Goal: Task Accomplishment & Management: Manage account settings

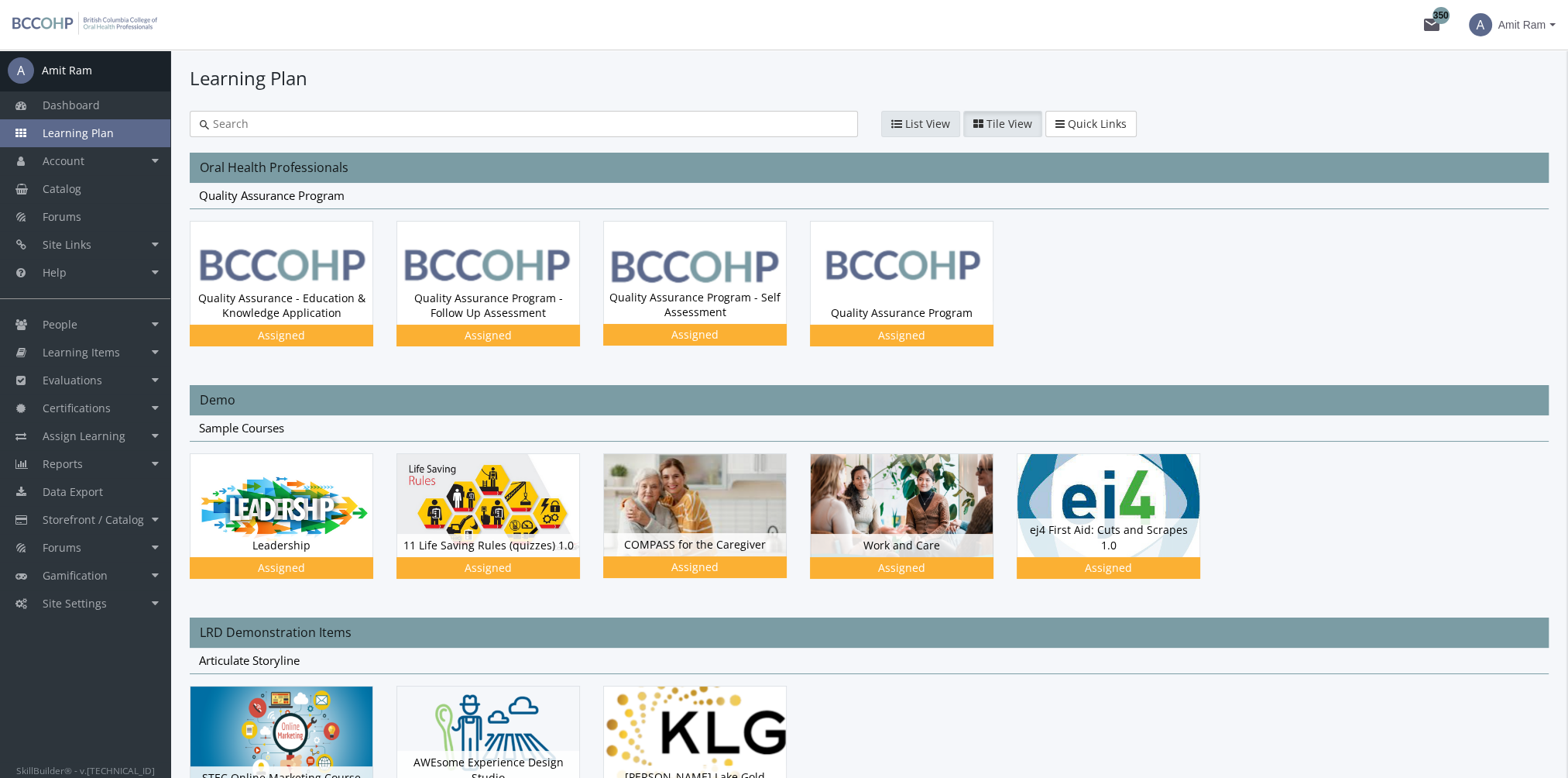
click at [902, 114] on button "List View" at bounding box center [920, 124] width 79 height 27
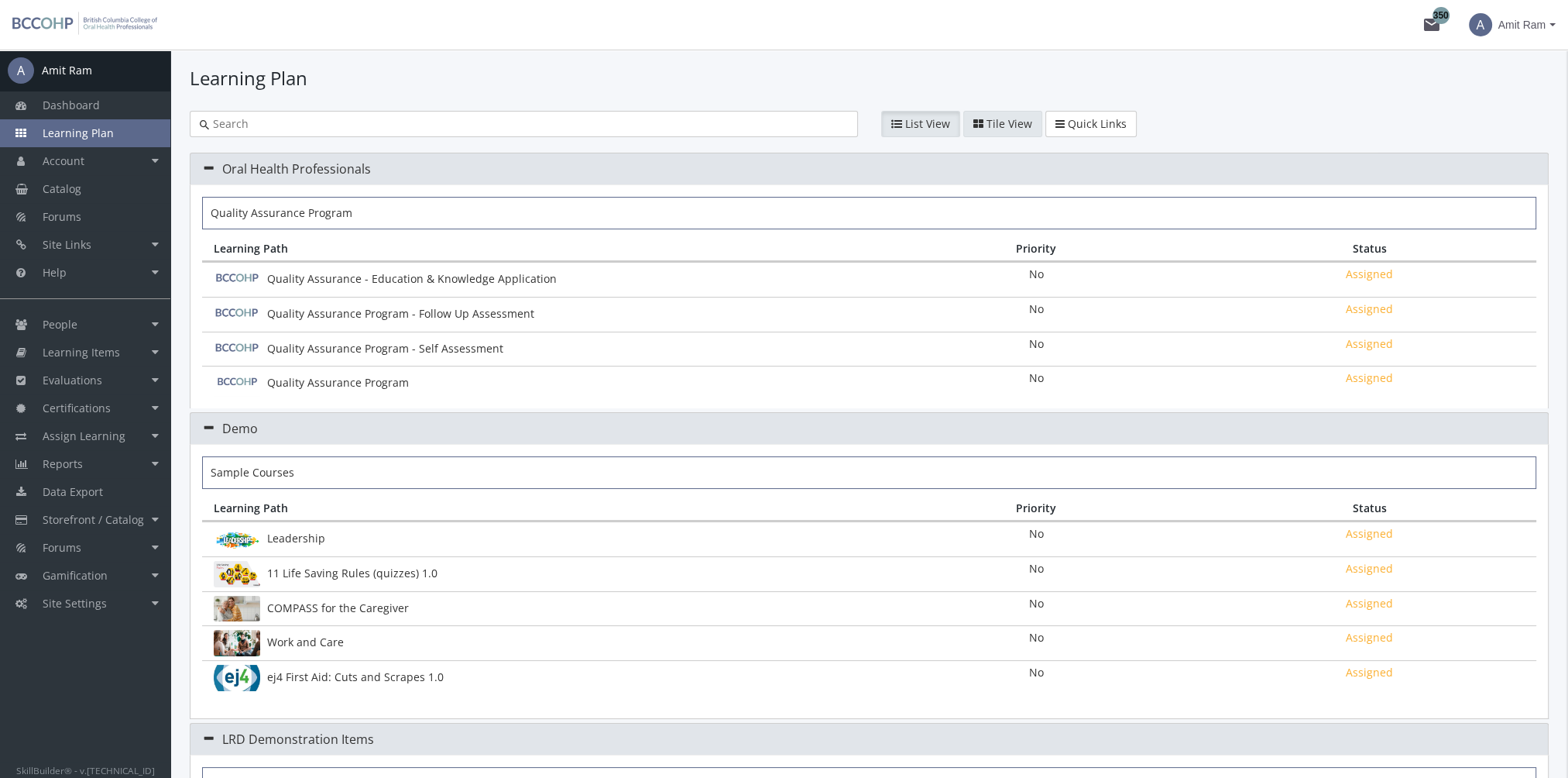
click at [992, 124] on span "Tile View" at bounding box center [1009, 123] width 45 height 15
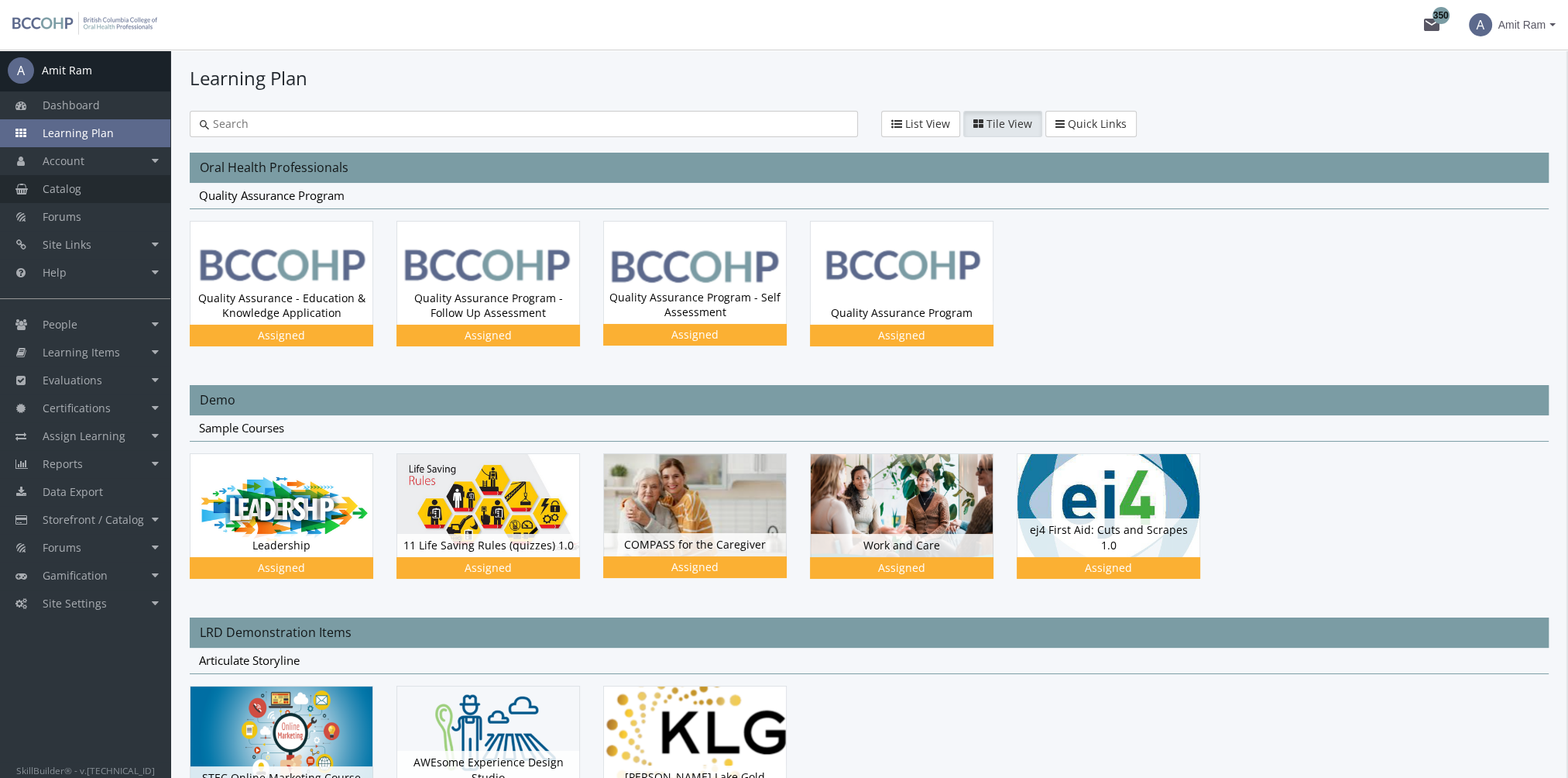
click at [114, 189] on link "Catalog" at bounding box center [85, 189] width 171 height 28
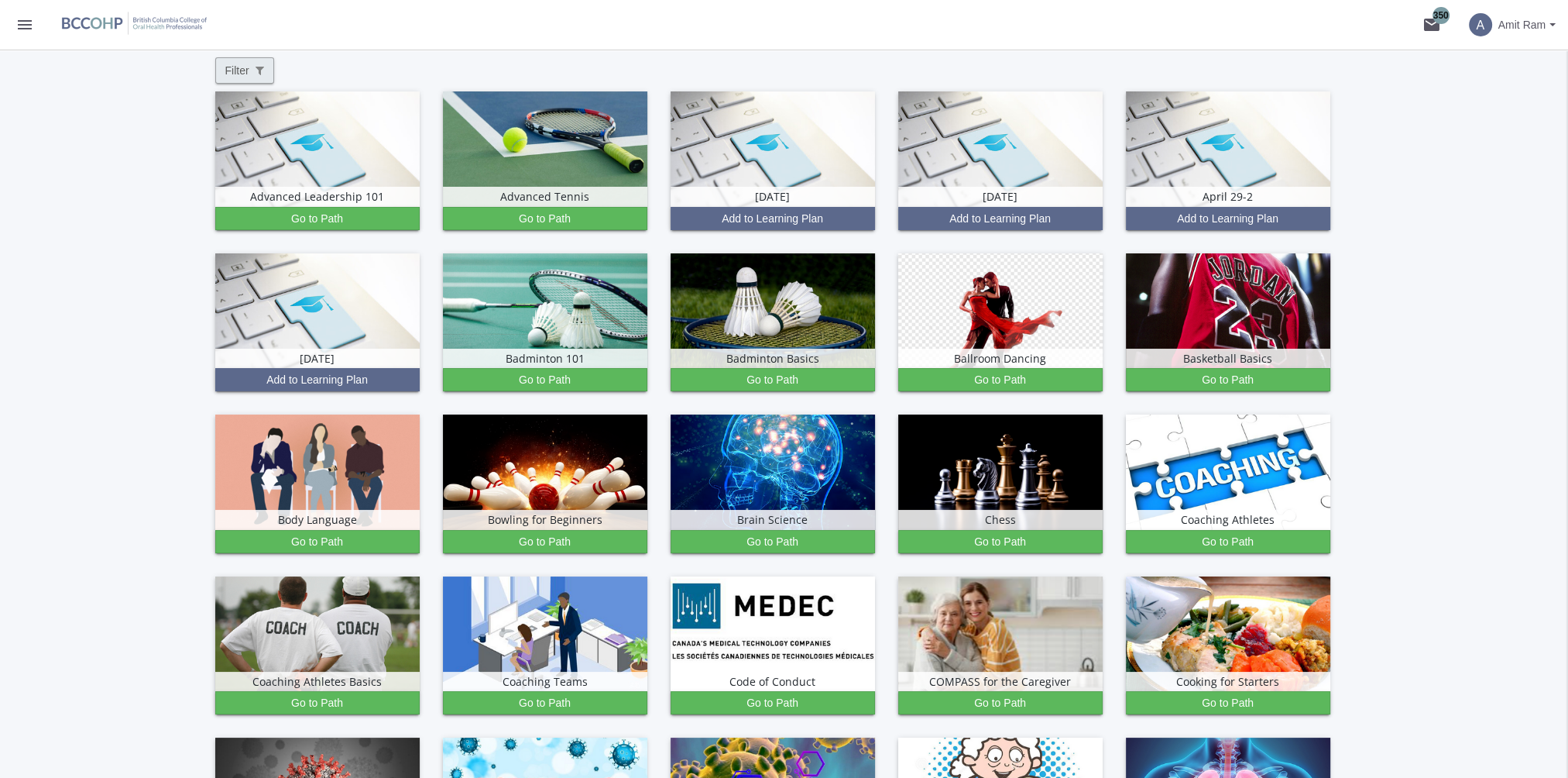
click at [235, 82] on button "Filter" at bounding box center [244, 70] width 59 height 27
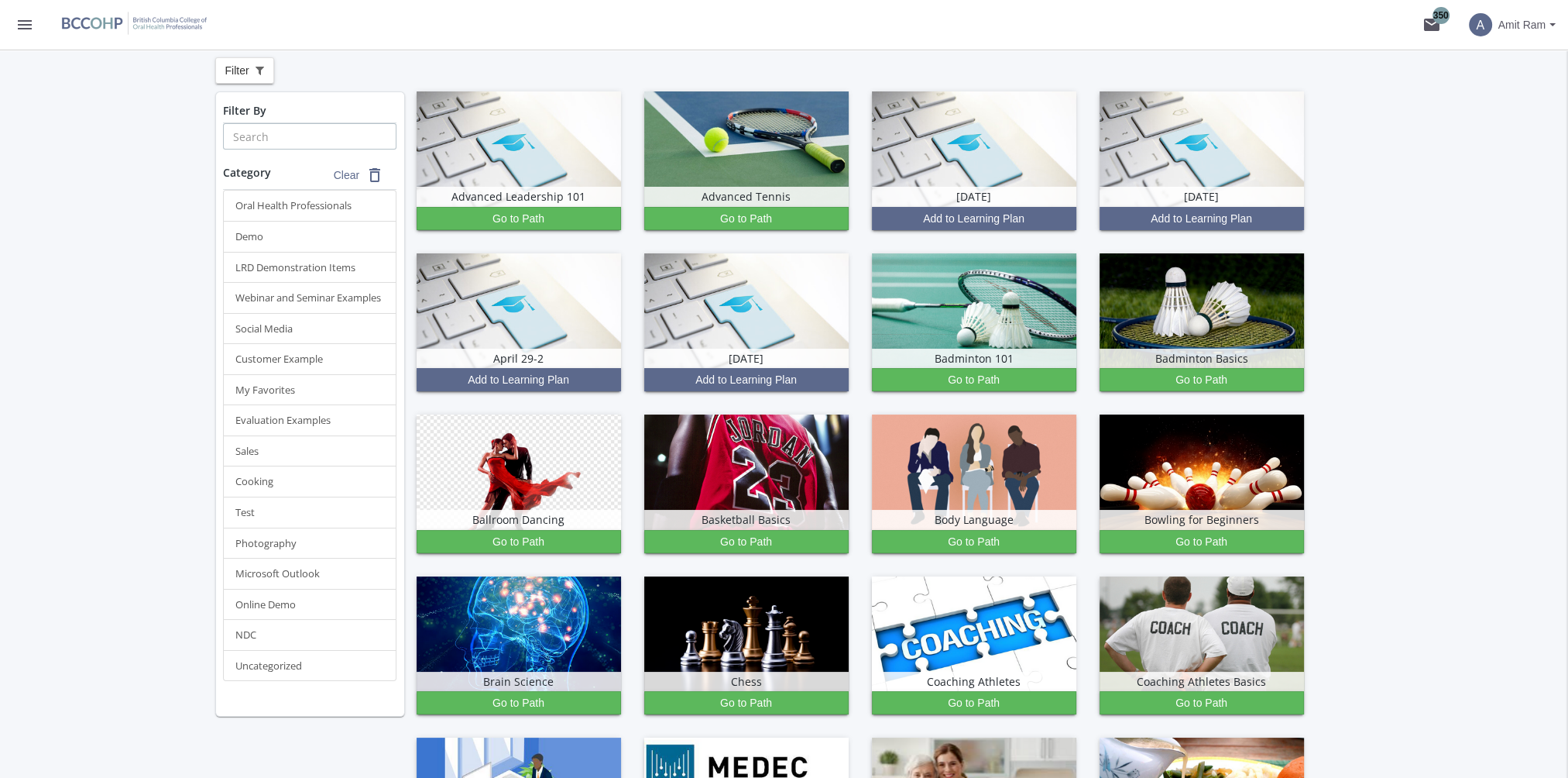
click at [290, 127] on input "text" at bounding box center [310, 136] width 174 height 27
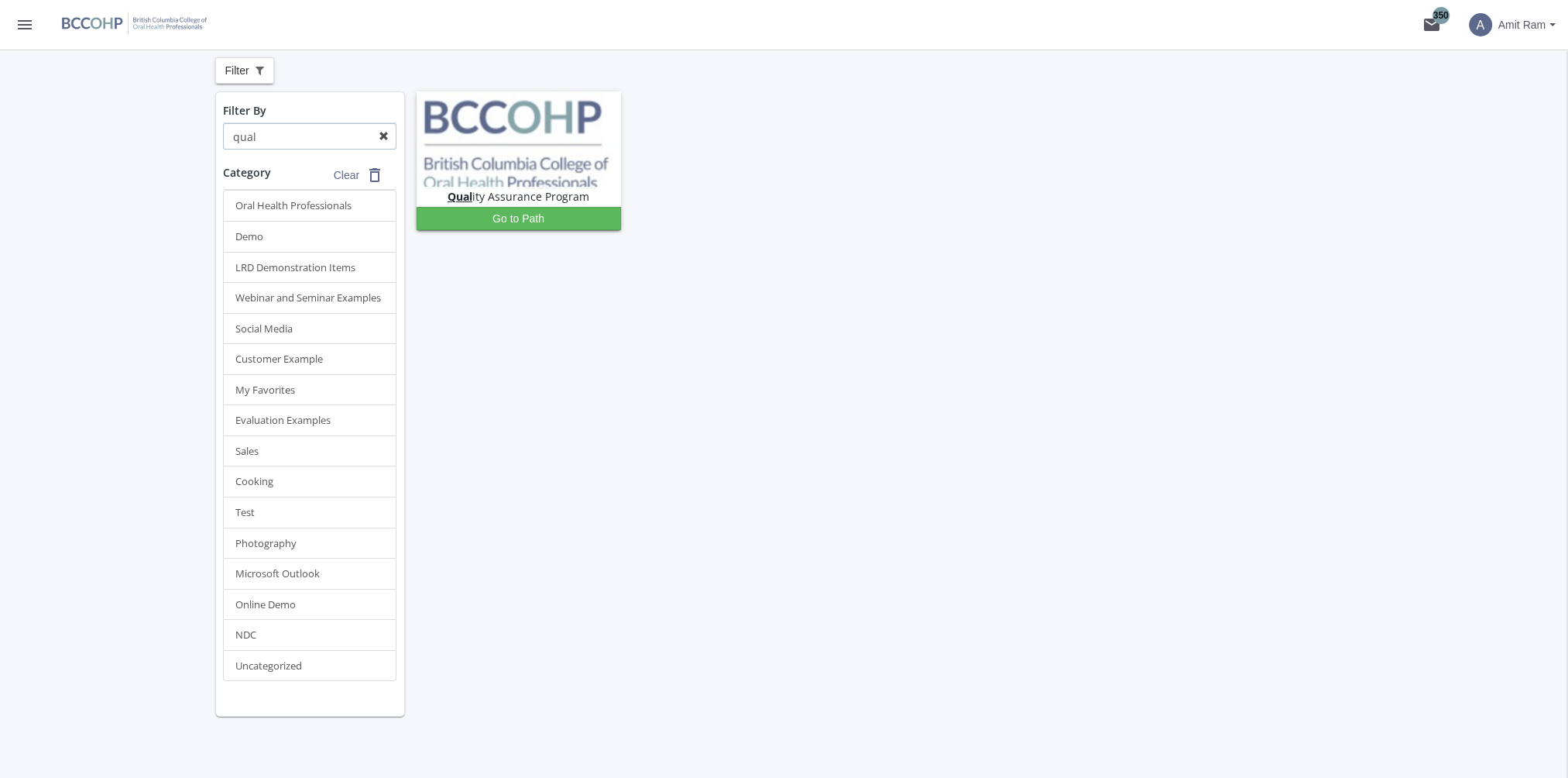
type input "qual"
click at [27, 28] on mat-icon "menu" at bounding box center [25, 25] width 19 height 19
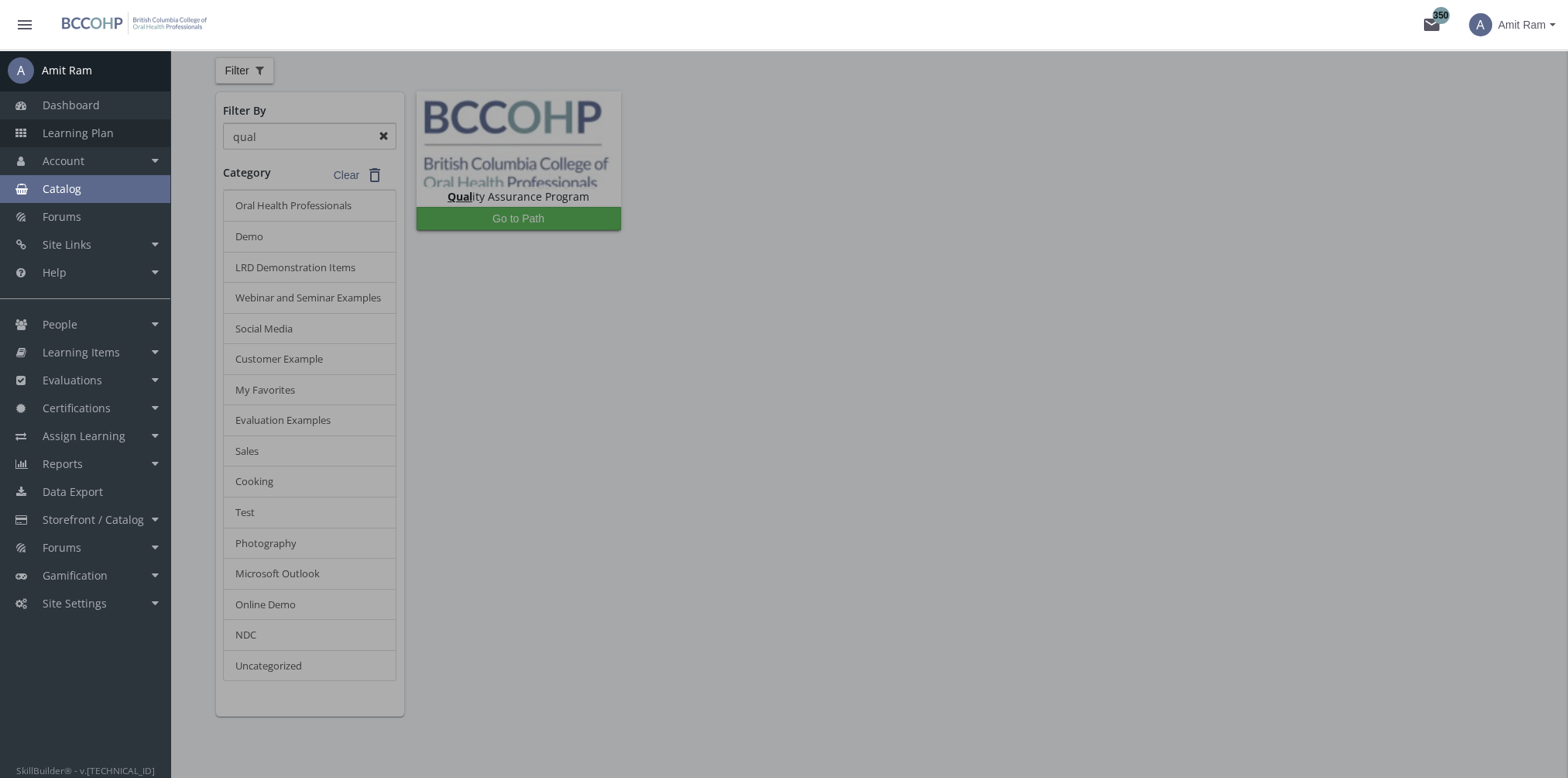
click at [104, 139] on span "Learning Plan" at bounding box center [77, 132] width 71 height 15
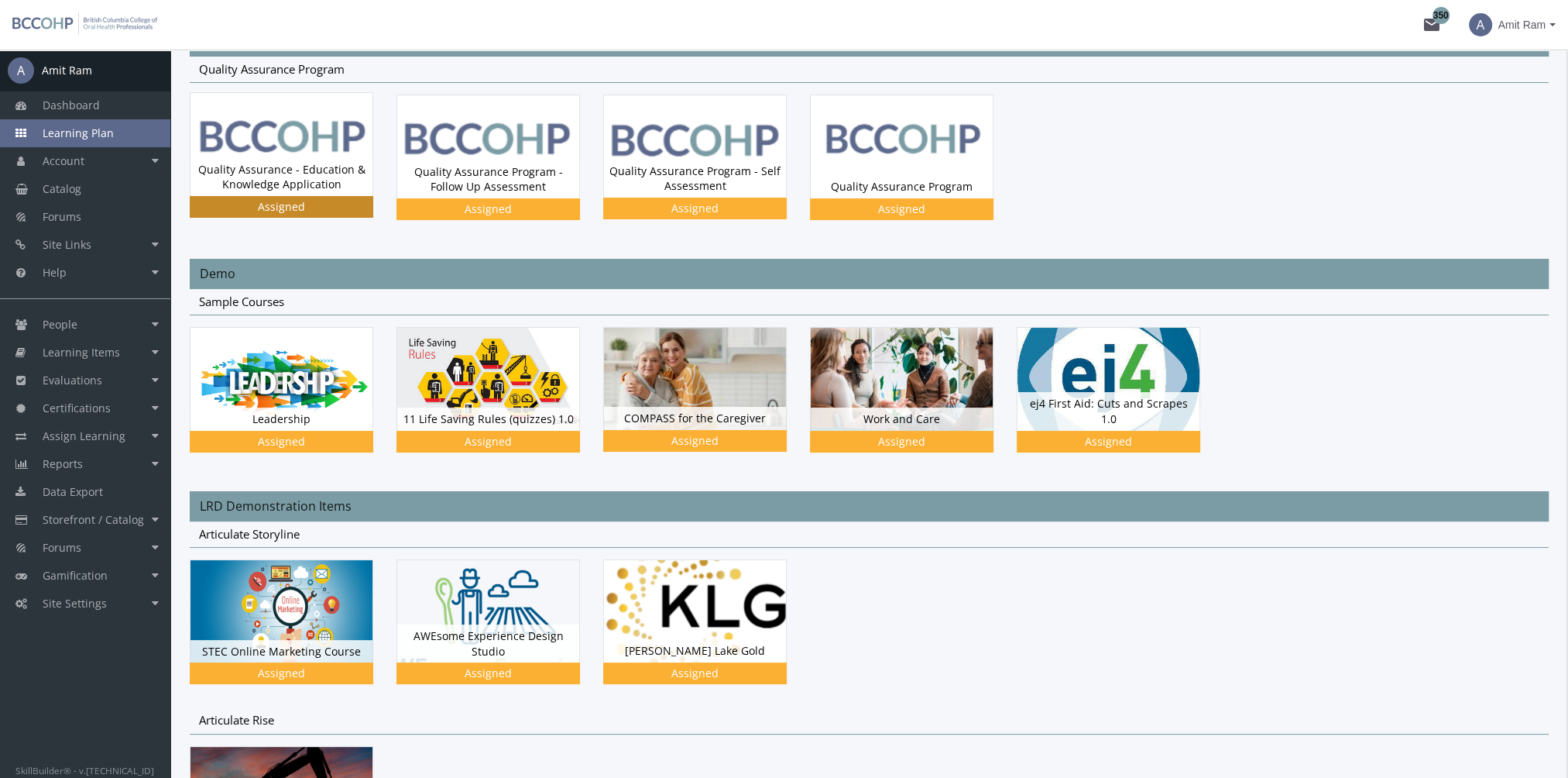
scroll to position [155, 0]
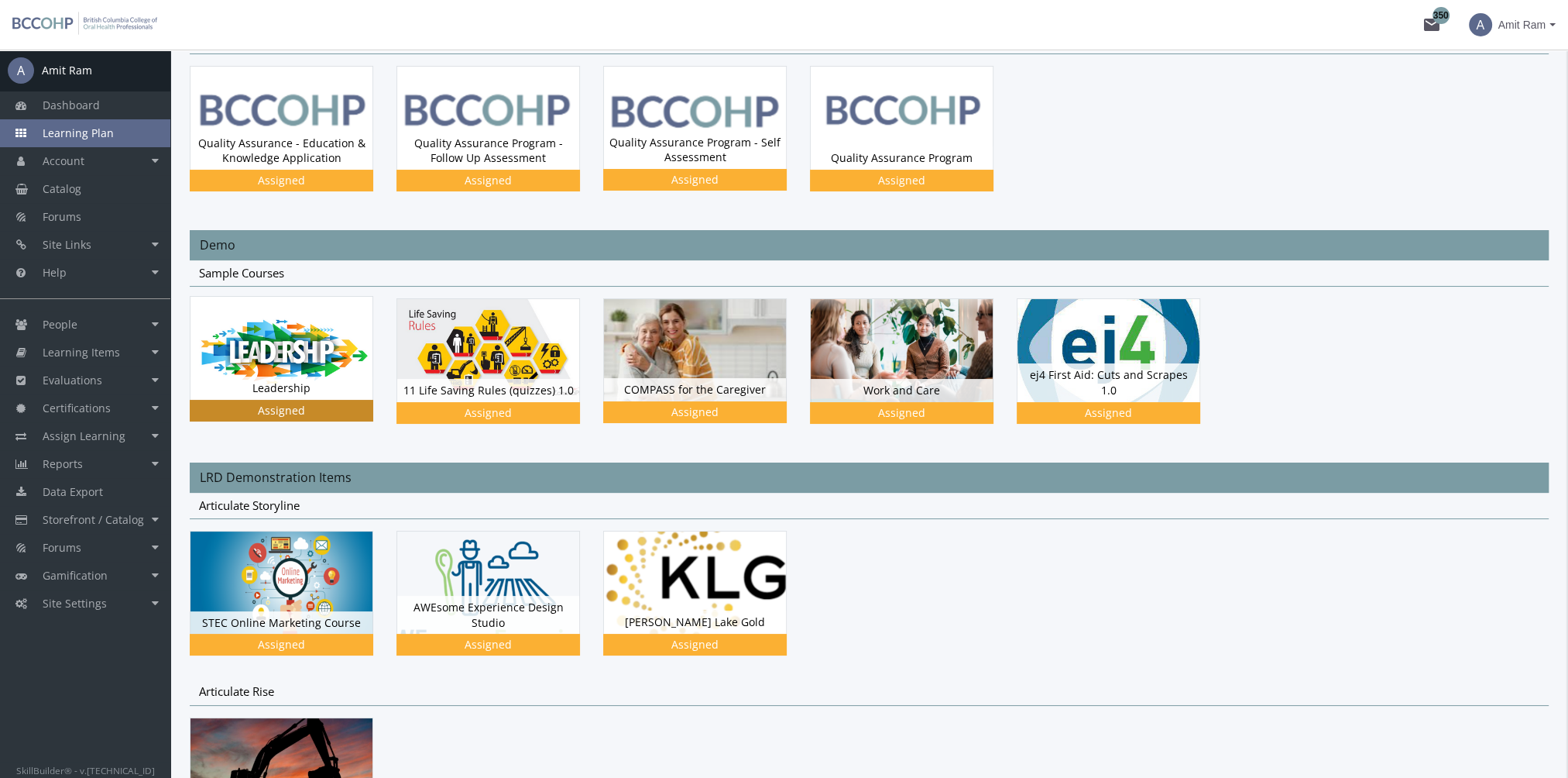
click at [295, 170] on img at bounding box center [281, 118] width 182 height 103
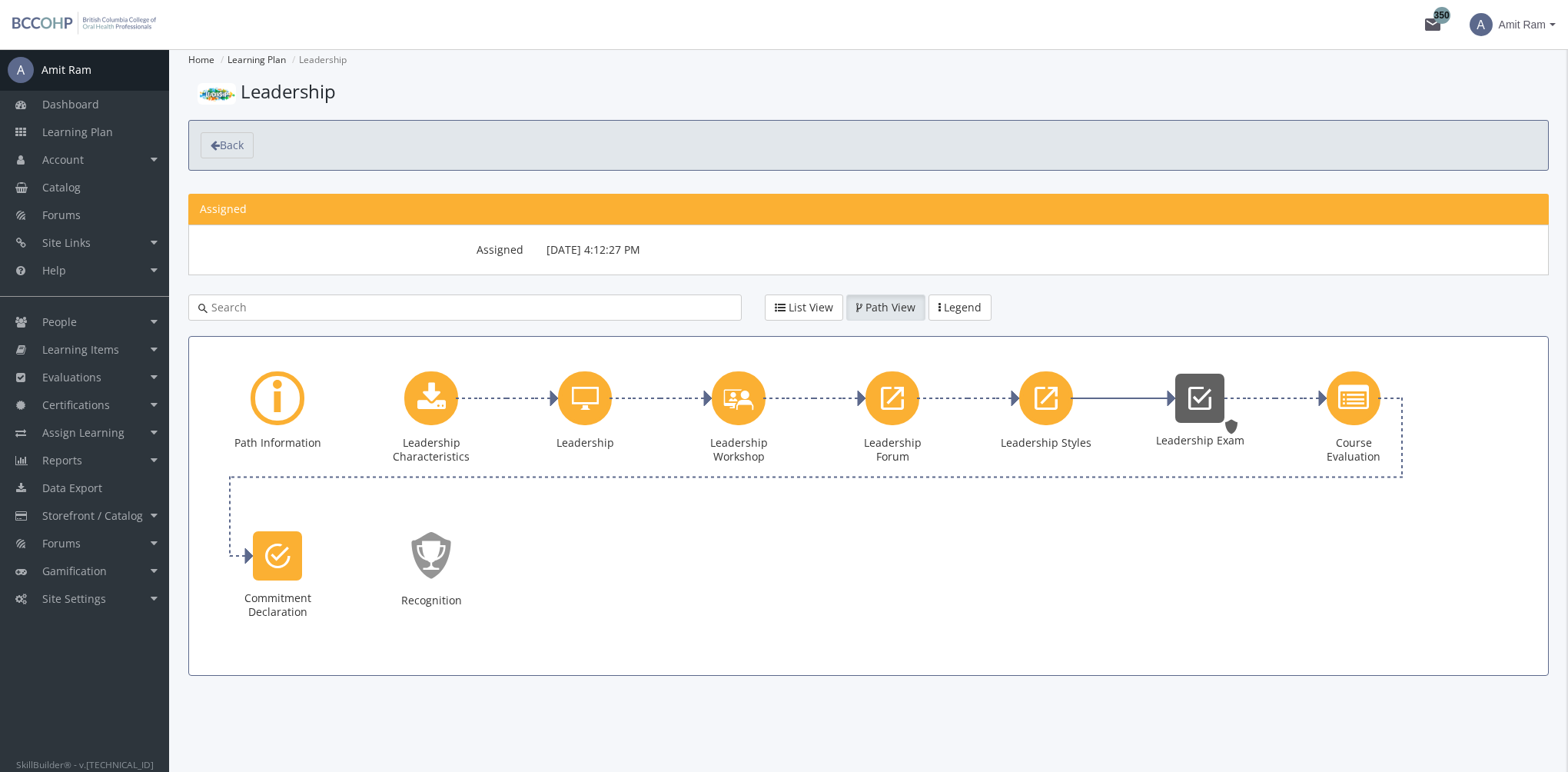
click at [1198, 391] on icon "Leadership Exam" at bounding box center [1200, 398] width 23 height 31
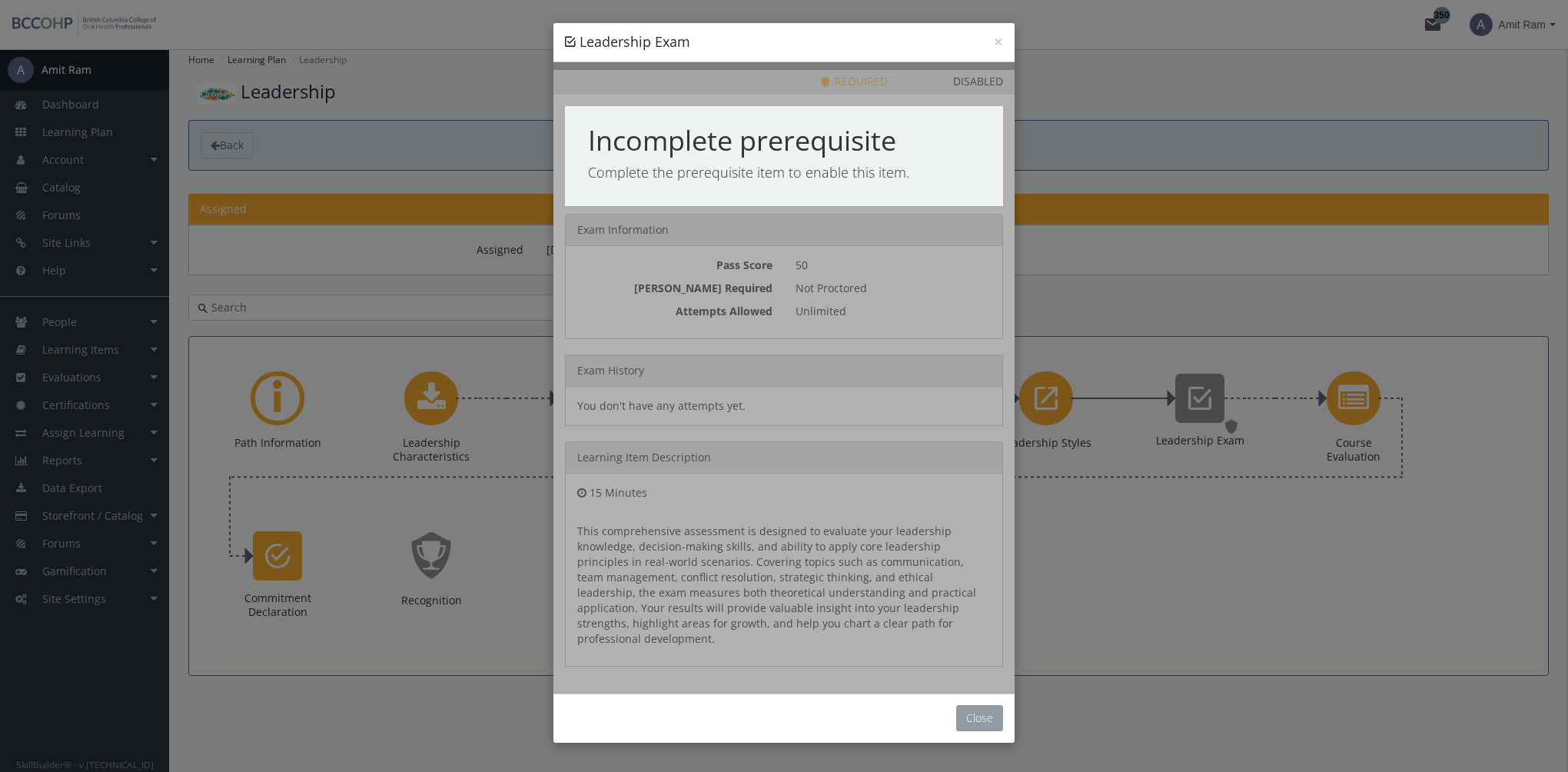
click at [997, 704] on button "Close" at bounding box center [979, 718] width 47 height 26
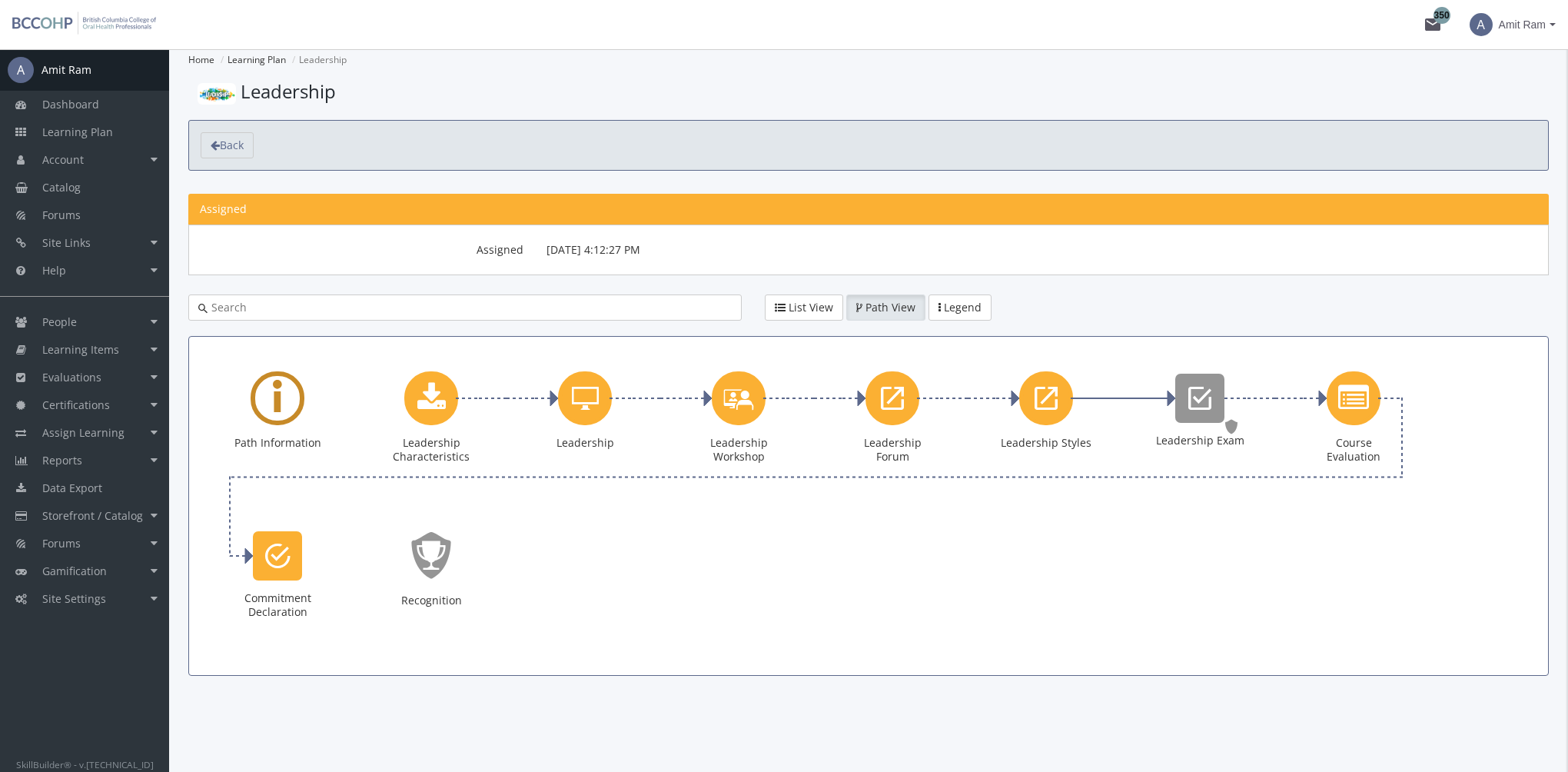
click at [278, 391] on icon "Learning Path" at bounding box center [277, 398] width 9 height 70
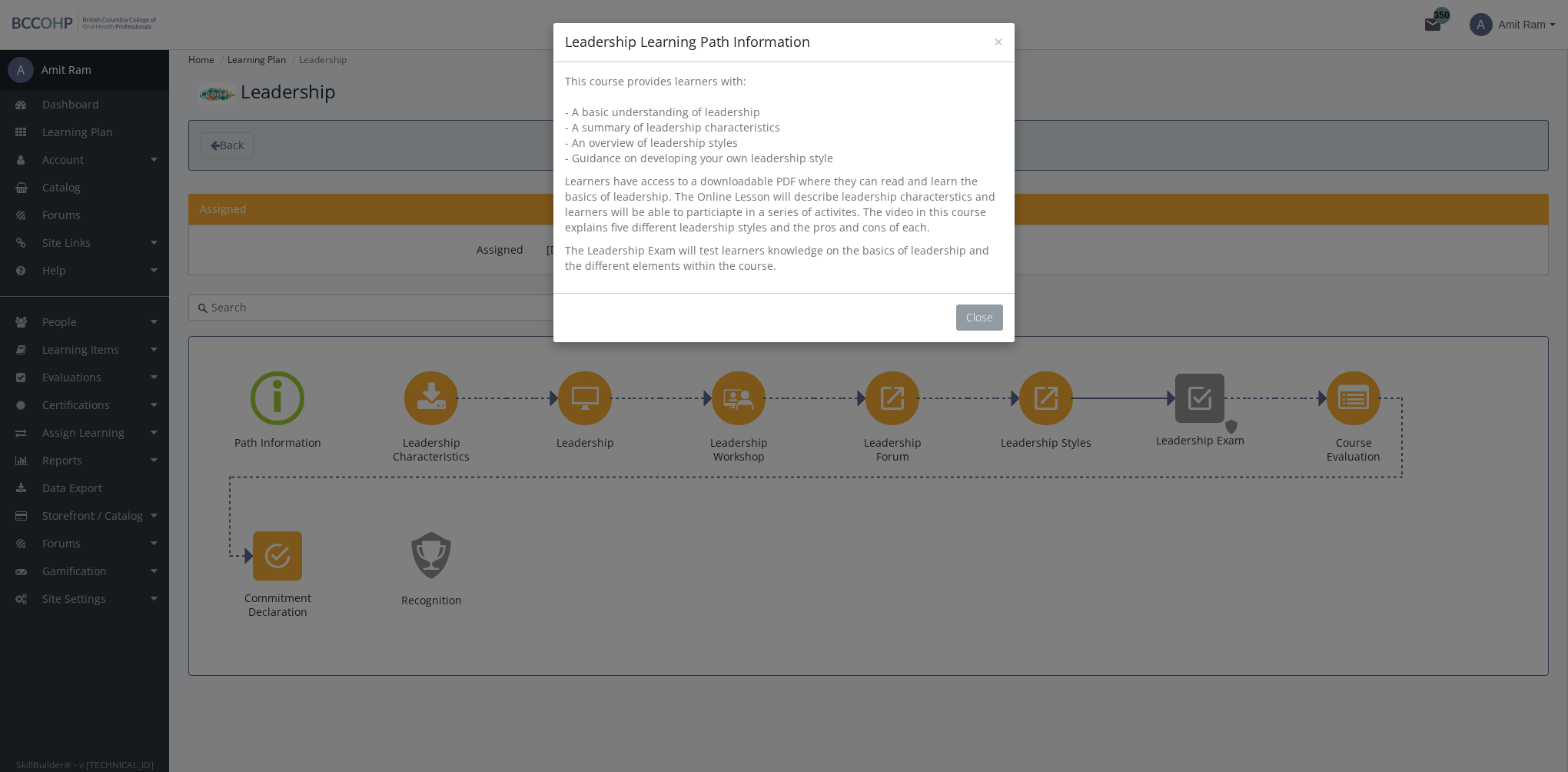
click at [981, 320] on button "Close" at bounding box center [979, 318] width 47 height 26
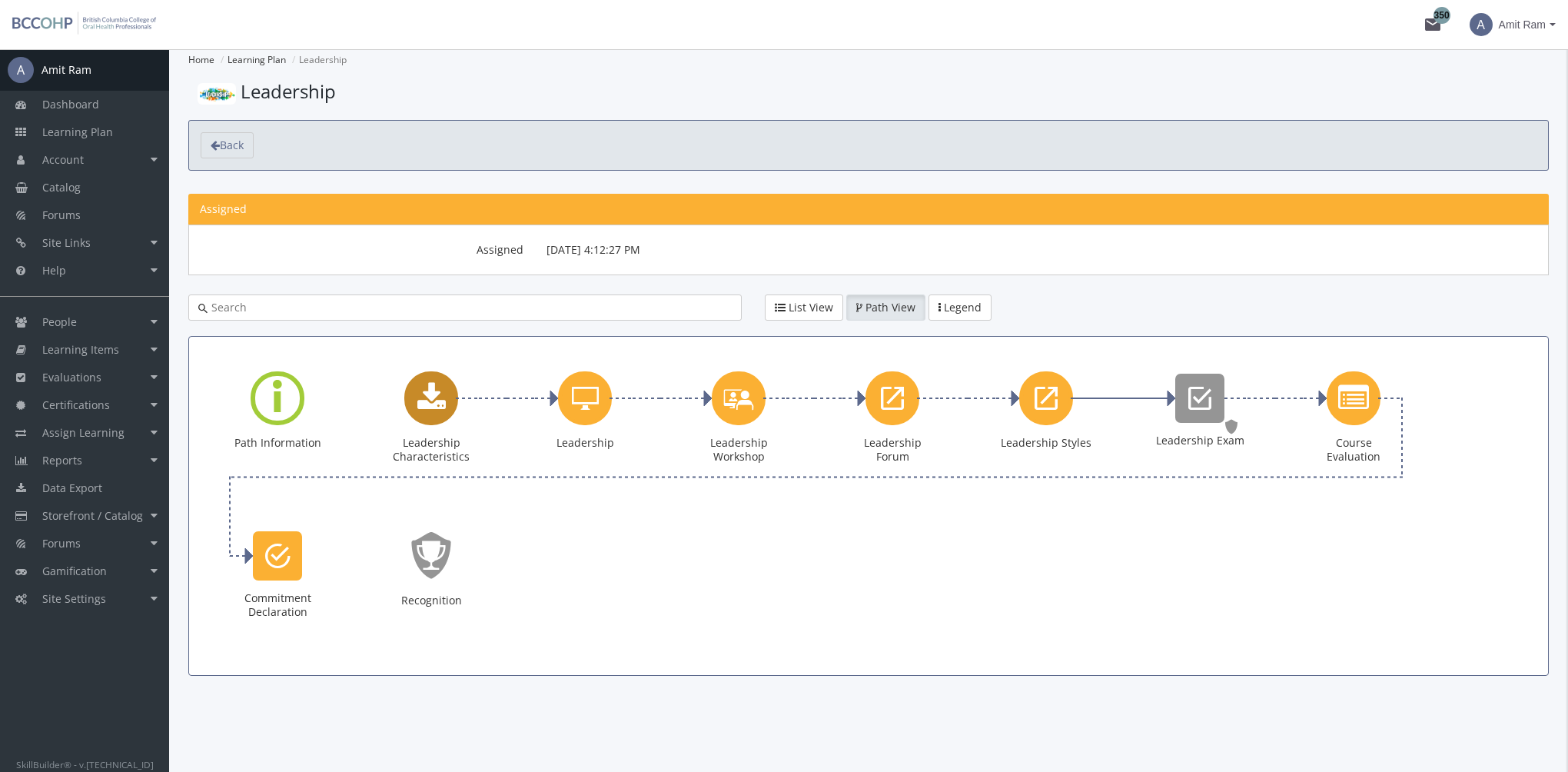
click at [430, 412] on icon "Leadership Characteristics" at bounding box center [431, 398] width 29 height 31
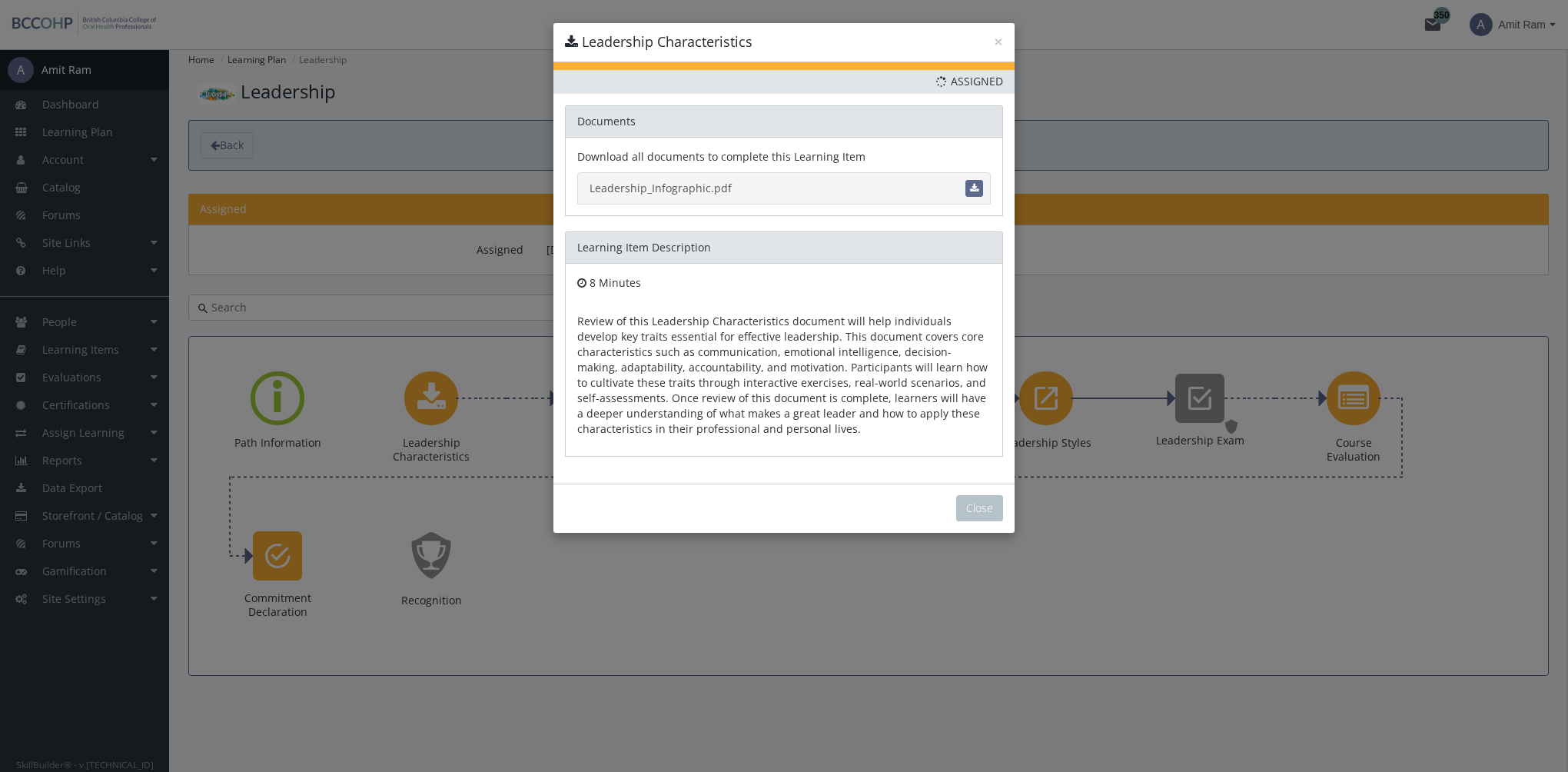
click at [687, 191] on link "Leadership_Infographic.pdf" at bounding box center [784, 189] width 413 height 33
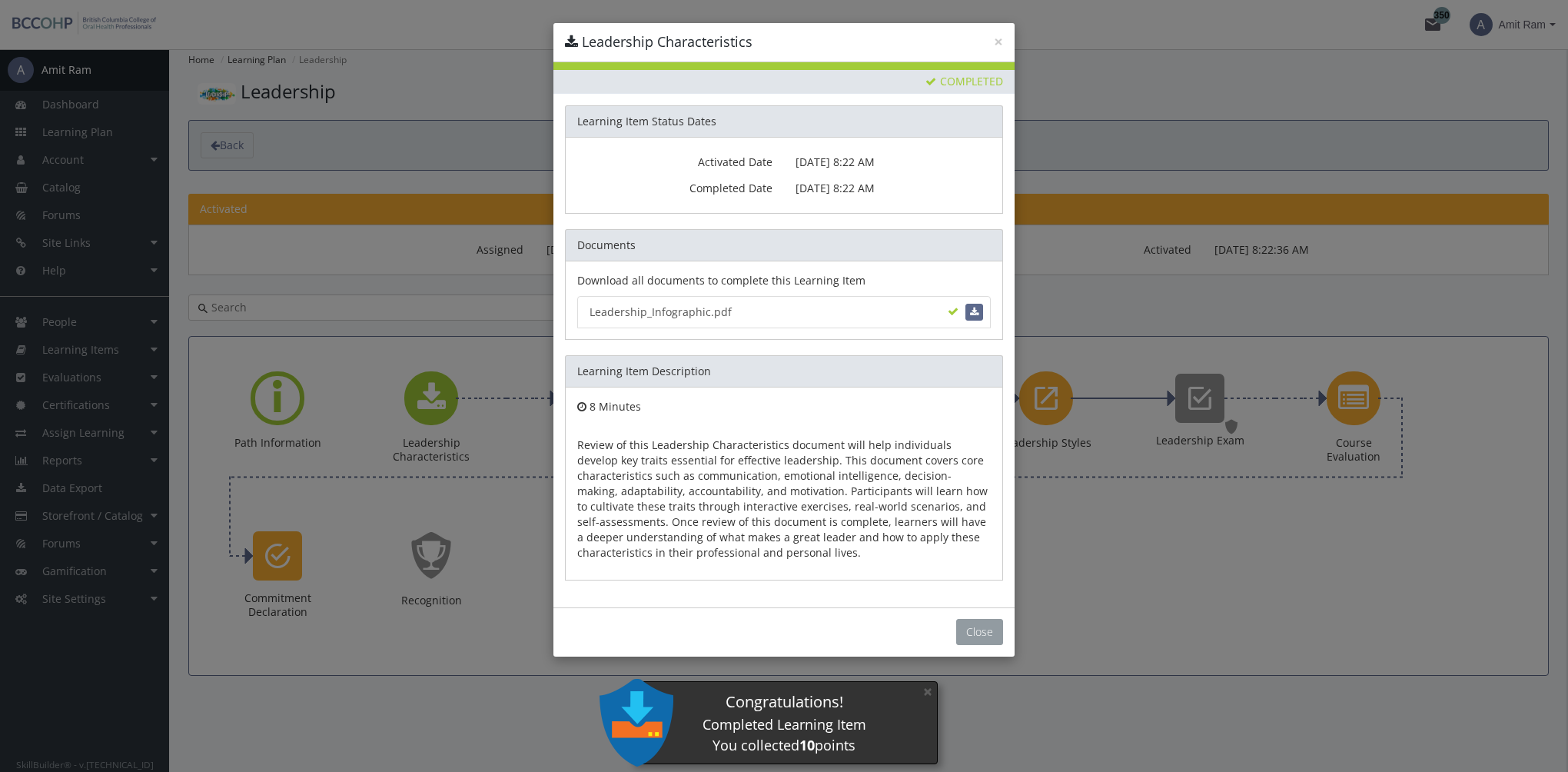
drag, startPoint x: 989, startPoint y: 627, endPoint x: 993, endPoint y: 608, distance: 19.4
click at [989, 627] on button "Close" at bounding box center [979, 632] width 47 height 26
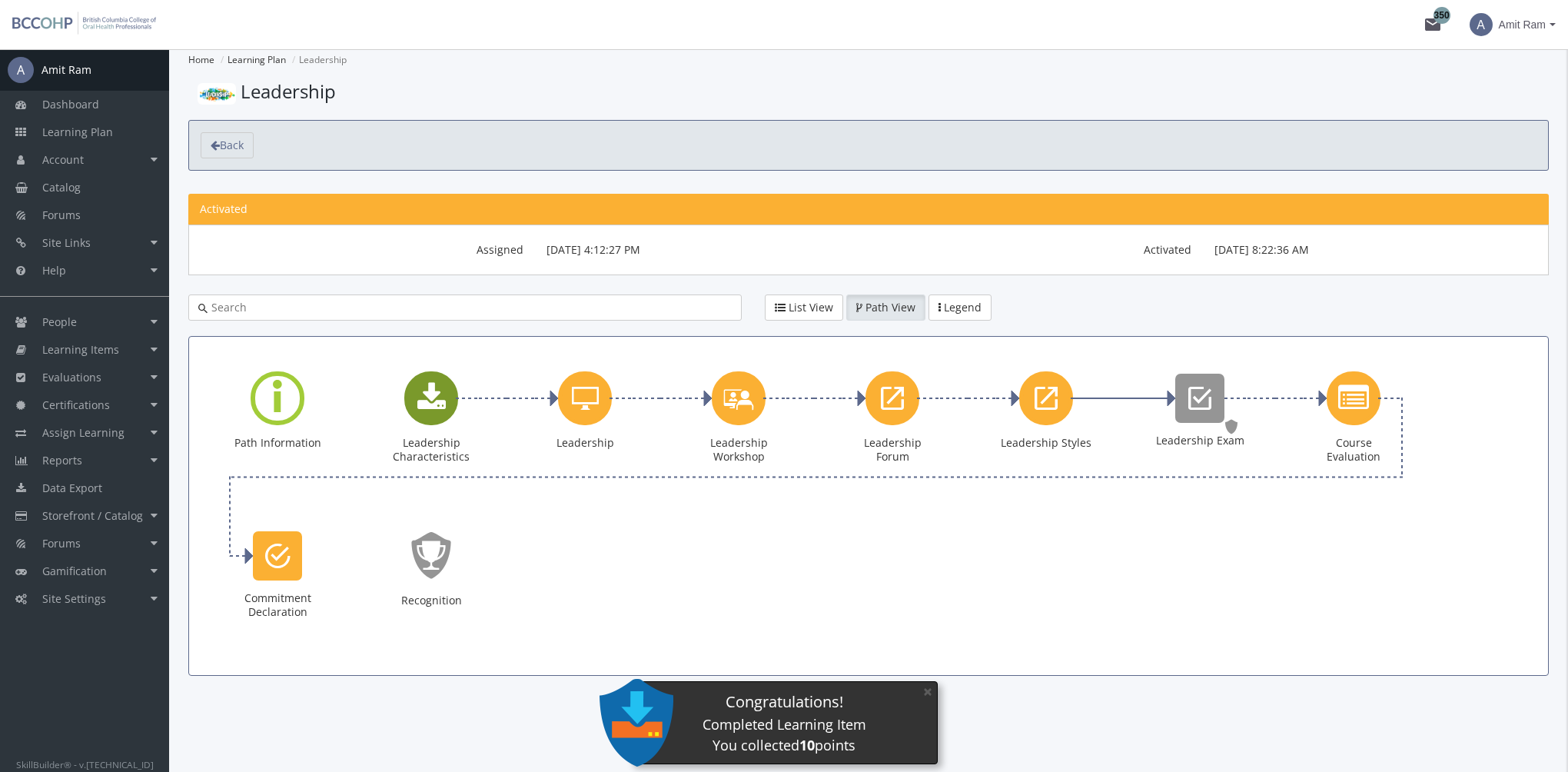
click at [434, 398] on icon "Leadership Characteristics" at bounding box center [431, 398] width 29 height 31
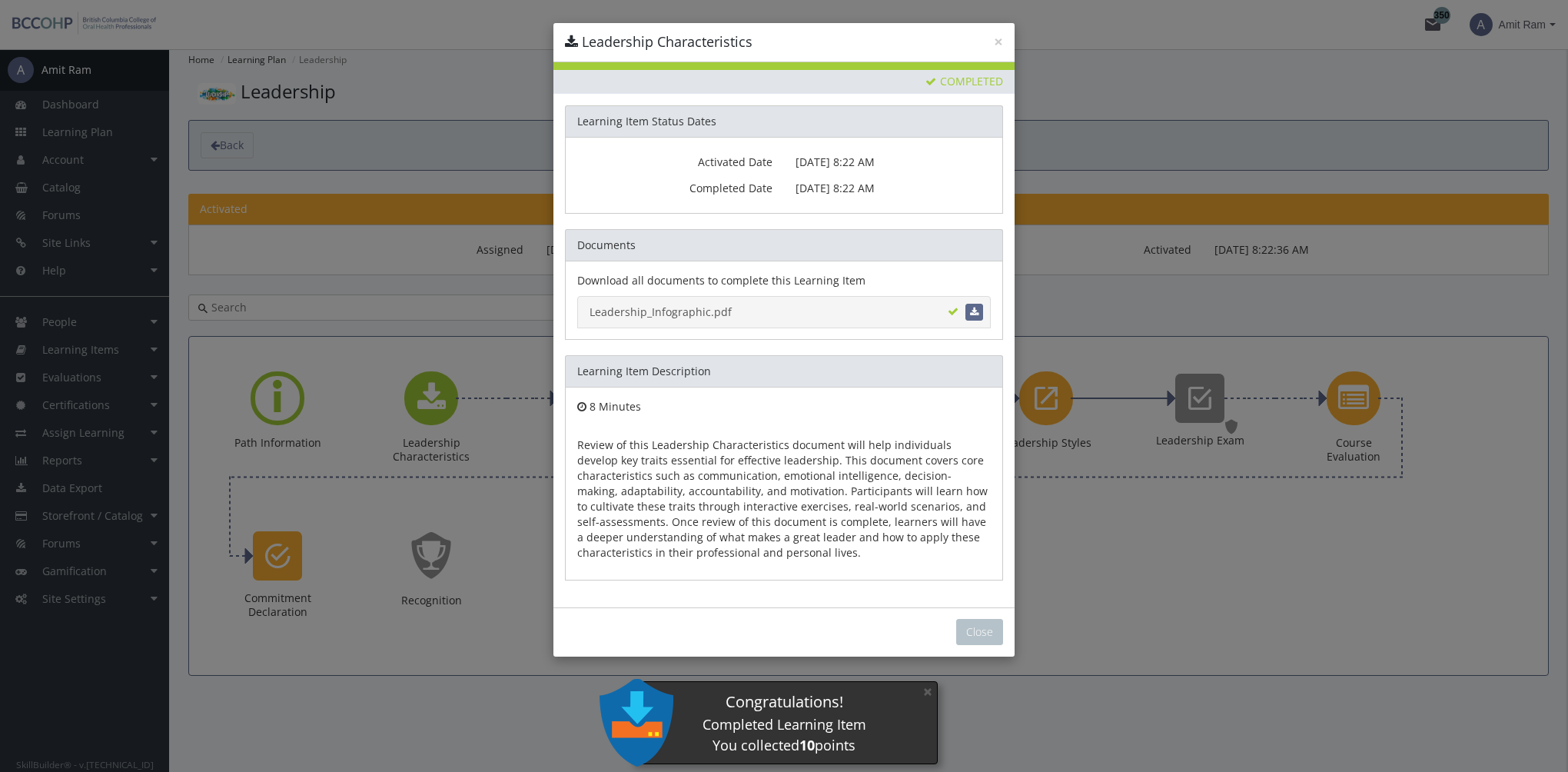
click at [694, 308] on link "Leadership_Infographic.pdf" at bounding box center [784, 312] width 413 height 33
click at [972, 635] on button "Close" at bounding box center [979, 632] width 47 height 26
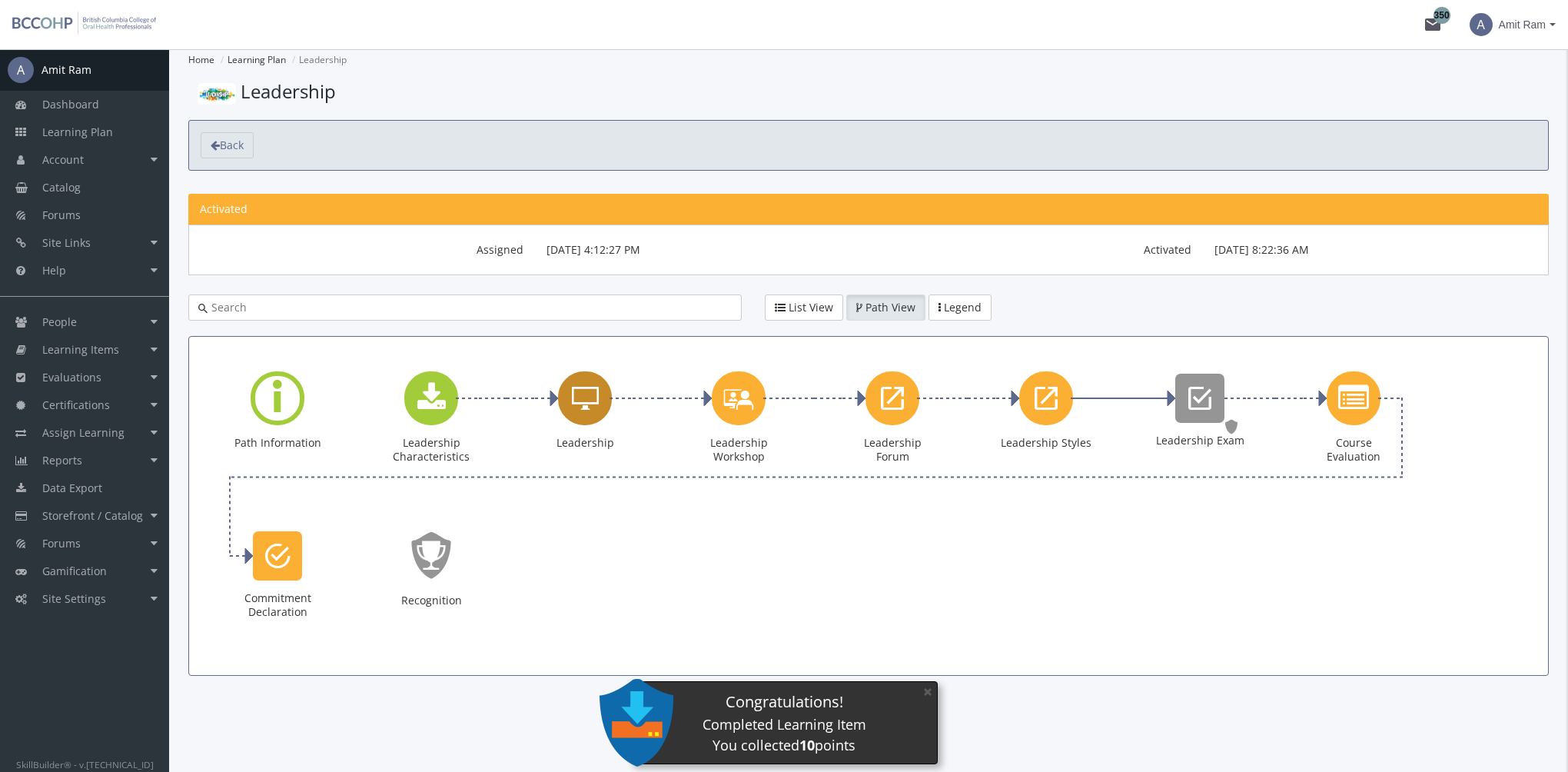
click at [590, 405] on icon "Leadership" at bounding box center [585, 398] width 27 height 31
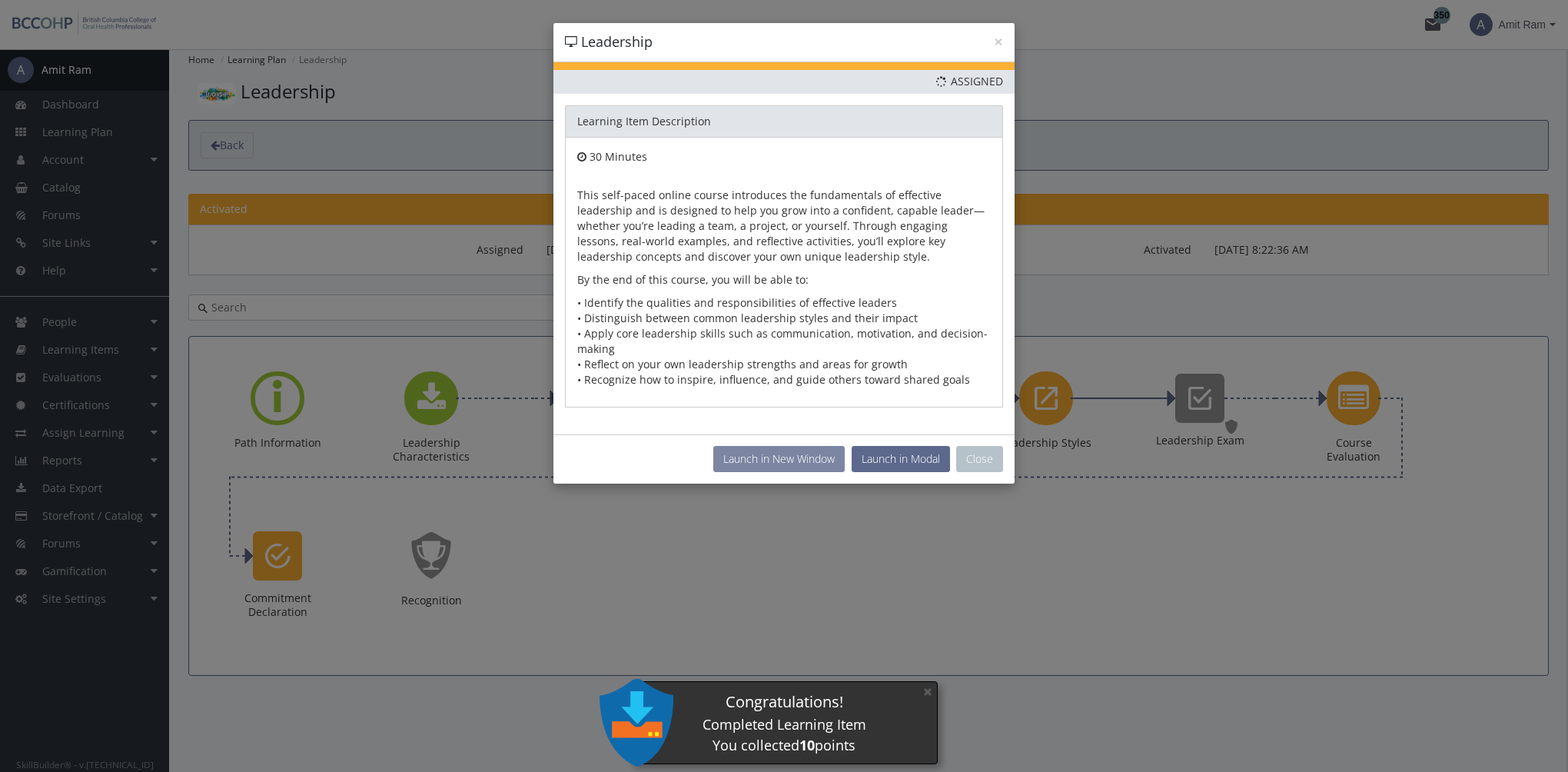
click at [801, 454] on button "Launch in New Window" at bounding box center [778, 459] width 131 height 26
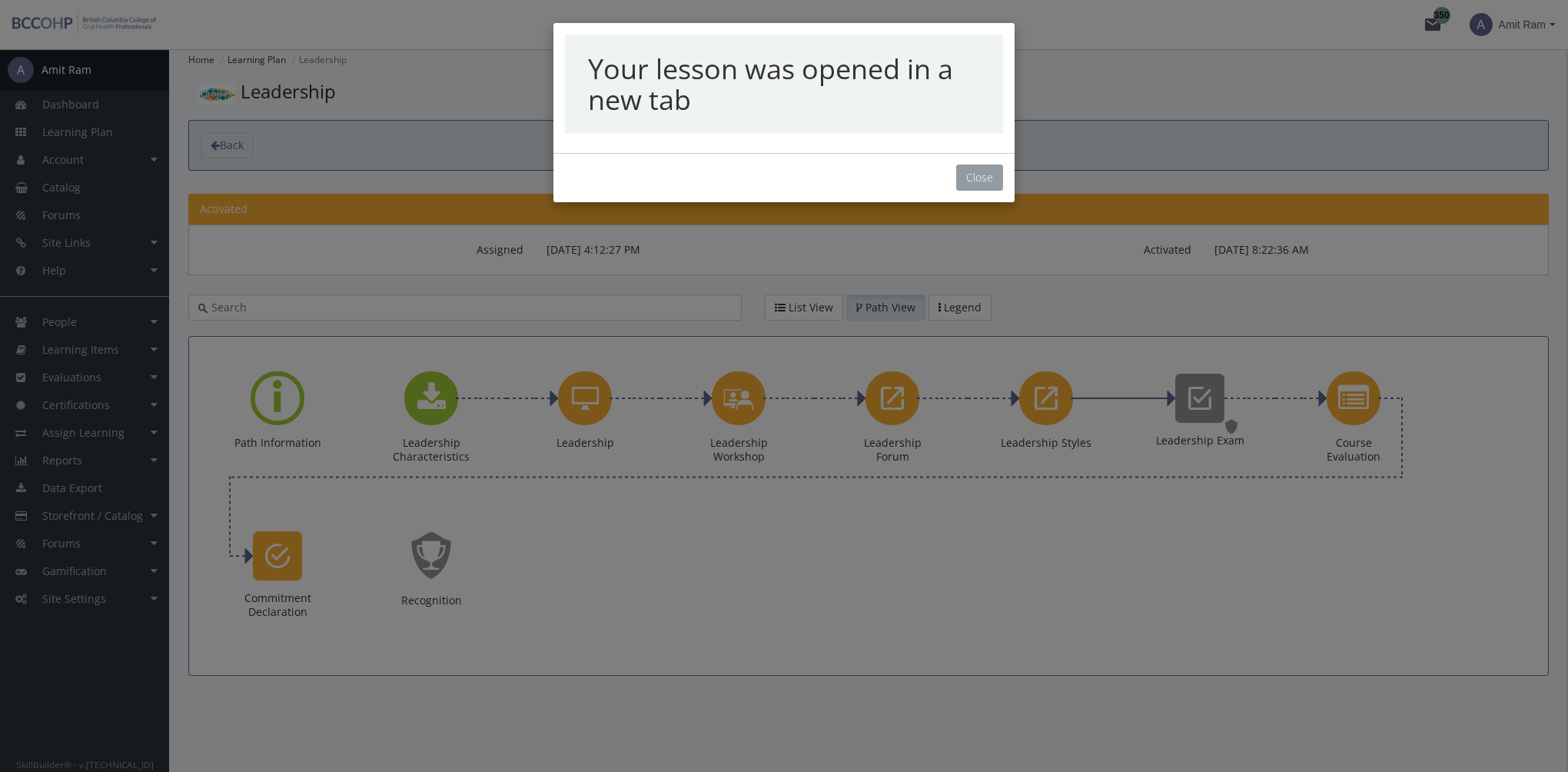
click at [981, 185] on button "Close" at bounding box center [979, 178] width 47 height 26
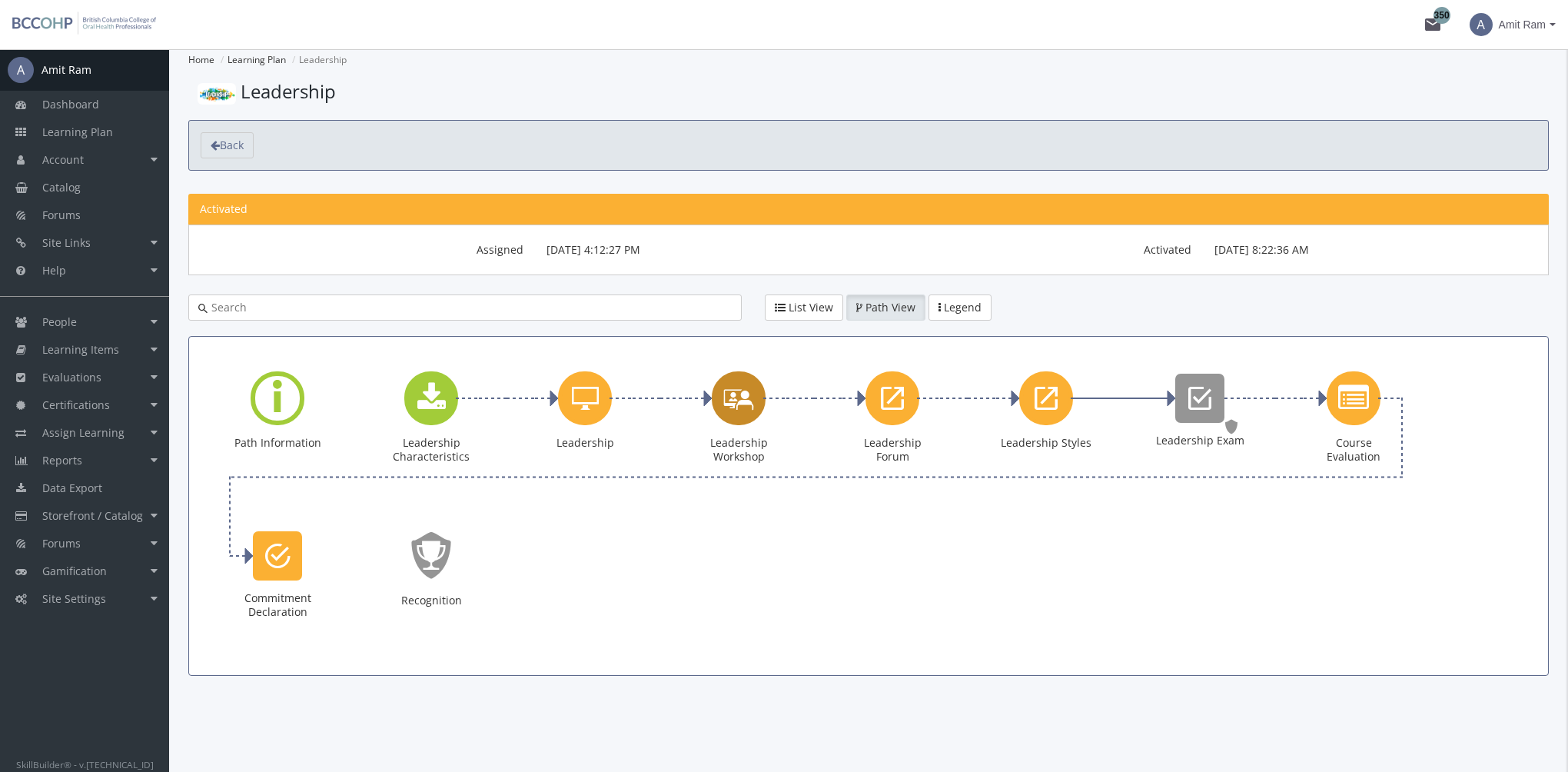
click at [748, 406] on icon "Leadership Workshop" at bounding box center [739, 398] width 31 height 43
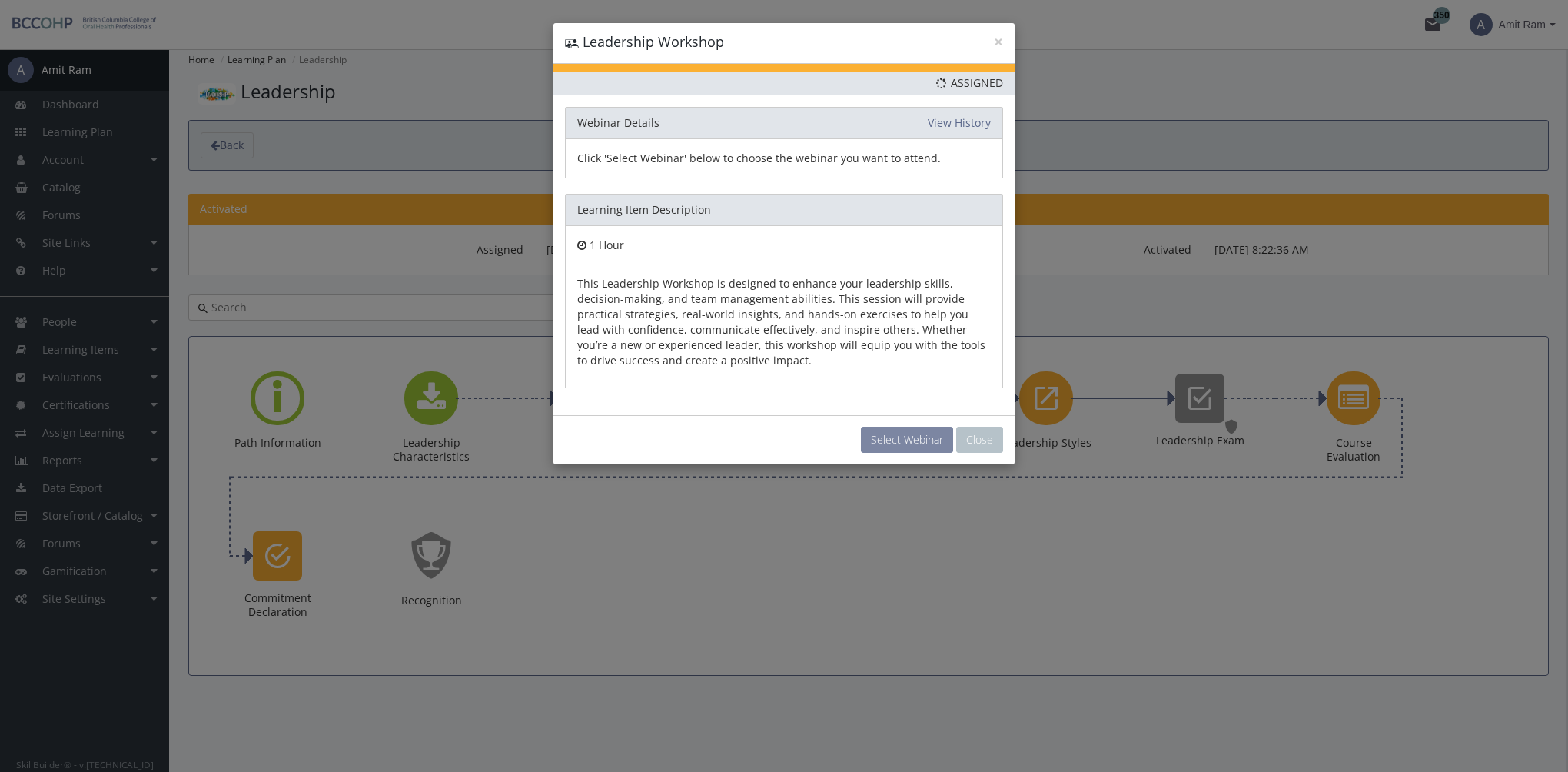
click at [889, 443] on button "Select Webinar" at bounding box center [906, 440] width 92 height 26
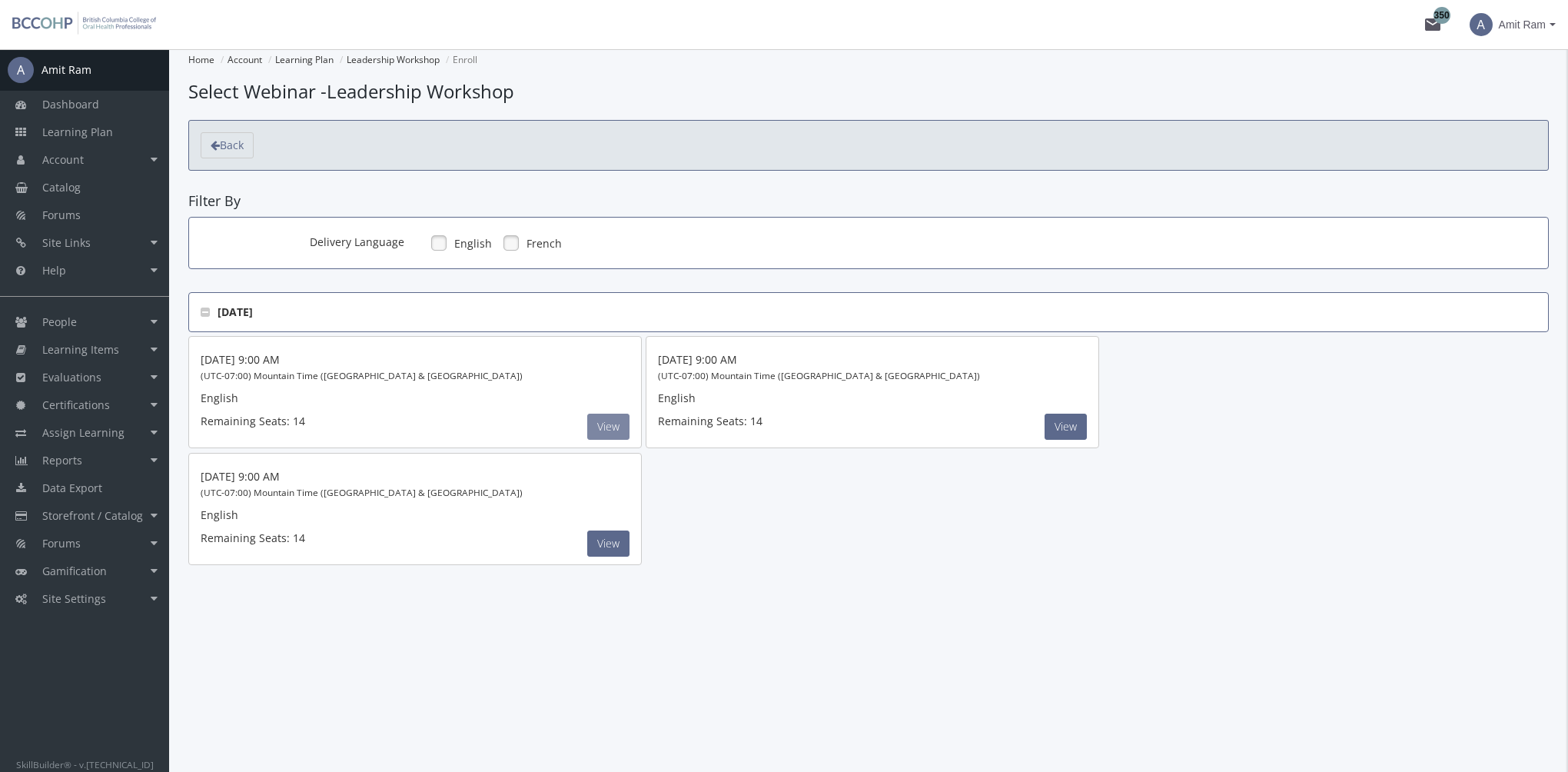
click at [617, 422] on button "View" at bounding box center [608, 426] width 42 height 26
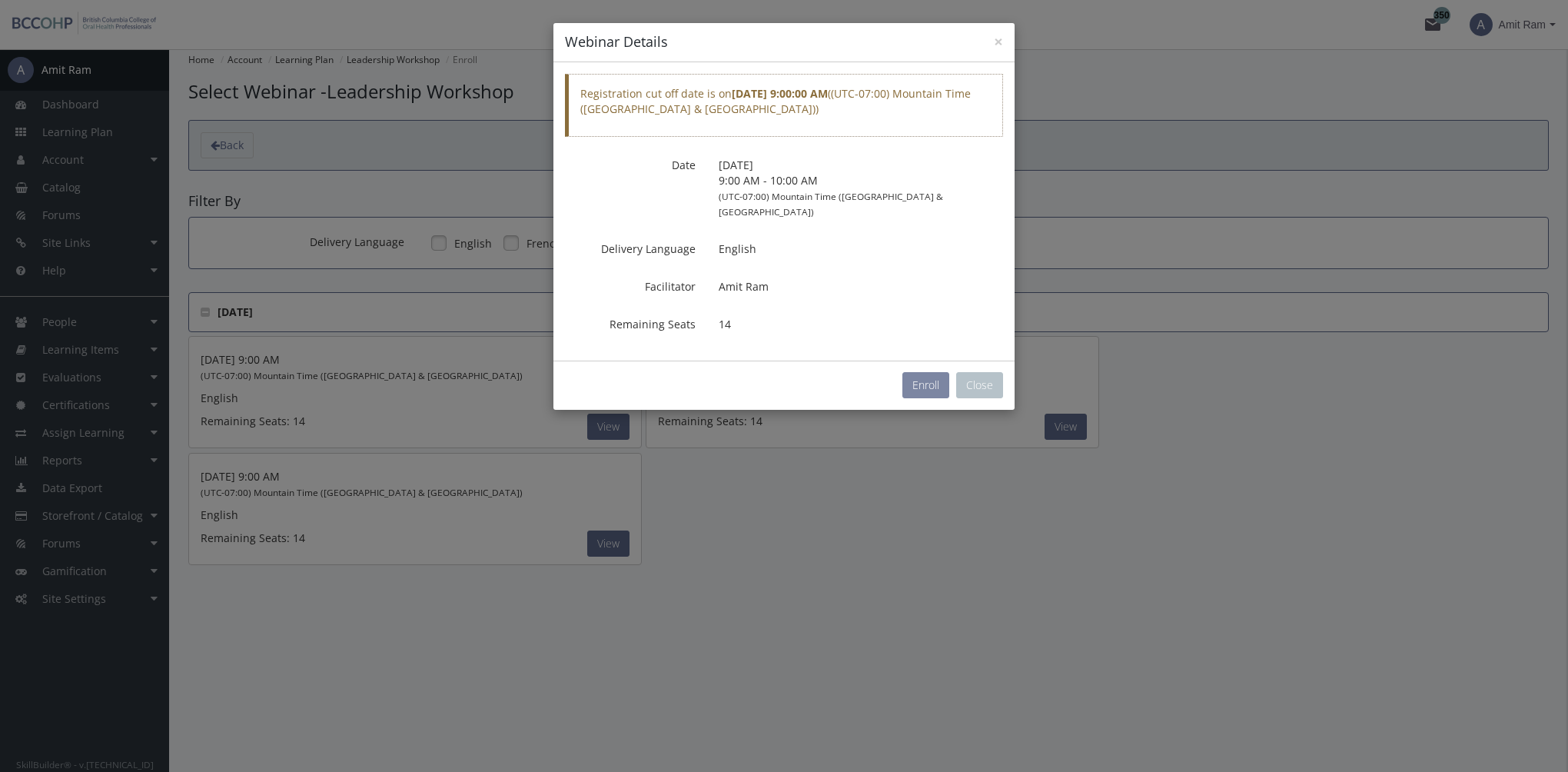
click at [925, 372] on button "Enroll" at bounding box center [926, 385] width 47 height 26
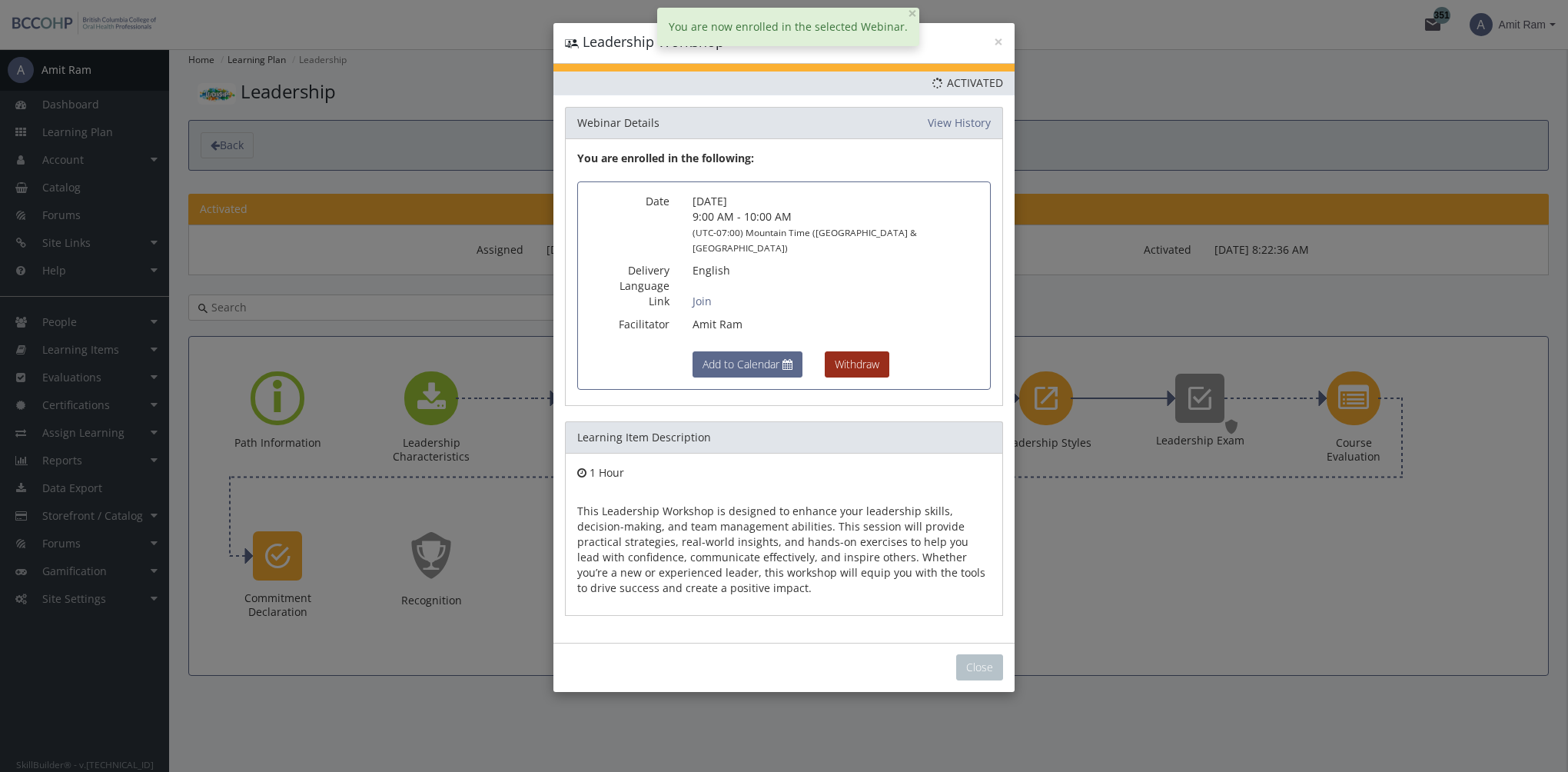
click at [857, 351] on button "Withdraw" at bounding box center [857, 364] width 64 height 26
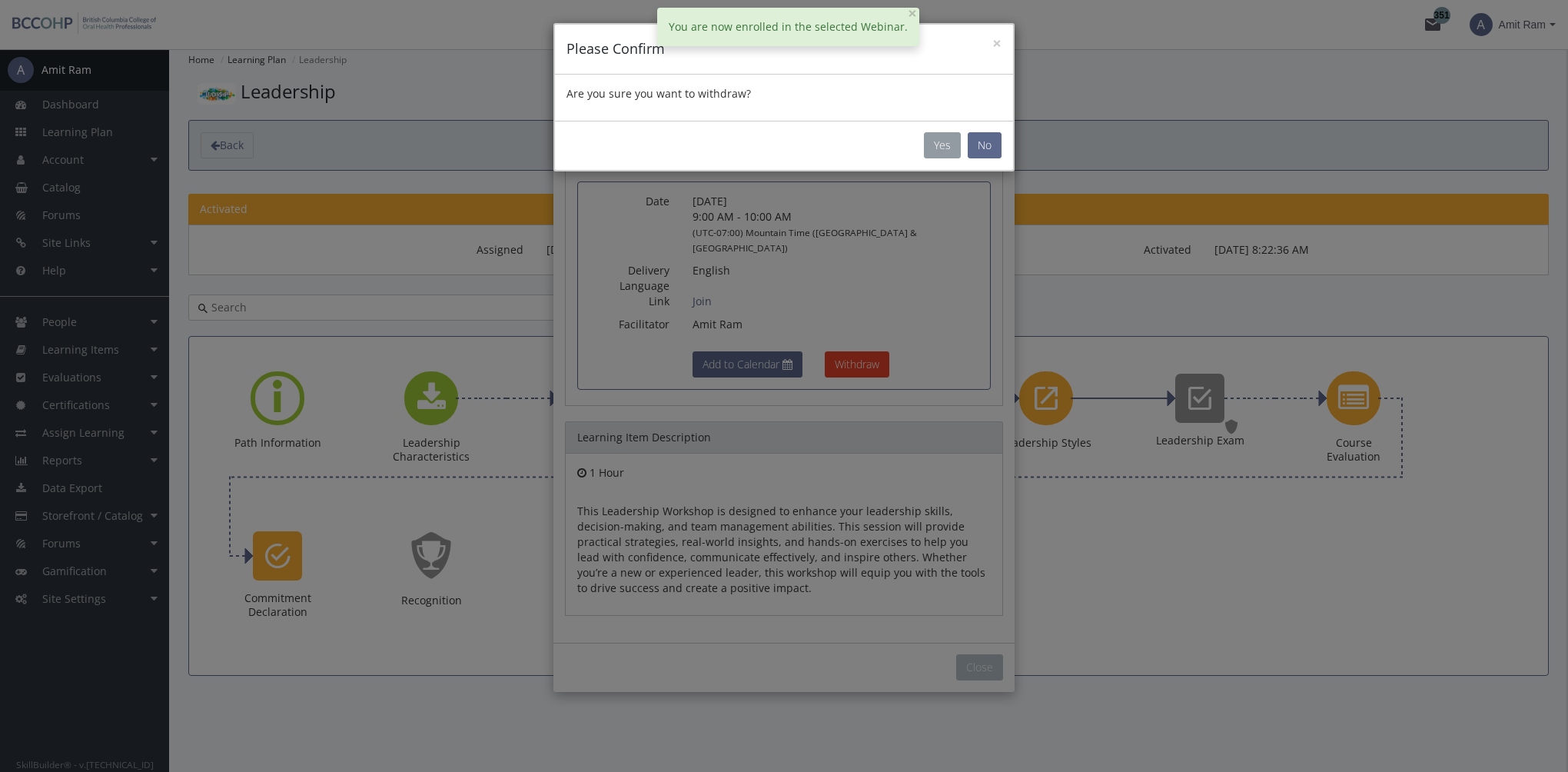
click at [940, 144] on button "Yes" at bounding box center [942, 145] width 37 height 26
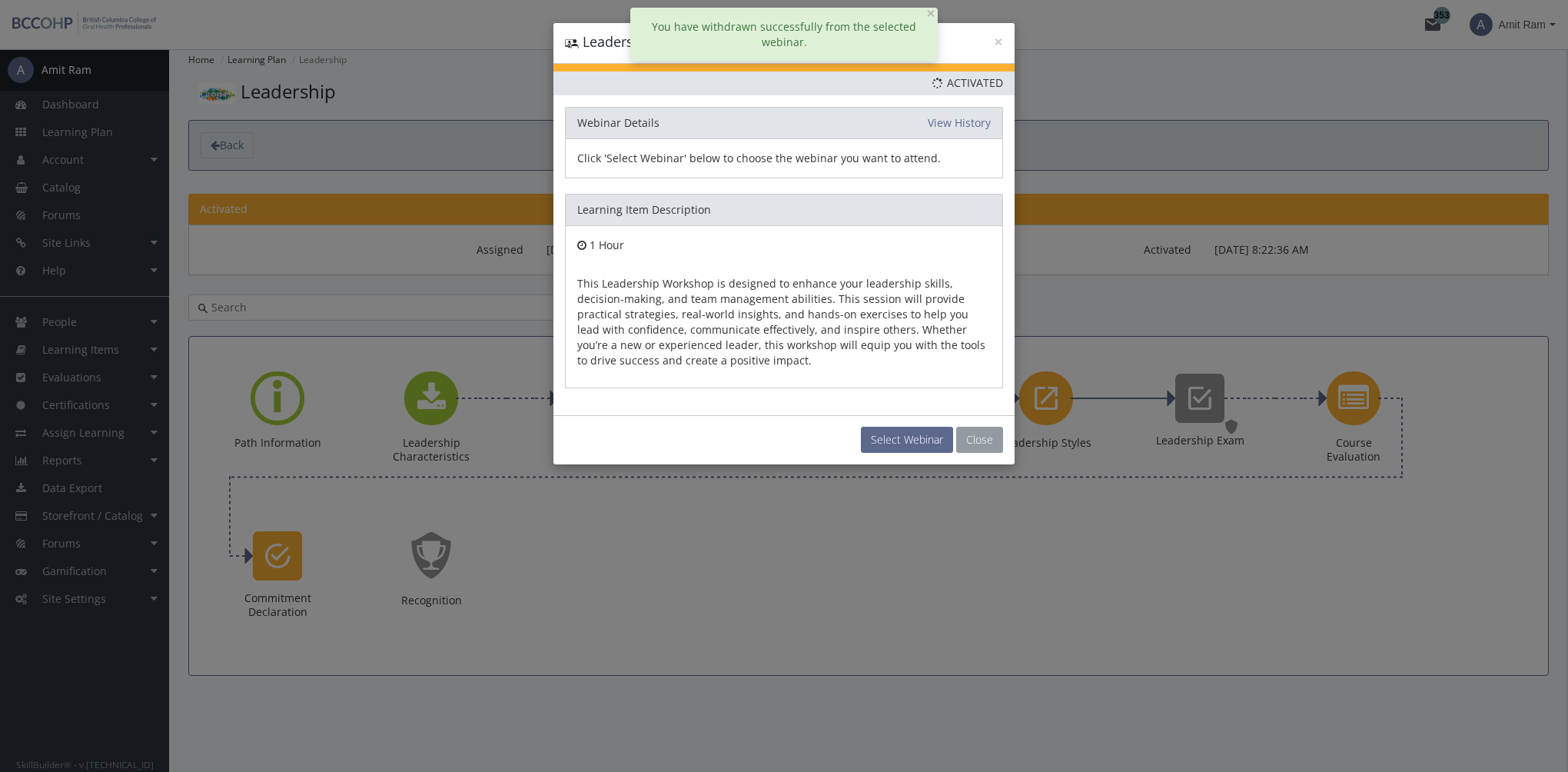
click at [979, 440] on button "Close" at bounding box center [979, 440] width 47 height 26
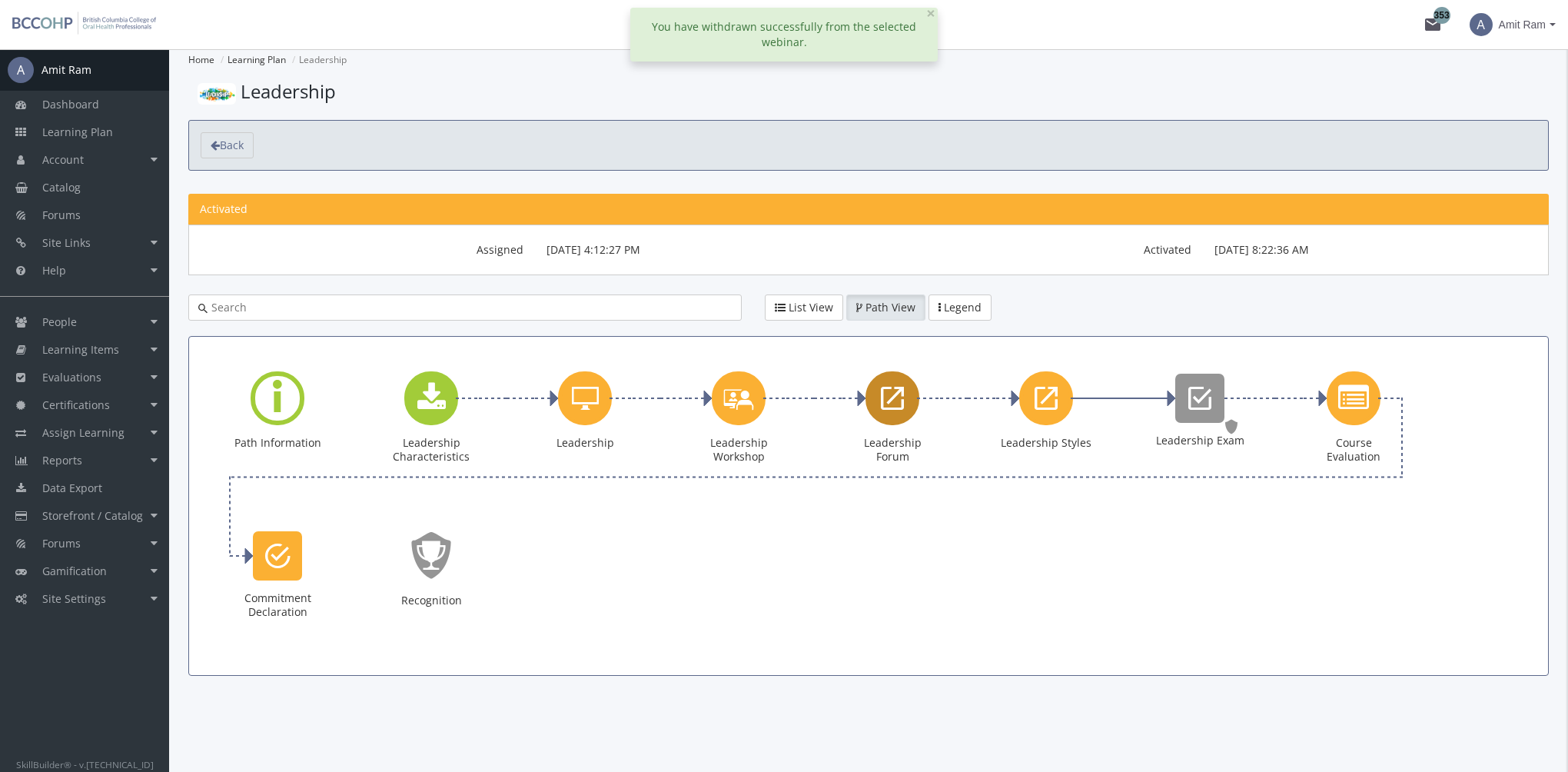
click at [886, 406] on icon "Leadership Forum" at bounding box center [892, 398] width 23 height 31
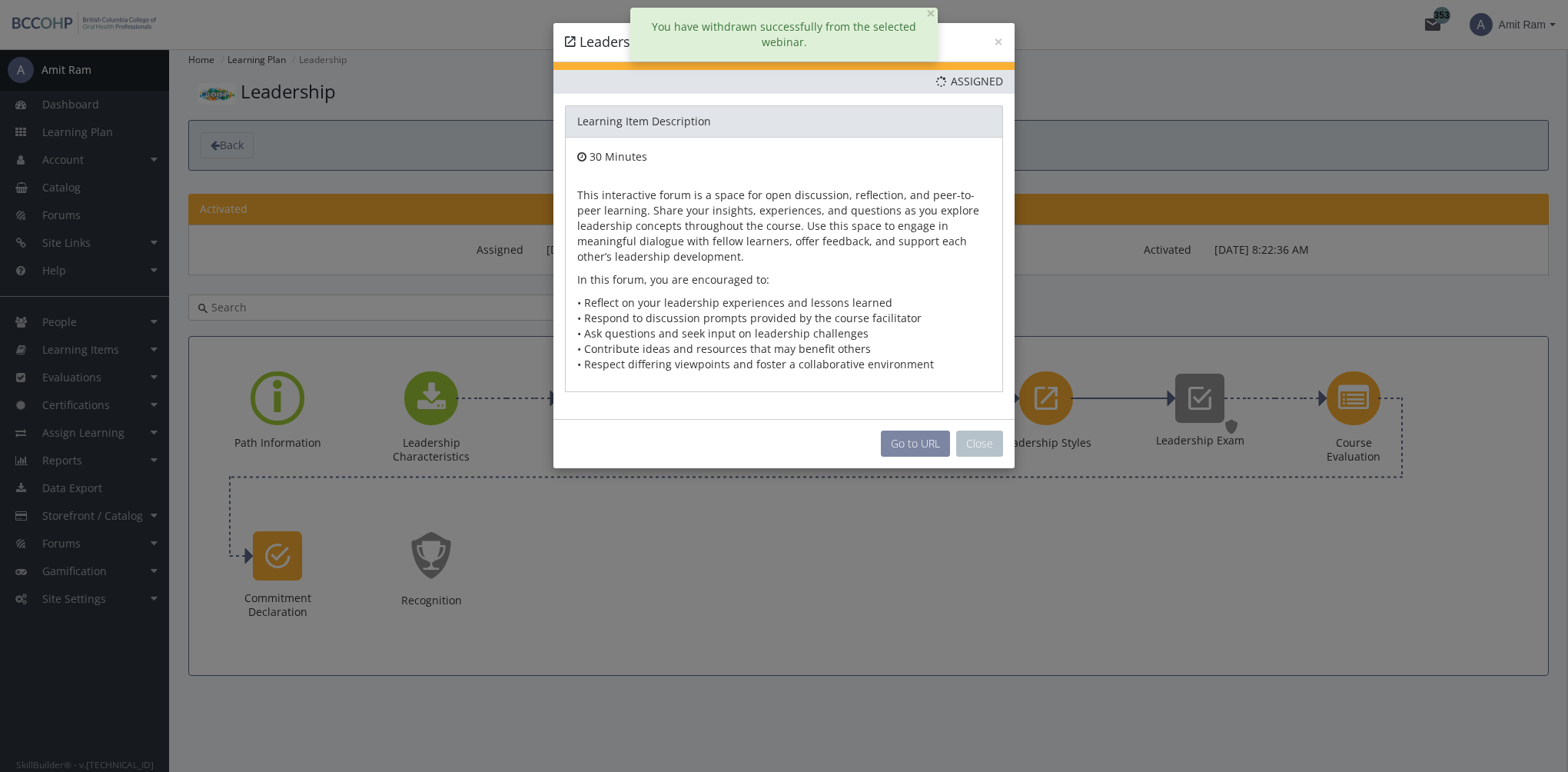
click at [910, 440] on link "Go to URL" at bounding box center [915, 443] width 69 height 26
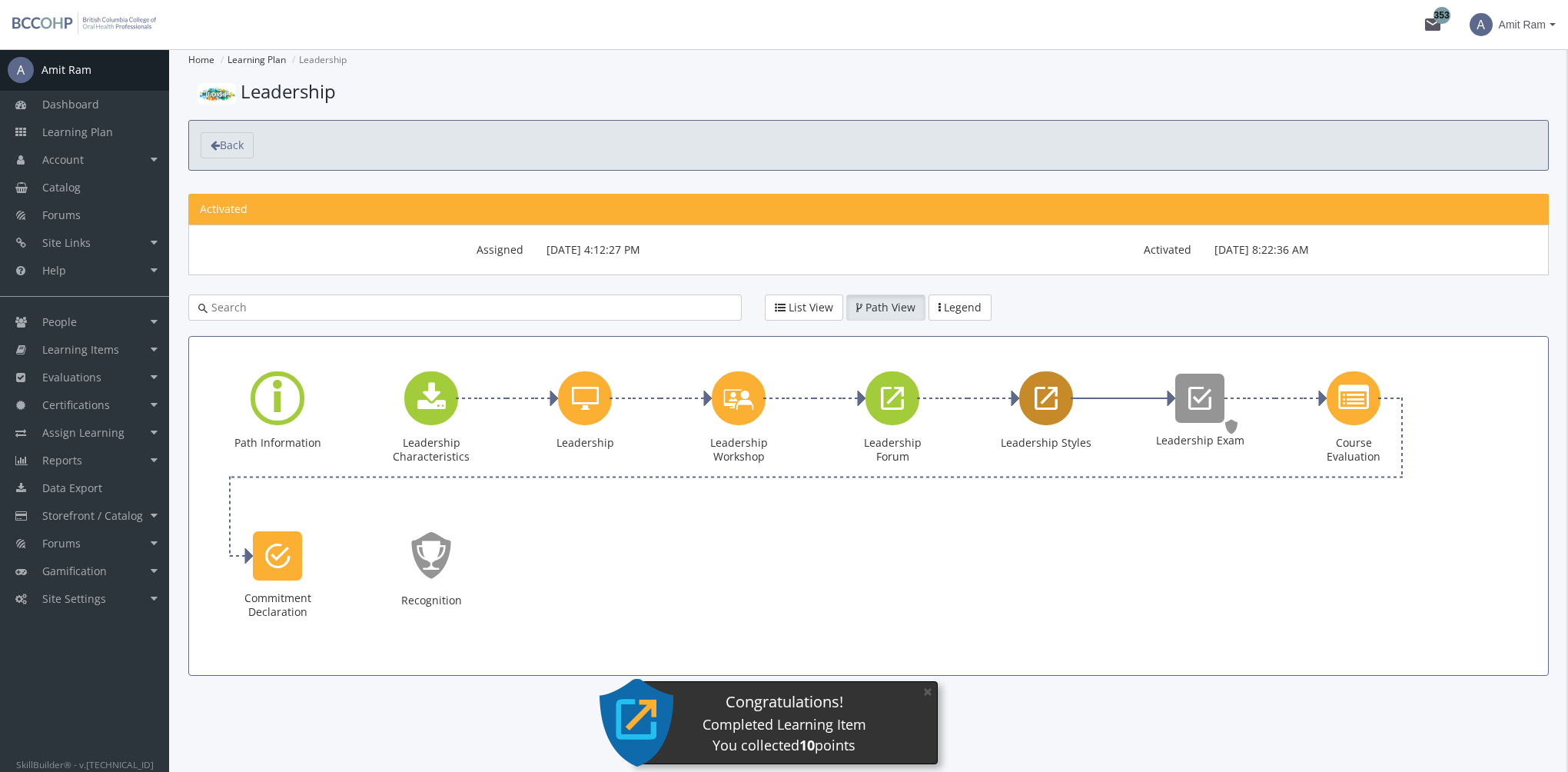
click at [1044, 402] on icon "Leadership Styles" at bounding box center [1046, 398] width 23 height 31
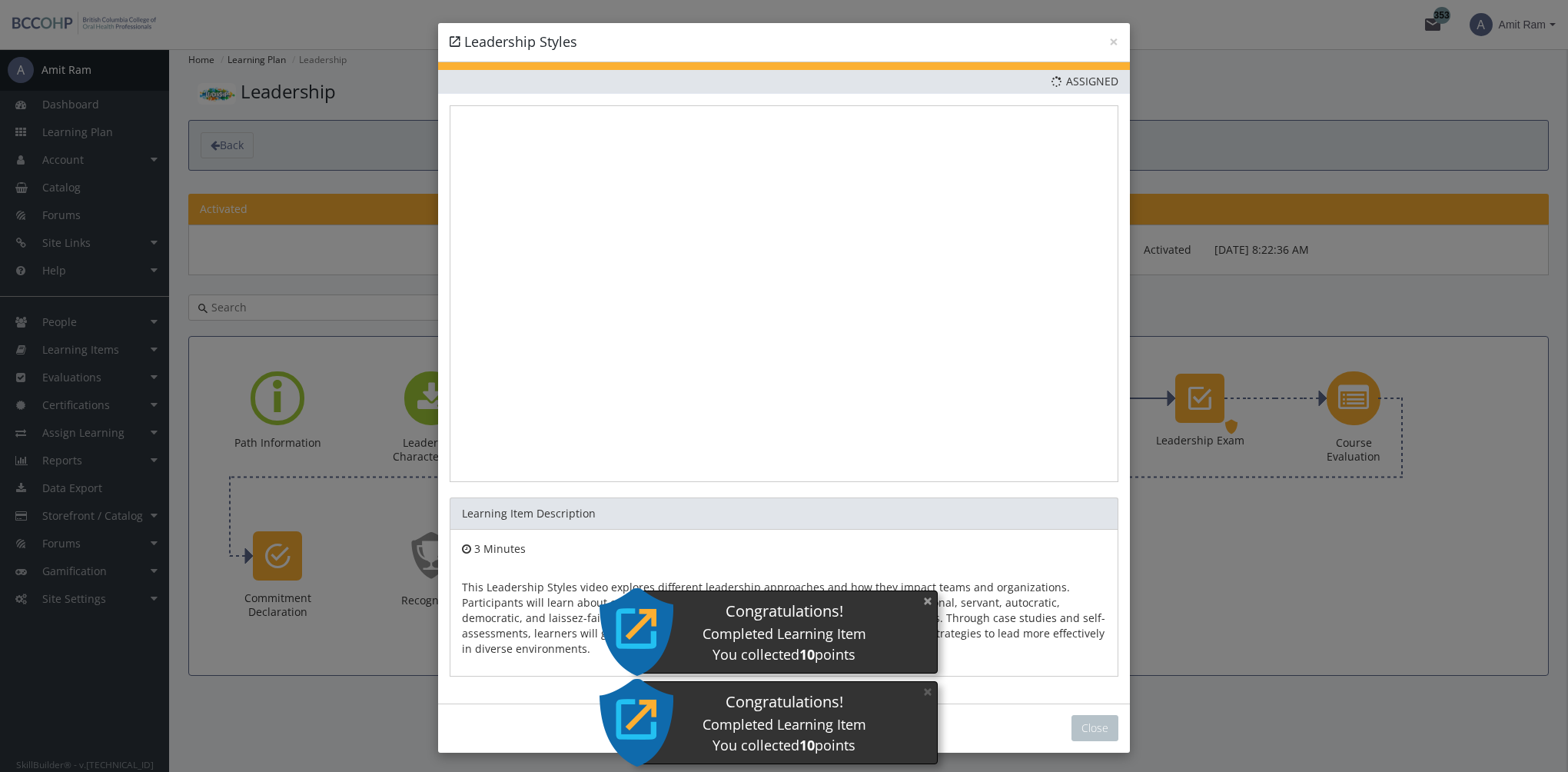
click at [927, 606] on button "×" at bounding box center [928, 600] width 25 height 32
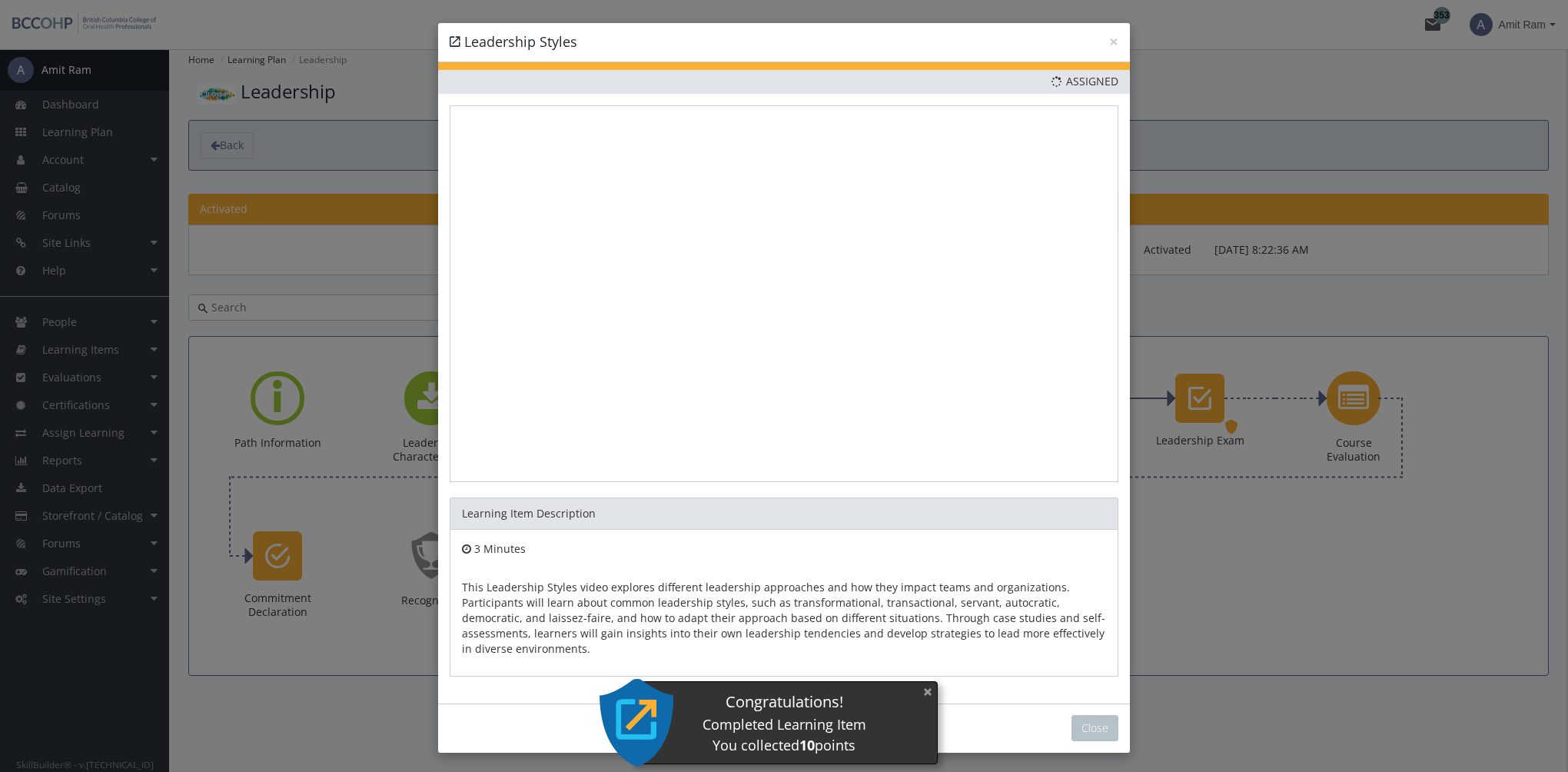
click at [930, 692] on button "×" at bounding box center [928, 691] width 25 height 32
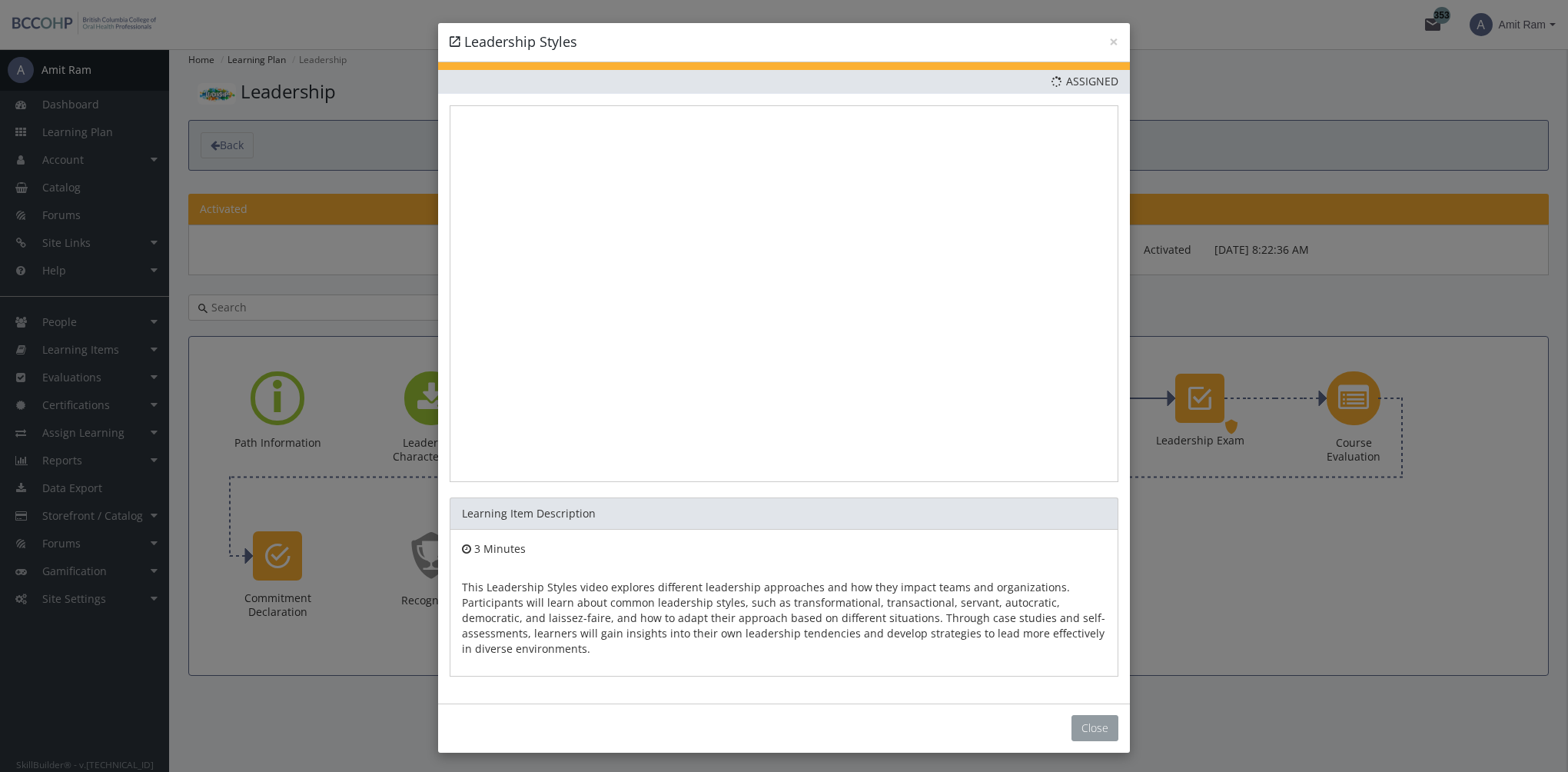
click at [1100, 731] on button "Close" at bounding box center [1094, 728] width 47 height 26
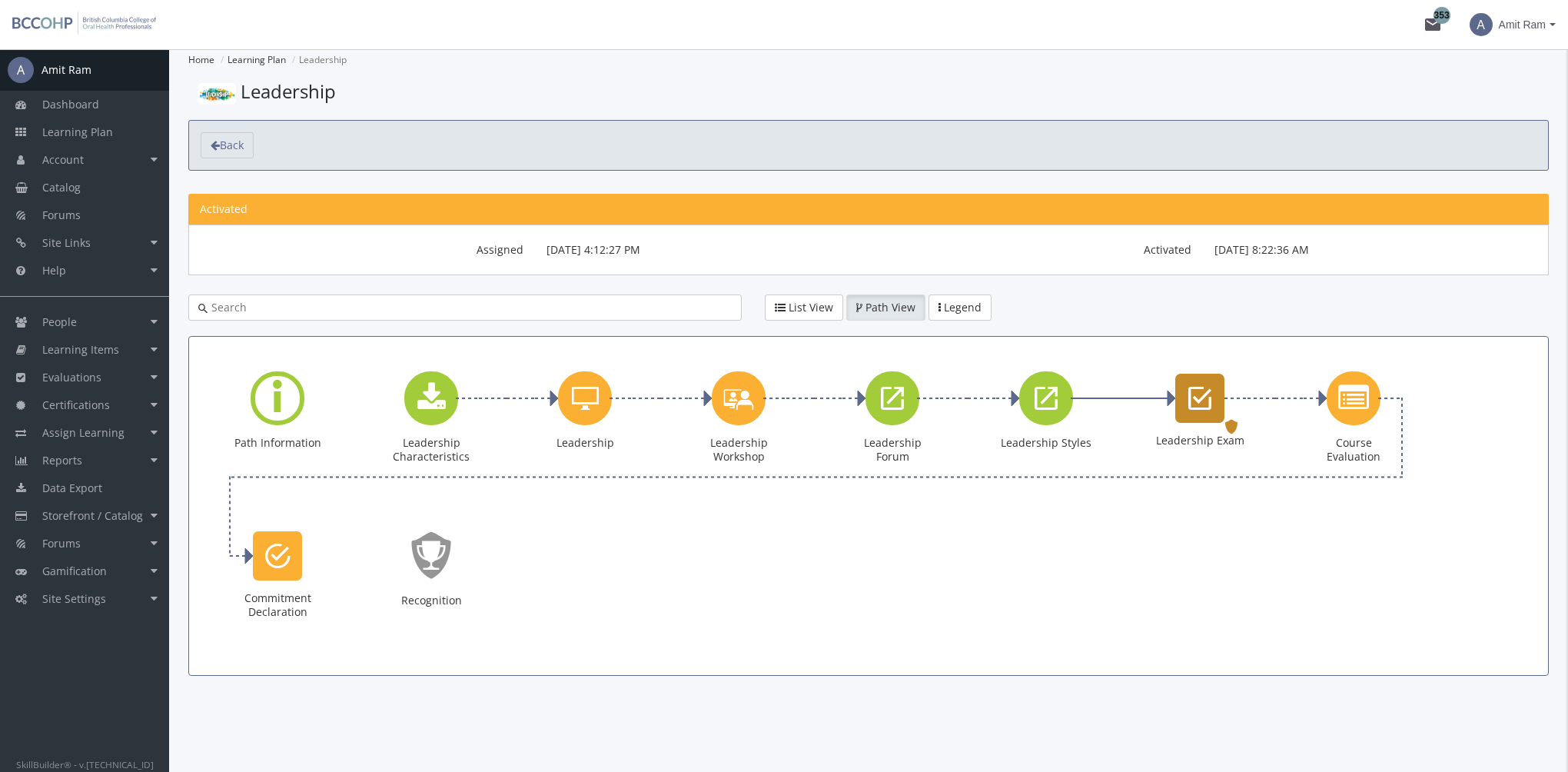
click at [1200, 404] on icon "Leadership Exam" at bounding box center [1200, 398] width 23 height 31
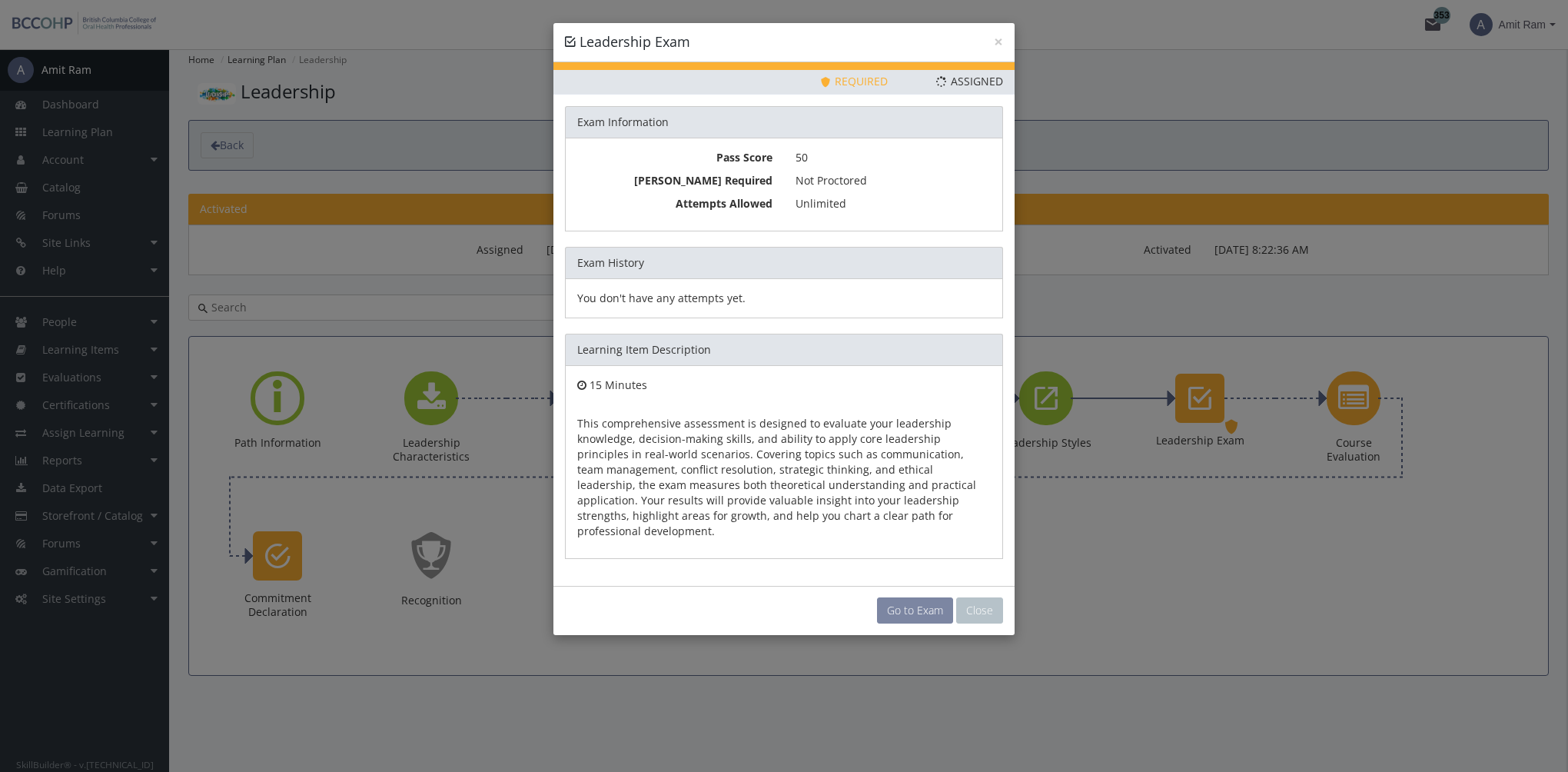
click at [922, 597] on link "Go to Exam" at bounding box center [915, 610] width 76 height 26
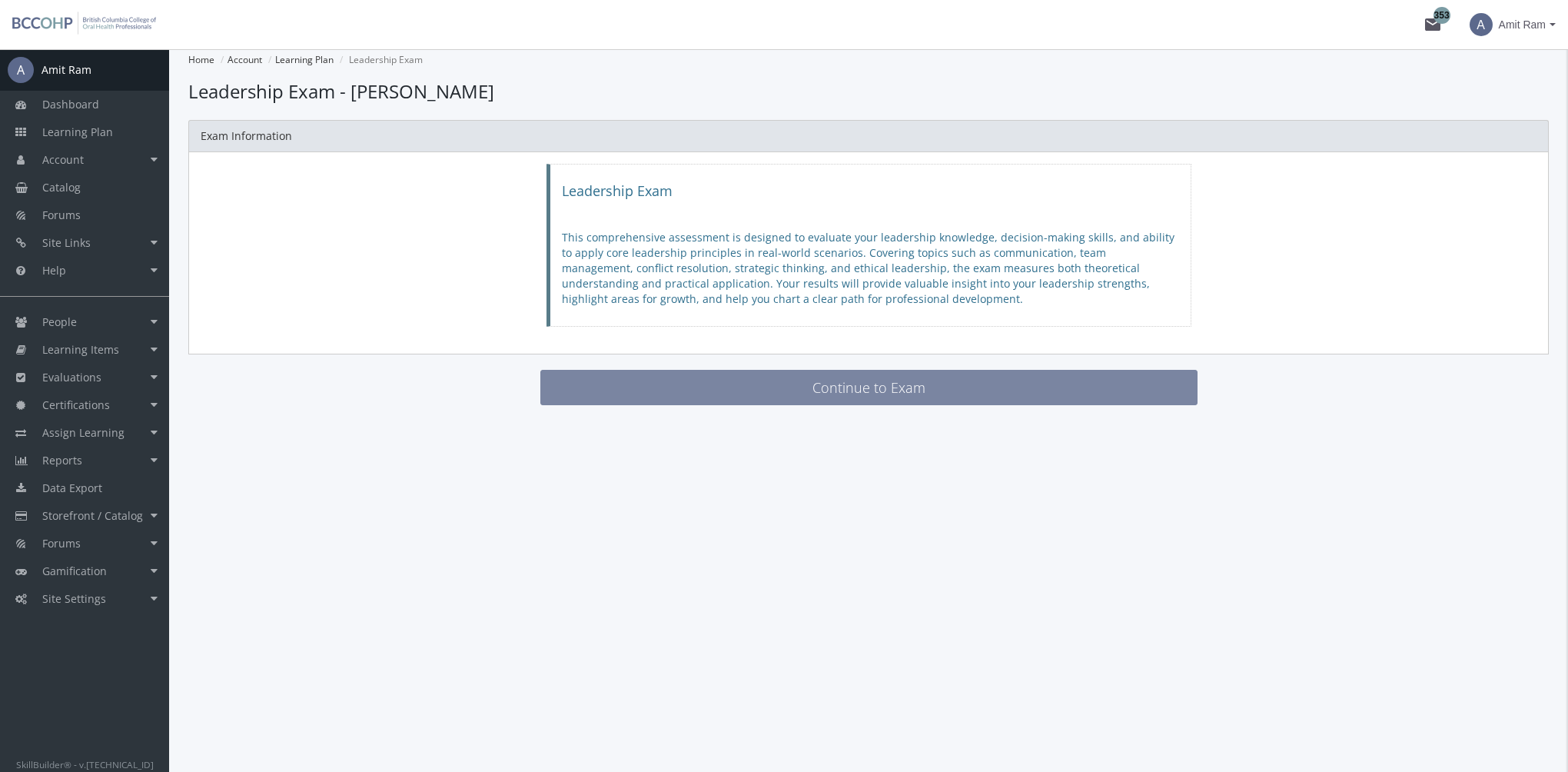
click at [660, 394] on button "Continue to Exam" at bounding box center [869, 388] width 657 height 36
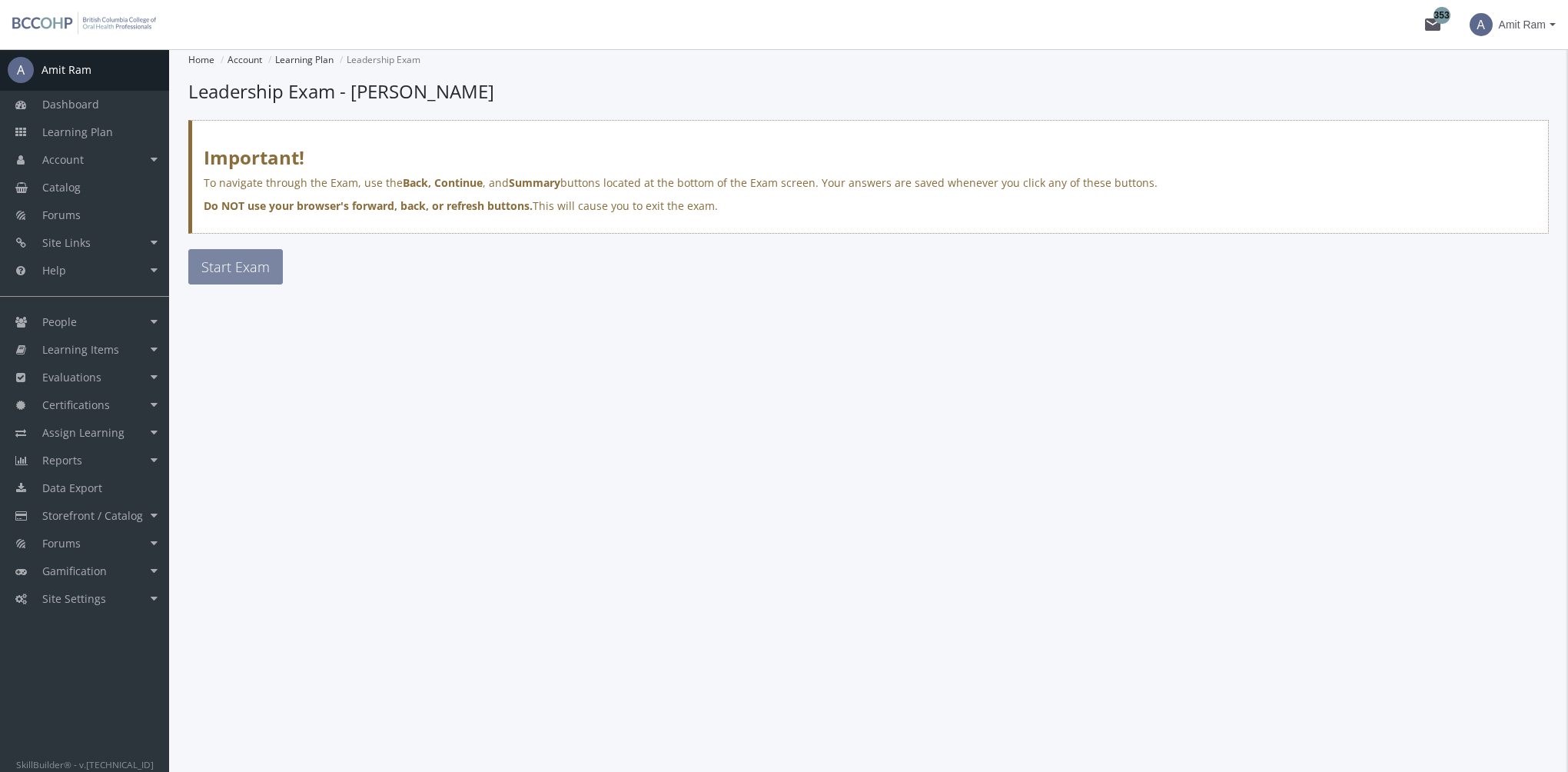
click at [260, 276] on button "Start Exam" at bounding box center [235, 267] width 95 height 36
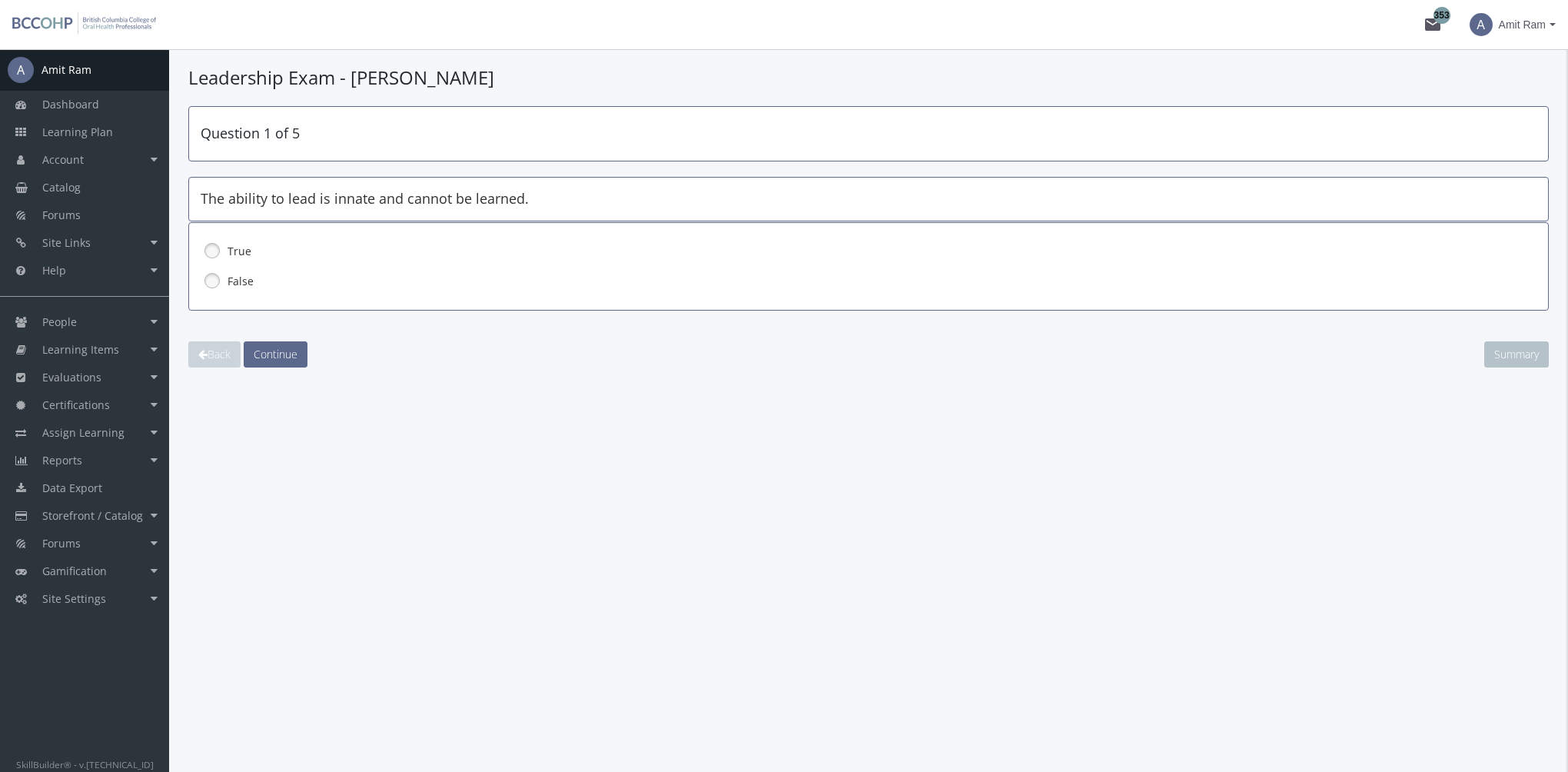
click at [240, 279] on label "False" at bounding box center [829, 281] width 1202 height 16
click at [299, 356] on button "Continue" at bounding box center [276, 354] width 64 height 26
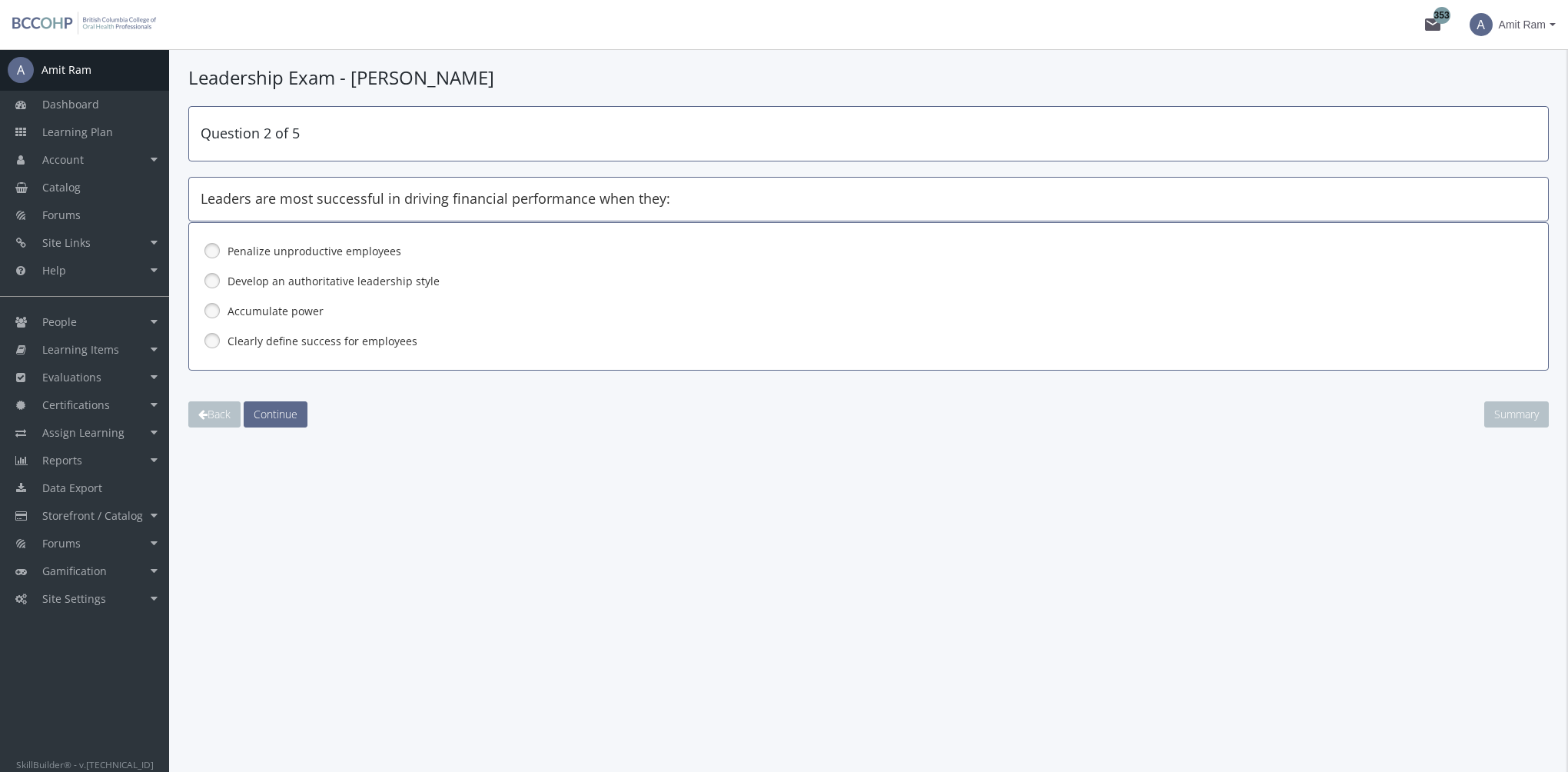
click at [313, 338] on label "Clearly define success for employees" at bounding box center [829, 341] width 1202 height 16
click at [291, 406] on span "Continue" at bounding box center [276, 413] width 43 height 15
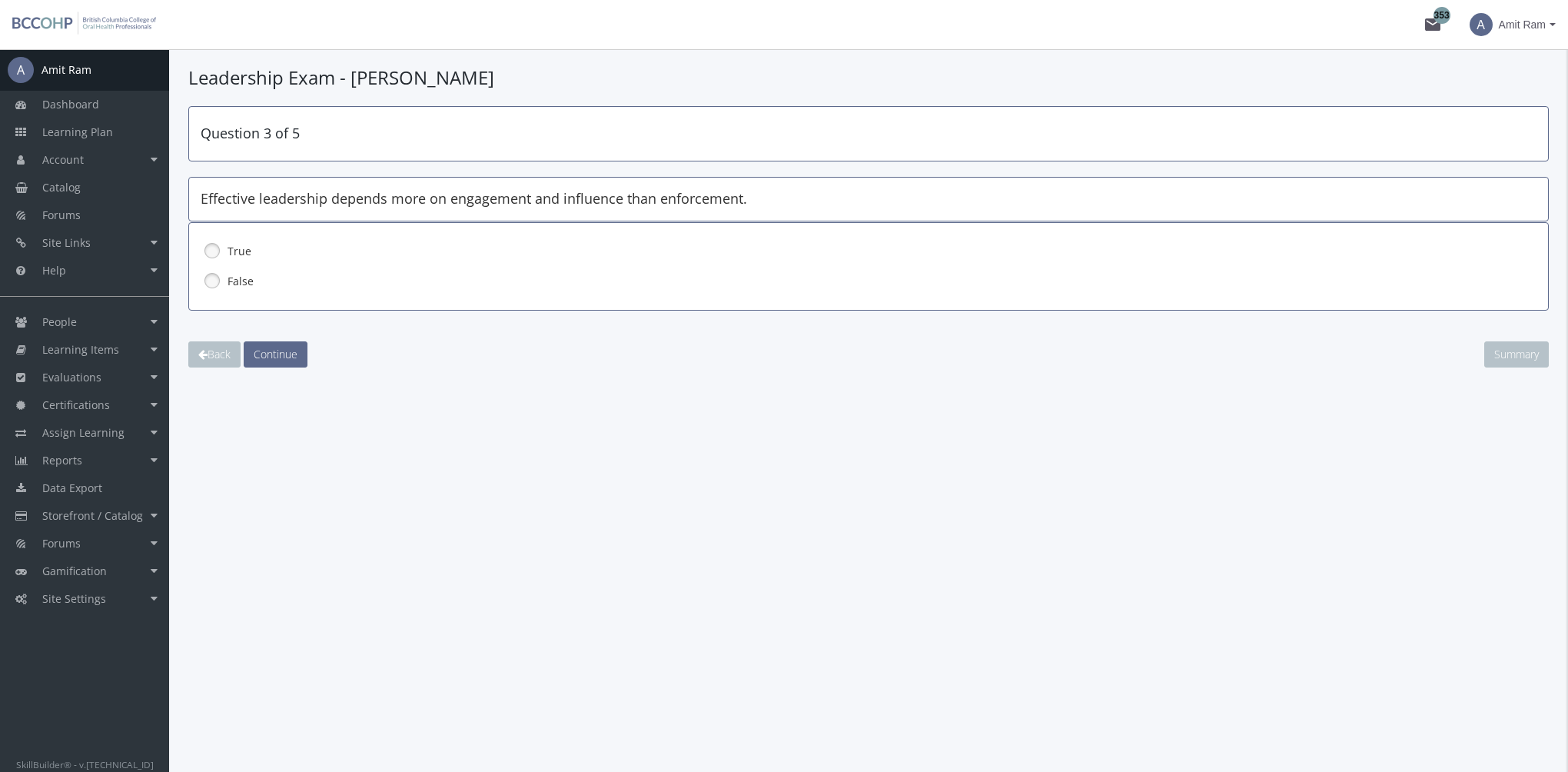
click at [238, 252] on label "True" at bounding box center [829, 252] width 1202 height 16
click at [279, 346] on span "Continue" at bounding box center [276, 353] width 43 height 15
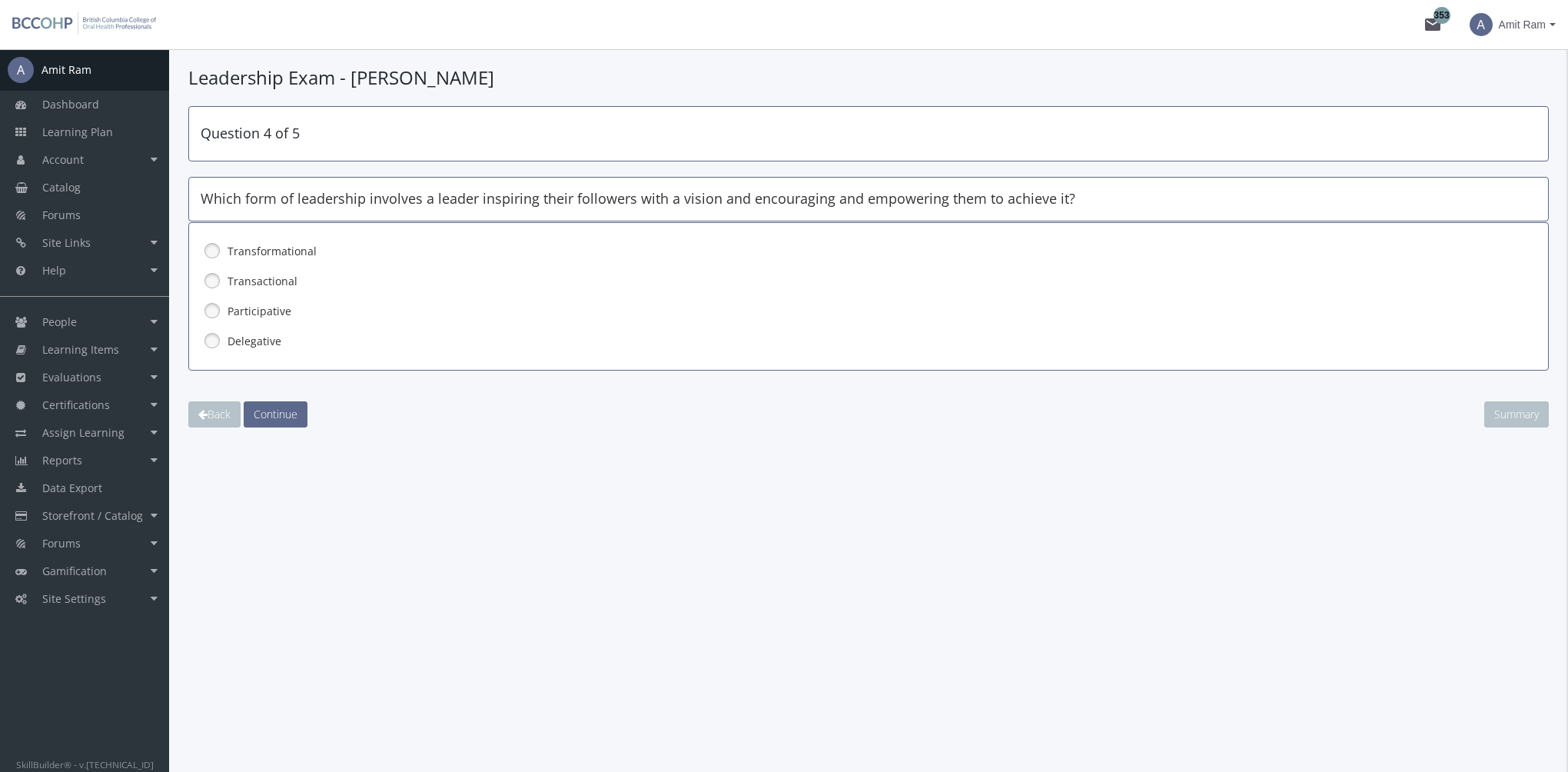
click at [290, 251] on label "Transformational" at bounding box center [829, 252] width 1202 height 16
click at [296, 408] on span "Continue" at bounding box center [276, 413] width 43 height 15
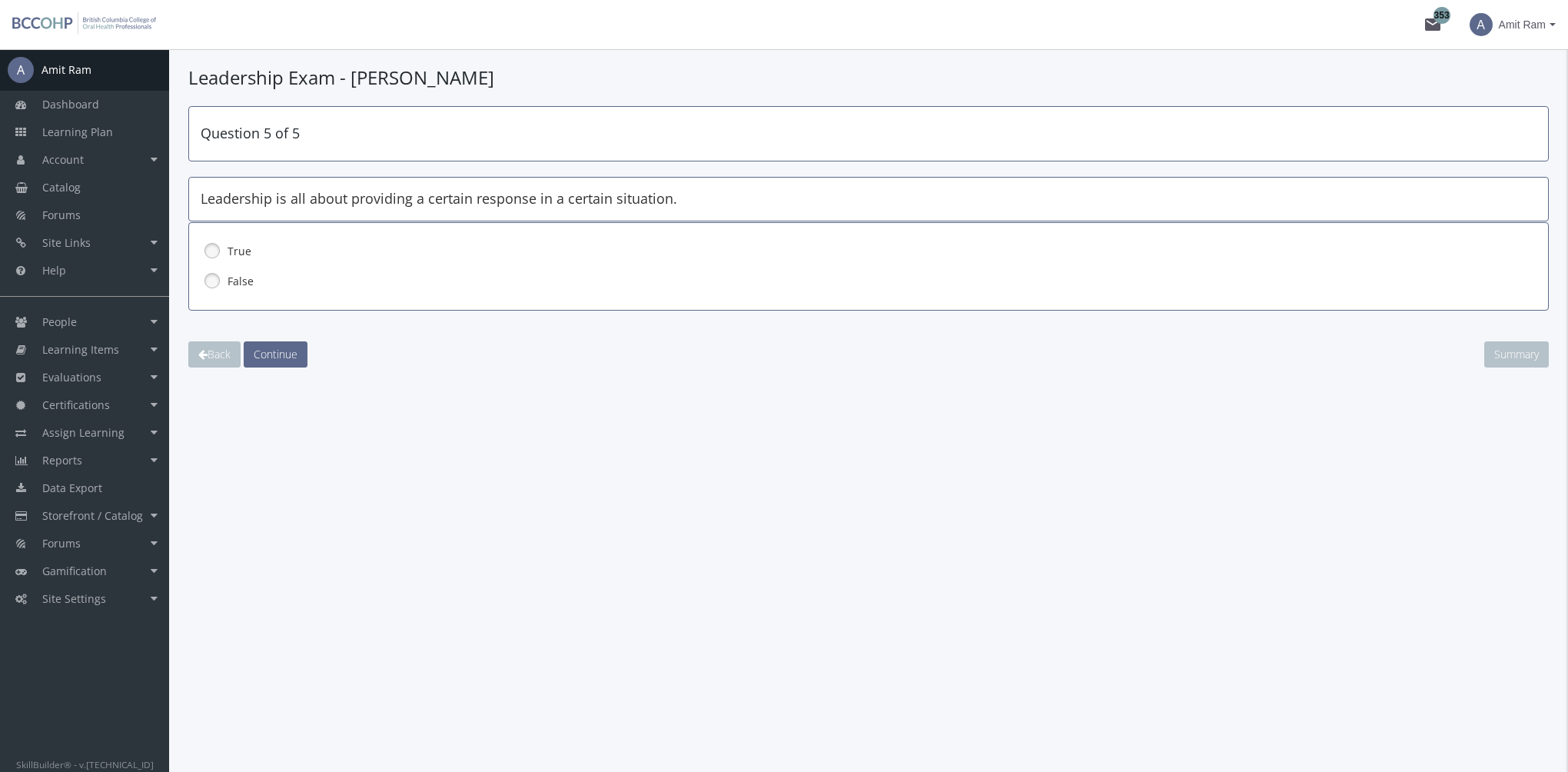
click at [253, 285] on label "False" at bounding box center [829, 281] width 1202 height 16
click at [282, 352] on span "Continue" at bounding box center [276, 353] width 43 height 15
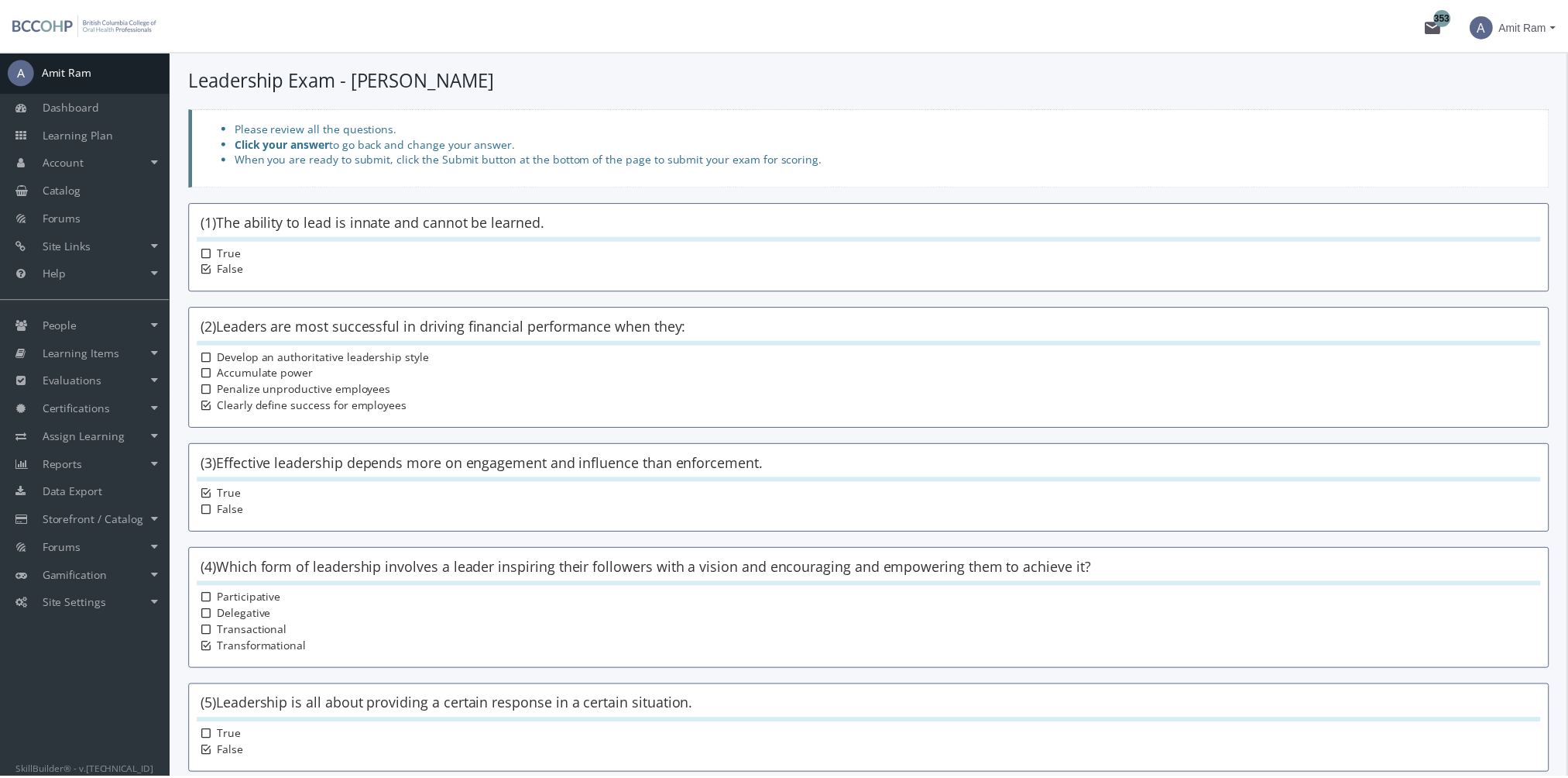
scroll to position [121, 0]
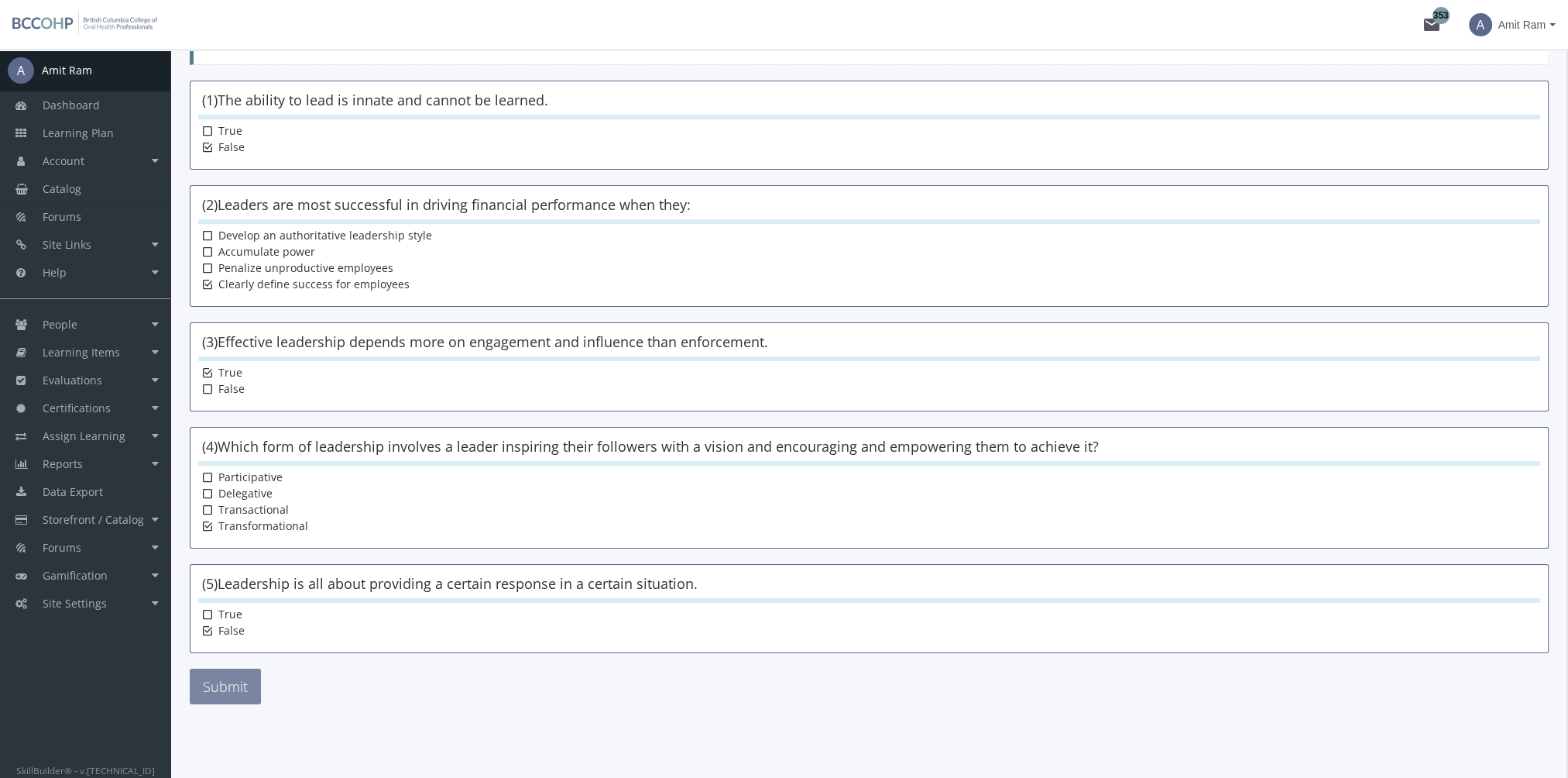
click at [240, 681] on button "Submit" at bounding box center [225, 686] width 71 height 36
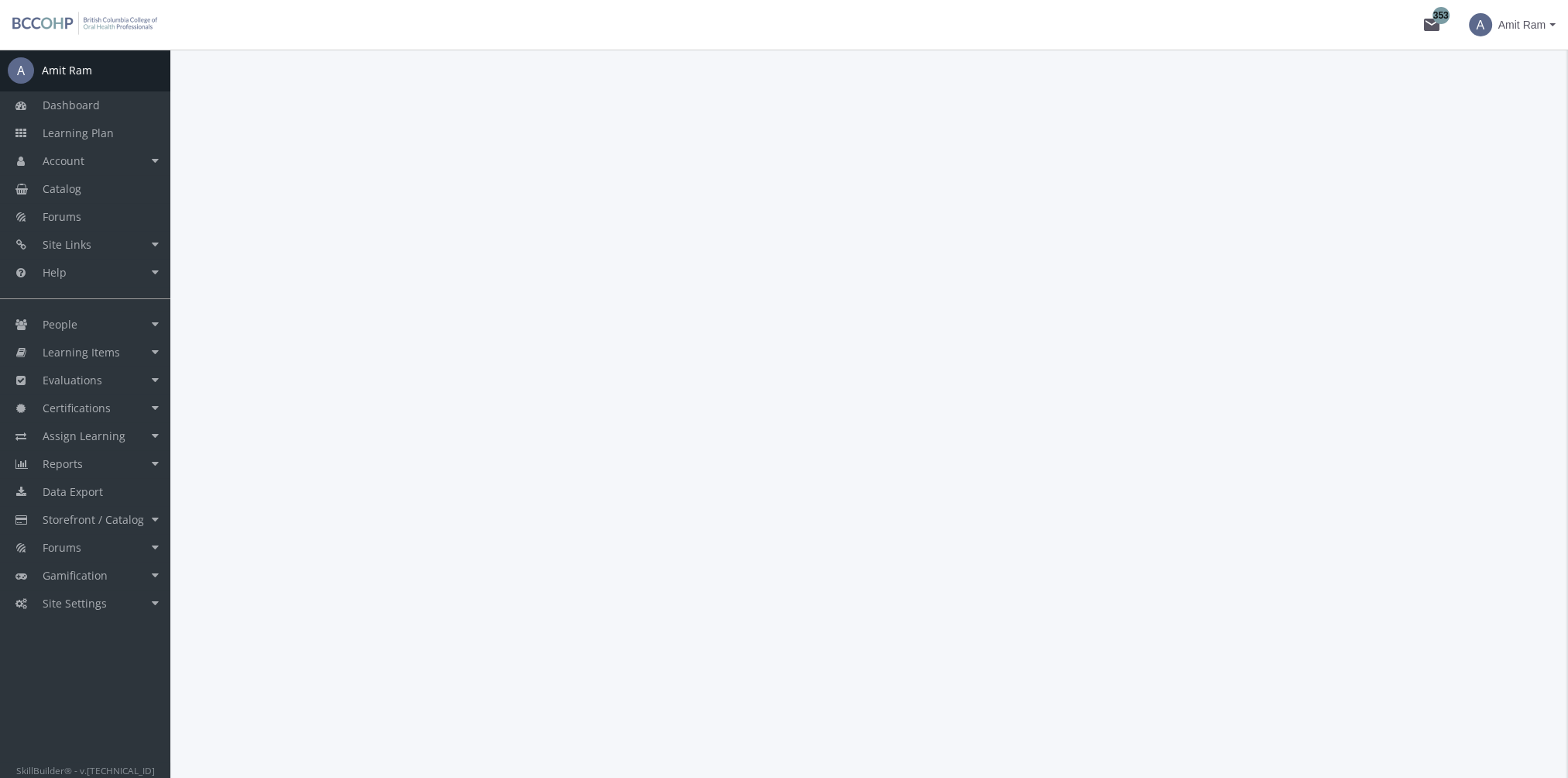
scroll to position [0, 0]
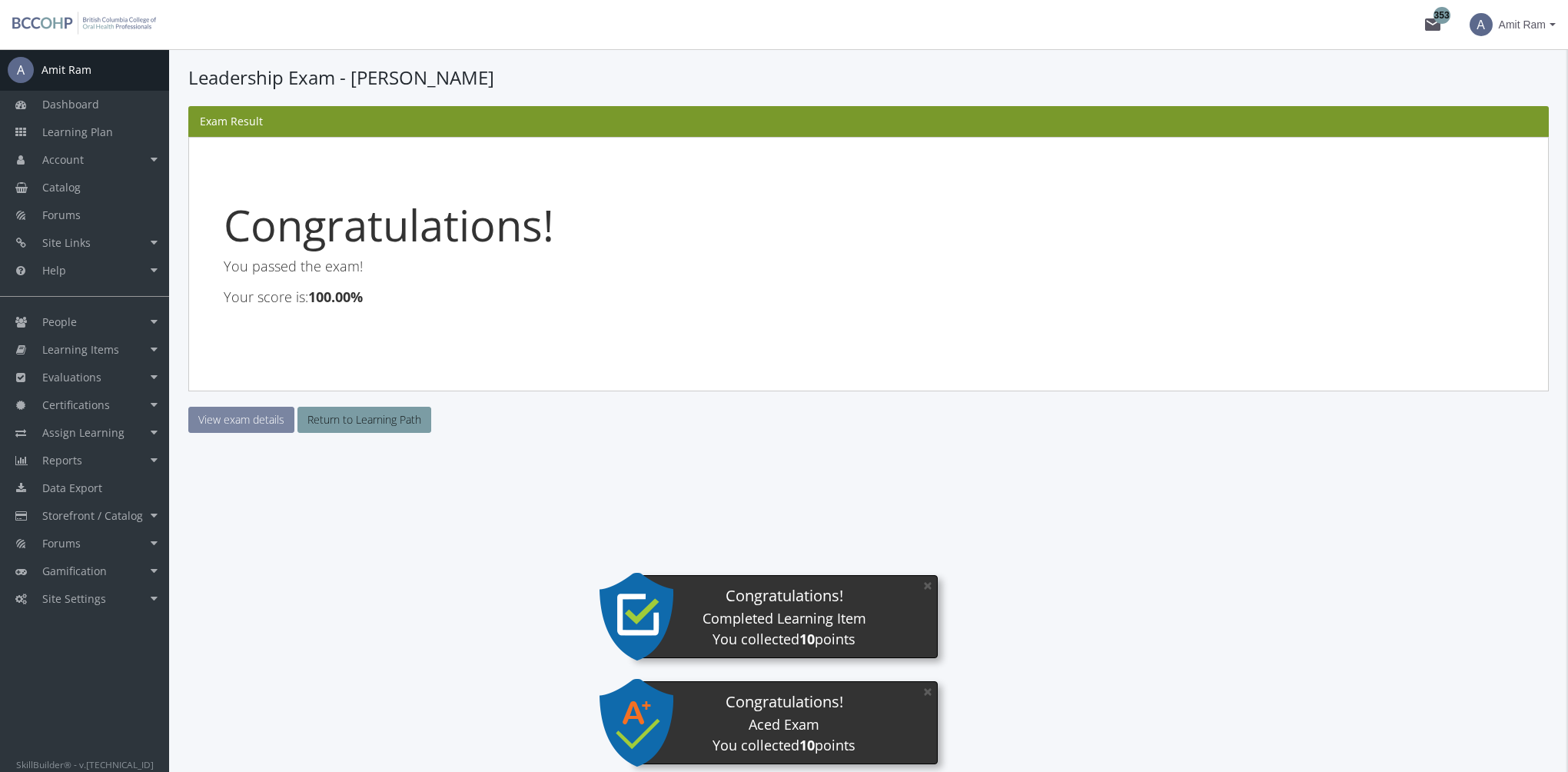
click at [249, 415] on link "View exam details" at bounding box center [241, 419] width 106 height 26
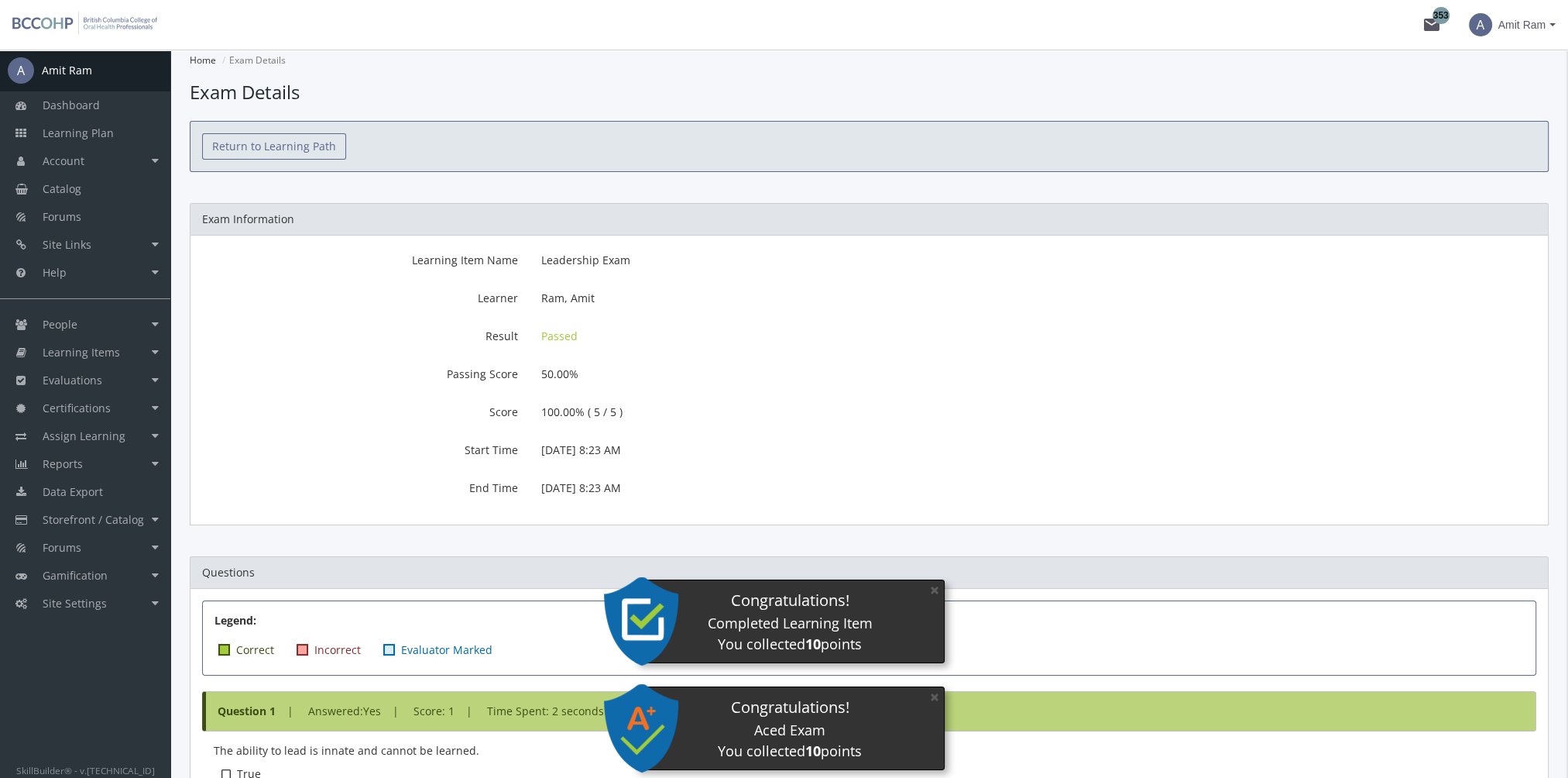
click at [251, 146] on link "Return to Learning Path" at bounding box center [274, 146] width 144 height 27
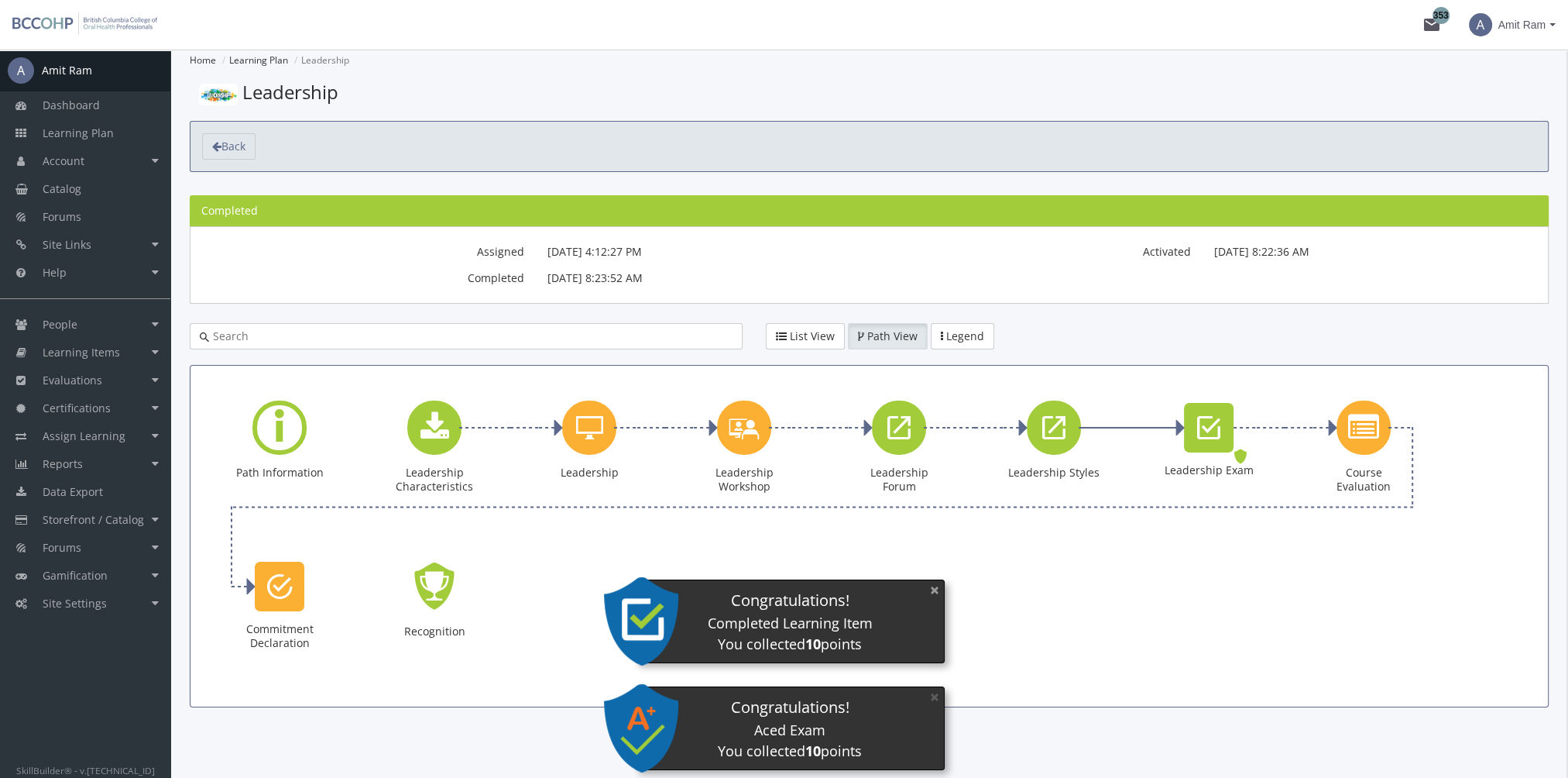
click at [931, 589] on button "×" at bounding box center [935, 589] width 25 height 32
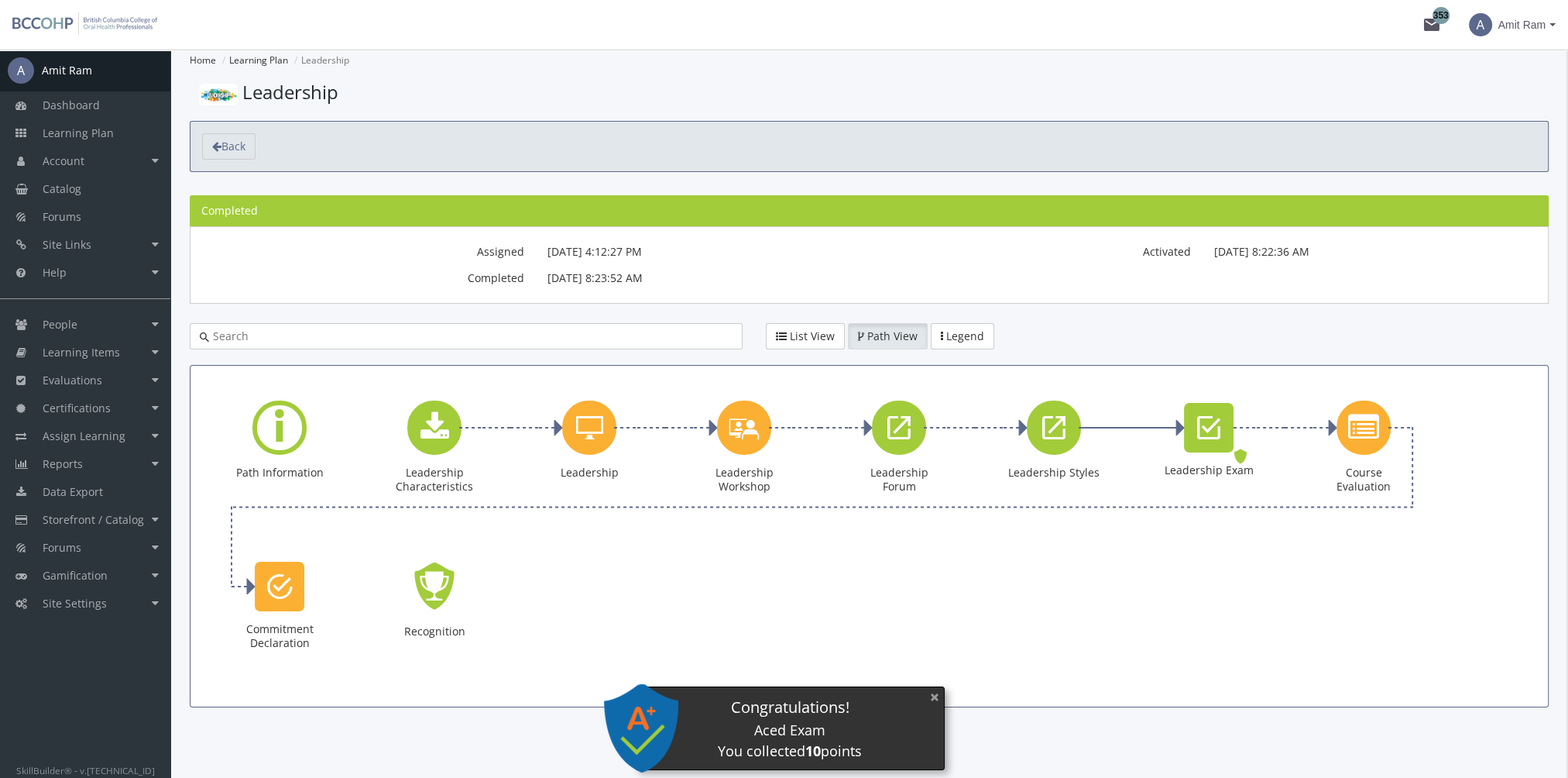
click at [942, 698] on button "×" at bounding box center [935, 697] width 25 height 32
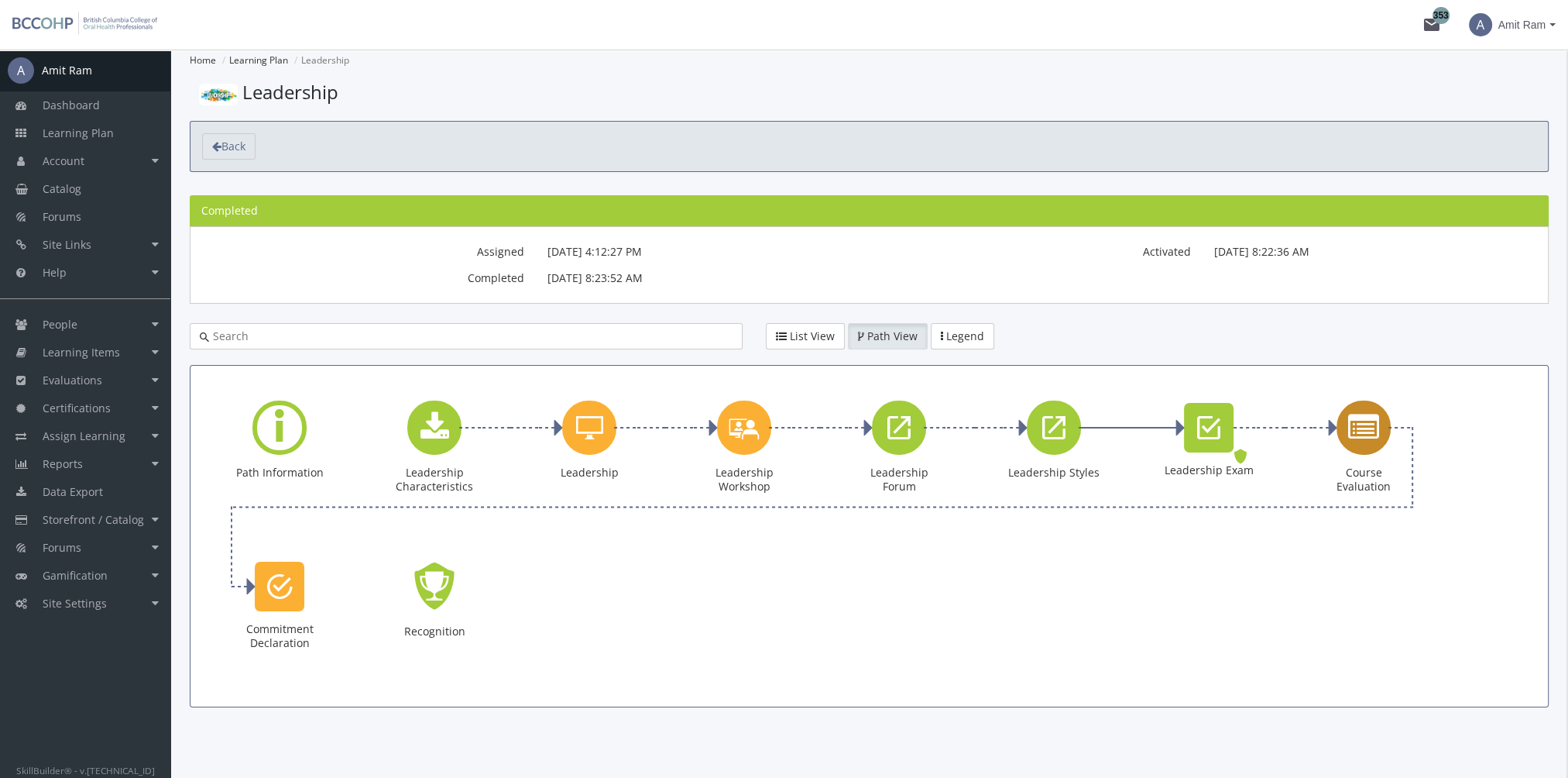
click at [1341, 412] on div "Course Evaluation" at bounding box center [1363, 427] width 54 height 54
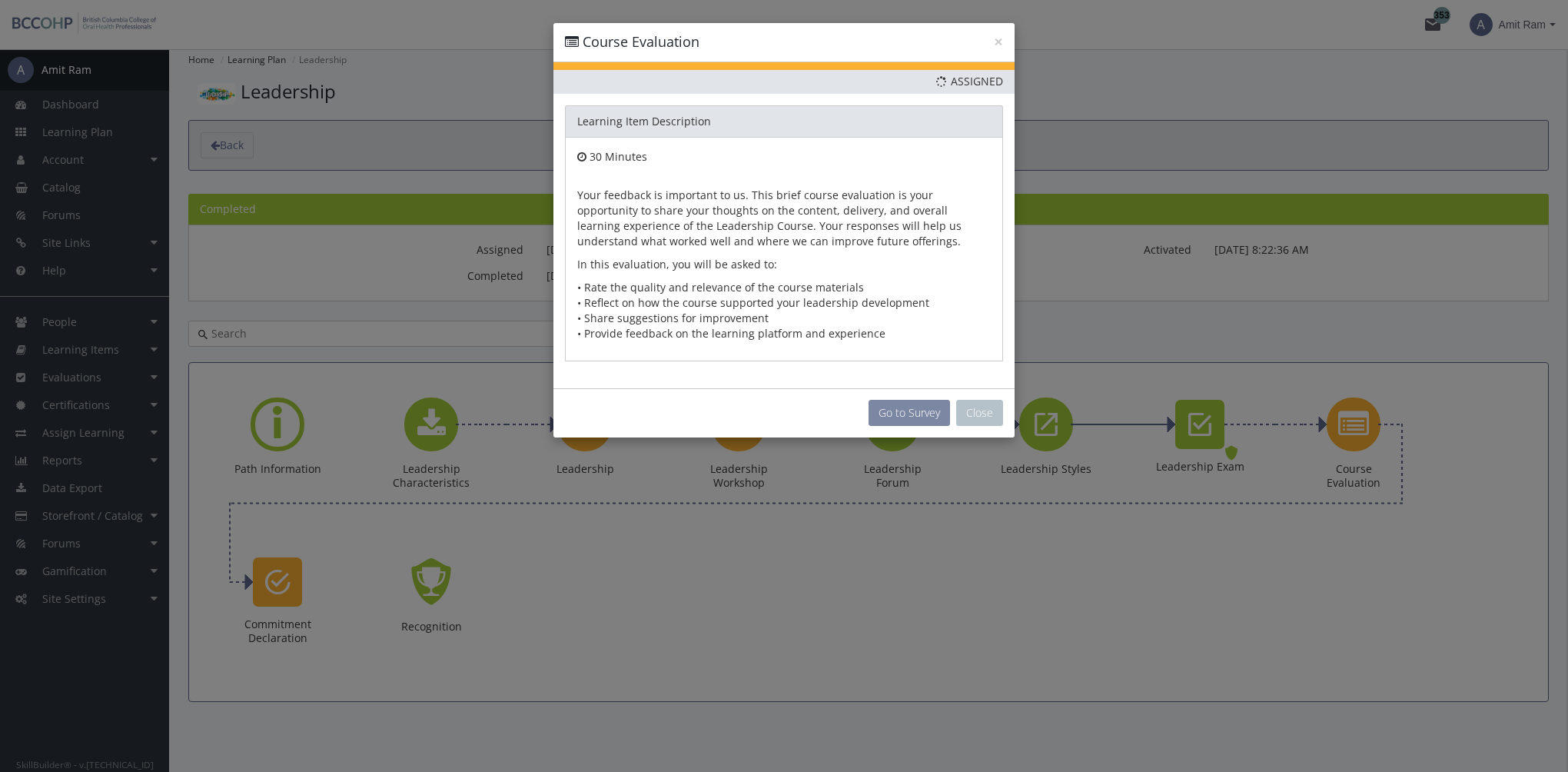
click at [898, 409] on button "Go to Survey" at bounding box center [909, 413] width 82 height 26
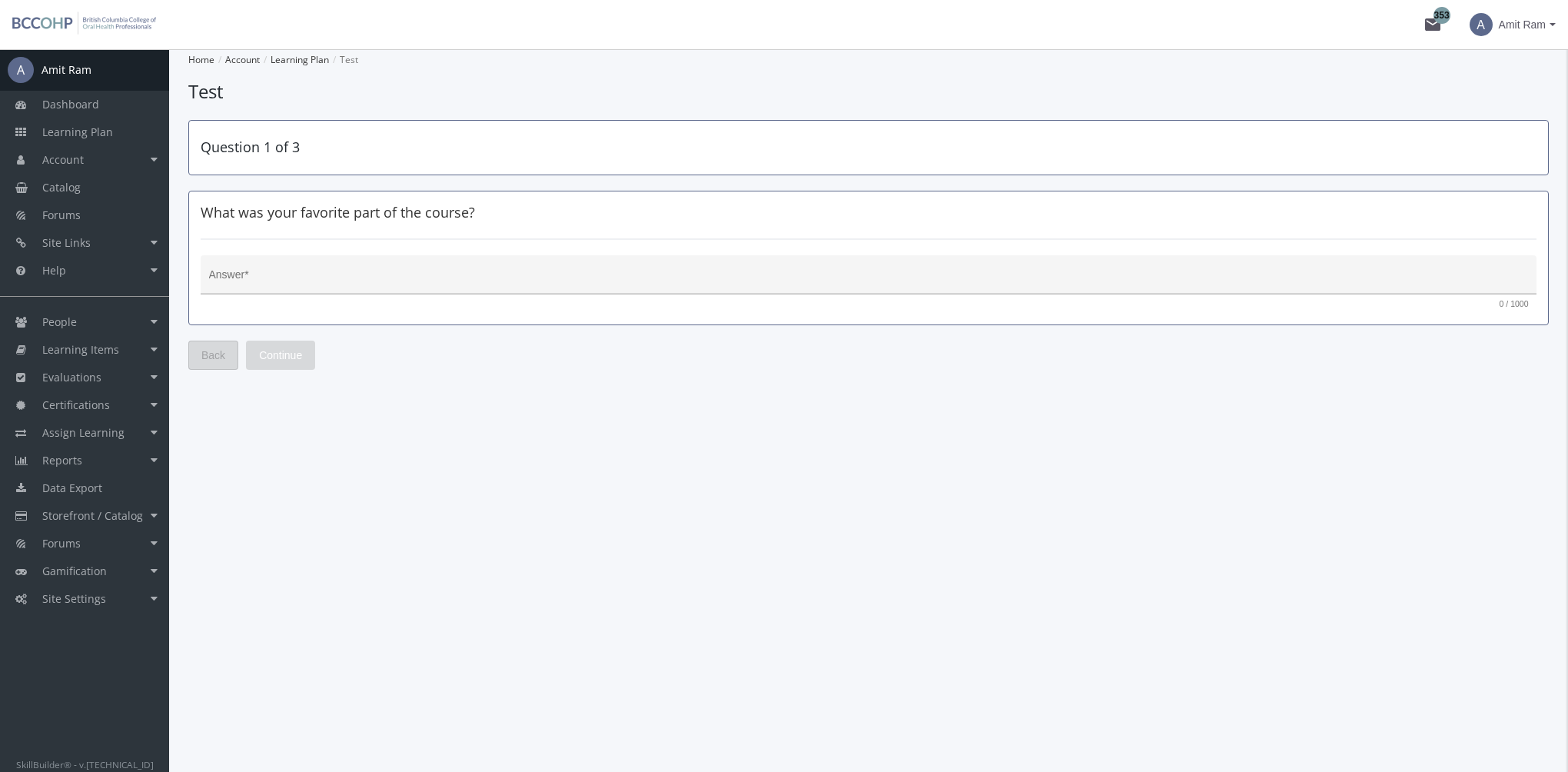
click at [401, 278] on textarea "Answer *" at bounding box center [868, 280] width 1319 height 16
type textarea "ngfngf"
click at [294, 356] on span "Continue" at bounding box center [280, 355] width 43 height 28
click at [302, 280] on textarea "Answer *" at bounding box center [868, 280] width 1319 height 16
type textarea "fdsfs"
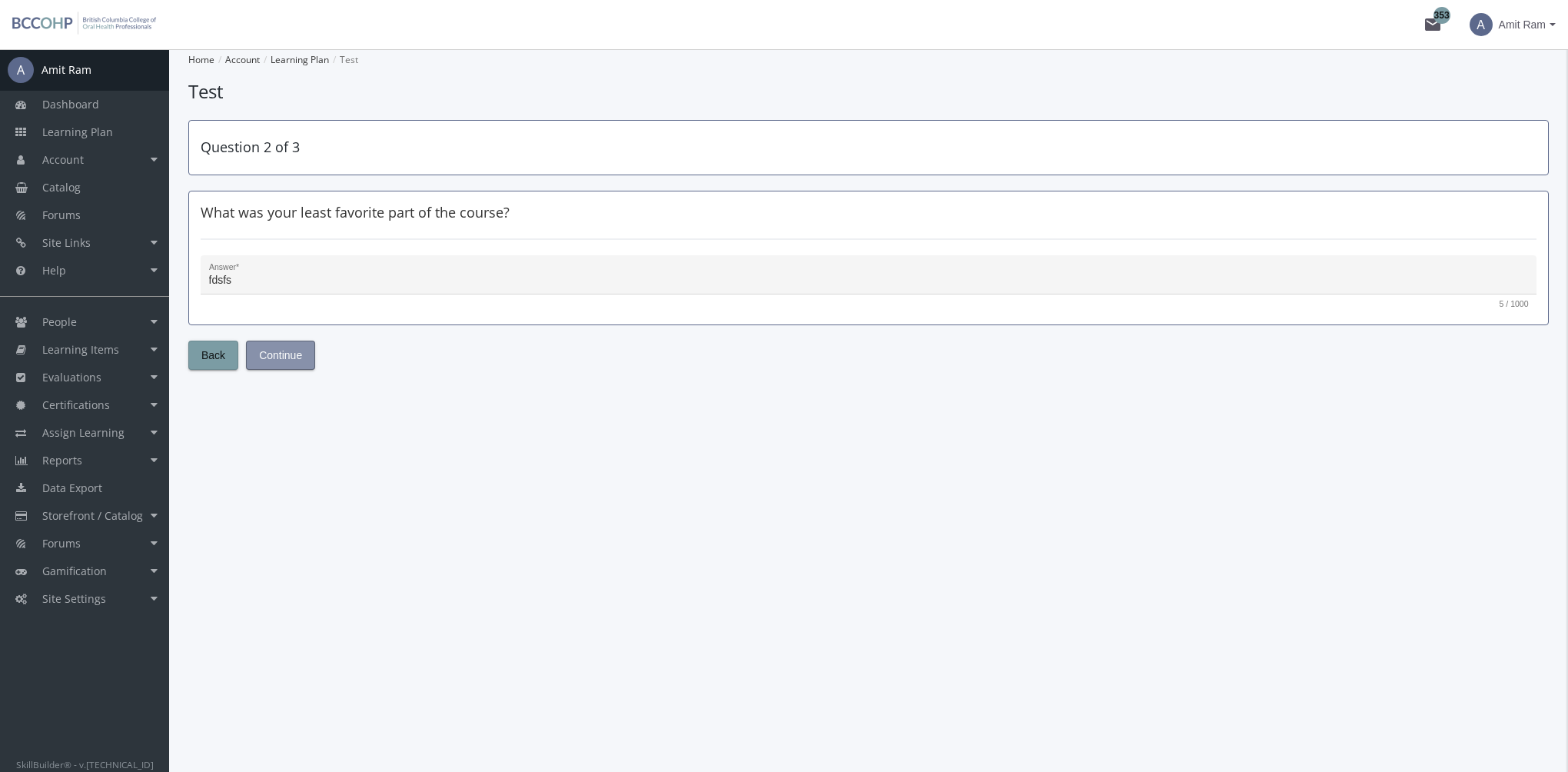
click at [283, 353] on span "Continue" at bounding box center [280, 355] width 43 height 28
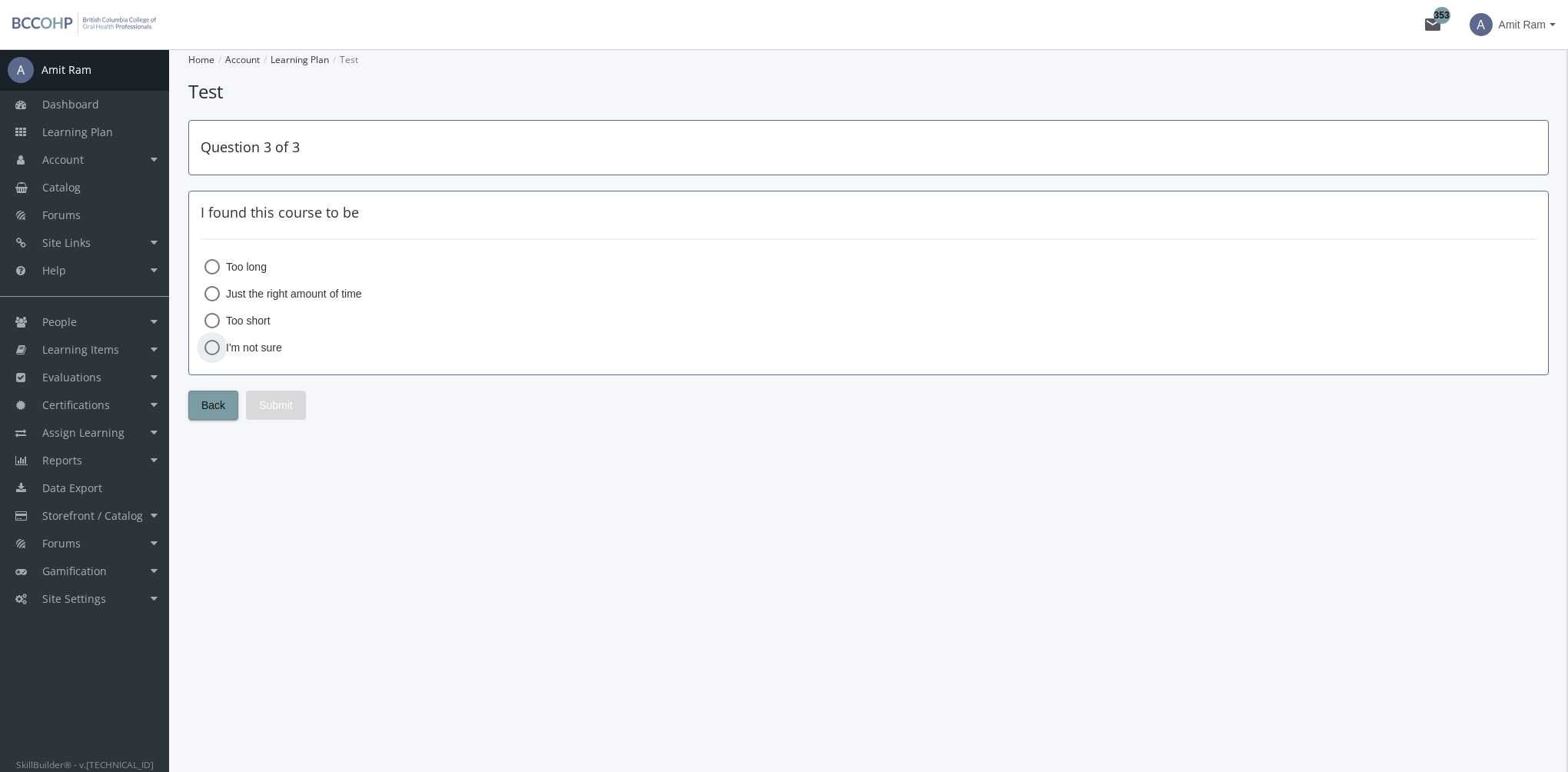
click at [270, 339] on span "I'm not sure" at bounding box center [251, 347] width 62 height 16
click at [220, 343] on input "I'm not sure" at bounding box center [212, 350] width 16 height 16
radio input "true"
click at [292, 405] on button "Submit" at bounding box center [276, 405] width 60 height 30
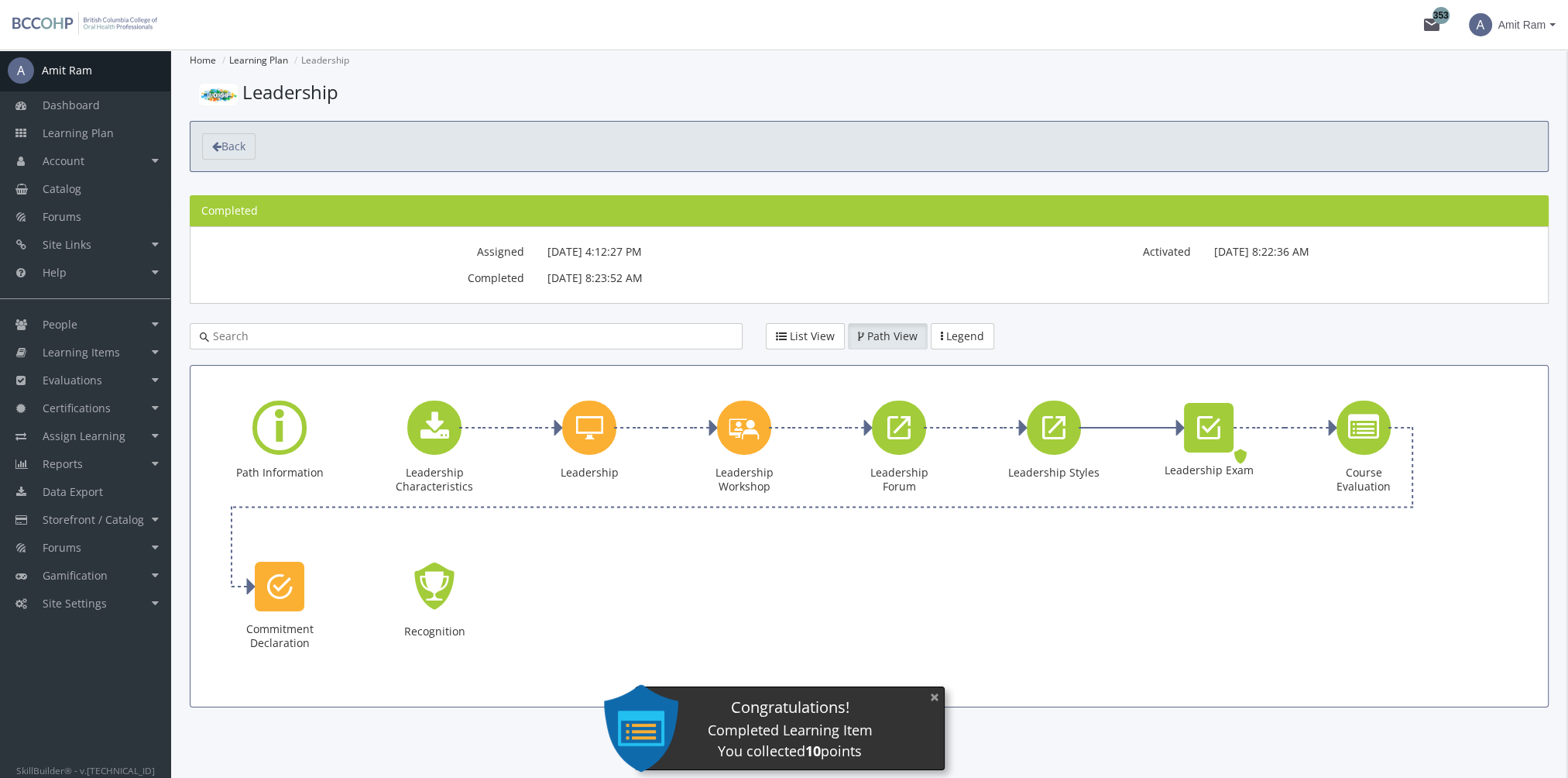
click at [932, 698] on button "×" at bounding box center [935, 697] width 25 height 32
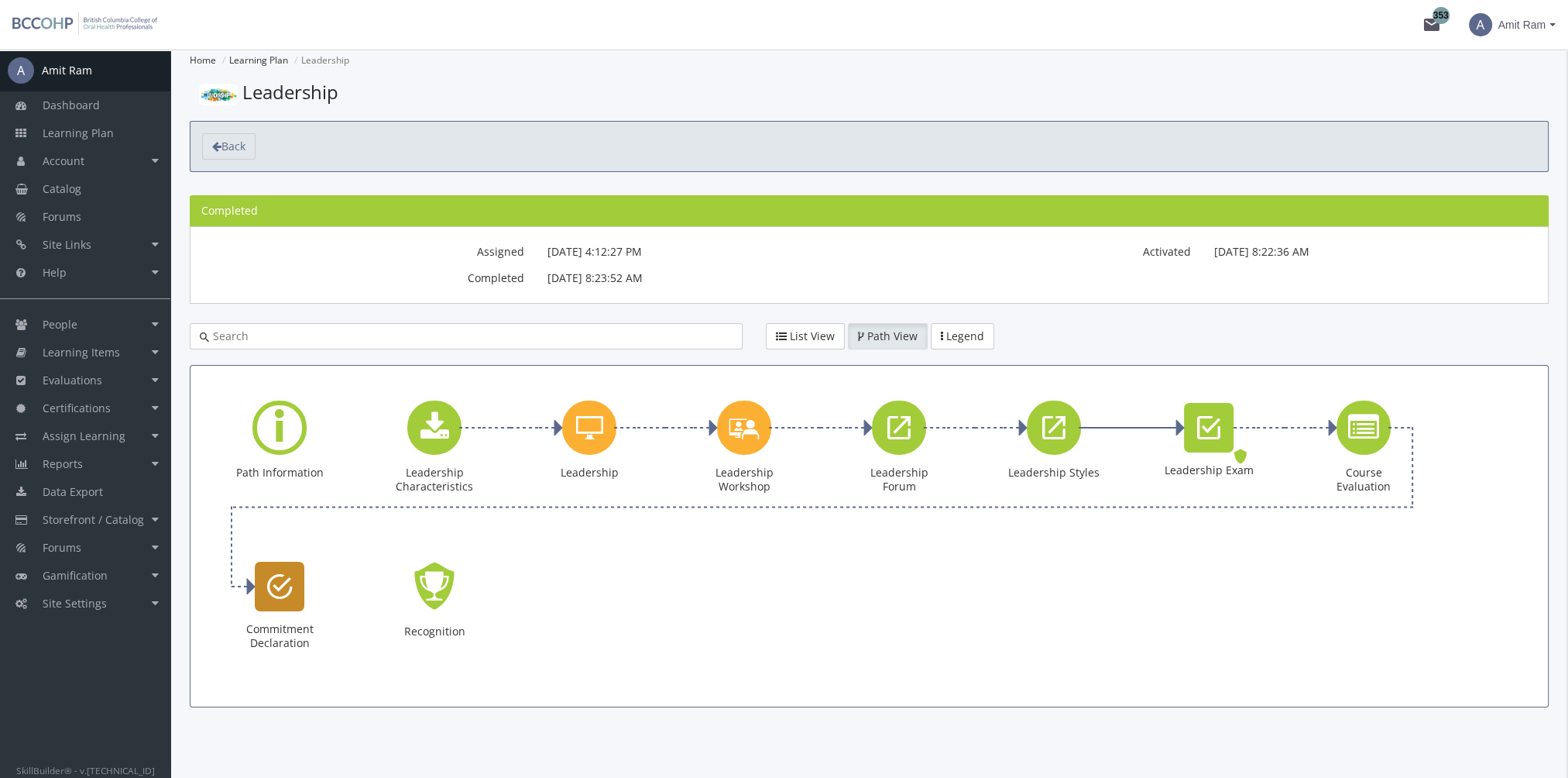
click at [285, 586] on icon "Commitment Declaration" at bounding box center [279, 586] width 26 height 31
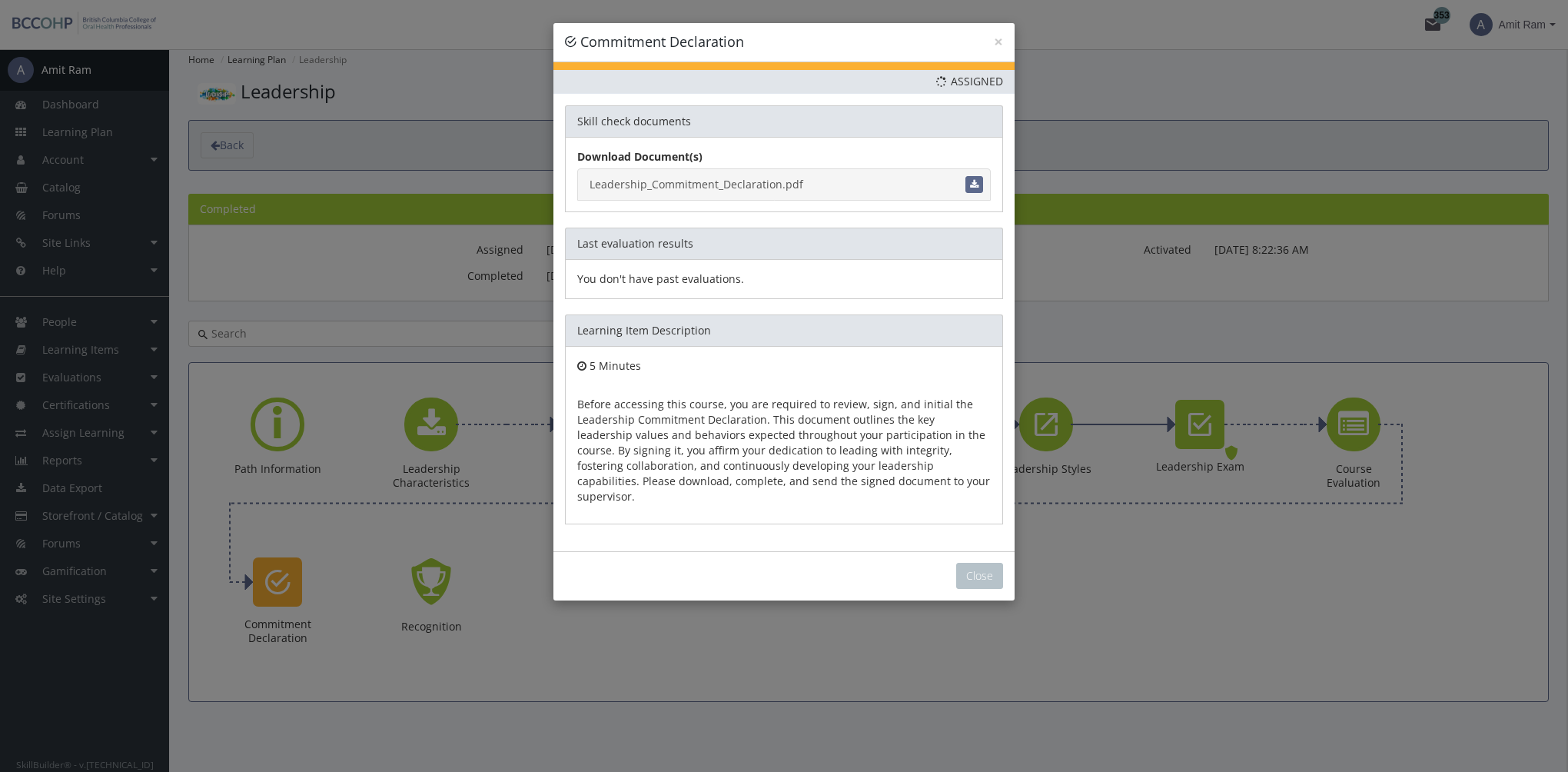
click at [754, 182] on link "Leadership_Commitment_Declaration.pdf" at bounding box center [784, 185] width 413 height 33
click at [993, 562] on button "Close" at bounding box center [979, 576] width 47 height 26
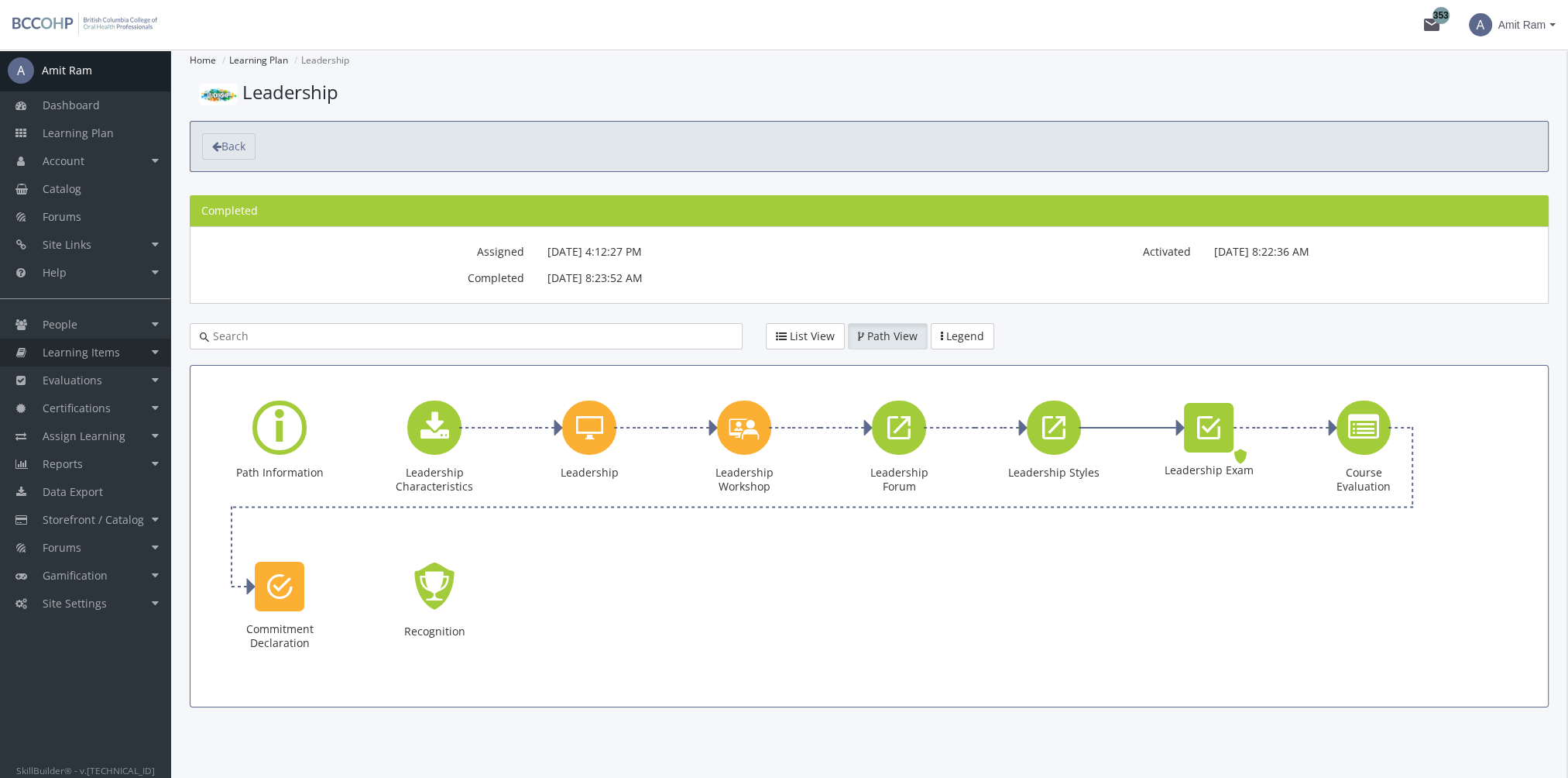
click at [113, 351] on span "Learning Items" at bounding box center [81, 351] width 77 height 15
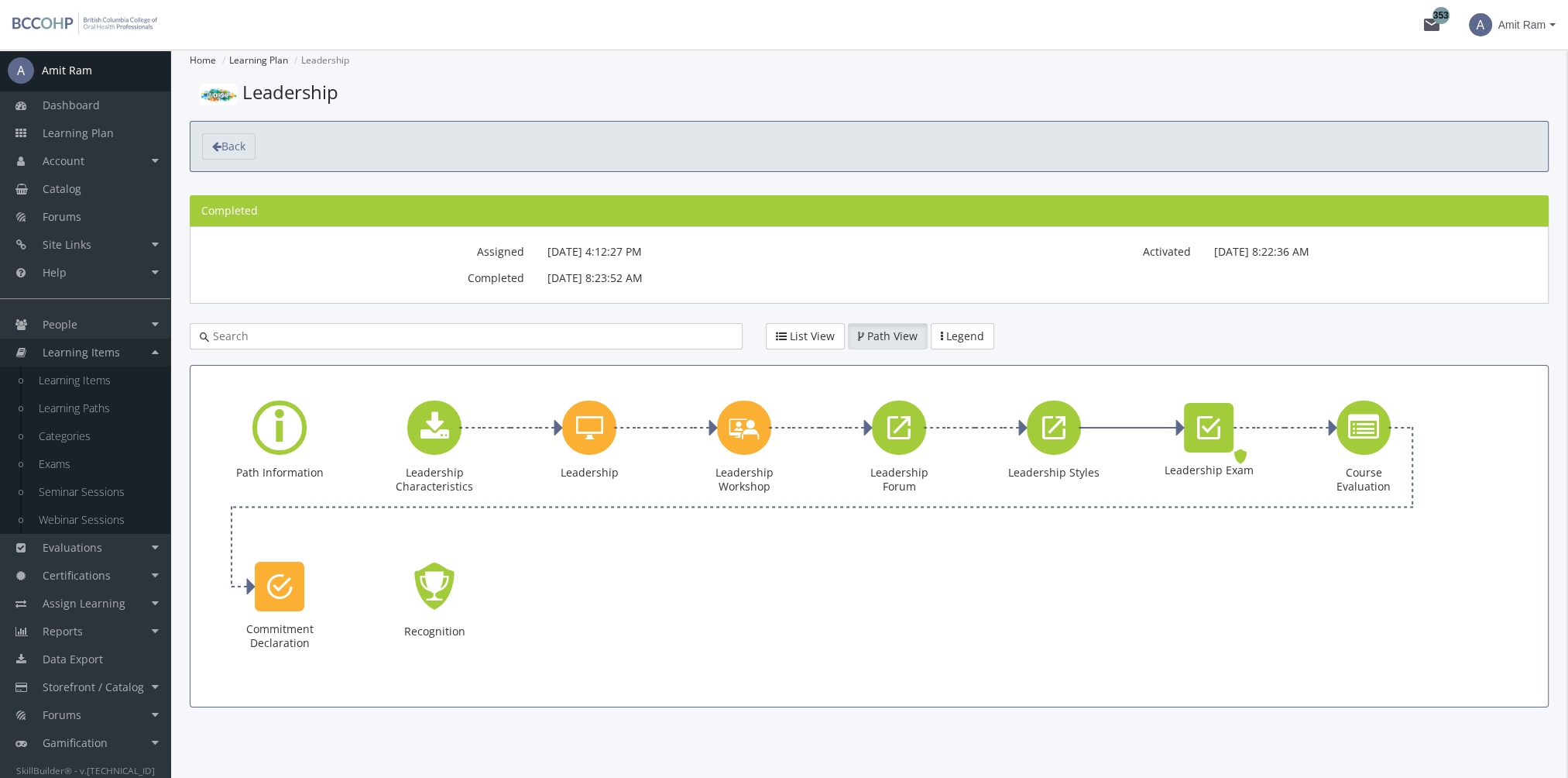
click at [114, 352] on span "Learning Items" at bounding box center [81, 351] width 77 height 15
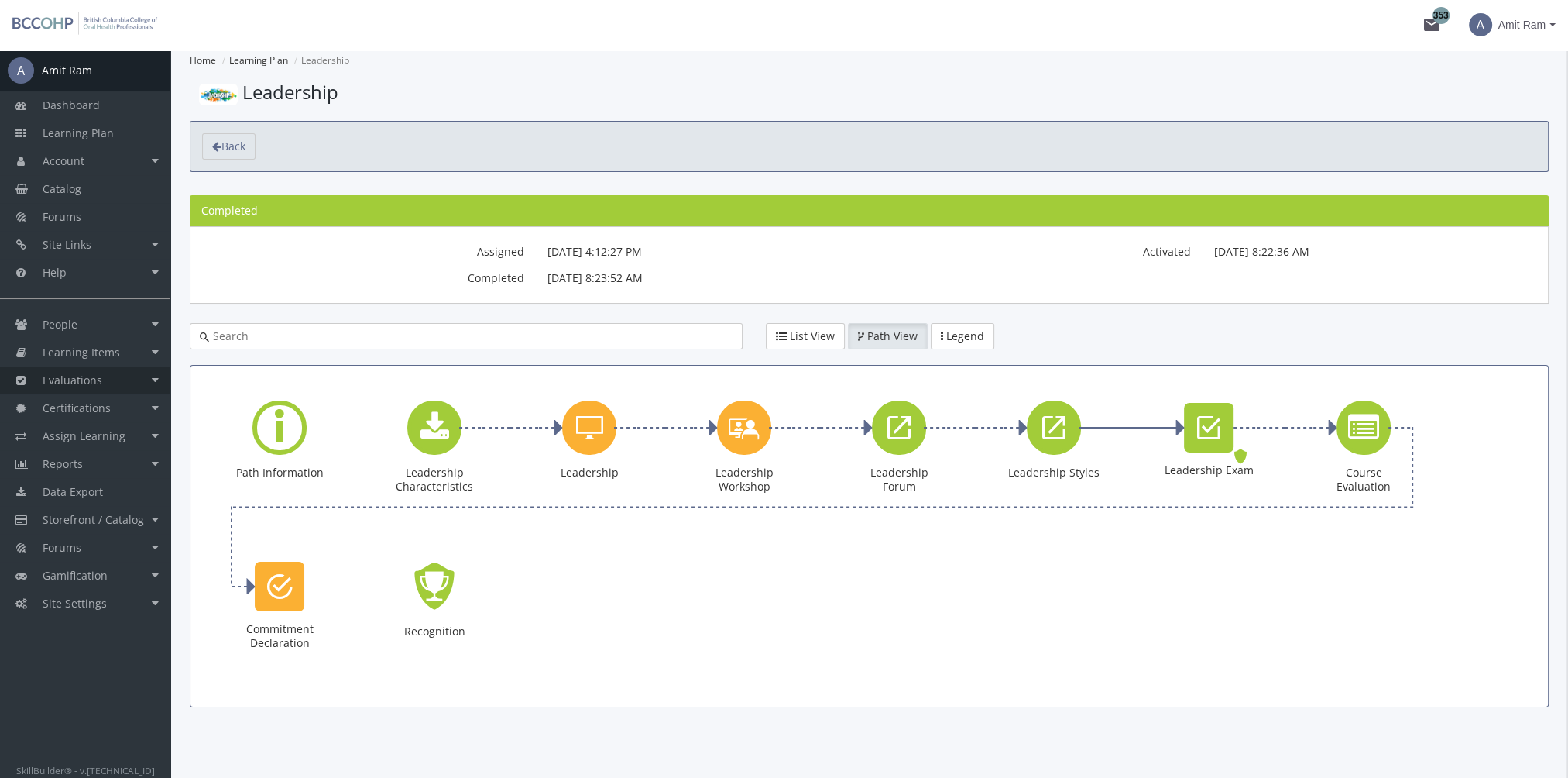
click at [117, 383] on link "Evaluations" at bounding box center [85, 380] width 171 height 28
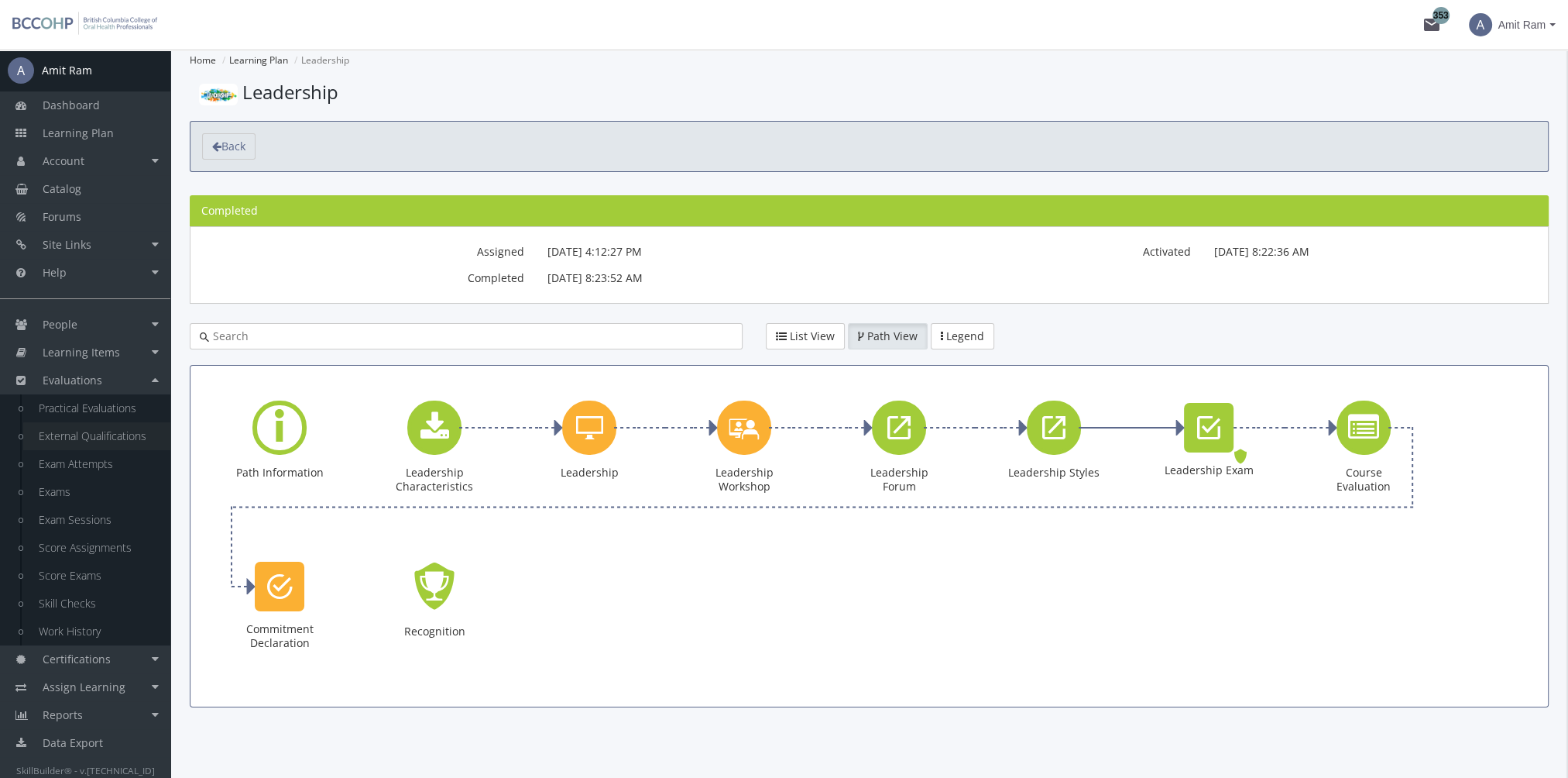
click at [117, 430] on link "External Qualifications" at bounding box center [97, 436] width 147 height 28
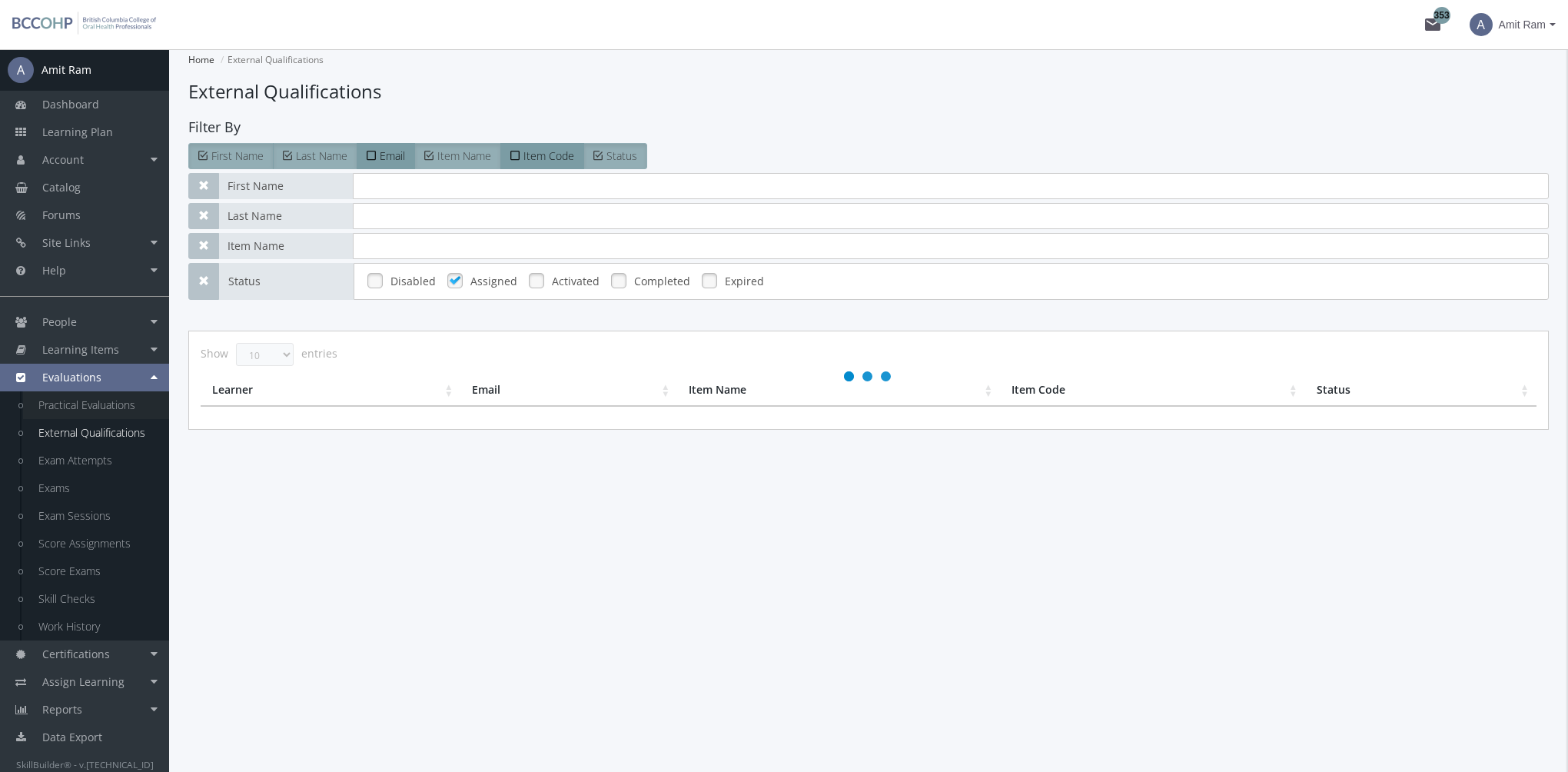
click at [108, 405] on link "Practical Evaluations" at bounding box center [96, 405] width 146 height 28
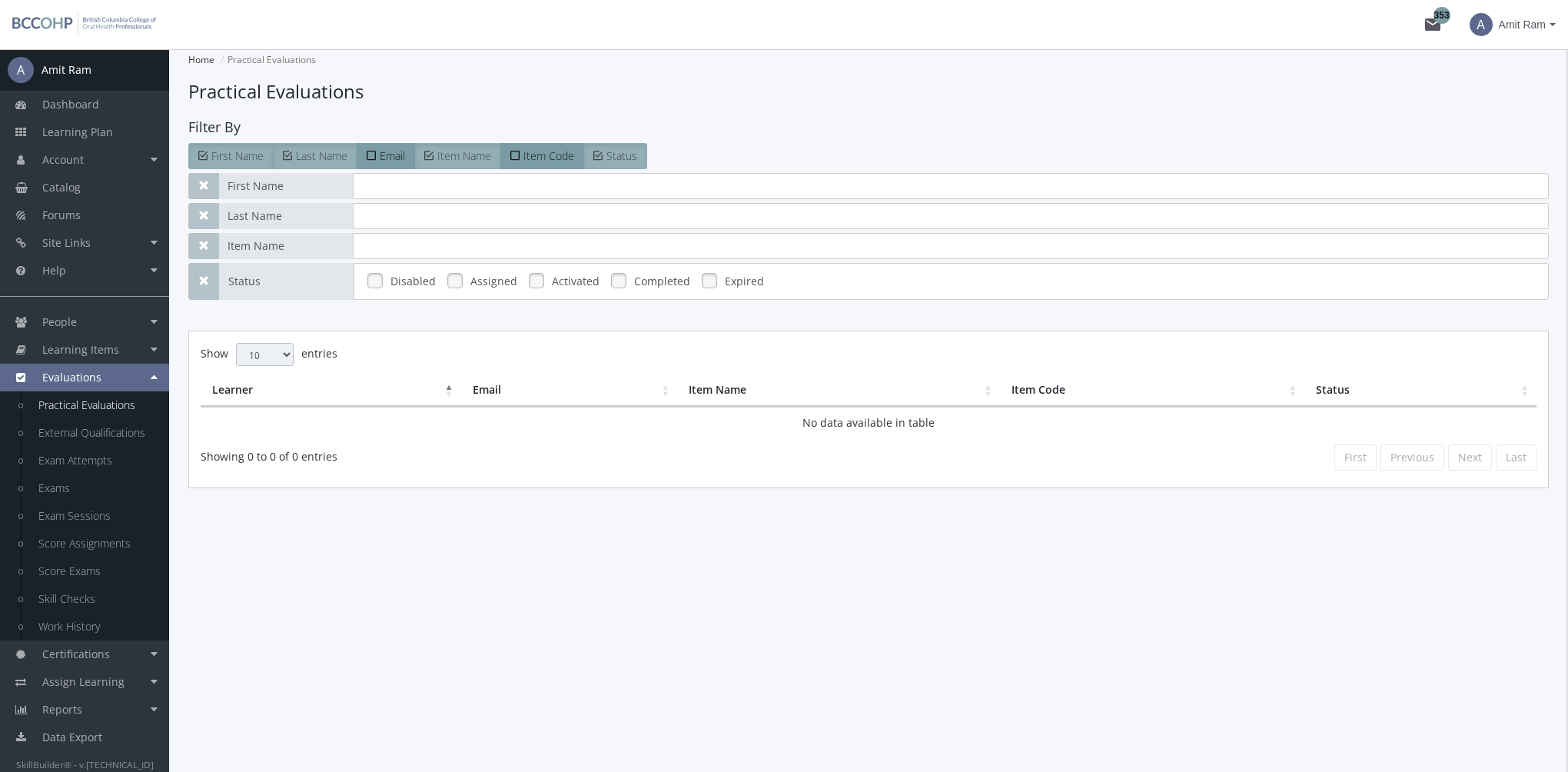
click at [455, 287] on link at bounding box center [455, 280] width 23 height 23
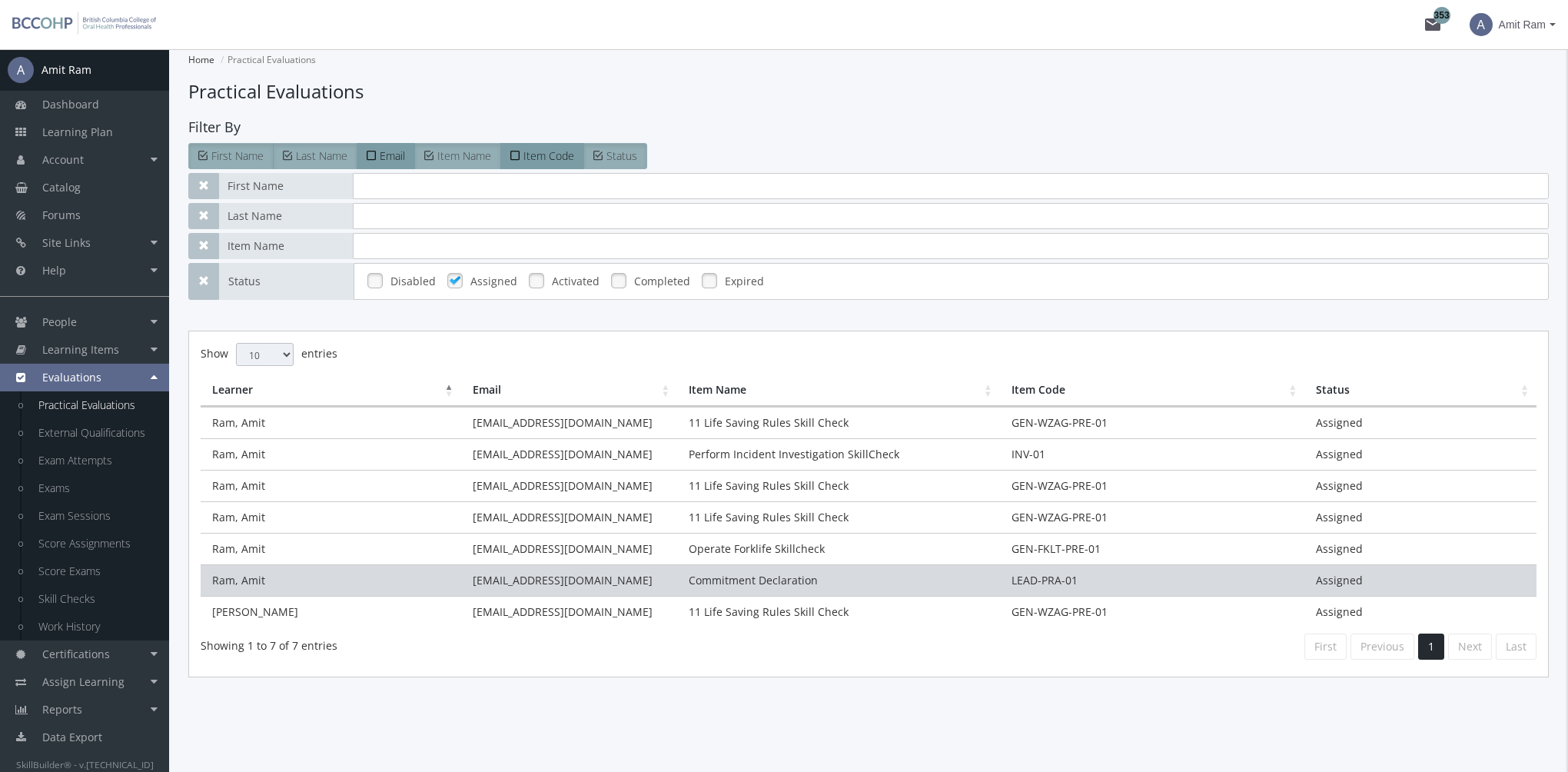
click at [735, 582] on td "Commitment Declaration" at bounding box center [838, 579] width 322 height 32
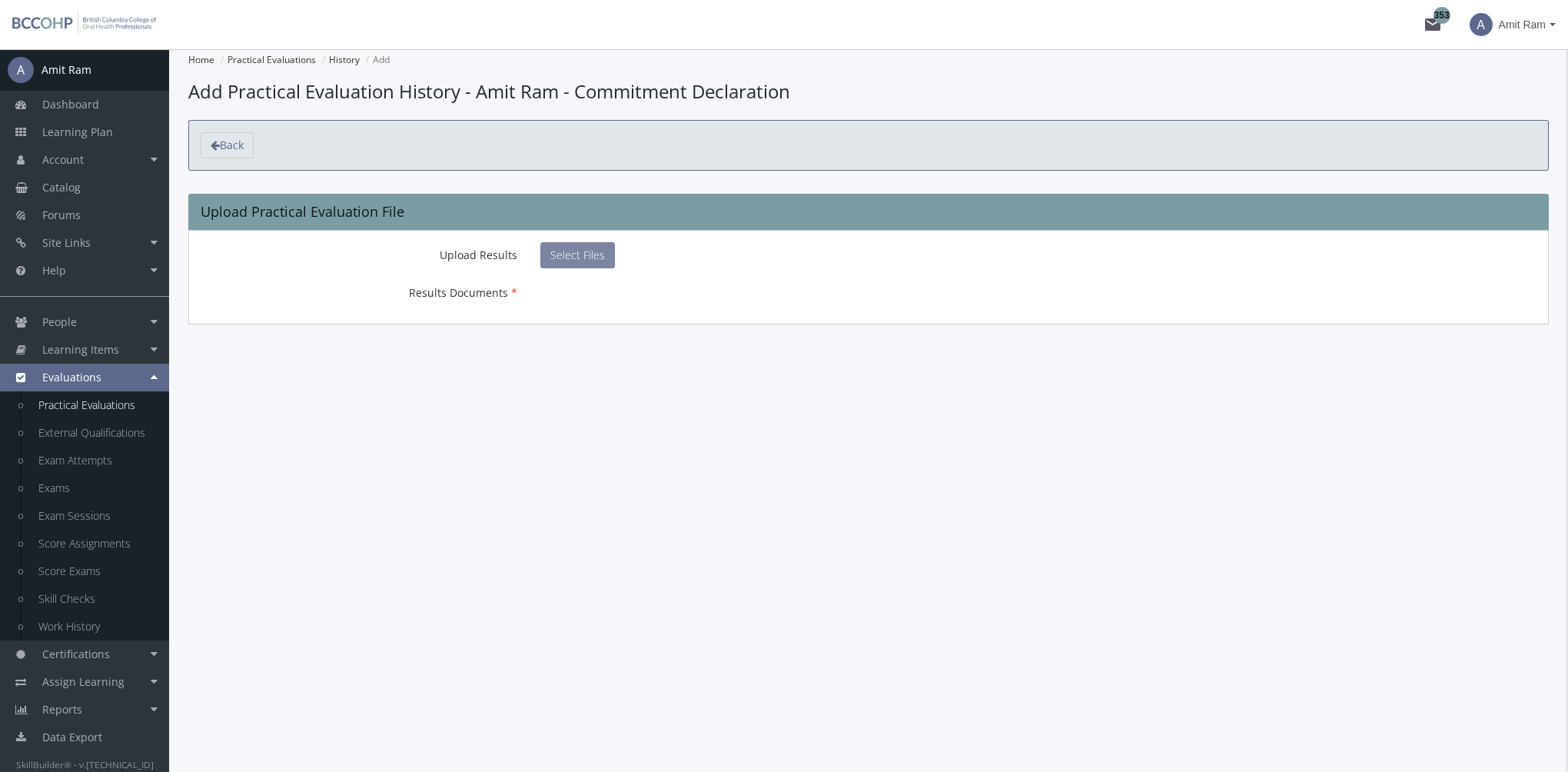
click at [582, 258] on span "Select Files" at bounding box center [578, 255] width 54 height 15
type input "C:\fakepath\Leadership_Commitment_Declaration_Signed.pdf"
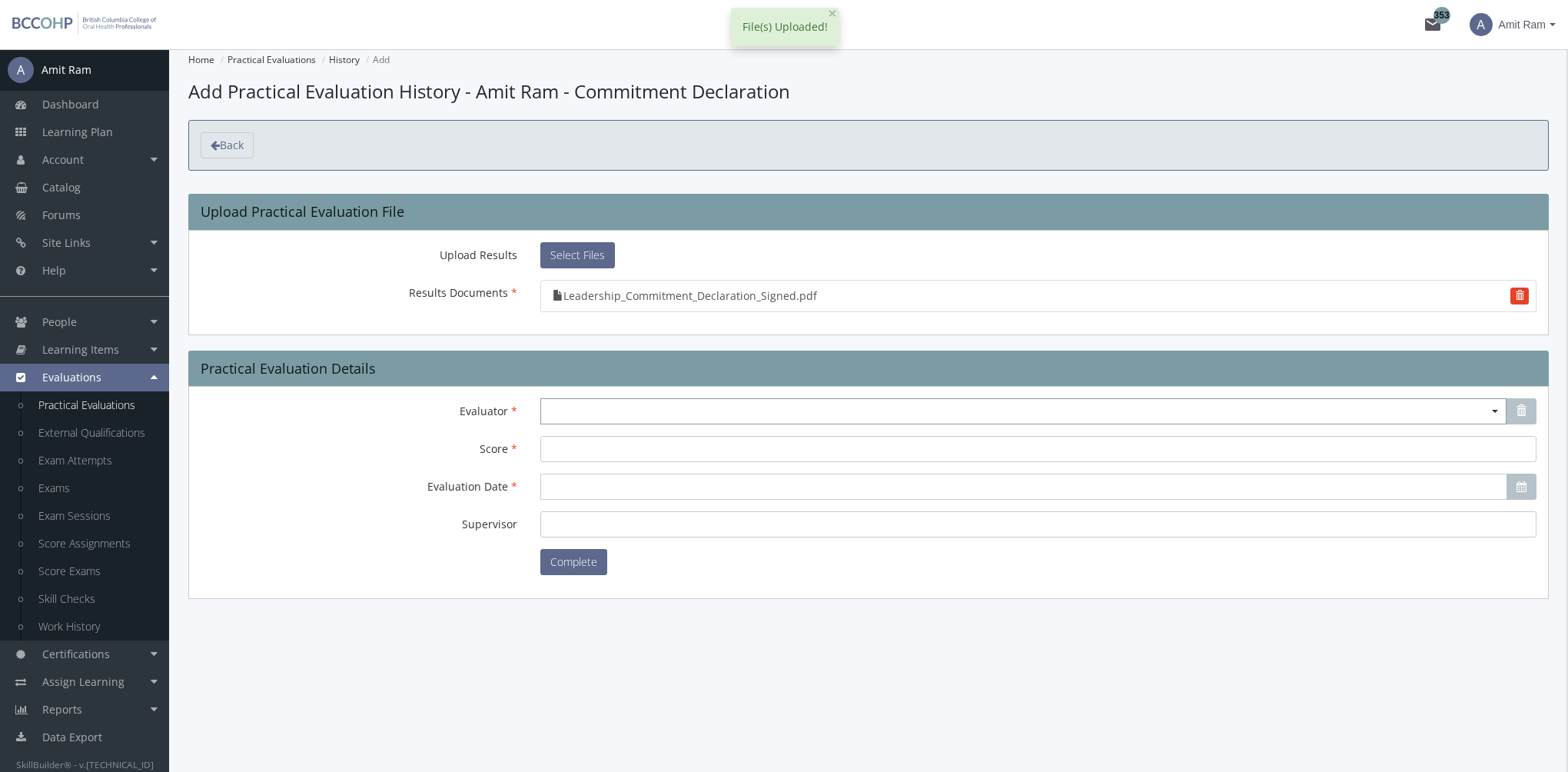
click at [572, 402] on span "Select box activate" at bounding box center [1024, 412] width 966 height 26
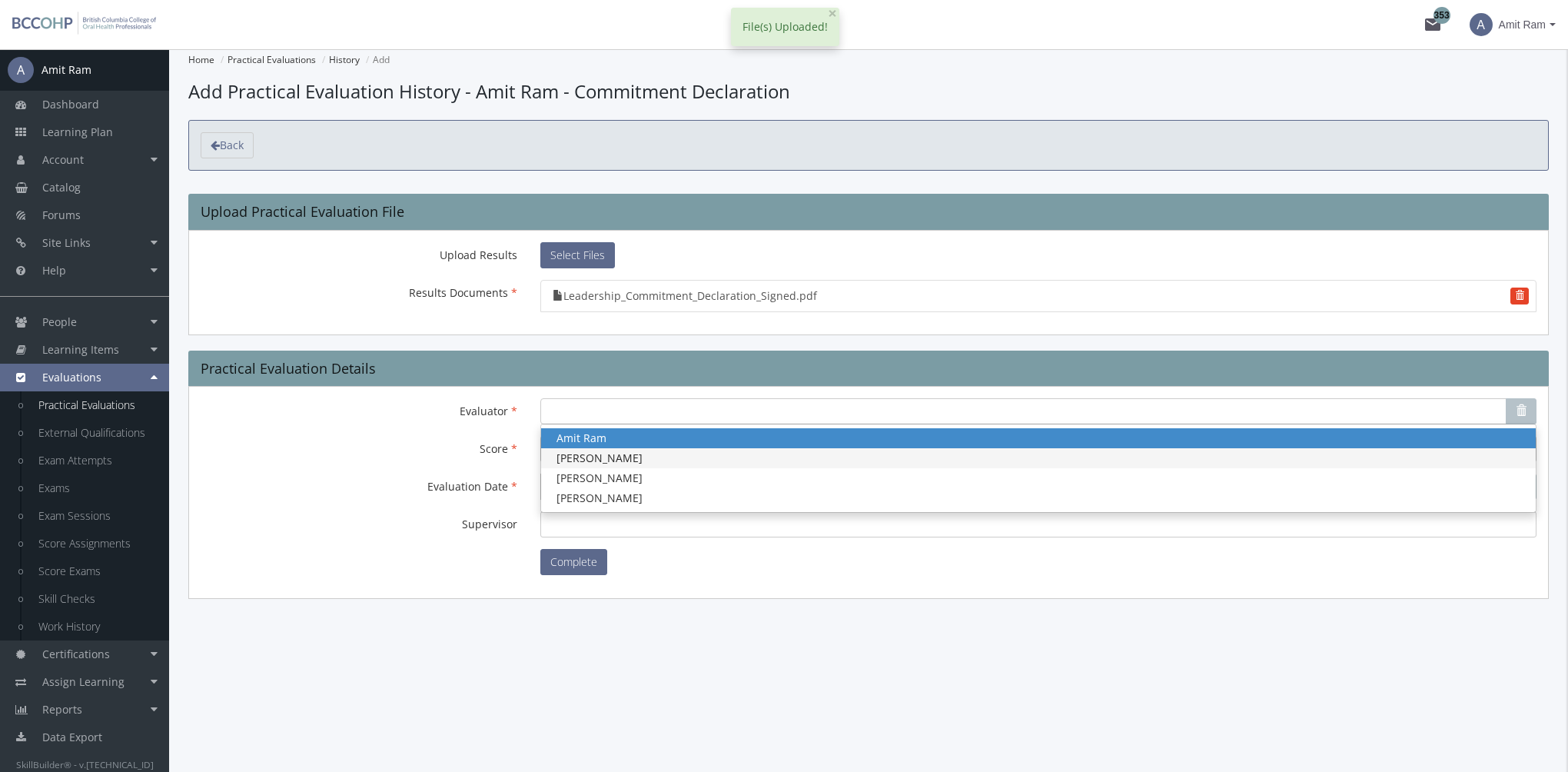
click at [584, 450] on span "[PERSON_NAME]" at bounding box center [599, 457] width 86 height 15
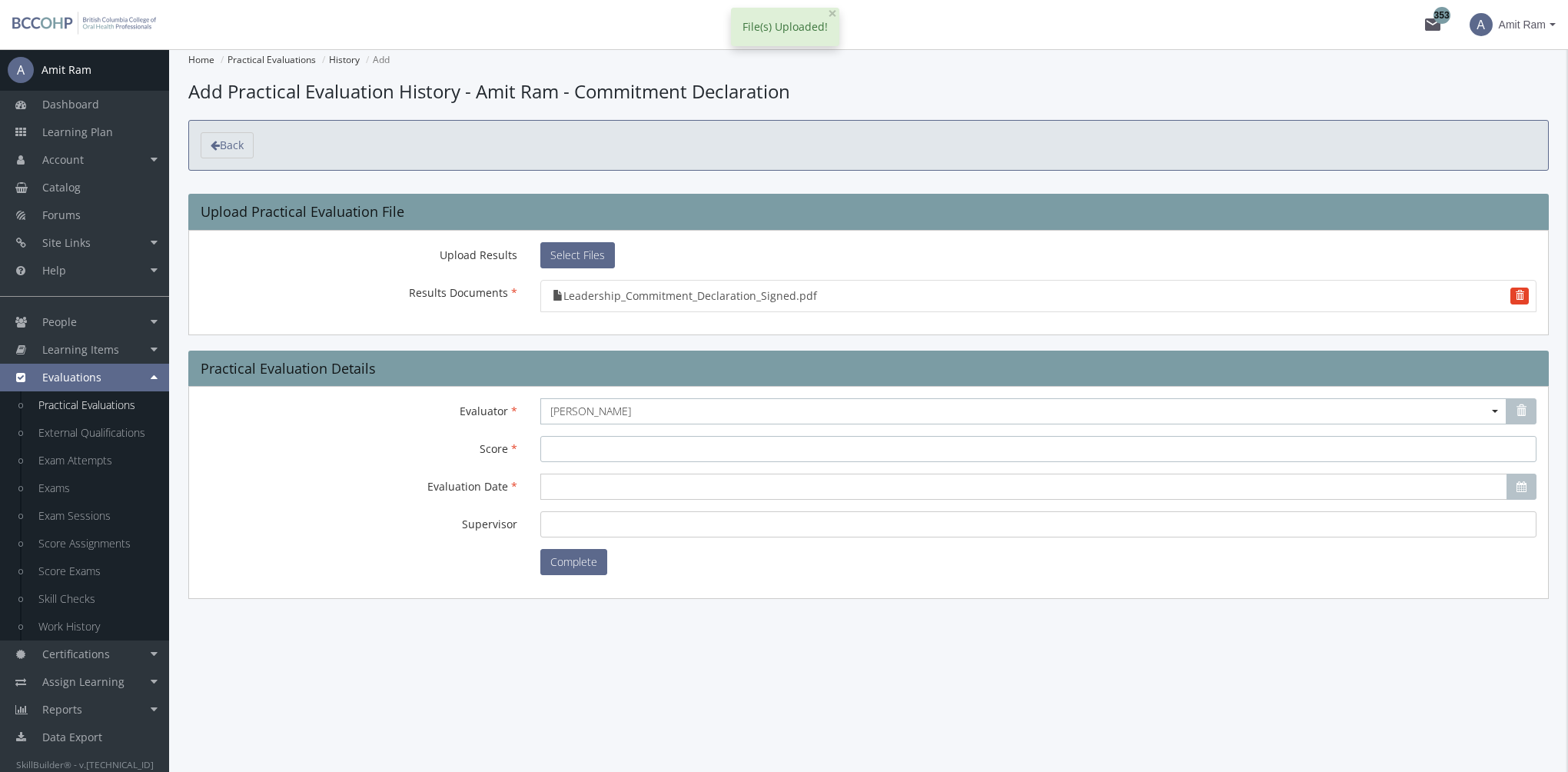
click at [584, 450] on input "Score" at bounding box center [1038, 449] width 996 height 26
type input "100"
click at [584, 488] on input "Evaluation Date" at bounding box center [1024, 487] width 967 height 26
click at [630, 621] on span "20" at bounding box center [636, 627] width 12 height 15
type input "2025-08-20"
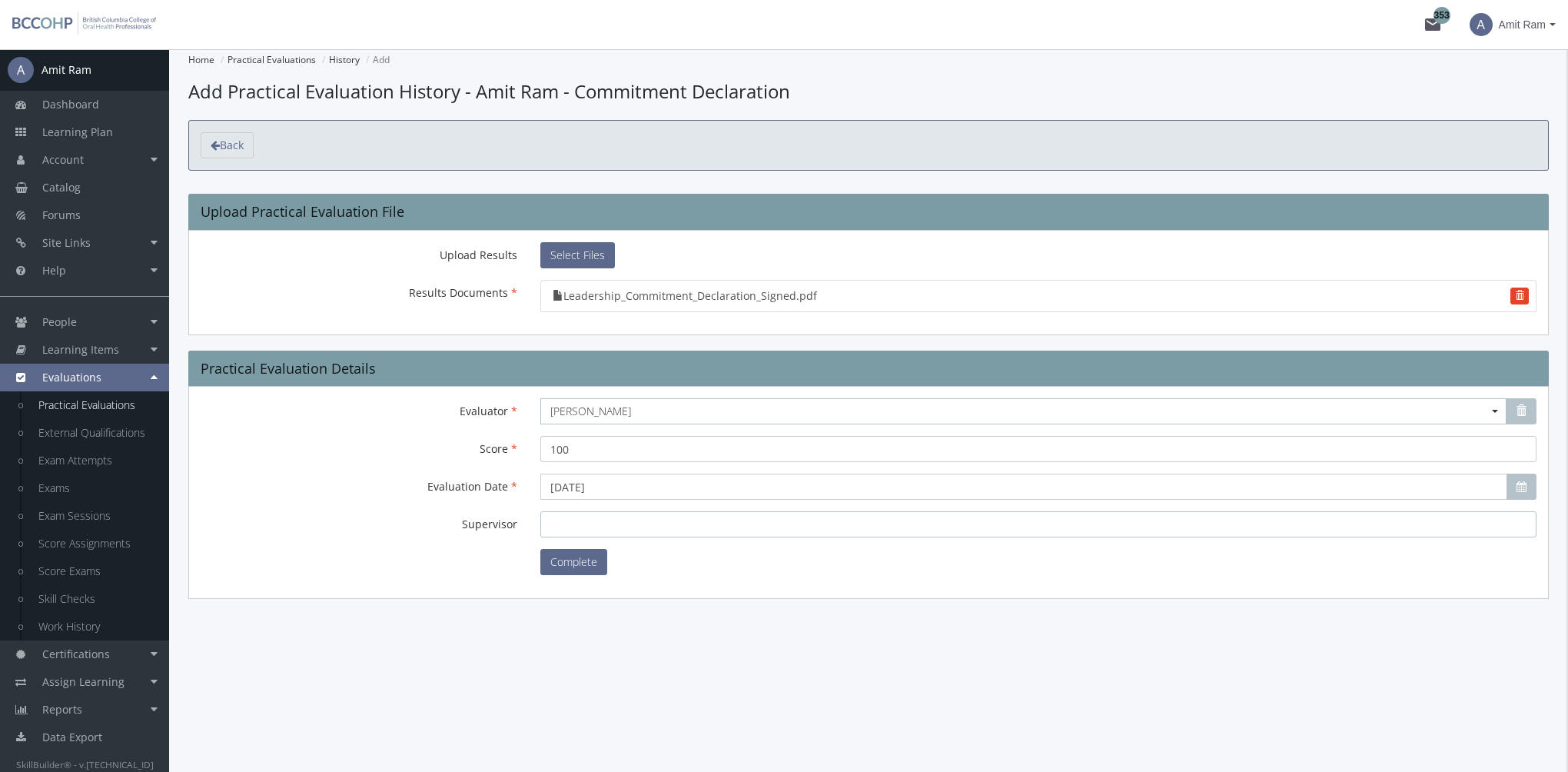
click at [596, 524] on input "Supervisor" at bounding box center [1038, 524] width 996 height 26
type input "Amit"
click at [593, 562] on button "Complete" at bounding box center [574, 562] width 67 height 26
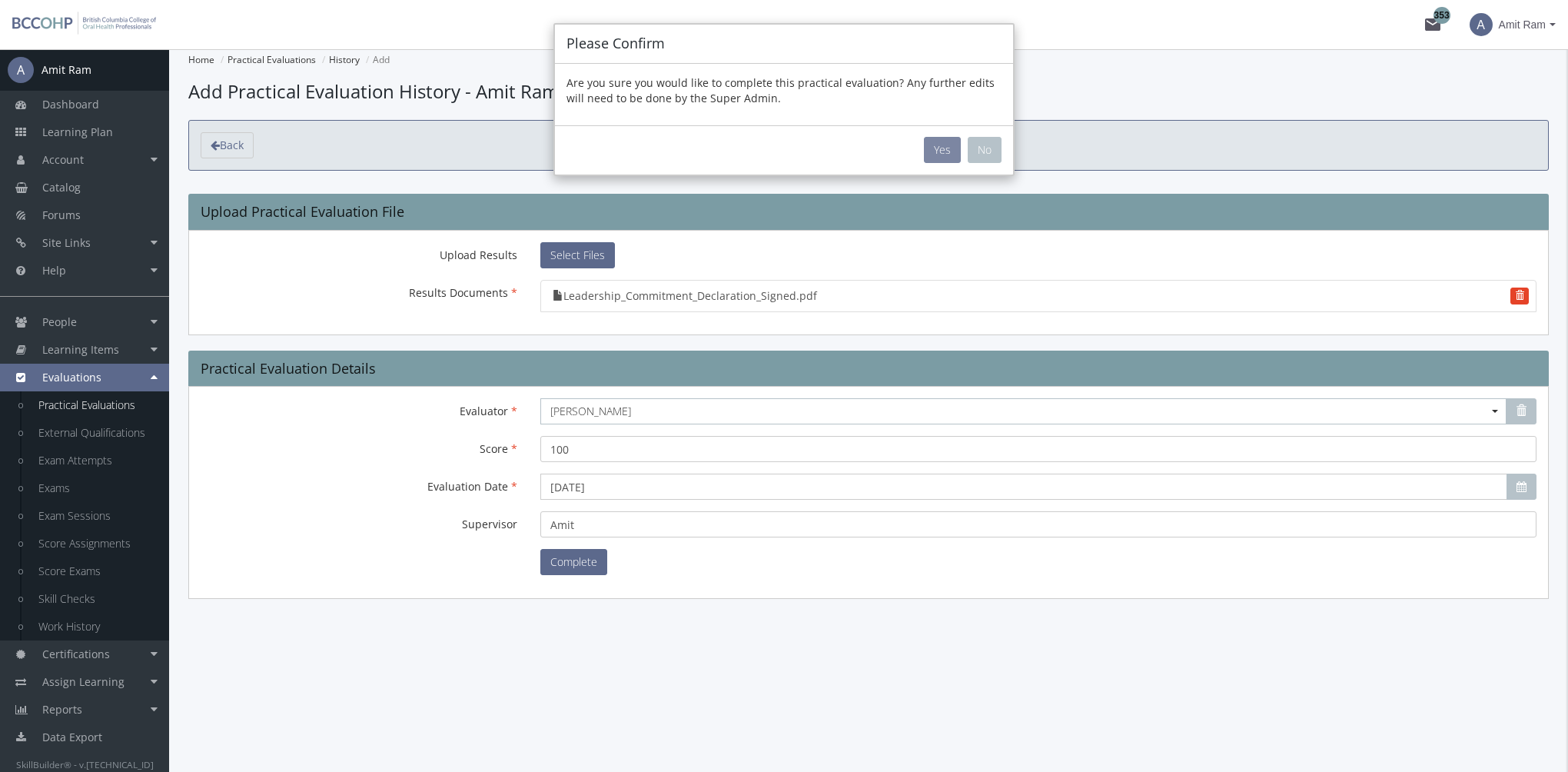
click at [940, 148] on button "Yes" at bounding box center [942, 150] width 37 height 26
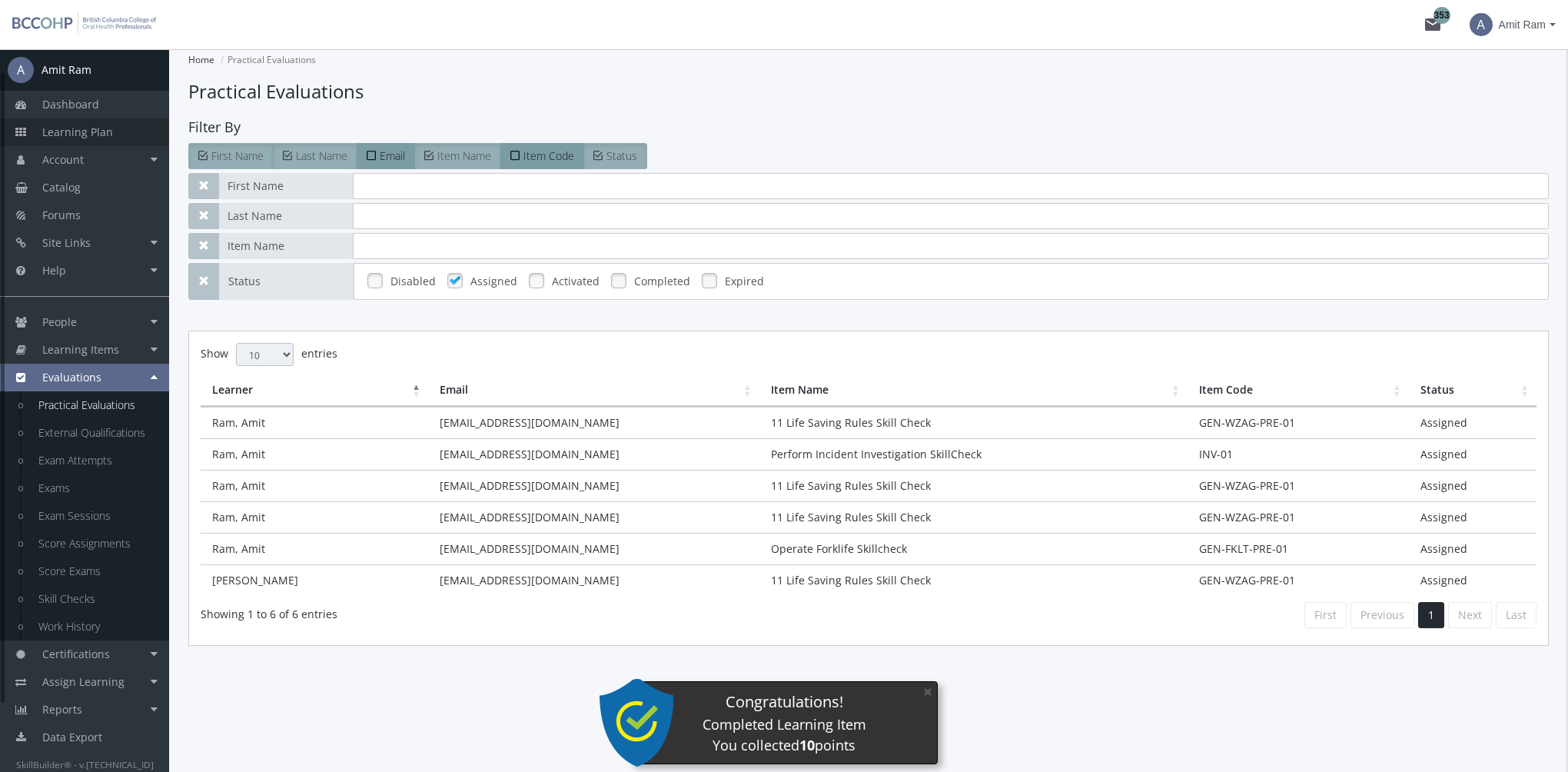
click at [116, 139] on link "Learning Plan" at bounding box center [85, 132] width 169 height 28
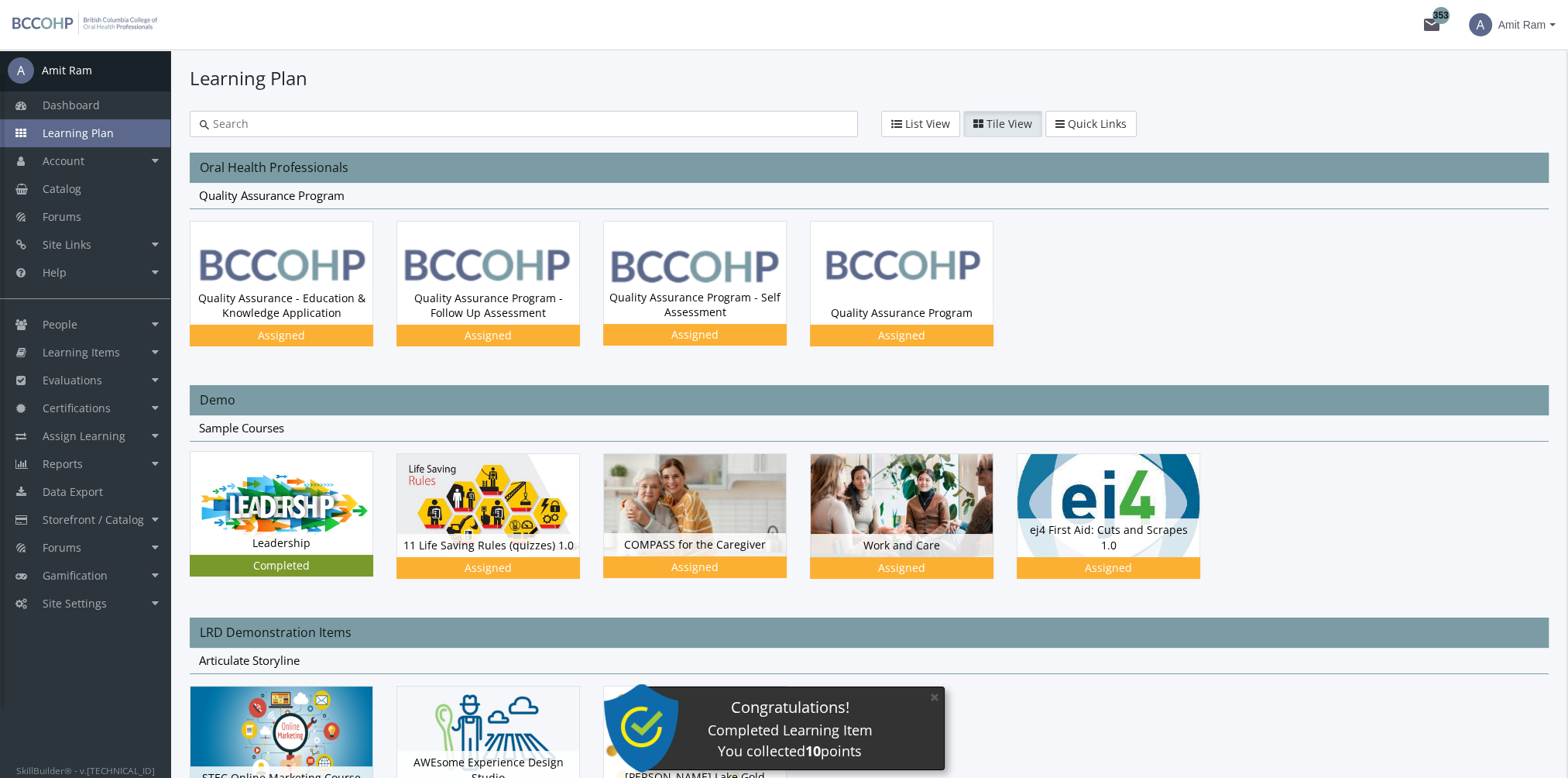
click at [311, 505] on img at bounding box center [281, 502] width 182 height 103
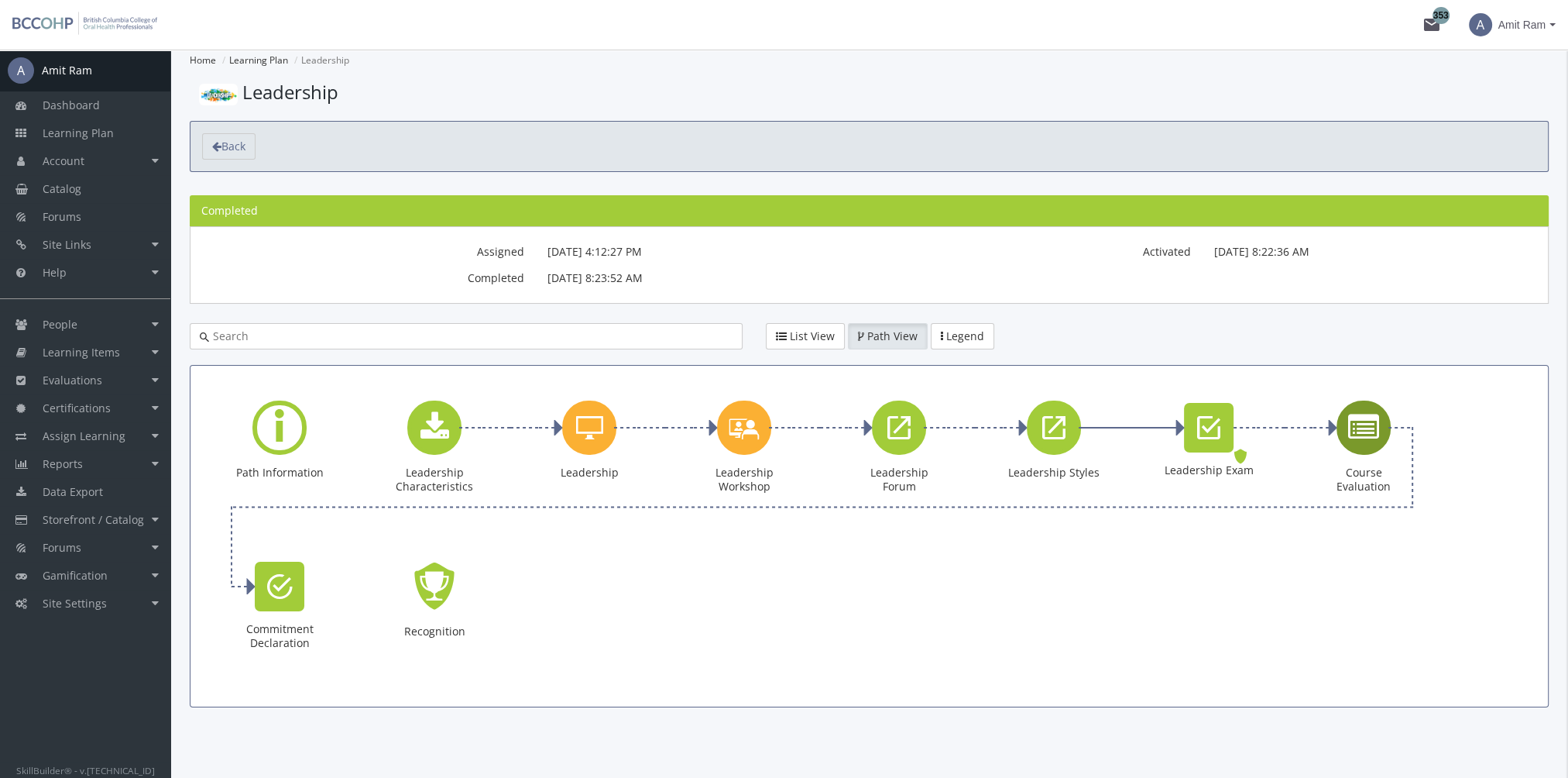
click at [1361, 437] on icon "Course Evaluation" at bounding box center [1364, 427] width 31 height 31
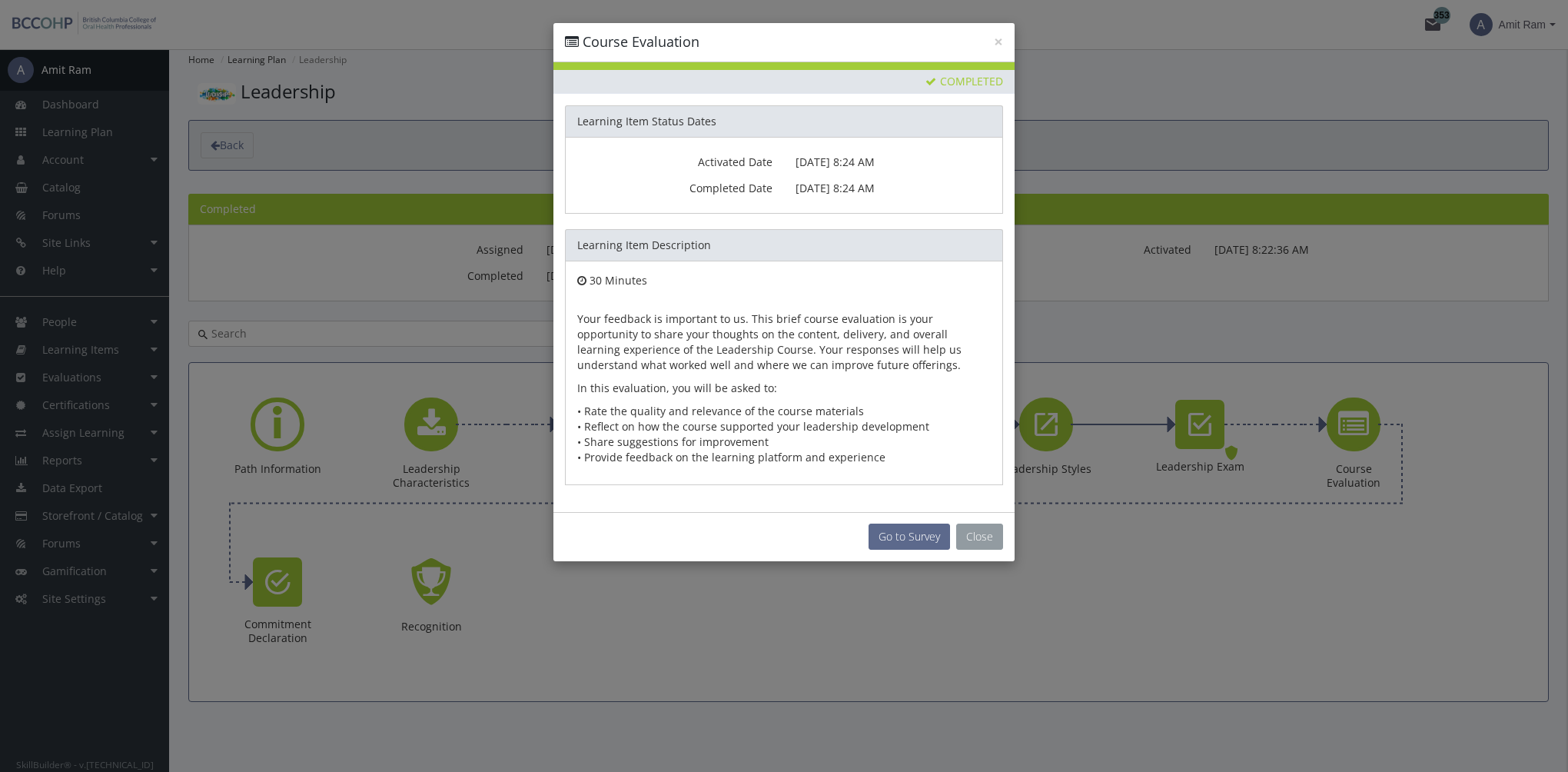
click at [978, 540] on button "Close" at bounding box center [979, 537] width 47 height 26
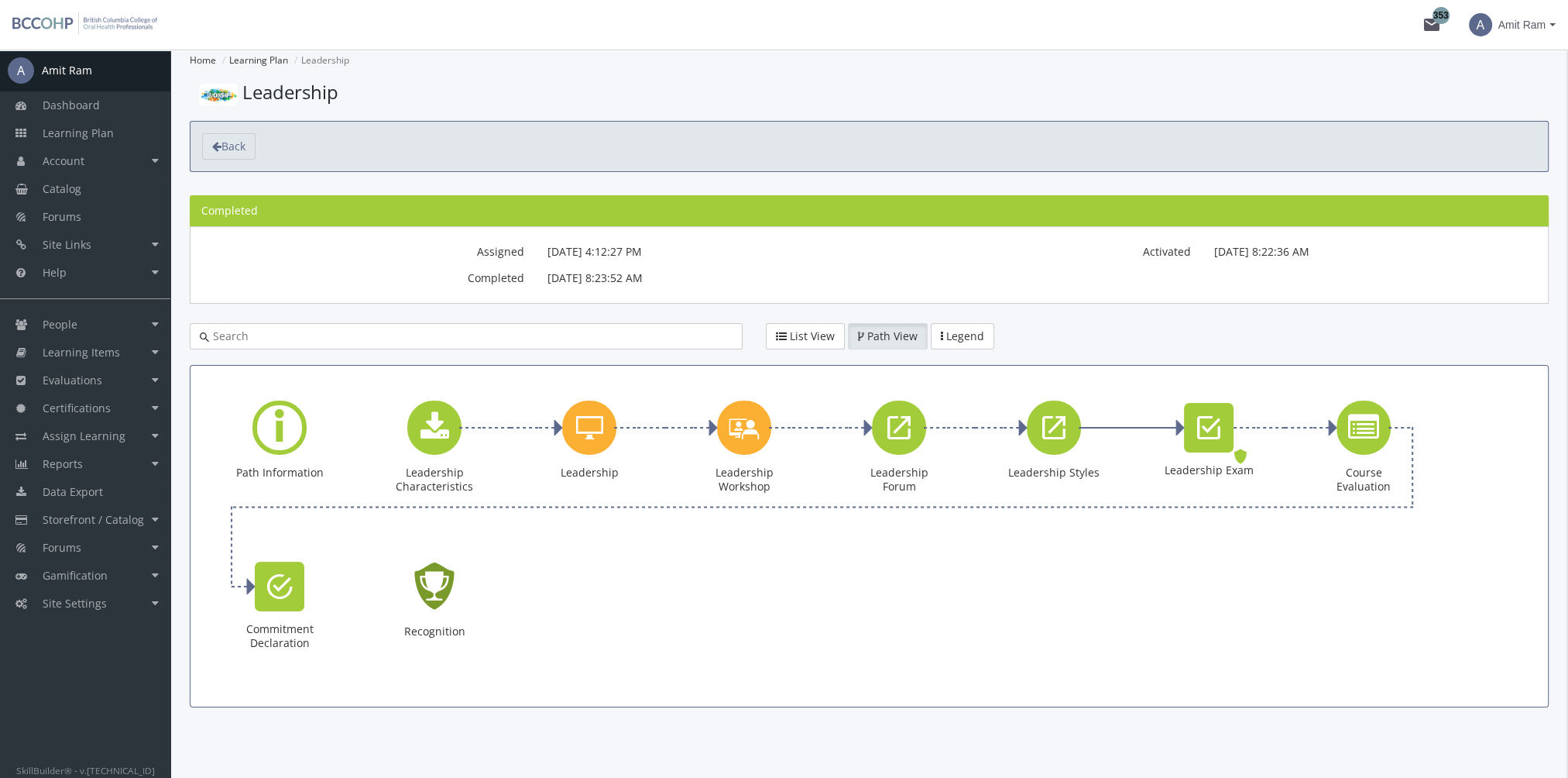
click at [427, 593] on icon "Recognition - Completed" at bounding box center [433, 586] width 49 height 70
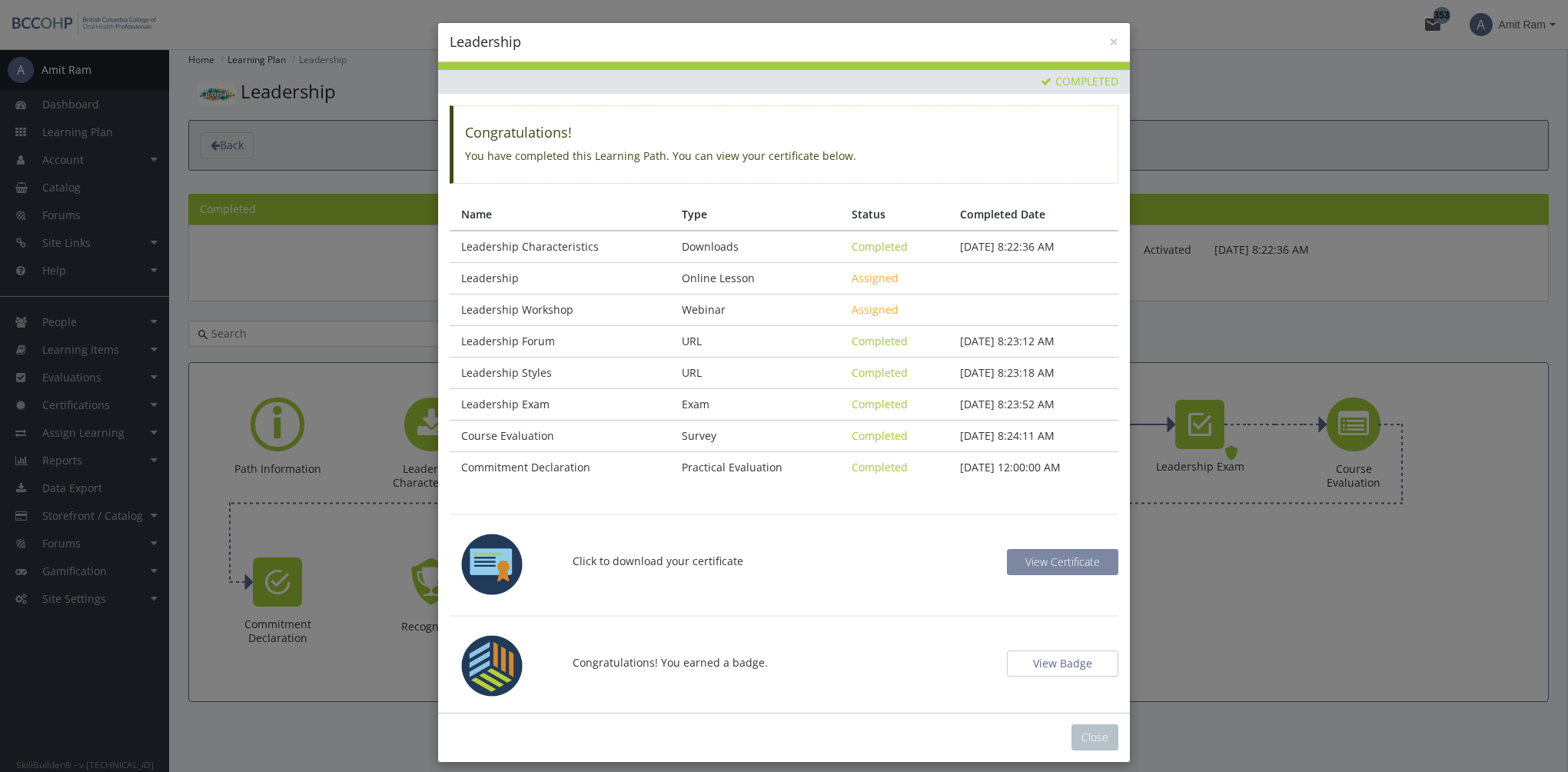
click at [1039, 554] on span "View Certificate" at bounding box center [1062, 561] width 75 height 15
click at [1059, 656] on button "View Badge" at bounding box center [1062, 663] width 111 height 26
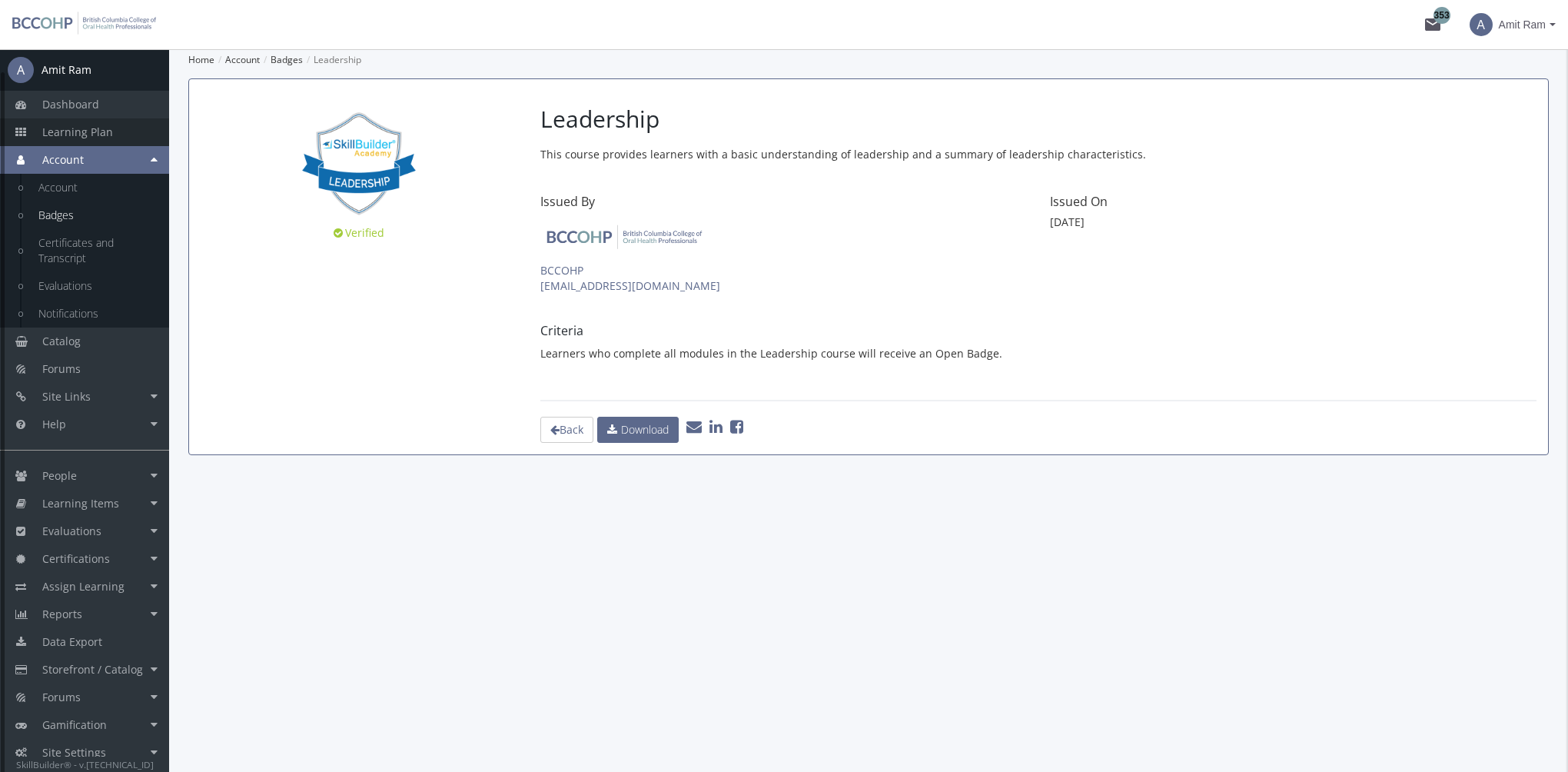
click at [90, 129] on span "Learning Plan" at bounding box center [77, 131] width 71 height 15
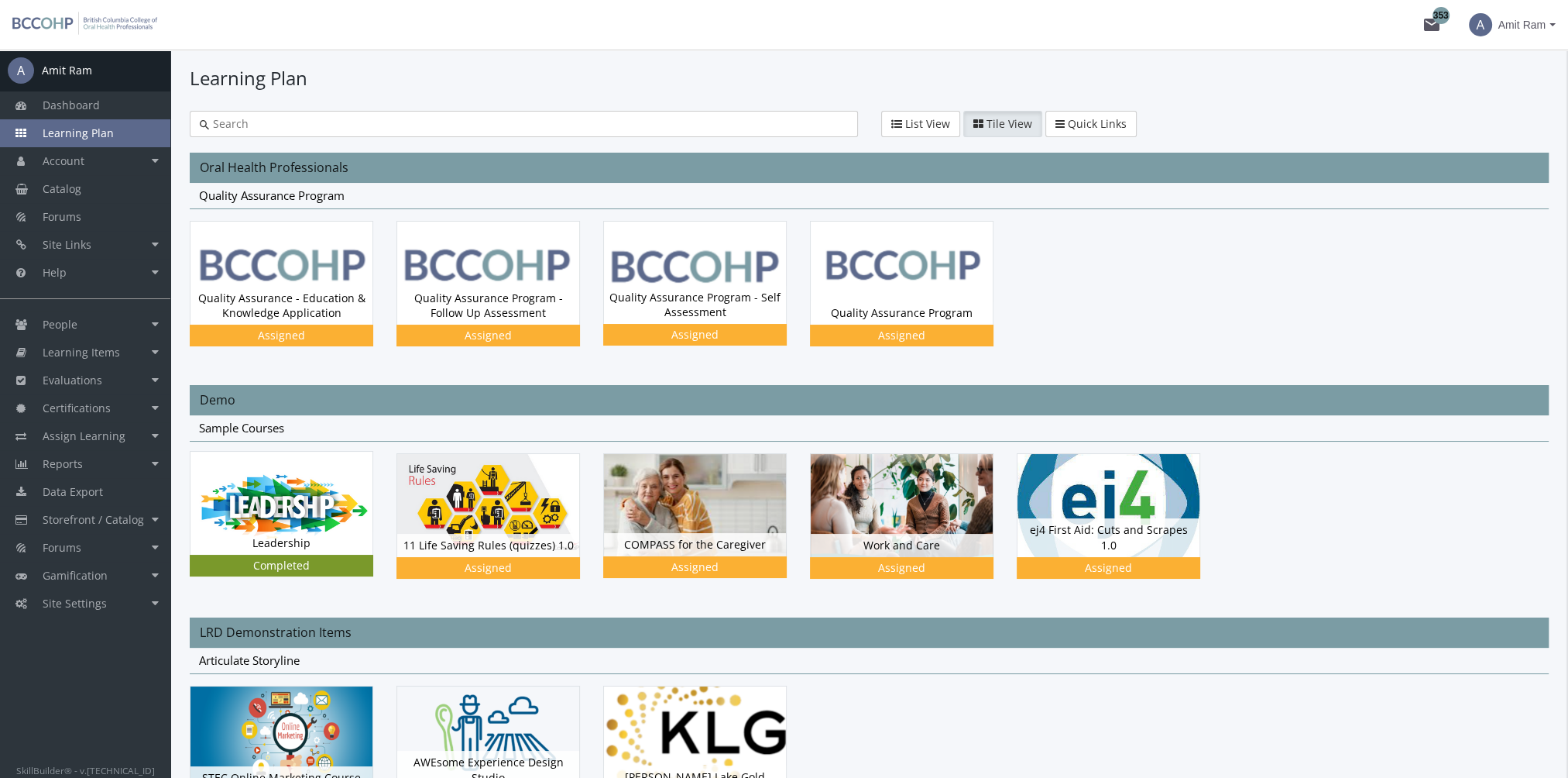
click at [293, 531] on div "Leadership Status Completed" at bounding box center [281, 543] width 182 height 23
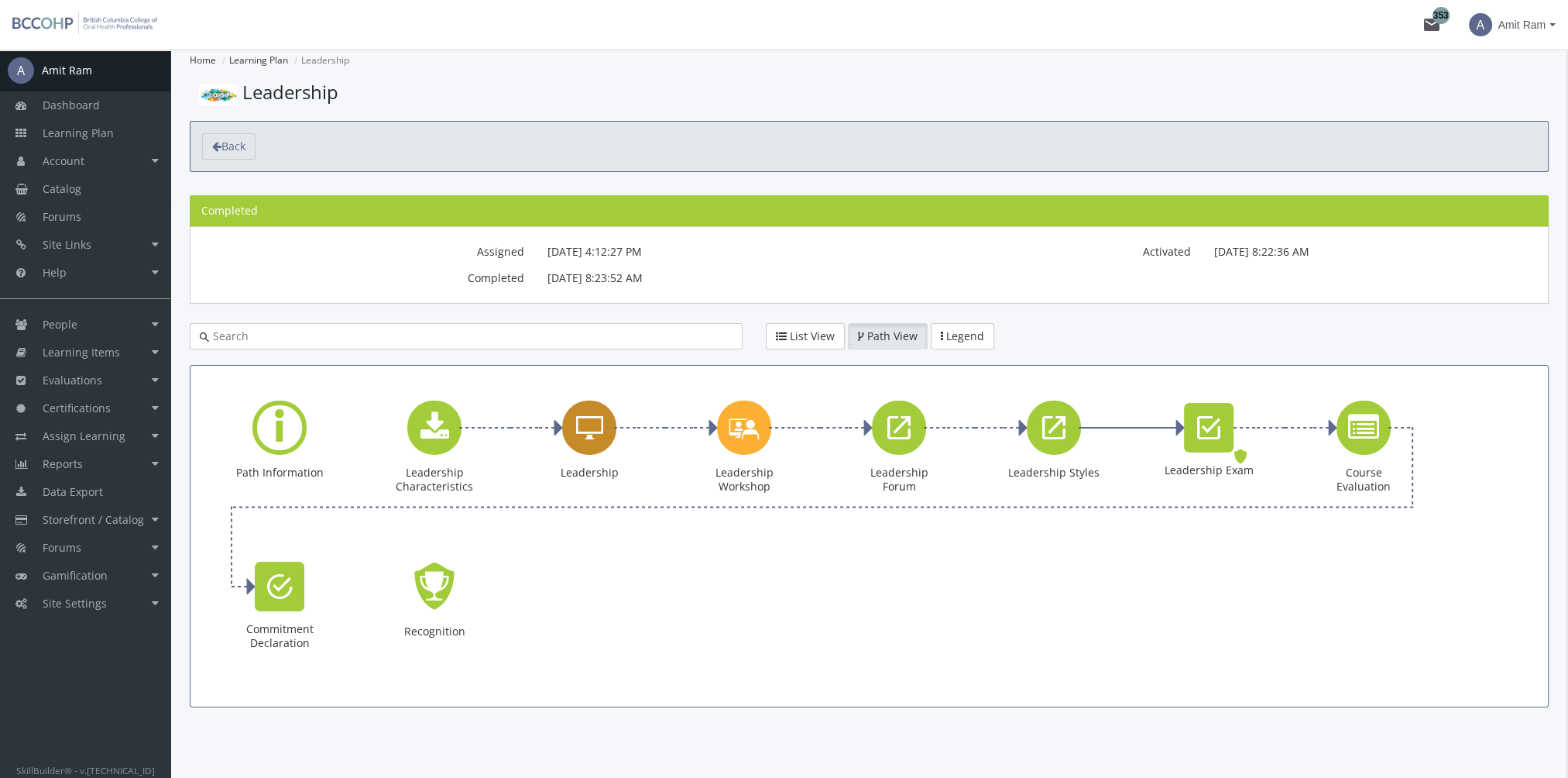
click at [583, 445] on div "Leadership" at bounding box center [588, 427] width 54 height 54
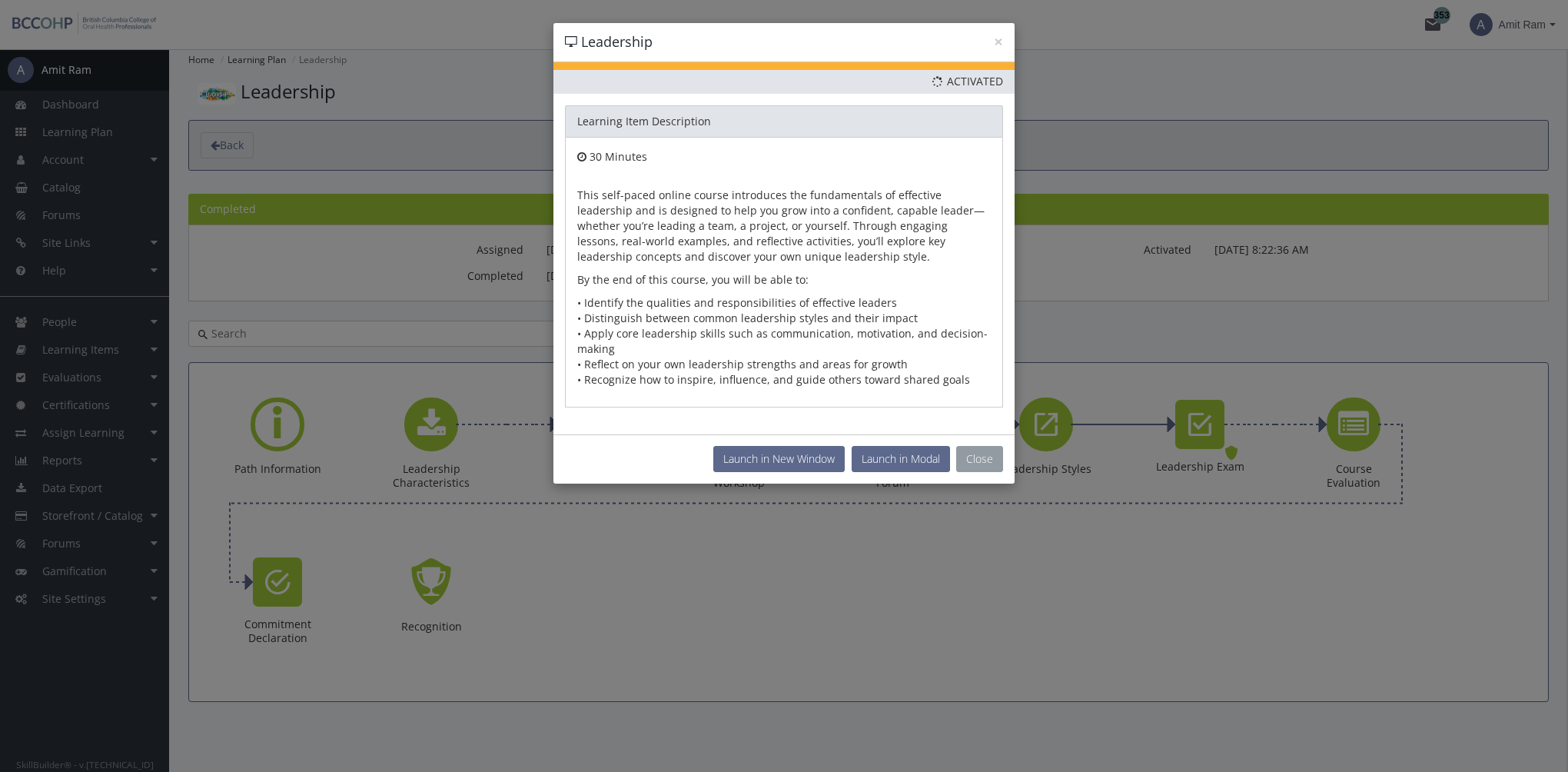
click at [965, 465] on button "Close" at bounding box center [979, 459] width 47 height 26
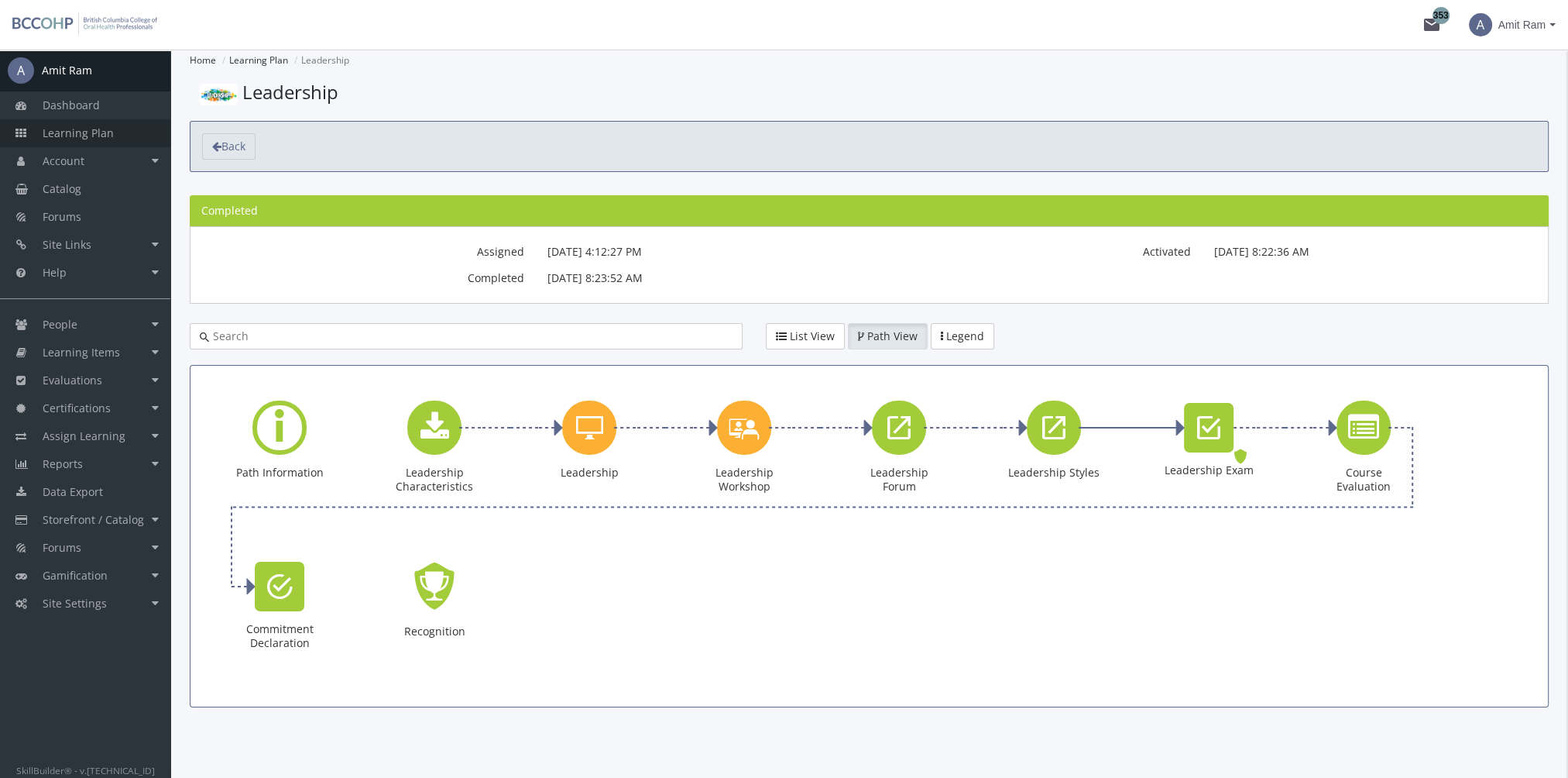
click at [99, 138] on span "Learning Plan" at bounding box center [77, 132] width 71 height 15
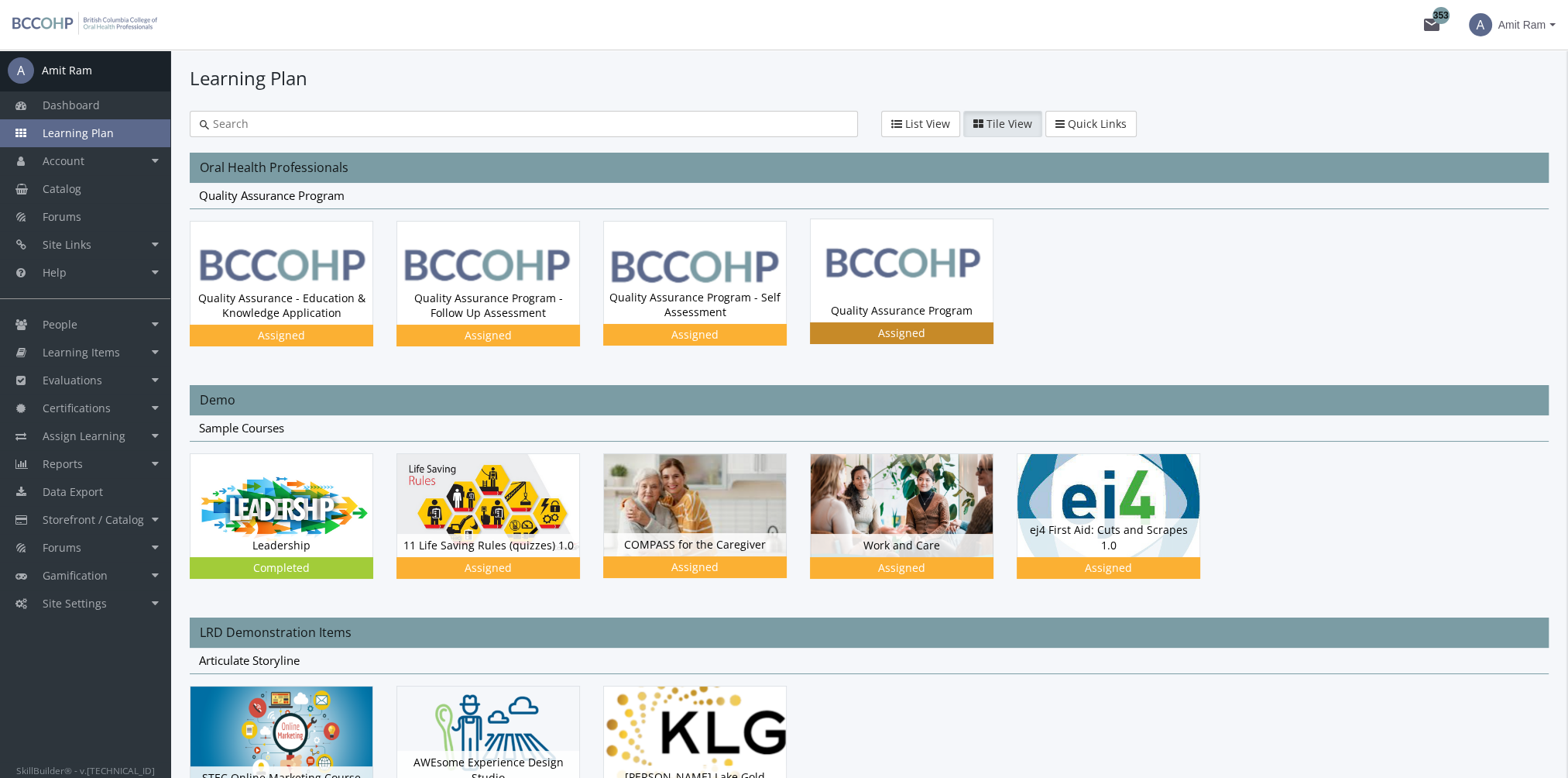
click at [914, 297] on img at bounding box center [901, 270] width 182 height 103
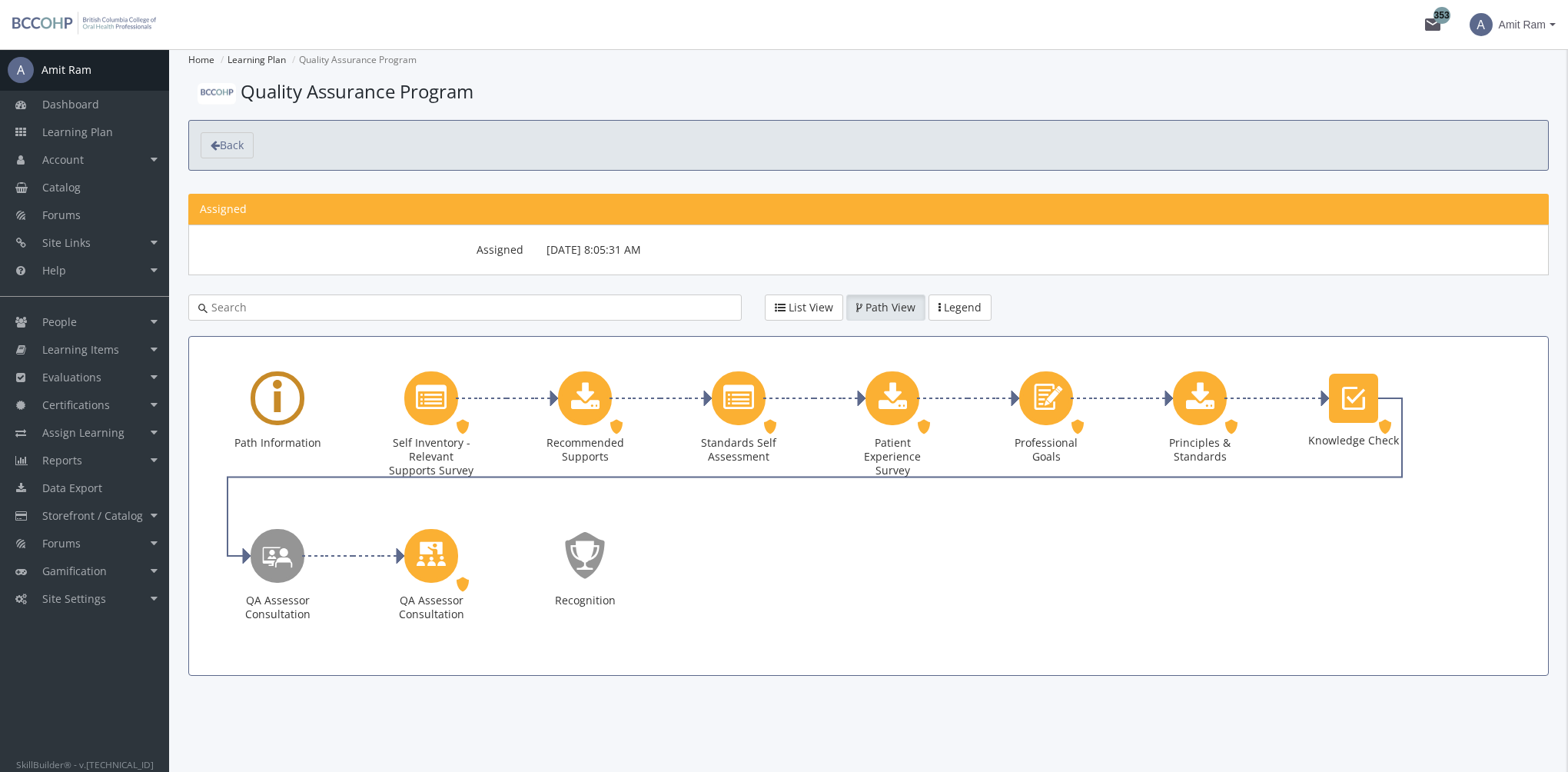
click at [285, 391] on div "Learning Path" at bounding box center [277, 398] width 54 height 54
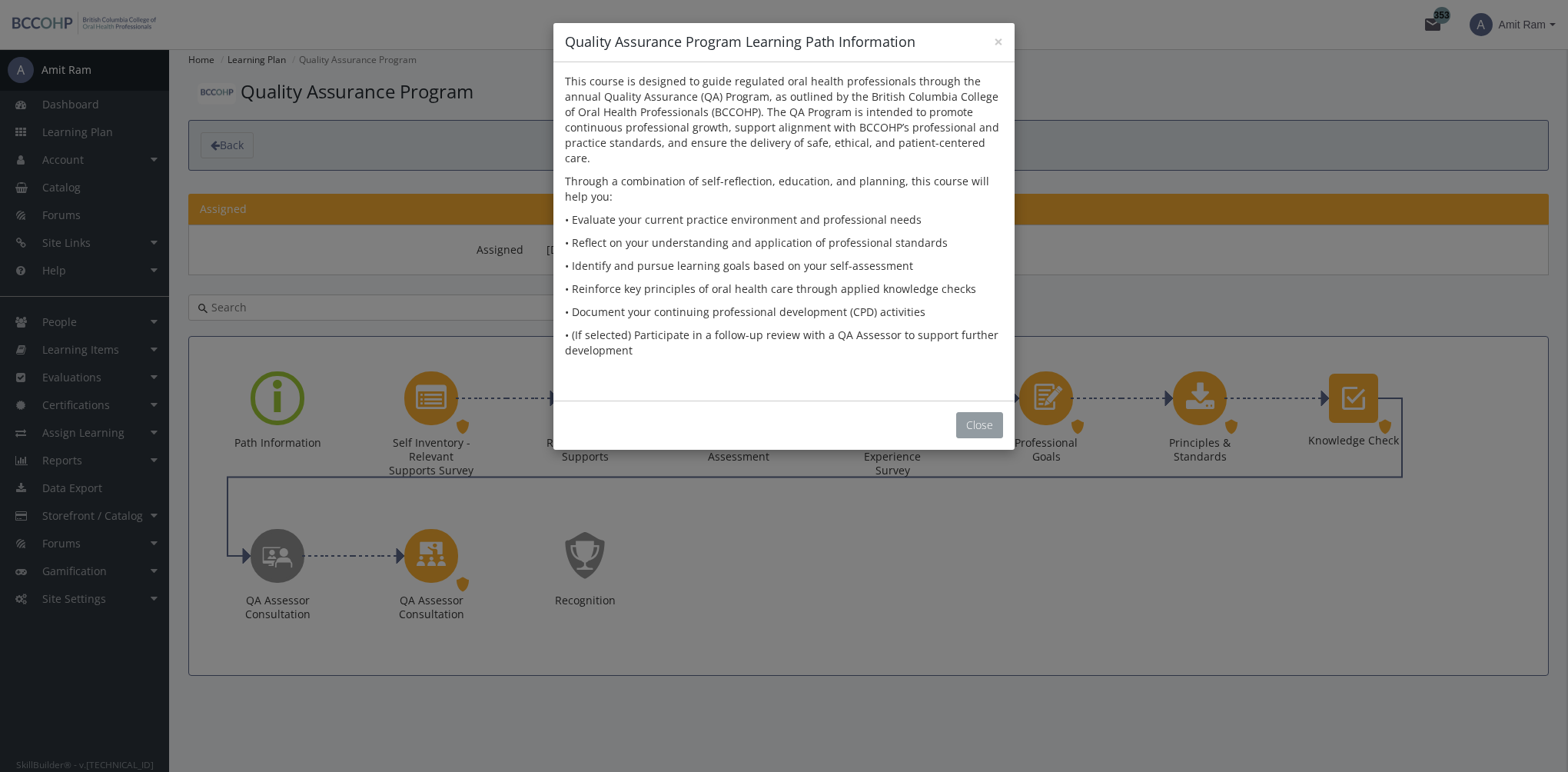
click at [987, 412] on button "Close" at bounding box center [979, 425] width 47 height 26
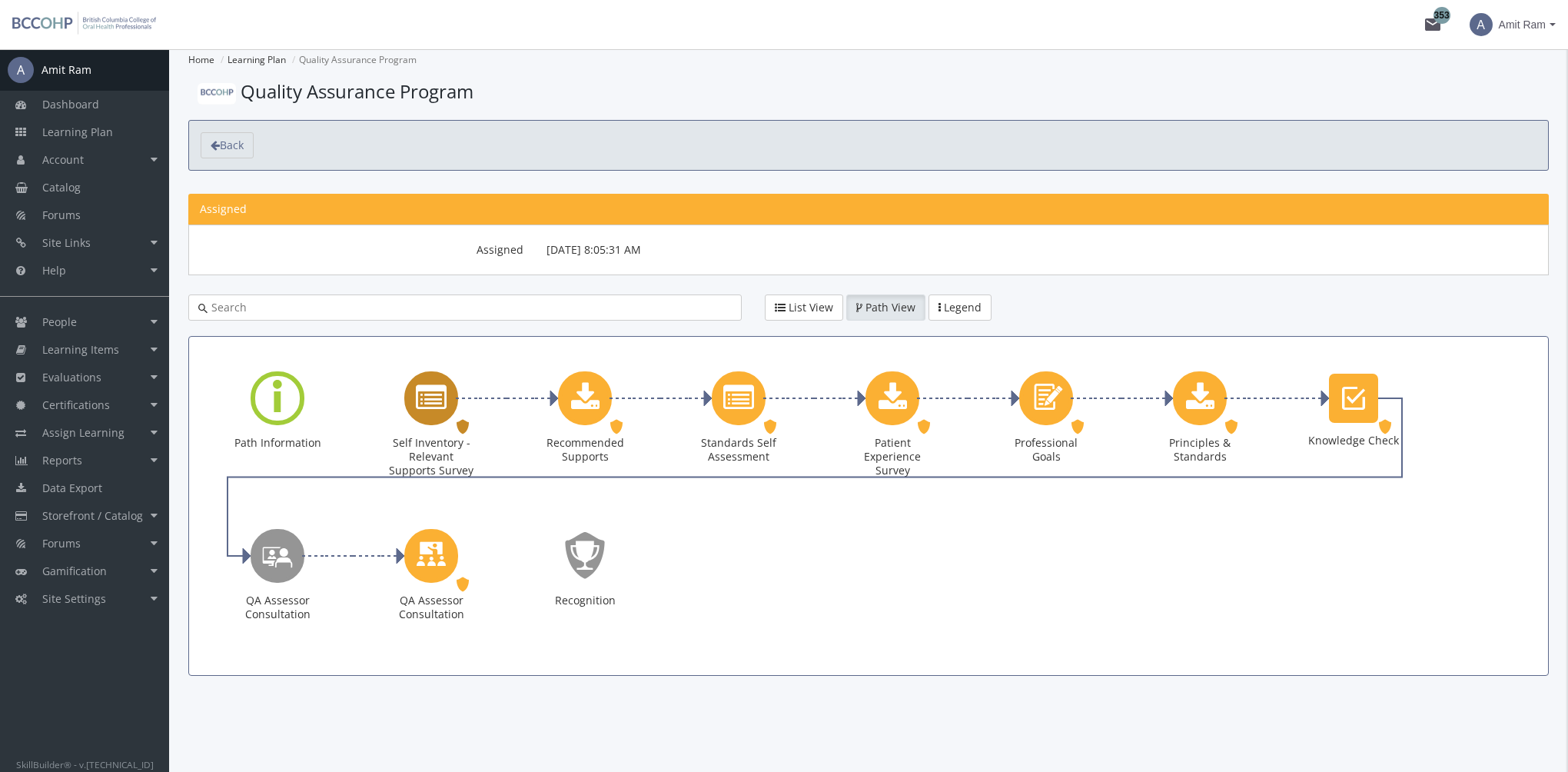
click at [440, 394] on icon "Self Inventory - Relevant Supports Survey" at bounding box center [431, 398] width 31 height 31
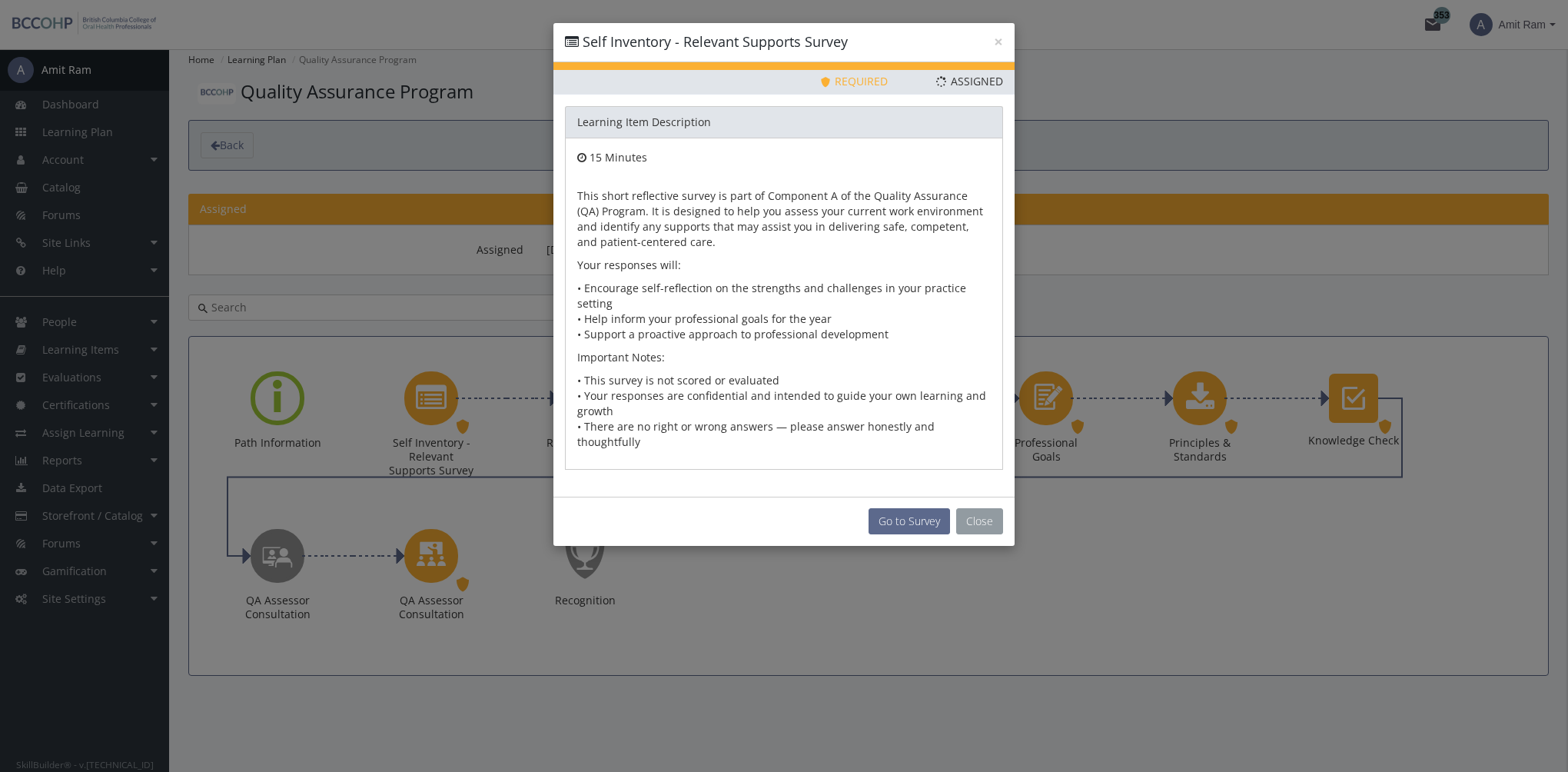
click at [991, 508] on button "Close" at bounding box center [979, 521] width 47 height 26
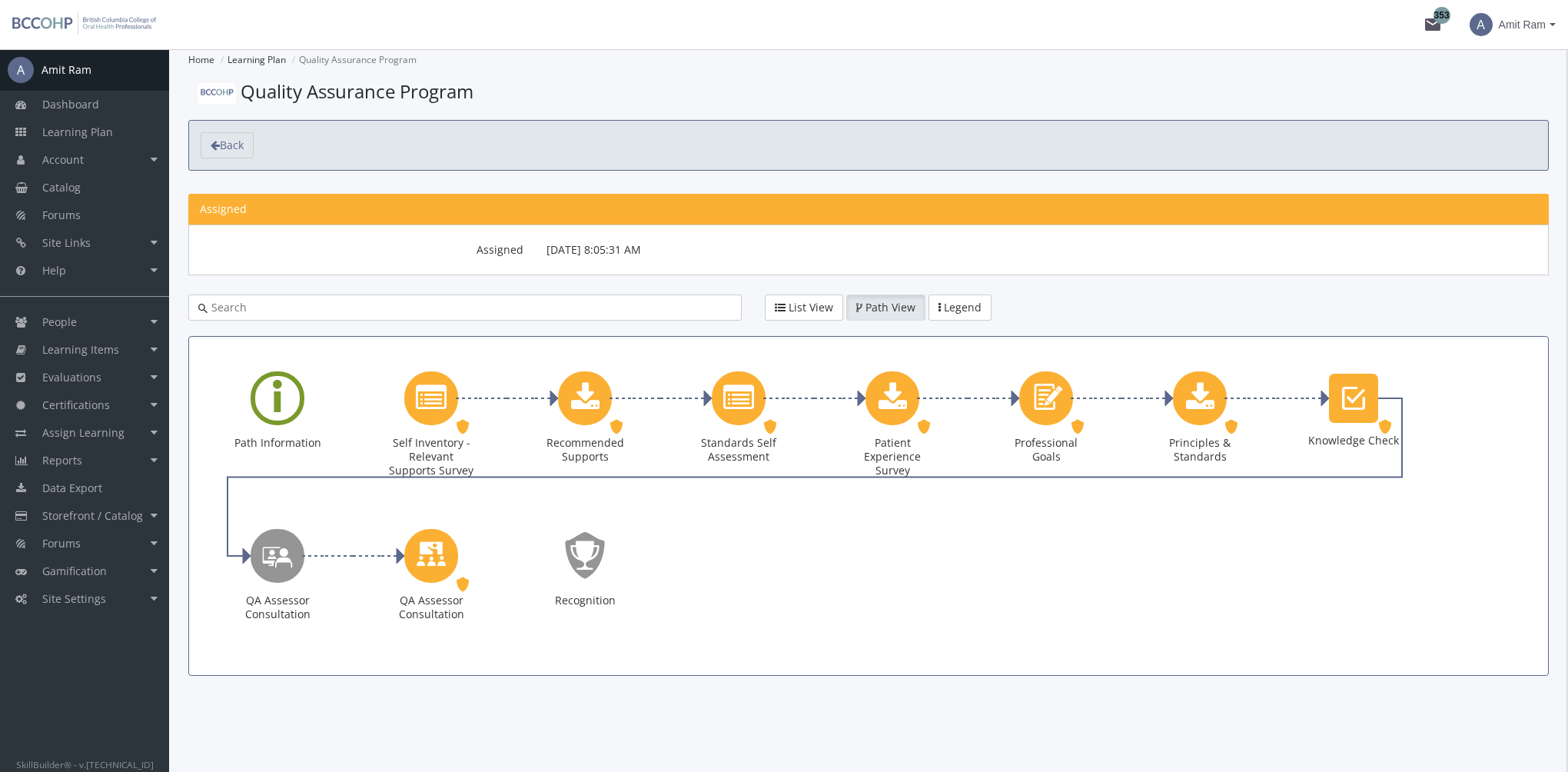
click at [296, 397] on div "Learning Path" at bounding box center [277, 398] width 54 height 54
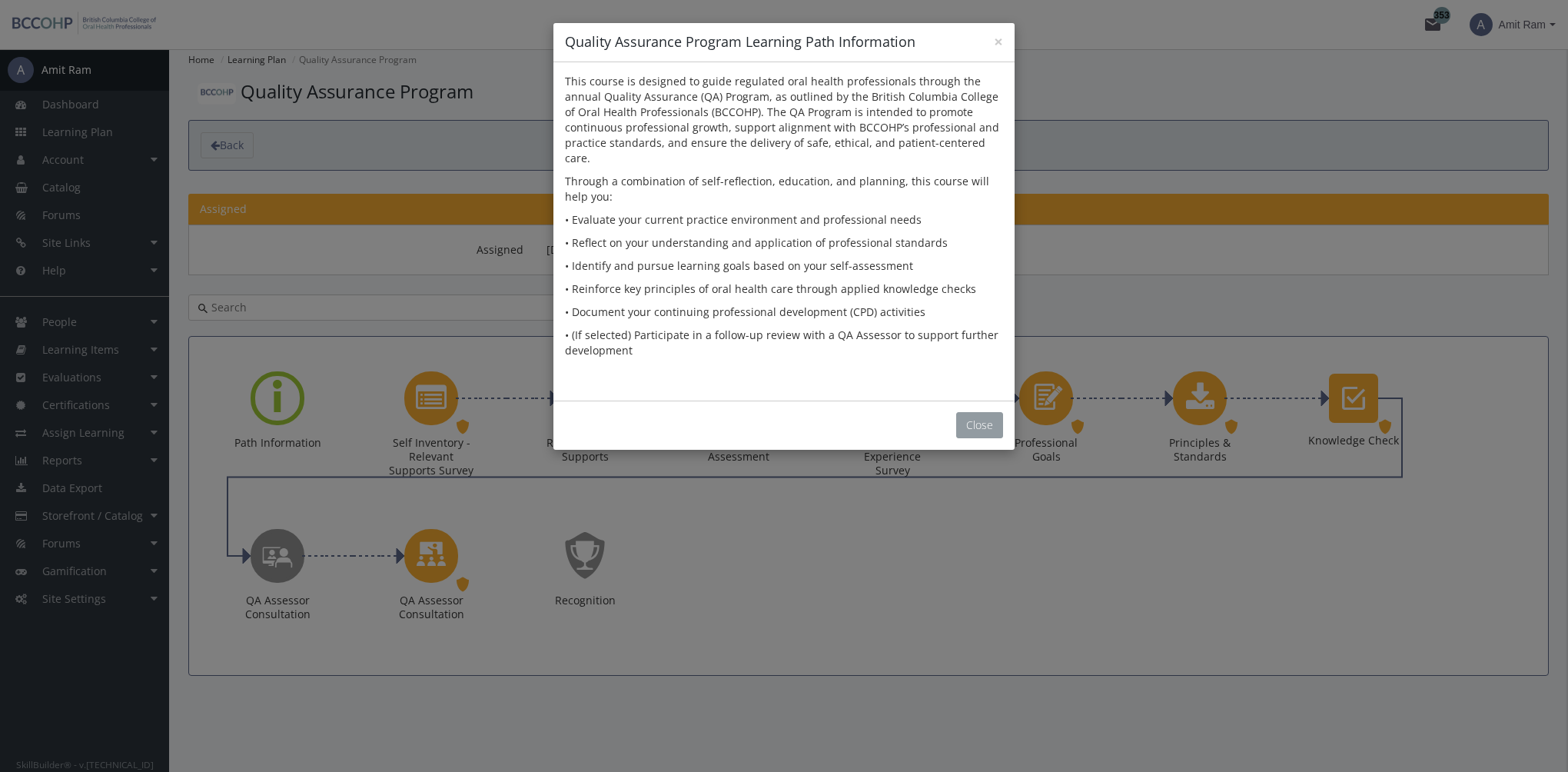
click at [972, 414] on button "Close" at bounding box center [979, 425] width 47 height 26
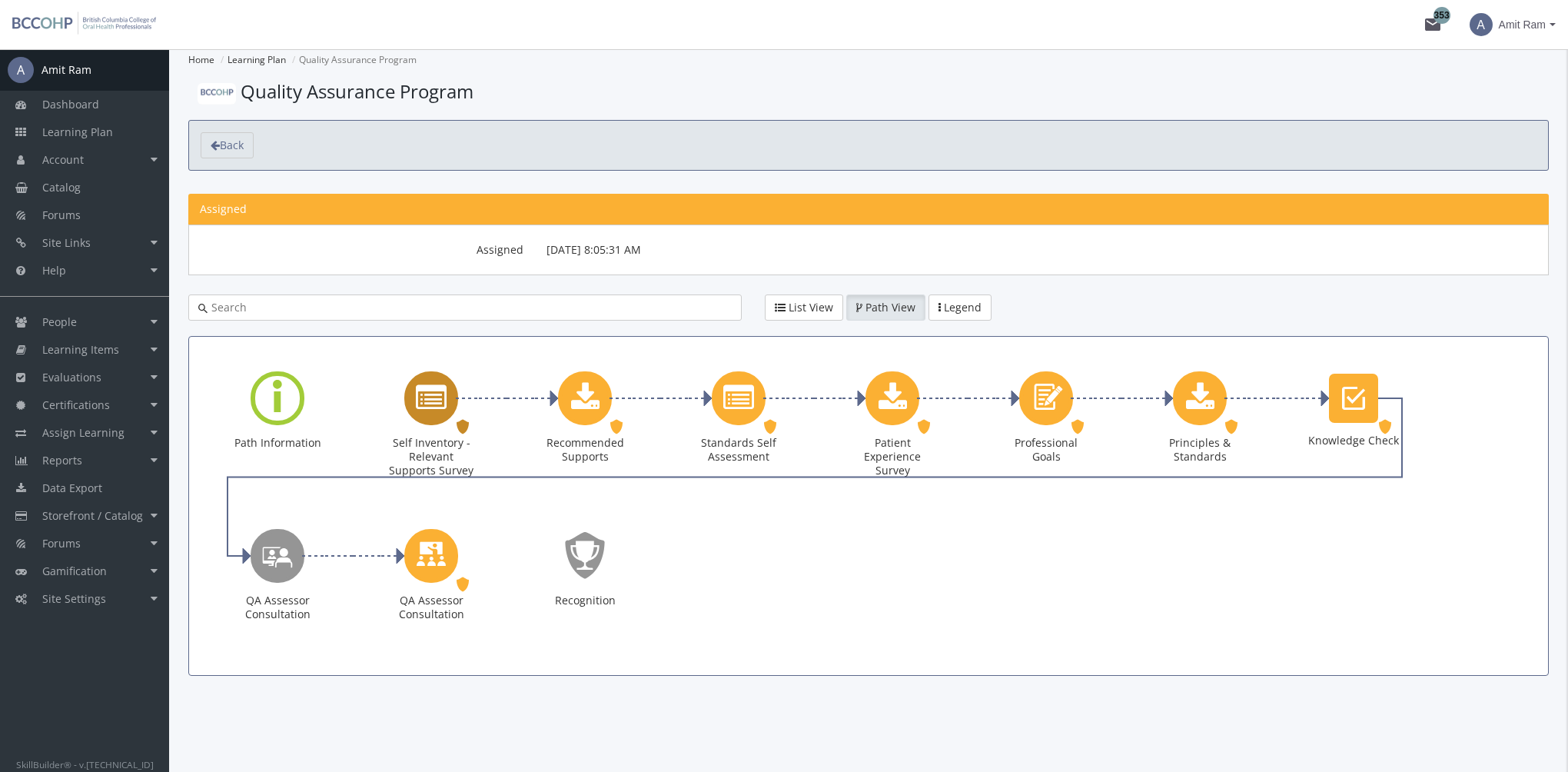
click at [446, 392] on div "Self Inventory - Relevant Supports Survey" at bounding box center [431, 398] width 54 height 54
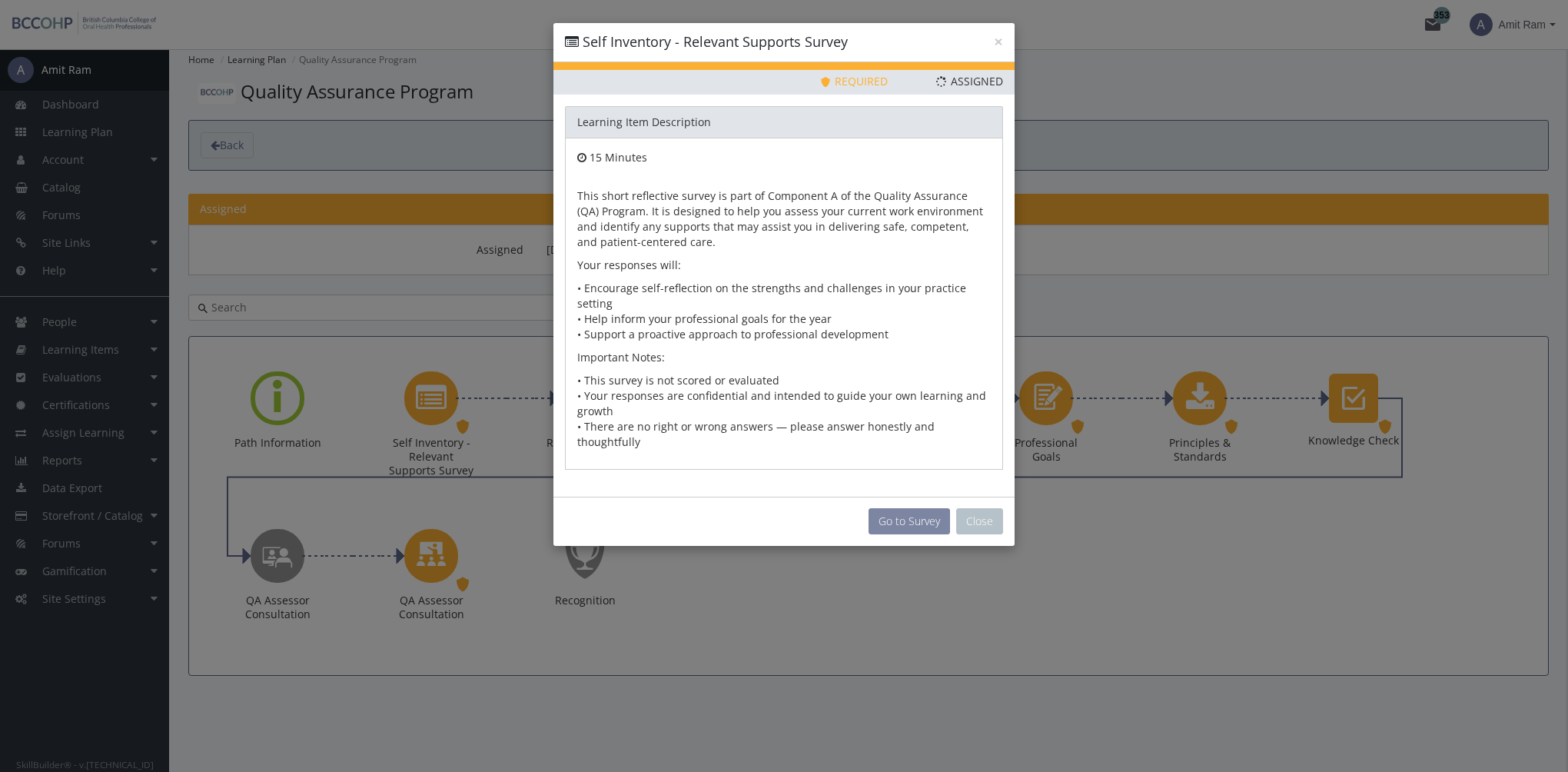
click at [906, 508] on button "Go to Survey" at bounding box center [909, 521] width 82 height 26
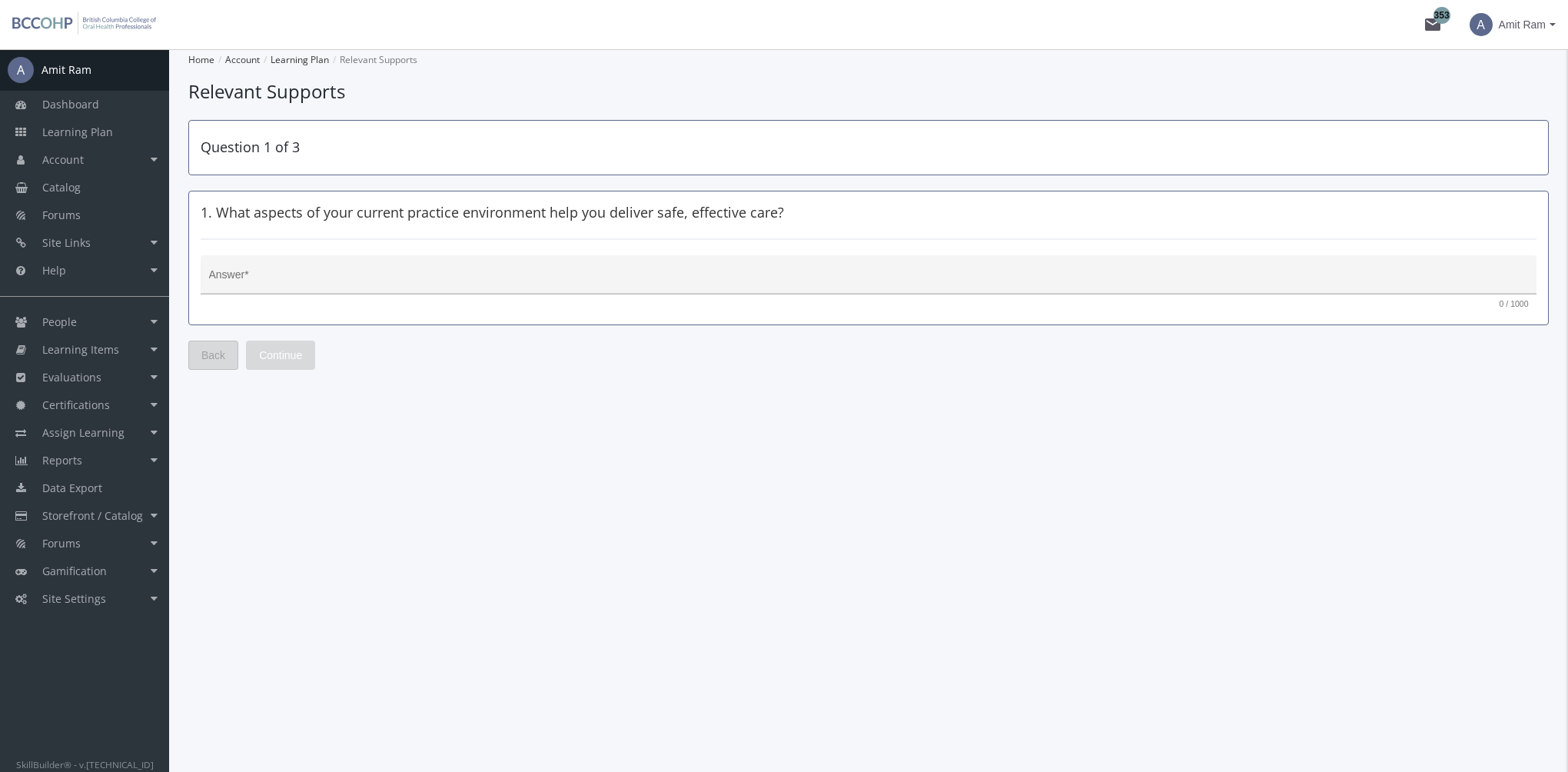
click at [392, 273] on textarea "Answer *" at bounding box center [868, 280] width 1319 height 16
type textarea "ffds"
click at [291, 349] on span "Continue" at bounding box center [280, 355] width 43 height 28
click at [325, 283] on textarea "Answer *" at bounding box center [868, 280] width 1319 height 16
type textarea "ddfhd"
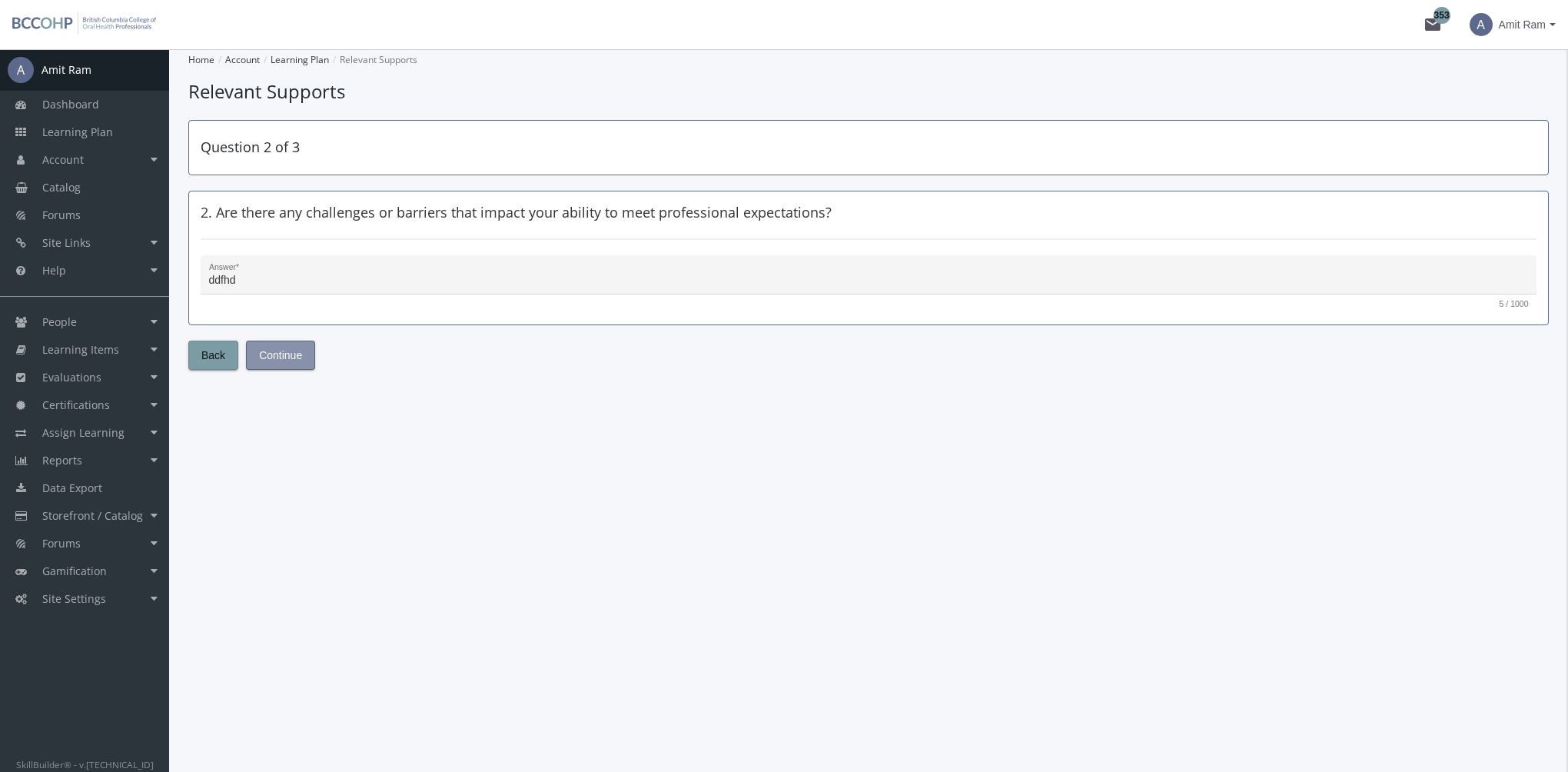
click at [297, 353] on span "Continue" at bounding box center [280, 355] width 43 height 28
click at [300, 273] on textarea "Answer *" at bounding box center [868, 280] width 1319 height 16
click at [235, 348] on button "Back" at bounding box center [213, 355] width 50 height 30
click at [231, 348] on button "Back" at bounding box center [213, 355] width 50 height 30
click at [280, 287] on div "ffds Answer *" at bounding box center [868, 278] width 1319 height 32
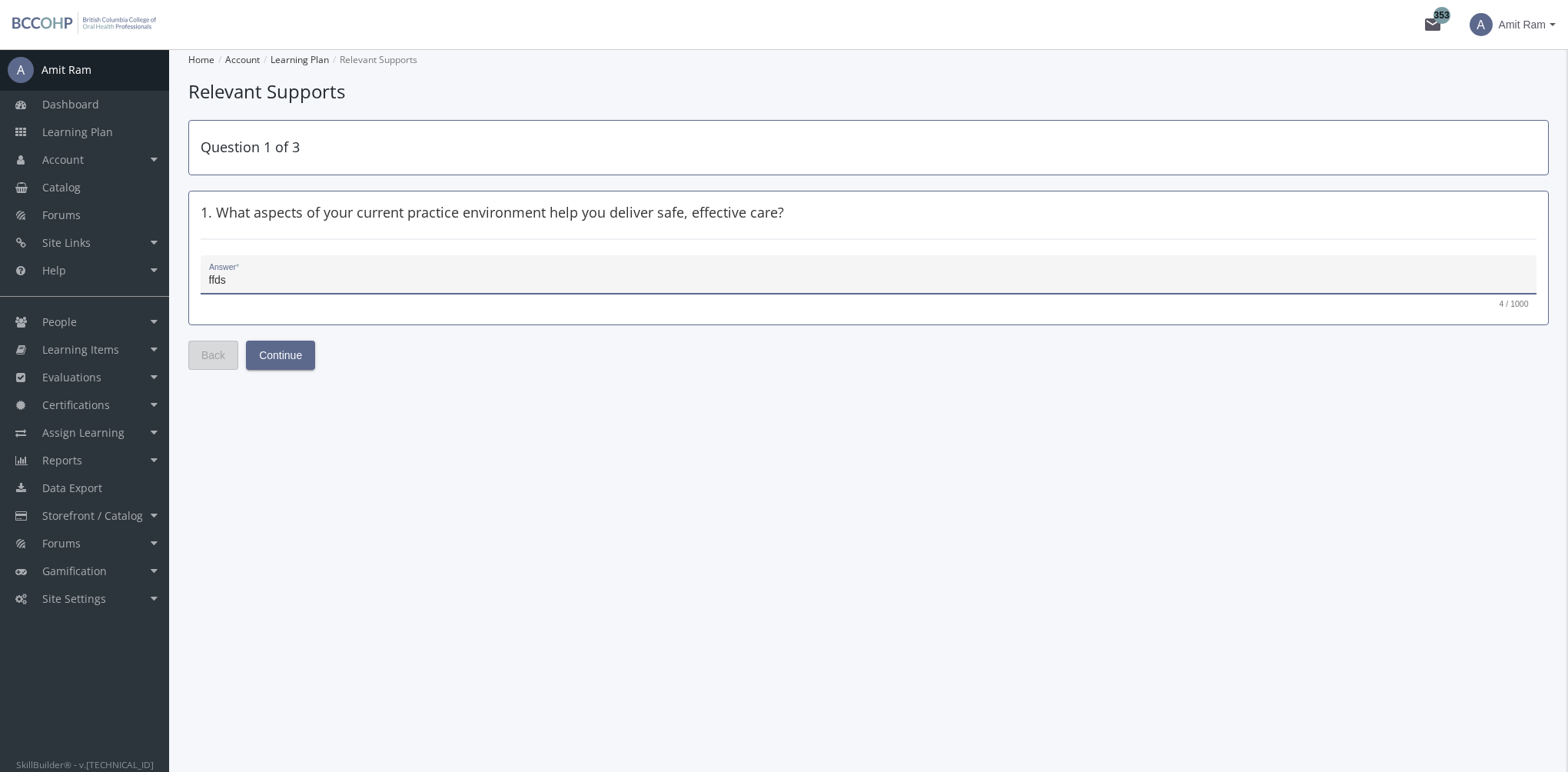
drag, startPoint x: 274, startPoint y: 276, endPoint x: 187, endPoint y: 255, distance: 89.5
click at [190, 258] on div "1. What aspects of your current practice environment help you deliver safe, eff…" at bounding box center [868, 257] width 1361 height 134
click at [304, 356] on button "Continue" at bounding box center [280, 355] width 69 height 30
click at [304, 284] on textarea "ddfhd" at bounding box center [868, 280] width 1319 height 16
click at [293, 353] on span "Continue" at bounding box center [280, 355] width 43 height 28
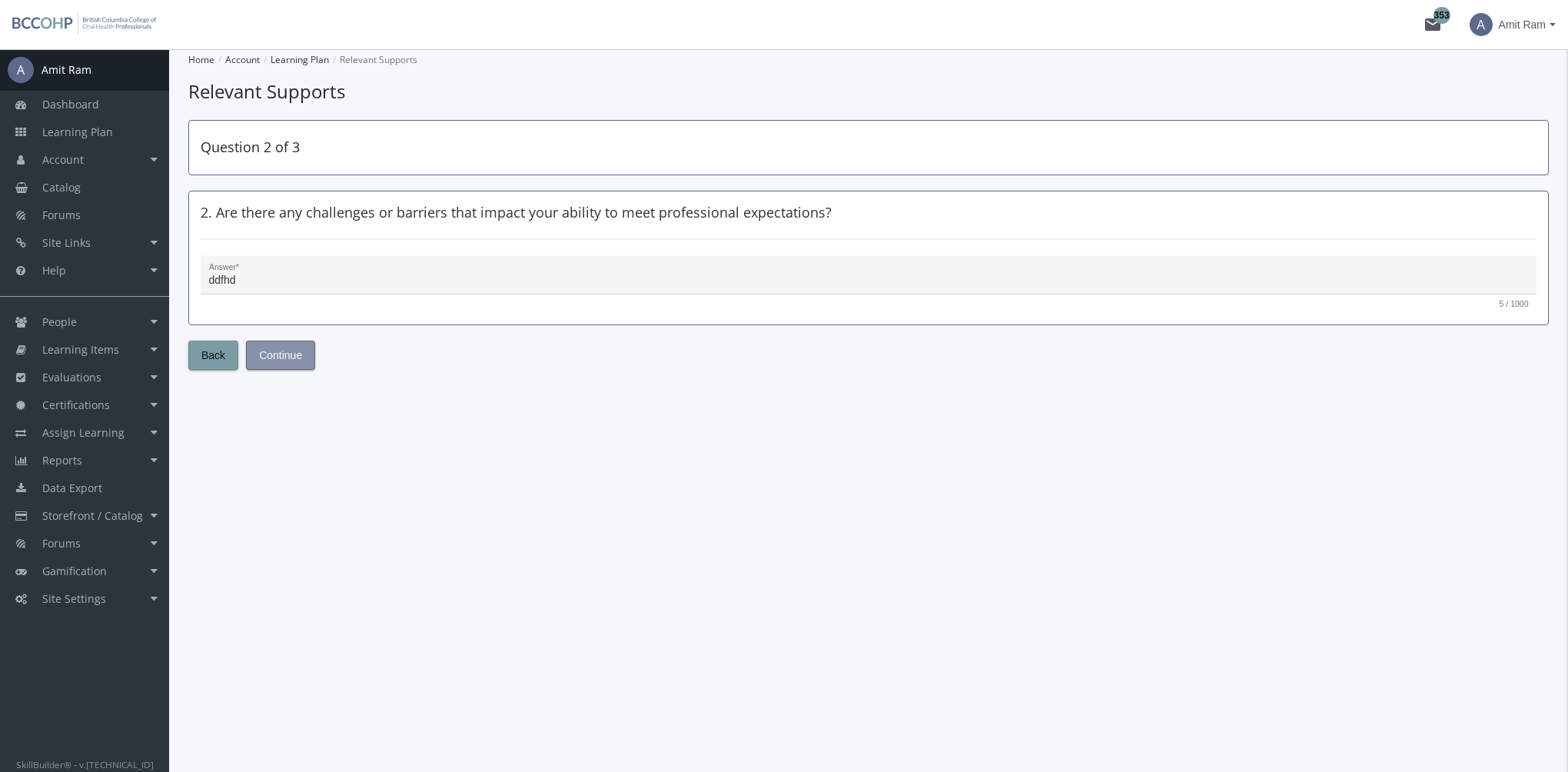
type textarea "hdfhdf"
click at [276, 281] on textarea "hdfhdf" at bounding box center [868, 280] width 1319 height 16
click at [279, 352] on span "Submit" at bounding box center [276, 355] width 34 height 28
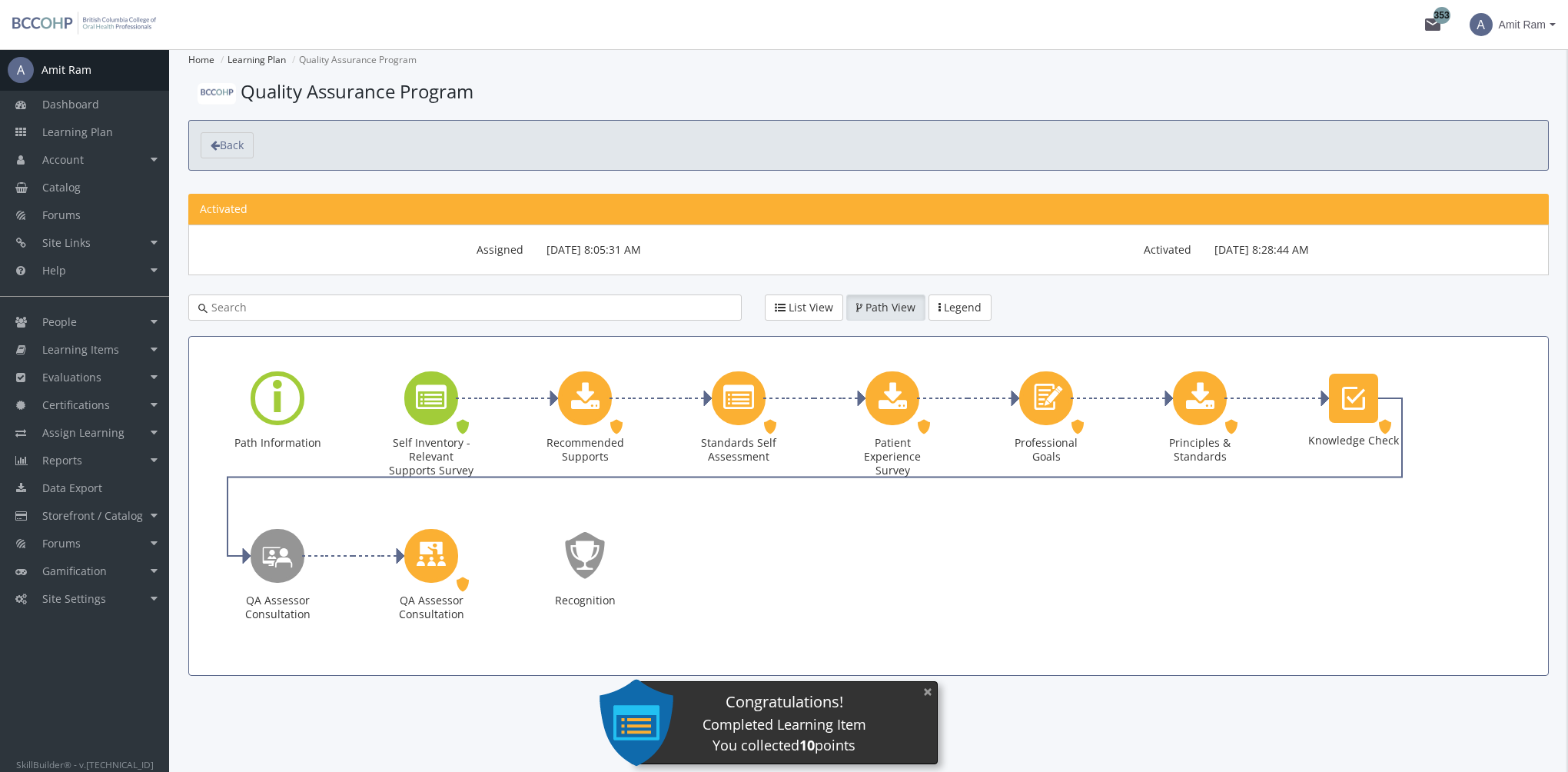
click at [929, 692] on button "×" at bounding box center [928, 691] width 25 height 32
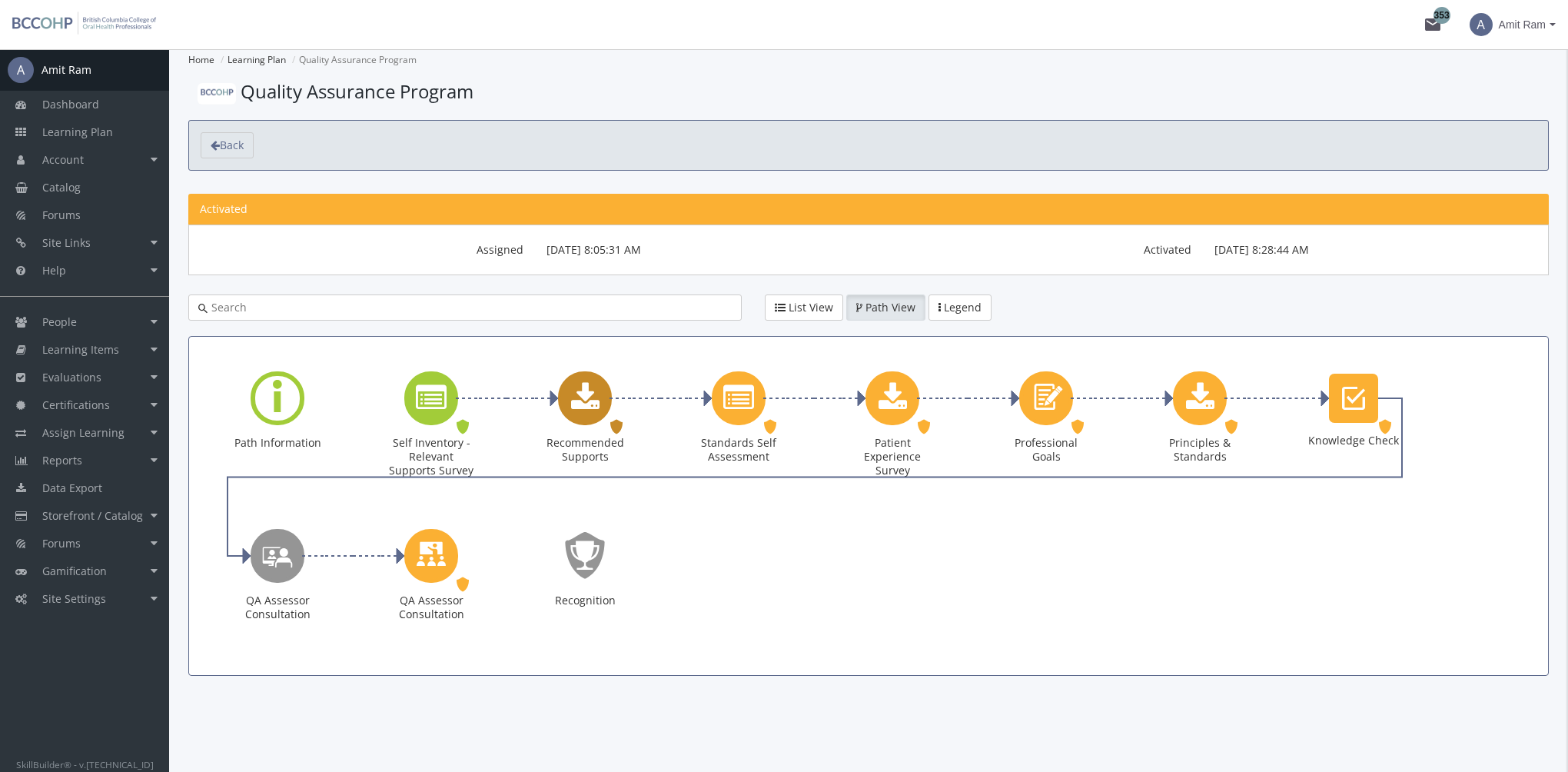
click at [594, 407] on icon "Recommended Supports" at bounding box center [585, 398] width 29 height 31
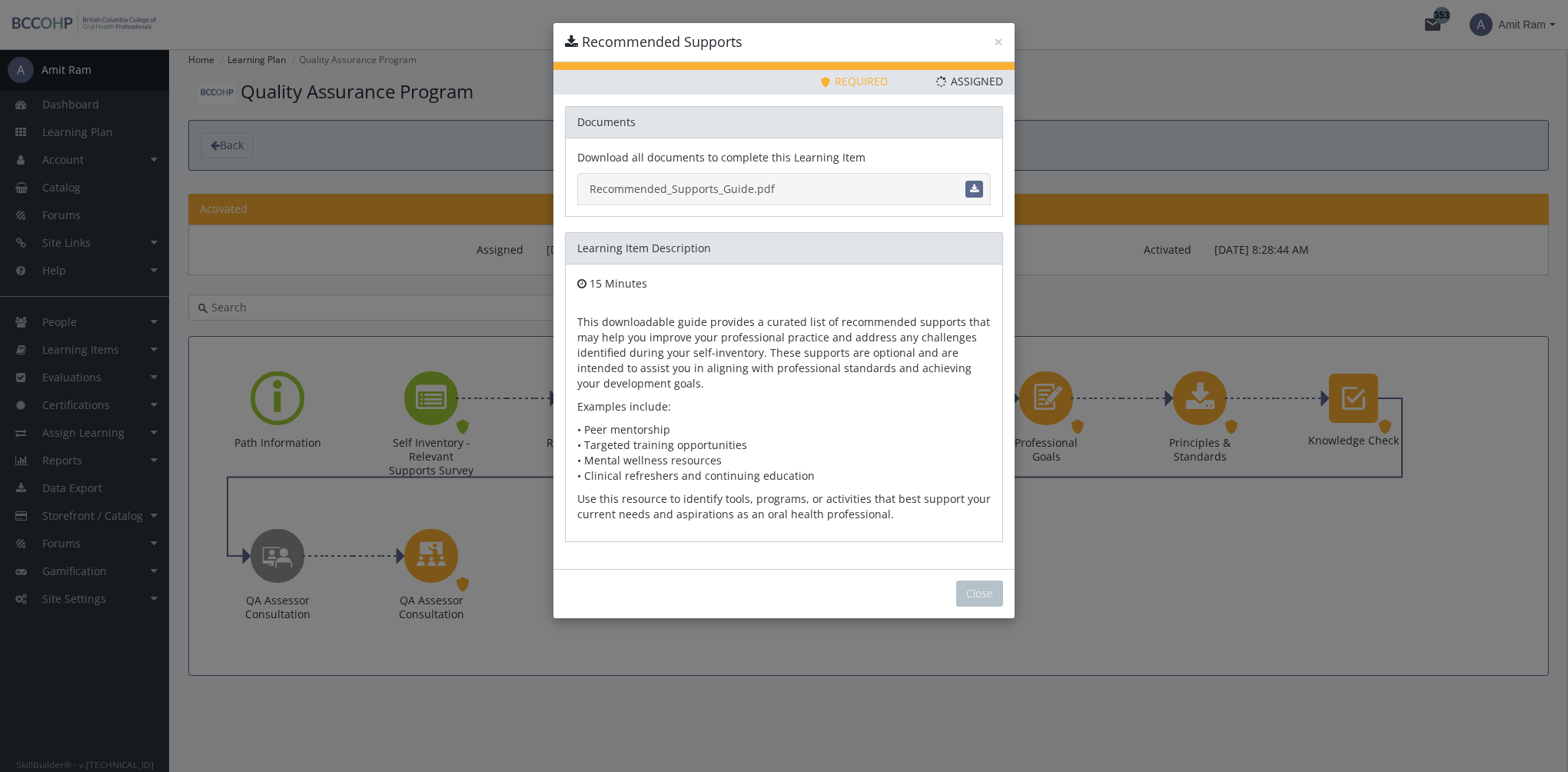
click at [697, 192] on link "Recommended_Supports_Guide.pdf" at bounding box center [784, 190] width 413 height 33
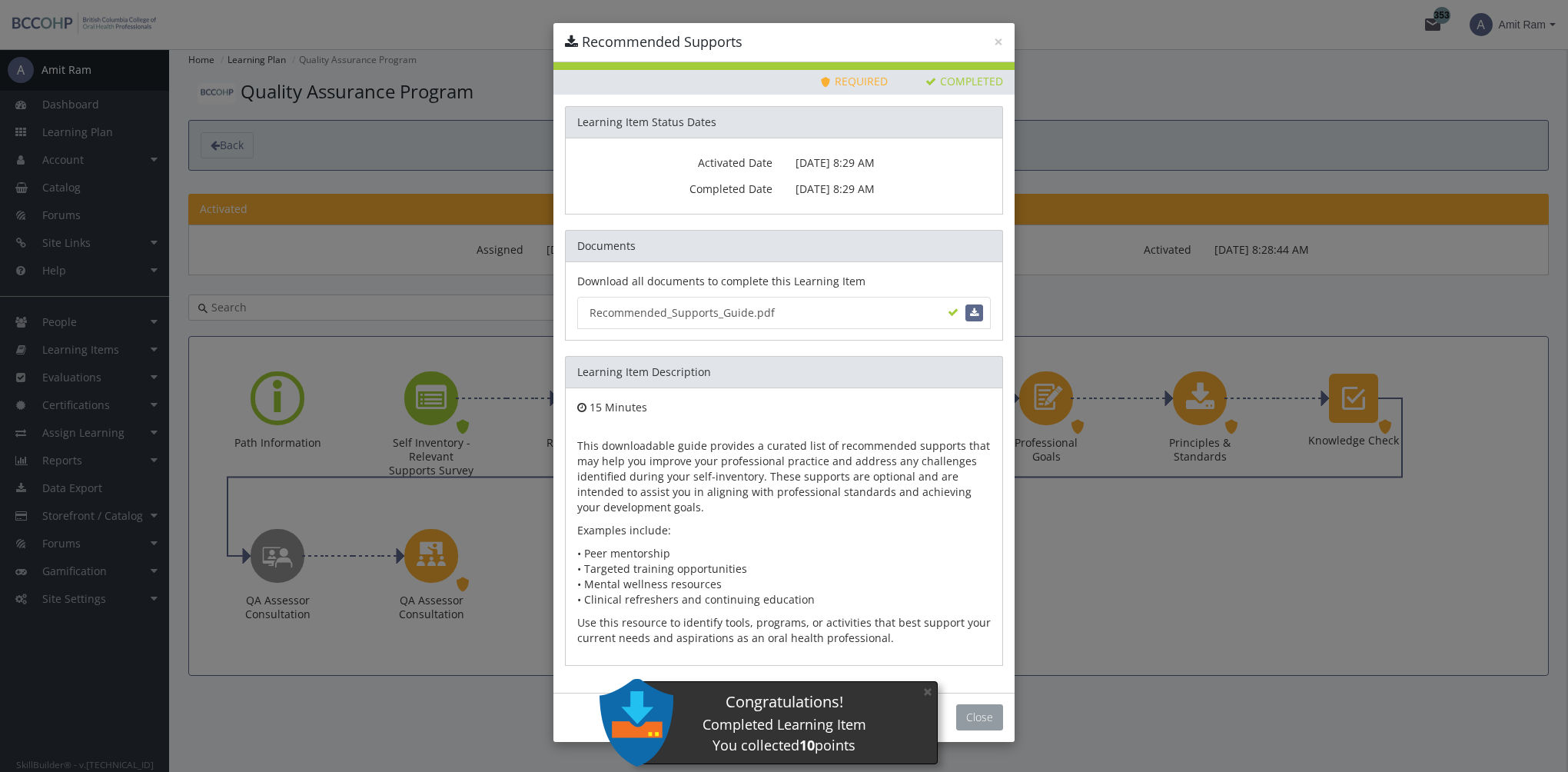
click at [972, 715] on button "Close" at bounding box center [979, 717] width 47 height 26
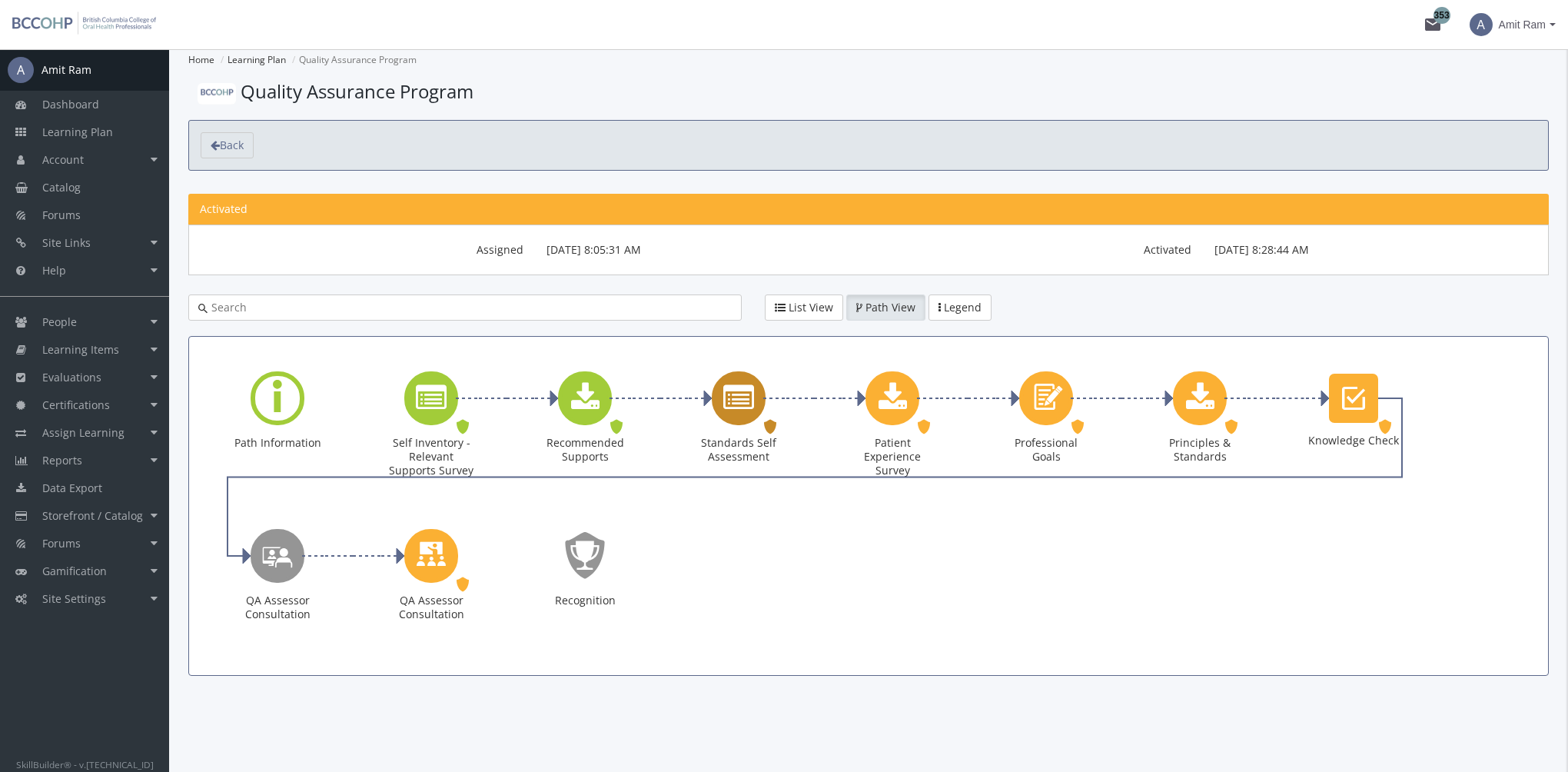
click at [743, 392] on icon "Standards Self Assessment" at bounding box center [739, 398] width 31 height 31
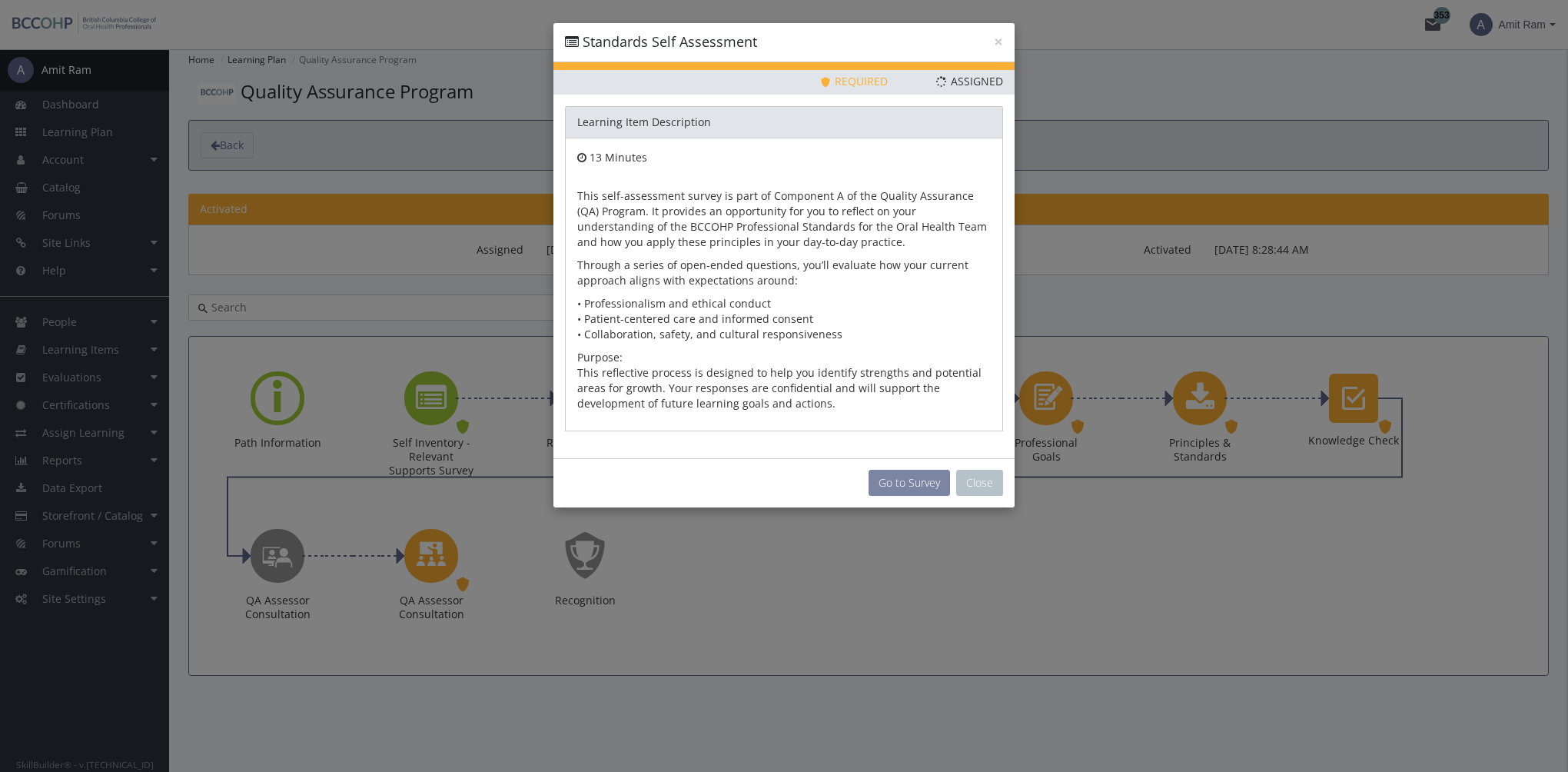
click at [895, 480] on button "Go to Survey" at bounding box center [909, 483] width 82 height 26
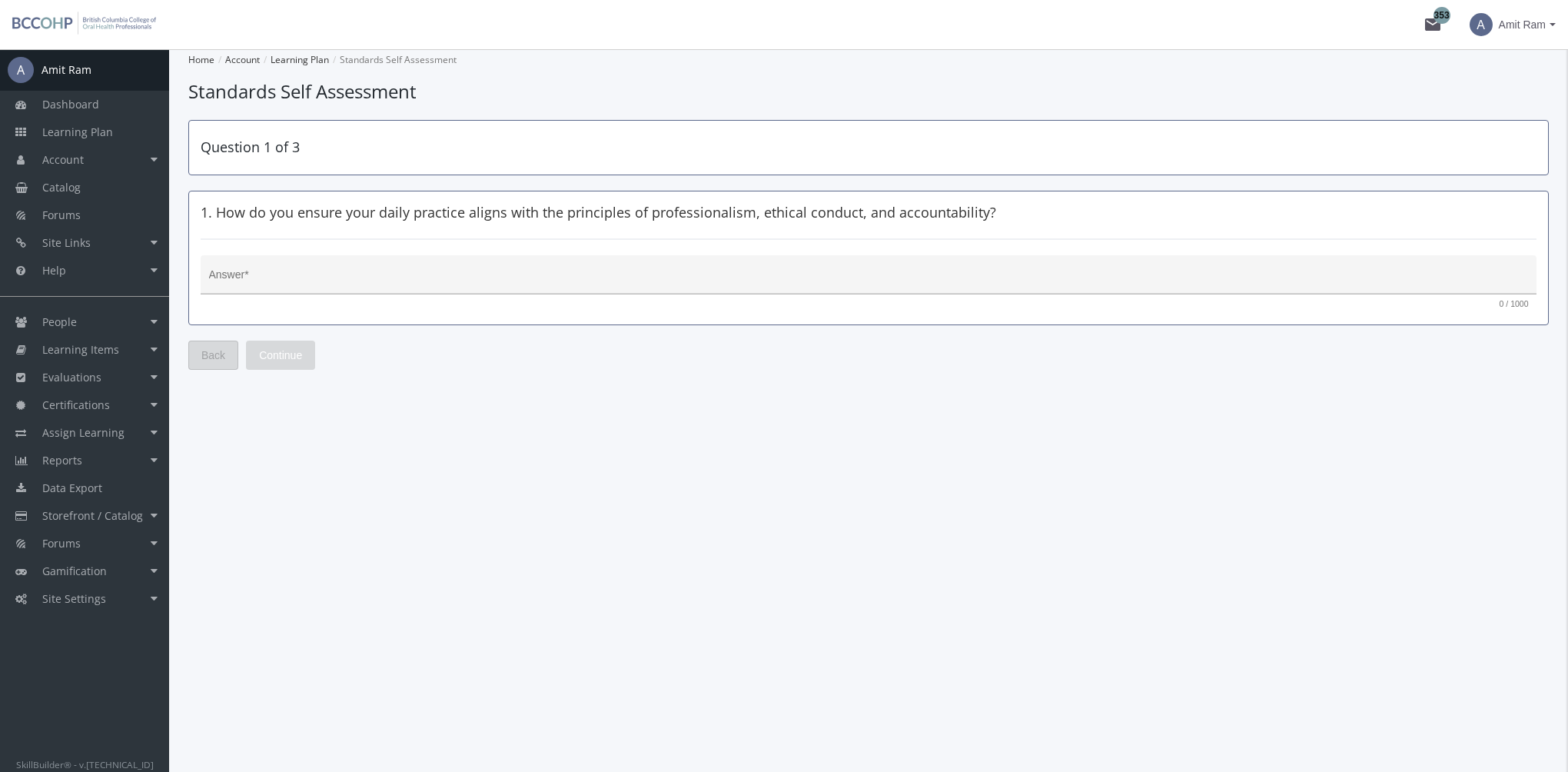
click at [436, 278] on textarea "Answer *" at bounding box center [868, 280] width 1319 height 16
type textarea "mgh"
click at [288, 356] on span "Continue" at bounding box center [280, 355] width 43 height 28
click at [311, 279] on textarea "Answer *" at bounding box center [868, 280] width 1319 height 16
type textarea ","
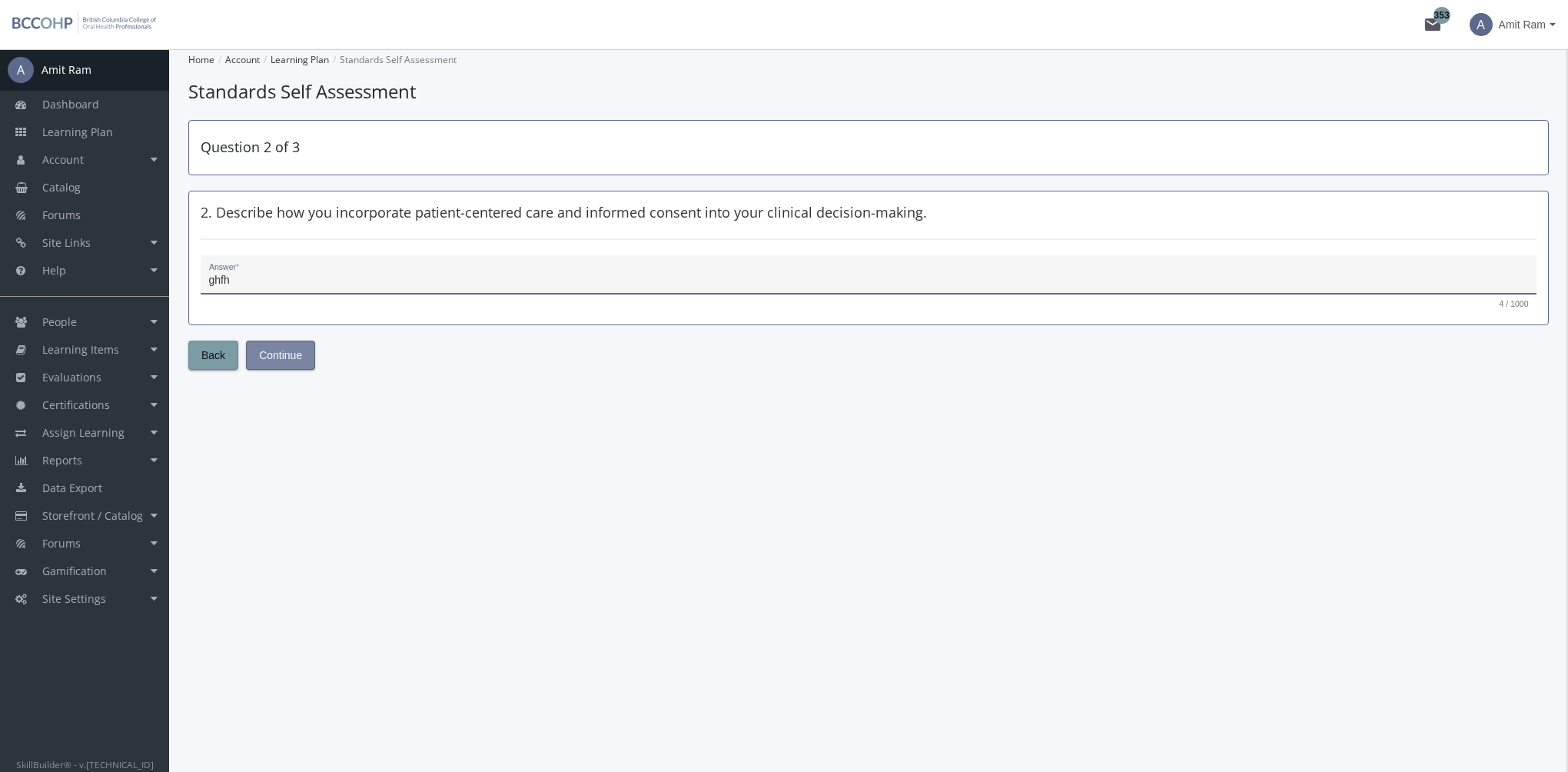
type textarea "ghfh"
click at [297, 357] on span "Continue" at bounding box center [280, 355] width 43 height 28
click at [323, 273] on textarea "Answer *" at bounding box center [868, 280] width 1319 height 16
type textarea "hgjgj"
click at [276, 351] on span "Submit" at bounding box center [276, 355] width 34 height 28
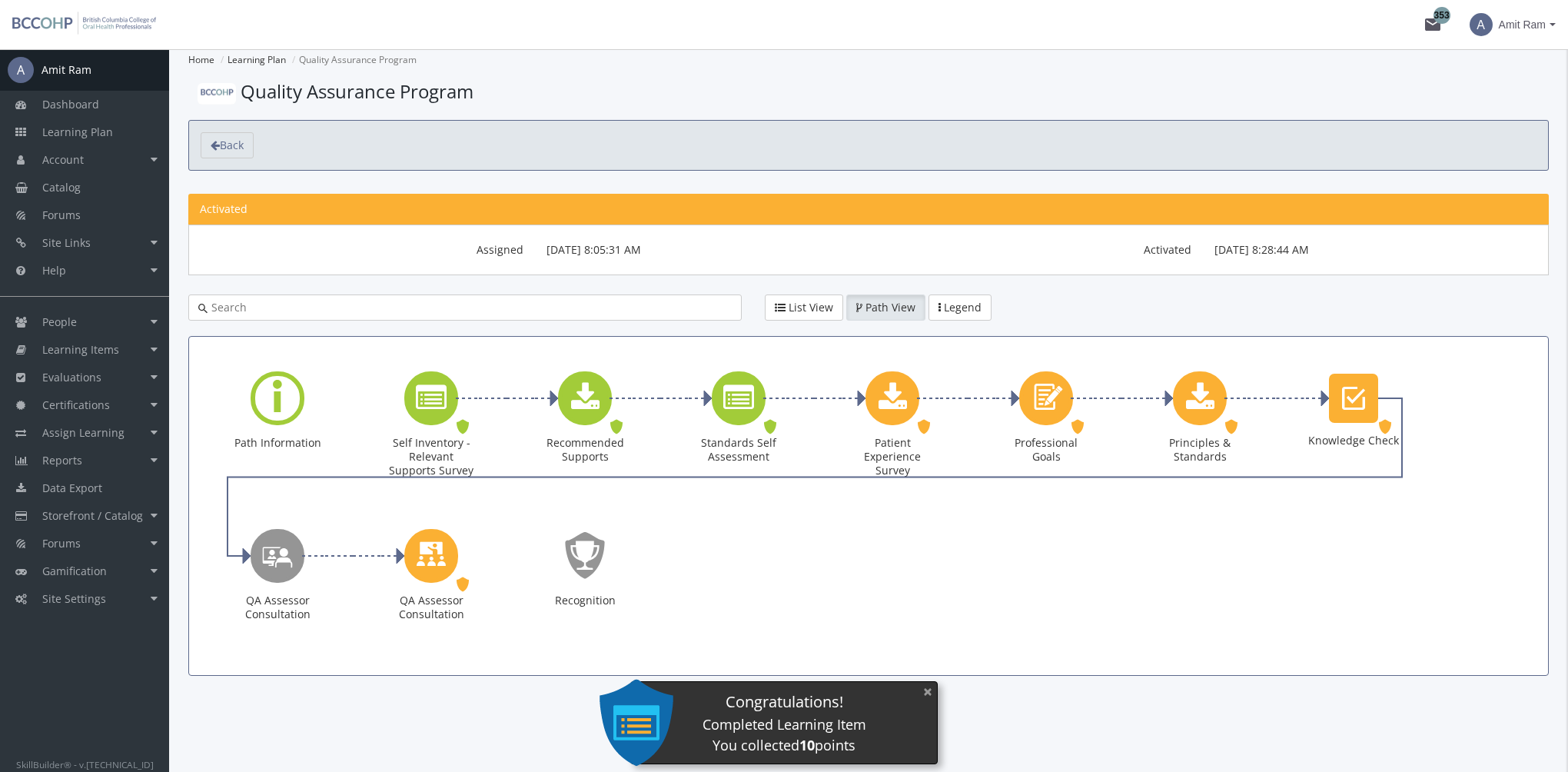
click at [922, 689] on button "×" at bounding box center [928, 691] width 25 height 32
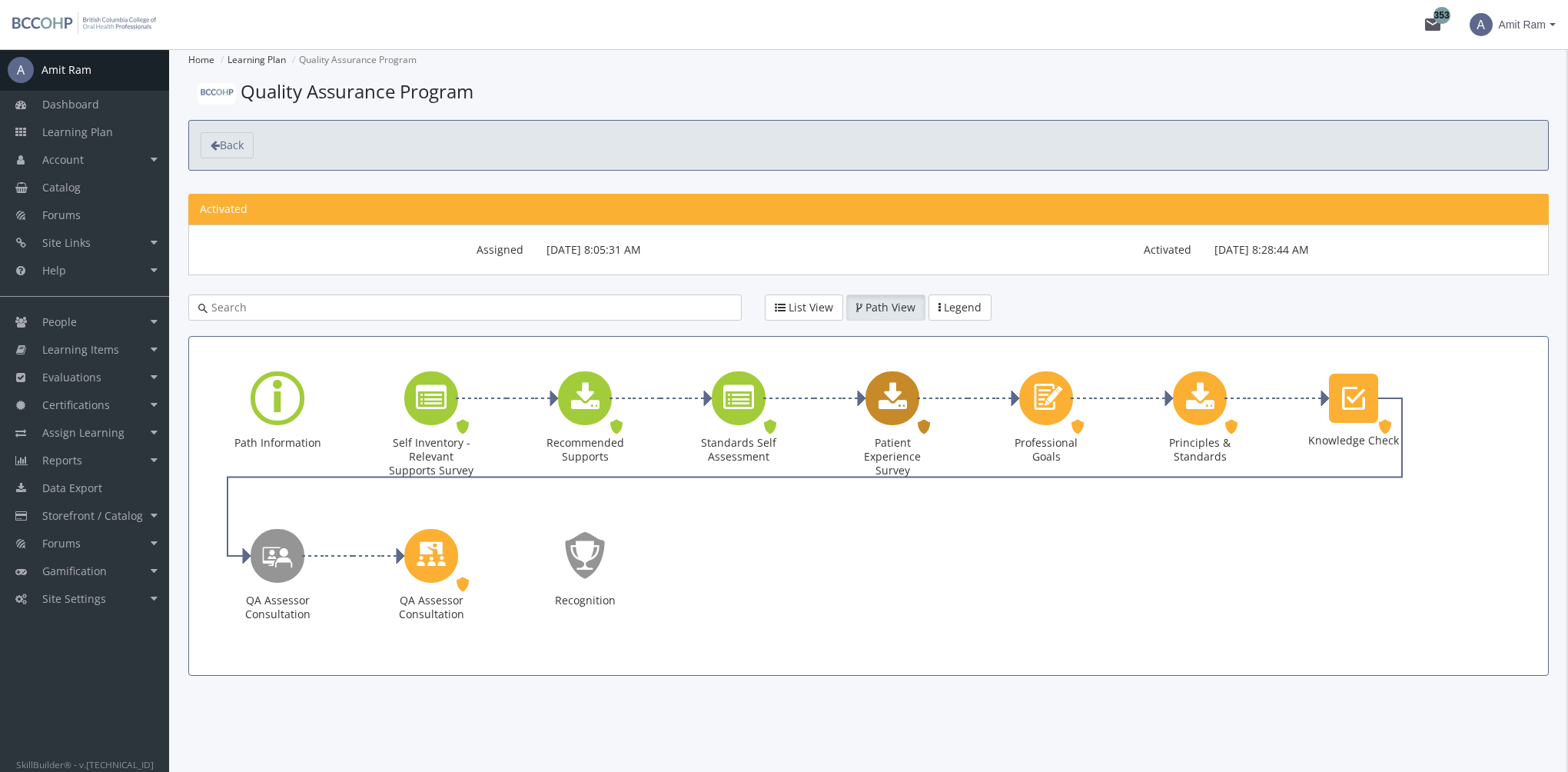
click at [888, 398] on icon "Patient Experience Survey" at bounding box center [892, 398] width 29 height 31
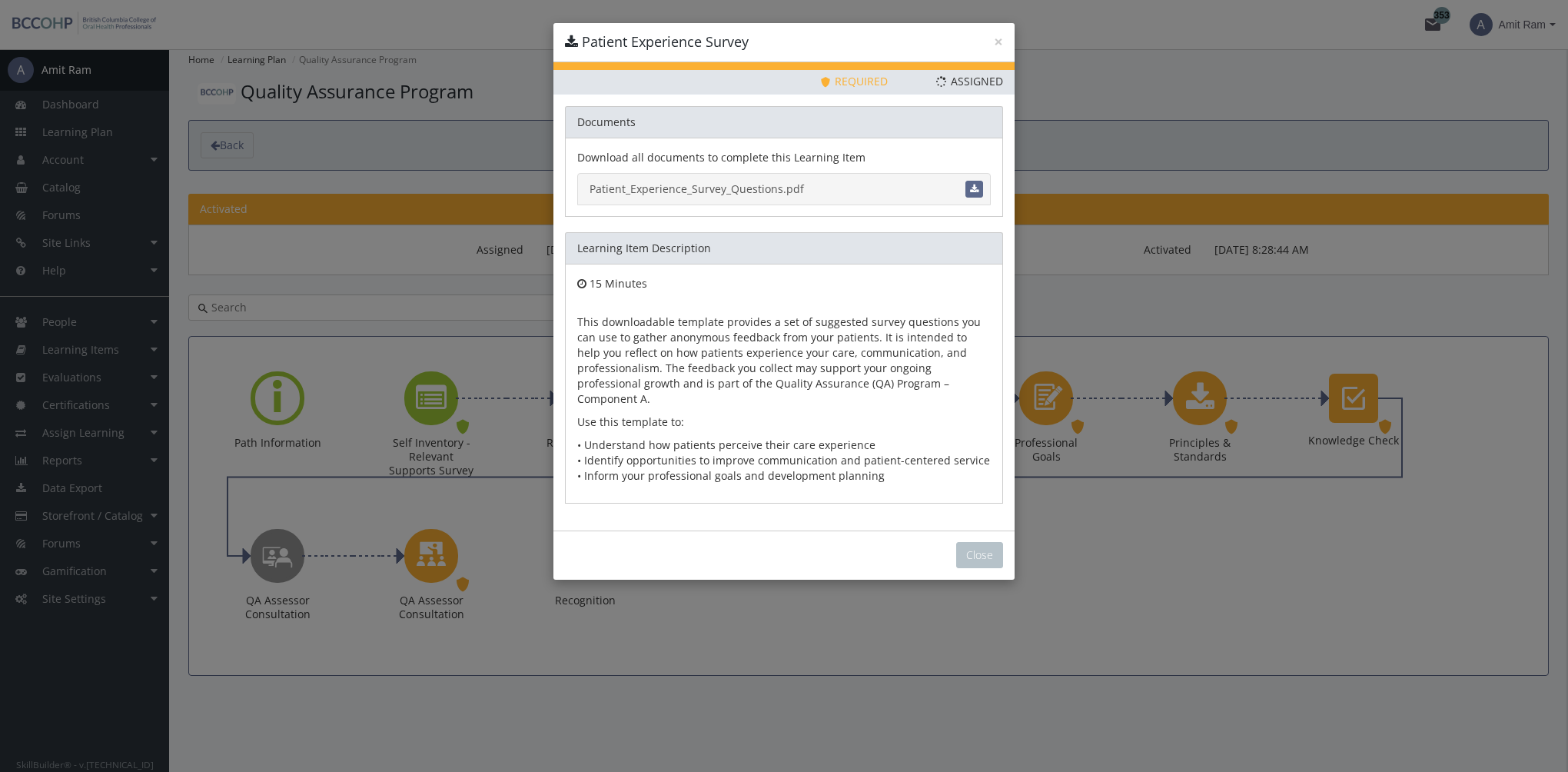
click at [728, 190] on link "Patient_Experience_Survey_Questions.pdf" at bounding box center [784, 190] width 413 height 33
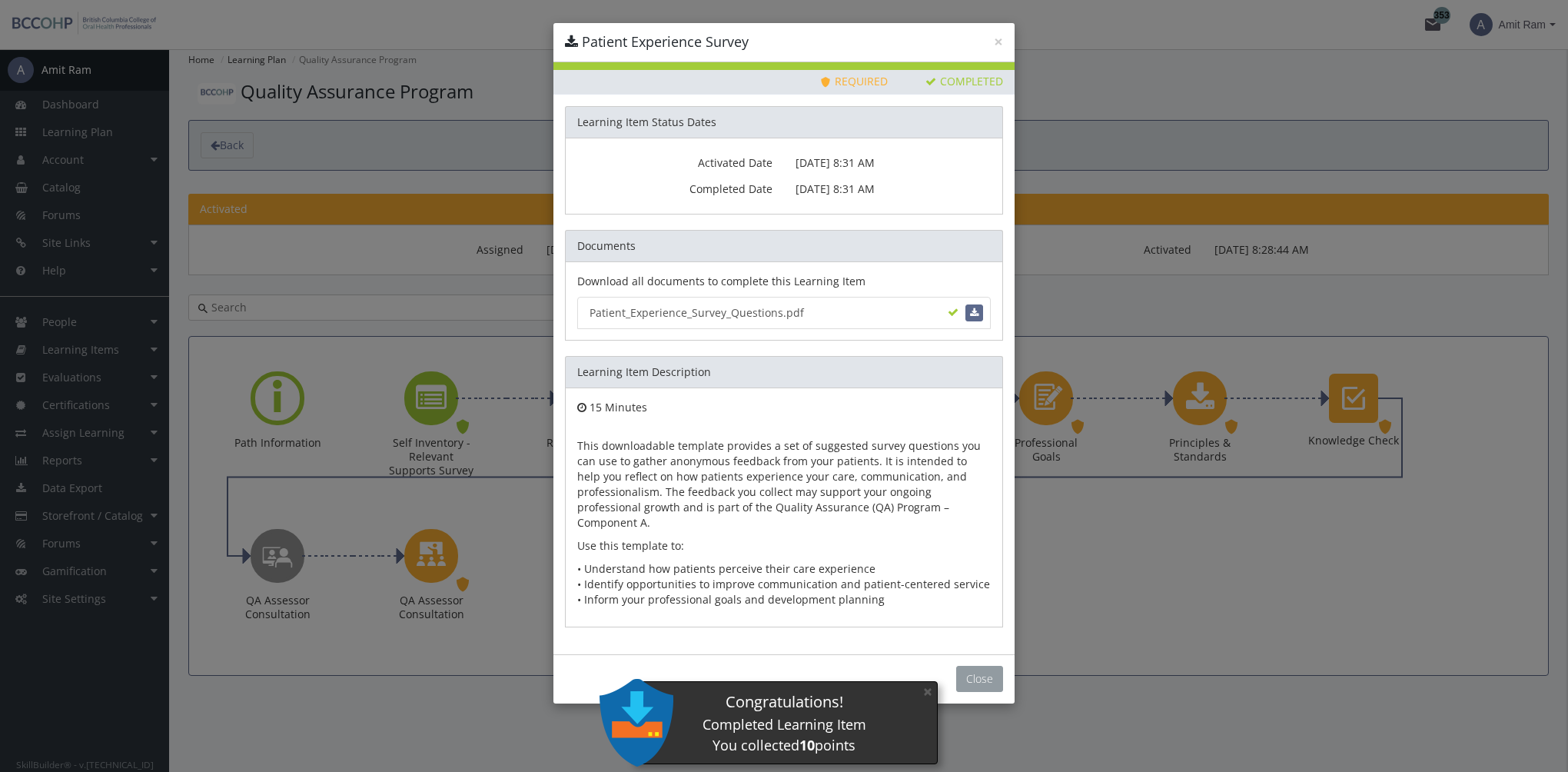
click at [980, 666] on button "Close" at bounding box center [979, 679] width 47 height 26
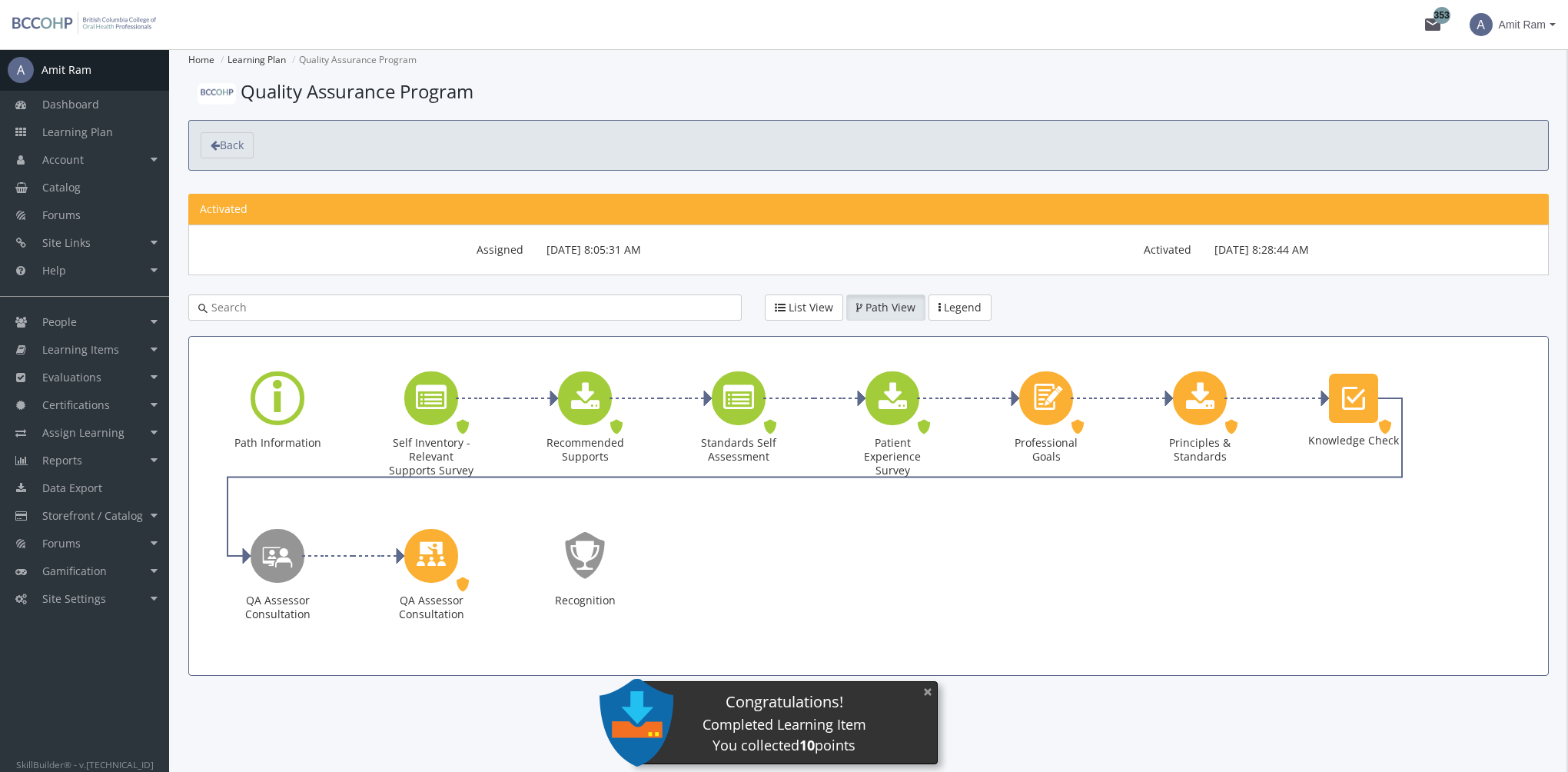
click at [930, 694] on button "×" at bounding box center [928, 691] width 25 height 32
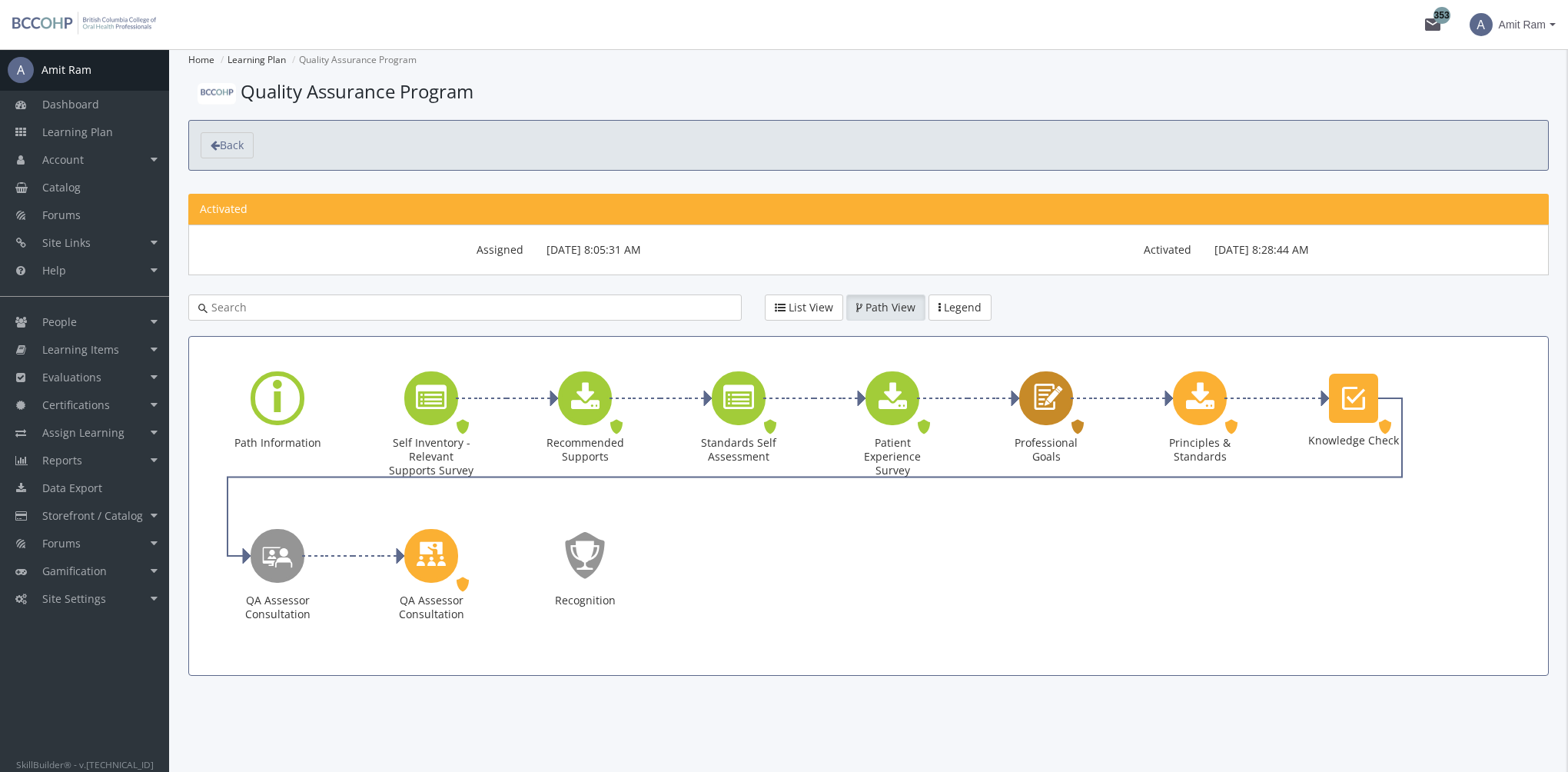
click at [1045, 403] on icon "Professional Goals" at bounding box center [1046, 398] width 36 height 43
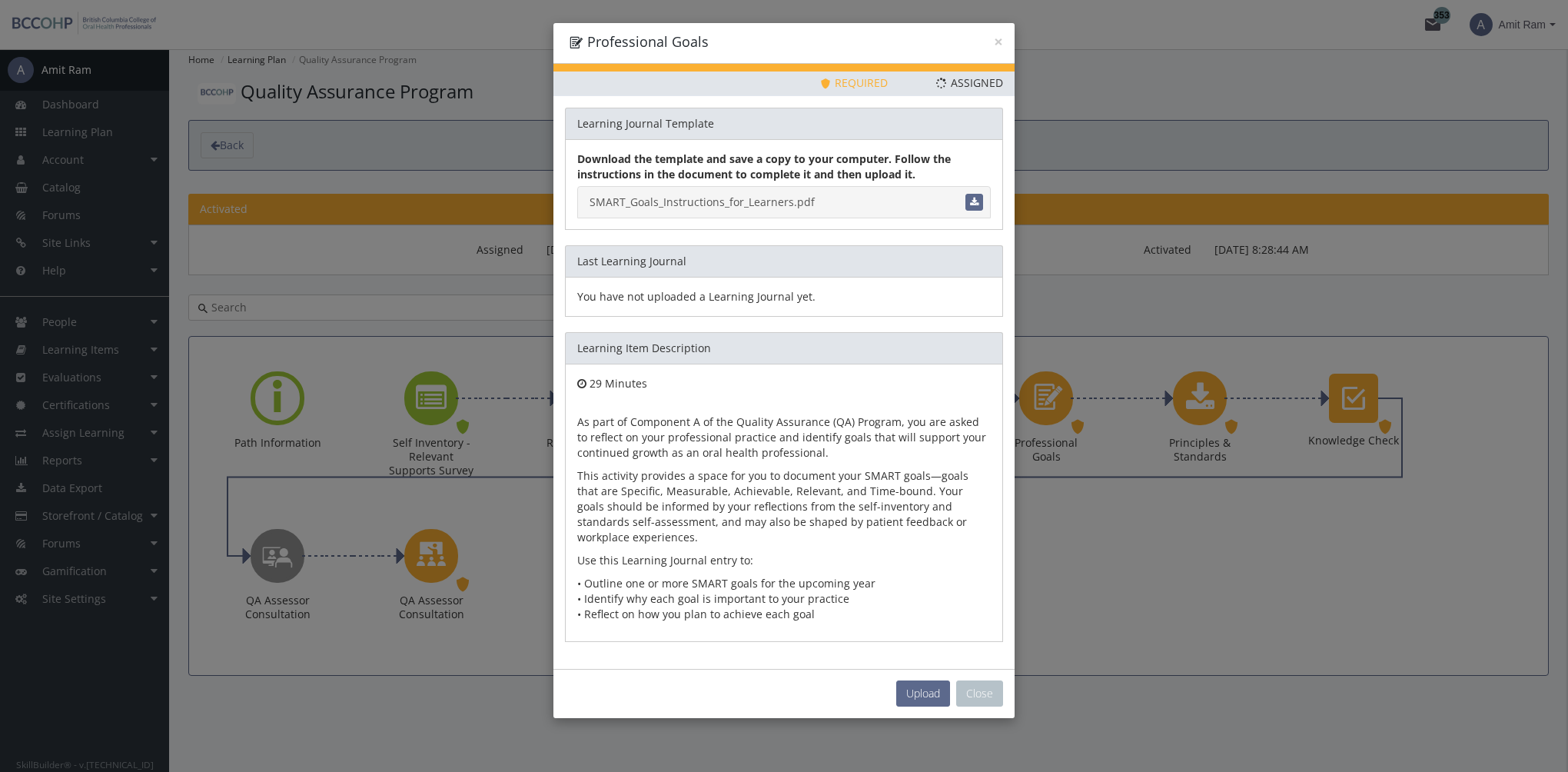
click at [753, 203] on link "SMART_Goals_Instructions_for_Learners.pdf" at bounding box center [784, 202] width 413 height 33
click at [930, 692] on span "Upload" at bounding box center [923, 693] width 34 height 15
type input "C:\fakepath\SMART_Professional_Goals_Example_ANSWERS.pdf"
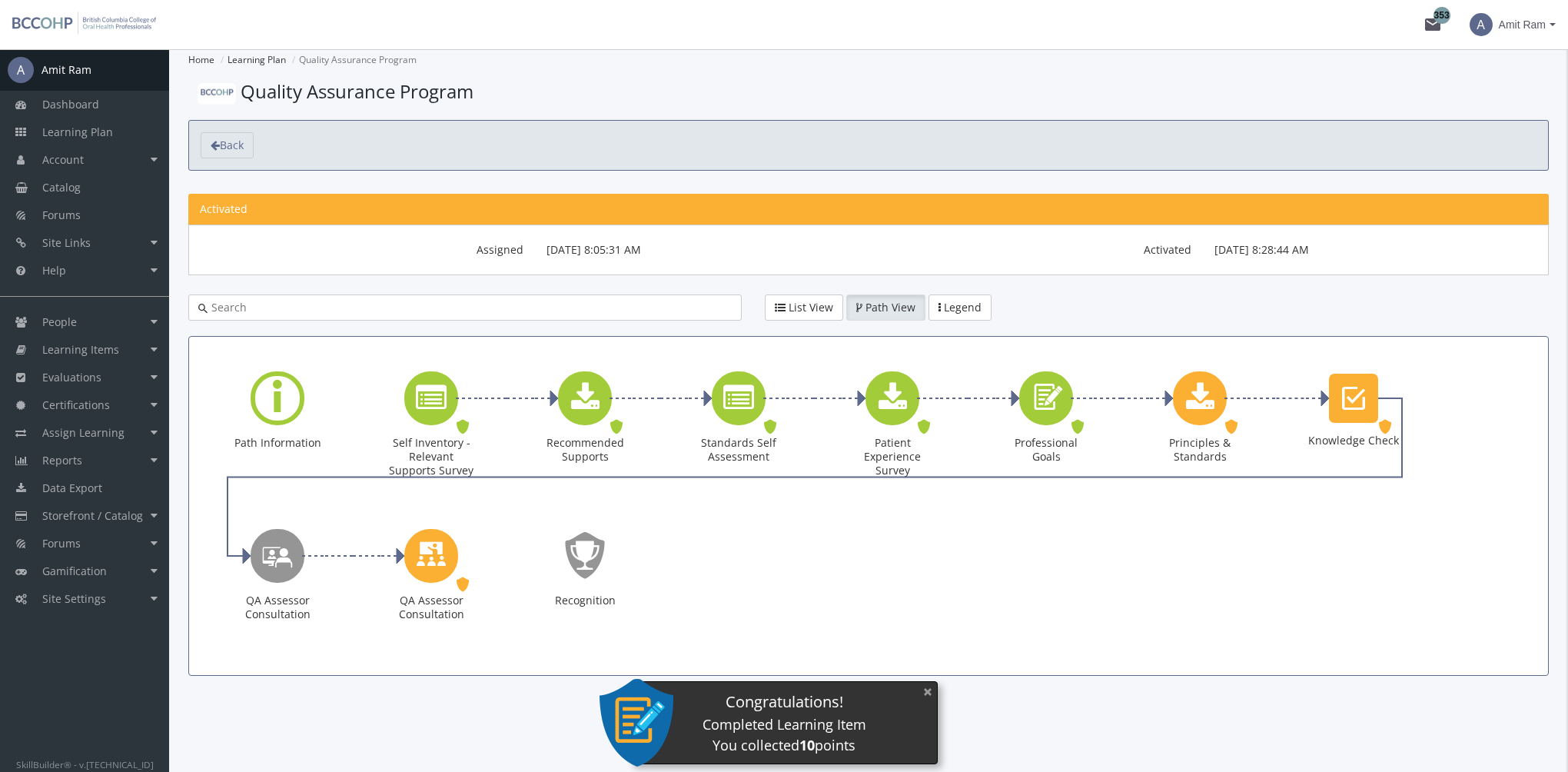
click at [930, 695] on button "×" at bounding box center [928, 691] width 25 height 32
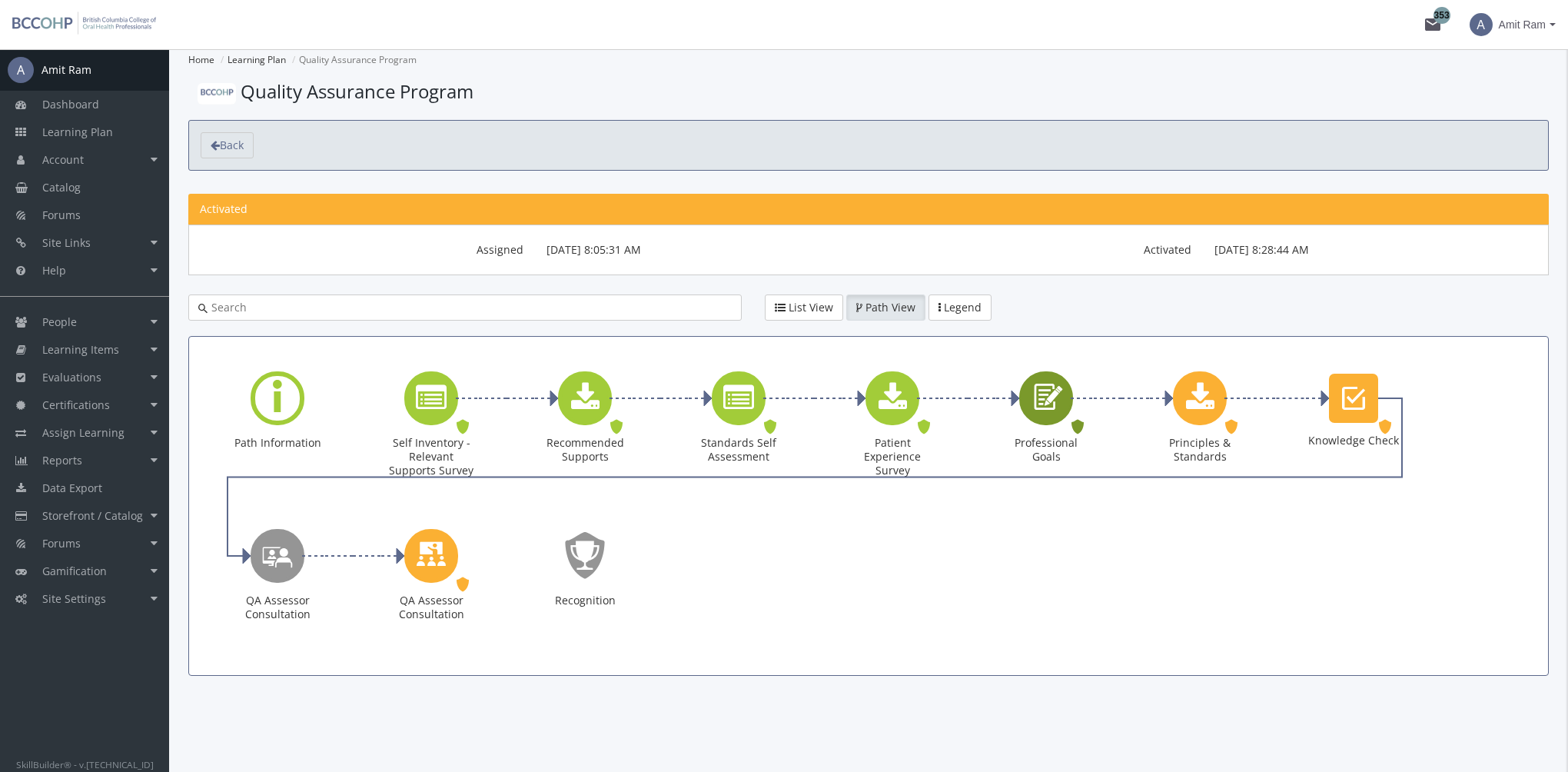
click at [1039, 409] on icon "Professional Goals" at bounding box center [1046, 398] width 36 height 43
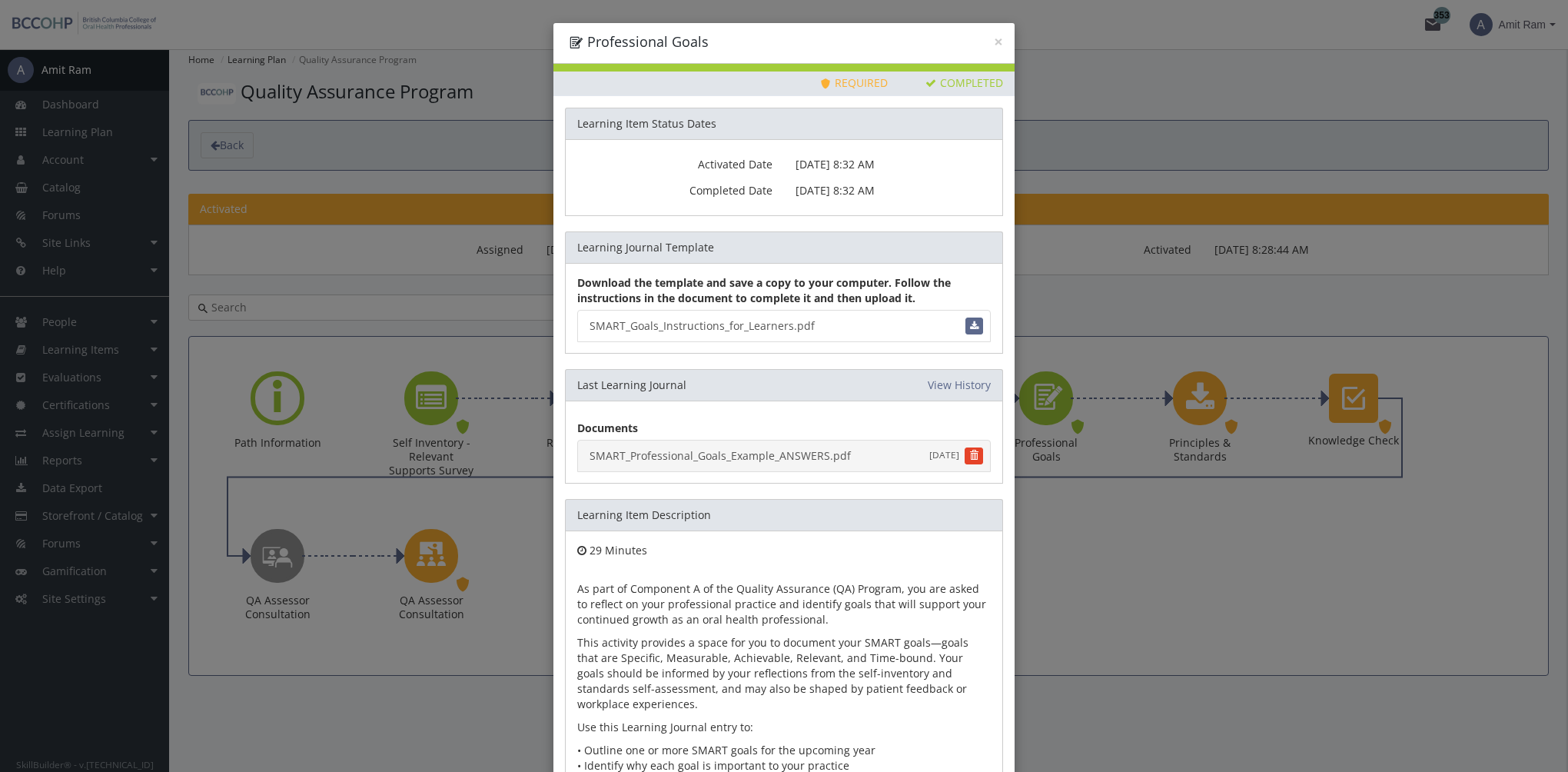
click at [780, 454] on link "SMART_Professional_Goals_Example_ANSWERS.pdf August 20, 2025" at bounding box center [784, 456] width 413 height 33
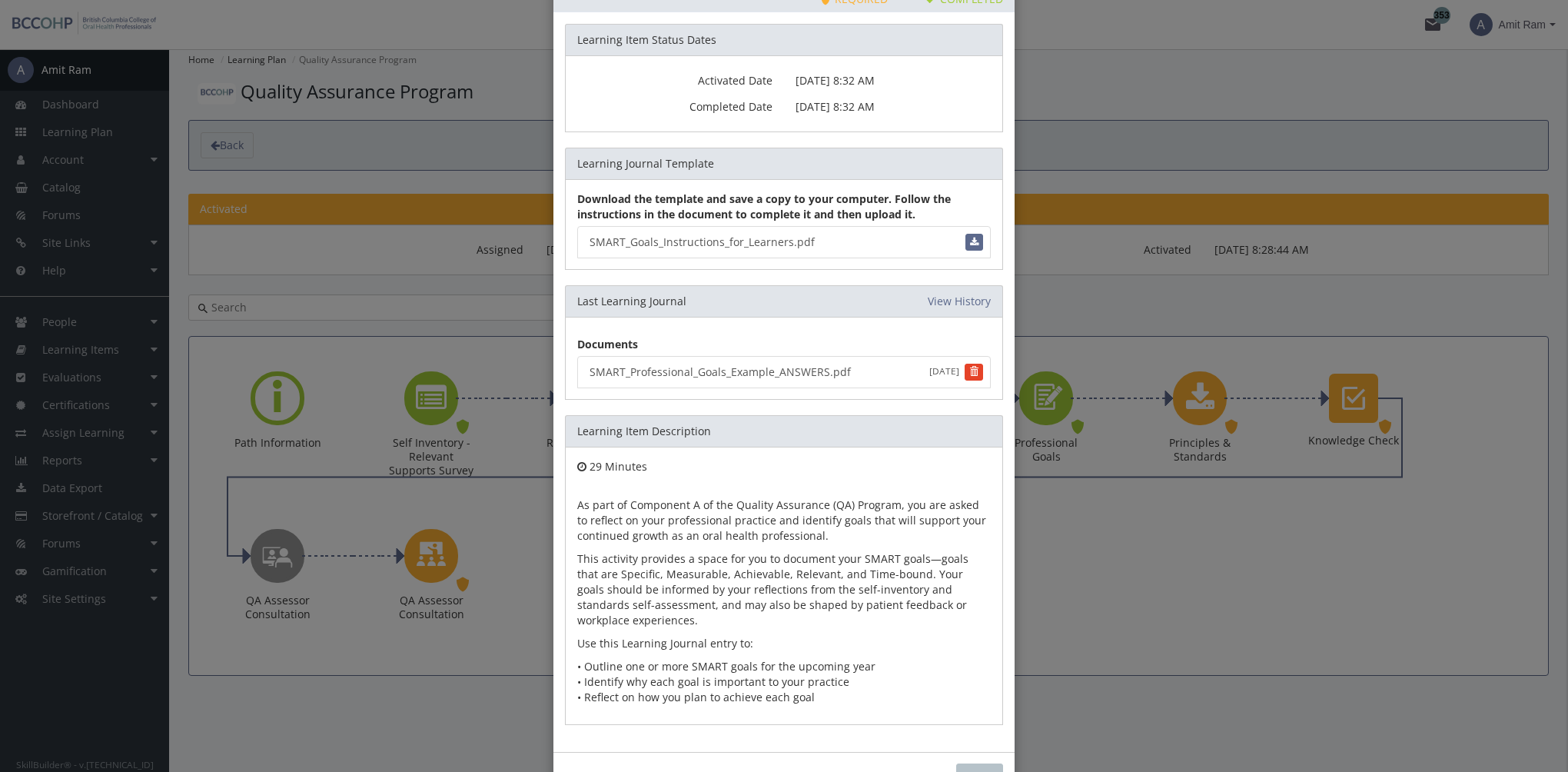
scroll to position [132, 0]
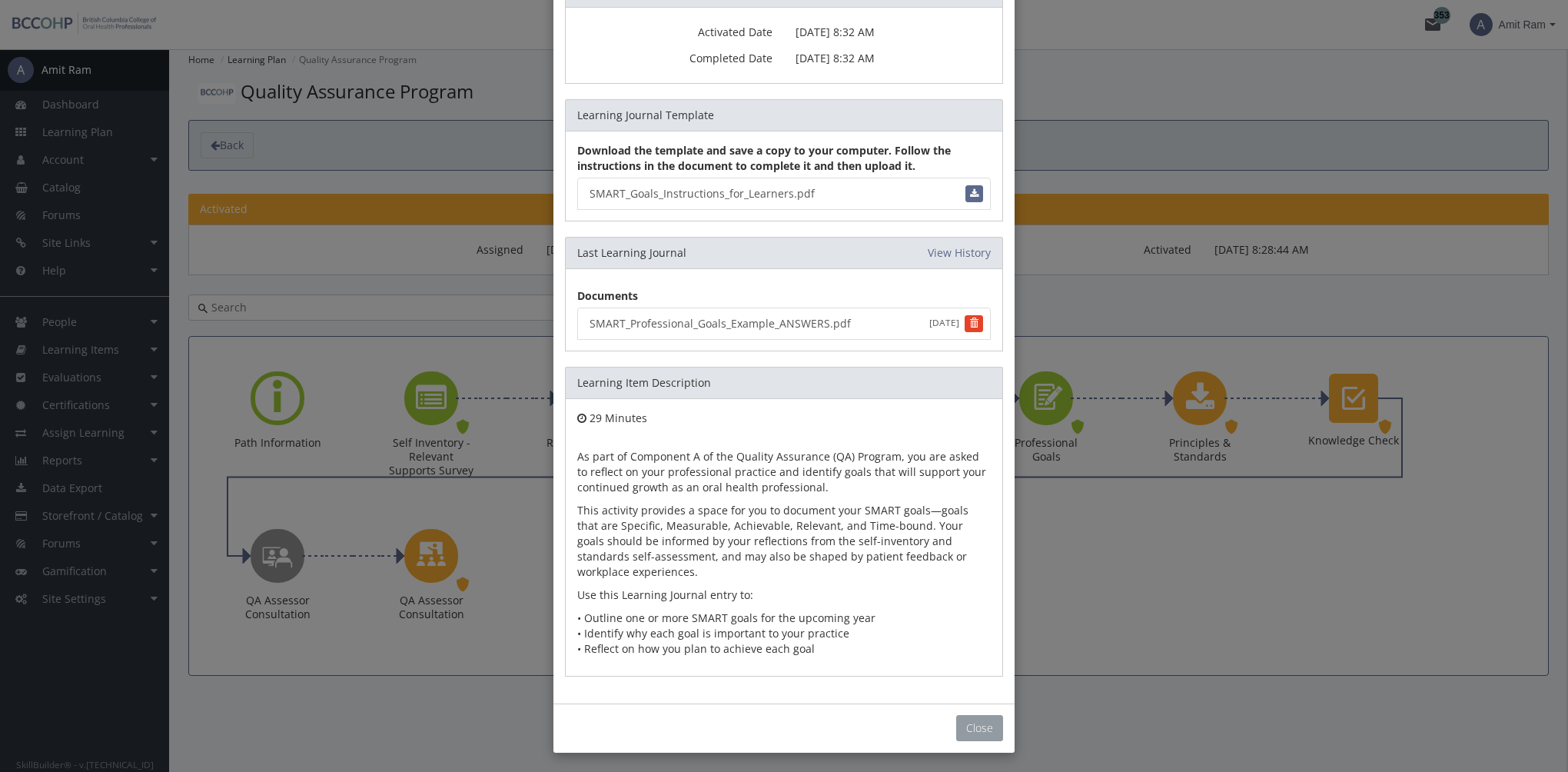
click at [963, 726] on button "Close" at bounding box center [979, 728] width 47 height 26
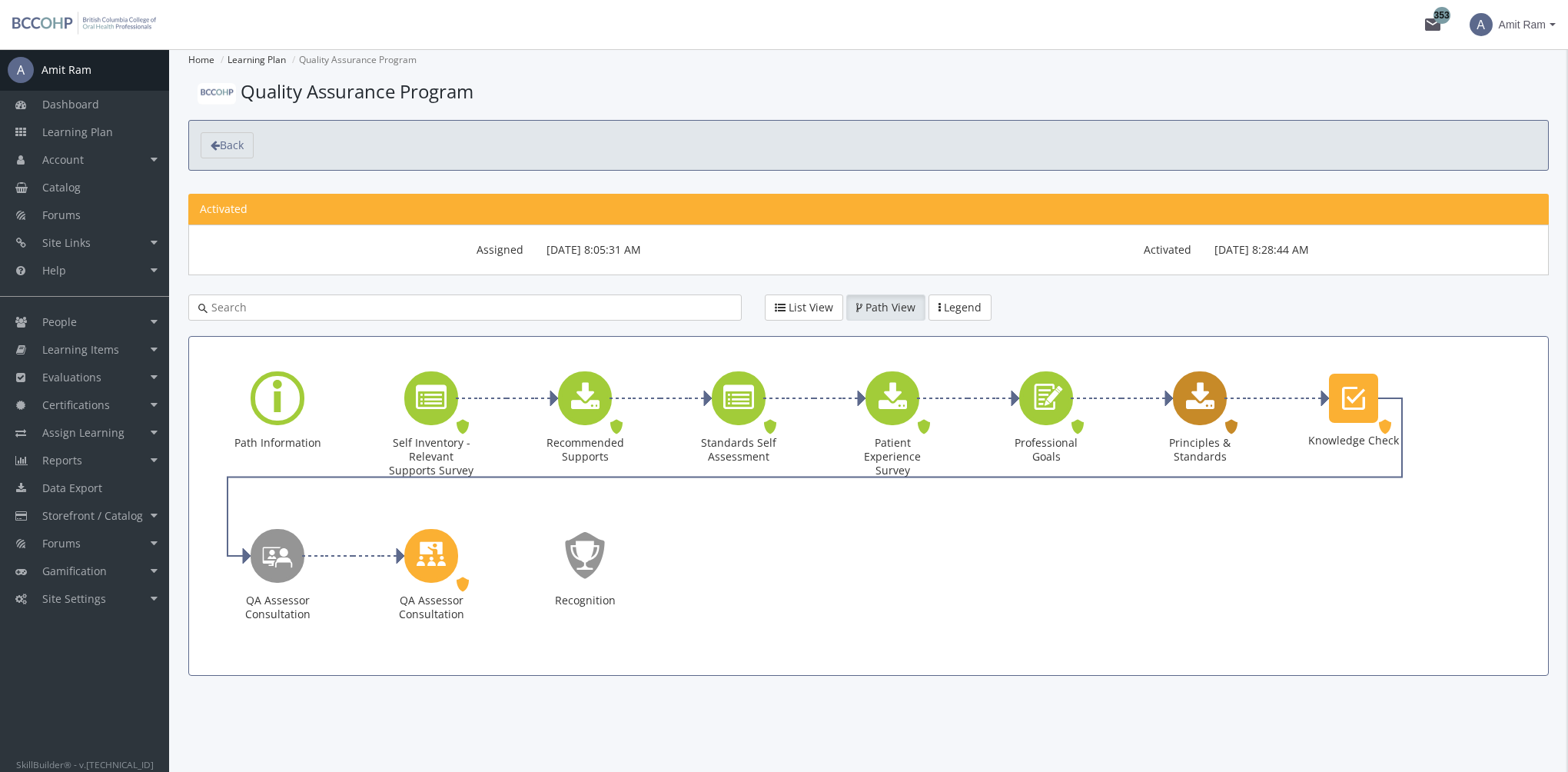
click at [1192, 410] on icon "Principles & Standards" at bounding box center [1200, 398] width 29 height 31
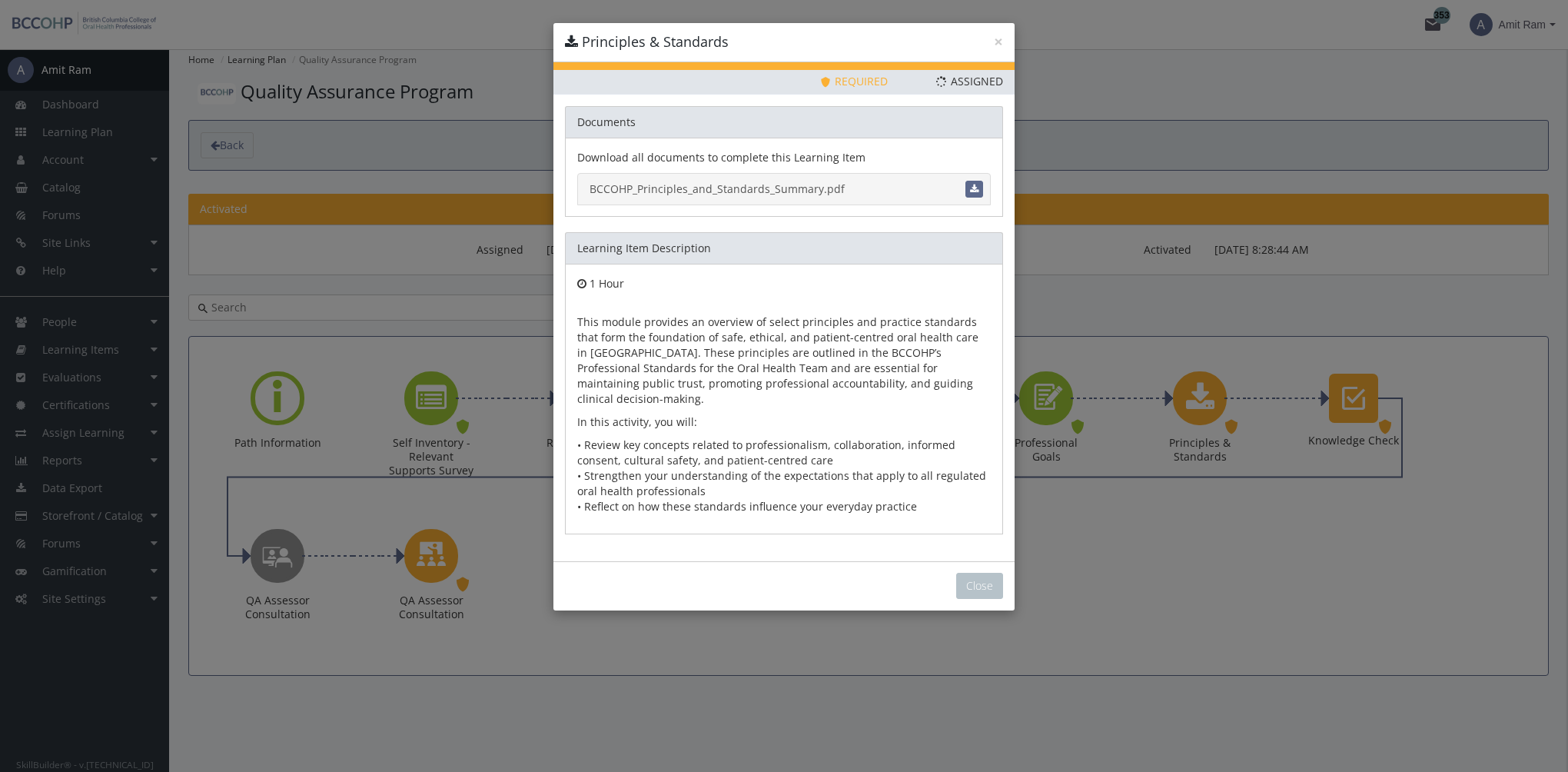
click at [759, 181] on link "BCCOHP_Principles_and_Standards_Summary.pdf" at bounding box center [784, 190] width 413 height 33
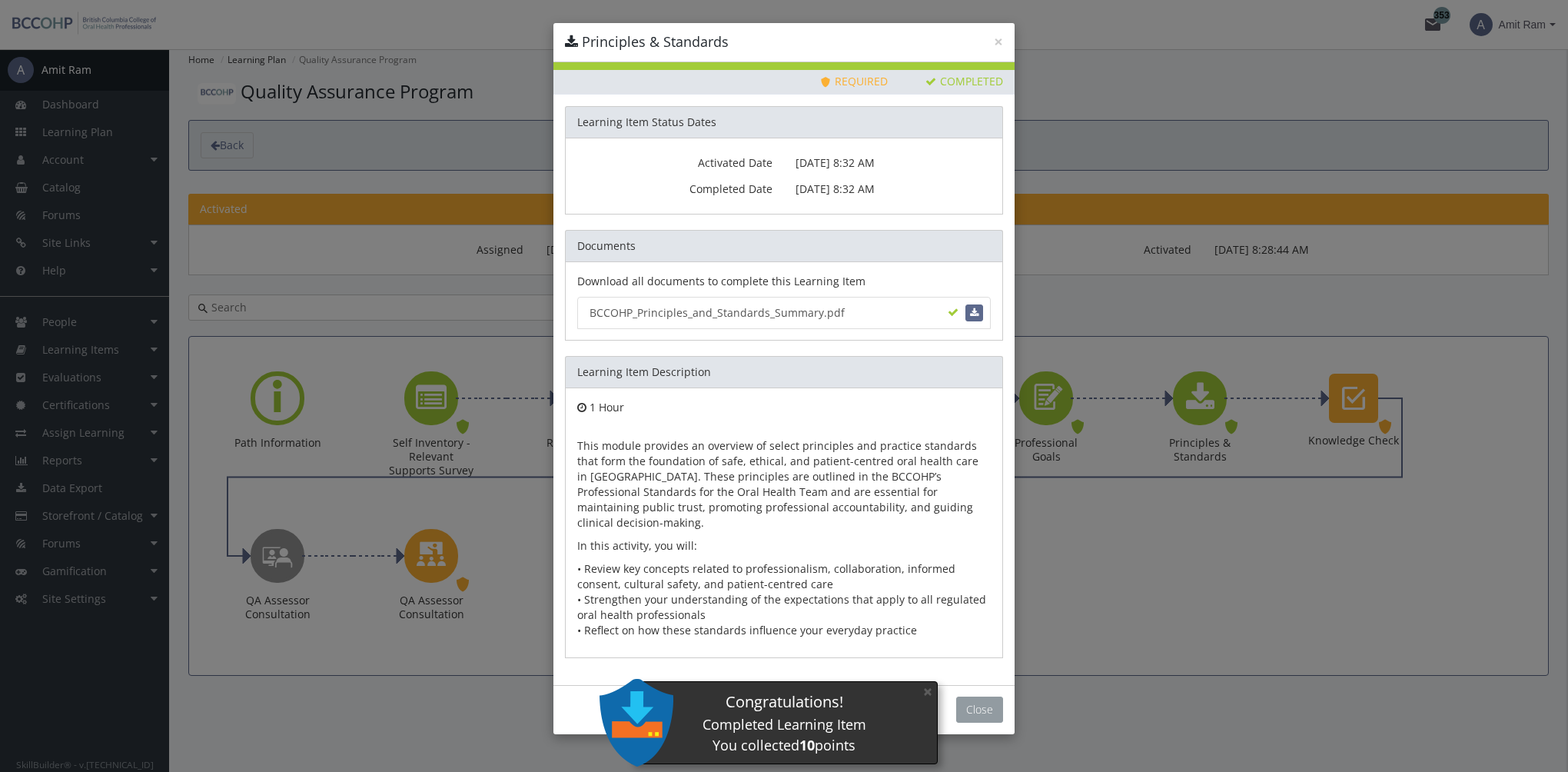
click at [993, 697] on button "Close" at bounding box center [979, 710] width 47 height 26
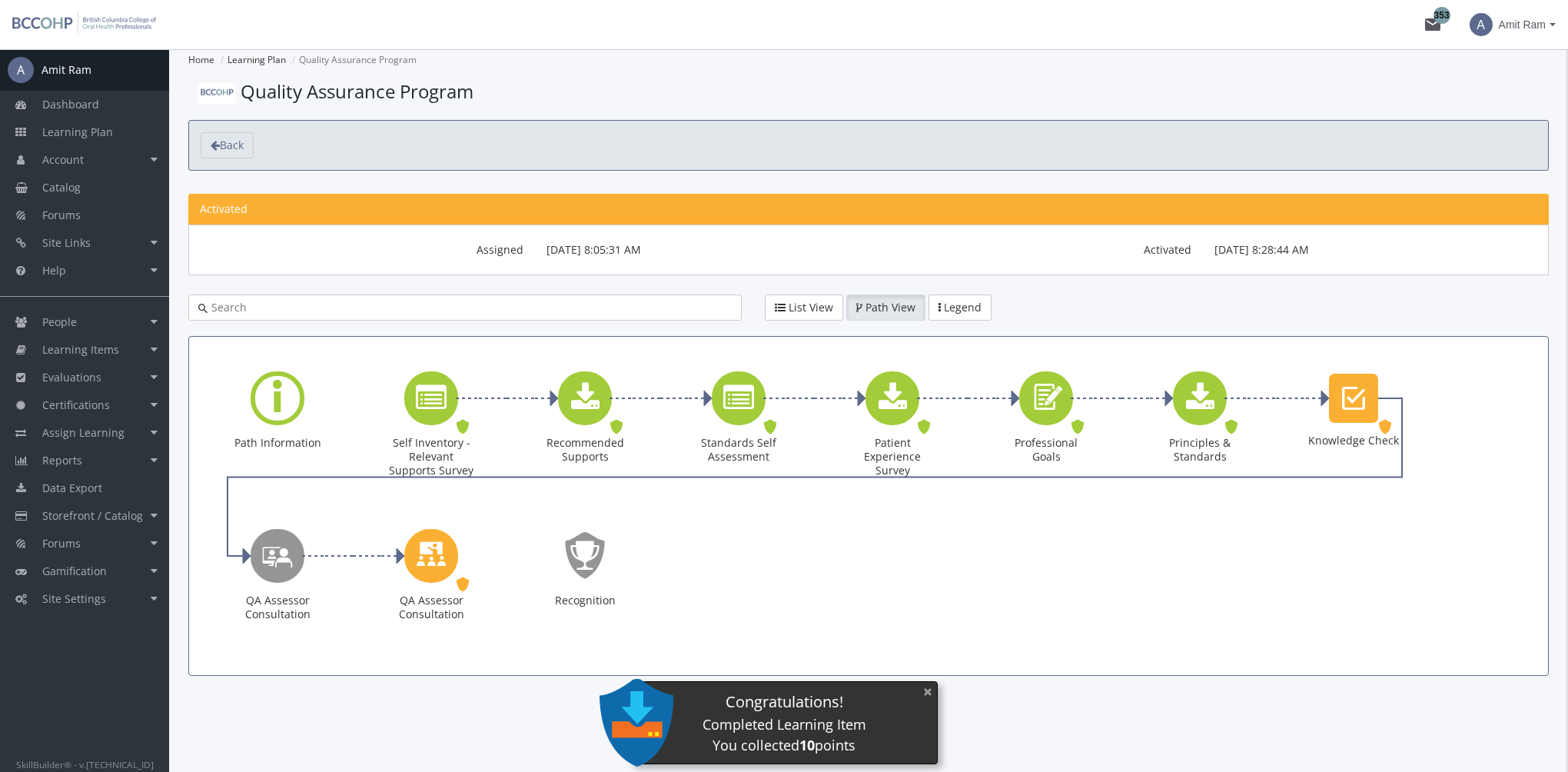
click at [927, 689] on button "×" at bounding box center [928, 691] width 25 height 32
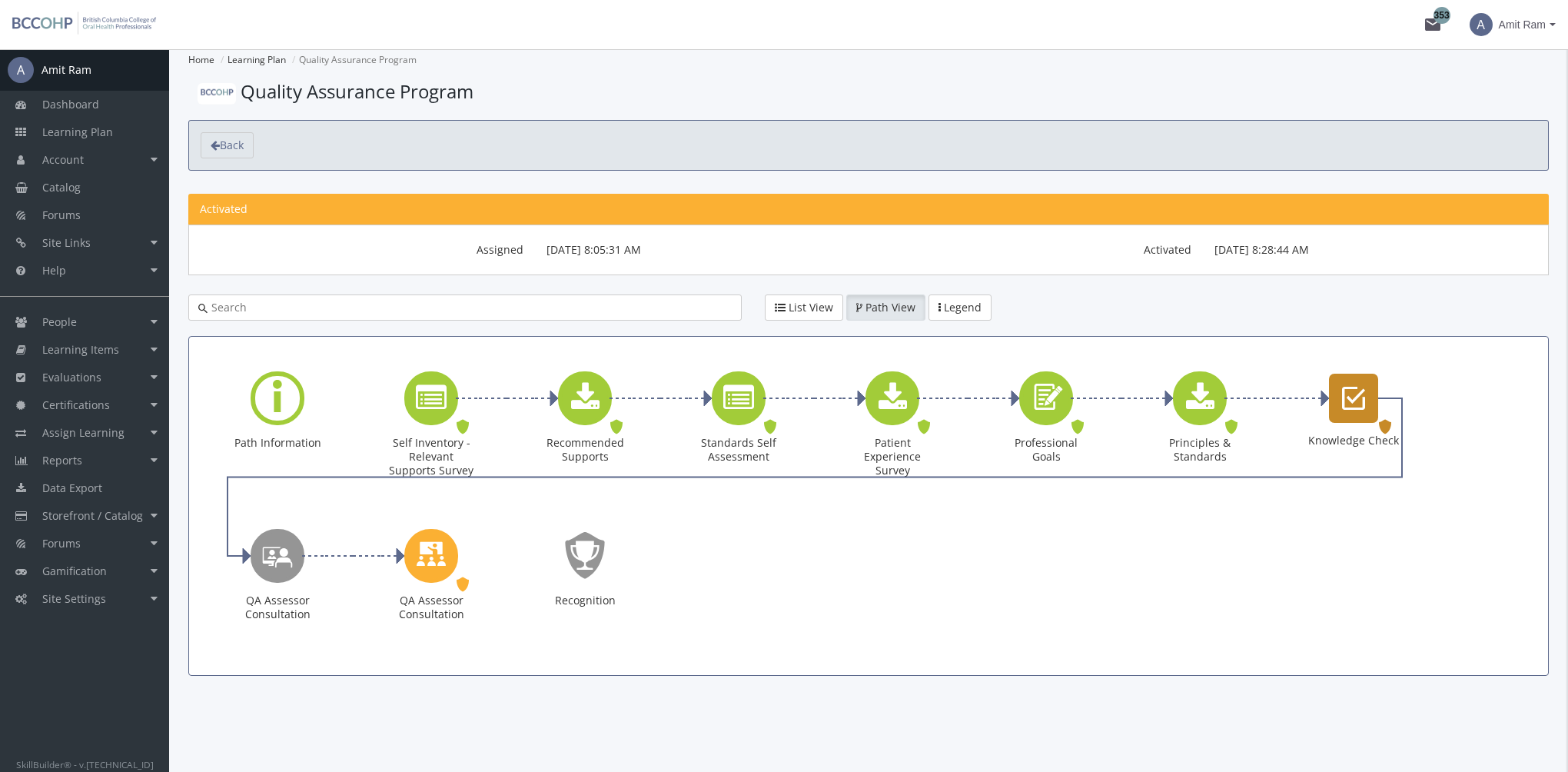
click at [1346, 384] on icon "Knowledge Check" at bounding box center [1354, 398] width 23 height 31
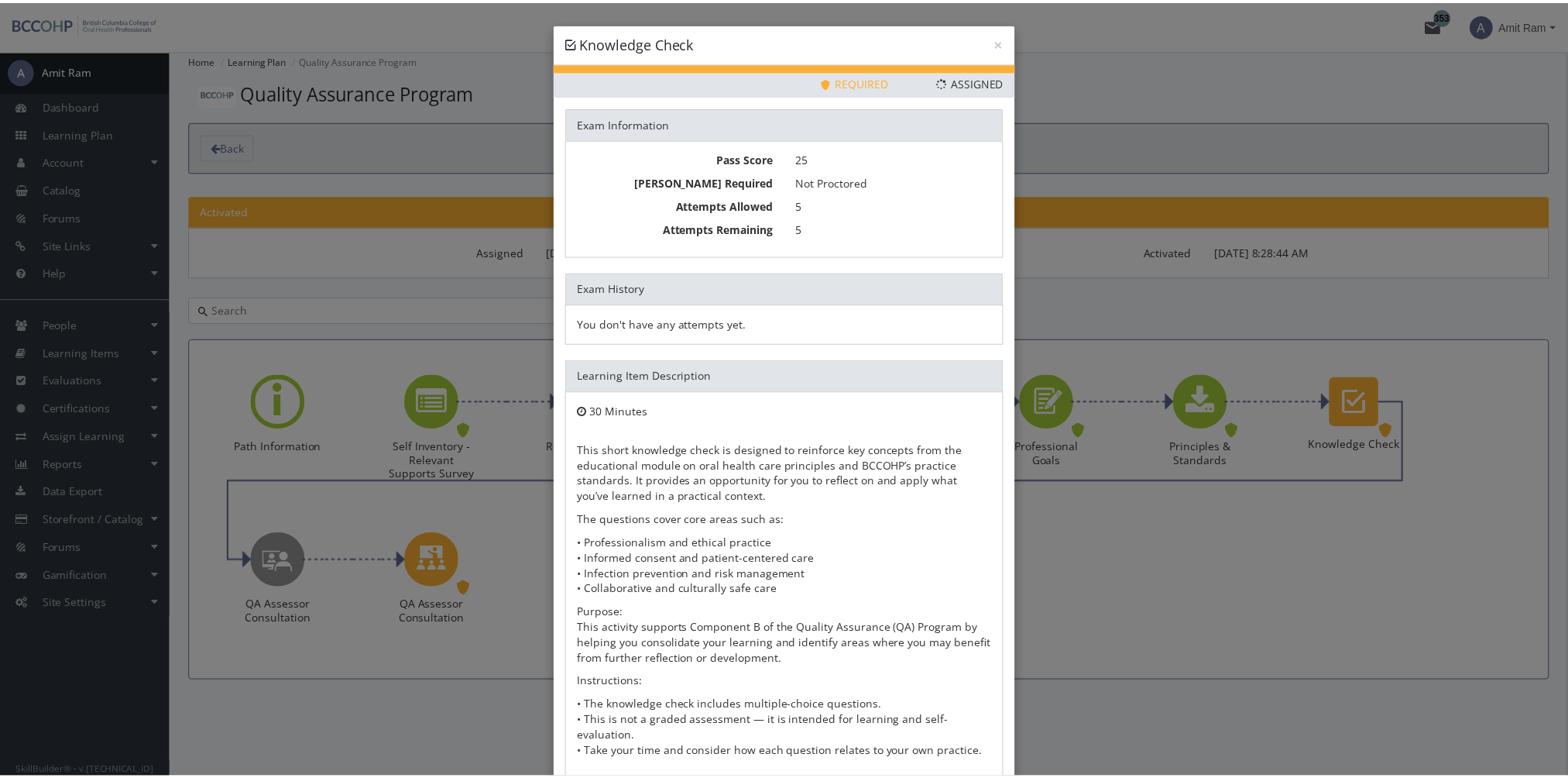
scroll to position [84, 0]
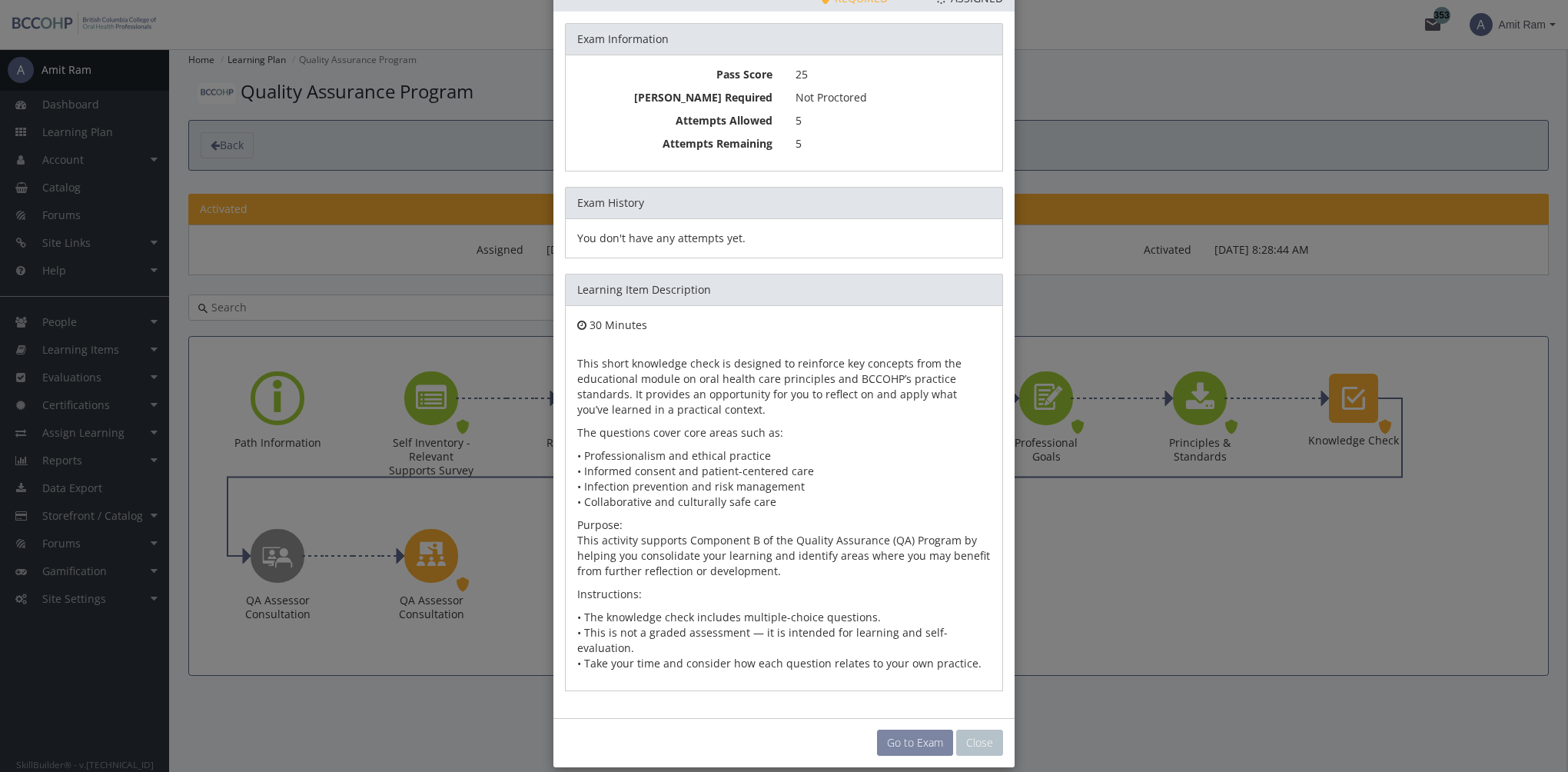
click at [933, 729] on link "Go to Exam" at bounding box center [915, 742] width 76 height 26
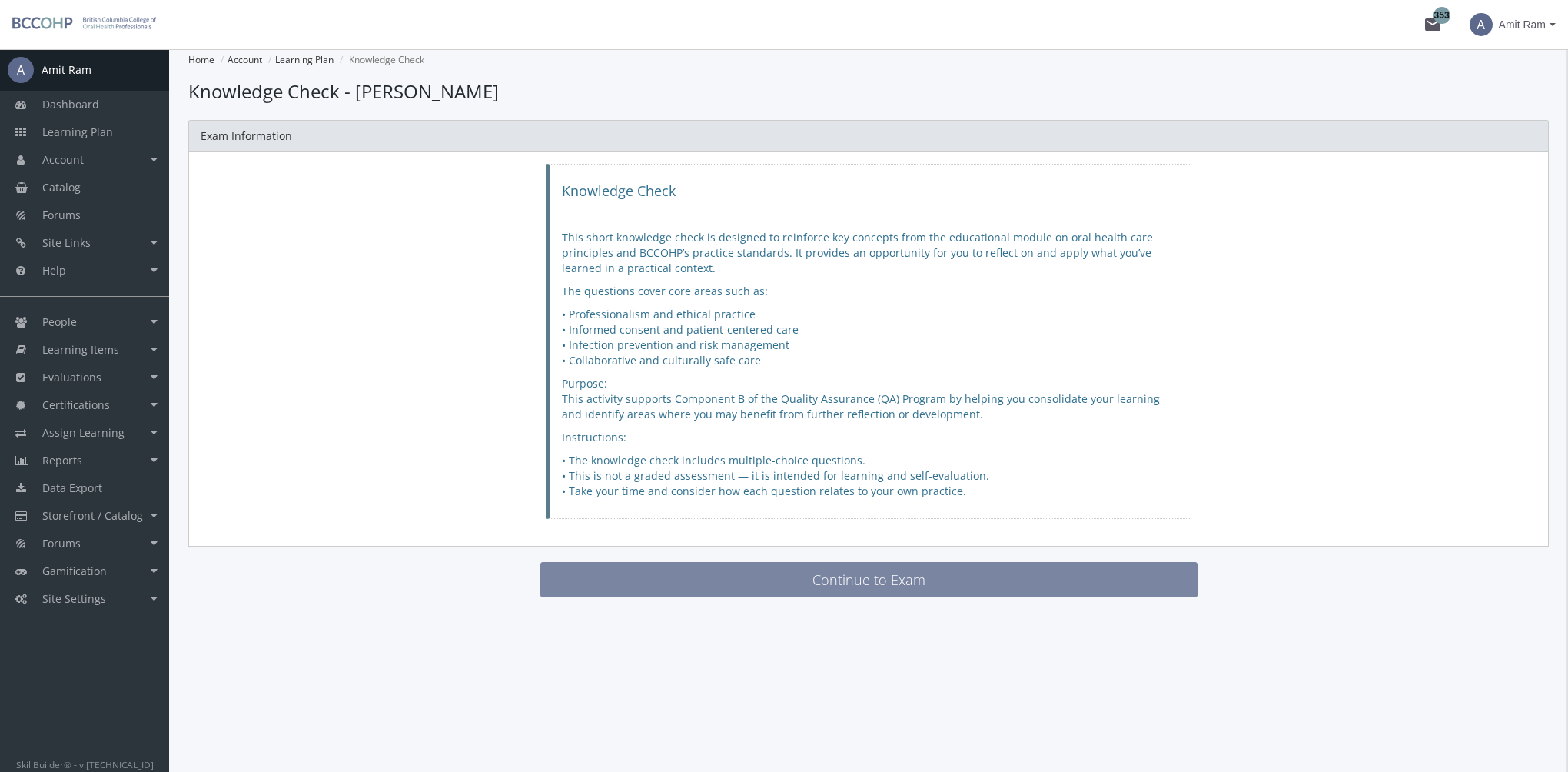
click at [871, 579] on button "Continue to Exam" at bounding box center [869, 579] width 657 height 36
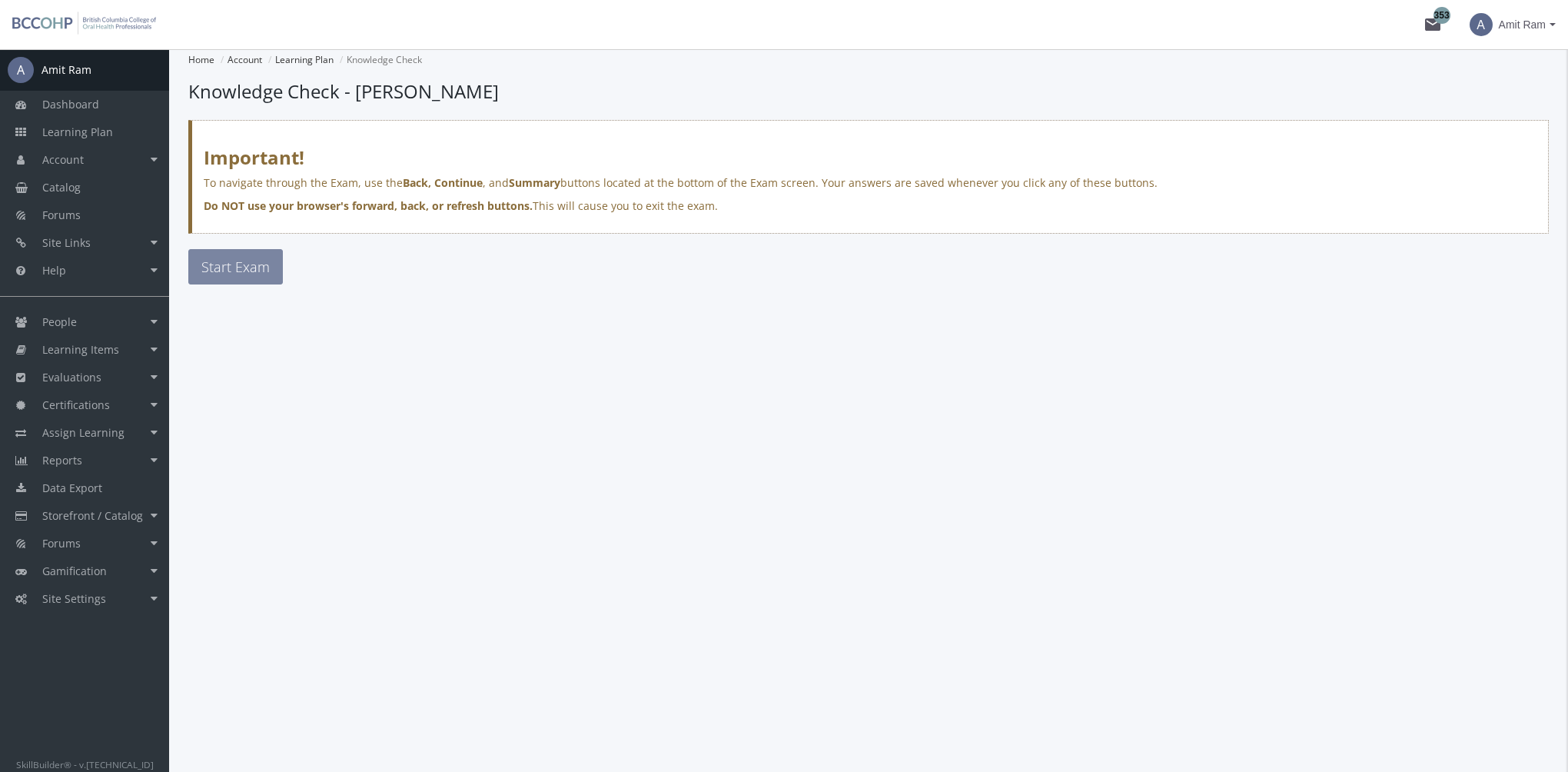
click at [257, 280] on button "Start Exam" at bounding box center [235, 267] width 95 height 36
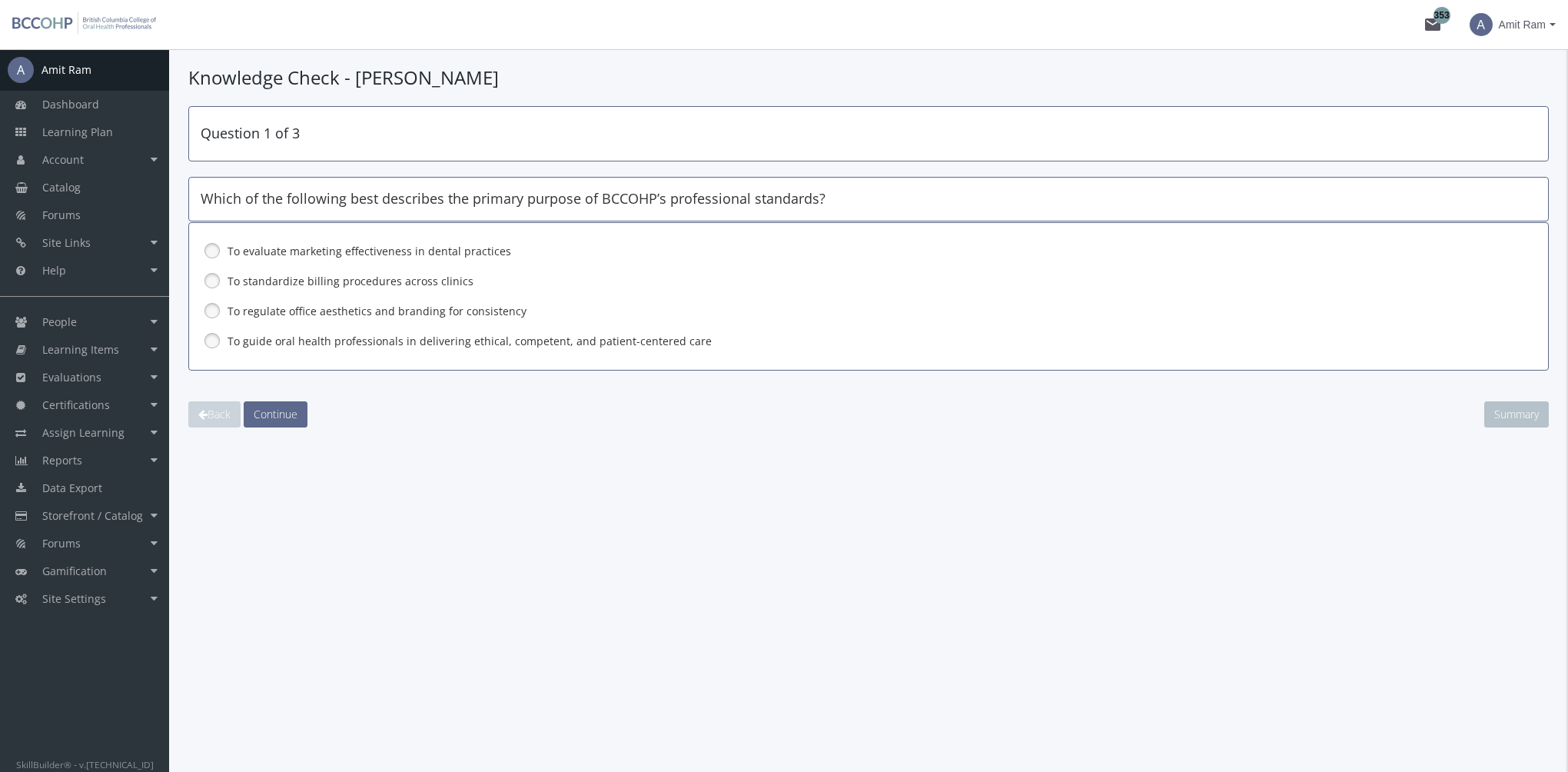
click at [267, 342] on label "To guide oral health professionals in delivering ethical, competent, and patien…" at bounding box center [829, 341] width 1202 height 16
click at [289, 412] on span "Continue" at bounding box center [276, 413] width 43 height 15
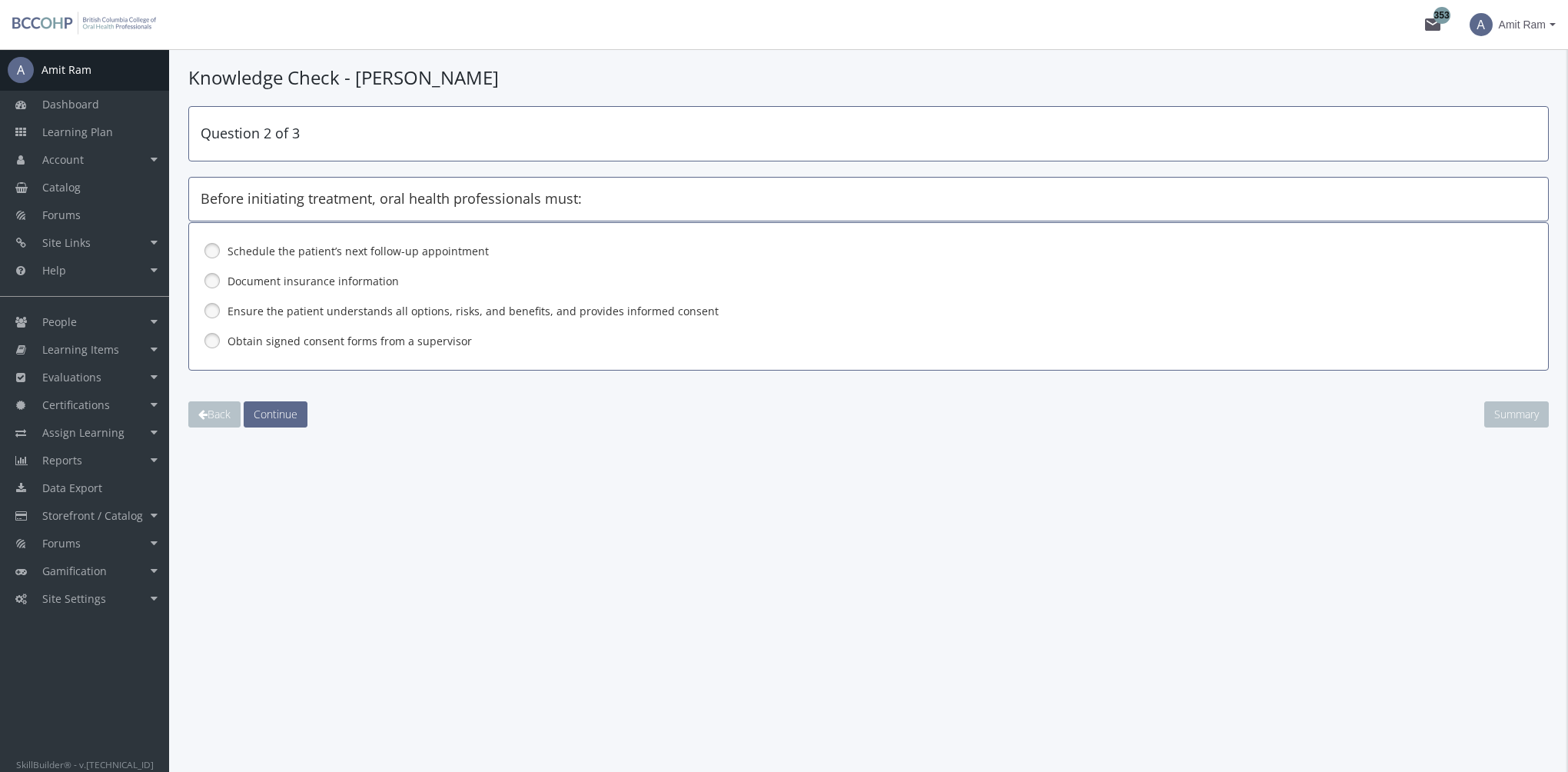
click at [272, 308] on label "Ensure the patient understands all options, risks, and benefits, and provides i…" at bounding box center [829, 311] width 1202 height 16
click at [289, 410] on span "Continue" at bounding box center [276, 413] width 43 height 15
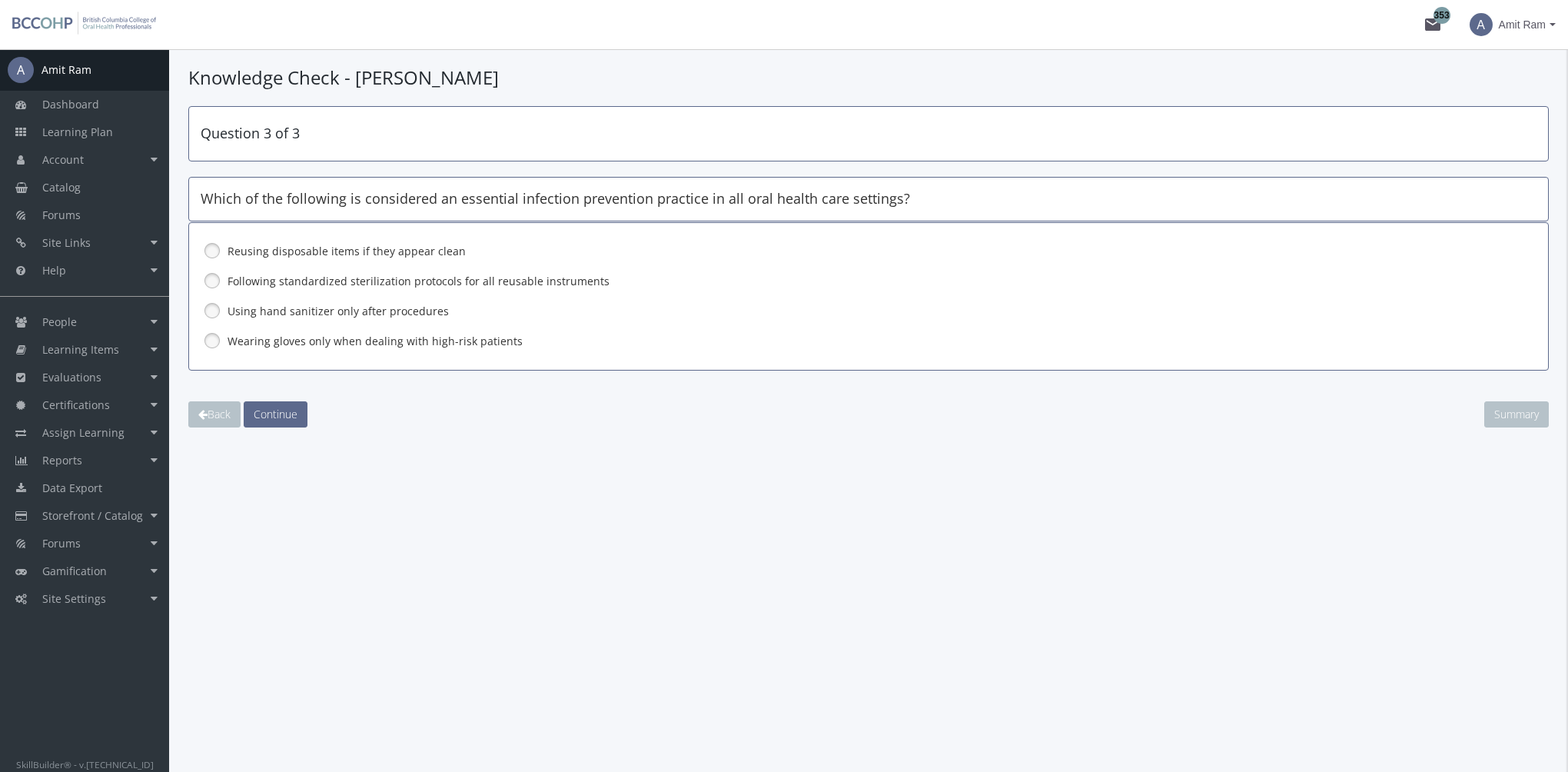
click at [271, 281] on label "Following standardized sterilization protocols for all reusable instruments" at bounding box center [829, 281] width 1202 height 16
click at [292, 413] on span "Continue" at bounding box center [276, 413] width 43 height 15
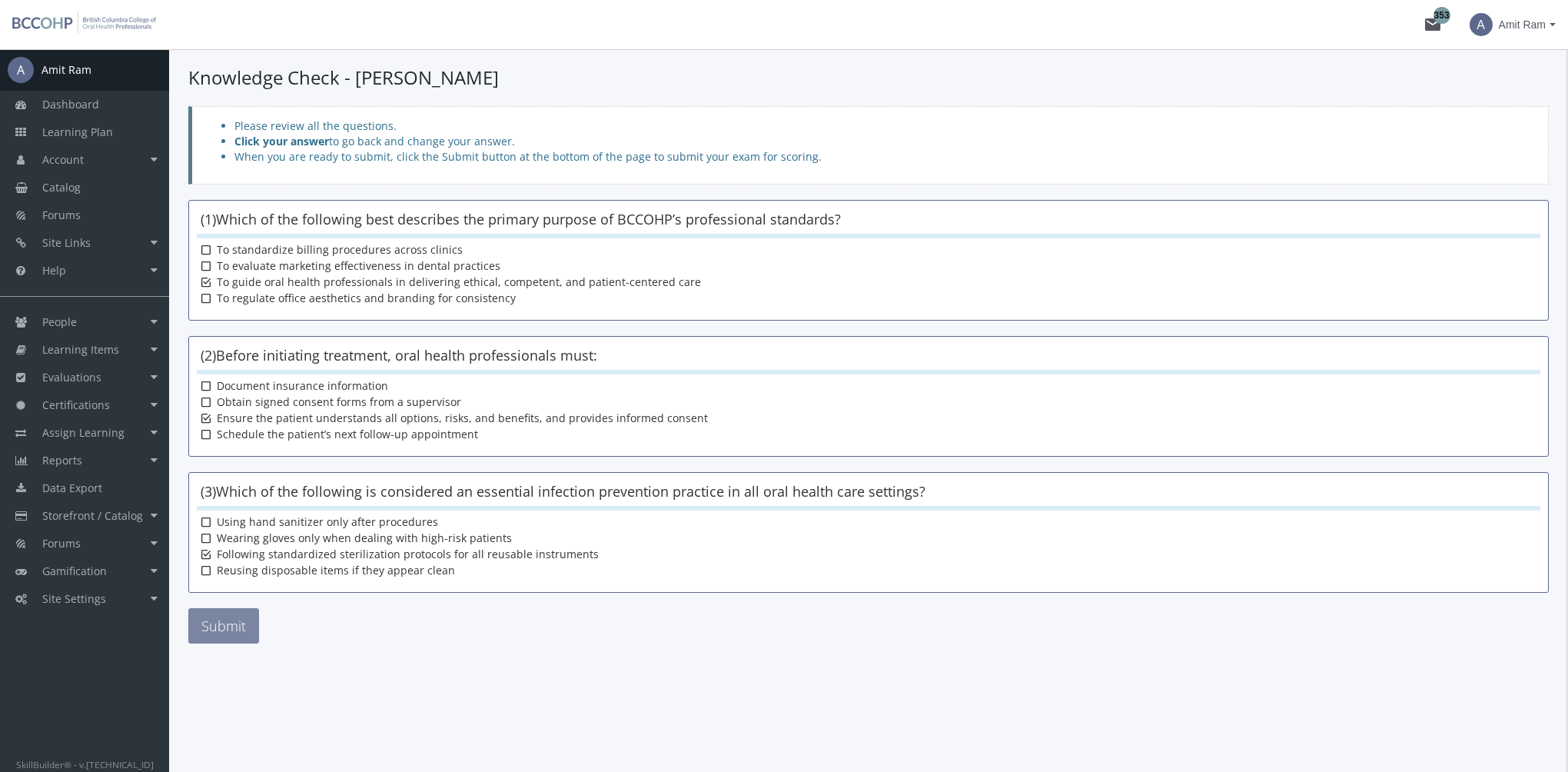
click at [252, 611] on button "Submit" at bounding box center [223, 626] width 71 height 36
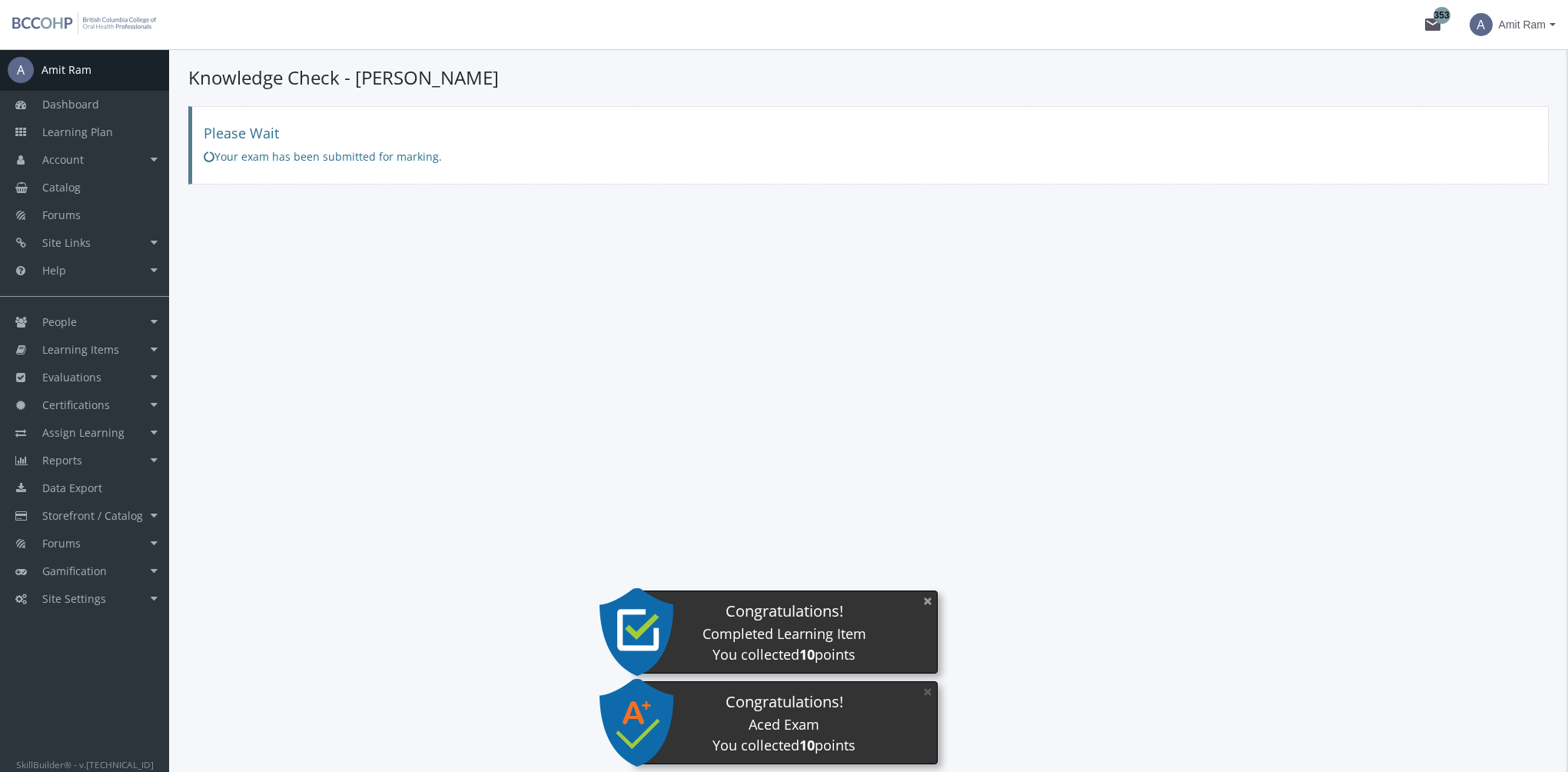
click at [932, 600] on button "×" at bounding box center [928, 600] width 25 height 32
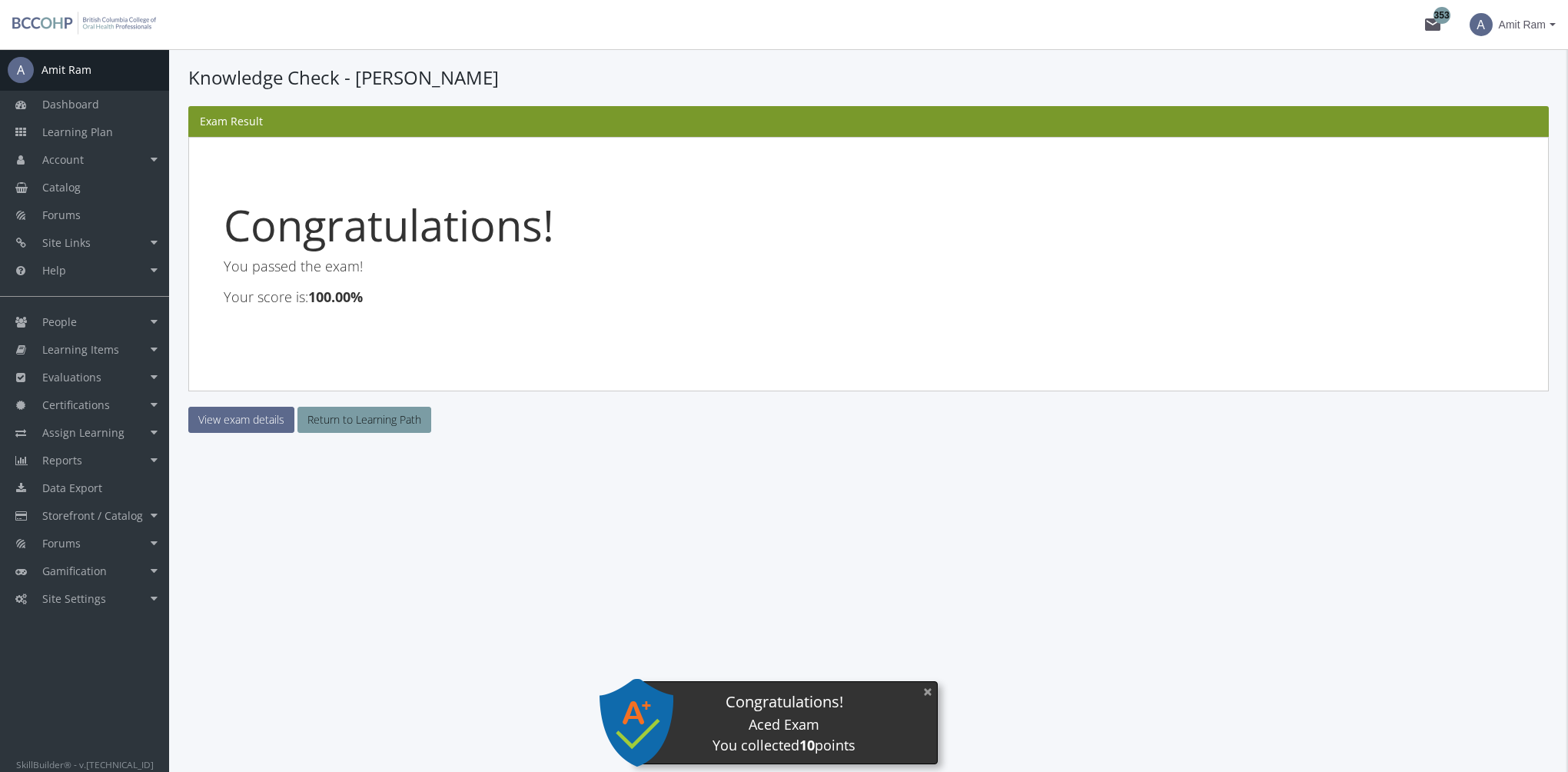
click at [929, 688] on button "×" at bounding box center [928, 691] width 25 height 32
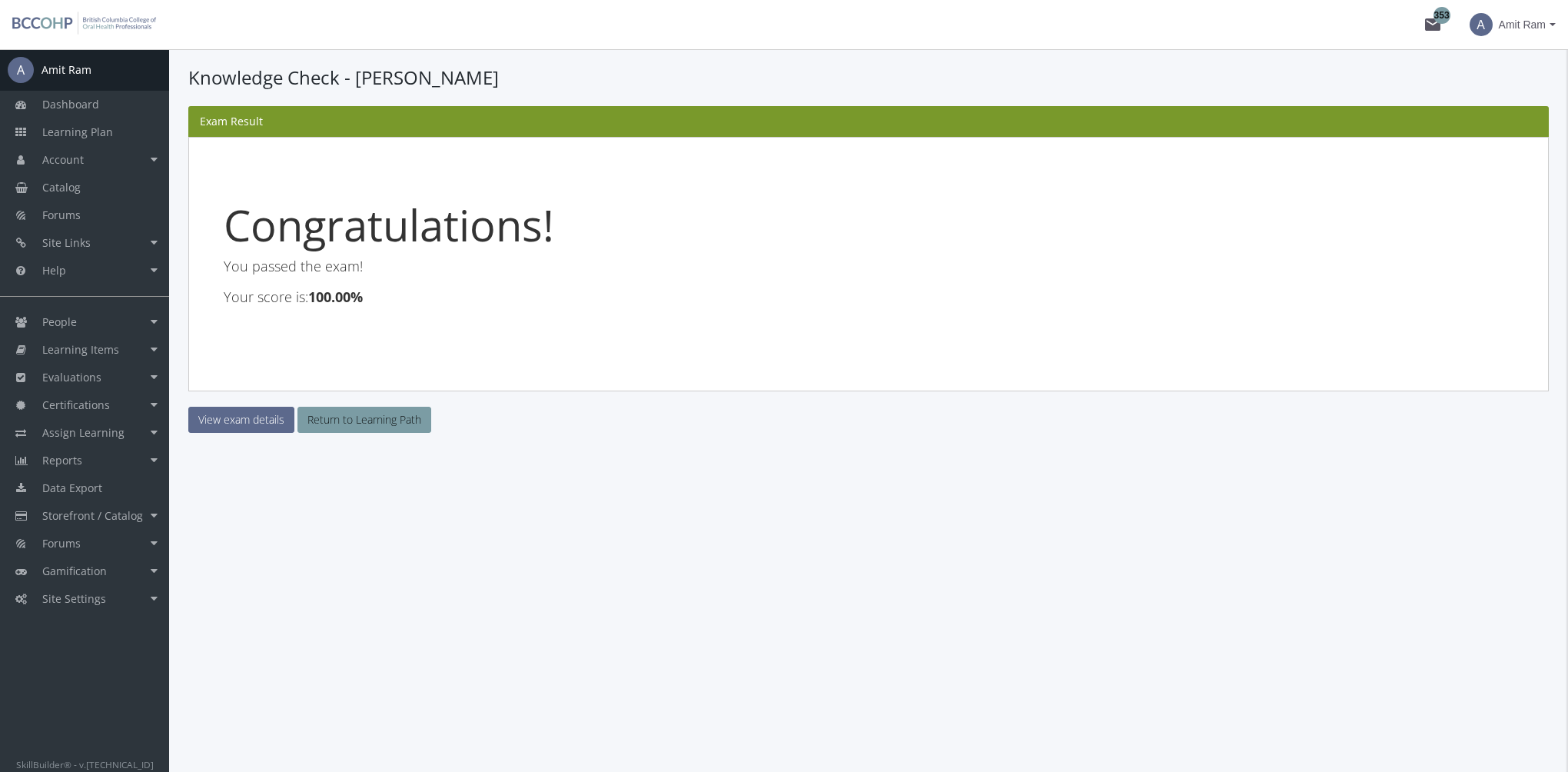
click at [249, 434] on main-section "Knowledge Check - Amit Ram Manual Marking Required This exam has some questions…" at bounding box center [868, 279] width 1361 height 429
click at [252, 424] on link "View exam details" at bounding box center [241, 419] width 106 height 26
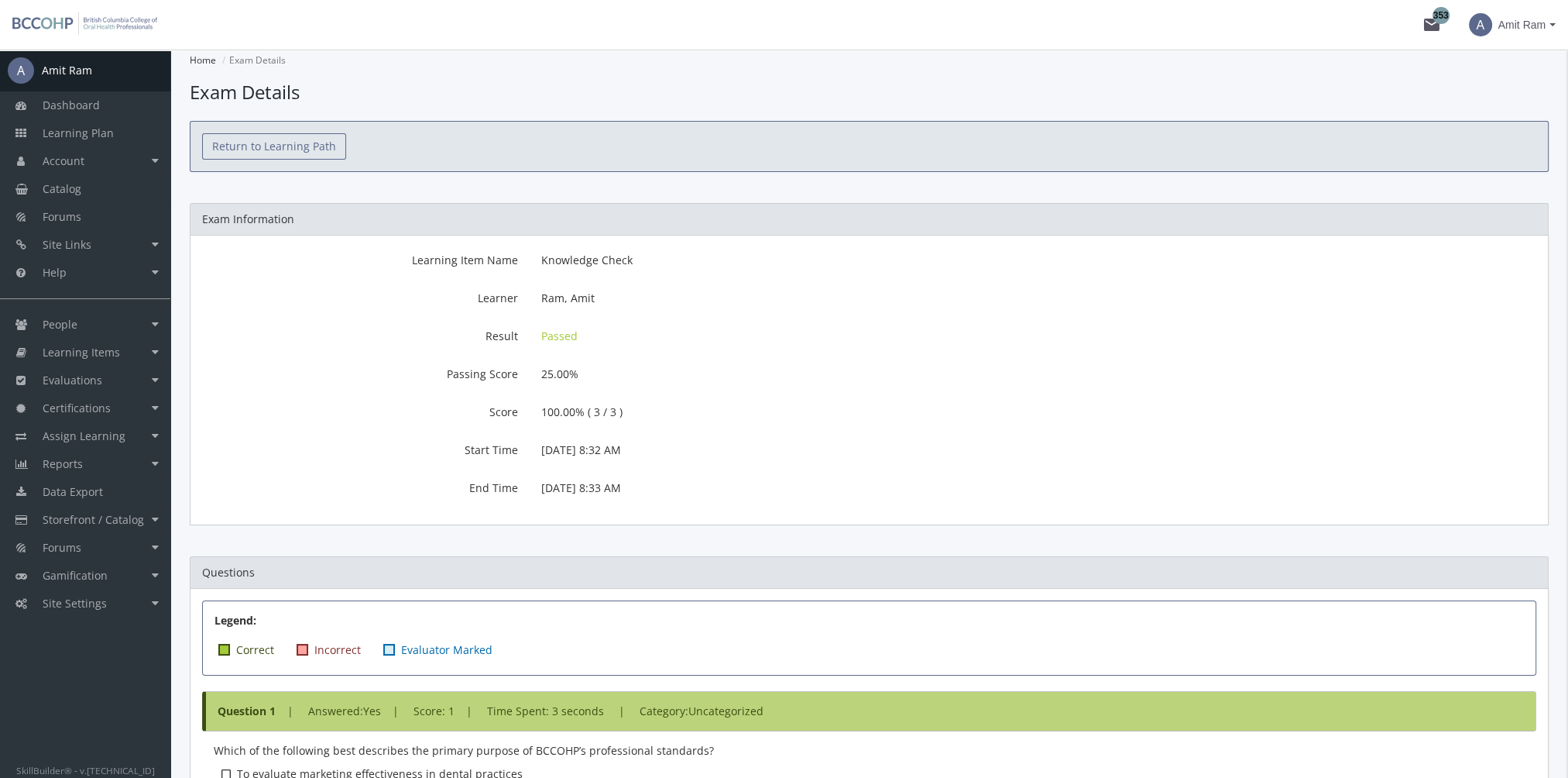
click at [328, 148] on link "Return to Learning Path" at bounding box center [274, 146] width 144 height 27
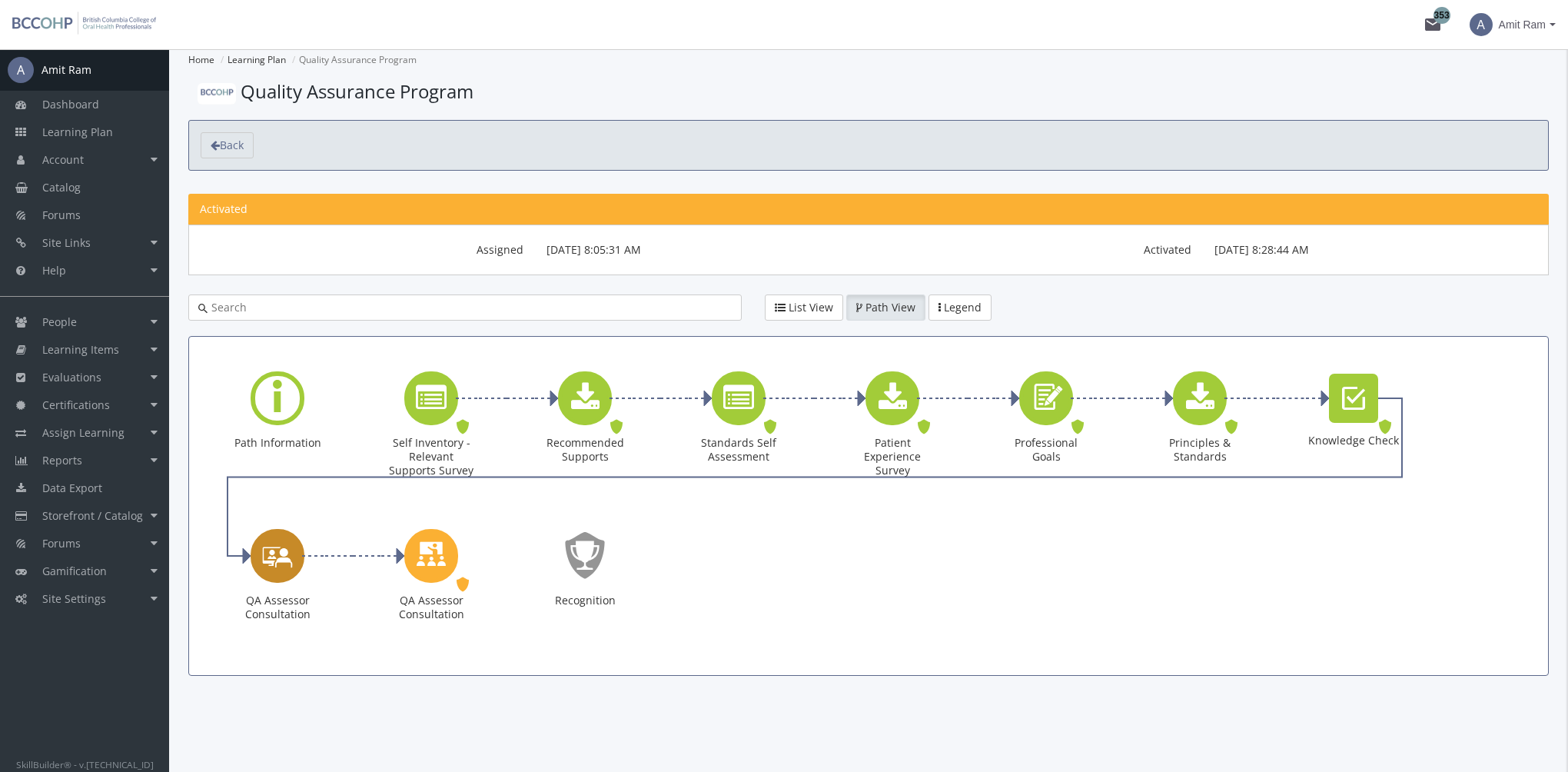
click at [280, 565] on icon "QA Assessor Consultation" at bounding box center [277, 555] width 31 height 43
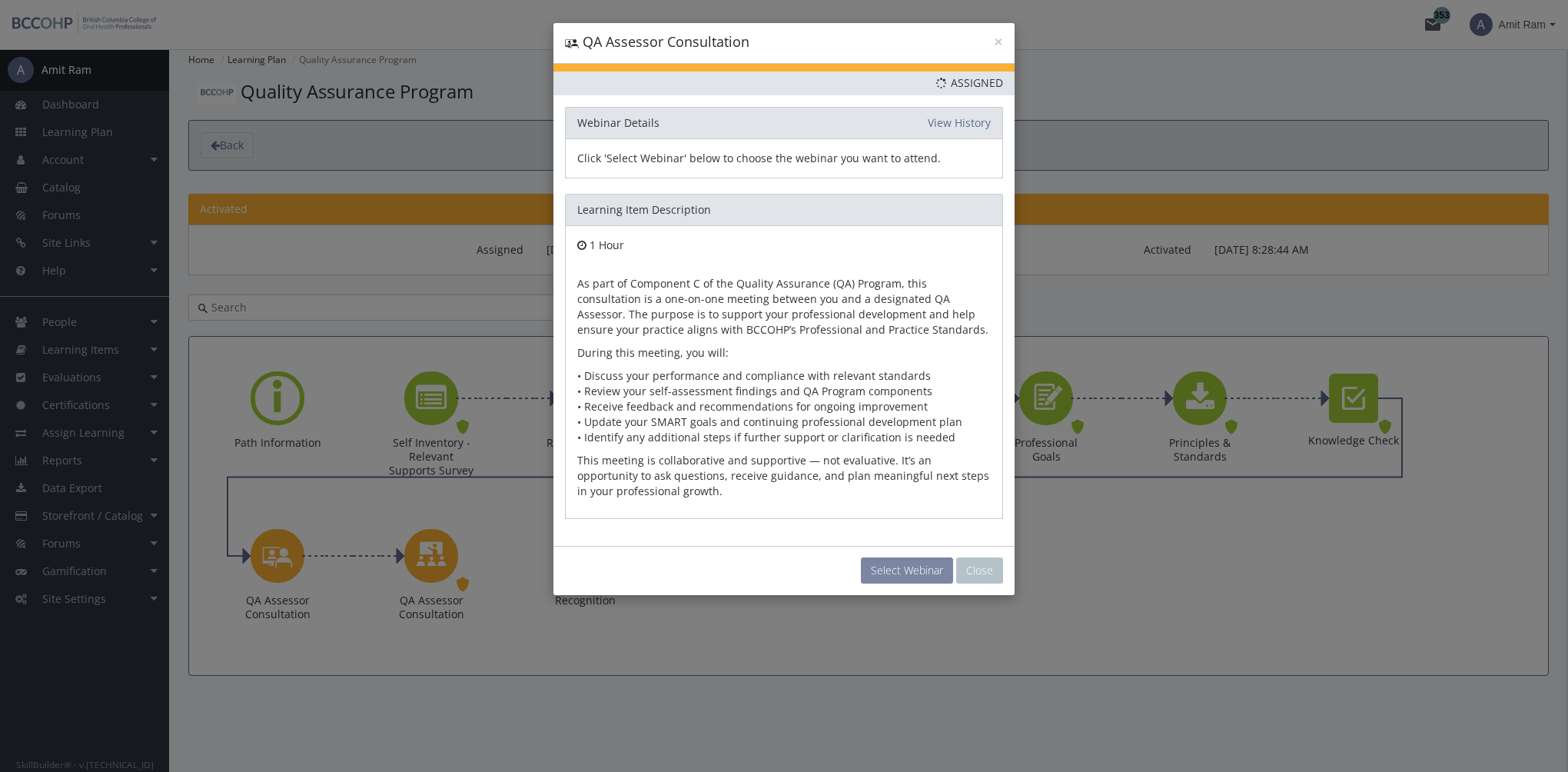
click at [910, 579] on button "Select Webinar" at bounding box center [906, 570] width 92 height 26
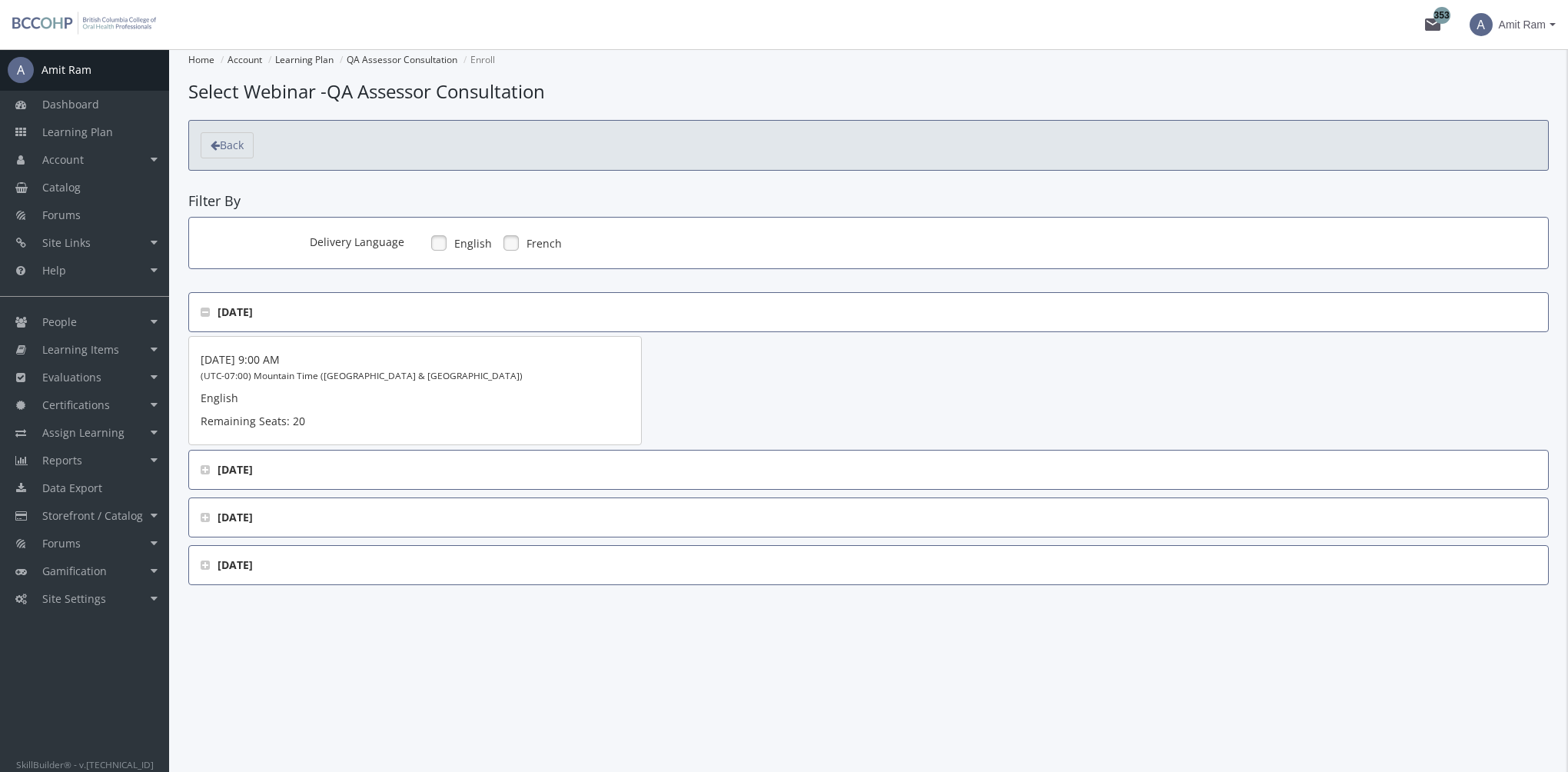
click at [411, 403] on p "English" at bounding box center [415, 398] width 429 height 16
click at [536, 401] on p "English" at bounding box center [415, 398] width 429 height 16
click at [495, 407] on div "Aug 25, 2025 @ 9:00 AM (UTC-07:00) Mountain Time (US & Canada) English Remainin…" at bounding box center [415, 394] width 429 height 85
click at [501, 408] on div "Aug 25, 2025 @ 9:00 AM (UTC-07:00) Mountain Time (US & Canada) English Remainin…" at bounding box center [415, 394] width 429 height 85
click at [421, 419] on p "Remaining Seats : 20" at bounding box center [343, 421] width 286 height 16
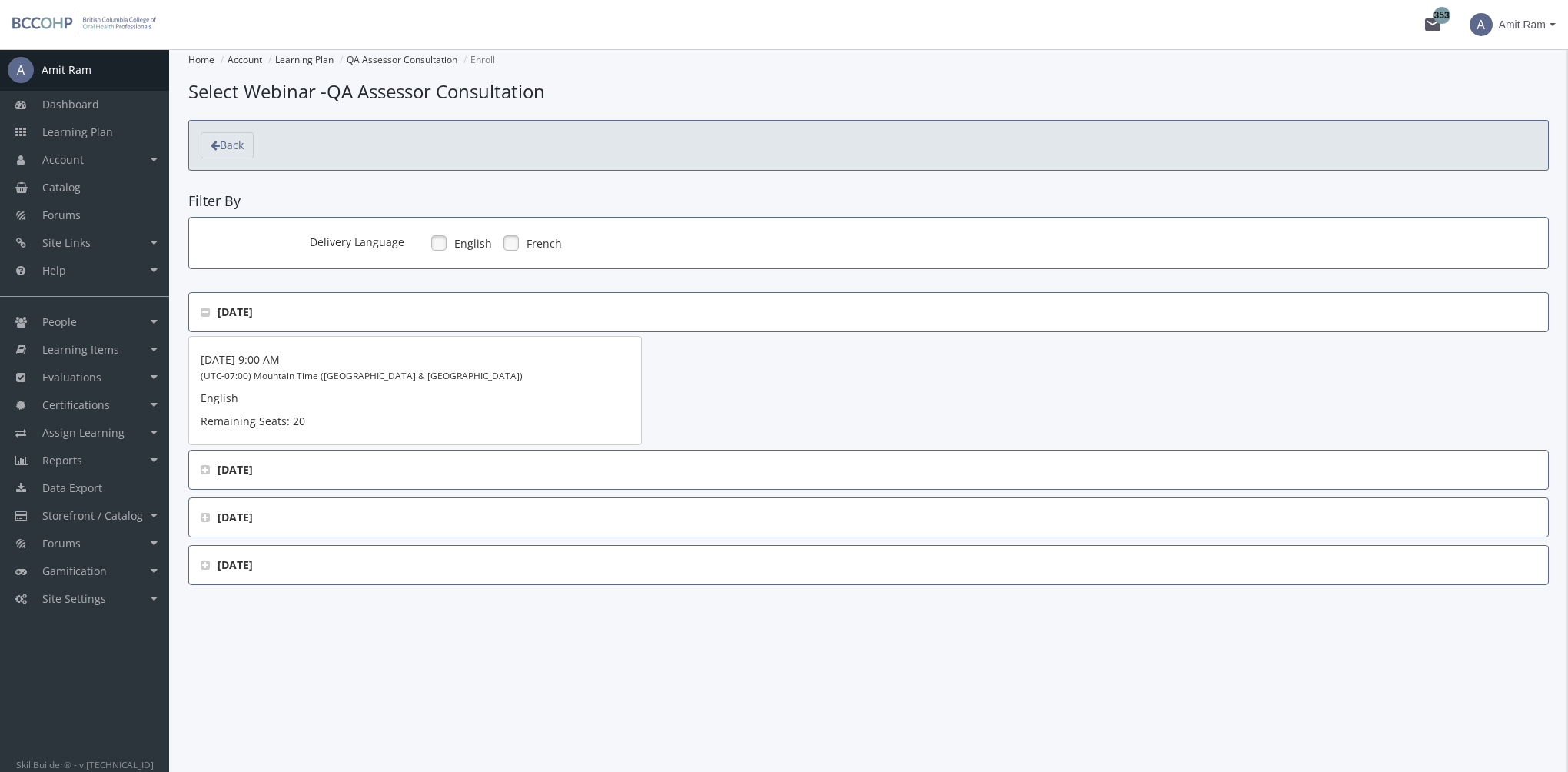
click at [550, 419] on div "Aug 25, 2025 @ 9:00 AM (UTC-07:00) Mountain Time (US & Canada) English Remainin…" at bounding box center [415, 394] width 429 height 85
click at [240, 144] on span "Back" at bounding box center [231, 144] width 24 height 15
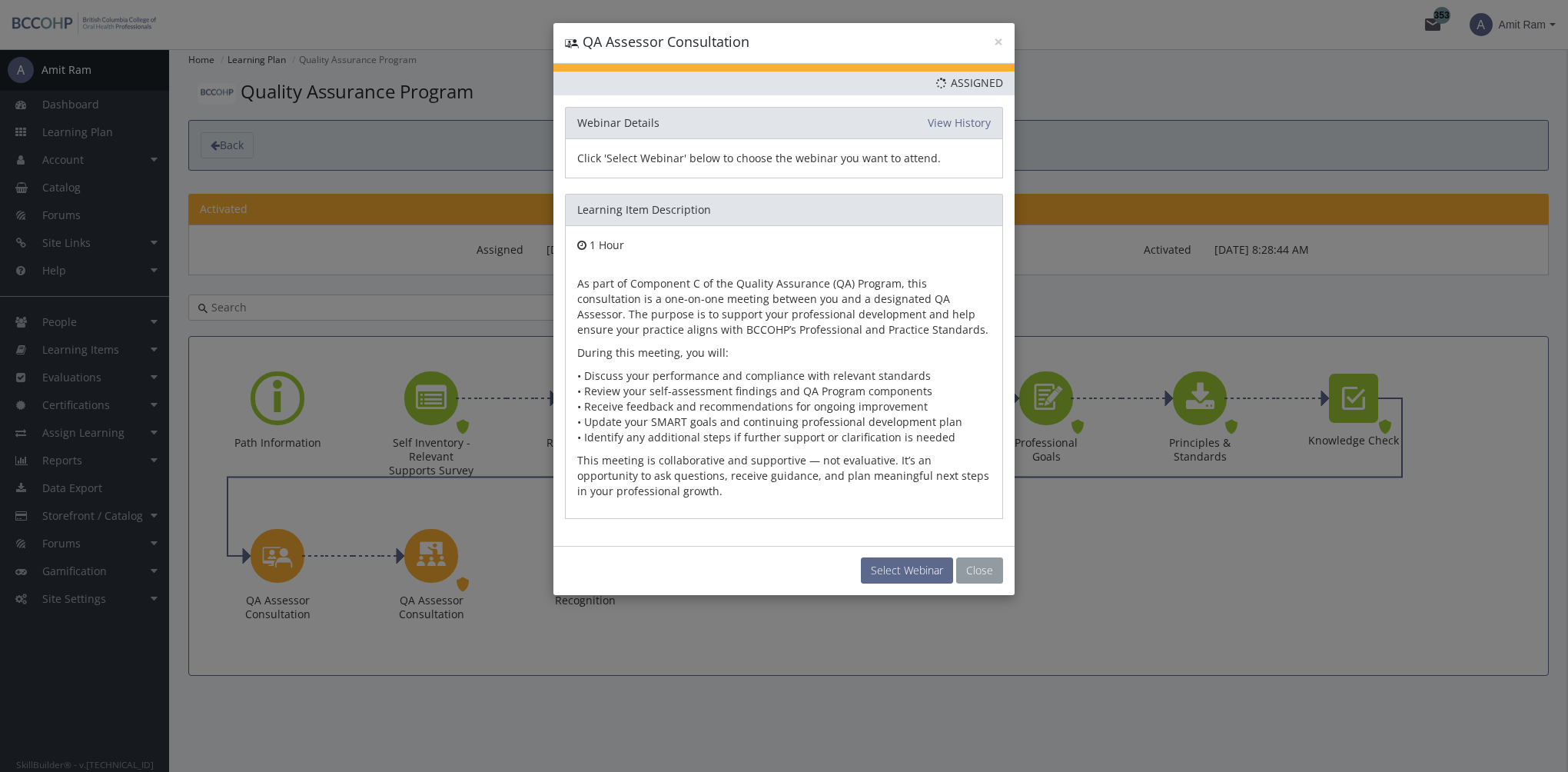
click at [982, 569] on button "Close" at bounding box center [979, 570] width 47 height 26
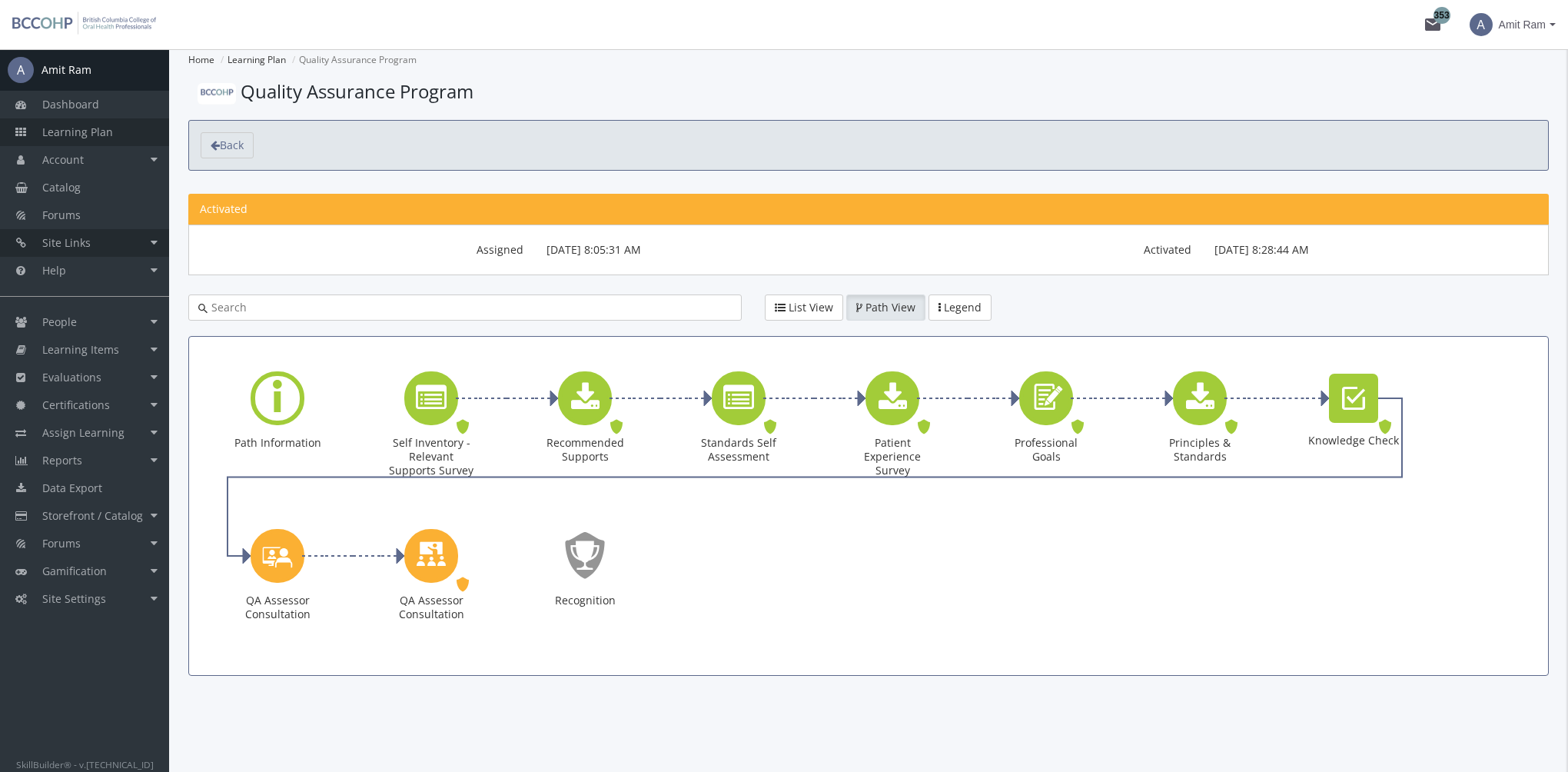
drag, startPoint x: 110, startPoint y: 136, endPoint x: 144, endPoint y: 256, distance: 124.7
click at [110, 136] on span "Learning Plan" at bounding box center [77, 131] width 71 height 15
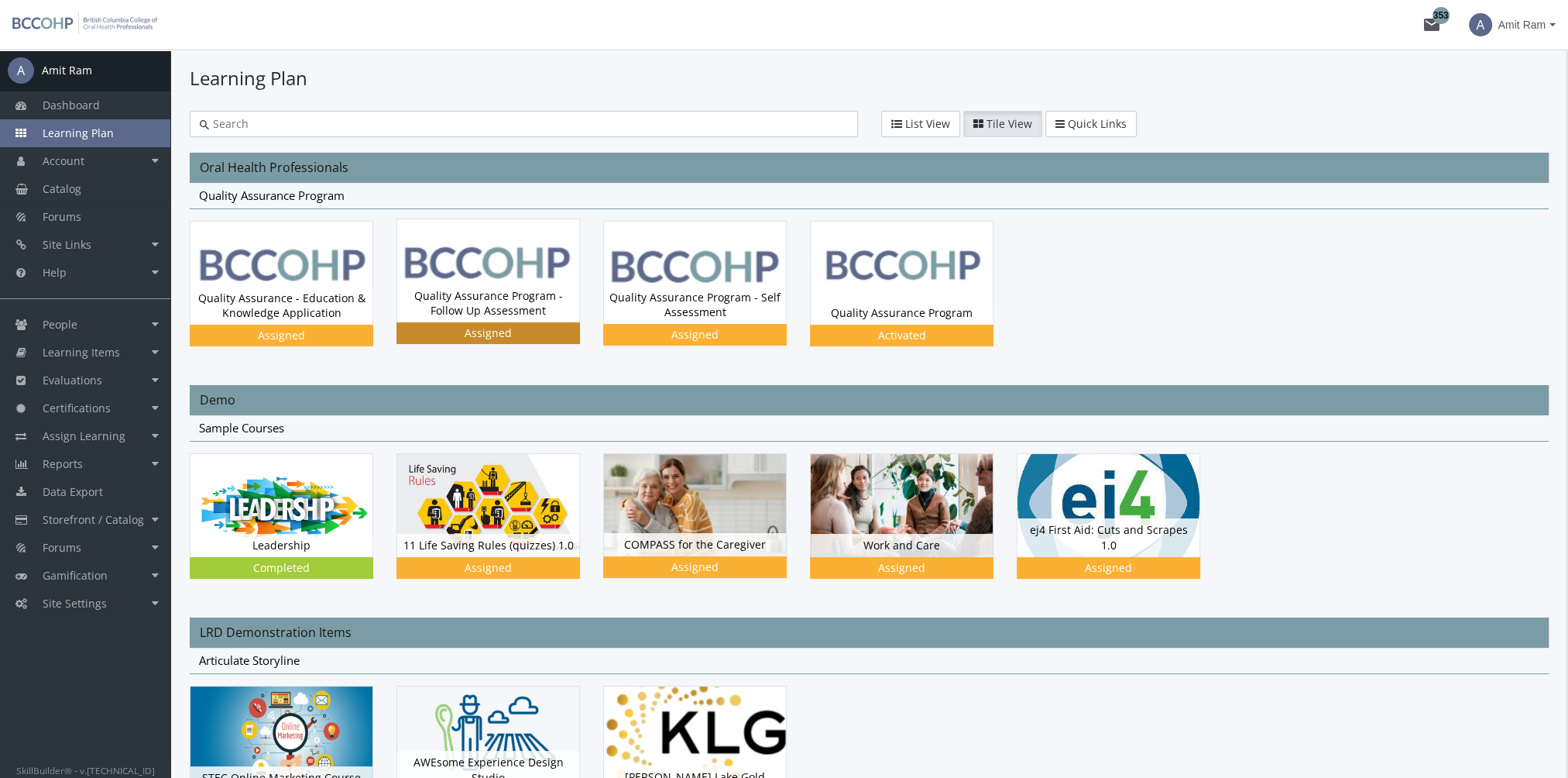
click at [494, 299] on div "Quality Assurance Program - Follow Up Assessment Status Assigned" at bounding box center [488, 303] width 182 height 38
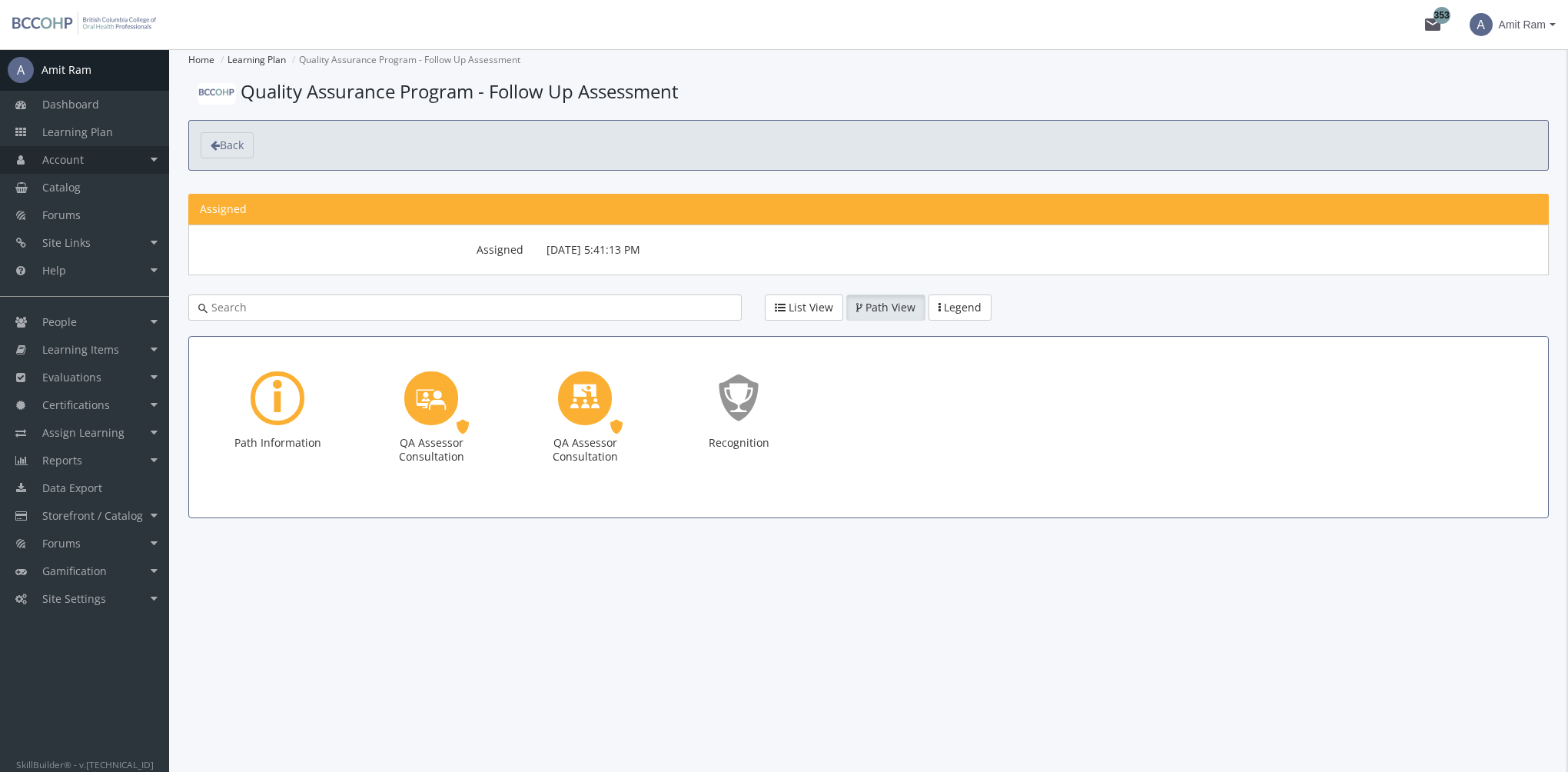
click at [99, 161] on link "Account" at bounding box center [85, 160] width 169 height 28
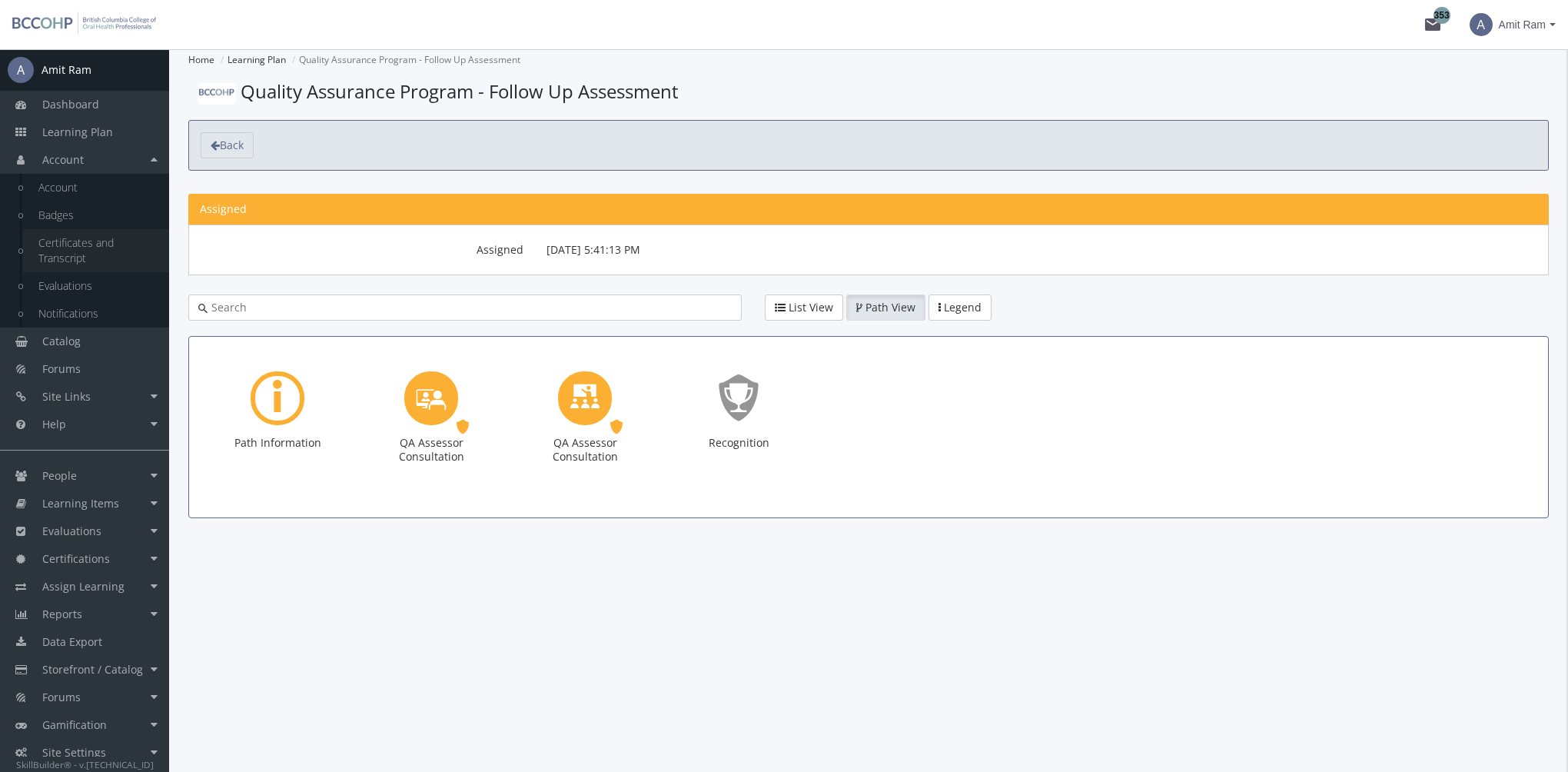
click at [83, 240] on link "Certificates and Transcript" at bounding box center [96, 250] width 146 height 43
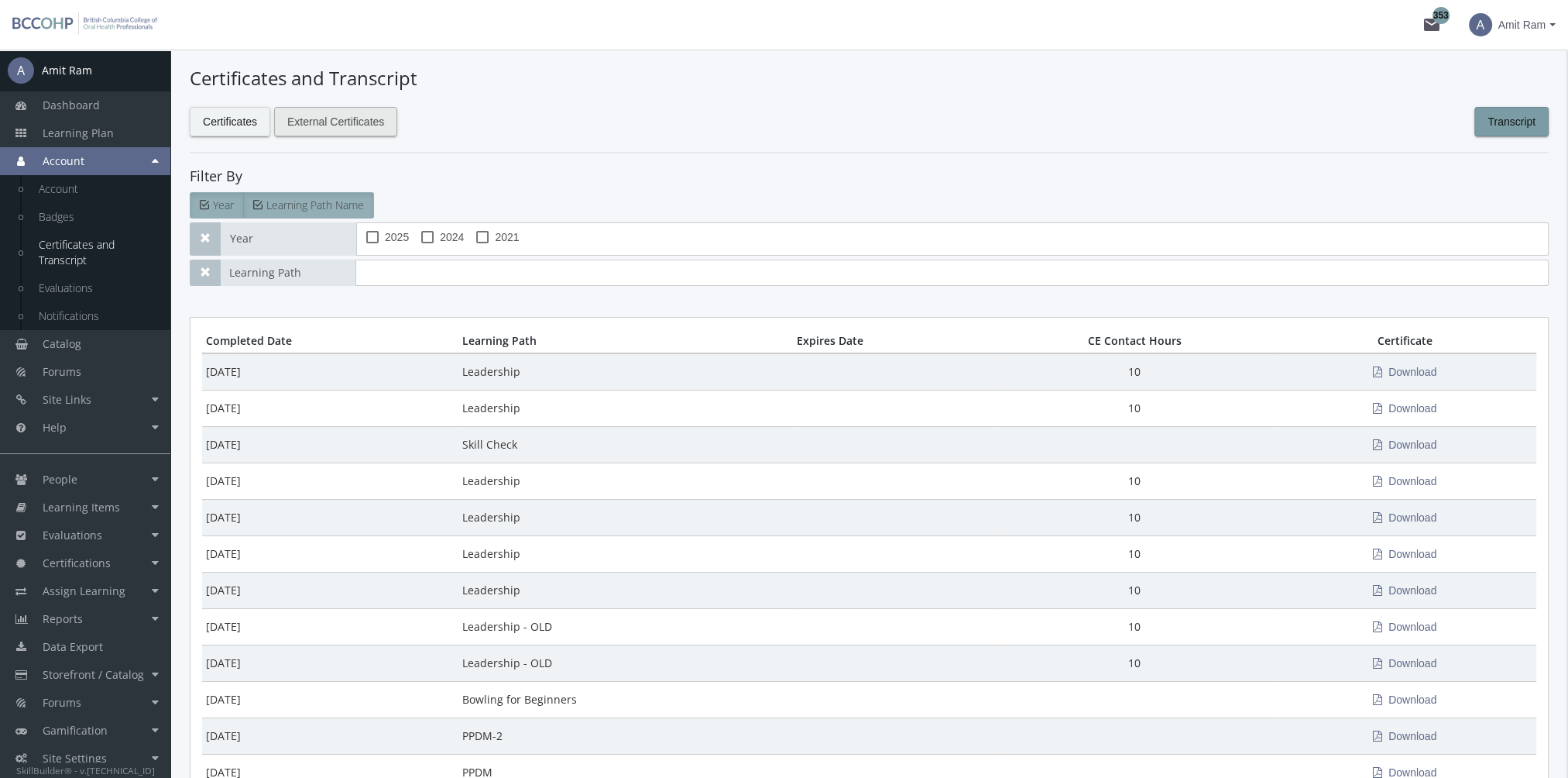
click at [346, 121] on span "External Certificates" at bounding box center [336, 122] width 97 height 28
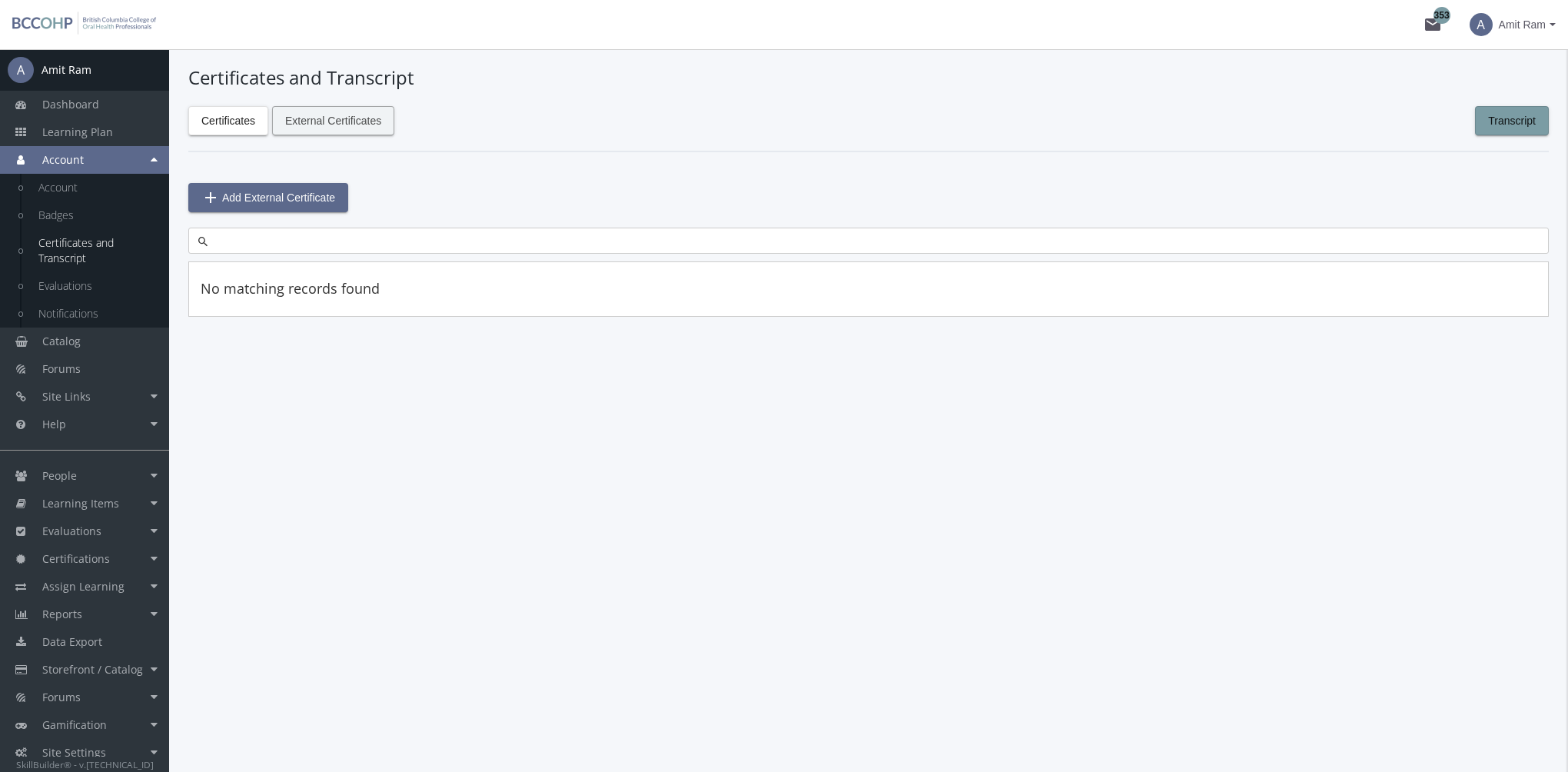
click at [338, 116] on span "External Certificates" at bounding box center [333, 121] width 96 height 28
click at [104, 480] on link "People" at bounding box center [85, 476] width 169 height 28
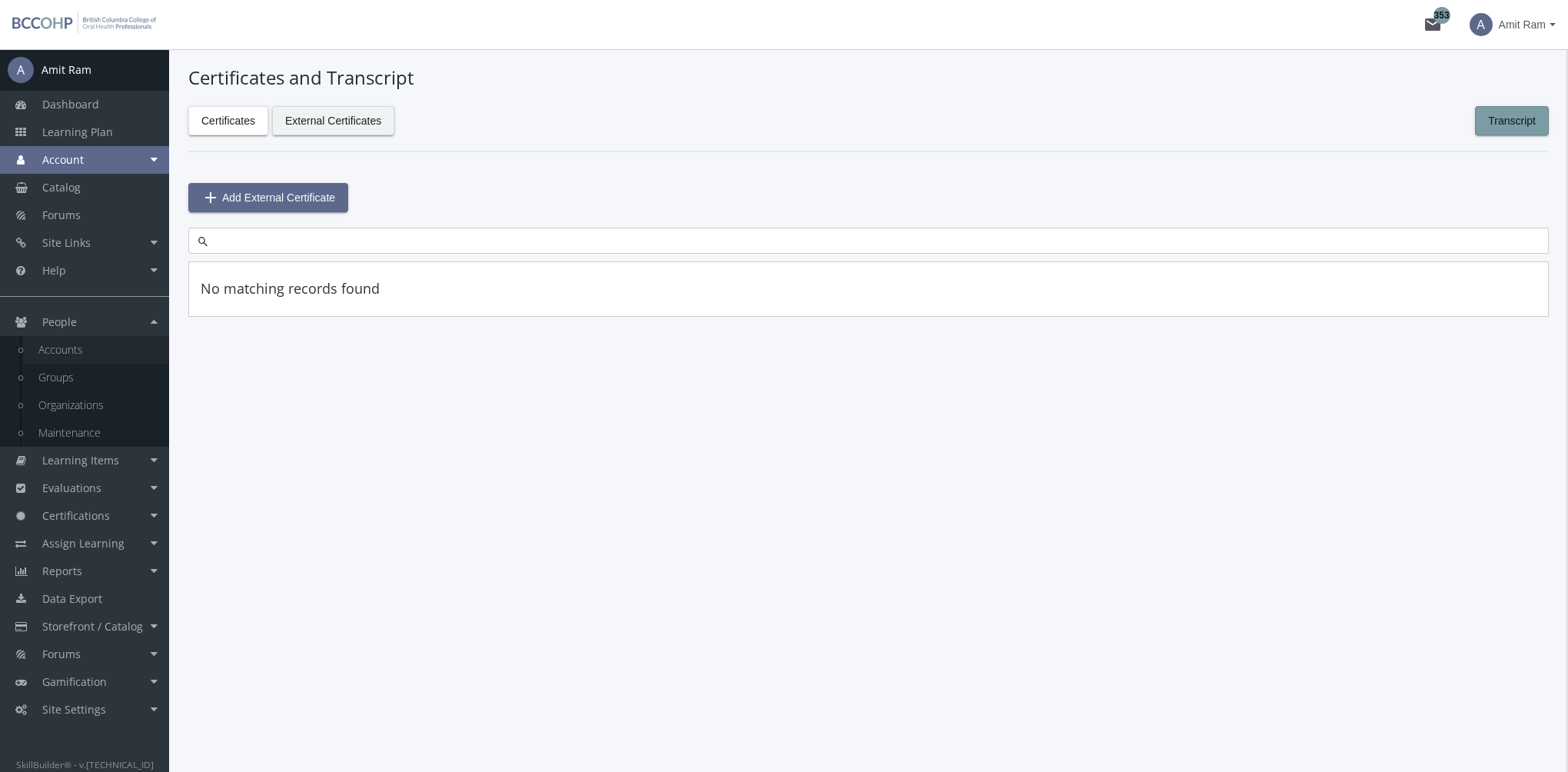
click at [73, 353] on link "Accounts" at bounding box center [96, 349] width 146 height 28
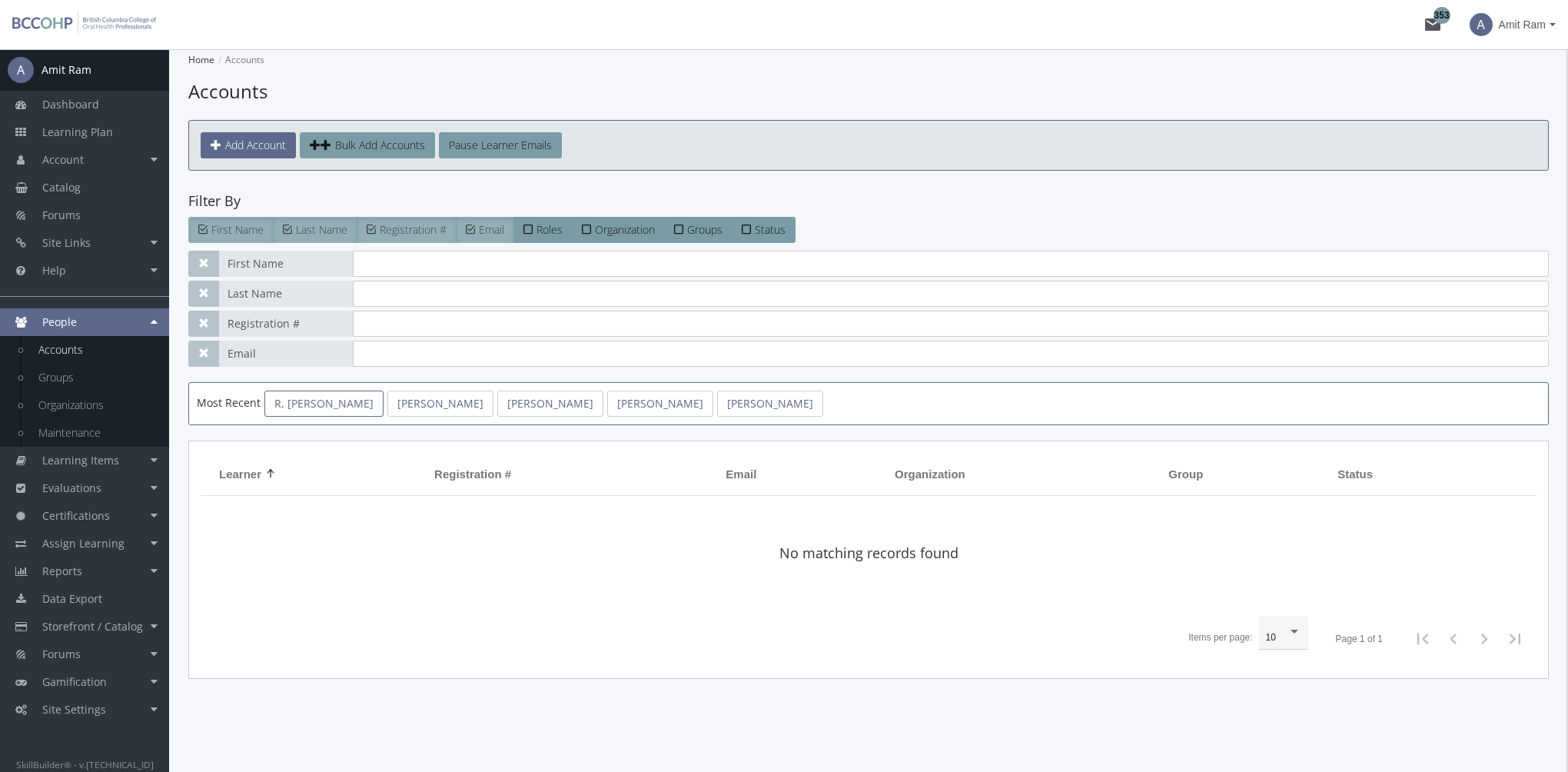
click at [295, 400] on link "R, [PERSON_NAME]" at bounding box center [323, 404] width 119 height 26
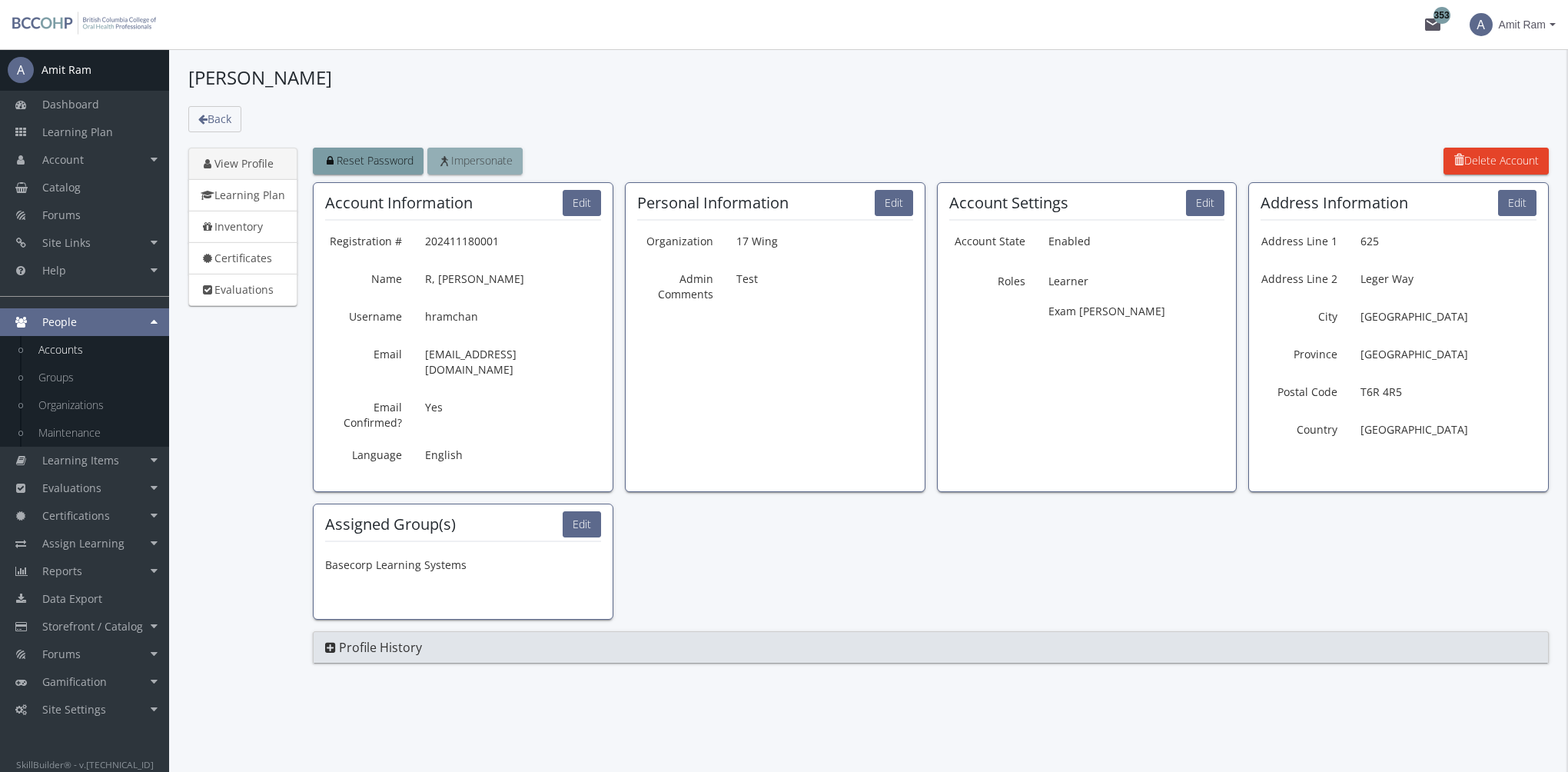
click at [493, 165] on span "Impersonate" at bounding box center [475, 160] width 75 height 15
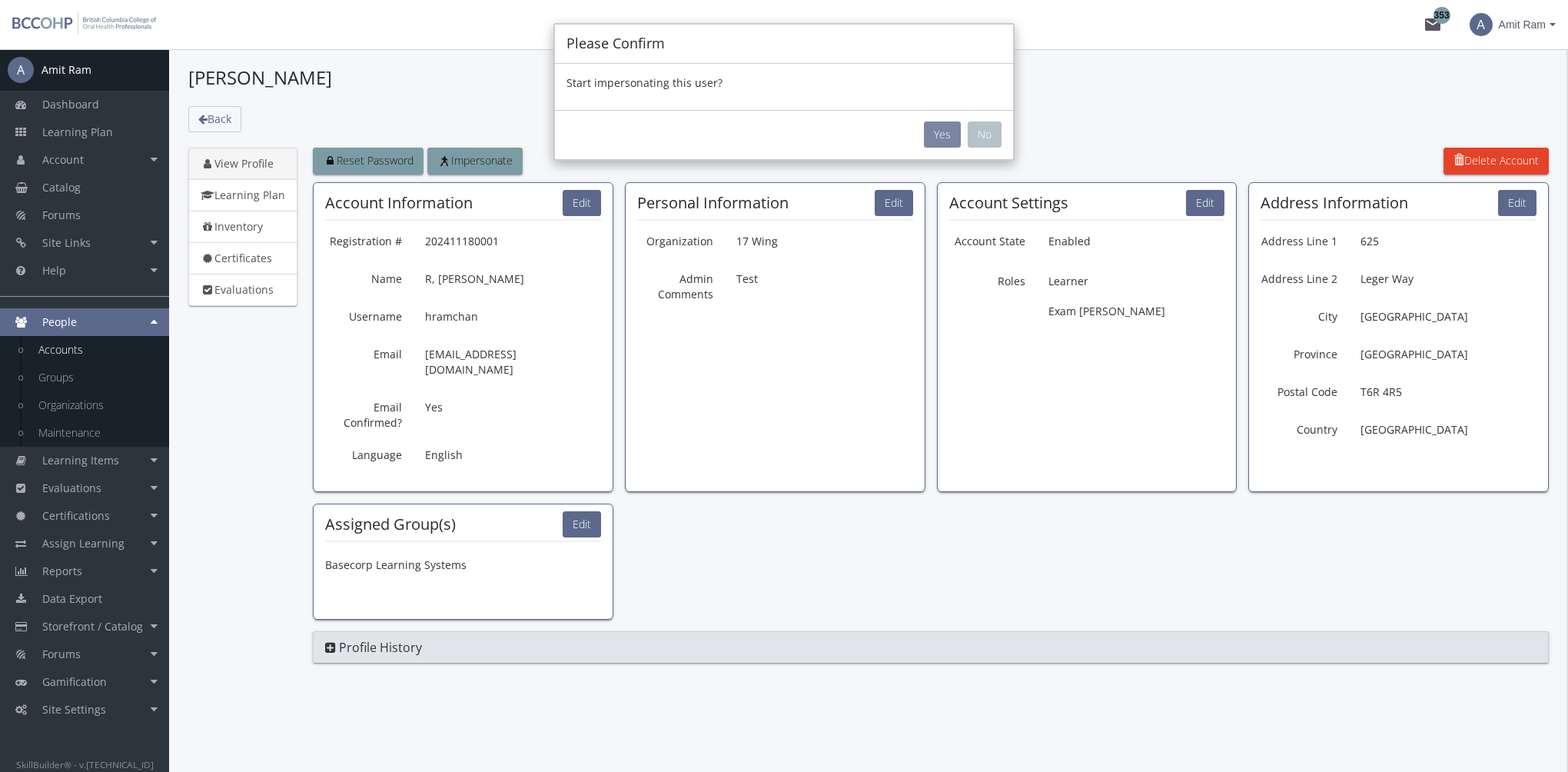
click at [933, 134] on button "Yes" at bounding box center [942, 134] width 37 height 26
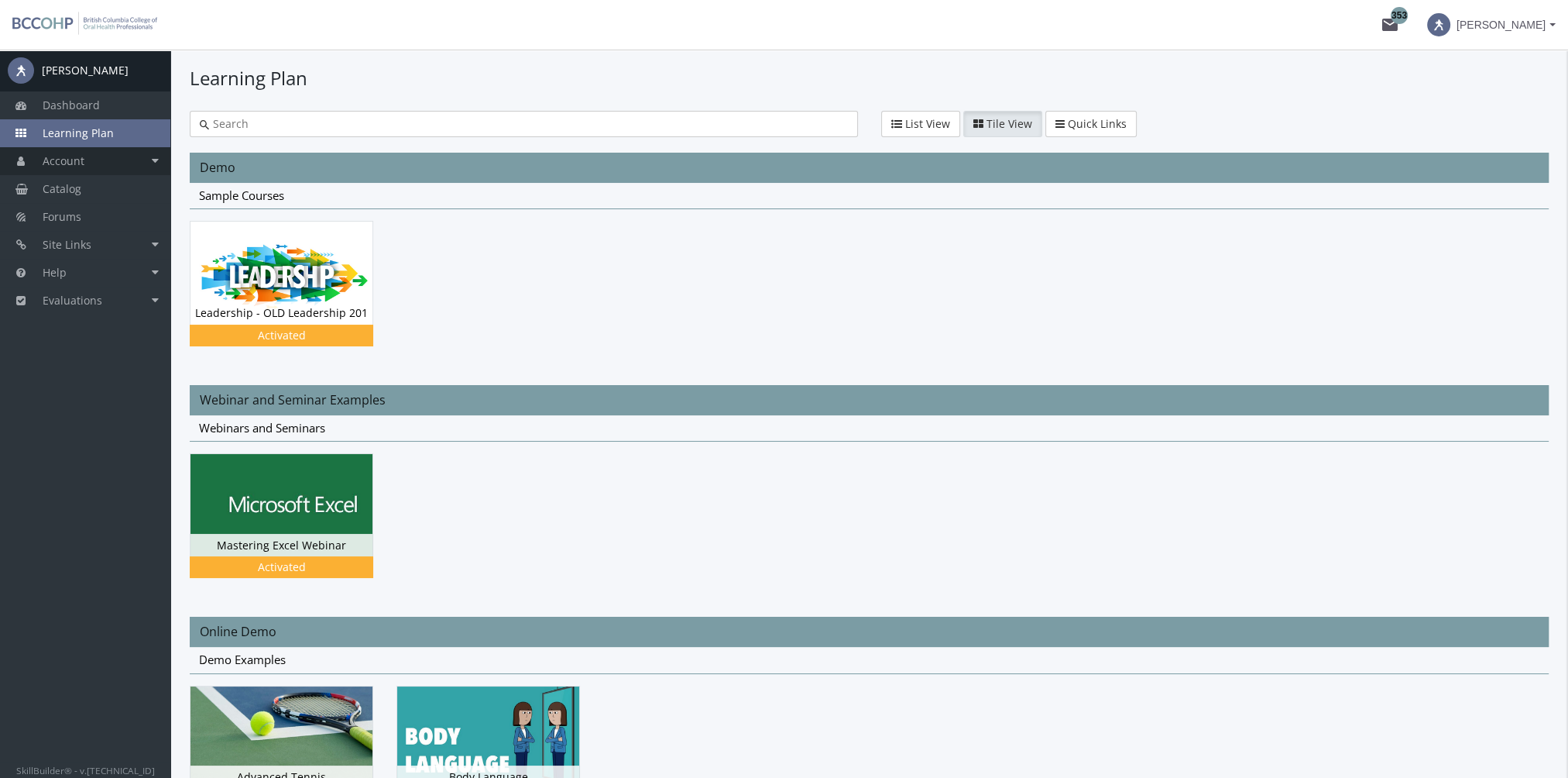
click at [91, 159] on link "Account" at bounding box center [85, 161] width 171 height 28
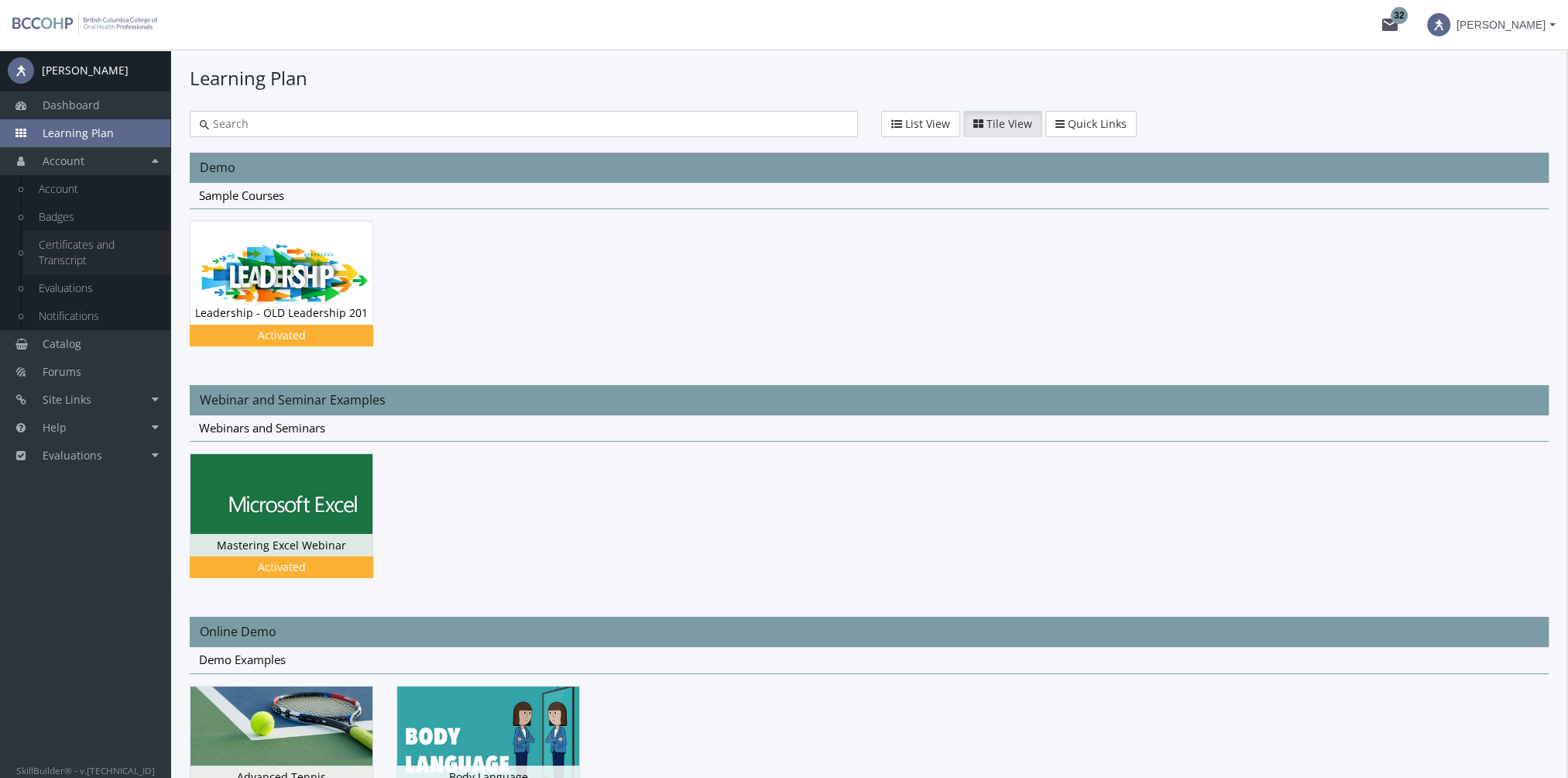
click at [93, 258] on link "Certificates and Transcript" at bounding box center [97, 252] width 147 height 43
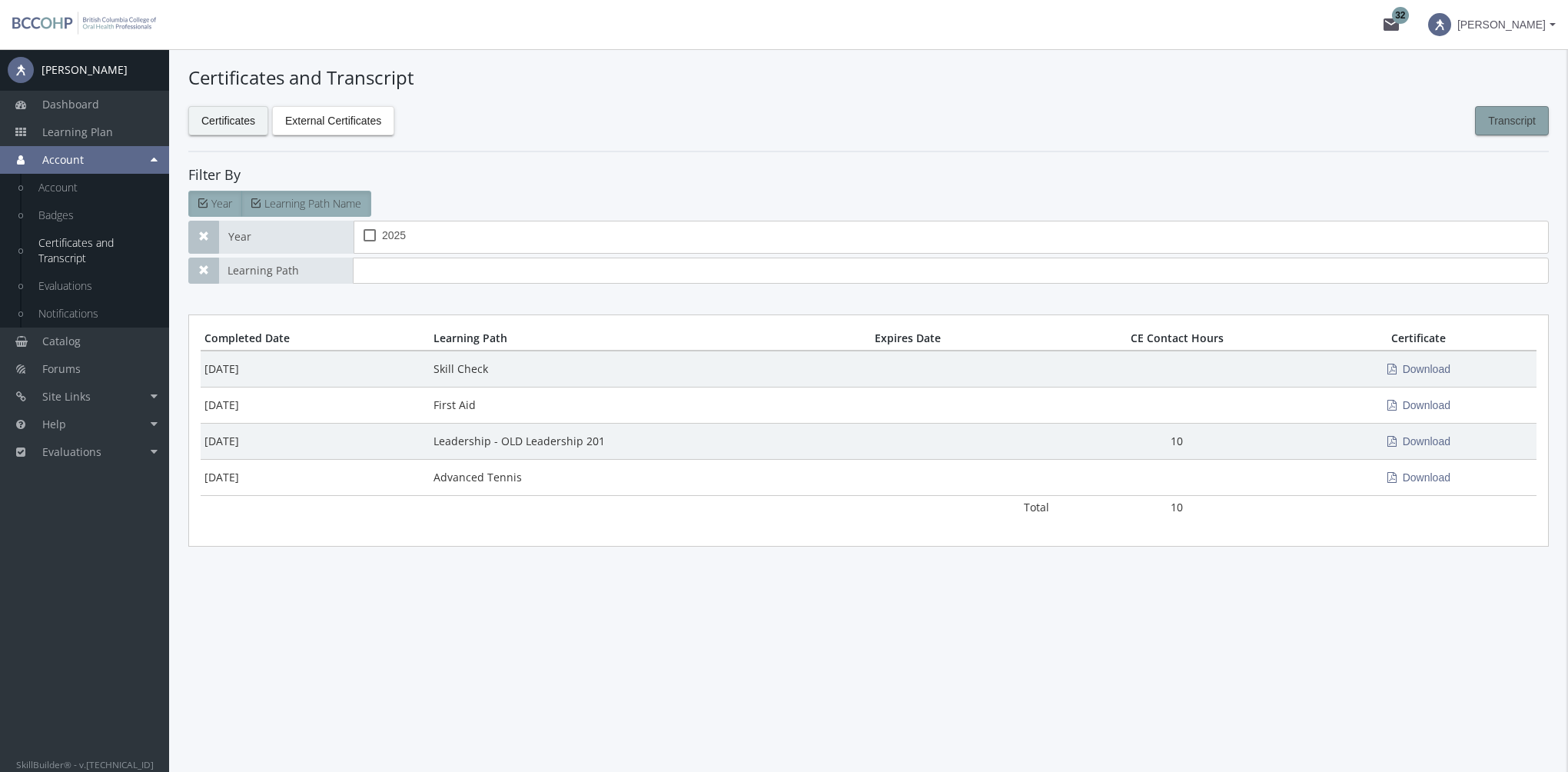
click at [1485, 123] on button "Transcript" at bounding box center [1511, 121] width 74 height 30
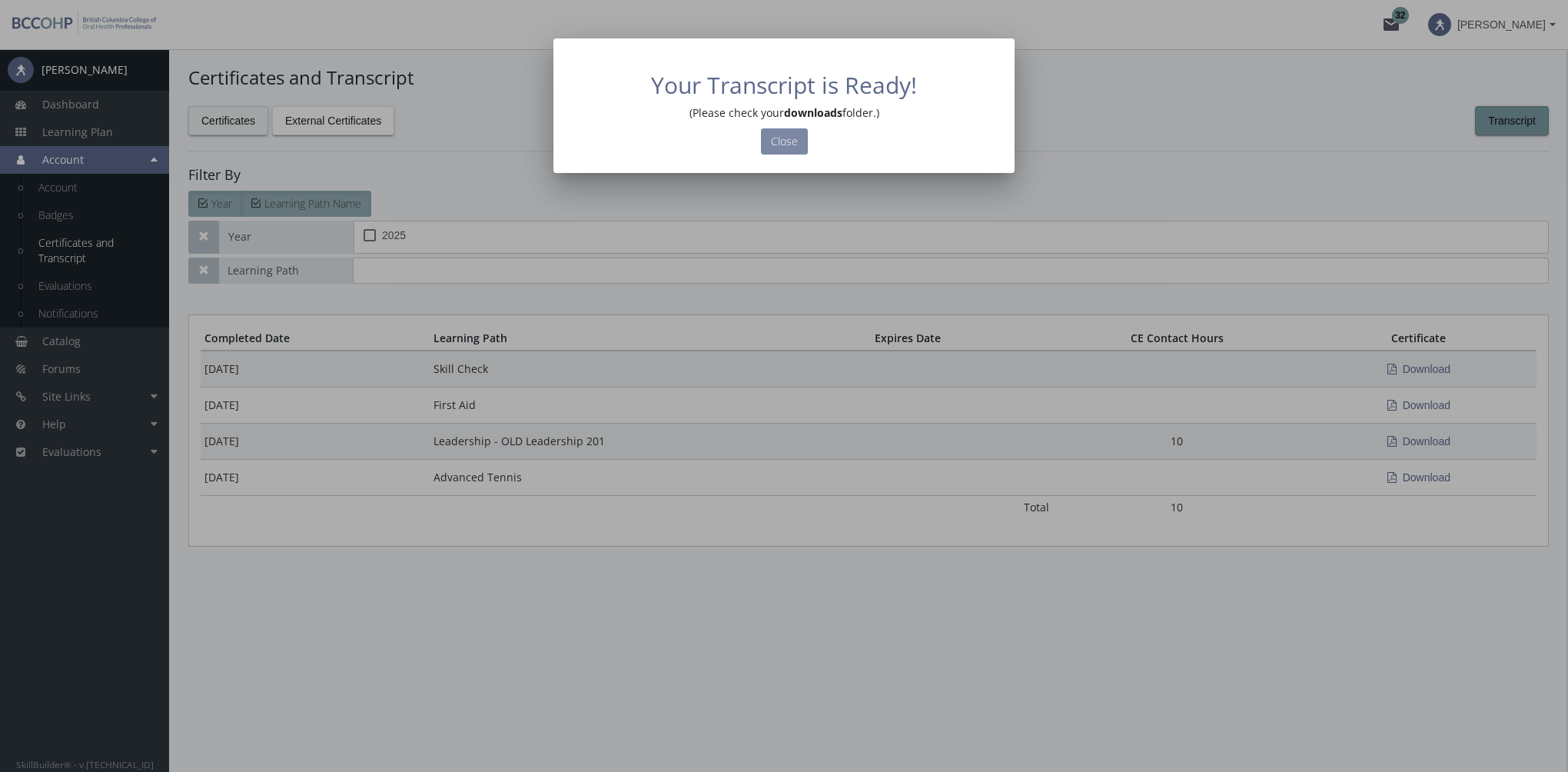
click at [790, 137] on button "Close" at bounding box center [784, 141] width 47 height 26
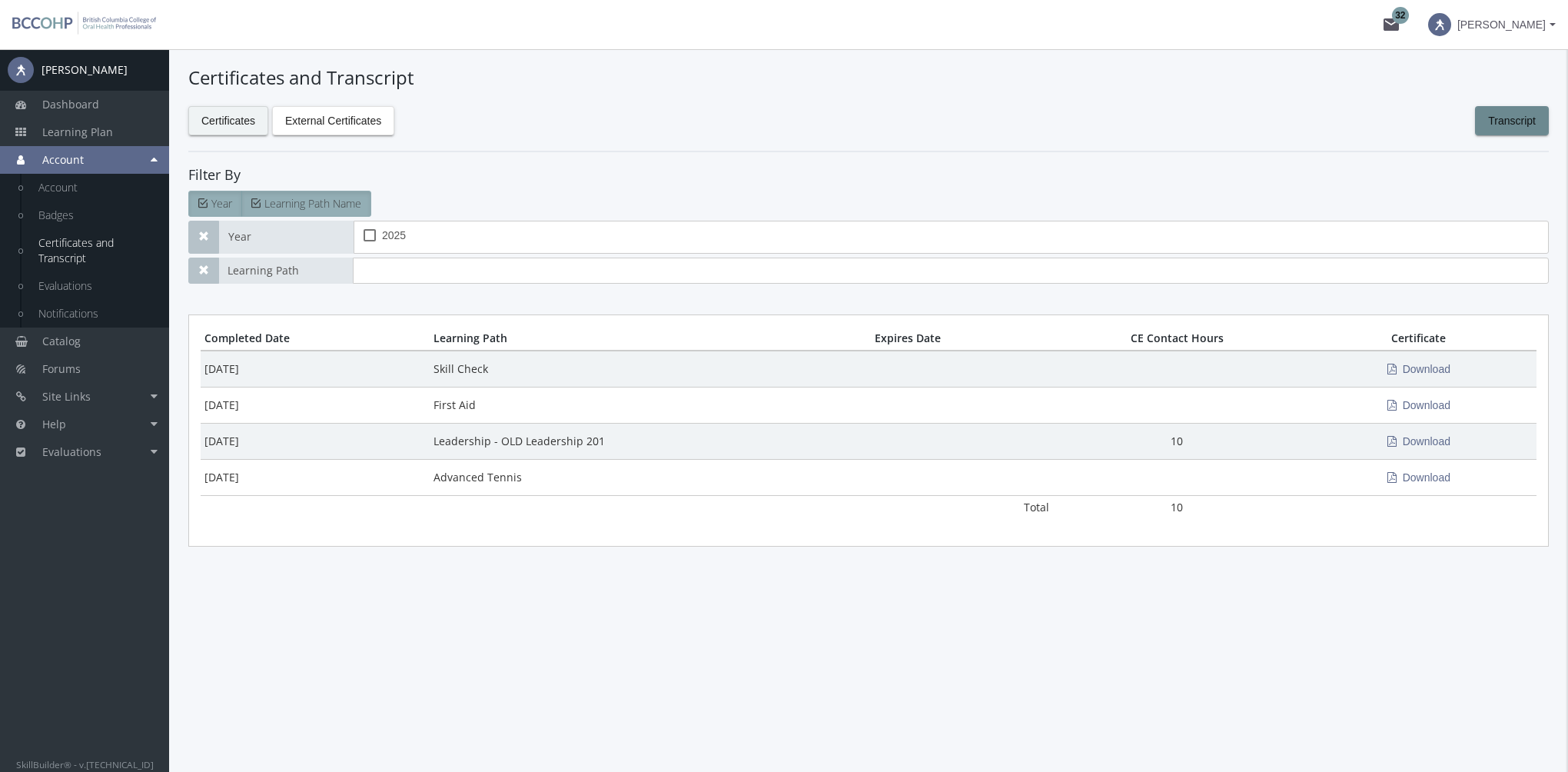
click at [1451, 26] on span at bounding box center [1440, 25] width 23 height 23
click at [1470, 110] on link "End Impersonation" at bounding box center [1462, 103] width 200 height 17
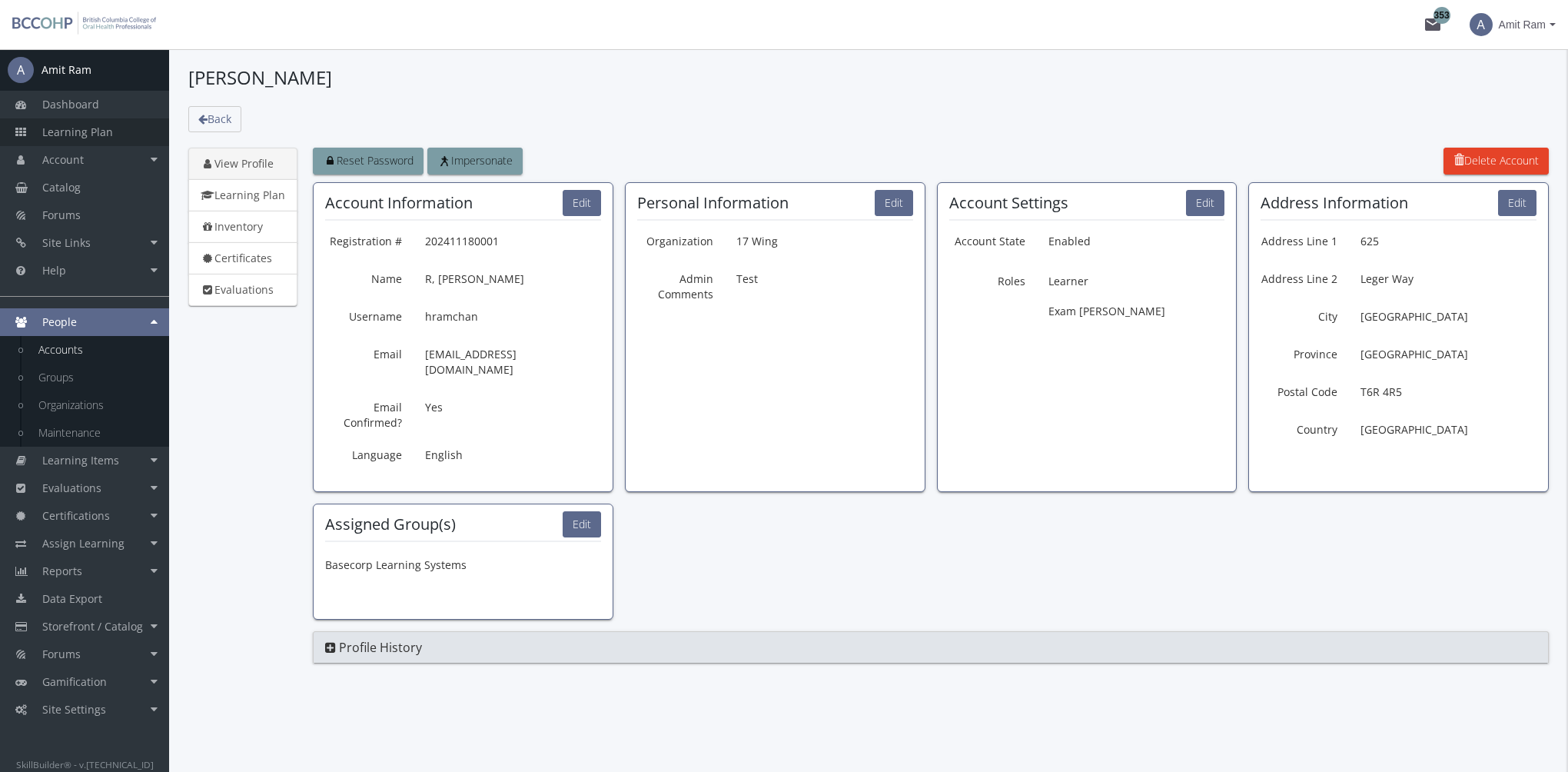
click at [78, 133] on span "Learning Plan" at bounding box center [77, 131] width 71 height 15
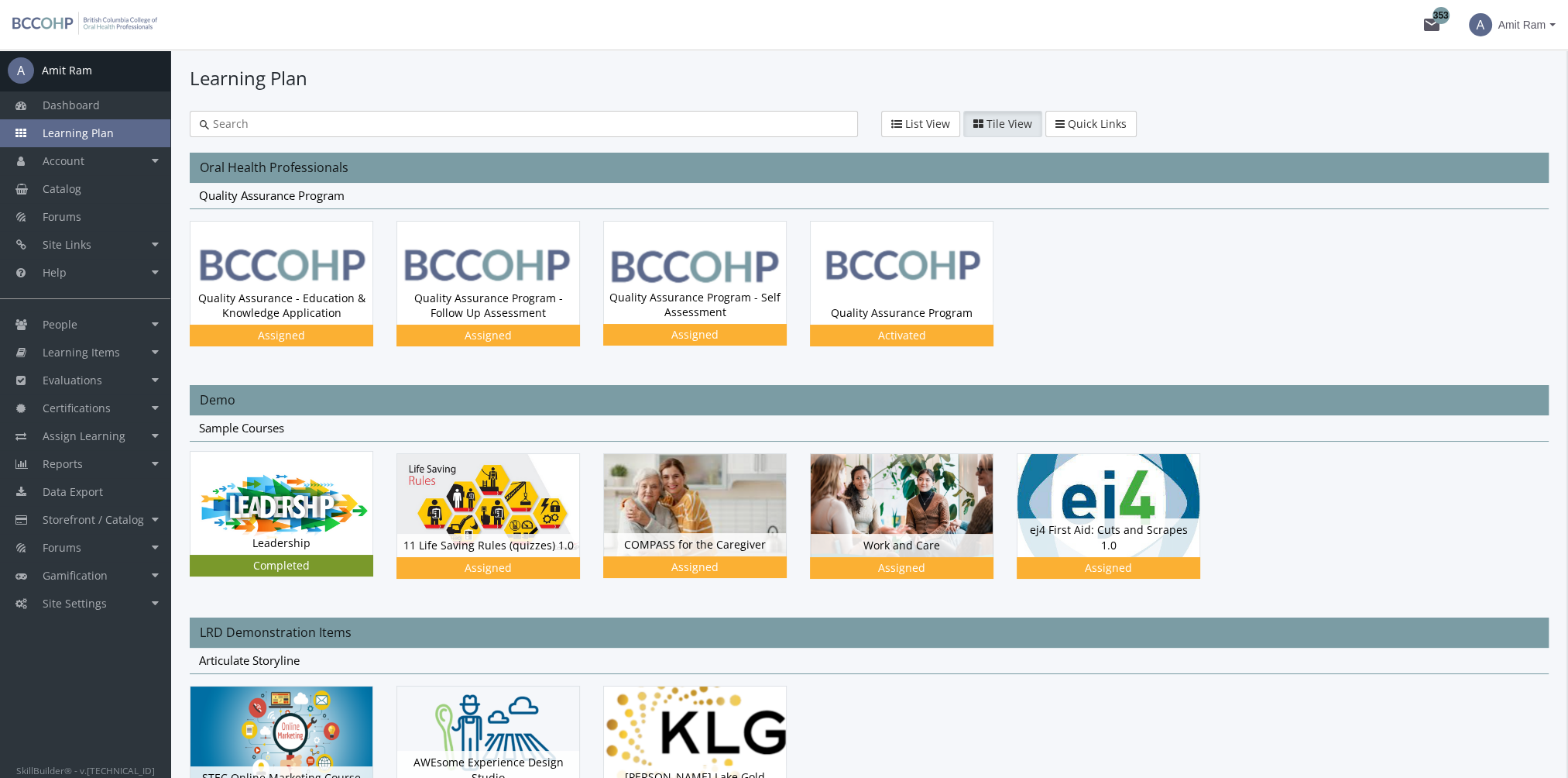
click at [296, 477] on img at bounding box center [281, 502] width 182 height 103
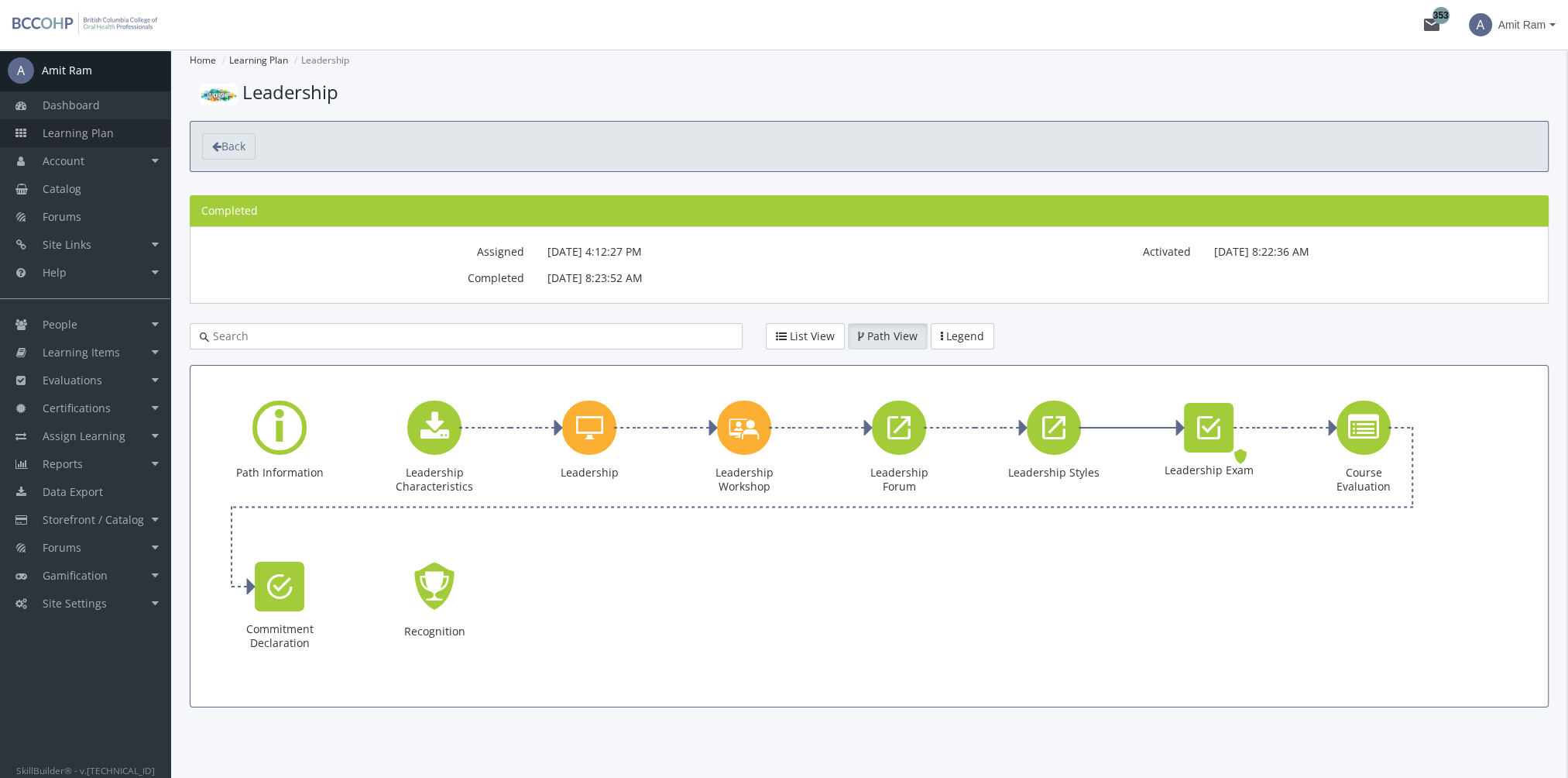
click at [106, 140] on link "Learning Plan" at bounding box center [85, 133] width 171 height 28
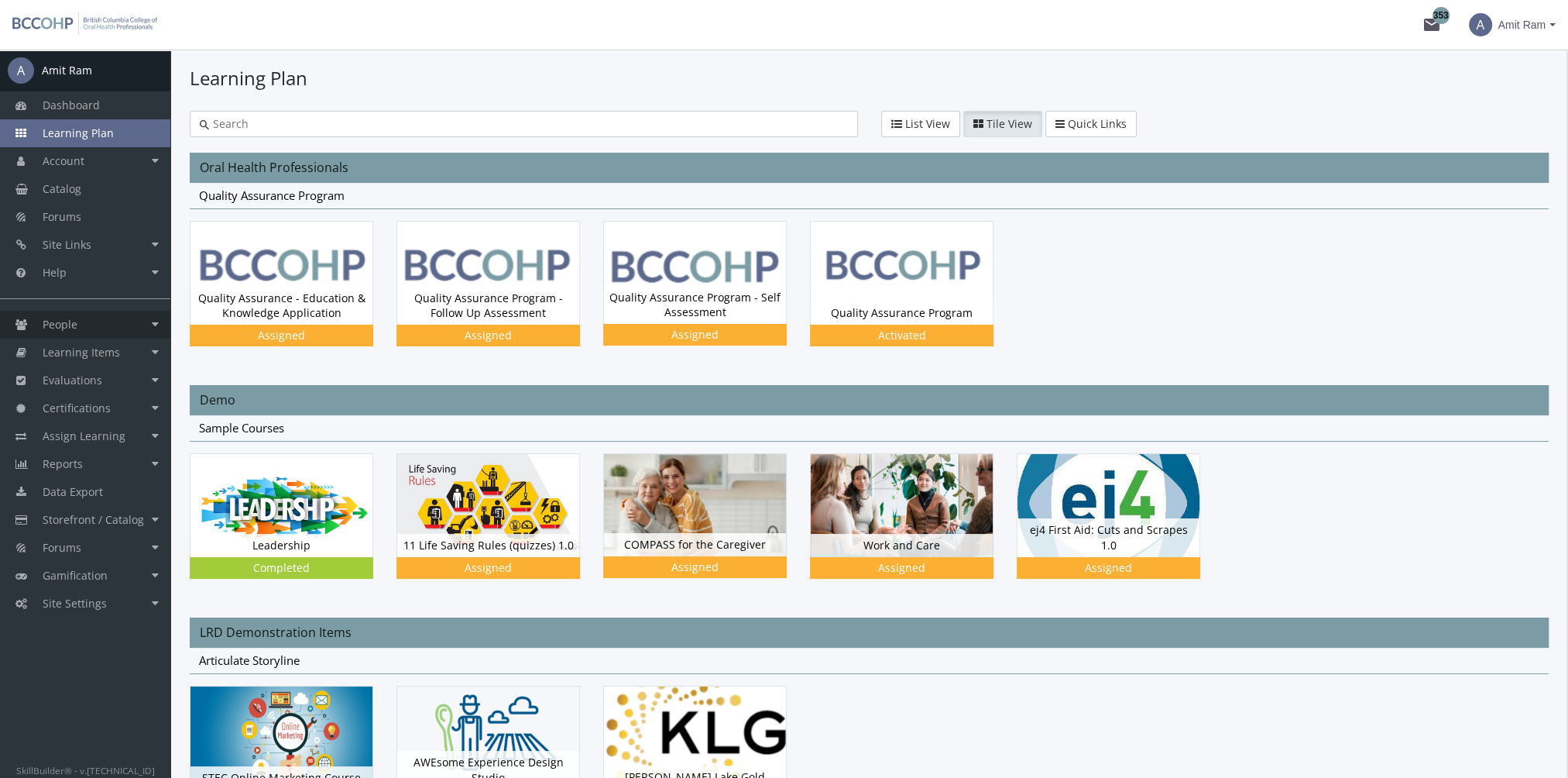
click at [94, 329] on link "People" at bounding box center [85, 325] width 171 height 28
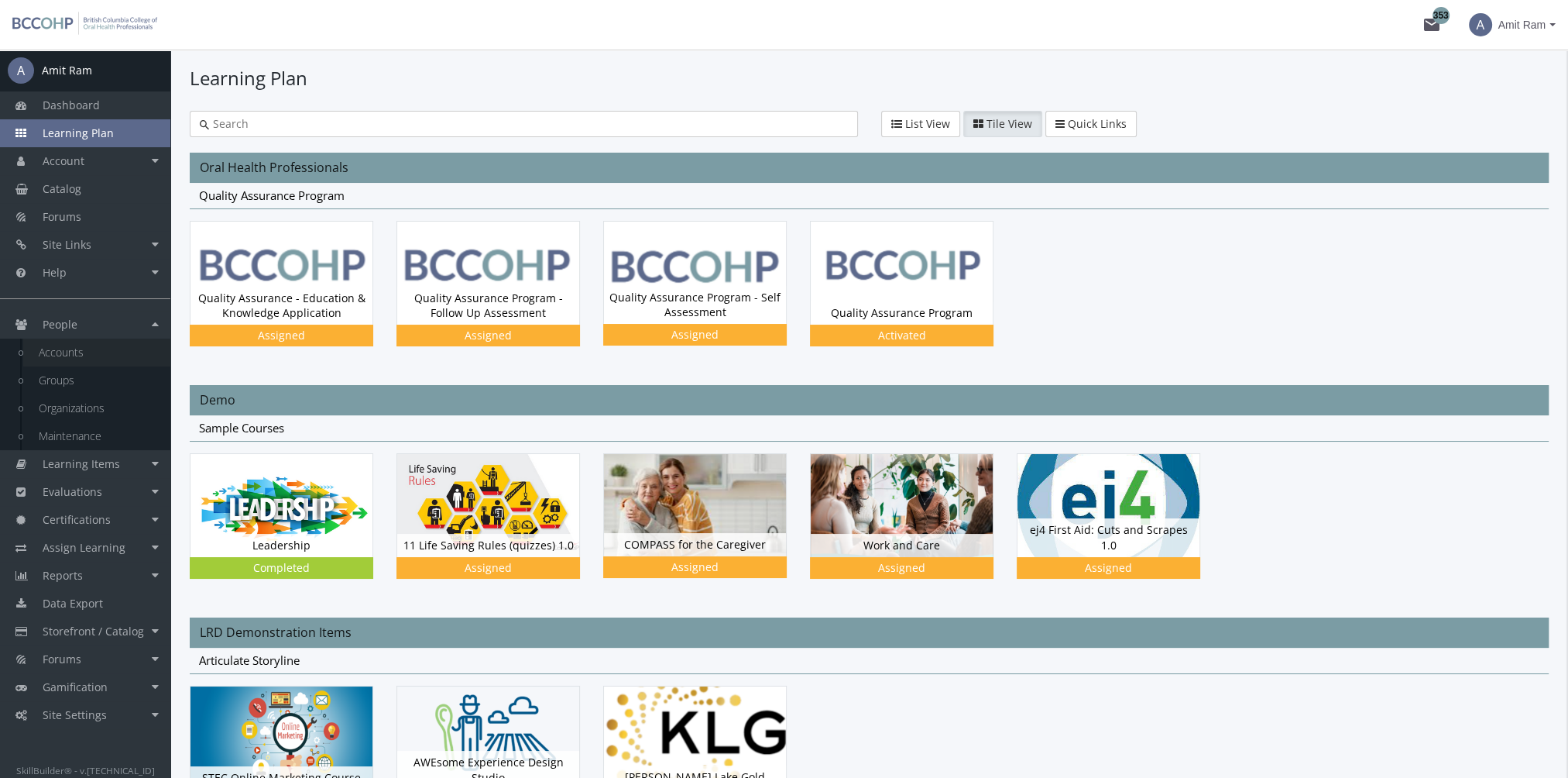
click at [107, 355] on link "Accounts" at bounding box center [97, 352] width 147 height 28
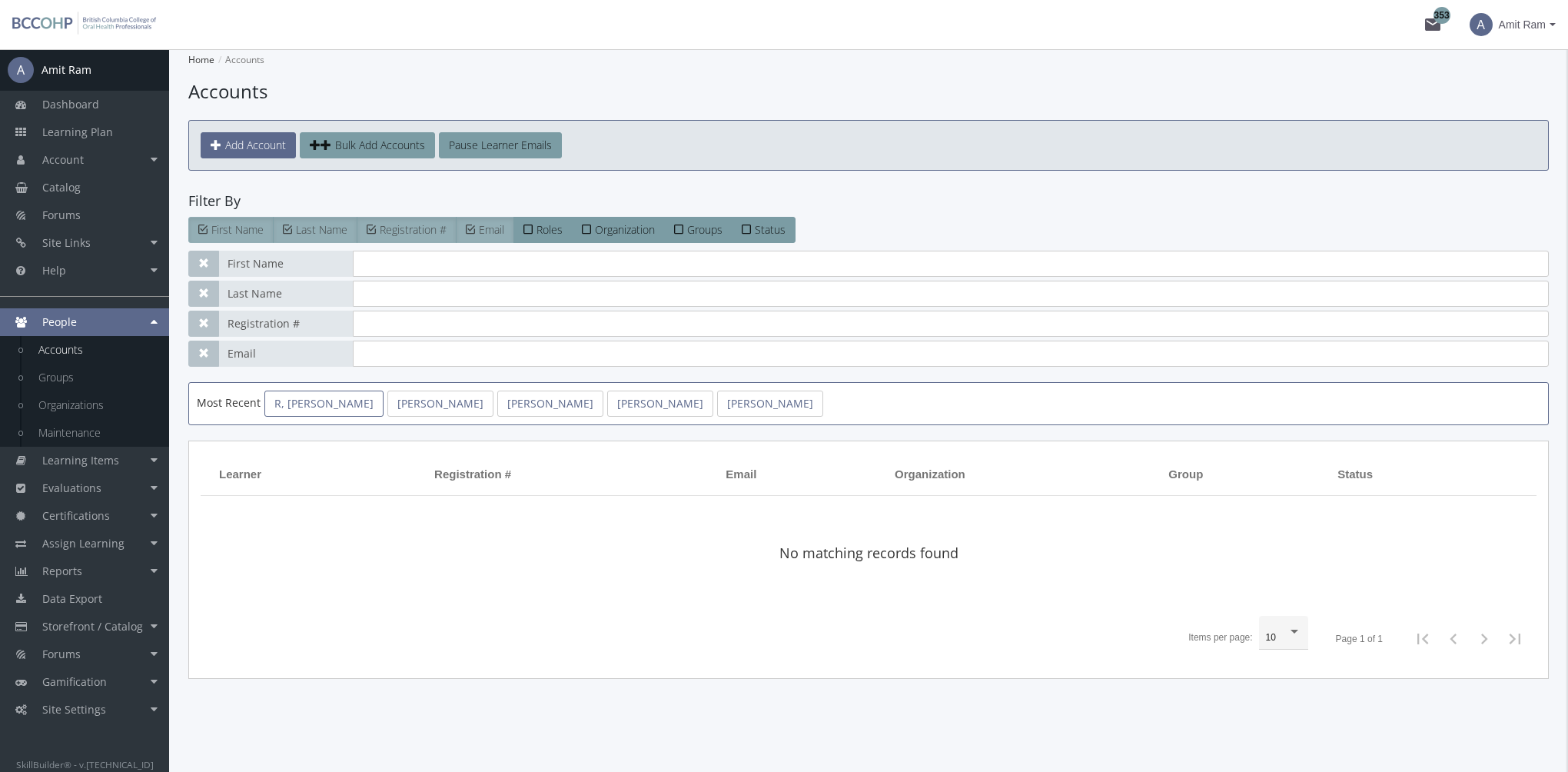
click at [311, 406] on link "R, [PERSON_NAME]" at bounding box center [323, 404] width 119 height 26
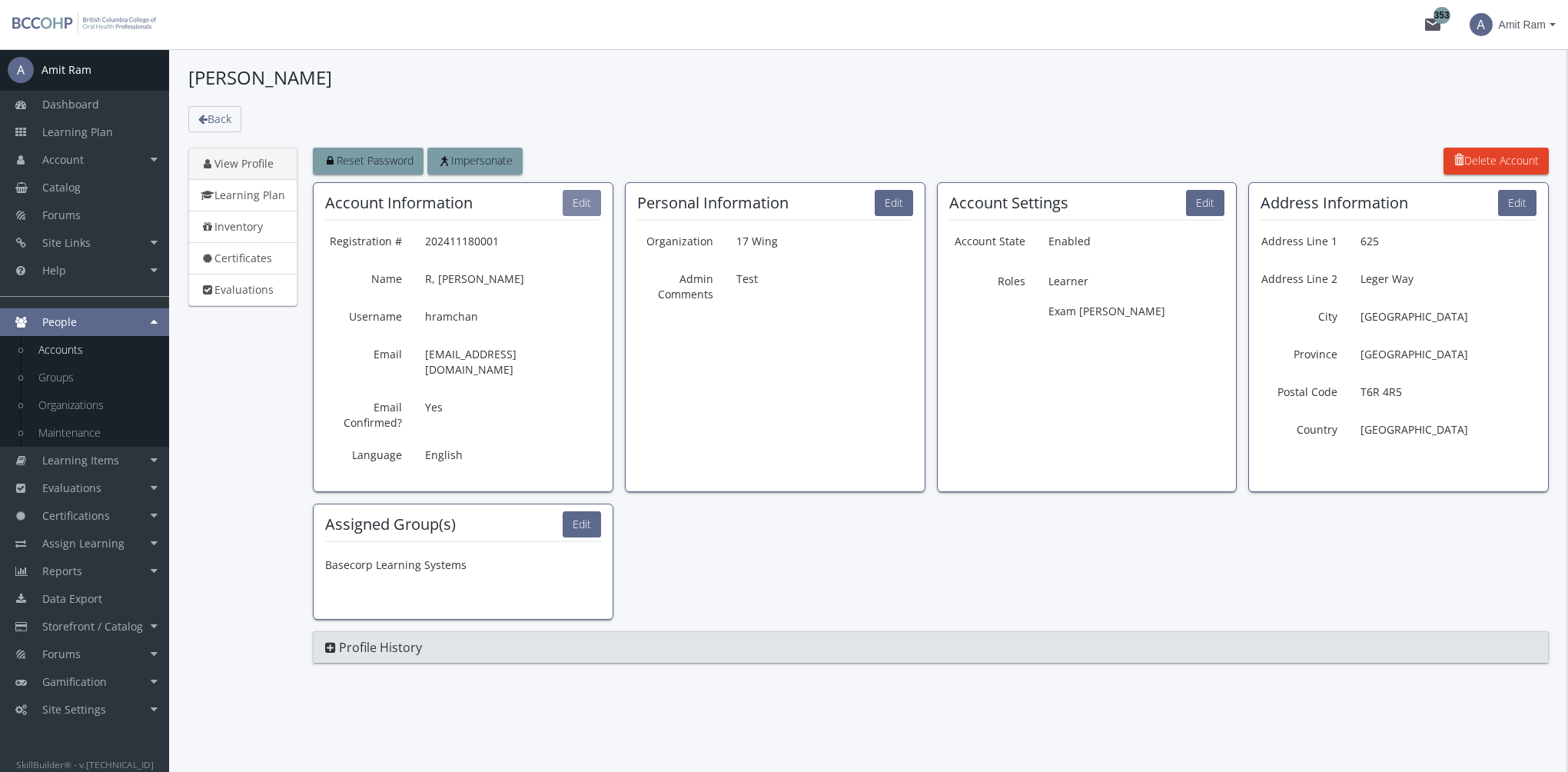
click at [585, 206] on button "Edit" at bounding box center [581, 203] width 38 height 26
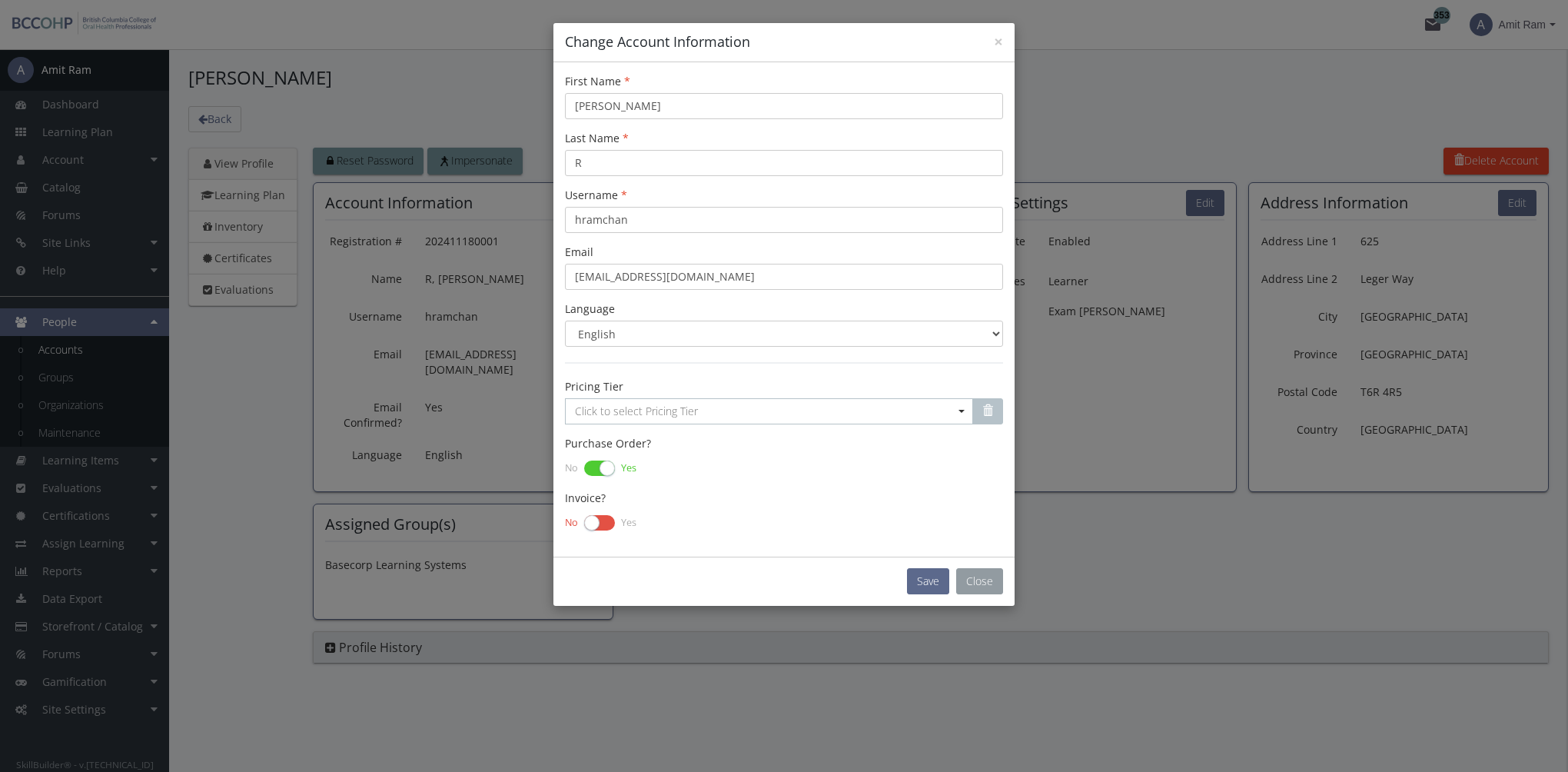
click at [977, 581] on button "Close" at bounding box center [979, 581] width 47 height 26
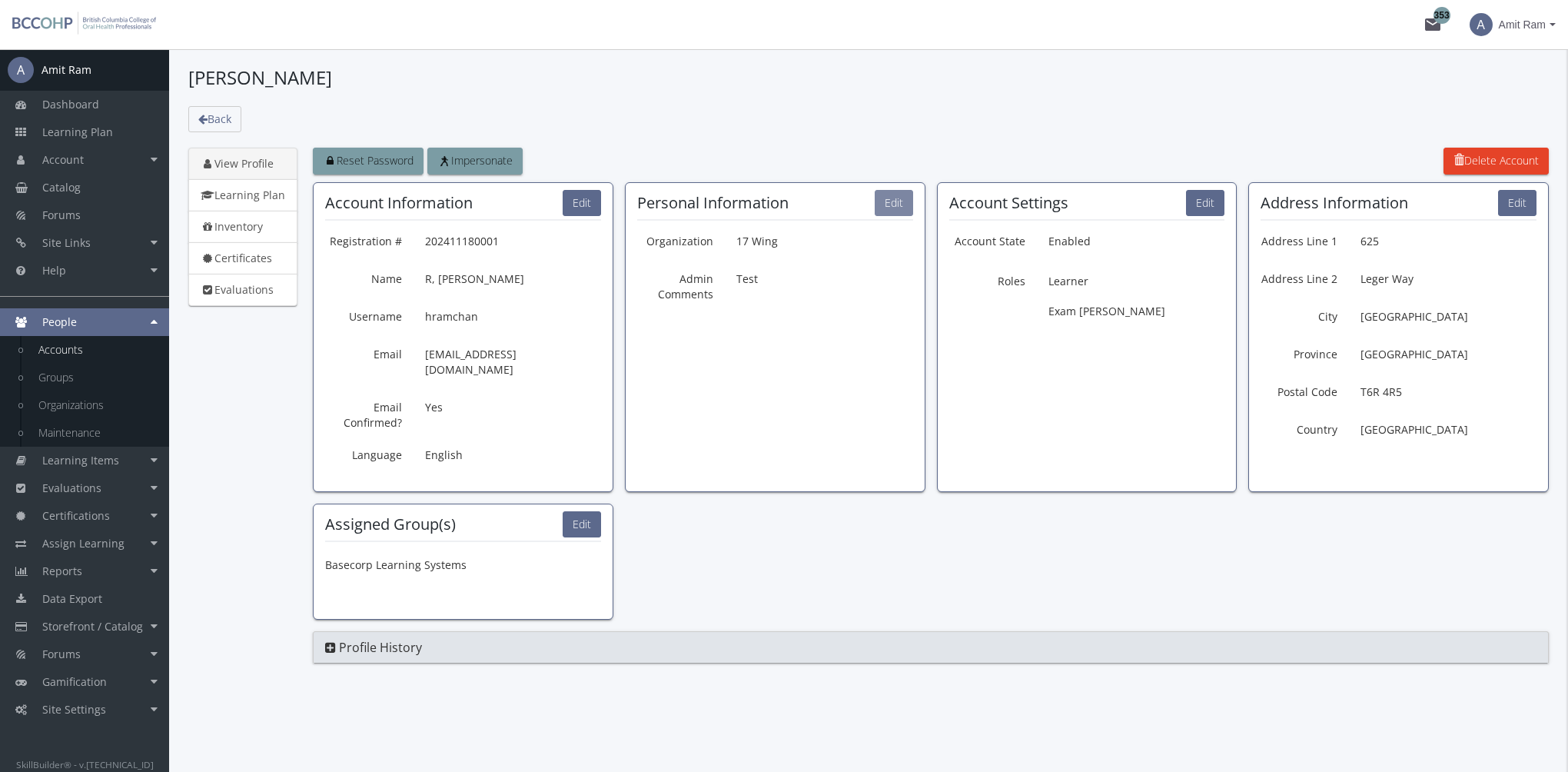
click at [896, 204] on button "Edit" at bounding box center [893, 203] width 38 height 26
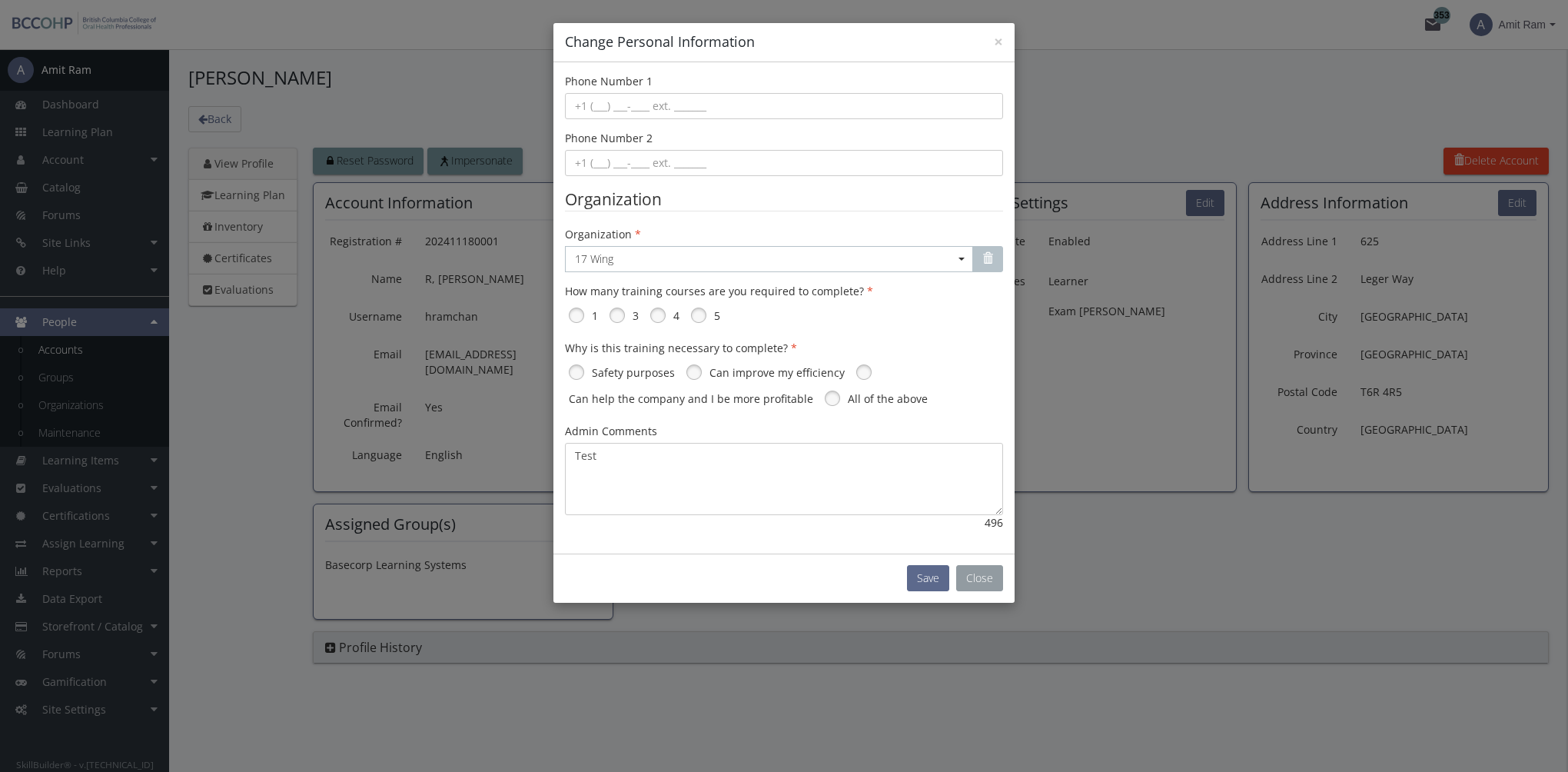
click at [973, 576] on button "Close" at bounding box center [979, 578] width 47 height 26
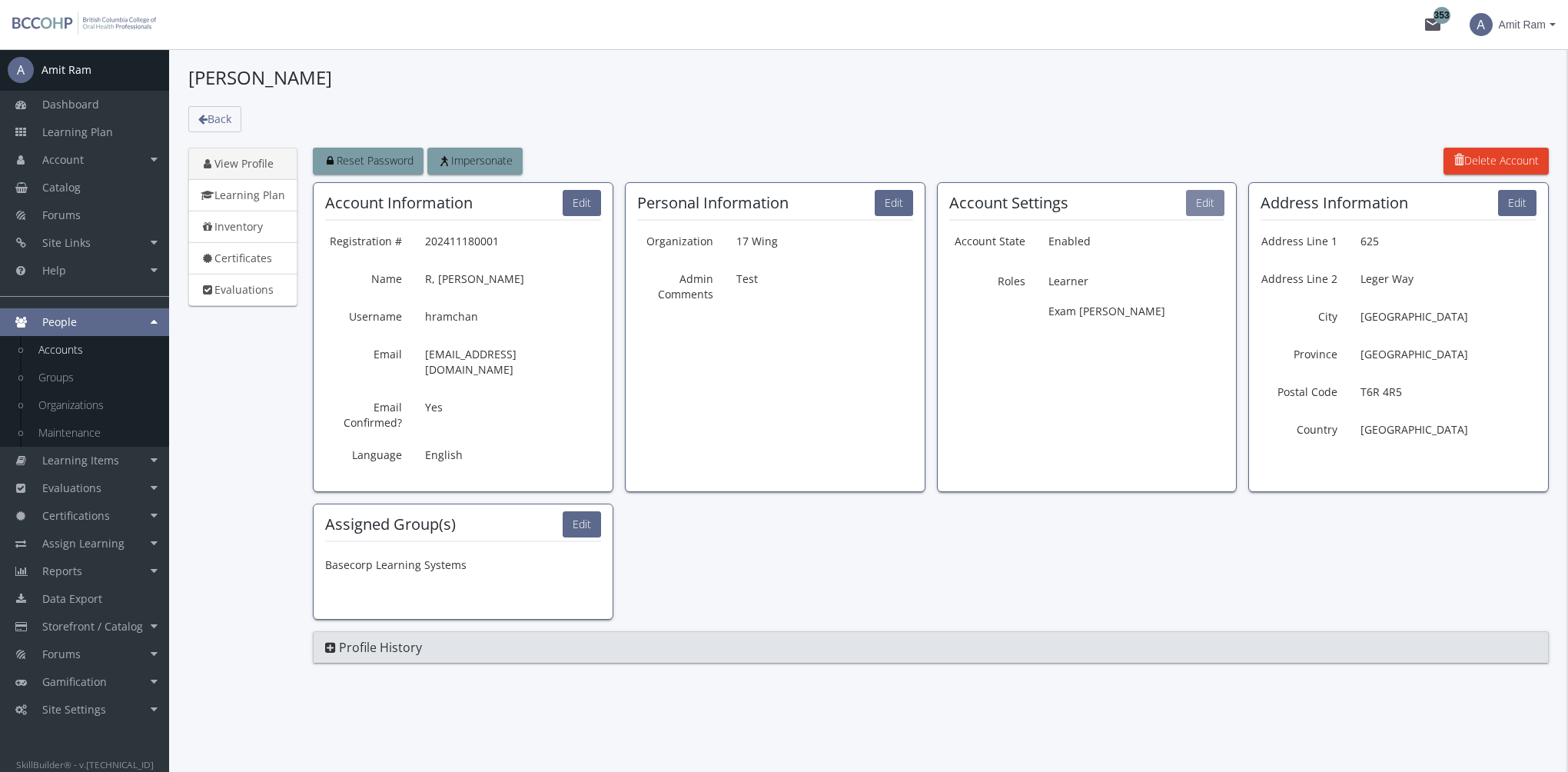
click at [1221, 208] on button "Edit" at bounding box center [1205, 203] width 38 height 26
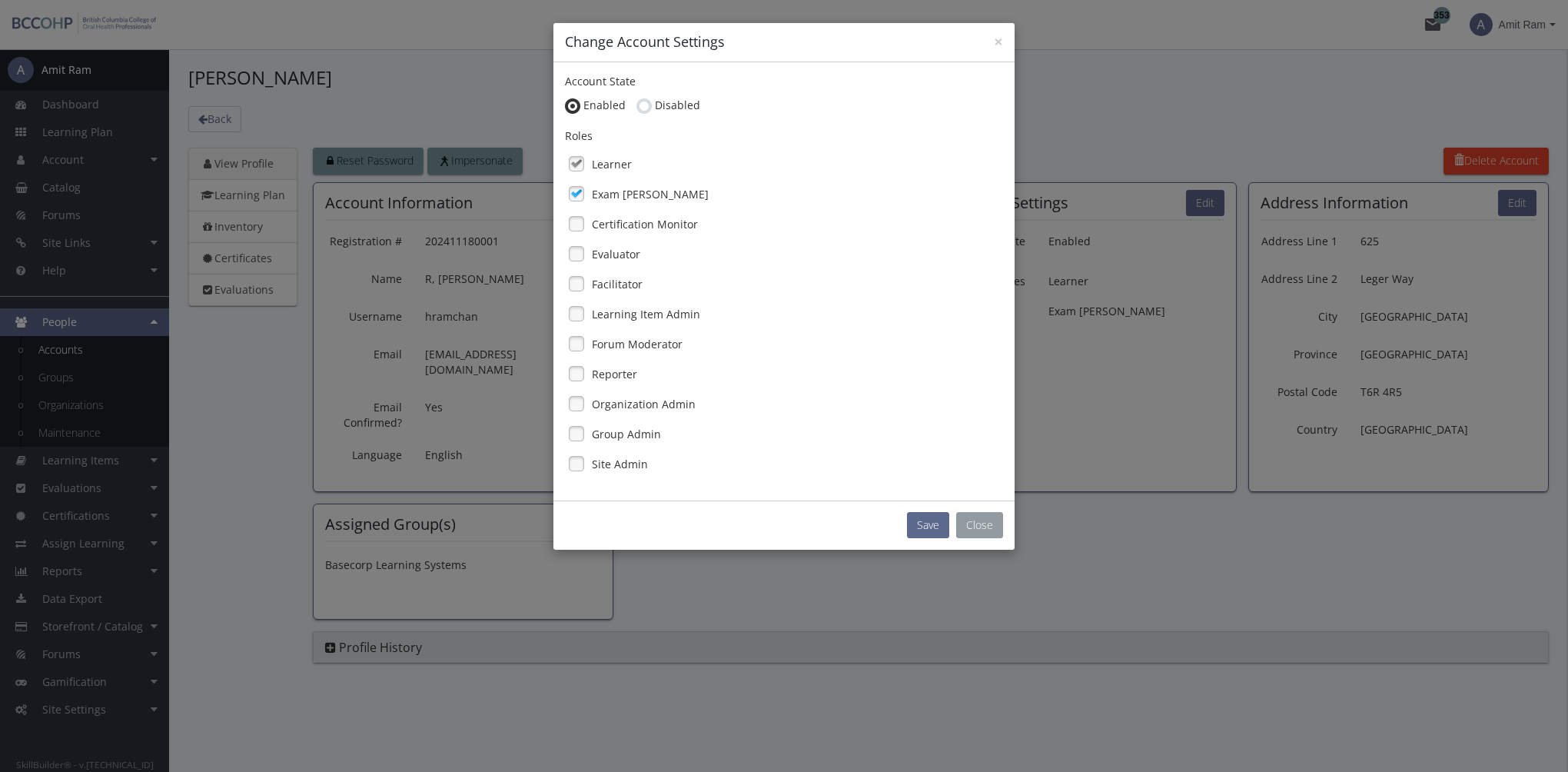
click at [989, 523] on button "Close" at bounding box center [979, 525] width 47 height 26
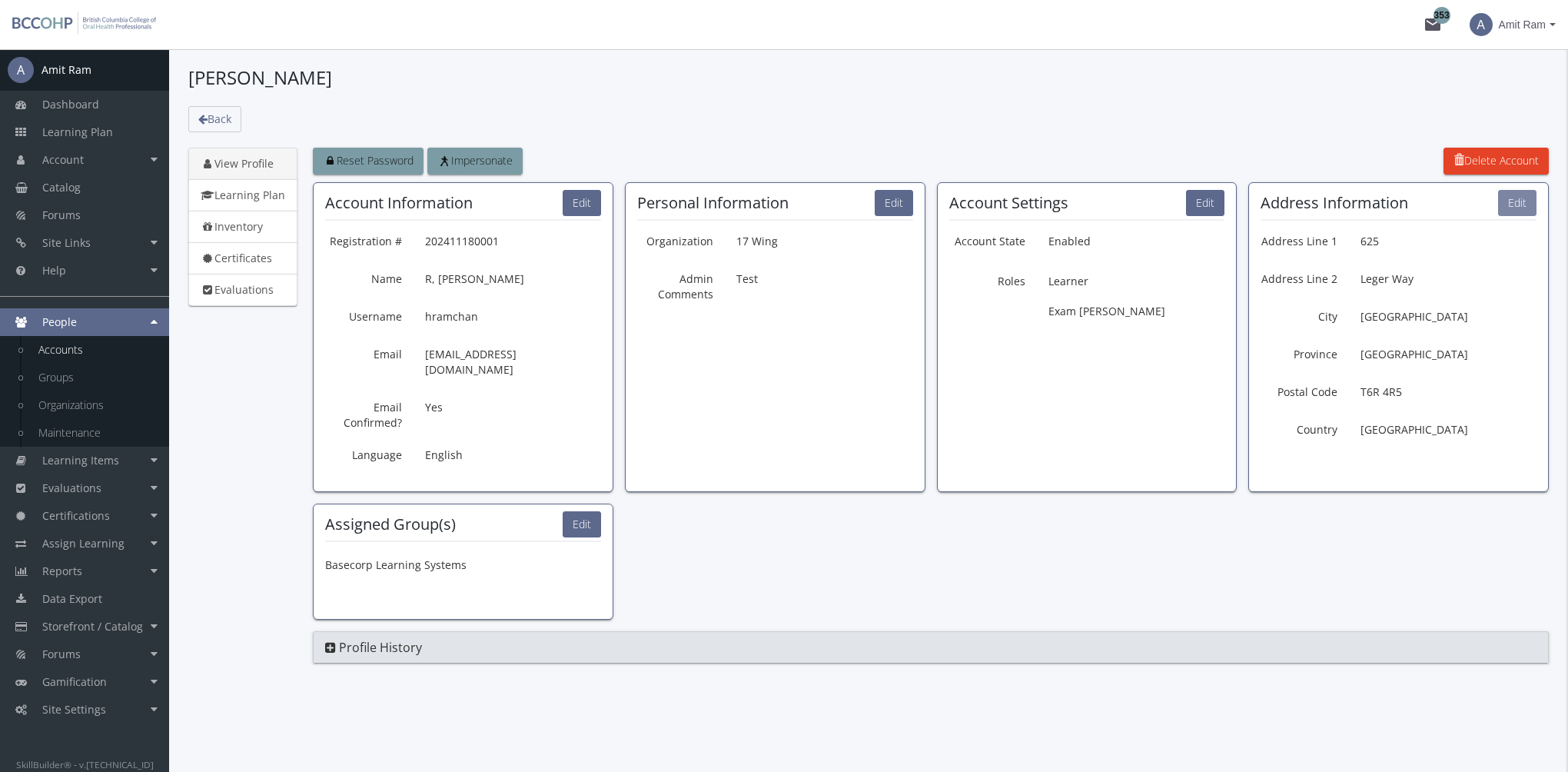
click at [1518, 206] on button "Edit" at bounding box center [1517, 203] width 38 height 26
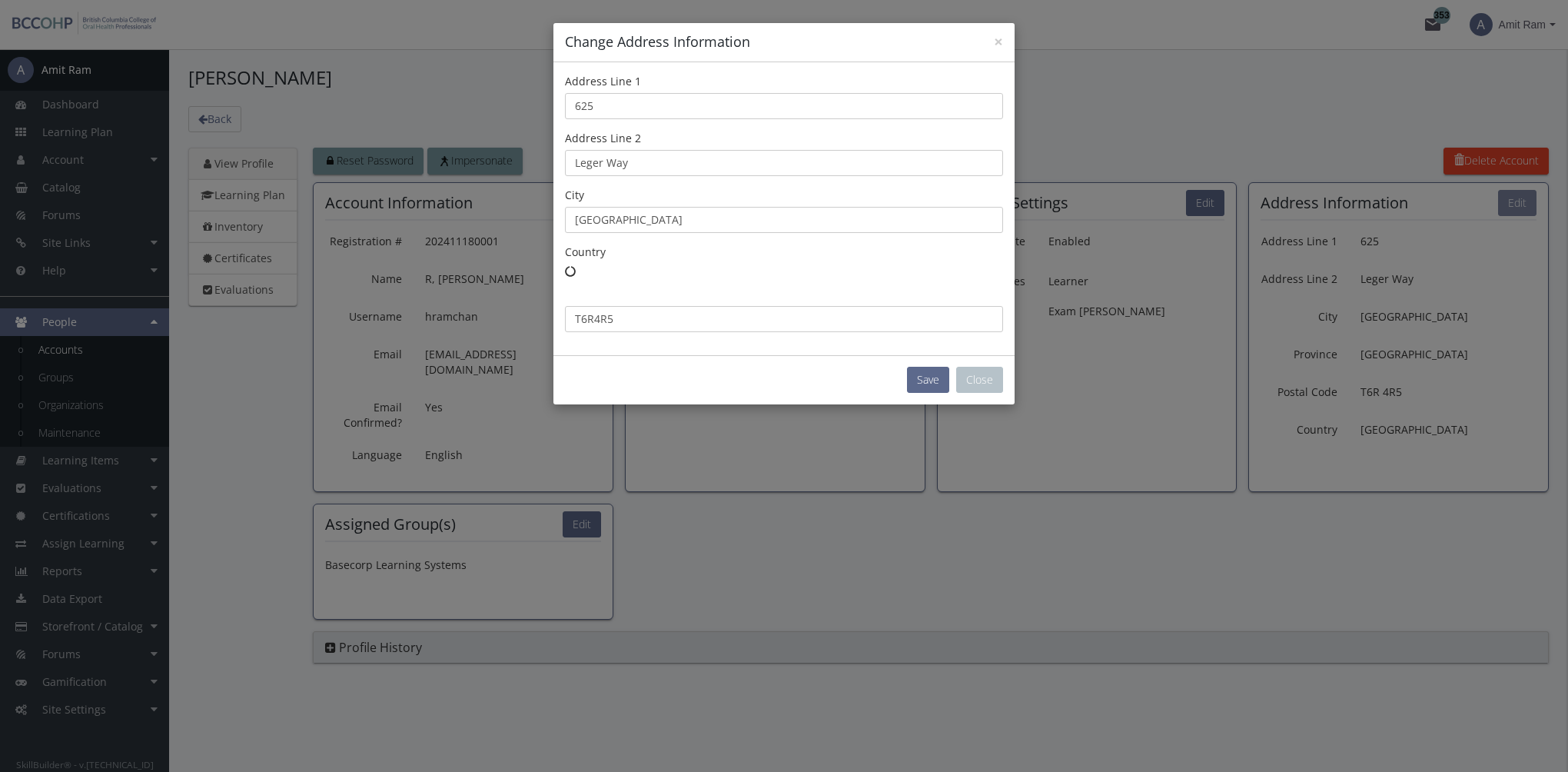
type input "T6R 4R5"
select select "number:1"
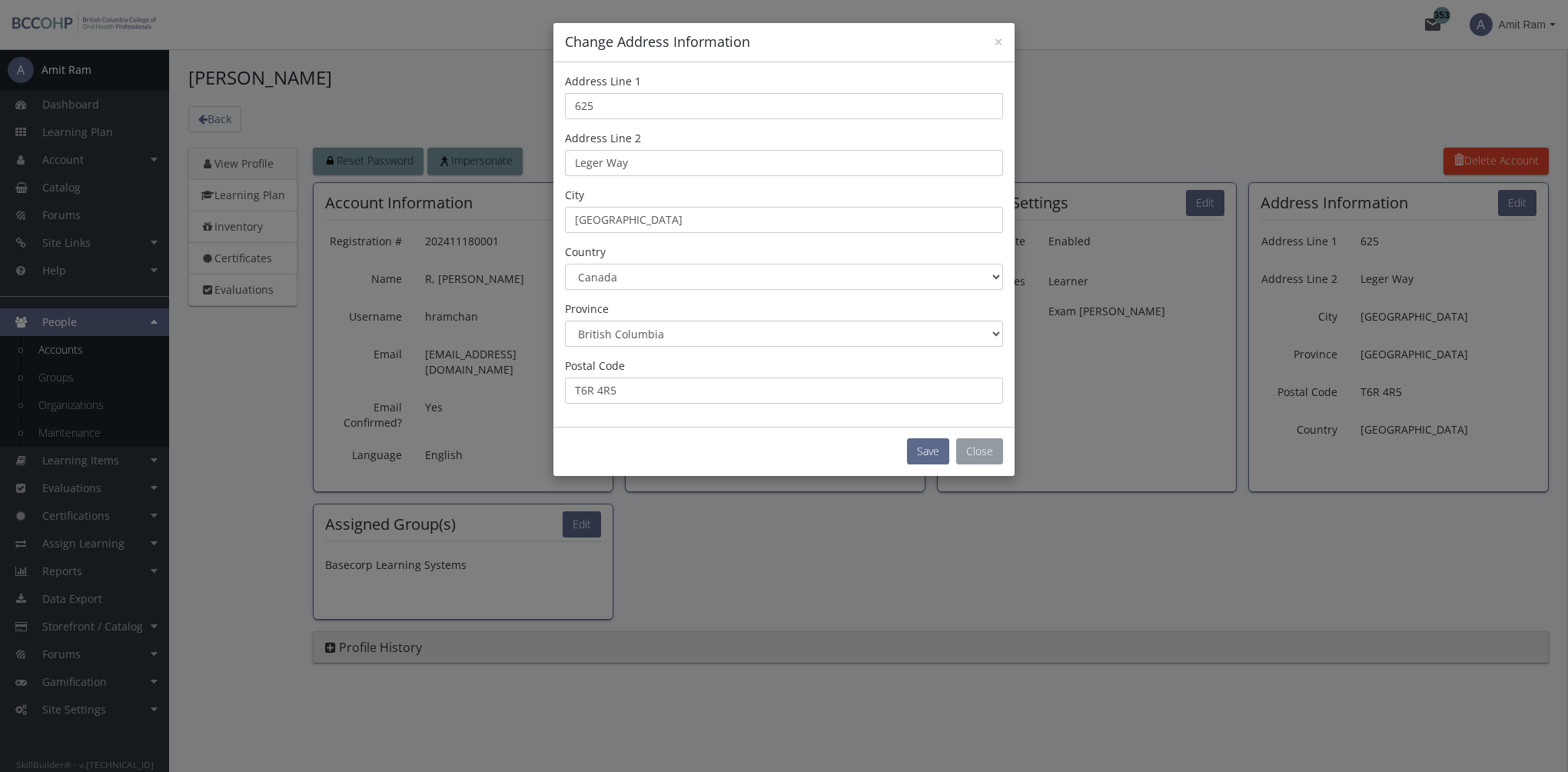
click at [987, 455] on button "Close" at bounding box center [979, 451] width 47 height 26
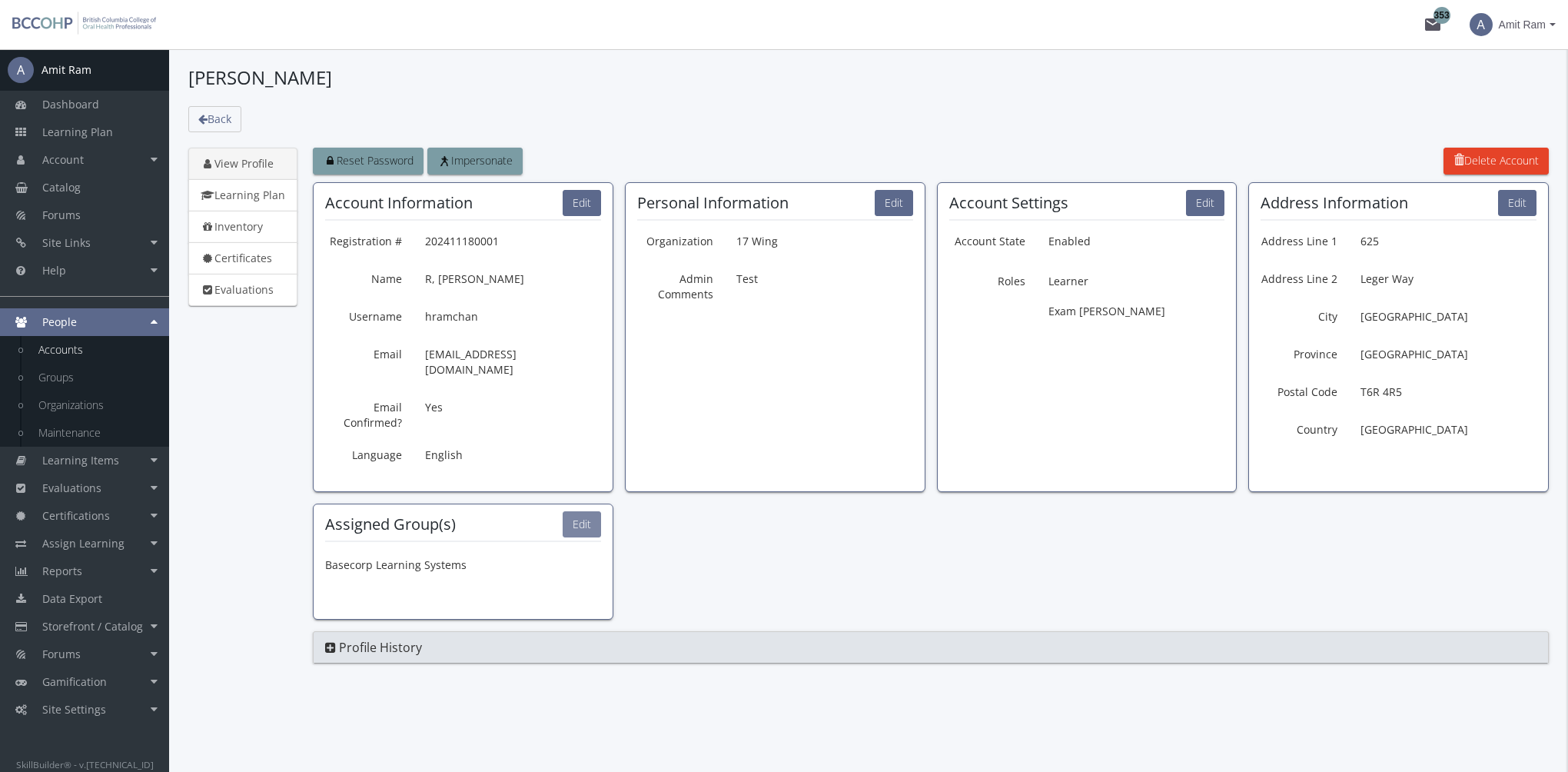
click at [578, 511] on button "Edit" at bounding box center [581, 524] width 38 height 26
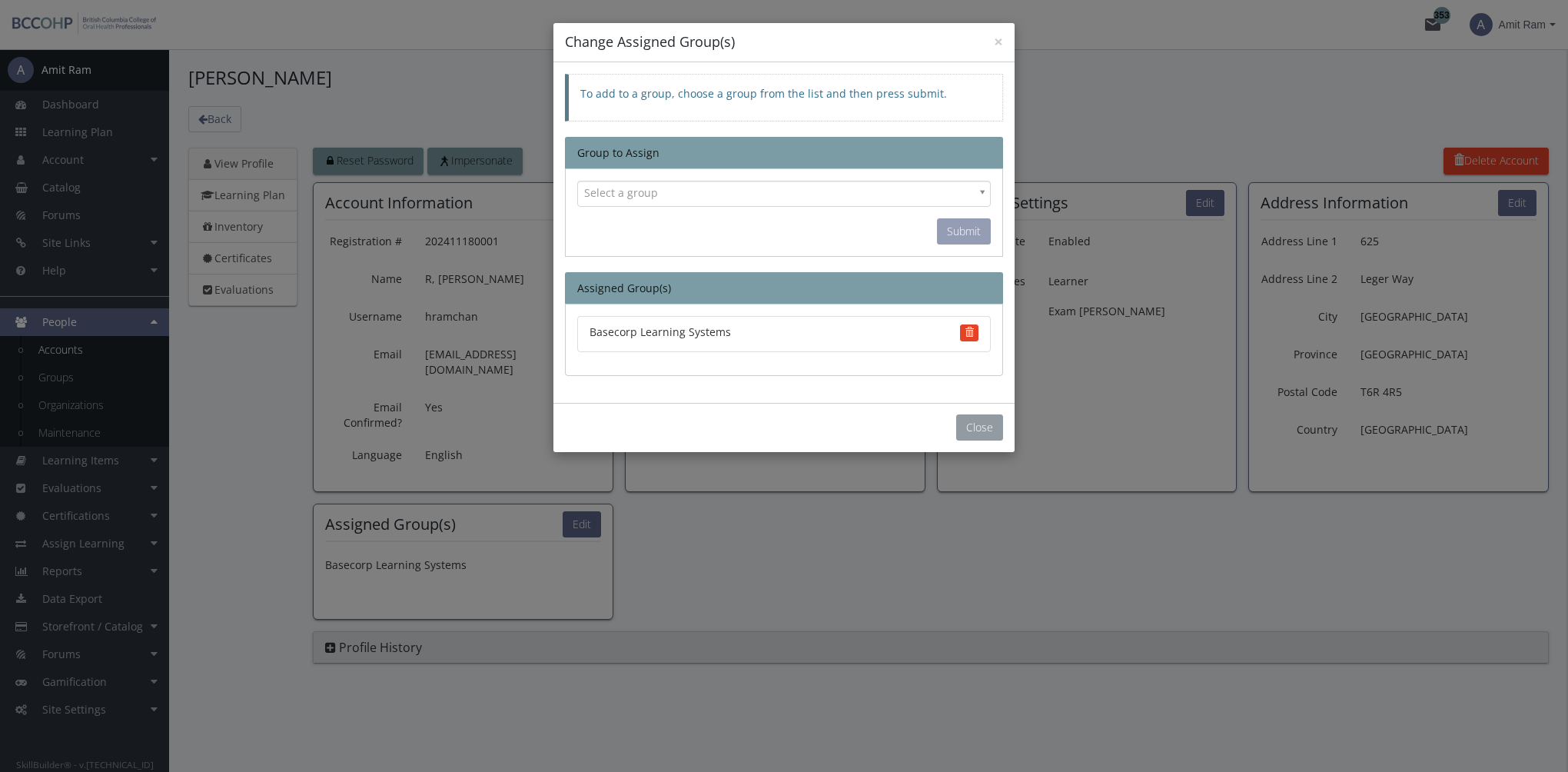
click at [988, 423] on button "Close" at bounding box center [979, 427] width 47 height 26
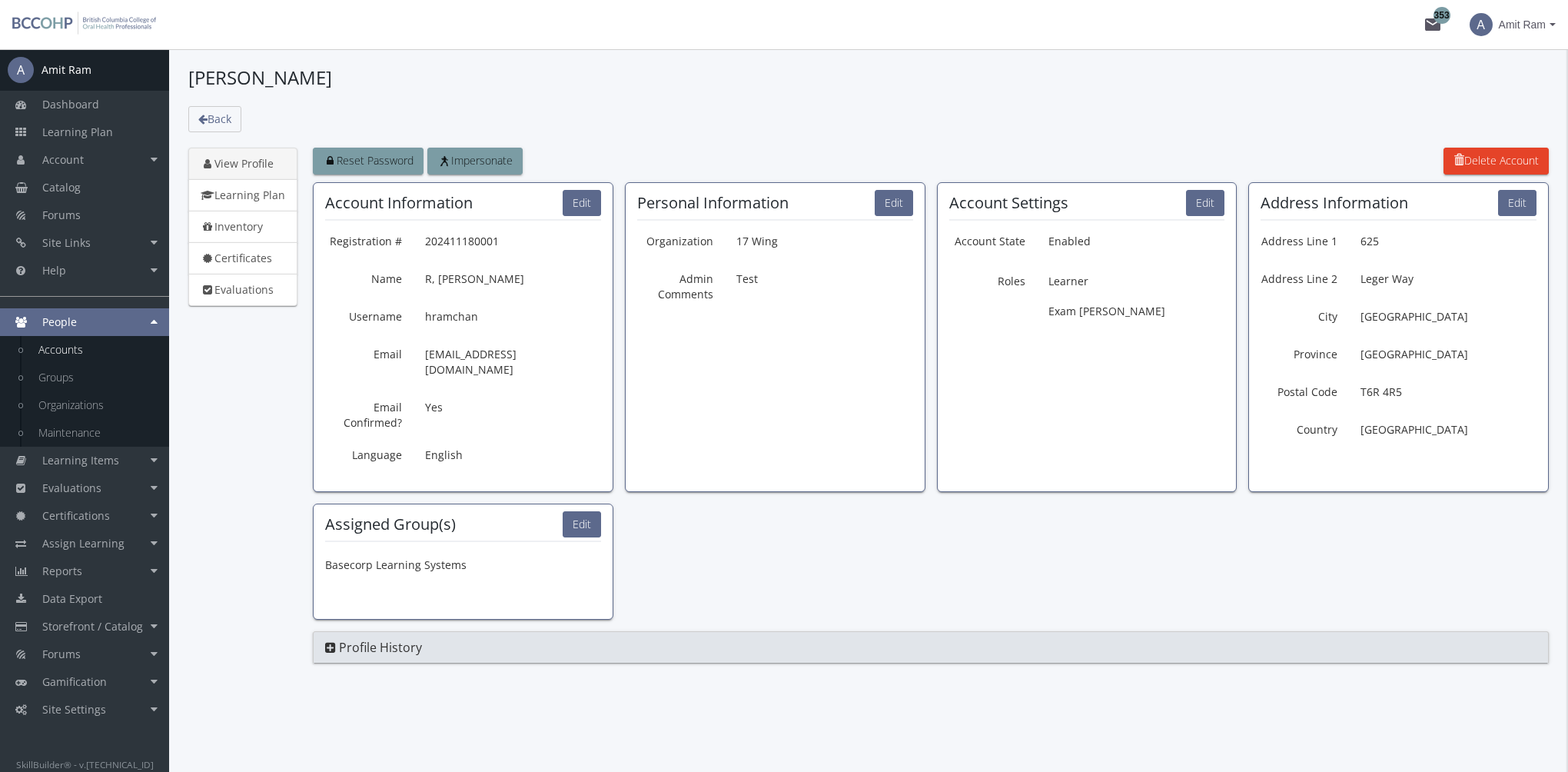
click at [242, 164] on link "View Profile" at bounding box center [242, 164] width 110 height 33
click at [259, 190] on link "Learning Plan" at bounding box center [242, 196] width 110 height 33
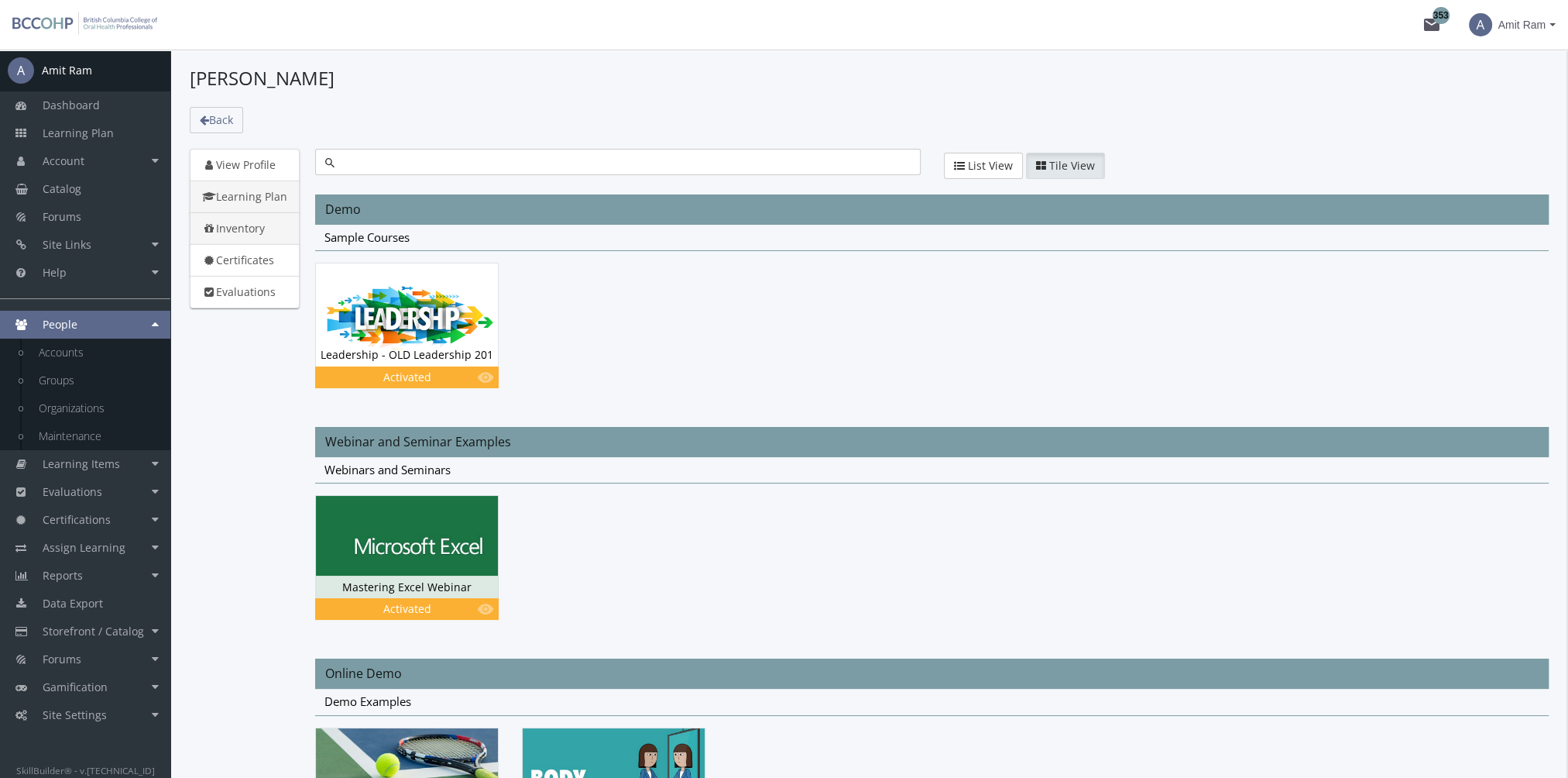
click at [263, 226] on link "Inventory" at bounding box center [244, 229] width 110 height 33
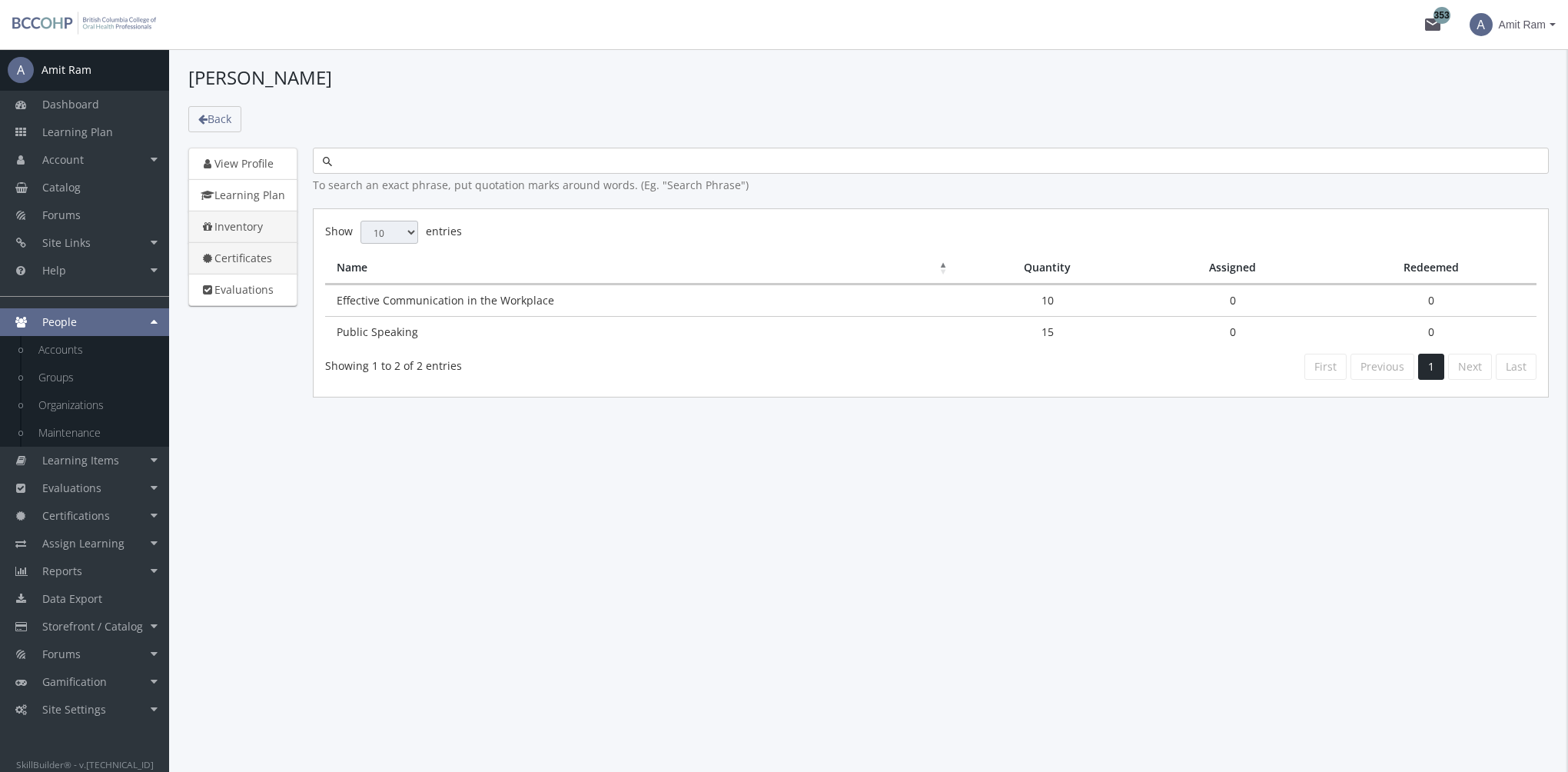
click at [261, 262] on link "Certificates" at bounding box center [242, 259] width 110 height 33
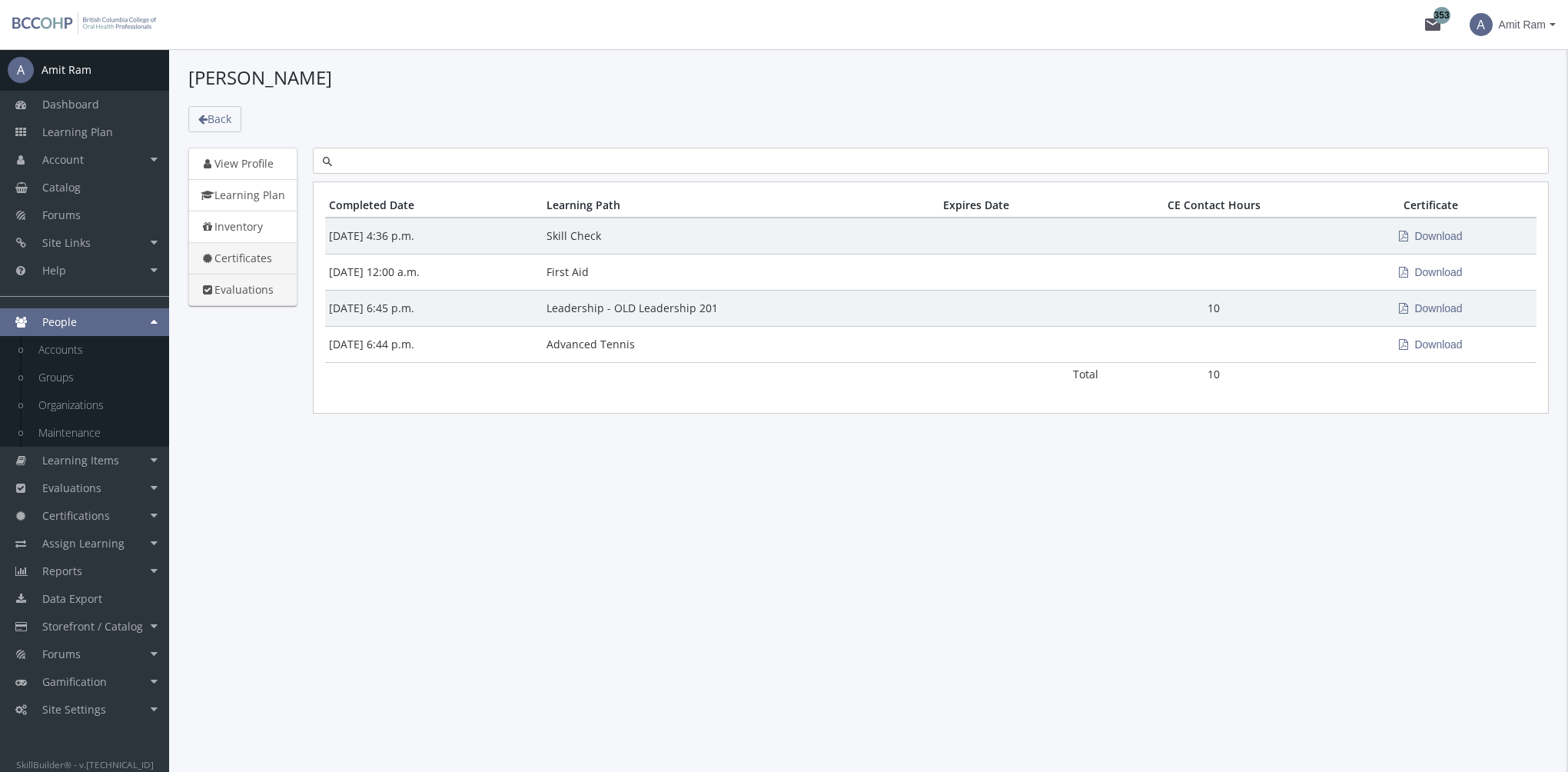
click at [262, 289] on link "Evaluations" at bounding box center [242, 290] width 110 height 33
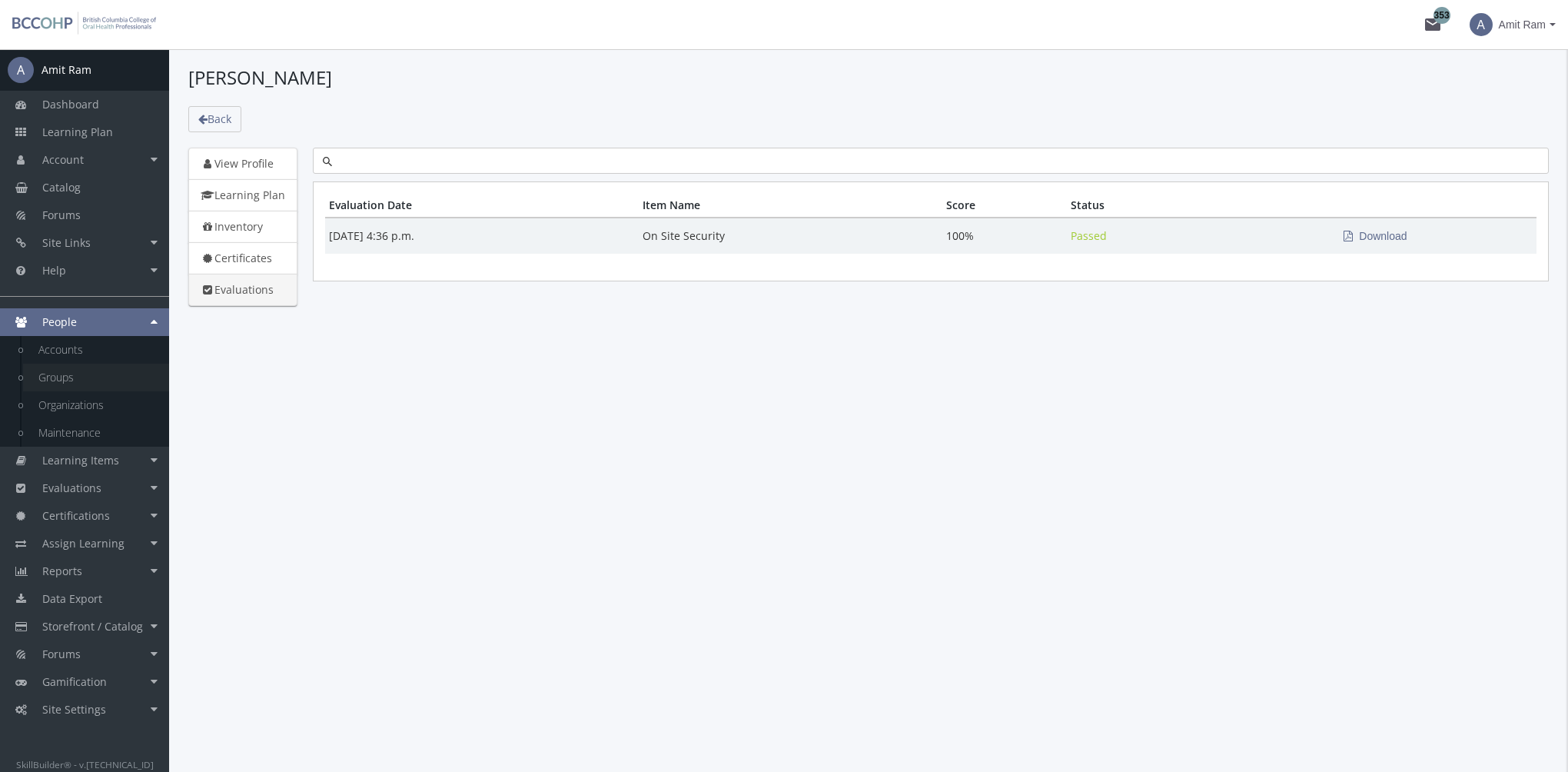
click at [83, 370] on link "Groups" at bounding box center [96, 377] width 146 height 28
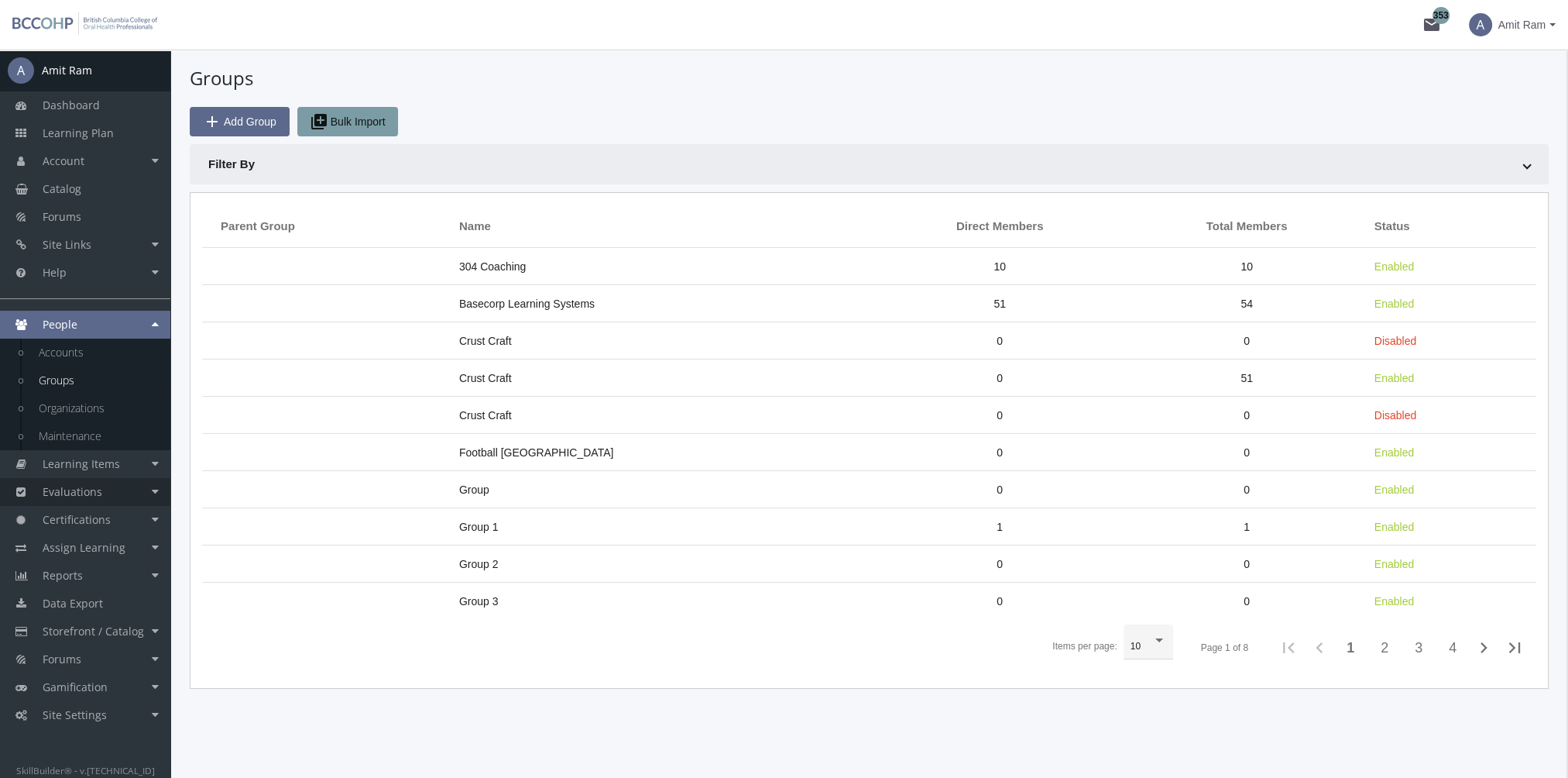
click at [124, 487] on link "Evaluations" at bounding box center [85, 492] width 171 height 28
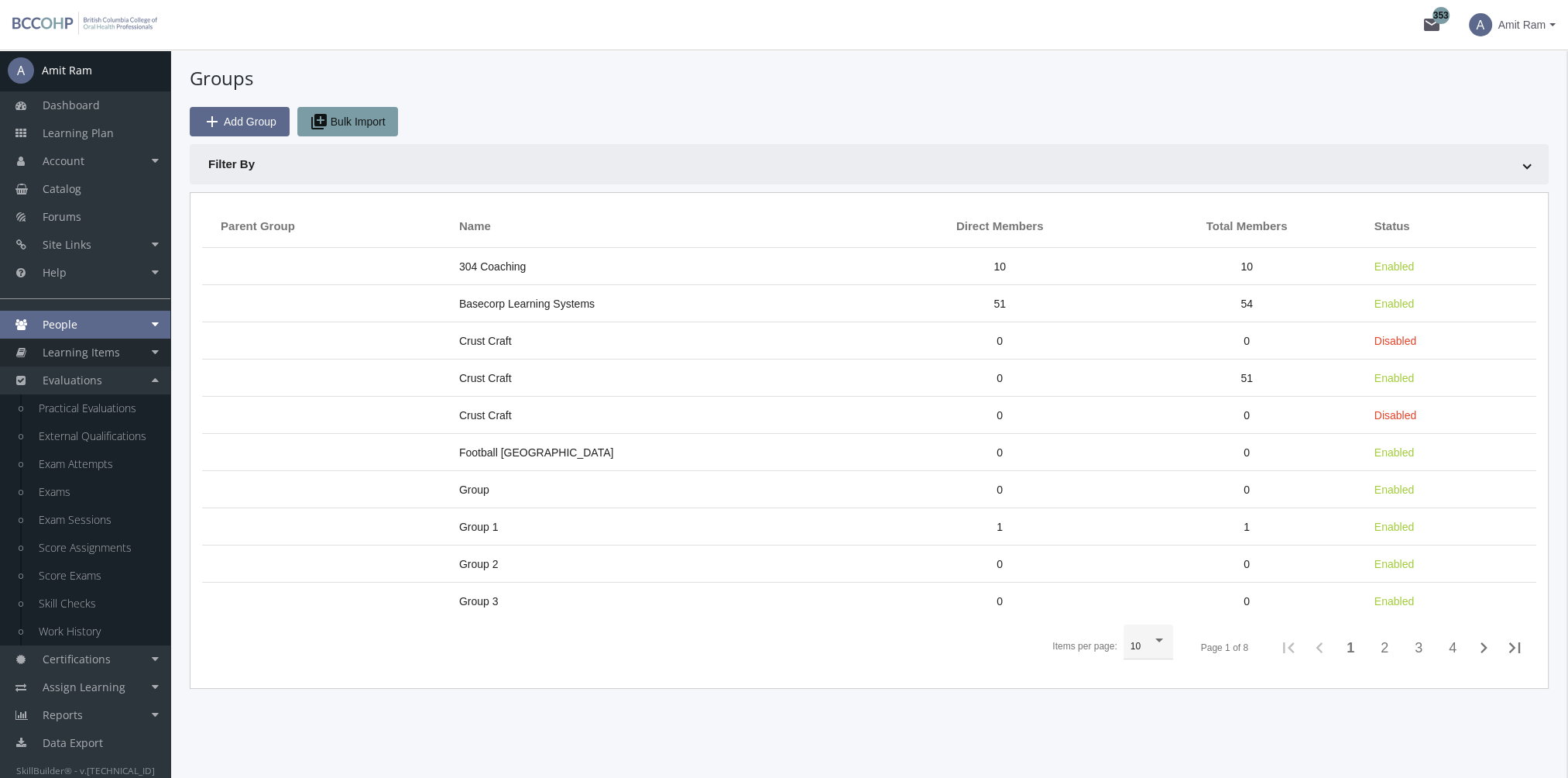
click at [122, 349] on link "Learning Items" at bounding box center [85, 352] width 171 height 28
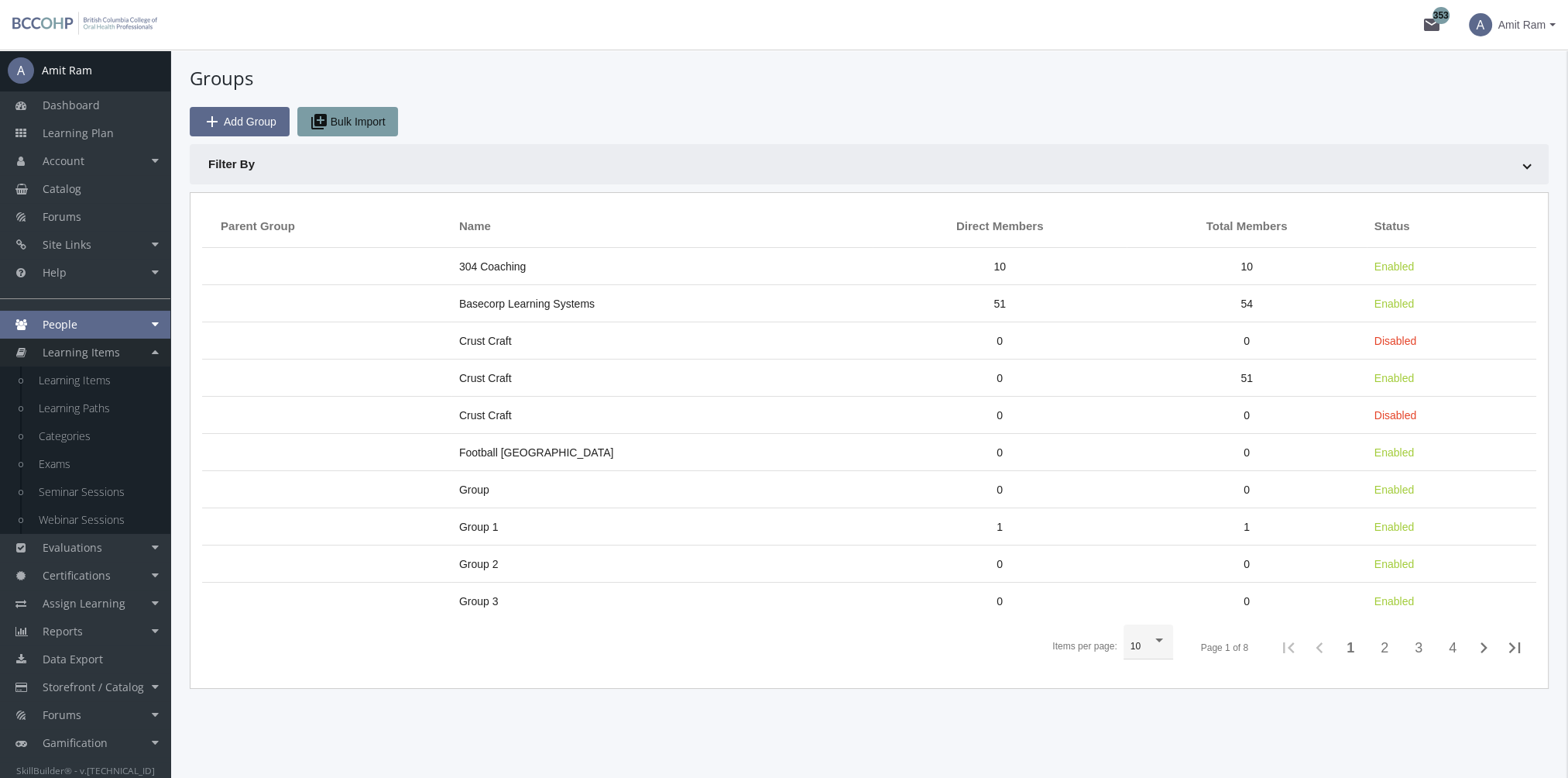
click at [122, 349] on link "Learning Items" at bounding box center [85, 352] width 171 height 28
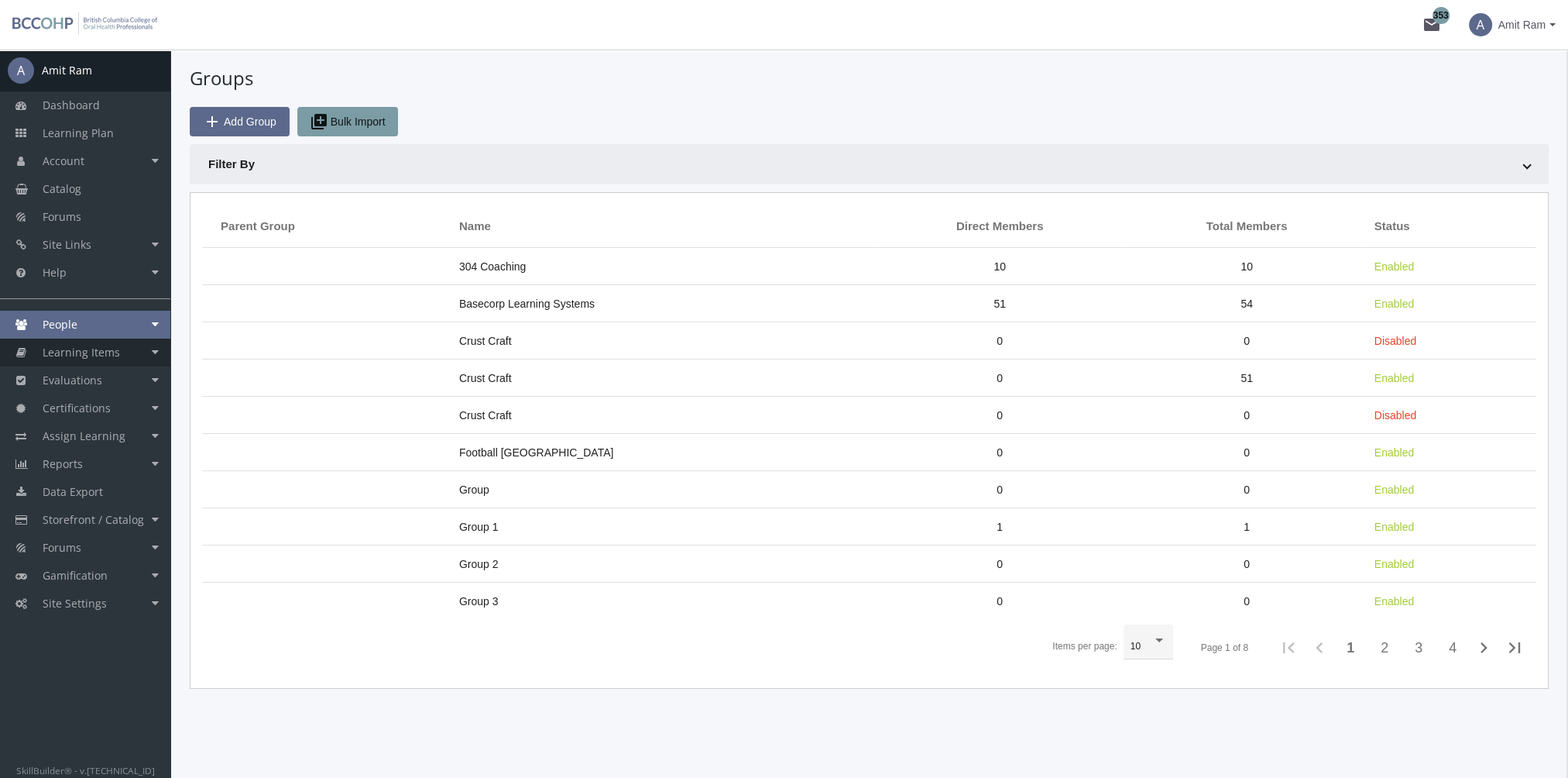
click at [123, 349] on link "Learning Items" at bounding box center [85, 352] width 171 height 28
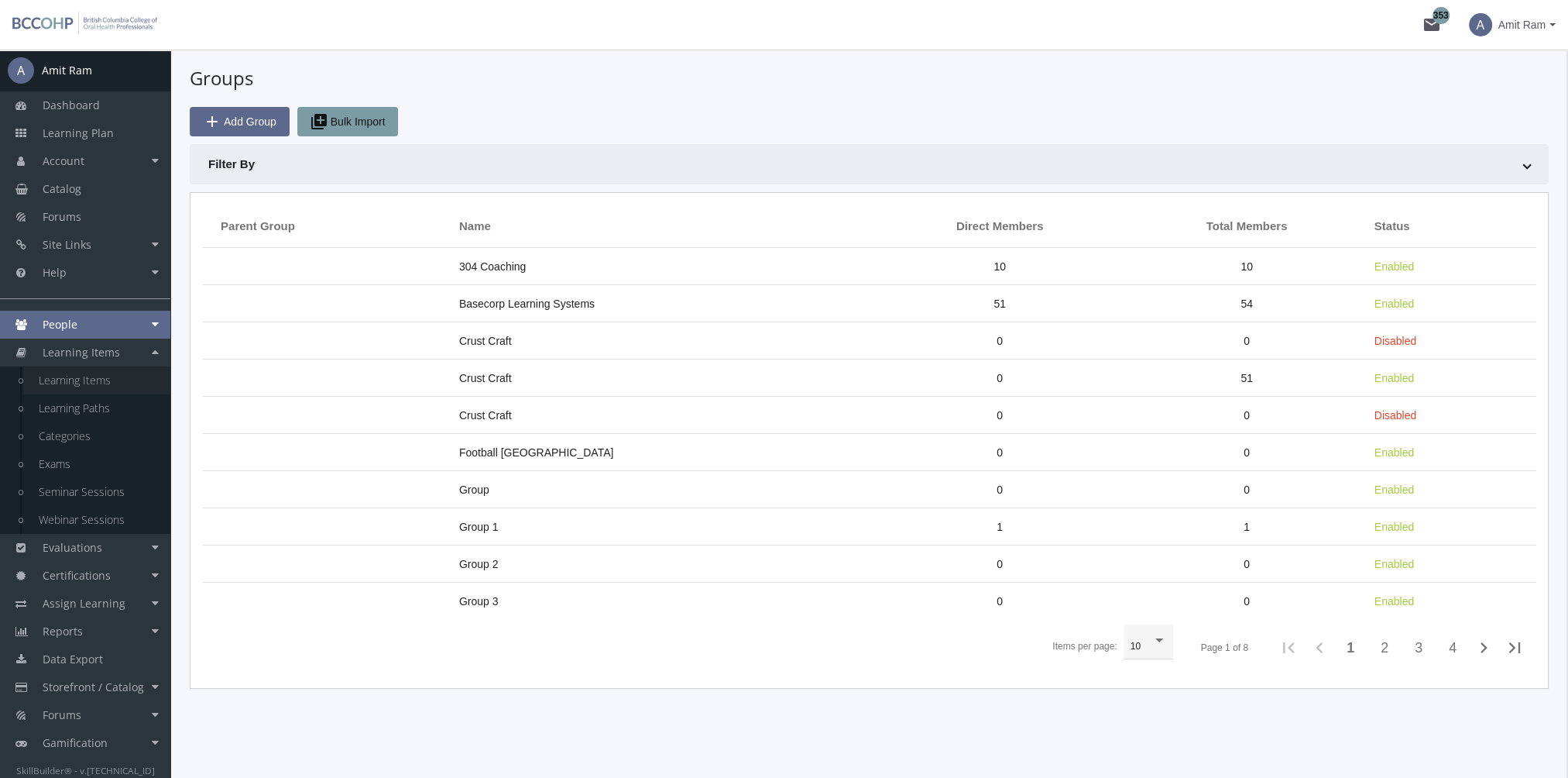
click at [111, 377] on link "Learning Items" at bounding box center [97, 380] width 147 height 28
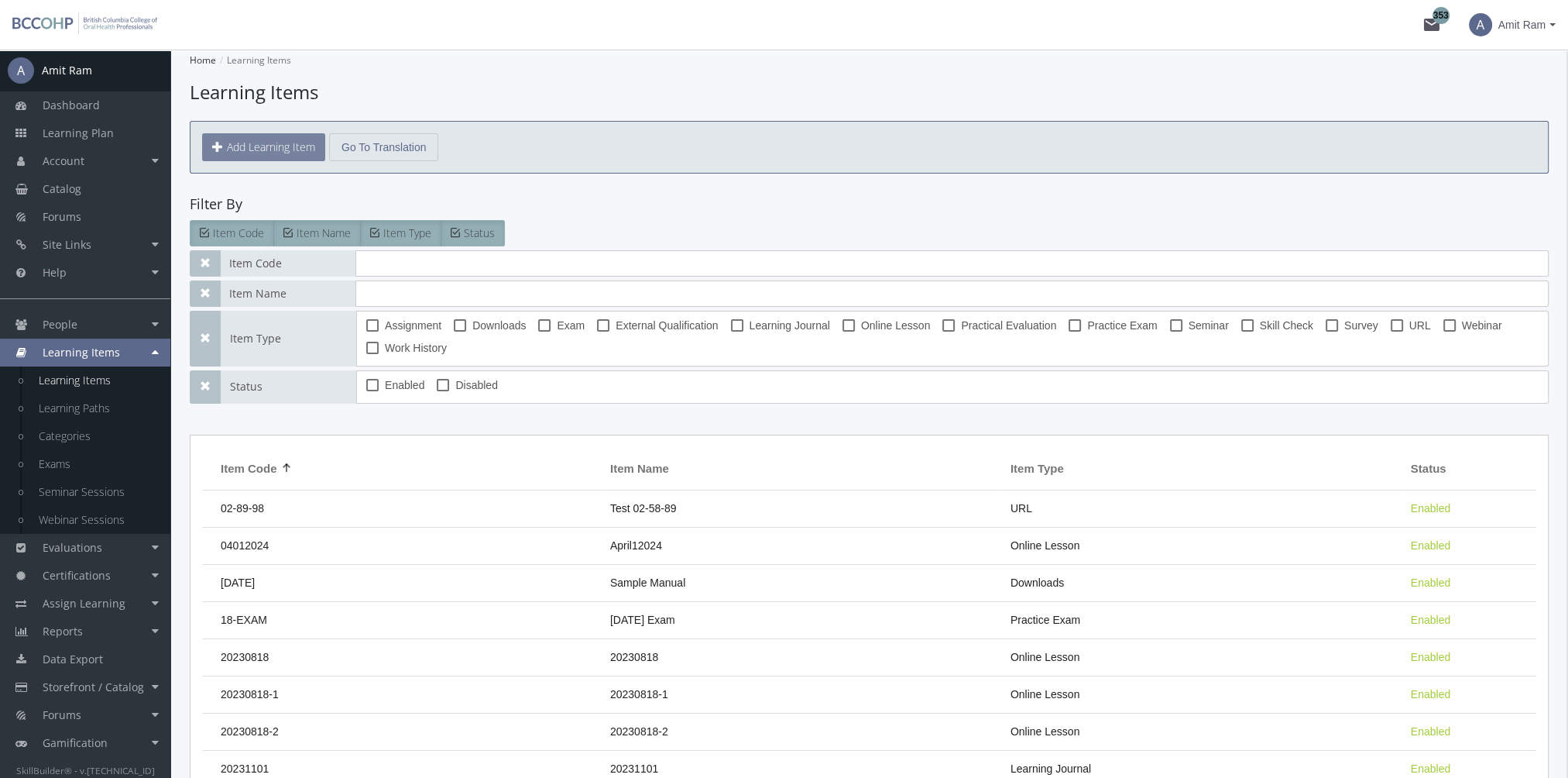
click at [291, 149] on button "Add Learning Item" at bounding box center [263, 147] width 123 height 28
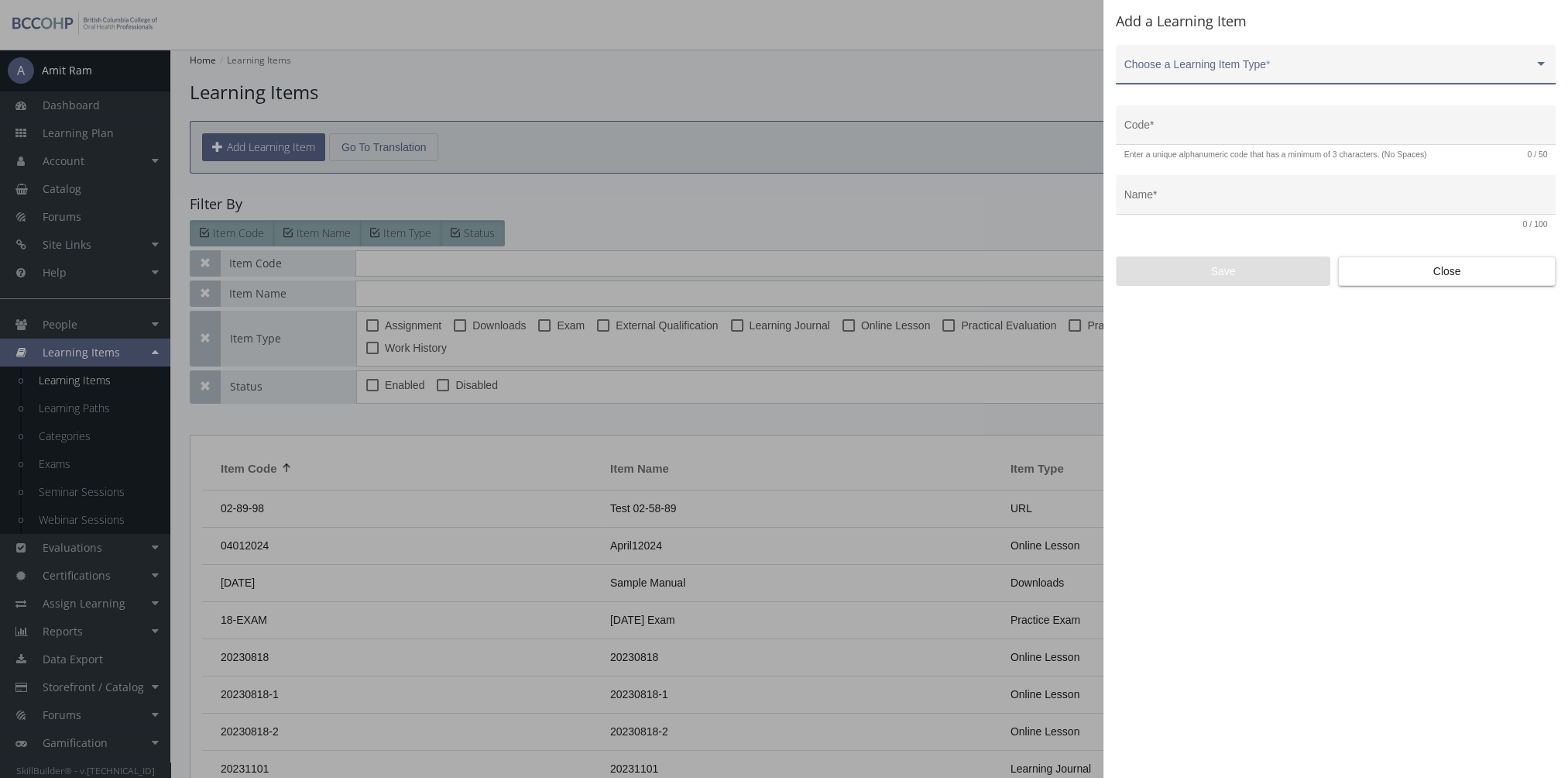
click at [1207, 60] on div "Choose a Learning Item Type *" at bounding box center [1336, 68] width 423 height 32
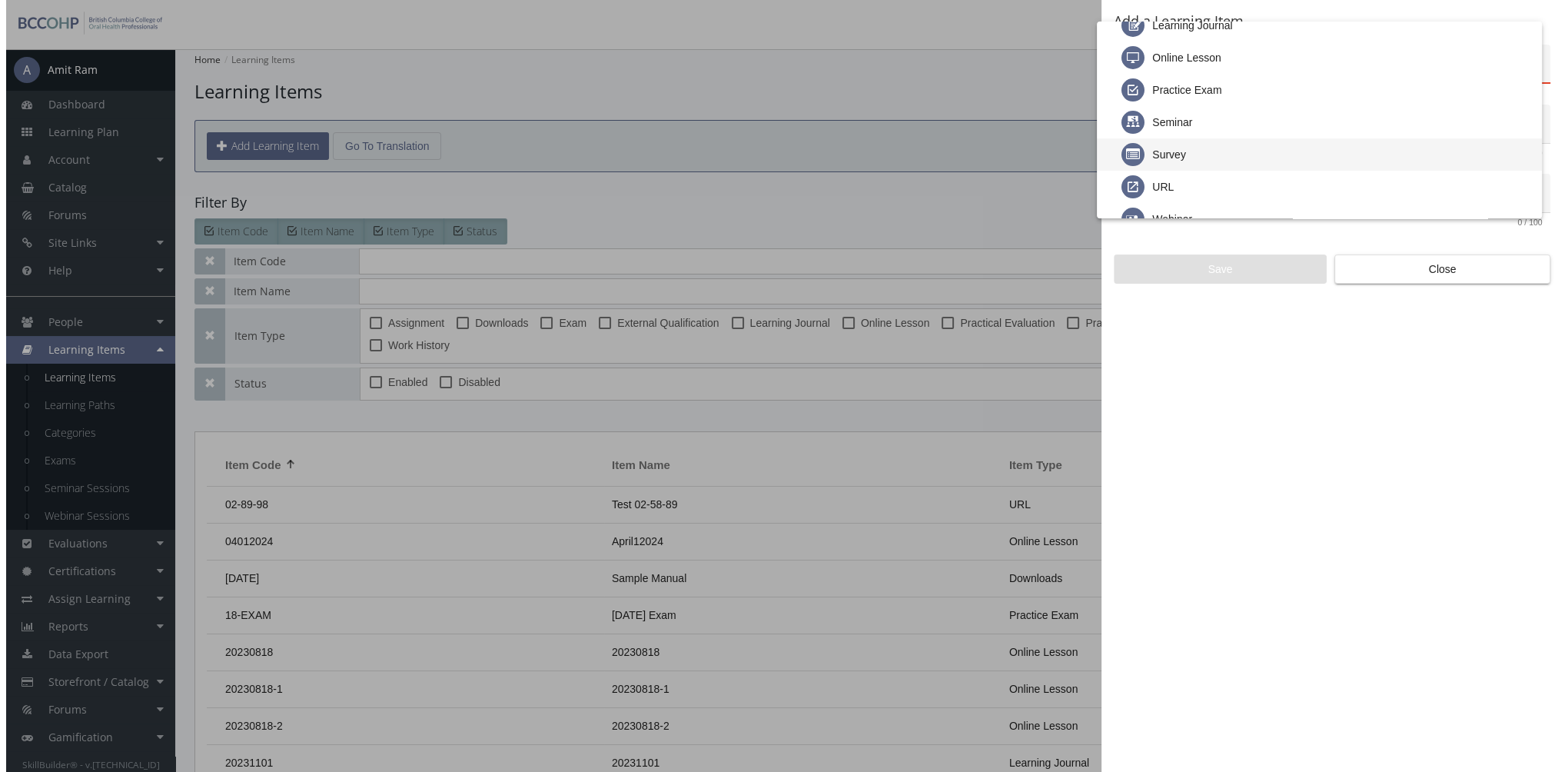
scroll to position [77, 0]
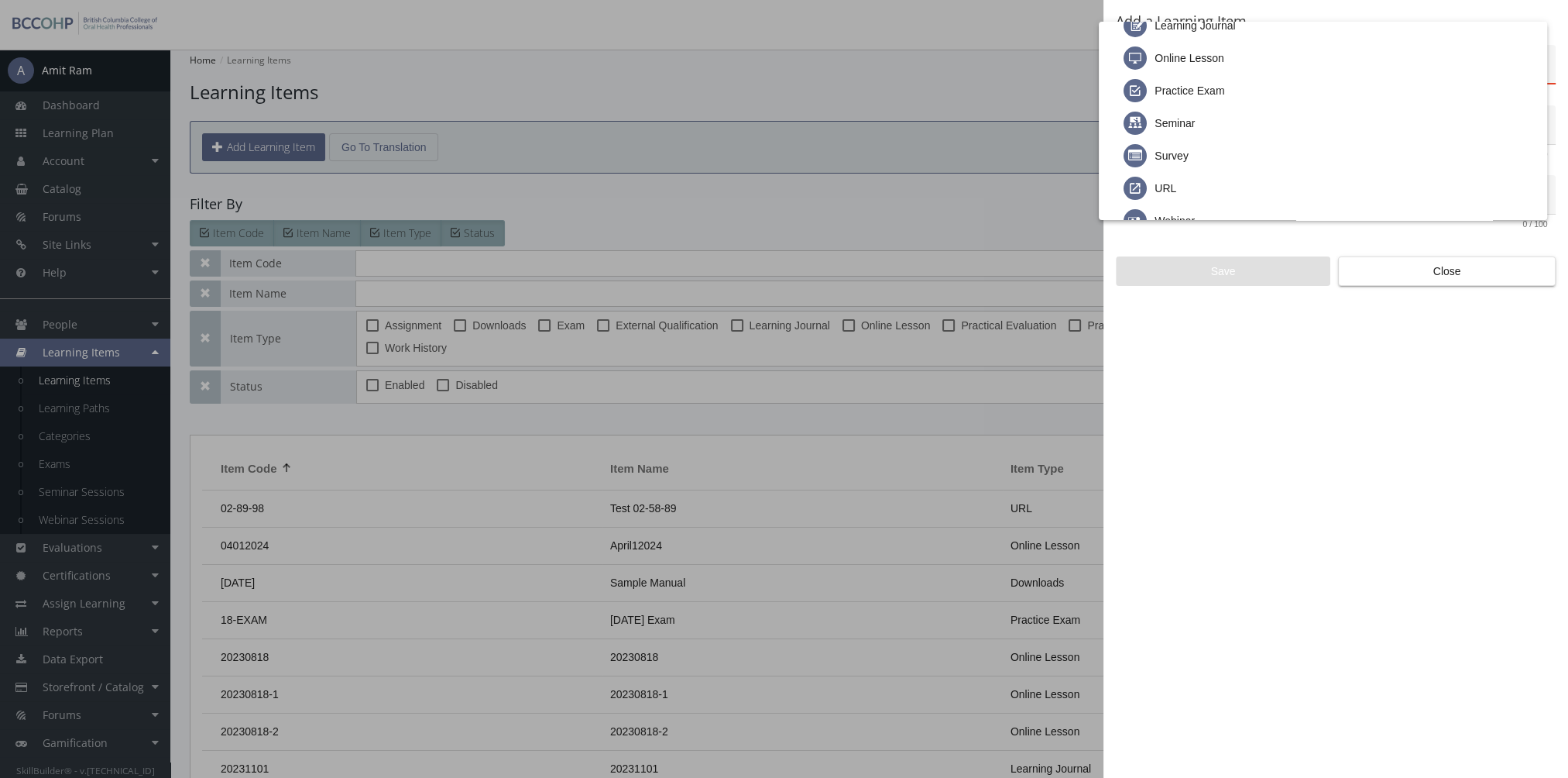
drag, startPoint x: 1374, startPoint y: 333, endPoint x: 1434, endPoint y: 321, distance: 61.2
click at [1401, 335] on div at bounding box center [784, 389] width 1568 height 778
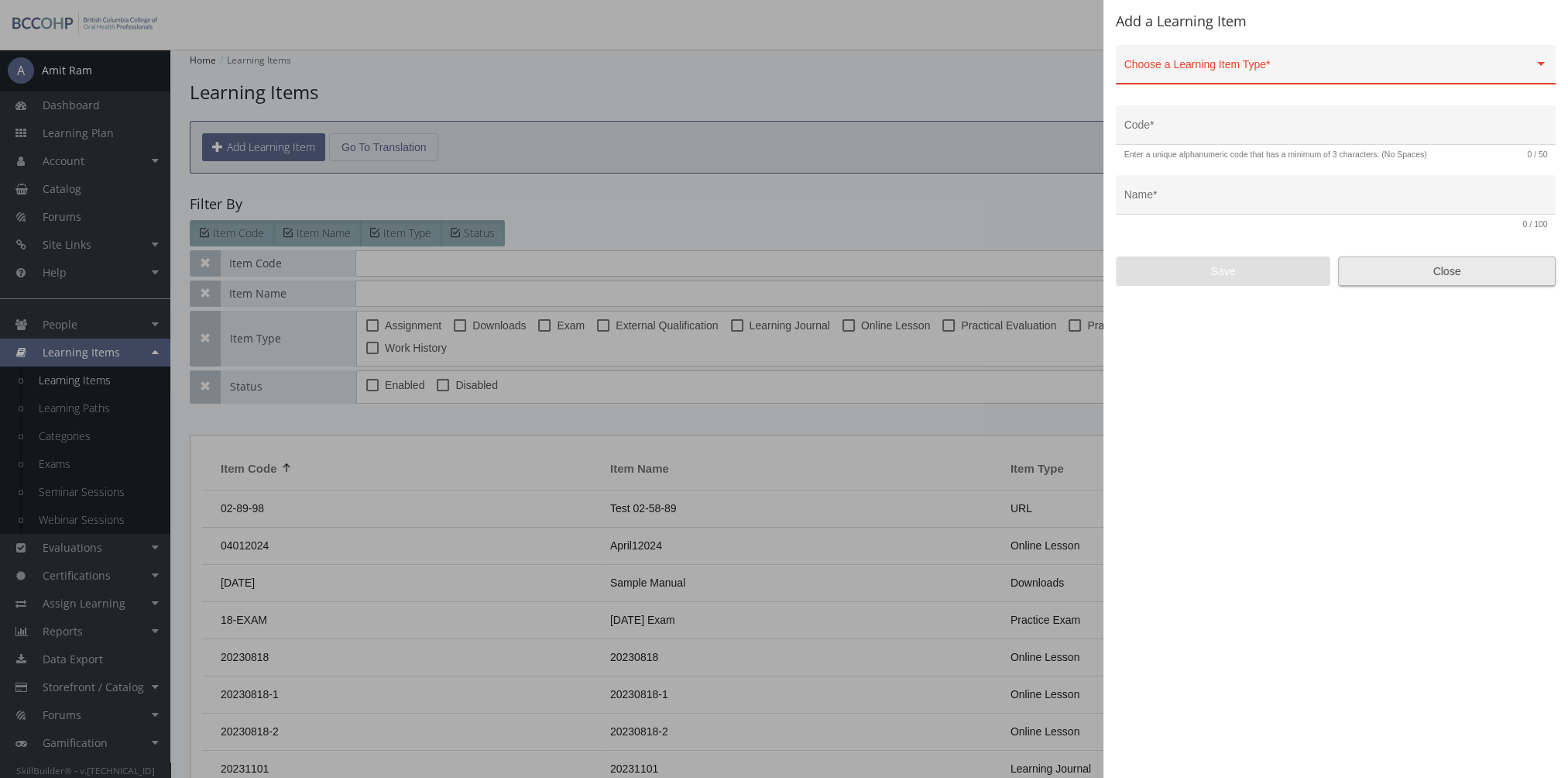
click at [1430, 274] on span "Close" at bounding box center [1447, 272] width 191 height 28
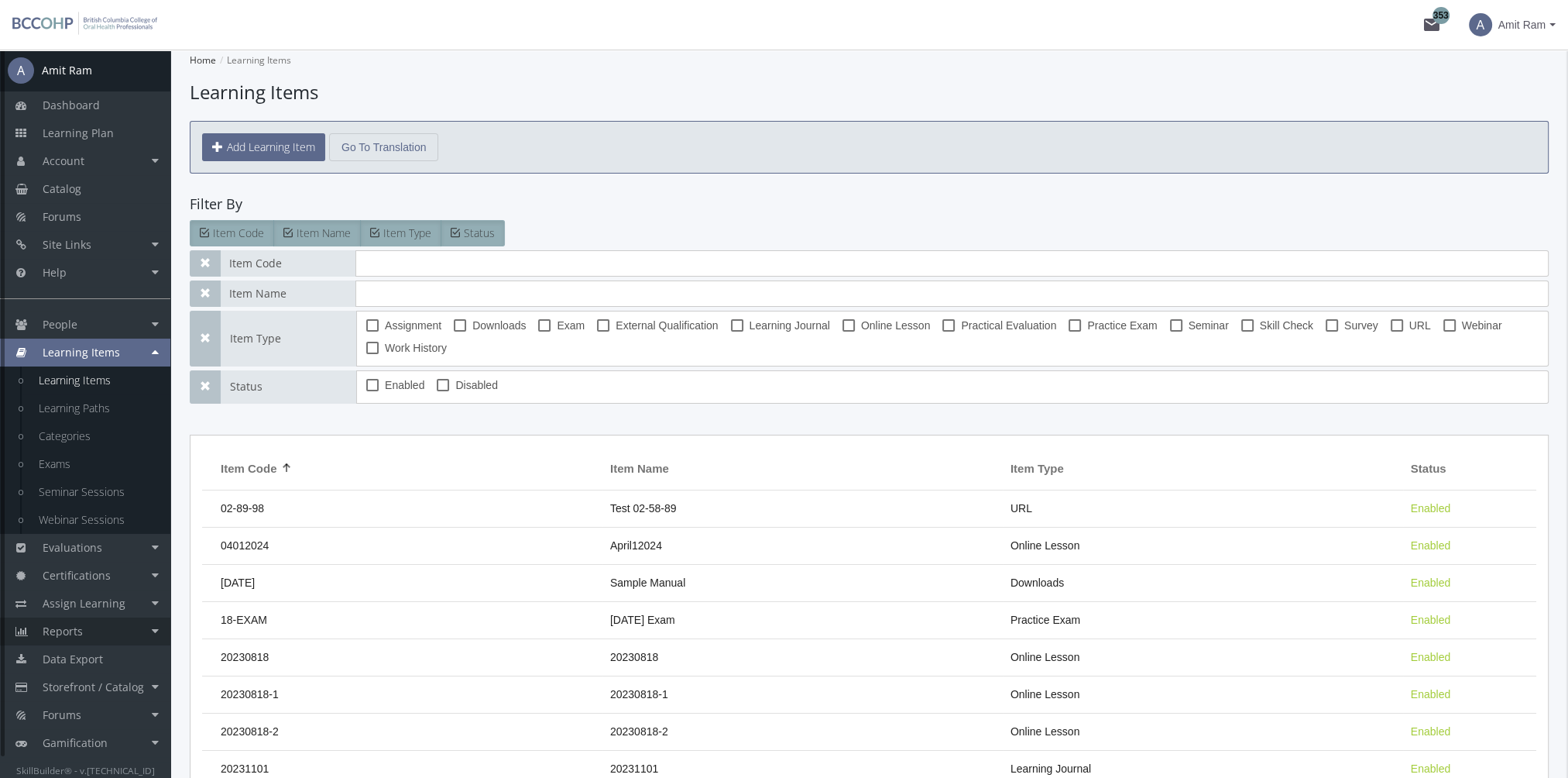
click at [94, 641] on link "Reports" at bounding box center [85, 632] width 171 height 28
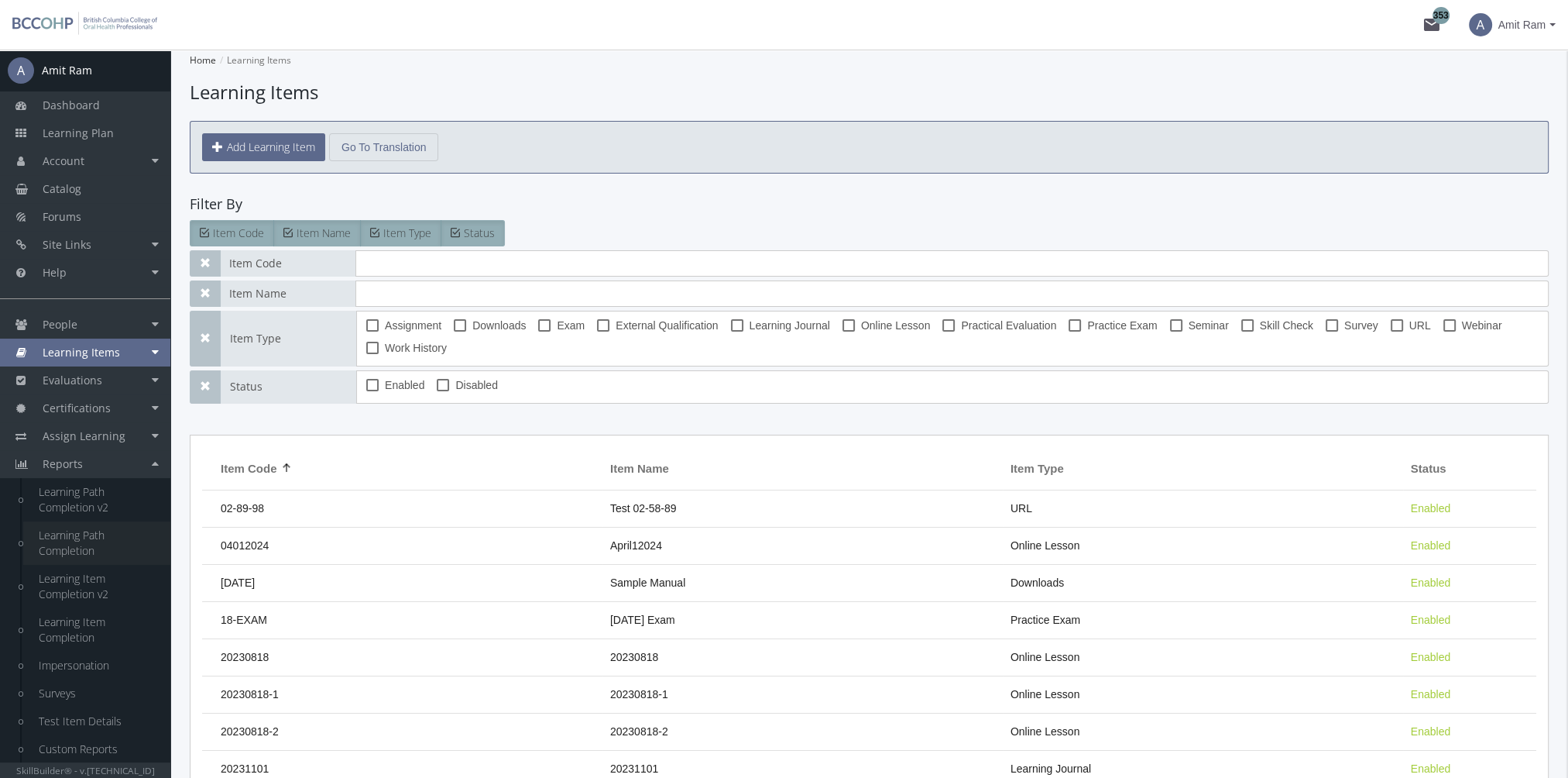
click at [74, 537] on link "Learning Path Completion" at bounding box center [97, 542] width 147 height 43
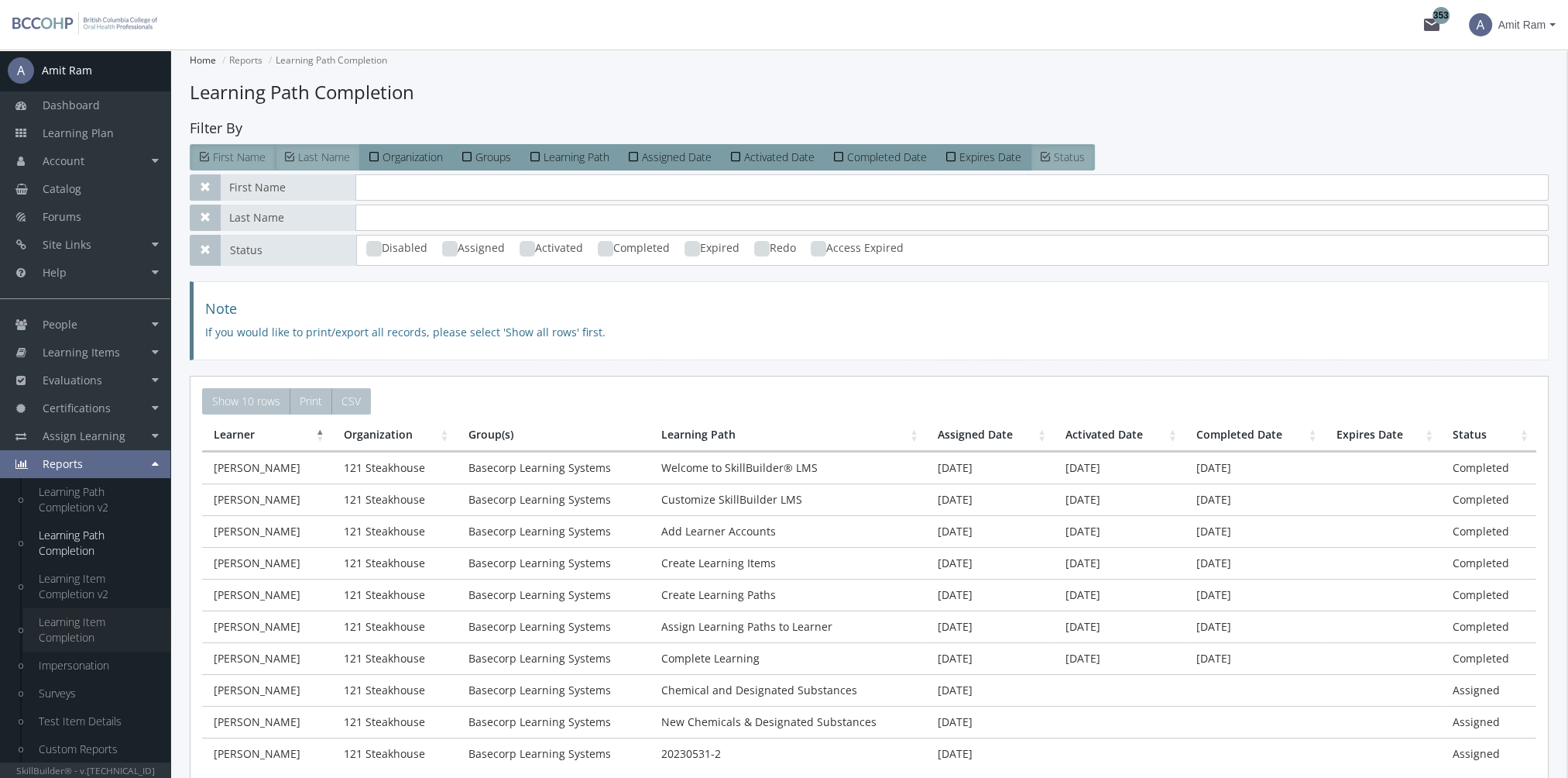
click at [81, 621] on link "Learning Item Completion" at bounding box center [97, 629] width 147 height 43
click at [65, 691] on link "Surveys" at bounding box center [97, 693] width 147 height 28
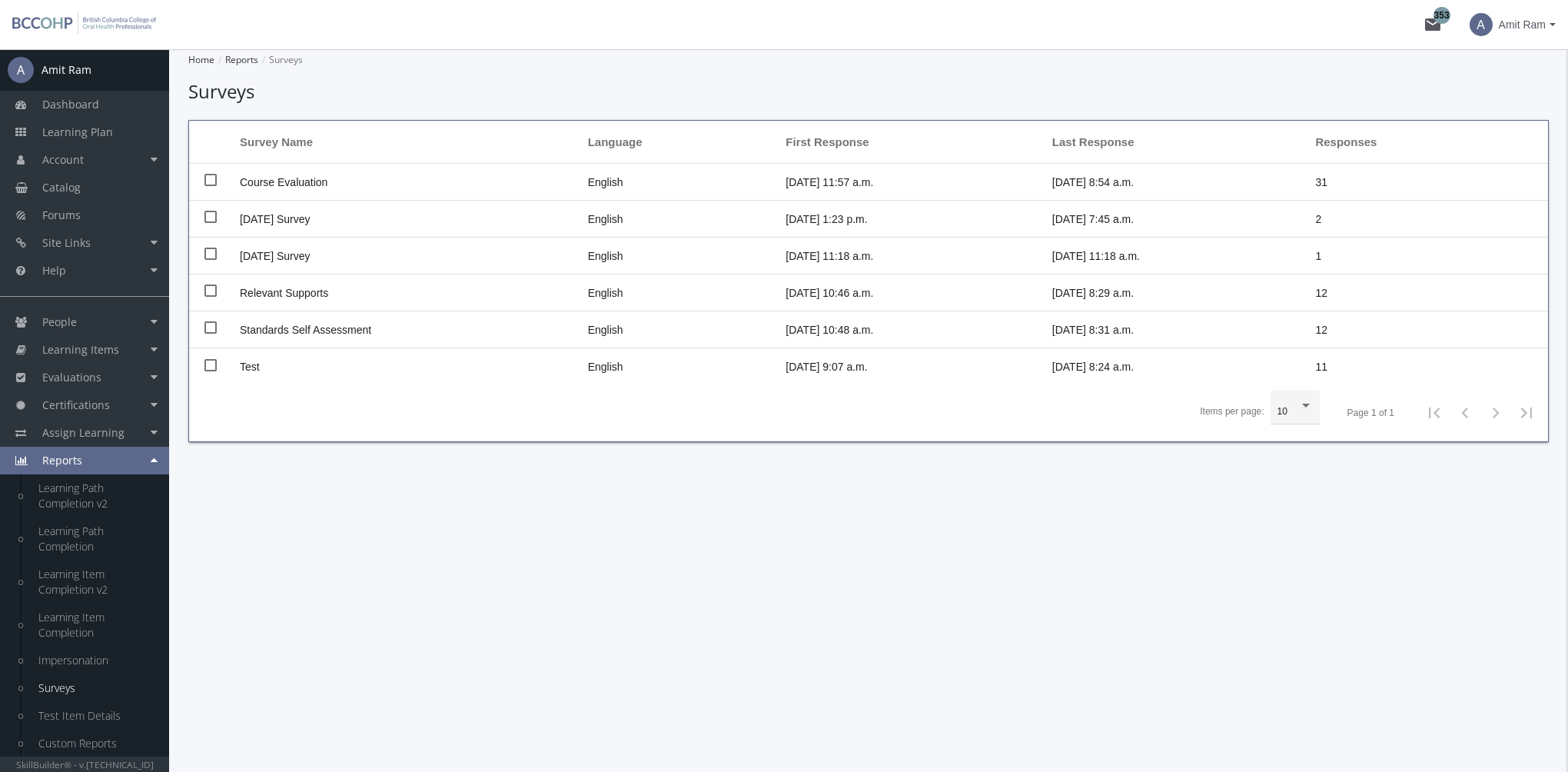
scroll to position [138, 0]
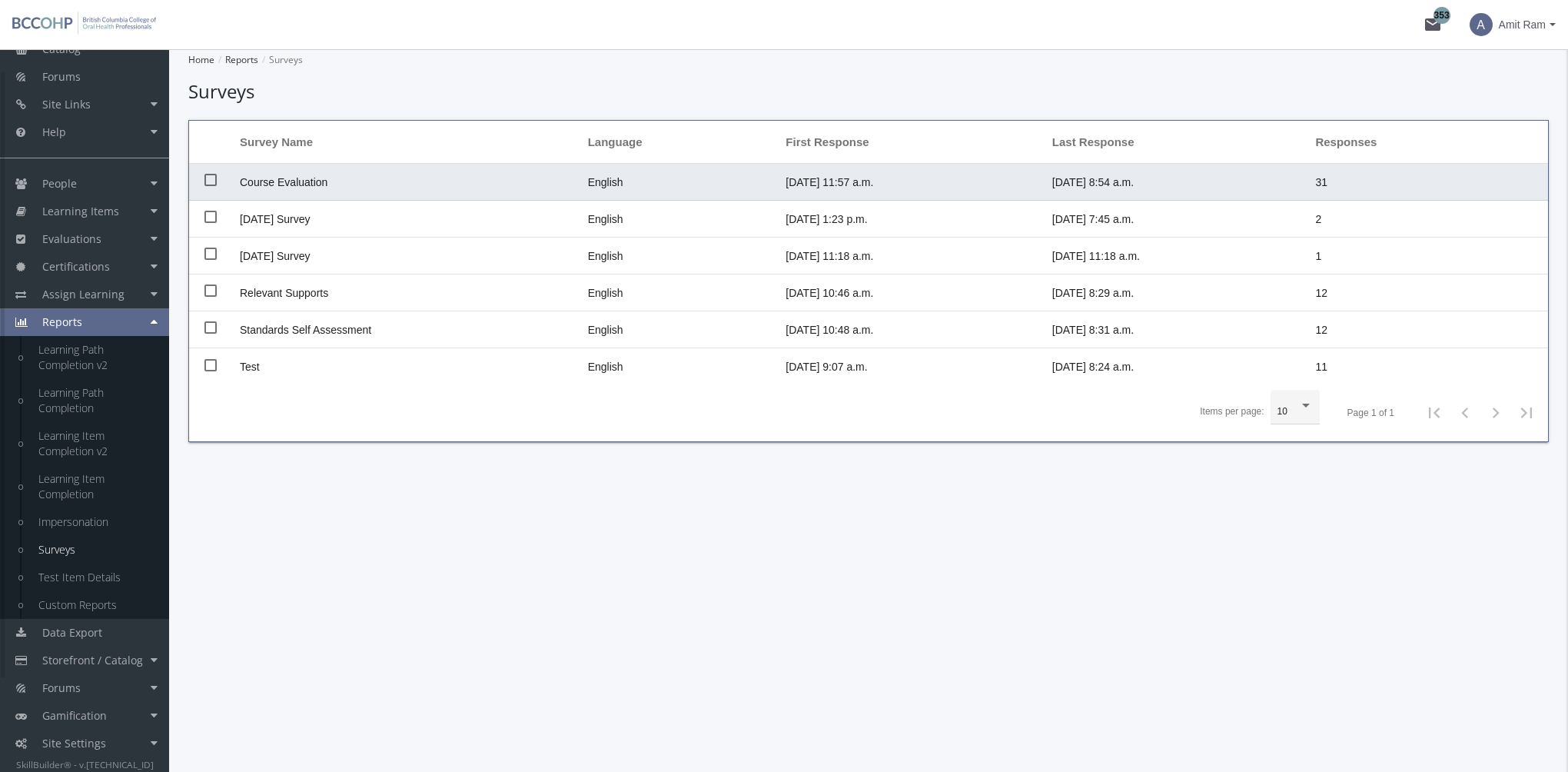
click at [308, 179] on span "Course Evaluation" at bounding box center [283, 183] width 88 height 12
checkbox input "true"
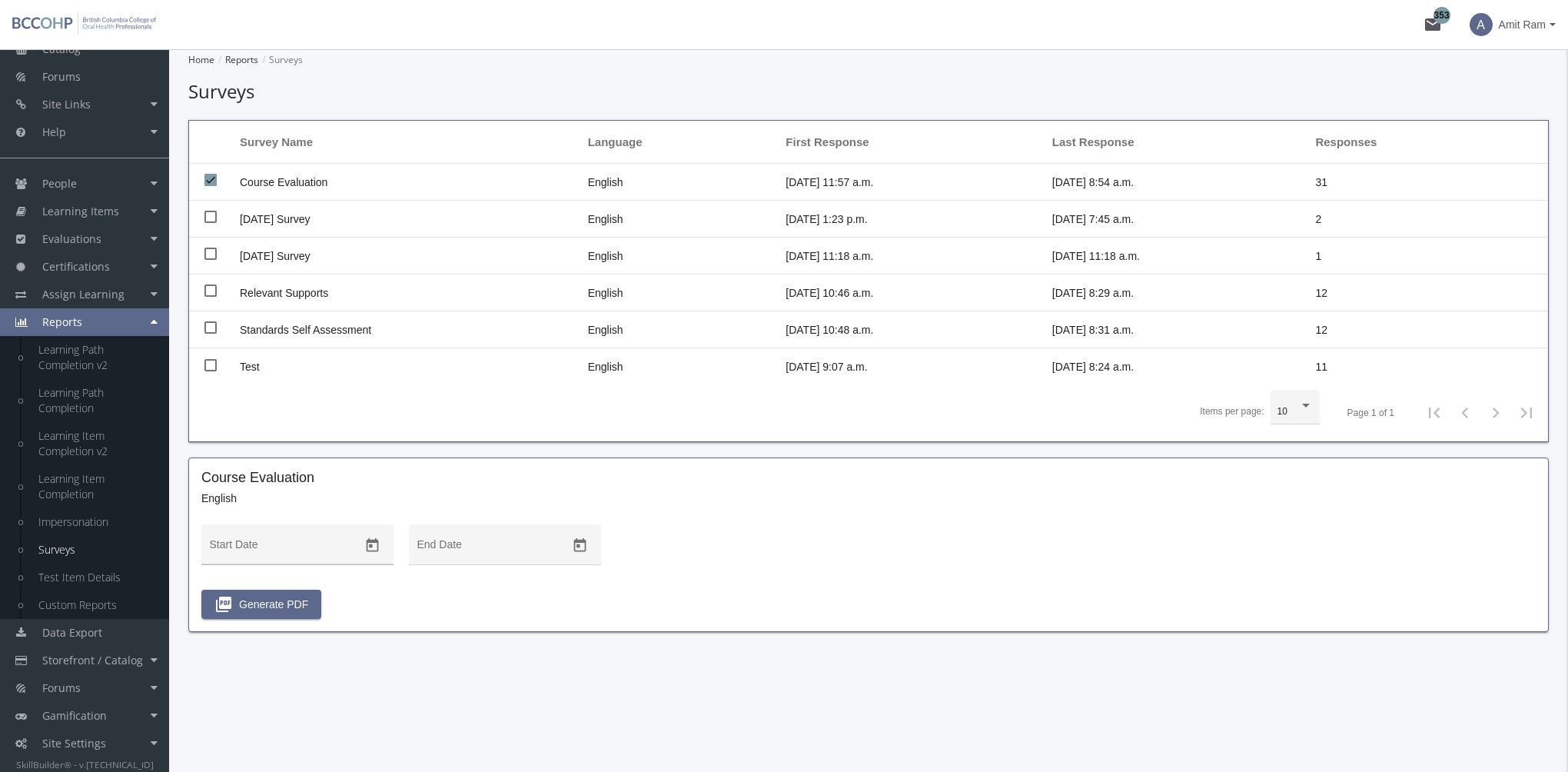
click at [376, 543] on icon "Open calendar" at bounding box center [372, 545] width 16 height 16
click at [377, 286] on button "Previous month" at bounding box center [379, 283] width 31 height 31
click at [349, 348] on div "1" at bounding box center [346, 349] width 28 height 28
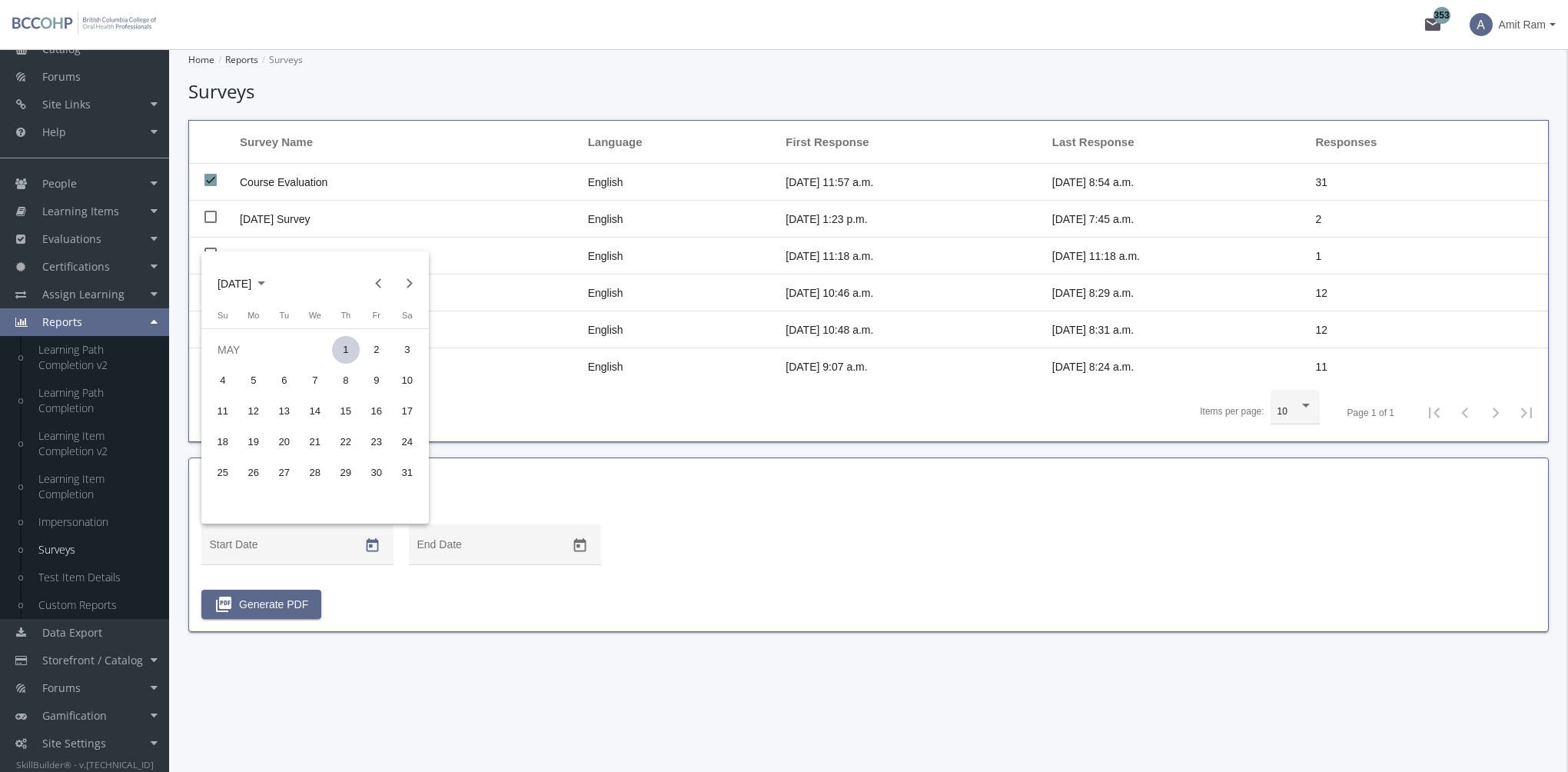
type input "[DATE]"
click at [575, 544] on icon "Open calendar" at bounding box center [579, 545] width 12 height 14
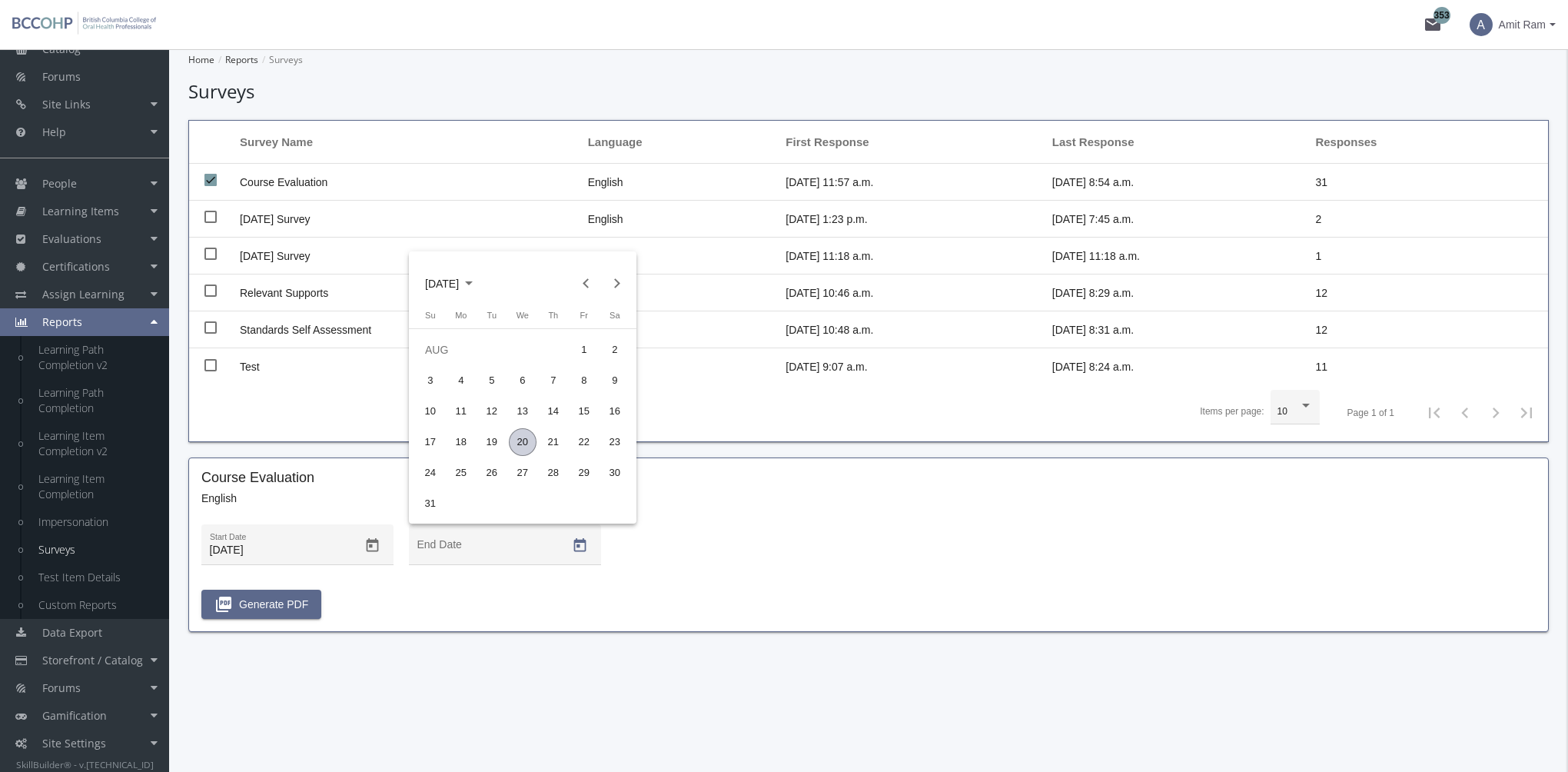
click at [527, 440] on div "20" at bounding box center [523, 442] width 28 height 28
type input "[DATE]"
drag, startPoint x: 288, startPoint y: 606, endPoint x: 434, endPoint y: 639, distance: 149.7
click at [296, 606] on span "picture_as_pdf Generate PDF" at bounding box center [261, 604] width 94 height 28
click at [97, 581] on link "Test Item Details" at bounding box center [96, 577] width 146 height 28
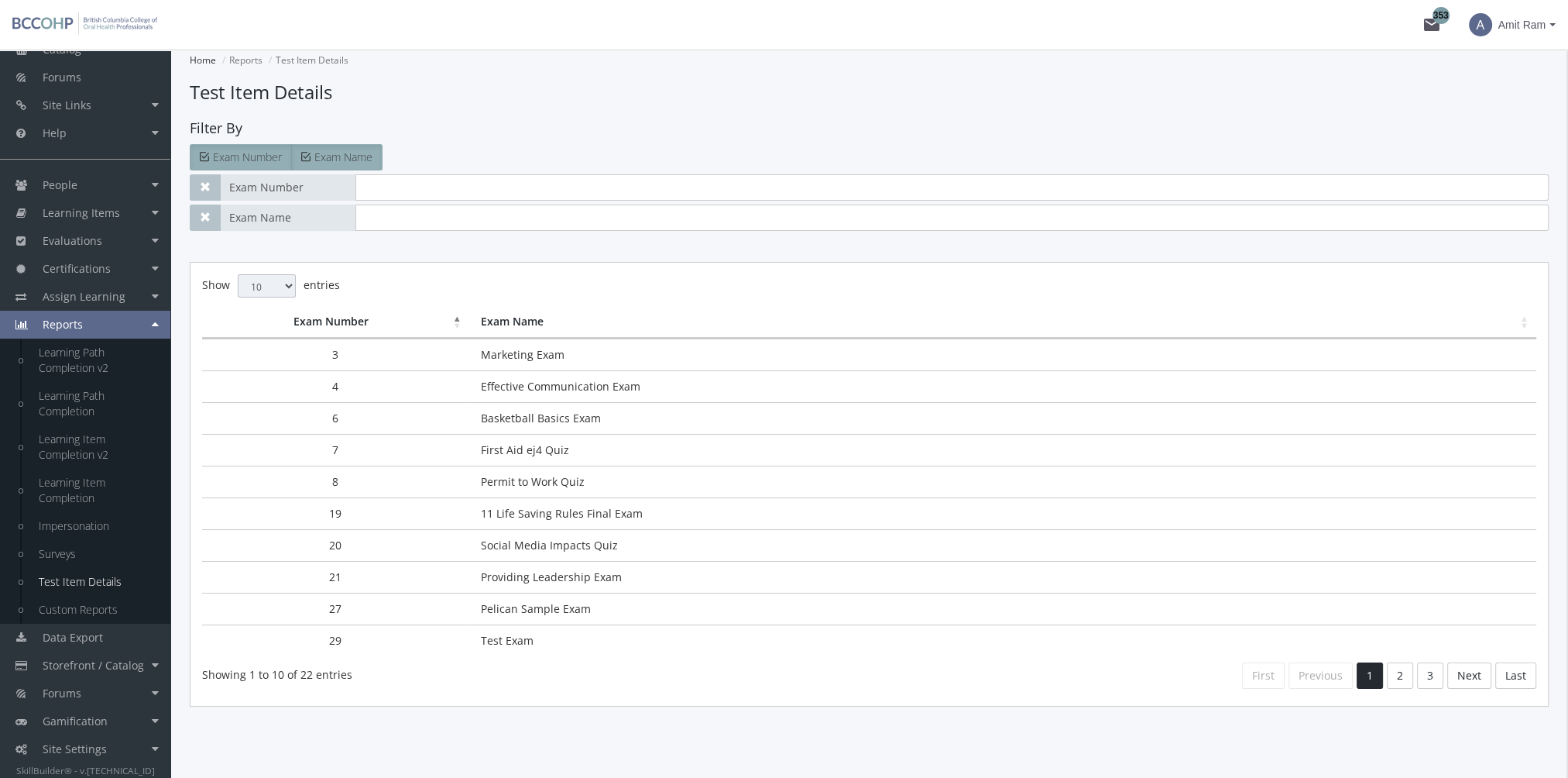
drag, startPoint x: 556, startPoint y: 416, endPoint x: 565, endPoint y: 415, distance: 9.1
click at [558, 416] on td "Basketball Basics Exam" at bounding box center [1003, 418] width 1067 height 32
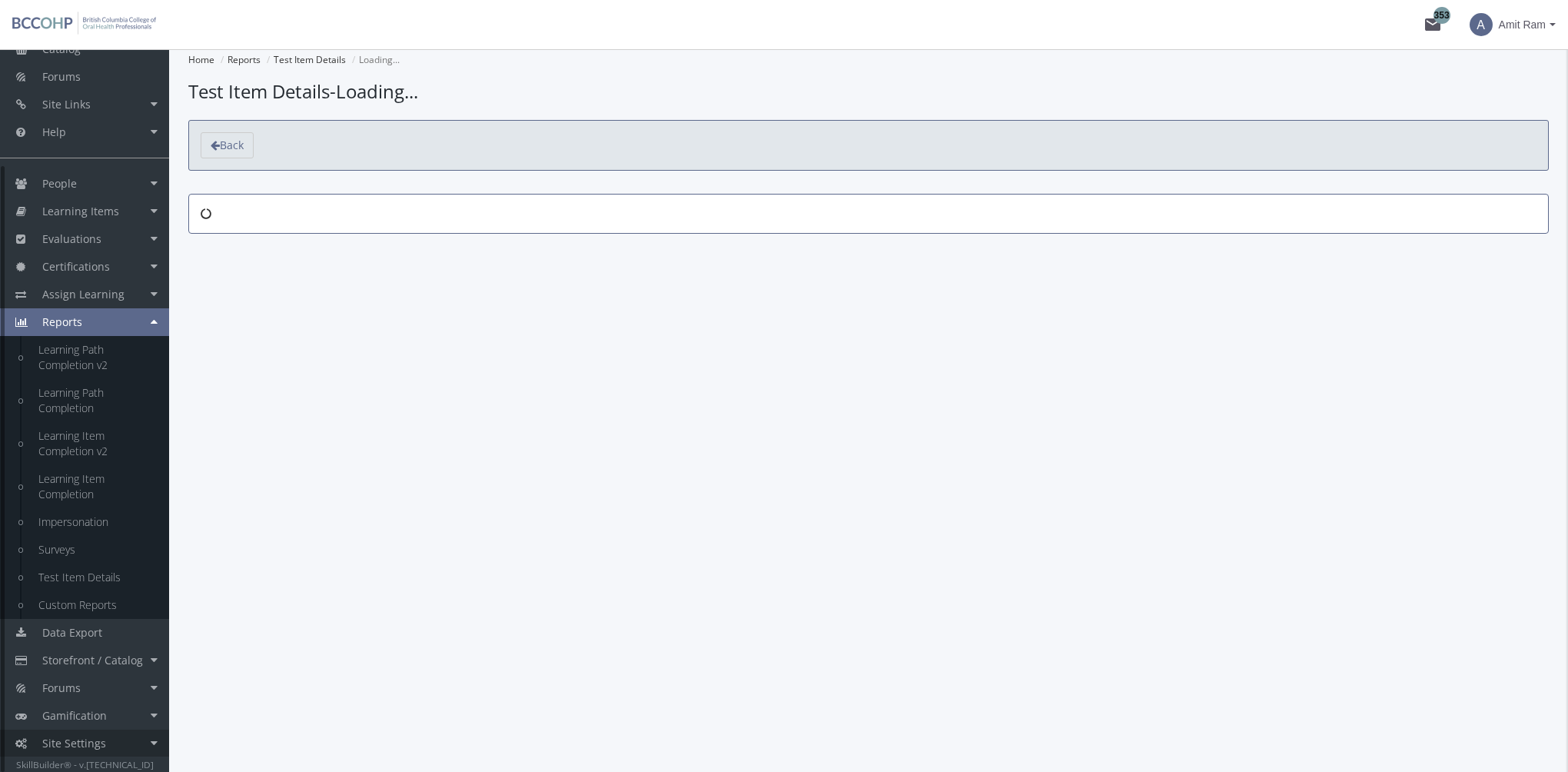
click at [121, 735] on link "Site Settings" at bounding box center [85, 743] width 169 height 28
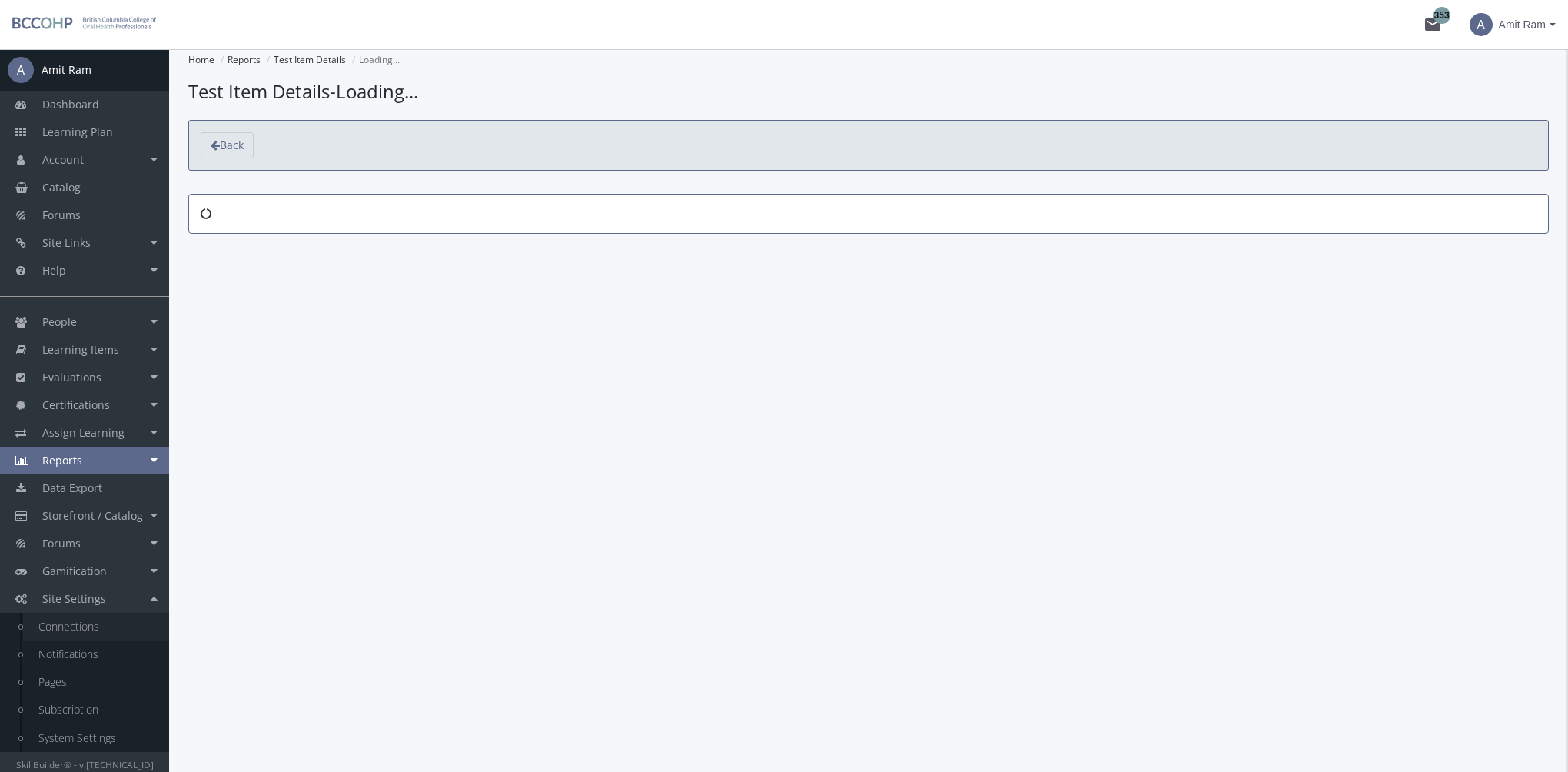
click at [89, 623] on link "Connections" at bounding box center [96, 627] width 146 height 28
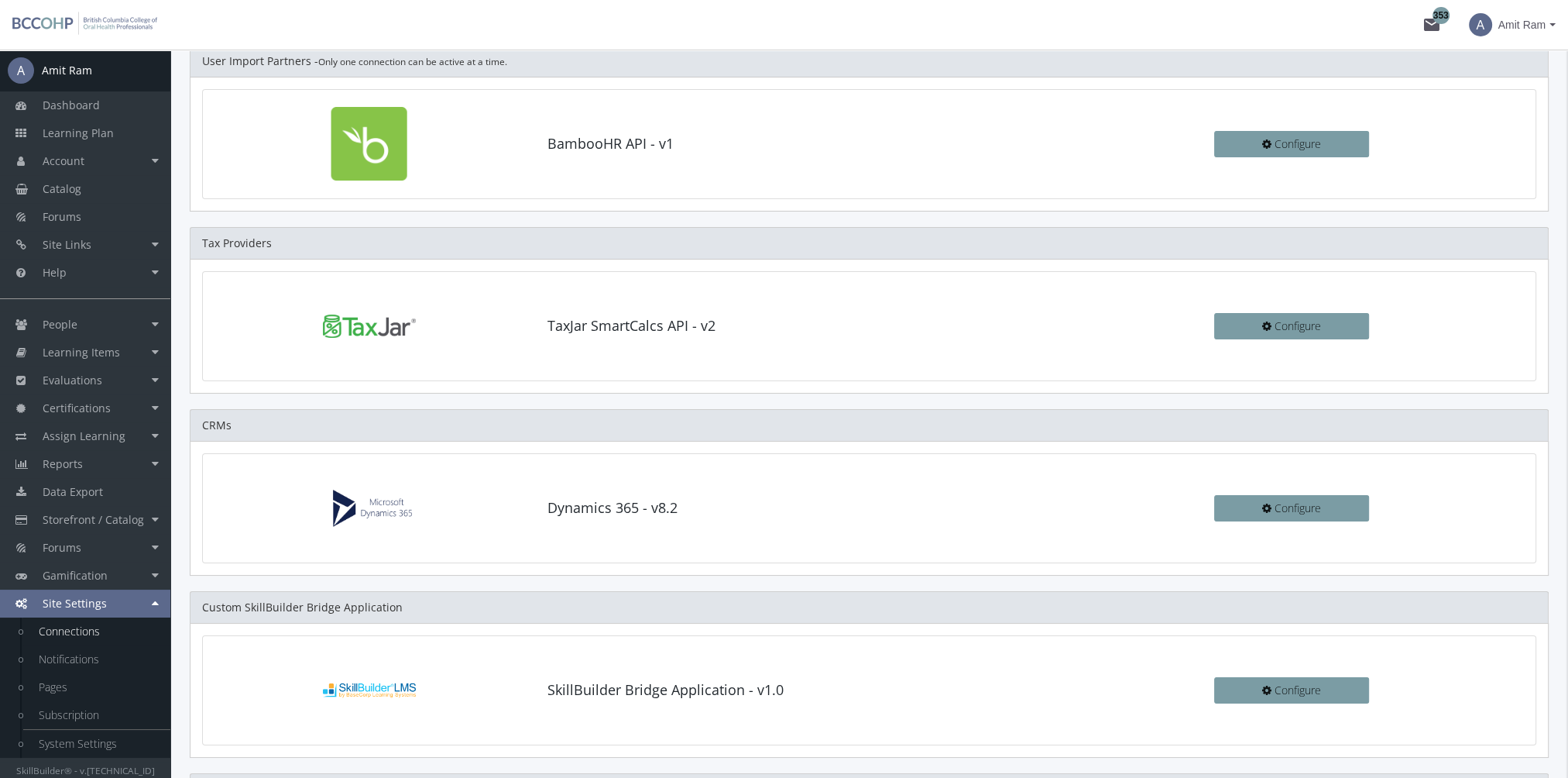
scroll to position [155, 0]
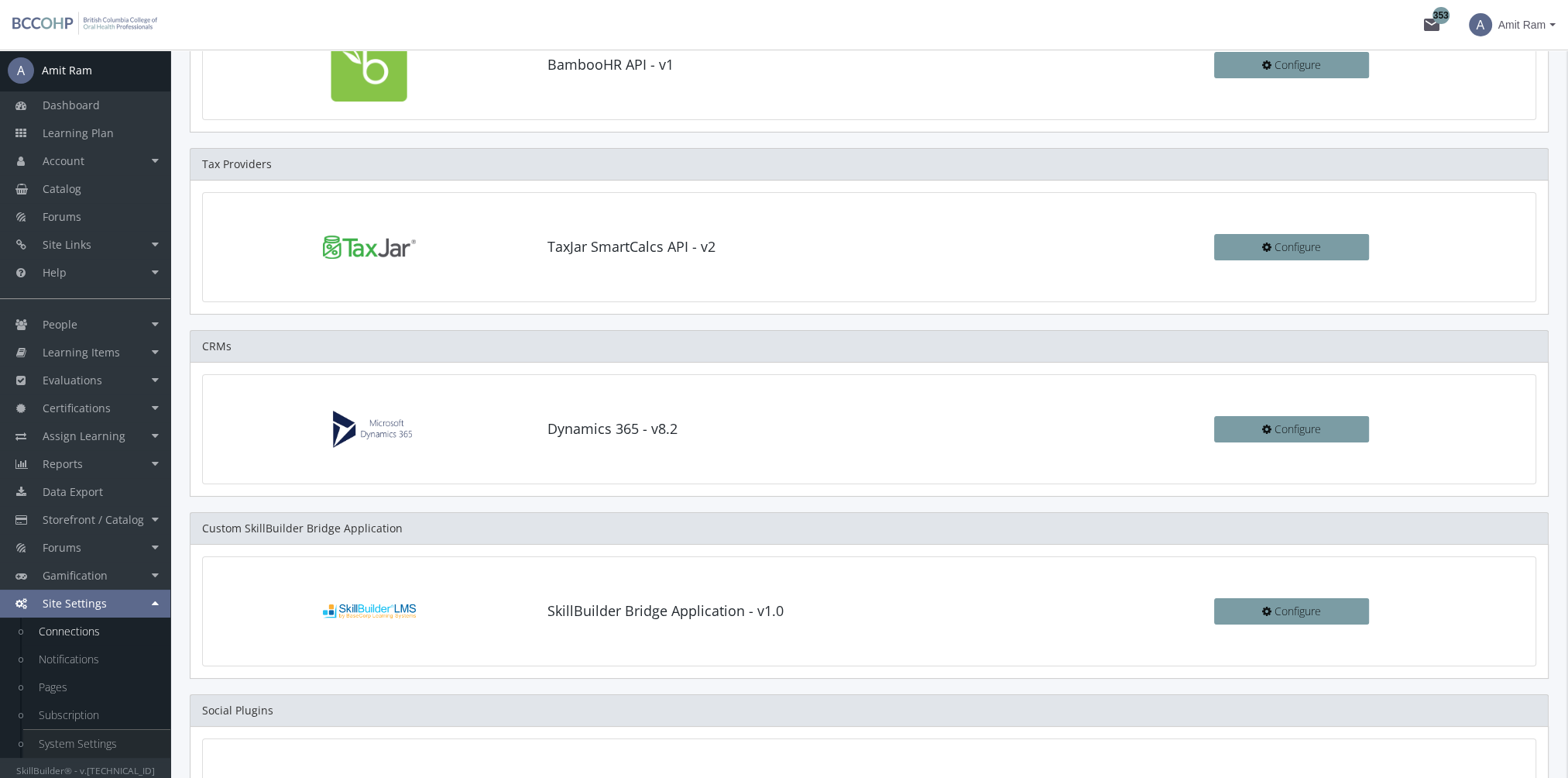
click at [103, 751] on link "System Settings" at bounding box center [97, 744] width 147 height 28
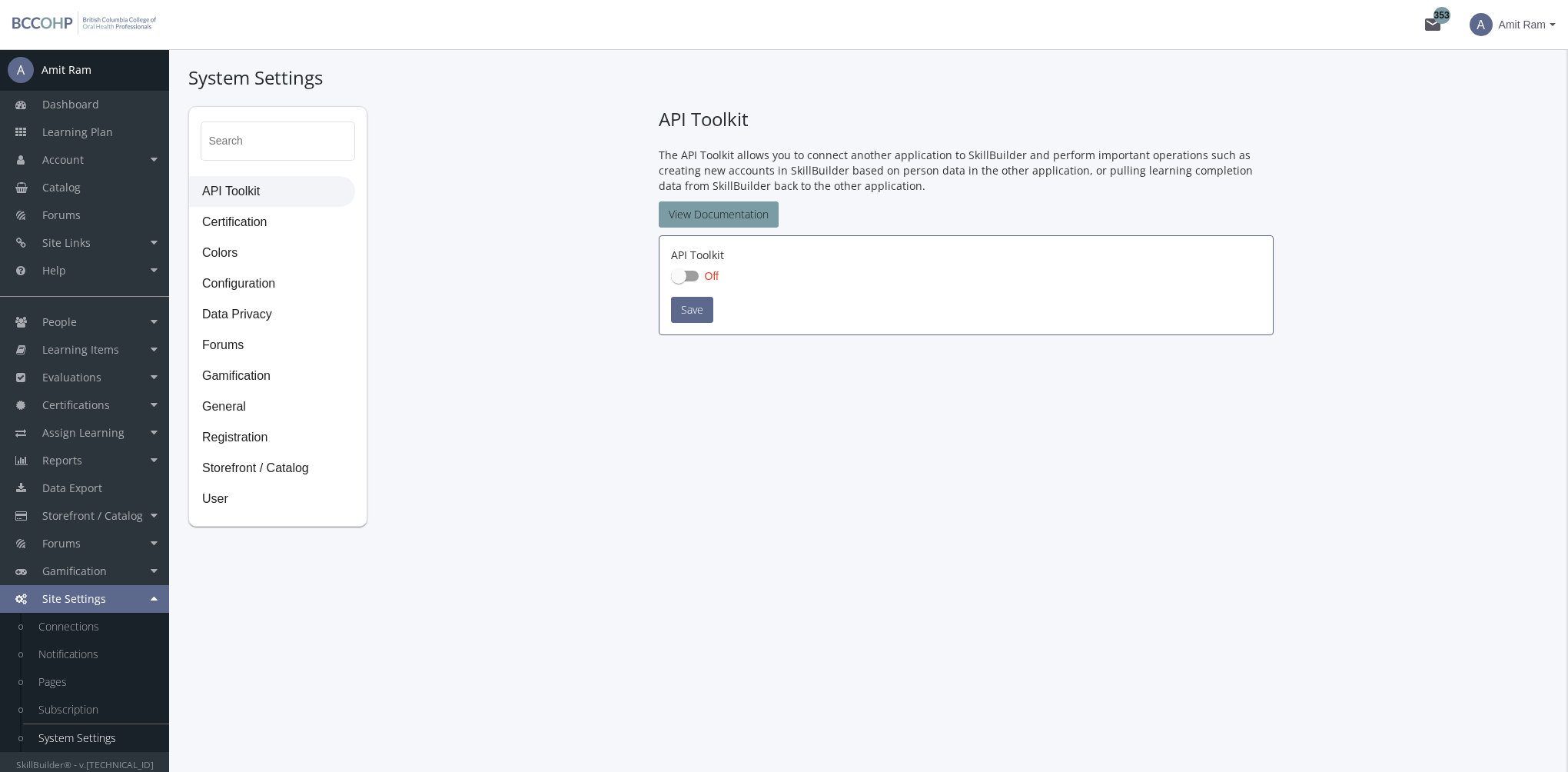
checkbox input "true"
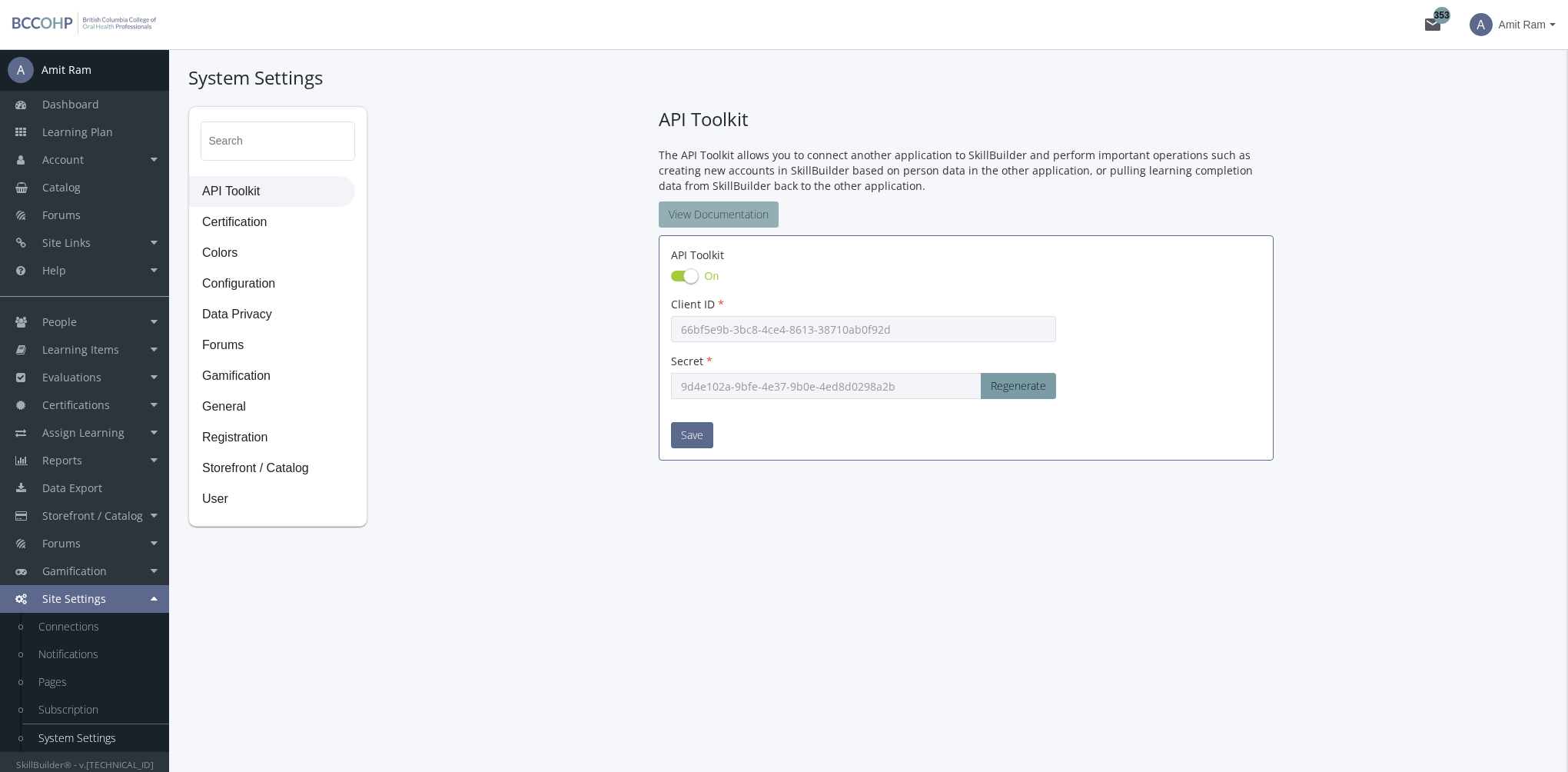
click at [754, 218] on link "View Documentation" at bounding box center [718, 214] width 120 height 26
click at [99, 662] on link "Notifications" at bounding box center [96, 654] width 146 height 28
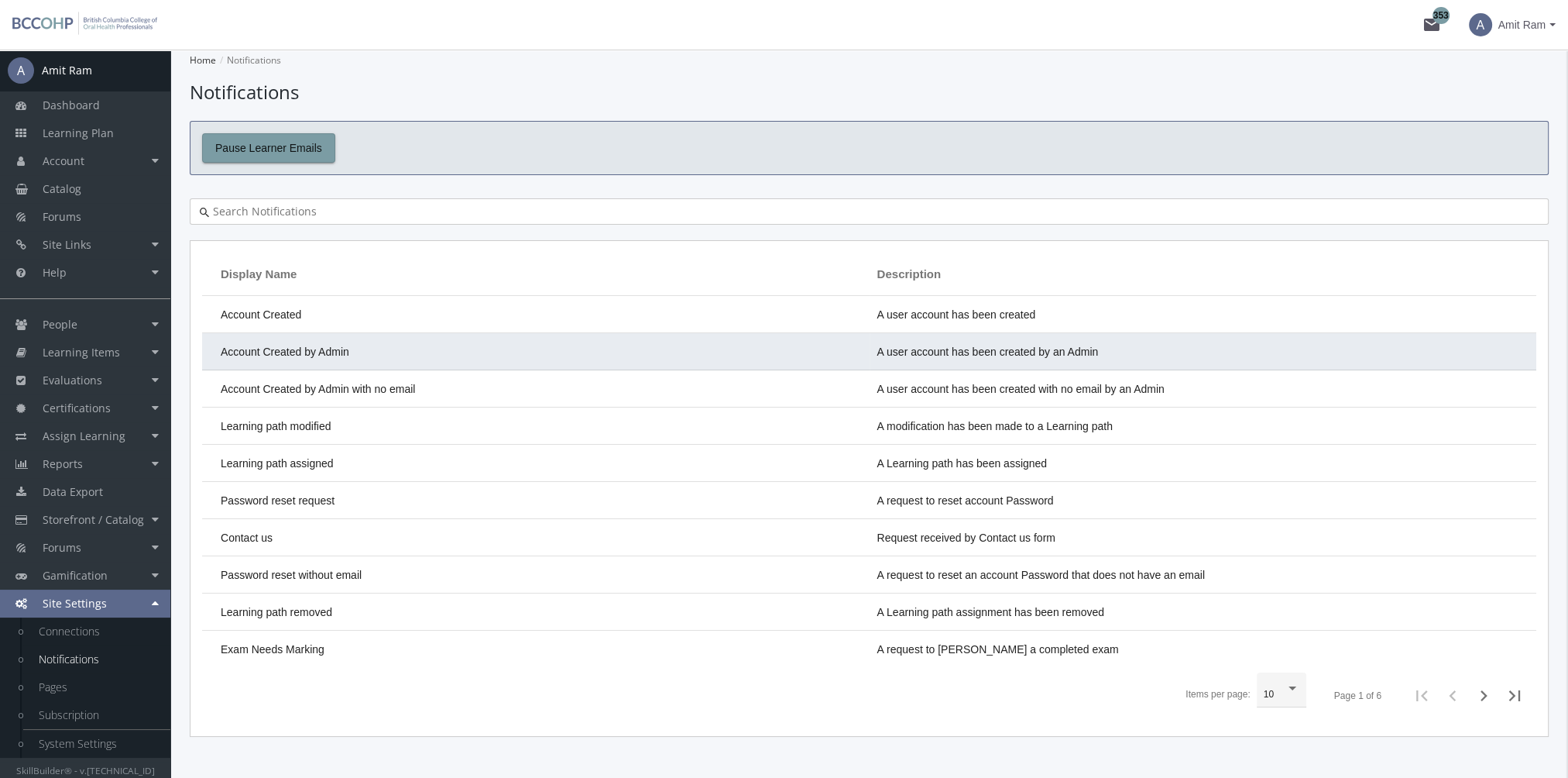
click at [446, 344] on td "Account Created by Admin" at bounding box center [535, 352] width 667 height 38
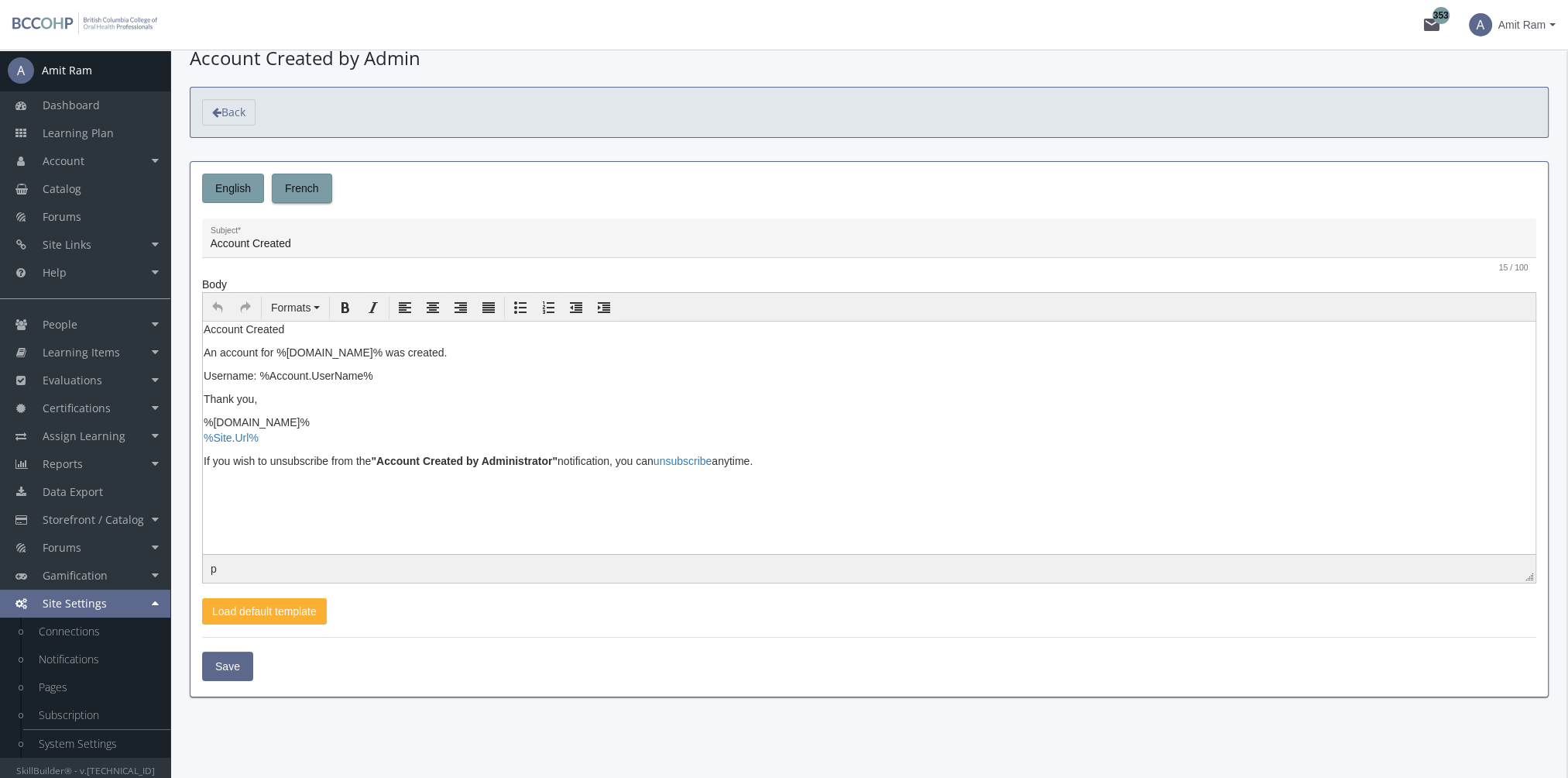
scroll to position [43, 0]
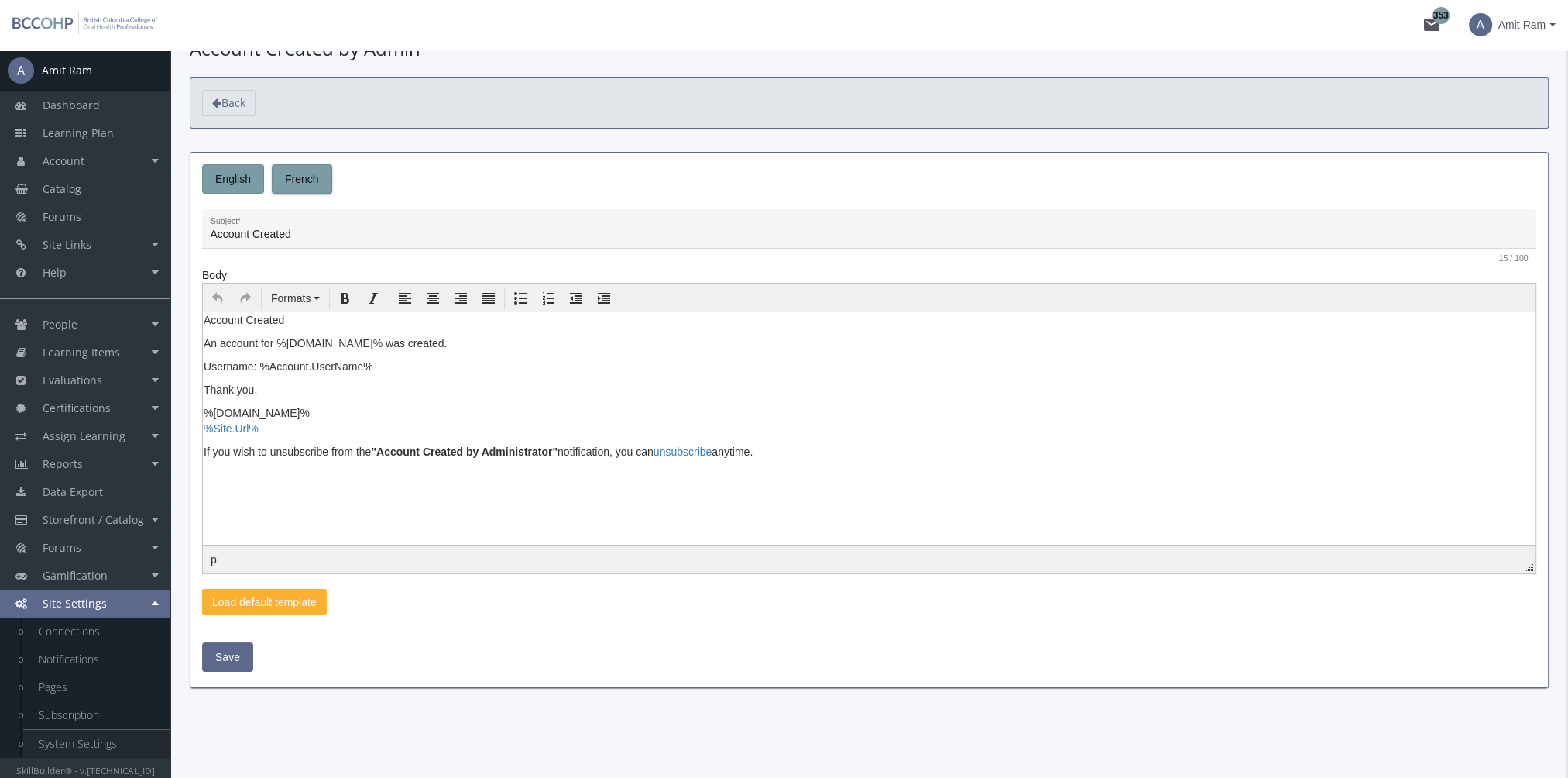
click at [98, 750] on link "System Settings" at bounding box center [97, 744] width 147 height 28
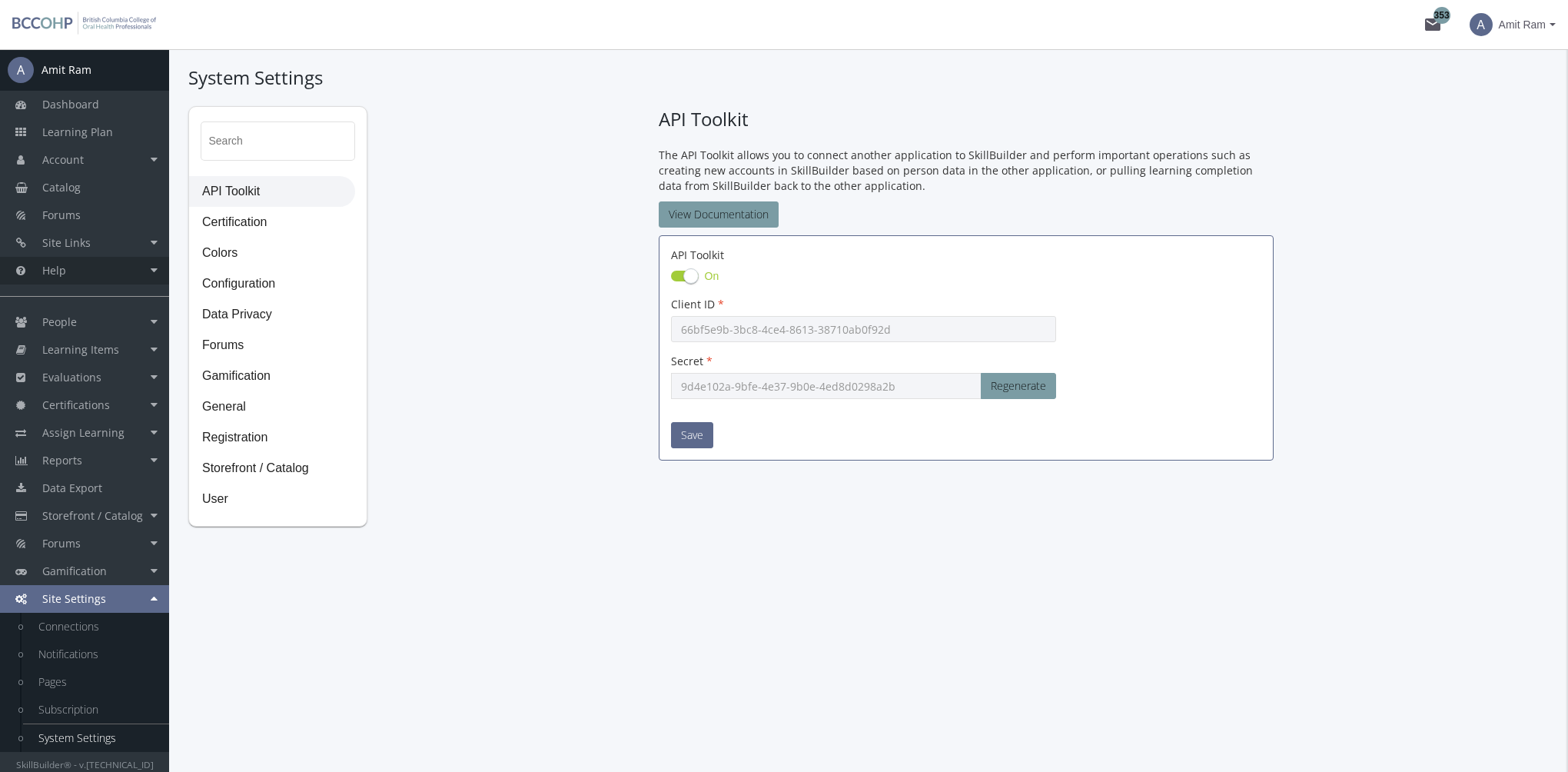
click at [66, 276] on link "Help" at bounding box center [85, 271] width 169 height 28
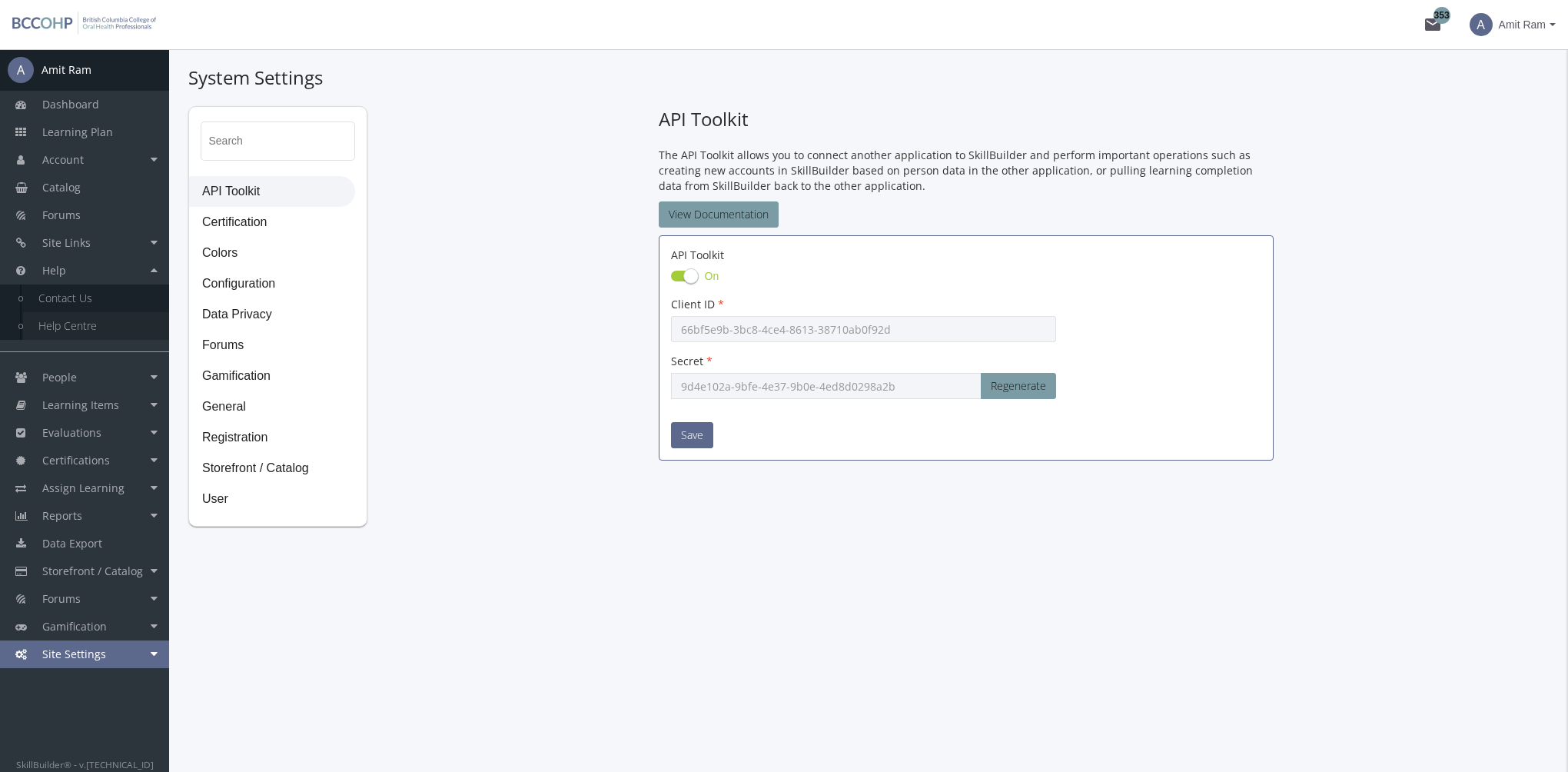
click at [86, 321] on link "Help Centre" at bounding box center [96, 326] width 146 height 28
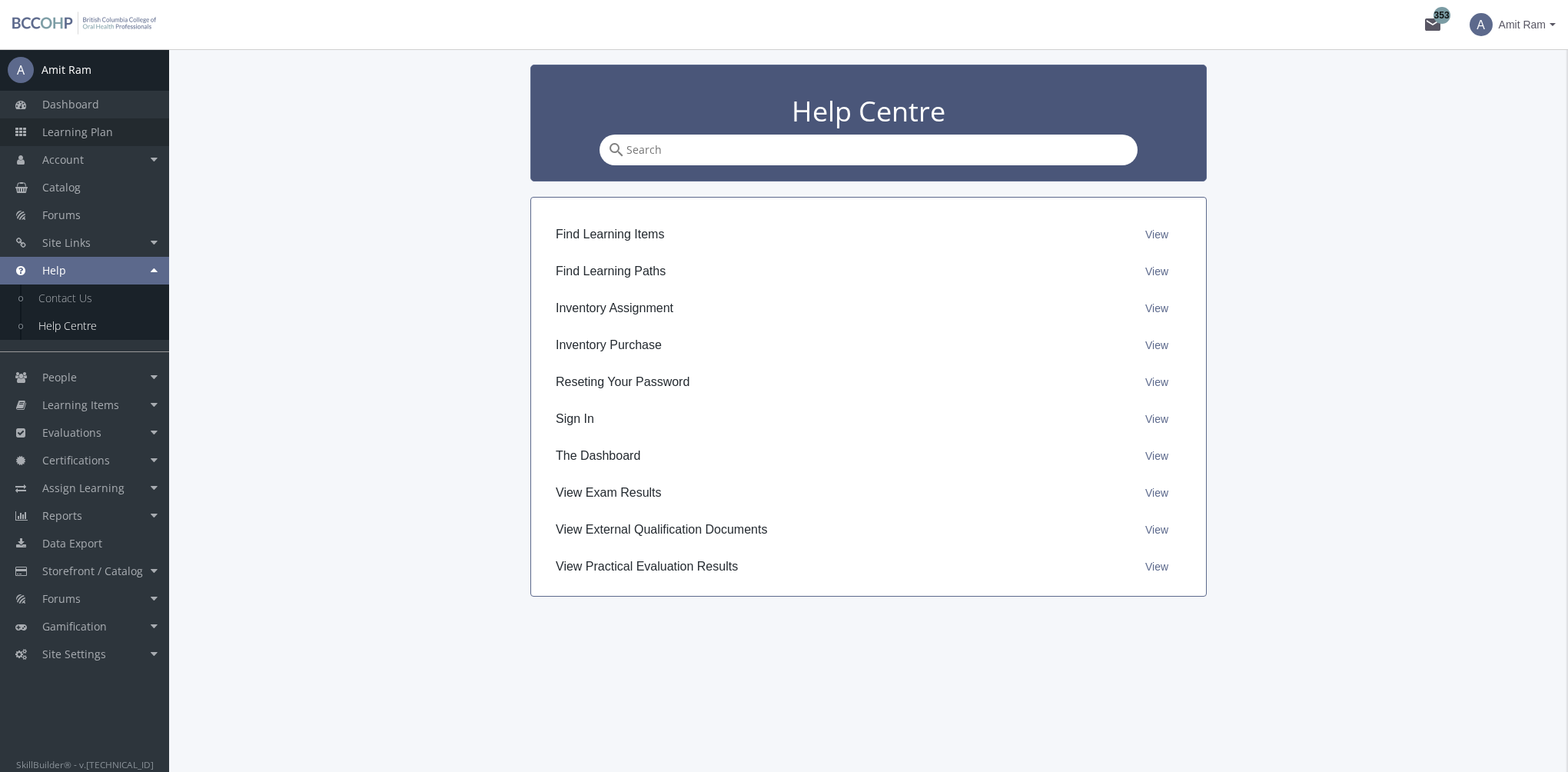
click at [74, 129] on span "Learning Plan" at bounding box center [77, 131] width 71 height 15
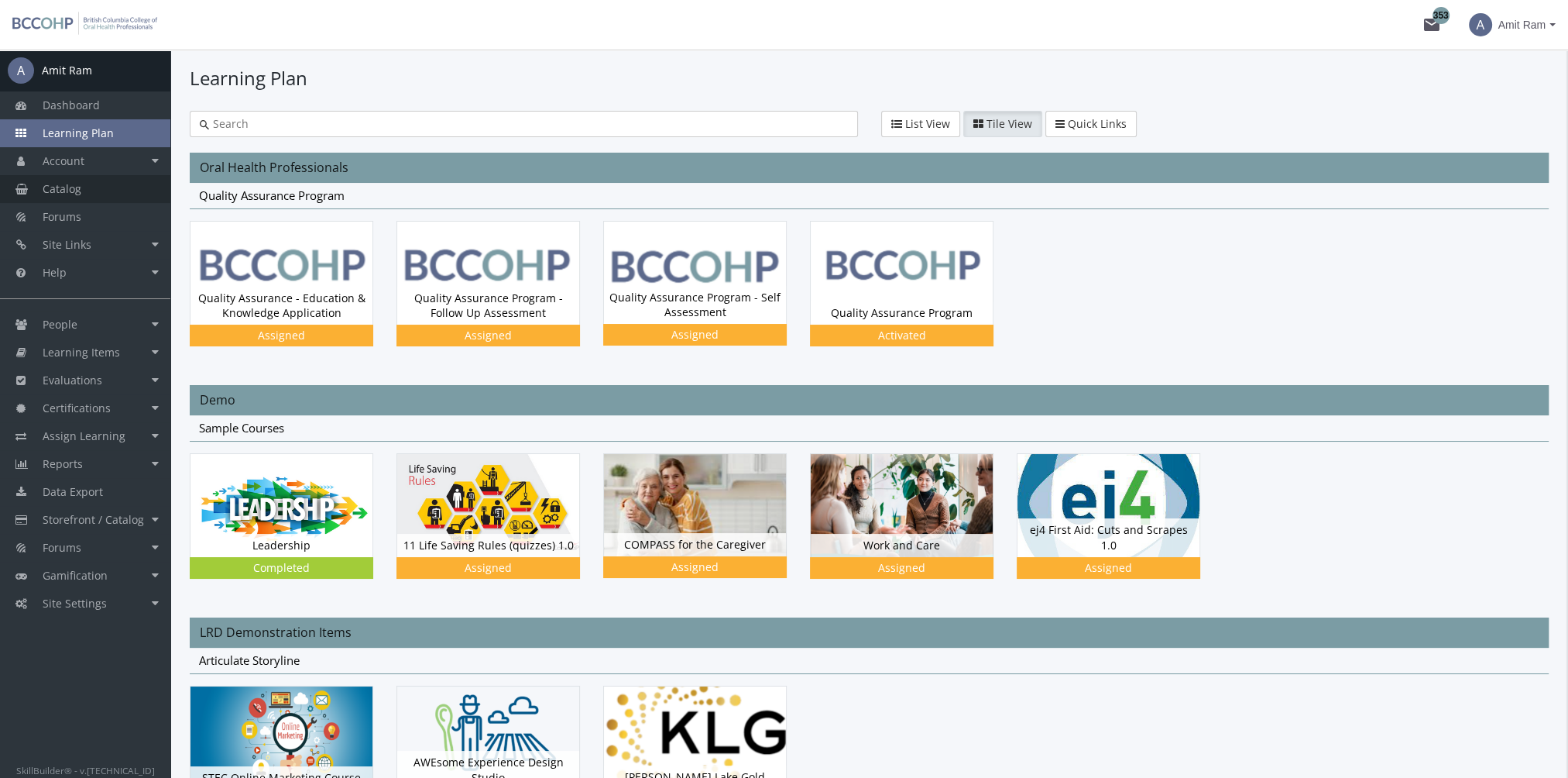
click at [74, 183] on span "Catalog" at bounding box center [61, 189] width 38 height 15
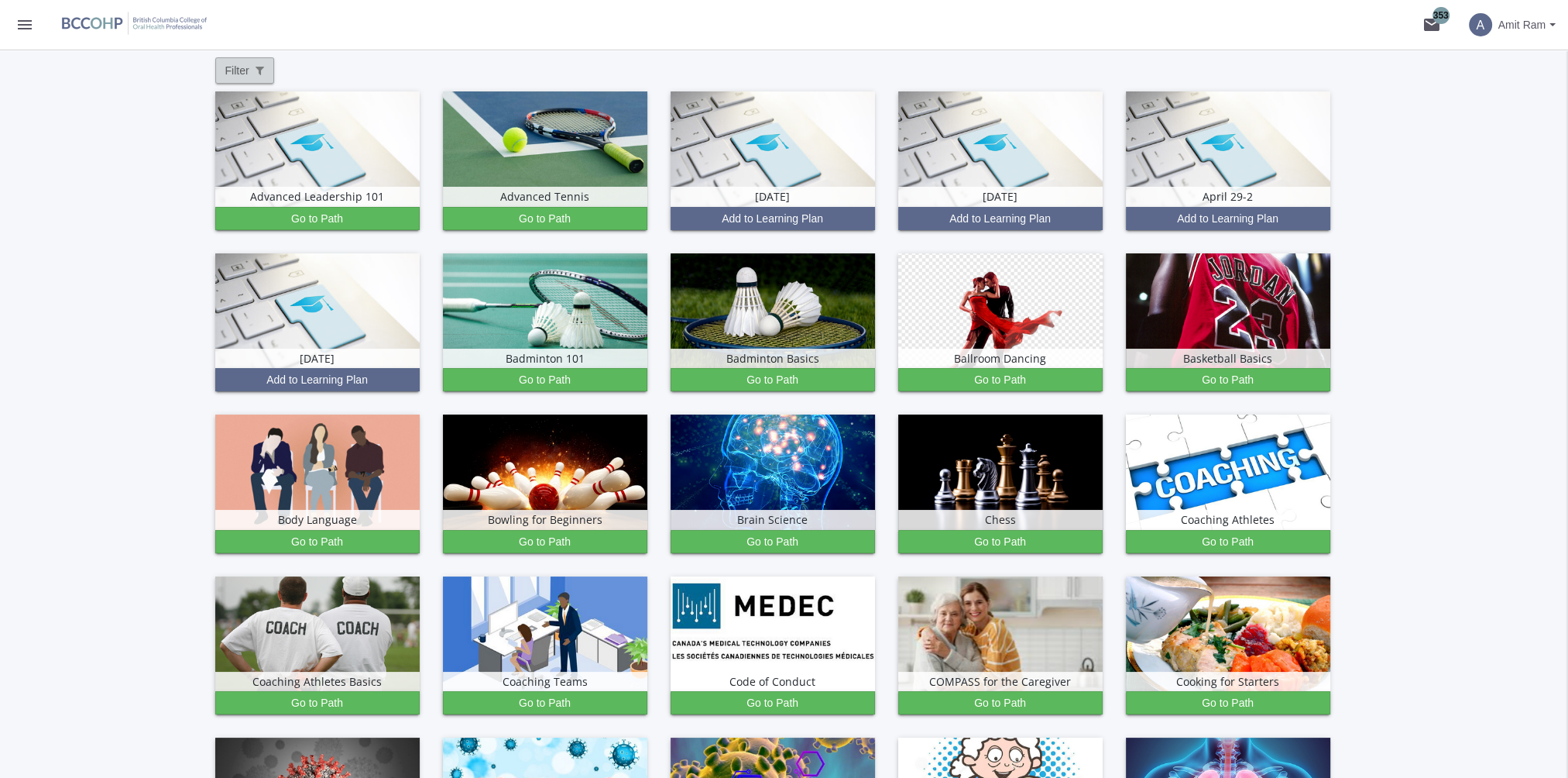
click at [246, 71] on span "Filter" at bounding box center [244, 70] width 38 height 16
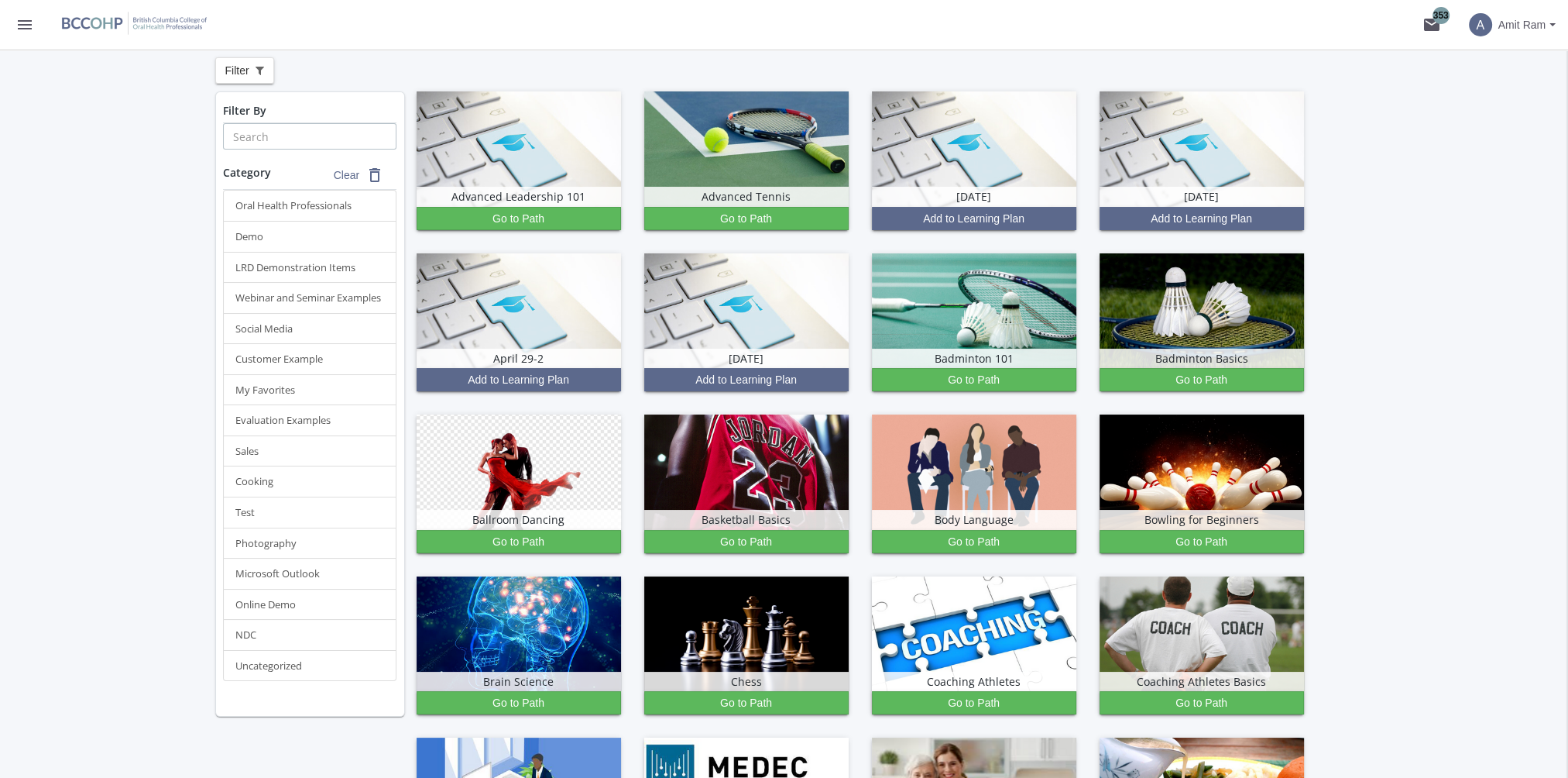
click at [272, 126] on input "text" at bounding box center [310, 136] width 174 height 27
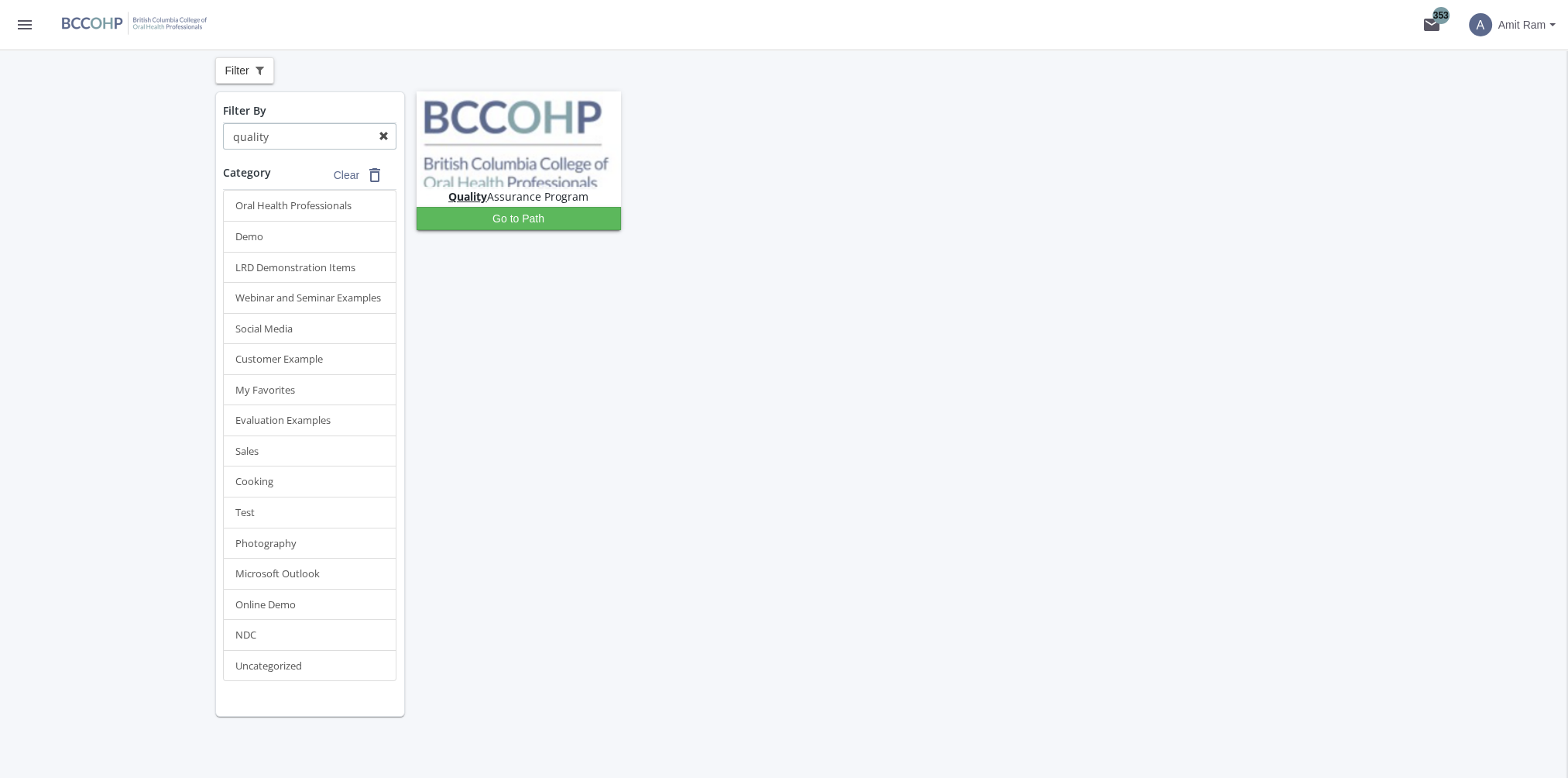
type input "quality"
click at [17, 25] on mat-icon "menu" at bounding box center [25, 25] width 19 height 19
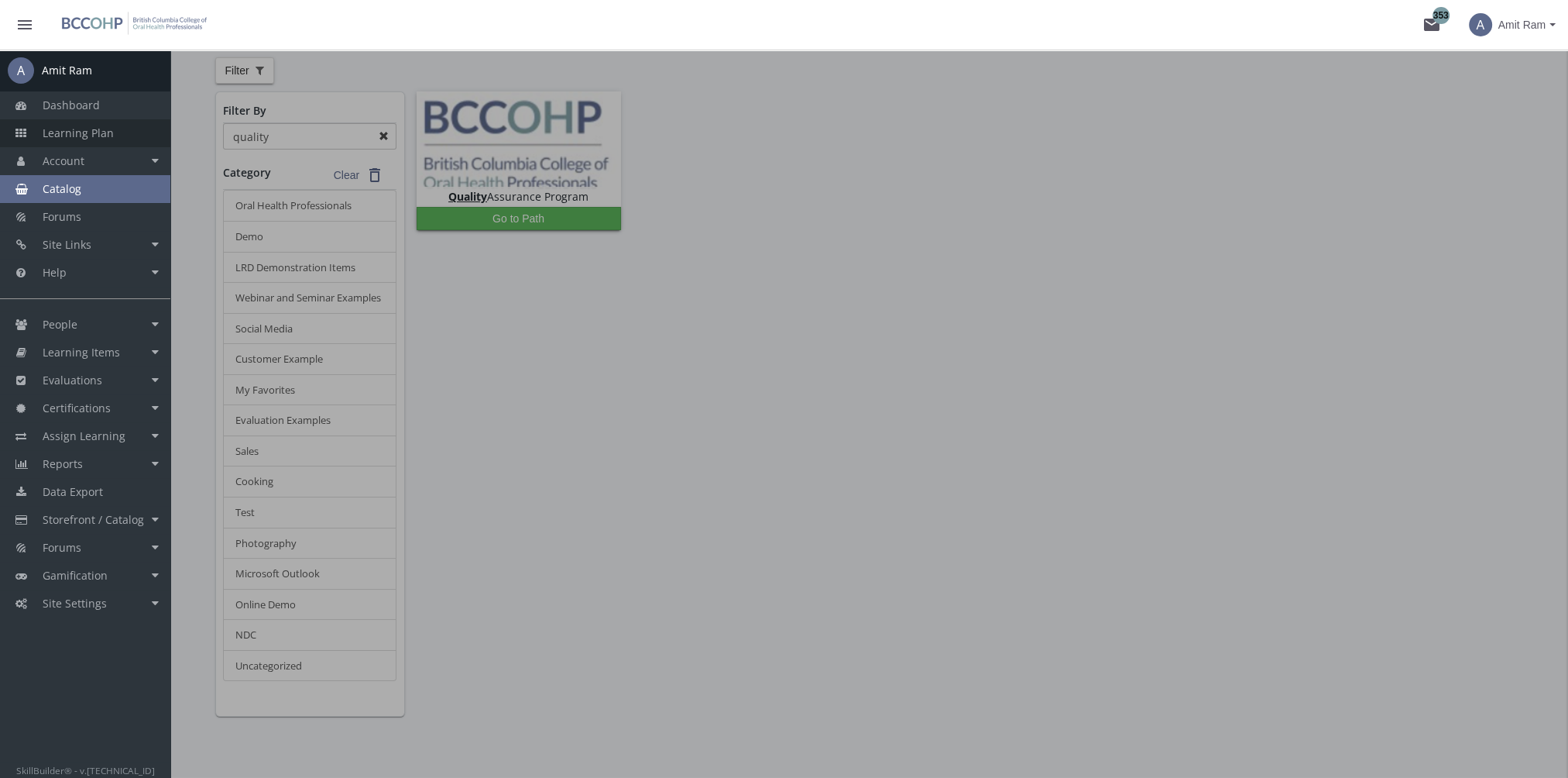
click at [93, 135] on span "Learning Plan" at bounding box center [77, 132] width 71 height 15
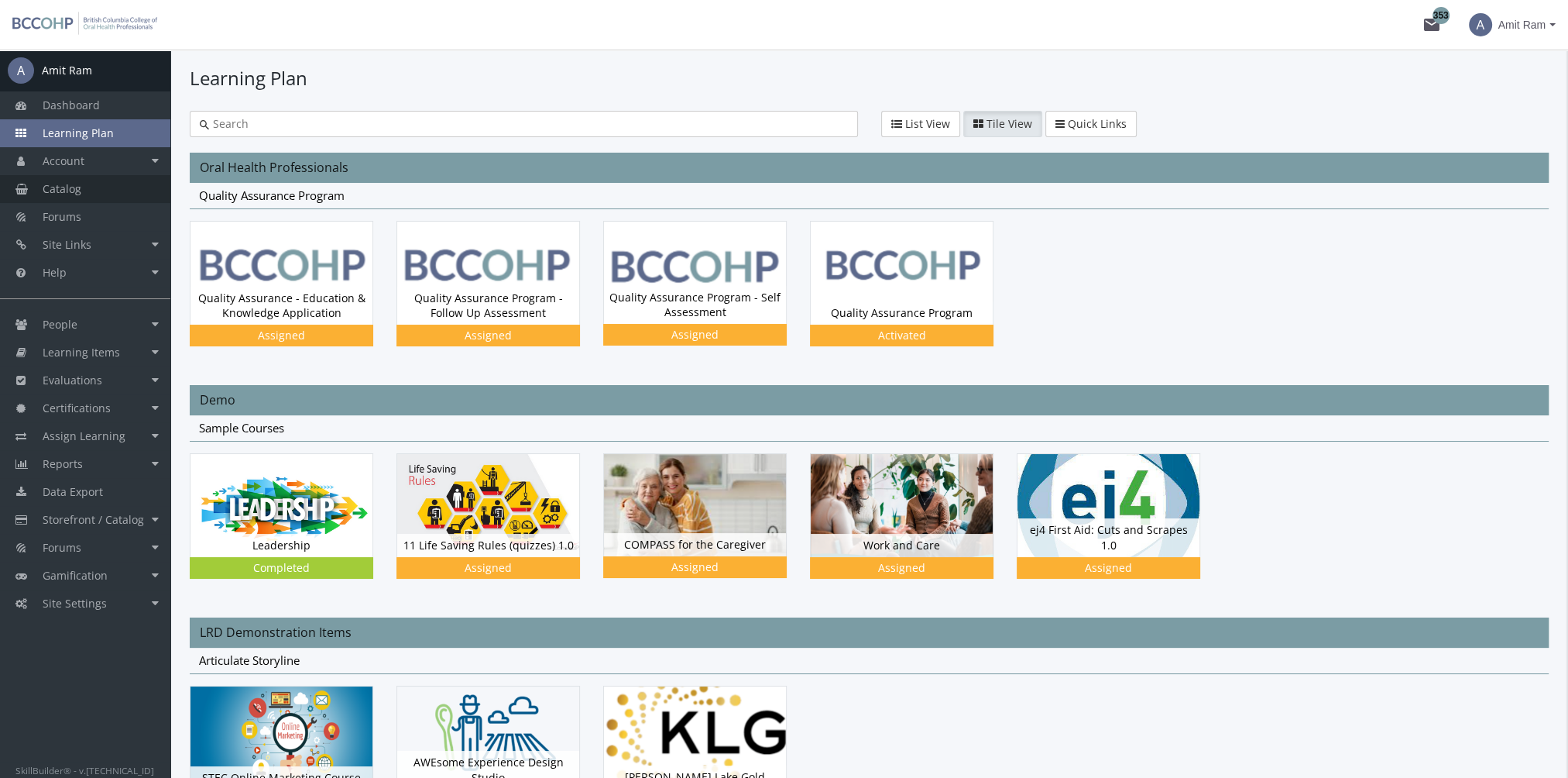
click at [117, 189] on link "Catalog" at bounding box center [85, 189] width 171 height 28
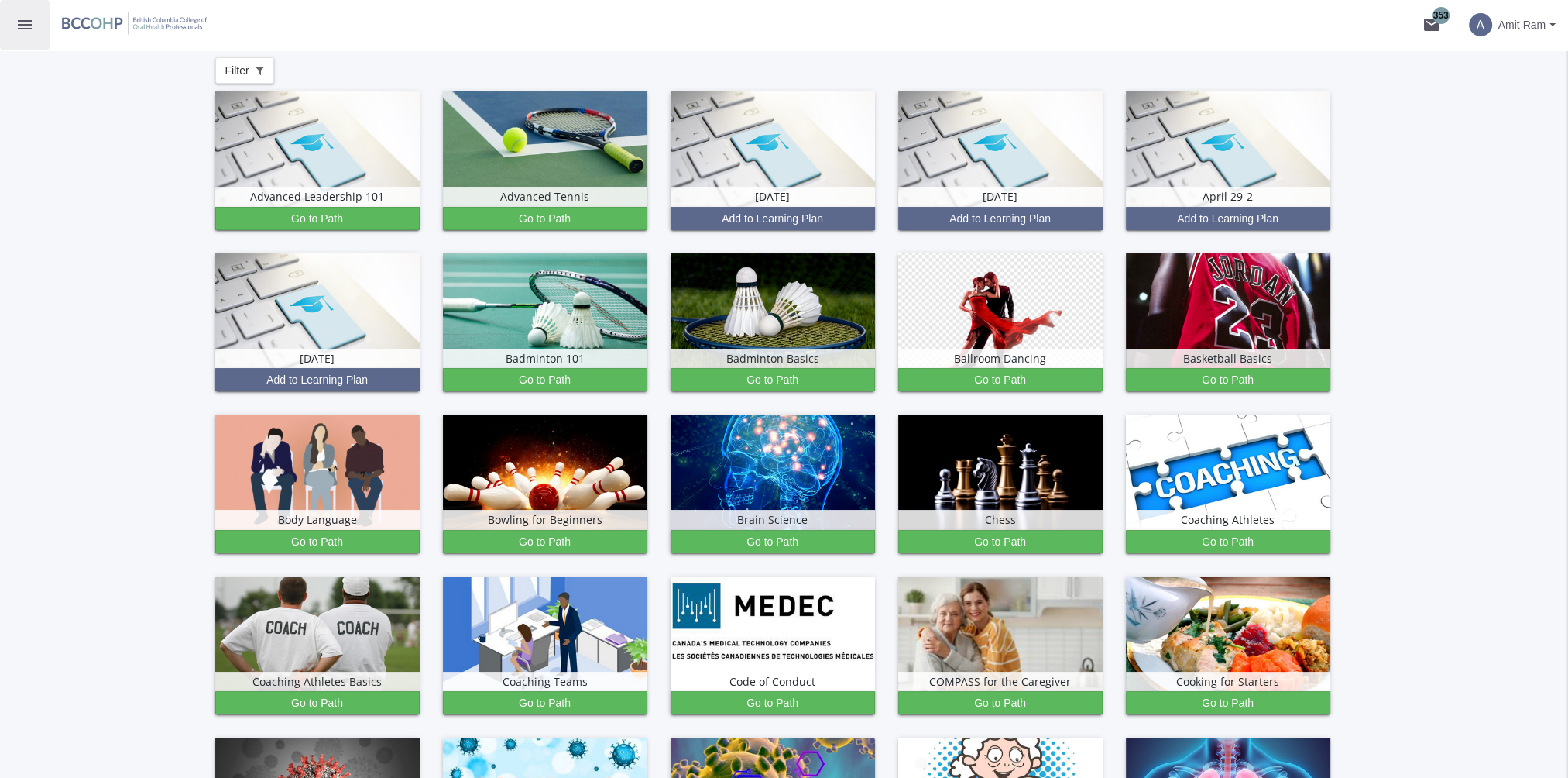
click at [0, 27] on html "Loading page Page Loaded menu mail 353 A Amit Ram A Amit Ram Dashboard Learning…" at bounding box center [784, 389] width 1568 height 778
click at [26, 31] on mat-icon "menu" at bounding box center [25, 25] width 19 height 19
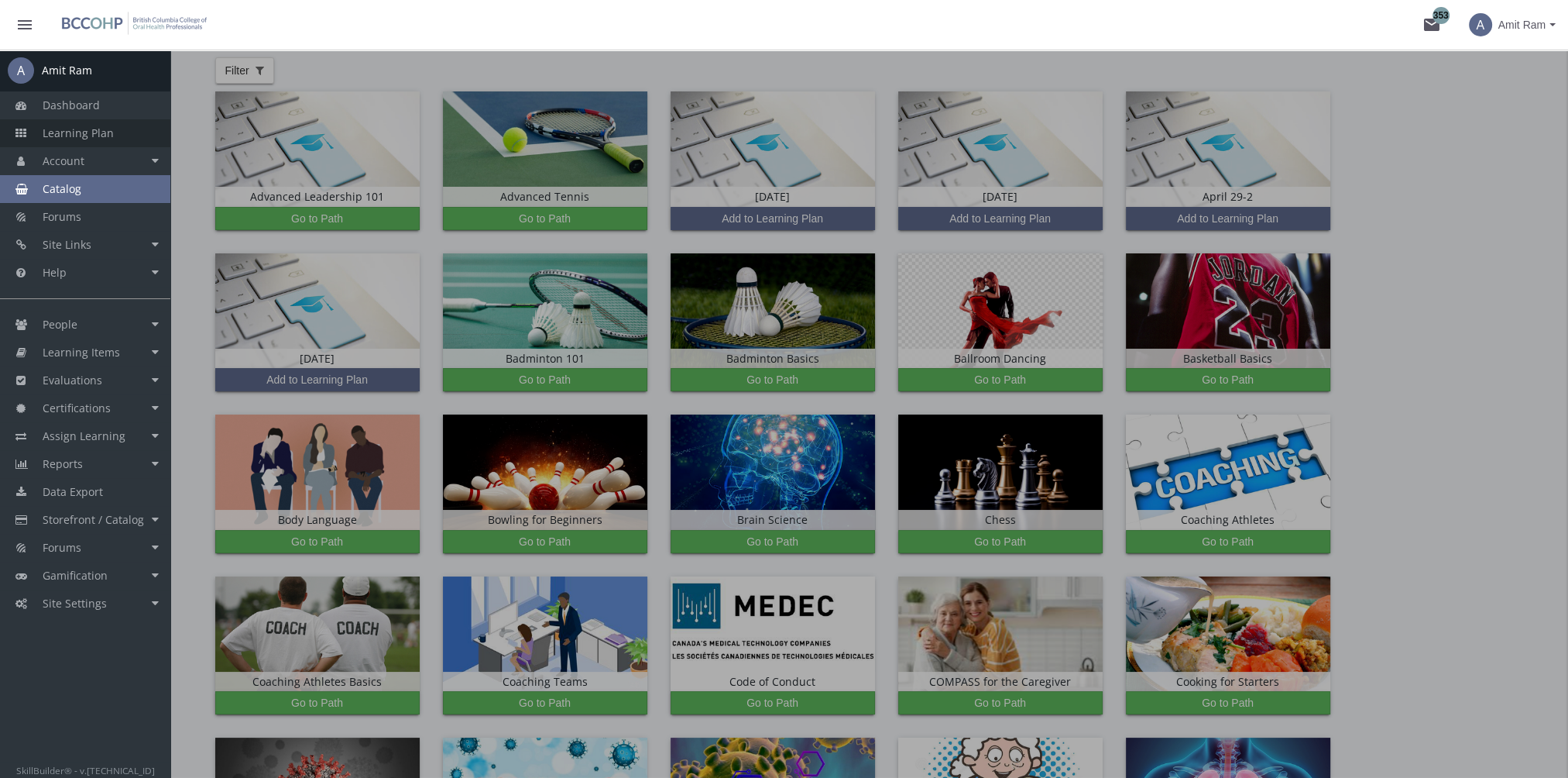
click at [93, 135] on span "Learning Plan" at bounding box center [77, 132] width 71 height 15
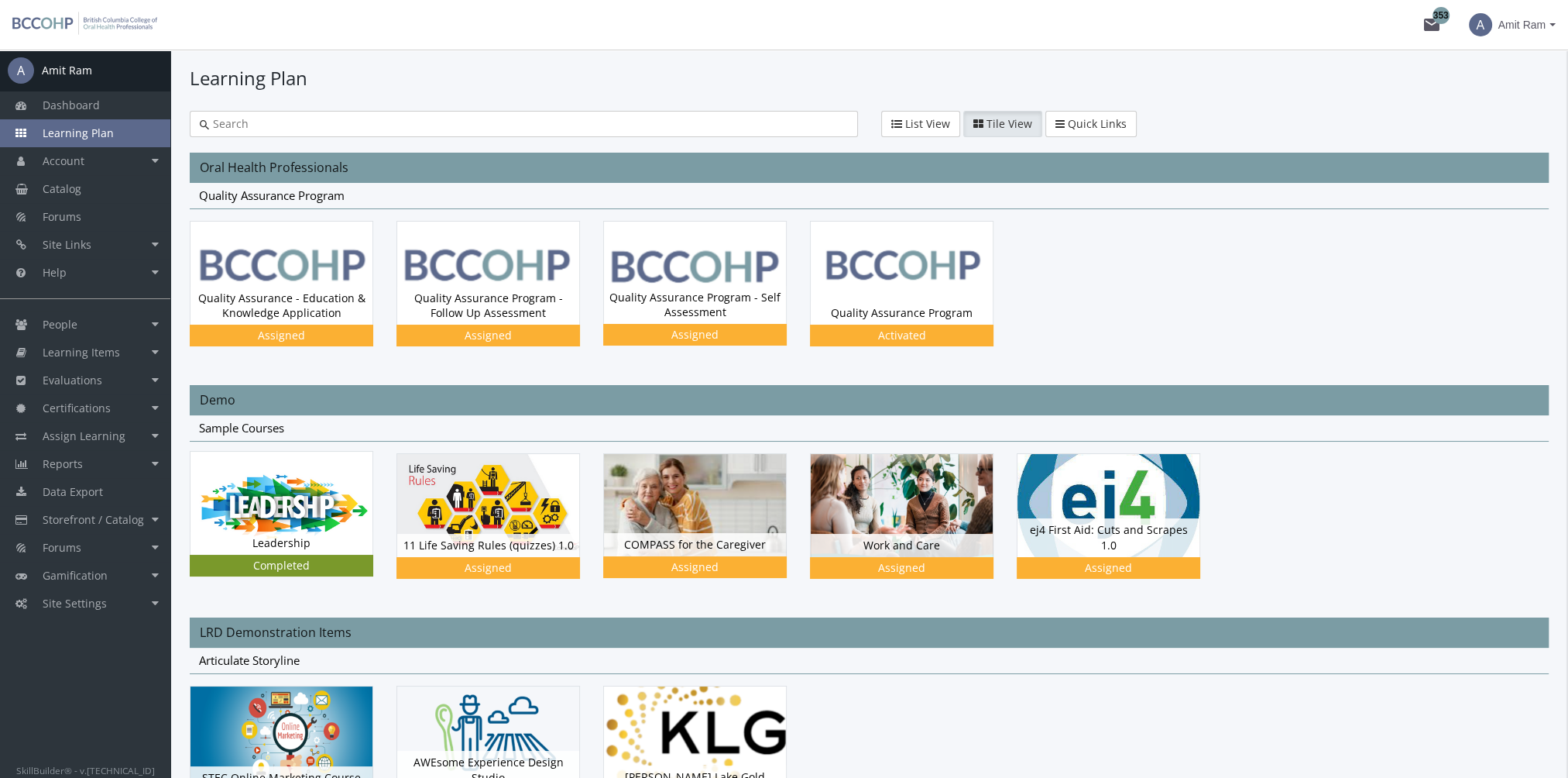
click at [307, 573] on div "Completed" at bounding box center [281, 566] width 184 height 22
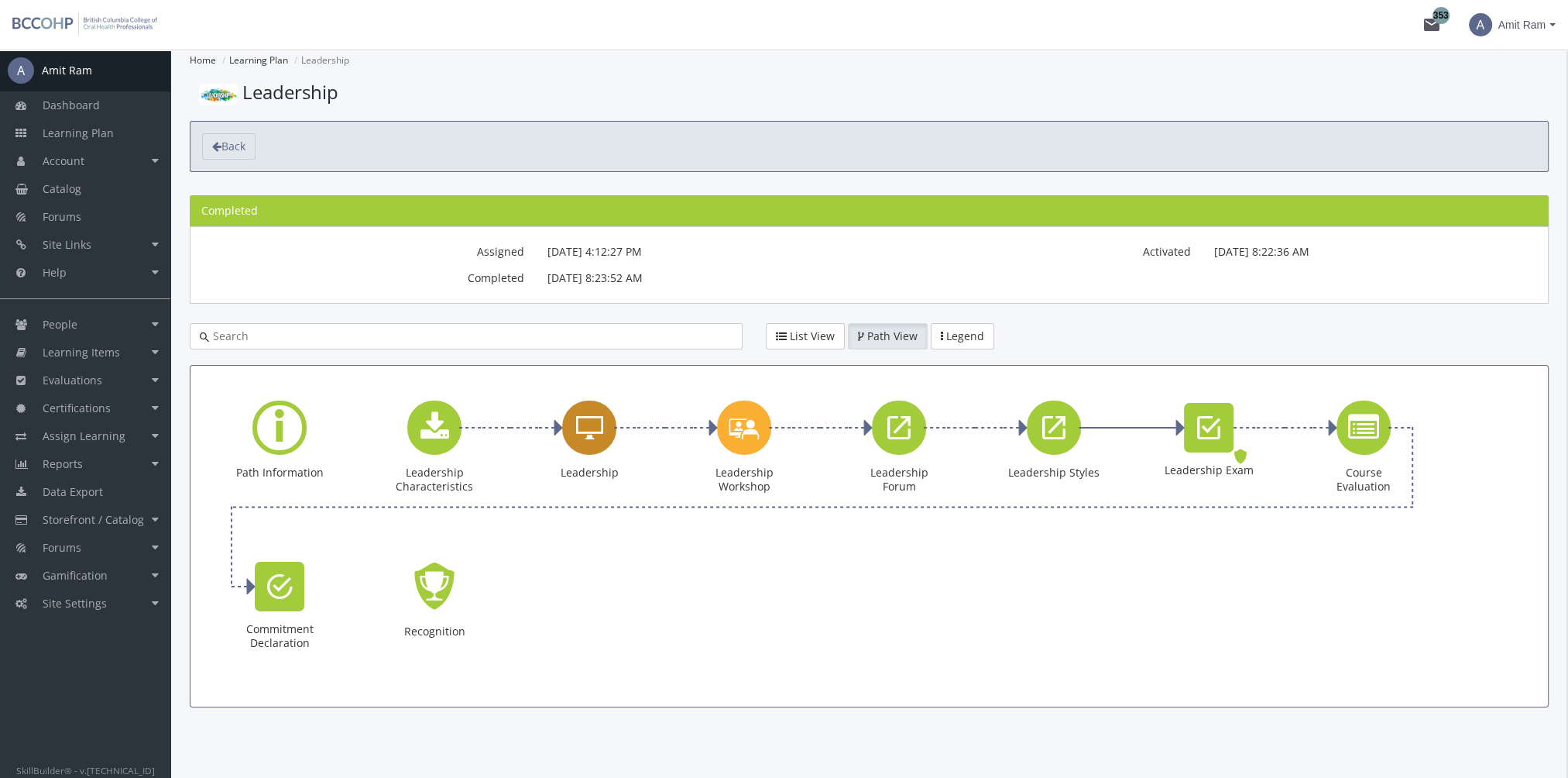
click at [604, 430] on div "Leadership" at bounding box center [588, 427] width 54 height 54
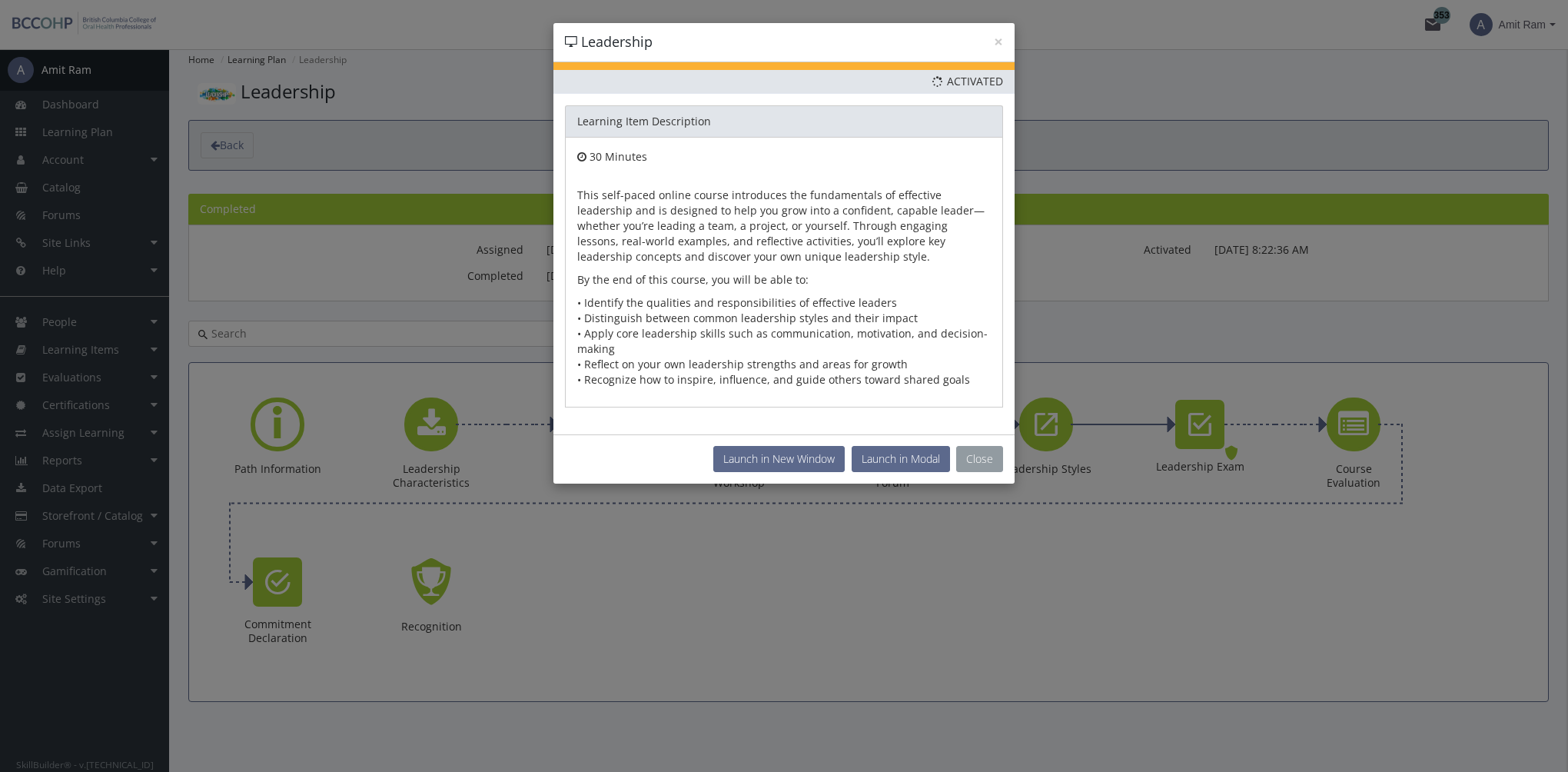
click at [975, 458] on button "Close" at bounding box center [979, 459] width 47 height 26
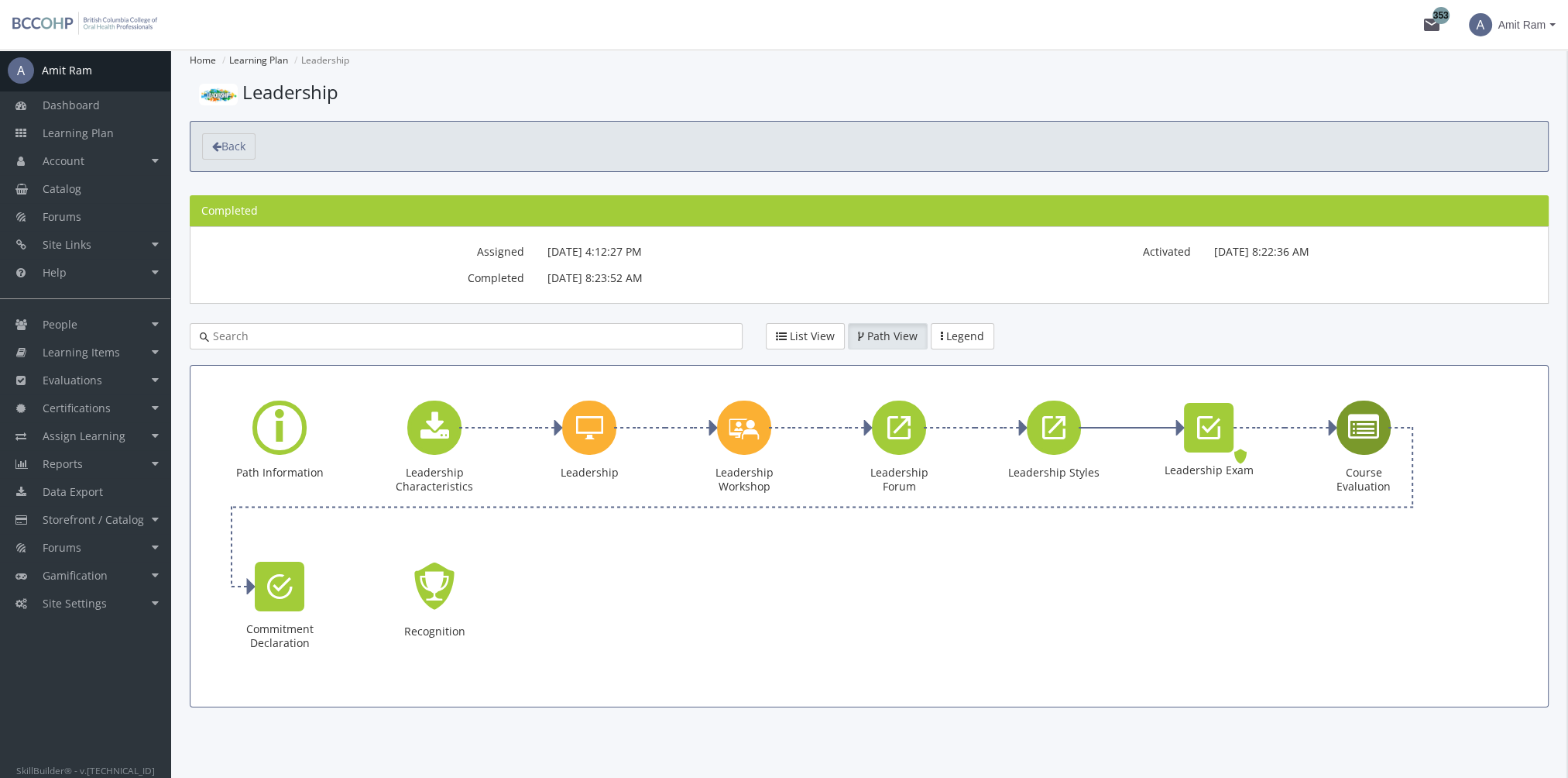
click at [1376, 427] on icon "Course Evaluation" at bounding box center [1364, 427] width 31 height 31
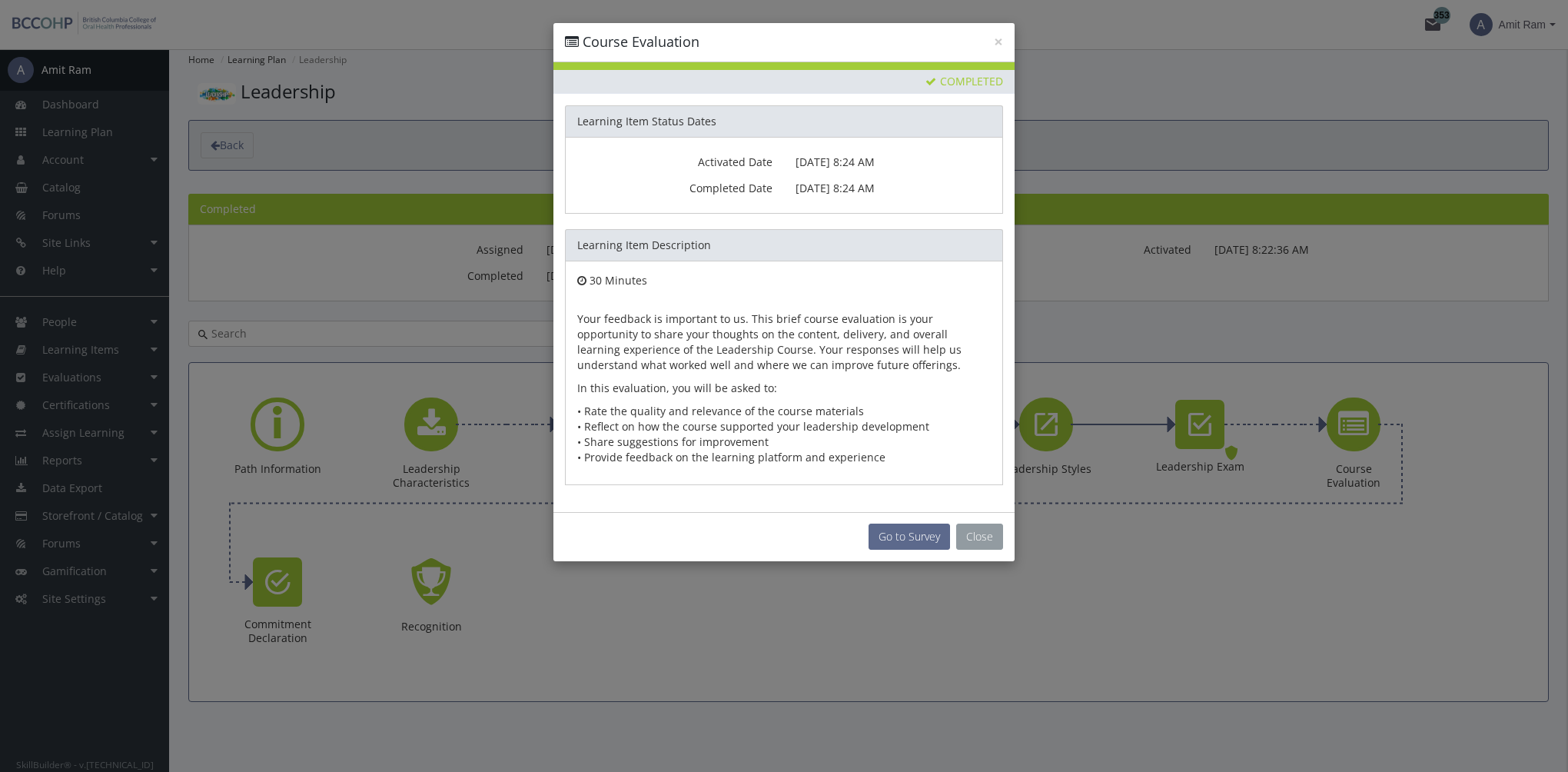
click at [989, 537] on button "Close" at bounding box center [979, 537] width 47 height 26
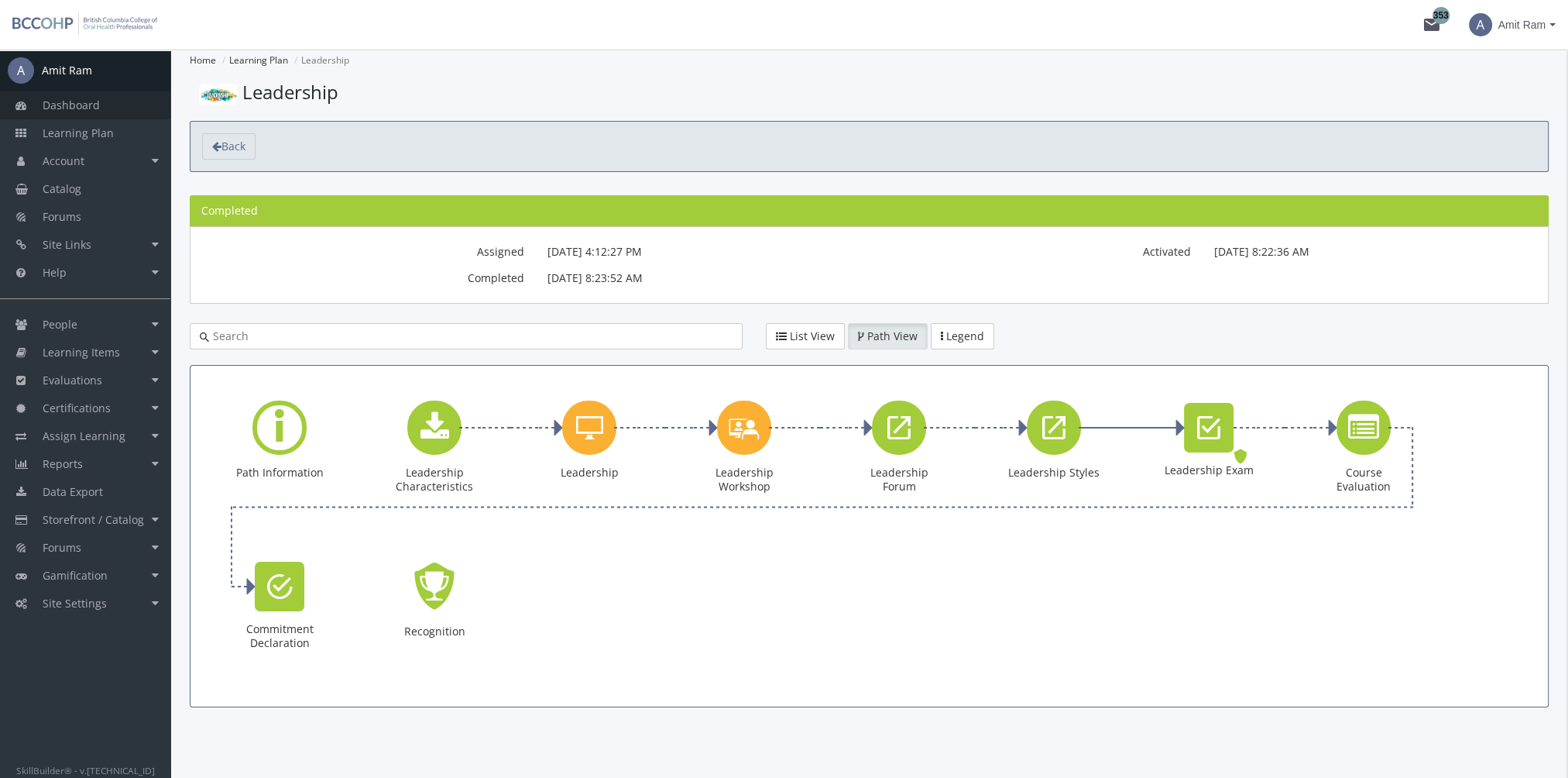
click at [95, 117] on link "Dashboard" at bounding box center [85, 106] width 171 height 28
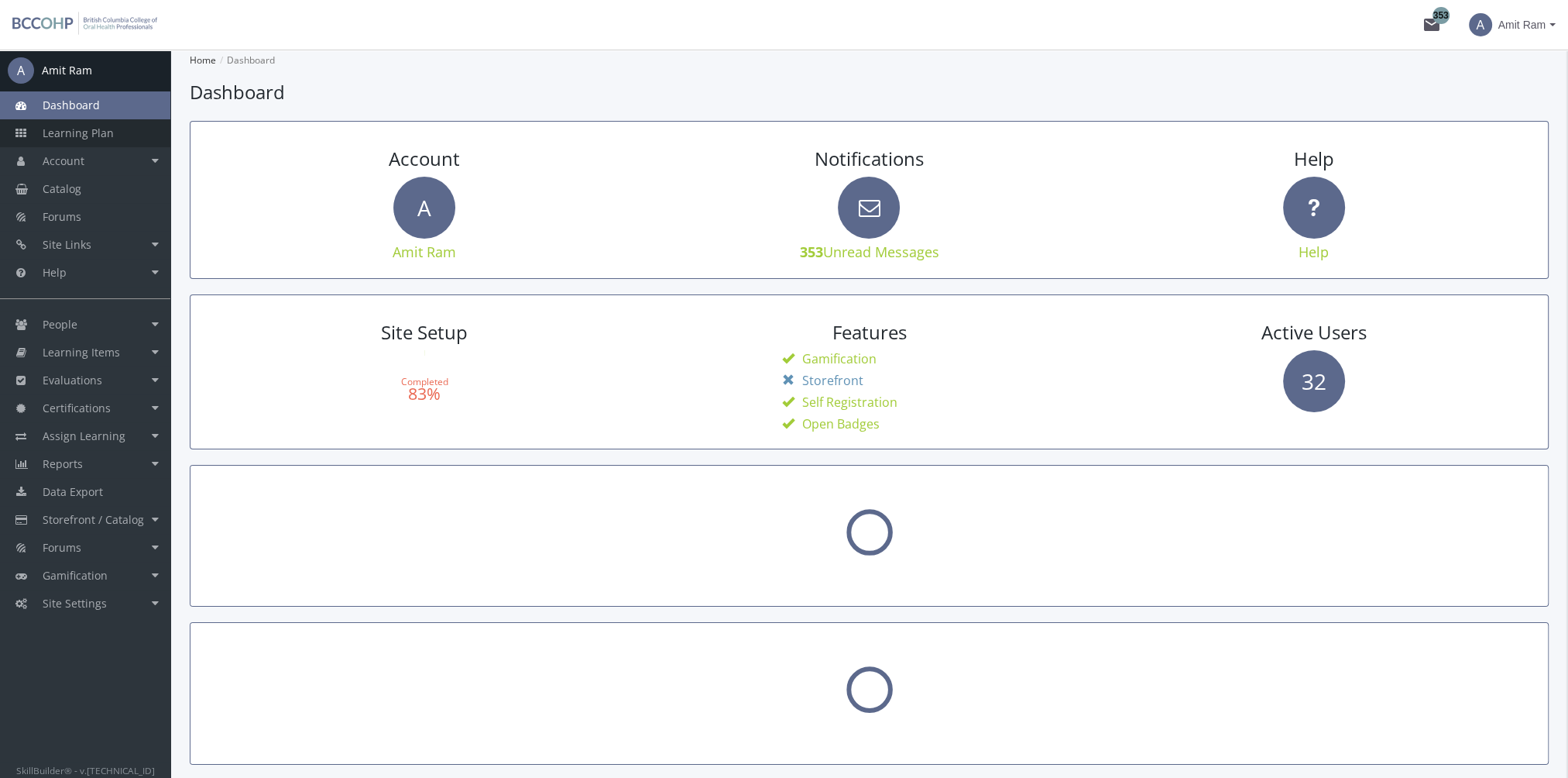
click at [99, 127] on span "Learning Plan" at bounding box center [77, 132] width 71 height 15
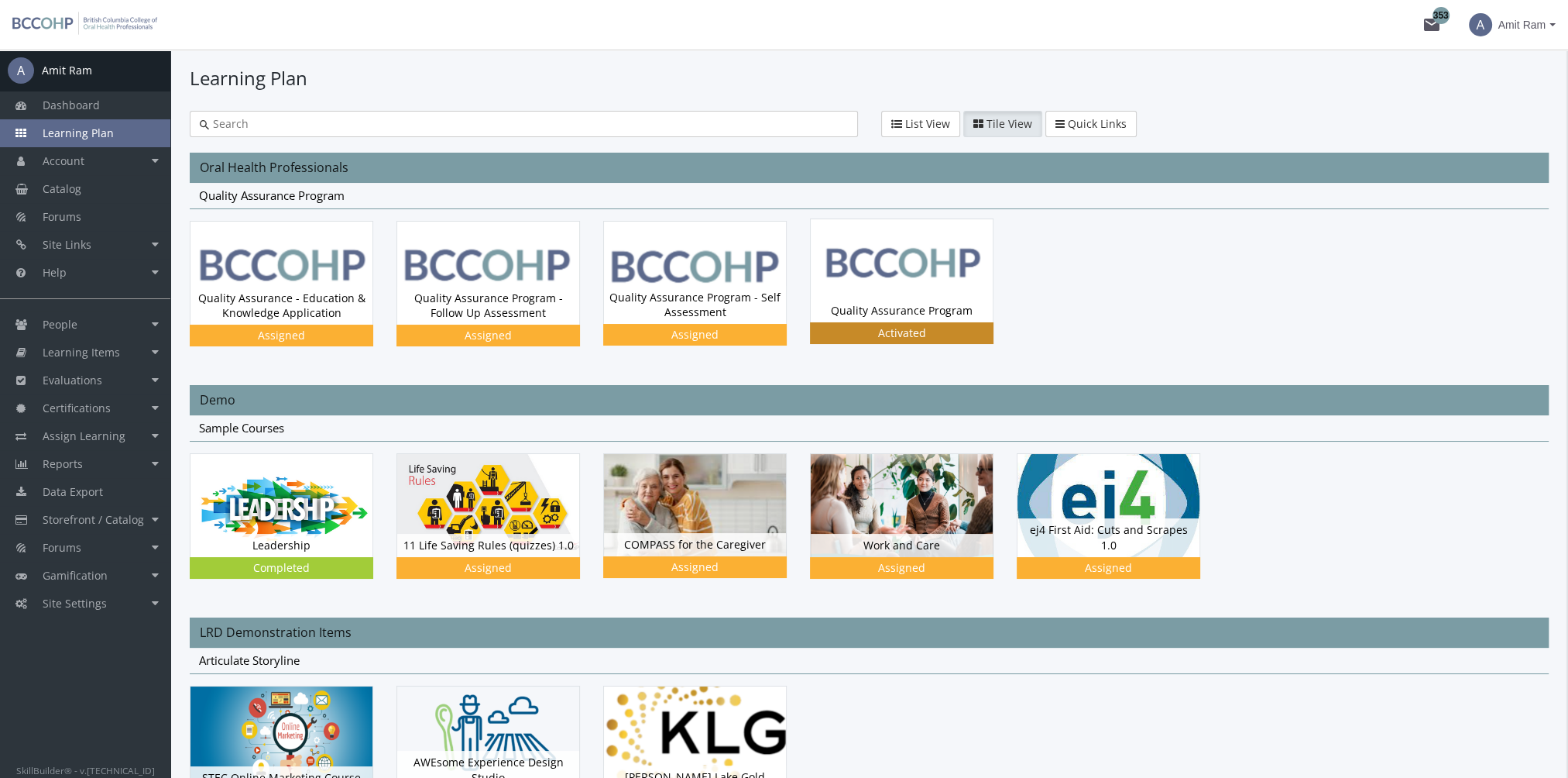
click at [928, 275] on img at bounding box center [901, 270] width 182 height 103
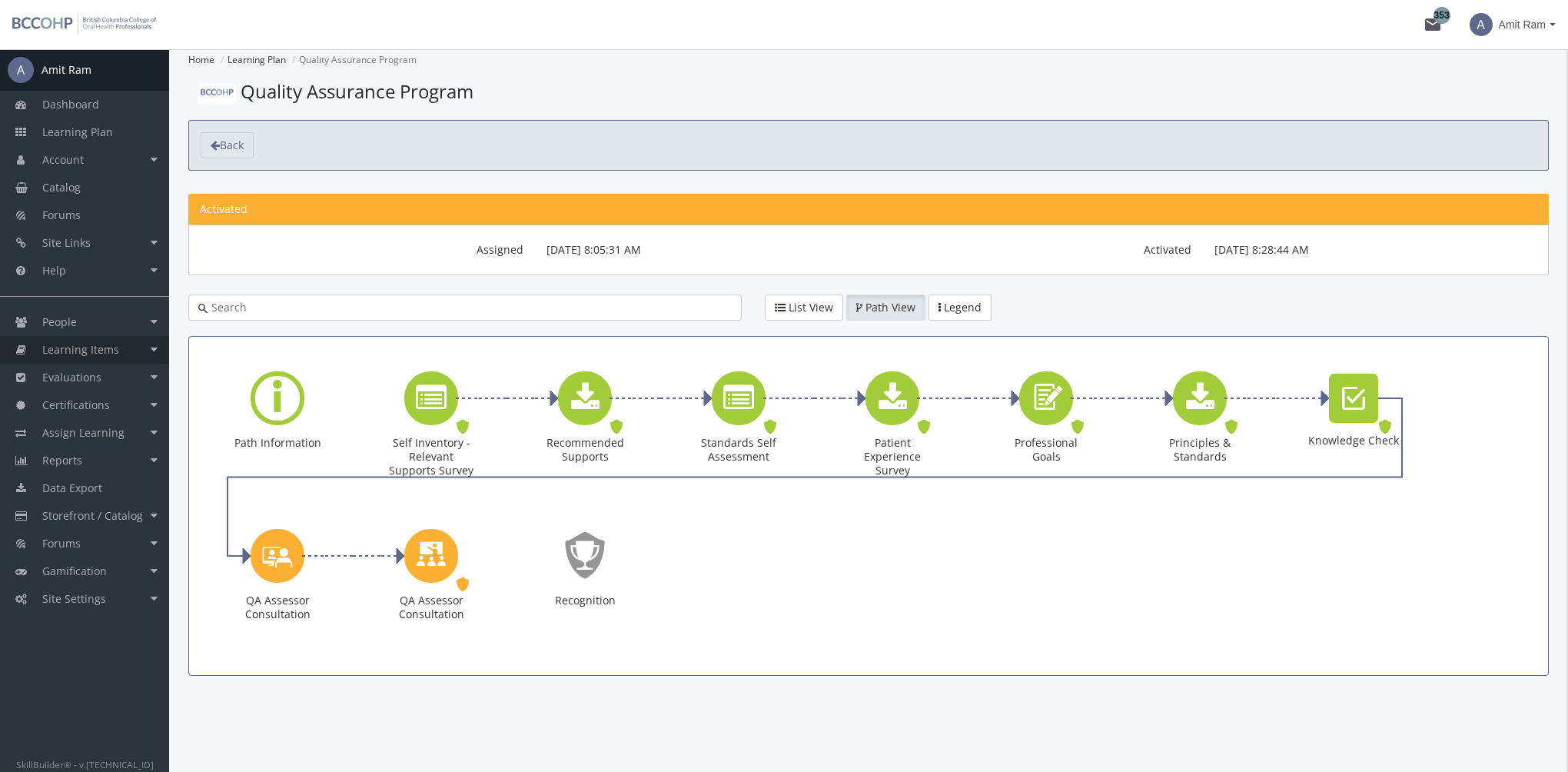
click at [87, 357] on link "Learning Items" at bounding box center [85, 349] width 169 height 28
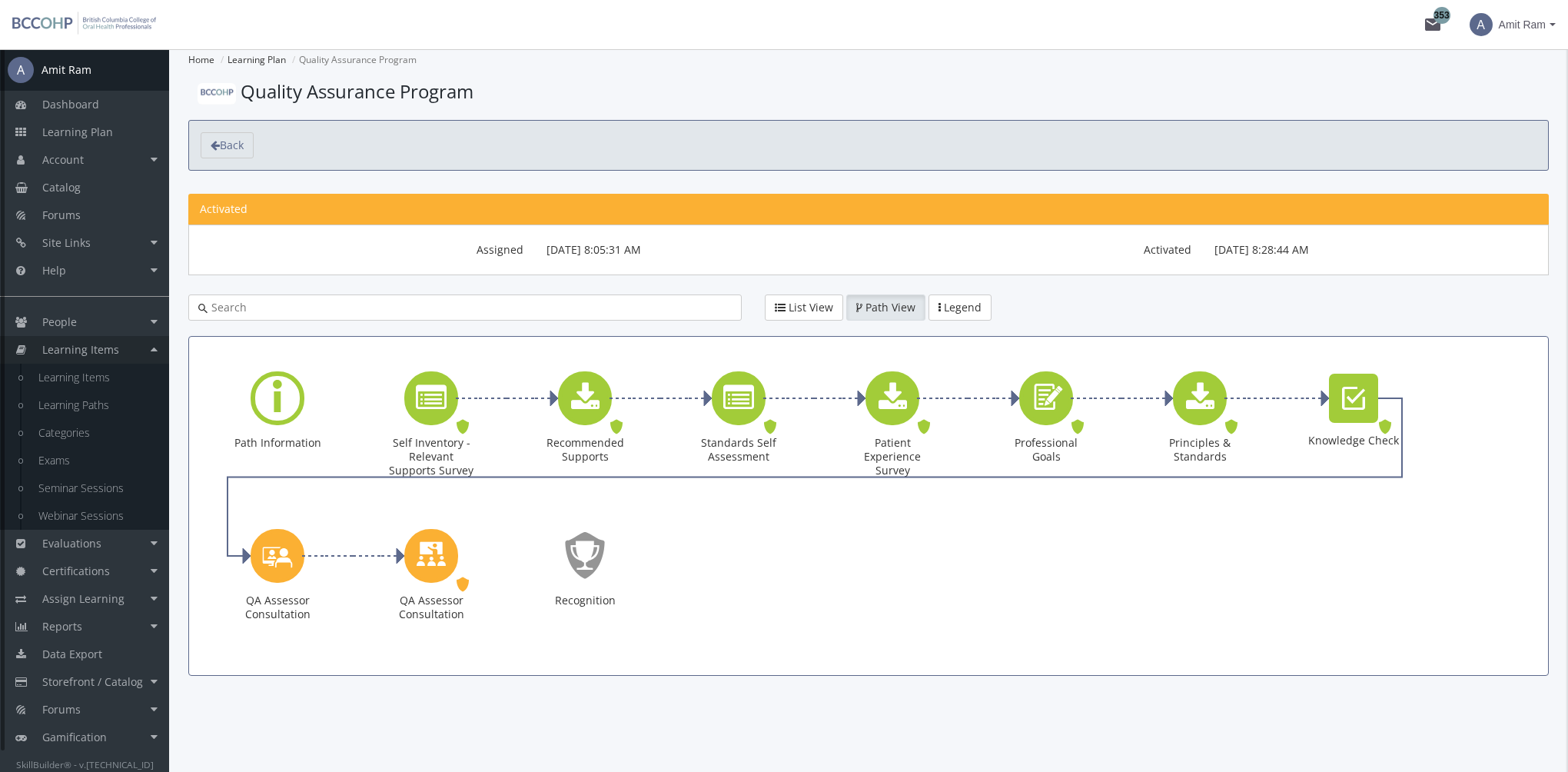
click at [107, 353] on span "Learning Items" at bounding box center [80, 349] width 77 height 15
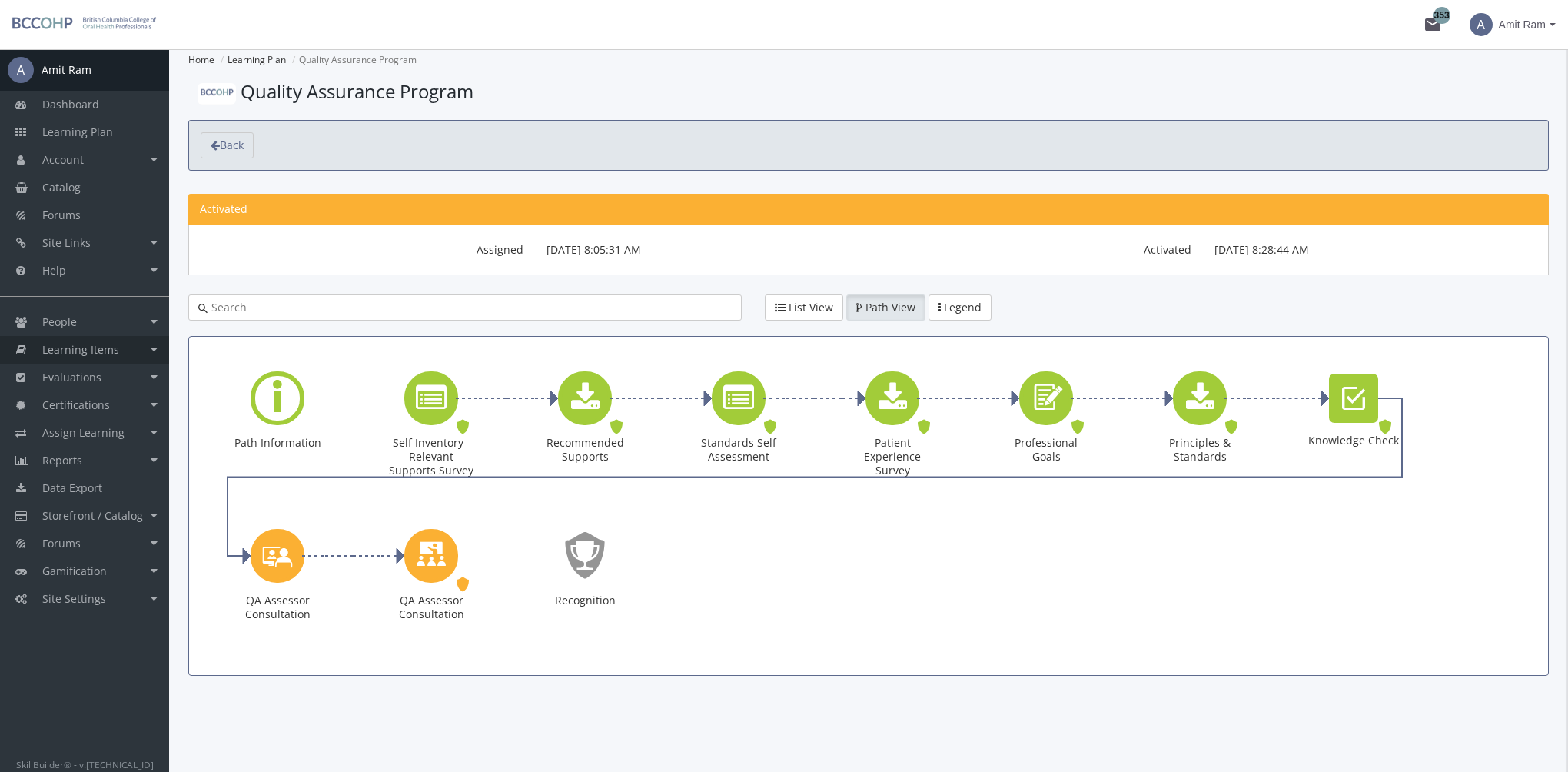
click at [123, 346] on link "Learning Items" at bounding box center [85, 349] width 169 height 28
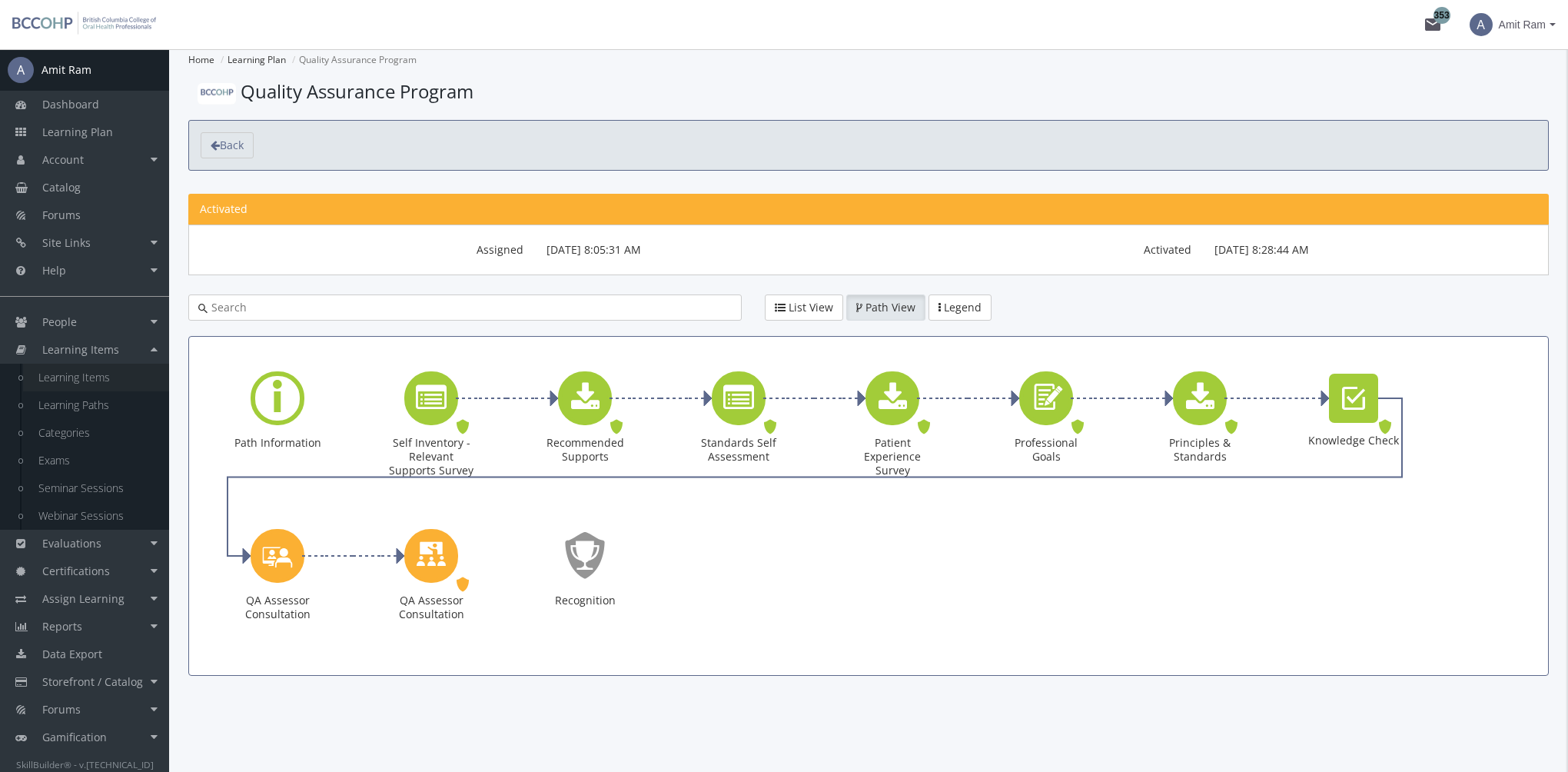
click at [123, 372] on link "Learning Items" at bounding box center [96, 377] width 146 height 28
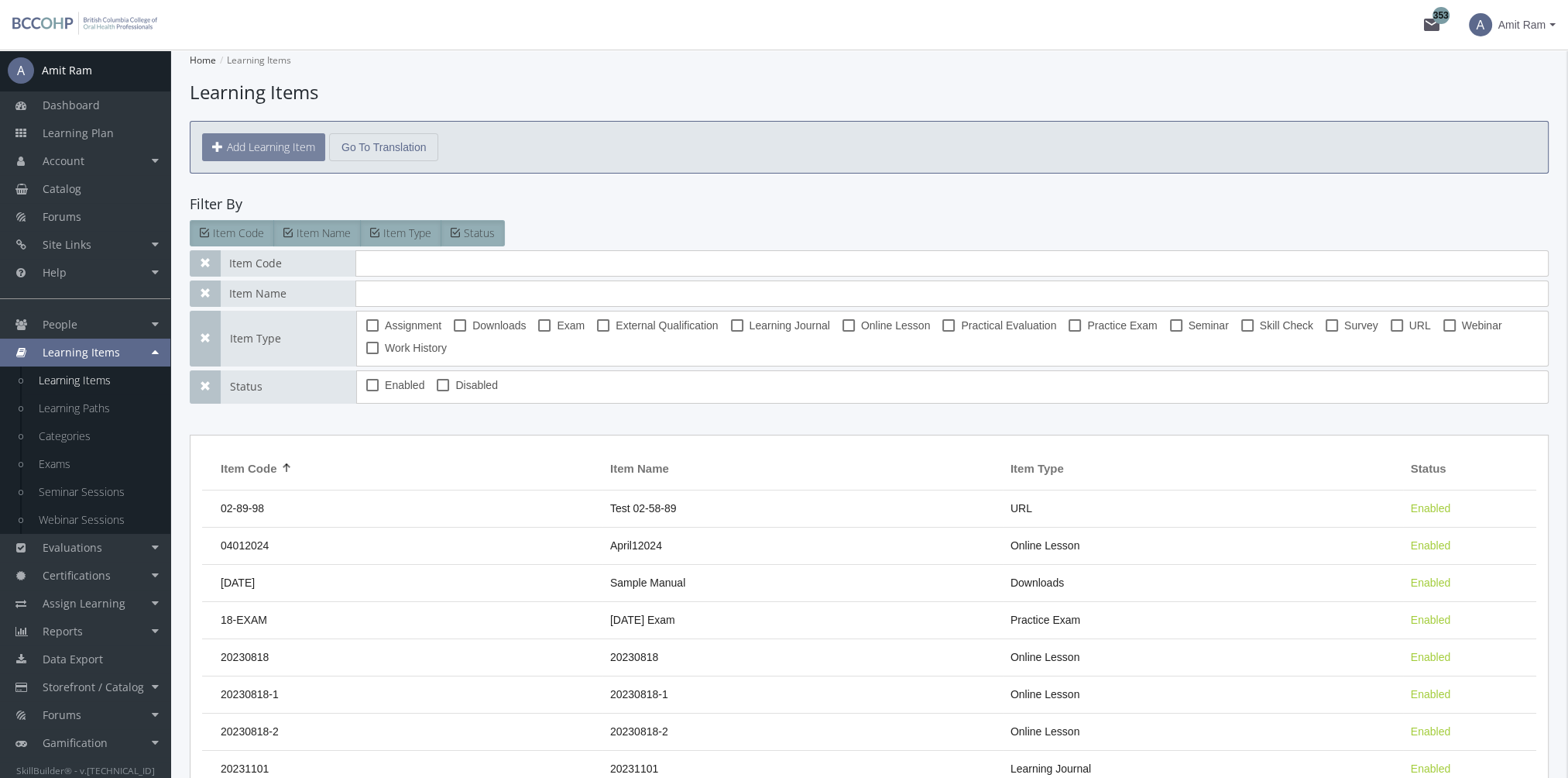
click at [266, 154] on button "Add Learning Item" at bounding box center [263, 147] width 123 height 28
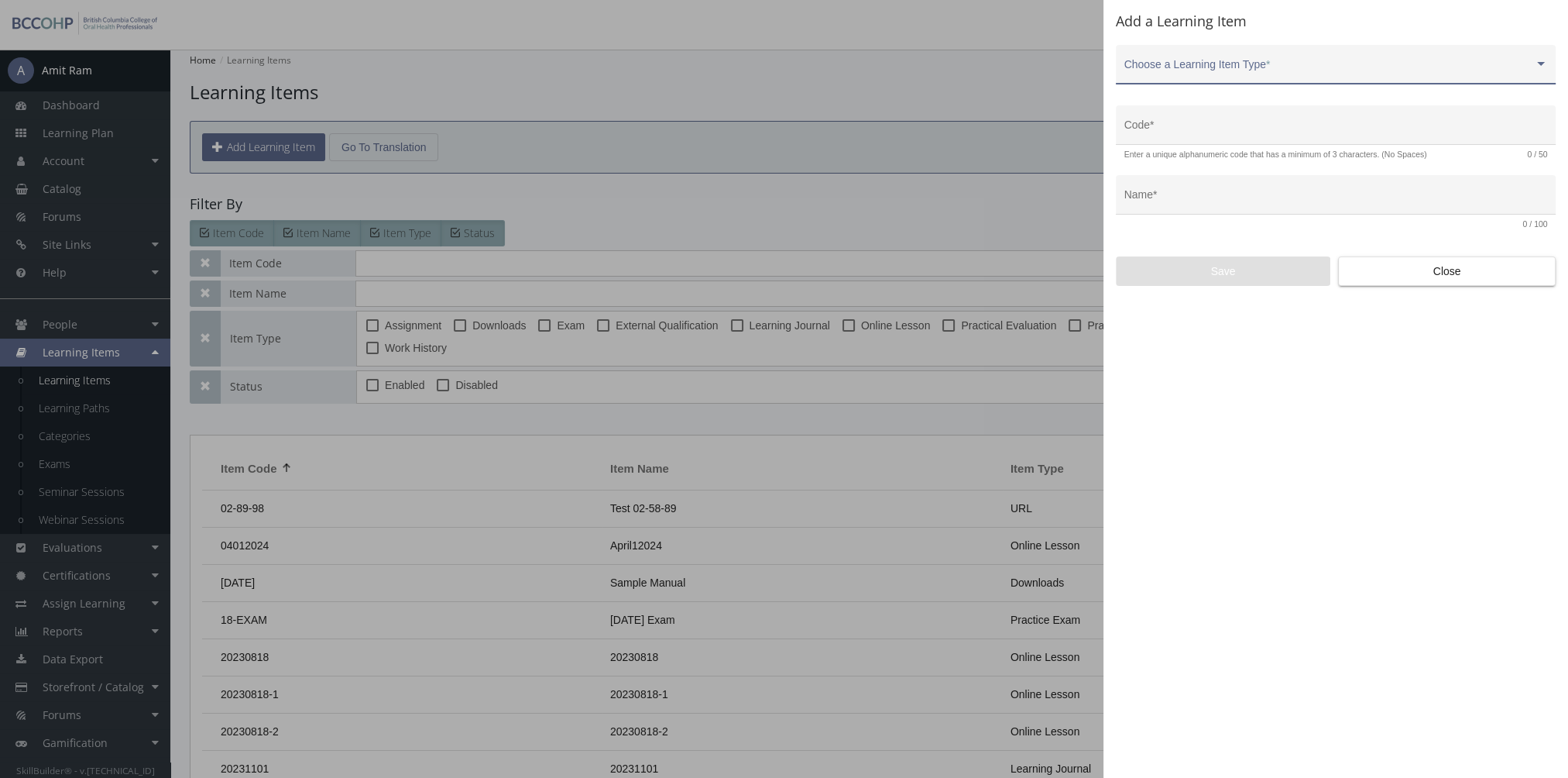
click at [1214, 65] on span at bounding box center [1329, 70] width 409 height 13
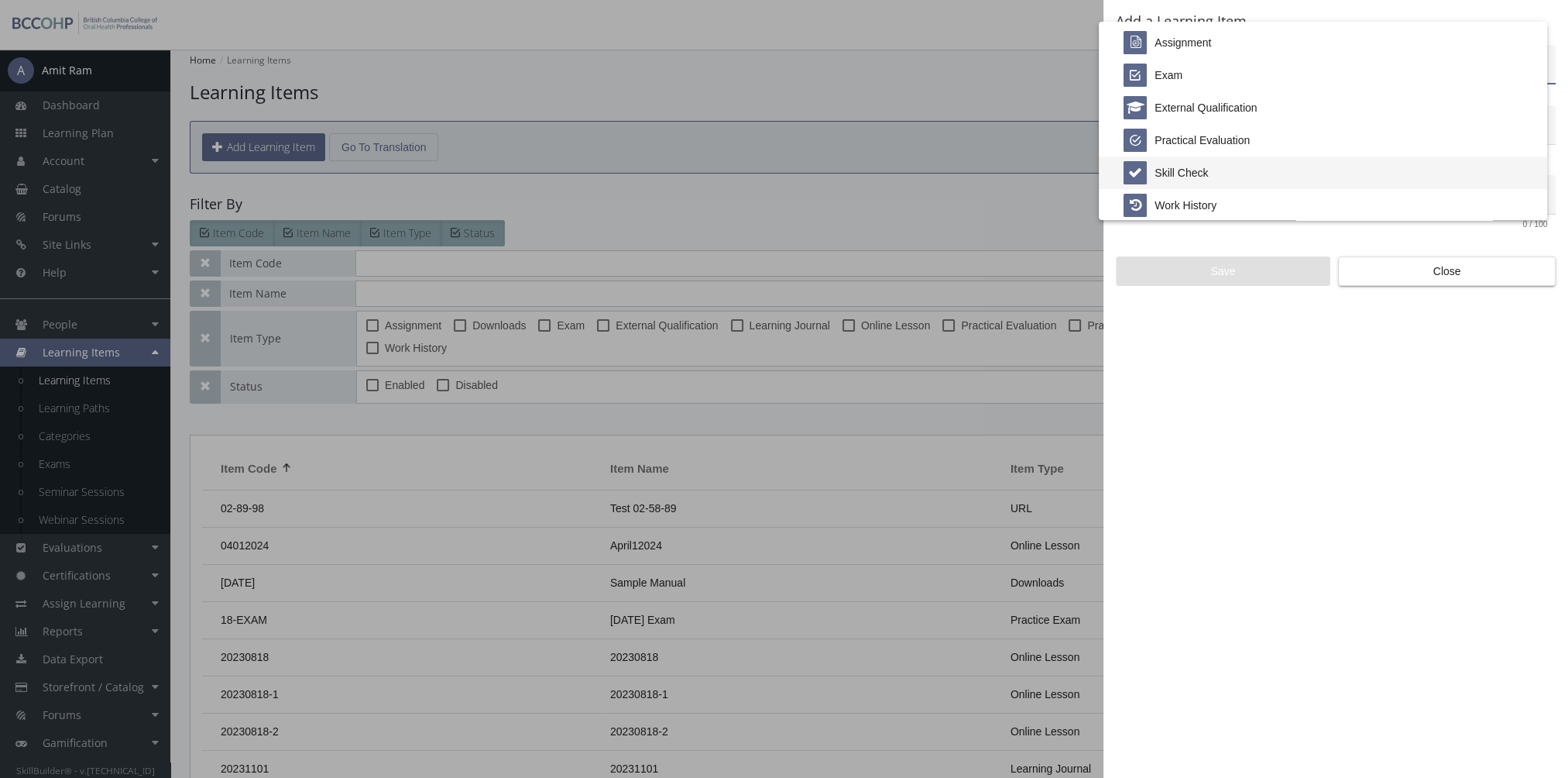
scroll to position [322, 0]
click at [1388, 266] on div at bounding box center [784, 389] width 1568 height 778
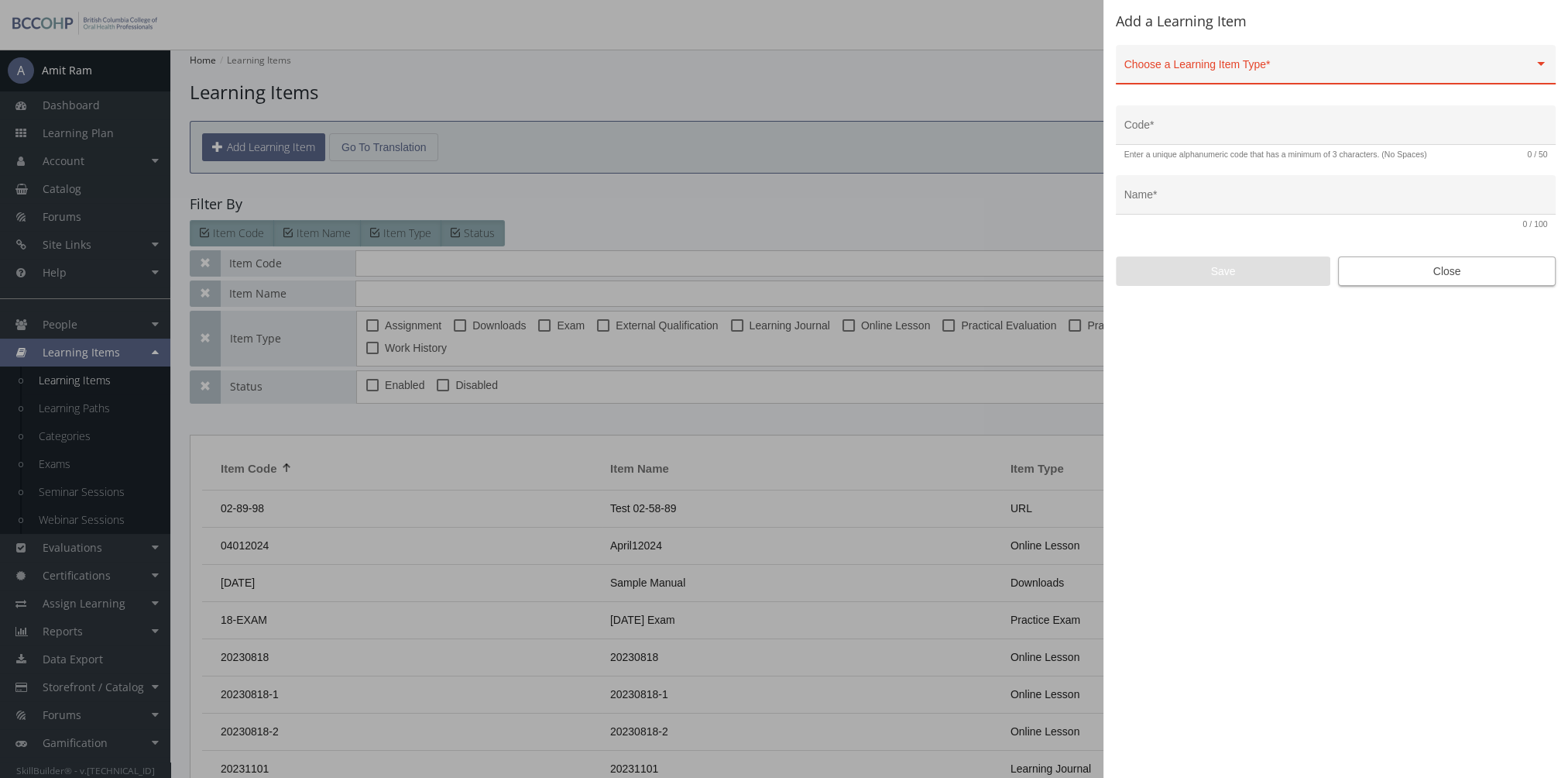
click at [1425, 279] on span "Close" at bounding box center [1447, 272] width 191 height 28
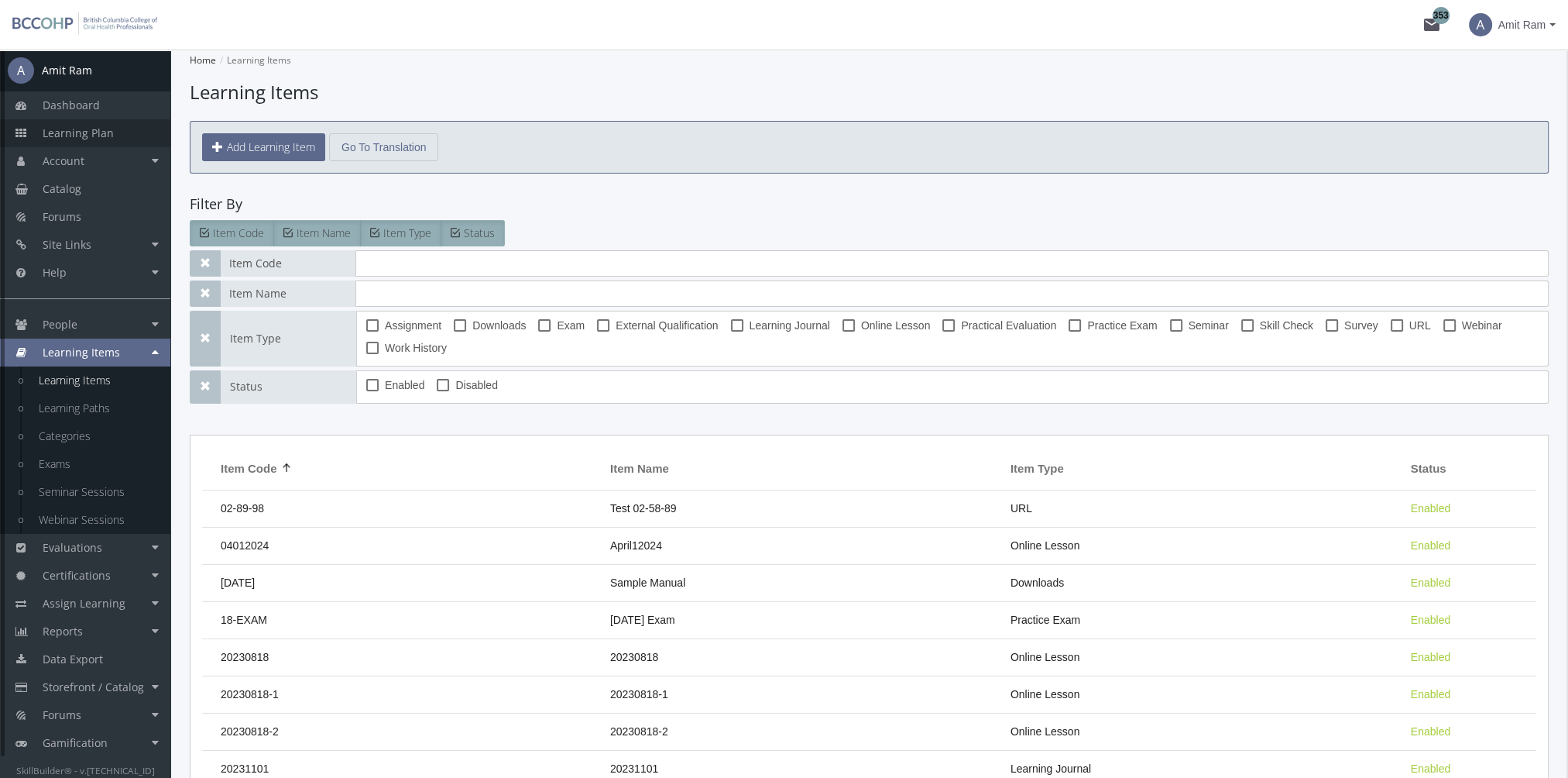
click at [127, 135] on link "Learning Plan" at bounding box center [85, 133] width 171 height 28
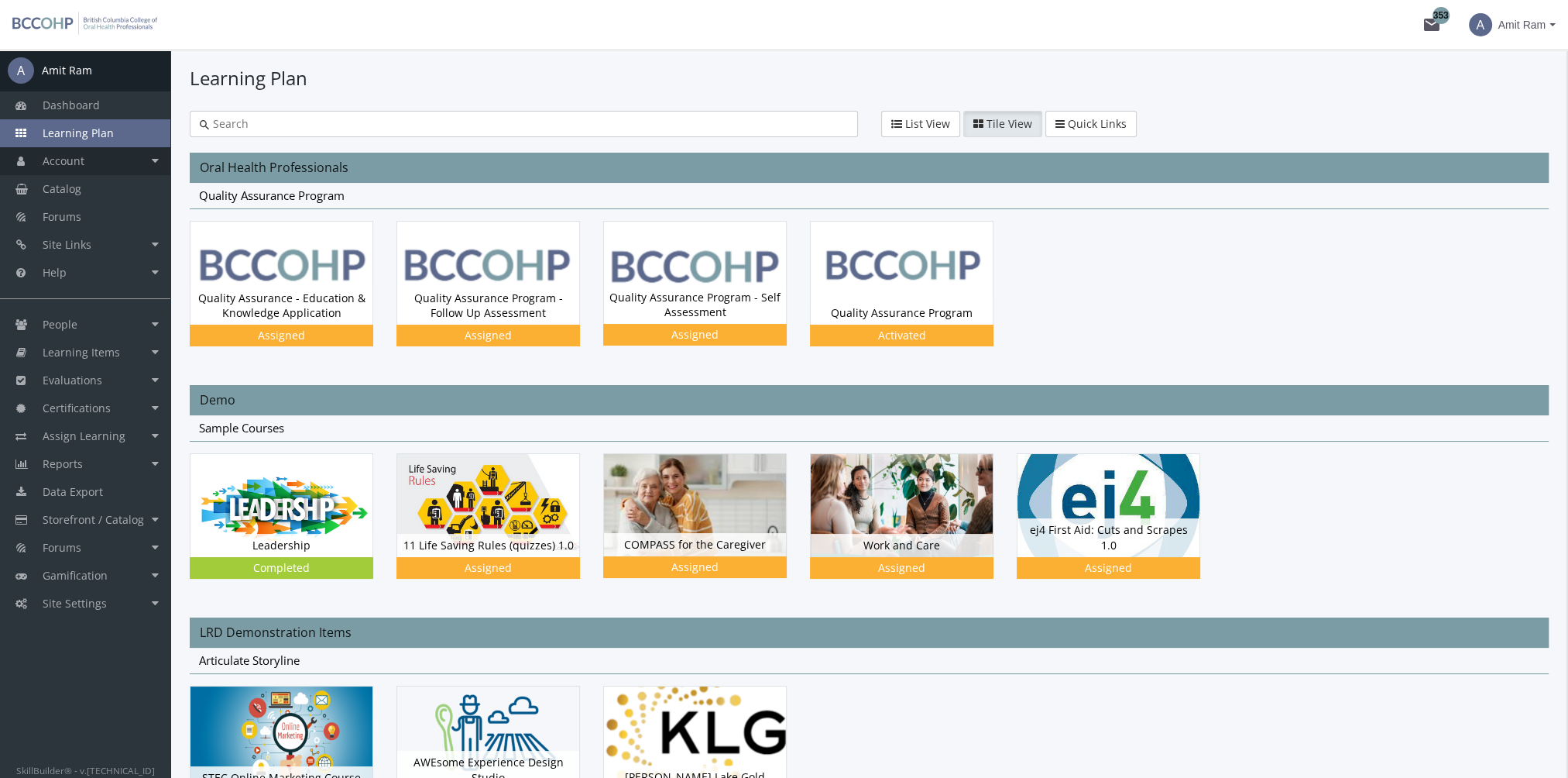
click at [114, 164] on link "Account" at bounding box center [85, 161] width 171 height 28
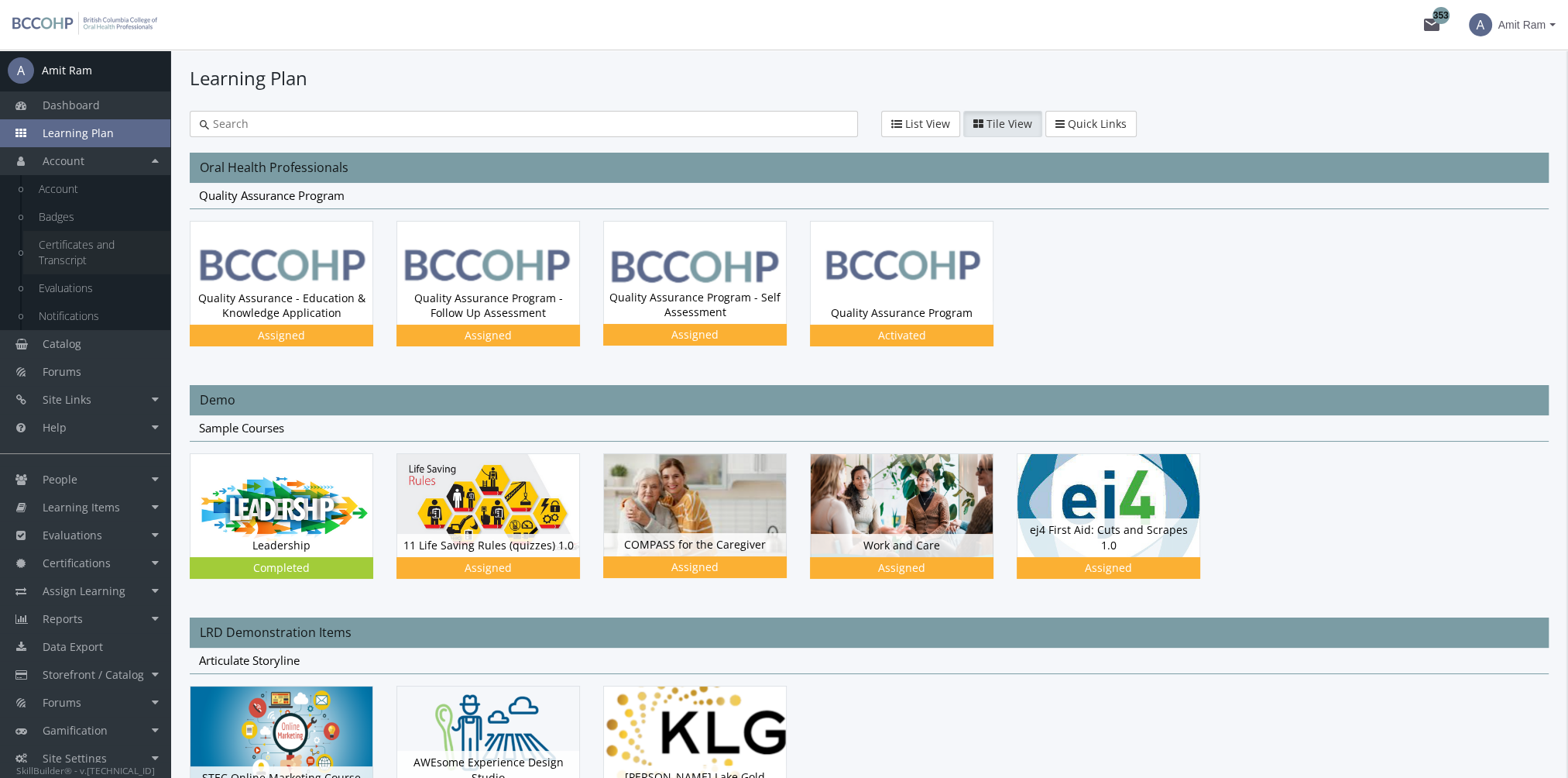
click at [95, 250] on link "Certificates and Transcript" at bounding box center [97, 252] width 147 height 43
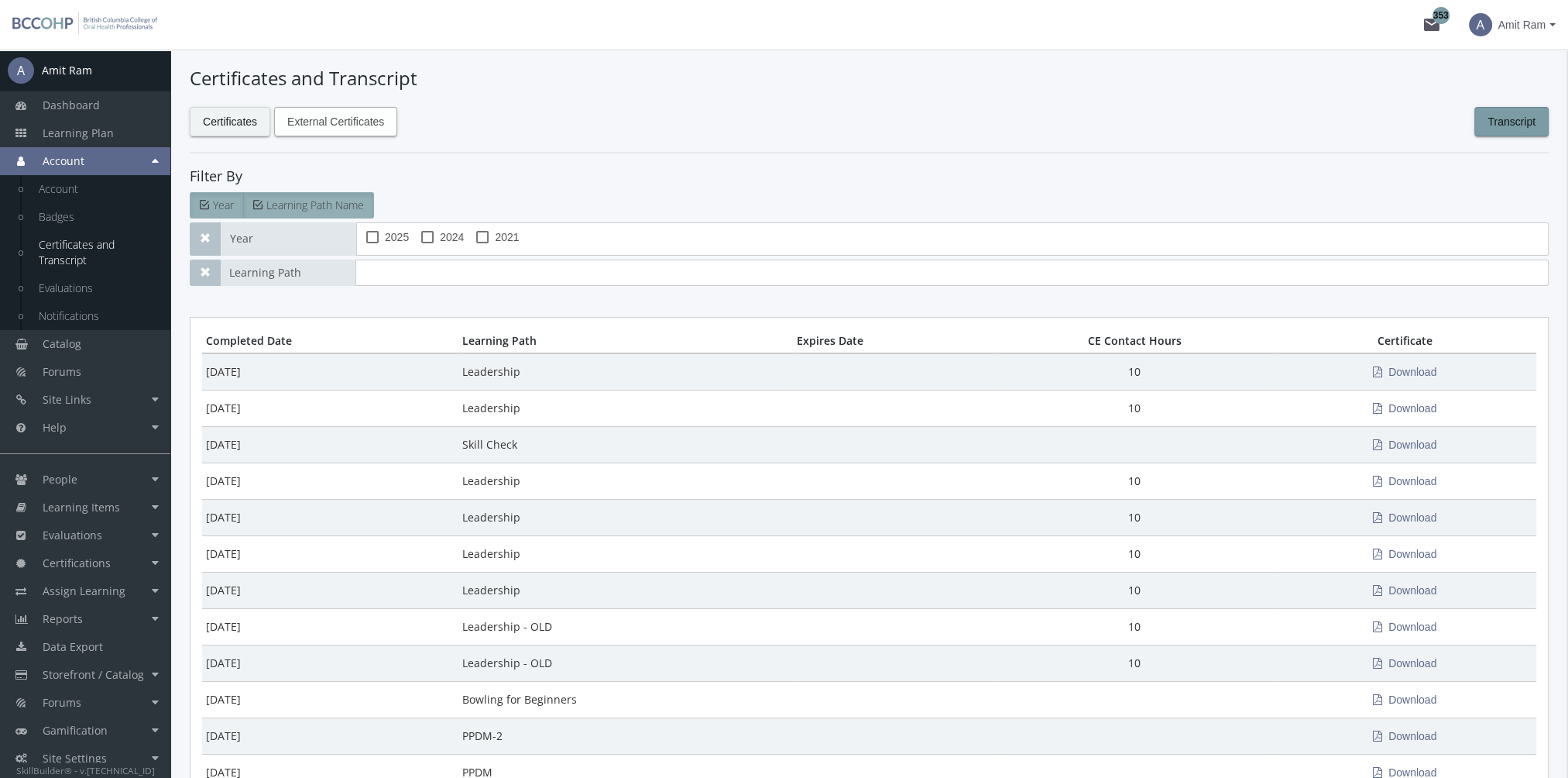
click at [337, 121] on span "External Certificates" at bounding box center [336, 122] width 97 height 28
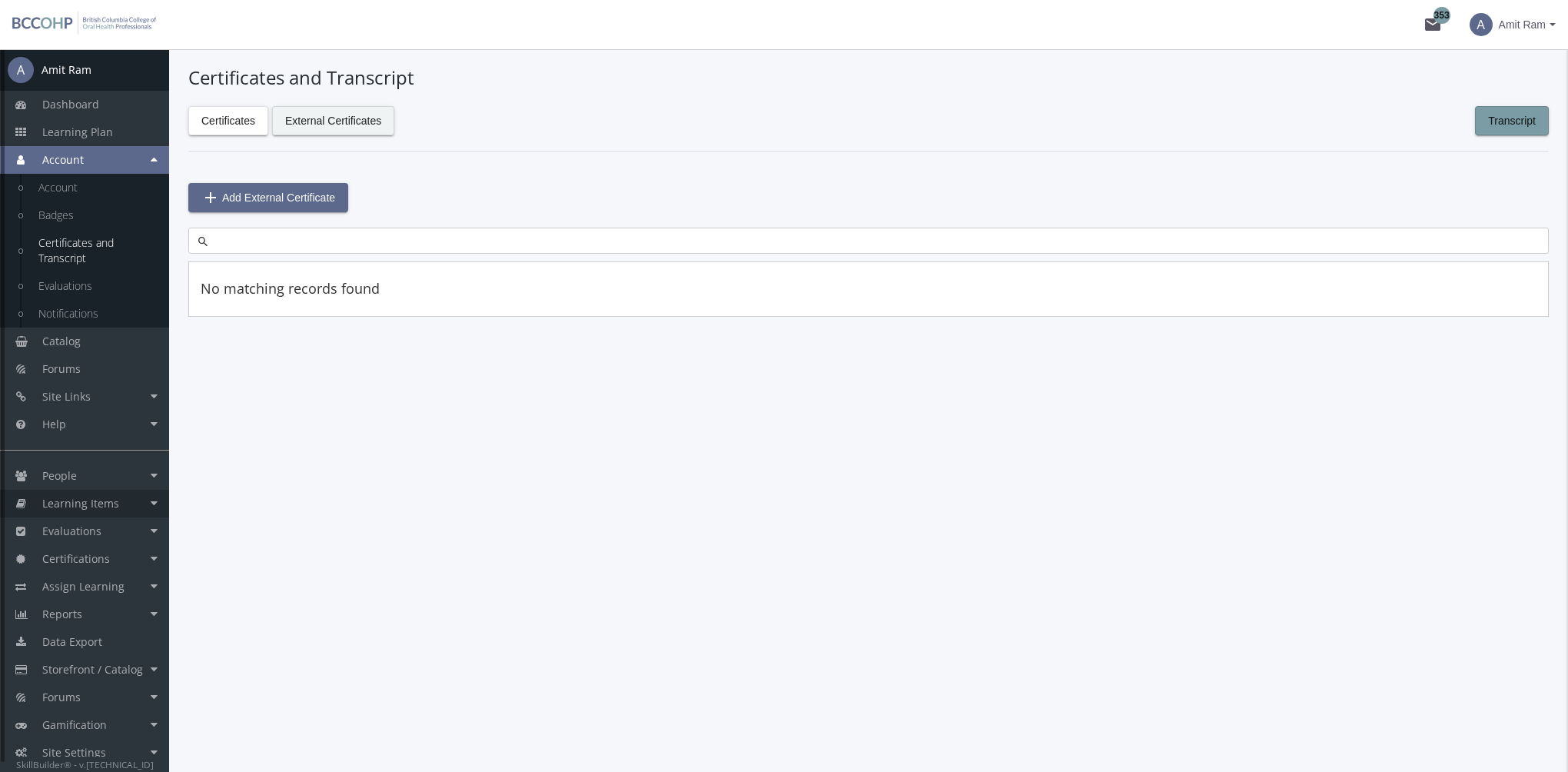
click at [103, 507] on span "Learning Items" at bounding box center [80, 502] width 77 height 15
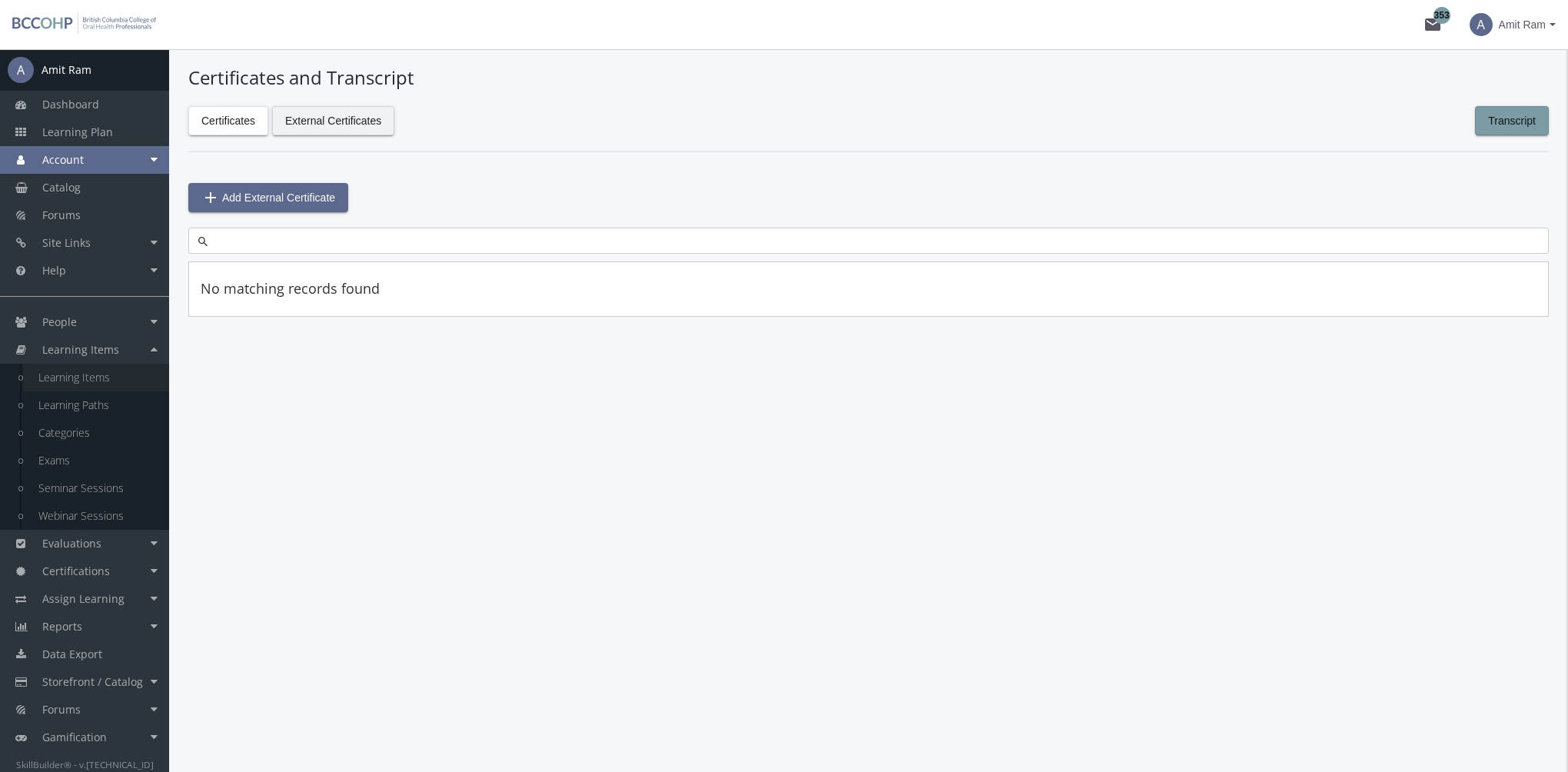
click at [99, 382] on link "Learning Items" at bounding box center [96, 377] width 146 height 28
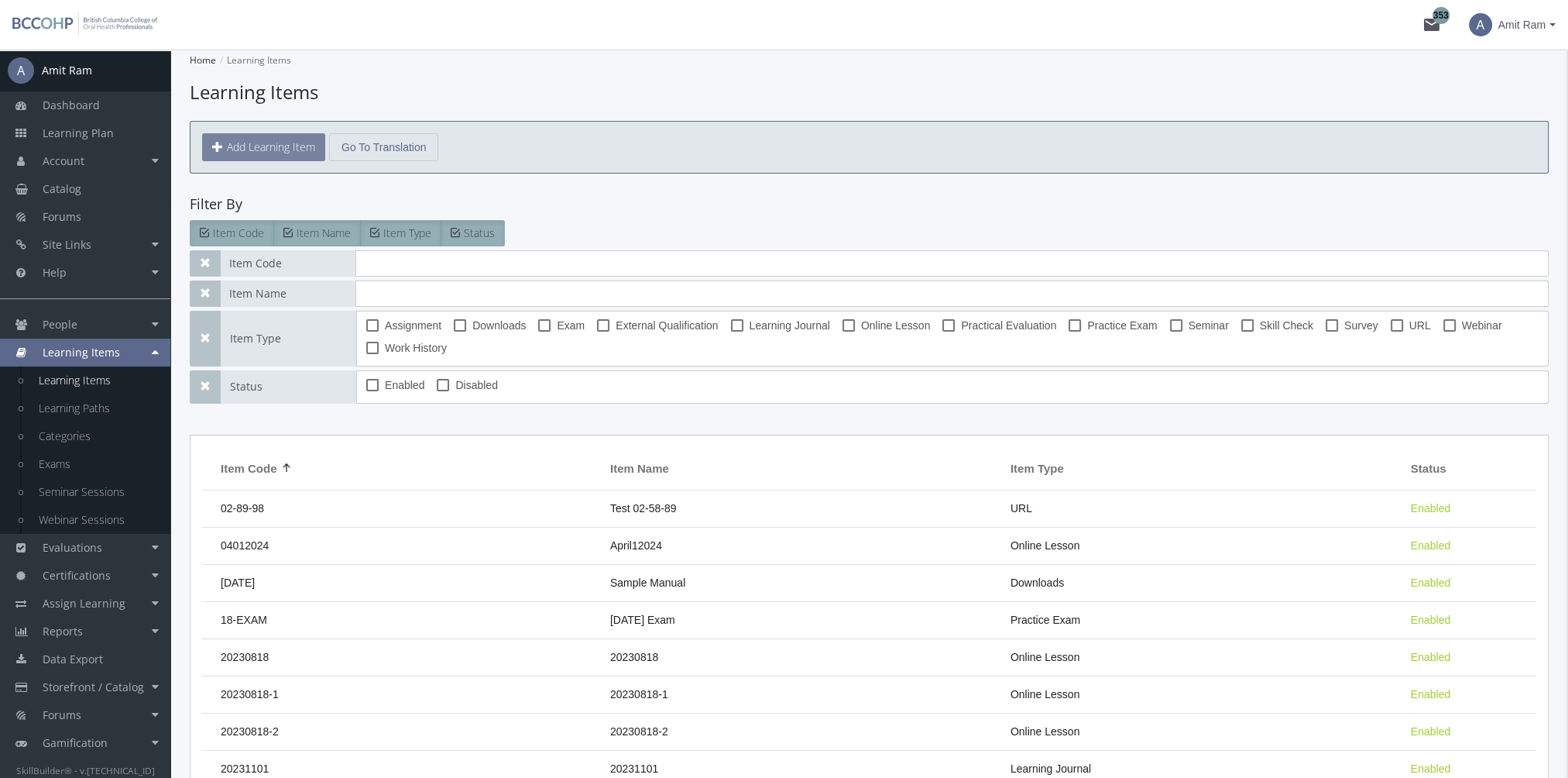
click at [287, 148] on button "Add Learning Item" at bounding box center [263, 147] width 123 height 28
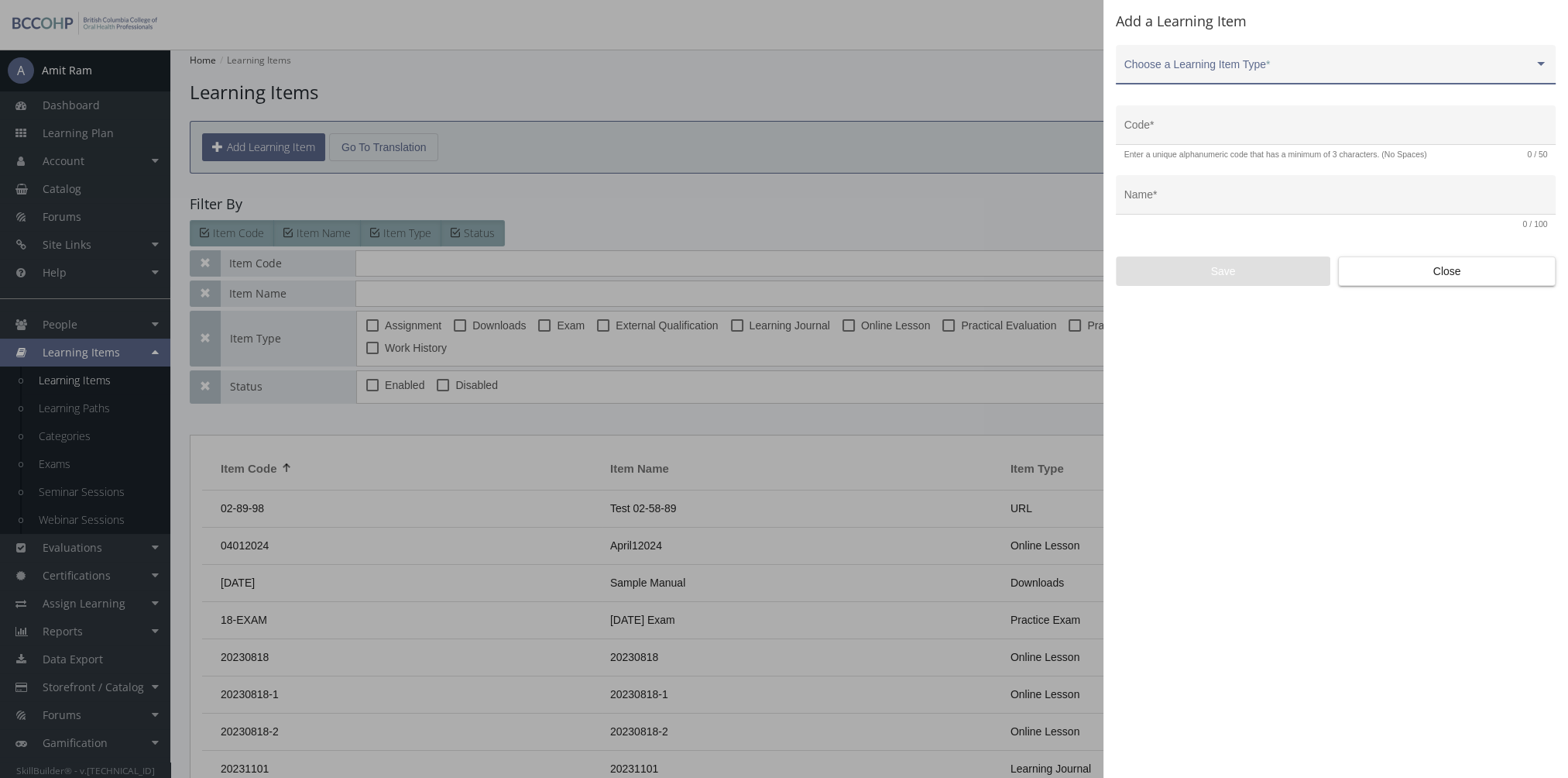
click at [1199, 59] on div "Choose a Learning Item Type *" at bounding box center [1336, 68] width 423 height 32
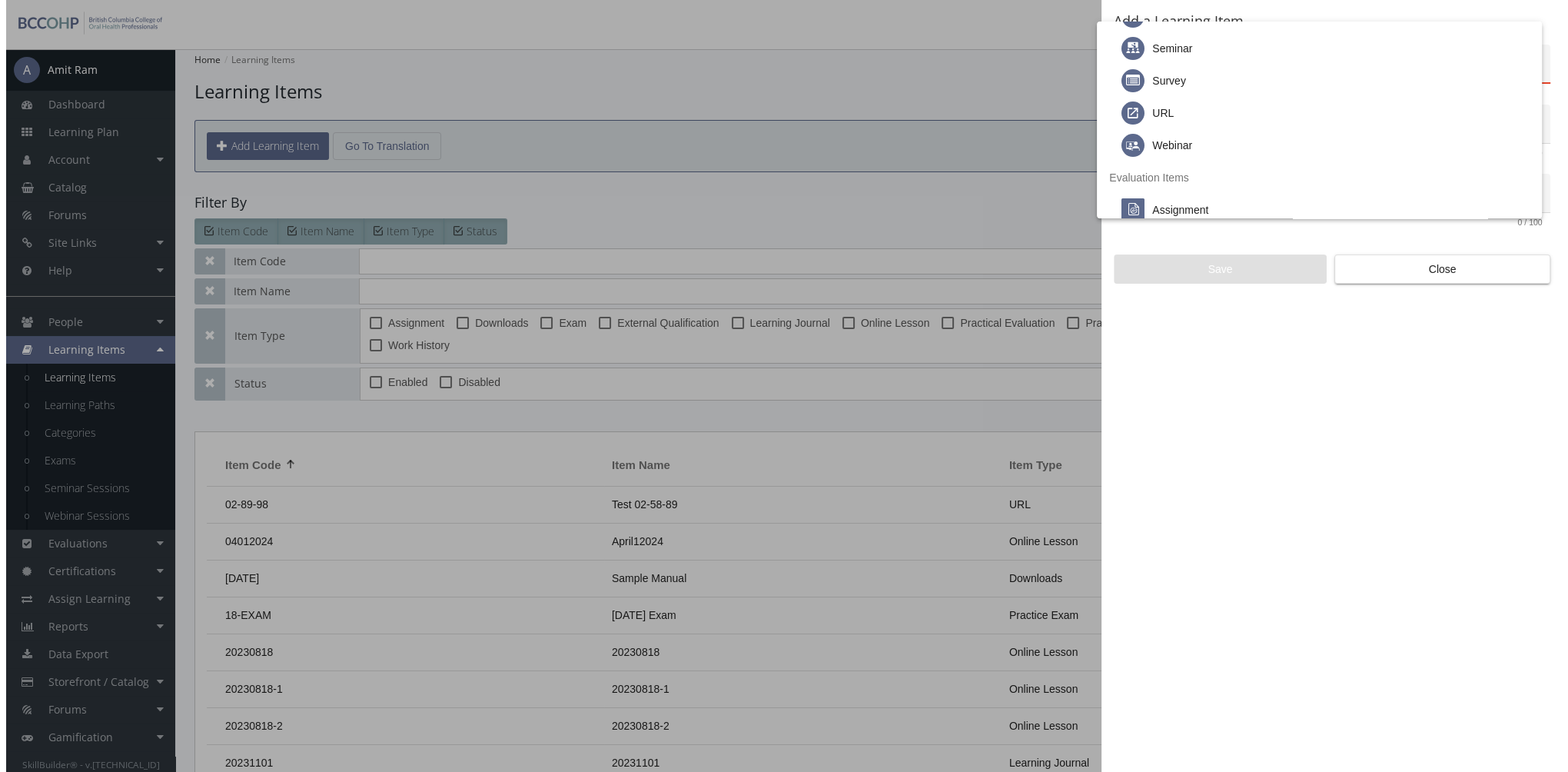
scroll to position [154, 0]
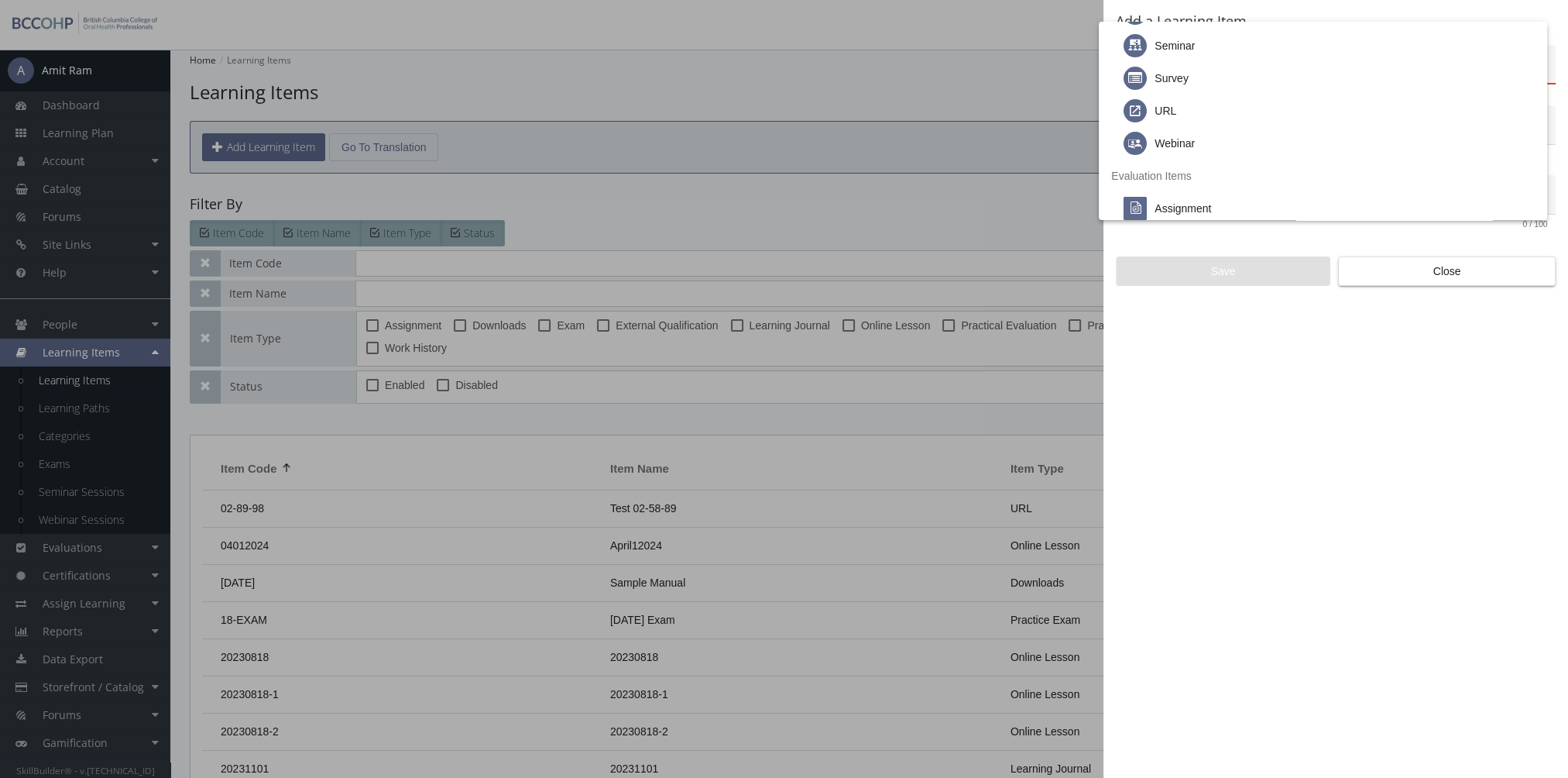
click at [1415, 276] on div at bounding box center [784, 389] width 1568 height 778
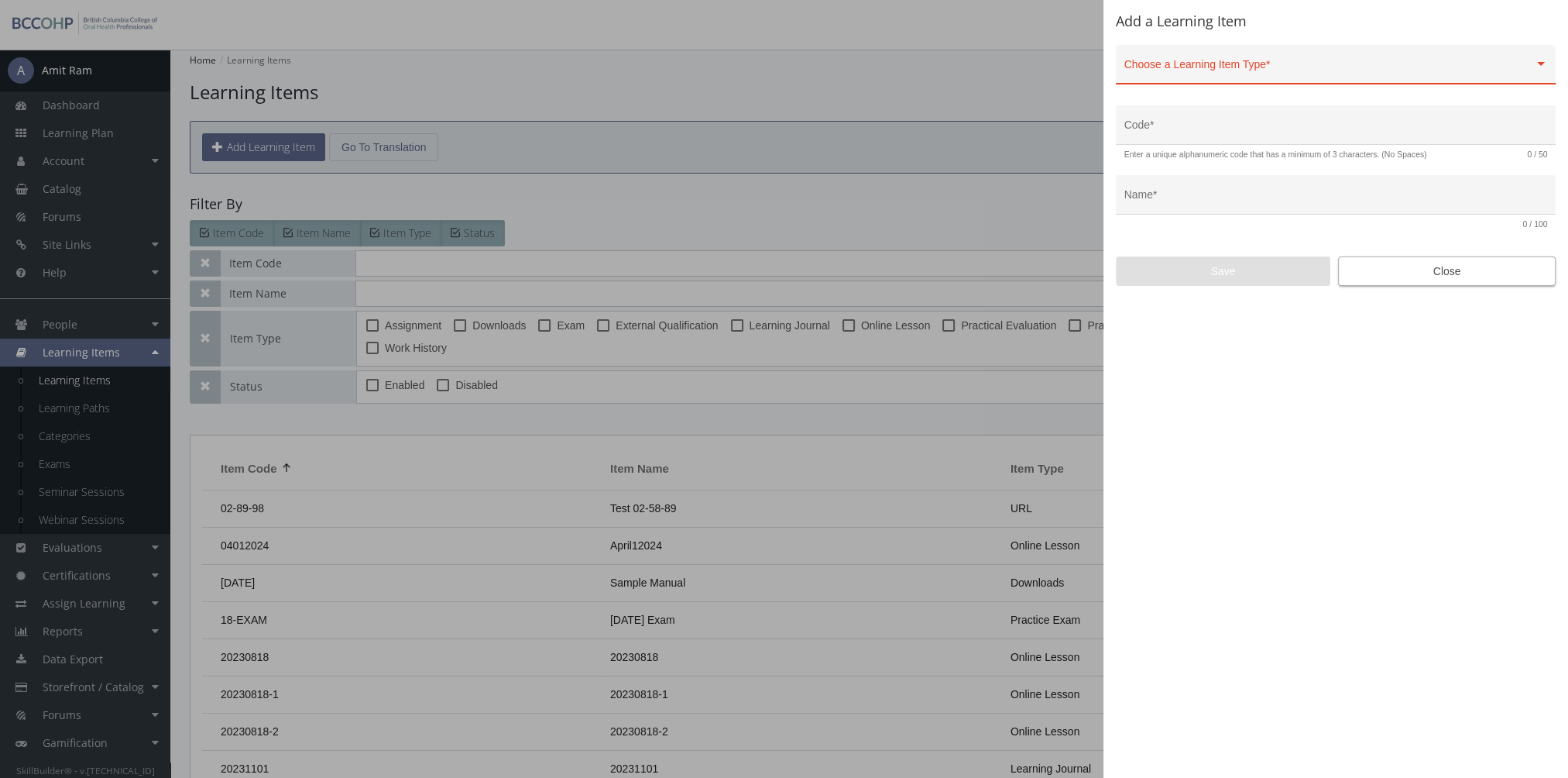
click at [1492, 266] on span "Close" at bounding box center [1447, 272] width 191 height 28
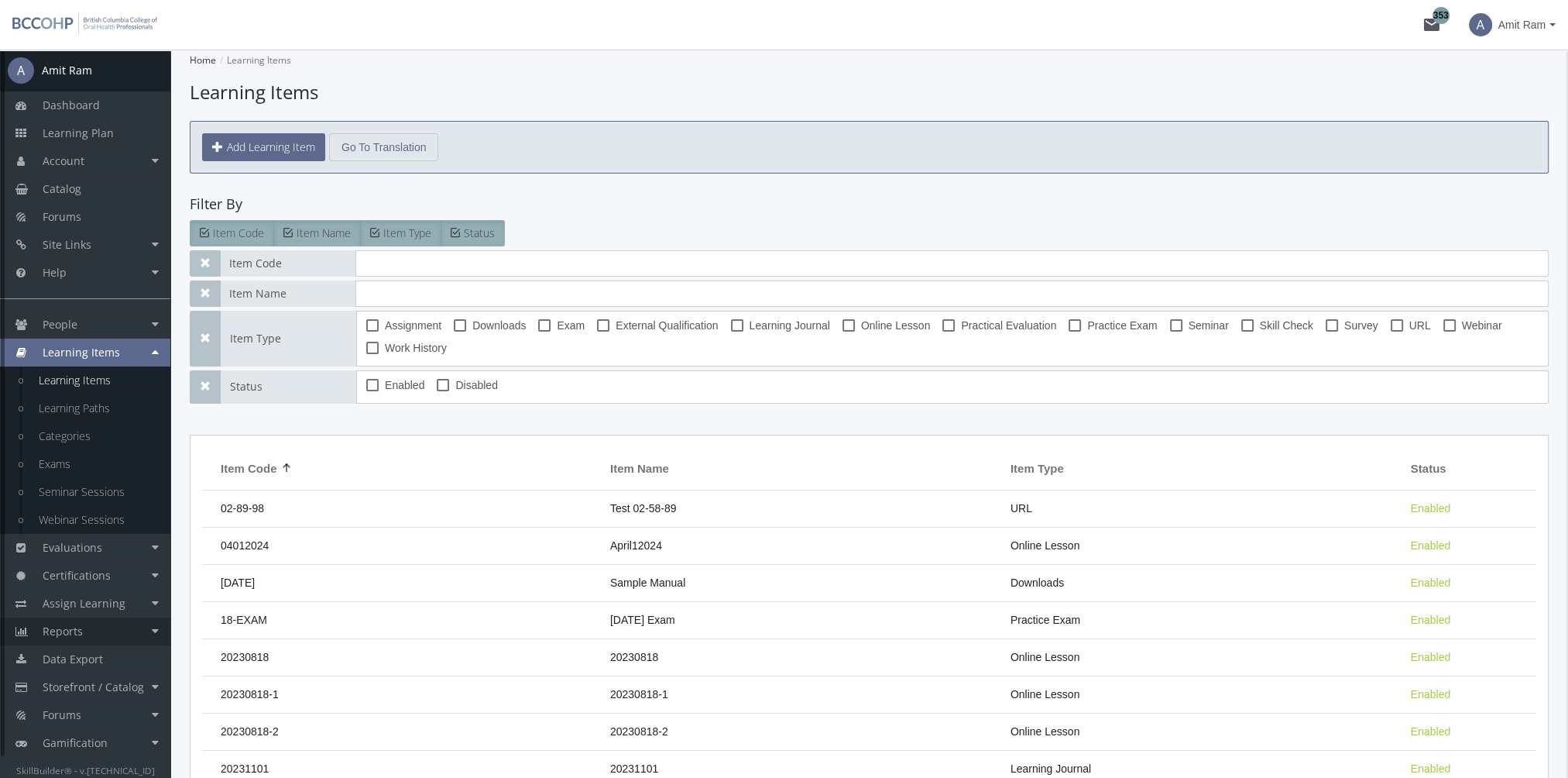
click at [110, 636] on link "Reports" at bounding box center [85, 632] width 171 height 28
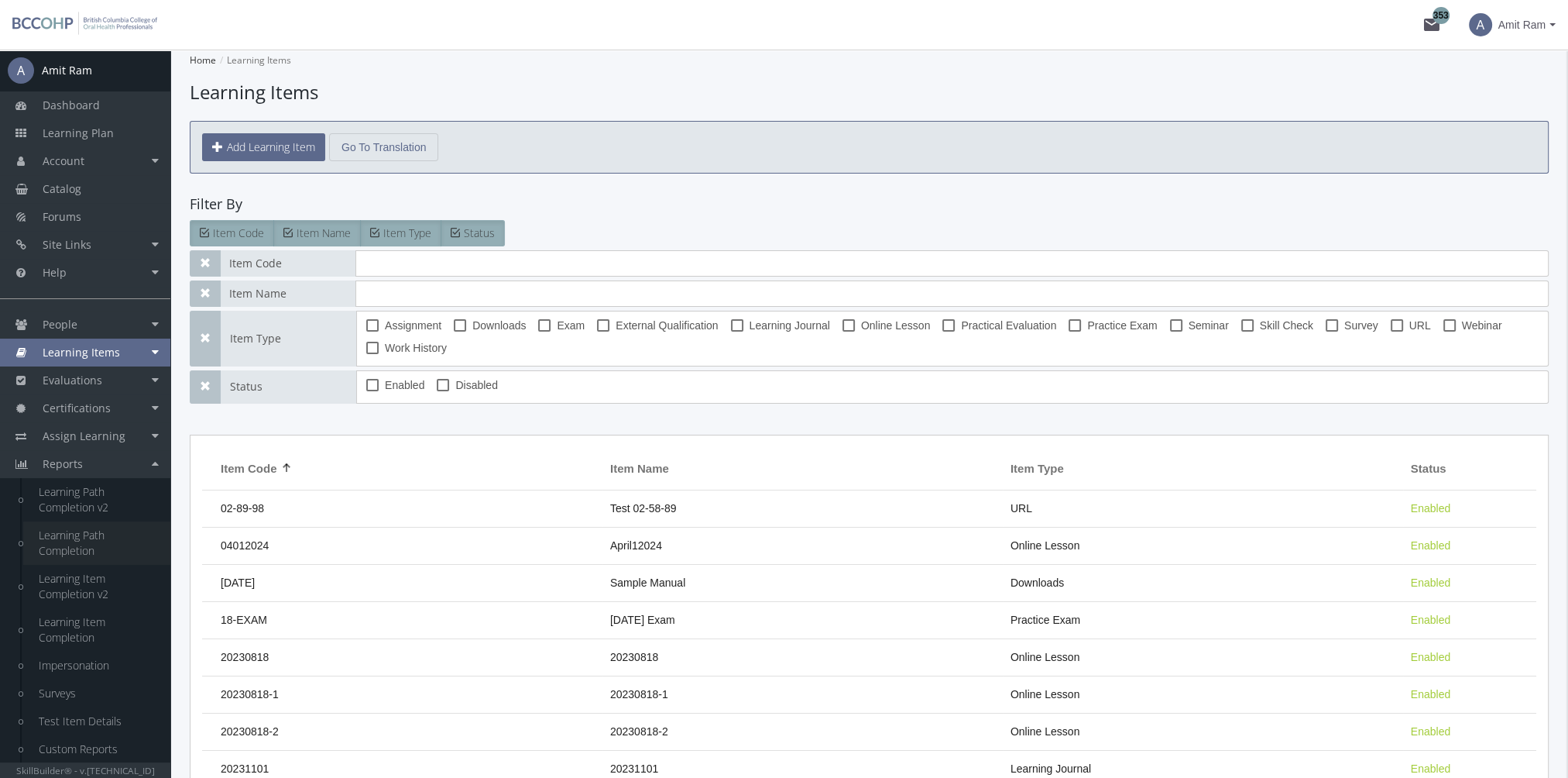
click at [106, 551] on link "Learning Path Completion" at bounding box center [97, 542] width 147 height 43
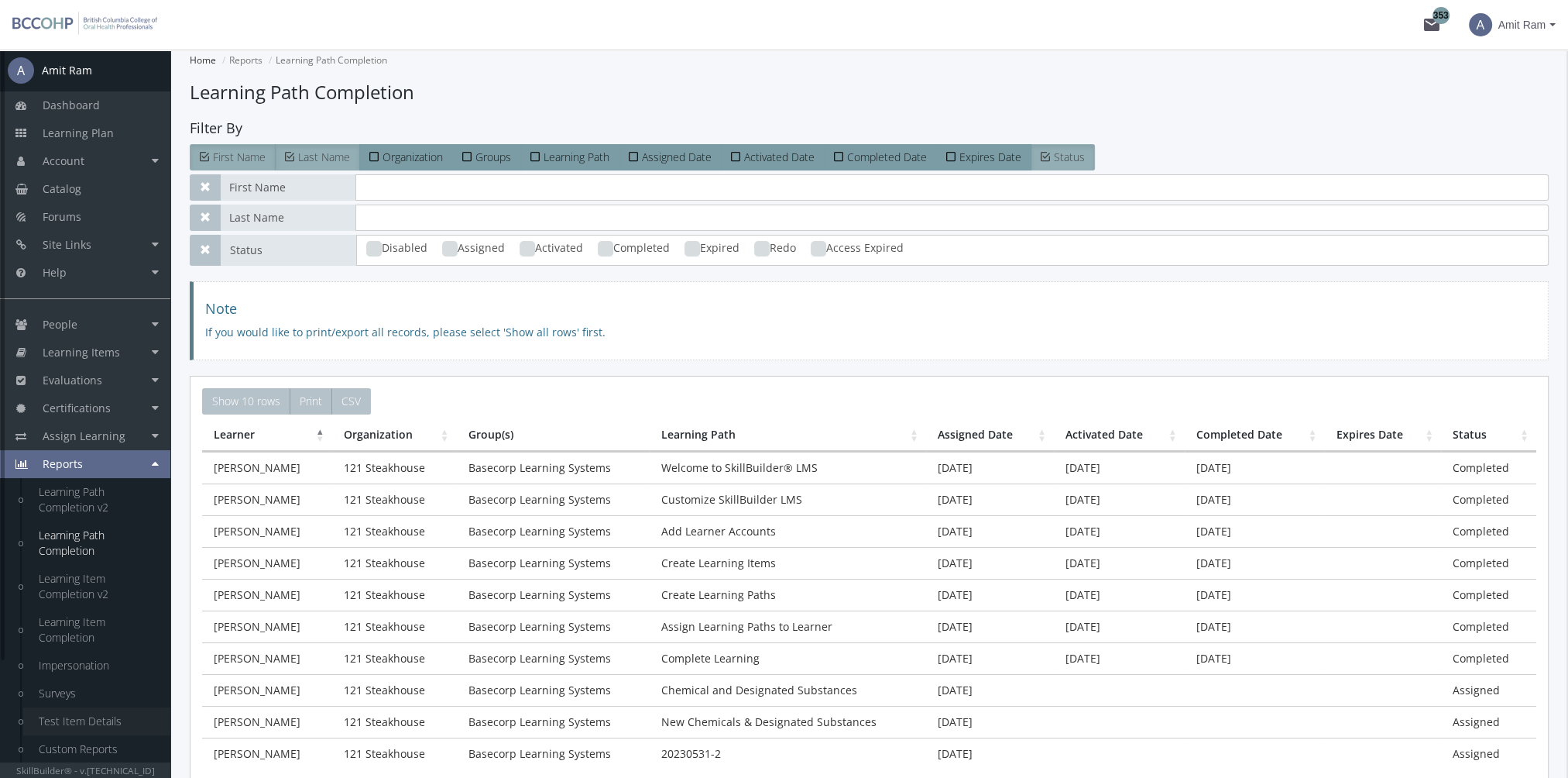
click at [111, 722] on link "Test Item Details" at bounding box center [97, 721] width 147 height 28
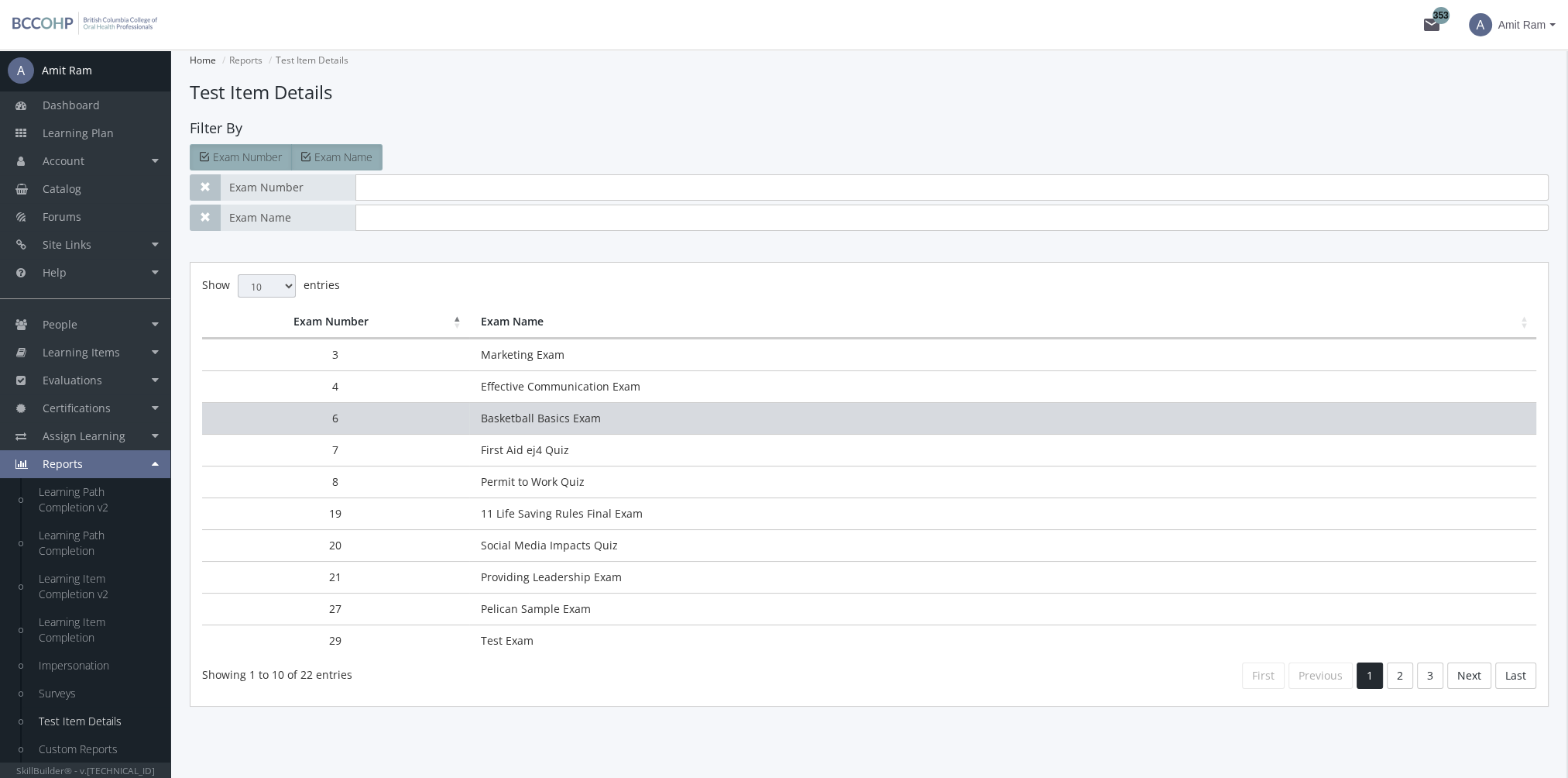
click at [522, 413] on td "Basketball Basics Exam" at bounding box center [1003, 418] width 1067 height 32
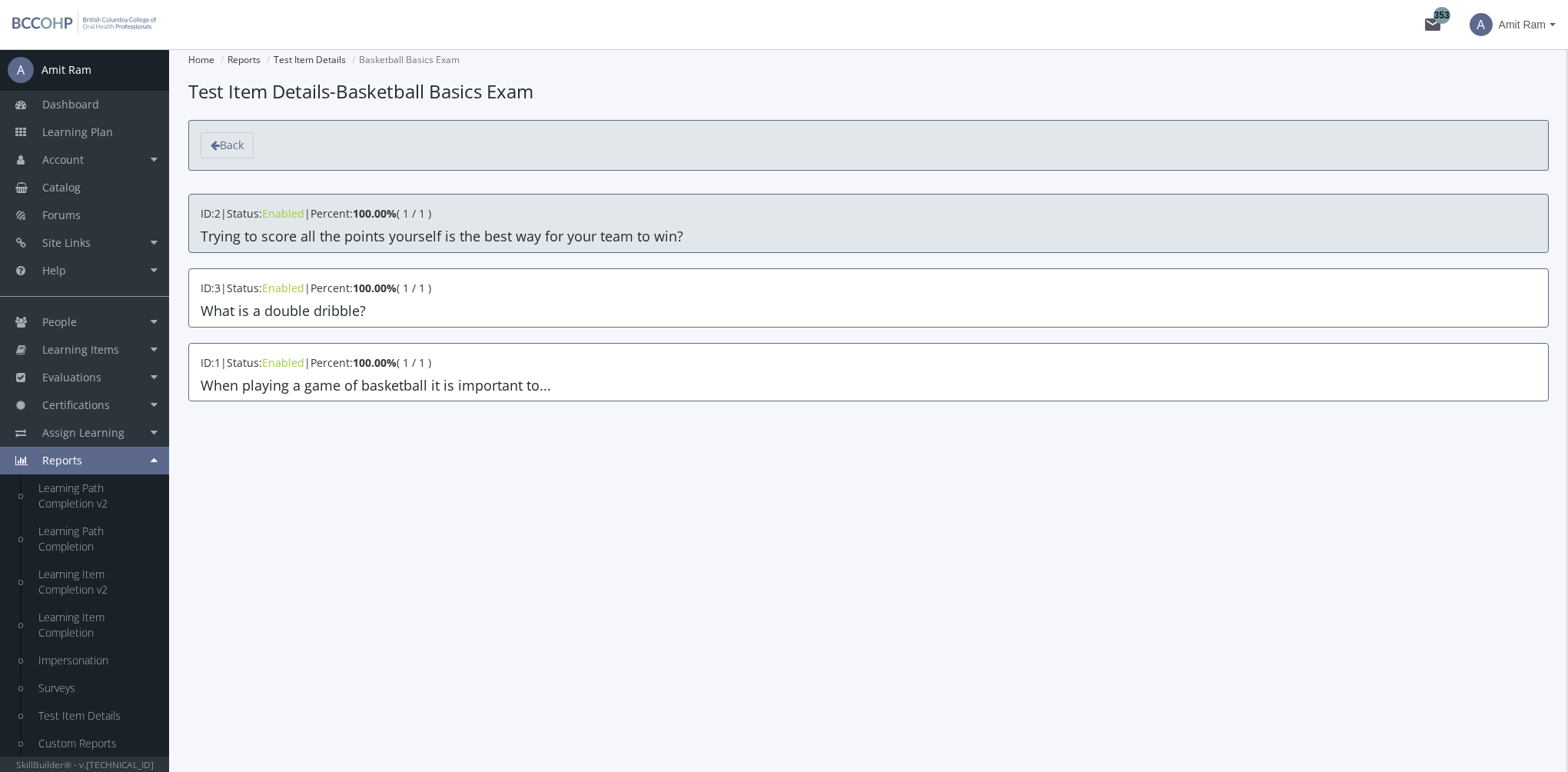
click at [356, 244] on h4 "Trying to score all the points yourself is the best way for your team to win?" at bounding box center [868, 237] width 1336 height 16
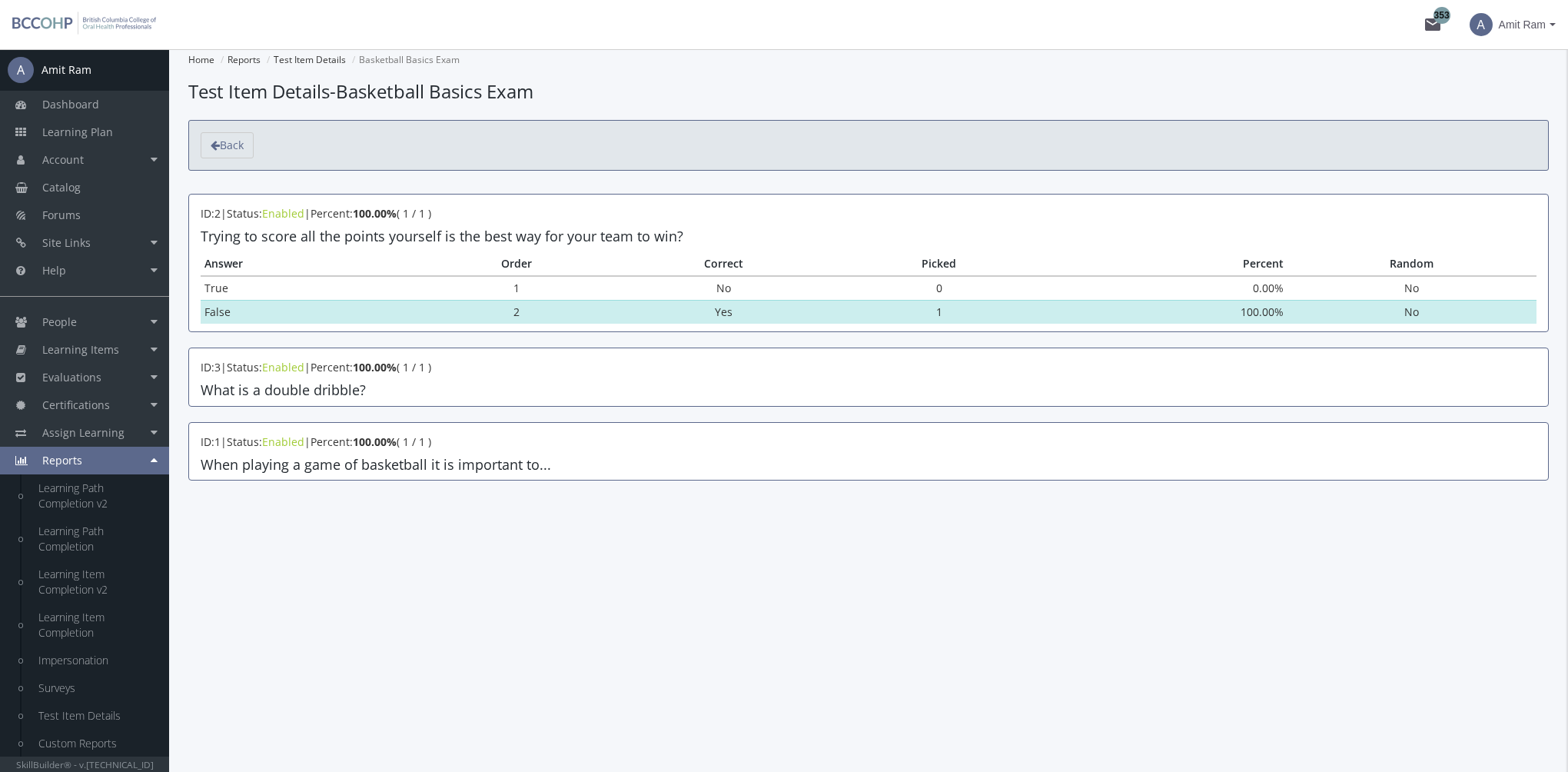
click at [356, 235] on h4 "Trying to score all the points yourself is the best way for your team to win?" at bounding box center [868, 237] width 1336 height 16
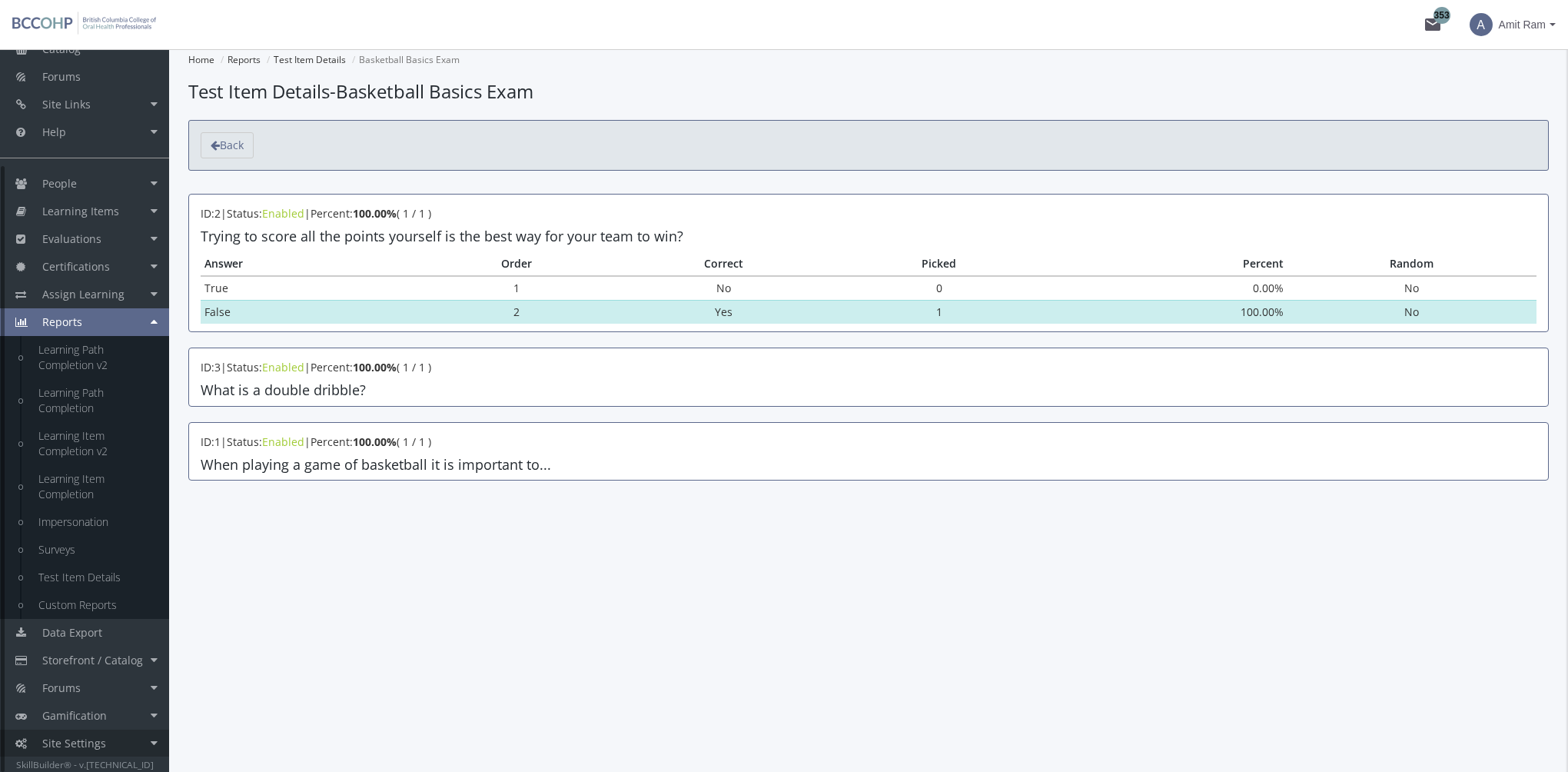
click at [119, 741] on link "Site Settings" at bounding box center [85, 743] width 169 height 28
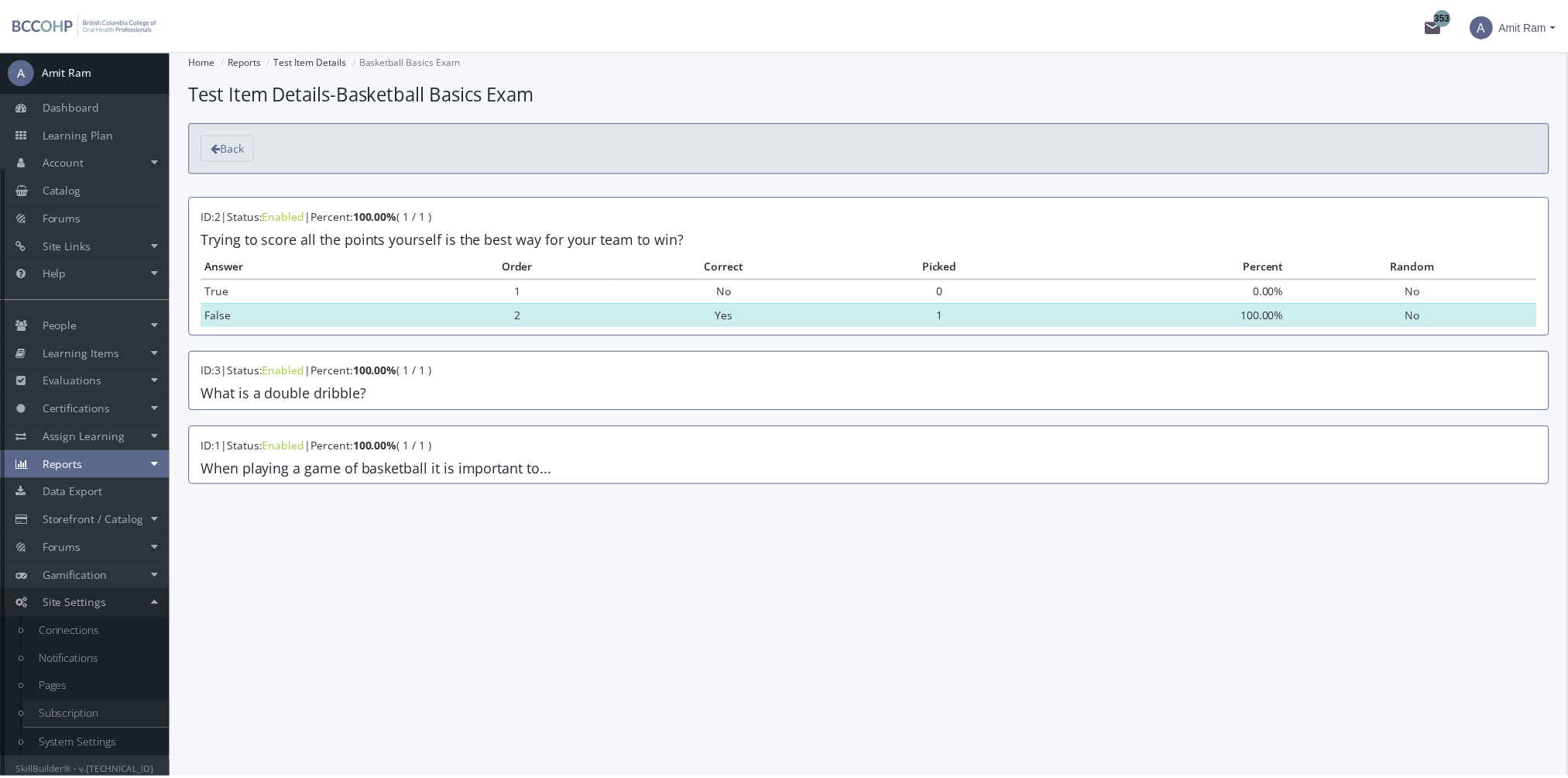
scroll to position [0, 0]
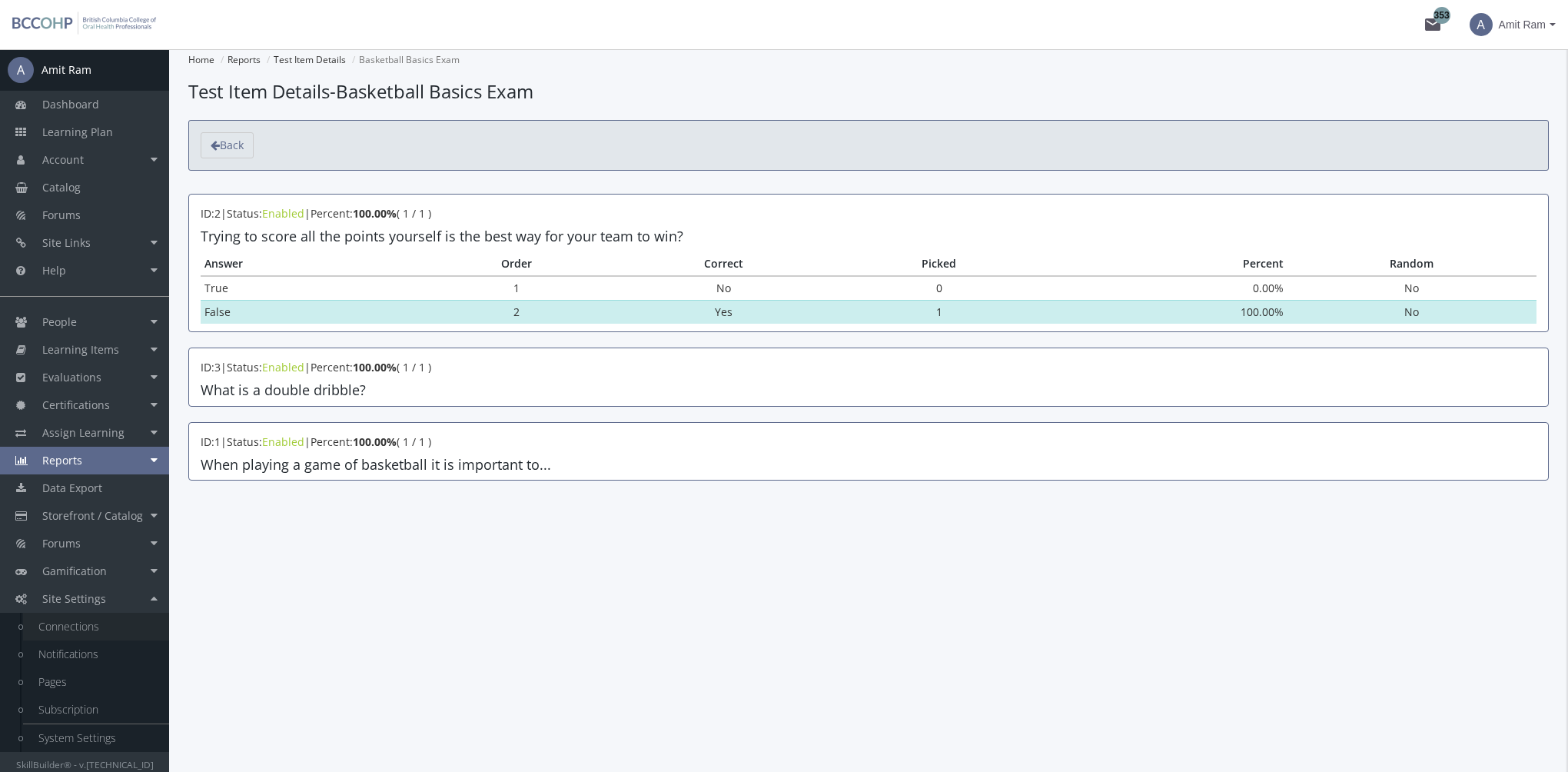
click at [62, 631] on link "Connections" at bounding box center [96, 627] width 146 height 28
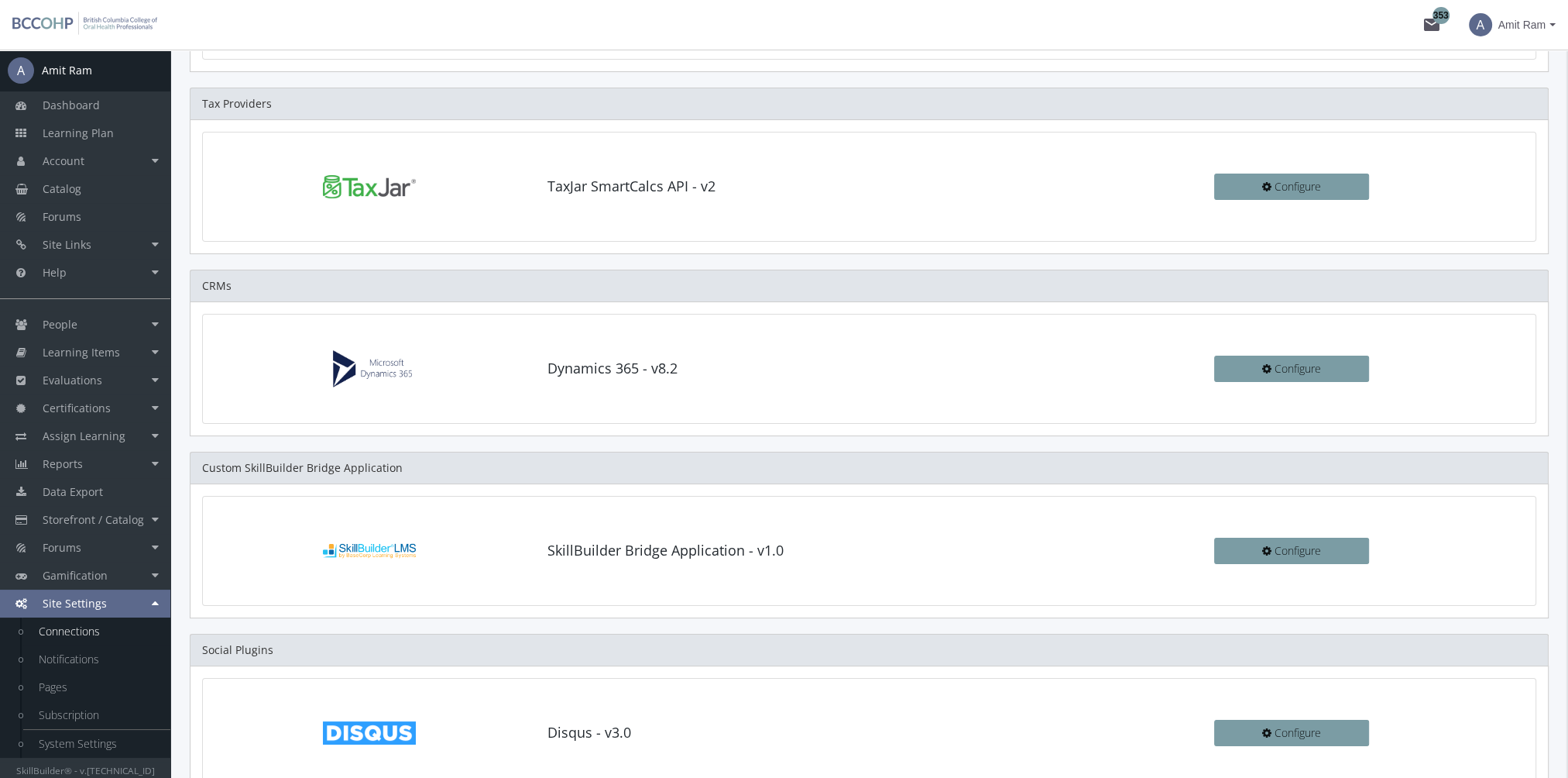
scroll to position [232, 0]
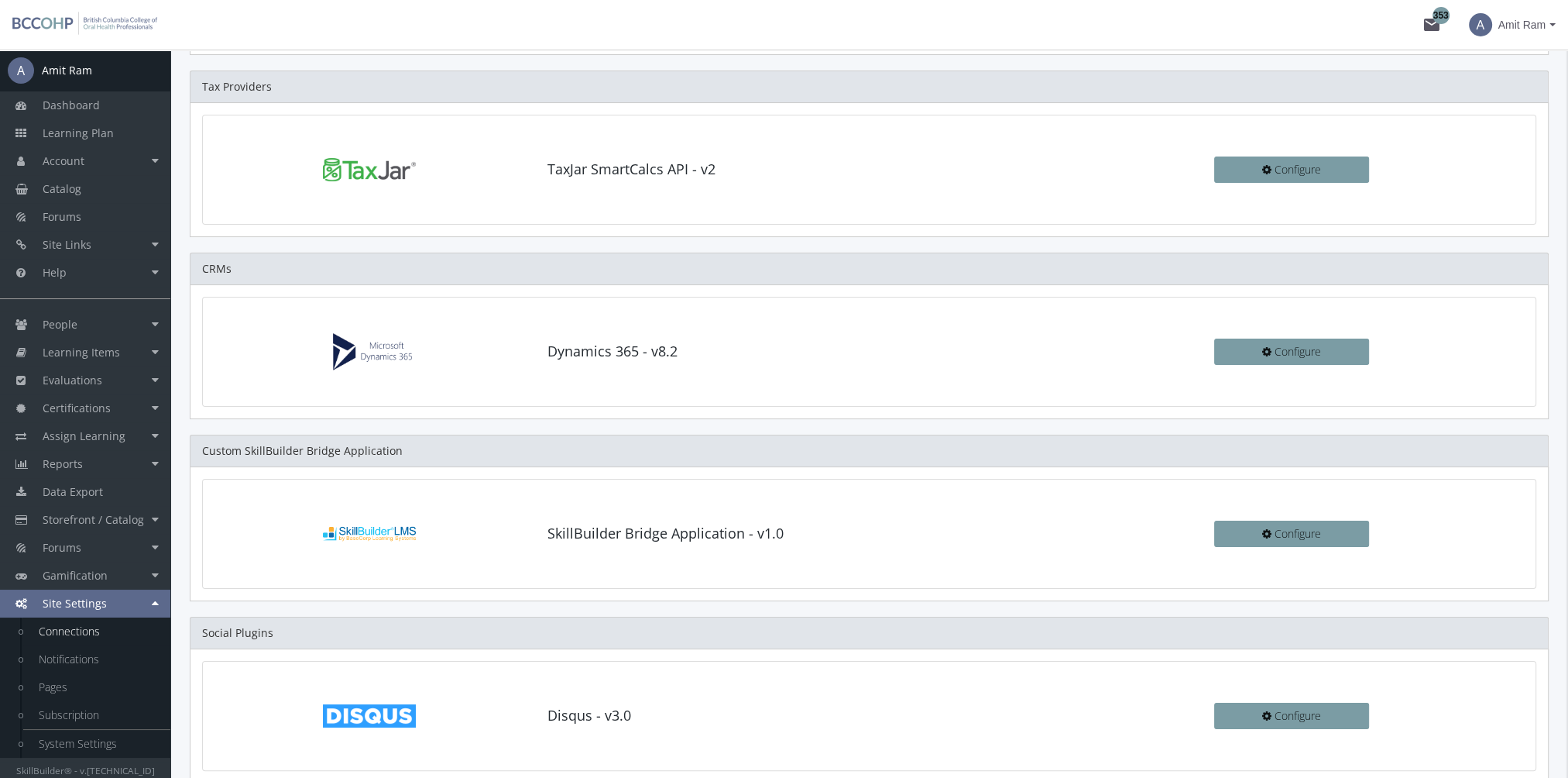
click at [125, 758] on div "A Amit Ram Dashboard Learning Plan Account Account Badges Certificates and Tran…" at bounding box center [85, 413] width 171 height 728
click at [124, 749] on link "System Settings" at bounding box center [97, 744] width 147 height 28
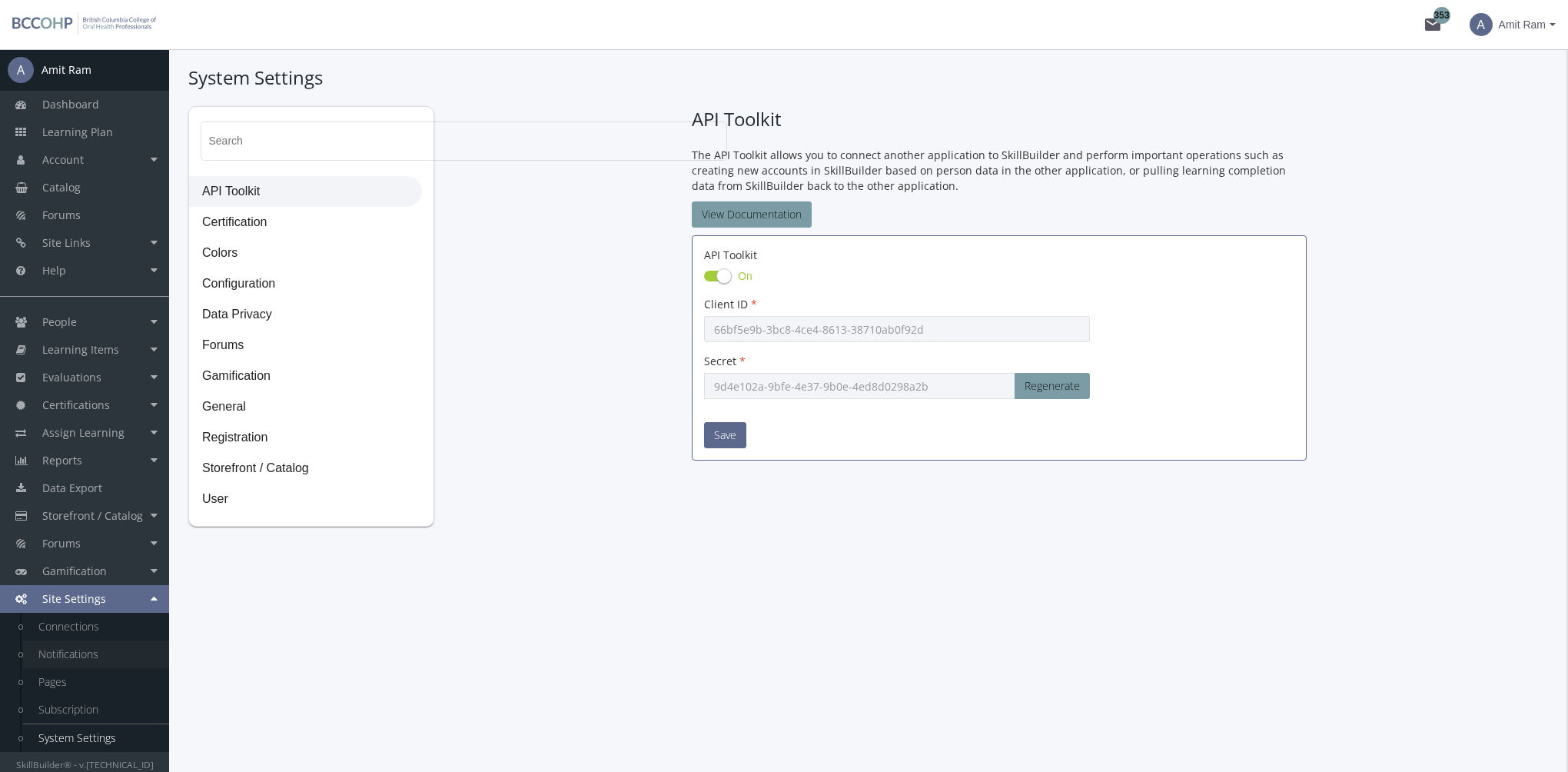
click at [80, 642] on link "Notifications" at bounding box center [96, 654] width 146 height 28
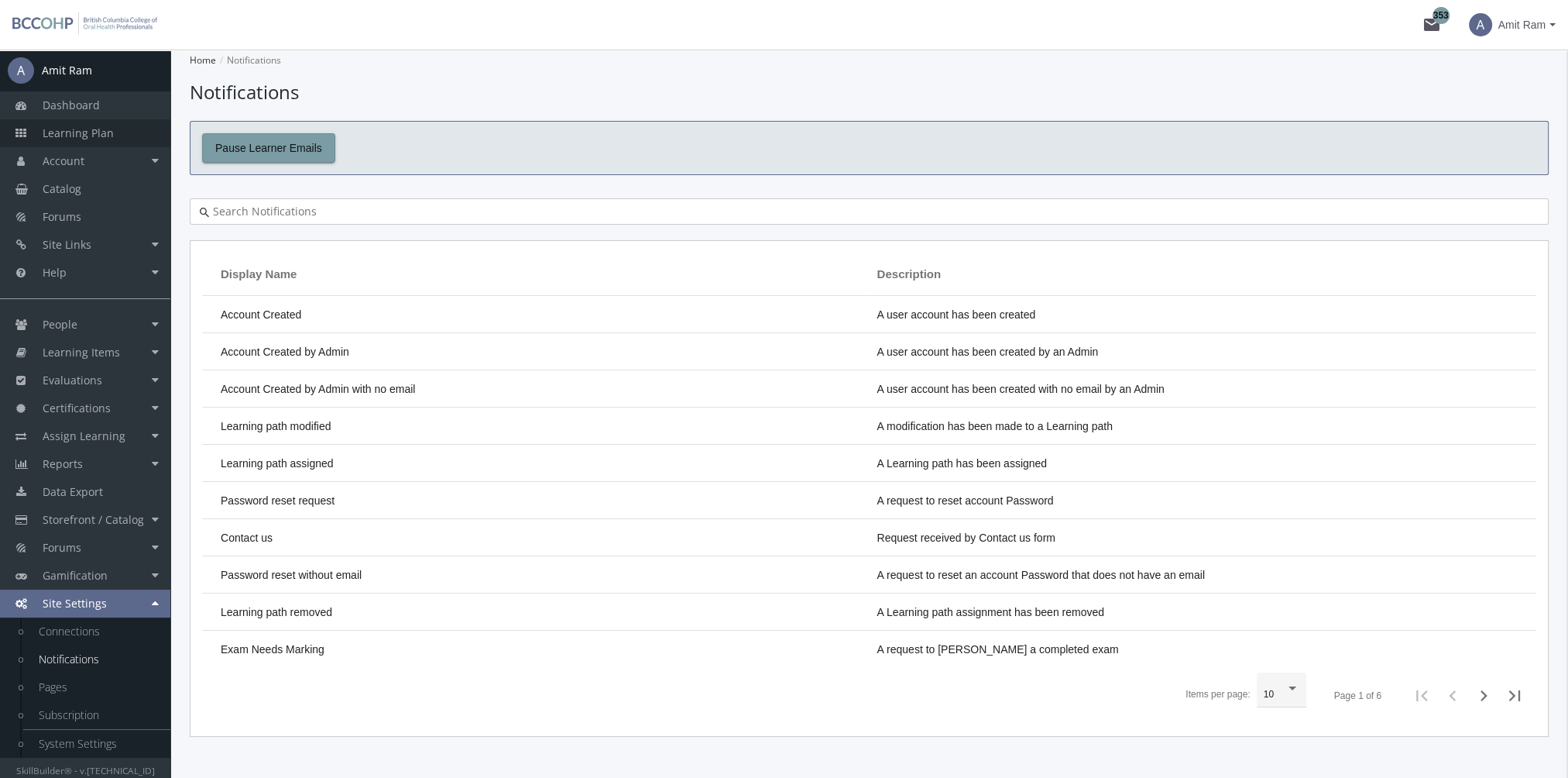
click at [61, 132] on span "Learning Plan" at bounding box center [77, 132] width 71 height 15
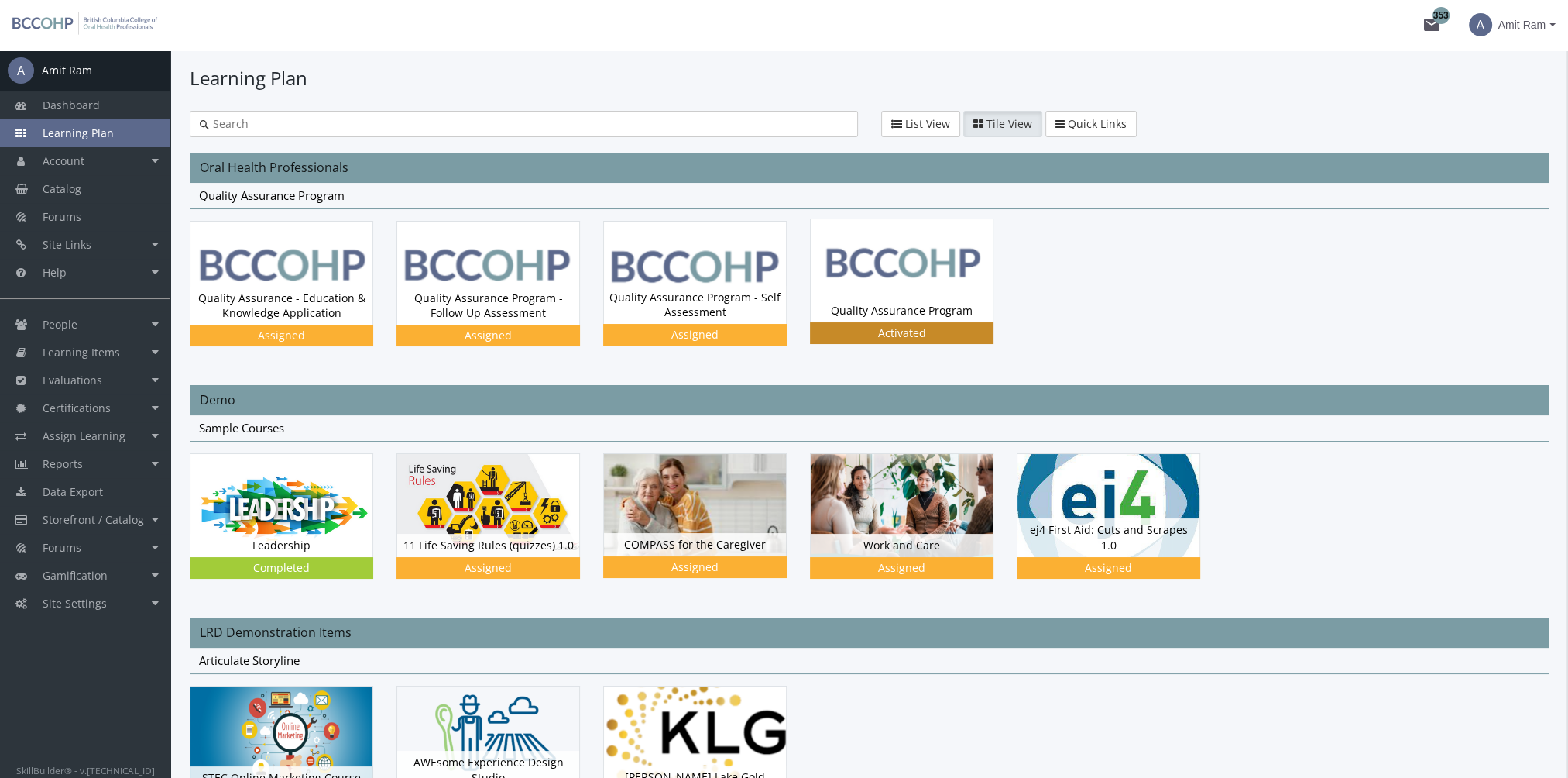
click at [928, 288] on img at bounding box center [901, 270] width 182 height 103
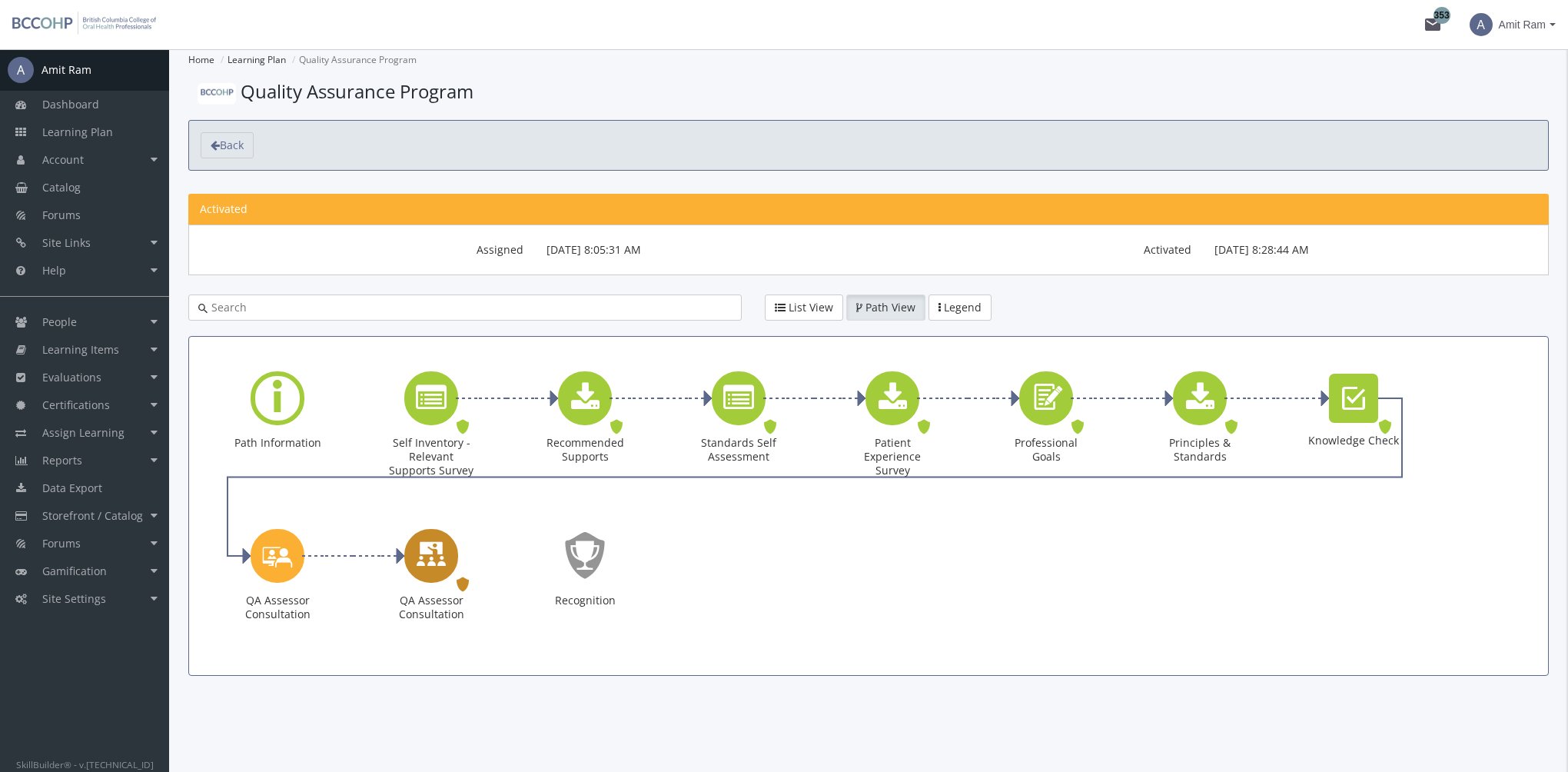
click at [443, 562] on icon "QA Assessor Consultation" at bounding box center [431, 555] width 31 height 43
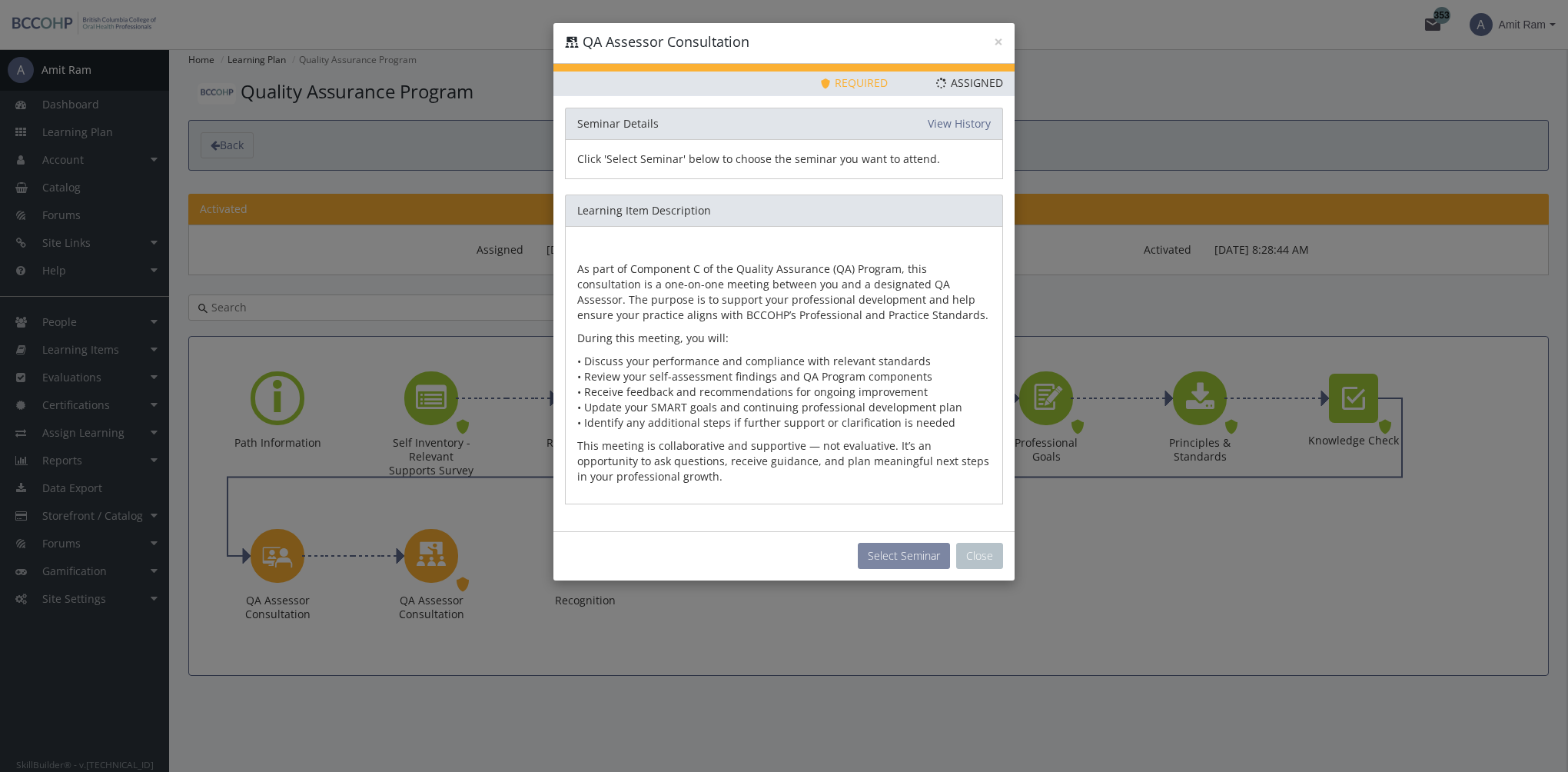
click at [923, 551] on button "Select Seminar" at bounding box center [903, 556] width 92 height 26
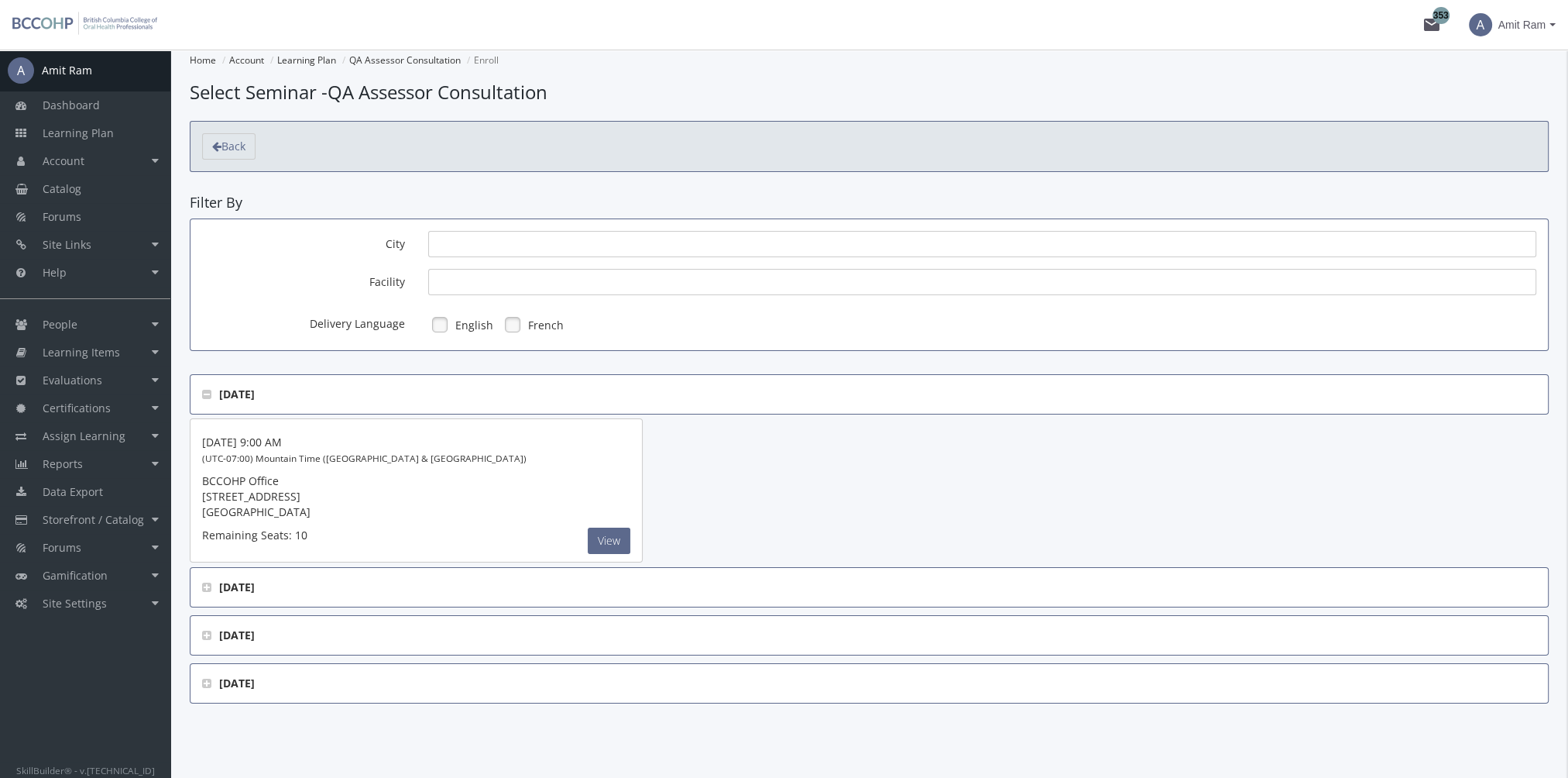
click at [203, 675] on span "[DATE]" at bounding box center [869, 683] width 1334 height 16
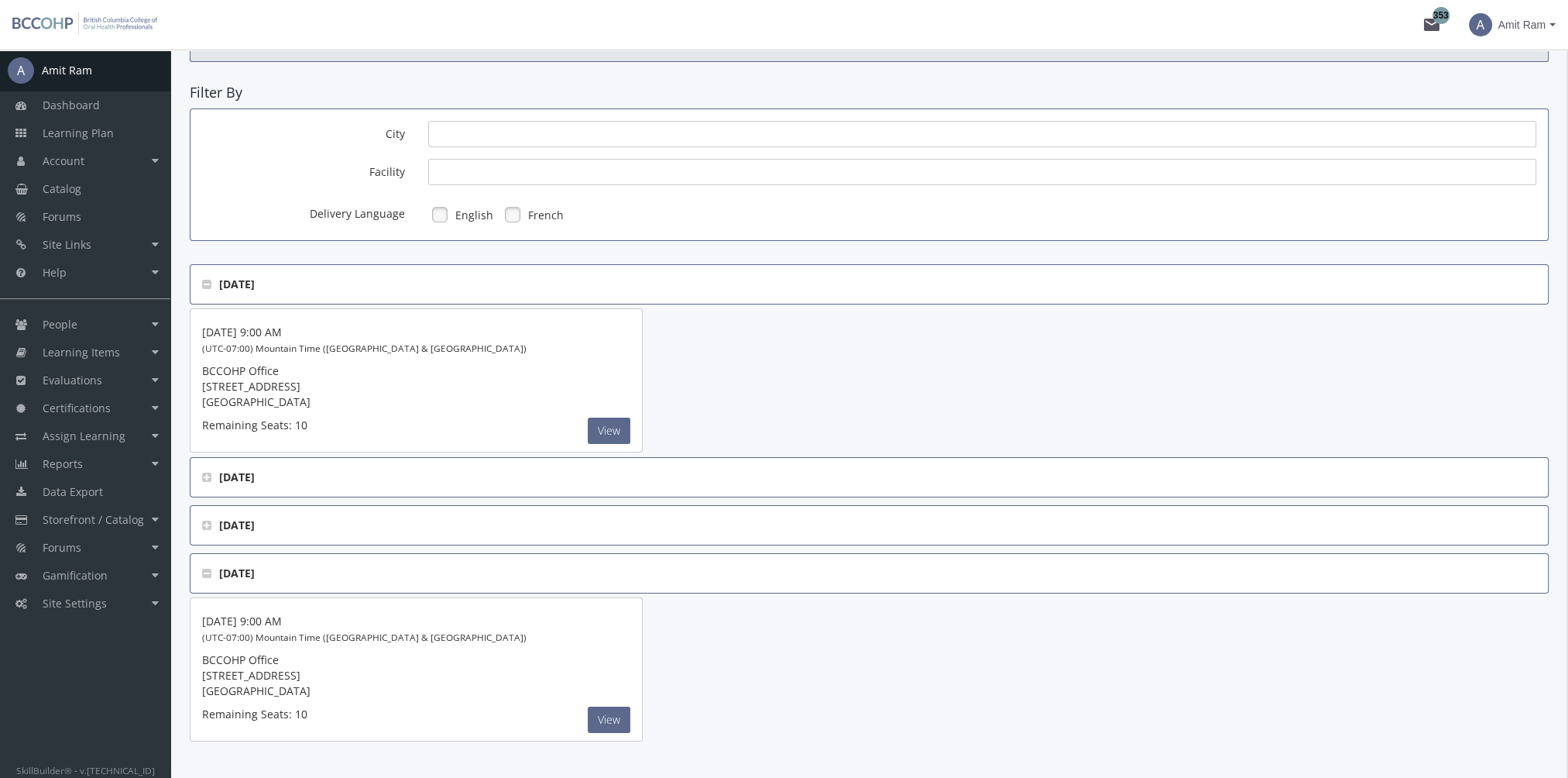
scroll to position [152, 0]
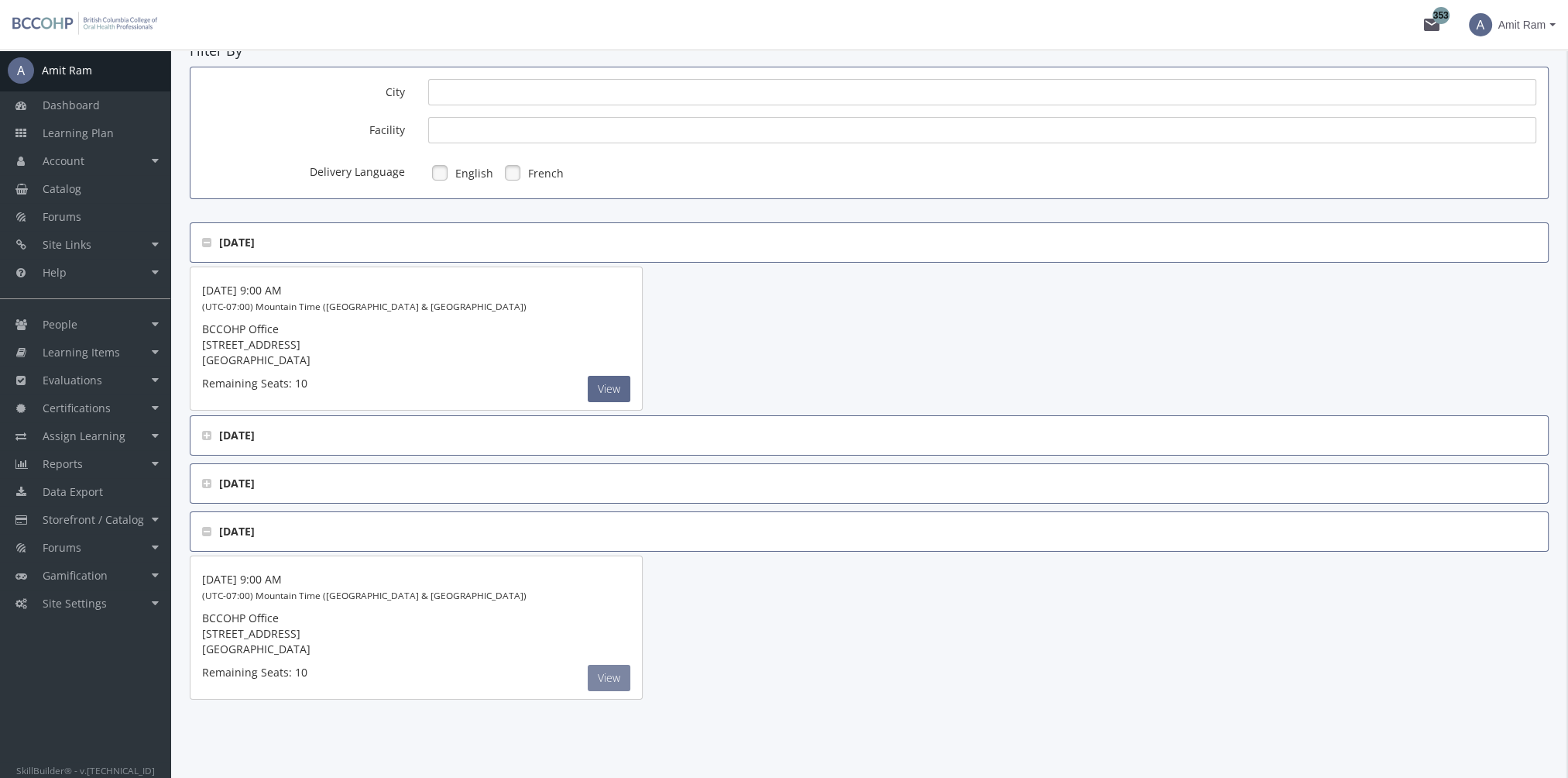
click at [603, 402] on button "View" at bounding box center [609, 389] width 42 height 27
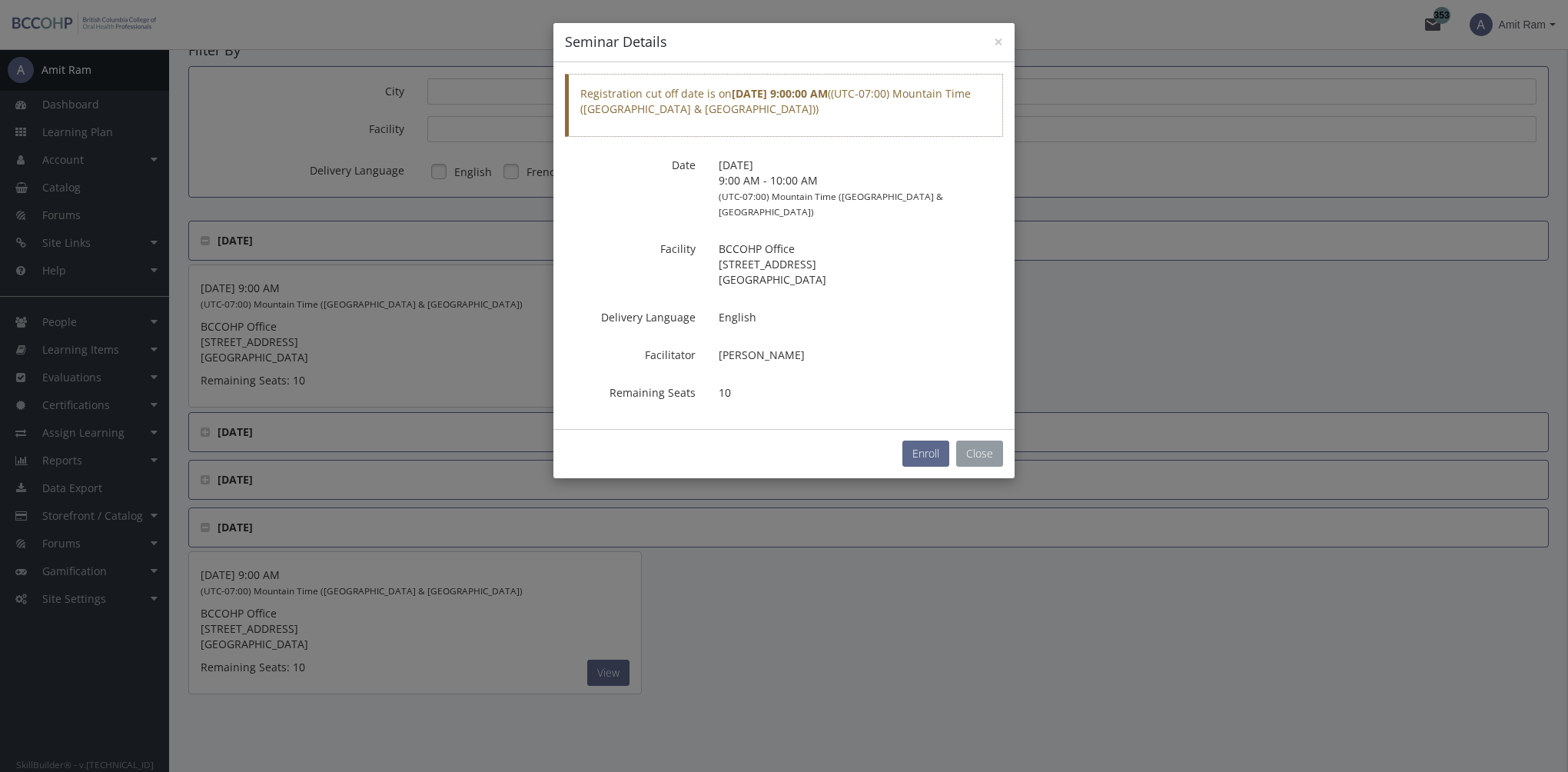
click at [962, 440] on button "Close" at bounding box center [979, 454] width 47 height 26
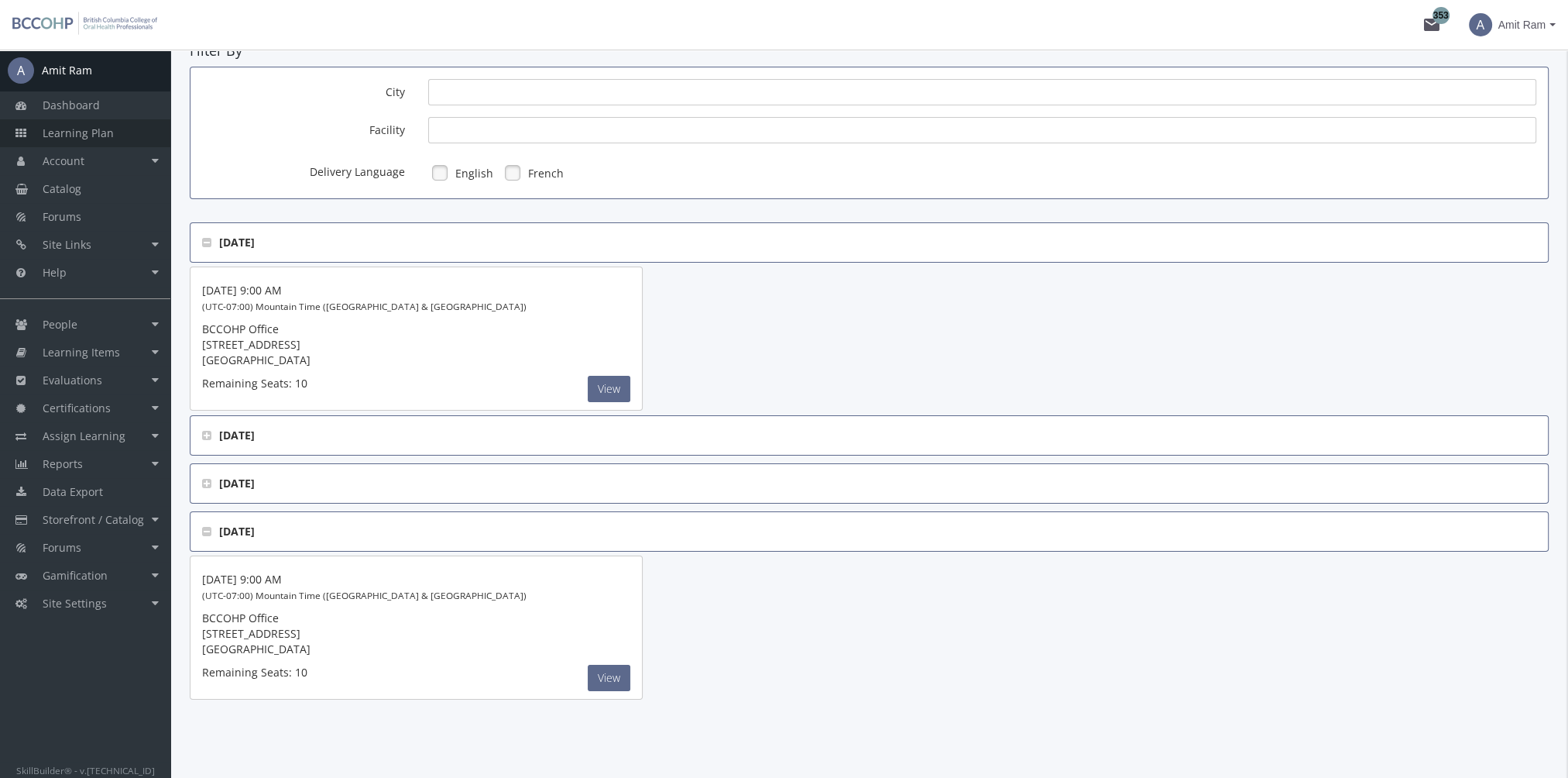
click at [95, 139] on span "Learning Plan" at bounding box center [77, 132] width 71 height 15
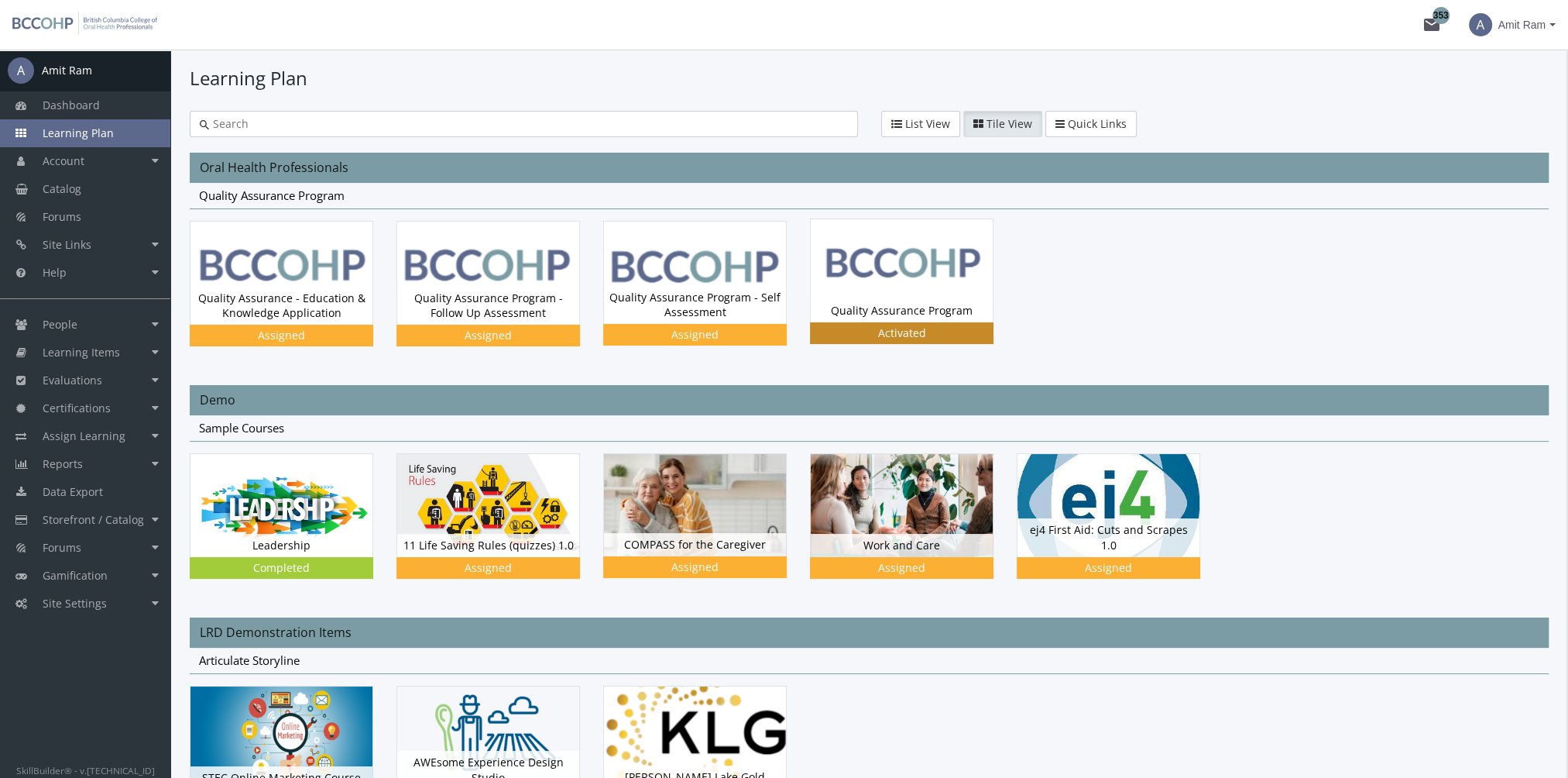
click at [858, 254] on img at bounding box center [901, 270] width 182 height 103
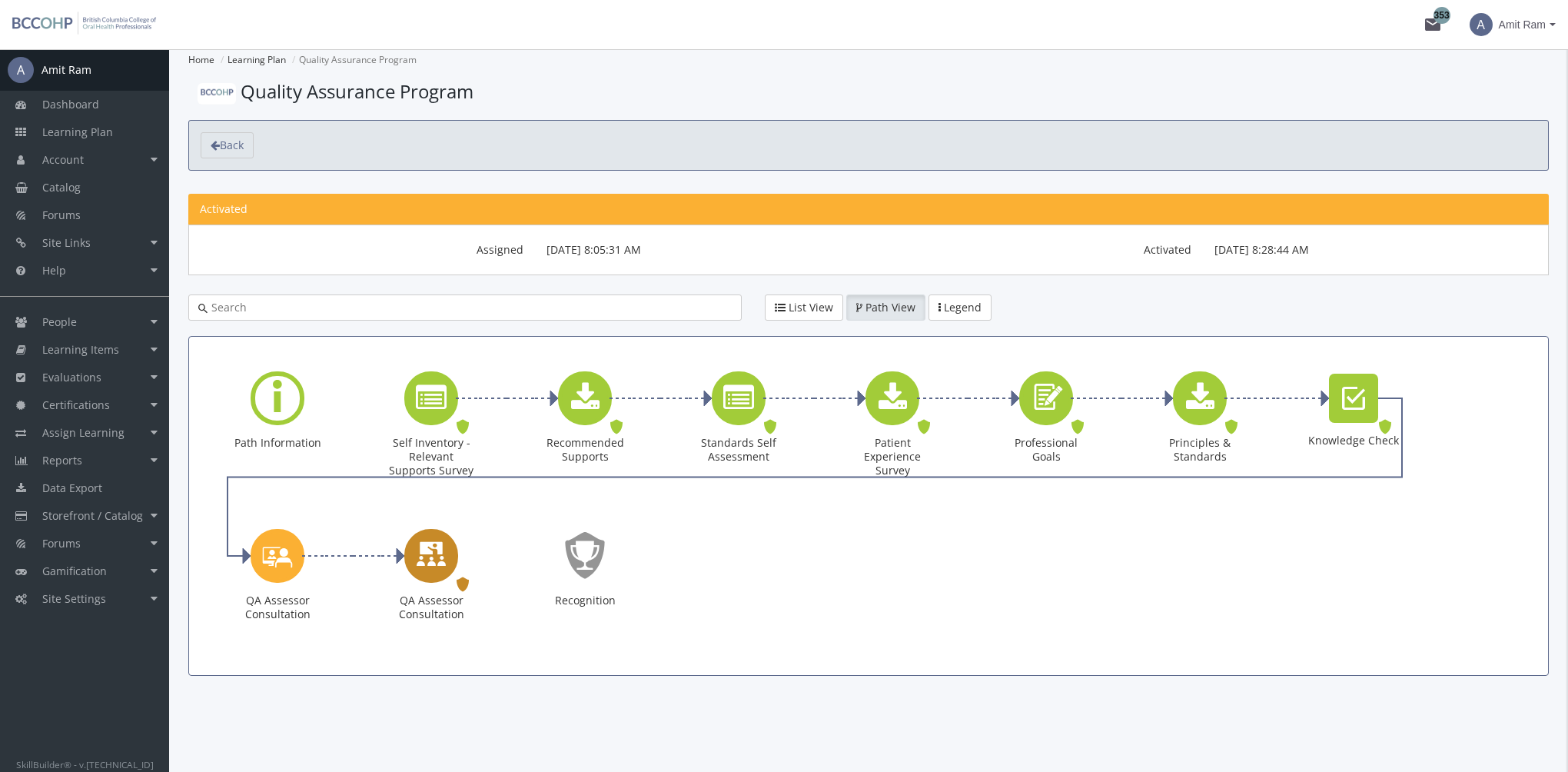
click at [448, 554] on div "QA Assessor Consultation" at bounding box center [431, 555] width 54 height 54
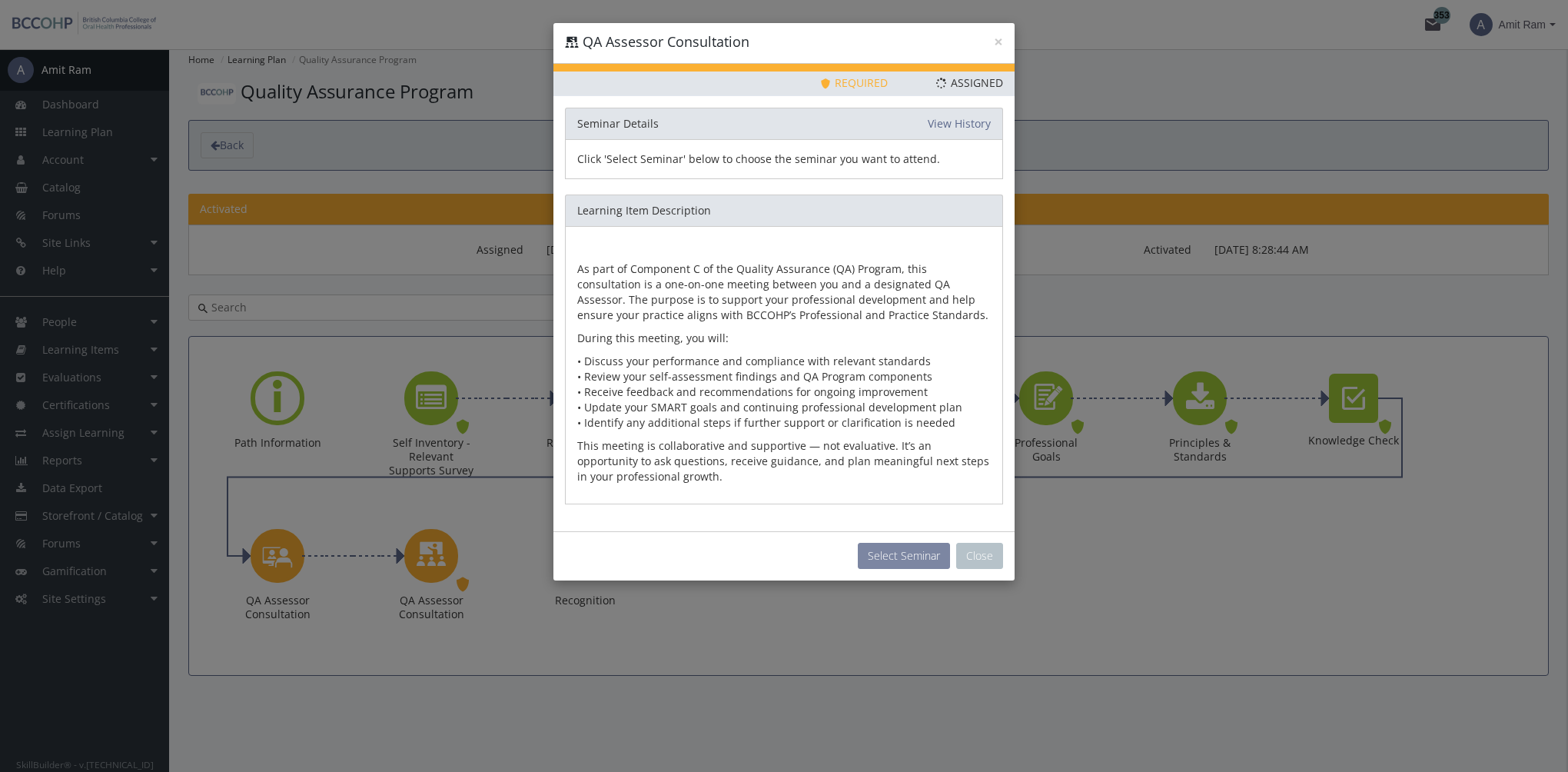
click at [906, 550] on button "Select Seminar" at bounding box center [903, 556] width 92 height 26
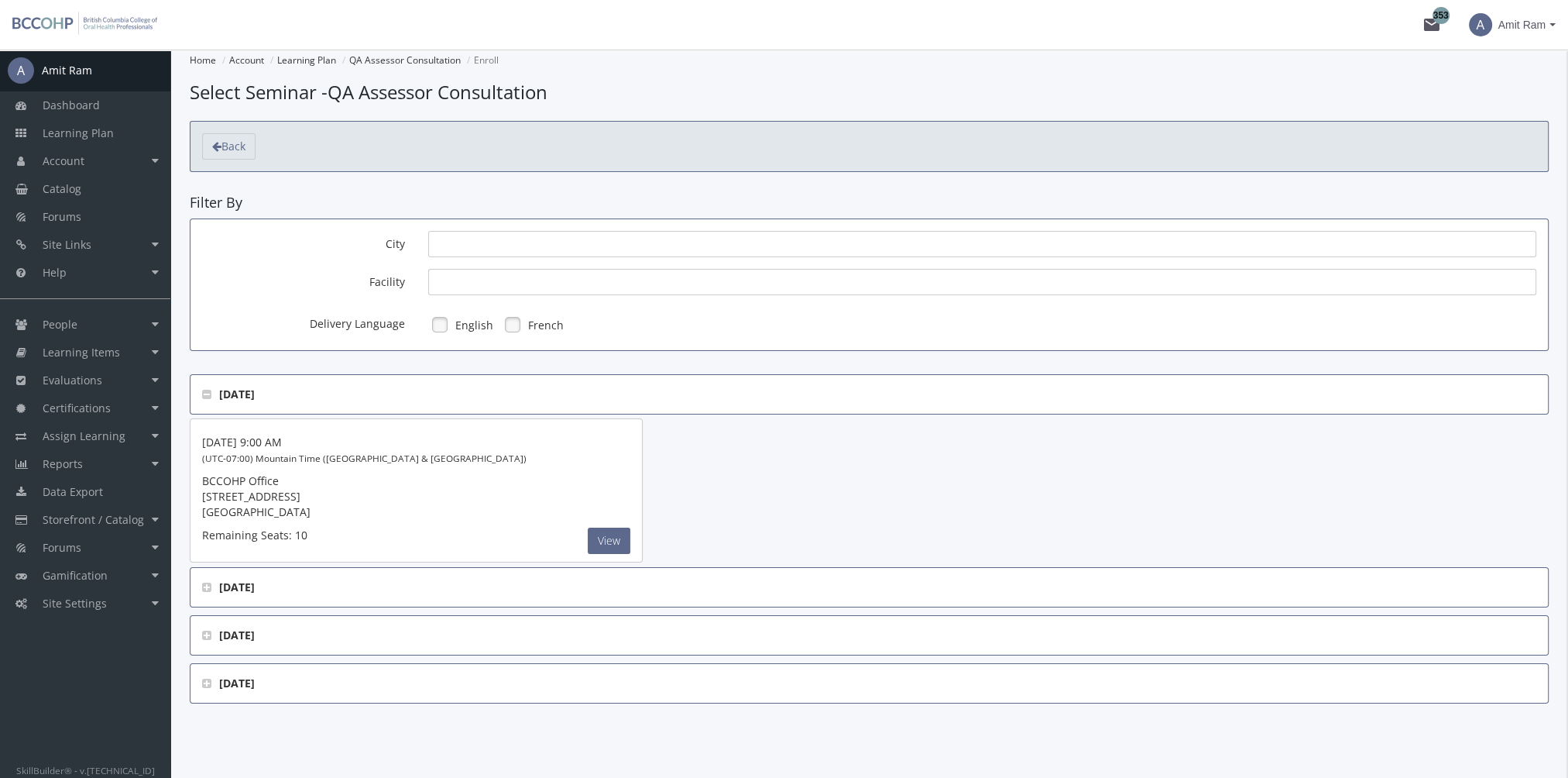
click at [203, 686] on span "[DATE]" at bounding box center [869, 683] width 1334 height 16
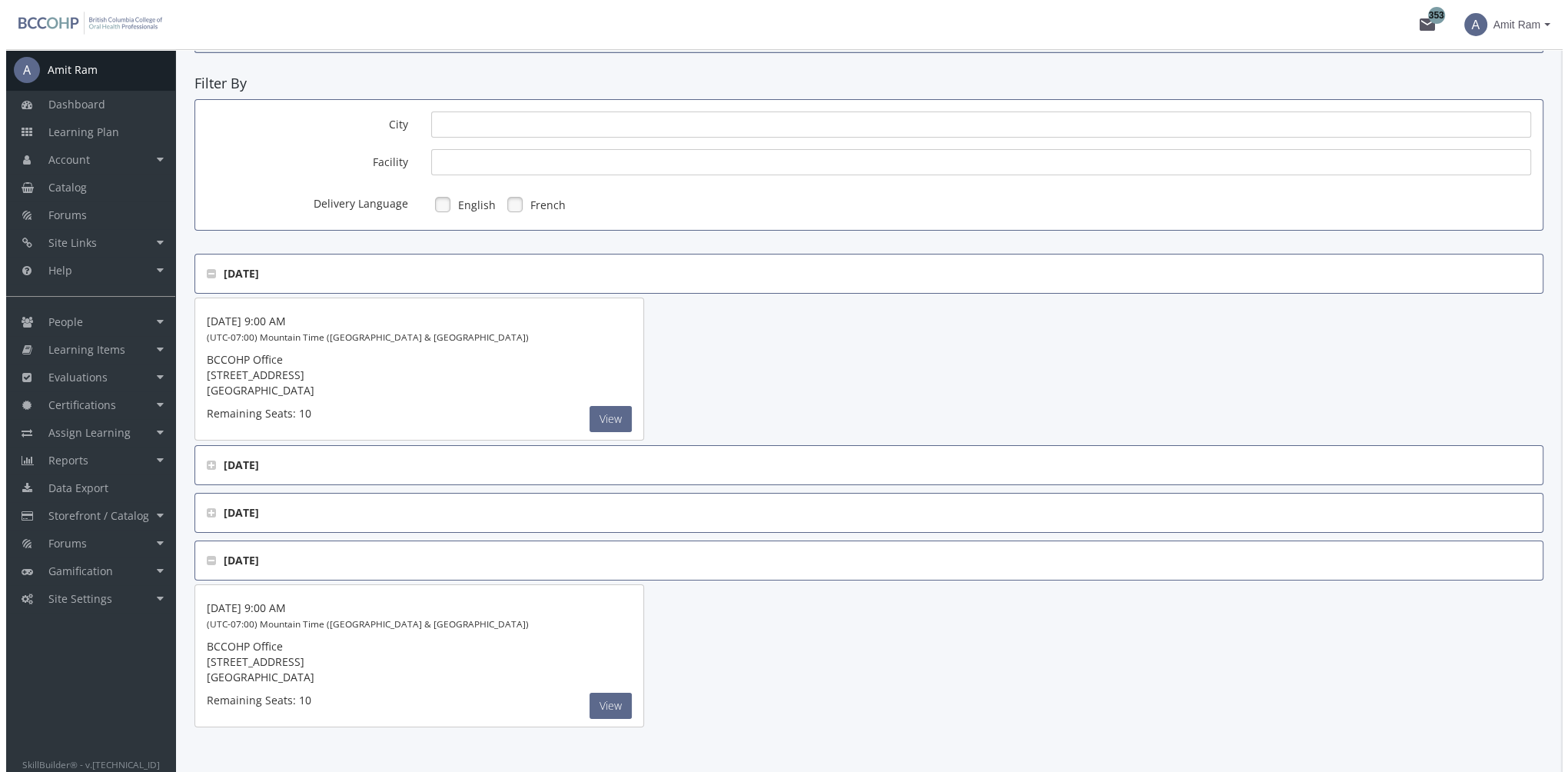
scroll to position [151, 0]
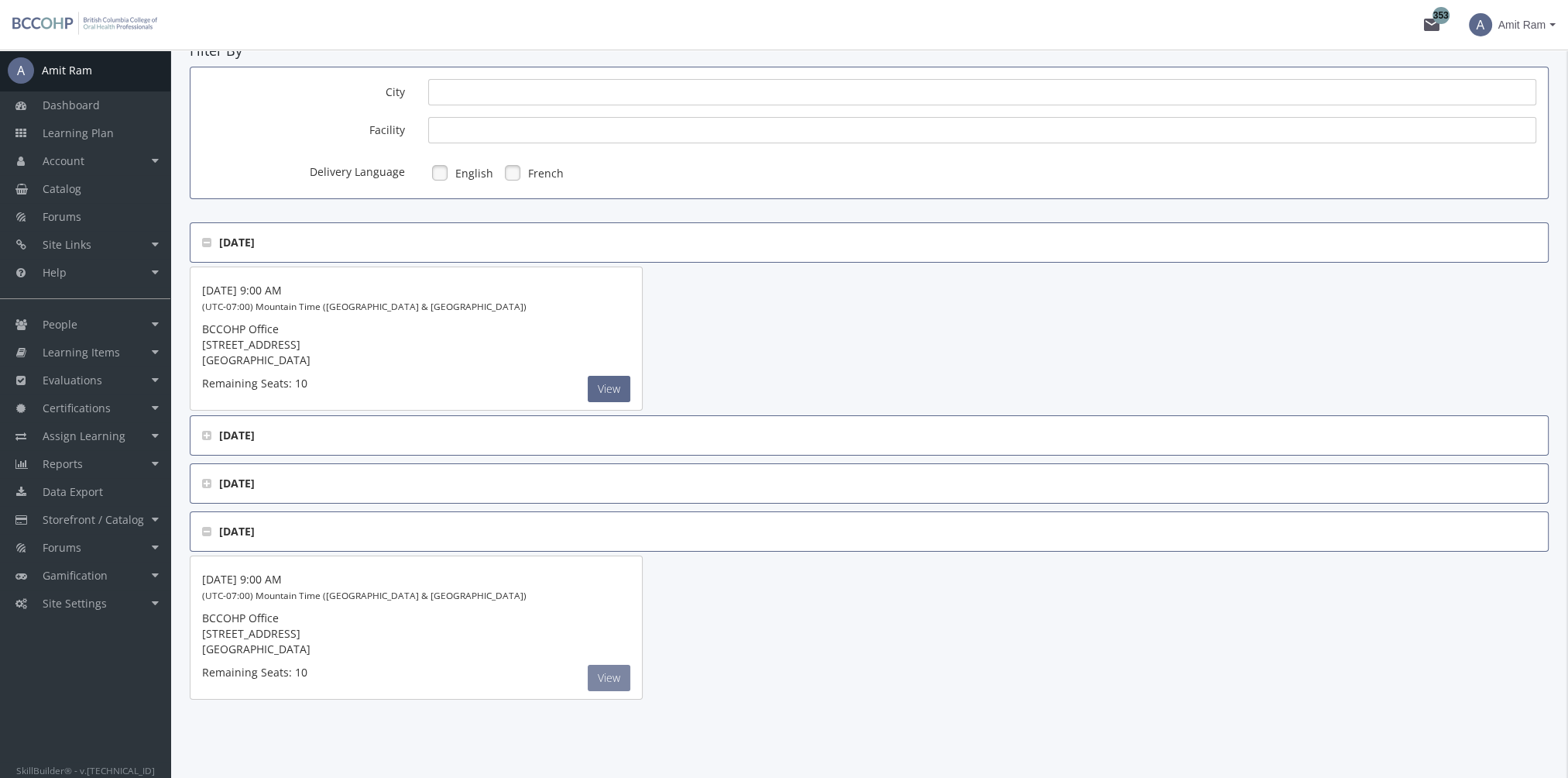
click at [607, 402] on button "View" at bounding box center [609, 389] width 42 height 27
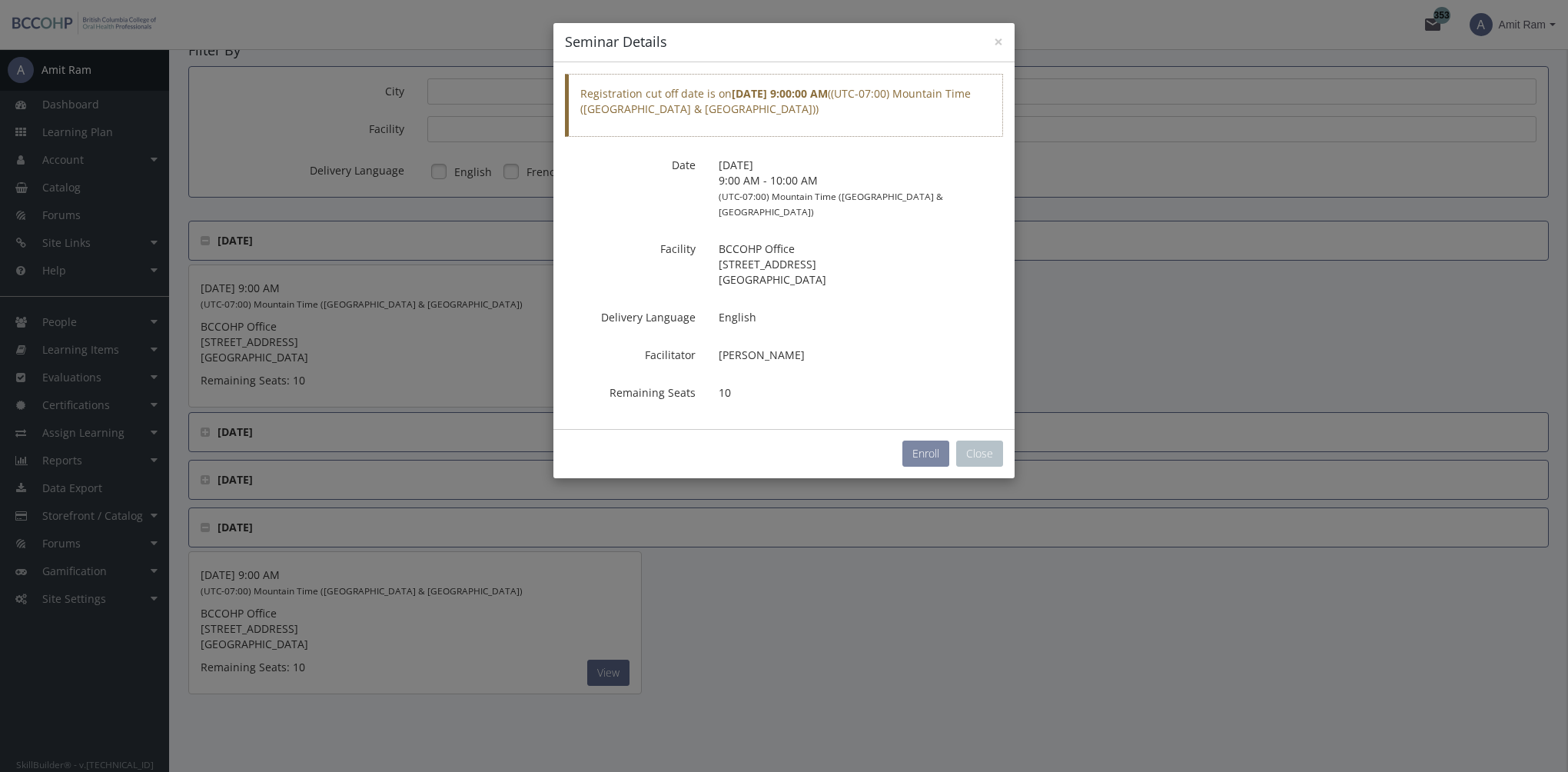
click at [915, 441] on button "Enroll" at bounding box center [926, 454] width 47 height 26
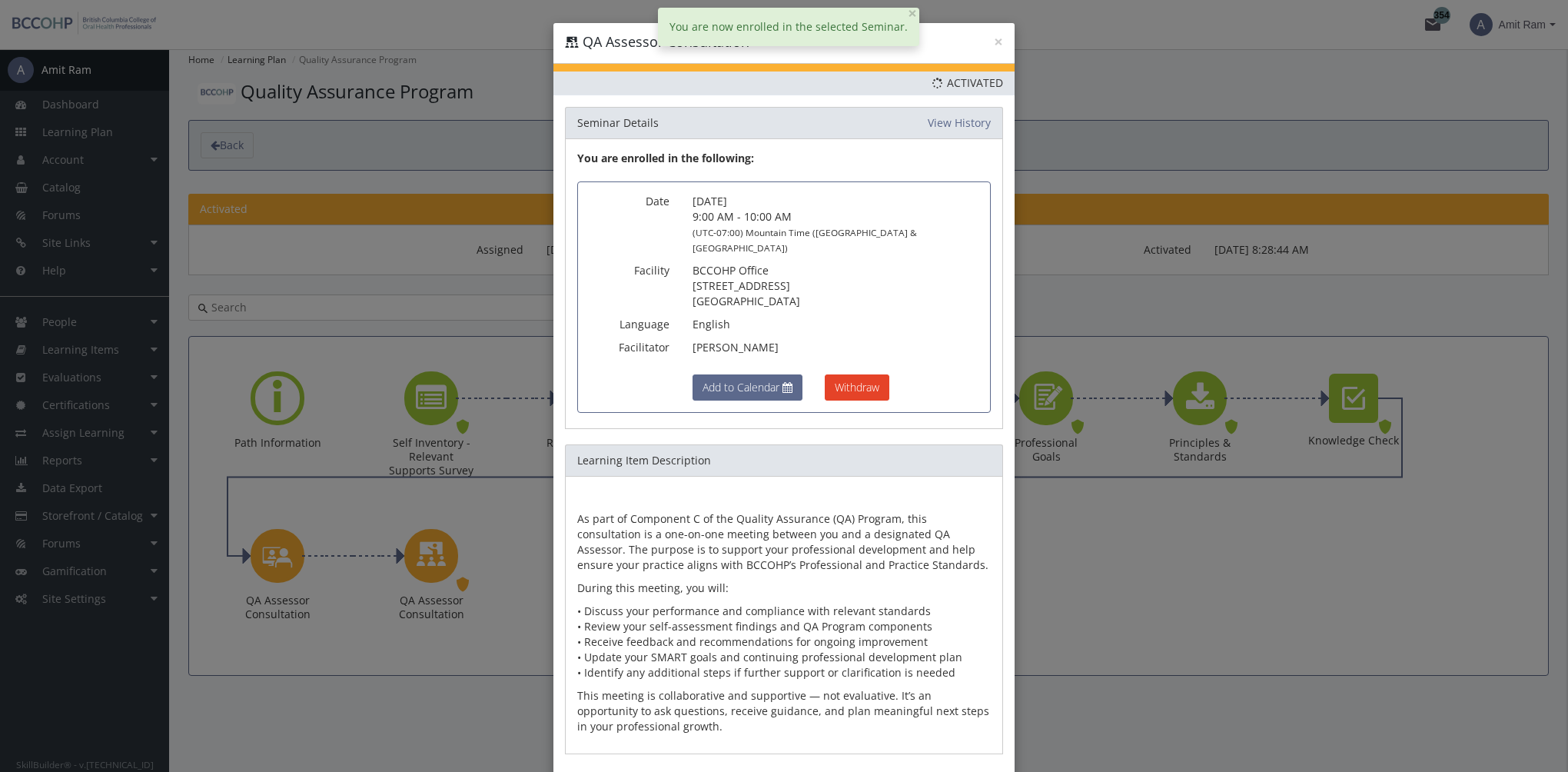
scroll to position [62, 0]
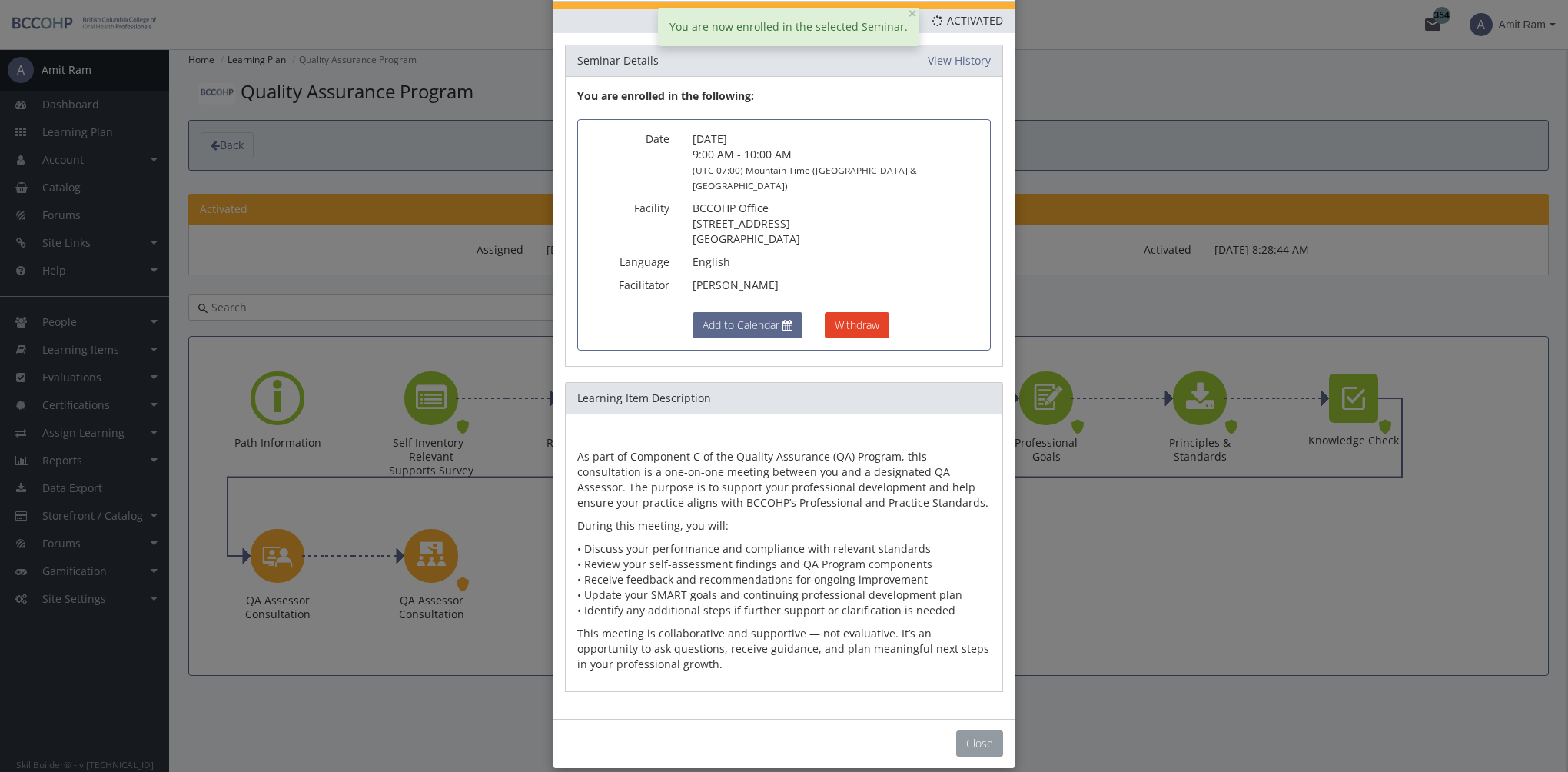
click at [964, 738] on div "Close" at bounding box center [784, 742] width 461 height 49
click at [972, 730] on button "Close" at bounding box center [979, 743] width 47 height 26
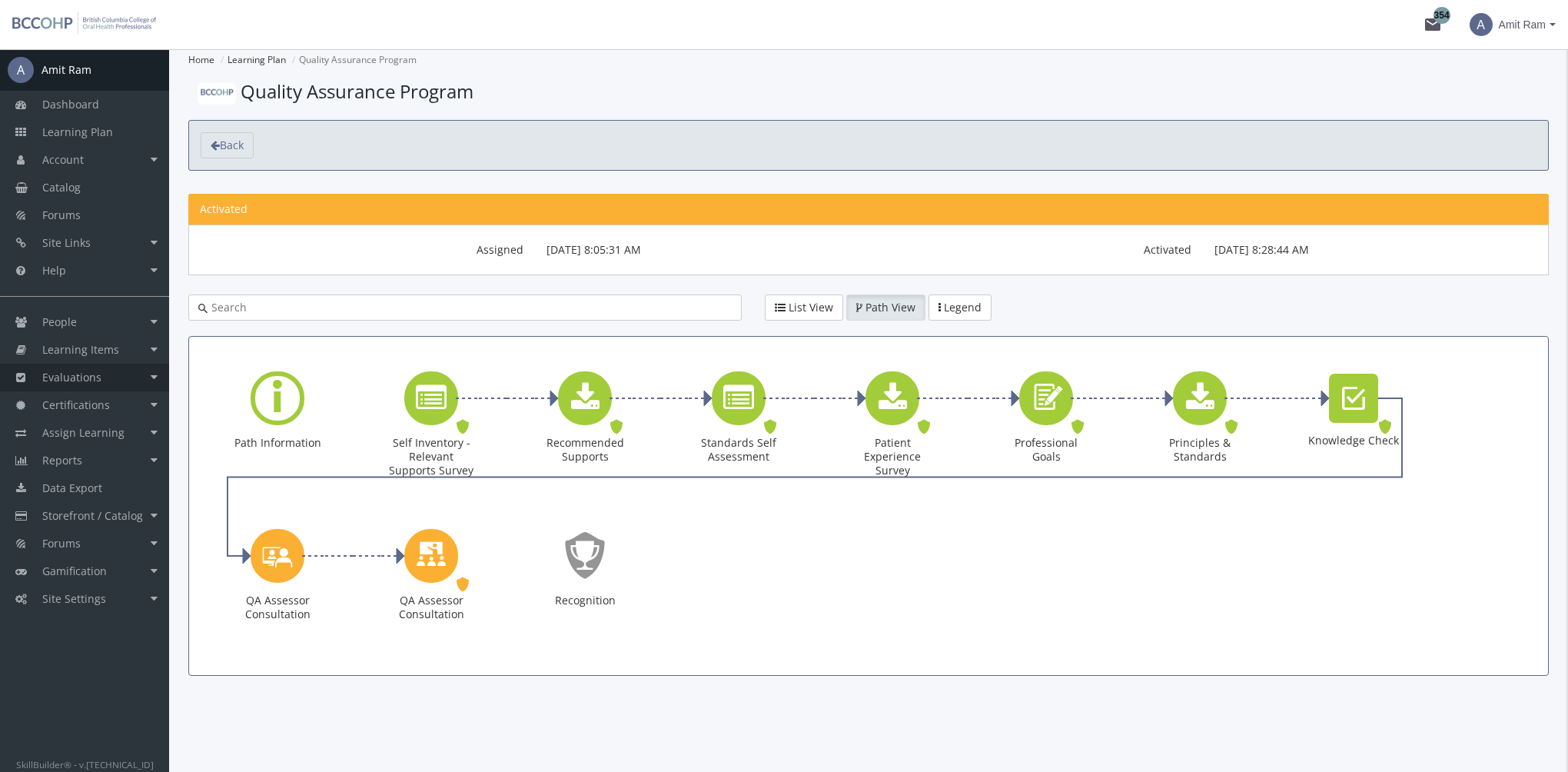
click at [126, 372] on link "Evaluations" at bounding box center [85, 377] width 169 height 28
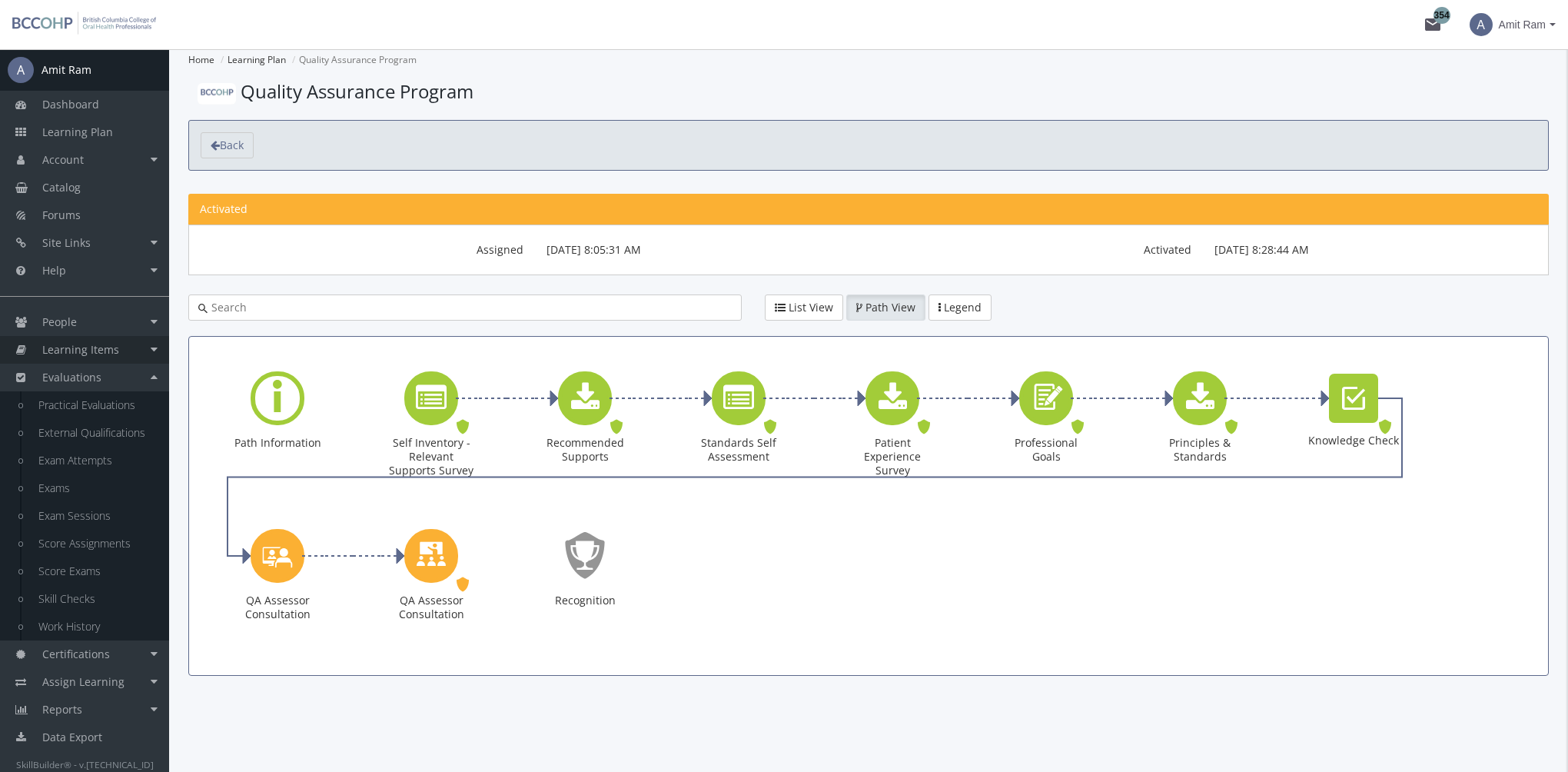
click at [120, 356] on link "Learning Items" at bounding box center [85, 349] width 169 height 28
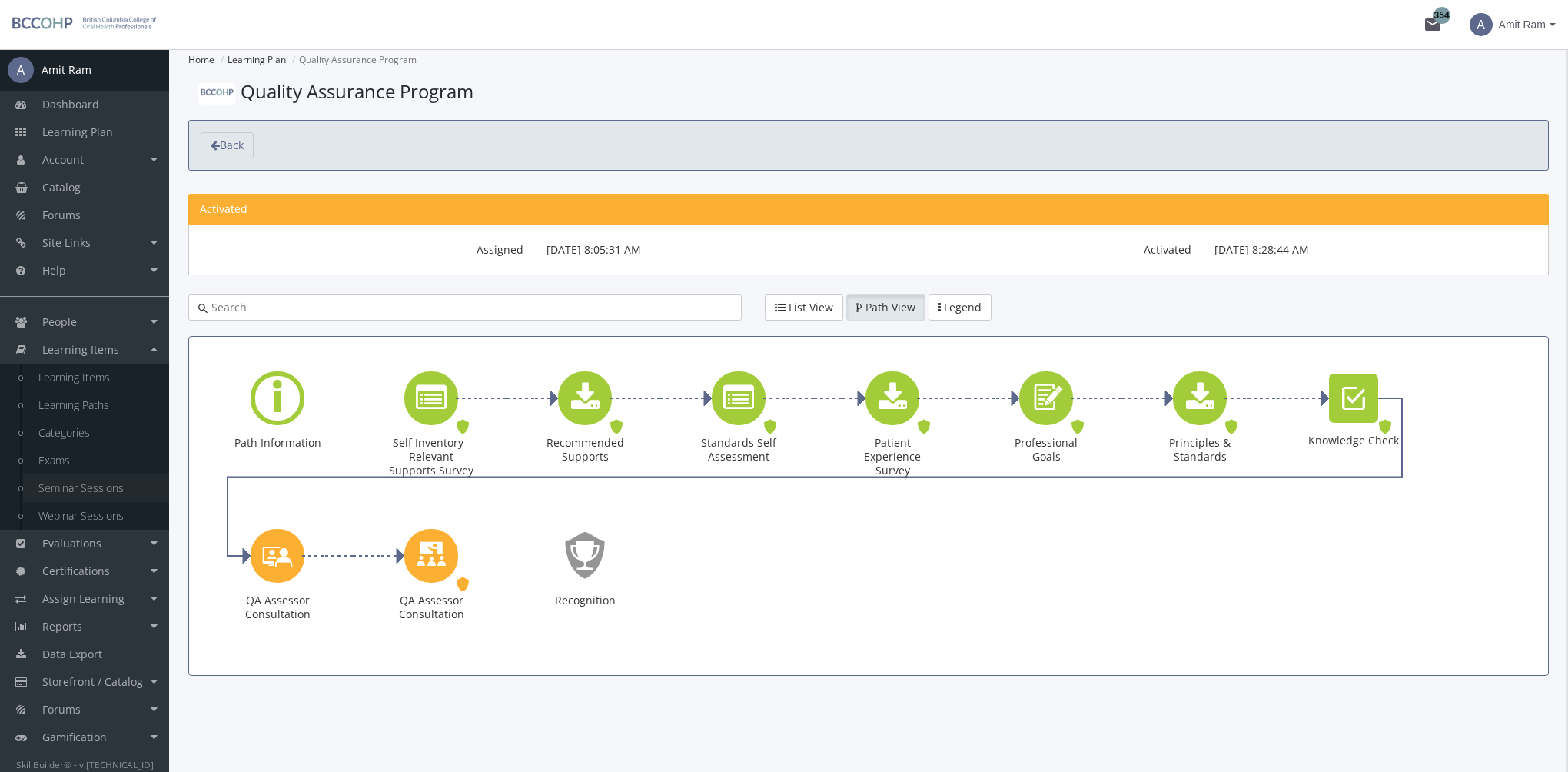
click at [92, 492] on link "Seminar Sessions" at bounding box center [96, 489] width 146 height 28
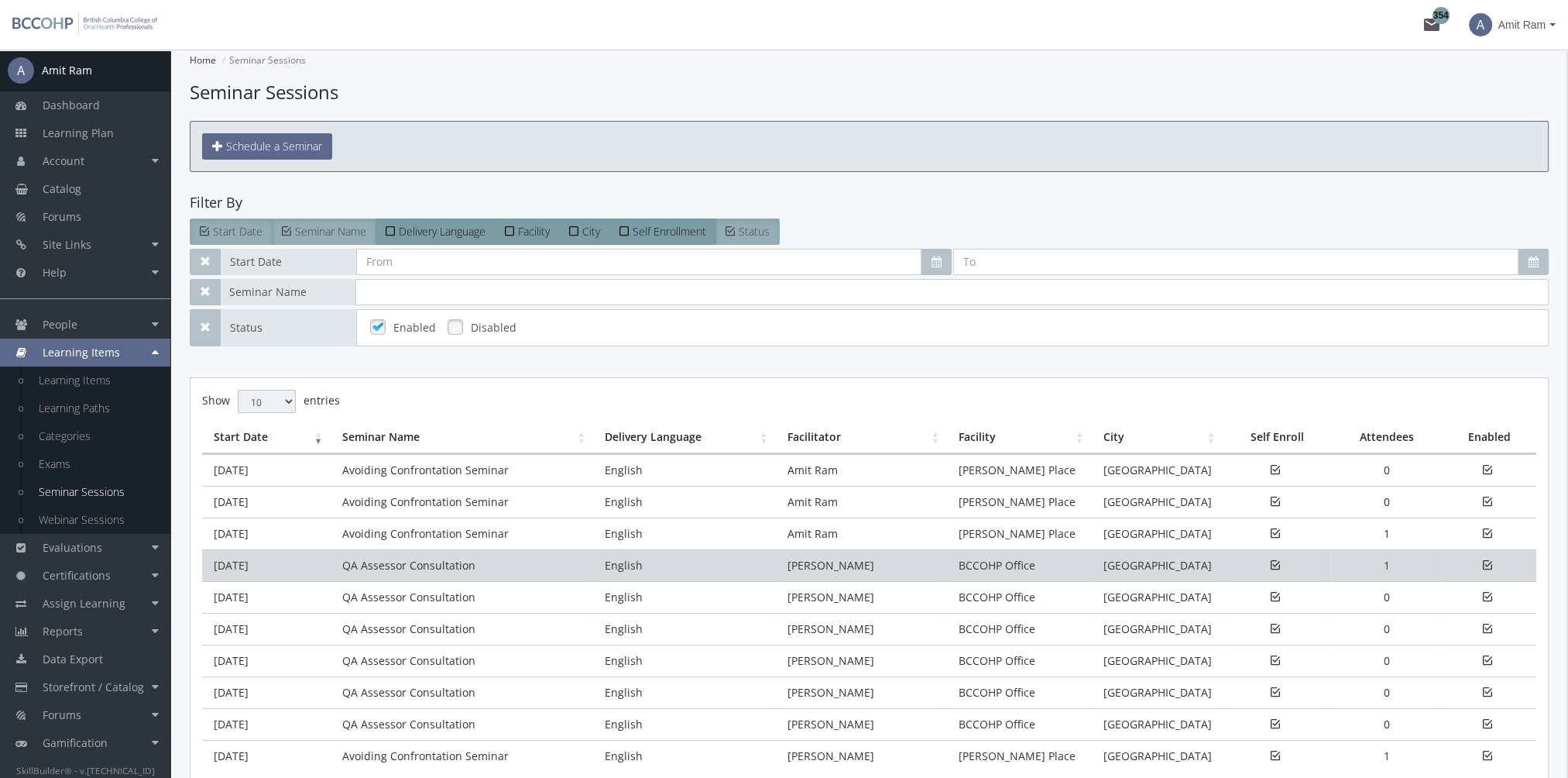
click at [329, 558] on td "[DATE]" at bounding box center [266, 565] width 128 height 32
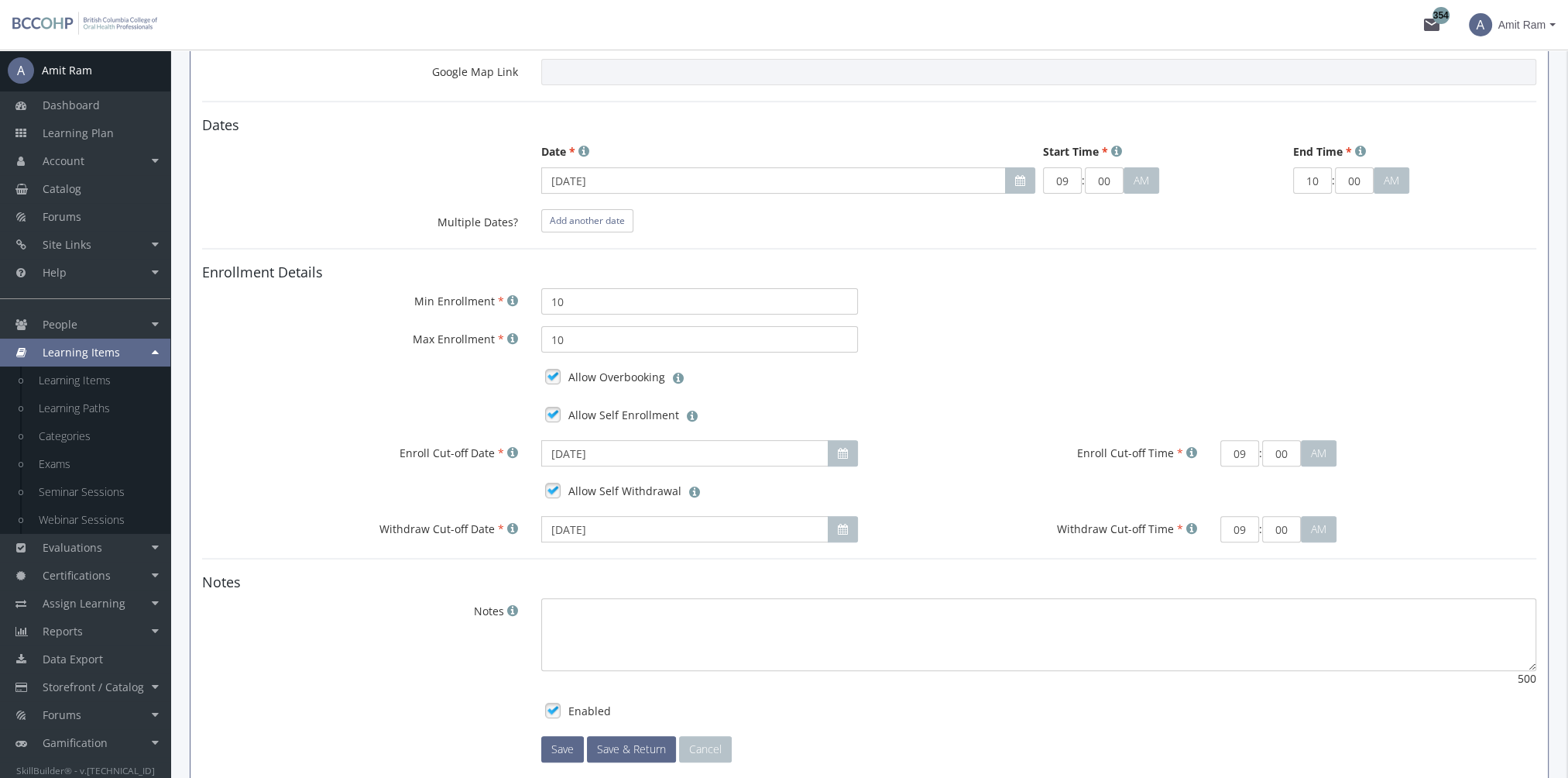
scroll to position [893, 0]
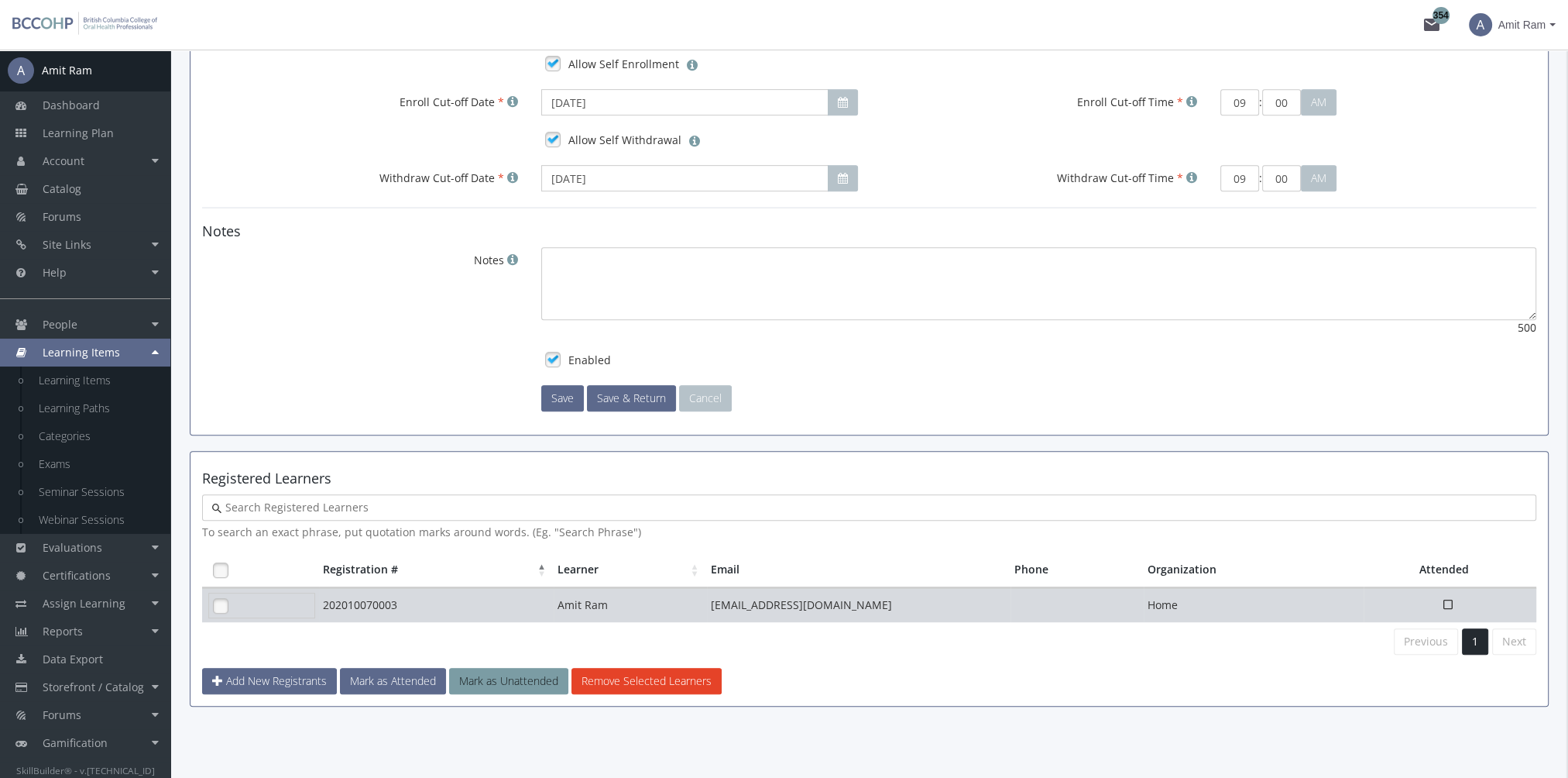
click at [223, 594] on link at bounding box center [221, 606] width 23 height 23
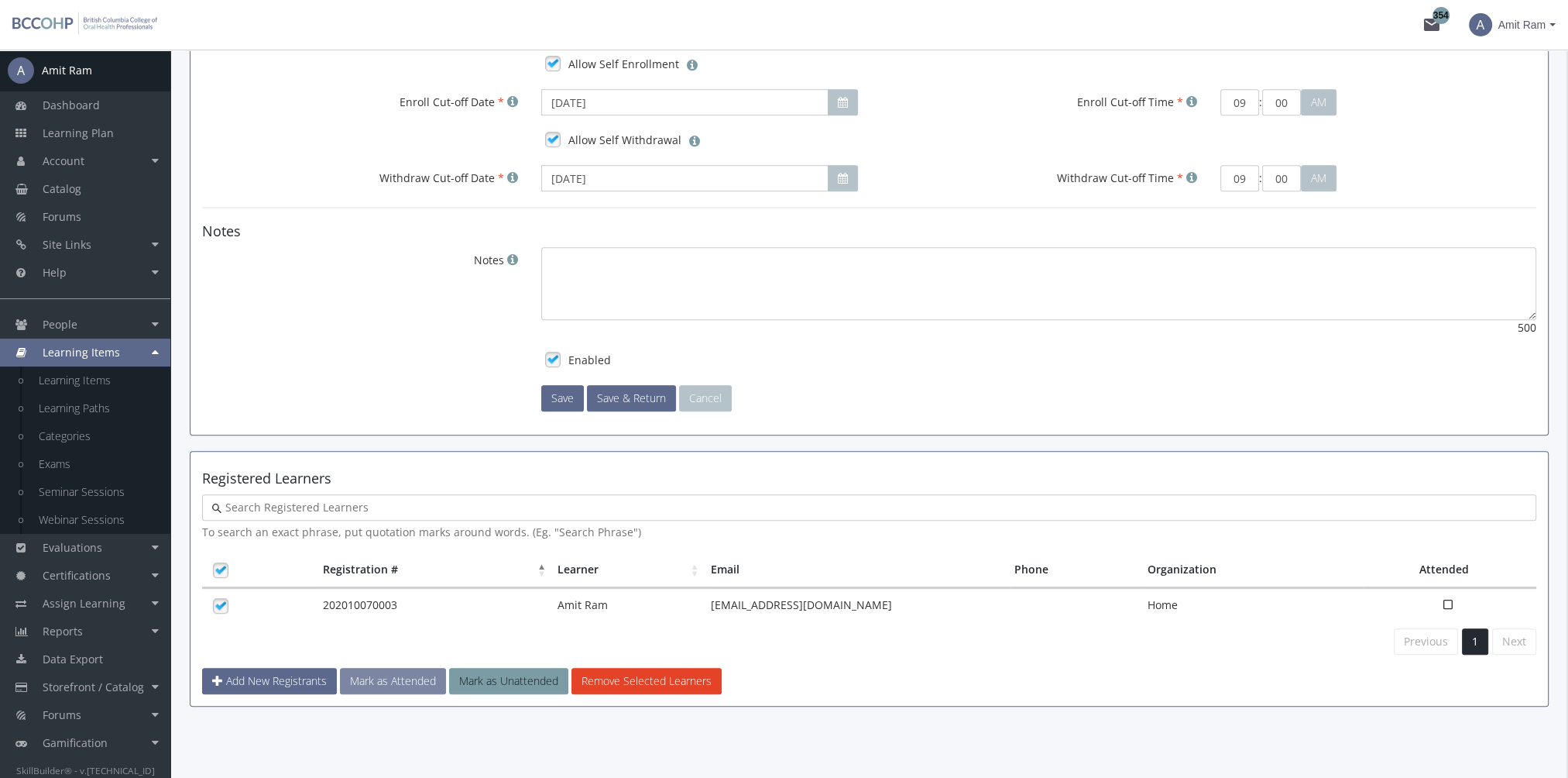
click at [389, 682] on button "Mark as Attended" at bounding box center [393, 681] width 106 height 27
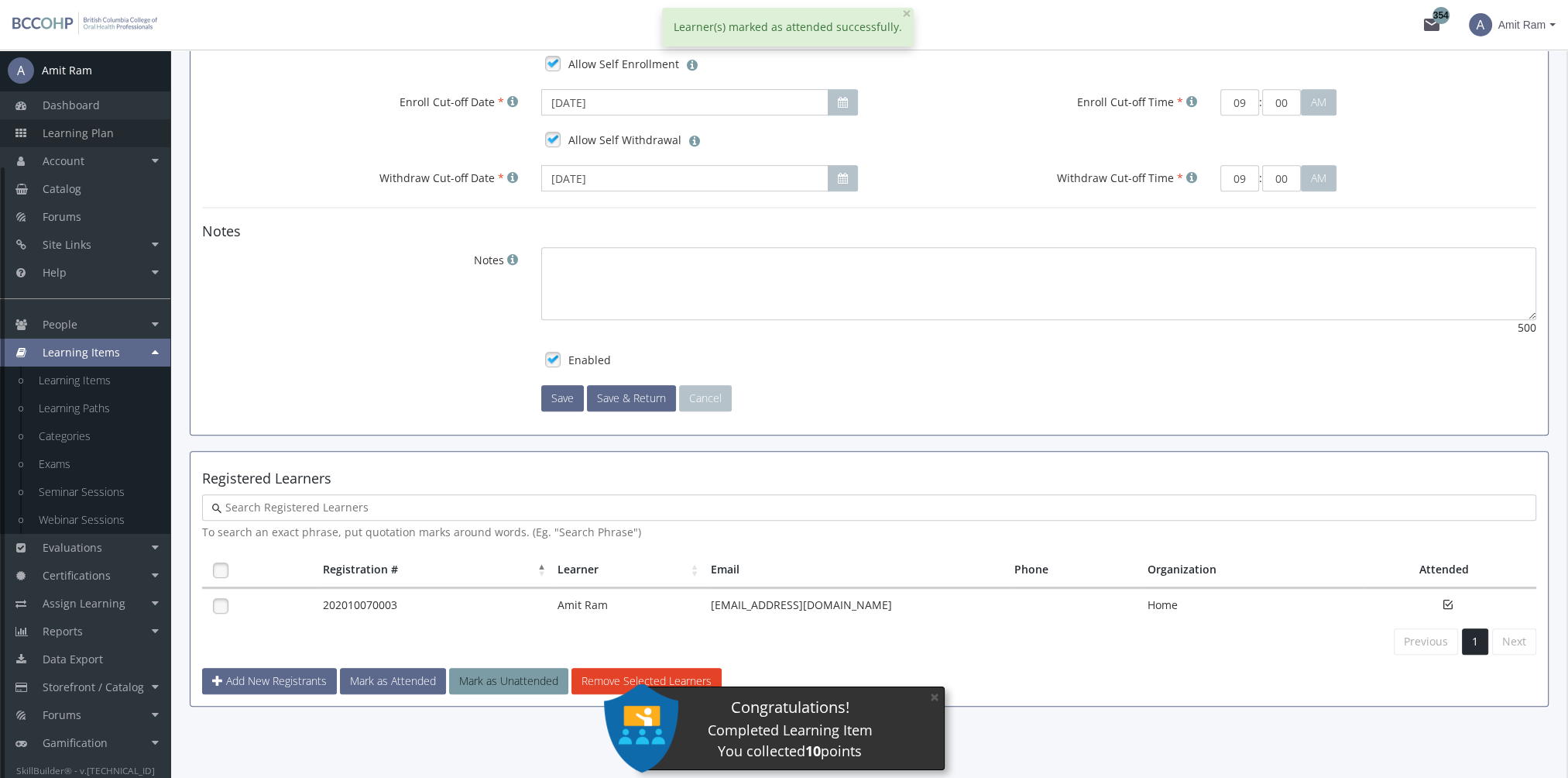
click at [74, 136] on span "Learning Plan" at bounding box center [77, 132] width 71 height 15
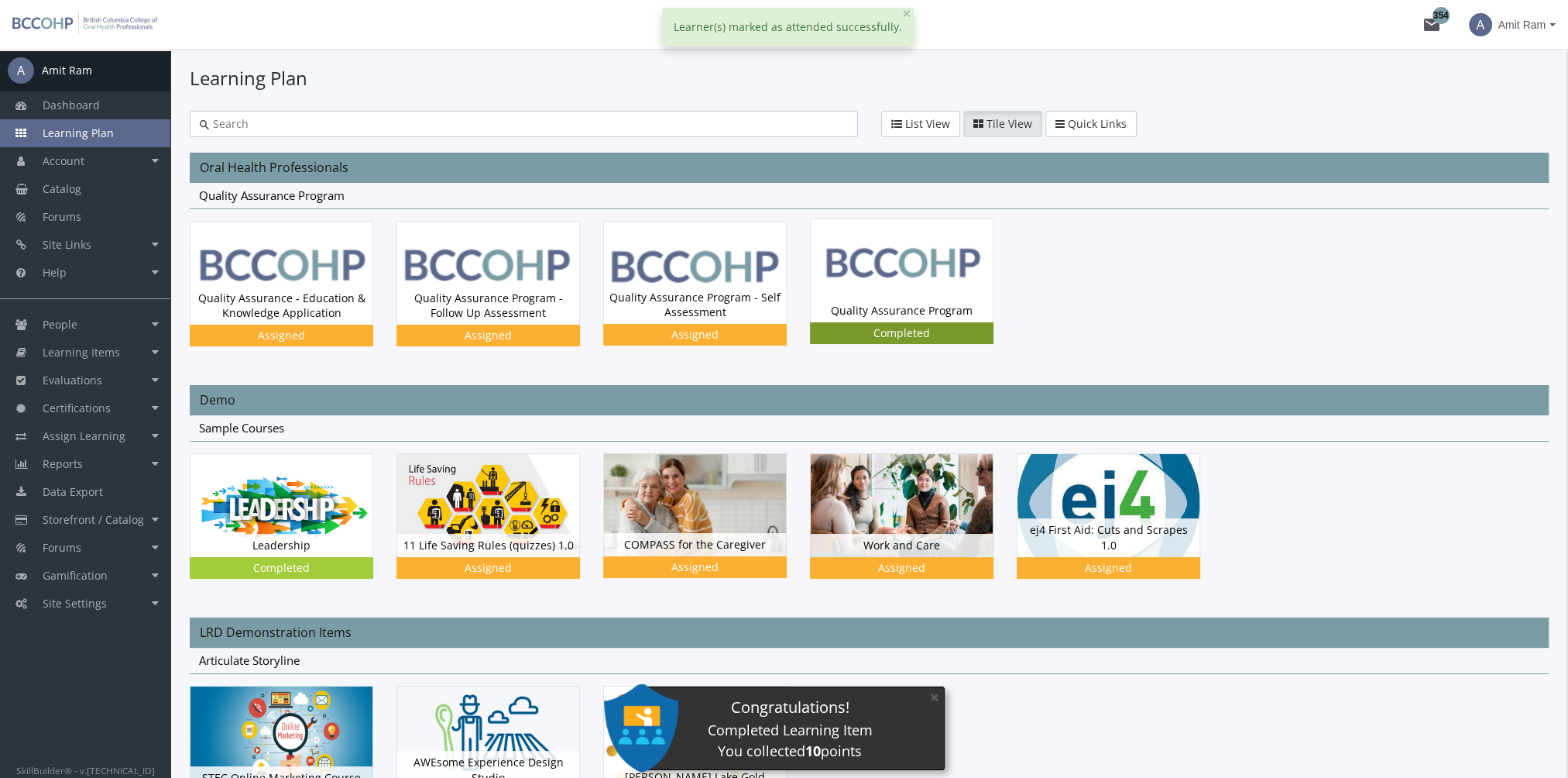
click at [911, 251] on img at bounding box center [901, 270] width 182 height 103
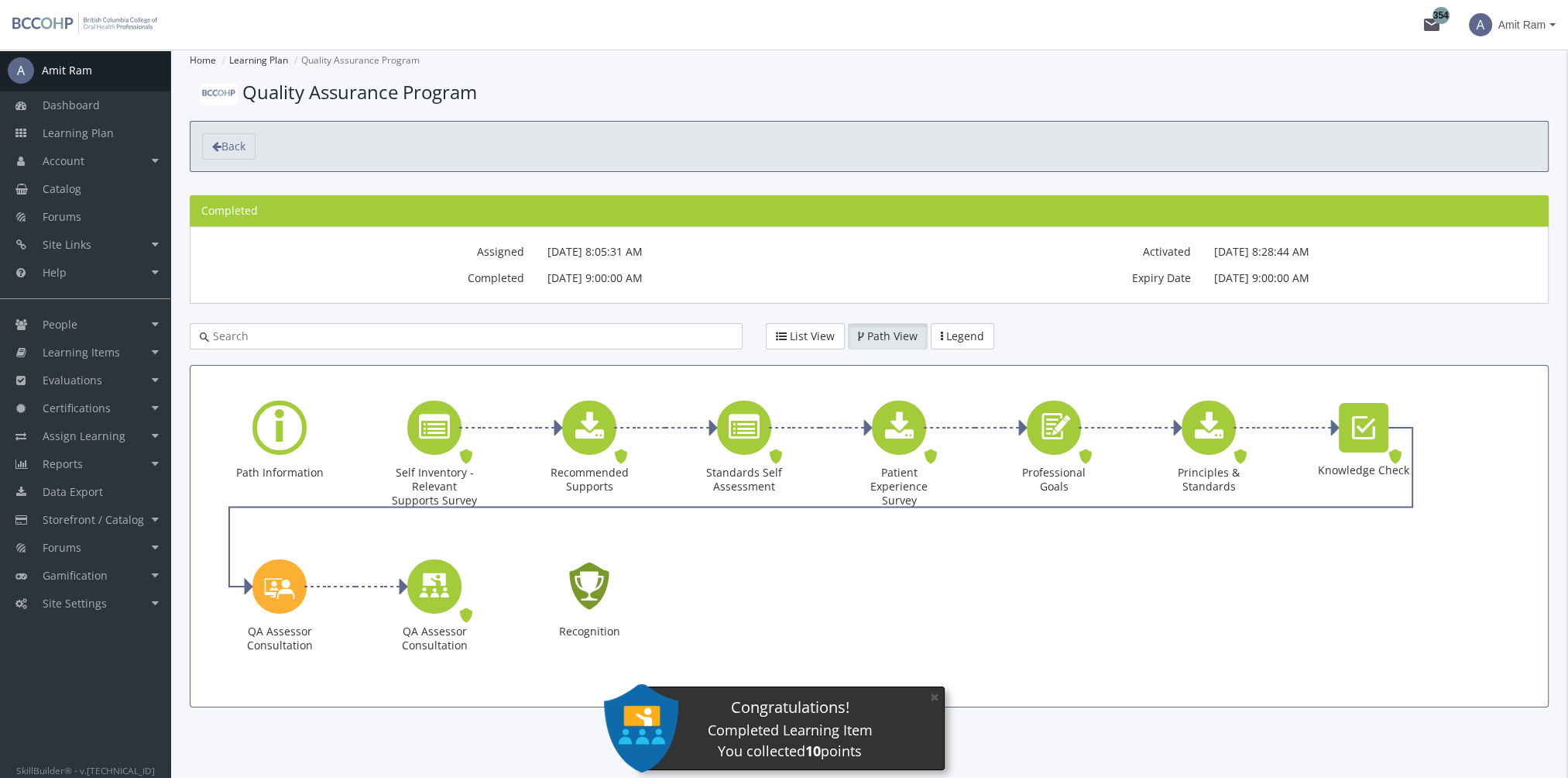
click at [605, 573] on icon "Recognition - Completed" at bounding box center [588, 586] width 49 height 70
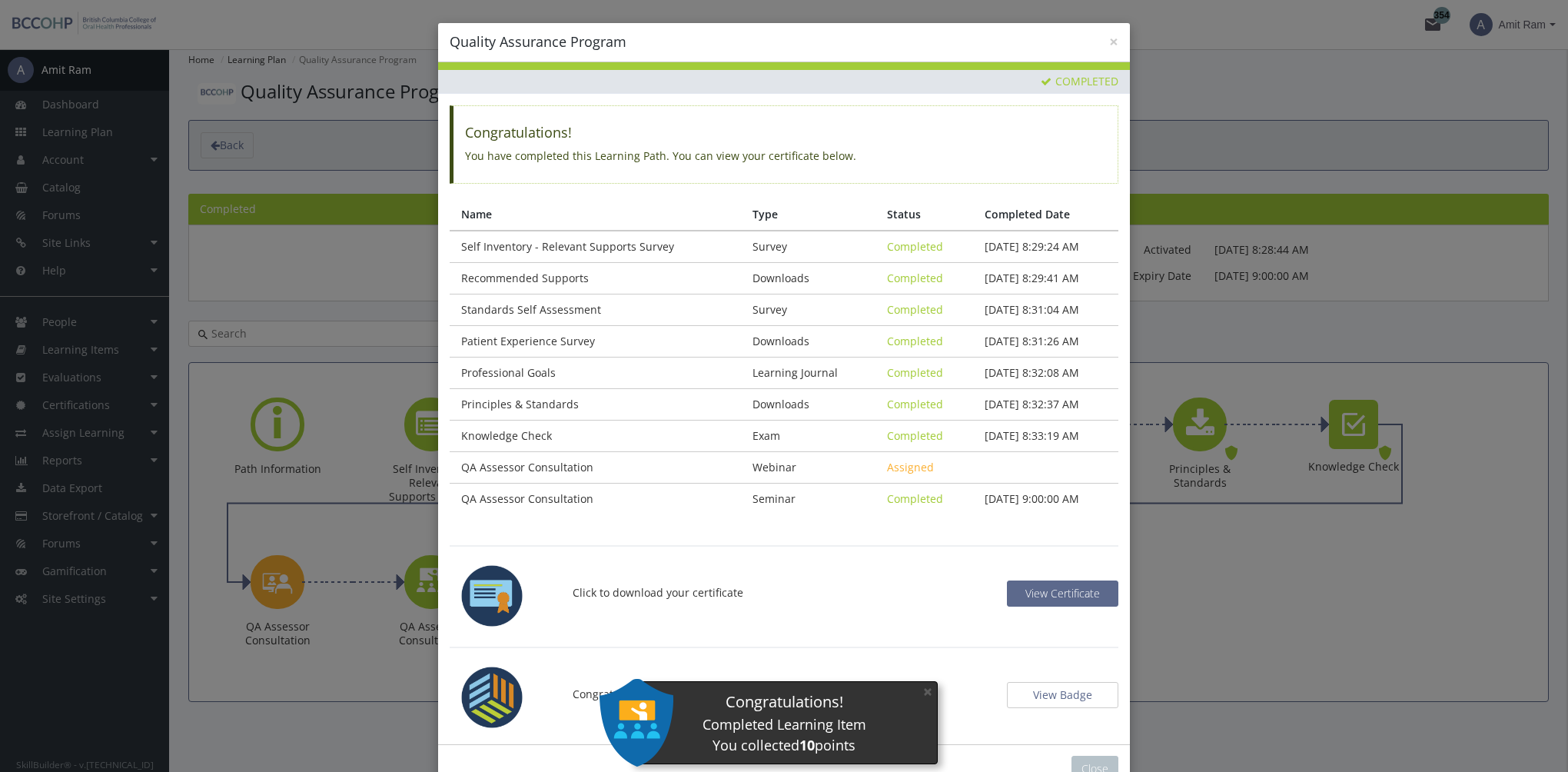
click at [996, 588] on p "Click to download your certificate" at bounding box center [784, 592] width 446 height 61
click at [1045, 589] on span "View Certificate" at bounding box center [1062, 593] width 75 height 15
drag, startPoint x: 931, startPoint y: 688, endPoint x: 1184, endPoint y: 256, distance: 500.6
click at [931, 688] on button "×" at bounding box center [928, 691] width 25 height 32
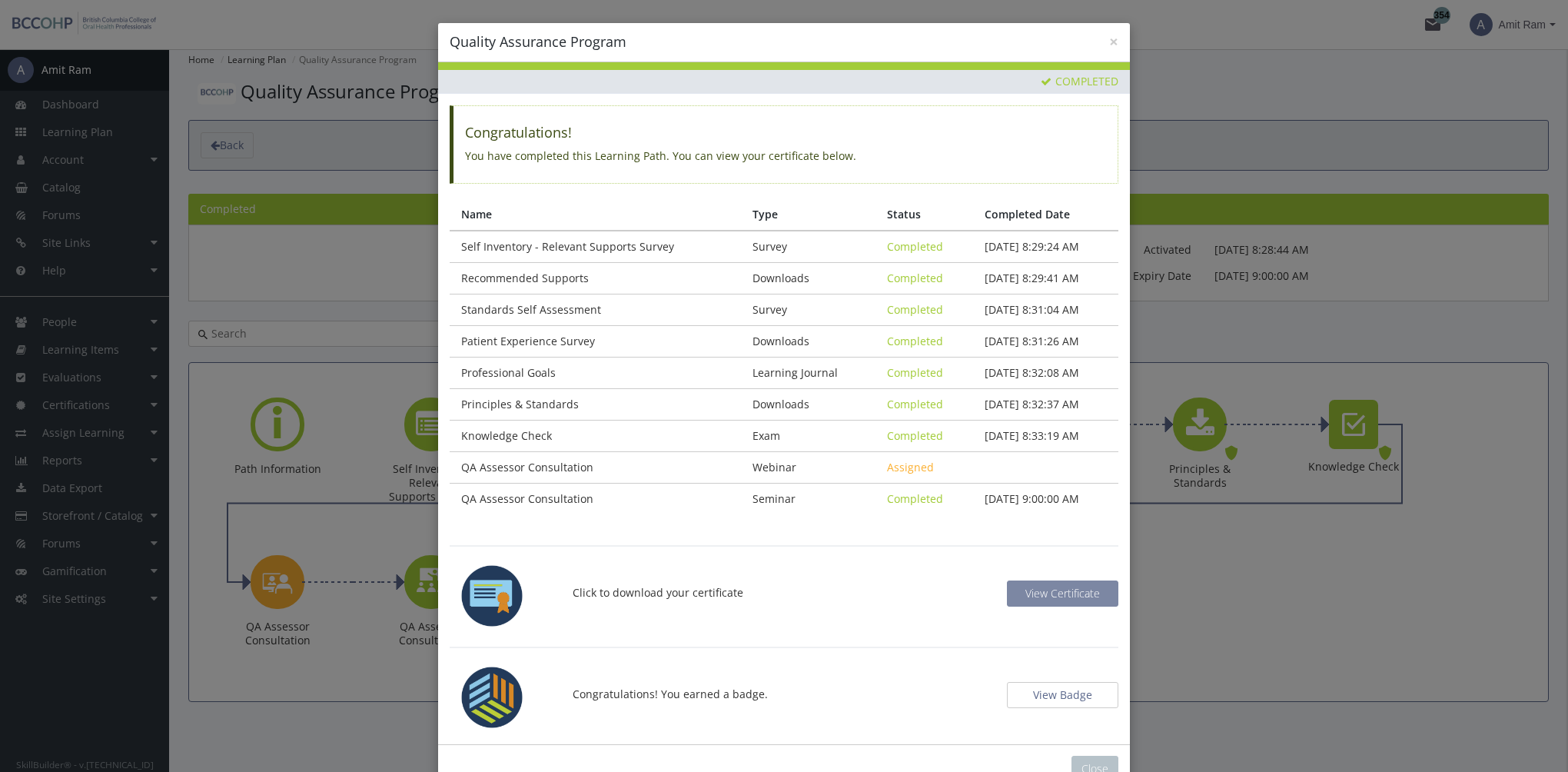
click at [1058, 591] on span "View Certificate" at bounding box center [1062, 593] width 75 height 15
click at [1076, 699] on button "View Badge" at bounding box center [1062, 695] width 111 height 26
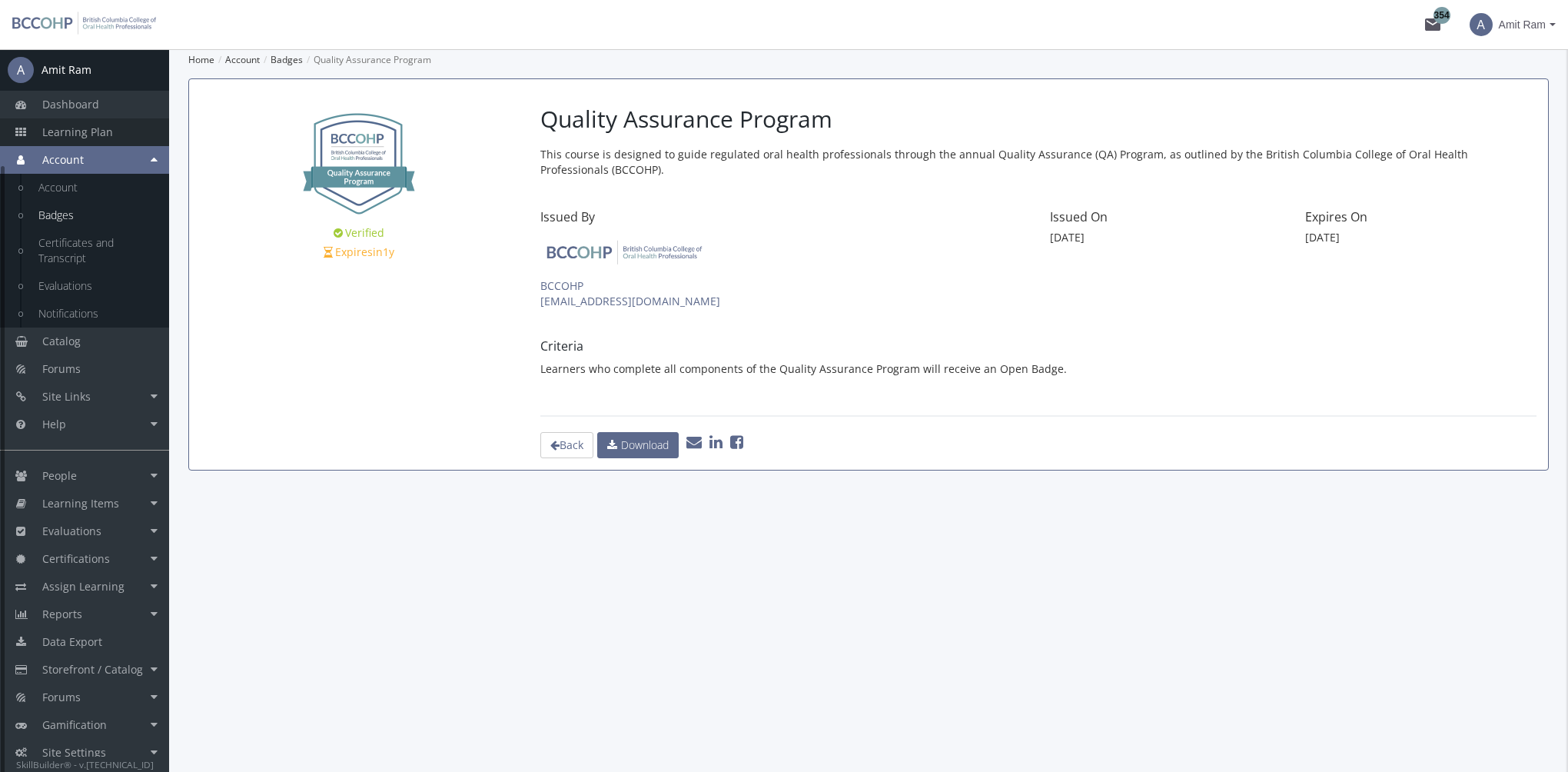
click at [144, 135] on link "Learning Plan" at bounding box center [85, 132] width 169 height 28
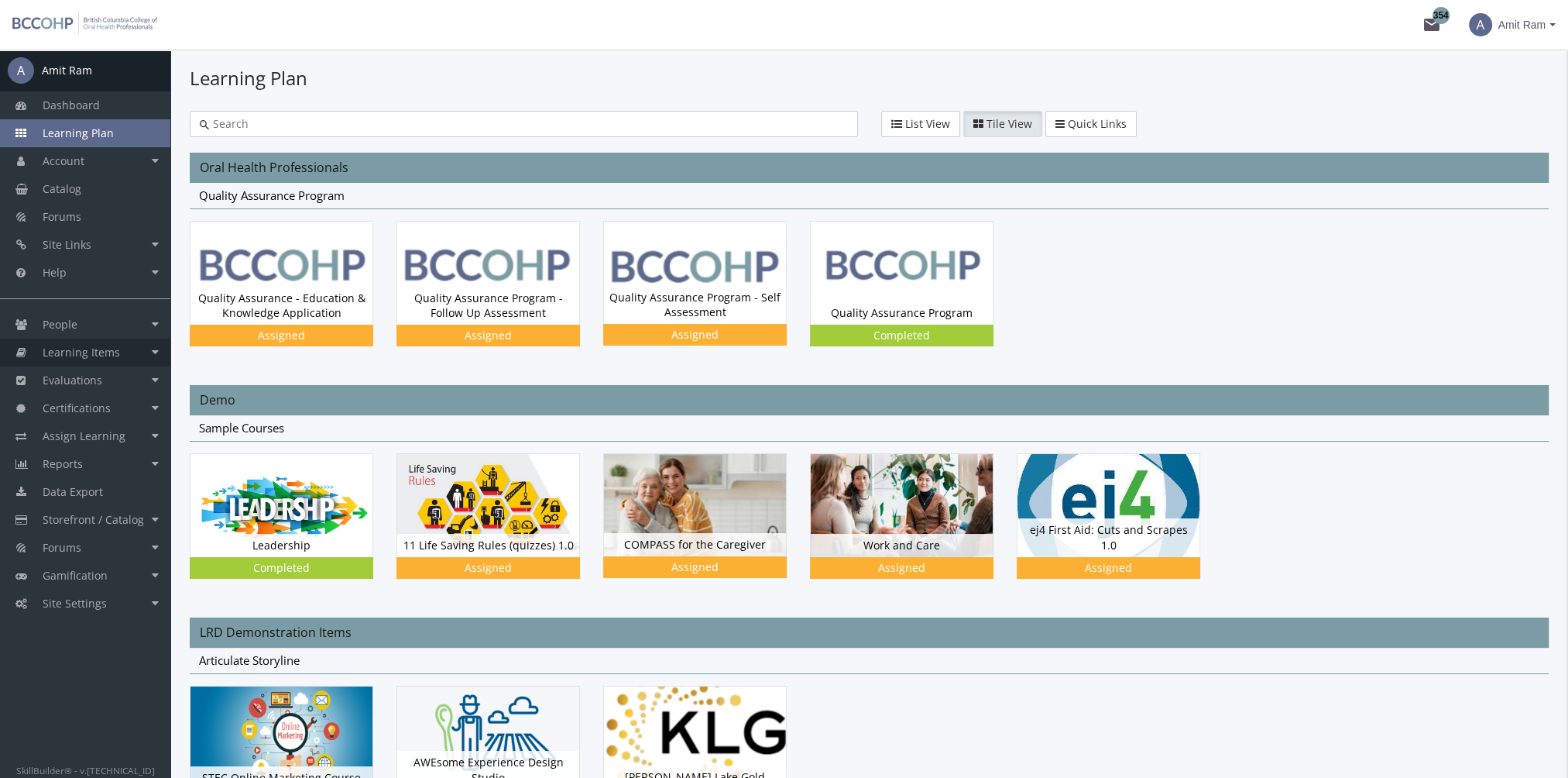
click at [125, 358] on link "Learning Items" at bounding box center [85, 352] width 171 height 28
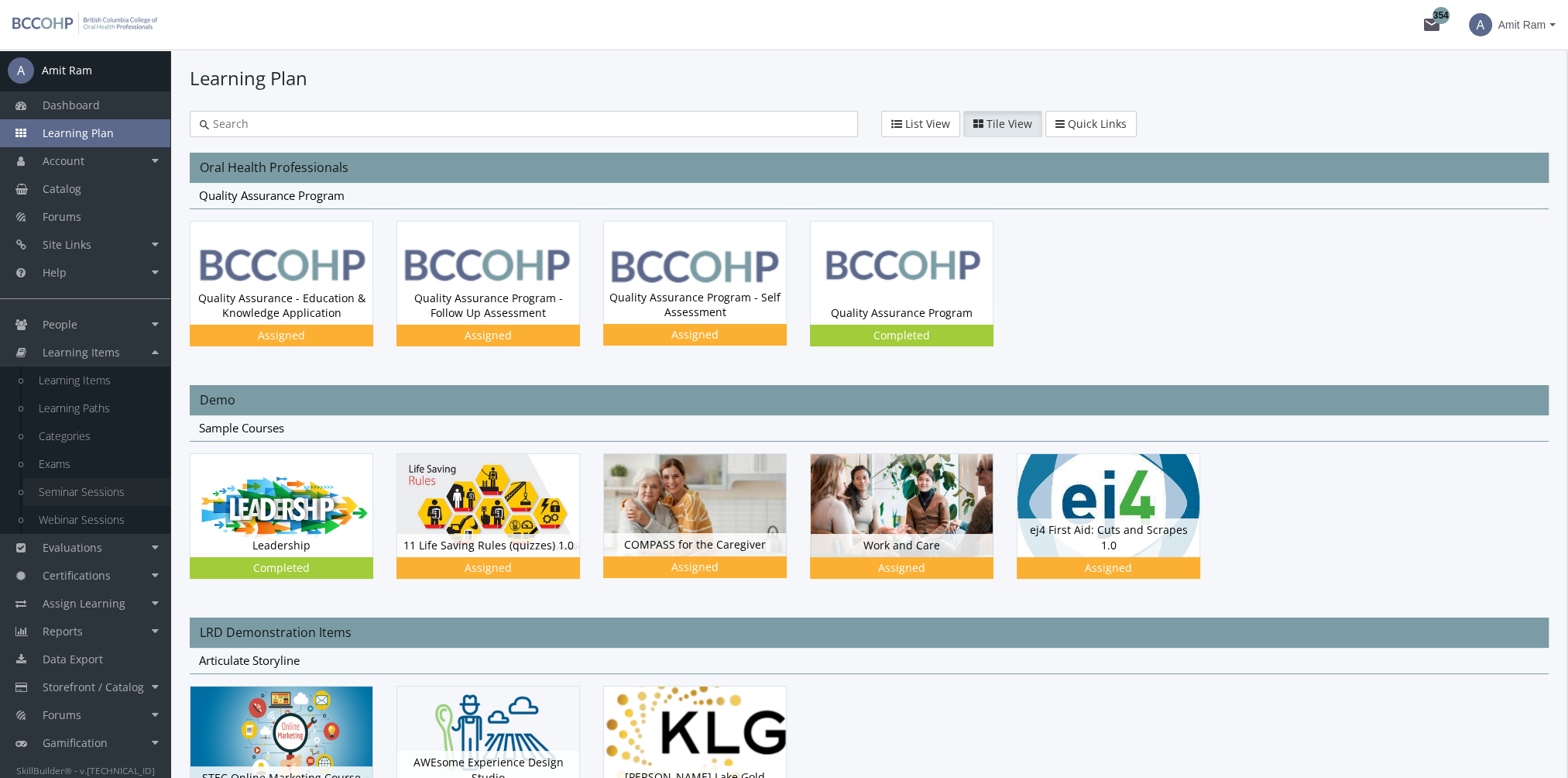
click at [87, 490] on link "Seminar Sessions" at bounding box center [97, 492] width 147 height 28
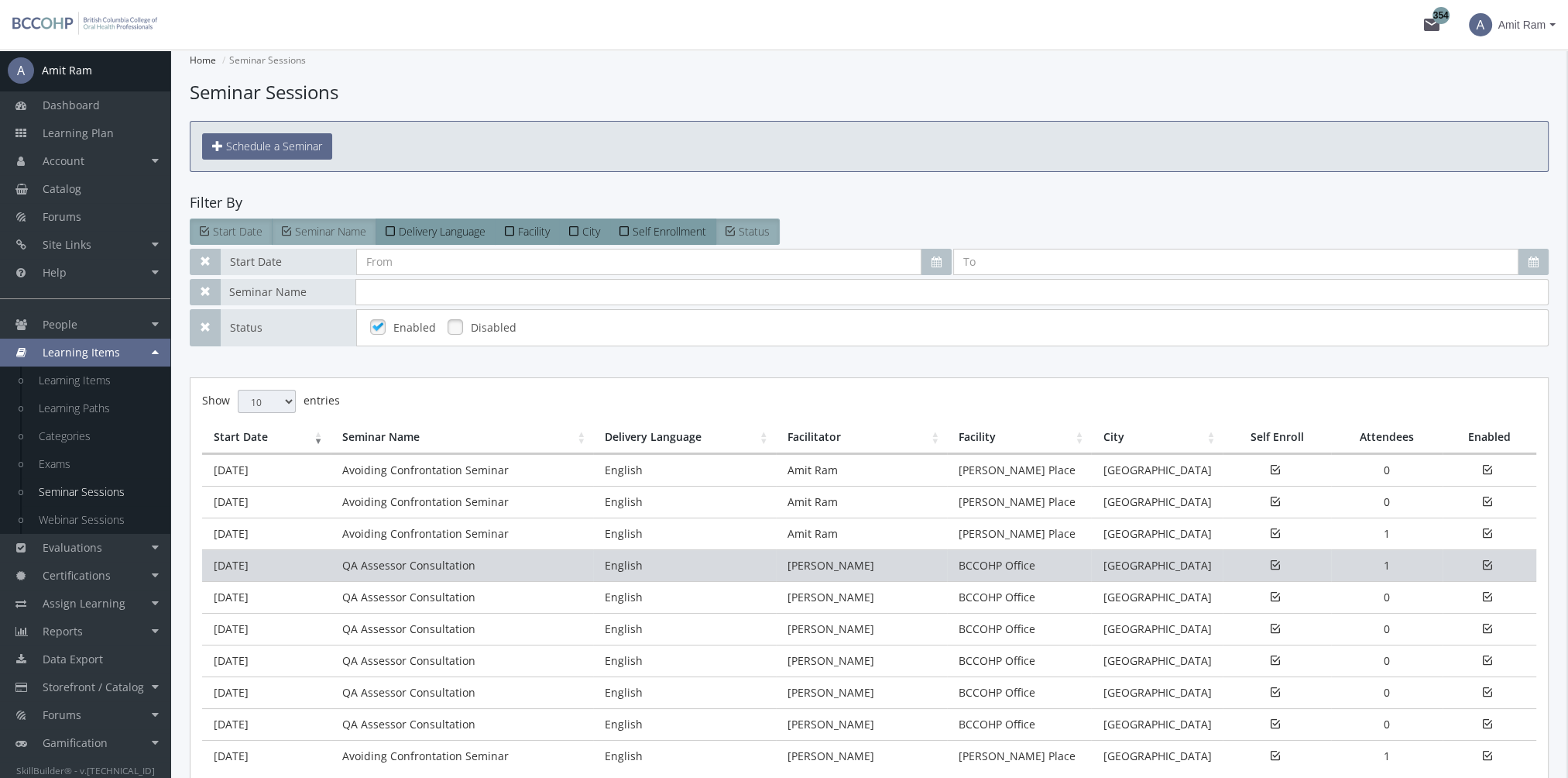
click at [344, 566] on td "QA Assessor Consultation" at bounding box center [462, 565] width 263 height 32
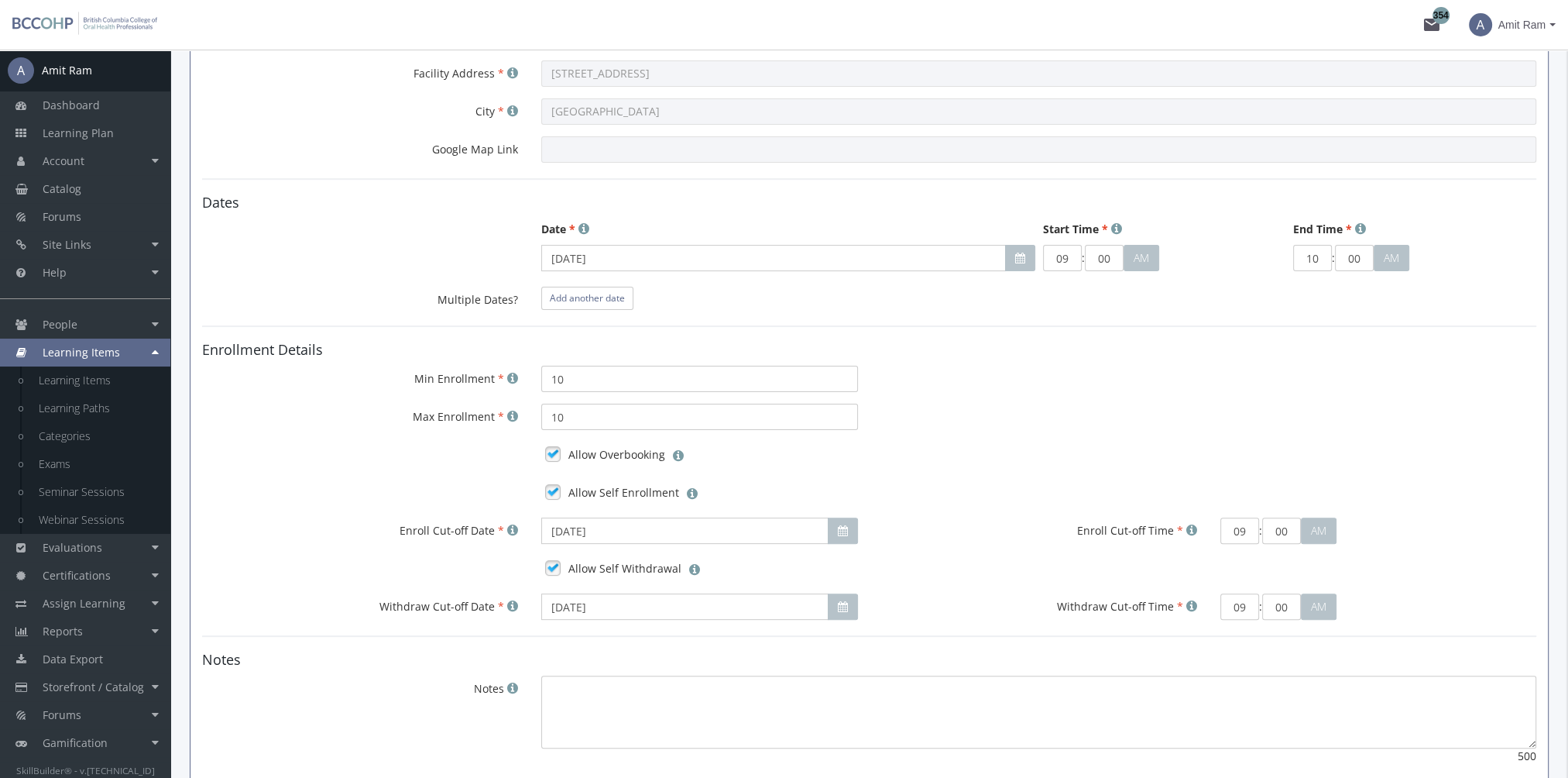
scroll to position [852, 0]
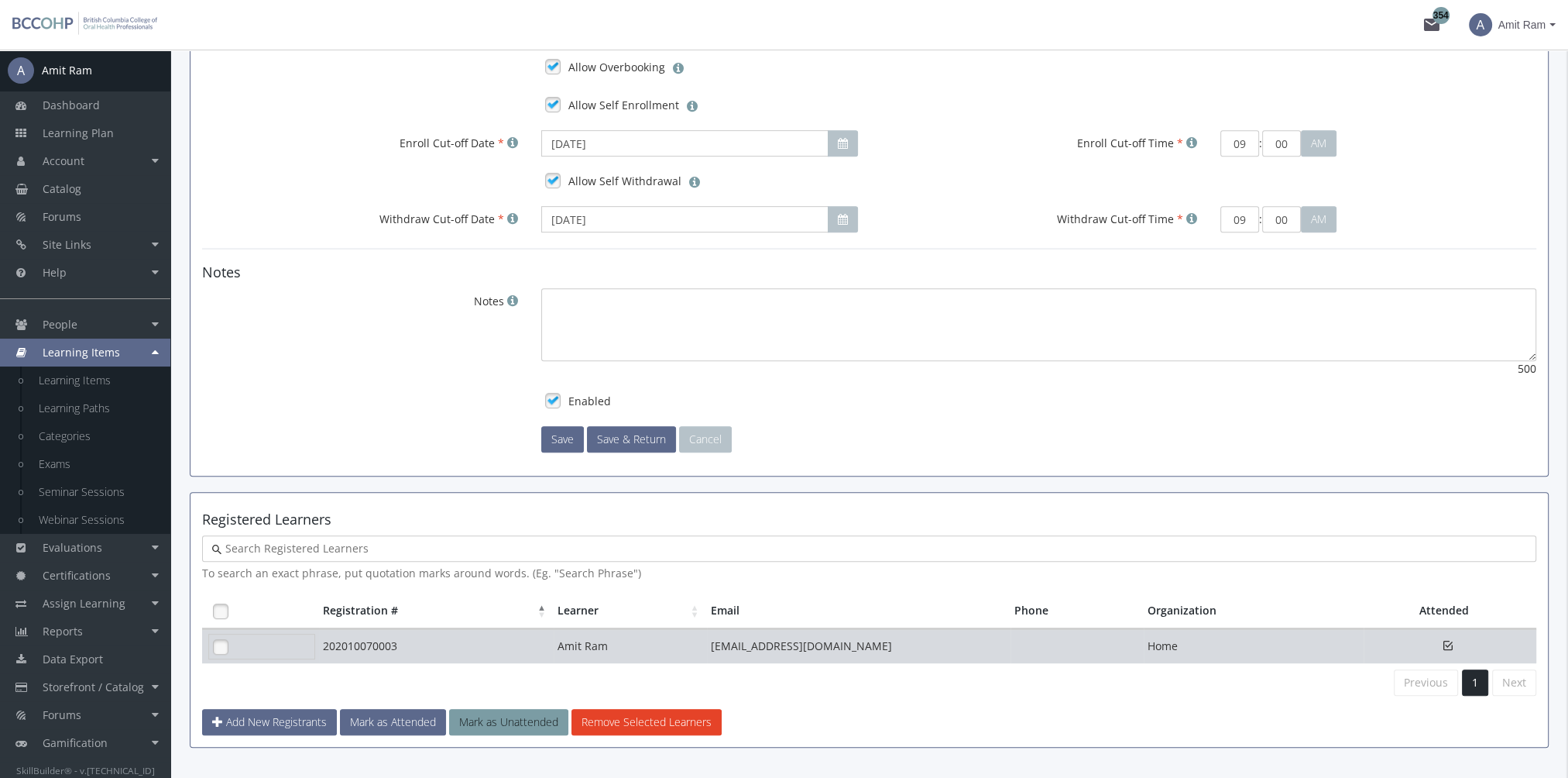
click at [222, 644] on link at bounding box center [221, 647] width 23 height 23
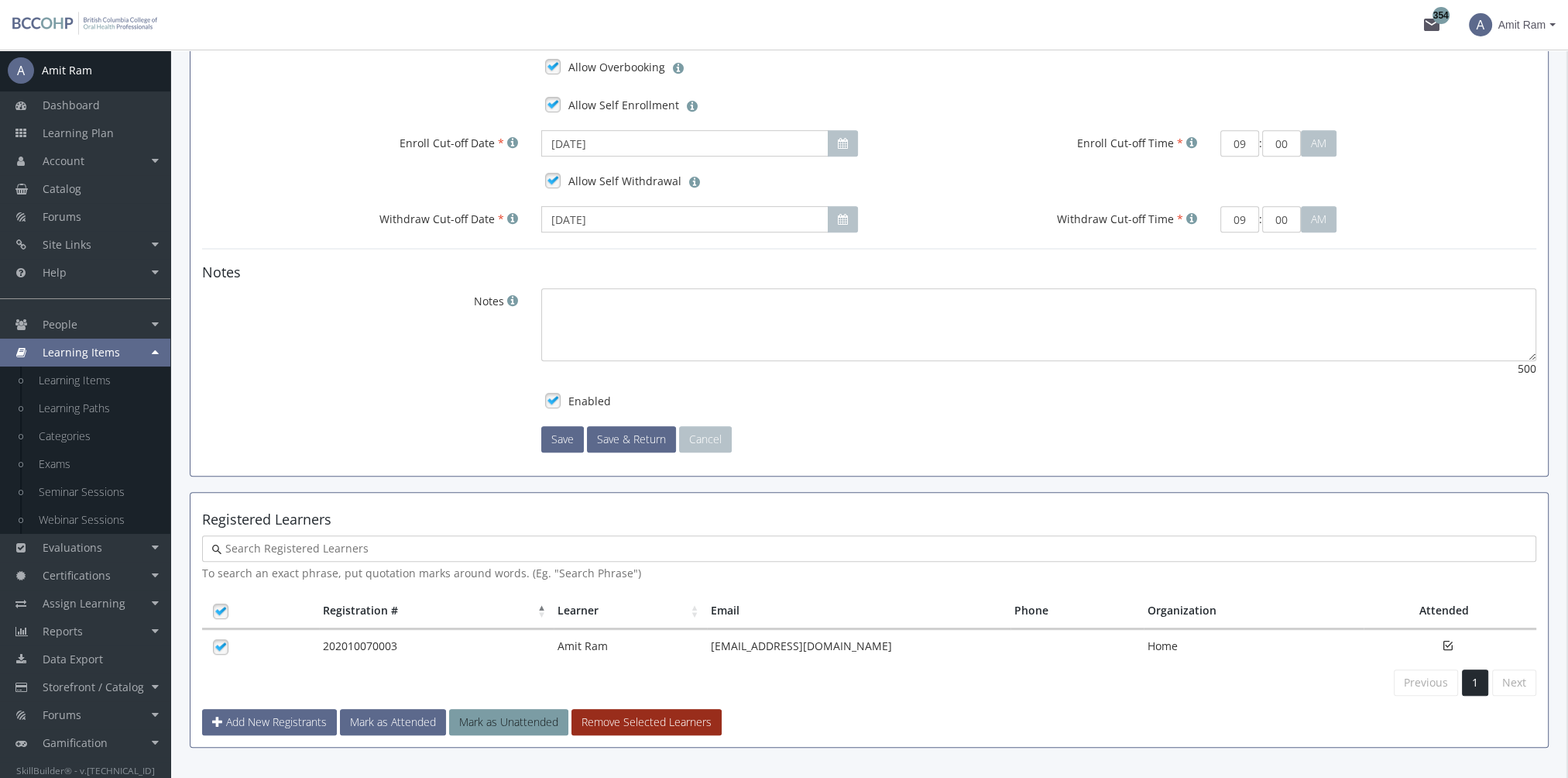
click at [633, 721] on button "Remove Selected Learners" at bounding box center [646, 722] width 150 height 27
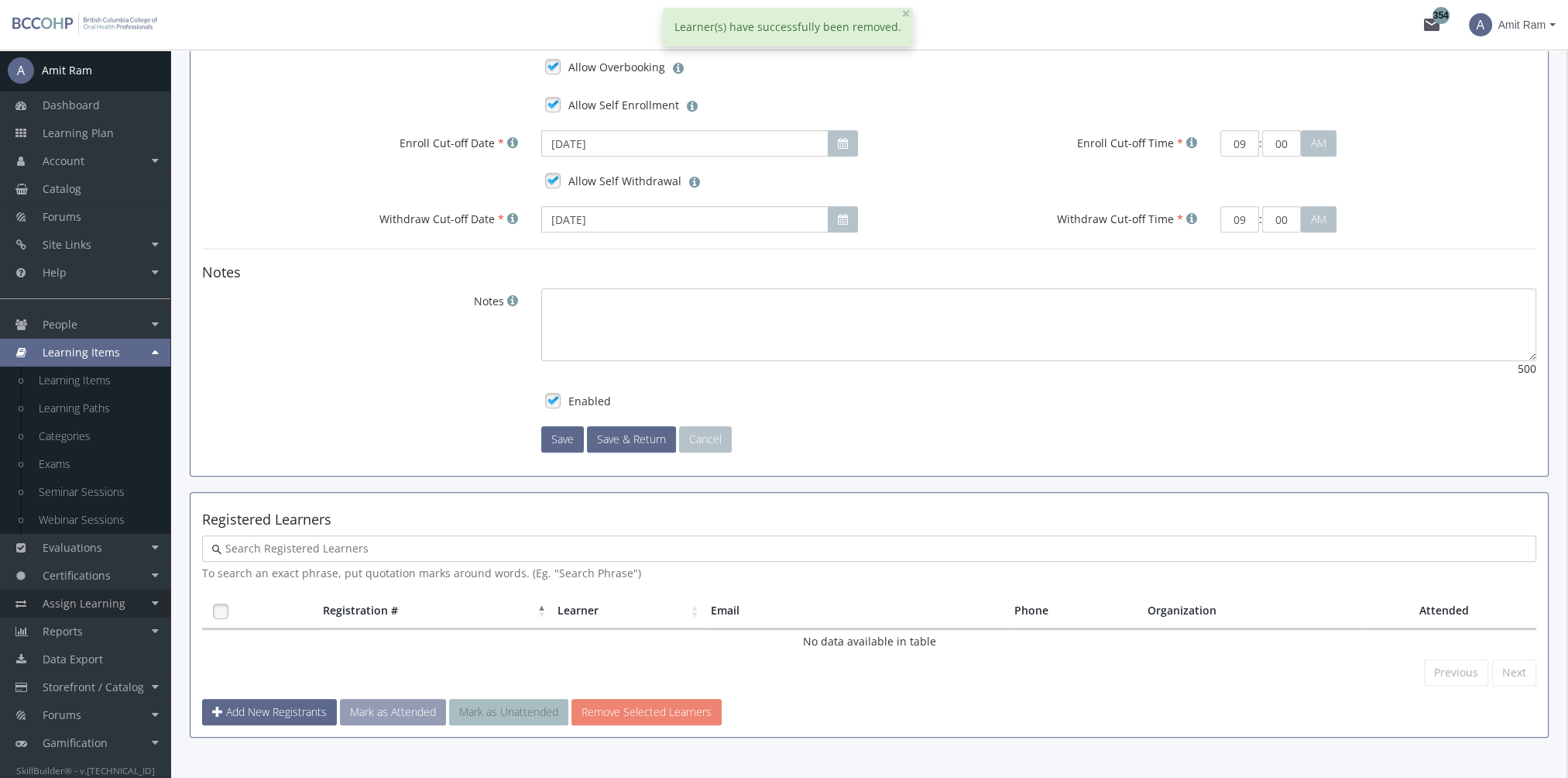
click at [127, 597] on link "Assign Learning" at bounding box center [85, 603] width 171 height 28
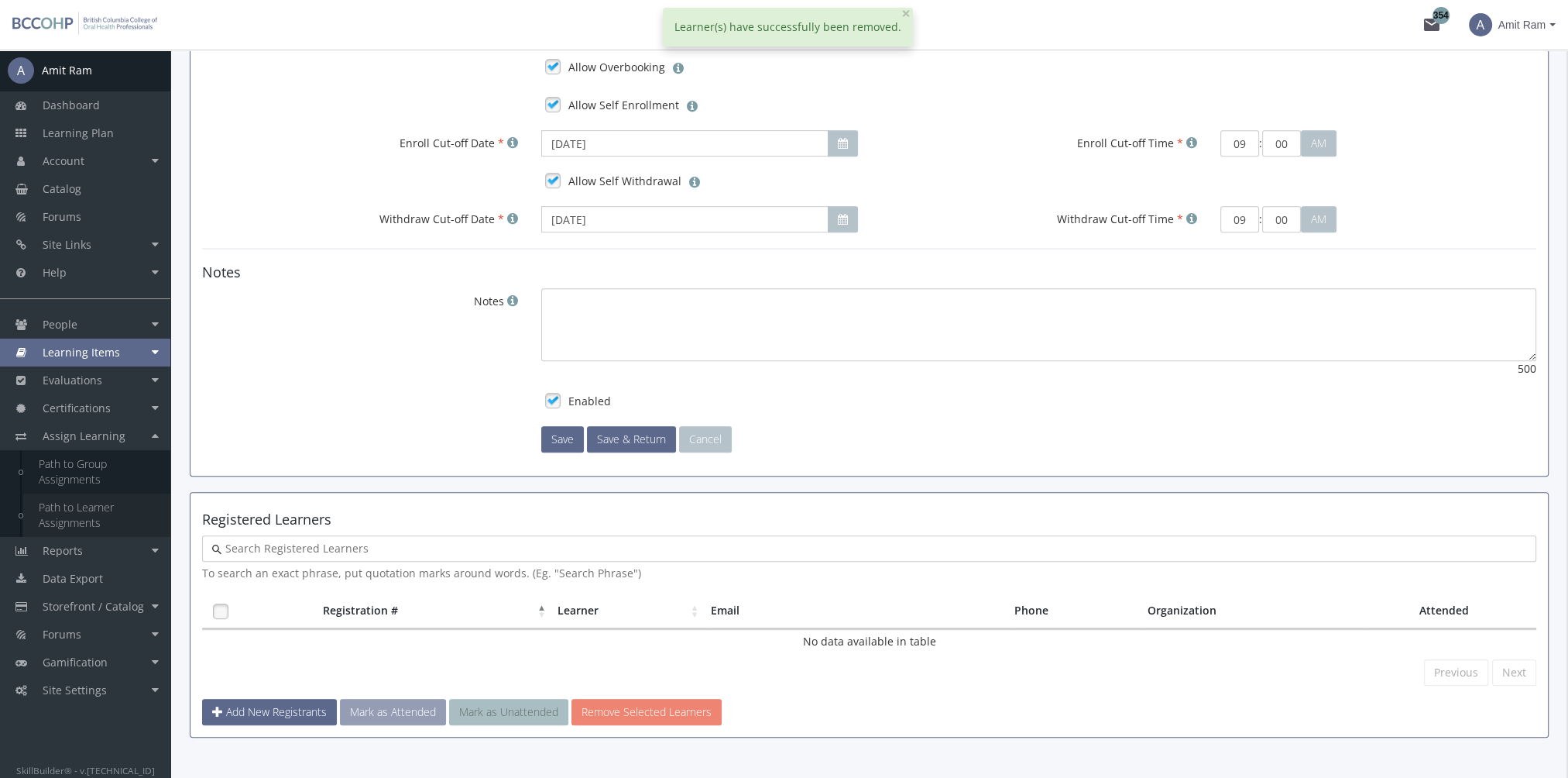
click at [99, 517] on link "Path to Learner Assignments" at bounding box center [97, 514] width 147 height 43
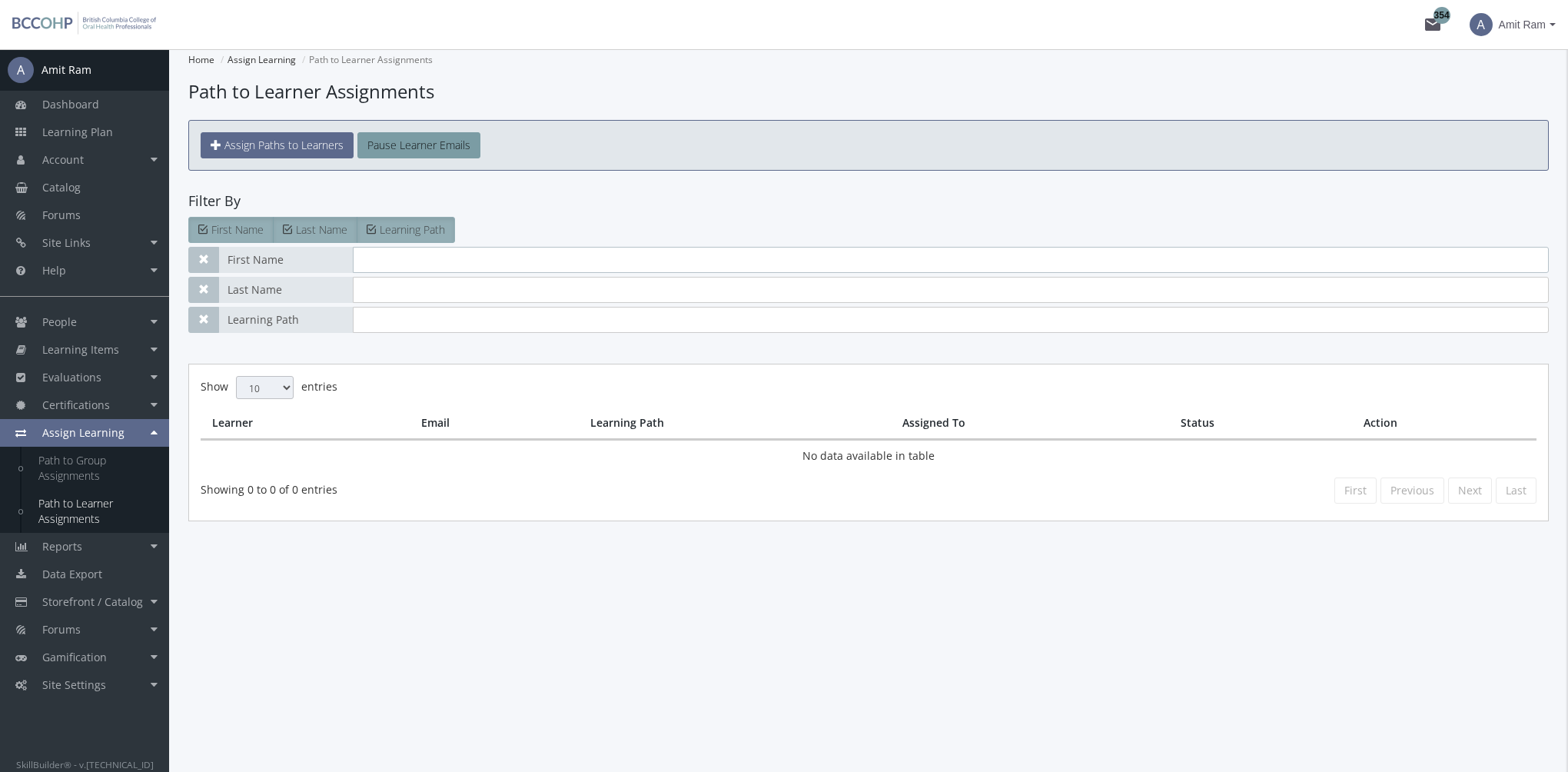
click at [381, 258] on input "text" at bounding box center [951, 260] width 1196 height 26
type input "[PERSON_NAME]"
type input "ram"
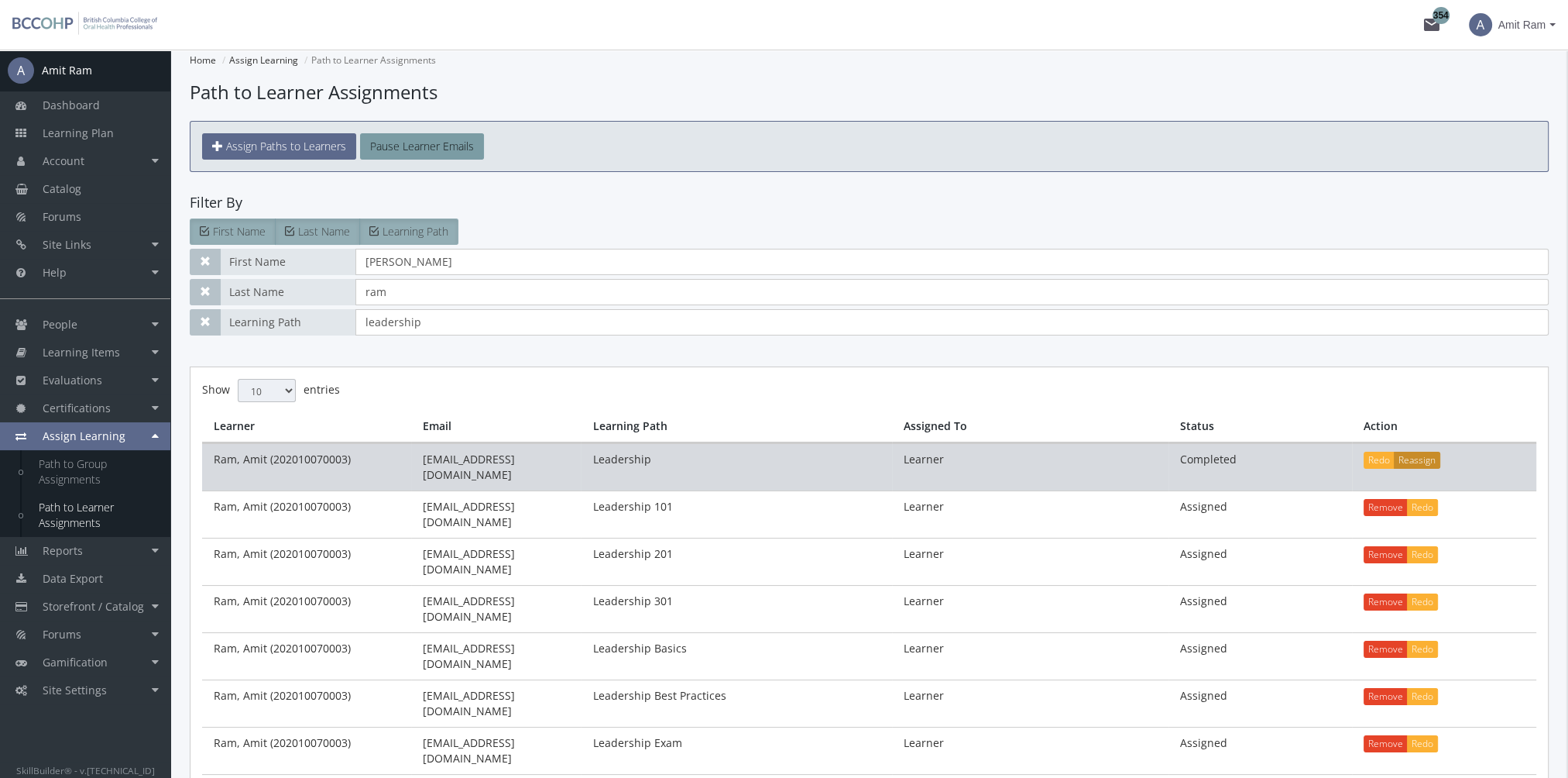
click at [1422, 456] on button "Reassign" at bounding box center [1416, 460] width 46 height 17
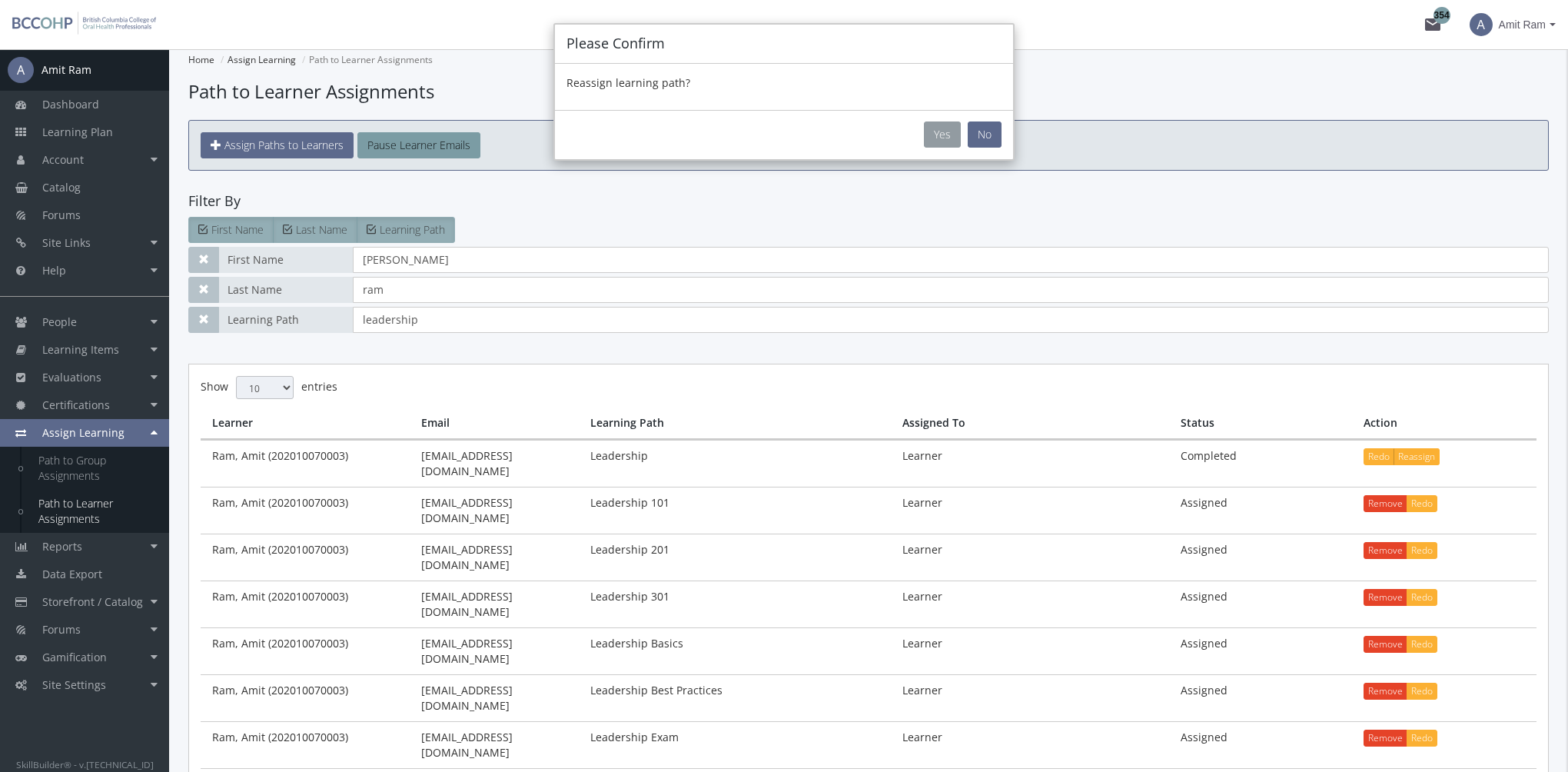
click at [938, 134] on button "Yes" at bounding box center [942, 134] width 37 height 26
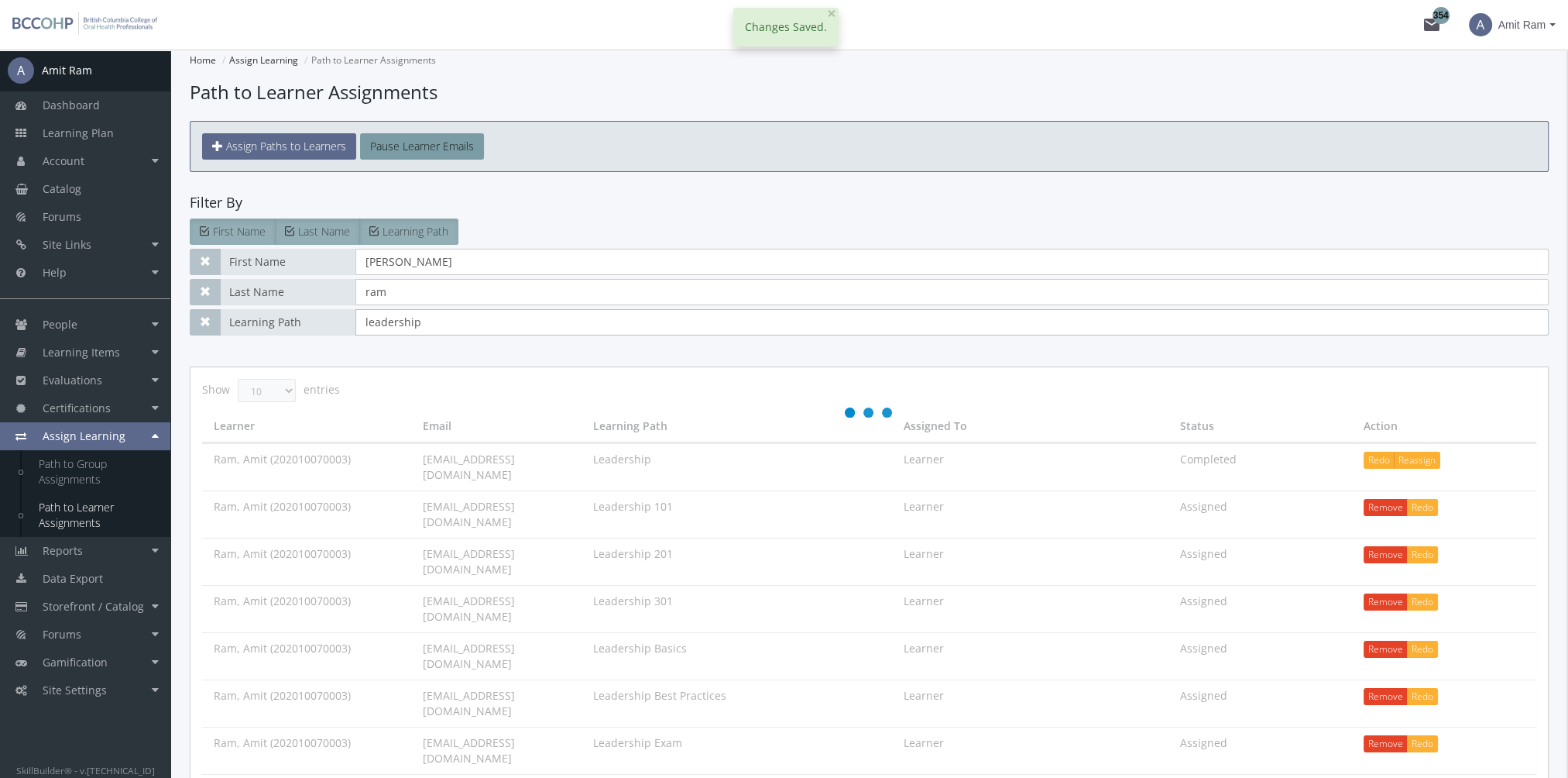
drag, startPoint x: 449, startPoint y: 321, endPoint x: 267, endPoint y: 334, distance: 182.5
click at [283, 339] on paths-to-learners-assignments "Home Assign Learning Path to Learner Assignments Path to Learner Assignments As…" at bounding box center [869, 507] width 1359 height 917
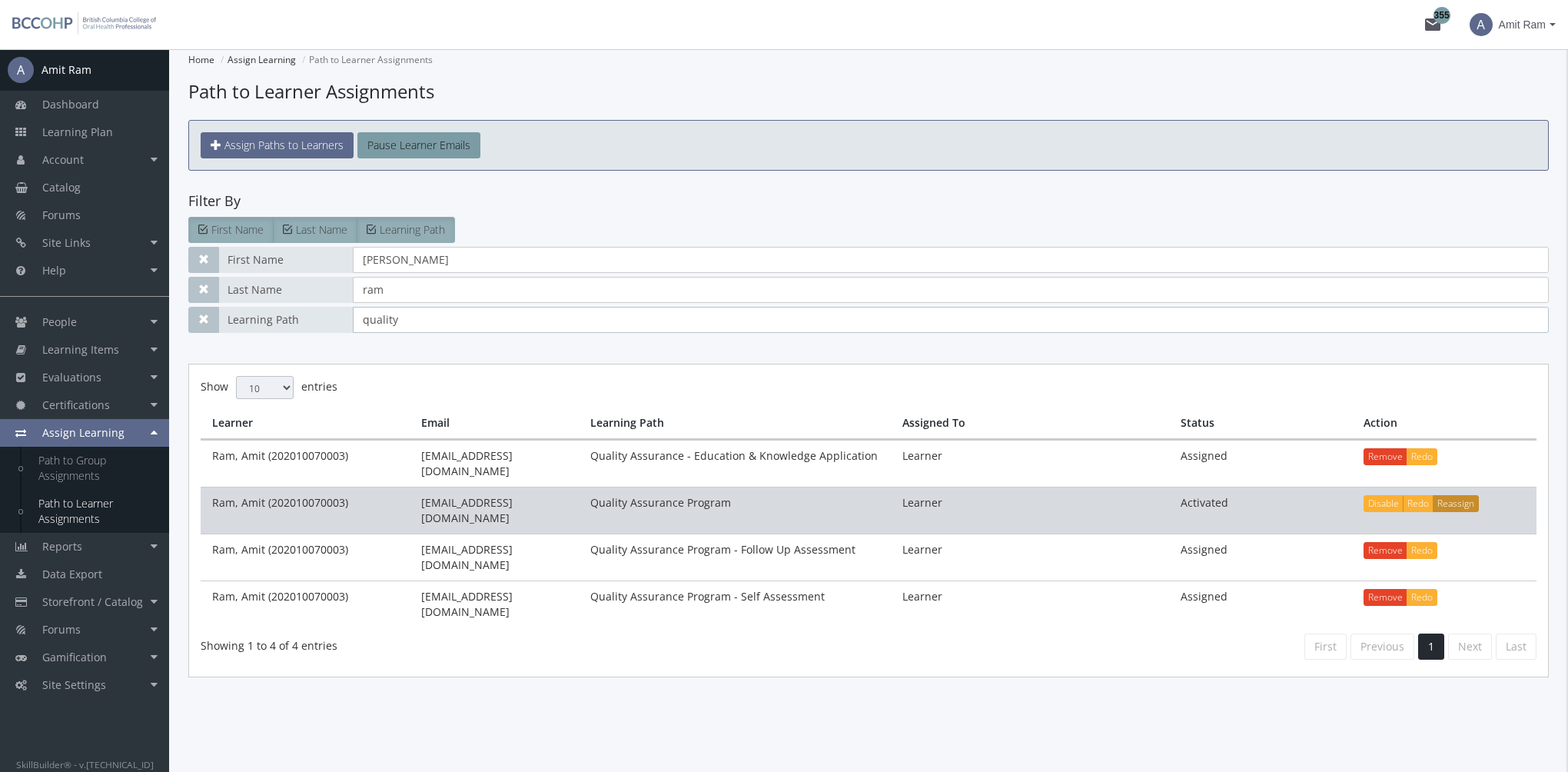
type input "quality"
click at [1458, 495] on button "Reassign" at bounding box center [1455, 503] width 46 height 17
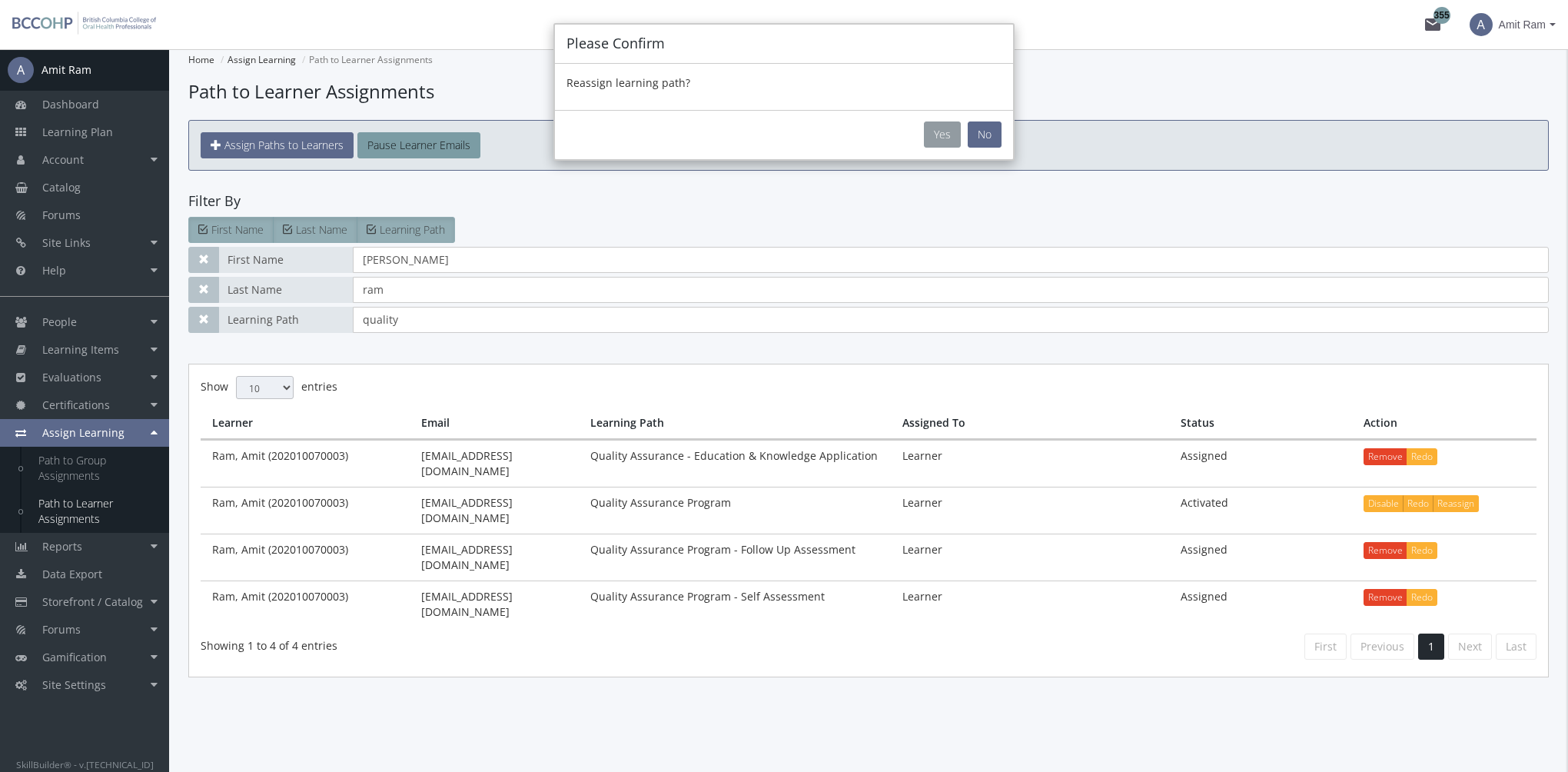
click at [947, 135] on button "Yes" at bounding box center [942, 134] width 37 height 26
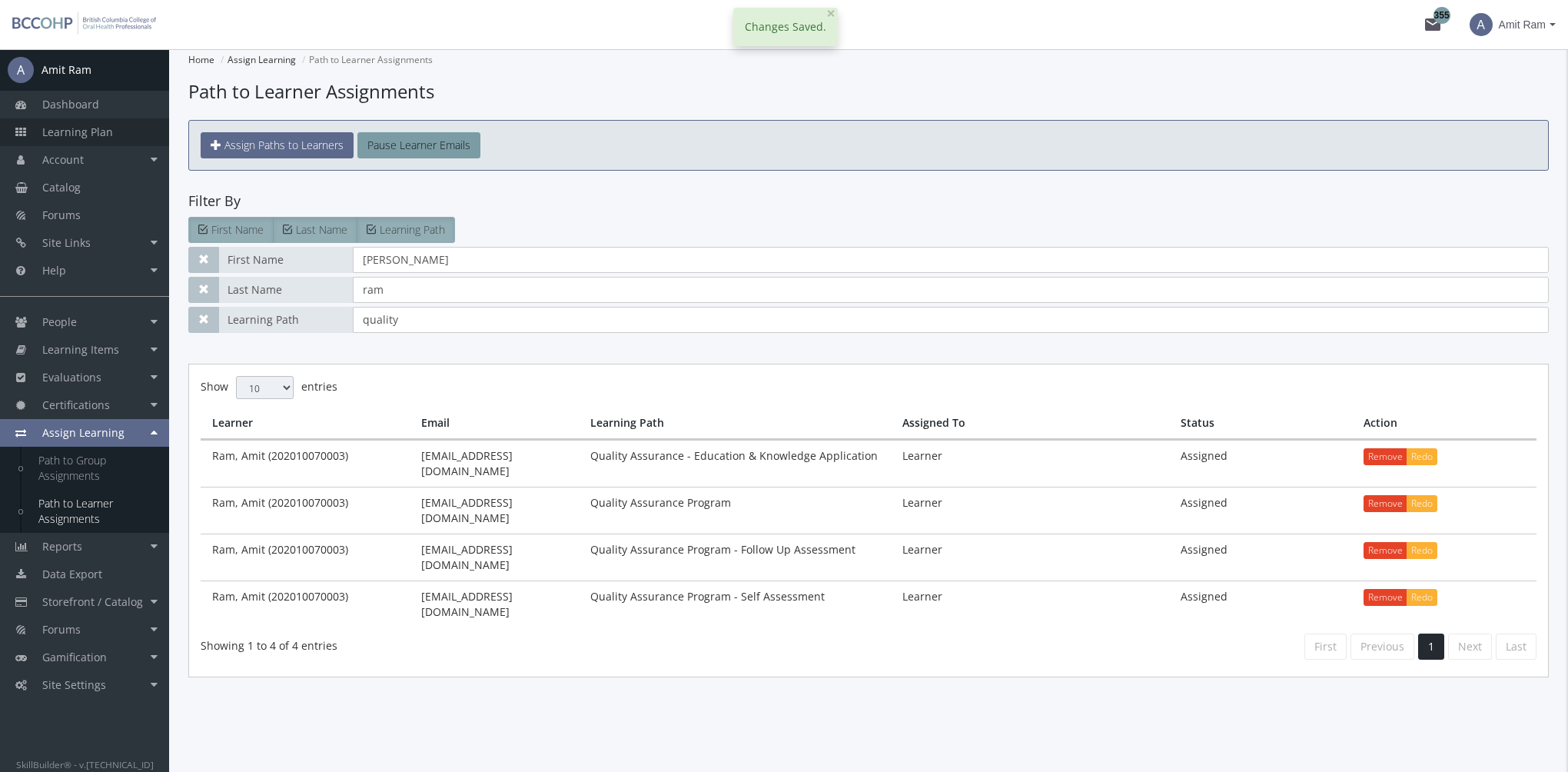
click at [95, 132] on span "Learning Plan" at bounding box center [77, 131] width 71 height 15
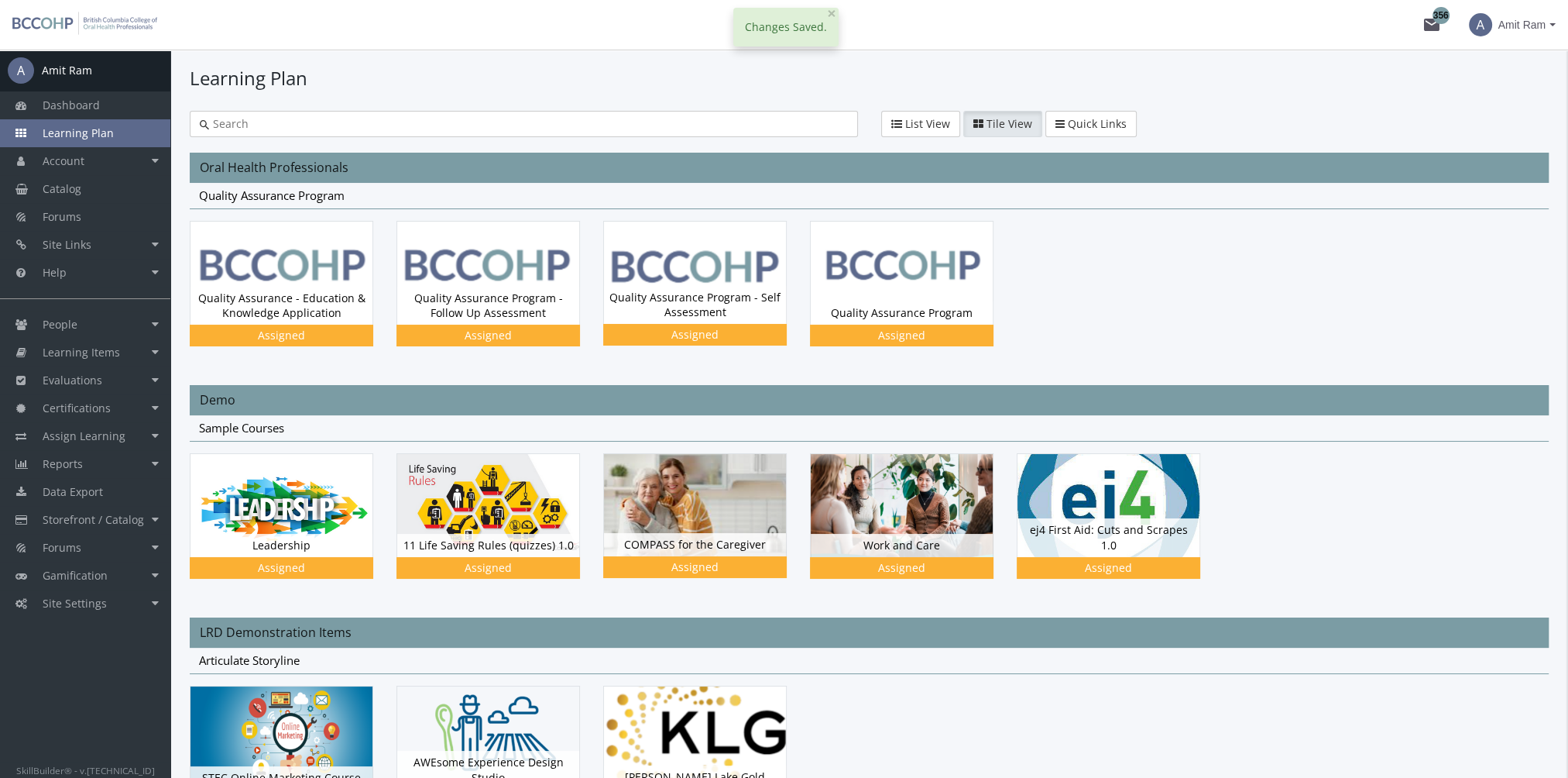
click at [821, 10] on div "Changes Saved. × Close" at bounding box center [786, 27] width 106 height 38
click at [833, 16] on span "×" at bounding box center [832, 13] width 9 height 22
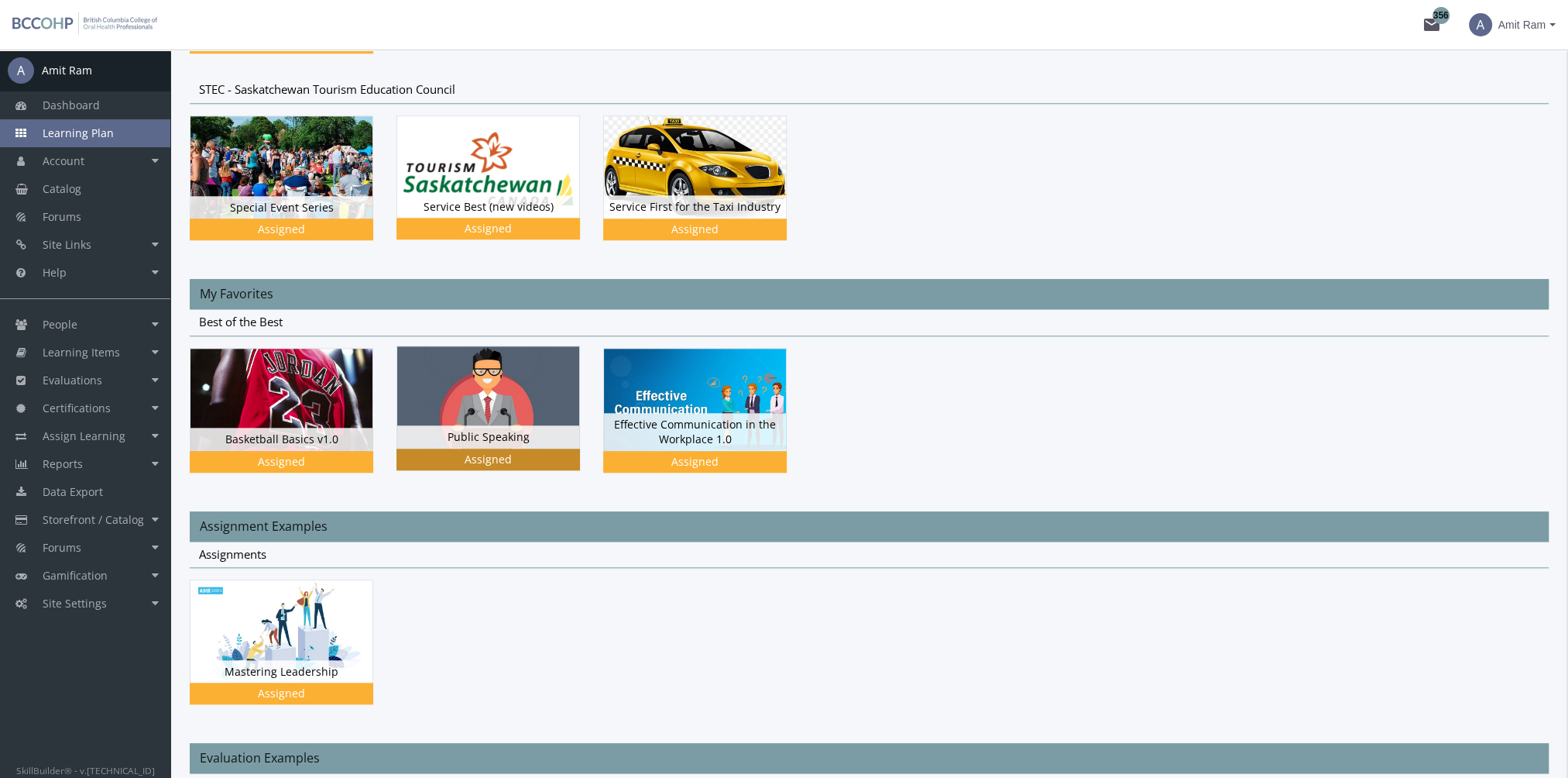
scroll to position [2091, 0]
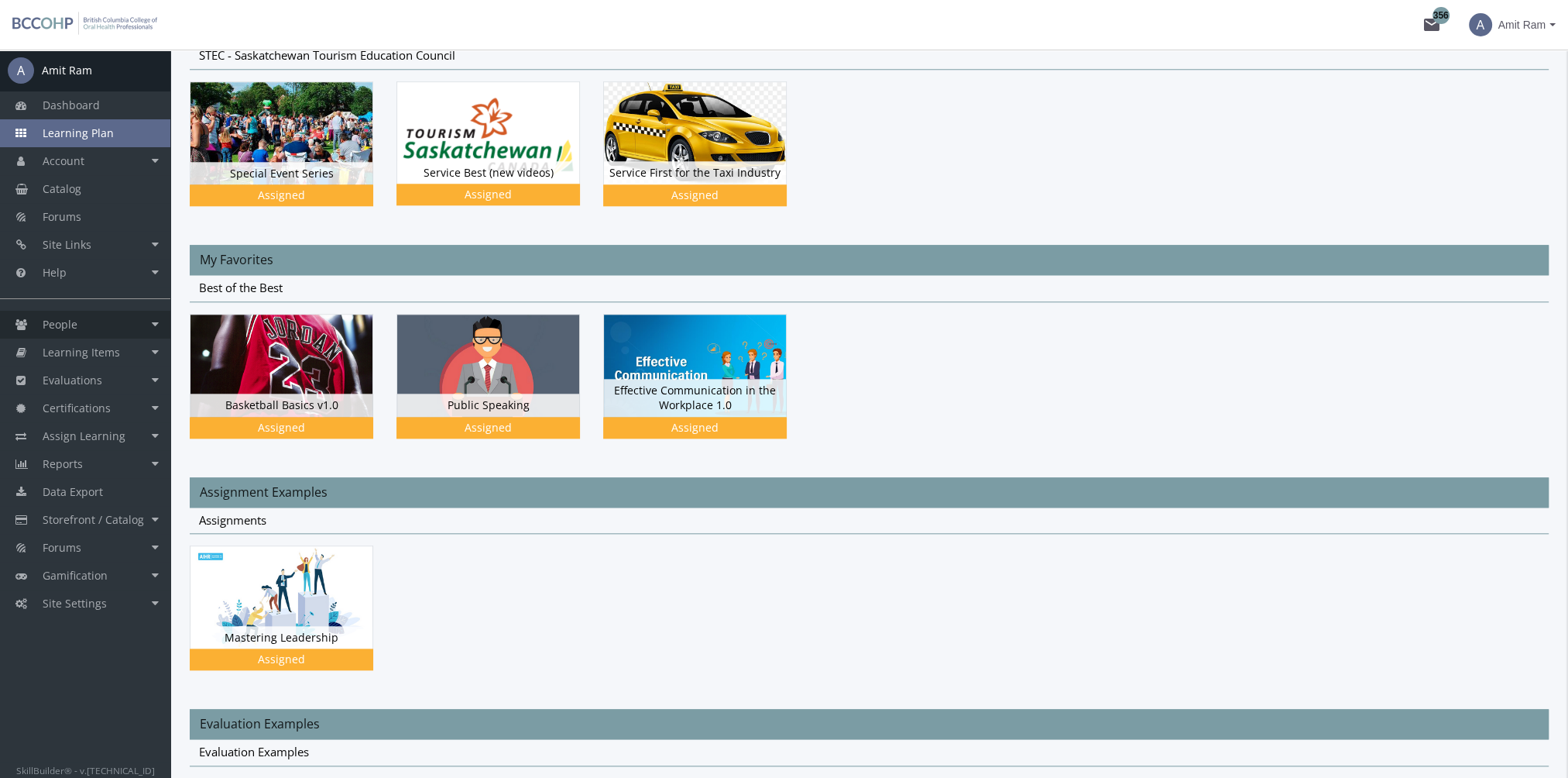
drag, startPoint x: 90, startPoint y: 315, endPoint x: 93, endPoint y: 327, distance: 12.4
click at [90, 315] on link "People" at bounding box center [85, 325] width 171 height 28
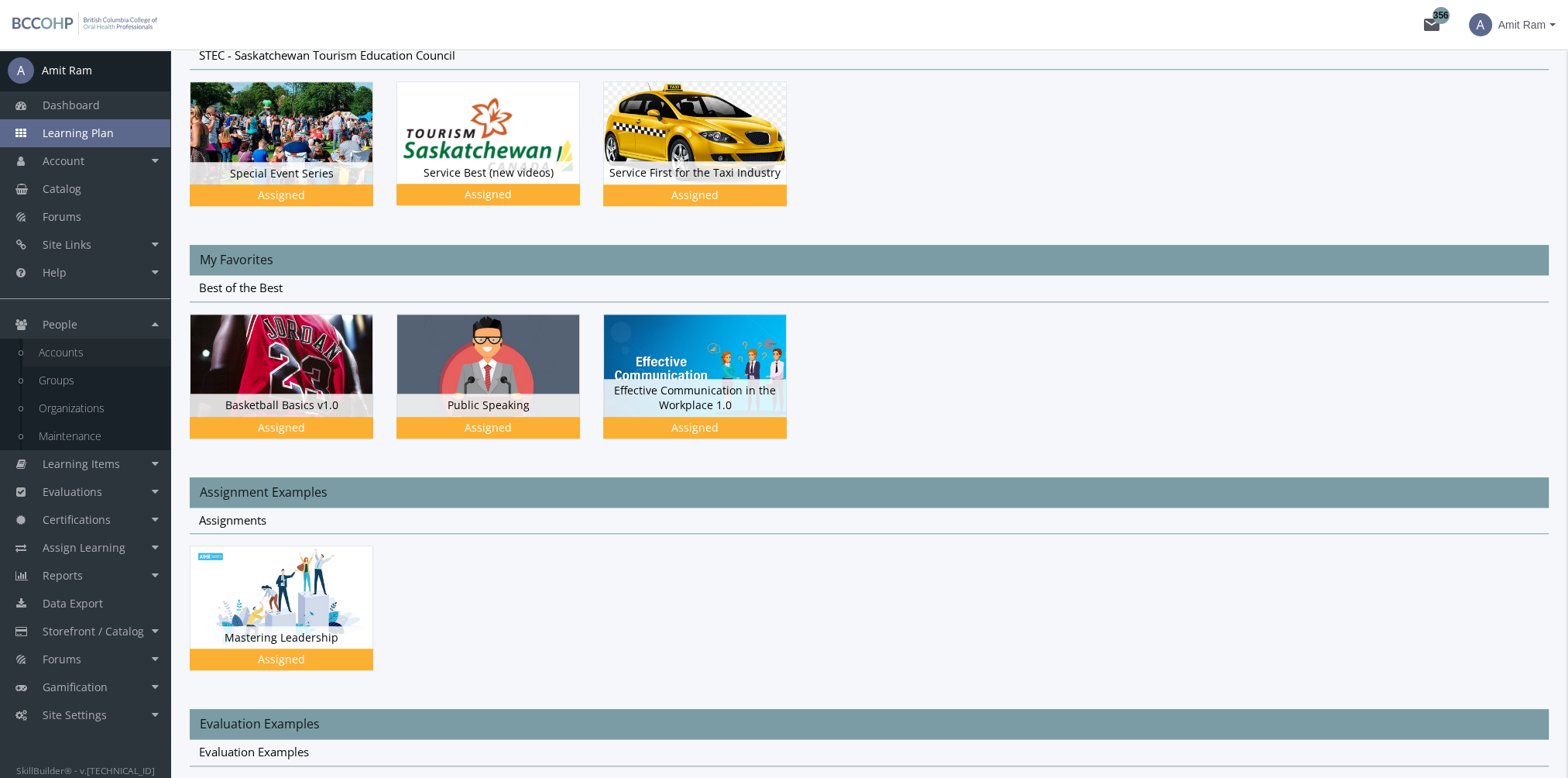
click at [99, 349] on link "Accounts" at bounding box center [97, 352] width 147 height 28
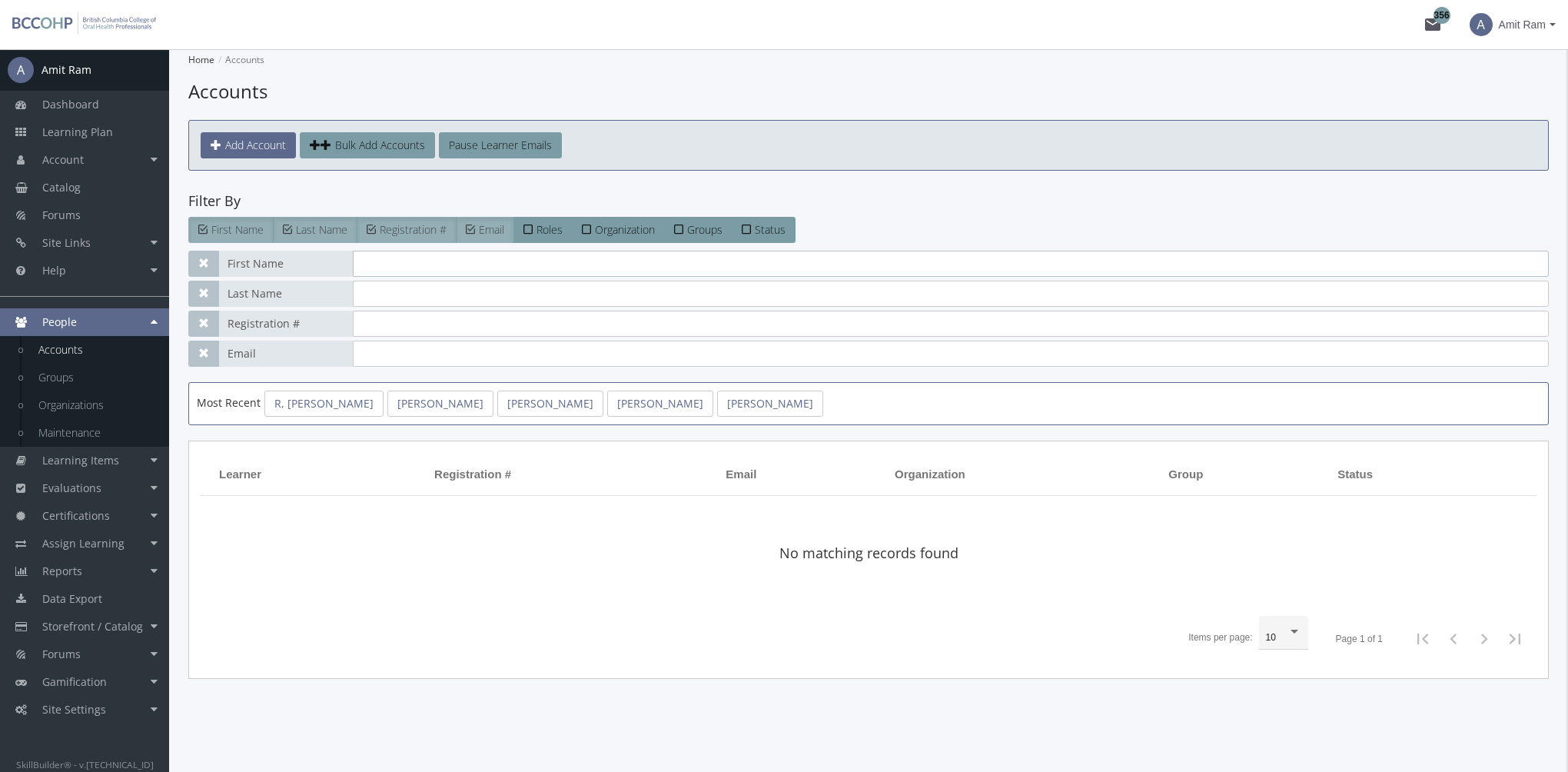
click at [426, 256] on input "text" at bounding box center [951, 264] width 1196 height 26
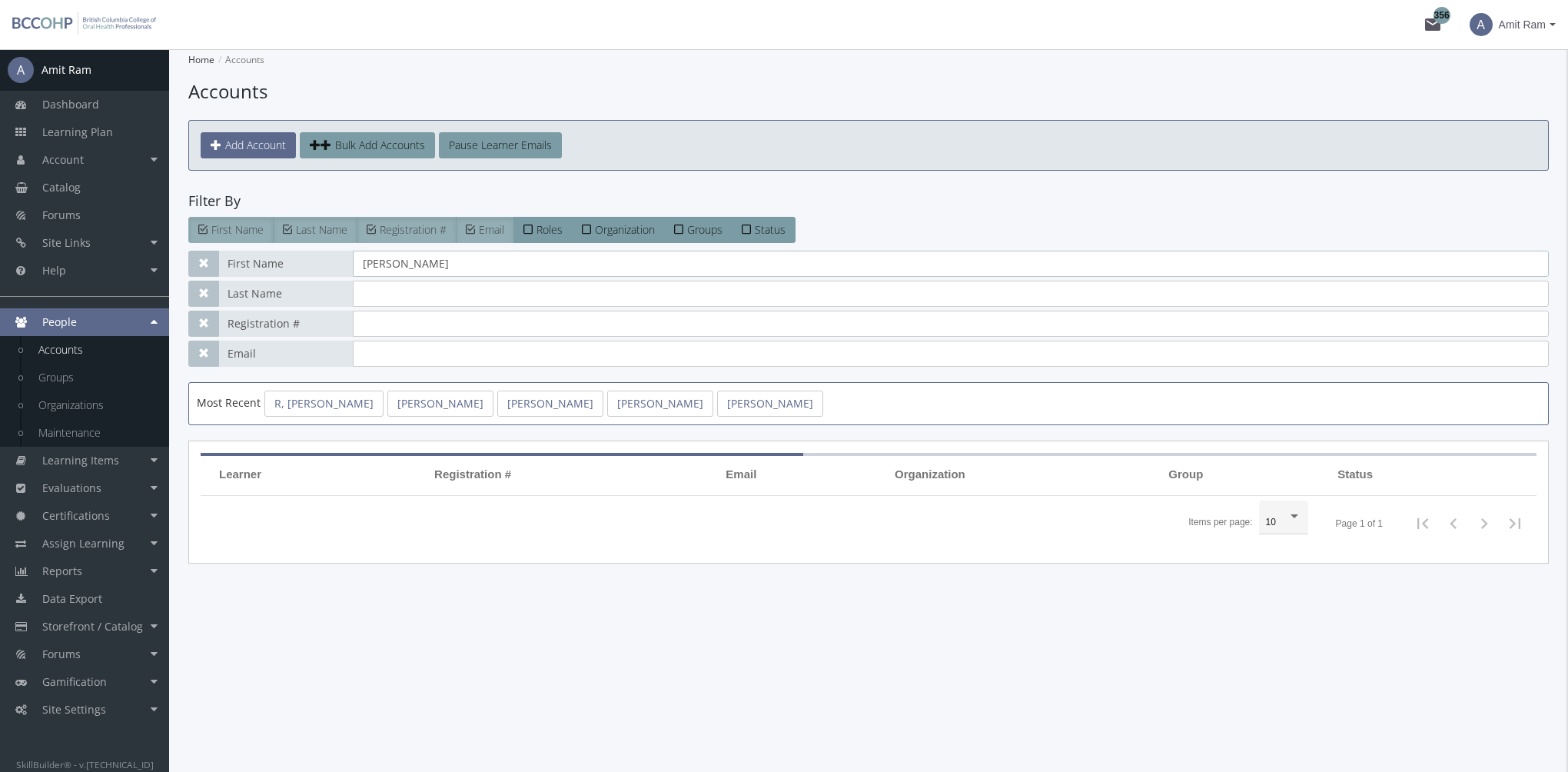
type input "[PERSON_NAME]"
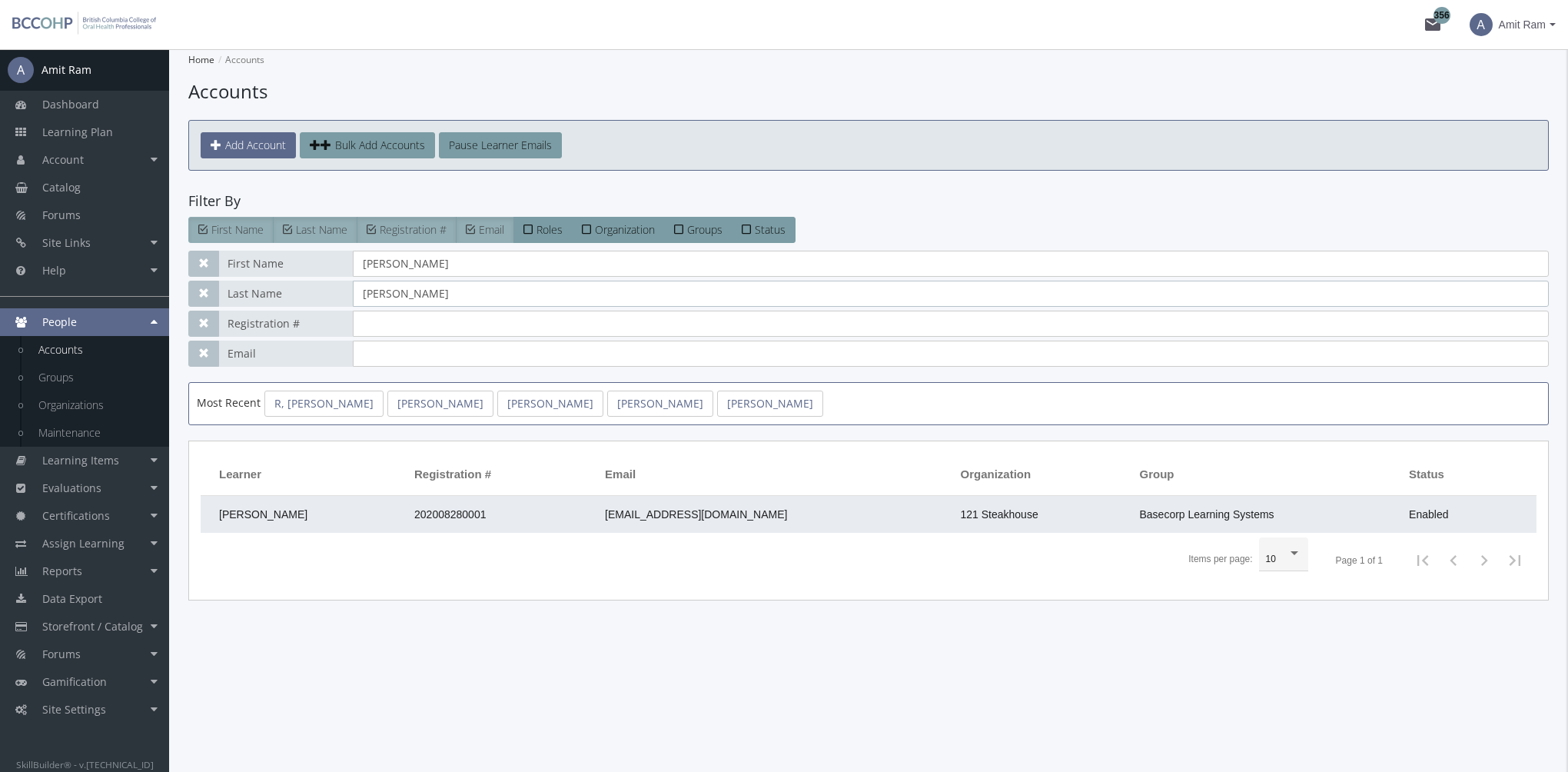
type input "ramchandani"
click at [443, 513] on span "202008280001" at bounding box center [450, 514] width 71 height 12
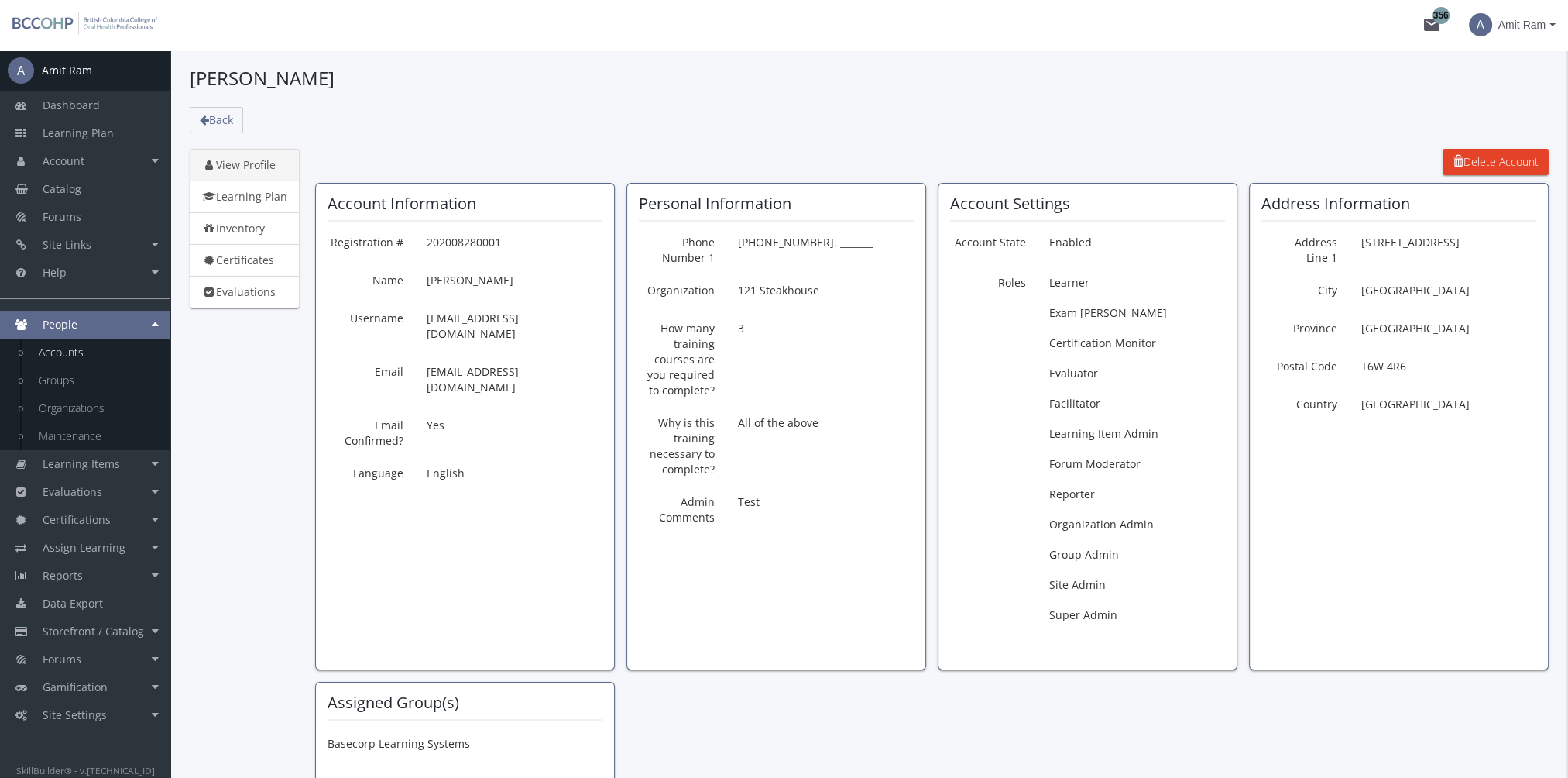
click at [1505, 30] on span "Amit Ram" at bounding box center [1522, 25] width 47 height 28
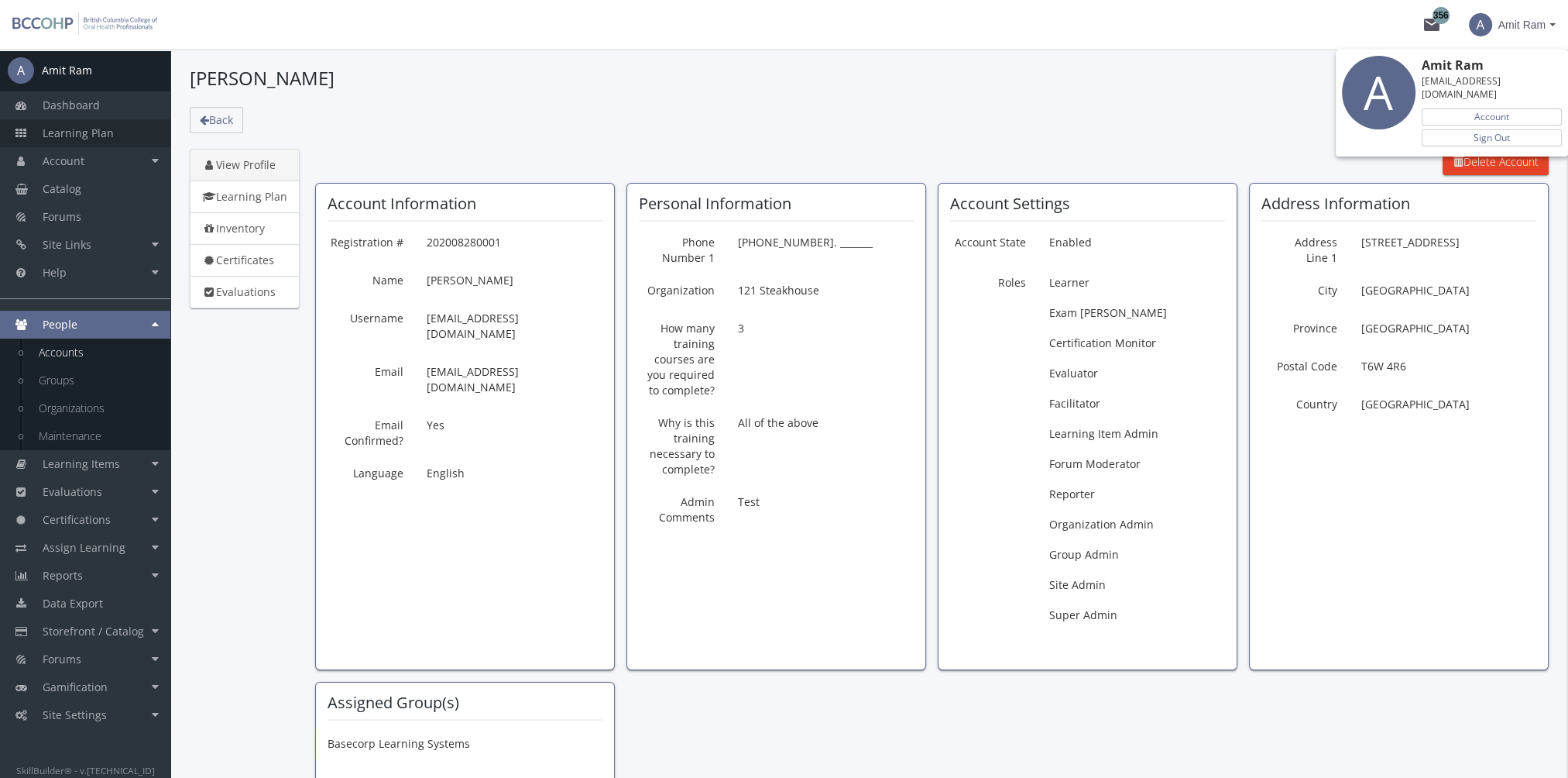
click at [73, 127] on div at bounding box center [784, 389] width 1568 height 778
click at [81, 129] on span "Learning Plan" at bounding box center [77, 132] width 71 height 15
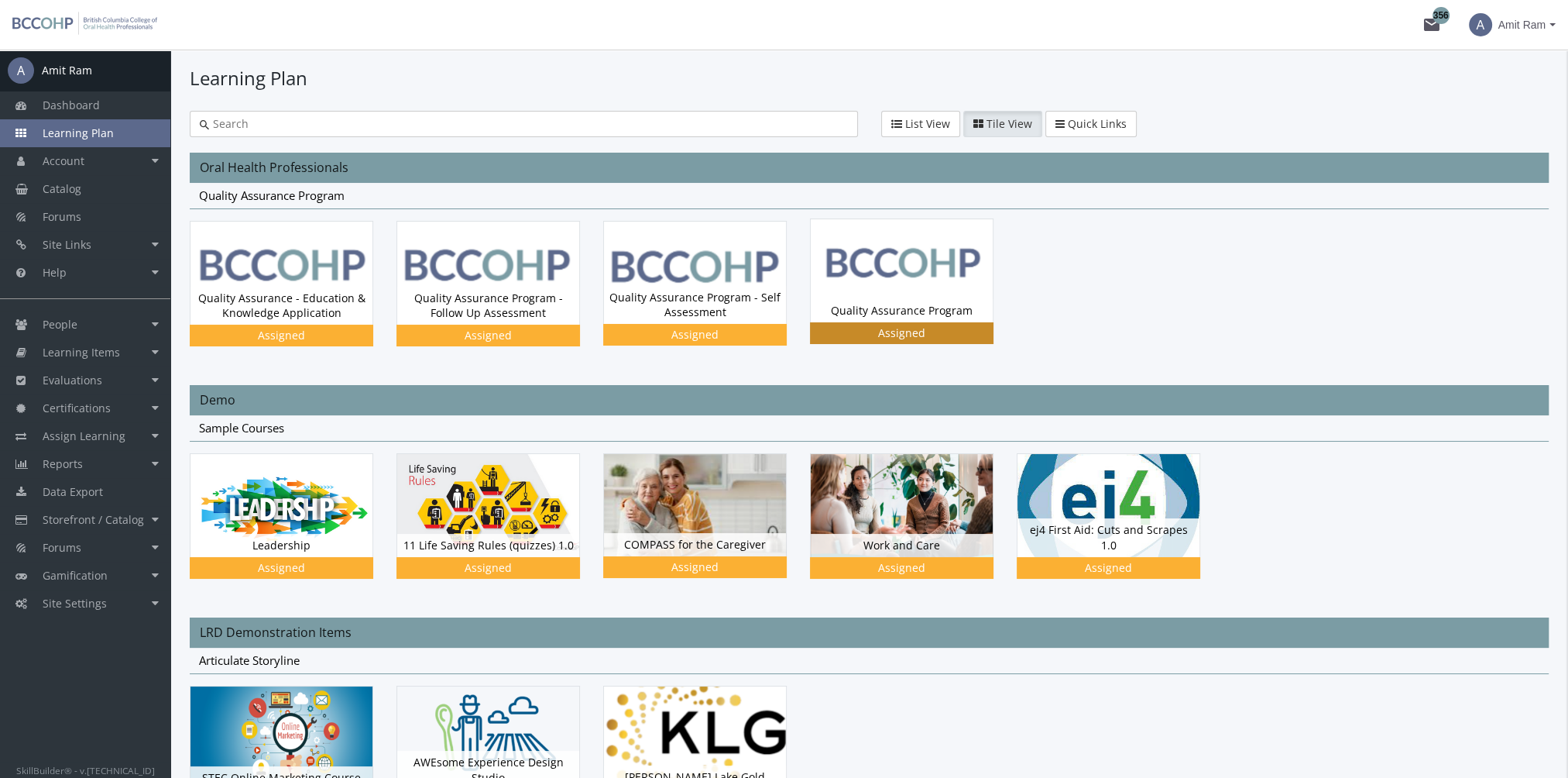
click at [890, 263] on img at bounding box center [901, 270] width 182 height 103
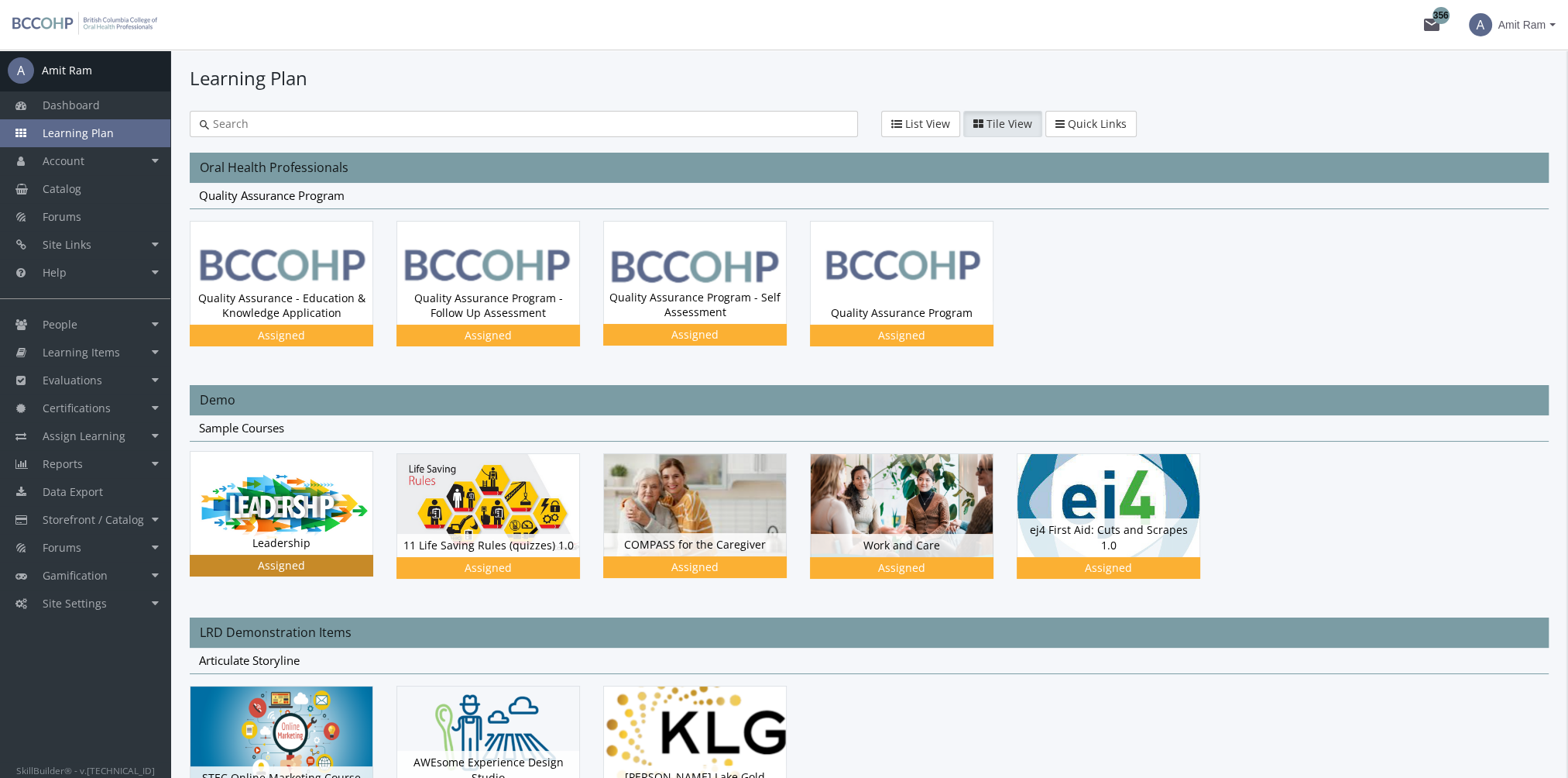
click at [279, 325] on img at bounding box center [281, 273] width 182 height 103
click at [129, 597] on link "Site Settings" at bounding box center [85, 603] width 171 height 28
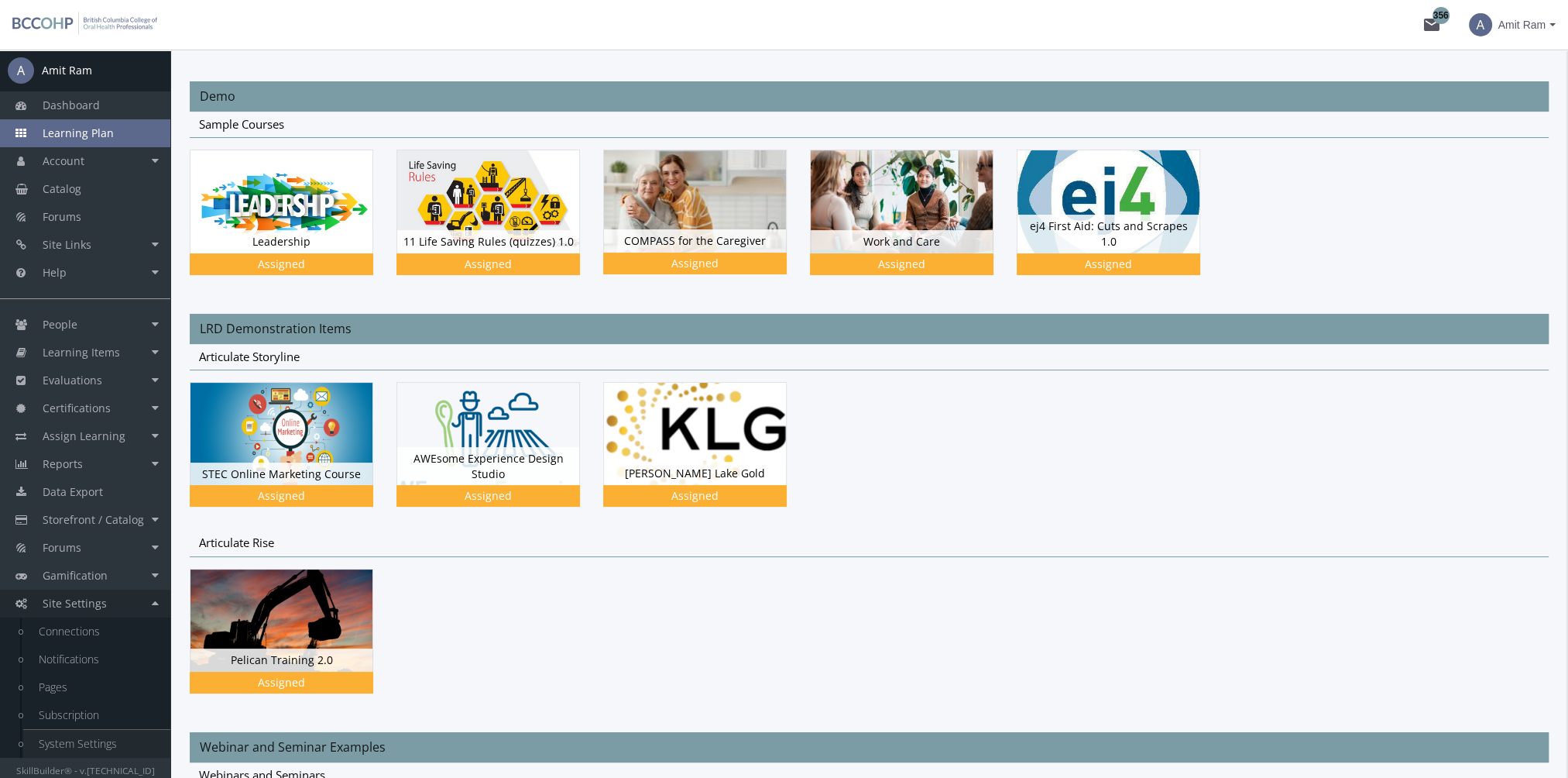
scroll to position [465, 0]
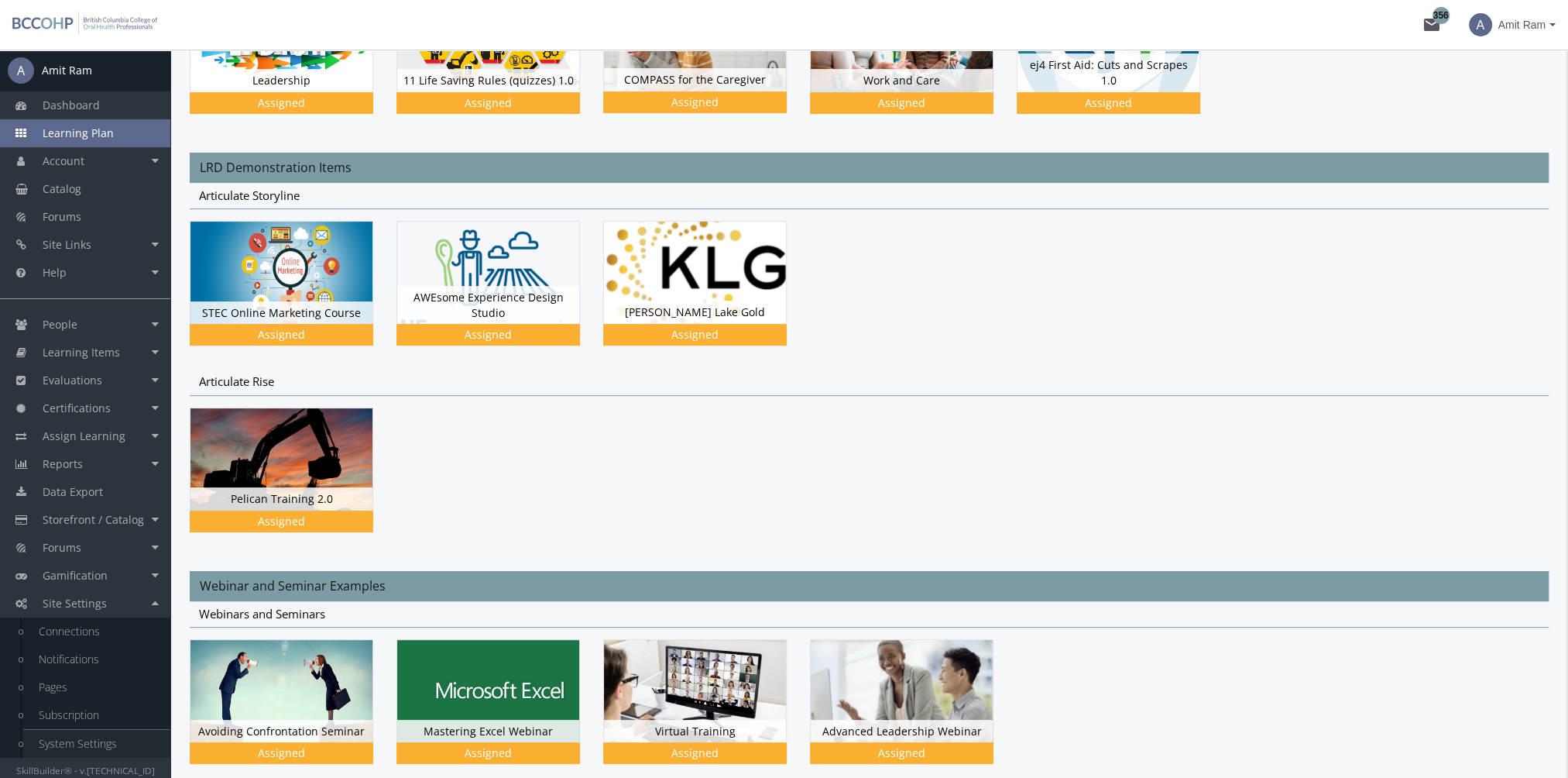
click at [106, 741] on link "System Settings" at bounding box center [97, 744] width 147 height 28
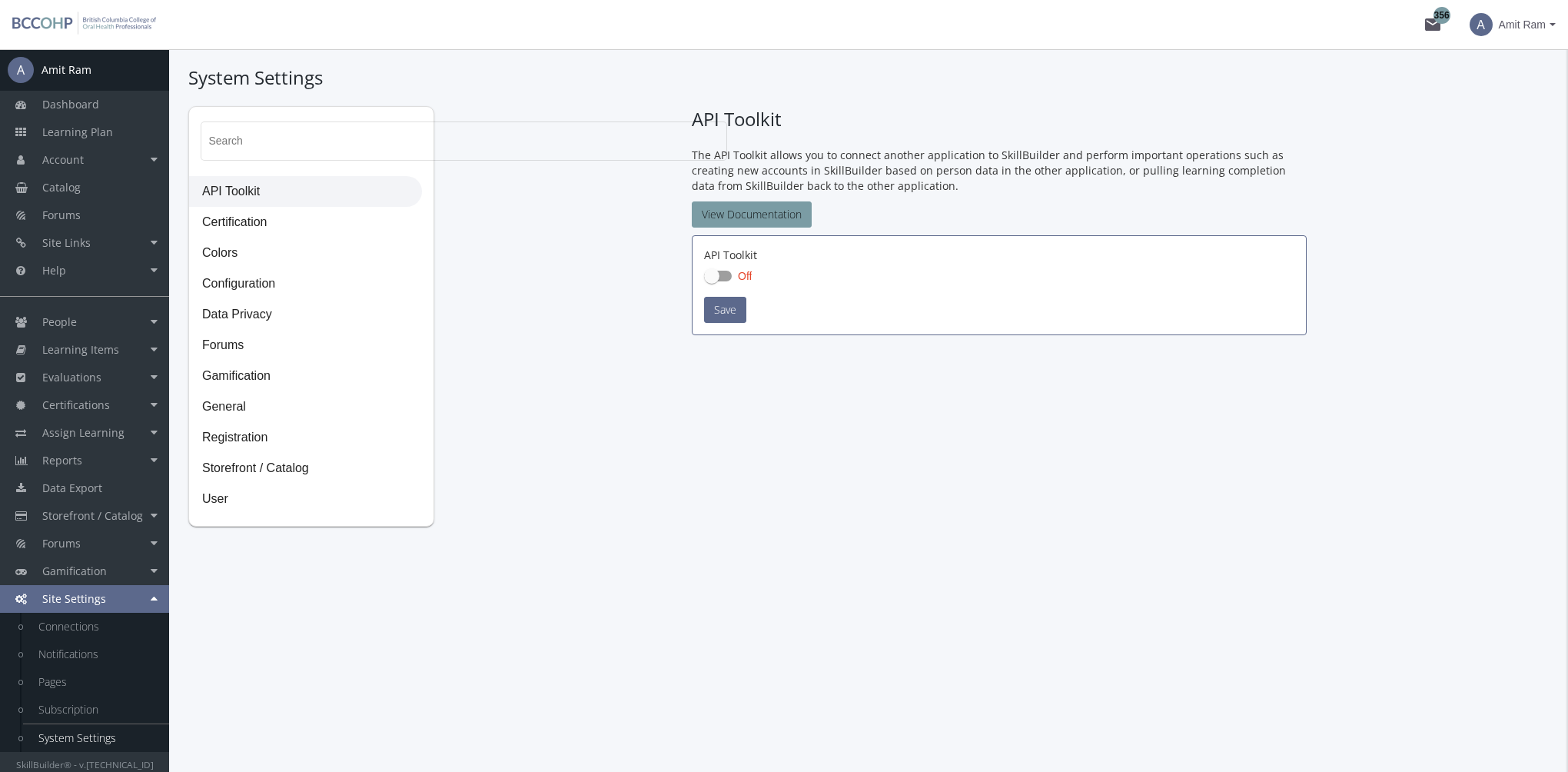
checkbox input "true"
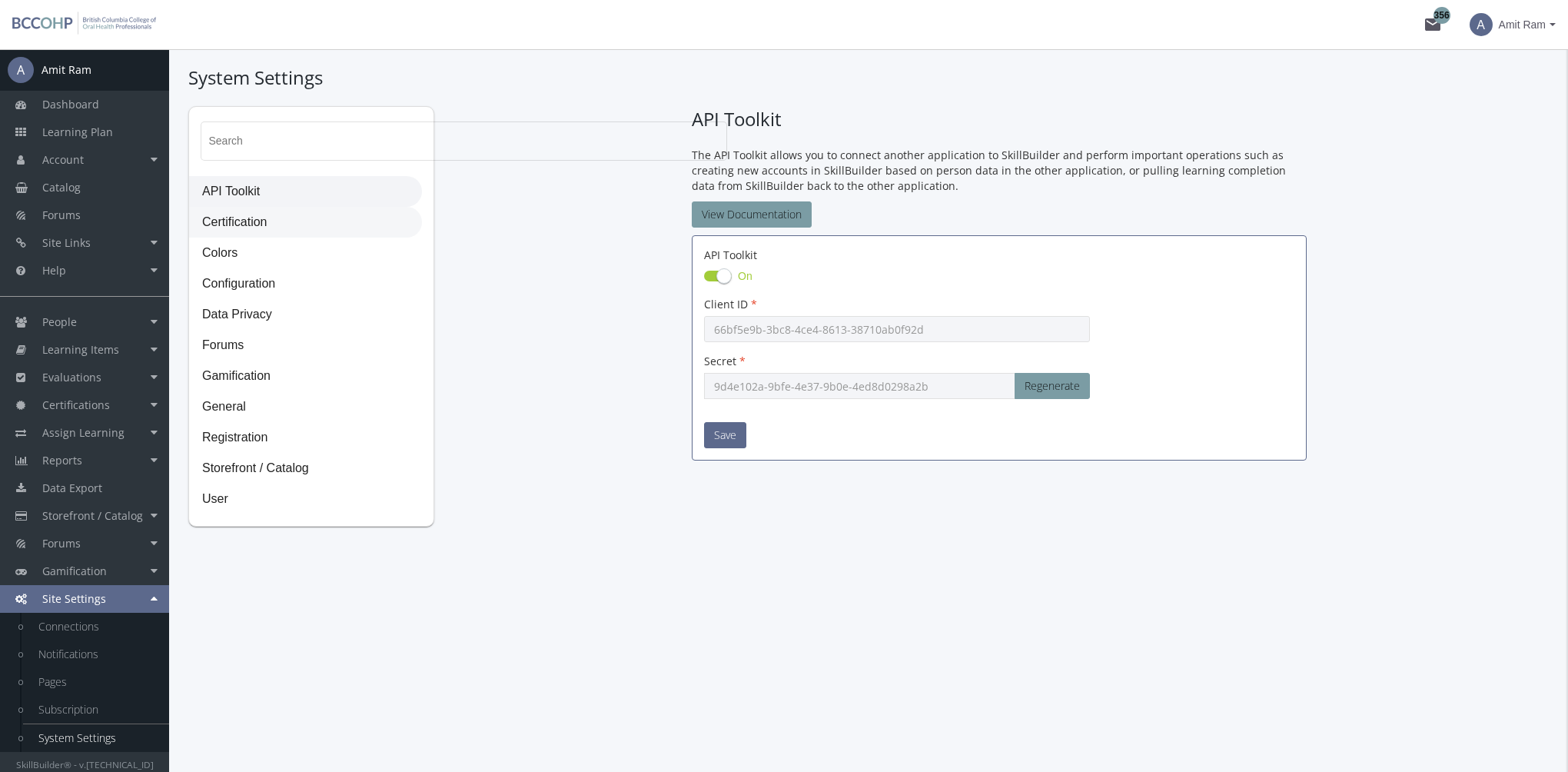
click at [259, 231] on span "Certification" at bounding box center [305, 223] width 231 height 31
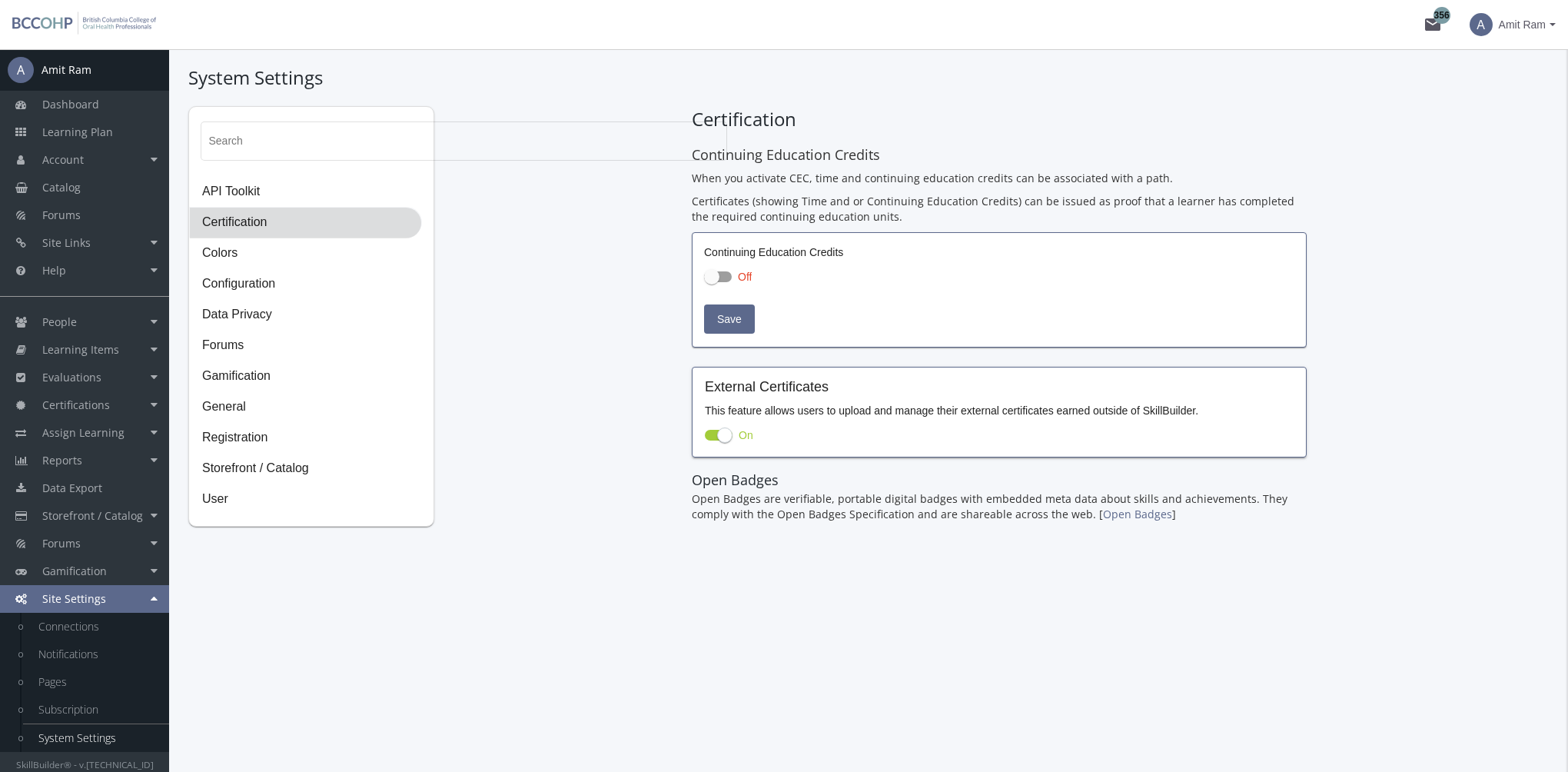
checkbox input "true"
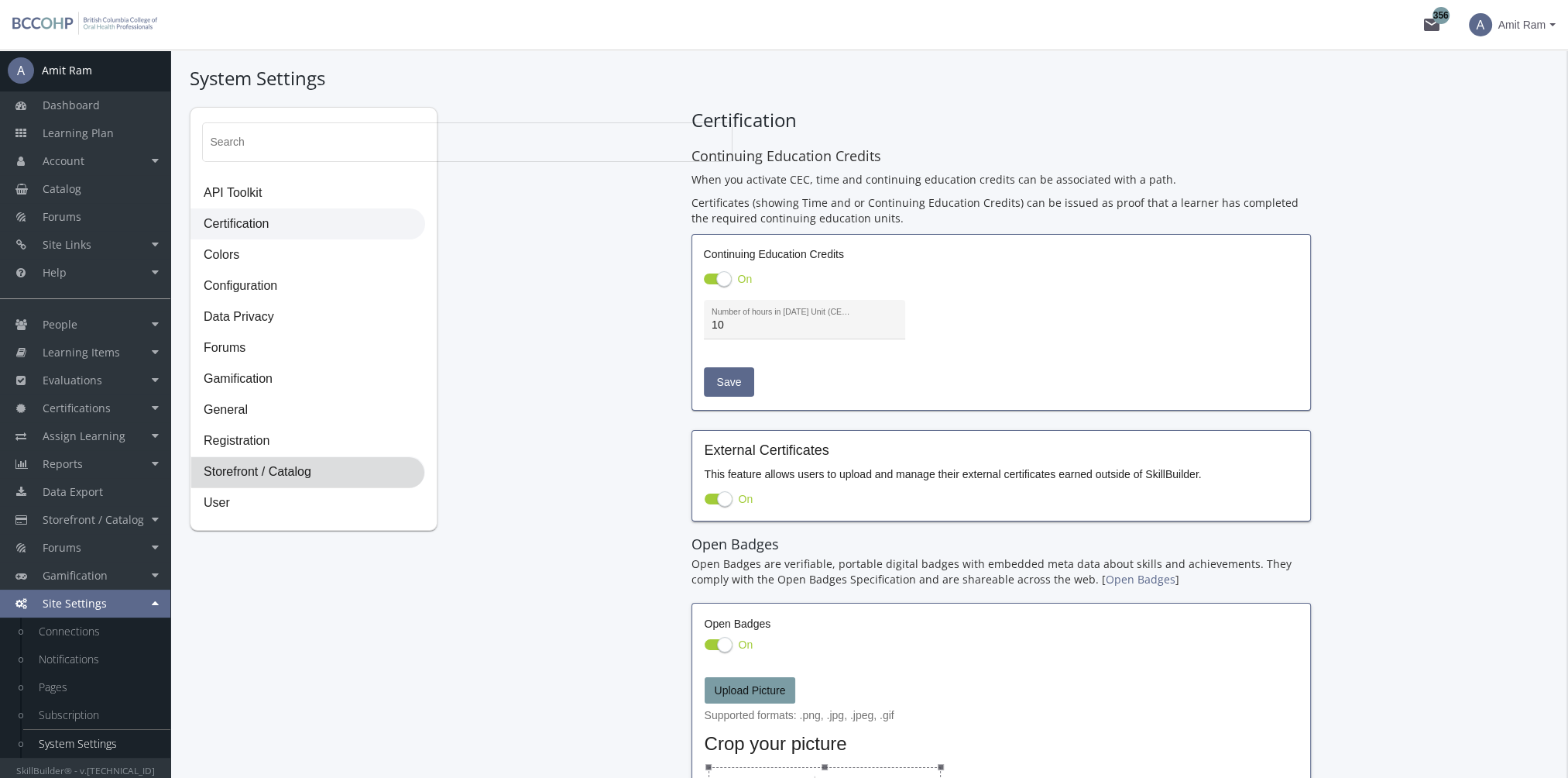
click at [298, 474] on span "Storefront / Catalog" at bounding box center [307, 473] width 233 height 31
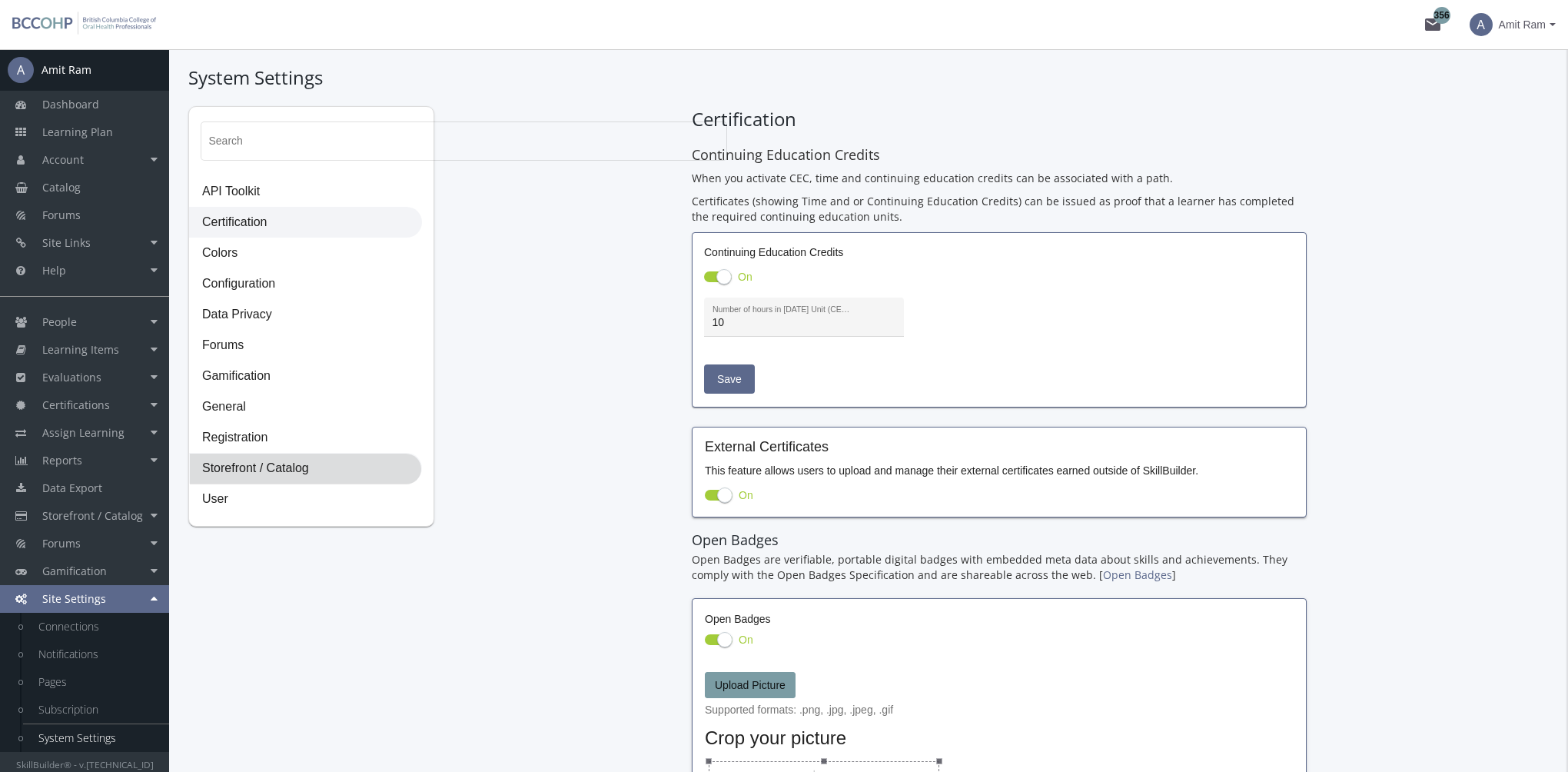
select select "23: USD"
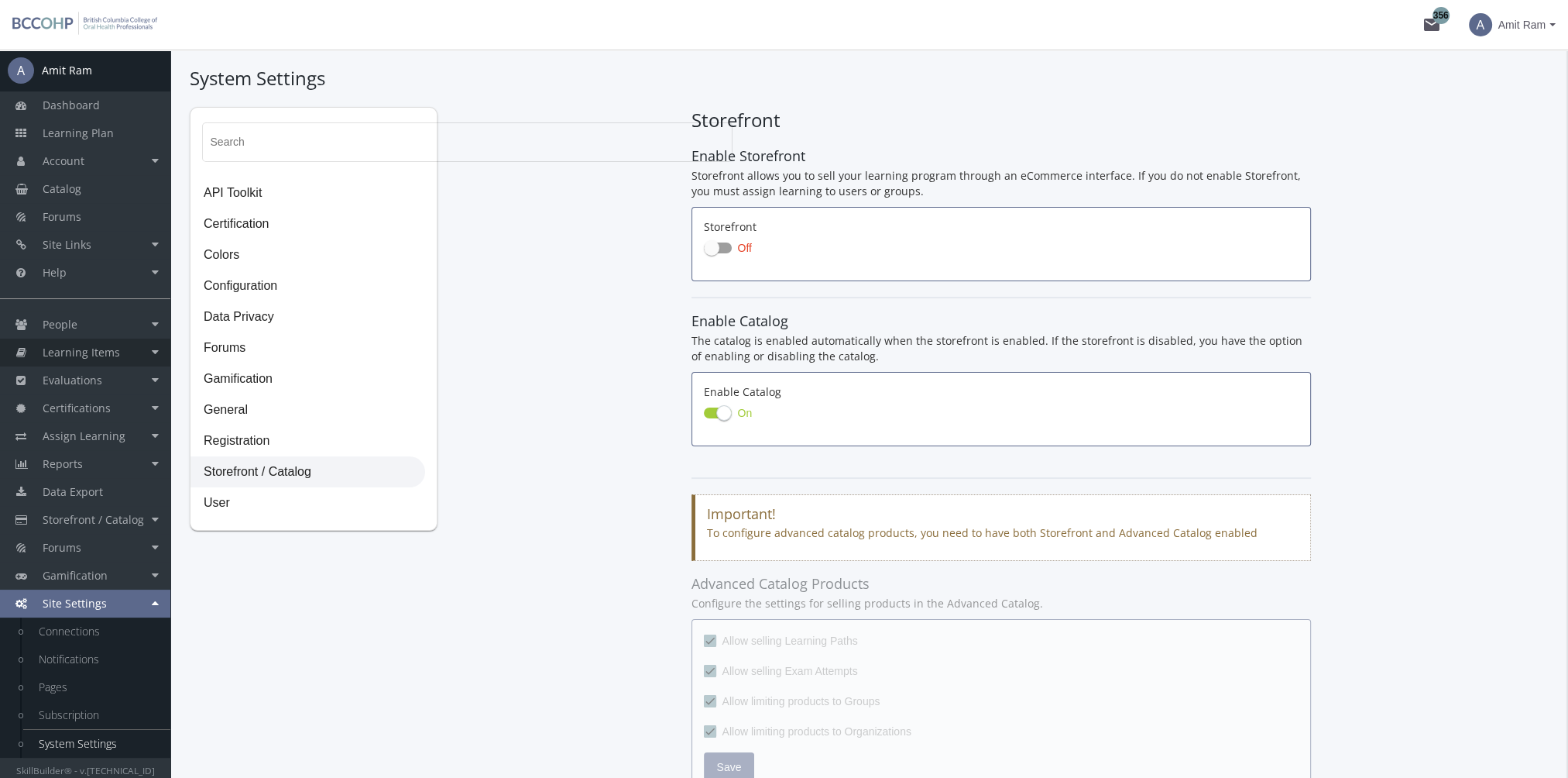
click at [94, 350] on span "Learning Items" at bounding box center [81, 351] width 77 height 15
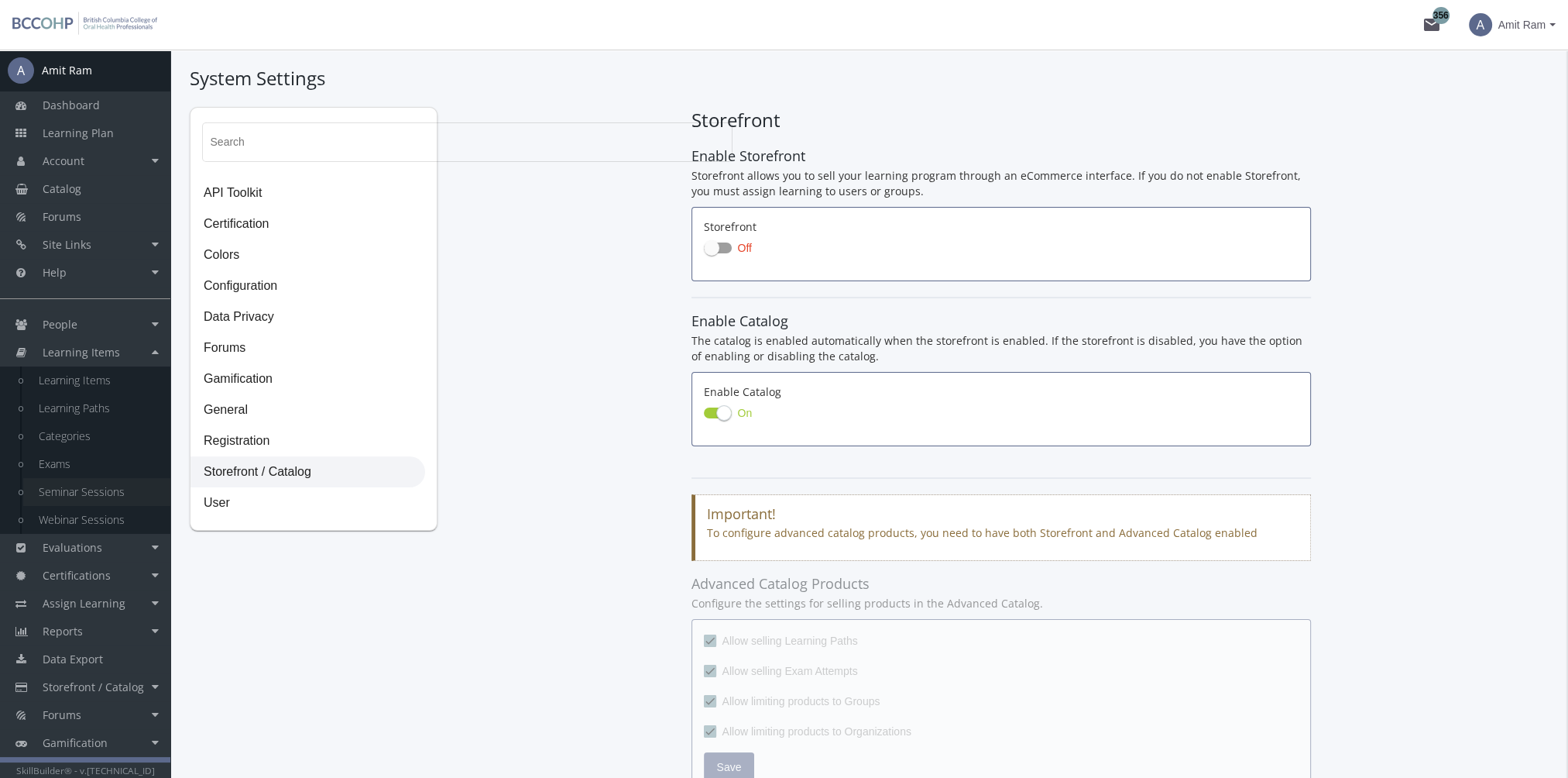
click at [99, 486] on link "Seminar Sessions" at bounding box center [97, 492] width 147 height 28
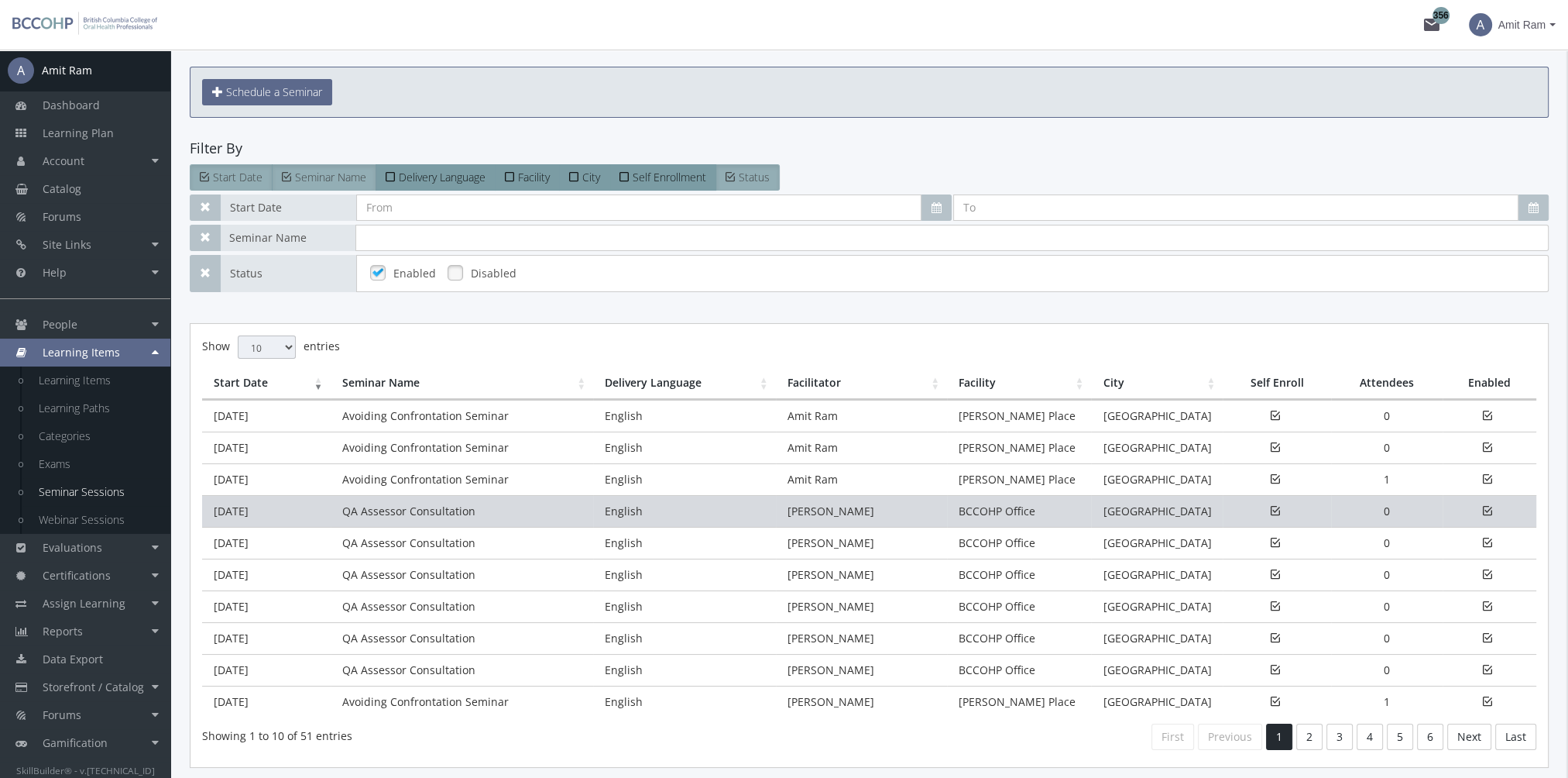
scroll to position [77, 0]
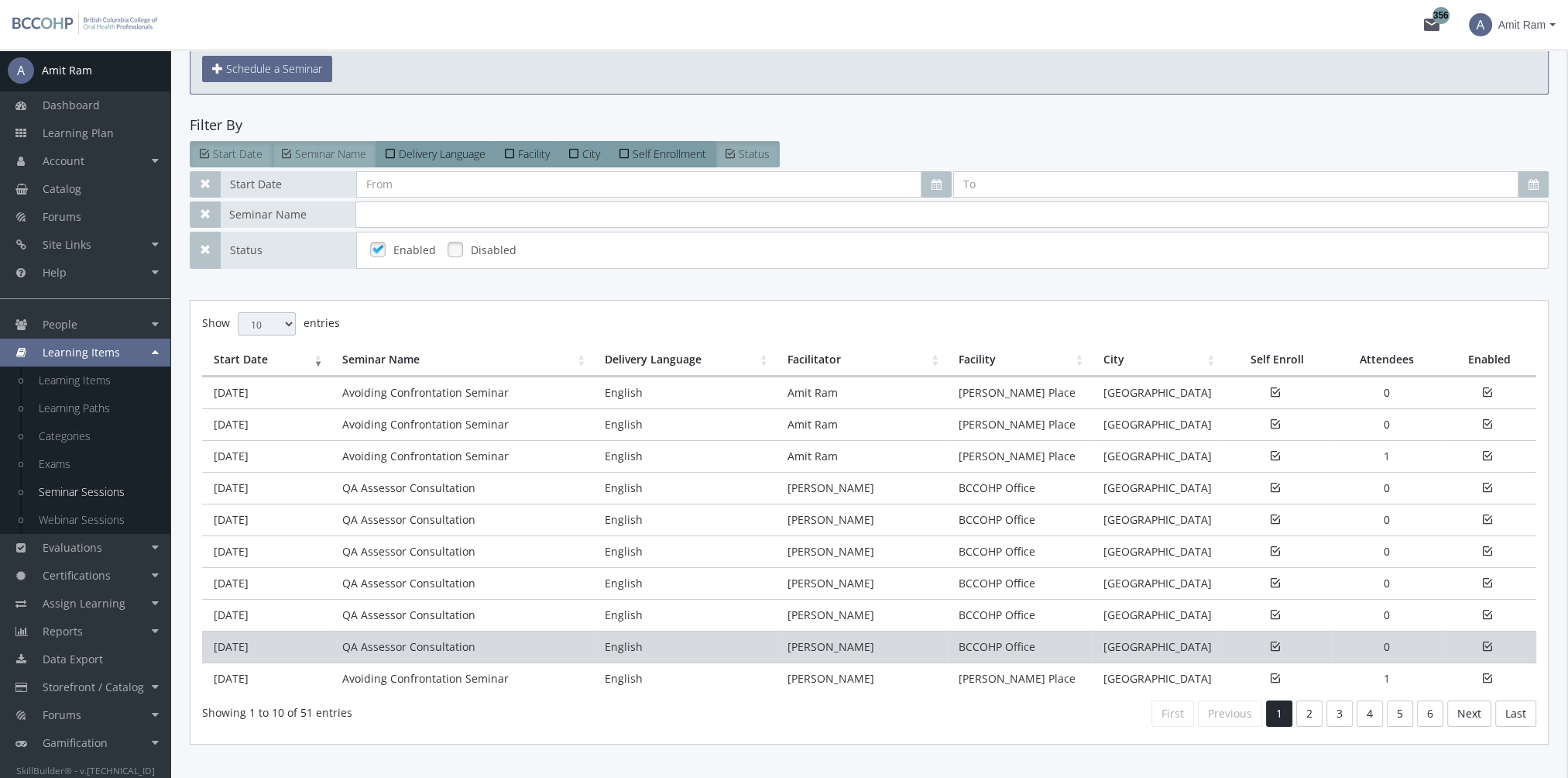
click at [301, 646] on td "[DATE]" at bounding box center [266, 647] width 128 height 32
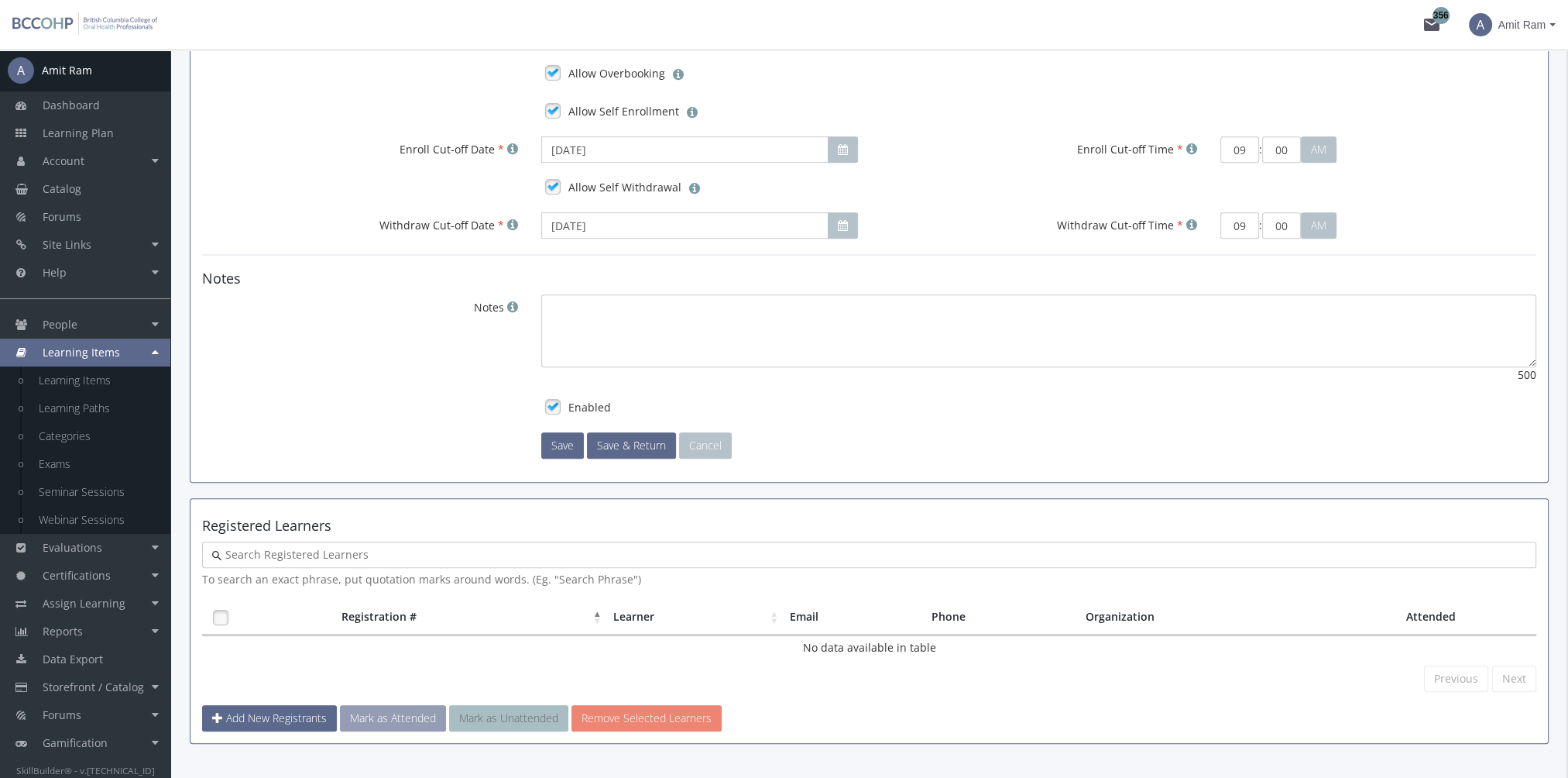
scroll to position [883, 0]
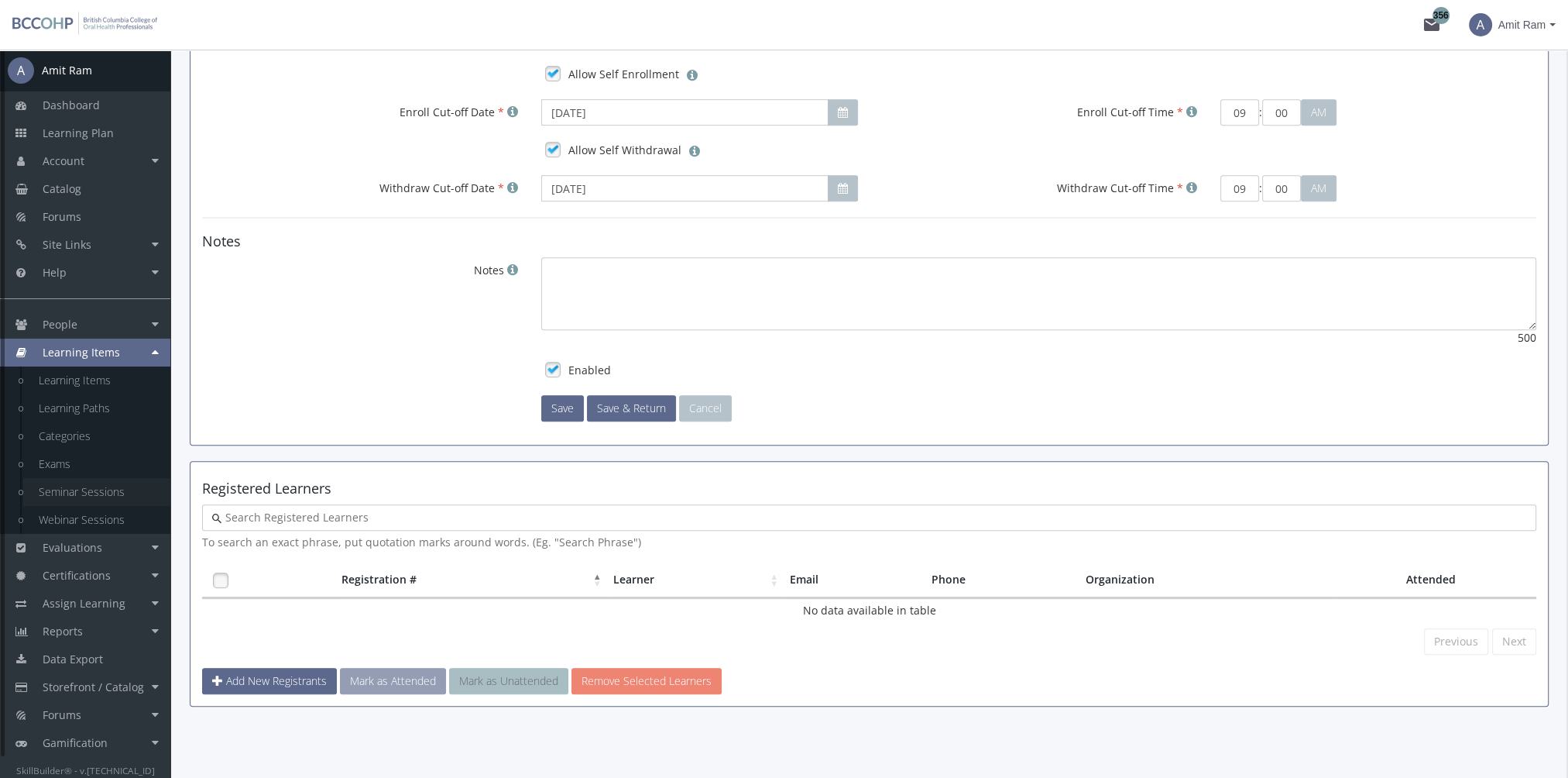
click at [106, 494] on link "Seminar Sessions" at bounding box center [97, 492] width 147 height 28
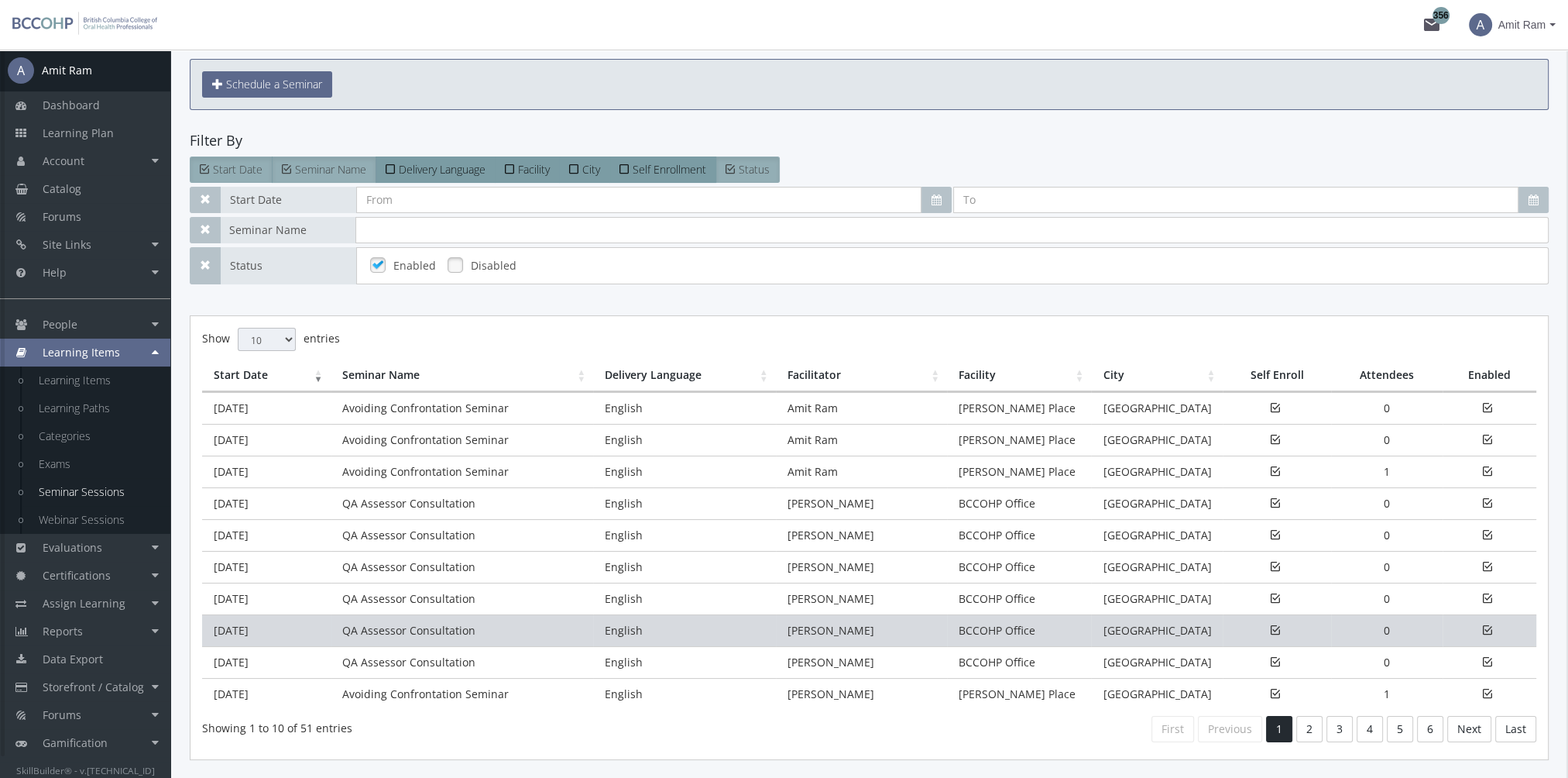
scroll to position [117, 0]
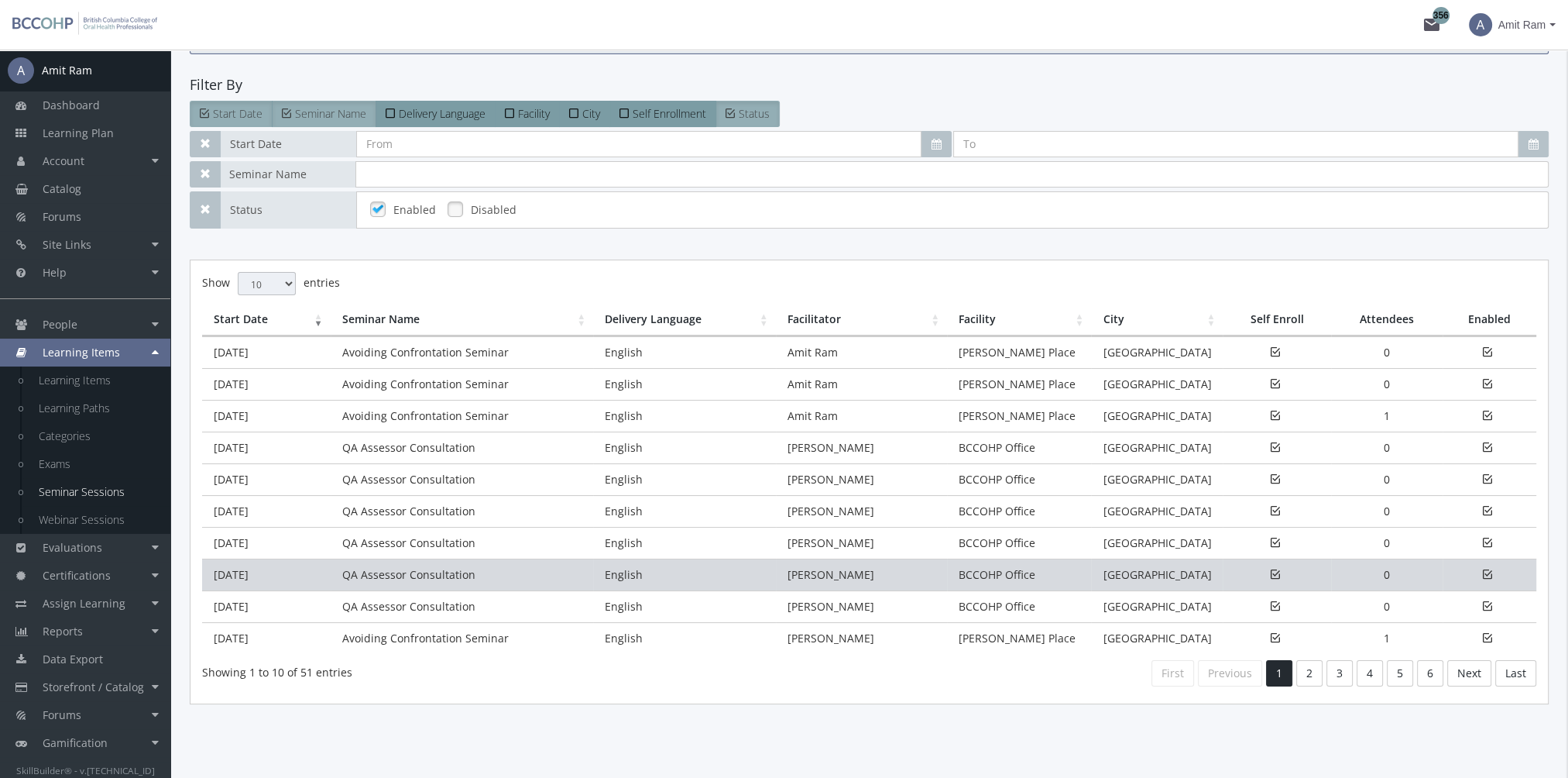
click at [333, 578] on td "QA Assessor Consultation" at bounding box center [462, 574] width 263 height 32
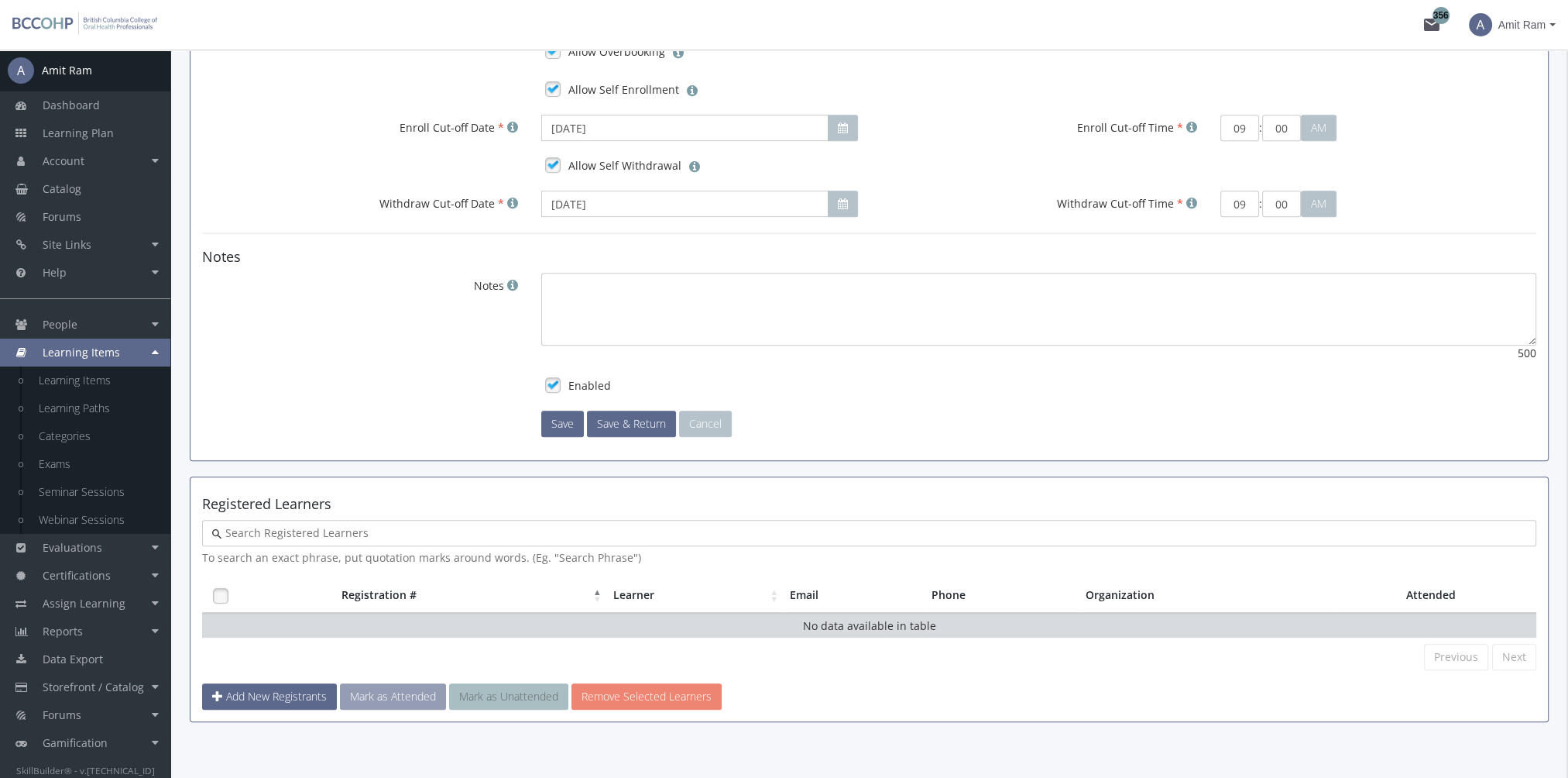
scroll to position [883, 0]
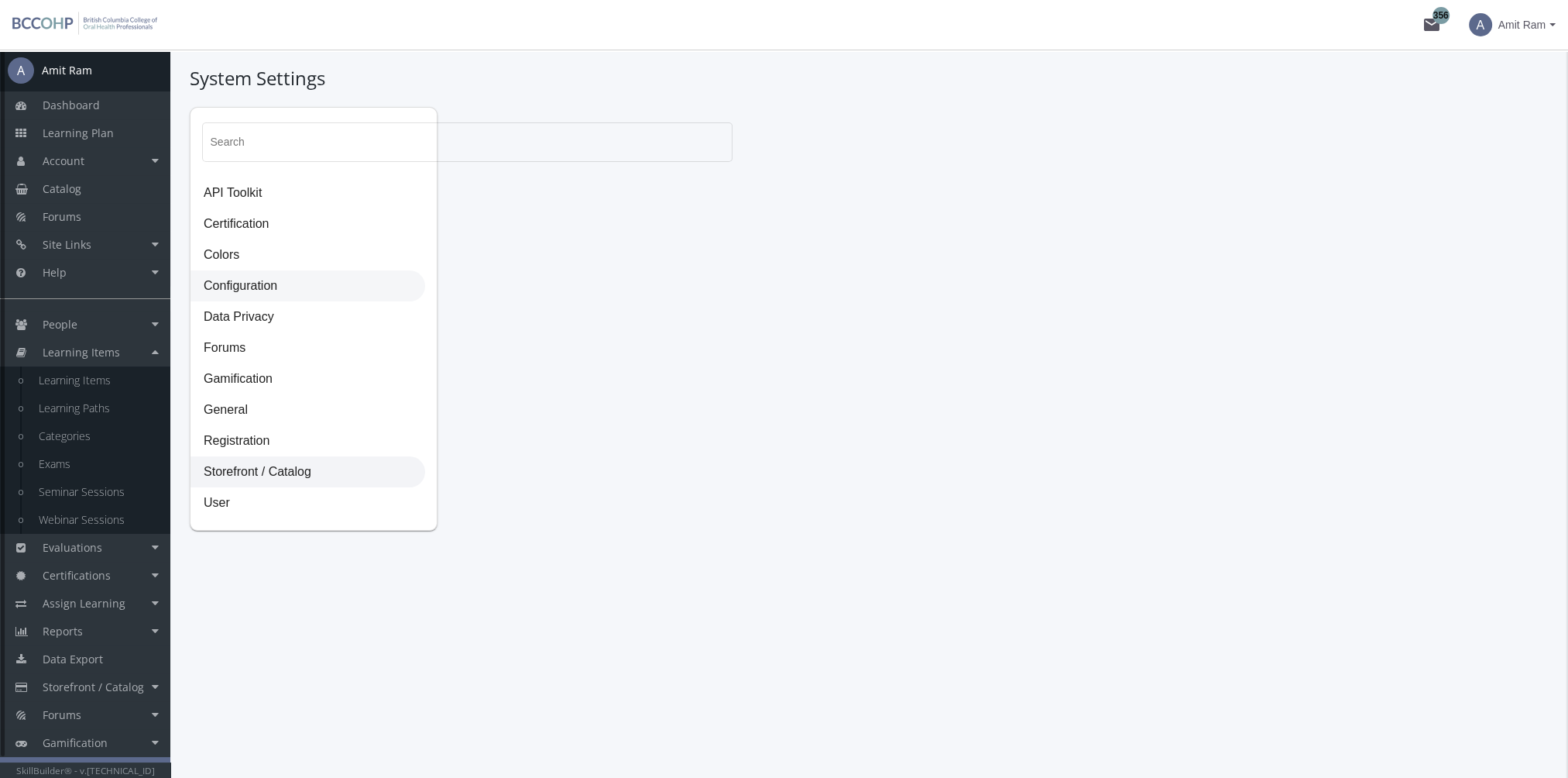
select select "23: USD"
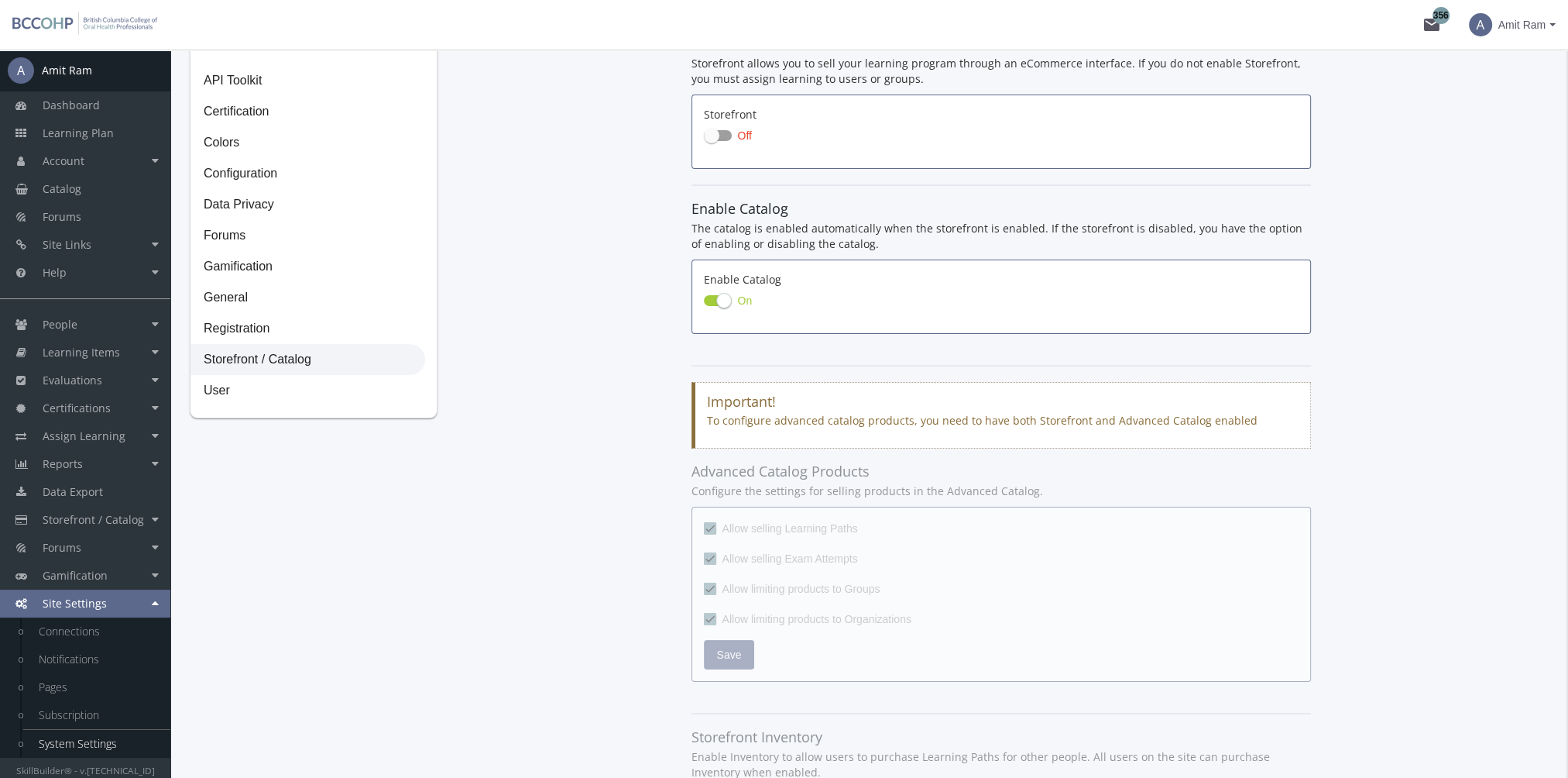
scroll to position [310, 0]
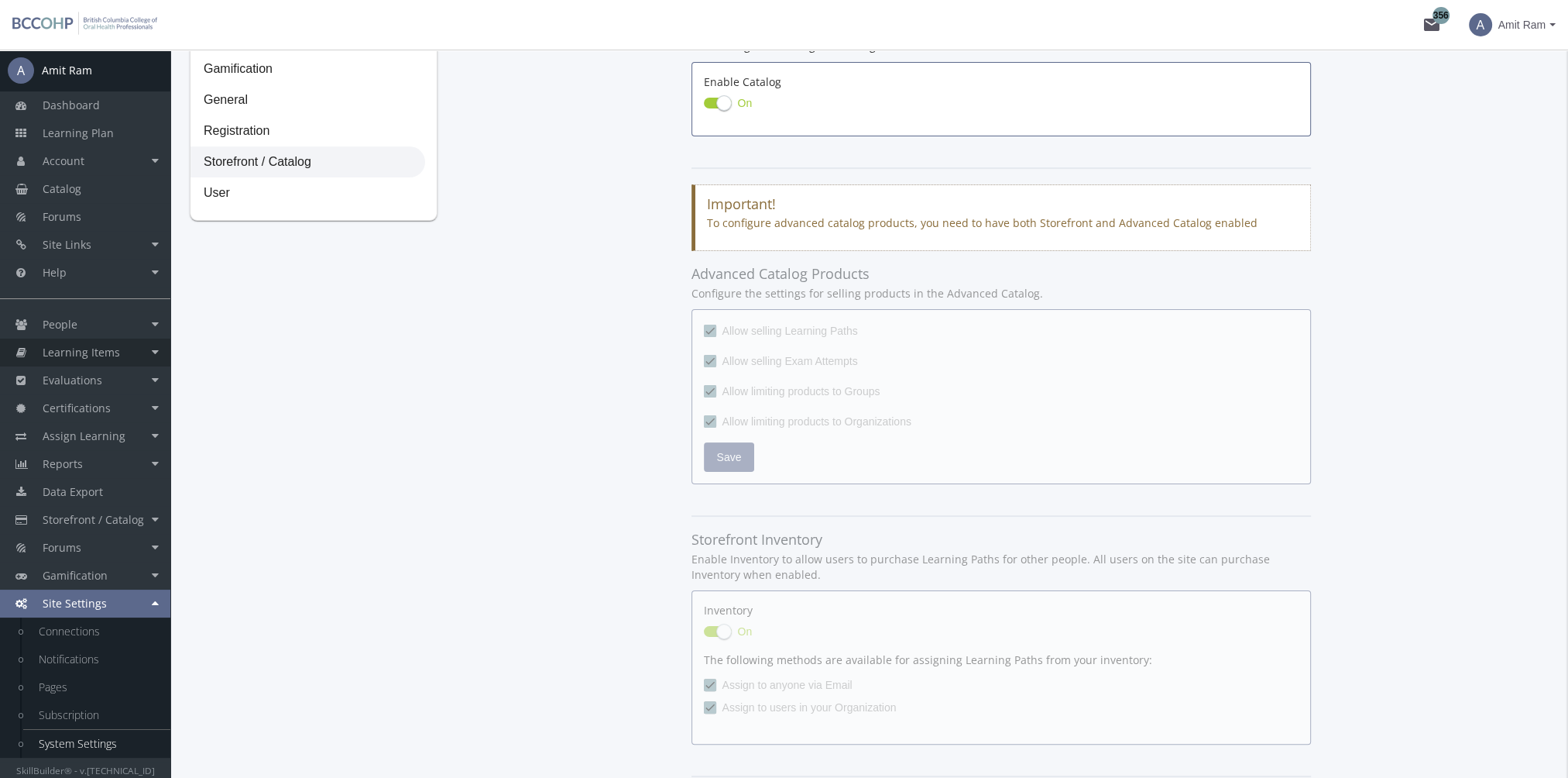
click at [111, 353] on span "Learning Items" at bounding box center [81, 351] width 77 height 15
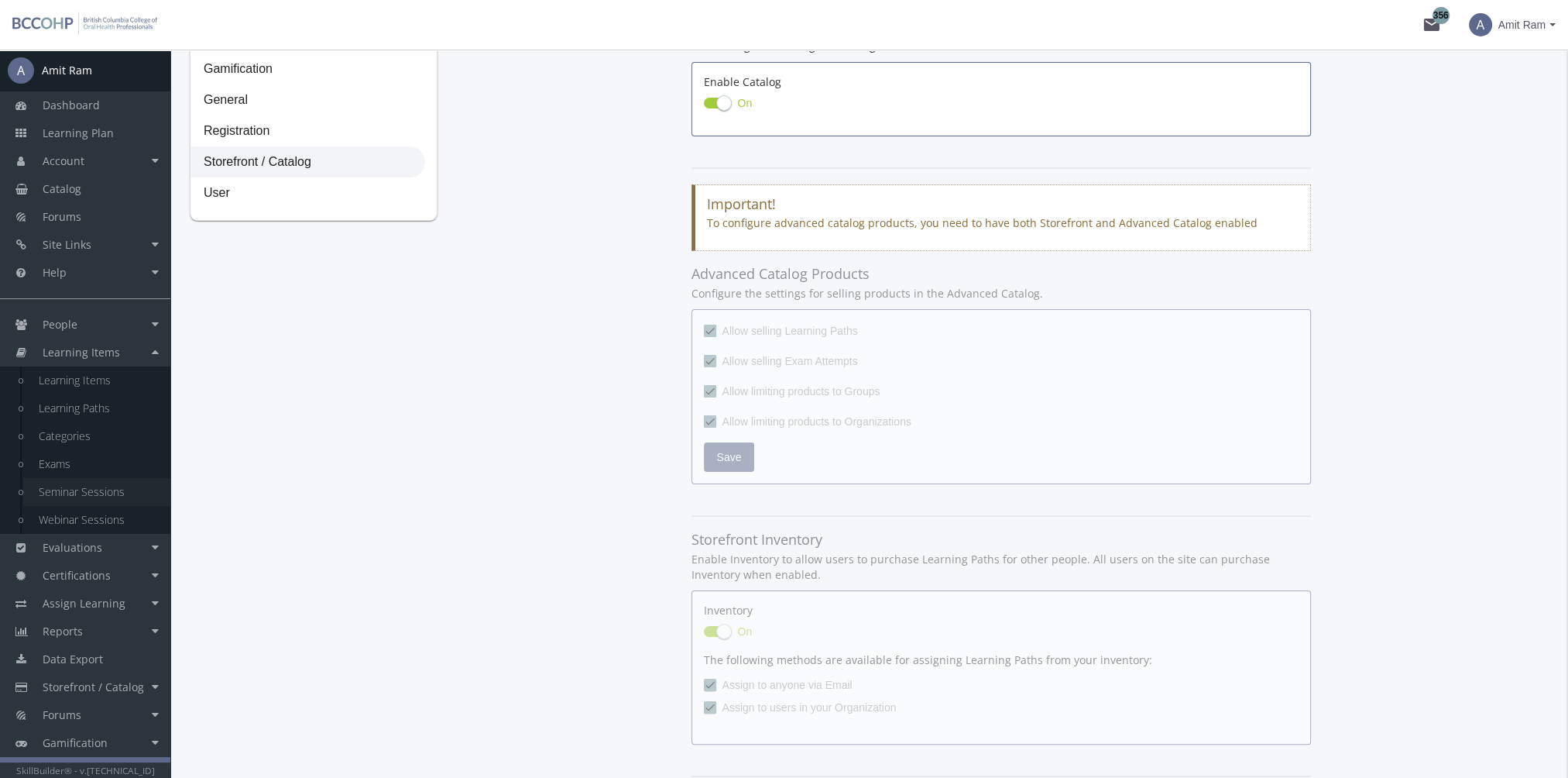
click at [93, 496] on link "Seminar Sessions" at bounding box center [97, 492] width 147 height 28
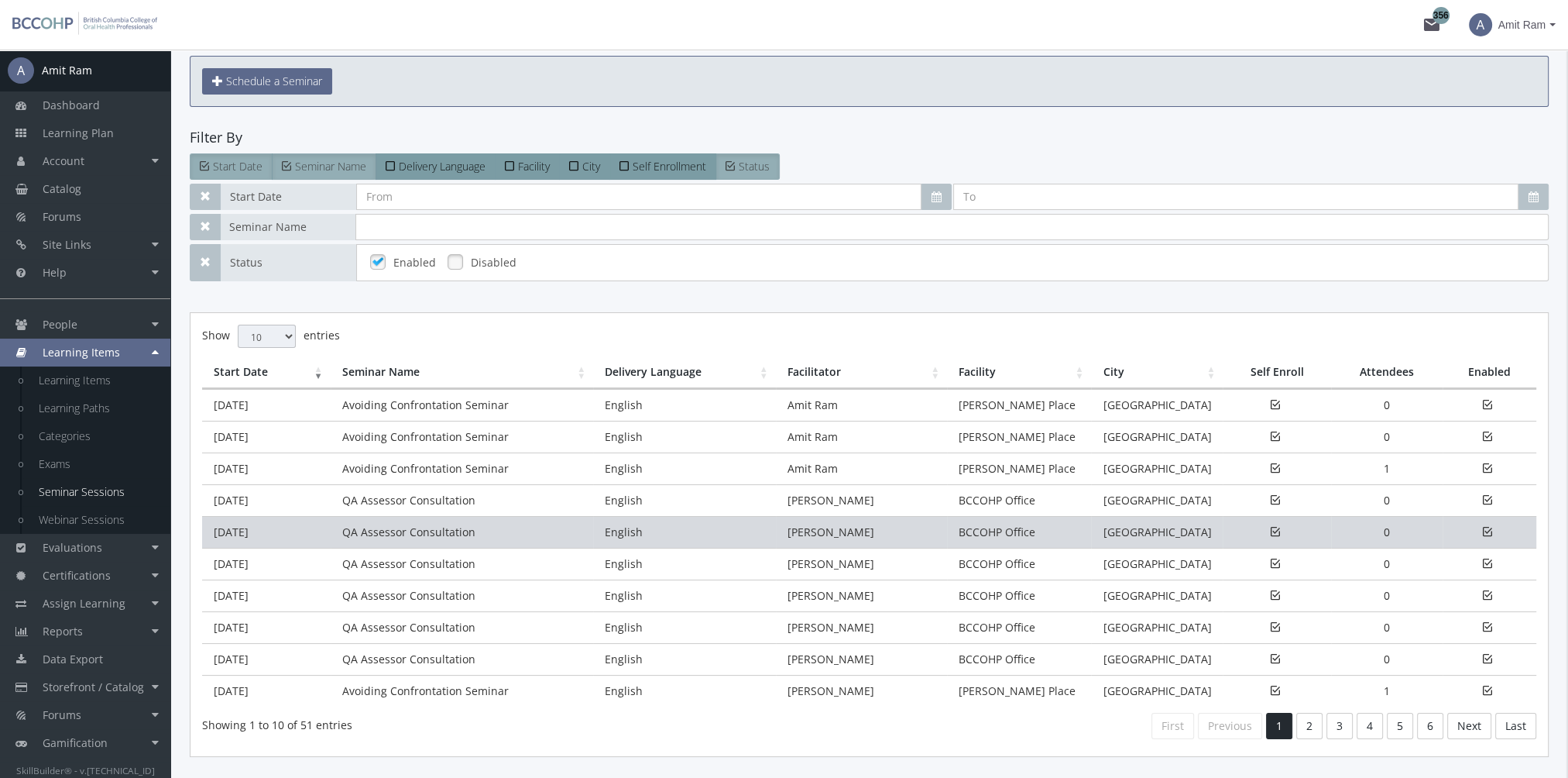
scroll to position [117, 0]
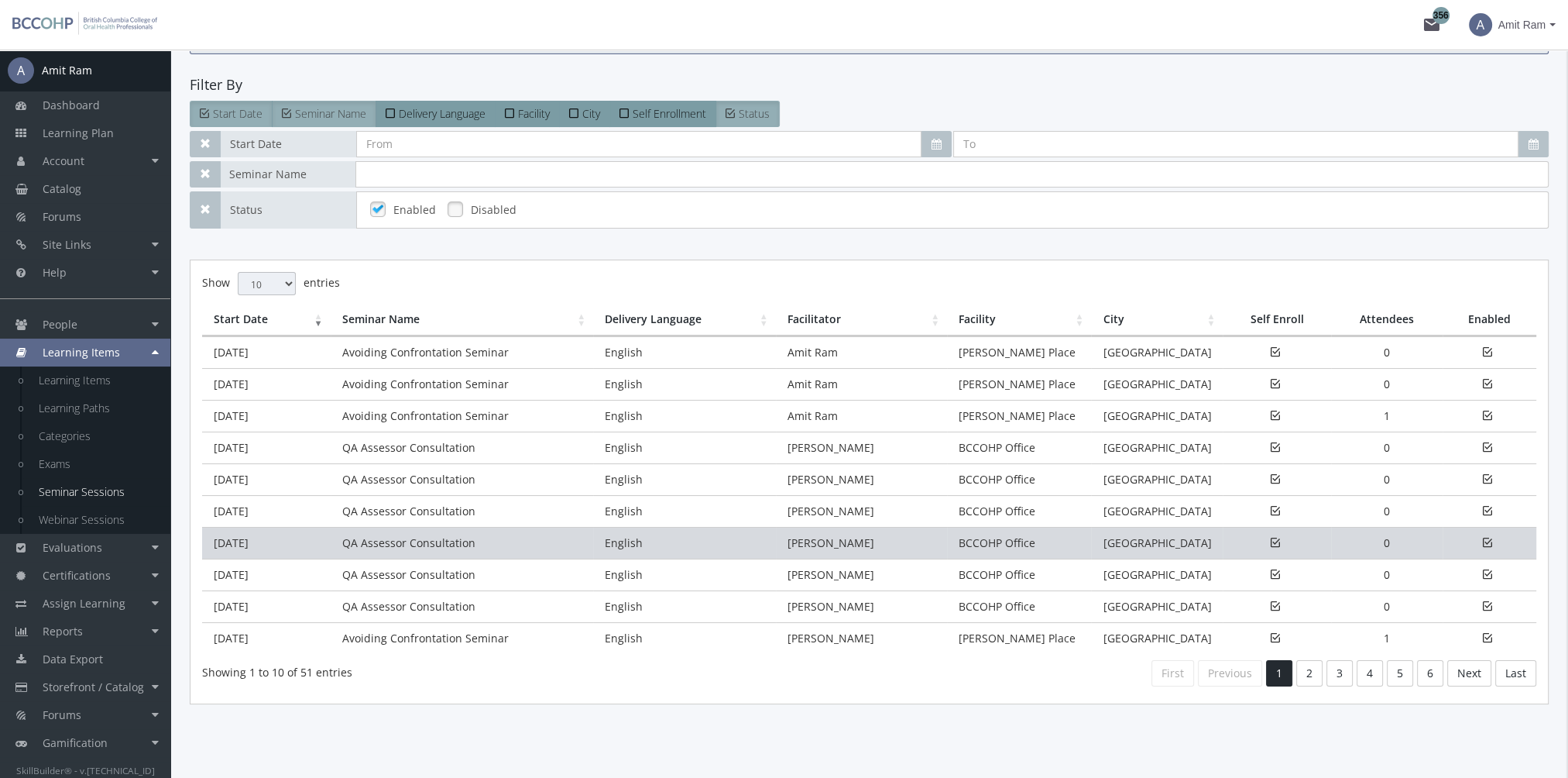
click at [441, 536] on td "QA Assessor Consultation" at bounding box center [462, 542] width 263 height 32
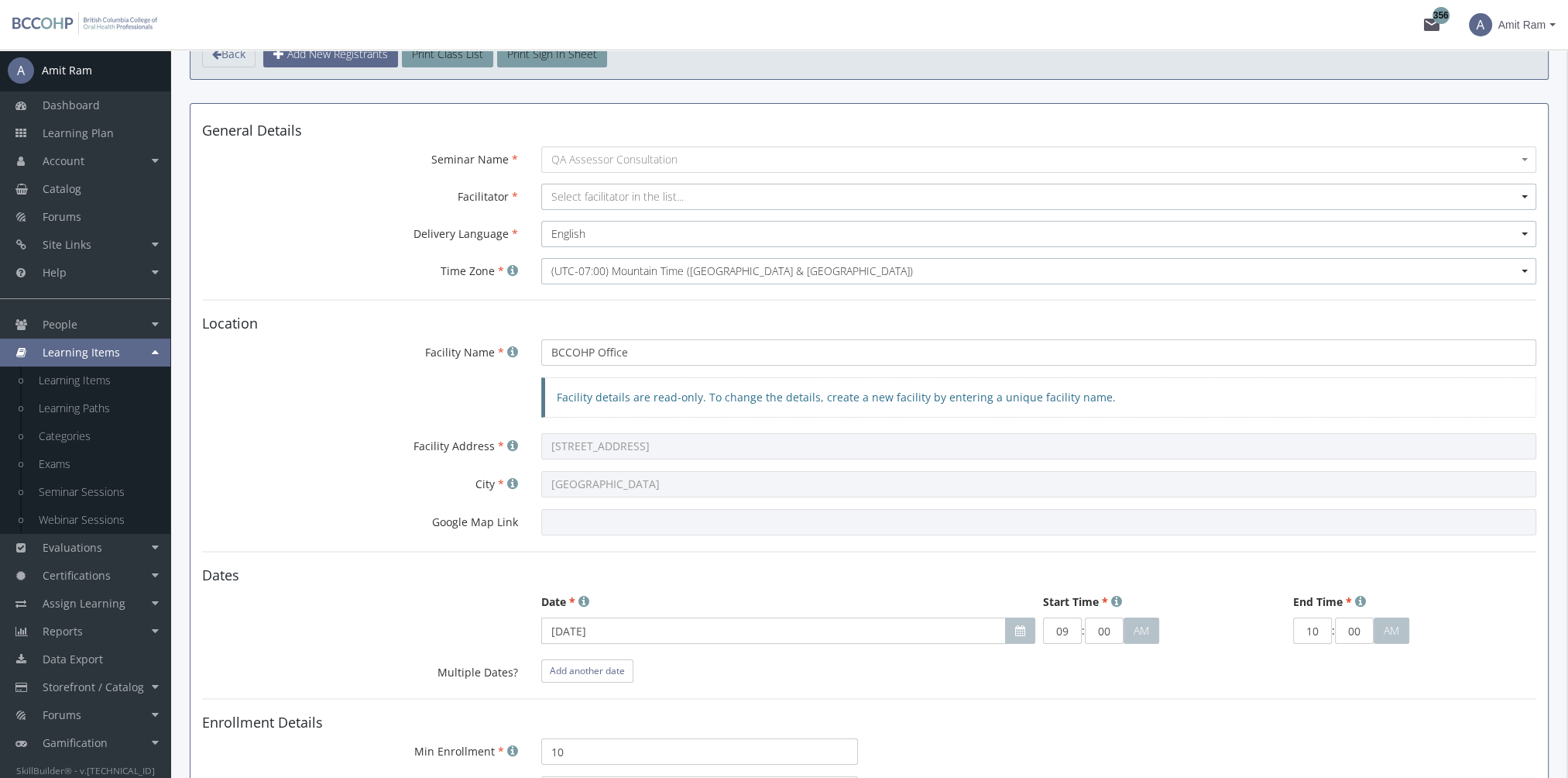
scroll to position [0, 0]
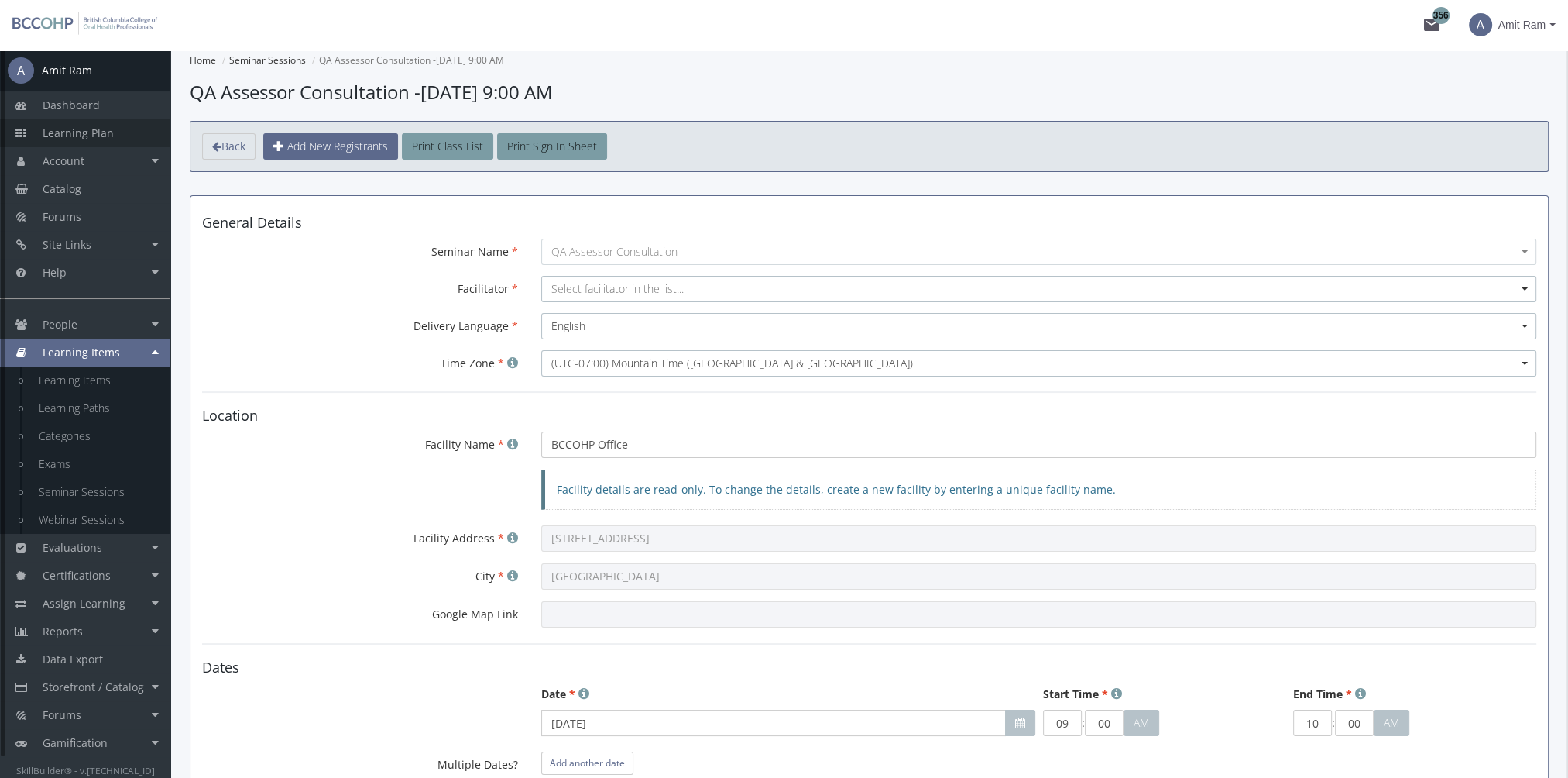
click at [95, 130] on span "Learning Plan" at bounding box center [77, 132] width 71 height 15
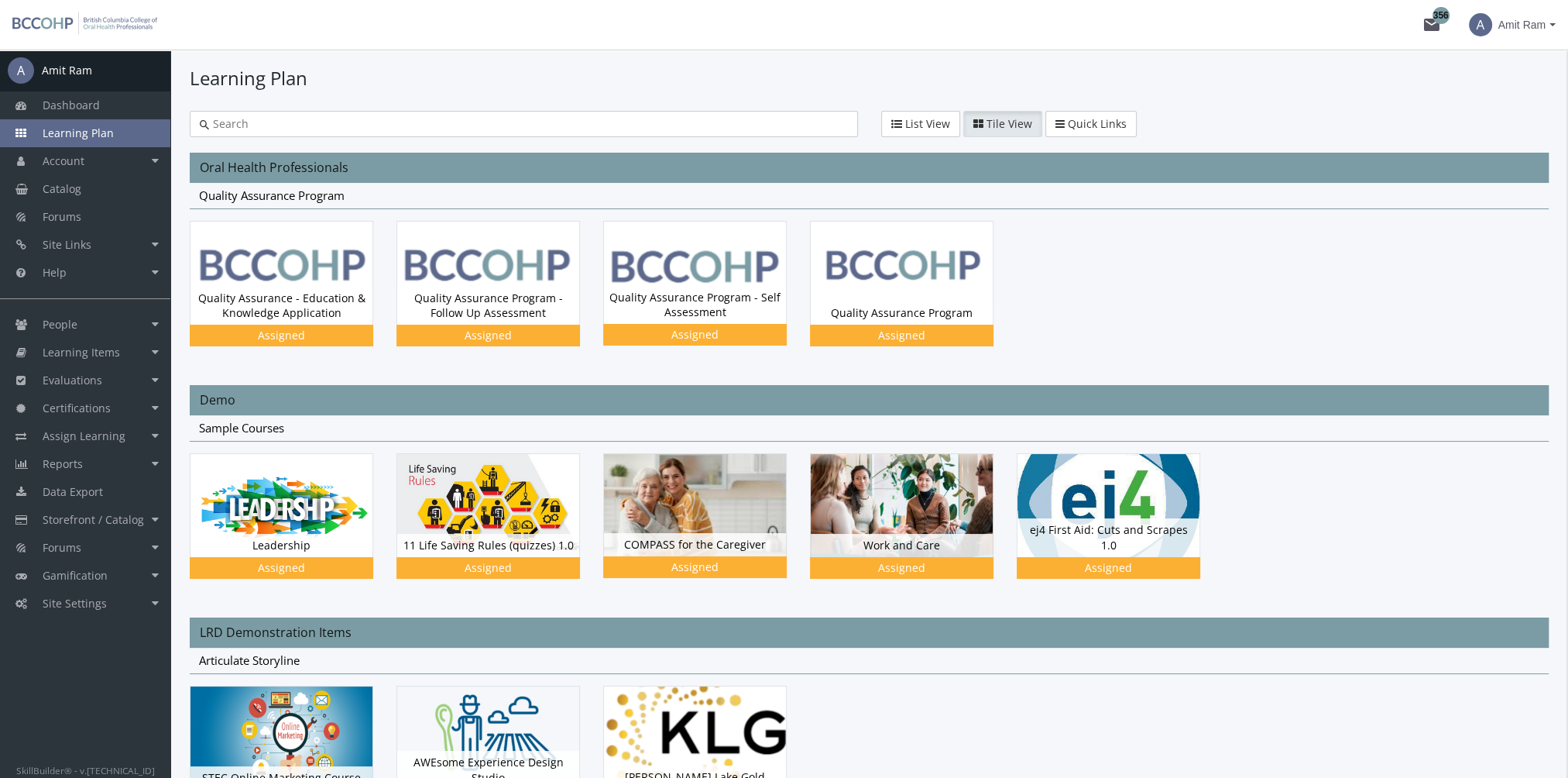
click at [1538, 28] on span "Amit Ram" at bounding box center [1522, 25] width 47 height 28
click at [1505, 129] on link "Sign Out" at bounding box center [1491, 138] width 140 height 17
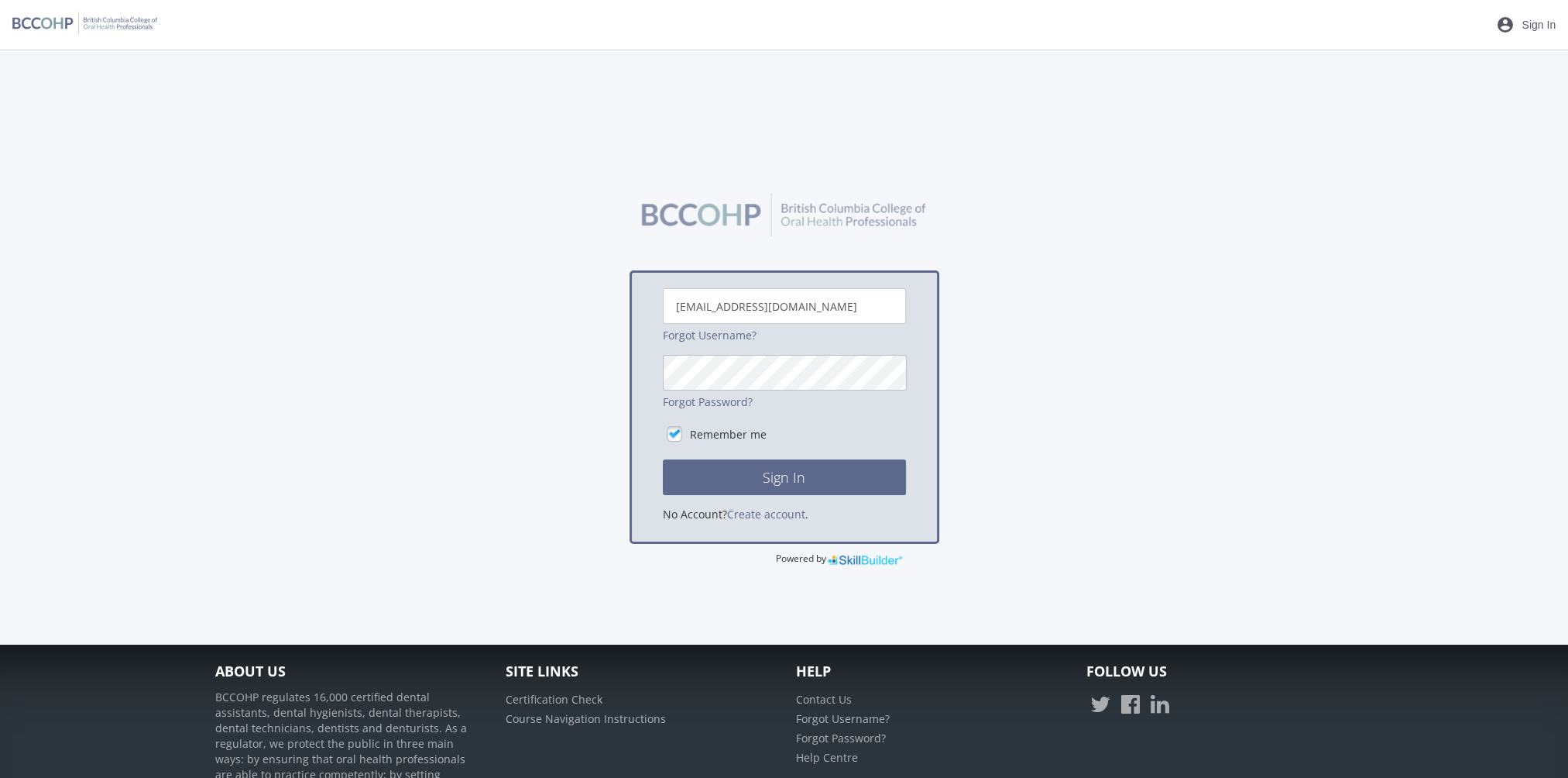
click at [663, 459] on button "Sign In" at bounding box center [784, 477] width 243 height 36
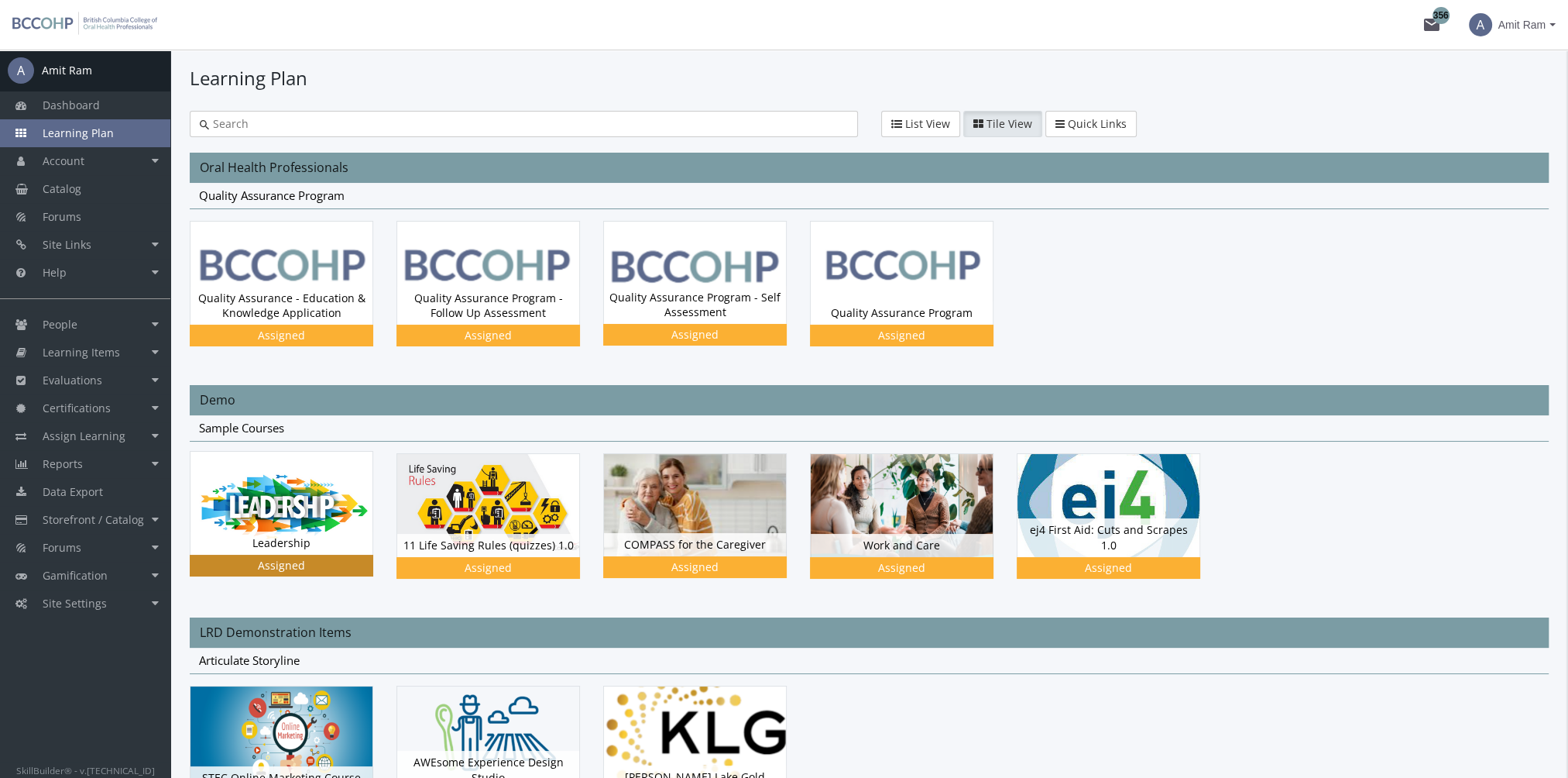
click at [264, 325] on img at bounding box center [281, 273] width 182 height 103
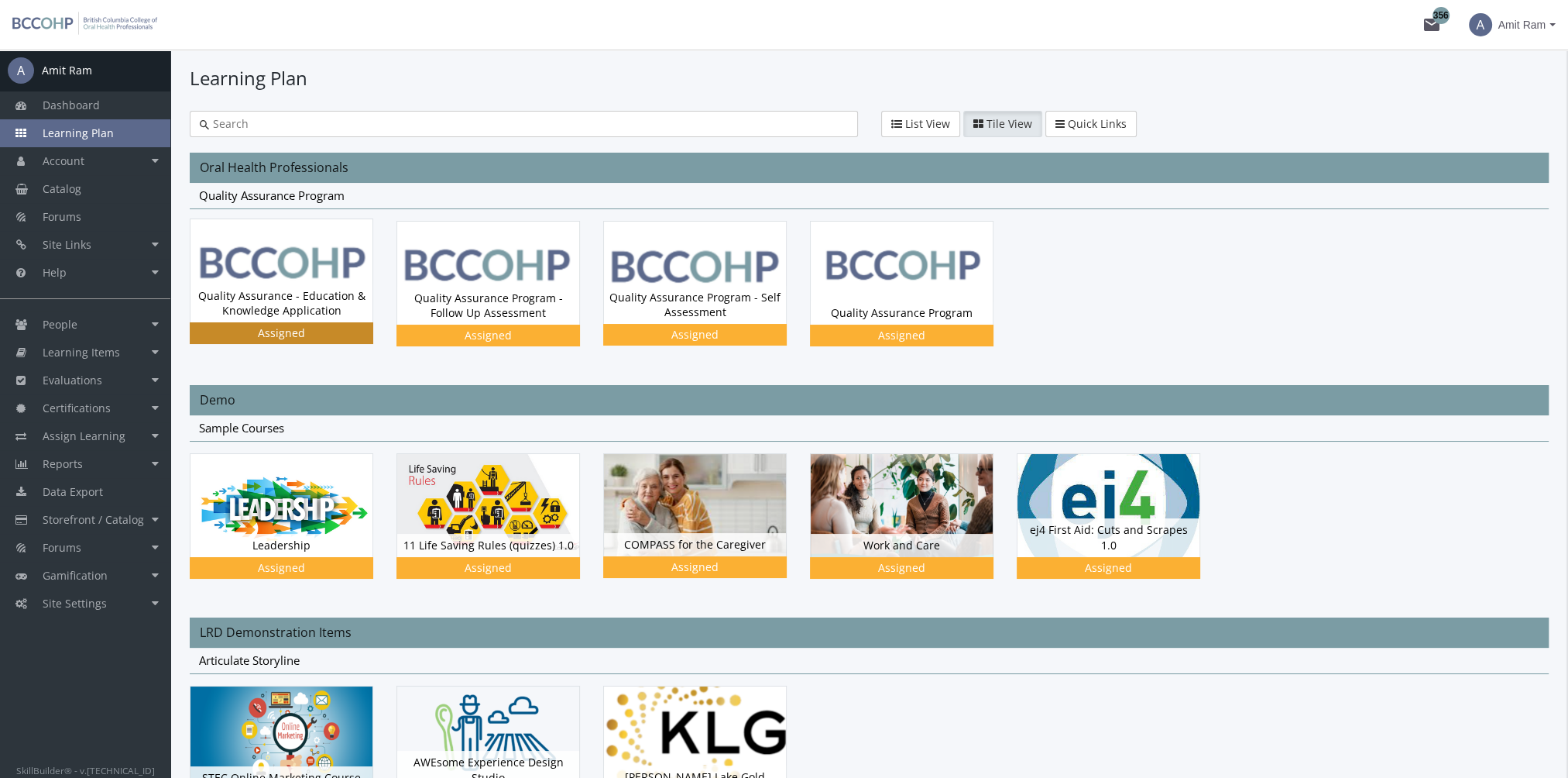
click at [318, 305] on div "Quality Assurance - Education & Knowledge Application Status Assigned" at bounding box center [281, 303] width 182 height 38
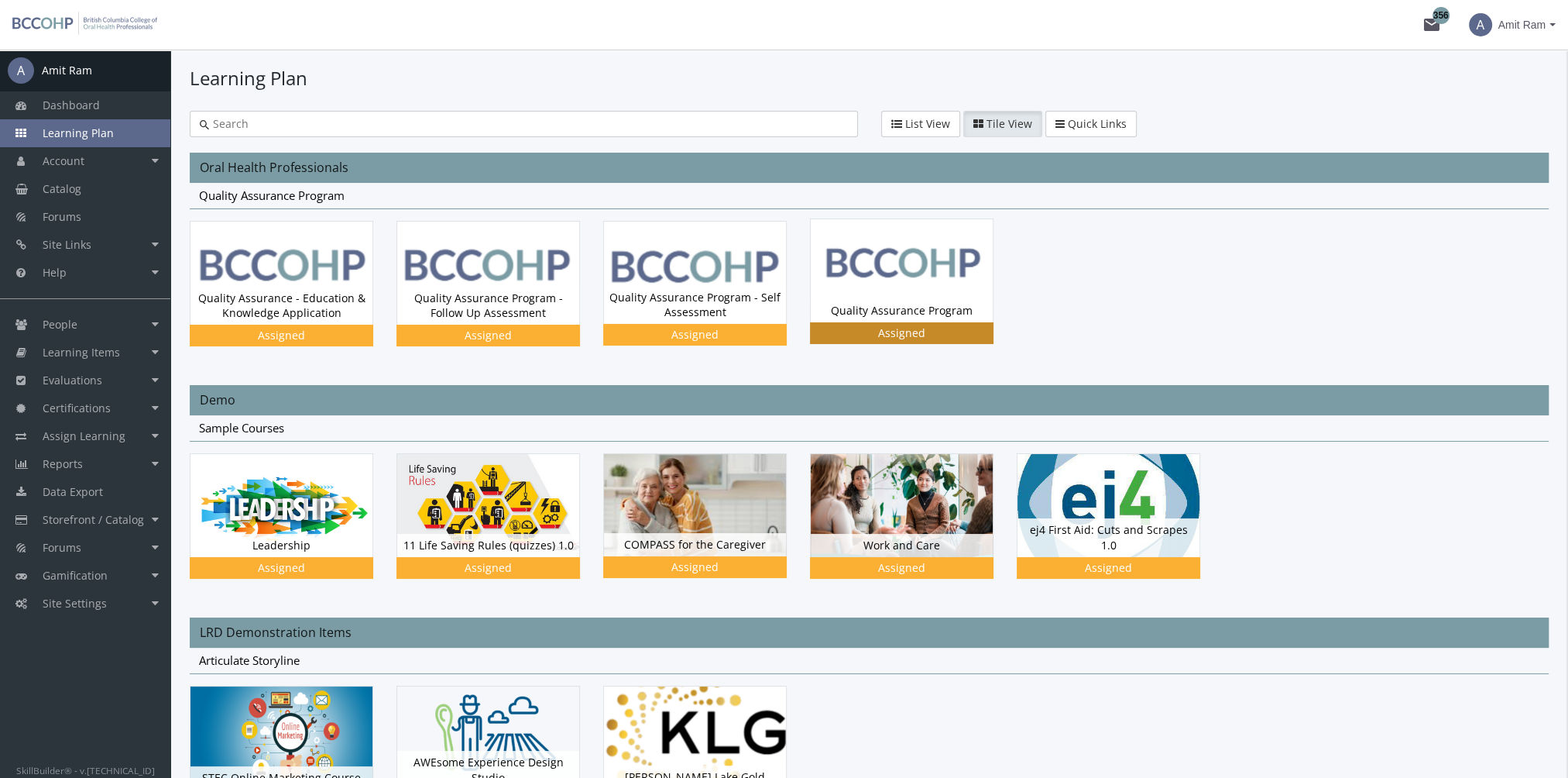
click at [855, 272] on img at bounding box center [901, 270] width 182 height 103
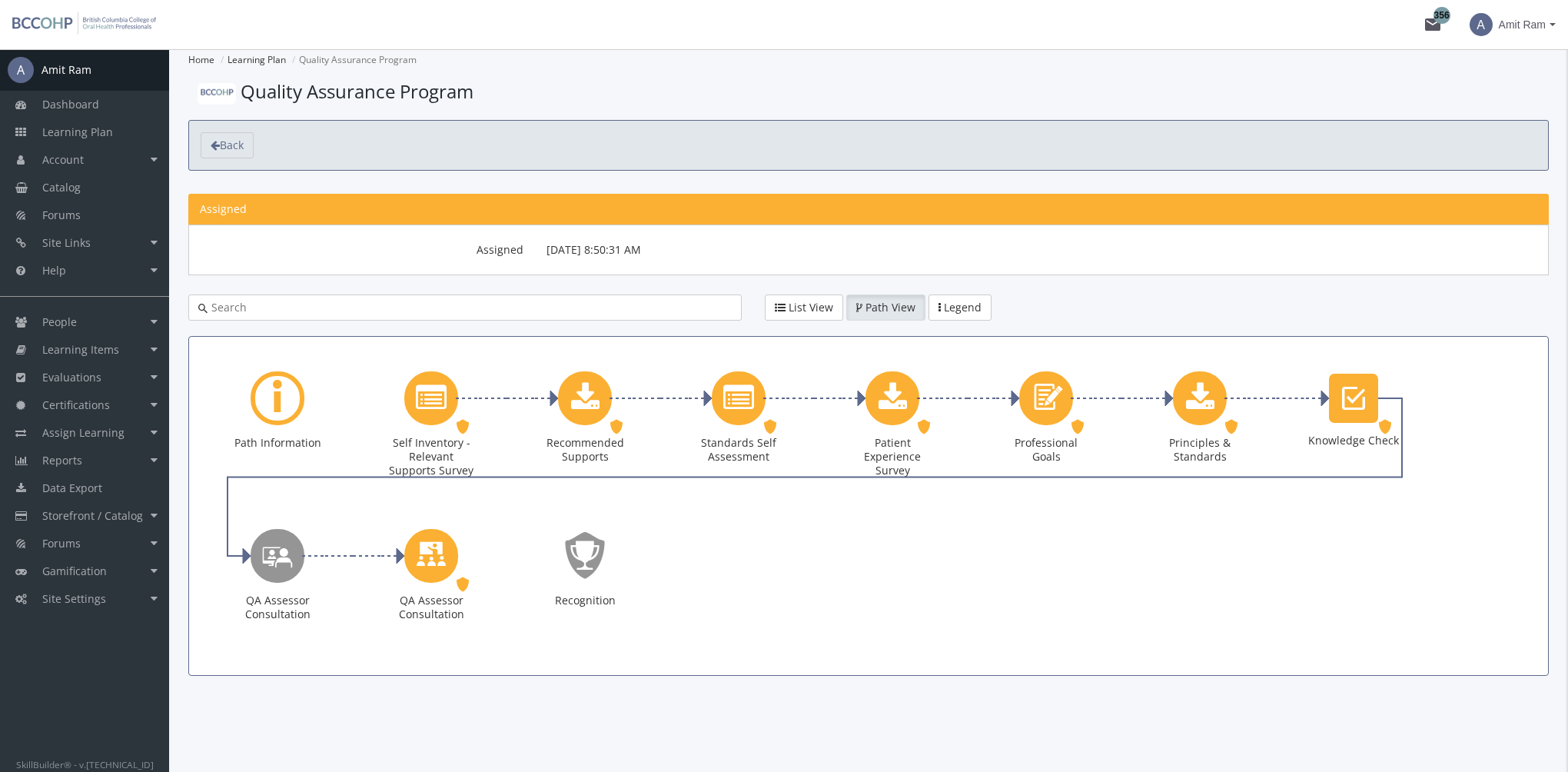
click at [1519, 33] on span "Amit Ram" at bounding box center [1522, 25] width 47 height 28
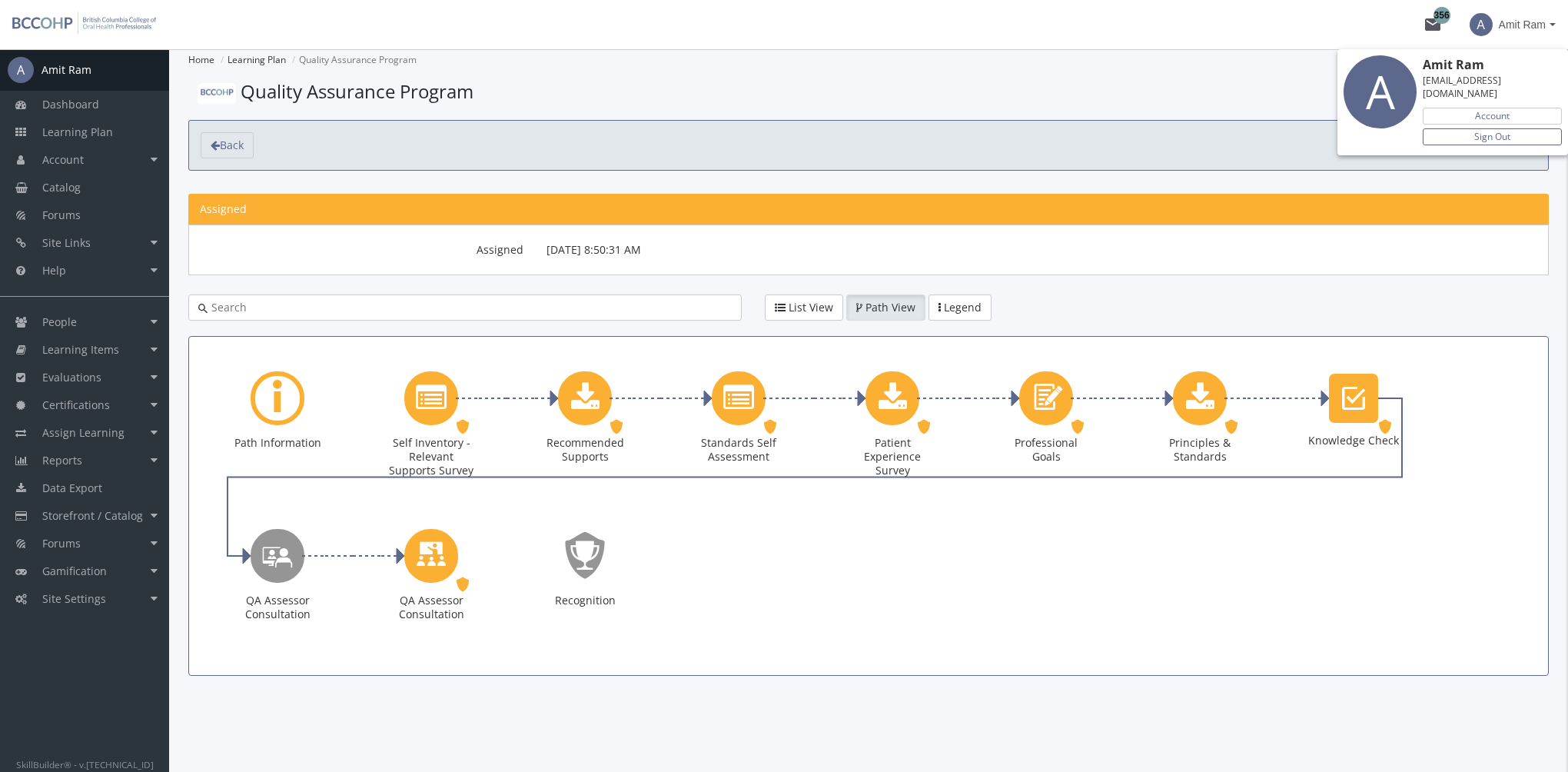
click at [1528, 128] on link "Sign Out" at bounding box center [1492, 137] width 139 height 17
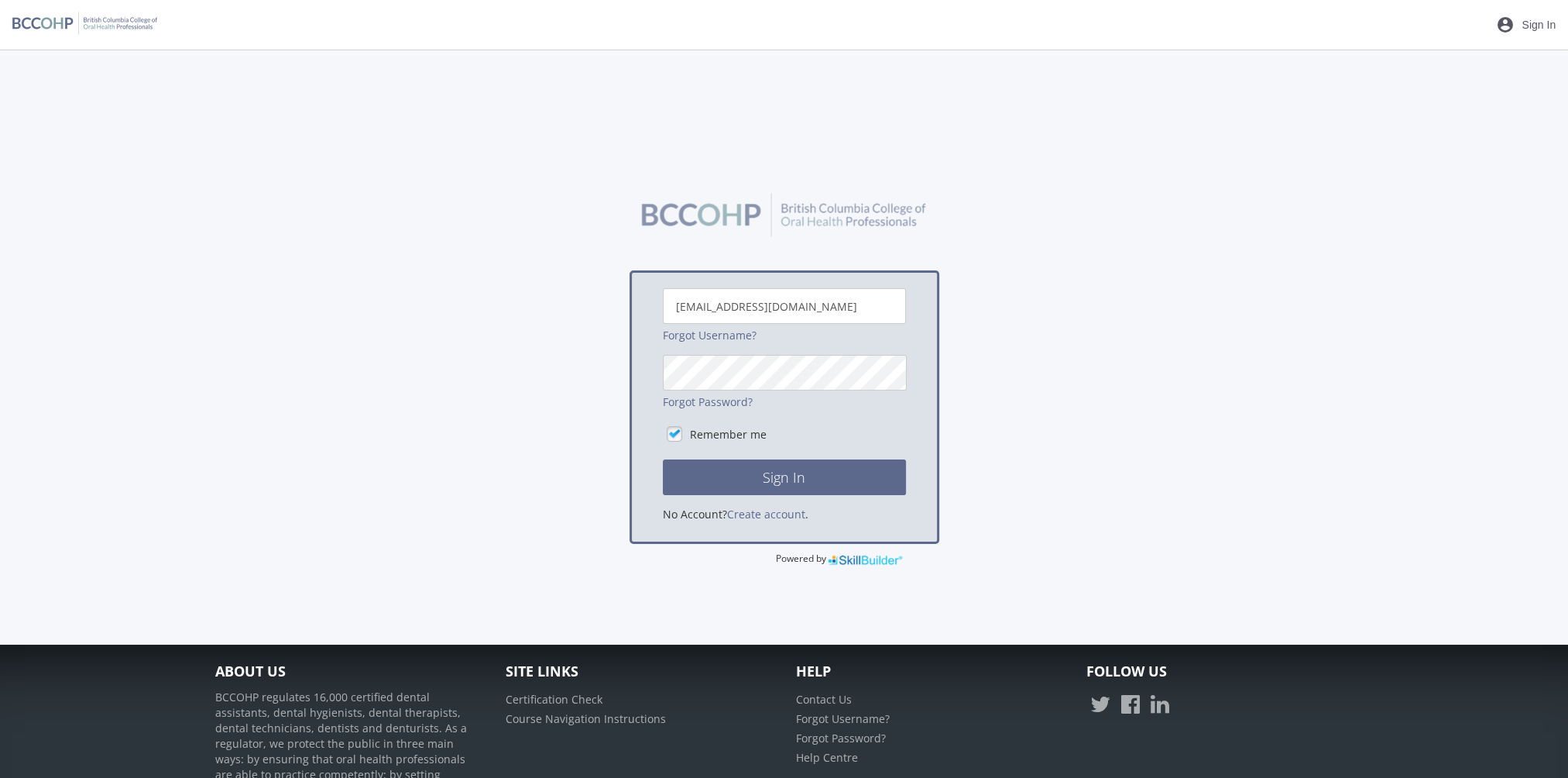
scroll to position [77, 0]
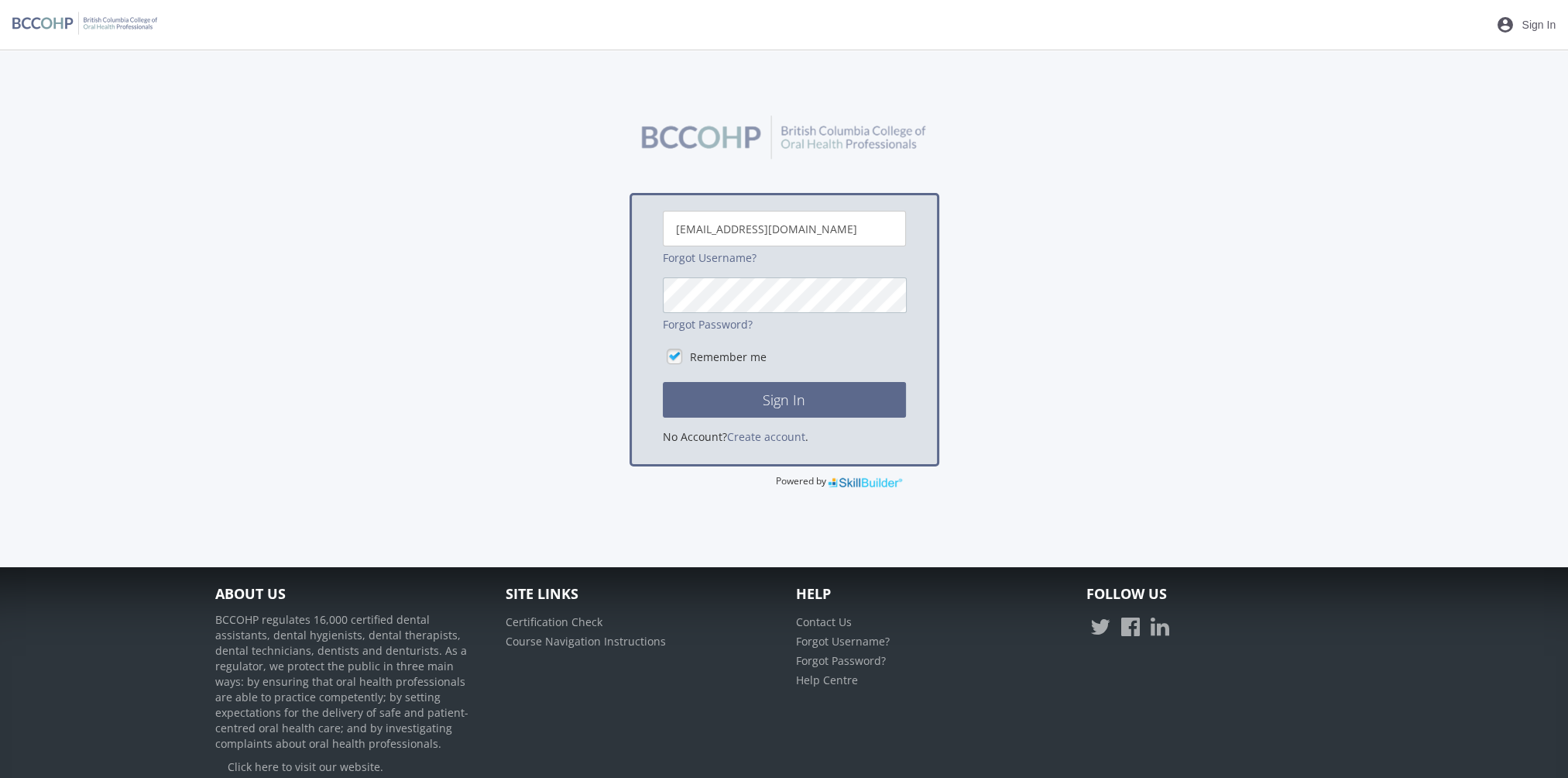
click at [663, 382] on button "Sign In" at bounding box center [784, 400] width 243 height 36
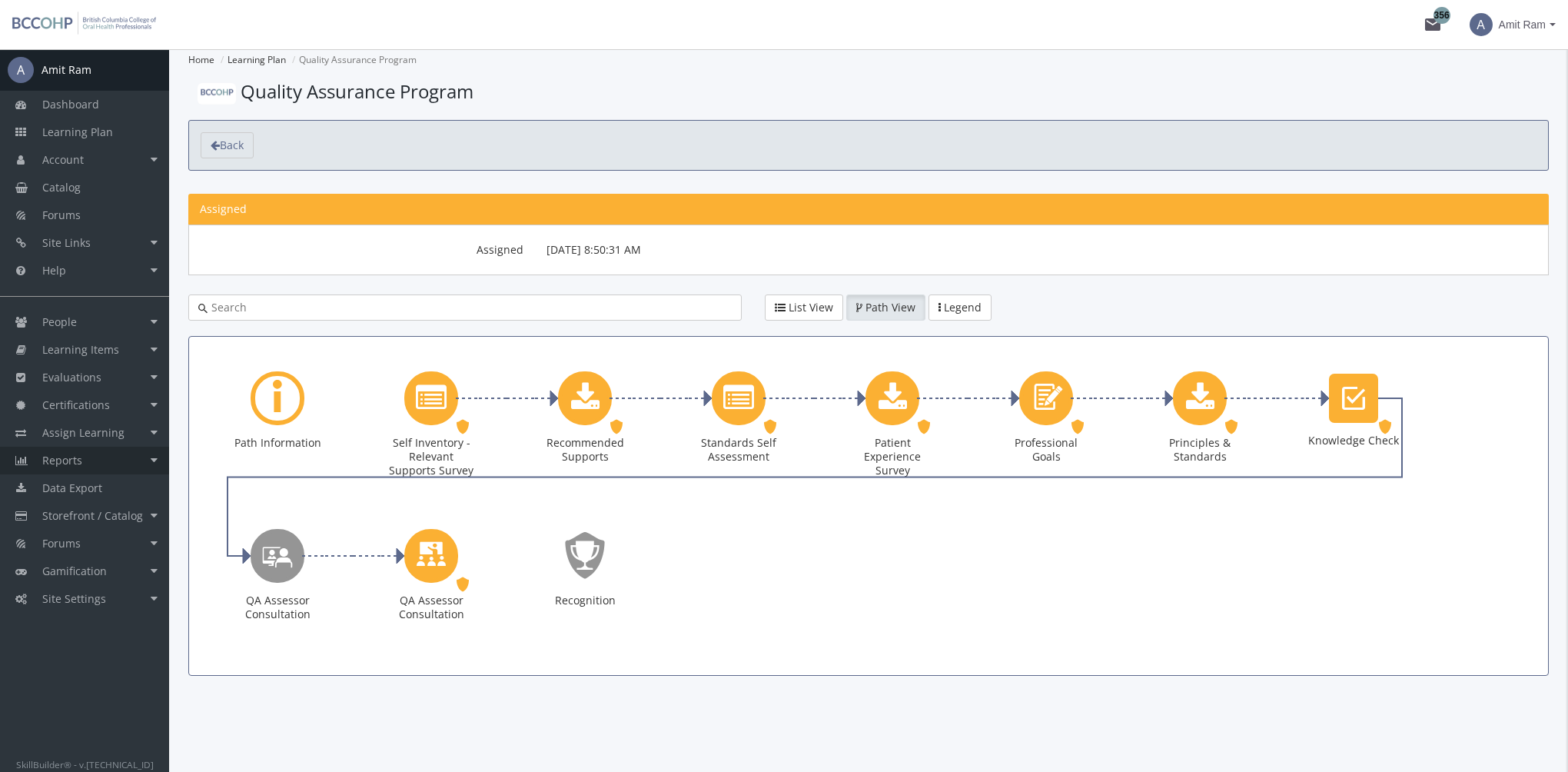
click at [108, 461] on link "Reports" at bounding box center [85, 461] width 169 height 28
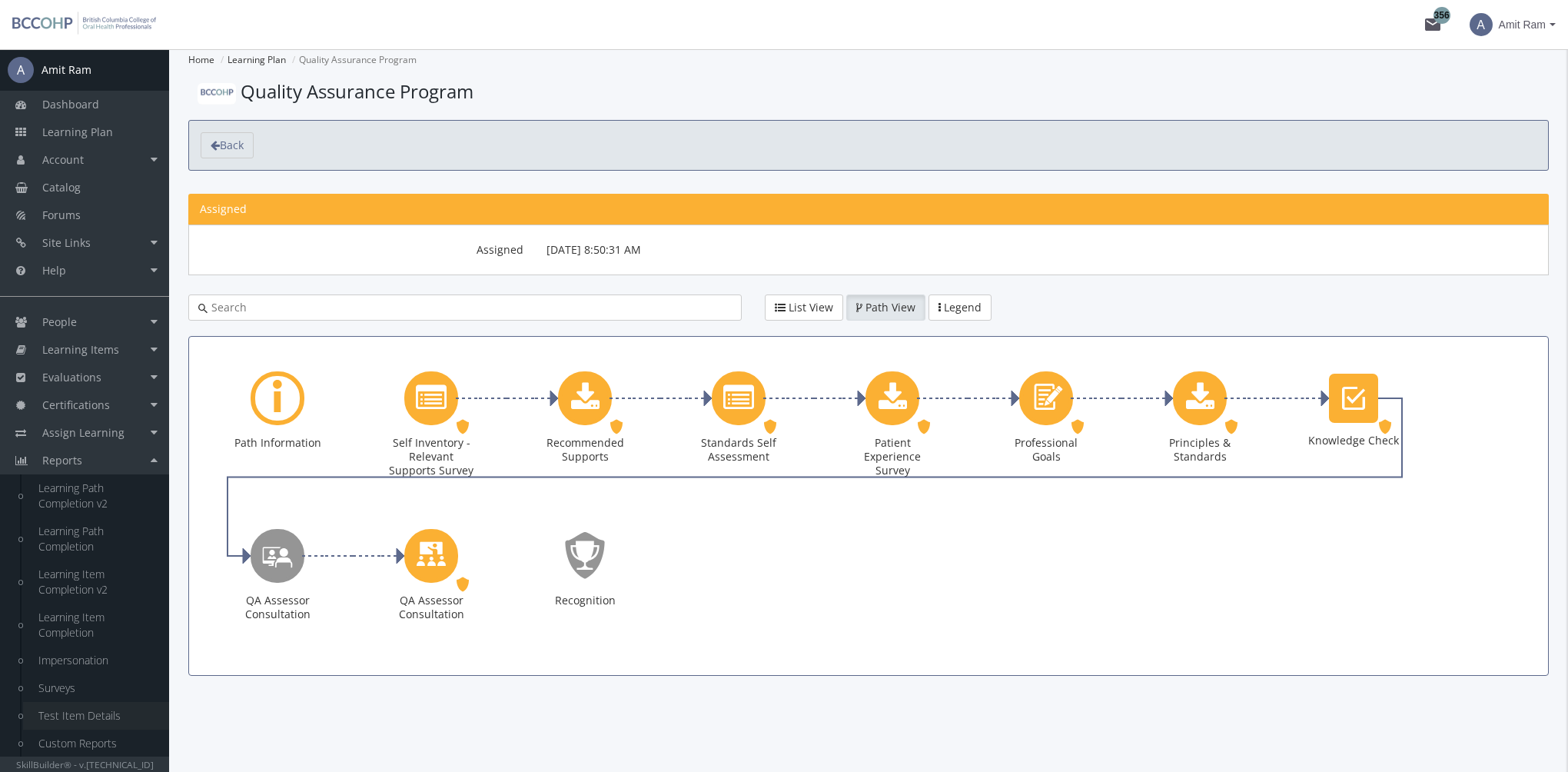
click at [89, 716] on link "Test Item Details" at bounding box center [96, 715] width 146 height 28
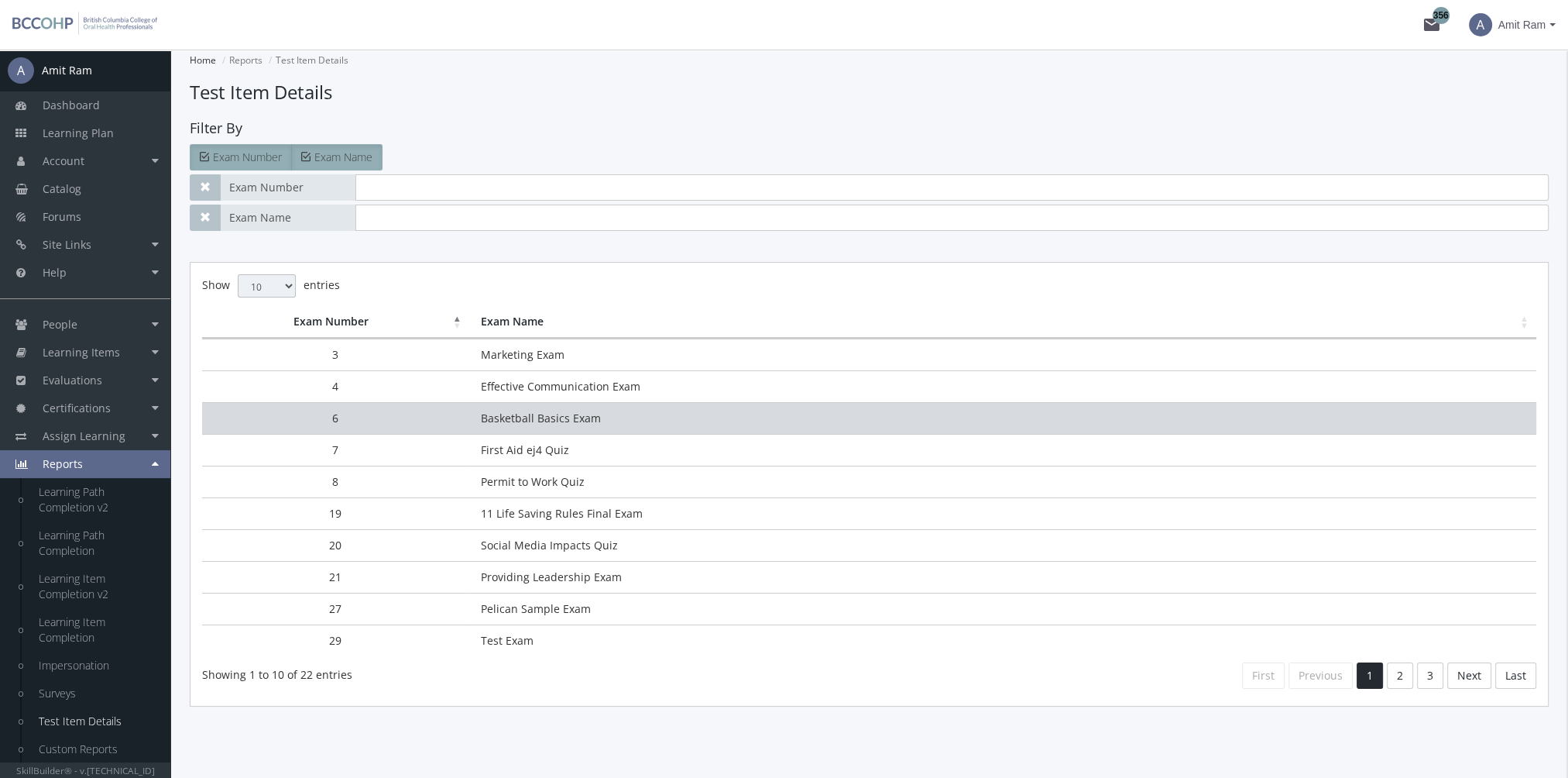
click at [548, 423] on td "Basketball Basics Exam" at bounding box center [1003, 418] width 1067 height 32
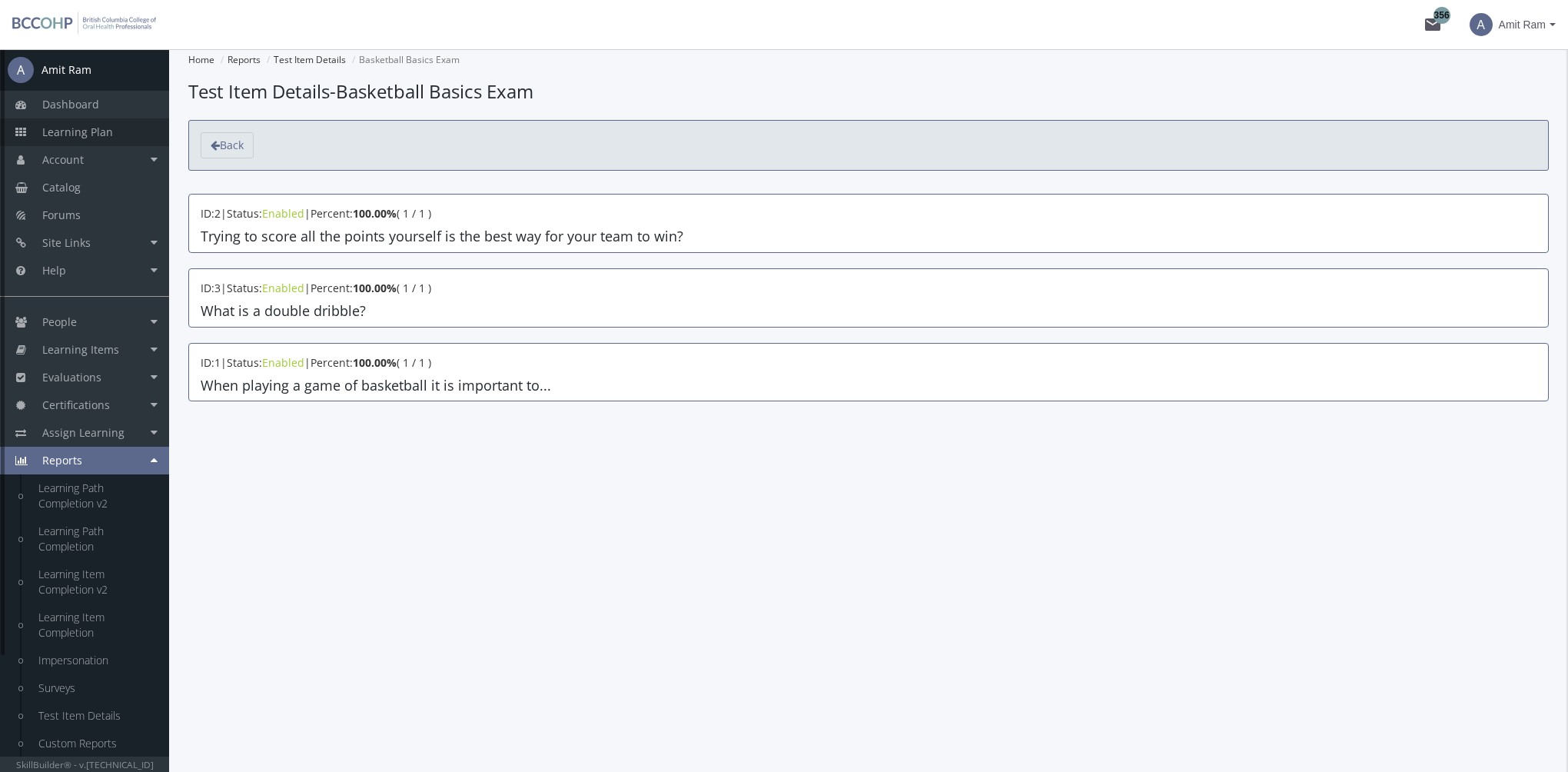
click at [84, 135] on span "Learning Plan" at bounding box center [77, 131] width 71 height 15
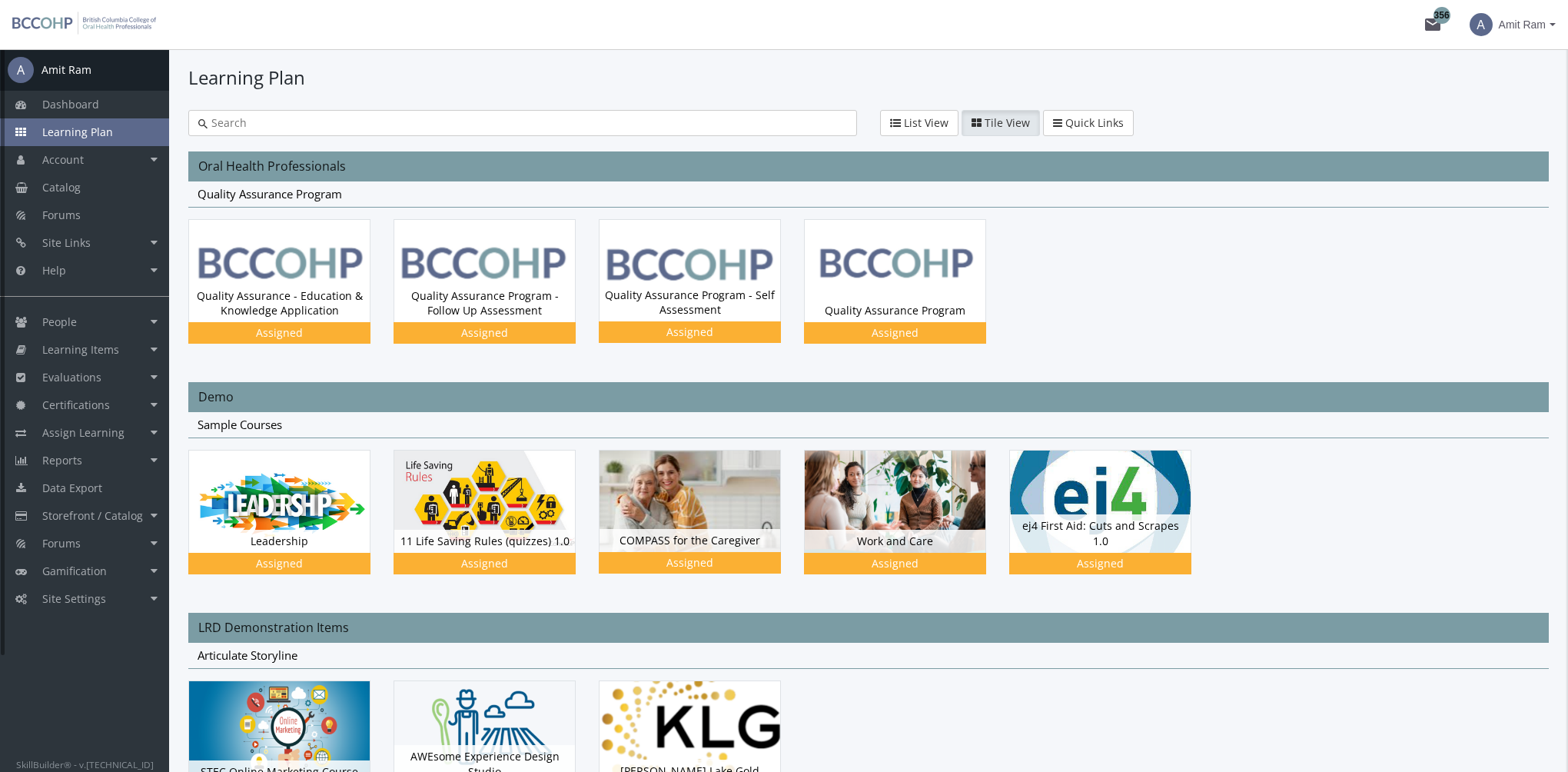
click at [1531, 26] on span "Amit Ram" at bounding box center [1522, 25] width 47 height 28
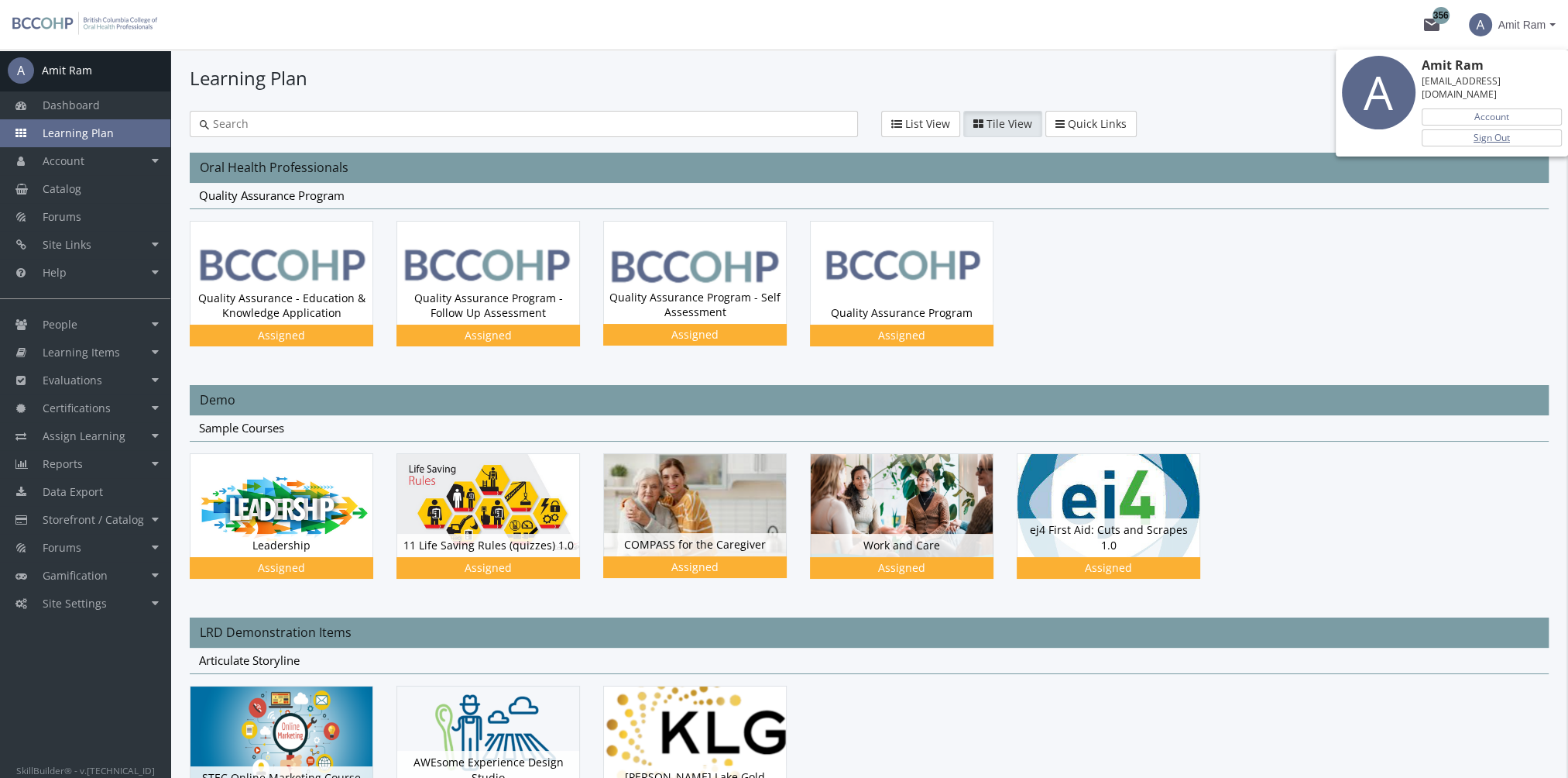
click at [1506, 129] on link "Sign Out" at bounding box center [1491, 138] width 140 height 17
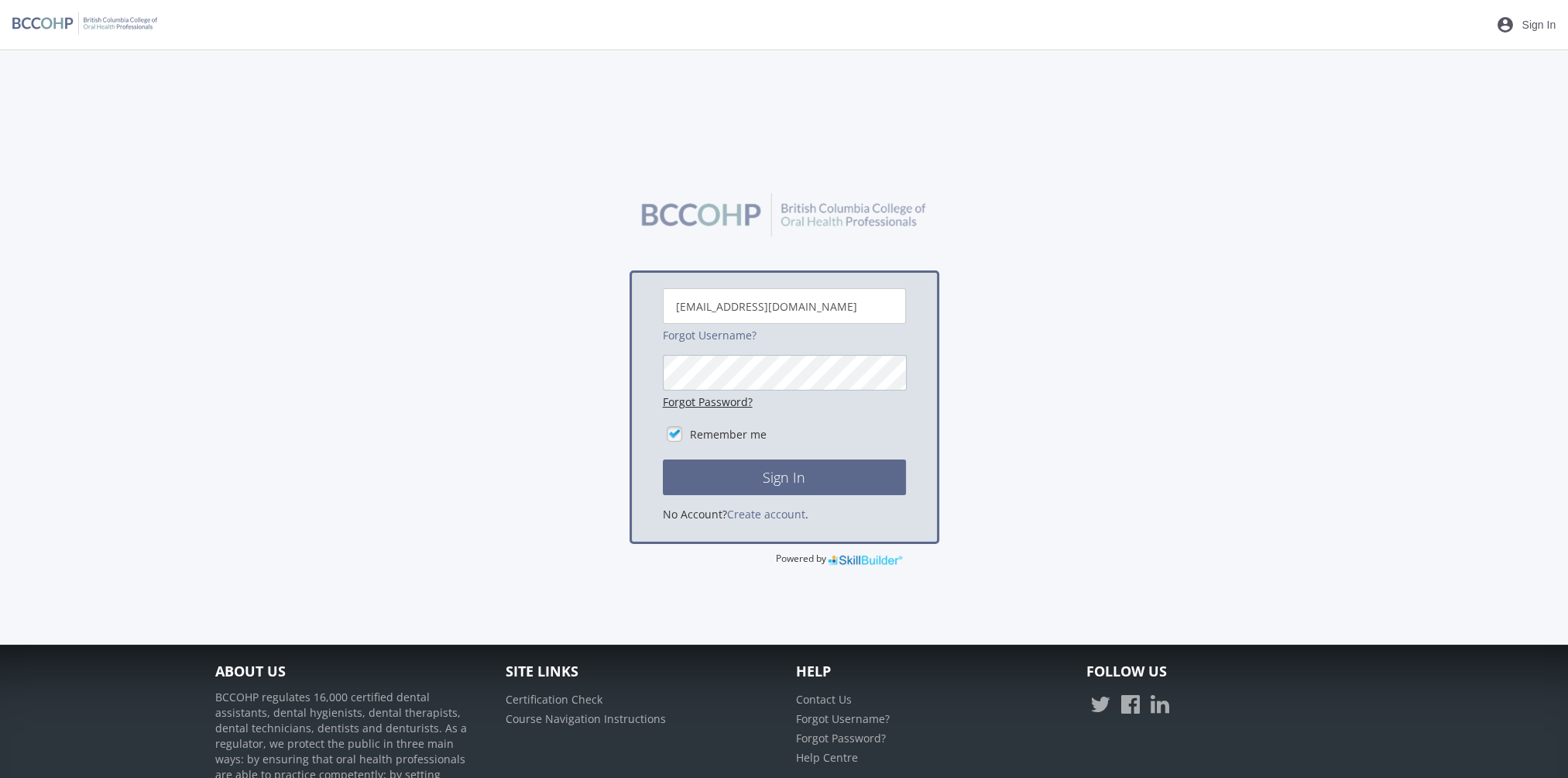
click at [663, 459] on button "Sign In" at bounding box center [784, 477] width 243 height 36
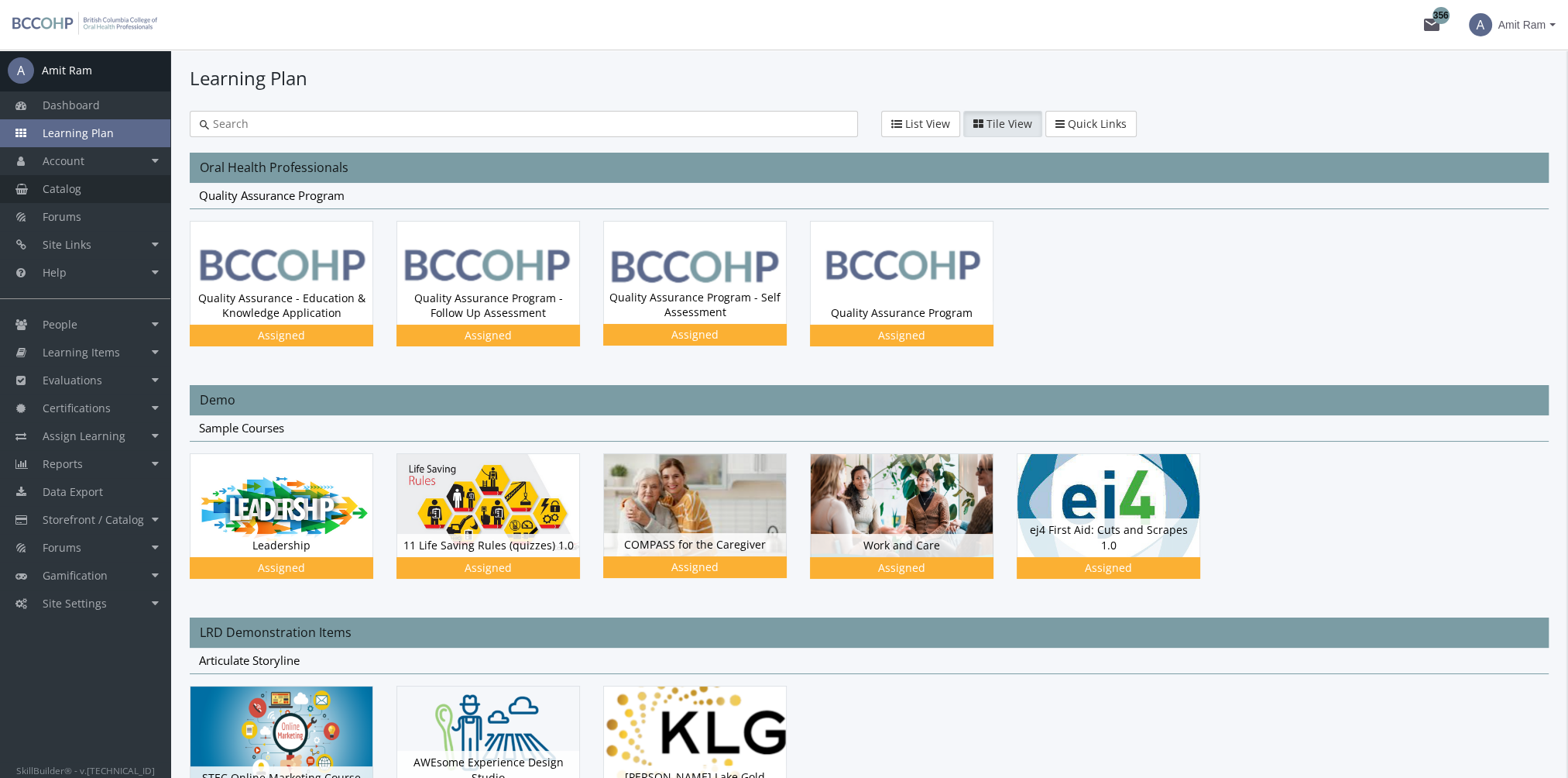
click at [95, 196] on link "Catalog" at bounding box center [85, 189] width 171 height 28
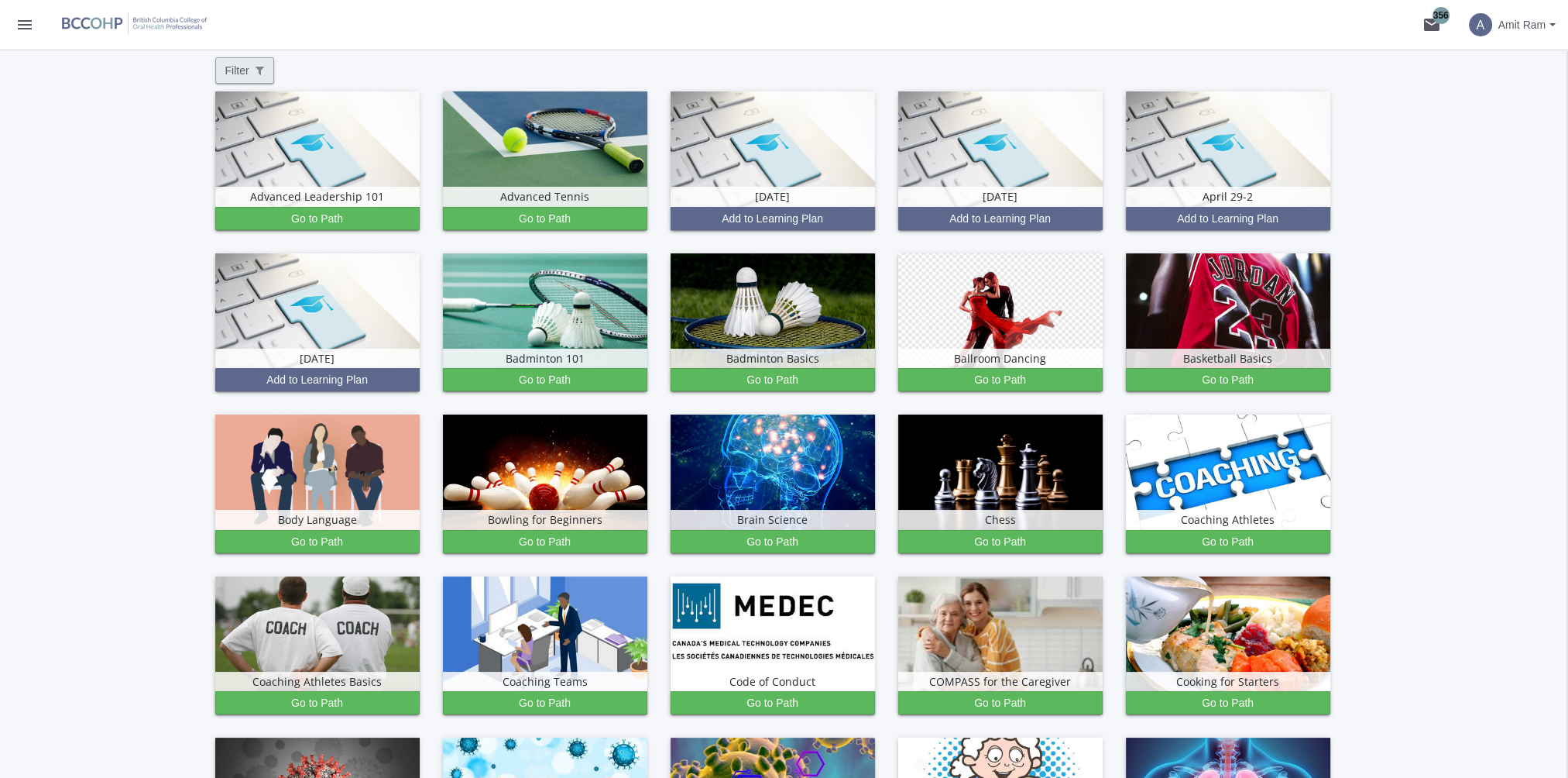
click at [251, 71] on span "Filter" at bounding box center [244, 70] width 38 height 16
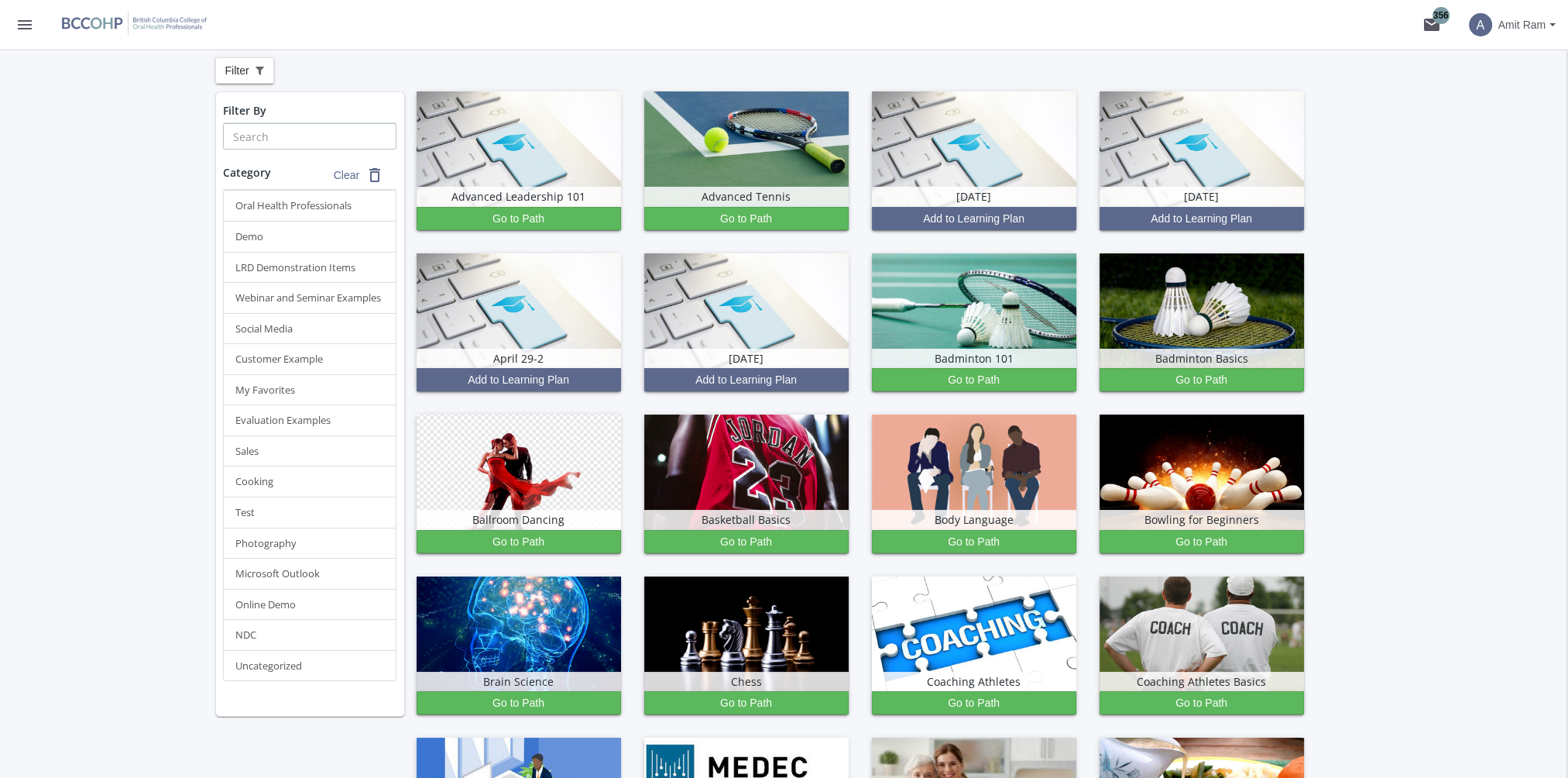
click at [335, 140] on input "text" at bounding box center [310, 136] width 174 height 27
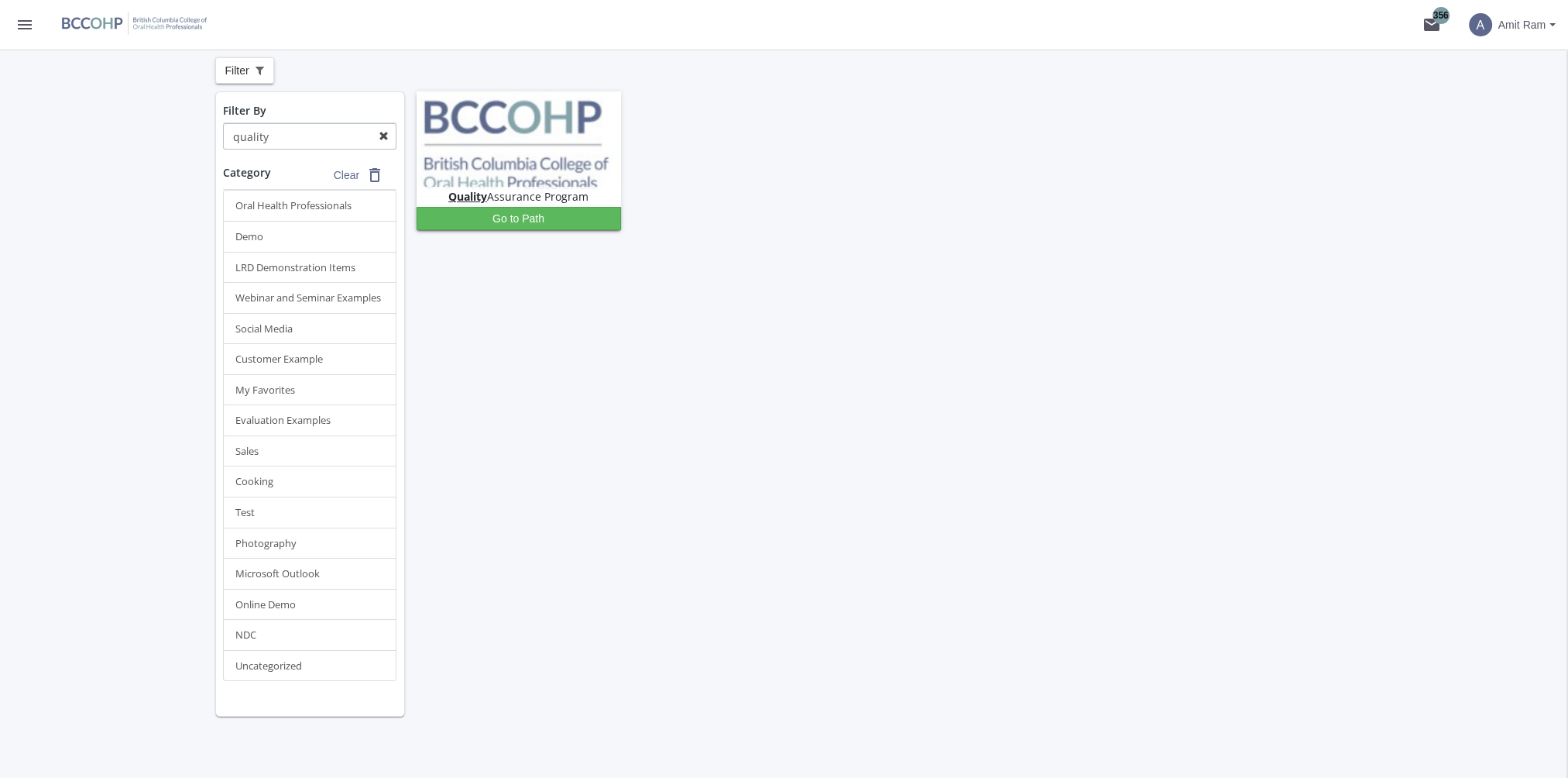
type input "quality"
click at [27, 24] on mat-icon "menu" at bounding box center [25, 25] width 19 height 19
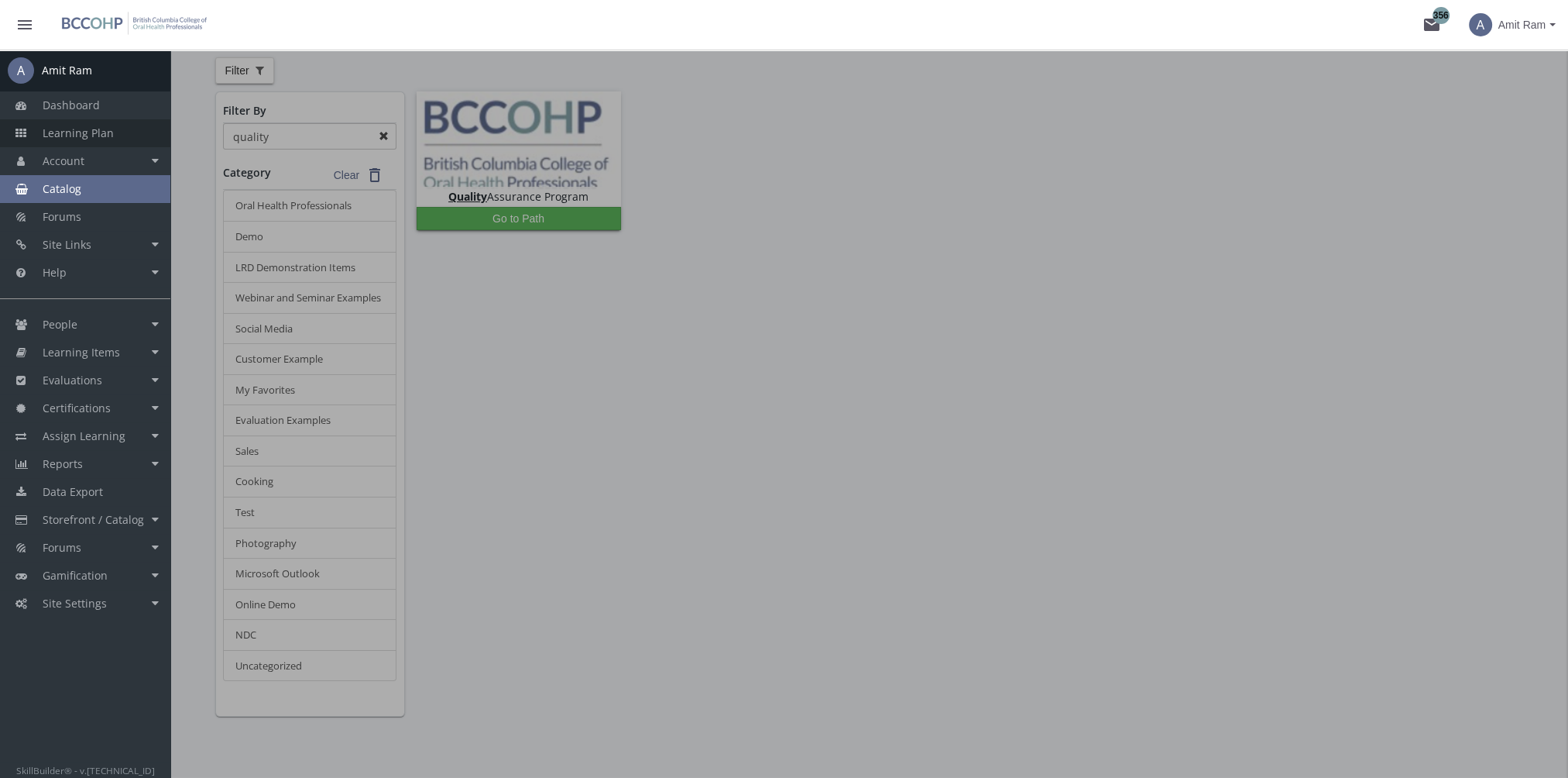
click at [120, 130] on link "Learning Plan" at bounding box center [85, 133] width 171 height 28
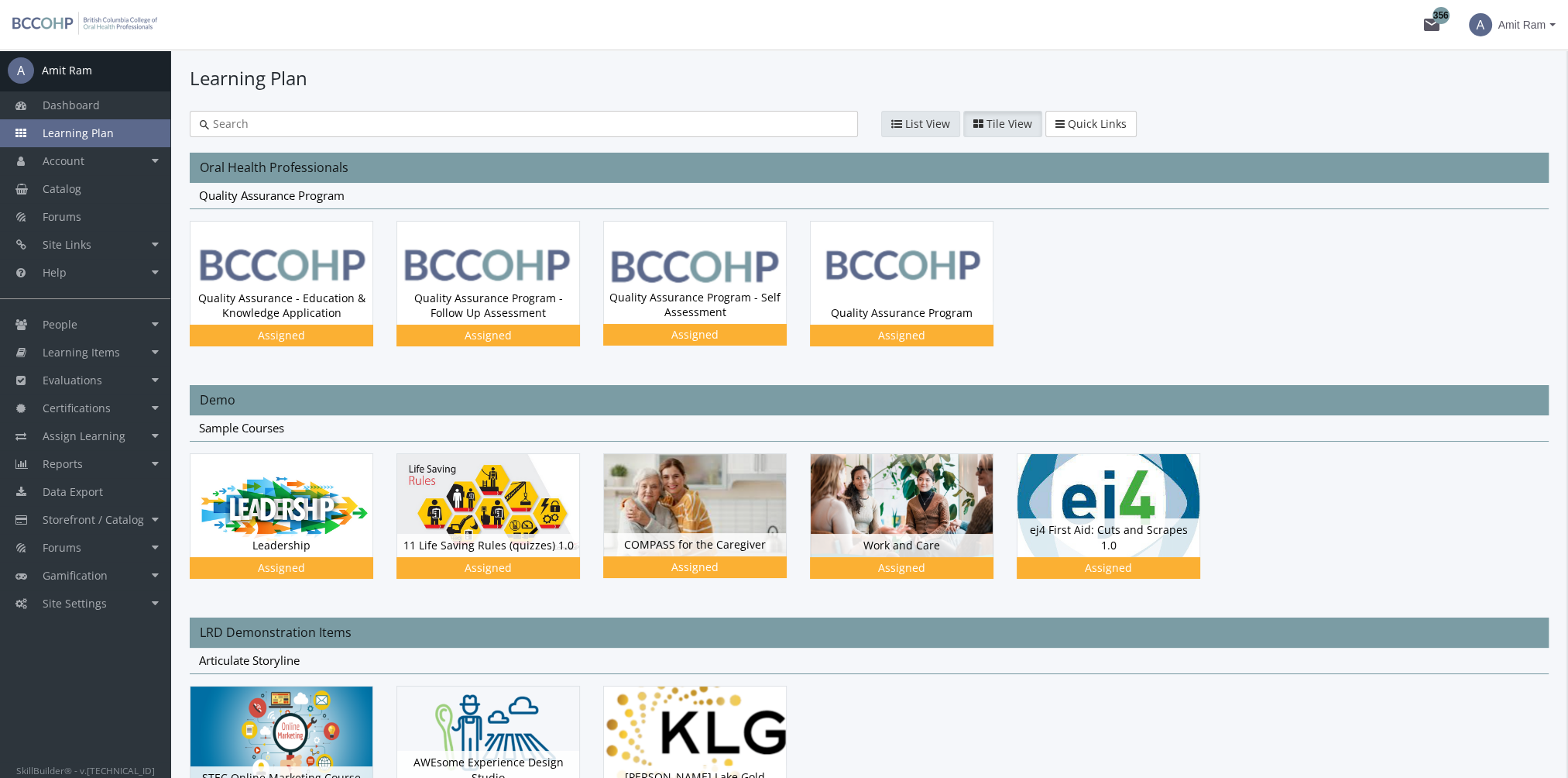
click at [948, 118] on button "List View" at bounding box center [920, 124] width 79 height 27
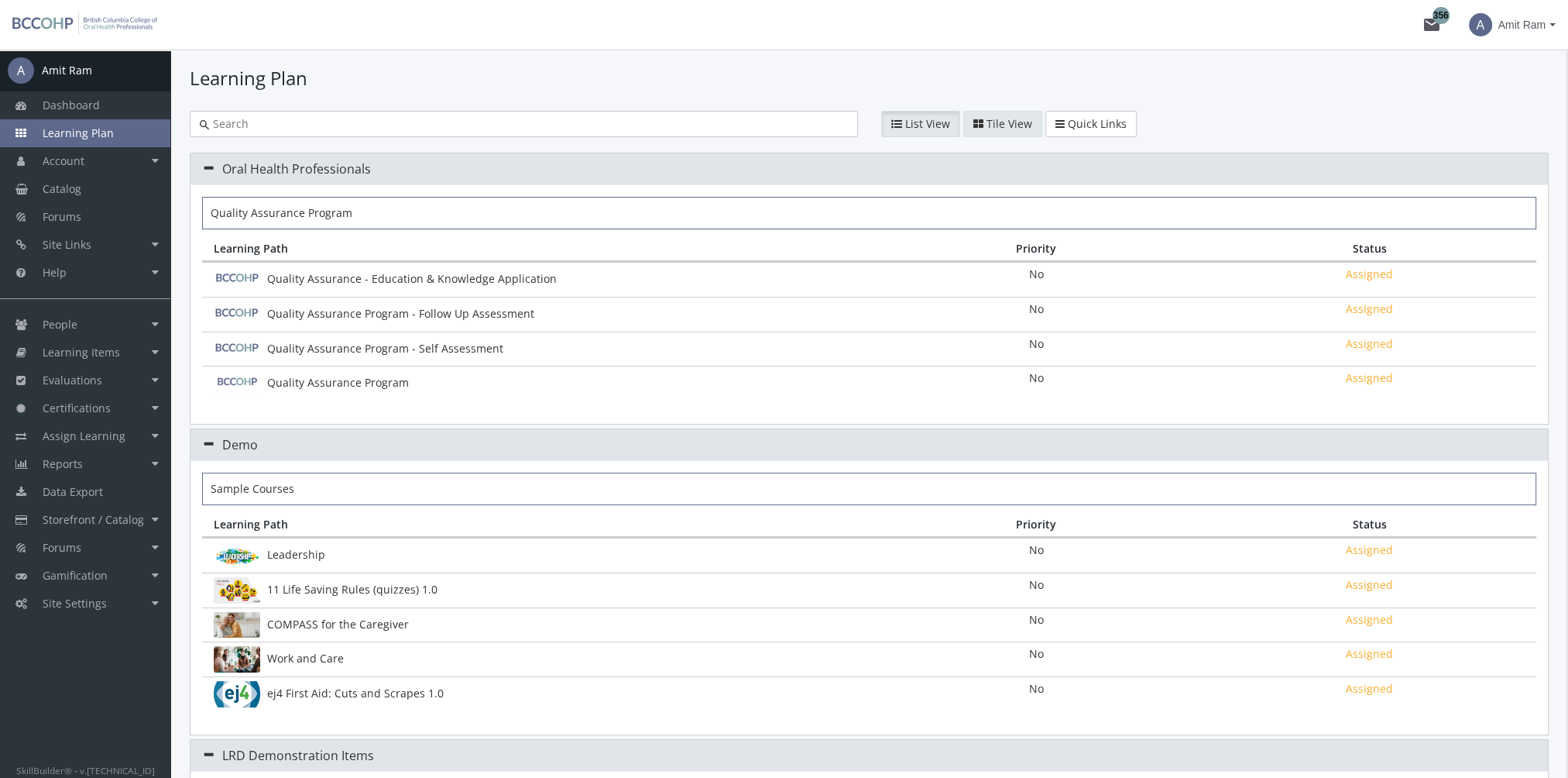
click at [987, 127] on span "Tile View" at bounding box center [1009, 123] width 45 height 15
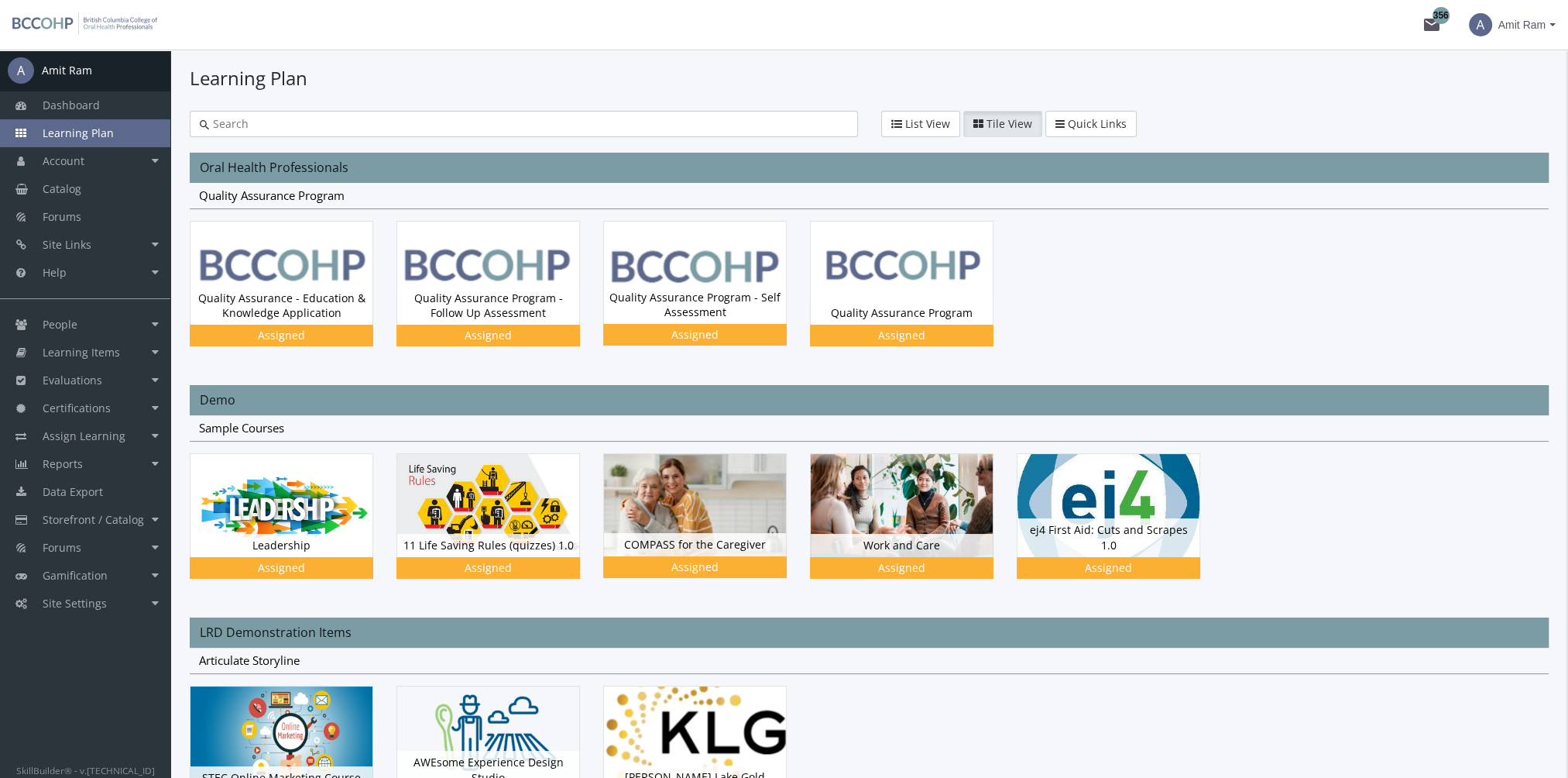
click at [489, 136] on div at bounding box center [523, 124] width 668 height 27
click at [484, 124] on input "text" at bounding box center [528, 124] width 638 height 16
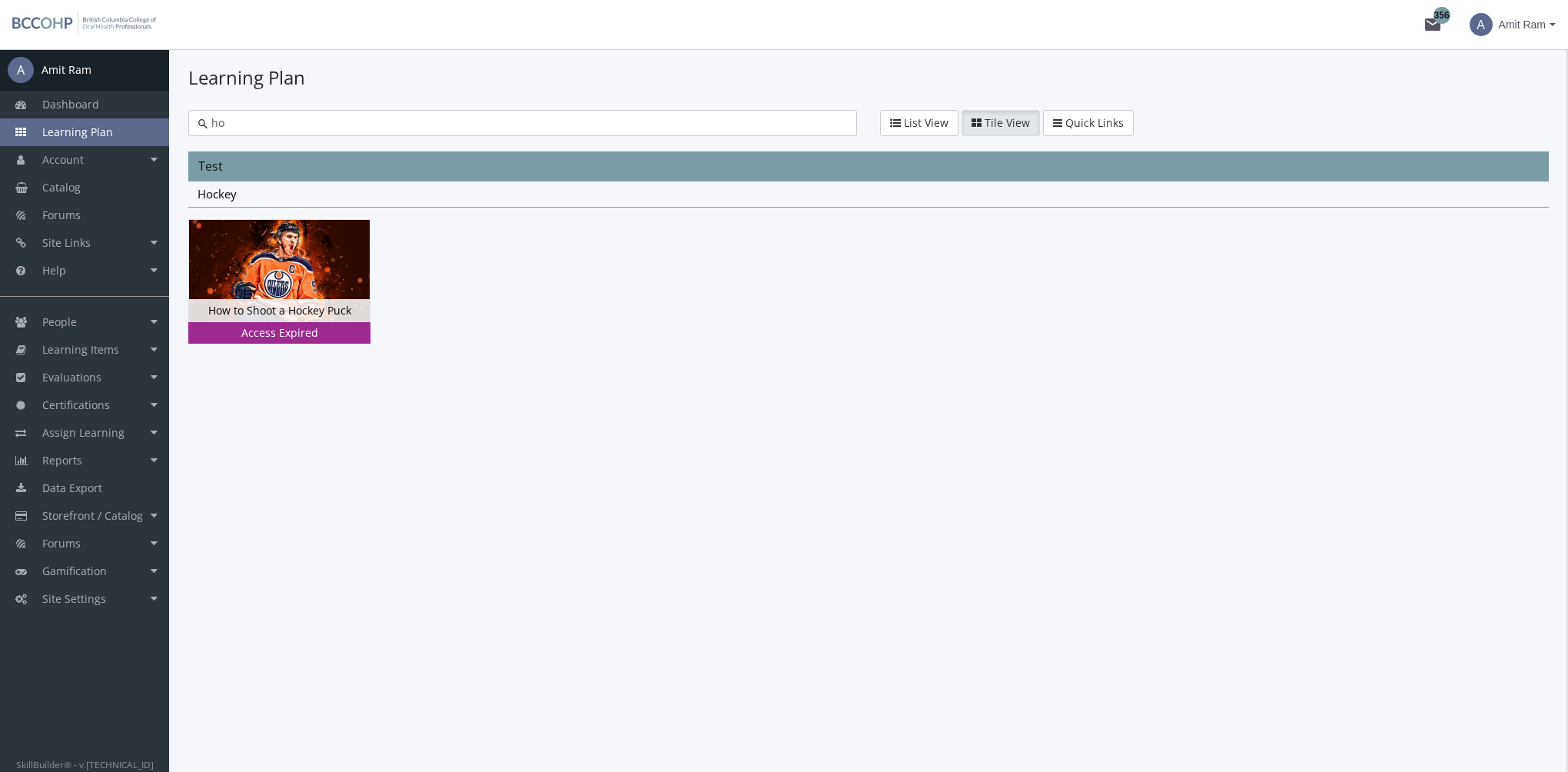
type input "h"
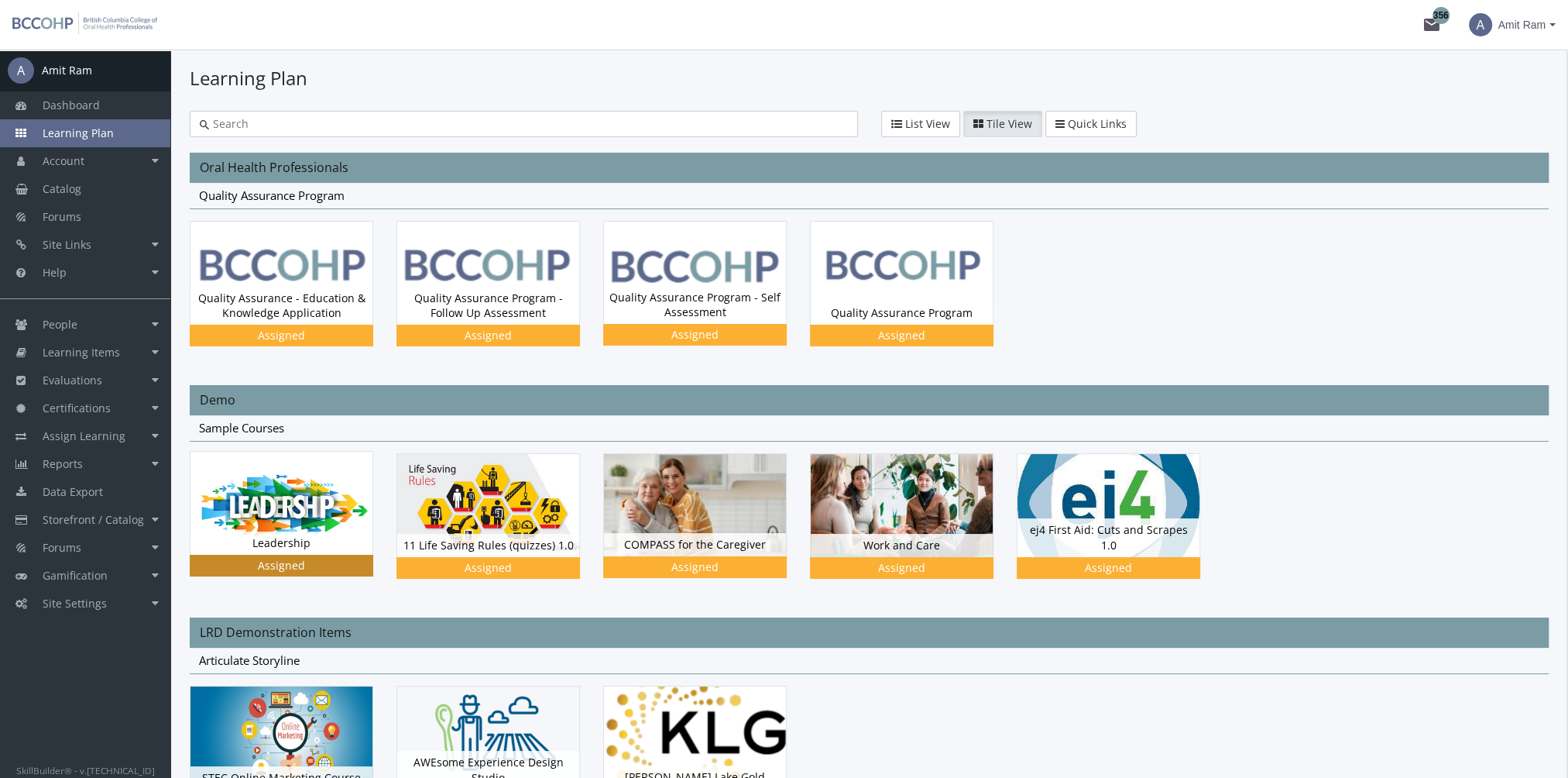
click at [339, 325] on img at bounding box center [281, 273] width 182 height 103
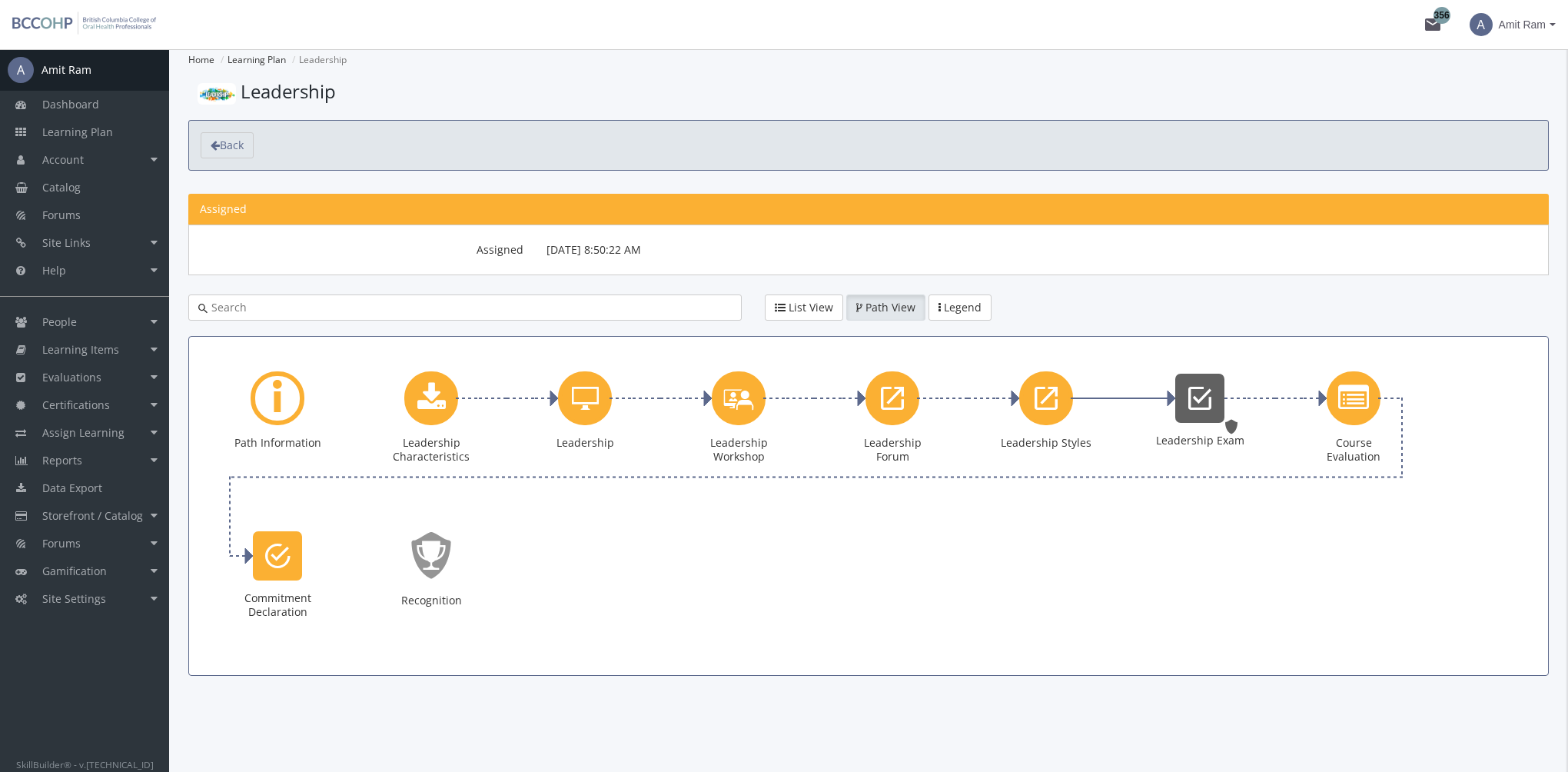
click at [1198, 396] on icon "Leadership Exam" at bounding box center [1200, 398] width 23 height 31
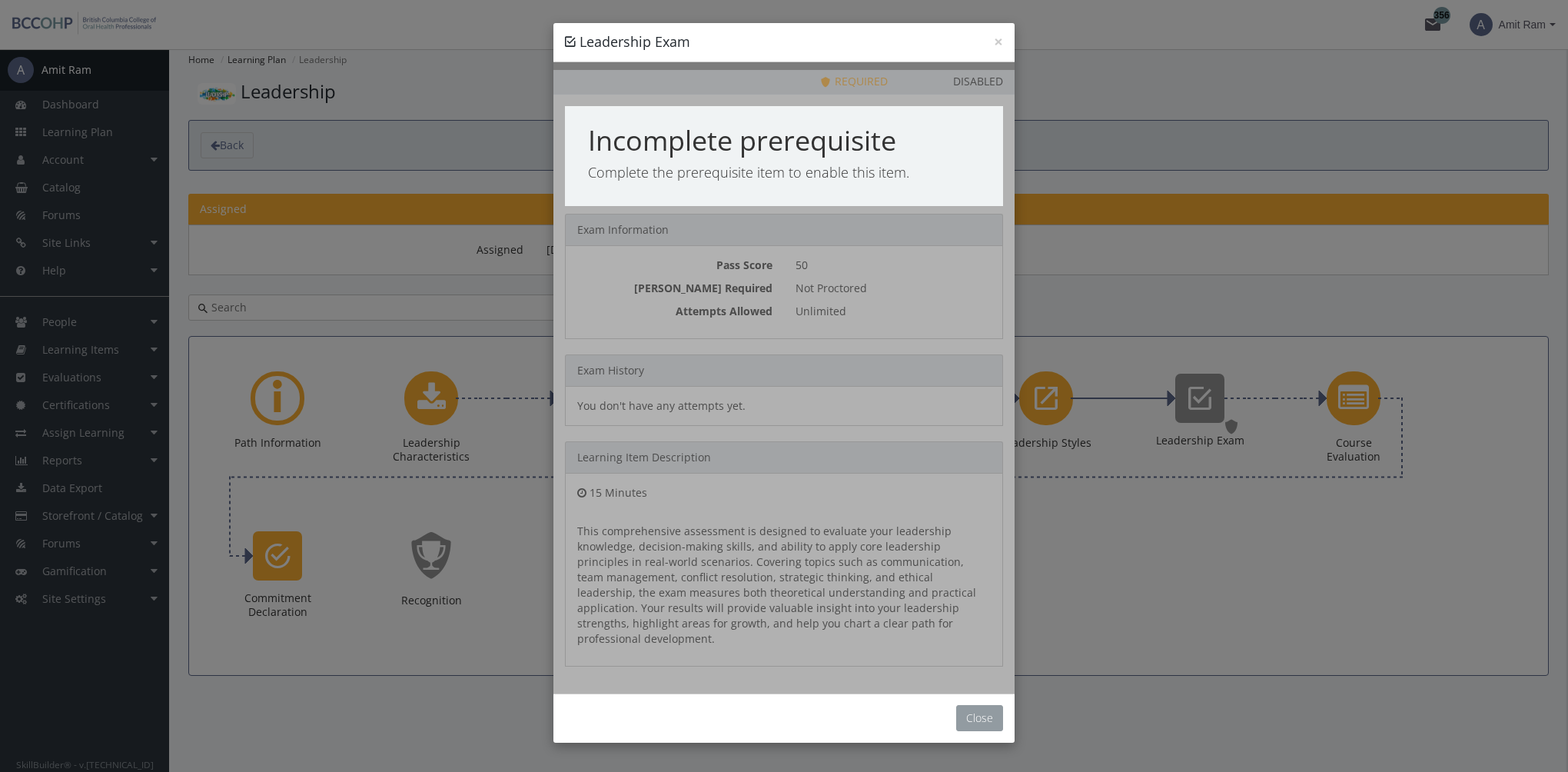
click at [996, 704] on button "Close" at bounding box center [979, 718] width 47 height 26
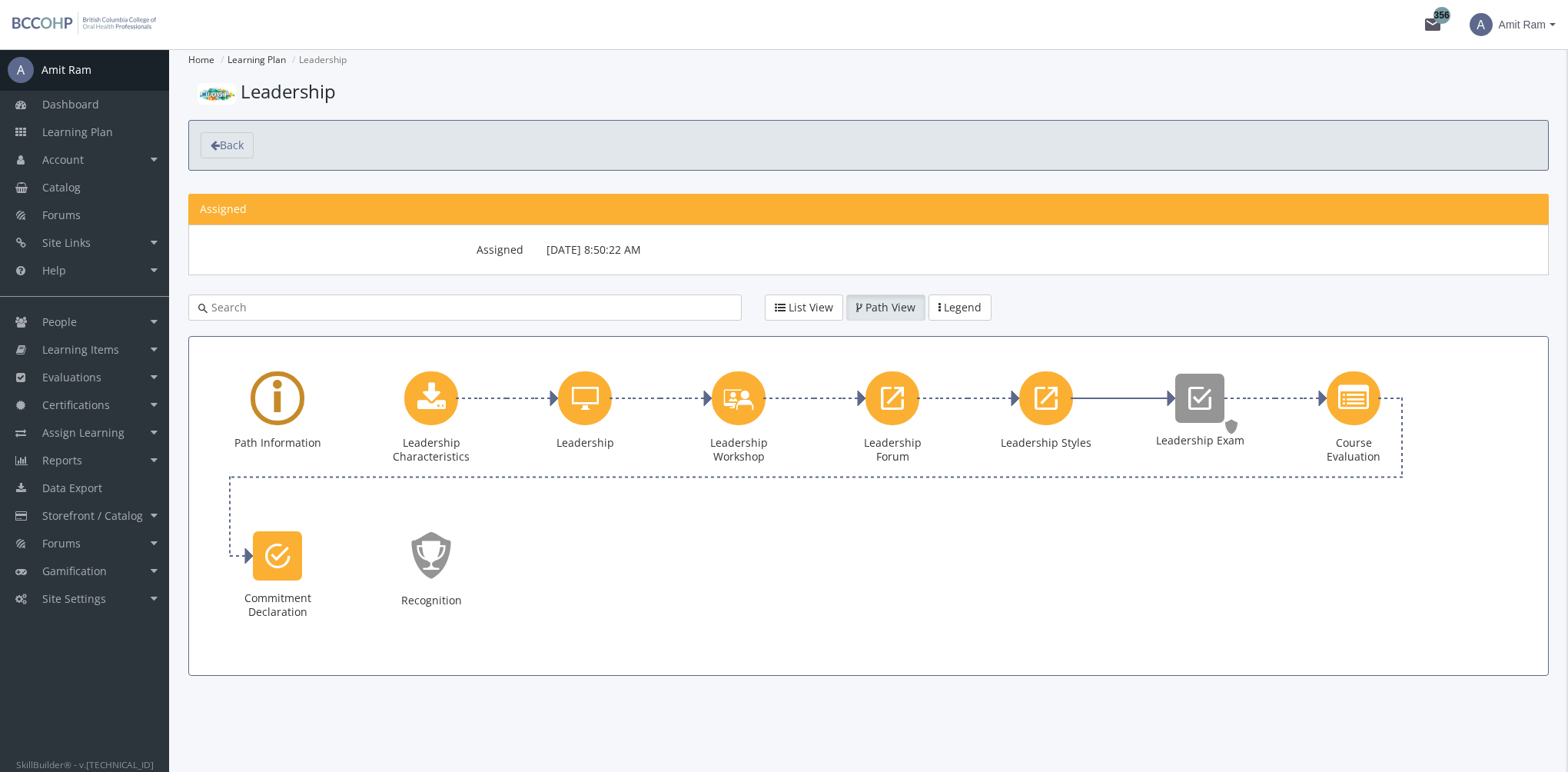
click at [283, 409] on div "Learning Path" at bounding box center [277, 398] width 54 height 54
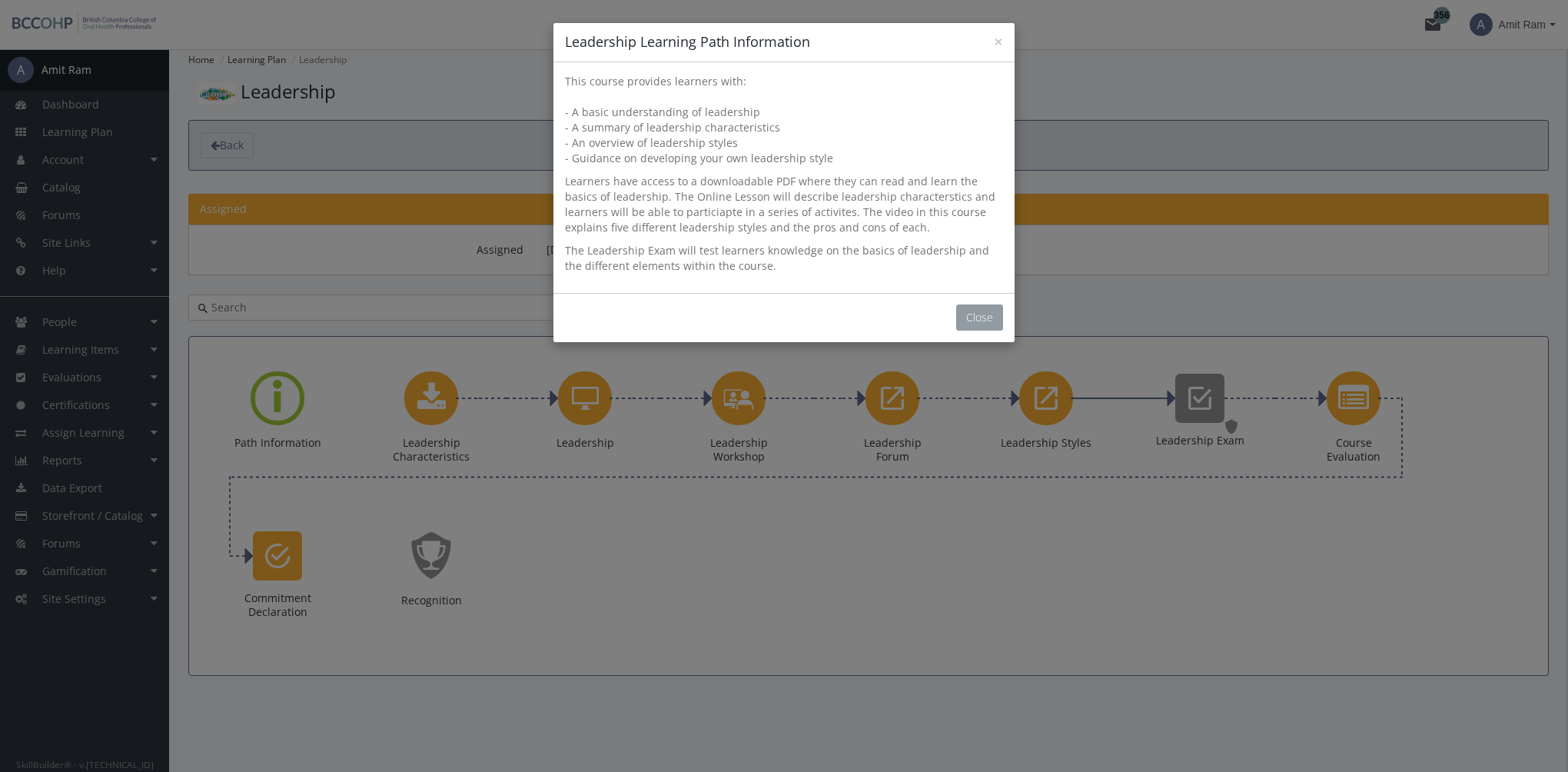
click at [972, 319] on button "Close" at bounding box center [979, 318] width 47 height 26
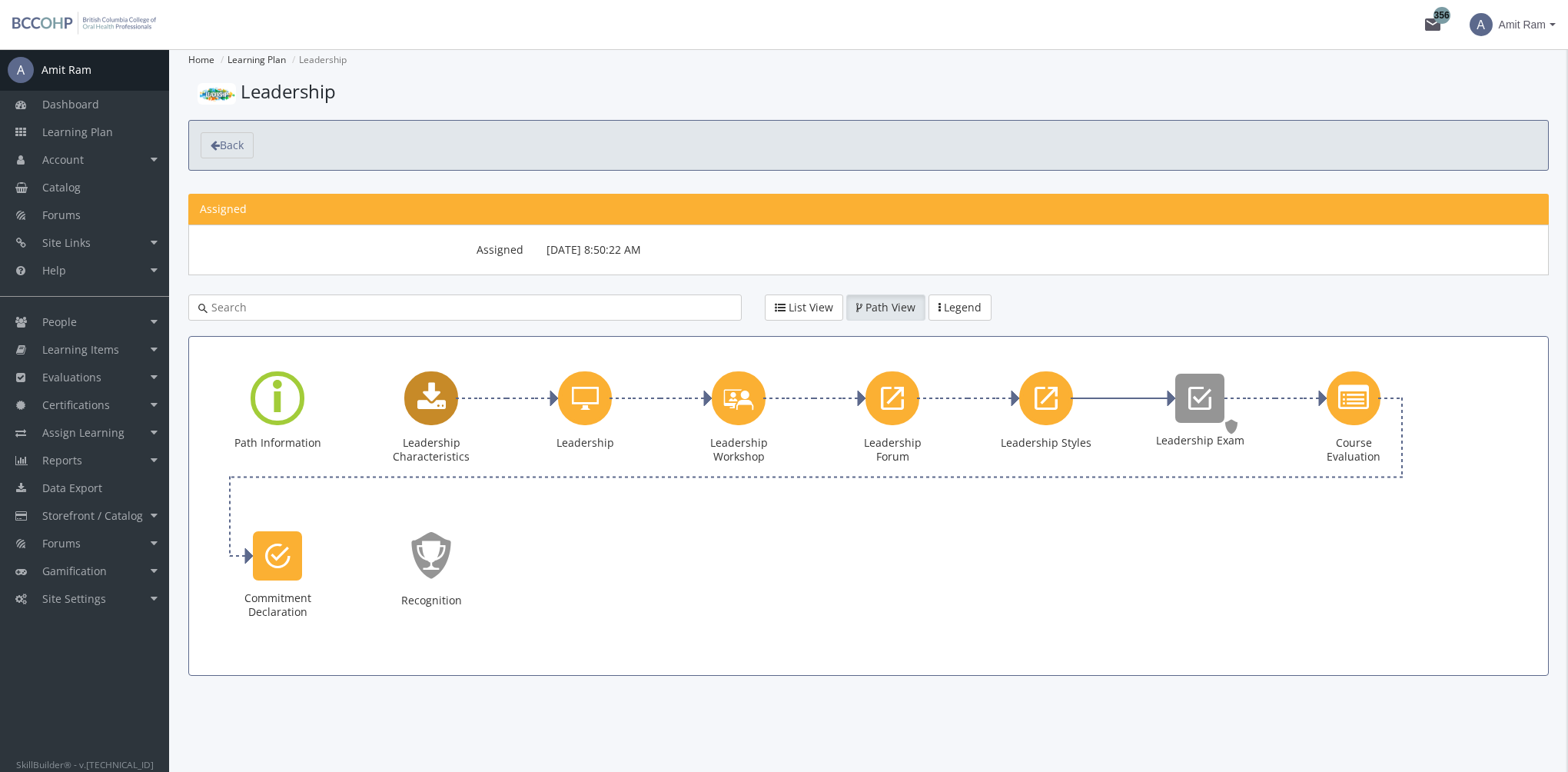
click at [418, 426] on div "Leadership Characteristics Downloads. Status: Assigned." at bounding box center [431, 426] width 92 height 111
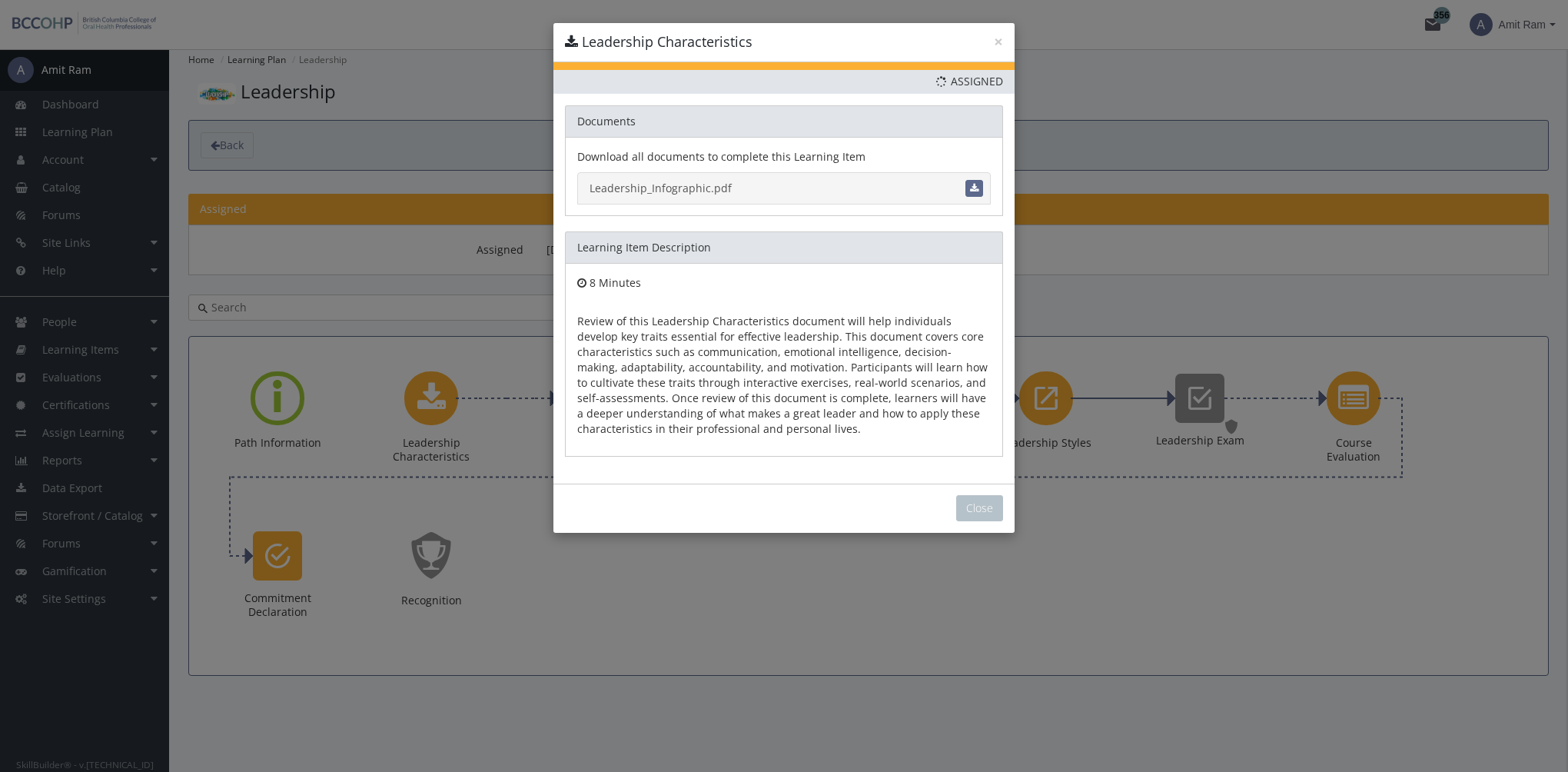
click at [695, 186] on link "Leadership_Infographic.pdf" at bounding box center [784, 189] width 413 height 33
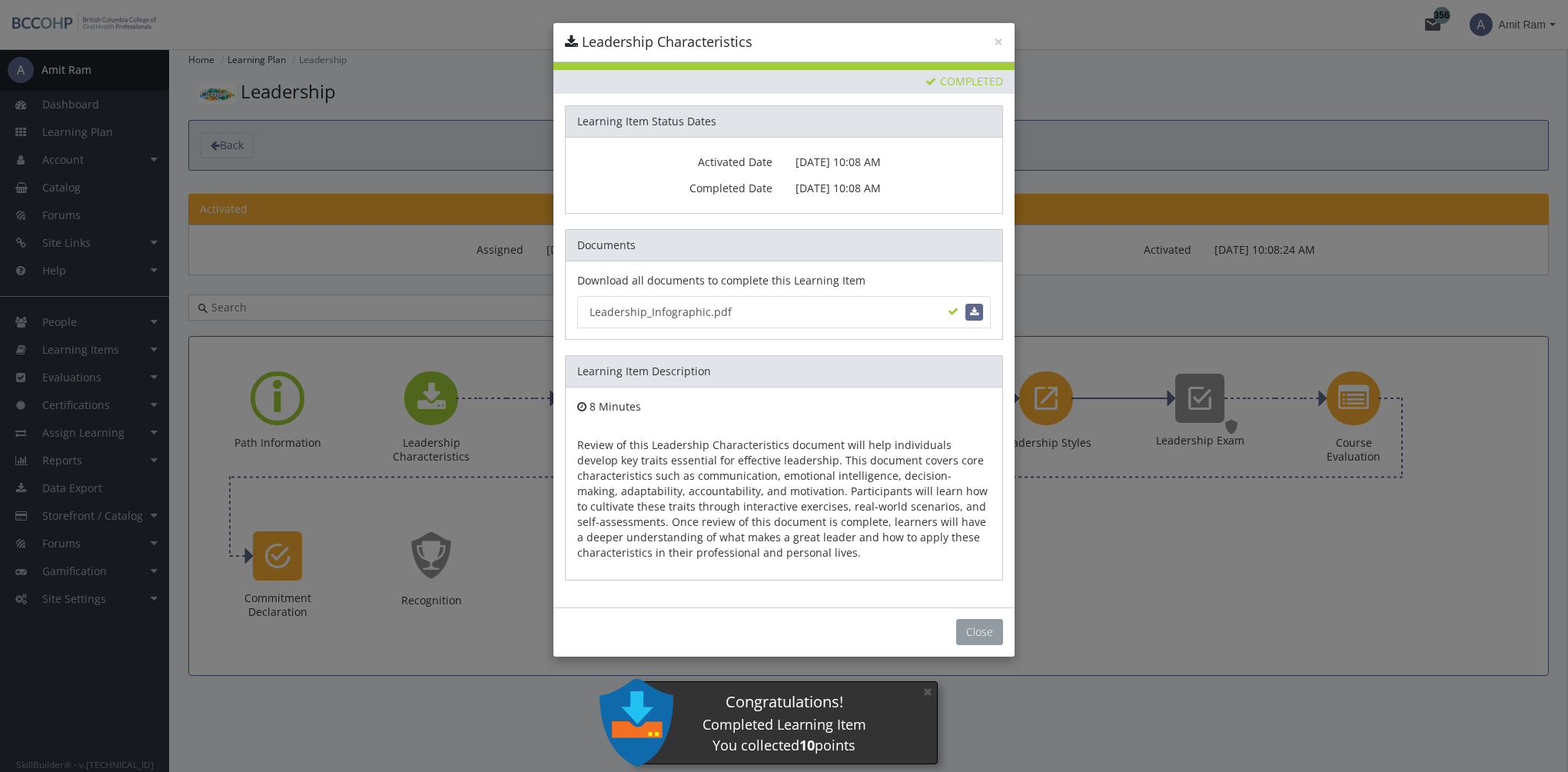
click at [975, 621] on button "Close" at bounding box center [979, 632] width 47 height 26
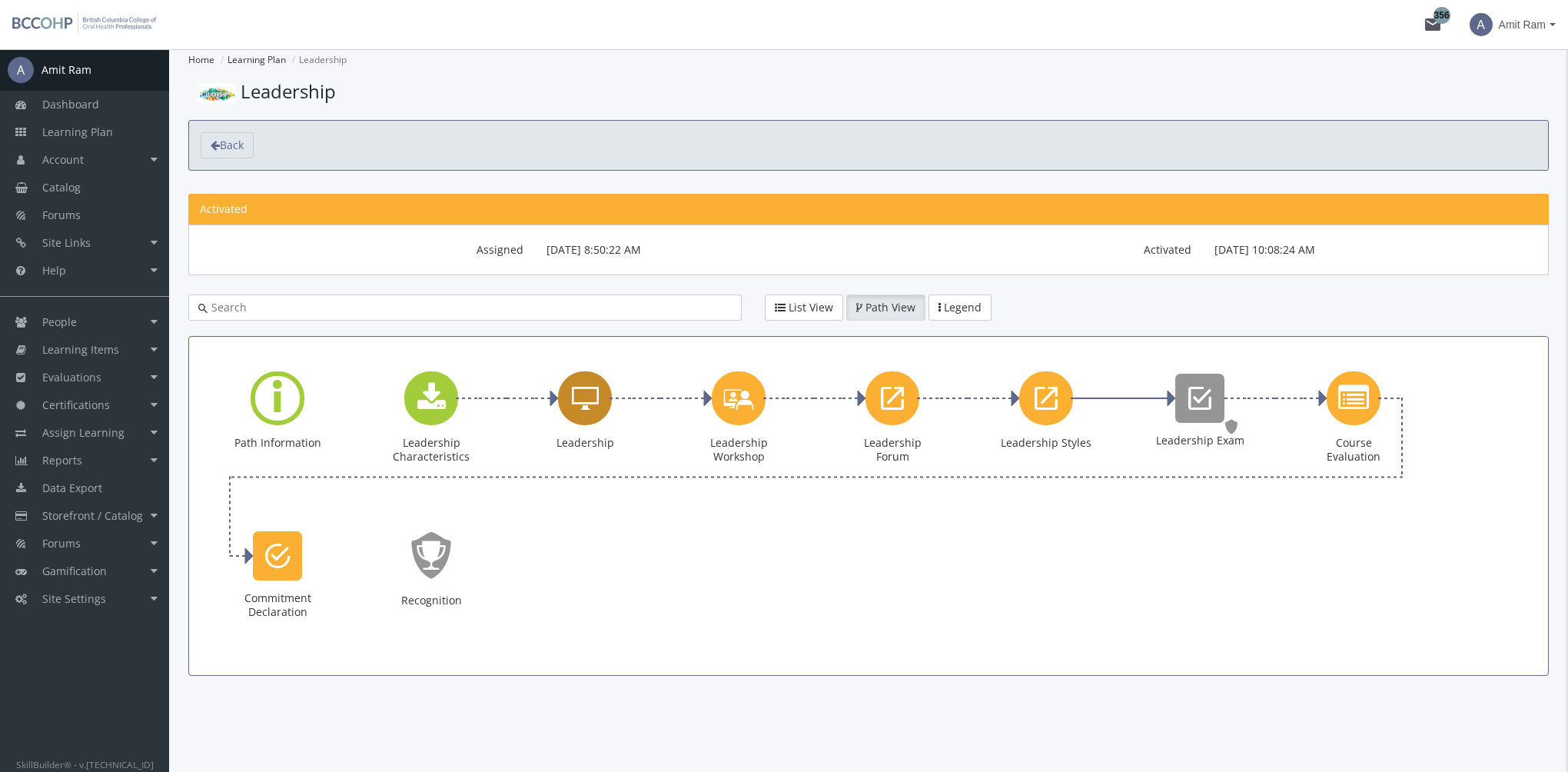
click at [602, 409] on div "Leadership" at bounding box center [584, 398] width 54 height 54
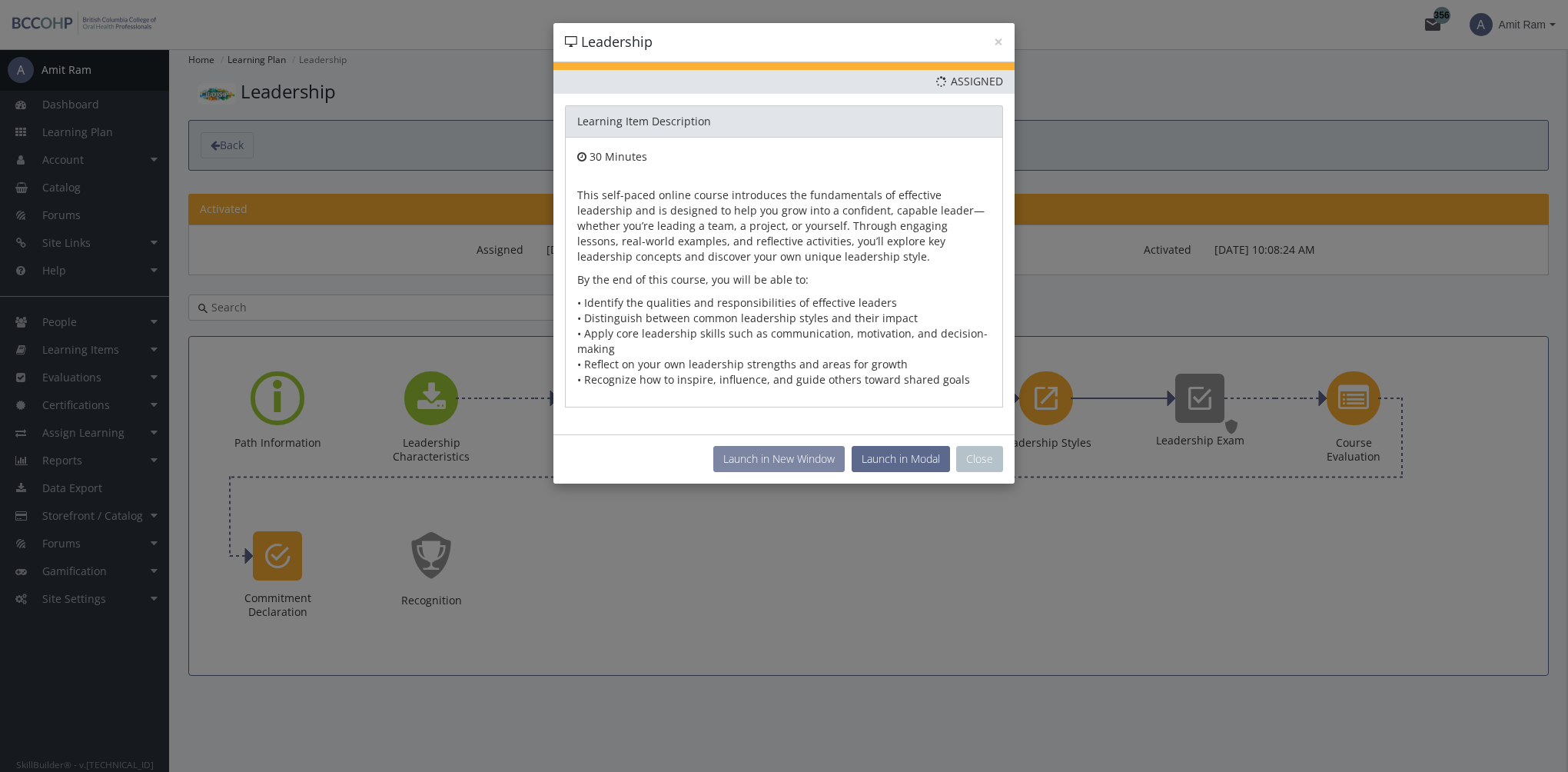
click at [766, 459] on button "Launch in New Window" at bounding box center [778, 459] width 131 height 26
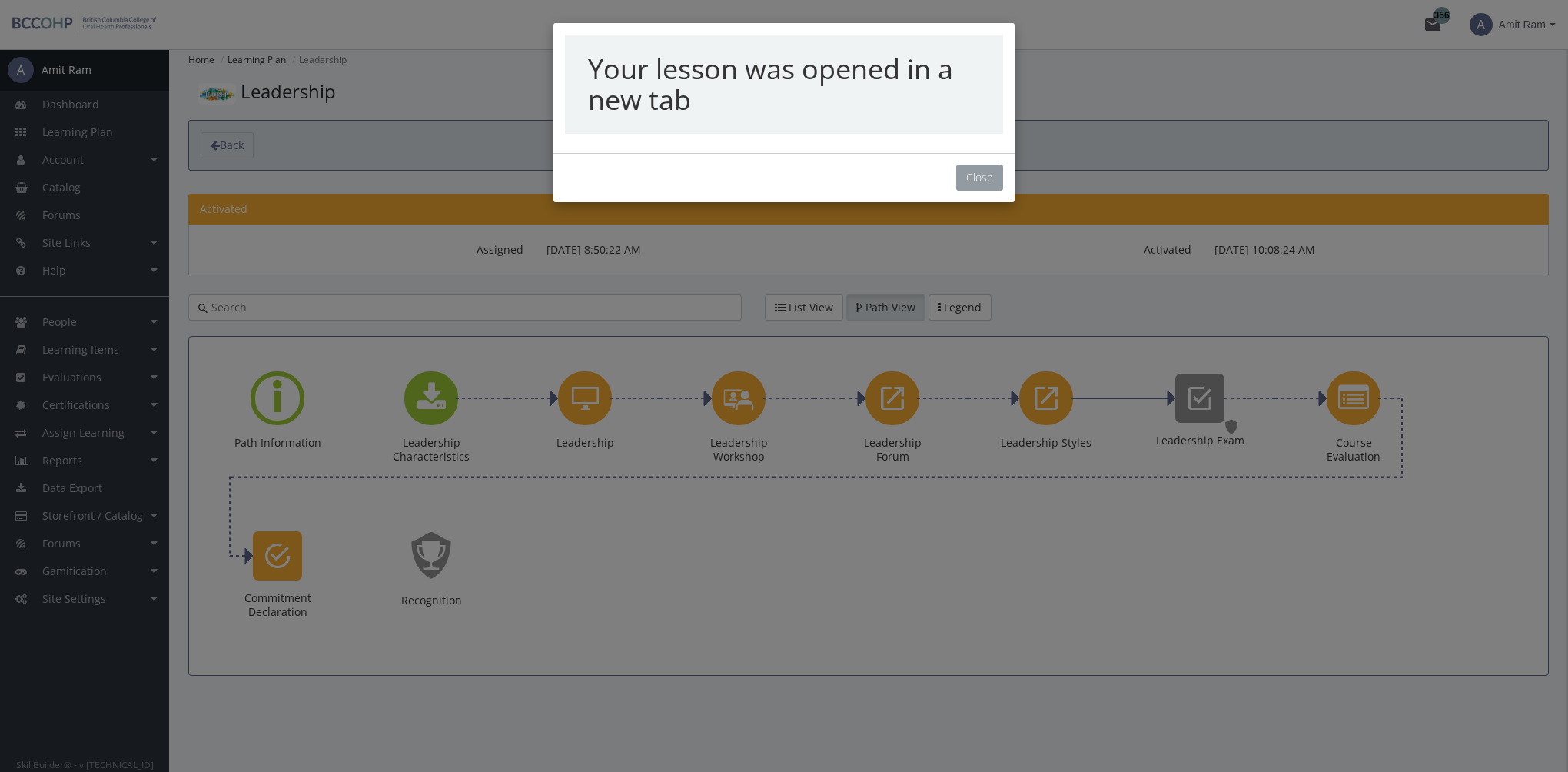
click at [976, 184] on button "Close" at bounding box center [979, 178] width 47 height 26
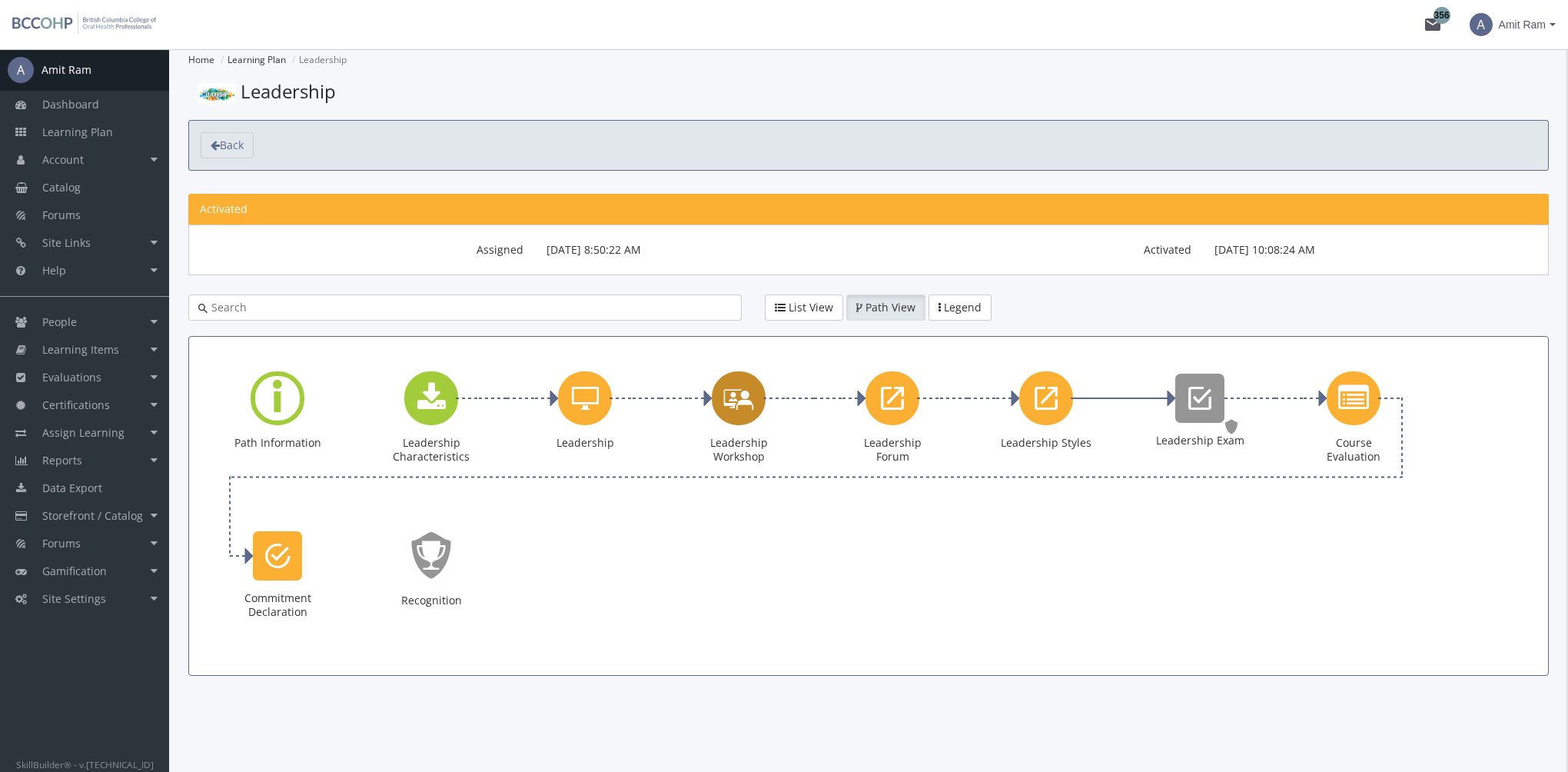
click at [748, 402] on icon "Leadership Workshop" at bounding box center [739, 398] width 31 height 43
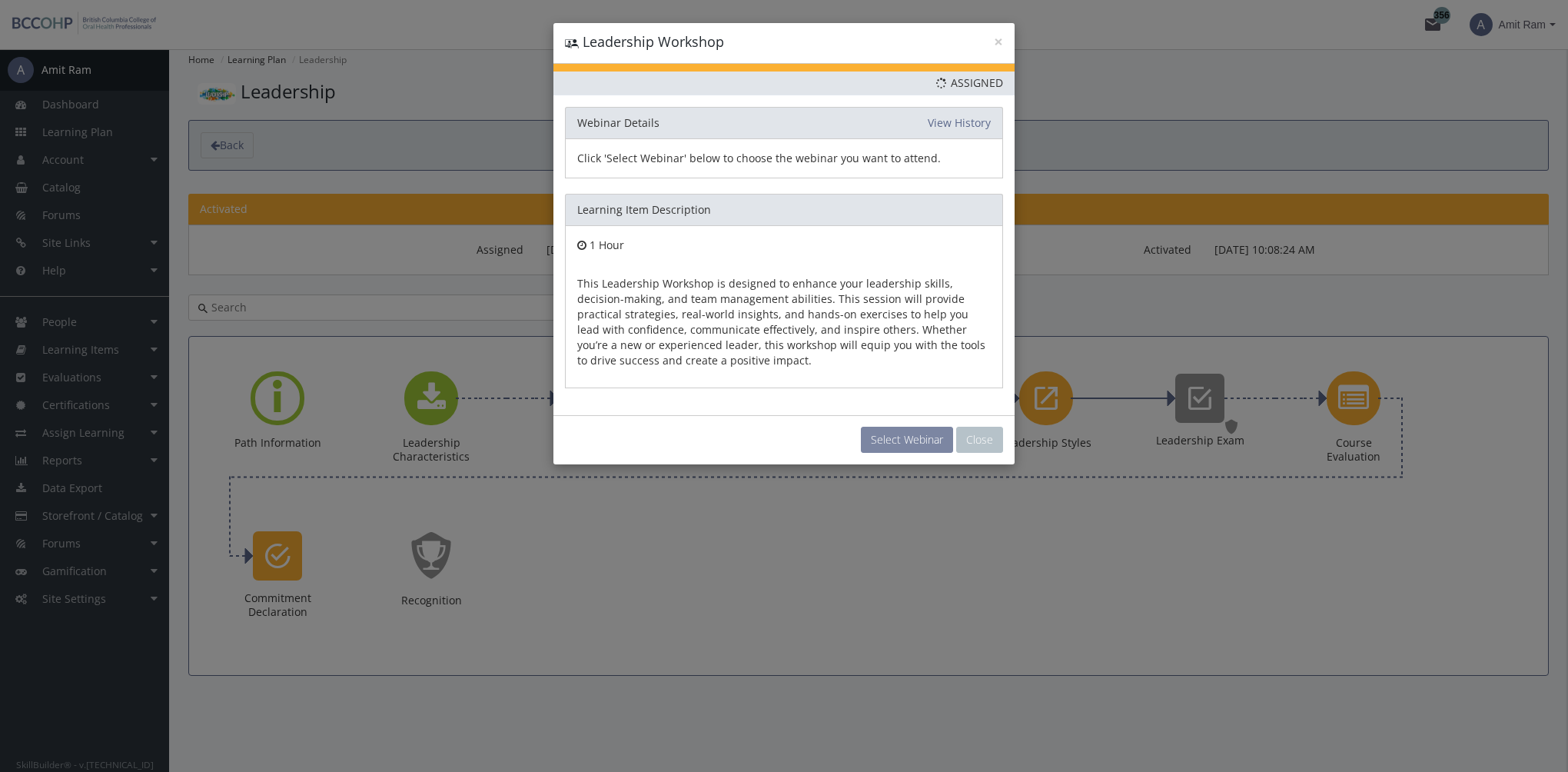
click at [884, 445] on button "Select Webinar" at bounding box center [906, 440] width 92 height 26
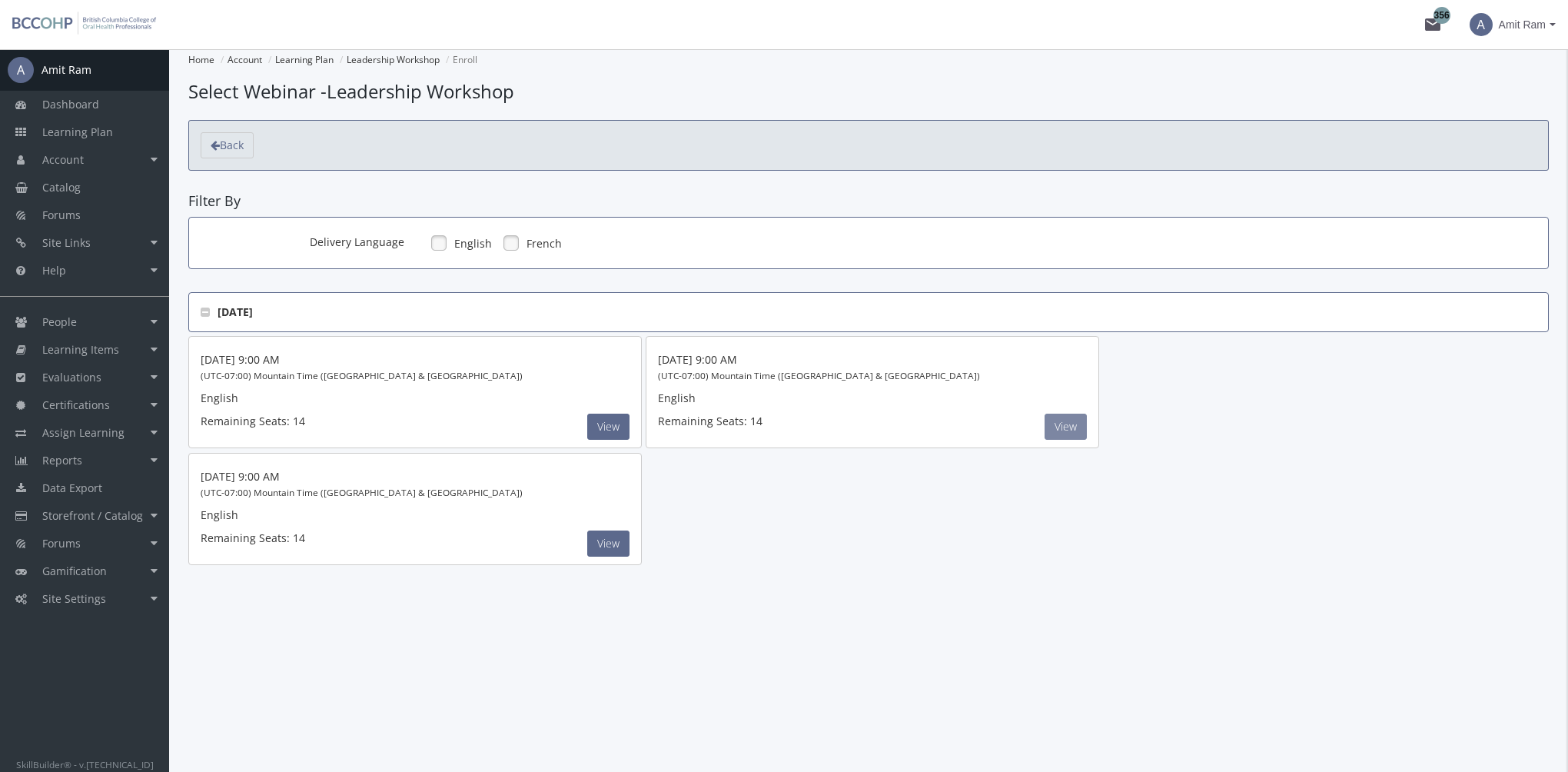
click at [1062, 429] on button "View" at bounding box center [1066, 426] width 42 height 26
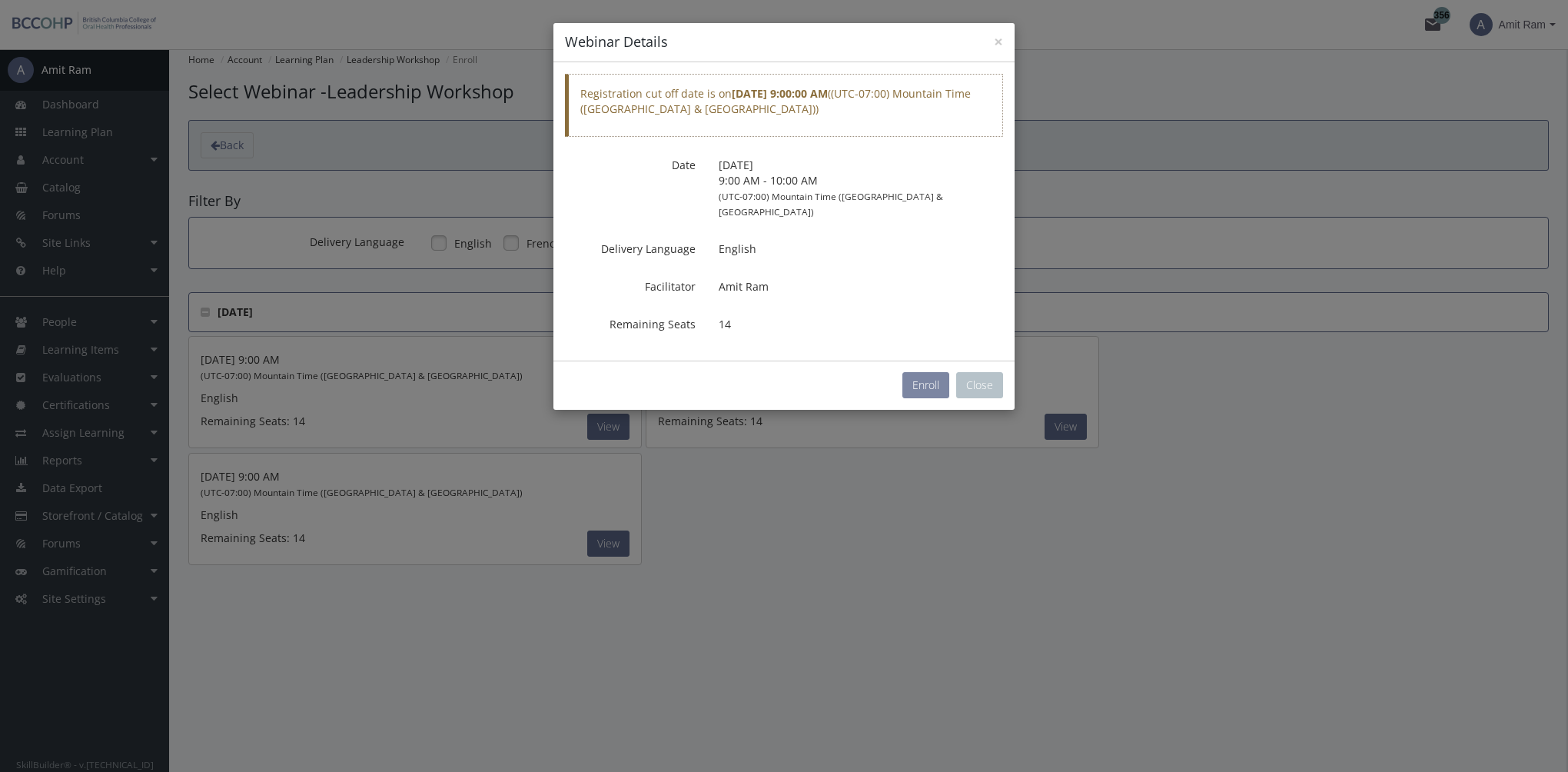
click at [929, 372] on button "Enroll" at bounding box center [926, 385] width 47 height 26
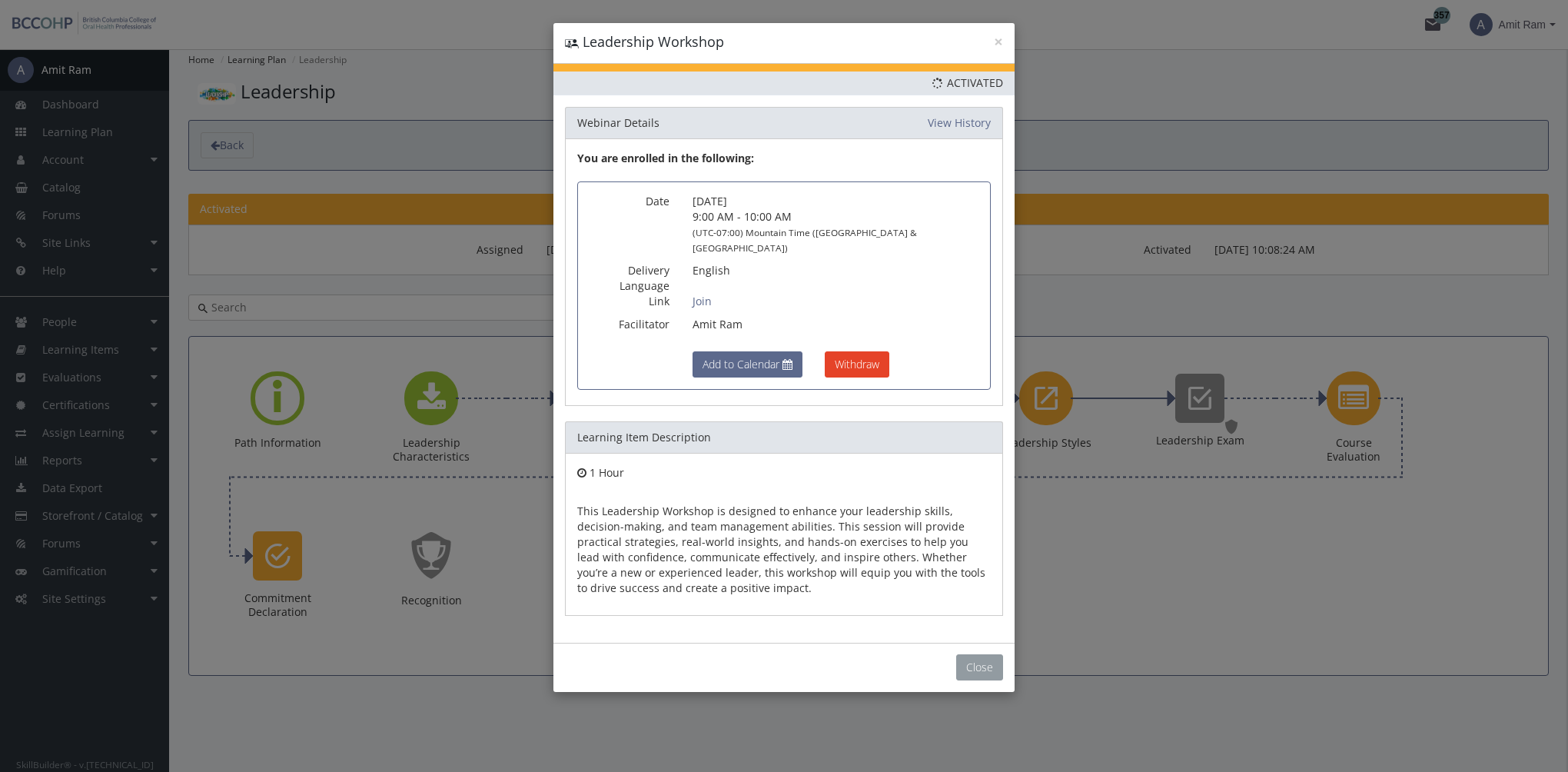
drag, startPoint x: 975, startPoint y: 649, endPoint x: 957, endPoint y: 538, distance: 112.4
click at [975, 654] on button "Close" at bounding box center [979, 667] width 47 height 26
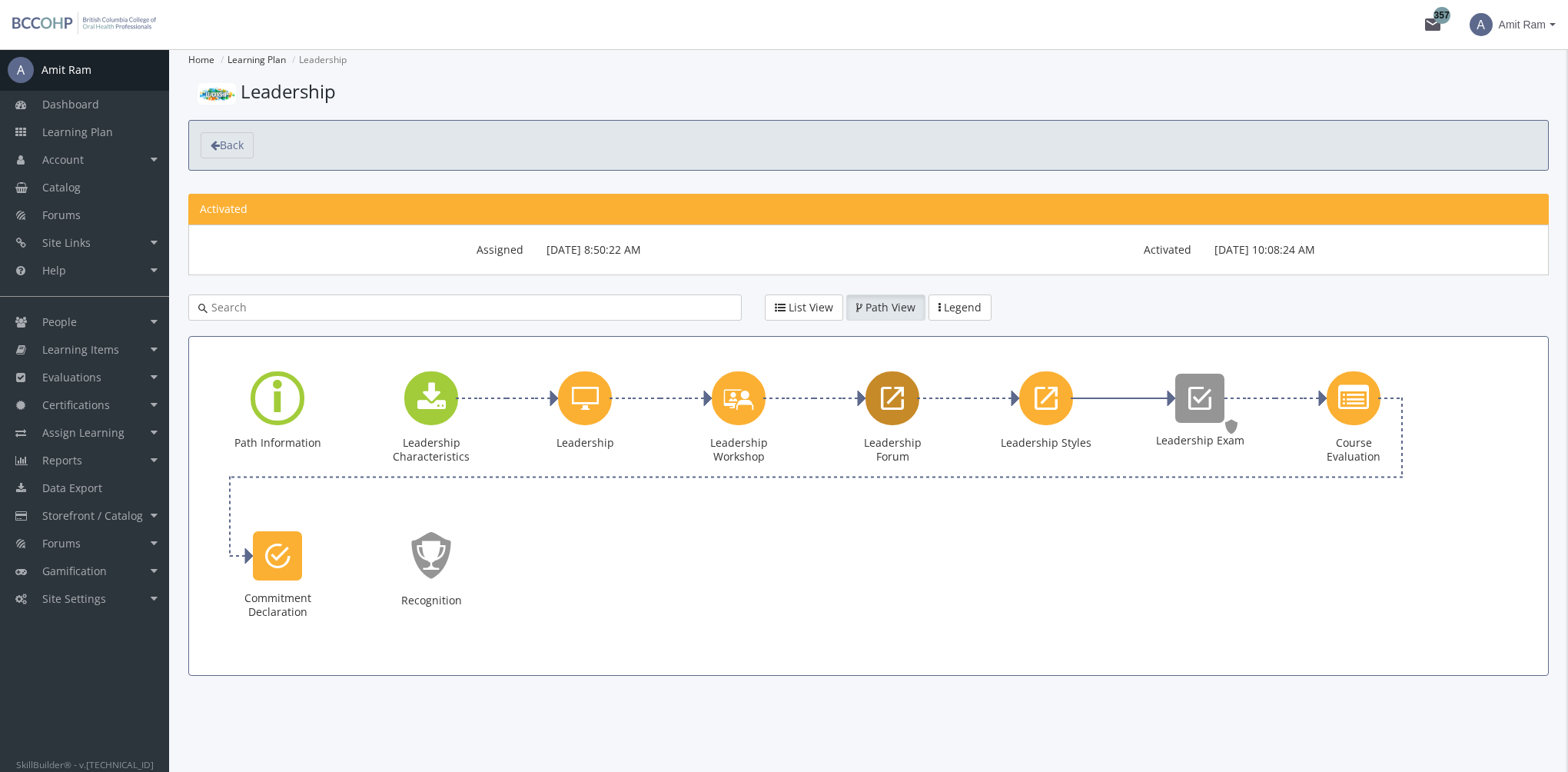
click at [888, 406] on icon "Leadership Forum" at bounding box center [892, 398] width 23 height 31
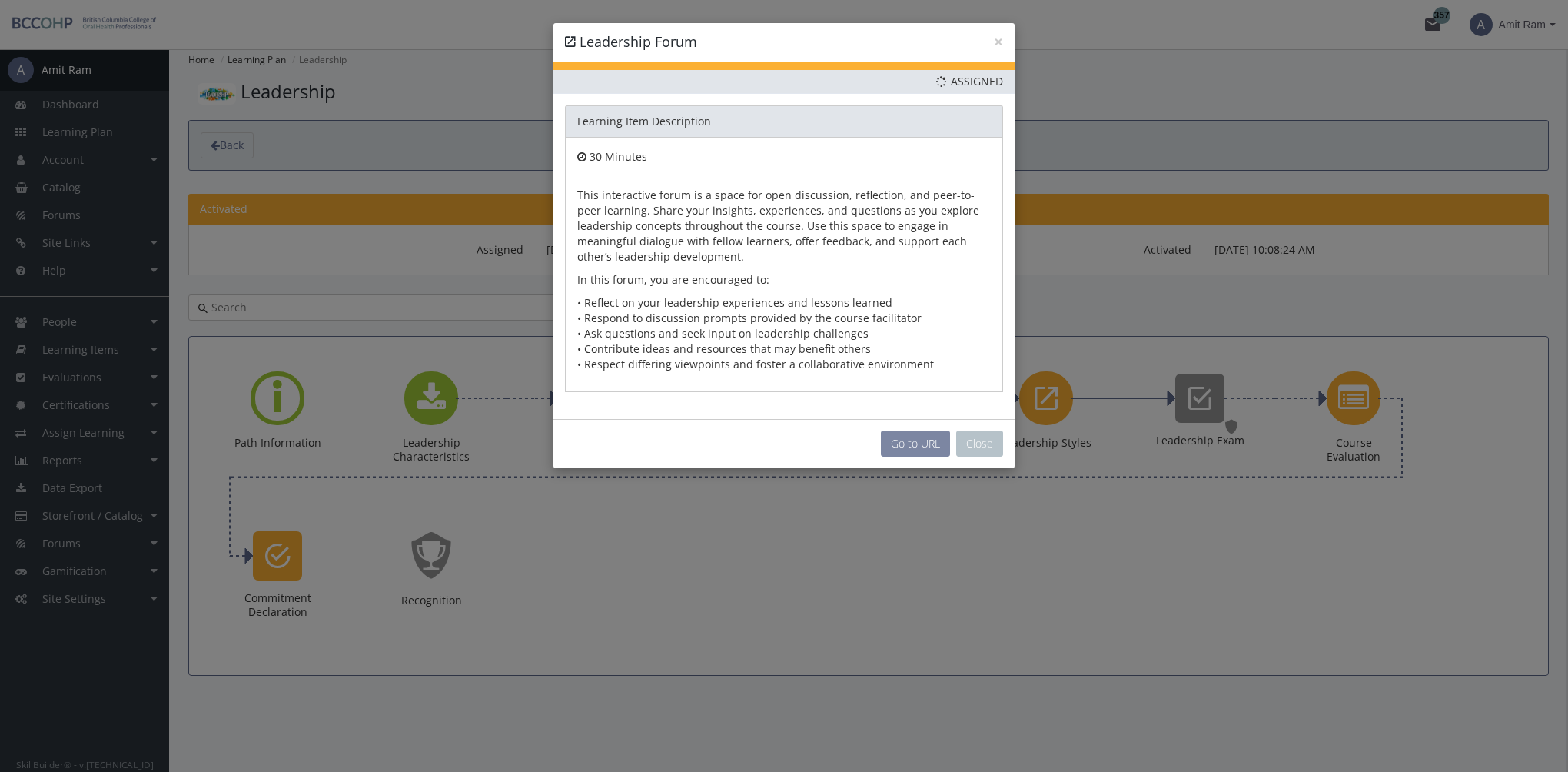
click at [916, 449] on link "Go to URL" at bounding box center [915, 443] width 69 height 26
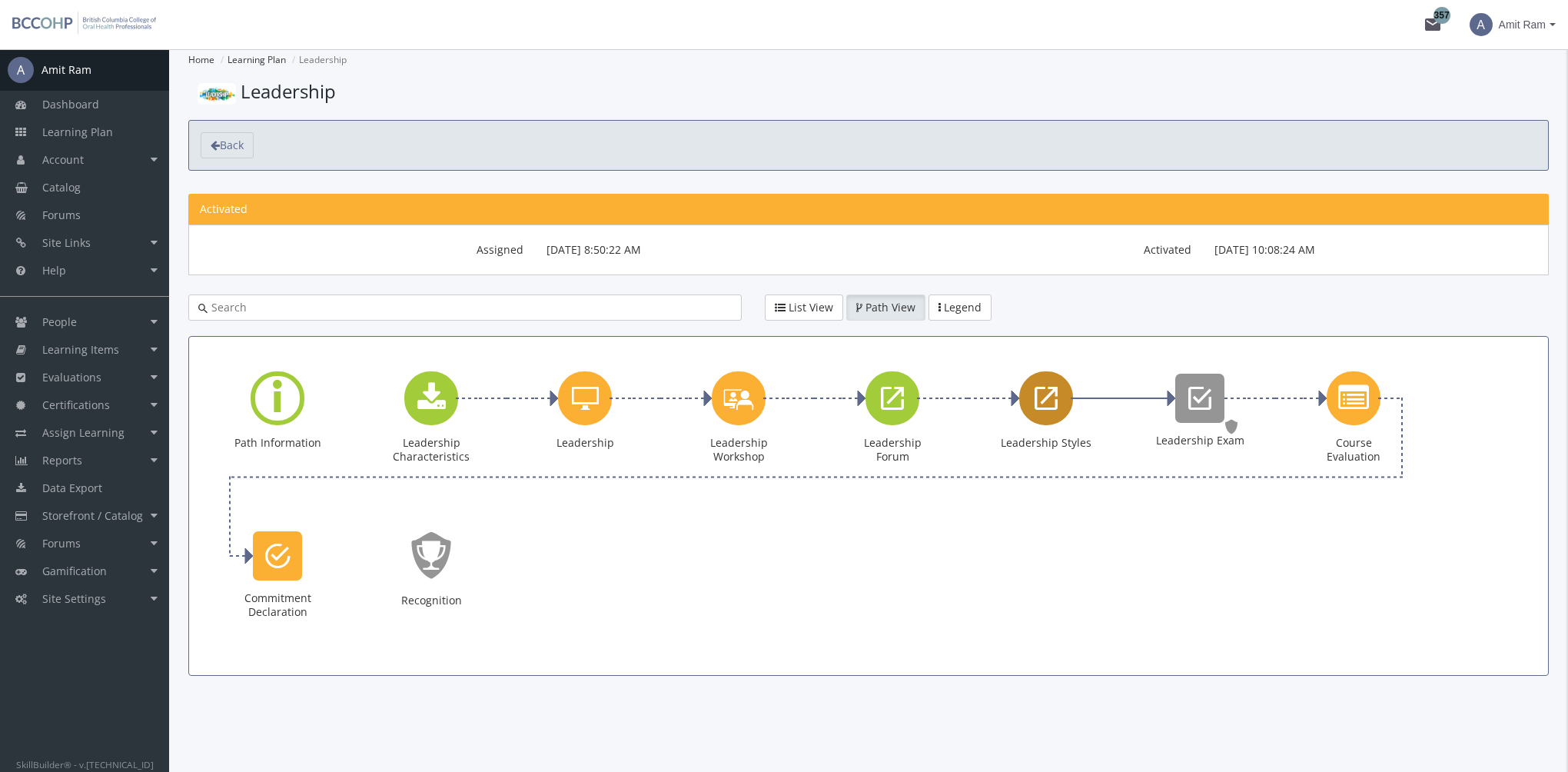
click at [1041, 398] on icon "Leadership Styles" at bounding box center [1046, 398] width 23 height 31
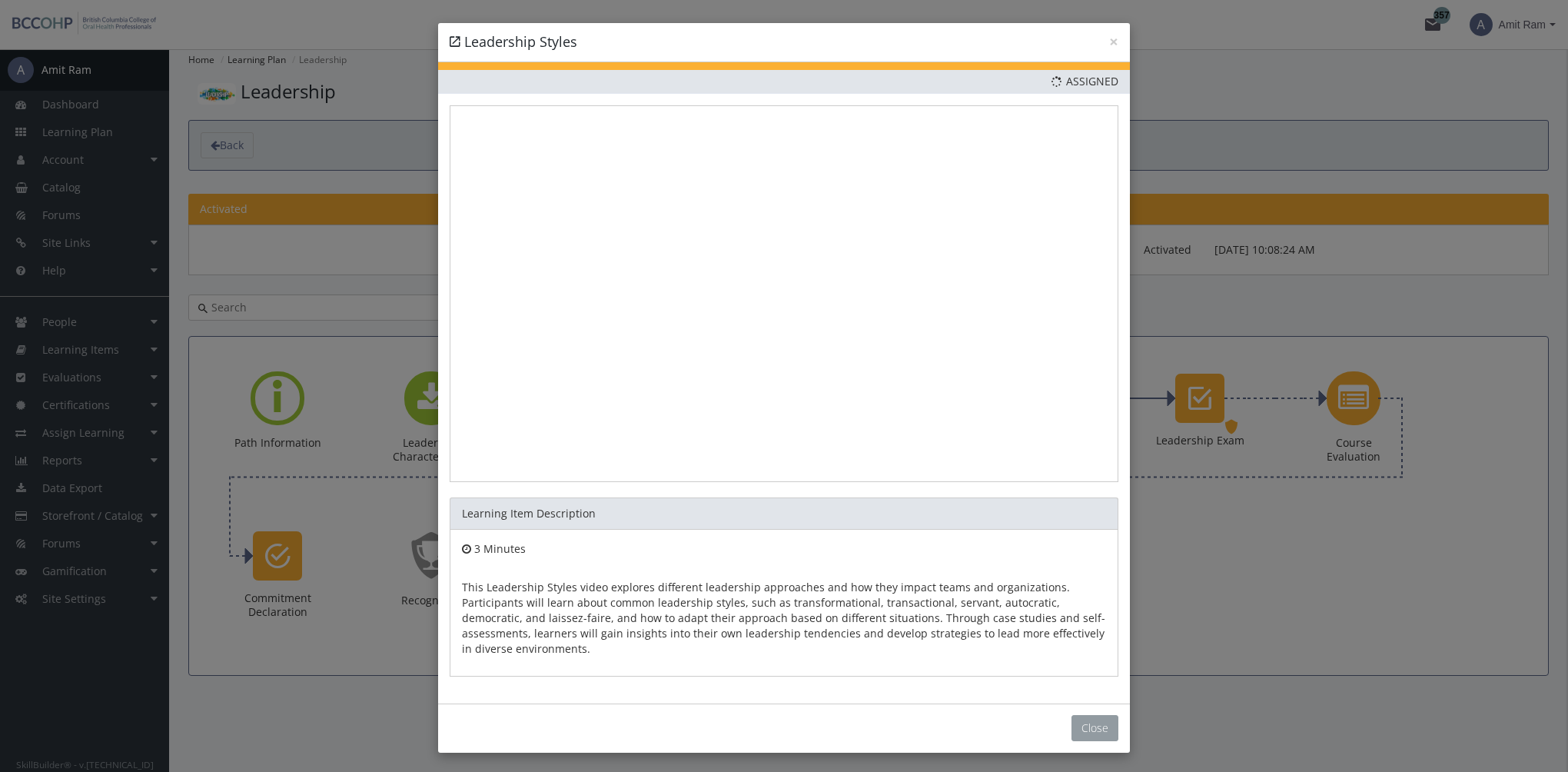
click at [1090, 722] on button "Close" at bounding box center [1094, 728] width 47 height 26
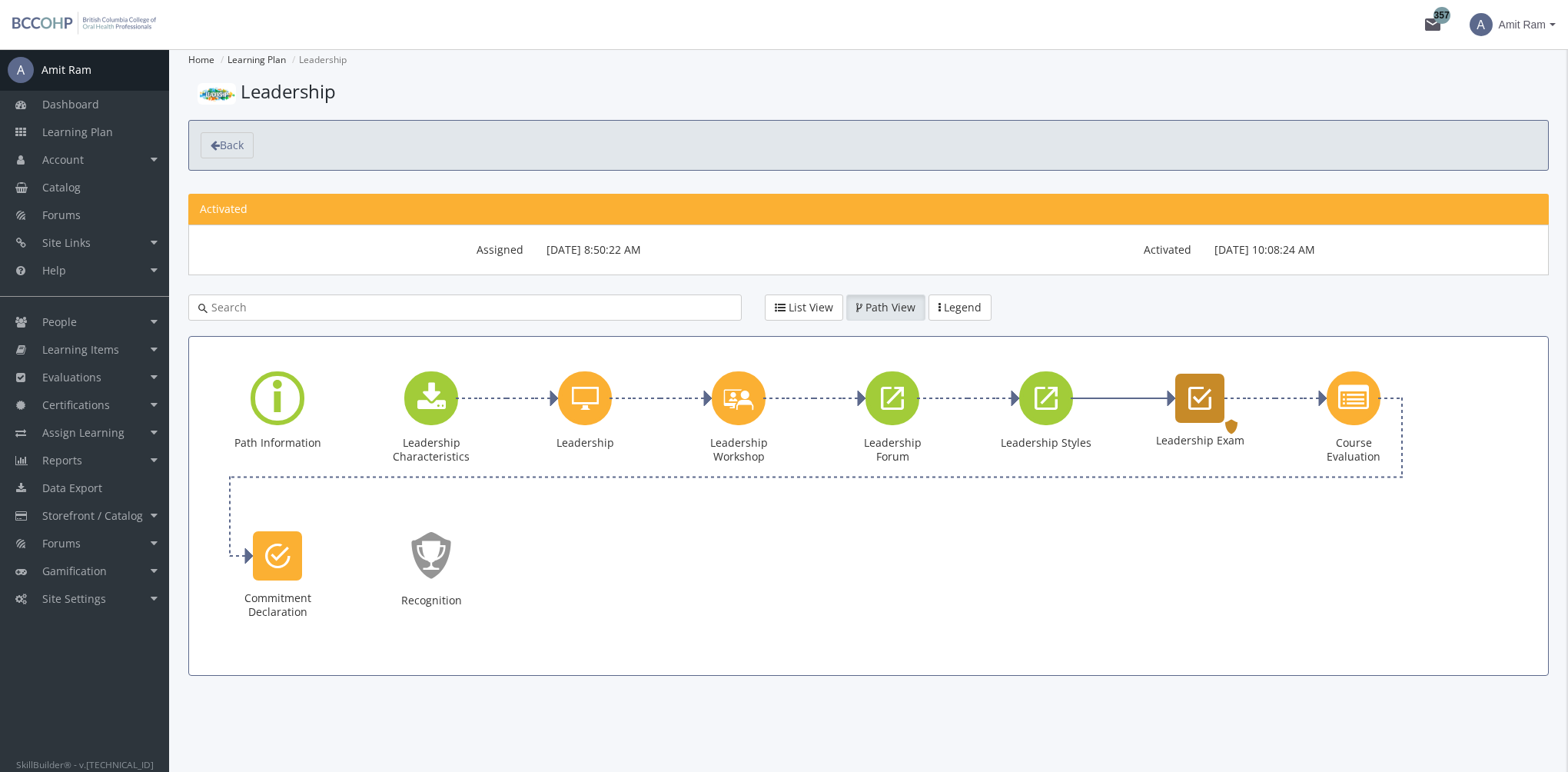
click at [1202, 404] on icon "Leadership Exam" at bounding box center [1200, 398] width 23 height 31
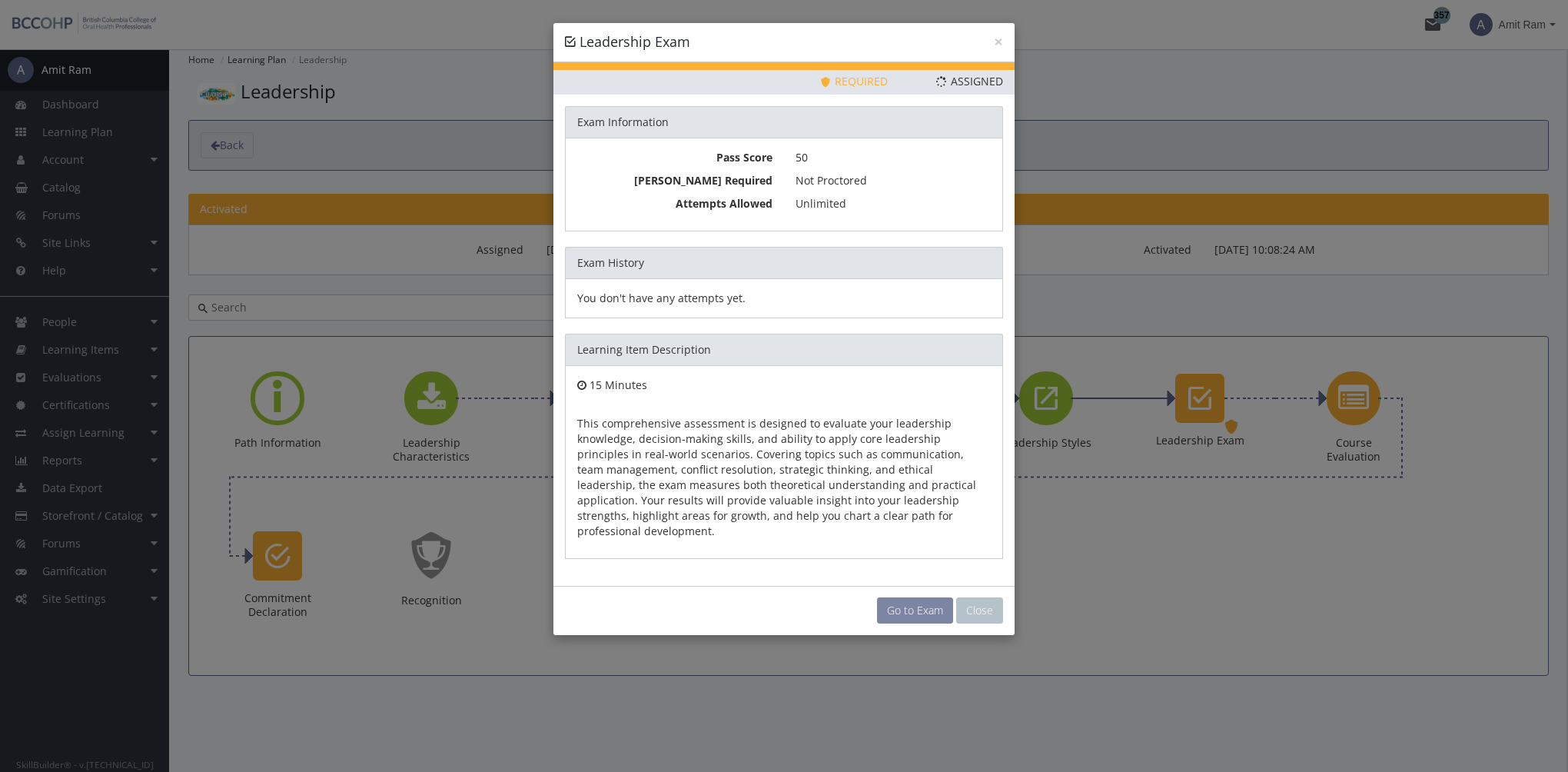
click at [925, 597] on link "Go to Exam" at bounding box center [915, 610] width 76 height 26
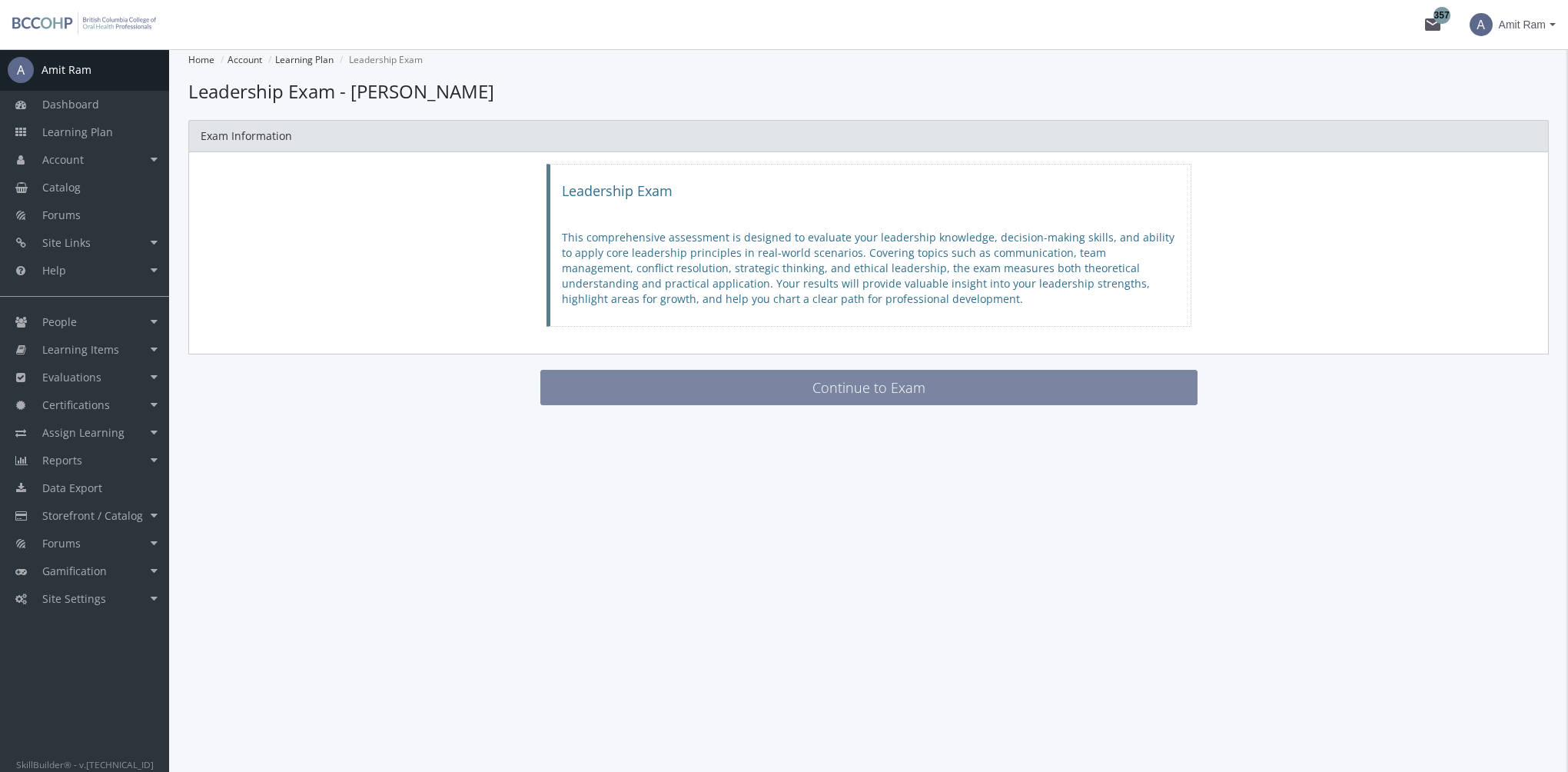
click at [864, 391] on button "Continue to Exam" at bounding box center [869, 388] width 657 height 36
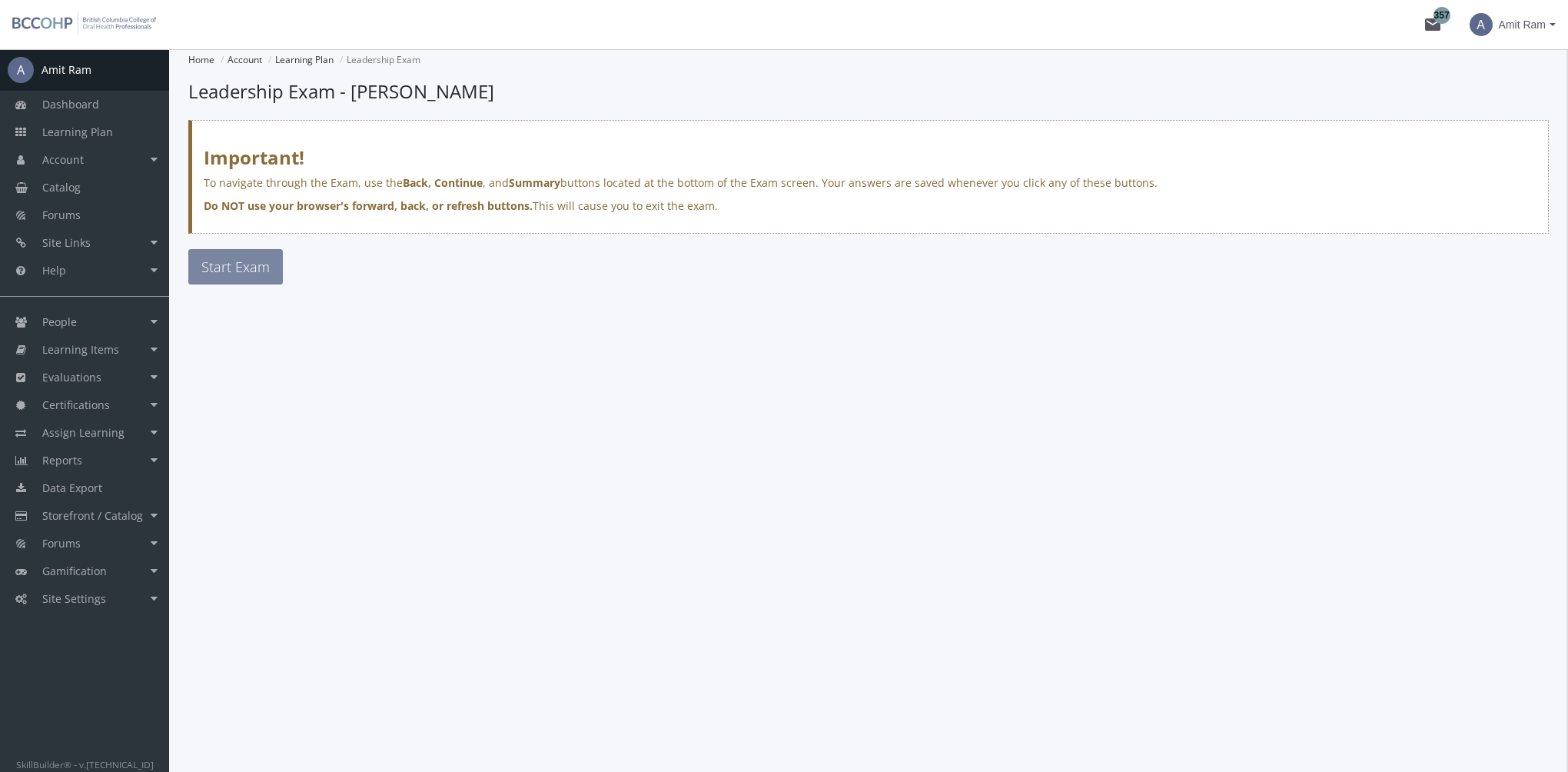
click at [246, 266] on span "Start Exam" at bounding box center [235, 267] width 68 height 19
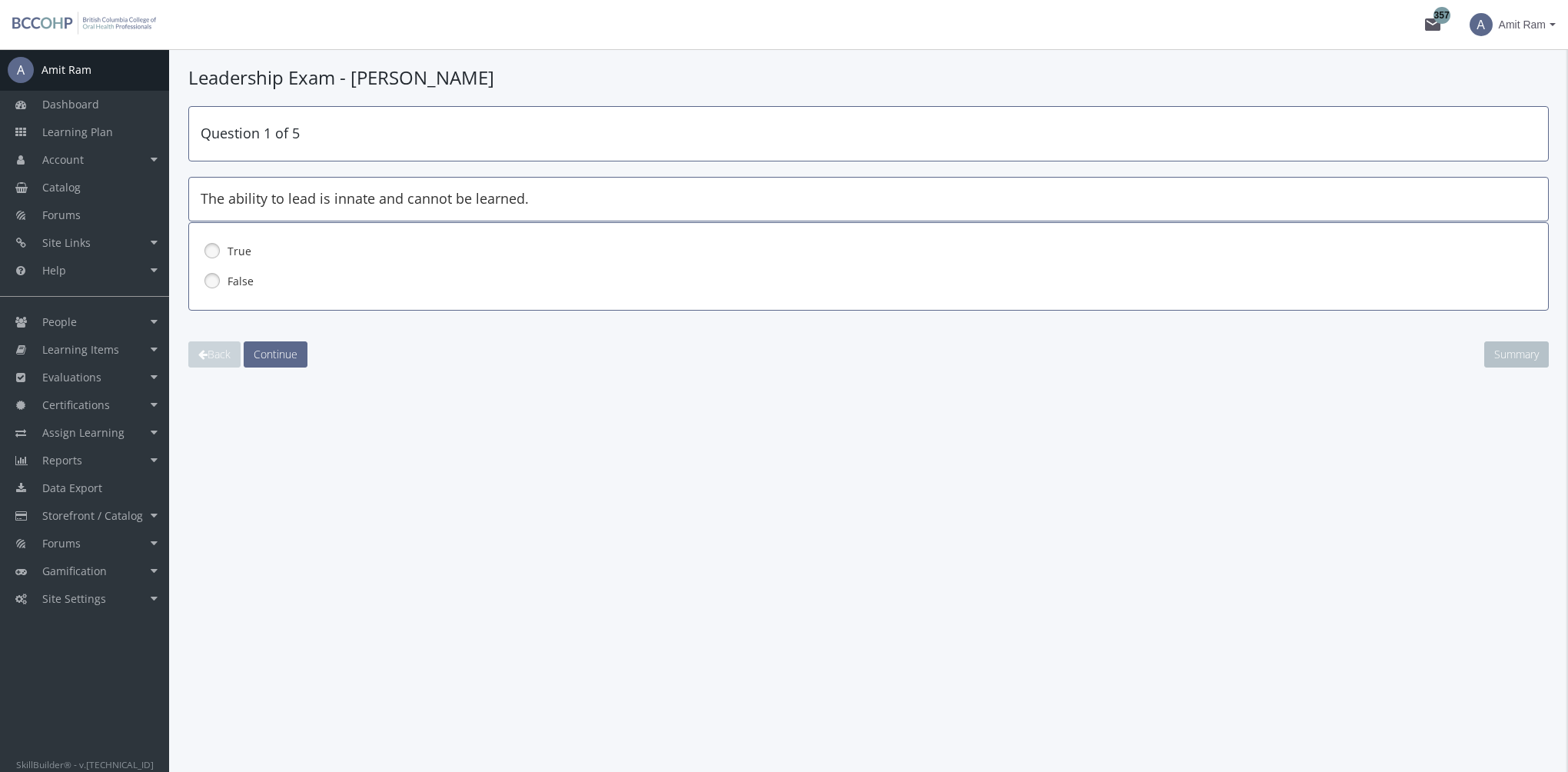
click at [235, 280] on label "False" at bounding box center [829, 281] width 1202 height 16
click at [284, 353] on span "Continue" at bounding box center [276, 353] width 43 height 15
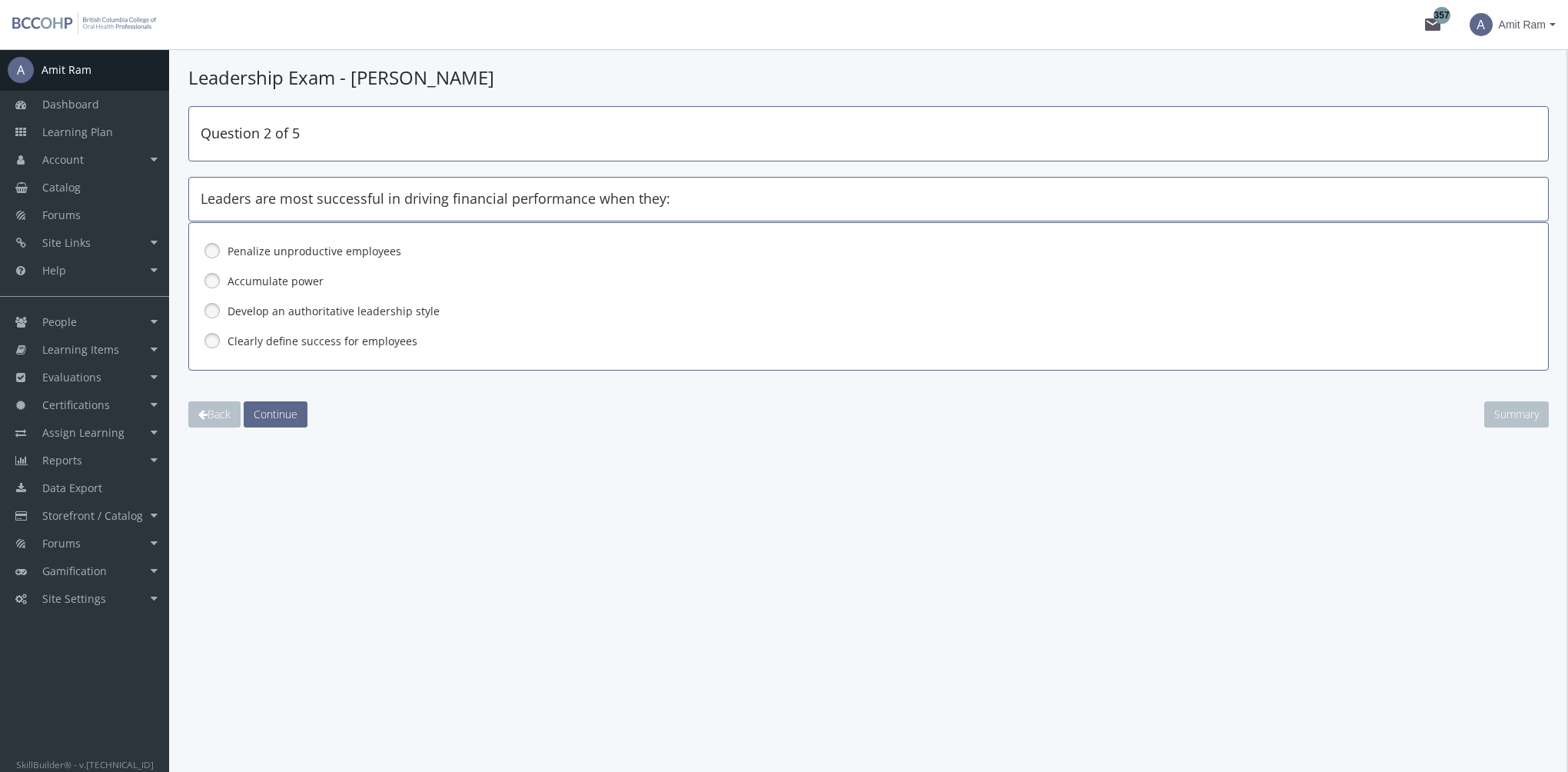
click at [299, 339] on label "Clearly define success for employees" at bounding box center [829, 341] width 1202 height 16
click at [287, 412] on span "Continue" at bounding box center [276, 413] width 43 height 15
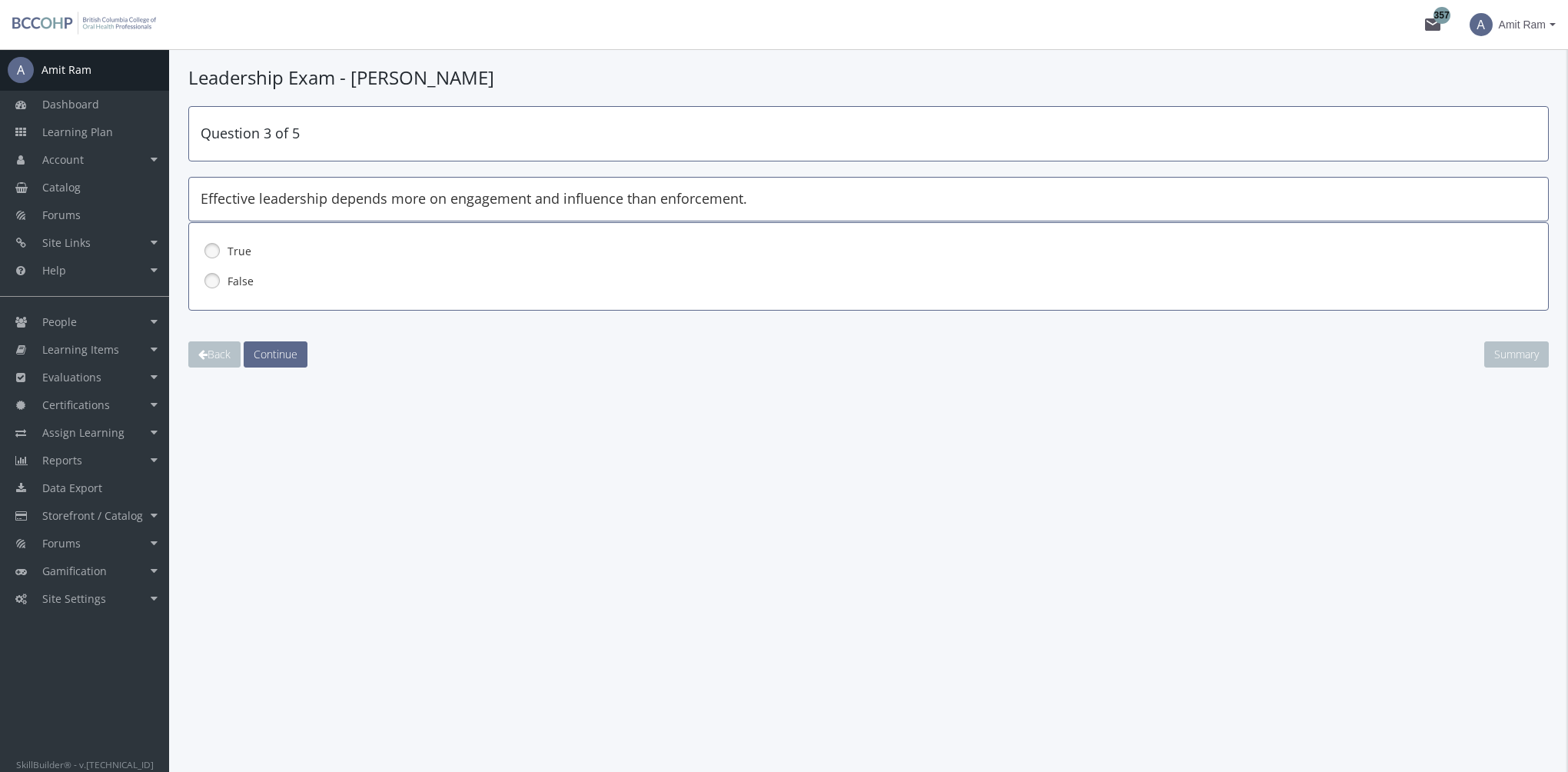
click at [231, 245] on label "True" at bounding box center [829, 252] width 1202 height 16
click at [279, 353] on span "Continue" at bounding box center [276, 353] width 43 height 15
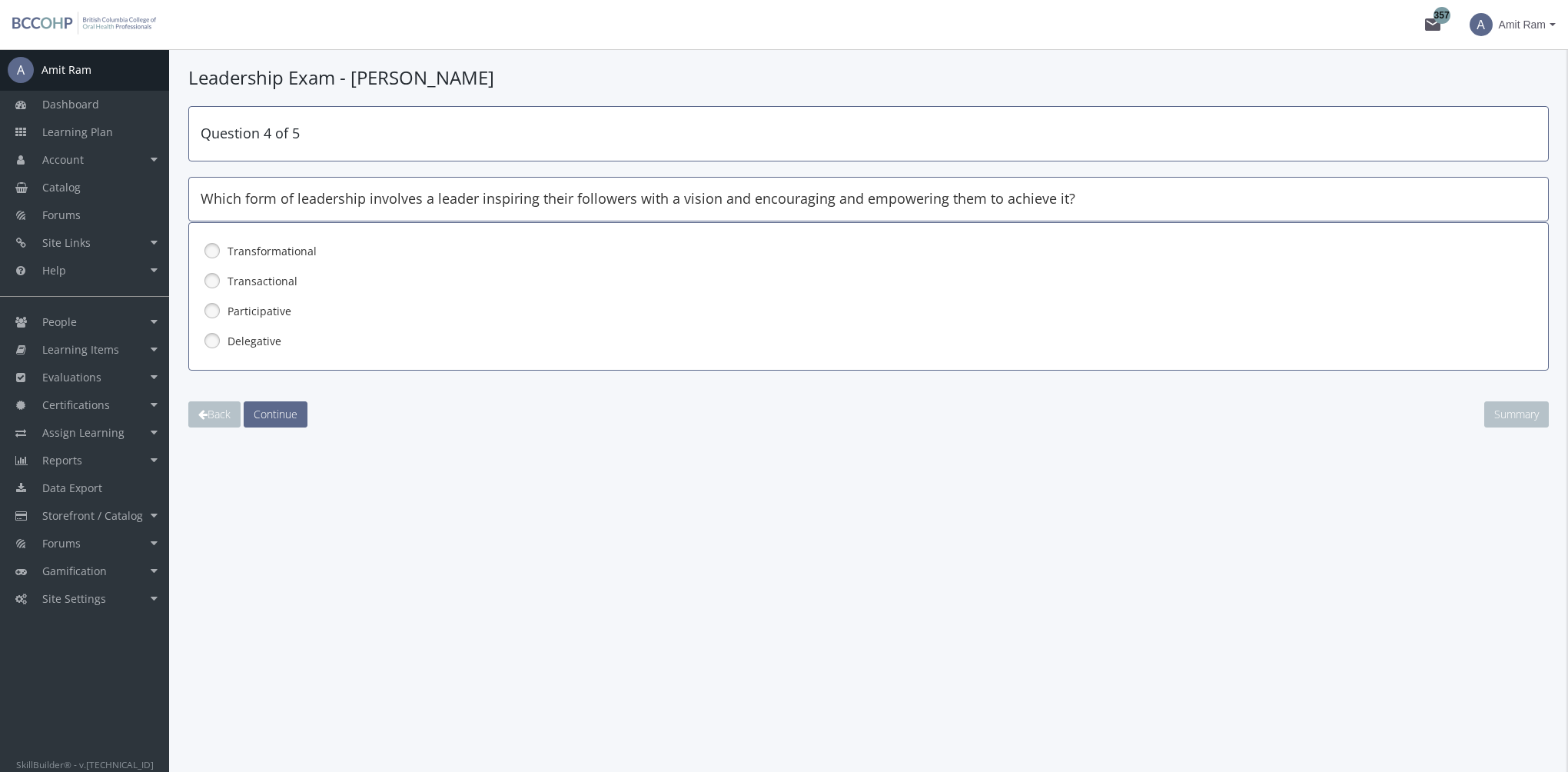
click at [264, 252] on label "Transformational" at bounding box center [829, 252] width 1202 height 16
click at [284, 412] on span "Continue" at bounding box center [276, 413] width 43 height 15
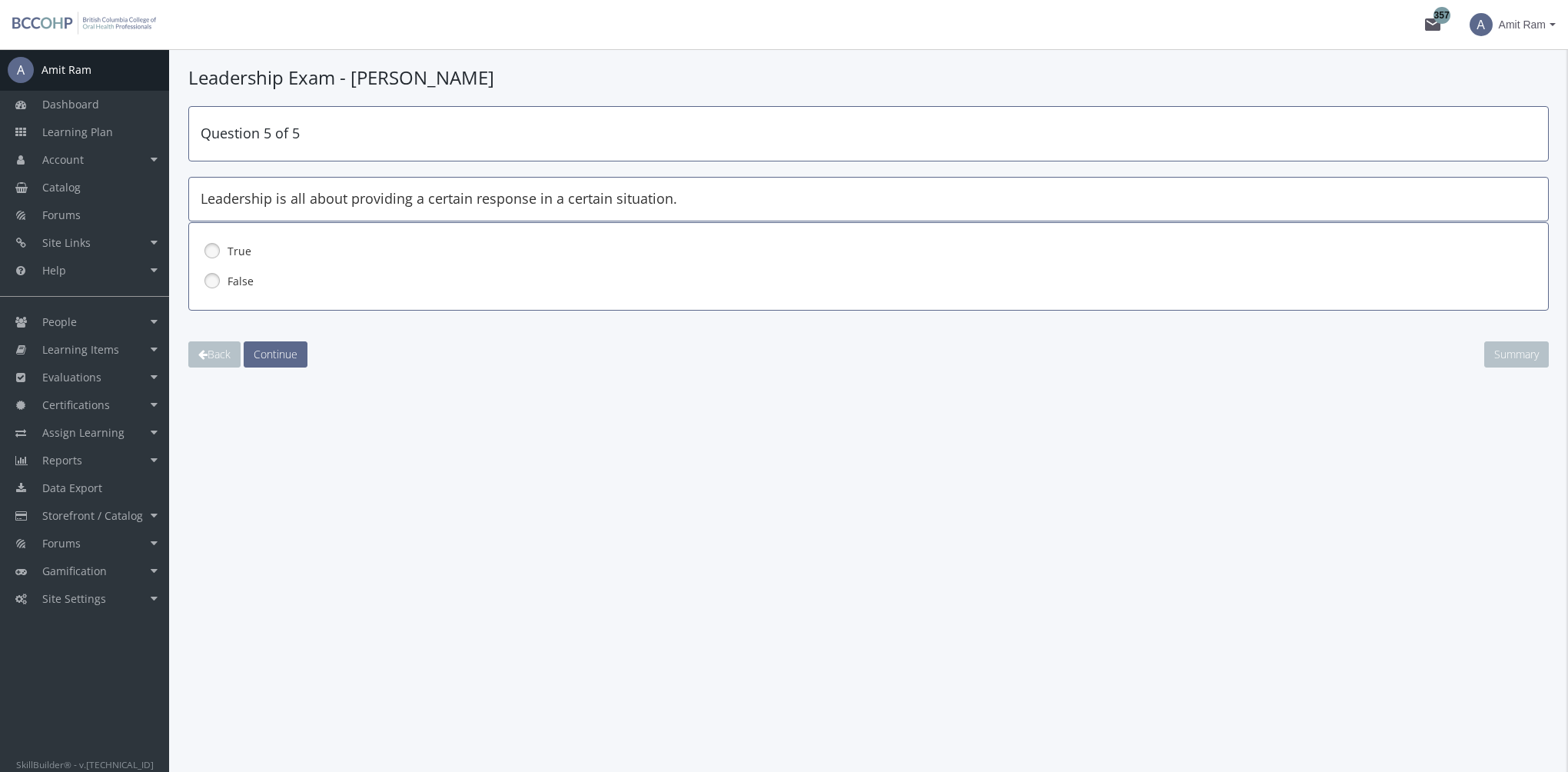
click at [246, 283] on label "False" at bounding box center [829, 281] width 1202 height 16
click at [283, 353] on span "Continue" at bounding box center [276, 353] width 43 height 15
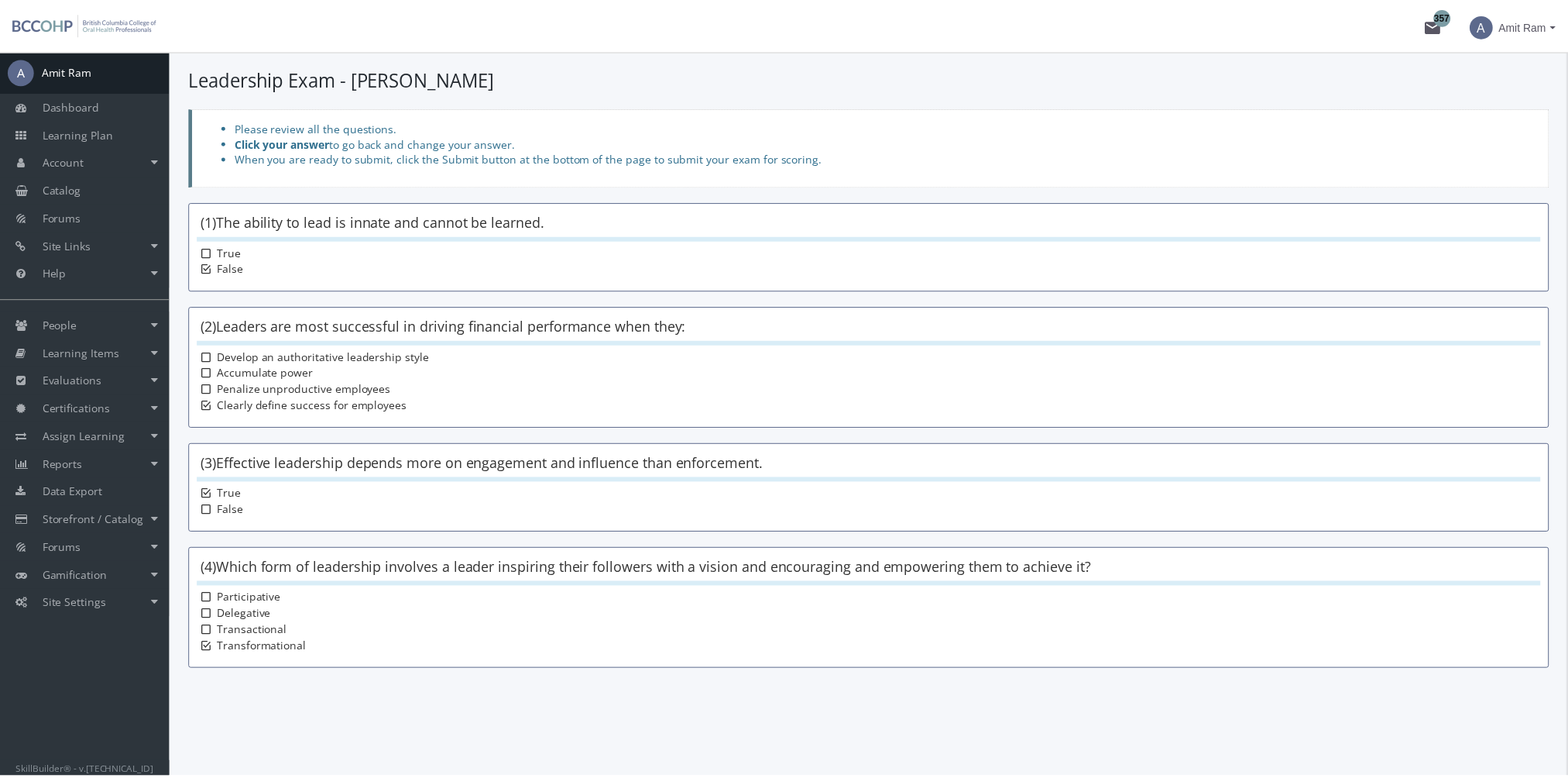
scroll to position [121, 0]
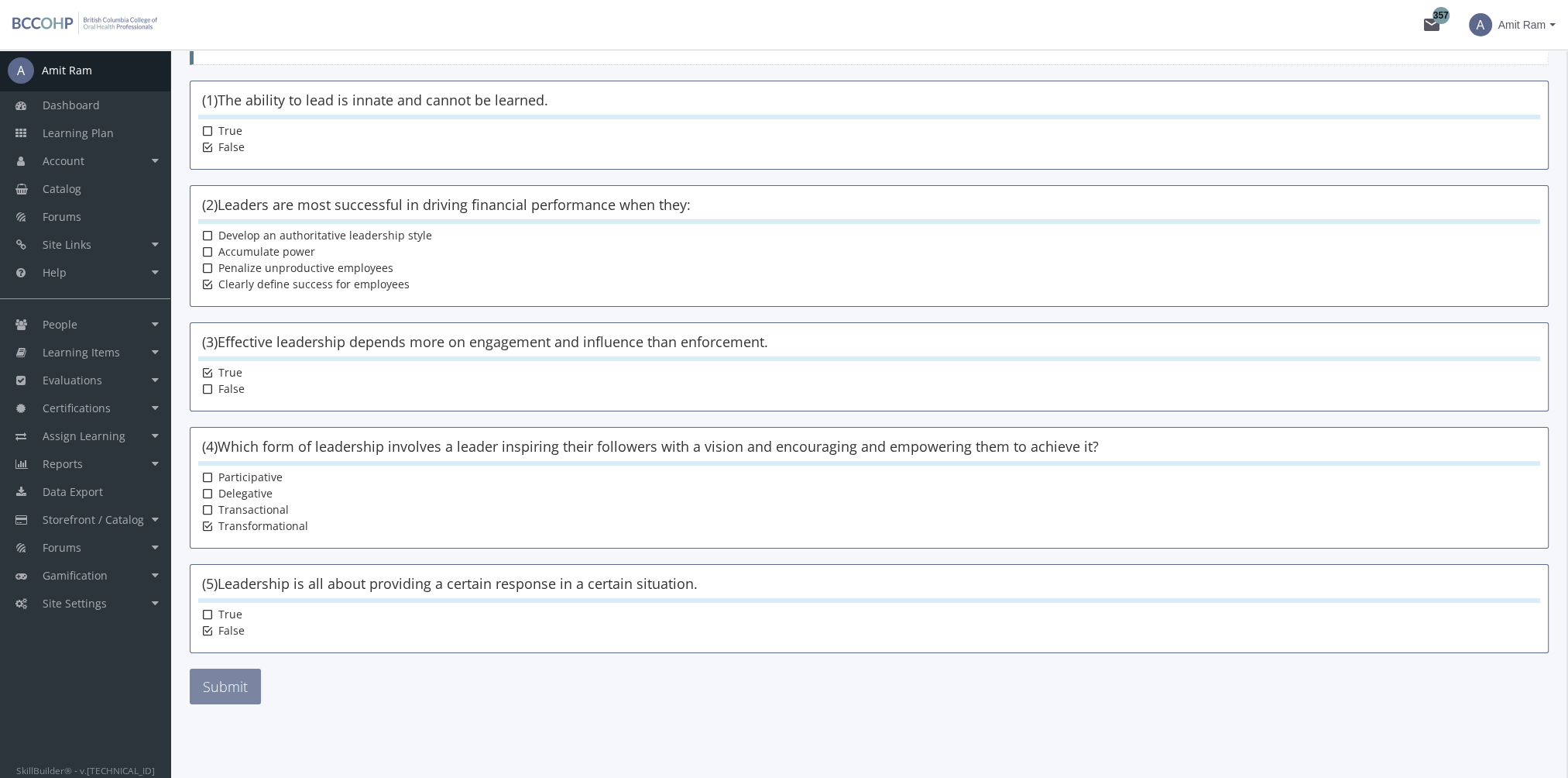
click at [231, 679] on button "Submit" at bounding box center [225, 686] width 71 height 36
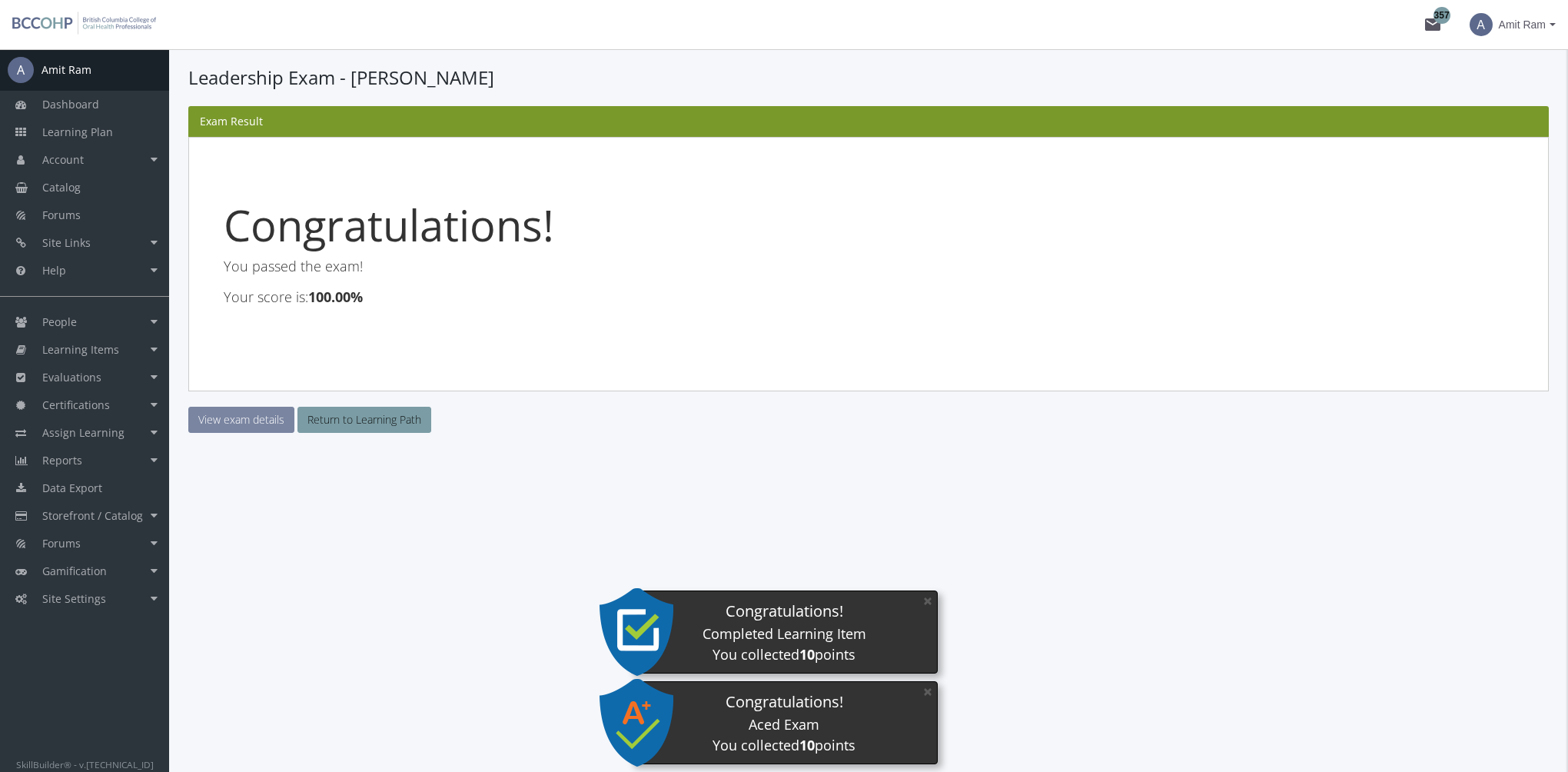
click at [239, 420] on link "View exam details" at bounding box center [241, 419] width 106 height 26
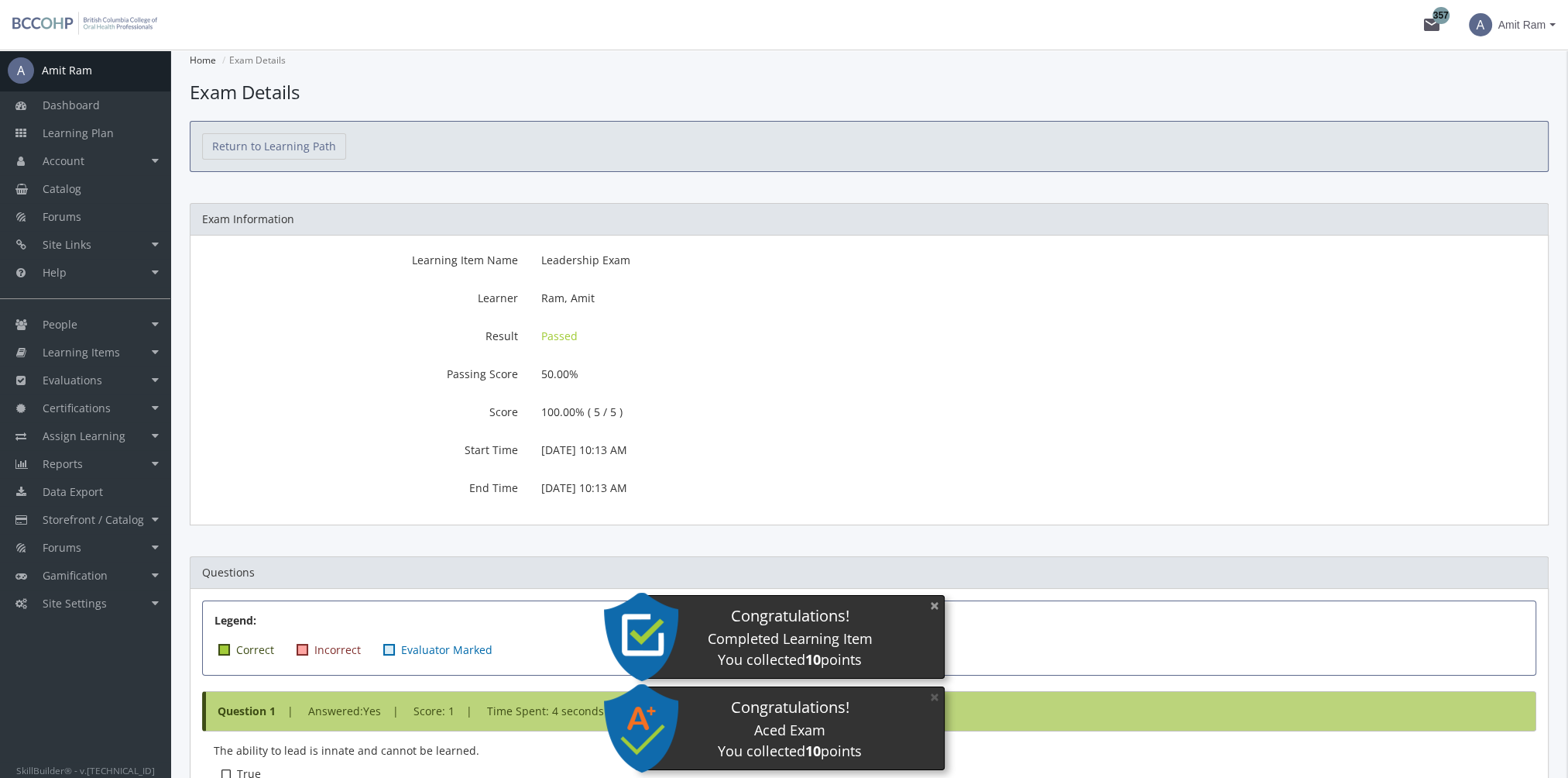
click at [930, 606] on button "×" at bounding box center [935, 605] width 25 height 32
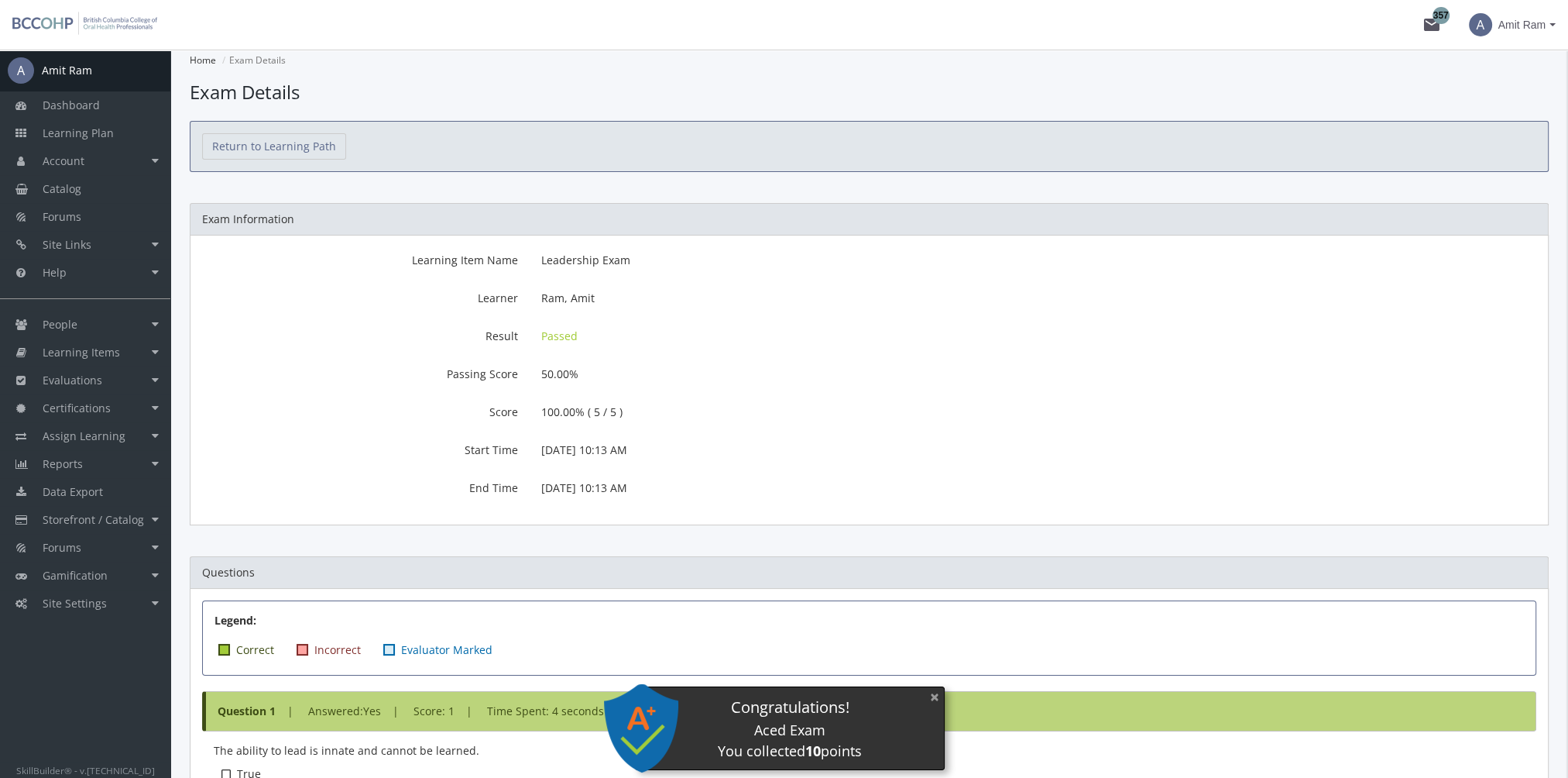
click at [937, 697] on button "×" at bounding box center [935, 697] width 25 height 32
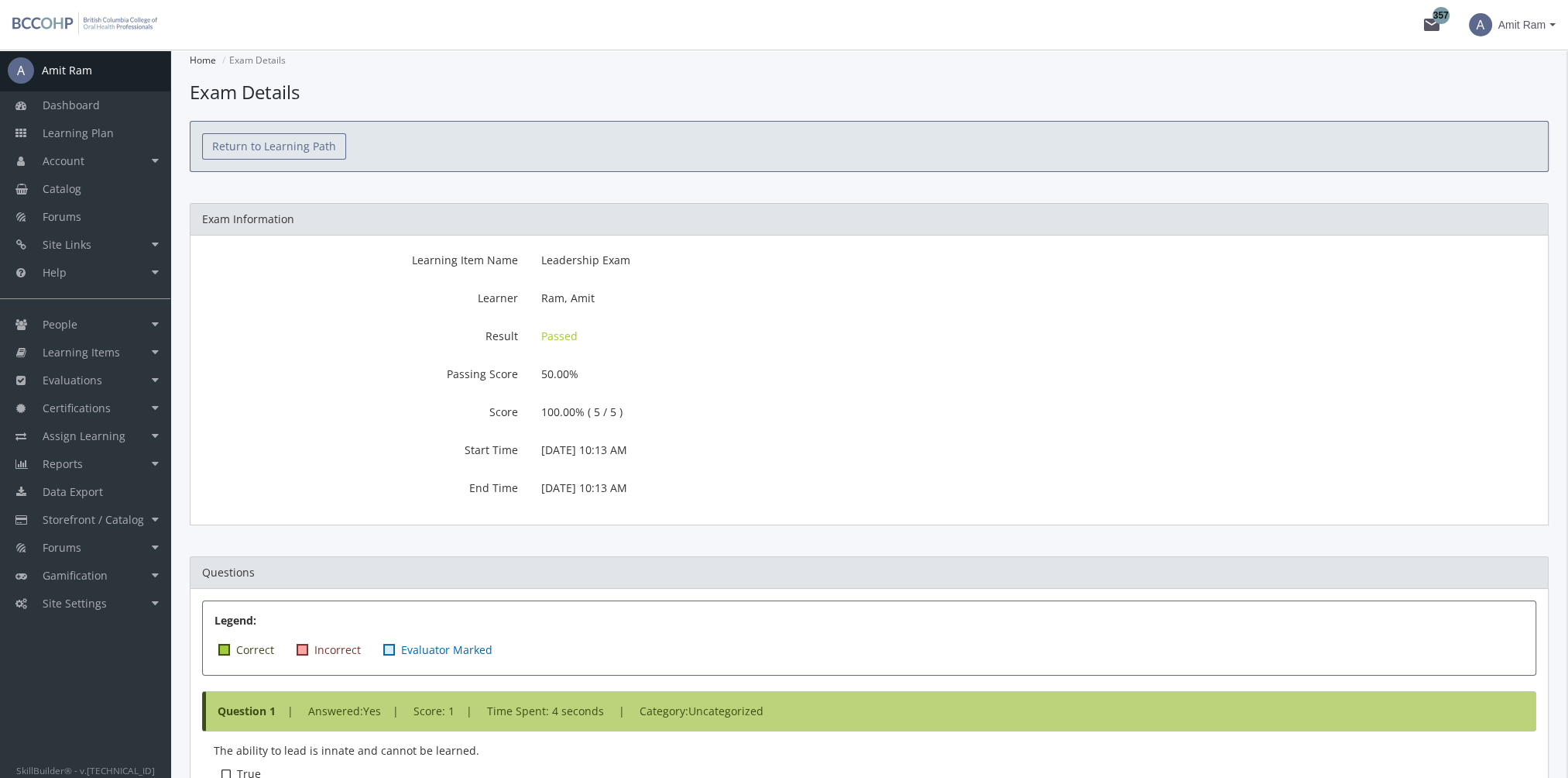
click at [272, 142] on link "Return to Learning Path" at bounding box center [274, 146] width 144 height 27
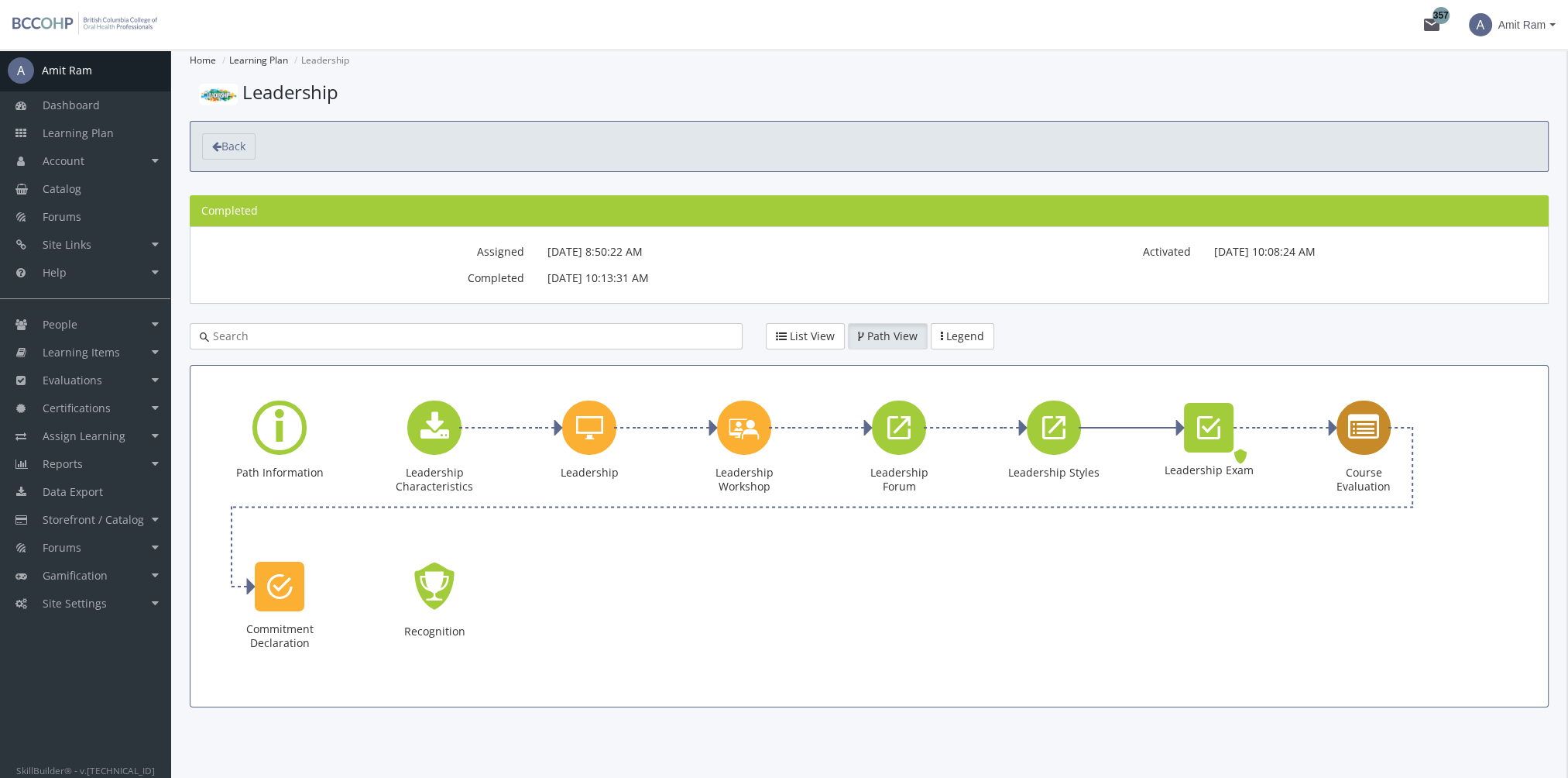
click at [1354, 434] on icon "Course Evaluation" at bounding box center [1364, 427] width 31 height 31
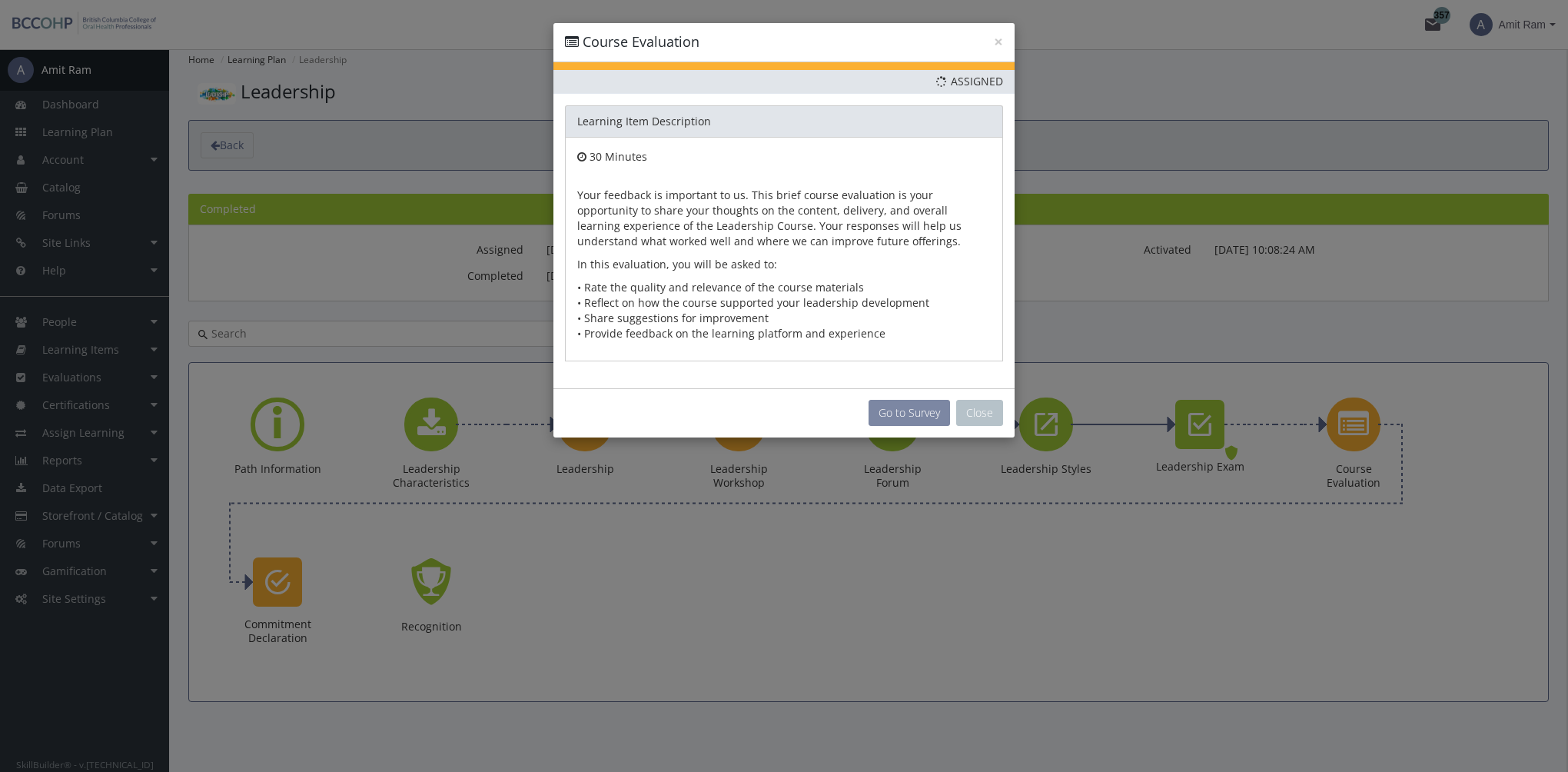
click at [920, 413] on button "Go to Survey" at bounding box center [909, 413] width 82 height 26
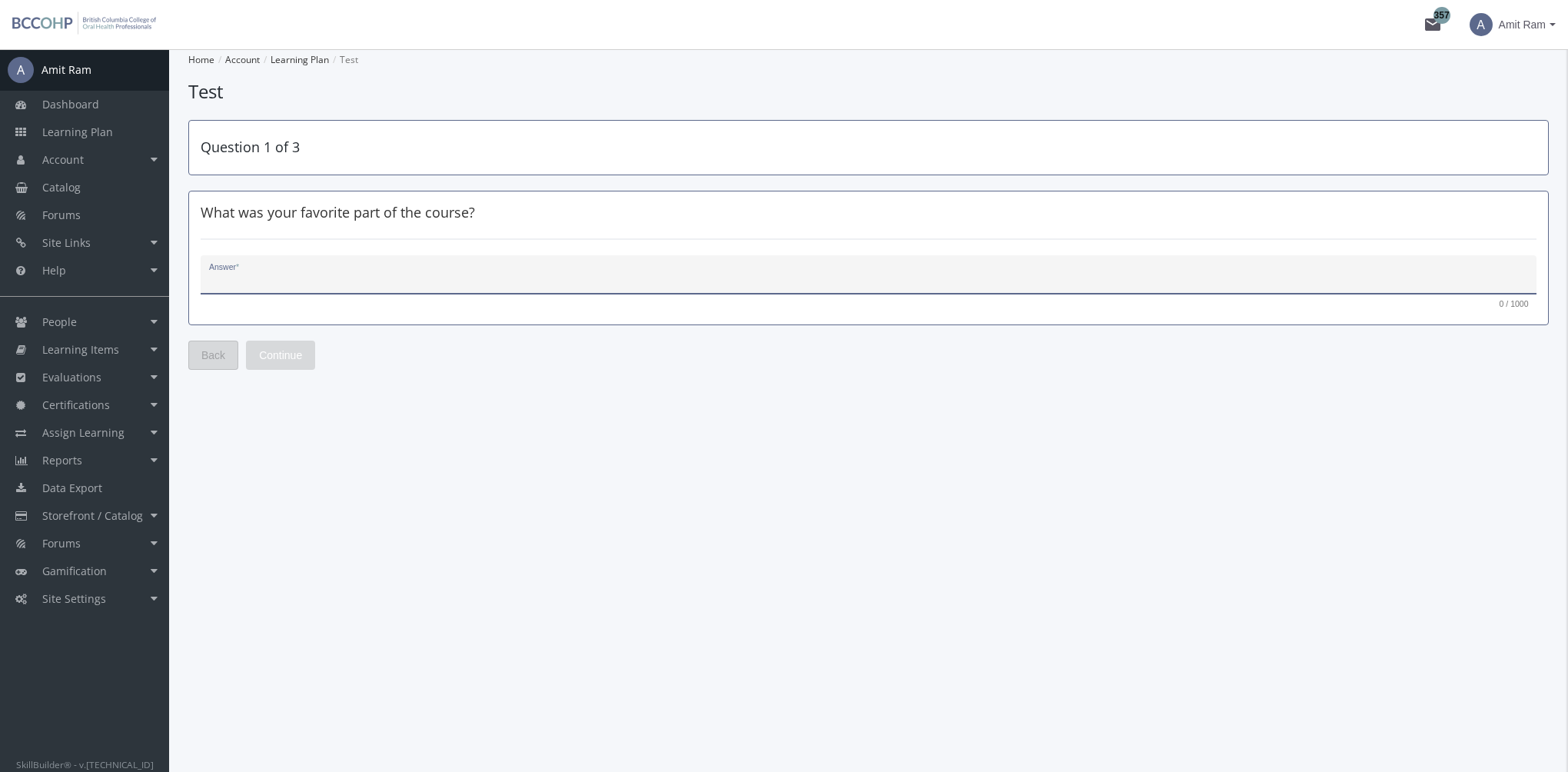
click at [366, 283] on textarea "Answer *" at bounding box center [868, 280] width 1319 height 16
type textarea "Videos"
click at [288, 360] on span "Continue" at bounding box center [280, 355] width 43 height 28
click at [280, 278] on textarea "Answer *" at bounding box center [868, 280] width 1319 height 16
type textarea "Too much reading"
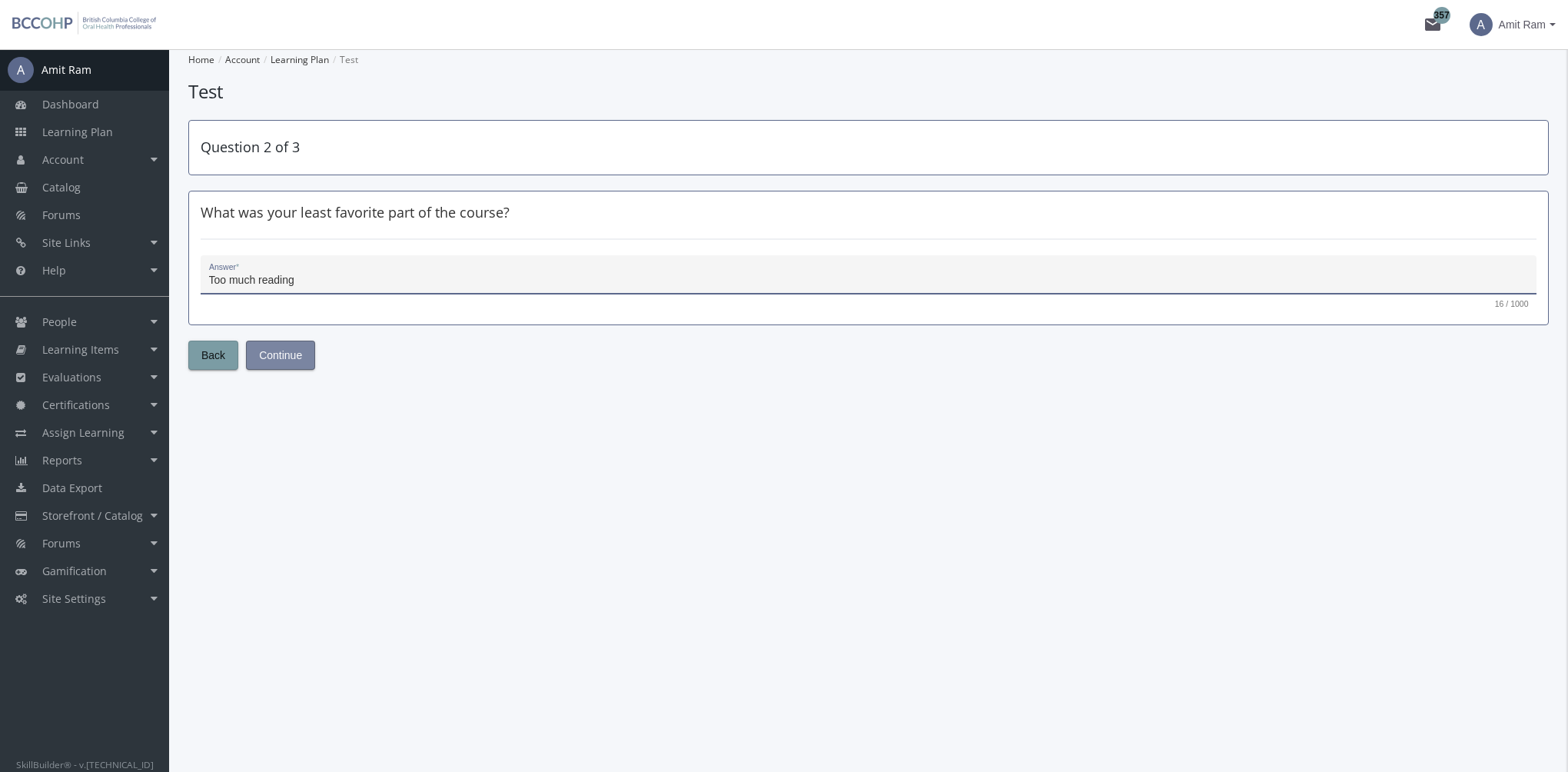
click at [304, 351] on button "Continue" at bounding box center [280, 355] width 69 height 30
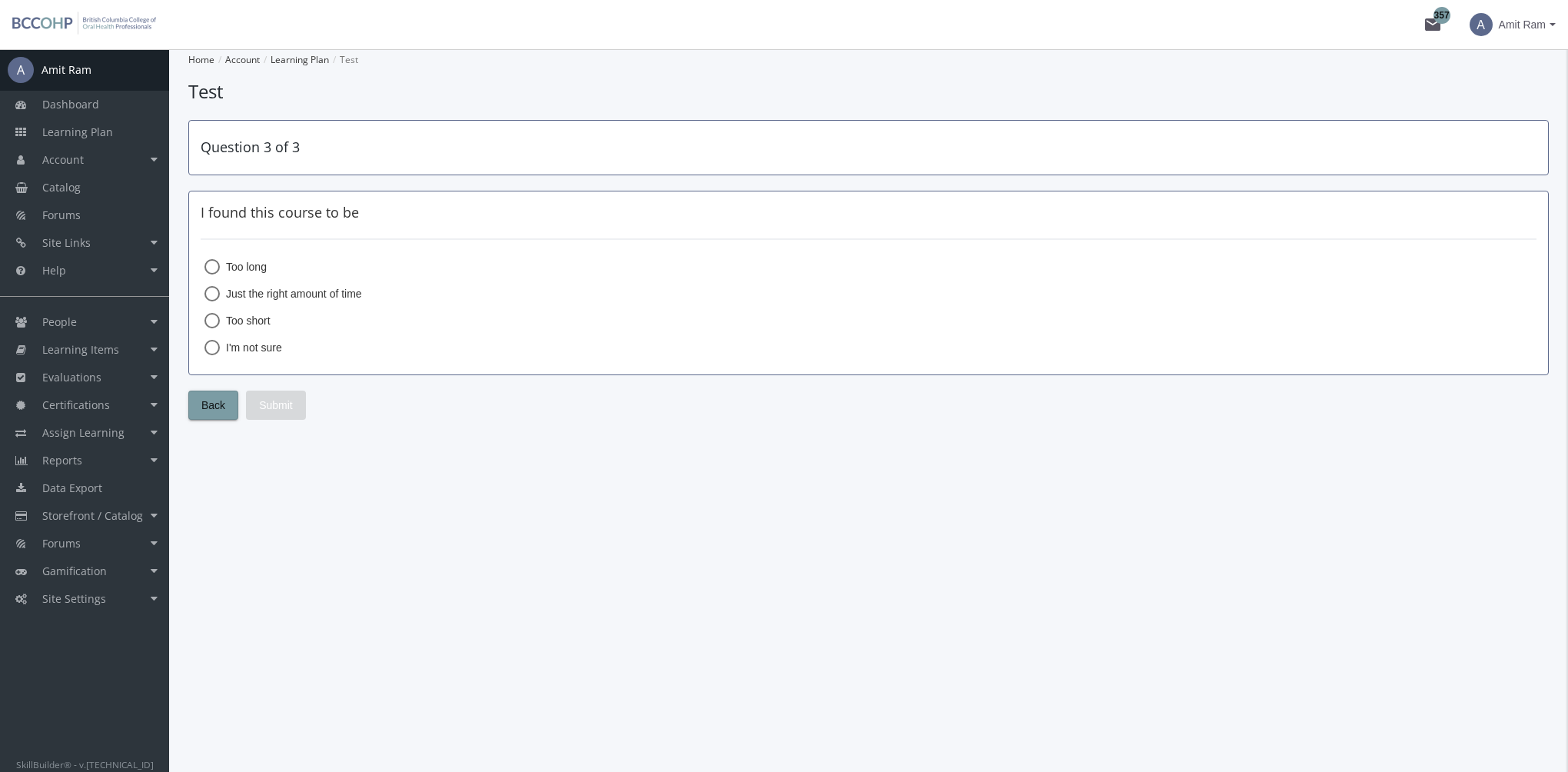
click at [259, 291] on span "Just the right amount of time" at bounding box center [290, 294] width 142 height 16
click at [220, 291] on input "Just the right amount of time" at bounding box center [212, 297] width 16 height 16
radio input "true"
click at [279, 401] on span "Submit" at bounding box center [276, 405] width 34 height 28
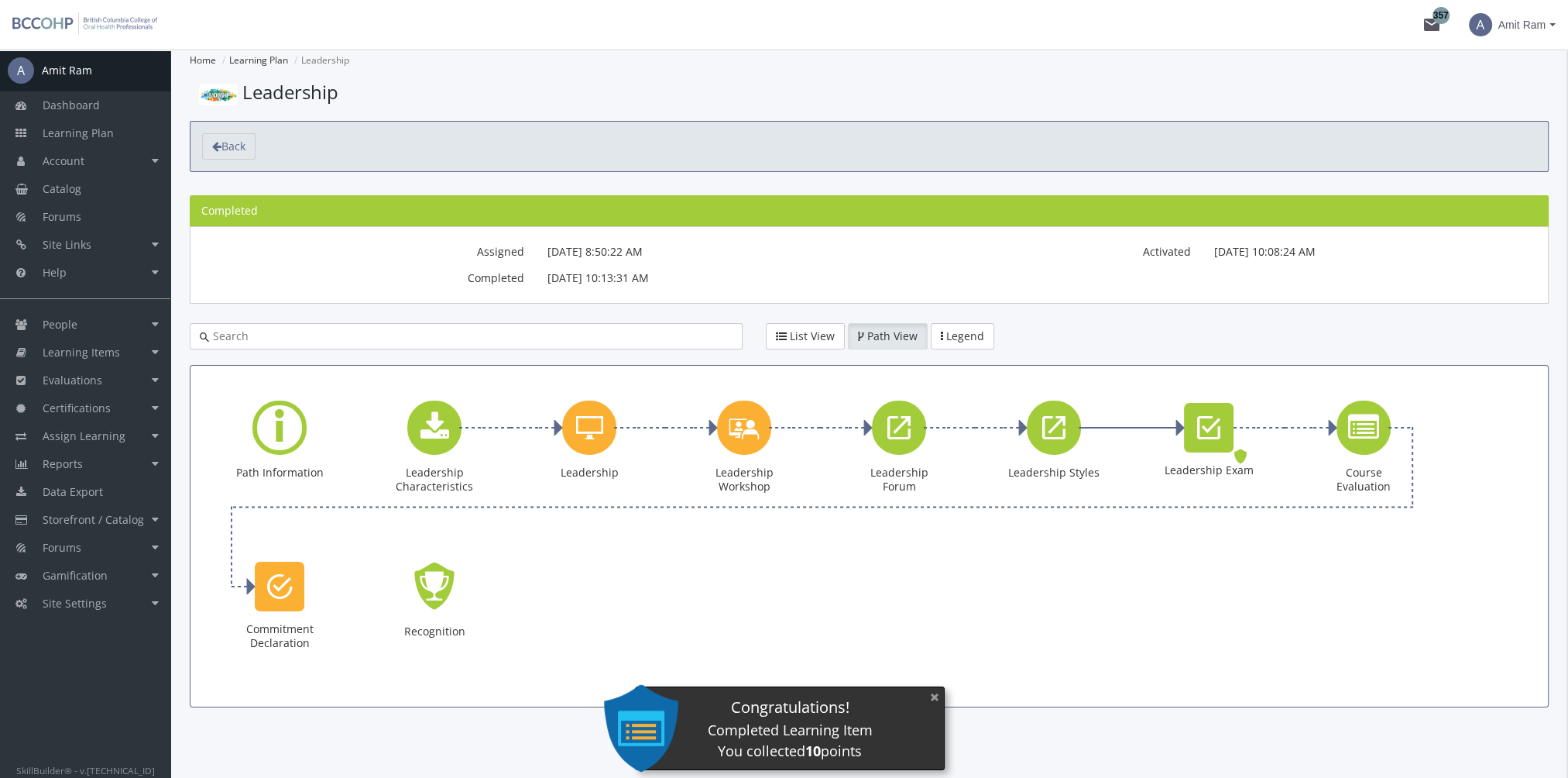
click at [931, 695] on button "×" at bounding box center [935, 697] width 25 height 32
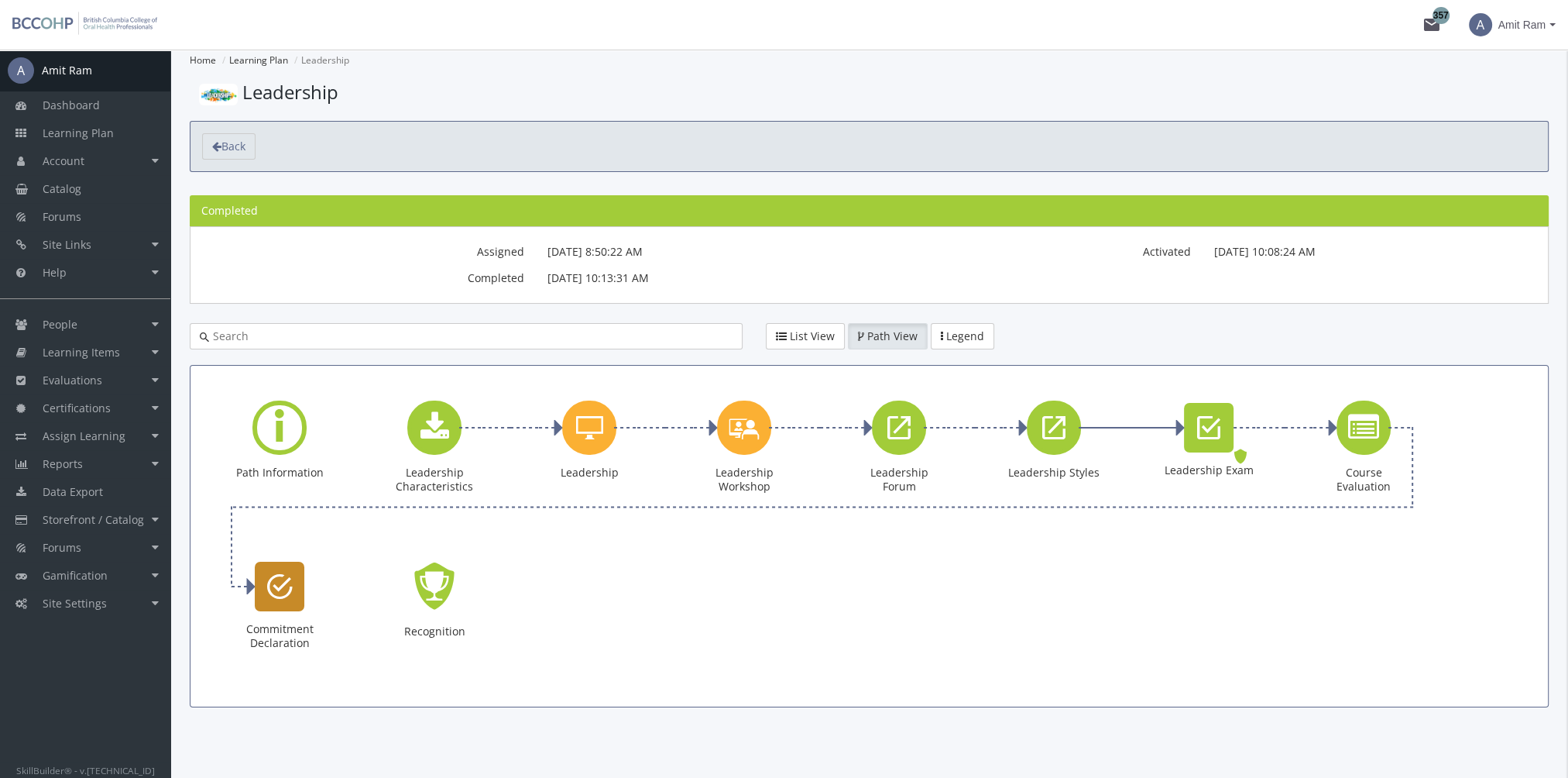
click at [282, 585] on icon "Commitment Declaration" at bounding box center [279, 586] width 26 height 31
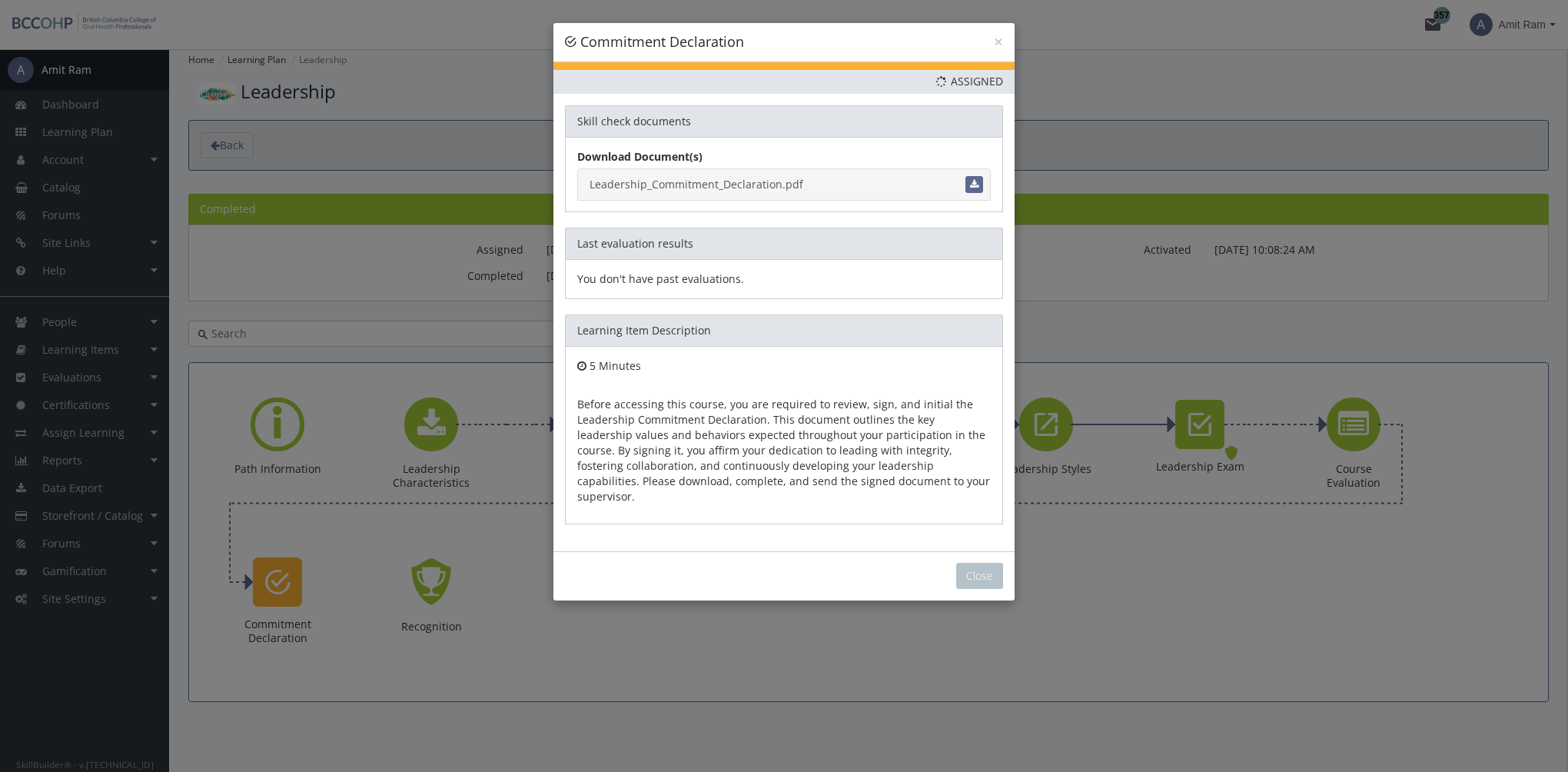
click at [741, 184] on link "Leadership_Commitment_Declaration.pdf" at bounding box center [784, 185] width 413 height 33
click at [975, 562] on button "Close" at bounding box center [979, 576] width 47 height 26
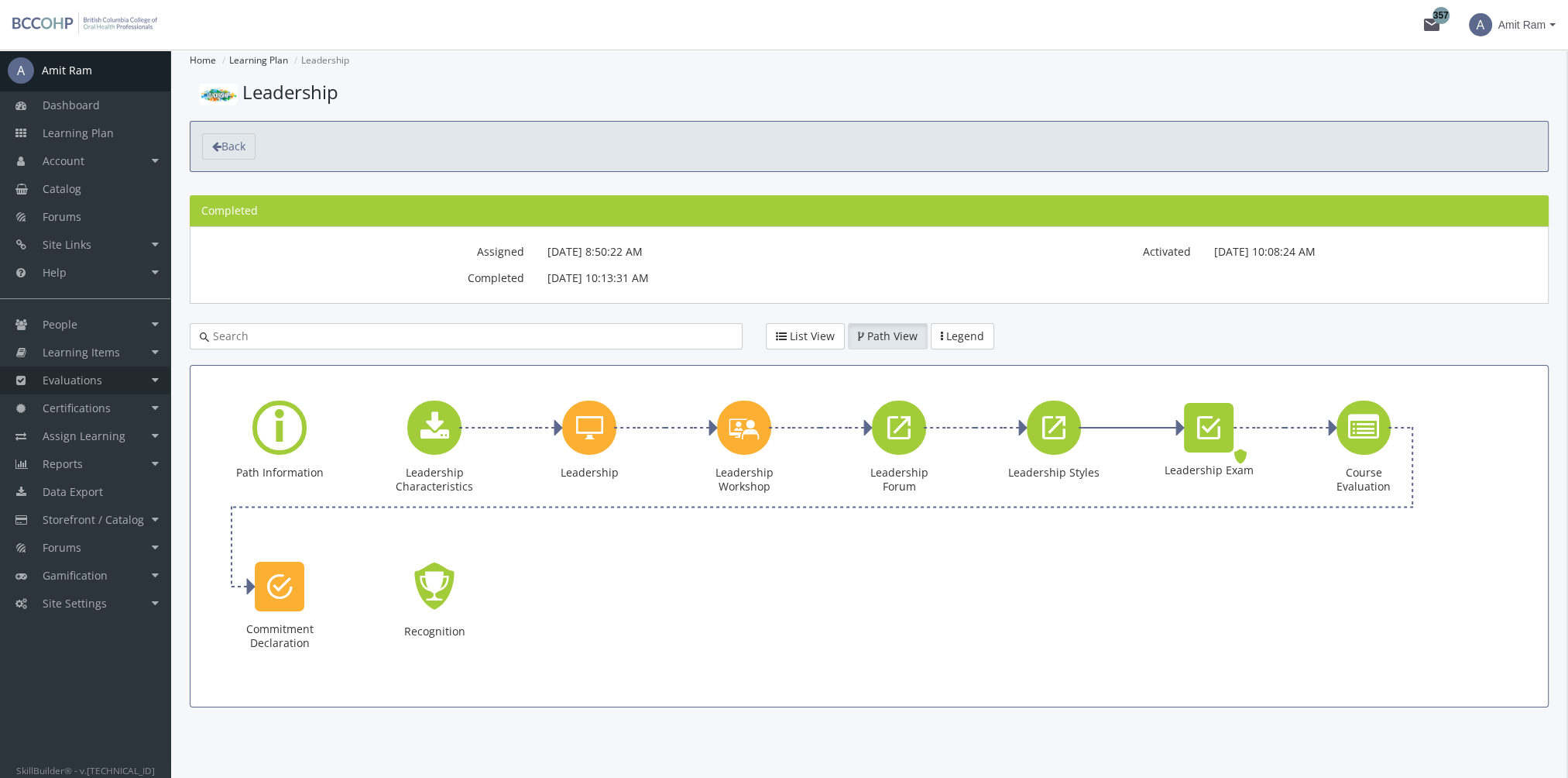
click at [150, 380] on link "Evaluations" at bounding box center [85, 380] width 171 height 28
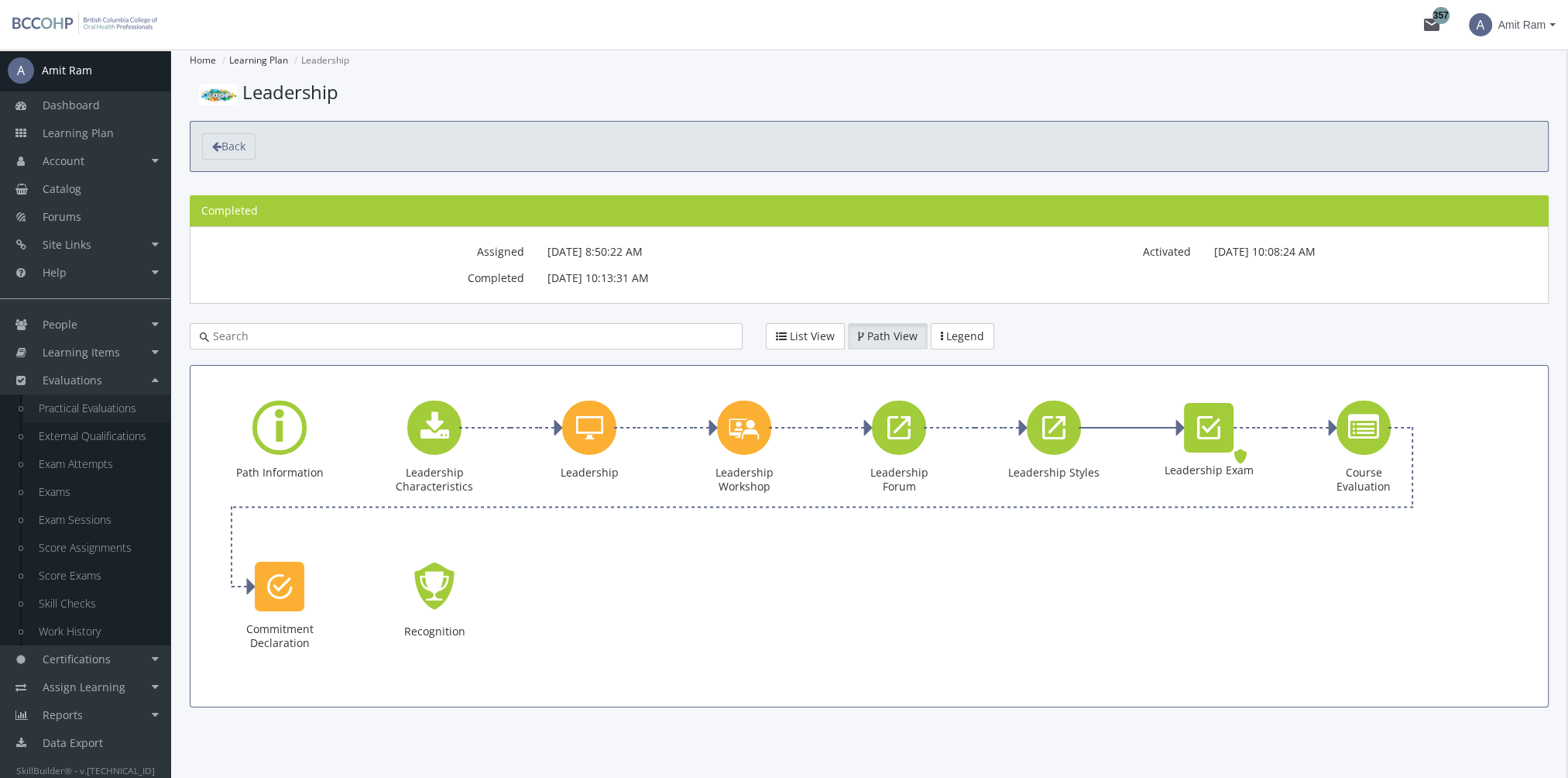
click at [112, 410] on link "Practical Evaluations" at bounding box center [97, 409] width 147 height 28
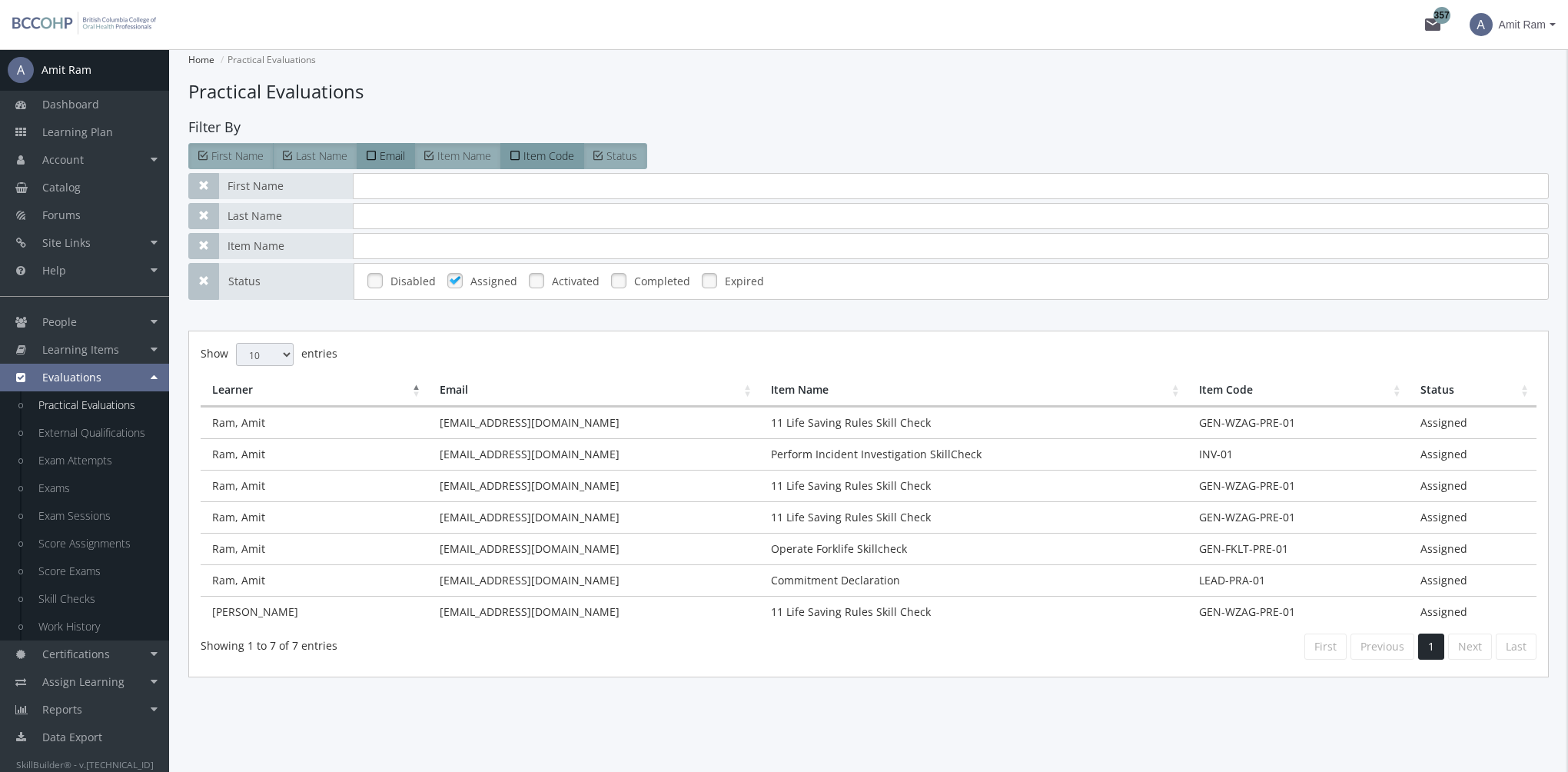
click at [790, 571] on td "Commitment Declaration" at bounding box center [973, 579] width 428 height 32
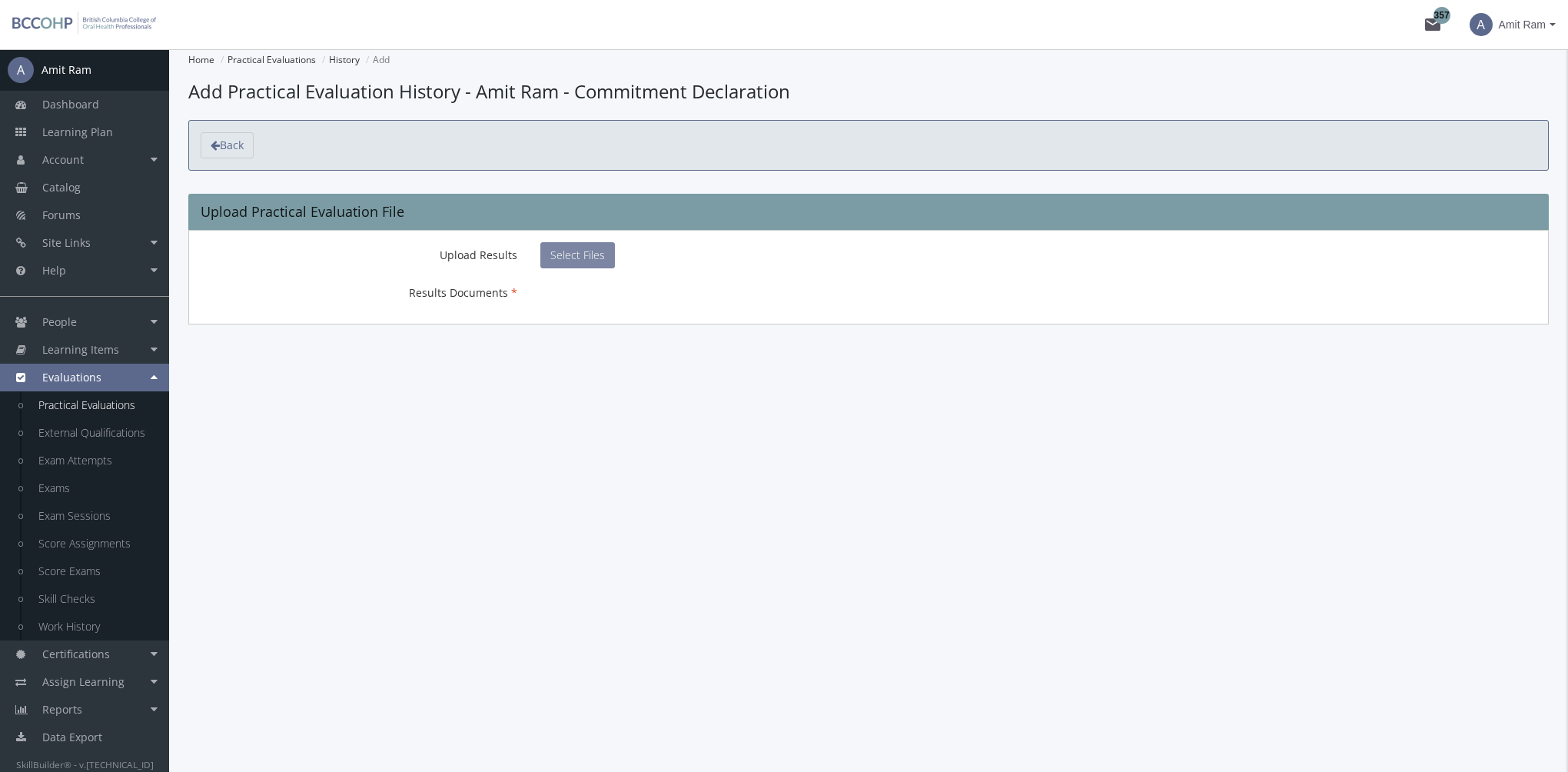
click at [573, 252] on span "Select Files" at bounding box center [578, 255] width 54 height 15
type input "C:\fakepath\Leadership_Commitment_Declaration_Signed.pdf"
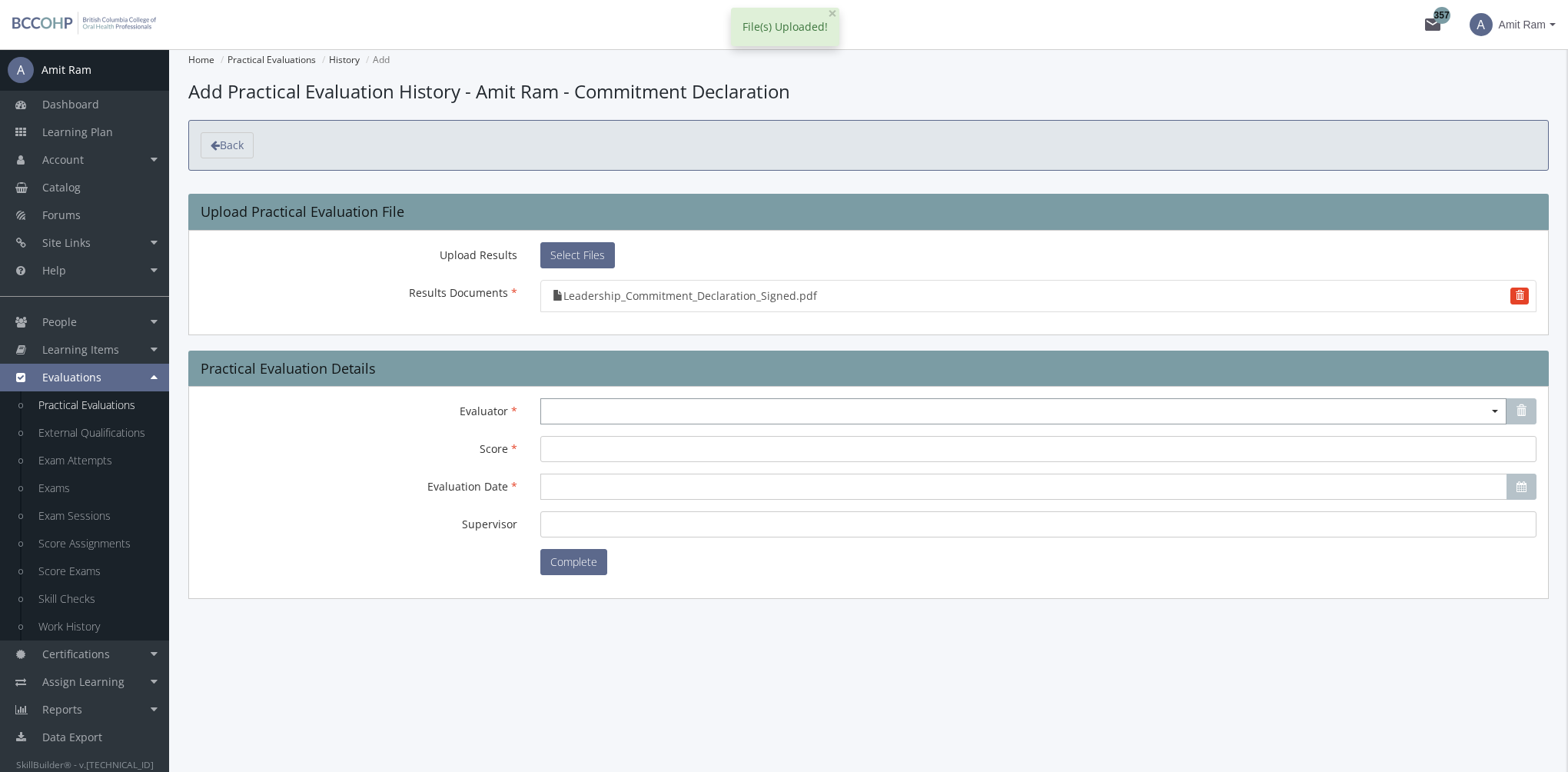
click at [564, 409] on span "Select box activate" at bounding box center [1024, 412] width 966 height 26
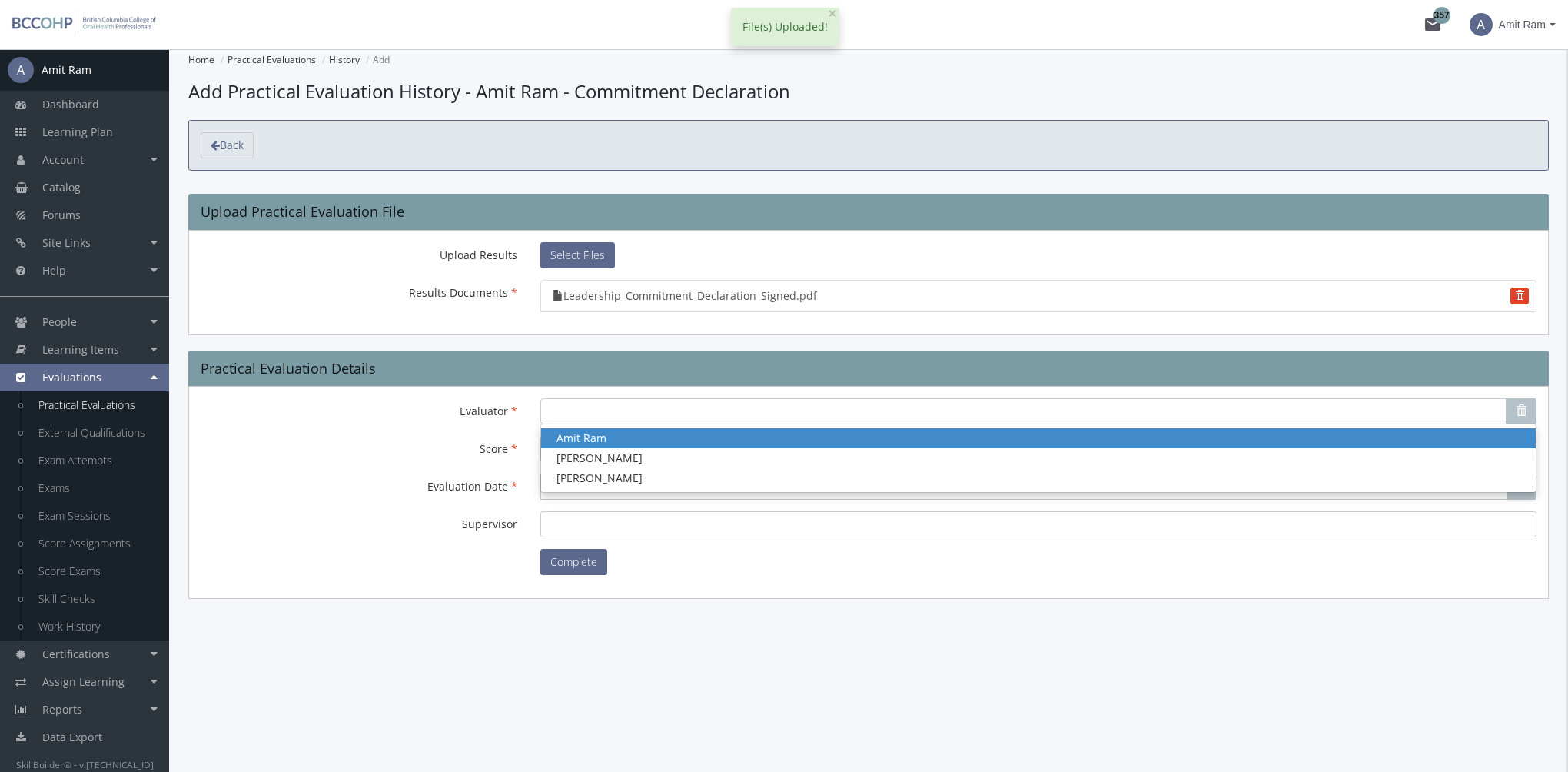
click at [600, 430] on span "Amit Ram" at bounding box center [581, 437] width 50 height 15
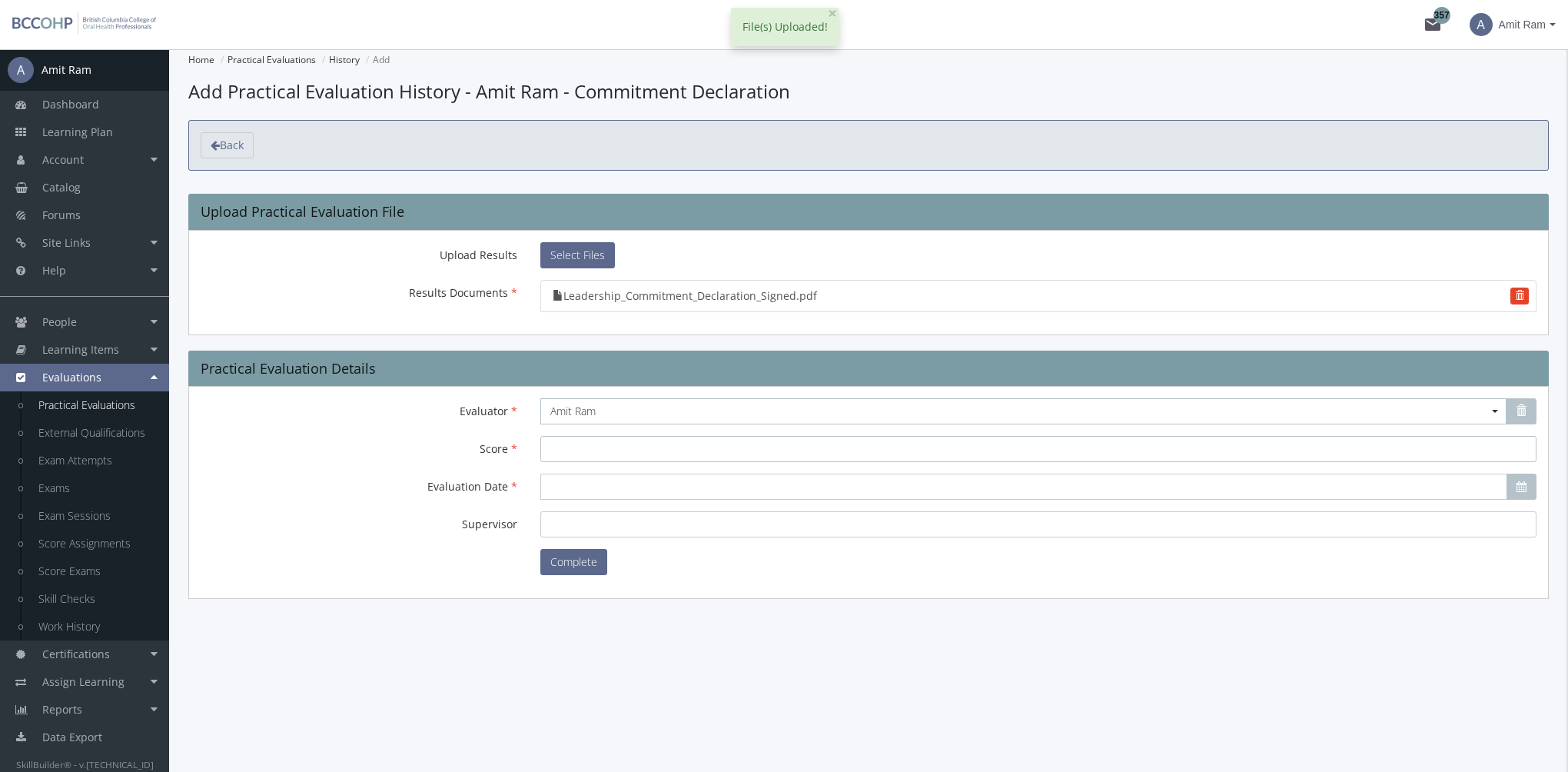
click at [600, 440] on input "Score" at bounding box center [1038, 449] width 996 height 26
type input "100"
click at [608, 492] on input "Evaluation Date" at bounding box center [1024, 487] width 967 height 26
click at [639, 620] on span "20" at bounding box center [636, 627] width 12 height 15
type input "2025-08-20"
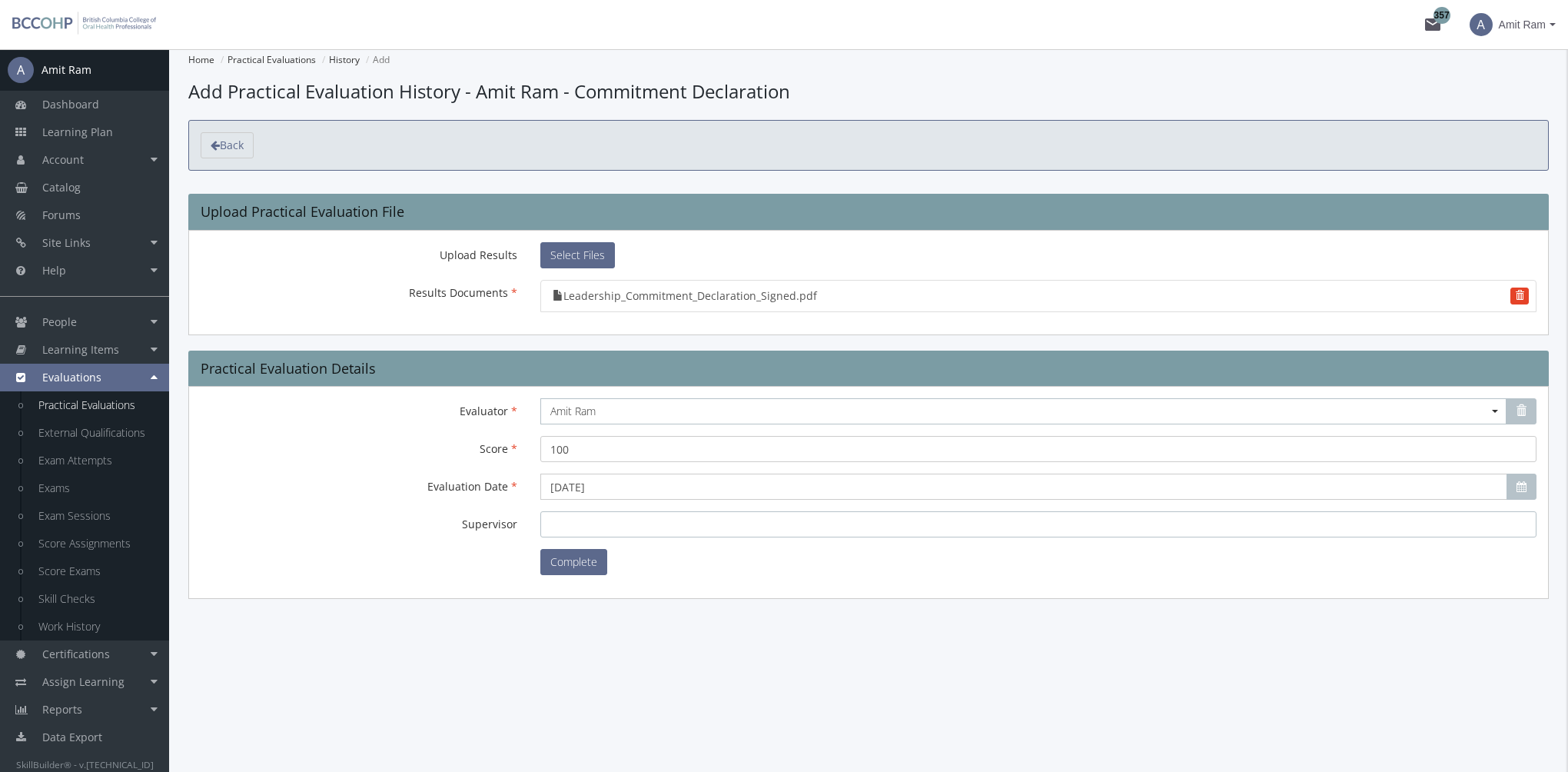
click at [590, 523] on input "Supervisor" at bounding box center [1038, 524] width 996 height 26
type input "Amit"
click at [596, 557] on button "Complete" at bounding box center [574, 562] width 67 height 26
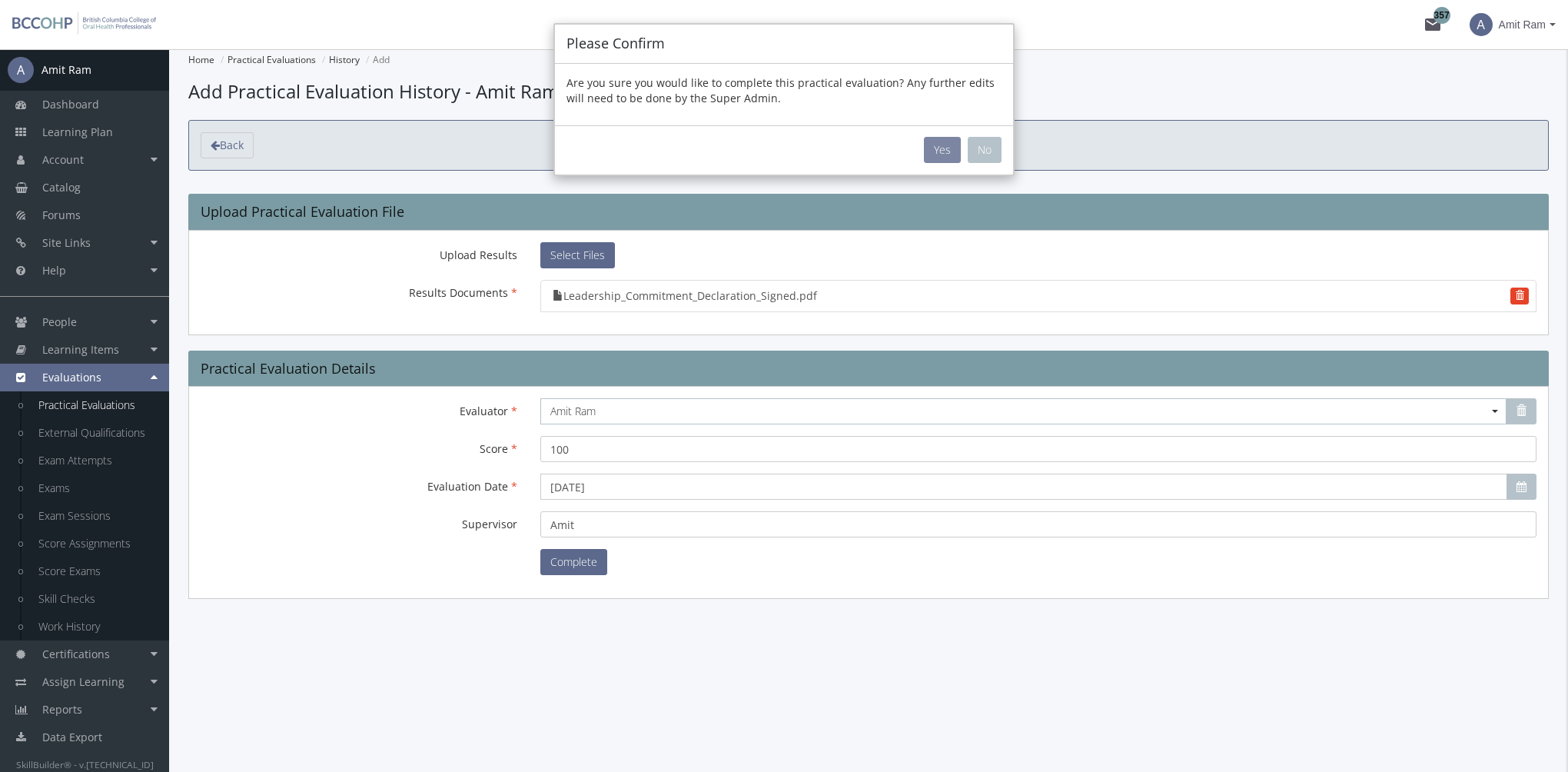
click at [944, 151] on button "Yes" at bounding box center [942, 150] width 37 height 26
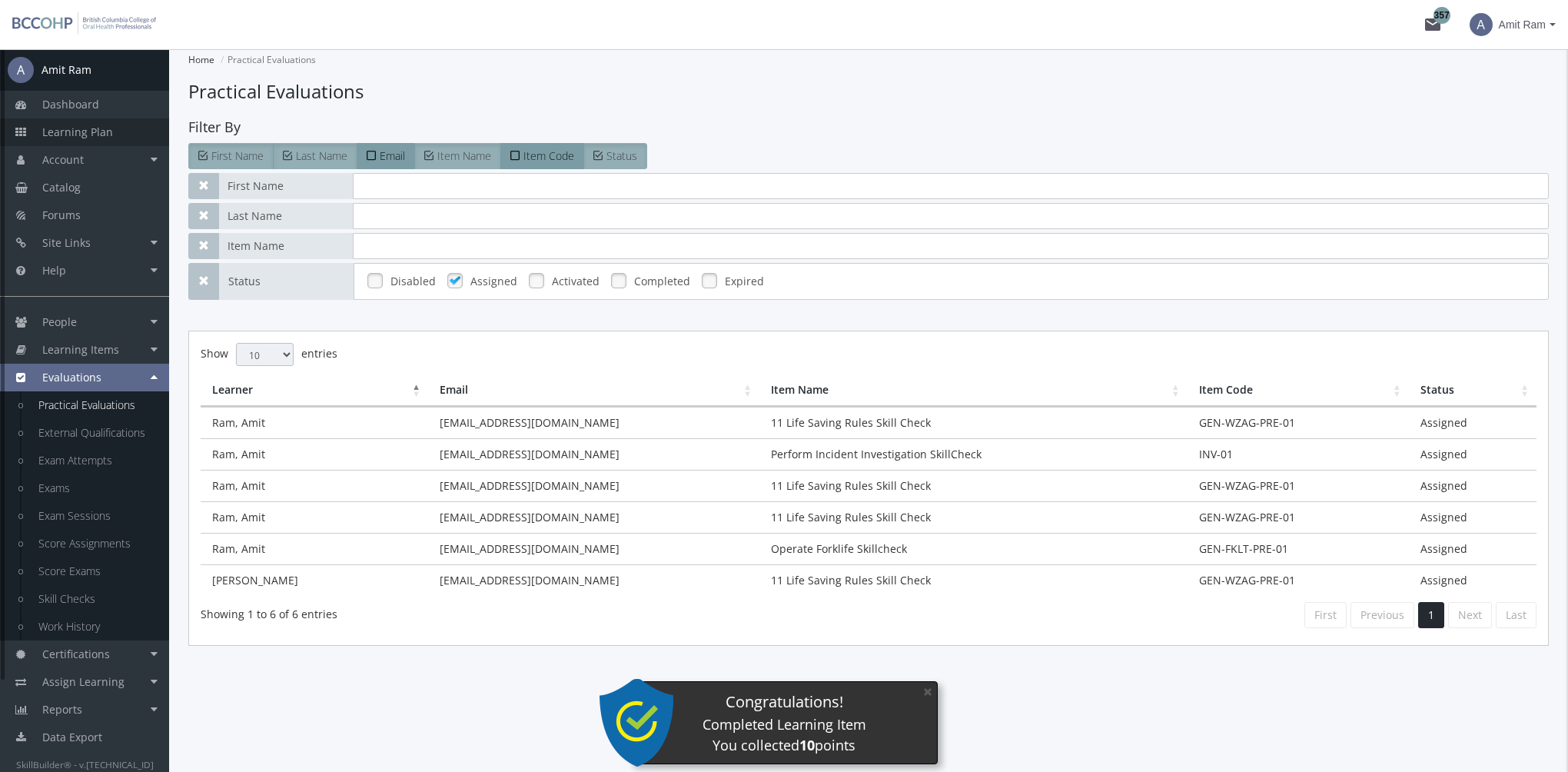
click at [64, 129] on span "Learning Plan" at bounding box center [77, 131] width 71 height 15
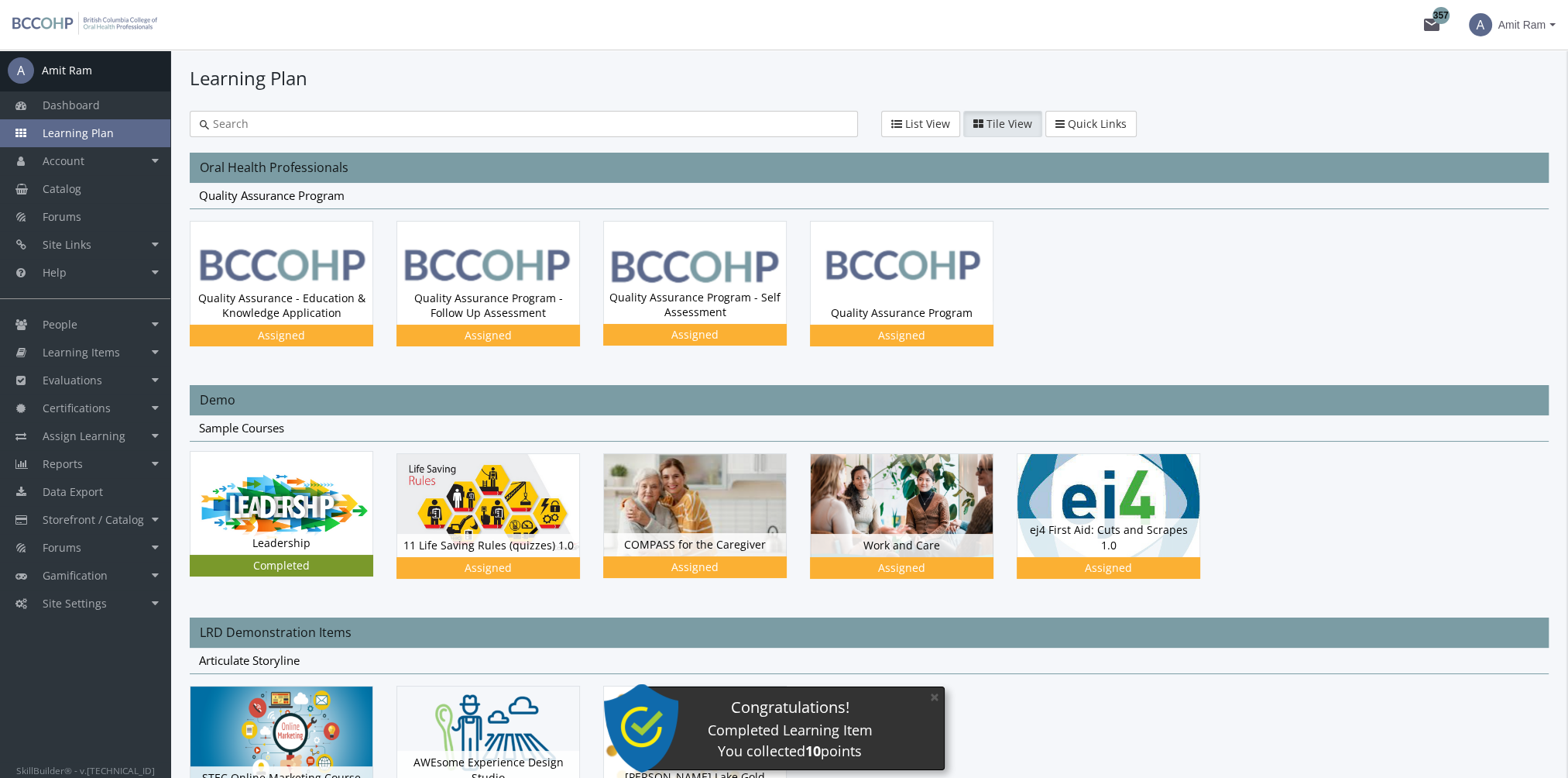
click at [310, 492] on img at bounding box center [281, 502] width 182 height 103
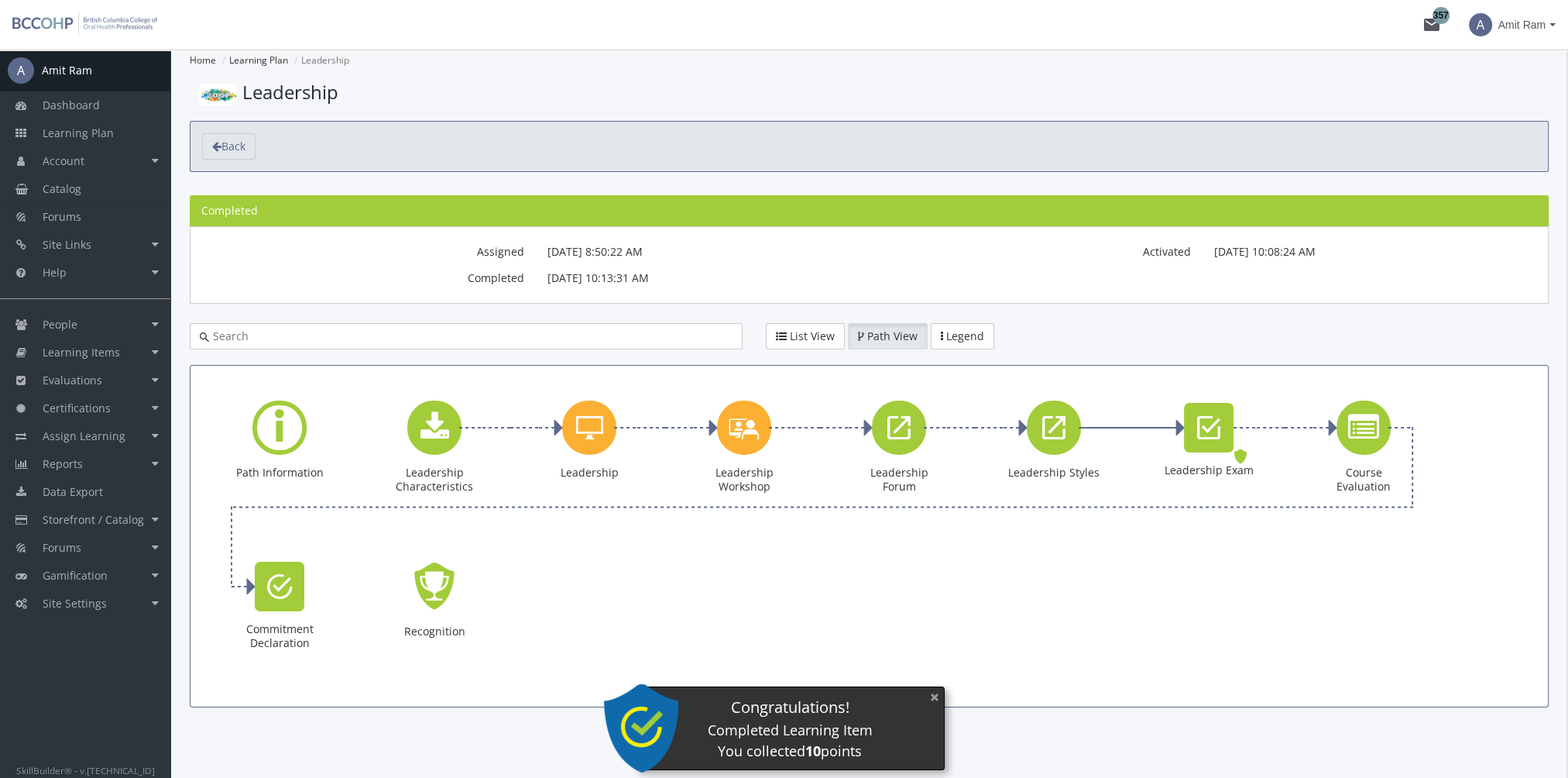
click at [932, 693] on button "×" at bounding box center [935, 697] width 25 height 32
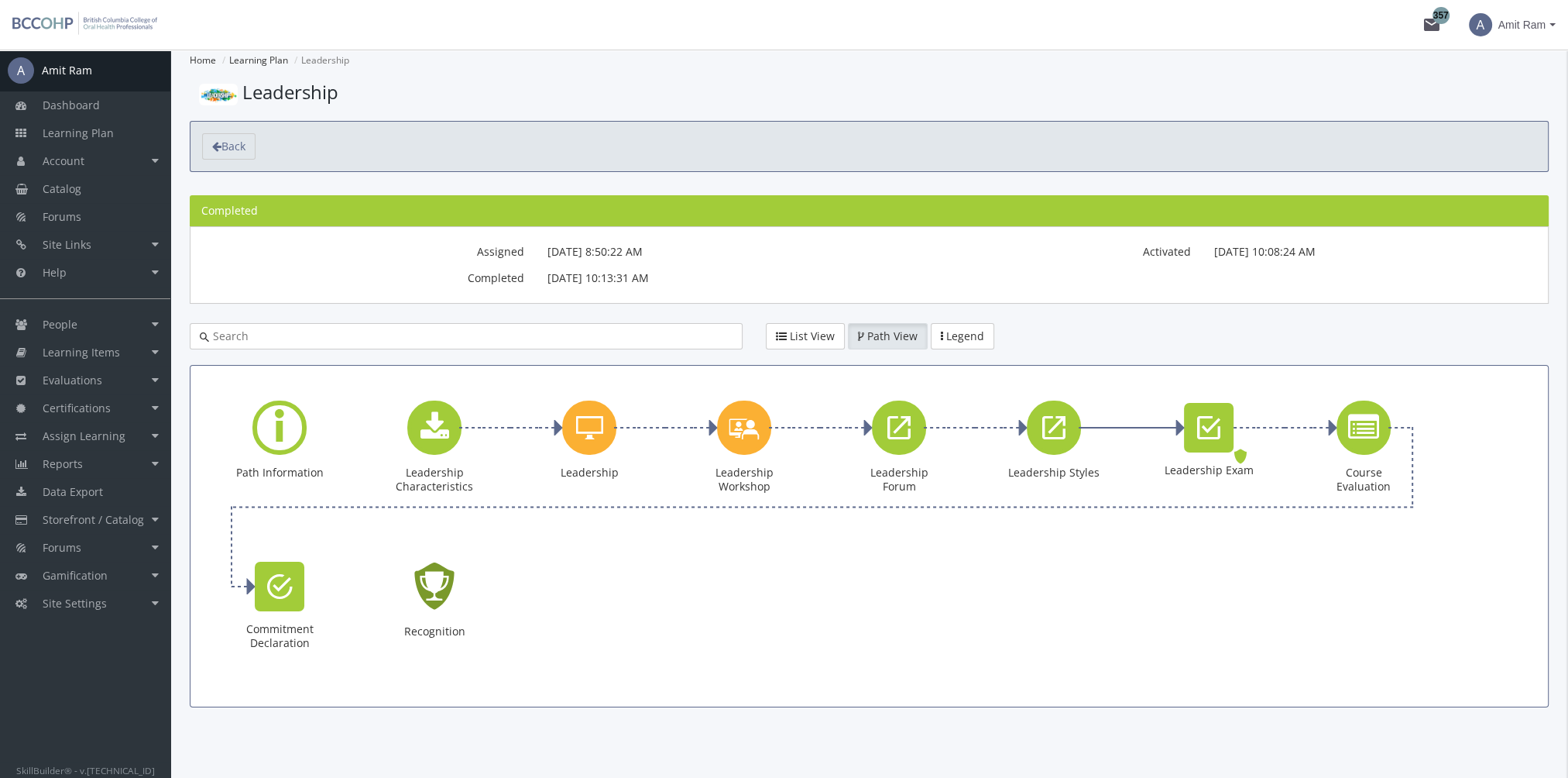
click at [443, 589] on icon "Recognition - Completed" at bounding box center [433, 586] width 49 height 70
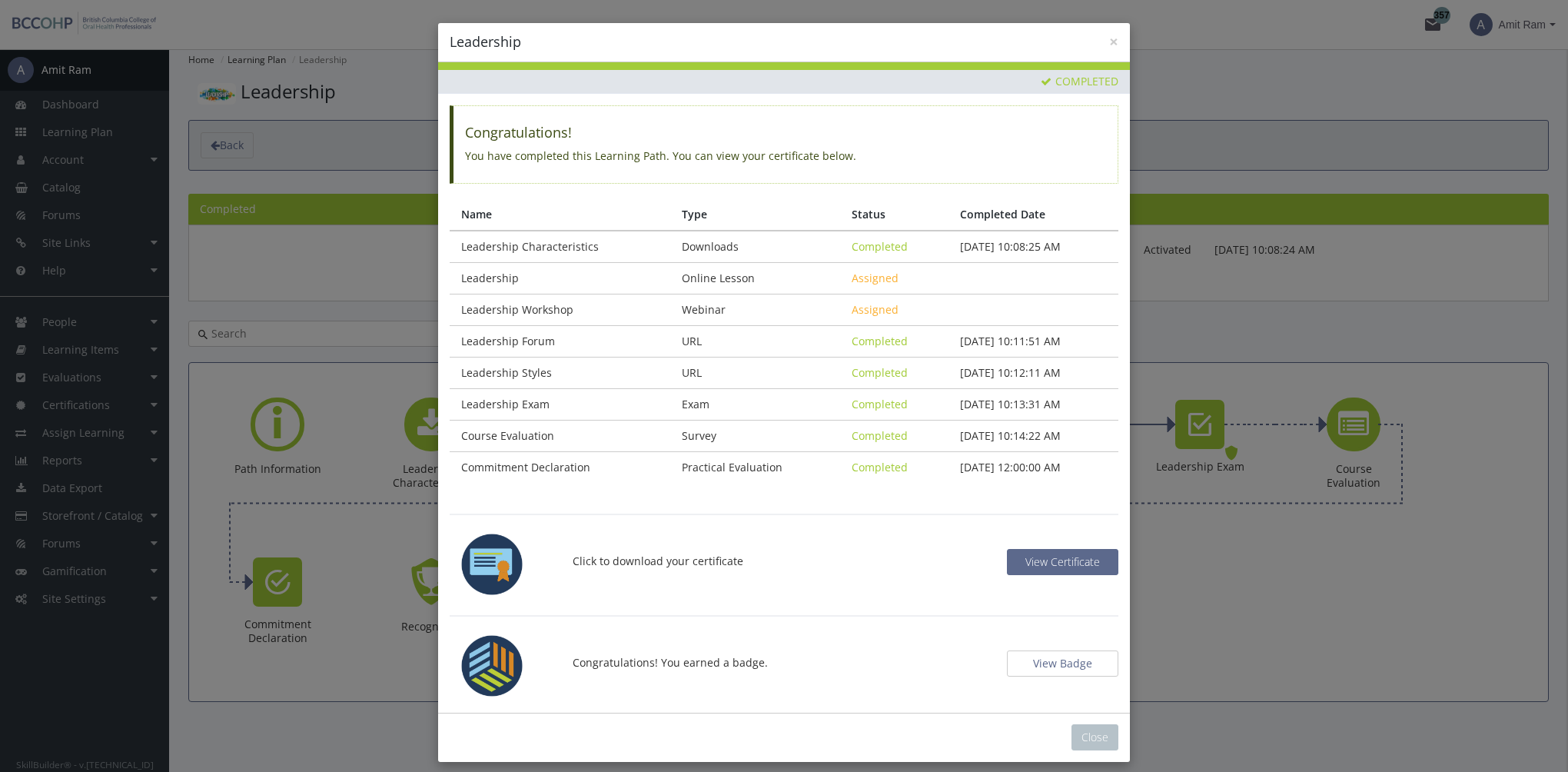
scroll to position [9, 0]
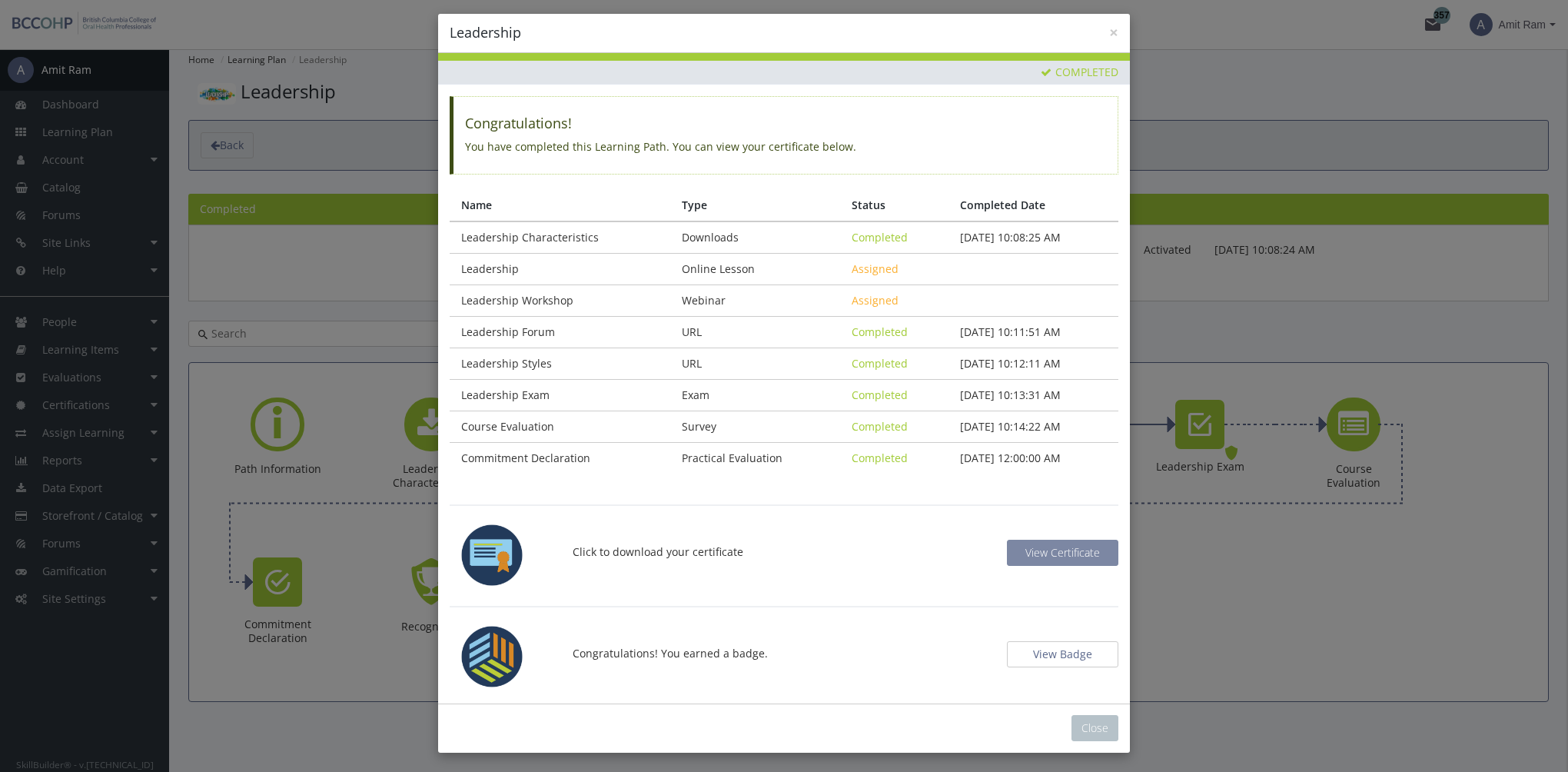
click at [1070, 550] on span "View Certificate" at bounding box center [1062, 552] width 75 height 15
click at [1071, 652] on button "View Badge" at bounding box center [1062, 654] width 111 height 26
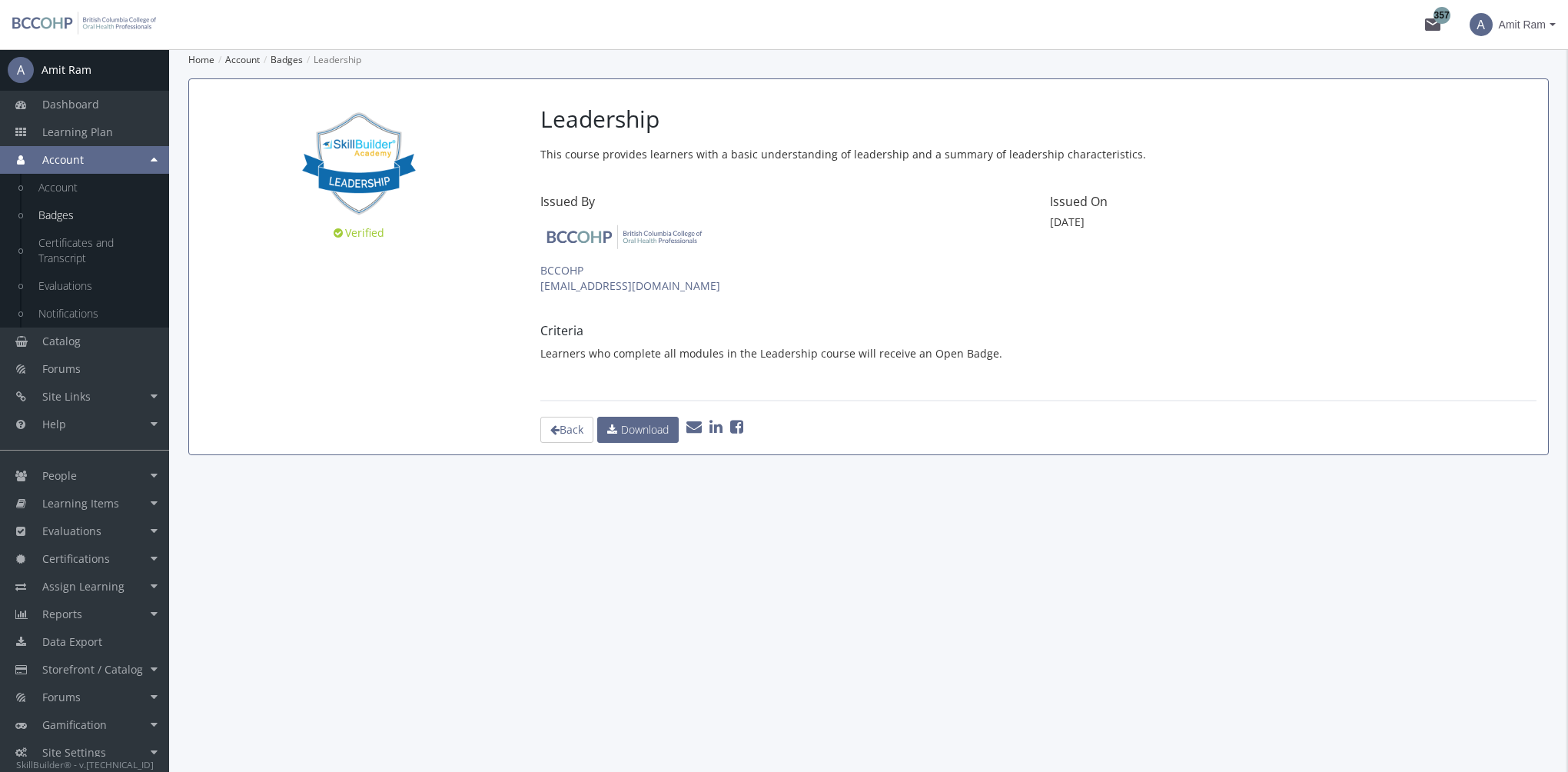
click at [718, 424] on icon at bounding box center [715, 426] width 13 height 16
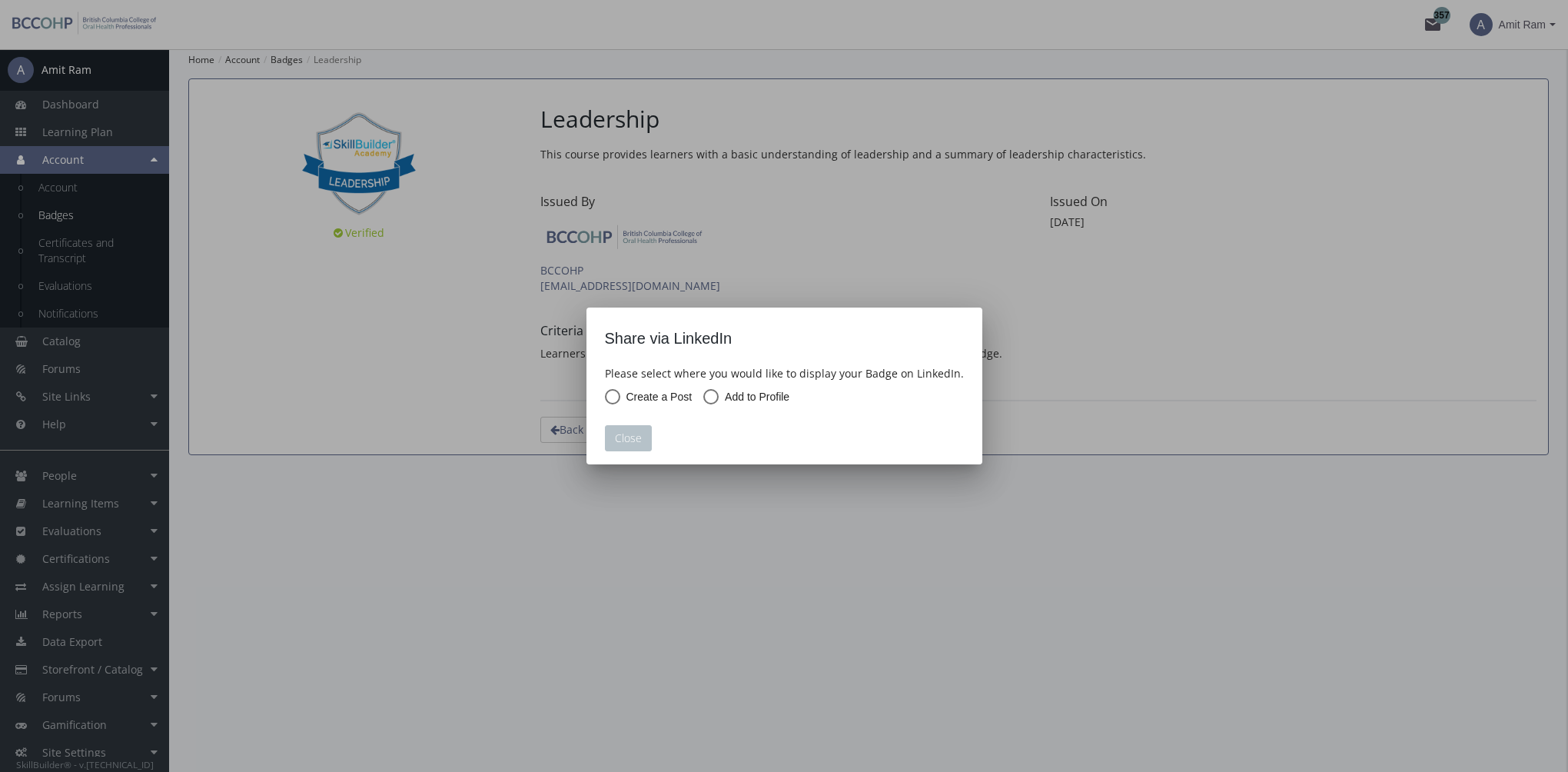
click at [645, 399] on span "Create a Post" at bounding box center [656, 397] width 72 height 16
click at [621, 399] on input "Create a Post" at bounding box center [613, 400] width 16 height 16
radio input "true"
click at [726, 440] on button "Close" at bounding box center [721, 438] width 47 height 26
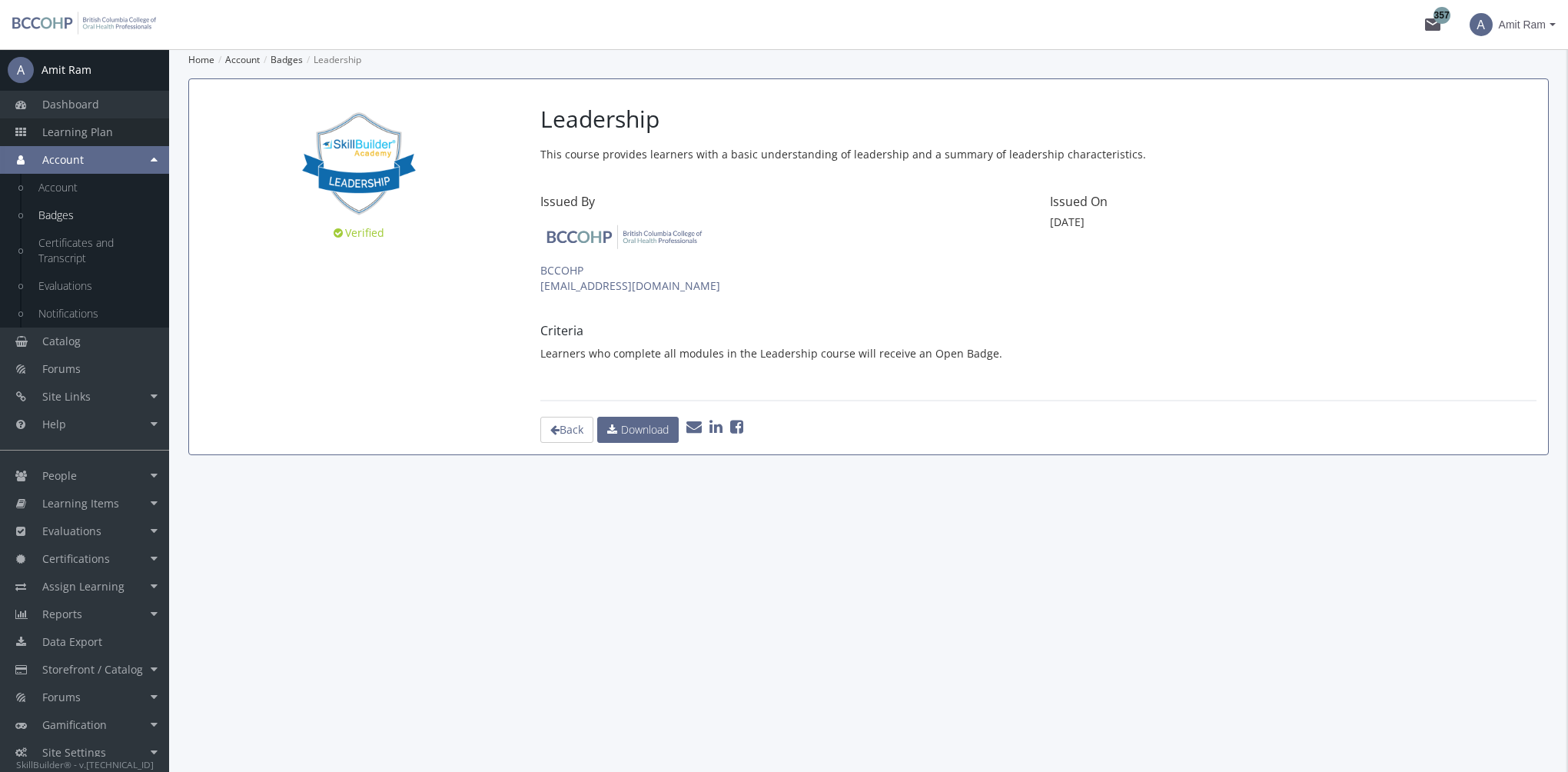
click at [86, 136] on span "Learning Plan" at bounding box center [77, 131] width 71 height 15
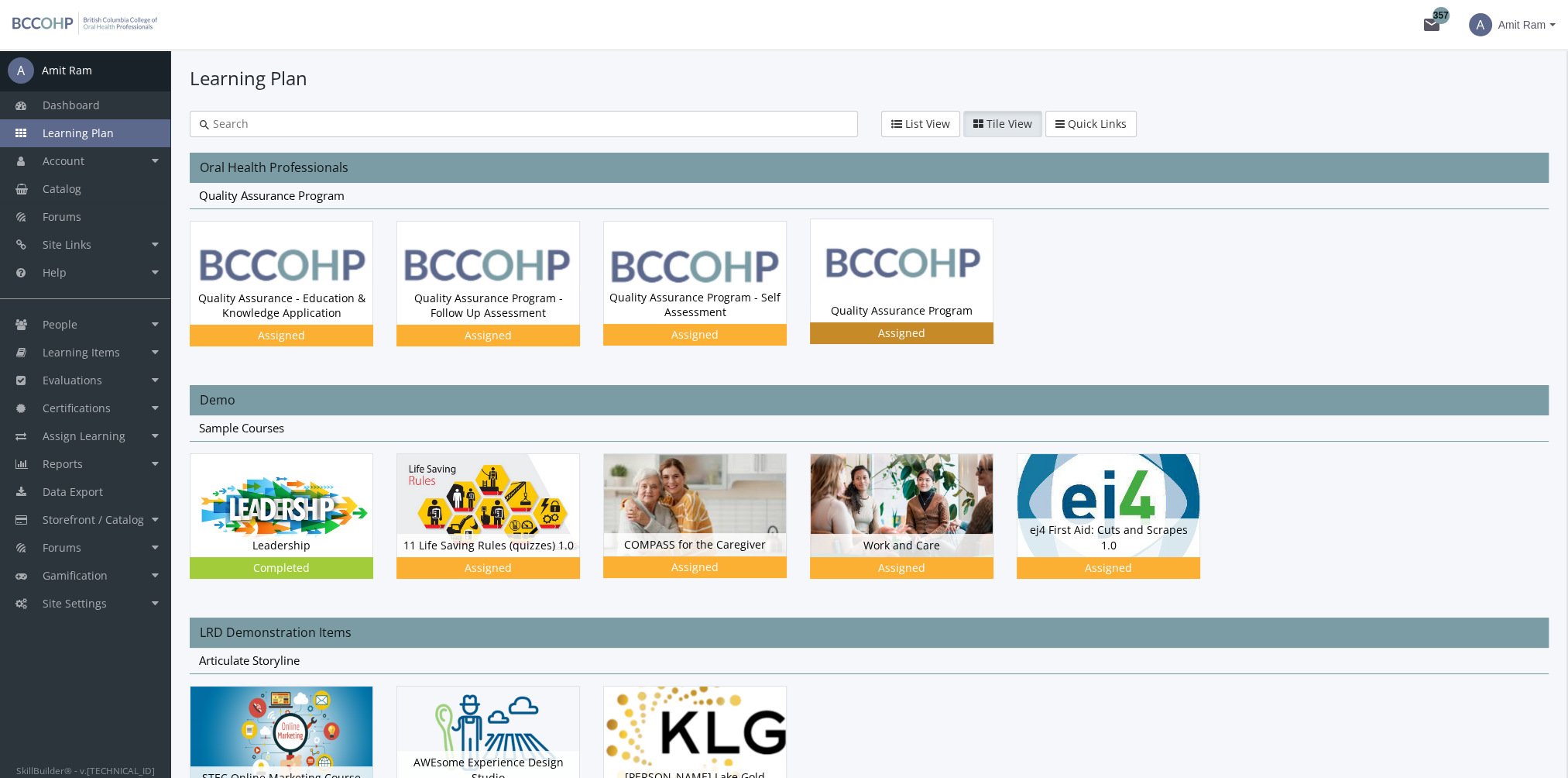
click at [895, 292] on img at bounding box center [901, 270] width 182 height 103
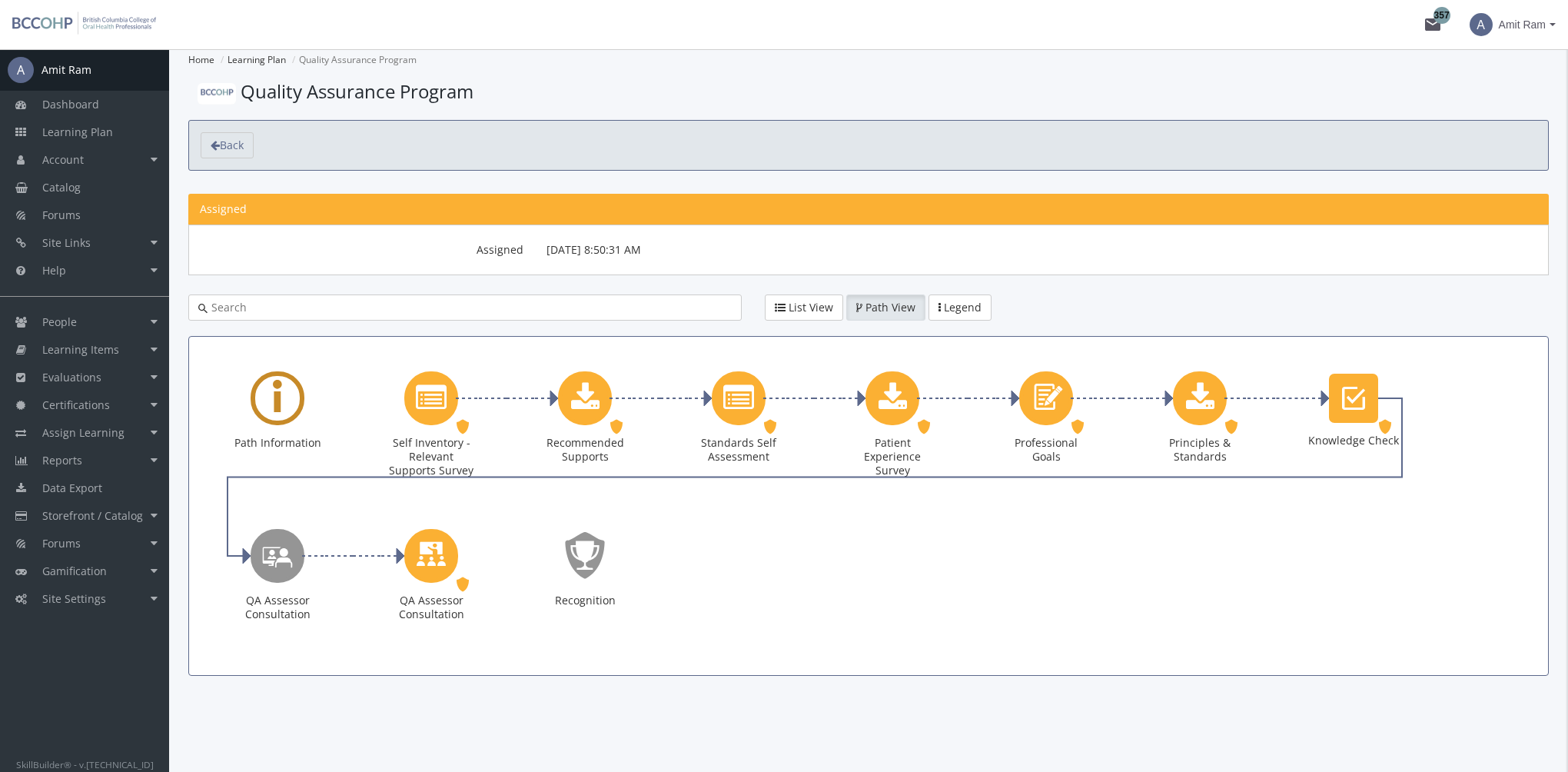
click at [274, 405] on icon "Learning Path" at bounding box center [277, 398] width 9 height 70
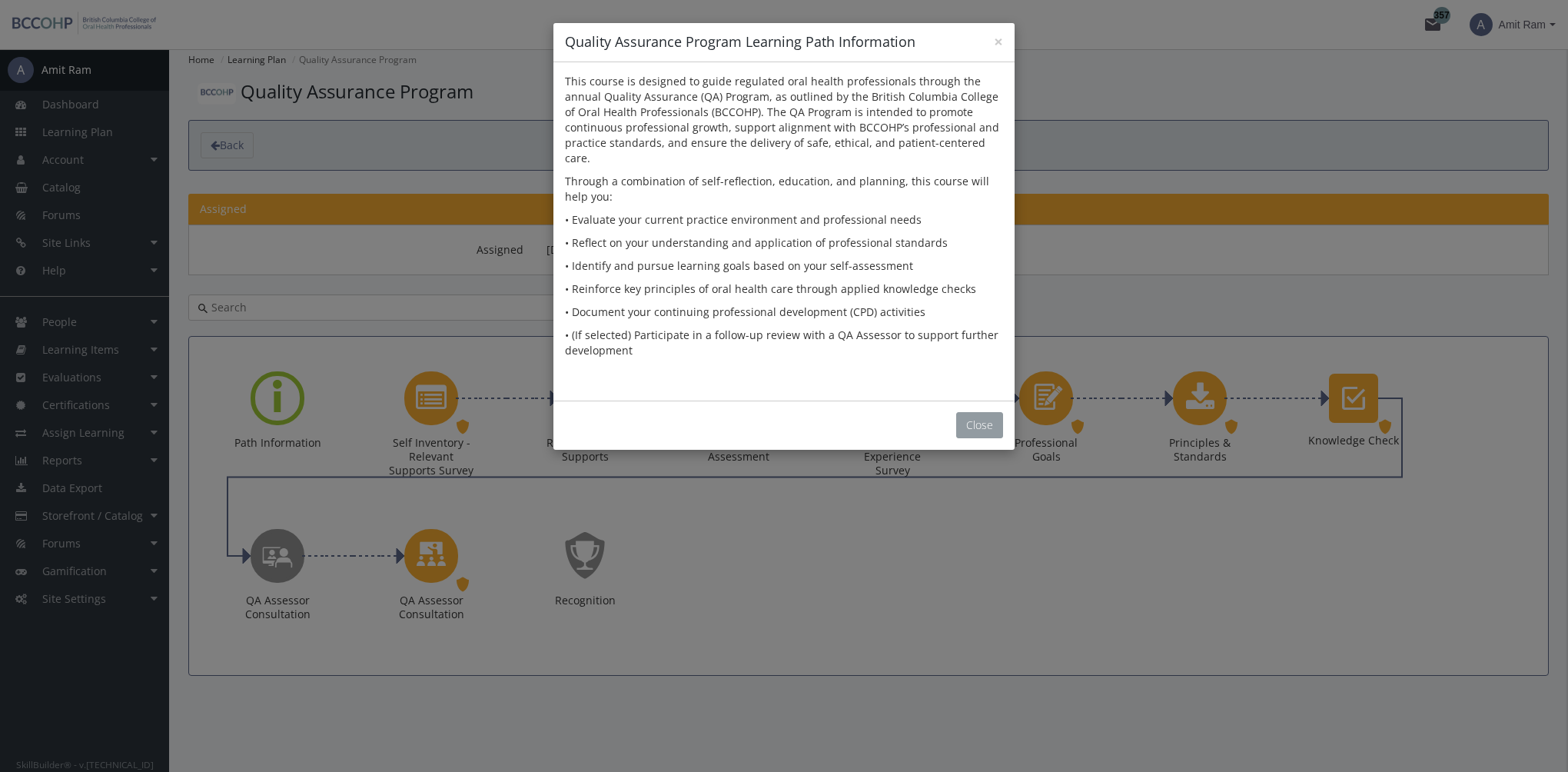
click at [976, 412] on button "Close" at bounding box center [979, 425] width 47 height 26
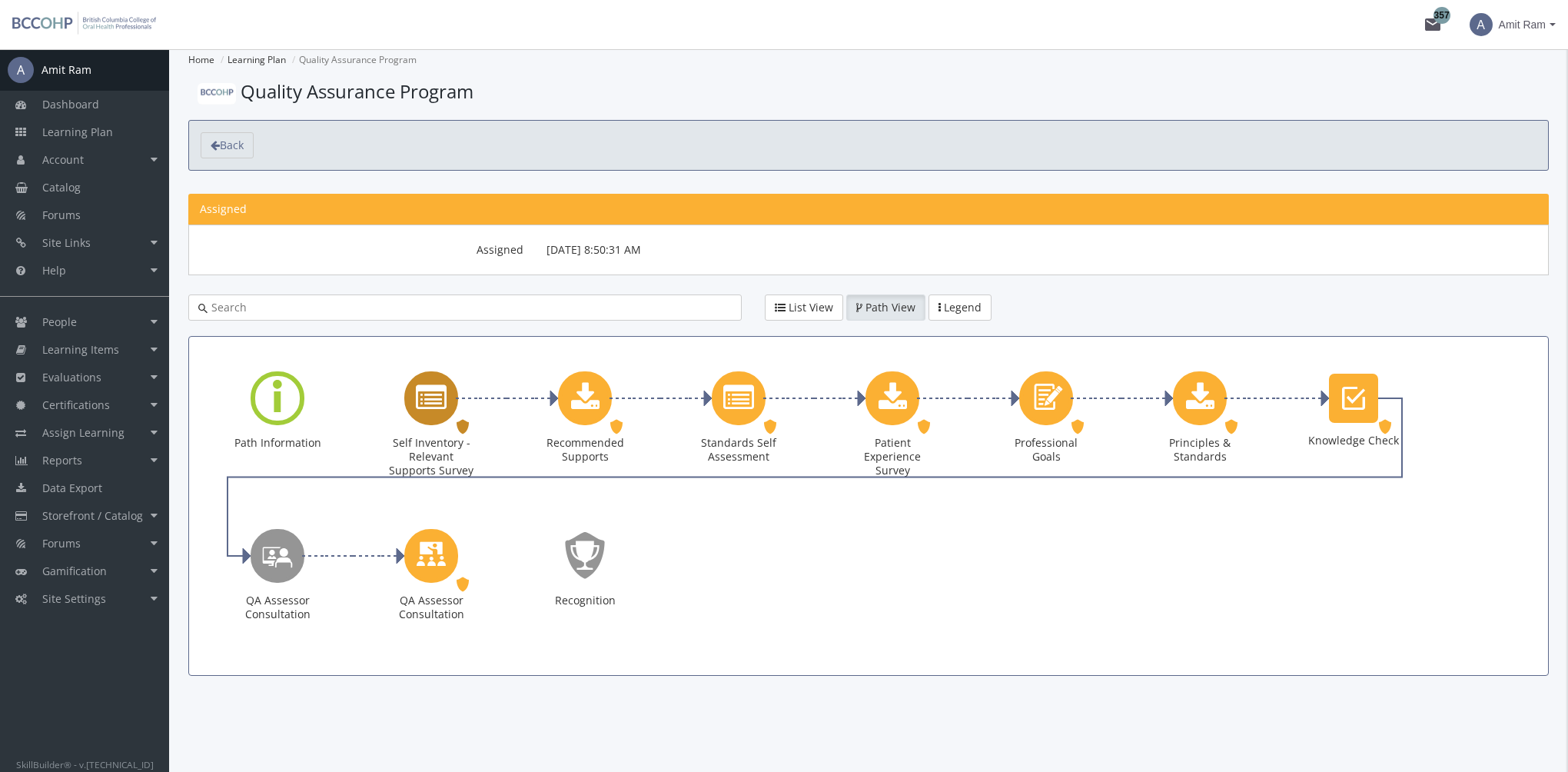
click at [436, 409] on icon "Self Inventory - Relevant Supports Survey" at bounding box center [431, 398] width 31 height 31
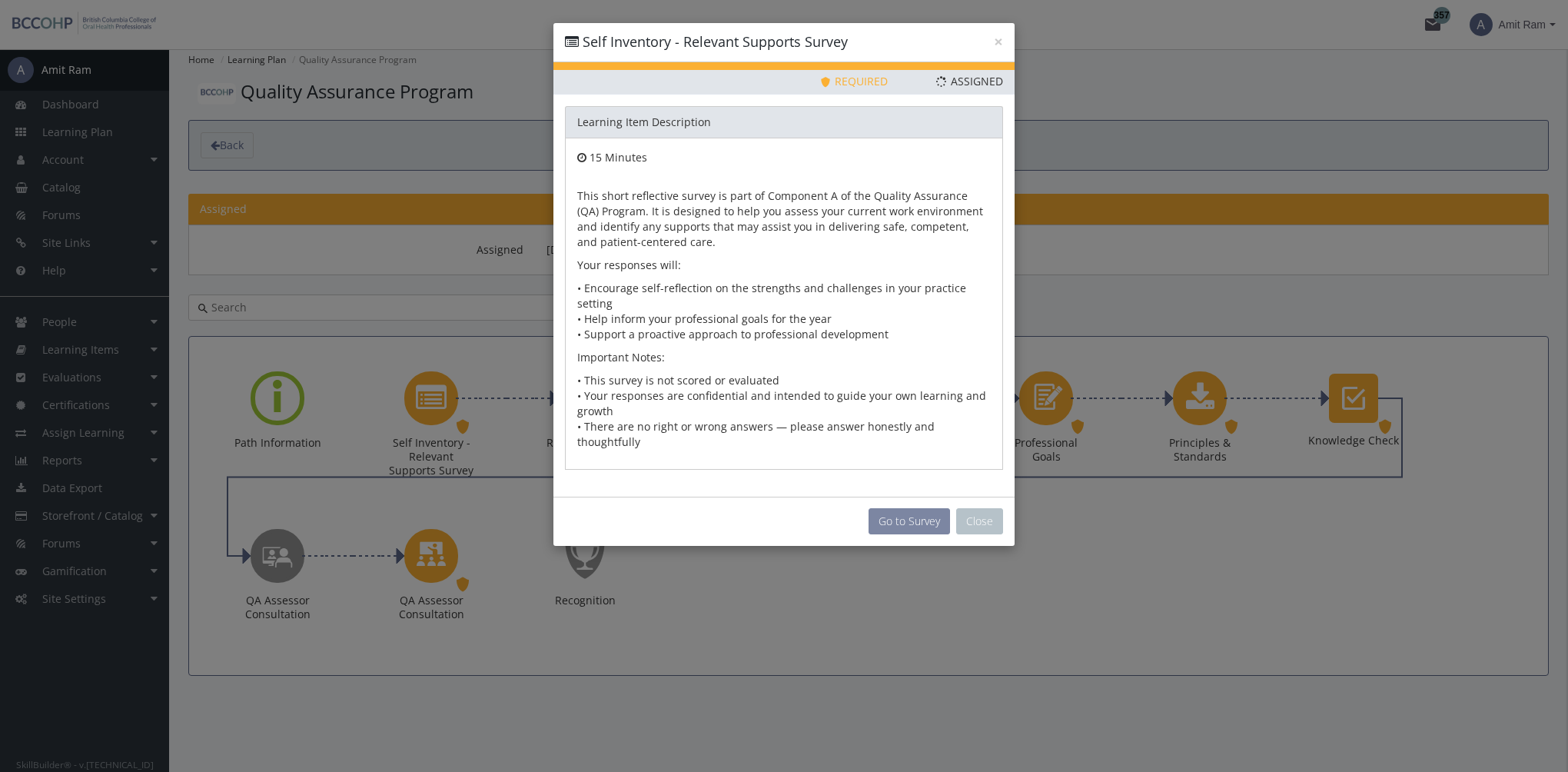
click at [909, 508] on button "Go to Survey" at bounding box center [909, 521] width 82 height 26
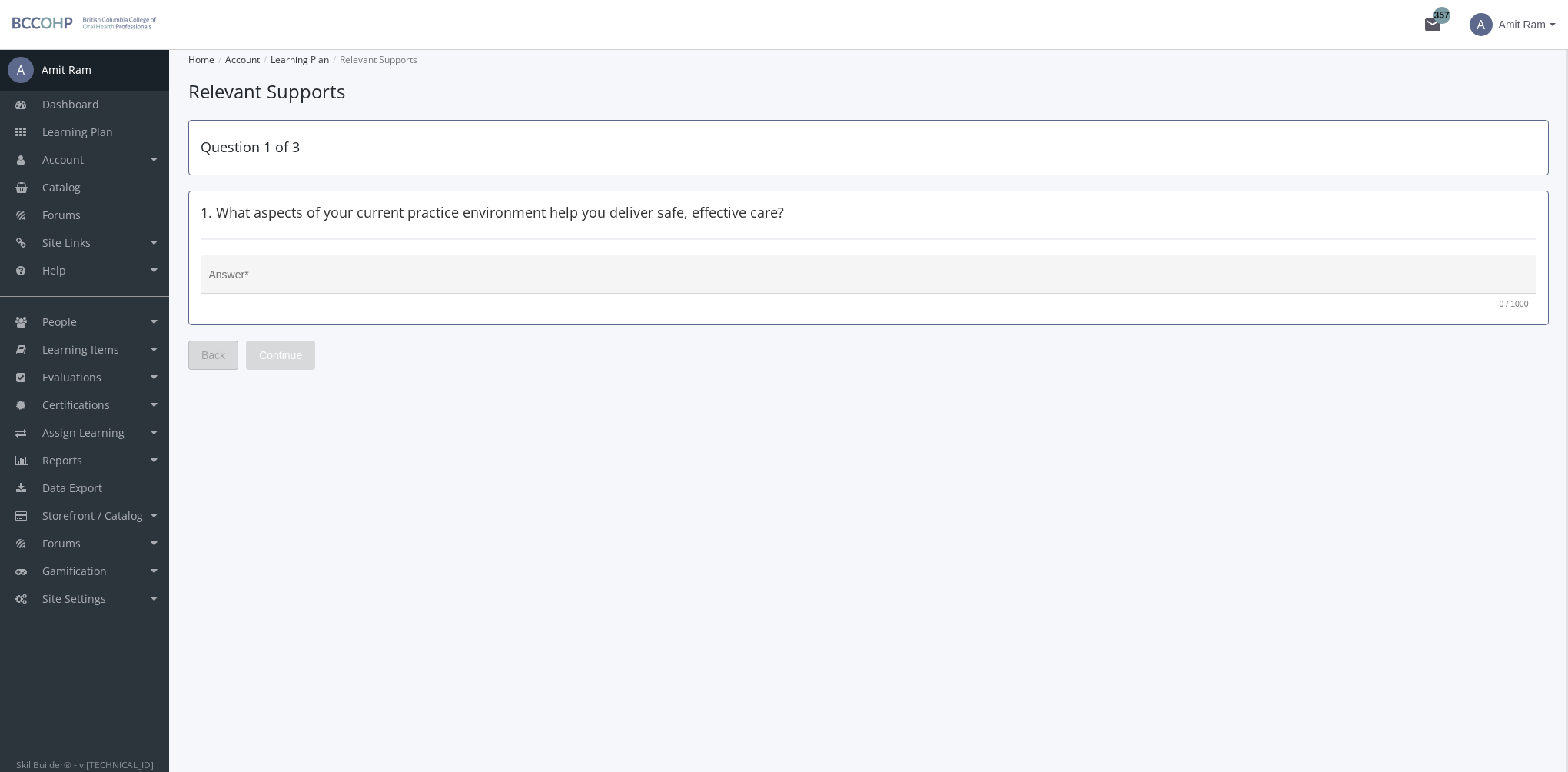
click at [412, 273] on textarea "Answer *" at bounding box center [868, 280] width 1319 height 16
type textarea "fdd"
click at [275, 356] on span "Continue" at bounding box center [280, 355] width 43 height 28
click at [264, 273] on textarea "Answer *" at bounding box center [868, 280] width 1319 height 16
type textarea "fddfsfd"
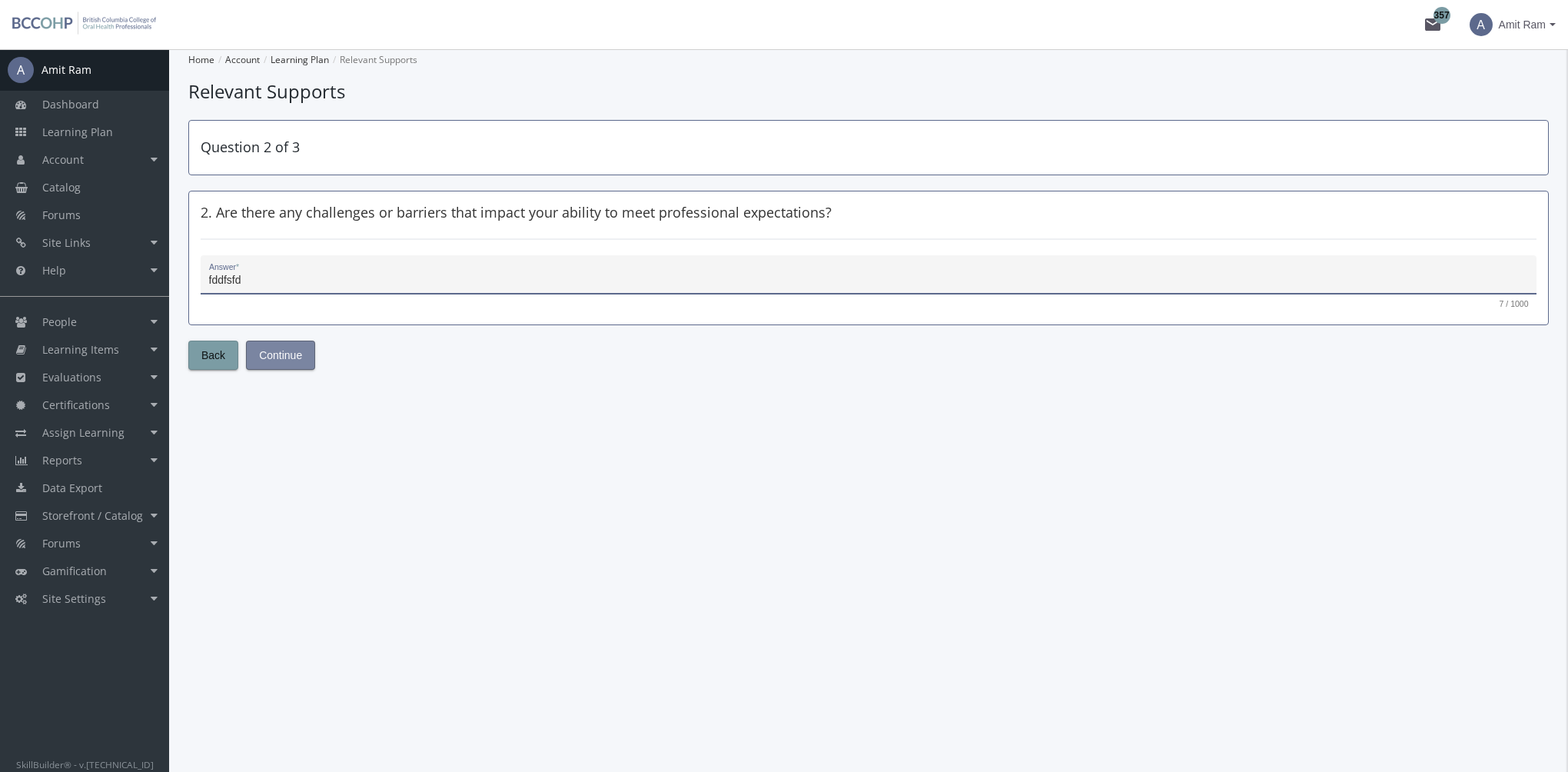
click at [287, 352] on span "Continue" at bounding box center [280, 355] width 43 height 28
click at [292, 280] on textarea "Answer *" at bounding box center [868, 280] width 1319 height 16
type textarea "fdsds"
click at [281, 353] on span "Submit" at bounding box center [276, 355] width 34 height 28
click at [273, 360] on span "Submit" at bounding box center [276, 355] width 34 height 28
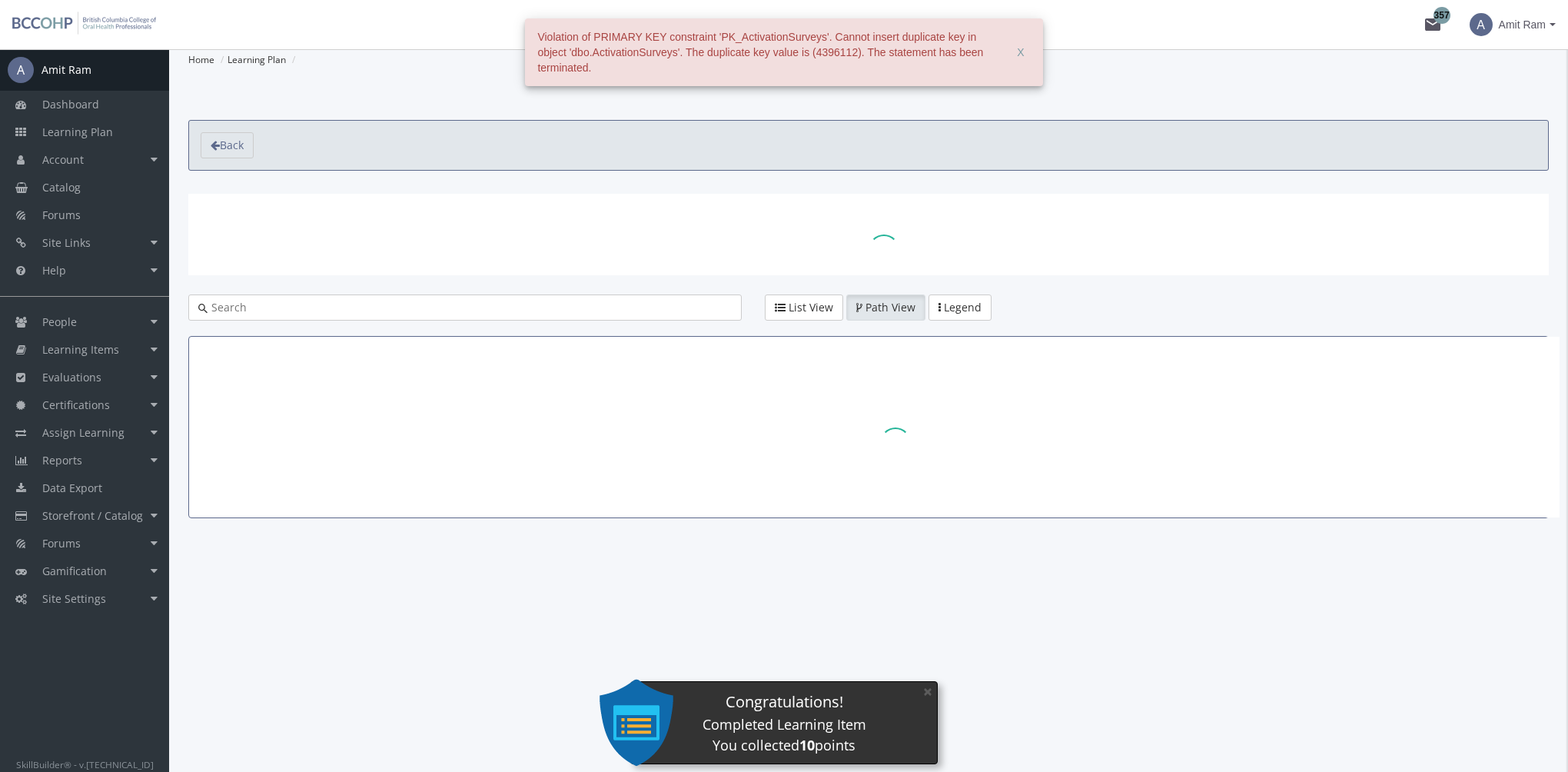
click at [1020, 54] on span "X" at bounding box center [1020, 52] width 7 height 28
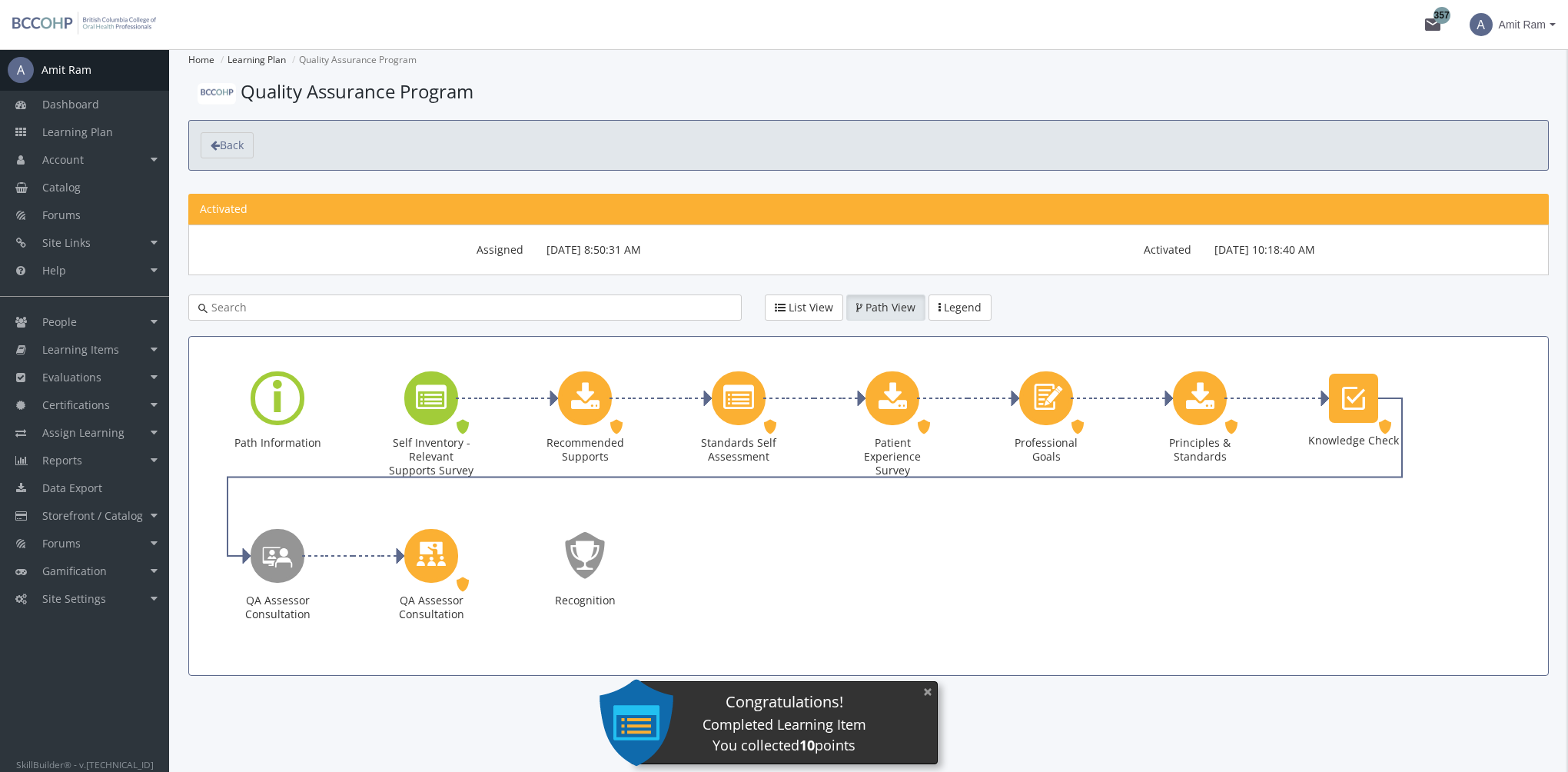
click at [928, 691] on button "×" at bounding box center [928, 691] width 25 height 32
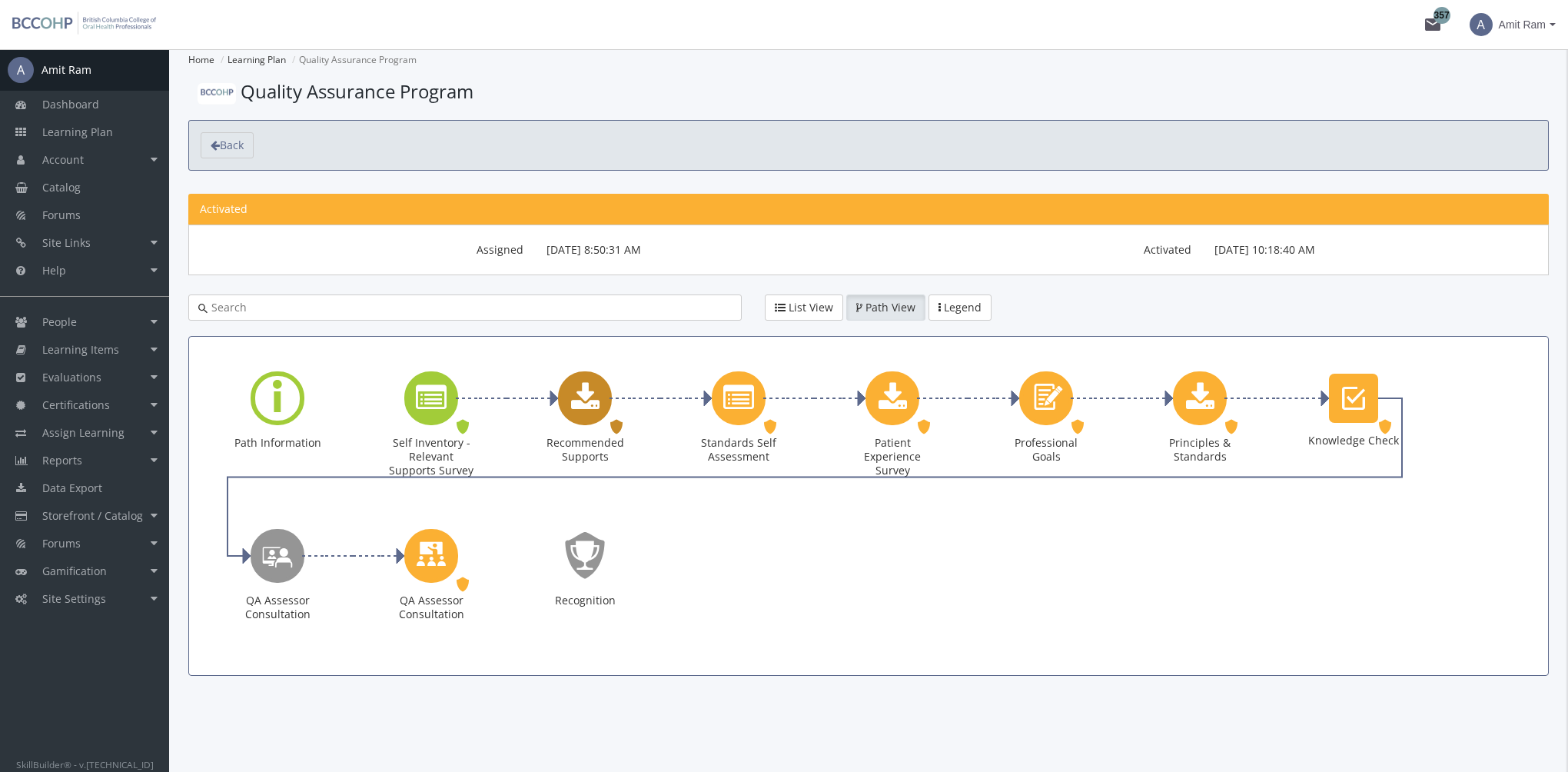
click at [597, 402] on icon "Recommended Supports" at bounding box center [585, 398] width 29 height 31
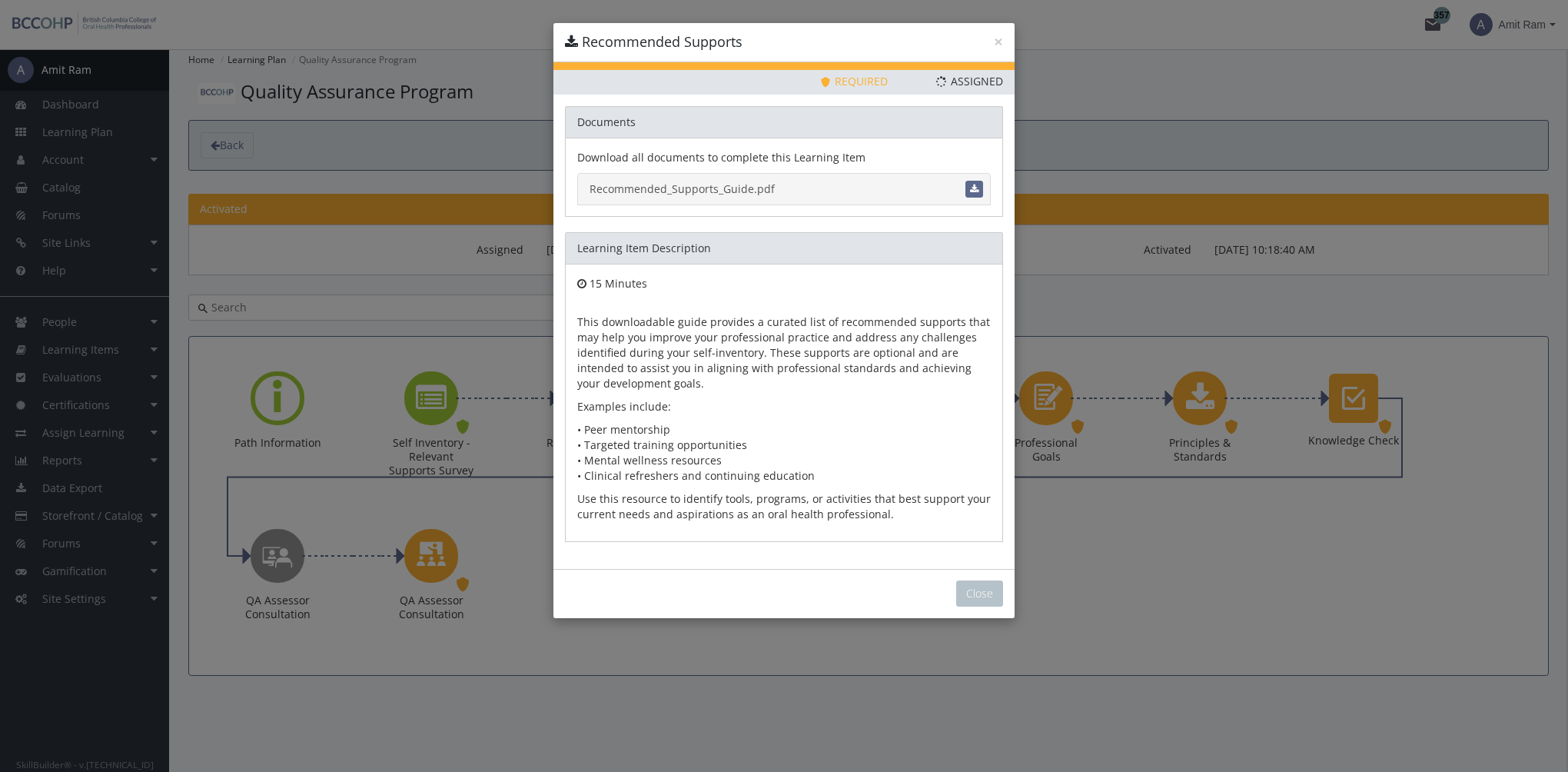
click at [758, 193] on link "Recommended_Supports_Guide.pdf" at bounding box center [784, 190] width 413 height 33
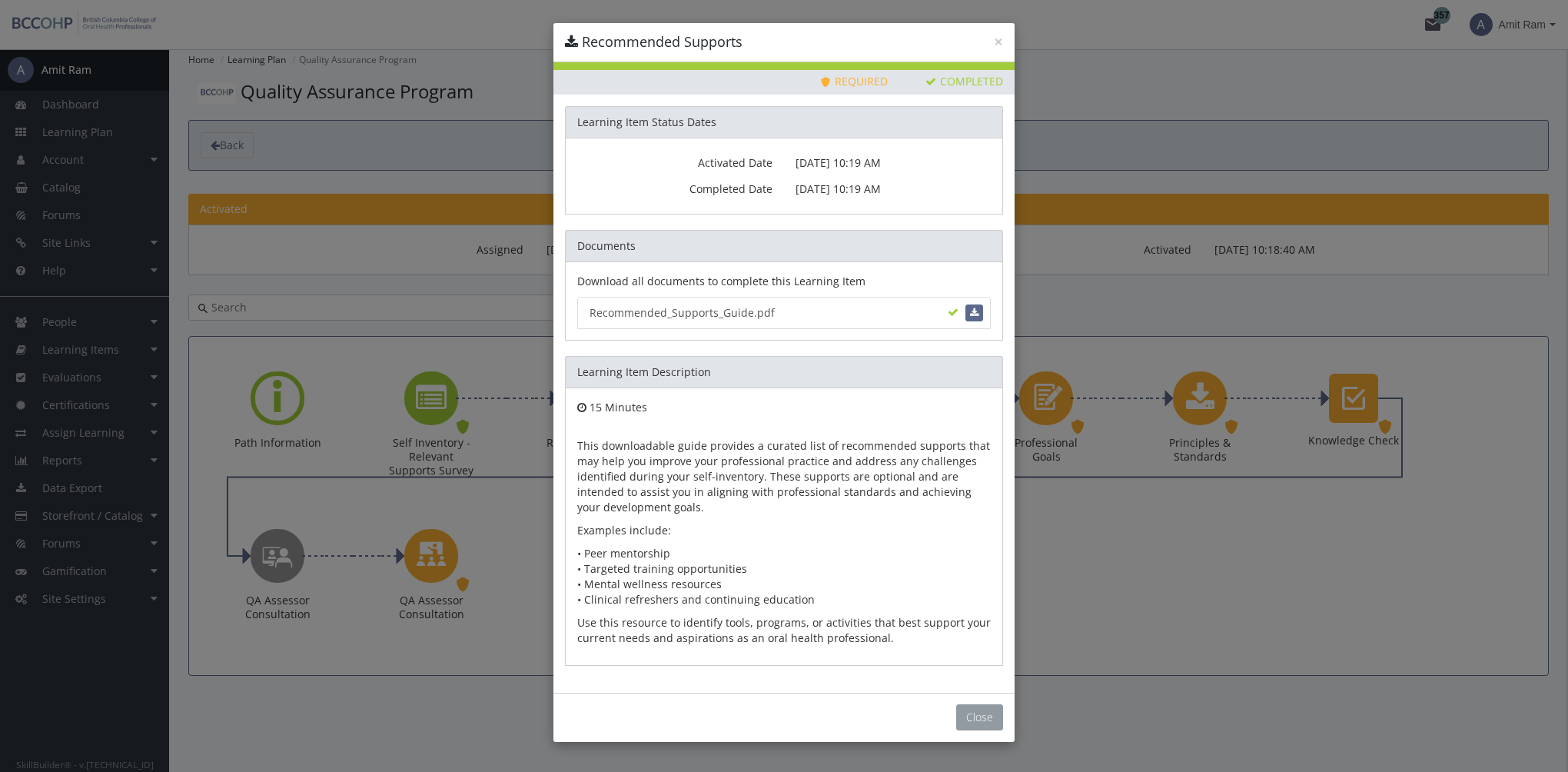
click at [978, 707] on button "Close" at bounding box center [979, 717] width 47 height 26
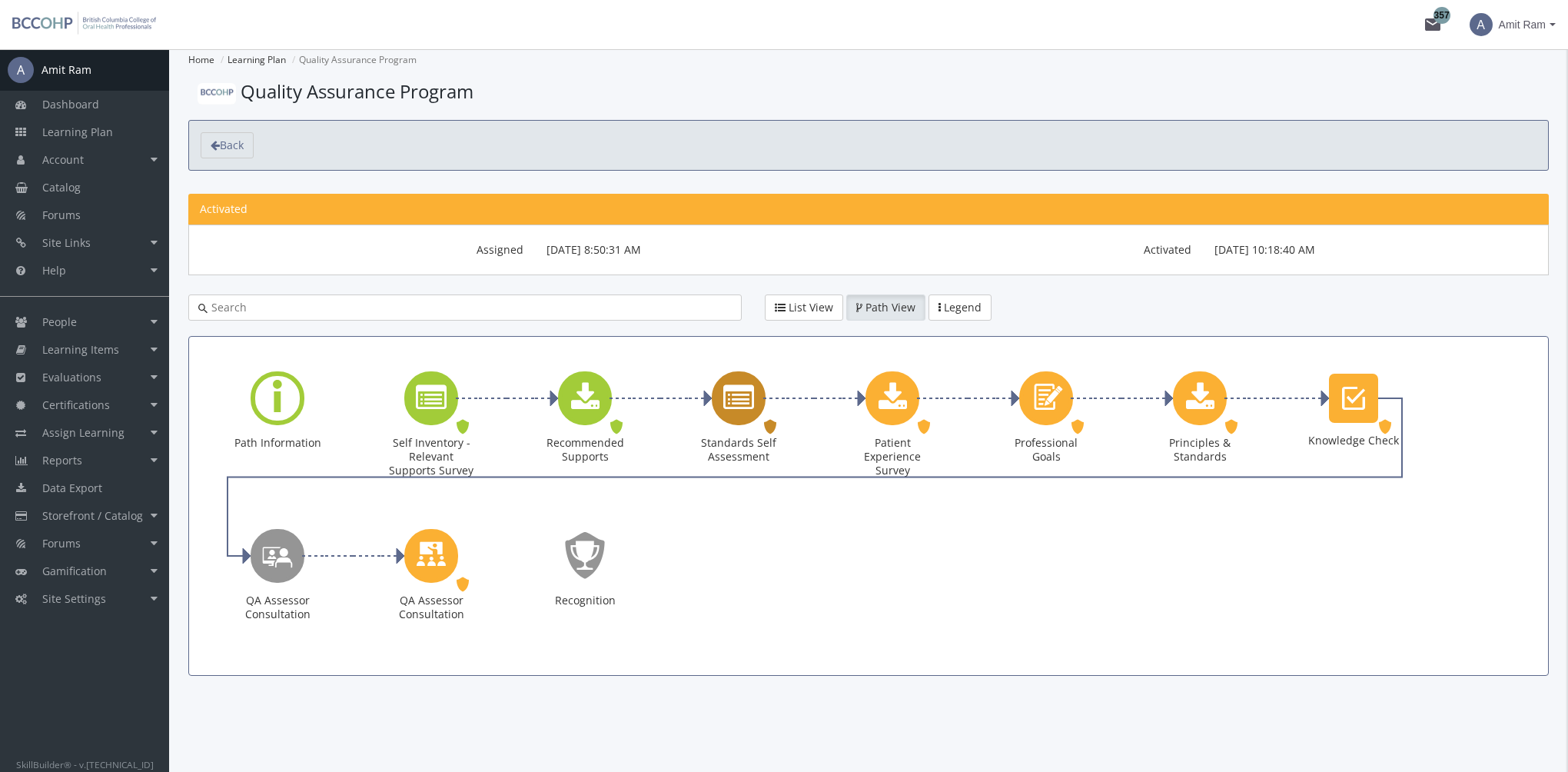
click at [732, 398] on icon "Standards Self Assessment" at bounding box center [739, 398] width 31 height 31
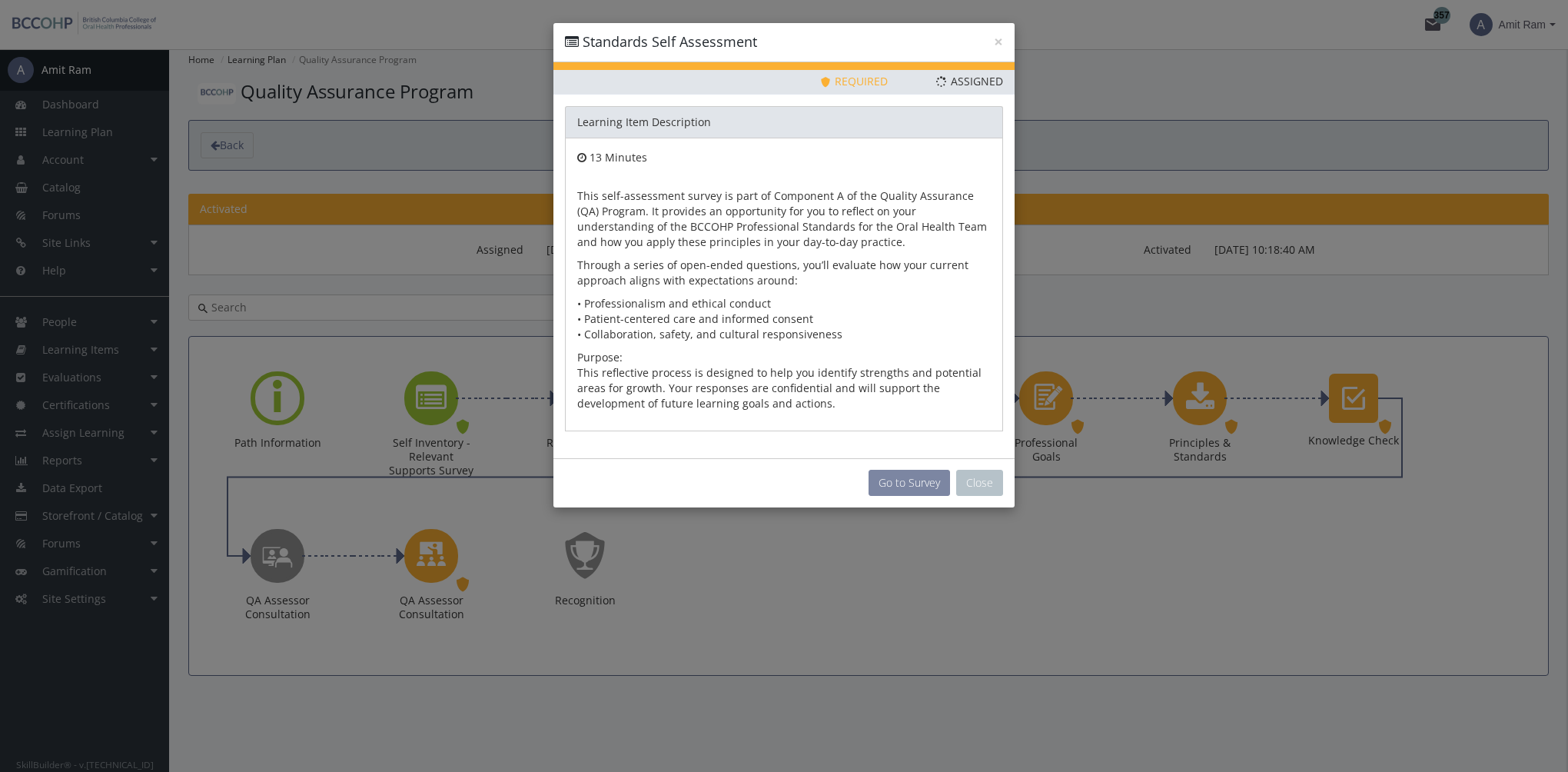
click at [914, 482] on button "Go to Survey" at bounding box center [909, 483] width 82 height 26
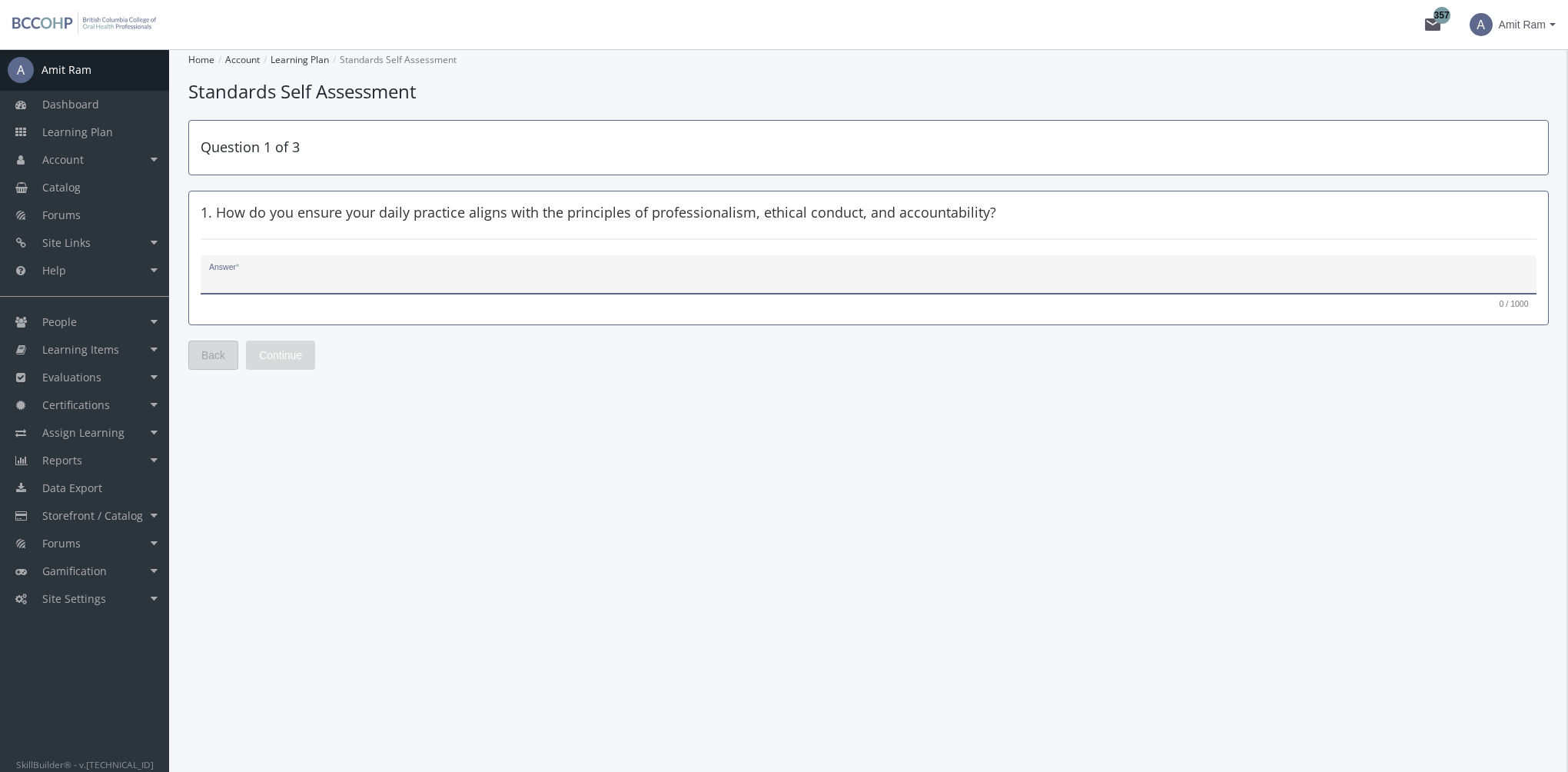
click at [298, 283] on textarea "Answer *" at bounding box center [868, 280] width 1319 height 16
type textarea "dsfsdf"
click at [297, 356] on span "Continue" at bounding box center [280, 355] width 43 height 28
click at [302, 273] on textarea "Answer *" at bounding box center [868, 280] width 1319 height 16
type textarea "dfsdf"
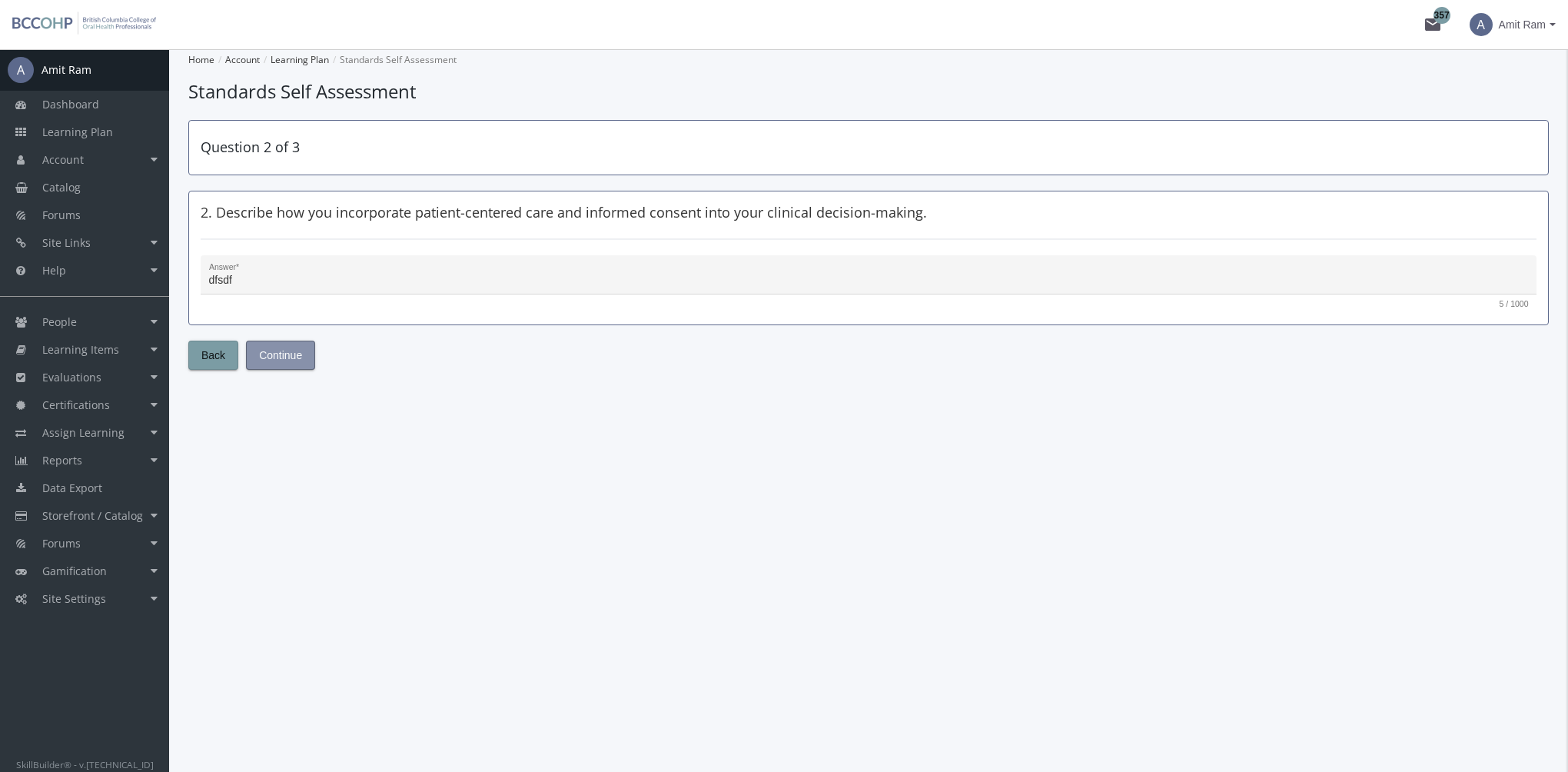
click at [289, 356] on span "Continue" at bounding box center [280, 355] width 43 height 28
click at [324, 270] on div "Answer *" at bounding box center [868, 278] width 1319 height 32
type textarea "fdsfdfs"
click at [284, 351] on span "Submit" at bounding box center [276, 355] width 34 height 28
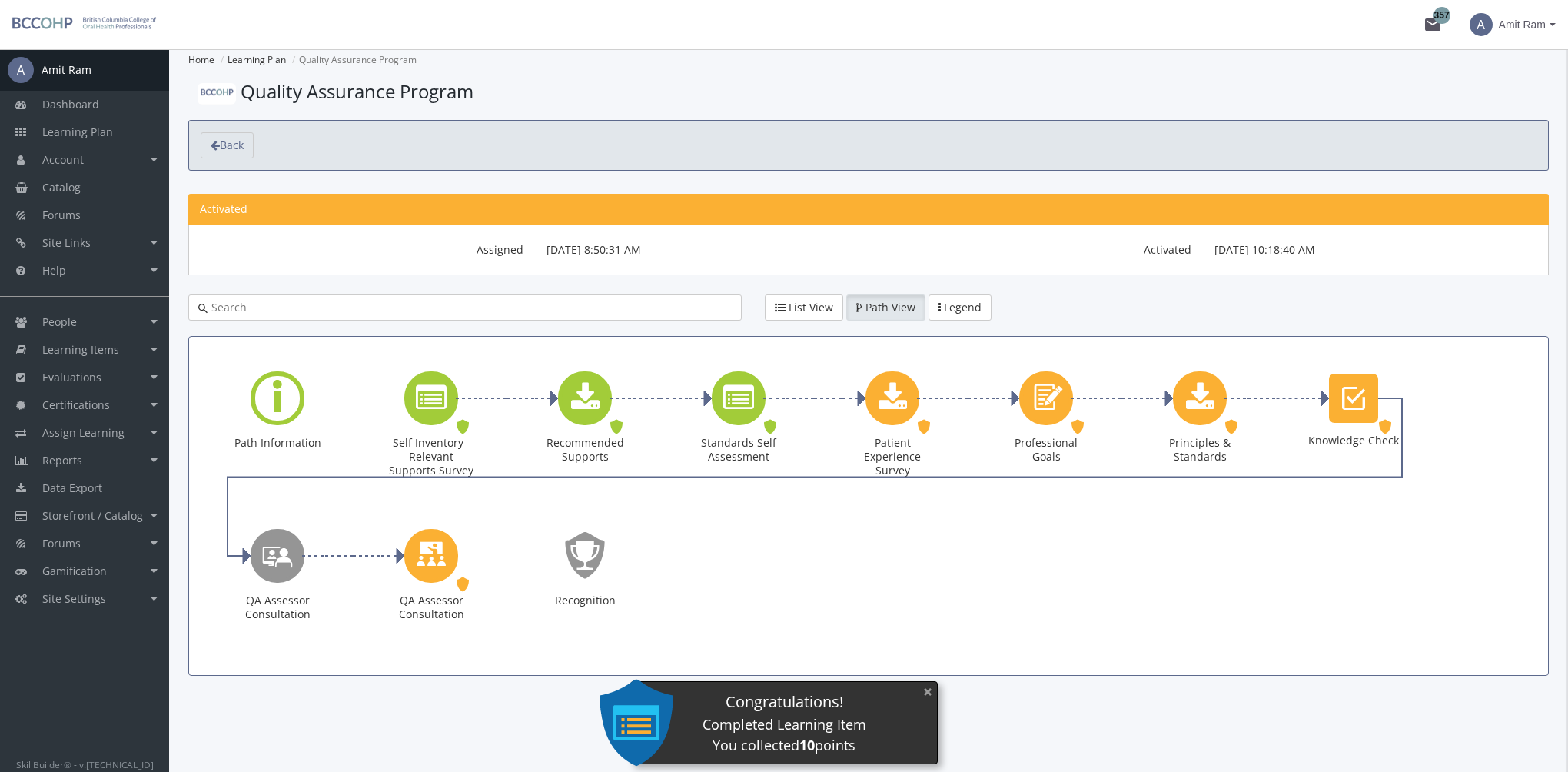
click at [924, 695] on button "×" at bounding box center [928, 691] width 25 height 32
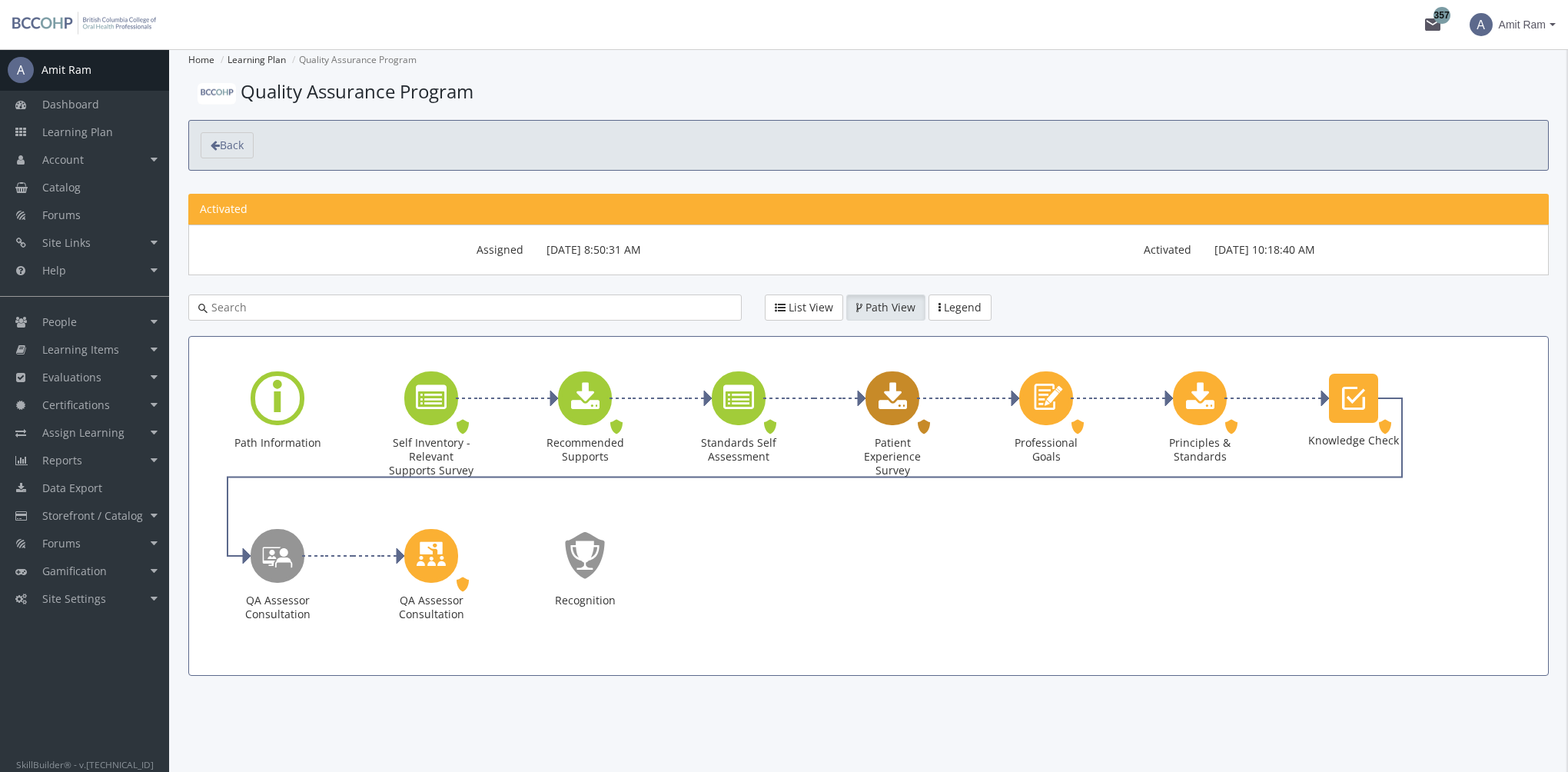
click at [894, 397] on icon "Patient Experience Survey" at bounding box center [892, 398] width 29 height 31
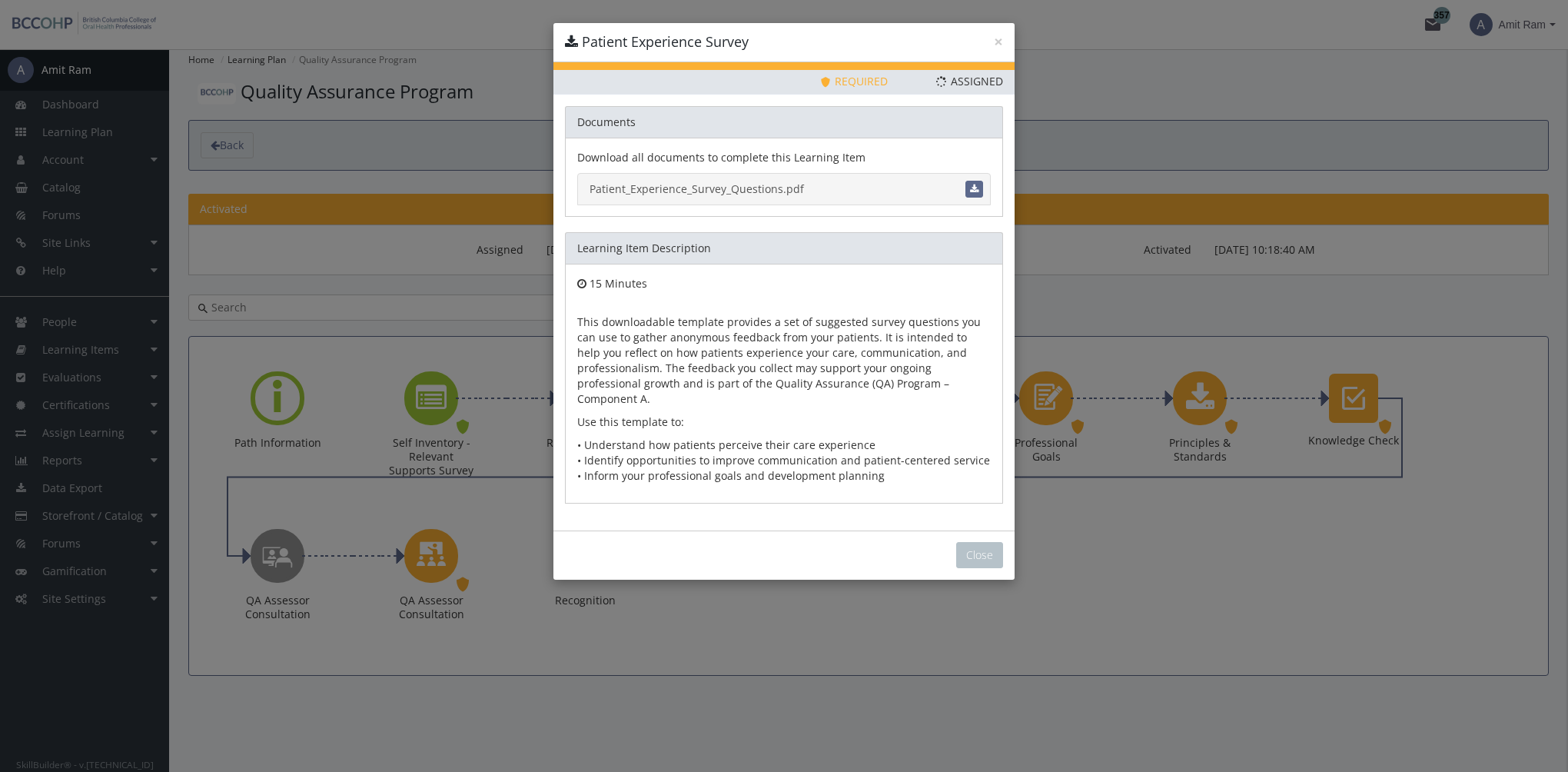
drag, startPoint x: 689, startPoint y: 196, endPoint x: 713, endPoint y: 231, distance: 42.4
click at [689, 196] on link "Patient_Experience_Survey_Questions.pdf" at bounding box center [784, 190] width 413 height 33
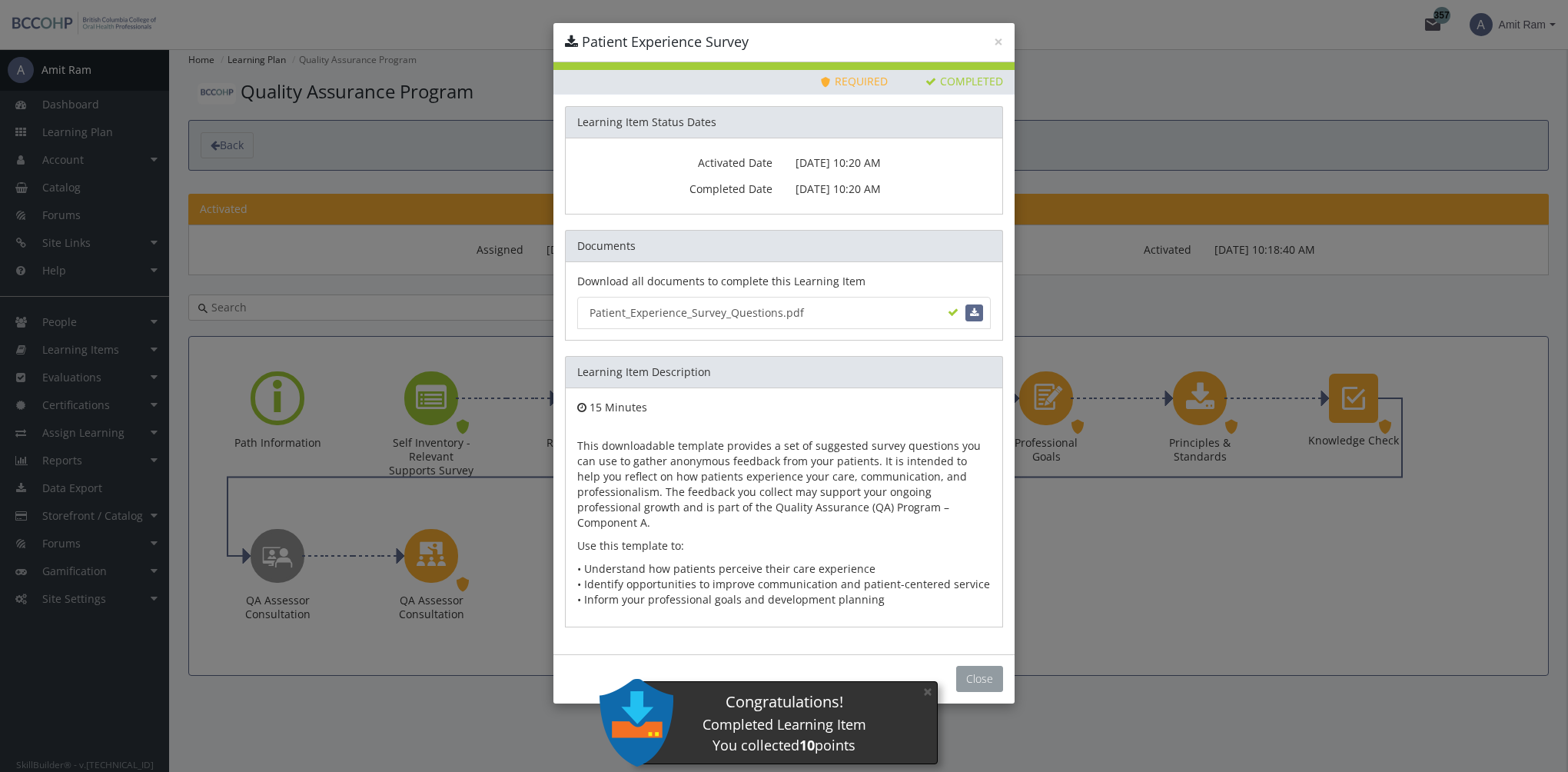
click at [975, 666] on button "Close" at bounding box center [979, 679] width 47 height 26
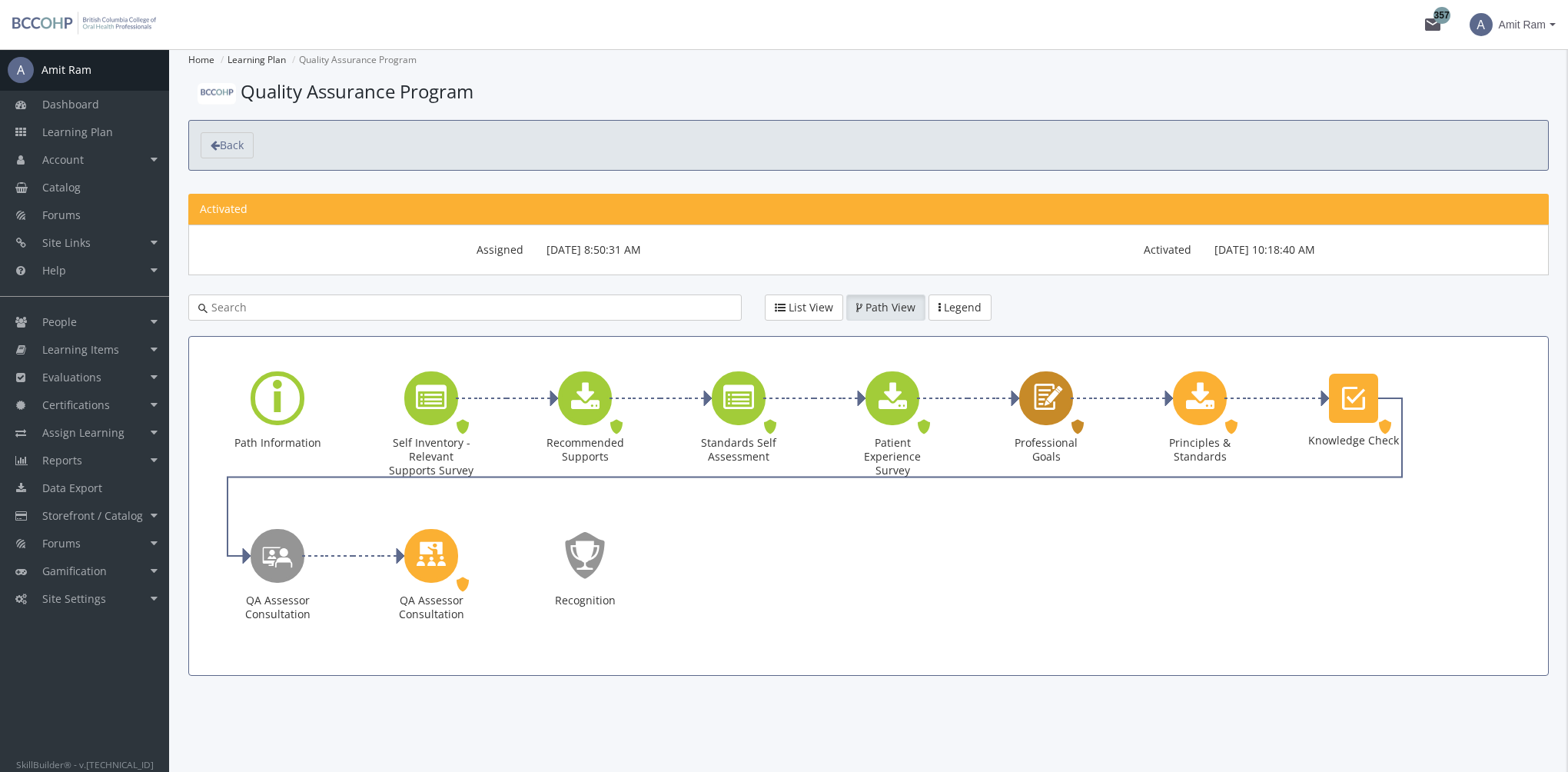
click at [1056, 400] on icon "Professional Goals" at bounding box center [1046, 398] width 36 height 43
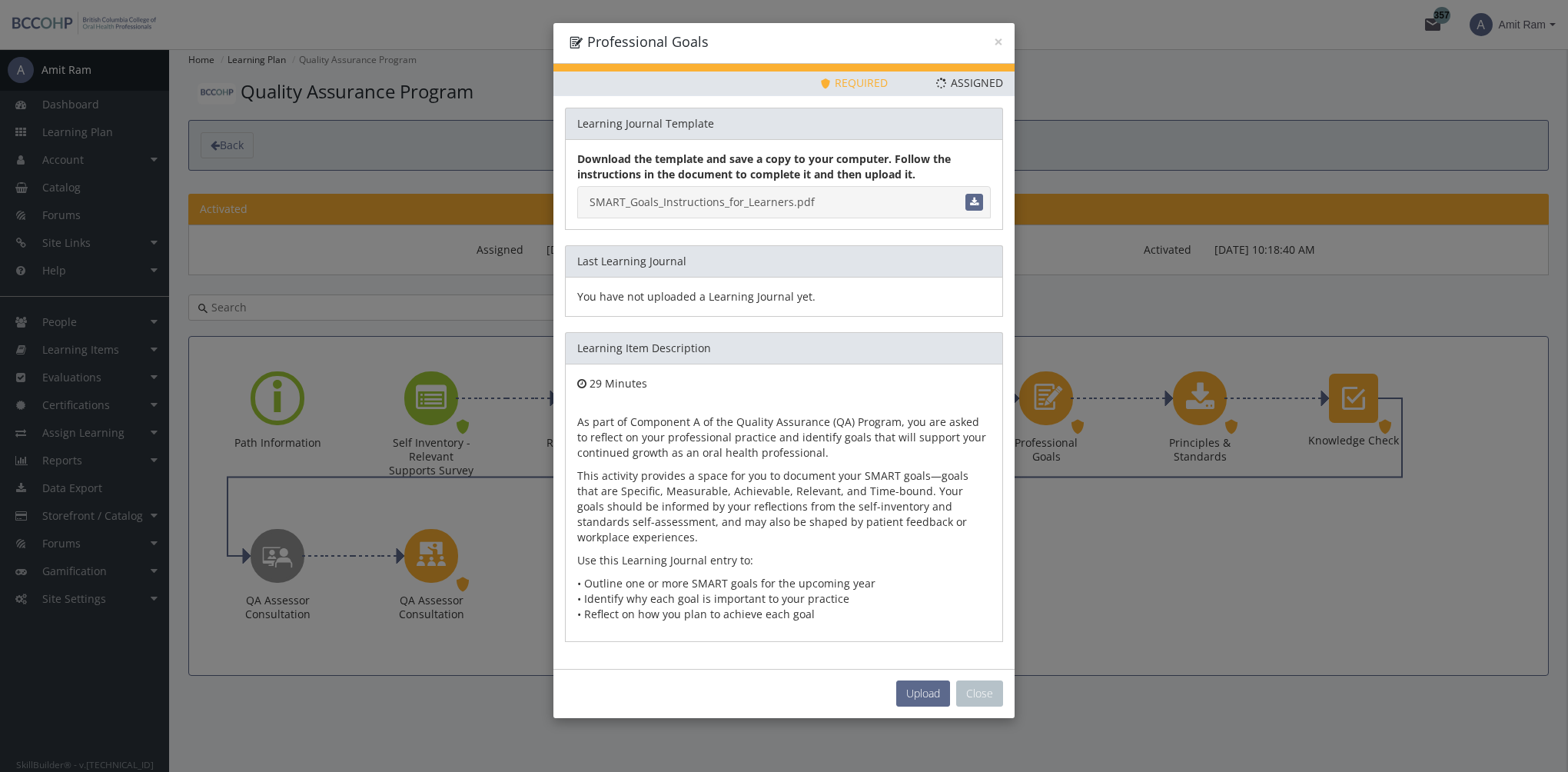
click at [766, 205] on link "SMART_Goals_Instructions_for_Learners.pdf" at bounding box center [784, 202] width 413 height 33
click at [919, 692] on span "Upload" at bounding box center [923, 693] width 34 height 15
type input "C:\fakepath\SMART_Professional_Goals_Example_ANSWERS.pdf"
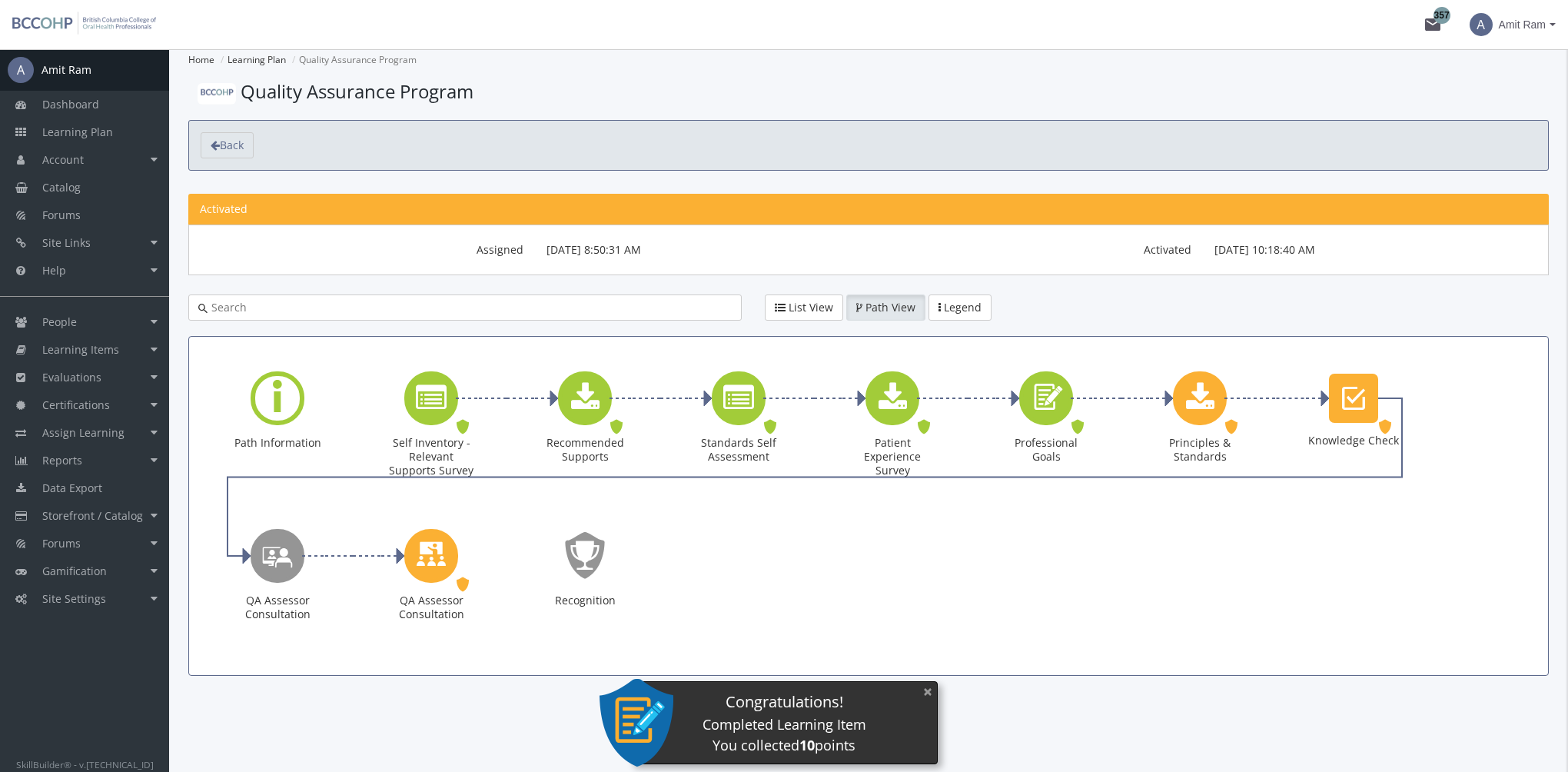
click at [925, 692] on button "×" at bounding box center [928, 691] width 25 height 32
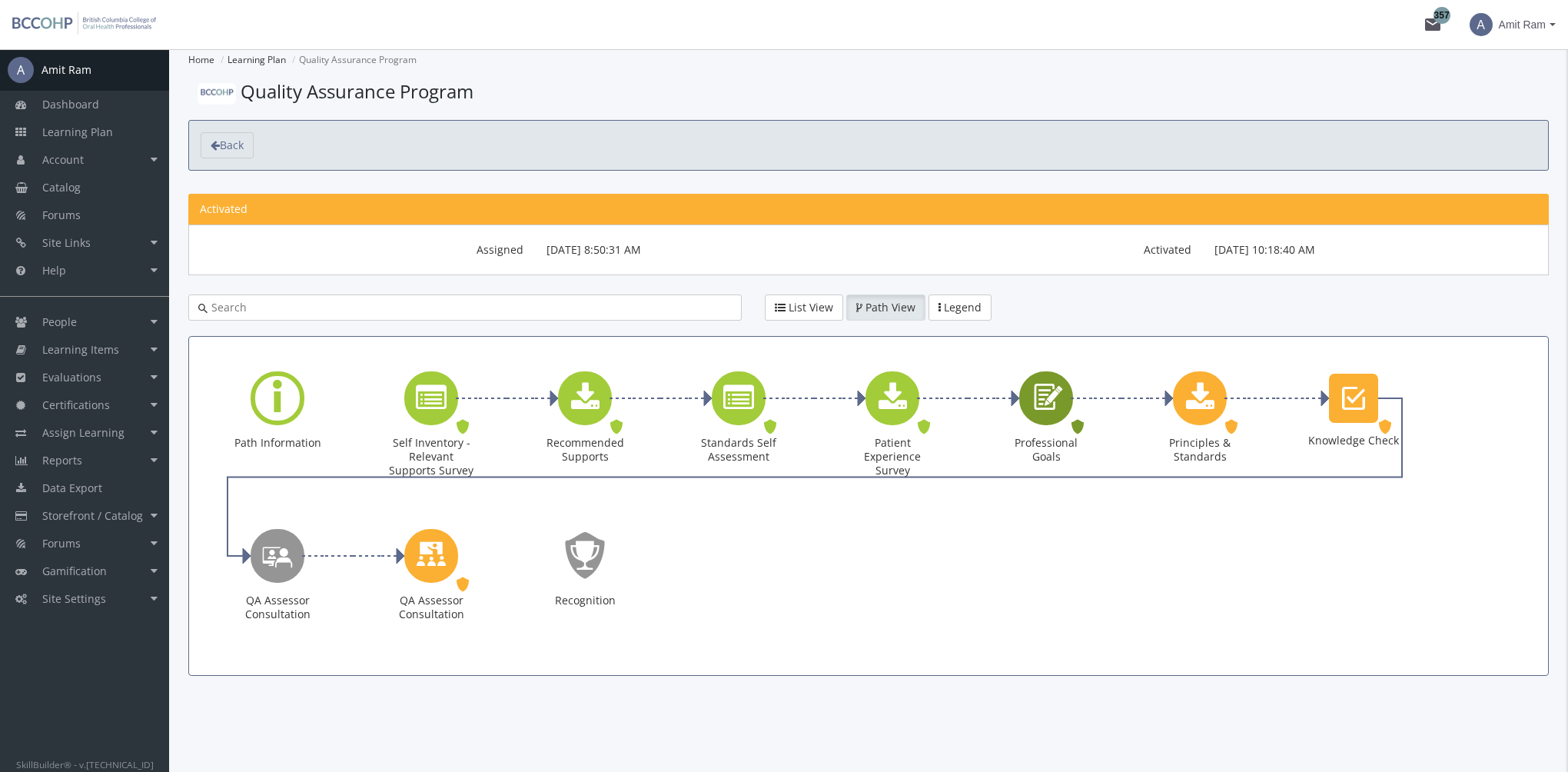
click at [1053, 406] on icon "Professional Goals" at bounding box center [1046, 398] width 36 height 43
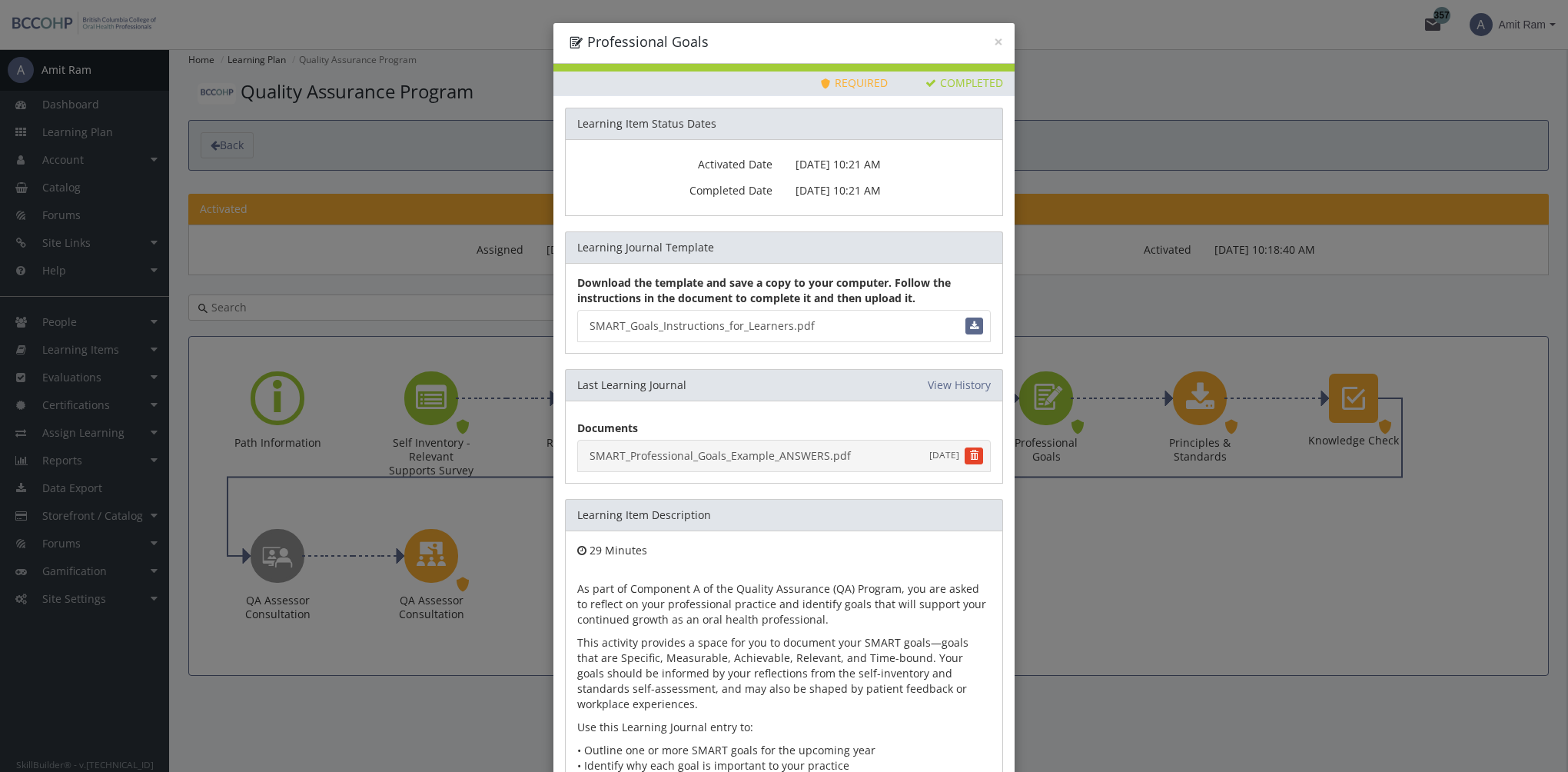
click at [791, 454] on link "SMART_Professional_Goals_Example_ANSWERS.pdf August 20, 2025" at bounding box center [784, 456] width 413 height 33
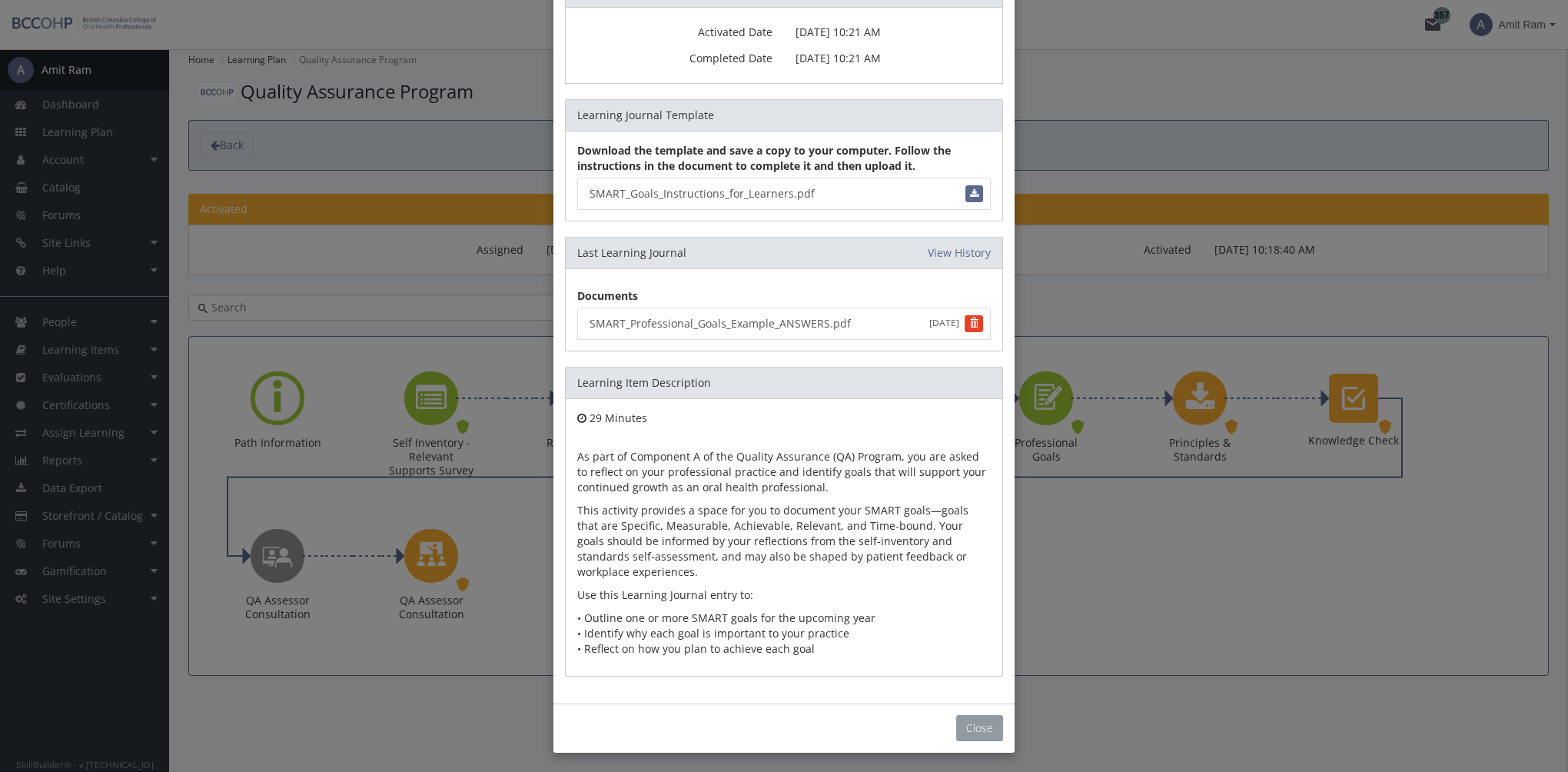
click at [986, 725] on button "Close" at bounding box center [979, 728] width 47 height 26
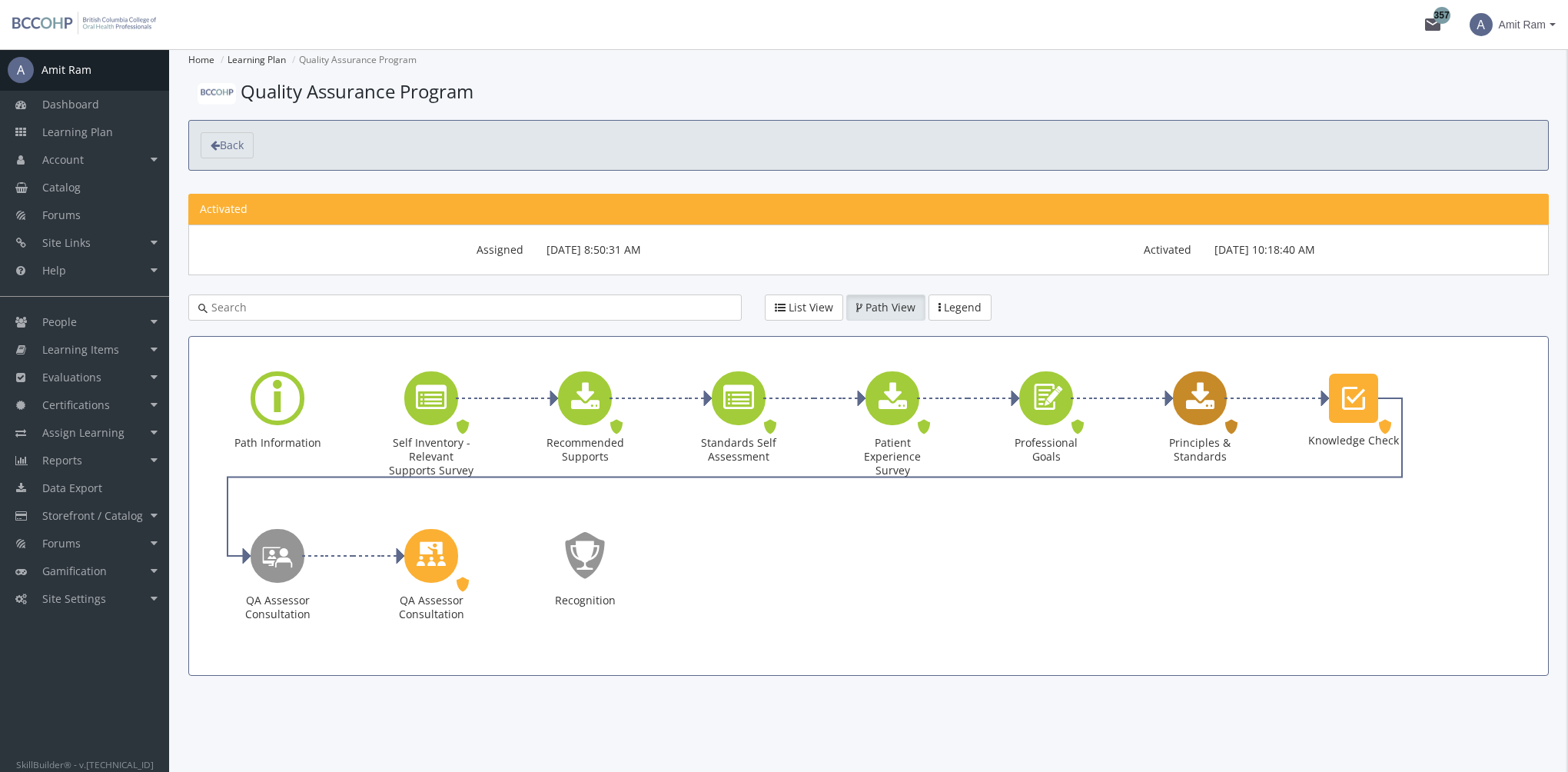
click at [1201, 409] on icon "Principles & Standards" at bounding box center [1200, 398] width 29 height 31
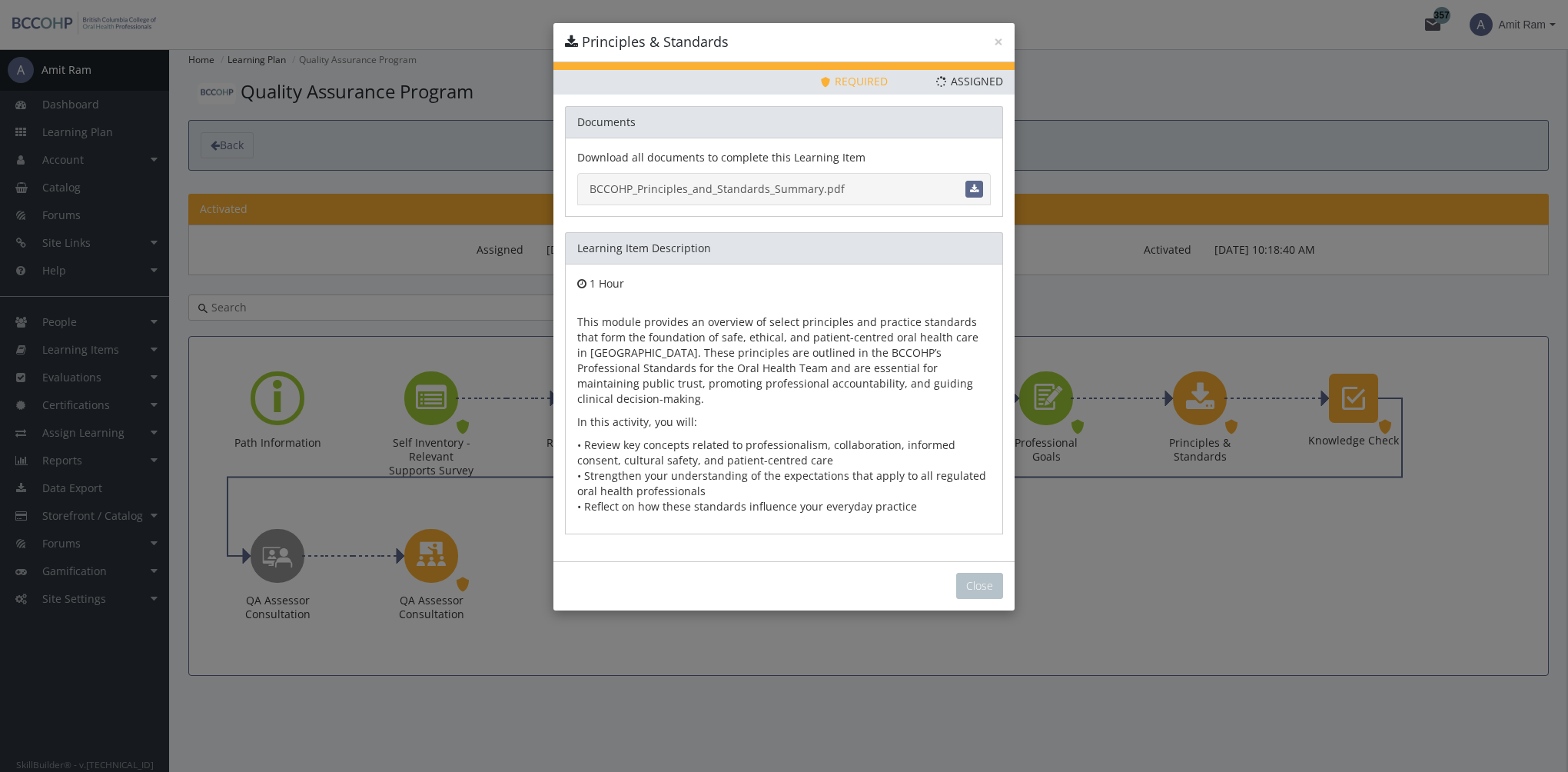
drag, startPoint x: 770, startPoint y: 186, endPoint x: 902, endPoint y: 435, distance: 281.8
click at [770, 185] on link "BCCOHP_Principles_and_Standards_Summary.pdf" at bounding box center [784, 190] width 413 height 33
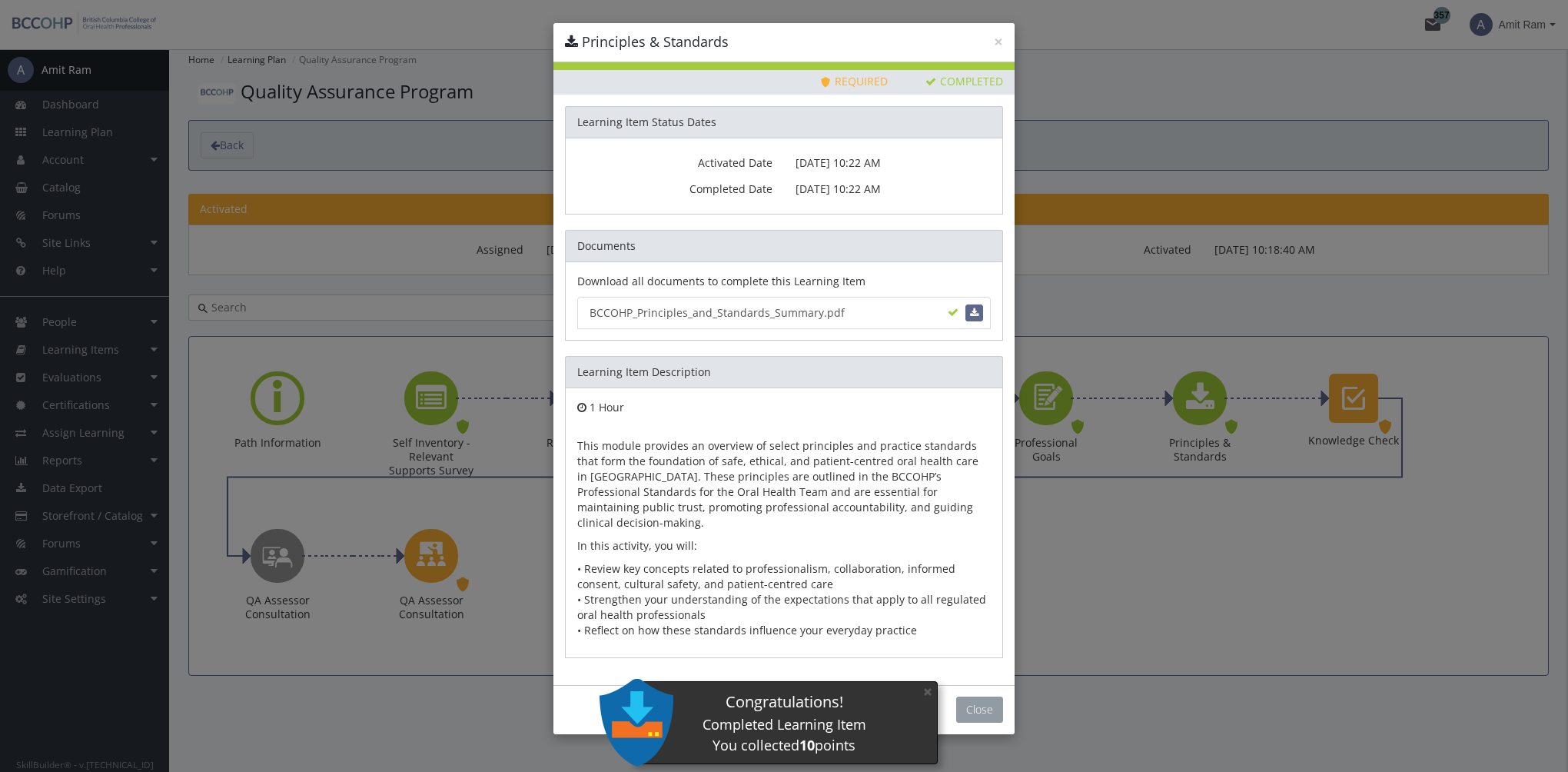
click at [982, 701] on button "Close" at bounding box center [979, 710] width 47 height 26
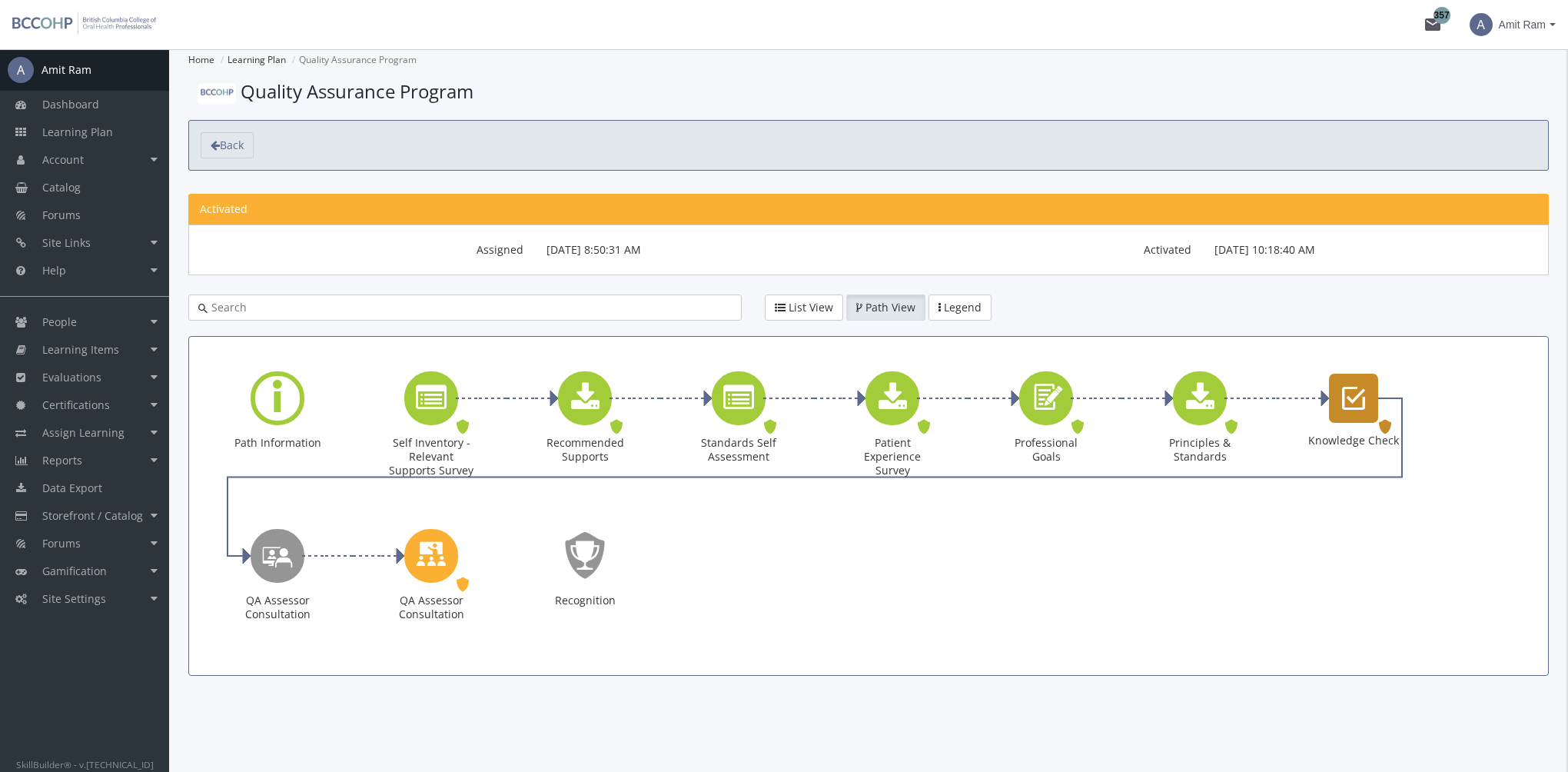
click at [1355, 400] on icon "Knowledge Check" at bounding box center [1354, 398] width 23 height 31
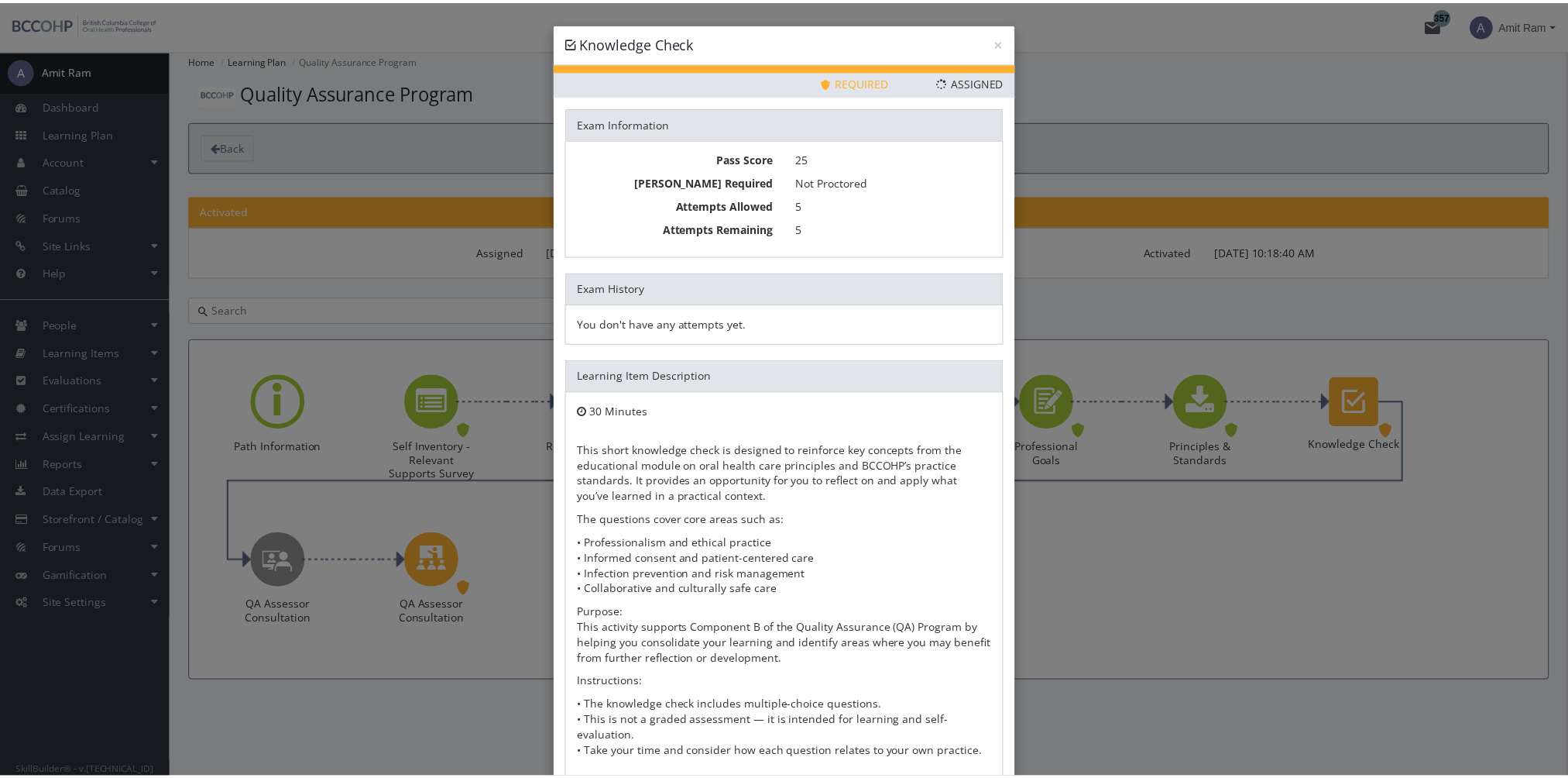
scroll to position [84, 0]
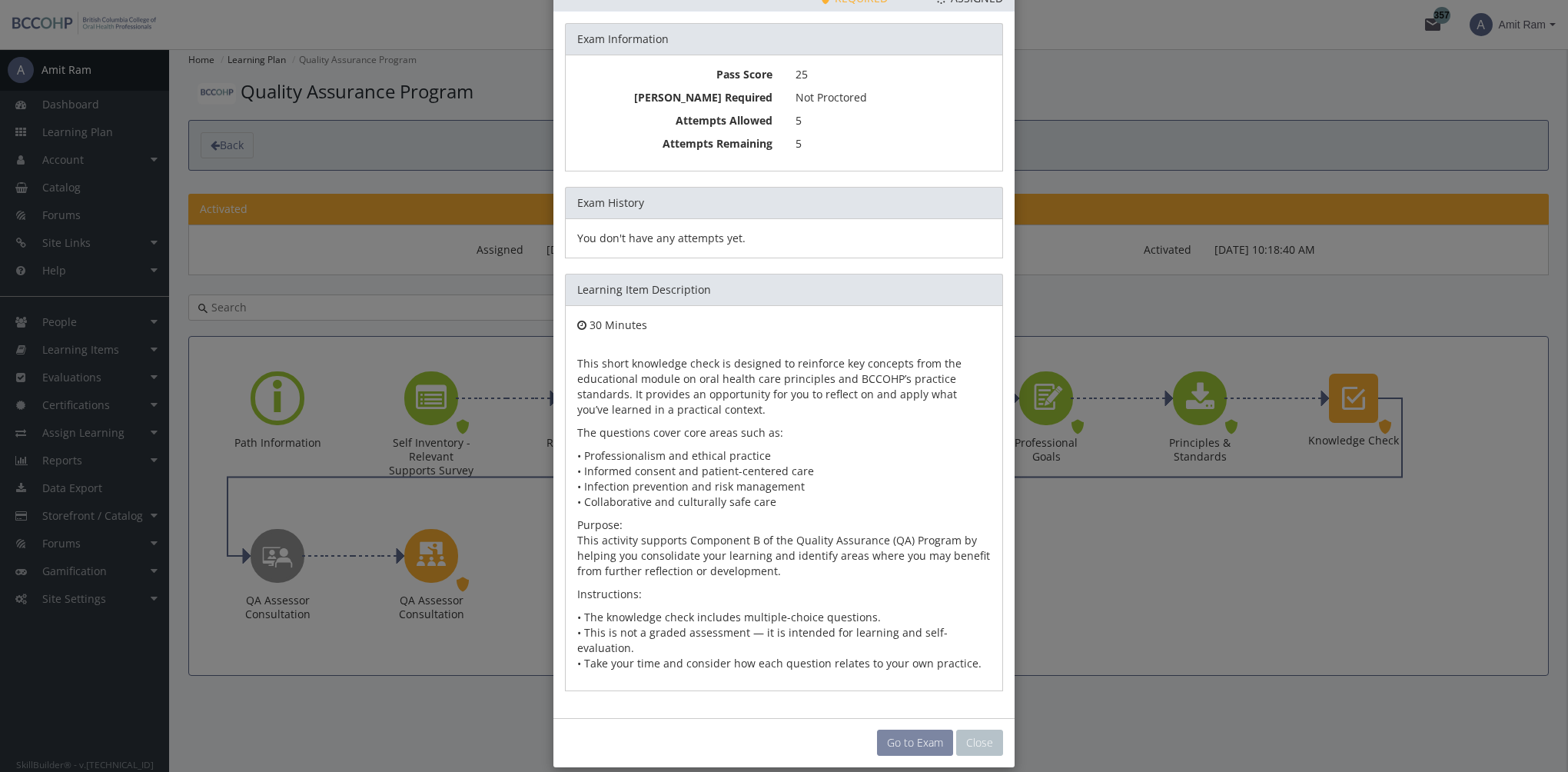
click at [915, 729] on link "Go to Exam" at bounding box center [915, 742] width 76 height 26
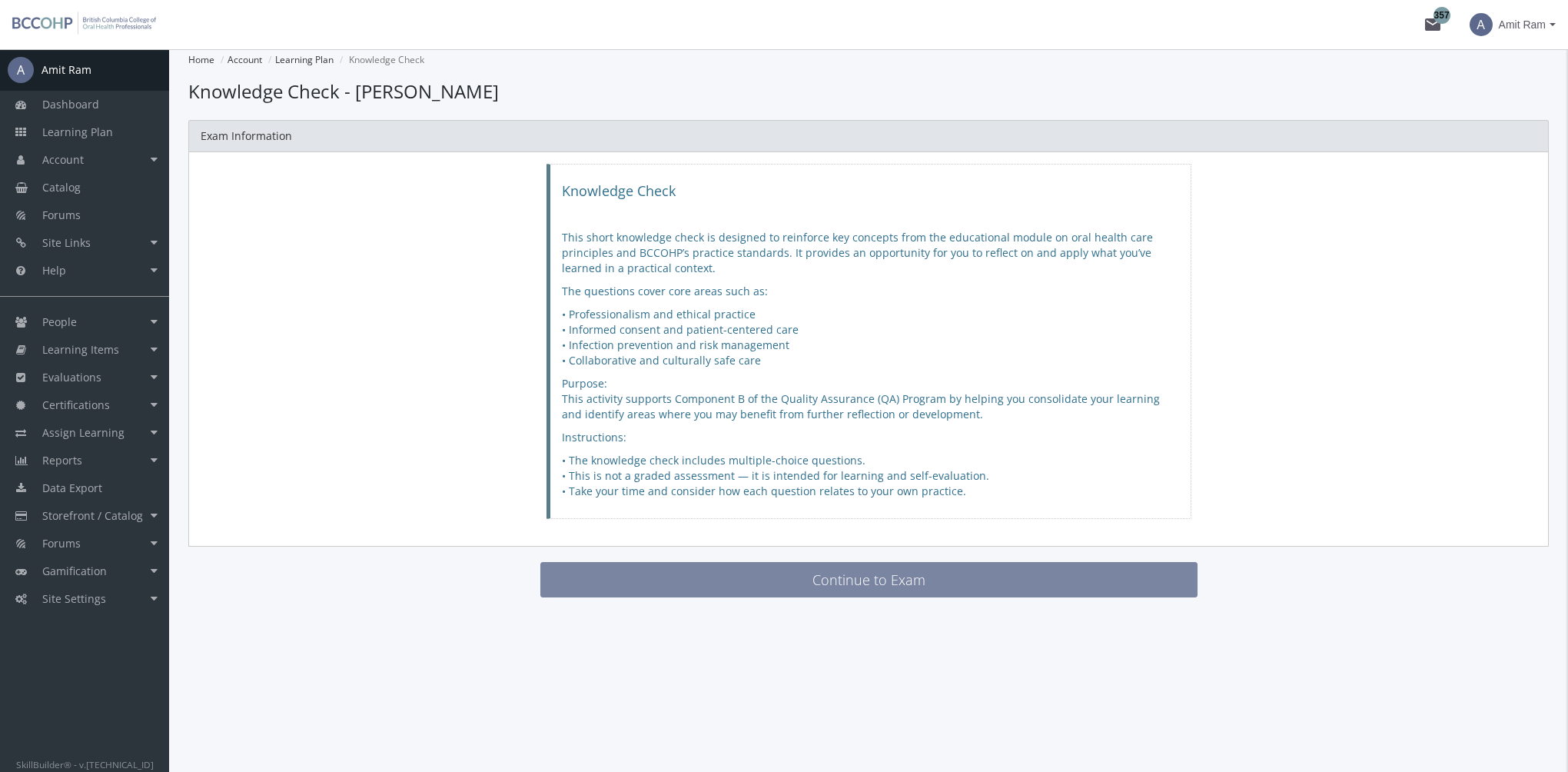
click at [791, 579] on button "Continue to Exam" at bounding box center [869, 579] width 657 height 36
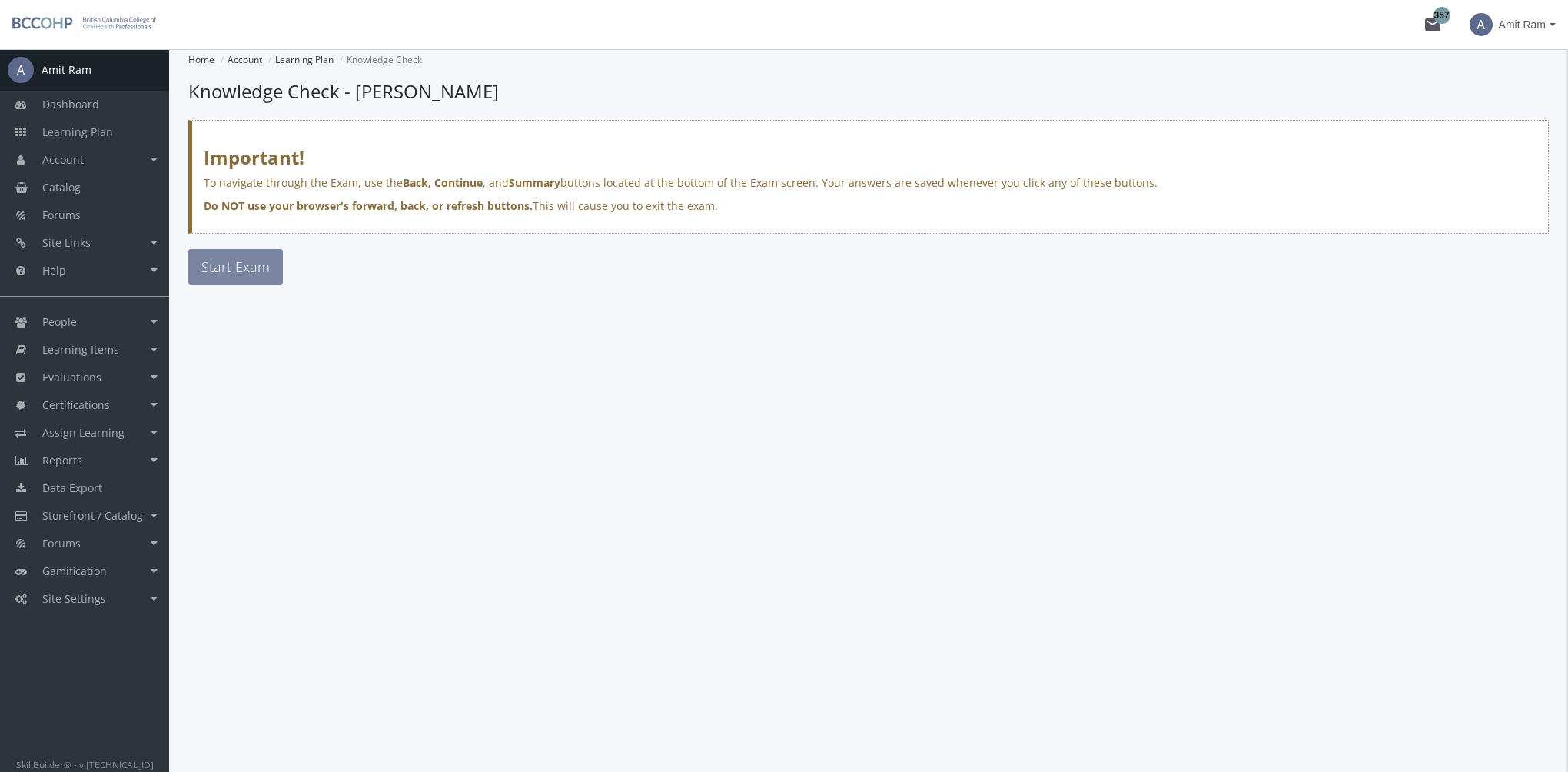
click at [236, 276] on button "Start Exam" at bounding box center [235, 267] width 95 height 36
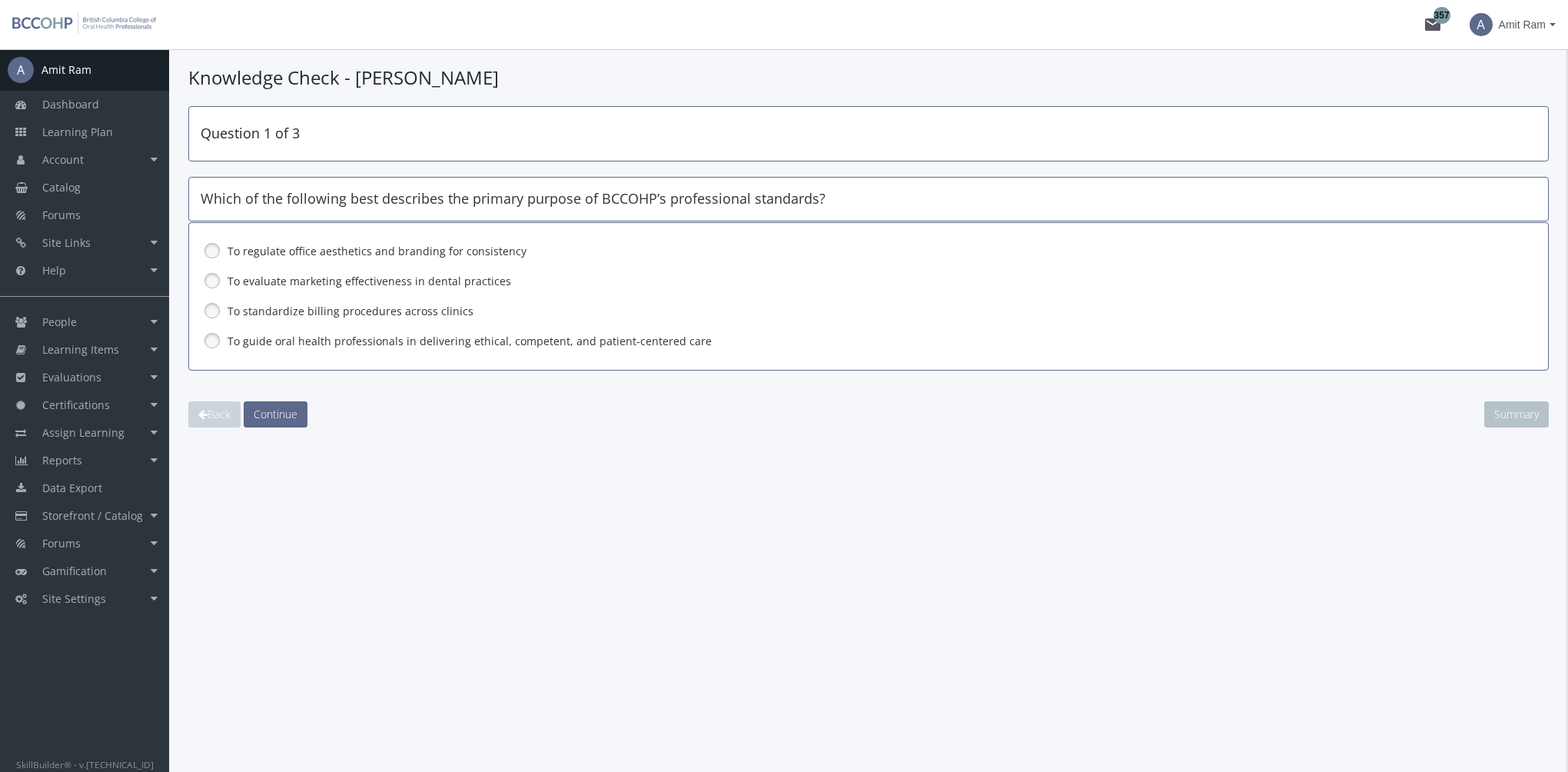
click at [281, 337] on label "To guide oral health professionals in delivering ethical, competent, and patien…" at bounding box center [829, 341] width 1202 height 16
click at [287, 409] on span "Continue" at bounding box center [276, 413] width 43 height 15
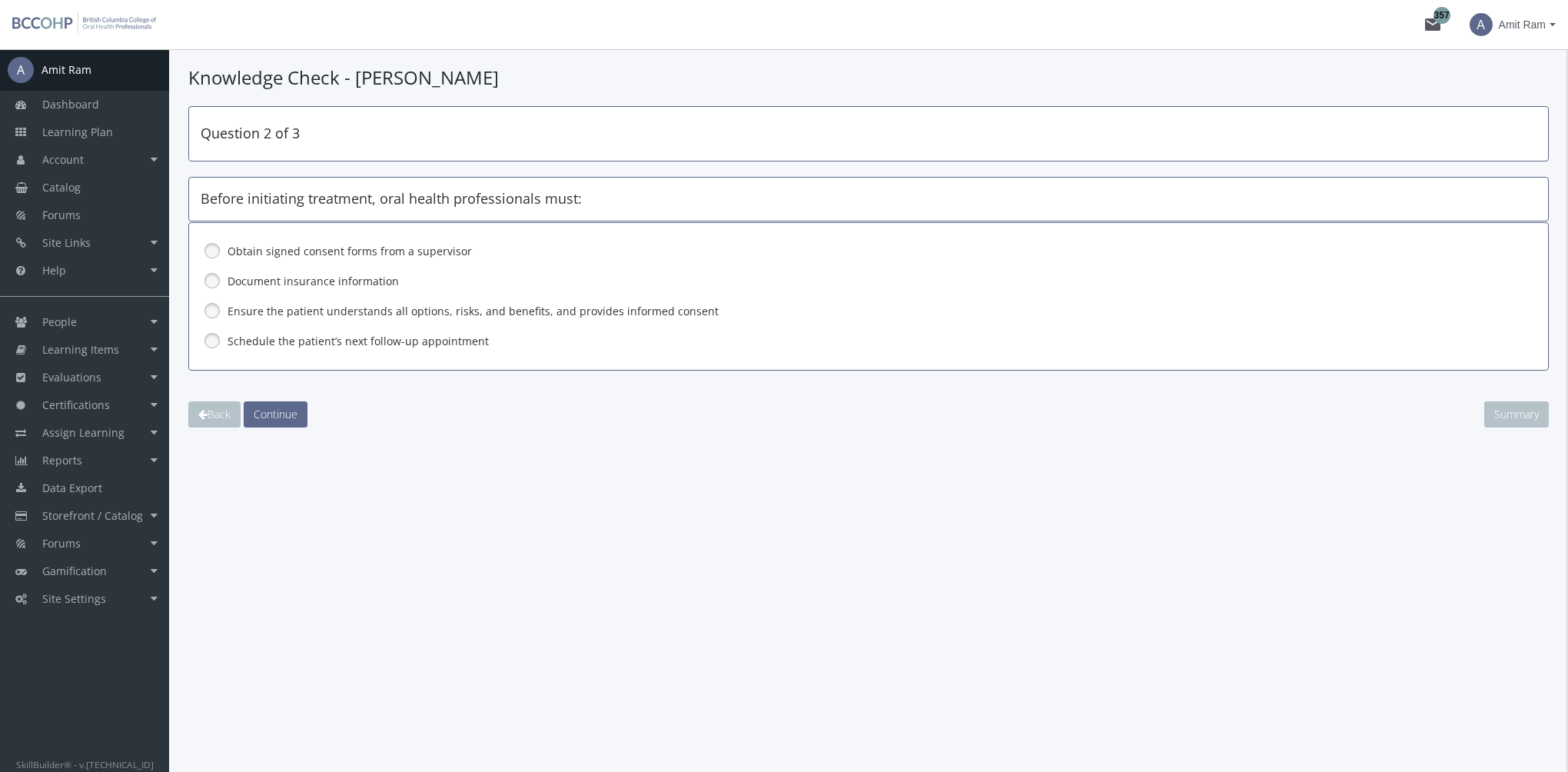
click at [215, 311] on link at bounding box center [212, 311] width 23 height 23
click at [284, 414] on span "Continue" at bounding box center [276, 413] width 43 height 15
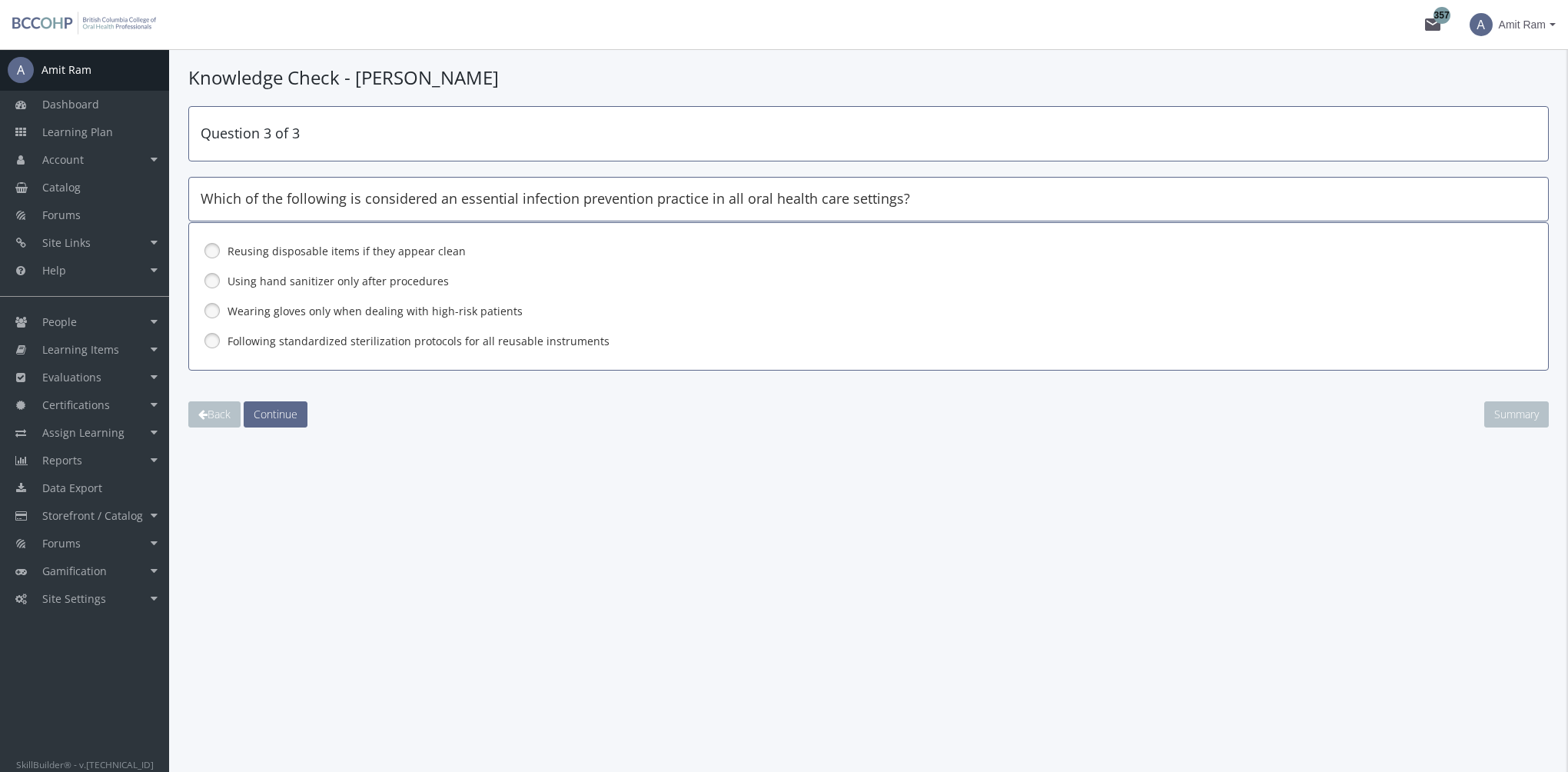
click at [269, 339] on label "Following standardized sterilization protocols for all reusable instruments" at bounding box center [829, 341] width 1202 height 16
click at [281, 412] on span "Continue" at bounding box center [276, 413] width 43 height 15
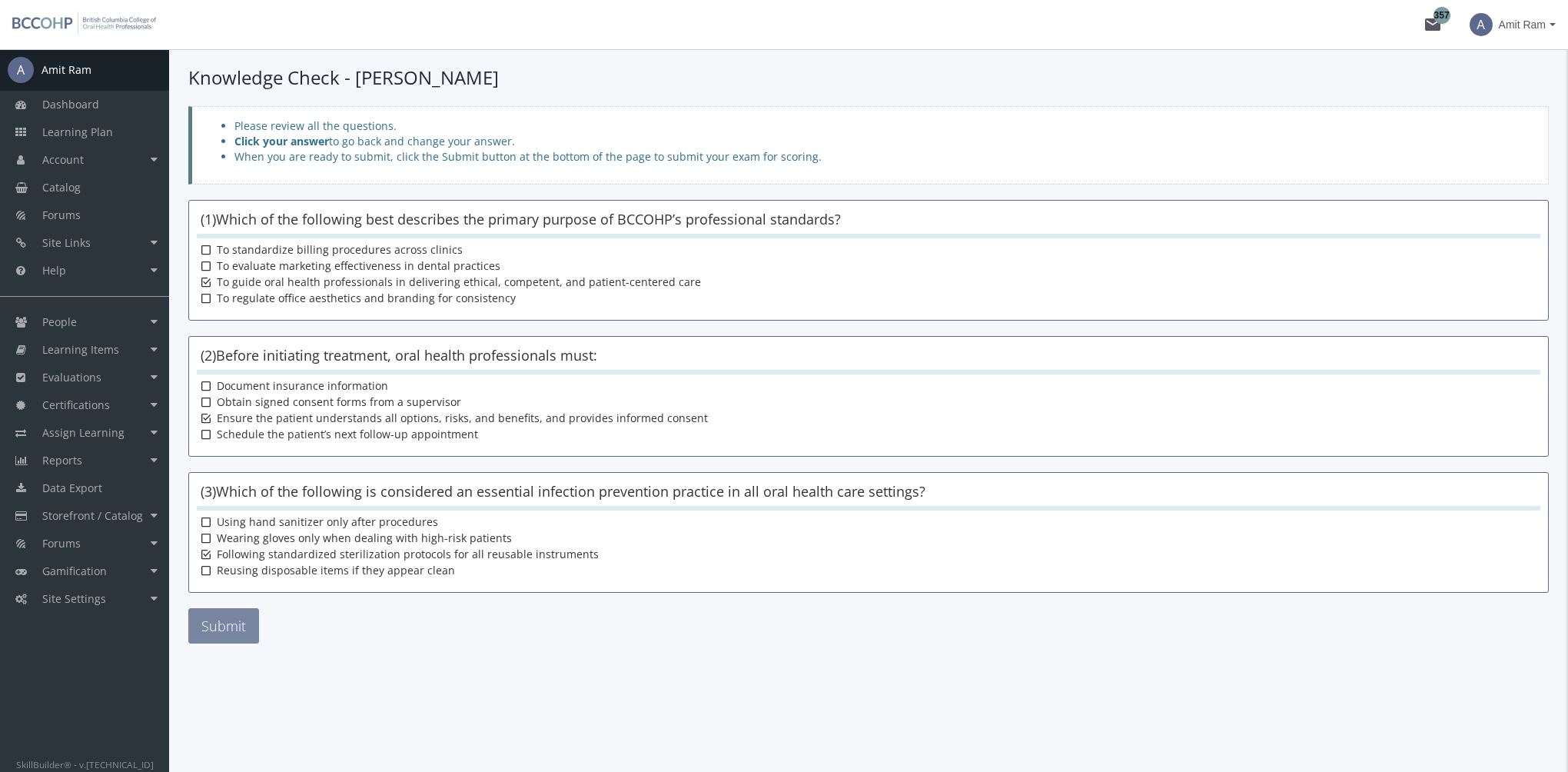
click at [240, 624] on button "Submit" at bounding box center [223, 626] width 71 height 36
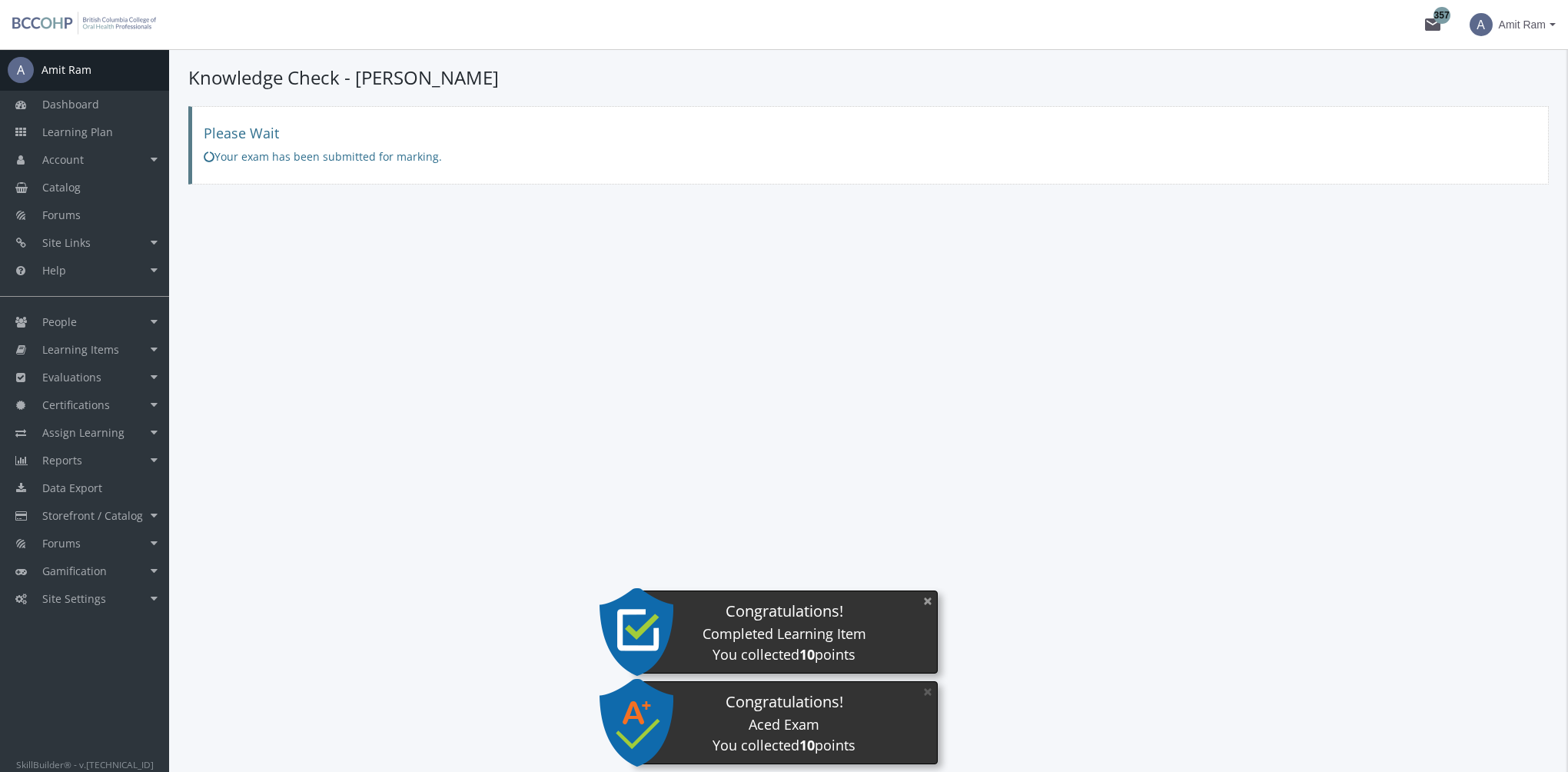
click at [926, 601] on button "×" at bounding box center [928, 600] width 25 height 32
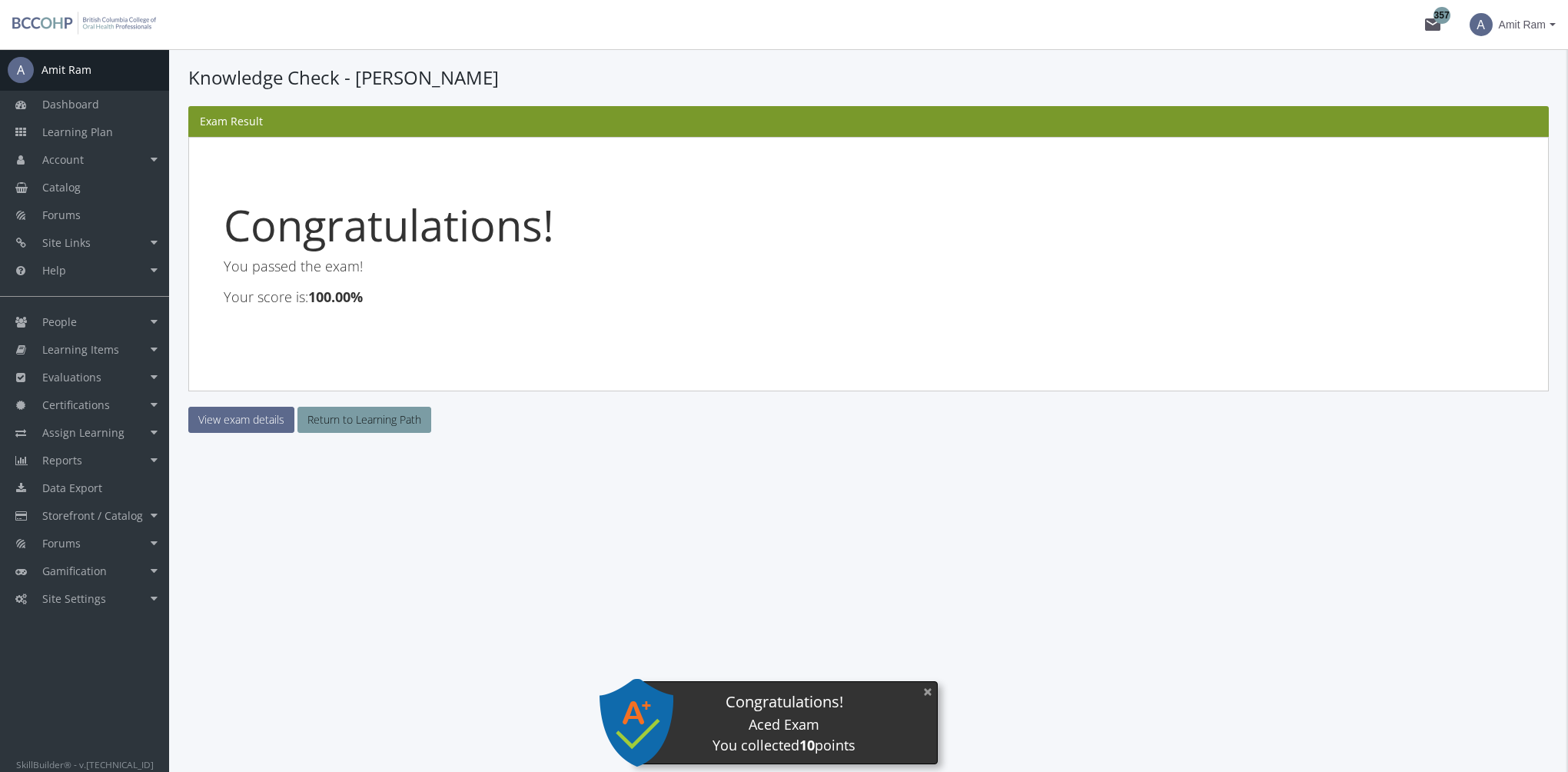
click at [929, 692] on button "×" at bounding box center [928, 691] width 25 height 32
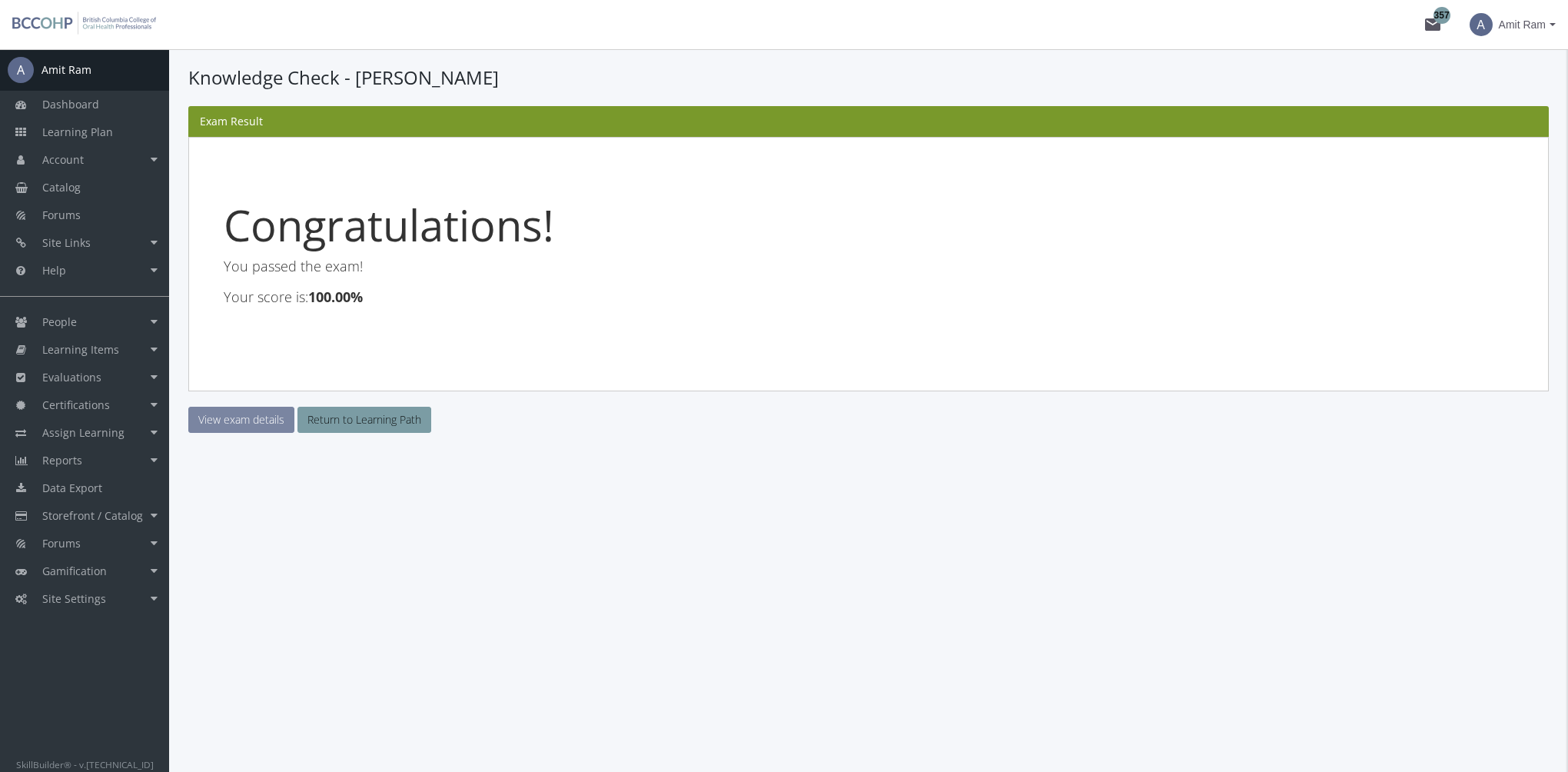
drag, startPoint x: 228, startPoint y: 419, endPoint x: 276, endPoint y: 427, distance: 48.7
click at [229, 419] on link "View exam details" at bounding box center [241, 419] width 106 height 26
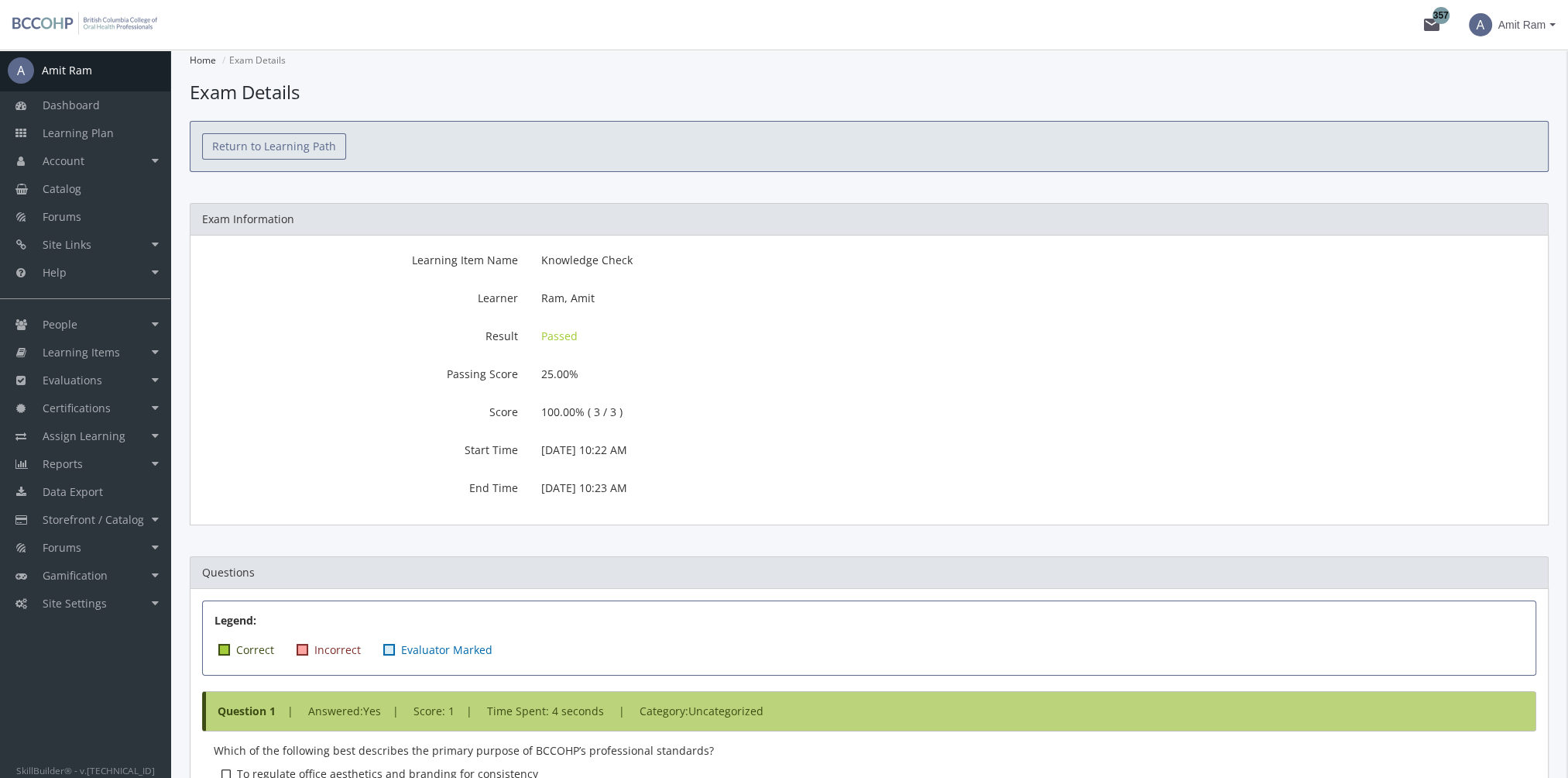
click at [319, 151] on link "Return to Learning Path" at bounding box center [274, 146] width 144 height 27
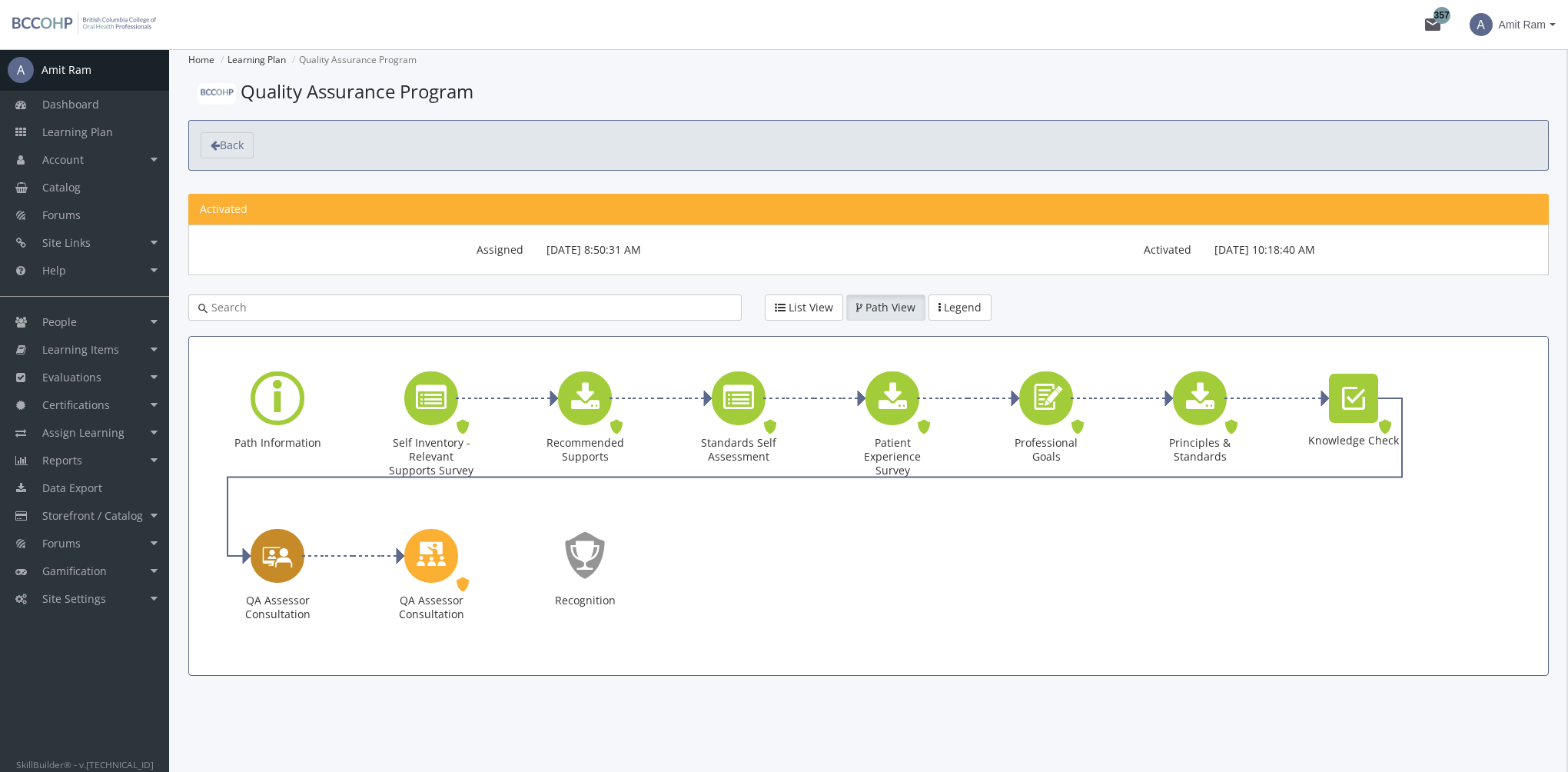
click at [262, 554] on icon "QA Assessor Consultation" at bounding box center [277, 555] width 31 height 43
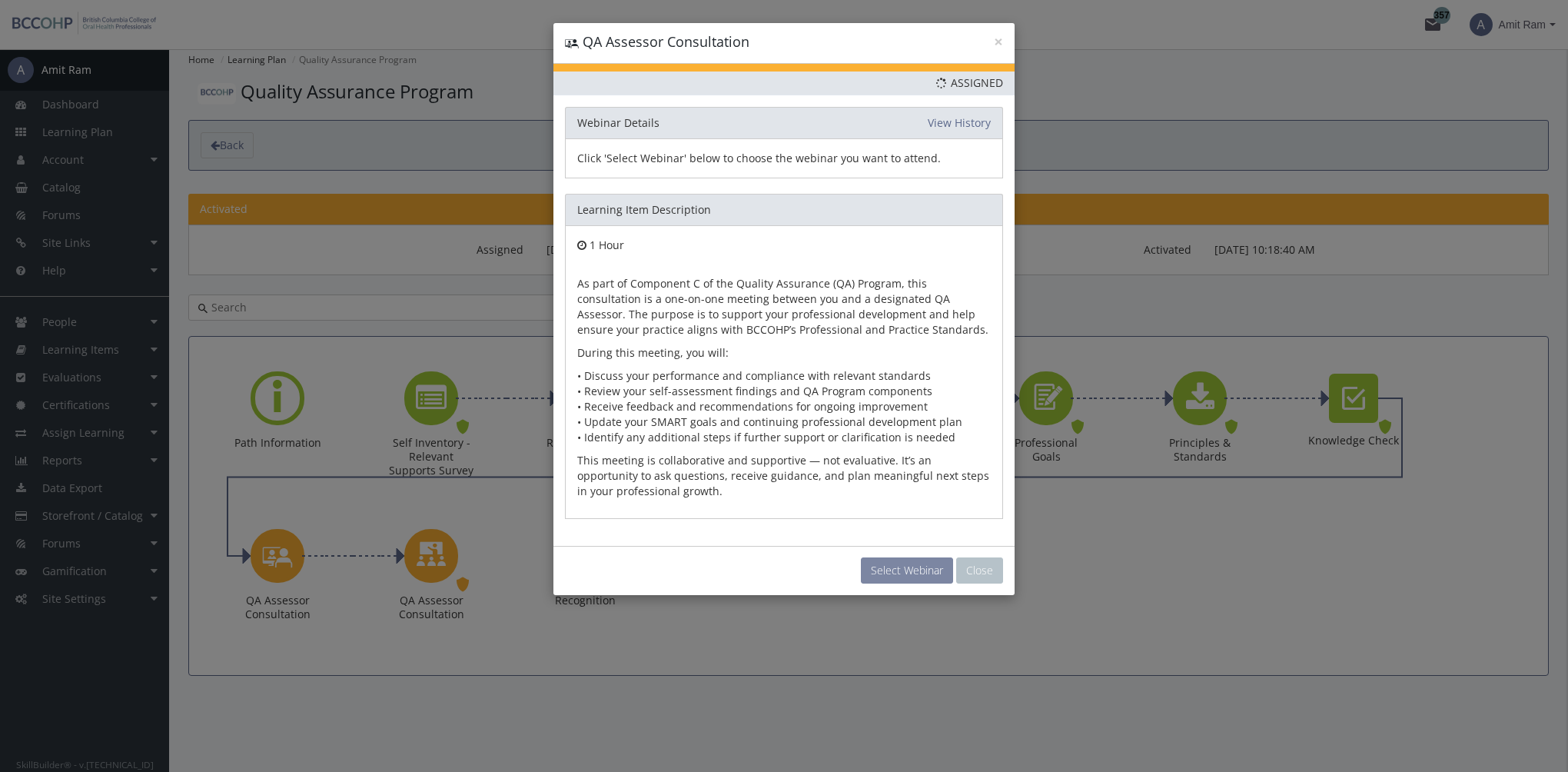
click at [892, 572] on button "Select Webinar" at bounding box center [906, 570] width 92 height 26
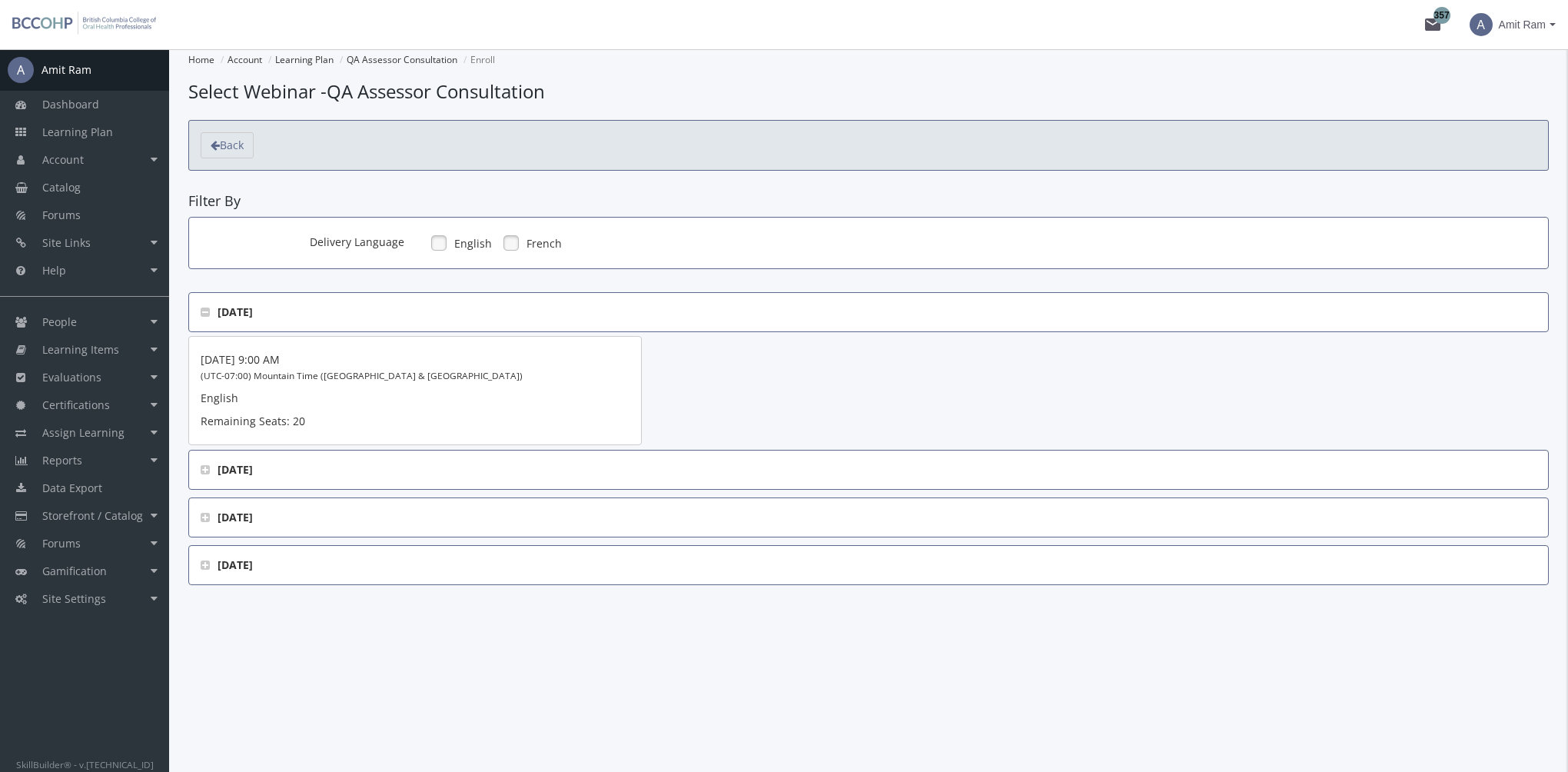
click at [210, 471] on span "[DATE]" at bounding box center [868, 470] width 1336 height 16
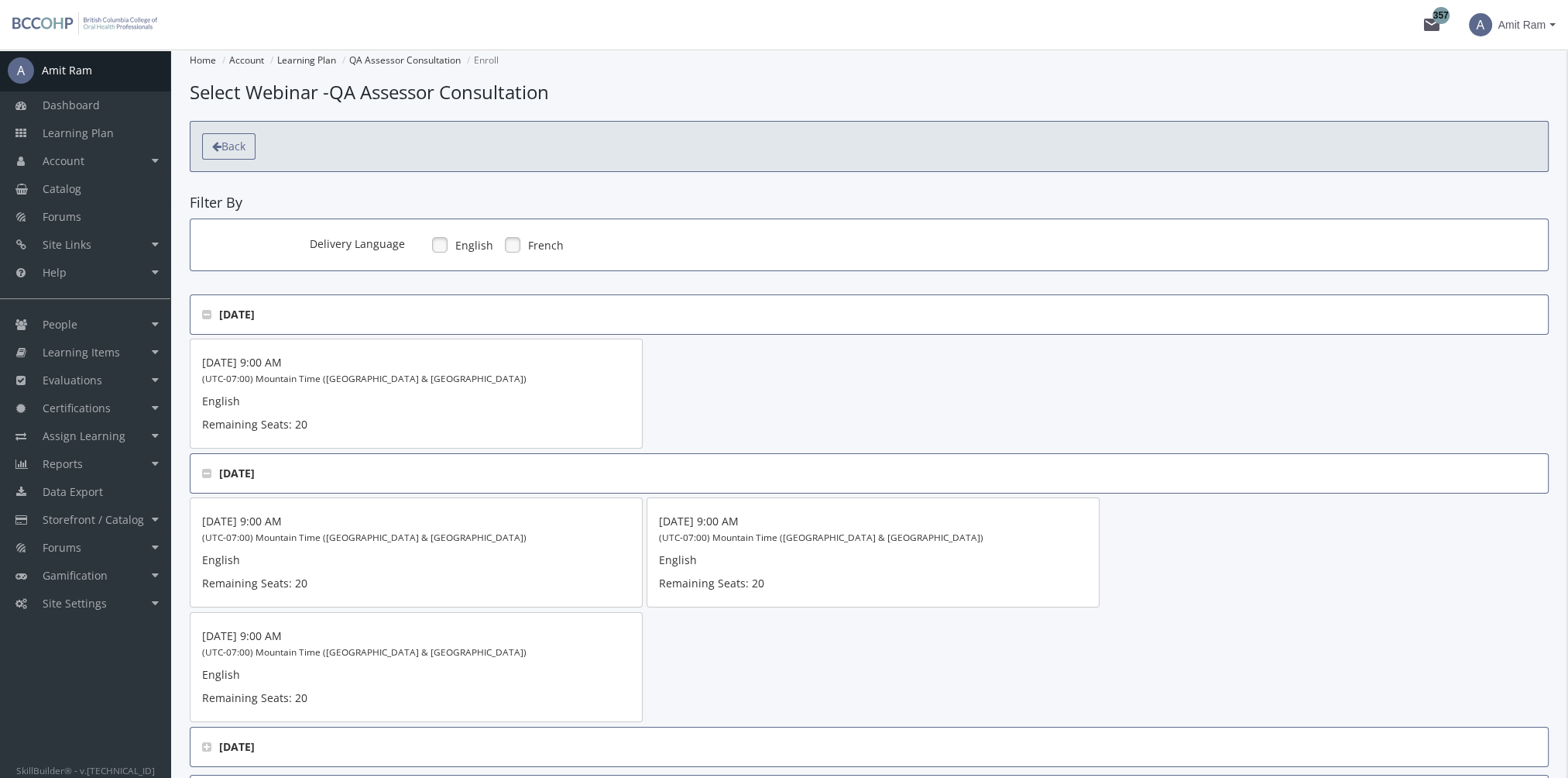
click at [232, 148] on span "Back" at bounding box center [233, 146] width 24 height 15
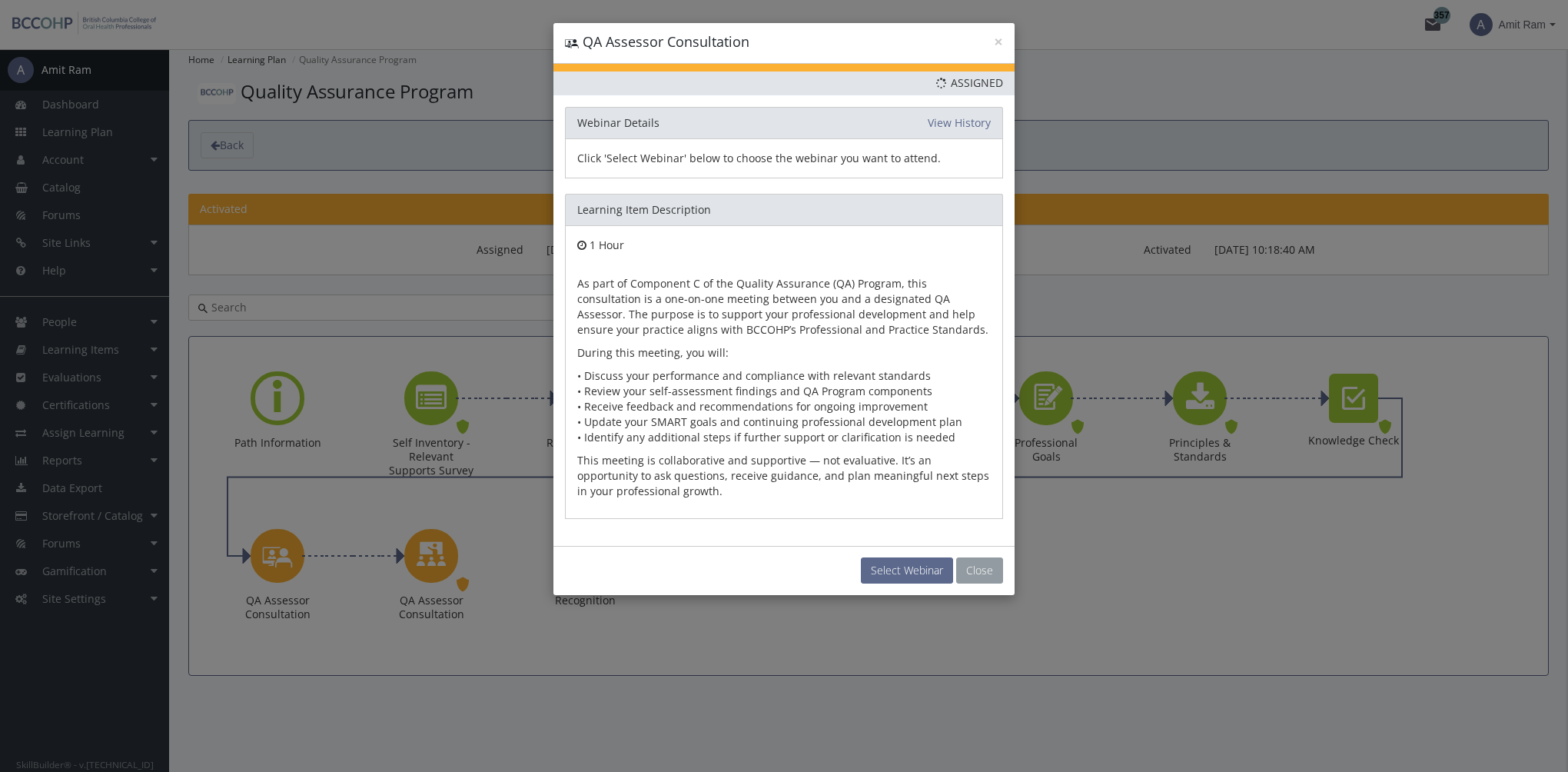
click at [987, 563] on button "Close" at bounding box center [979, 570] width 47 height 26
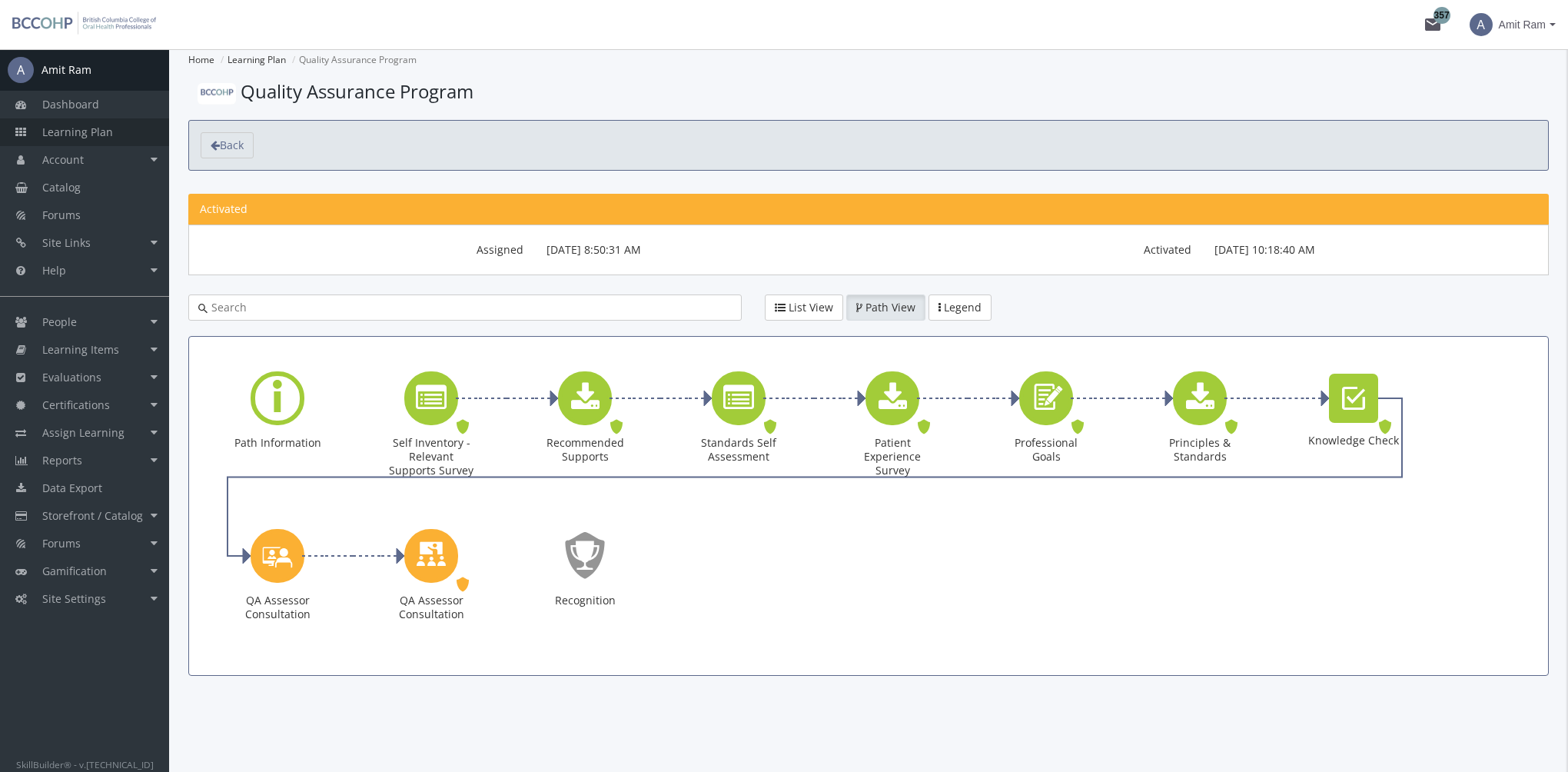
click at [65, 141] on link "Learning Plan" at bounding box center [85, 132] width 169 height 28
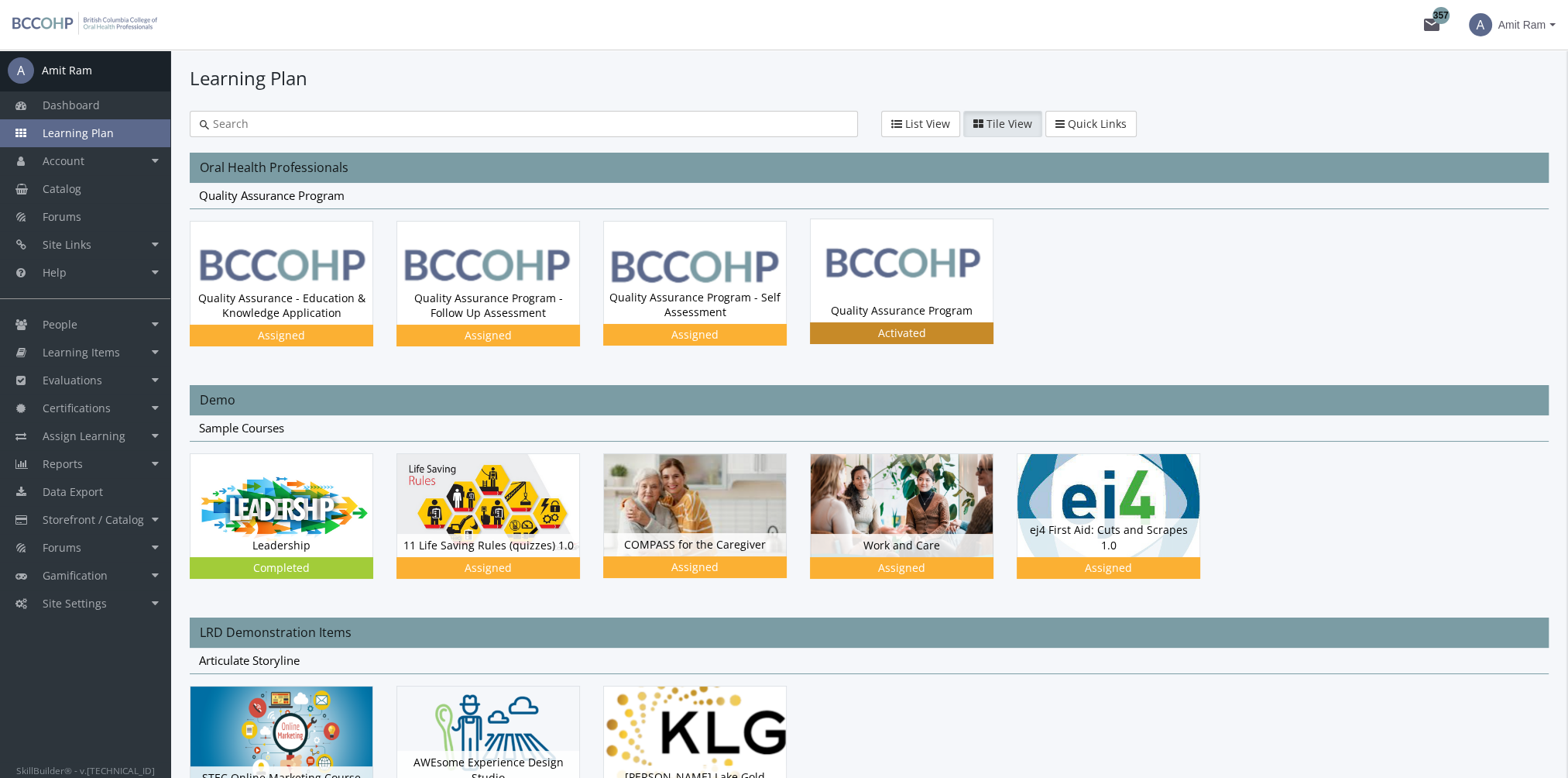
click at [954, 294] on img at bounding box center [901, 270] width 182 height 103
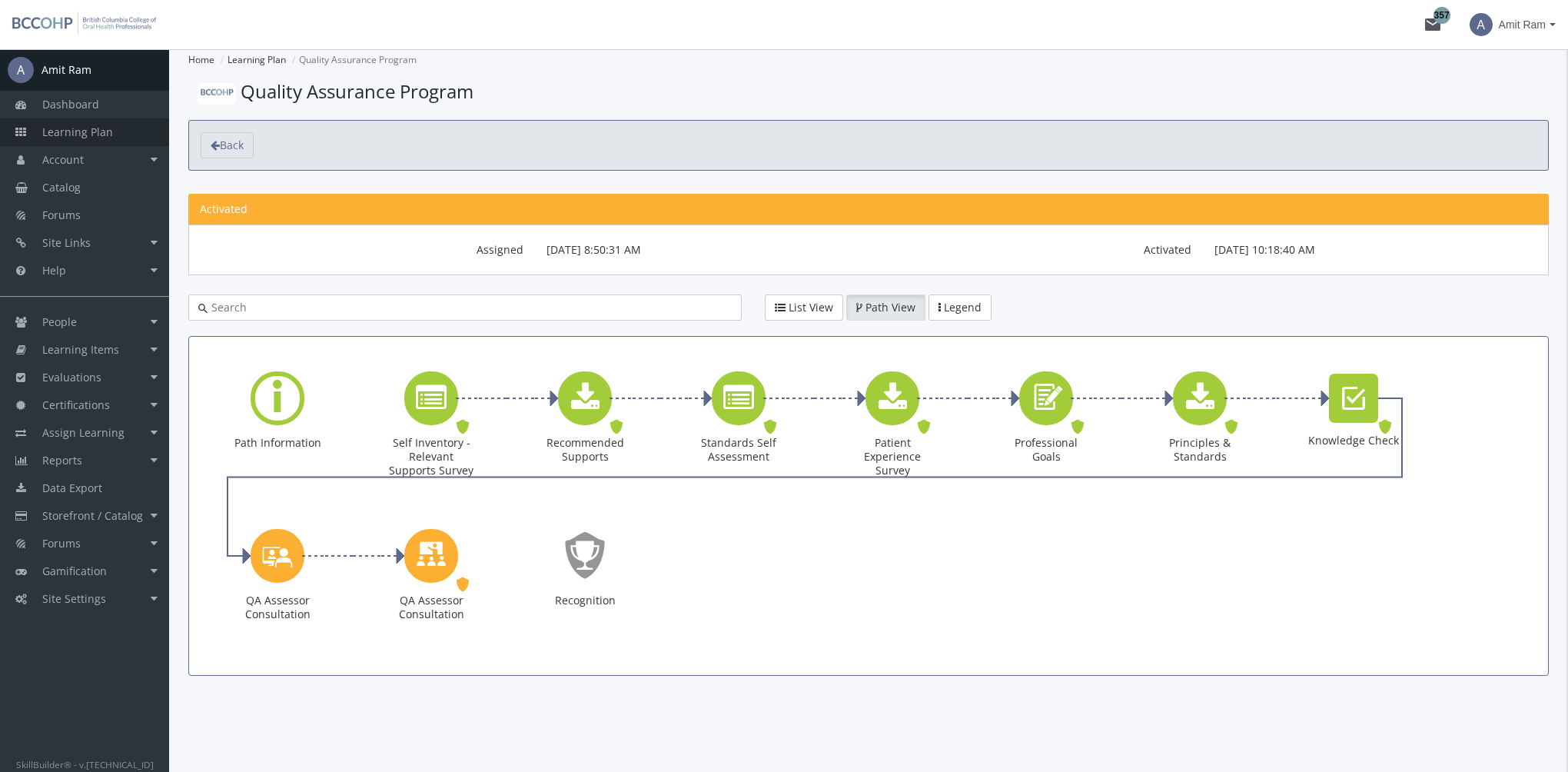
click at [96, 132] on span "Learning Plan" at bounding box center [77, 131] width 71 height 15
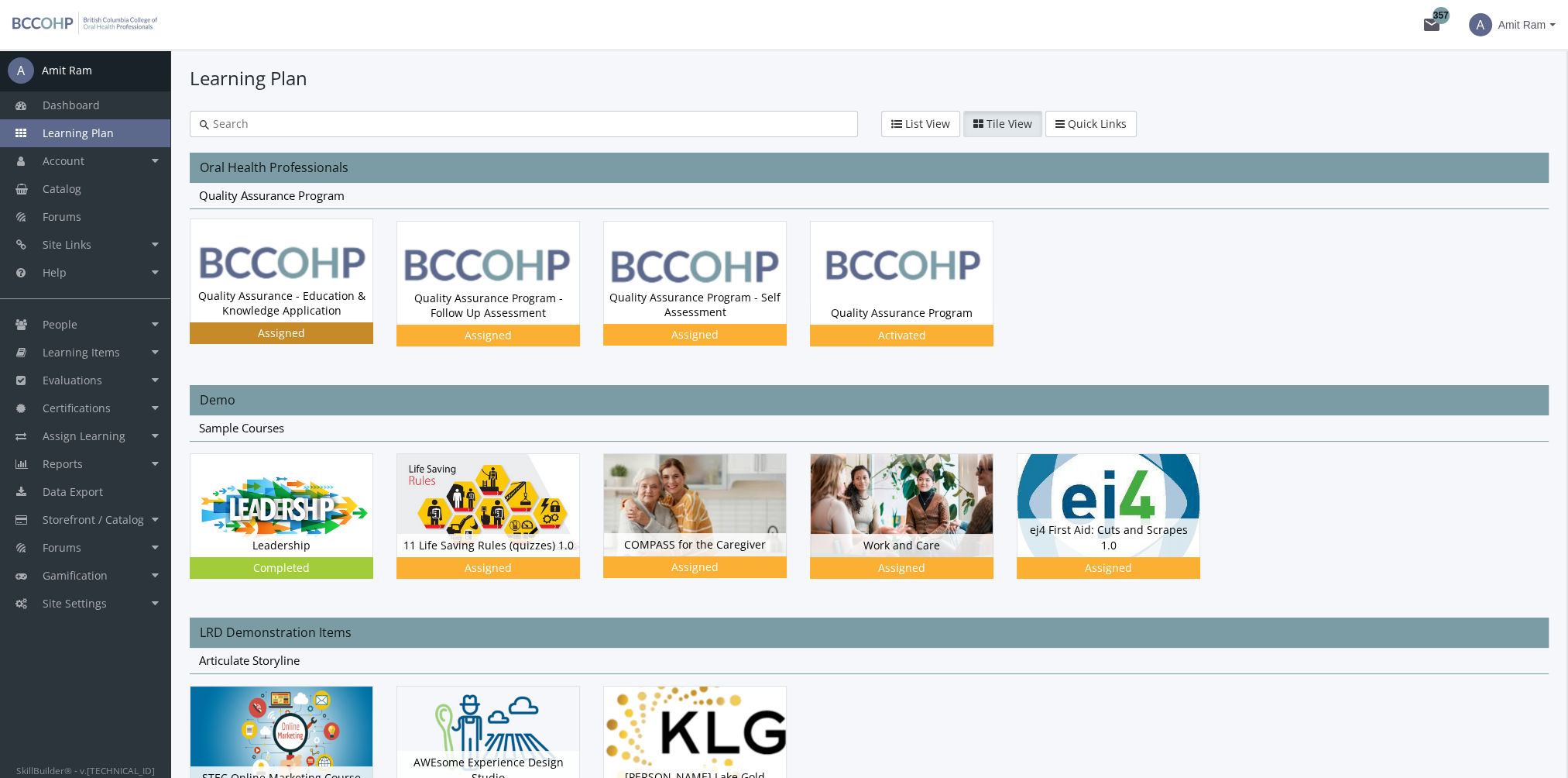
click at [252, 297] on div "Quality Assurance - Education & Knowledge Application Status Assigned" at bounding box center [281, 303] width 182 height 38
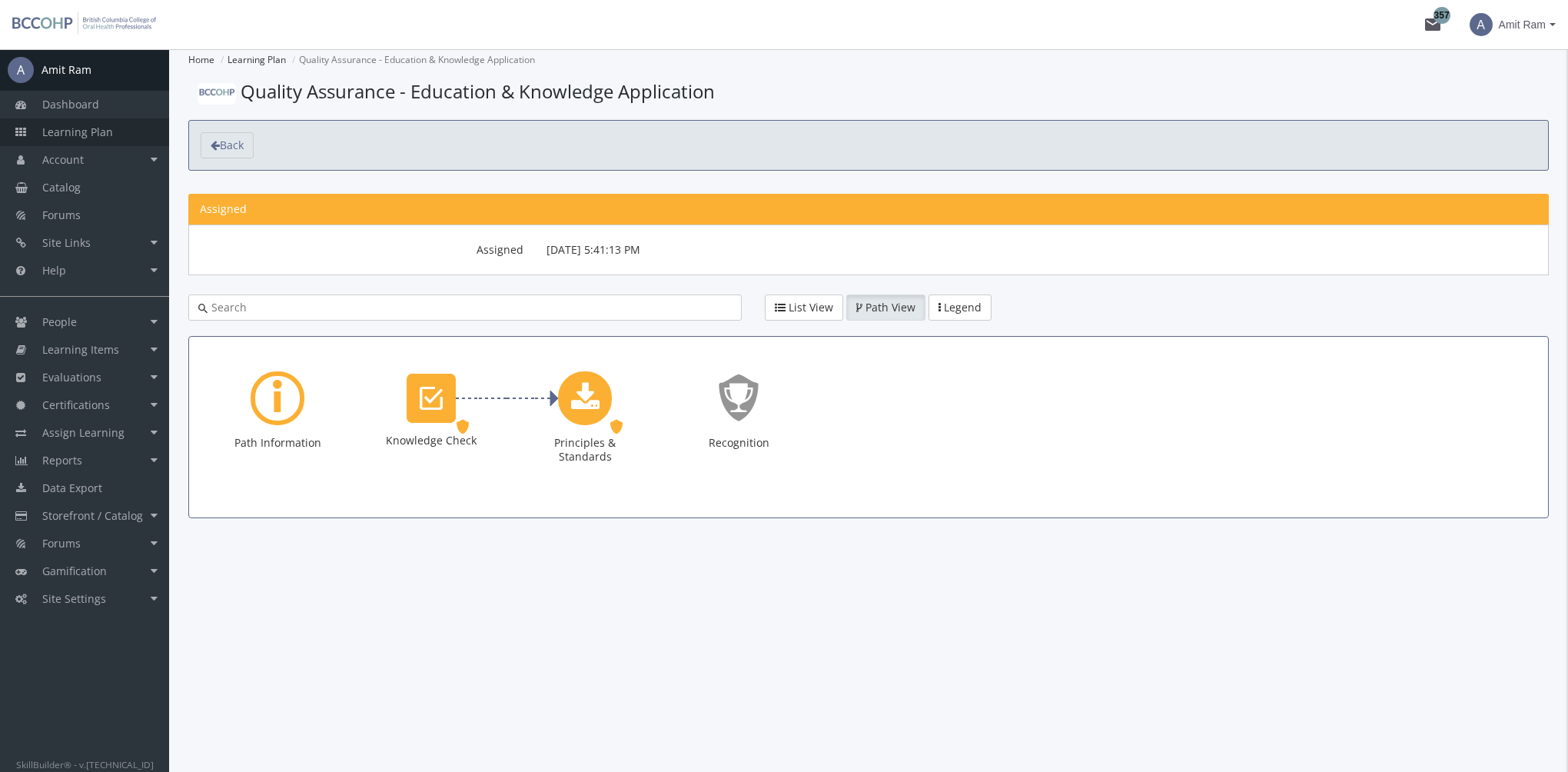
click at [106, 127] on span "Learning Plan" at bounding box center [77, 131] width 71 height 15
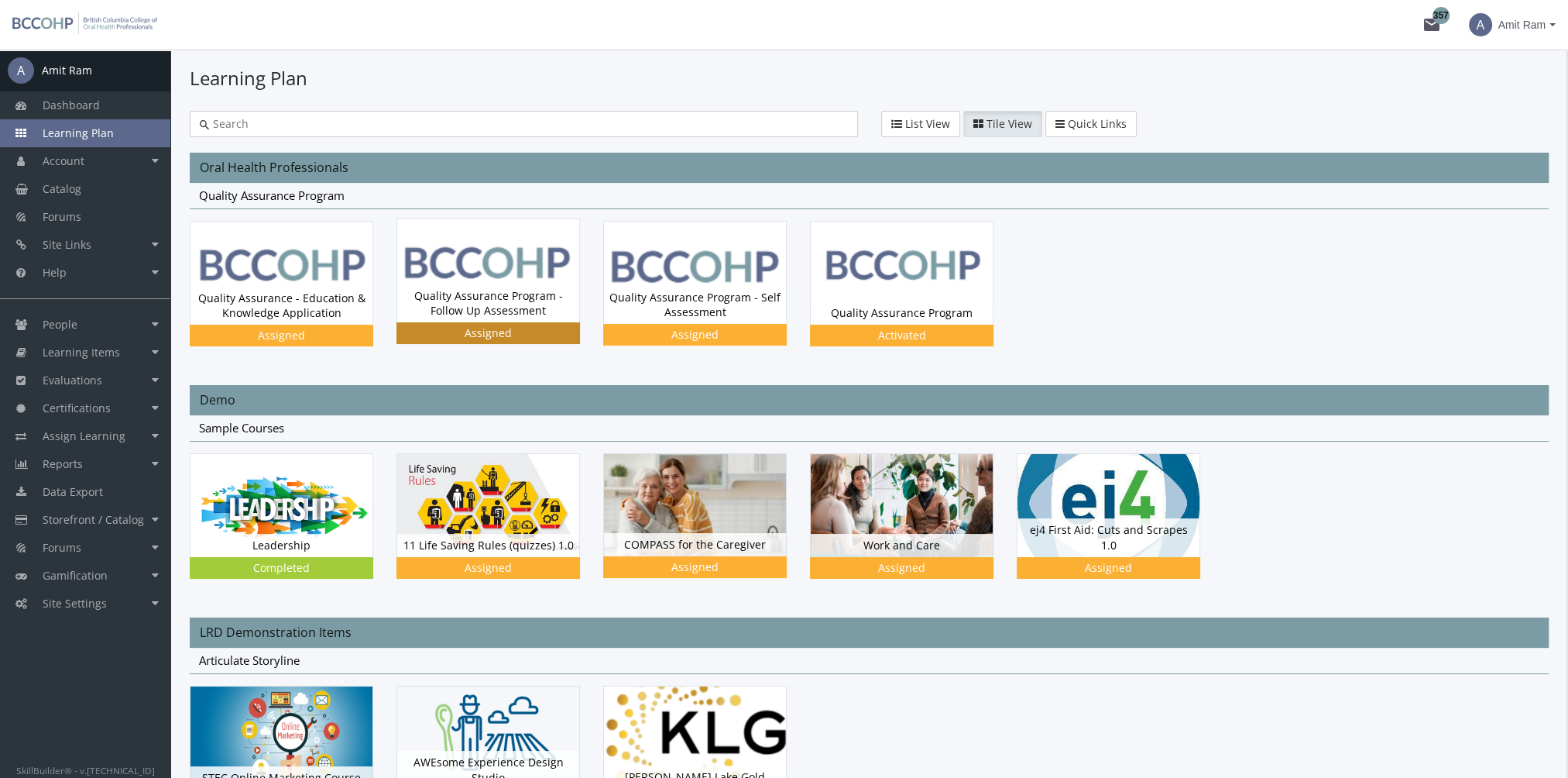
click at [452, 289] on div "Quality Assurance Program - Follow Up Assessment Status Assigned" at bounding box center [488, 303] width 182 height 38
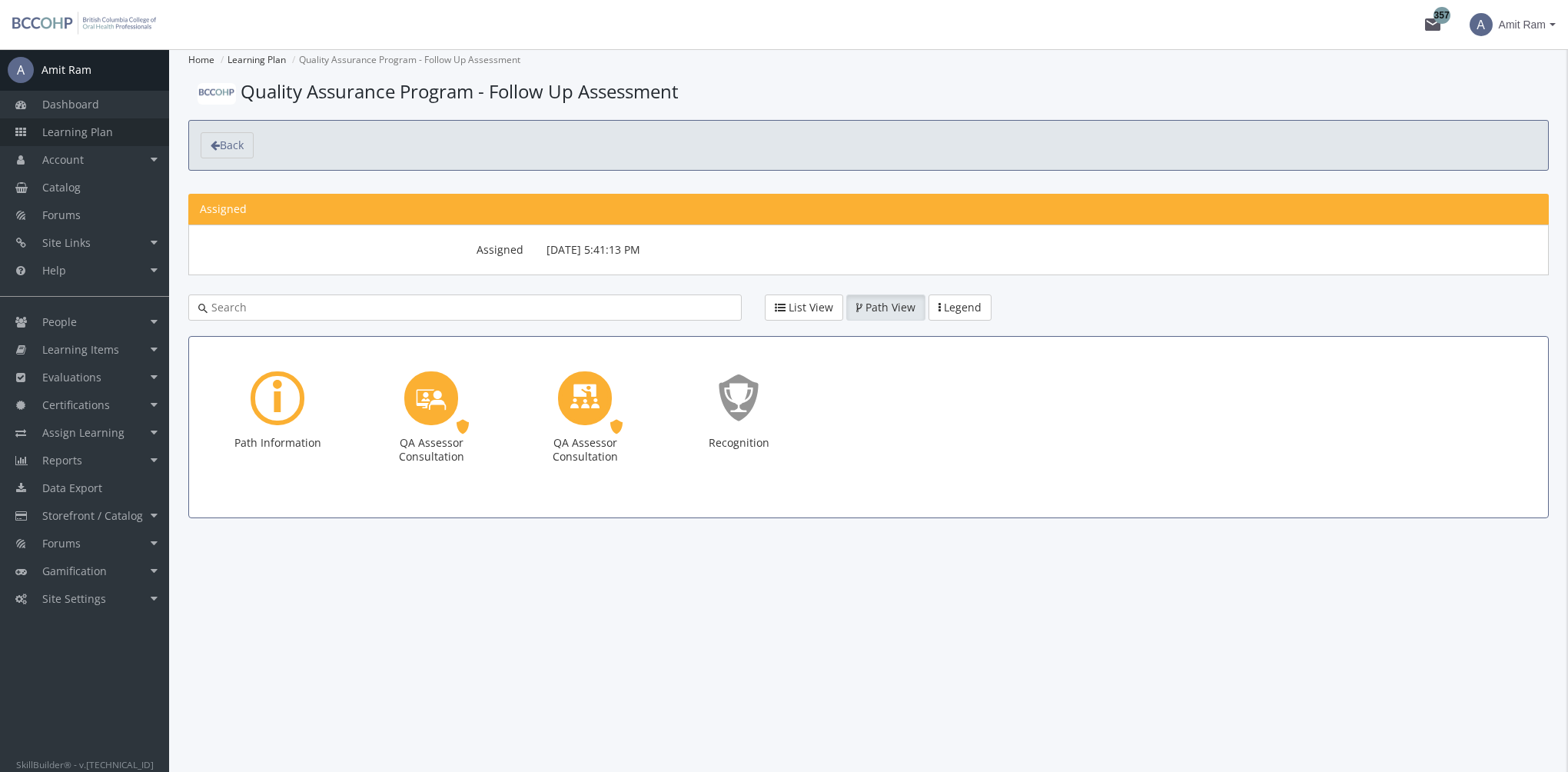
click at [102, 136] on span "Learning Plan" at bounding box center [77, 131] width 71 height 15
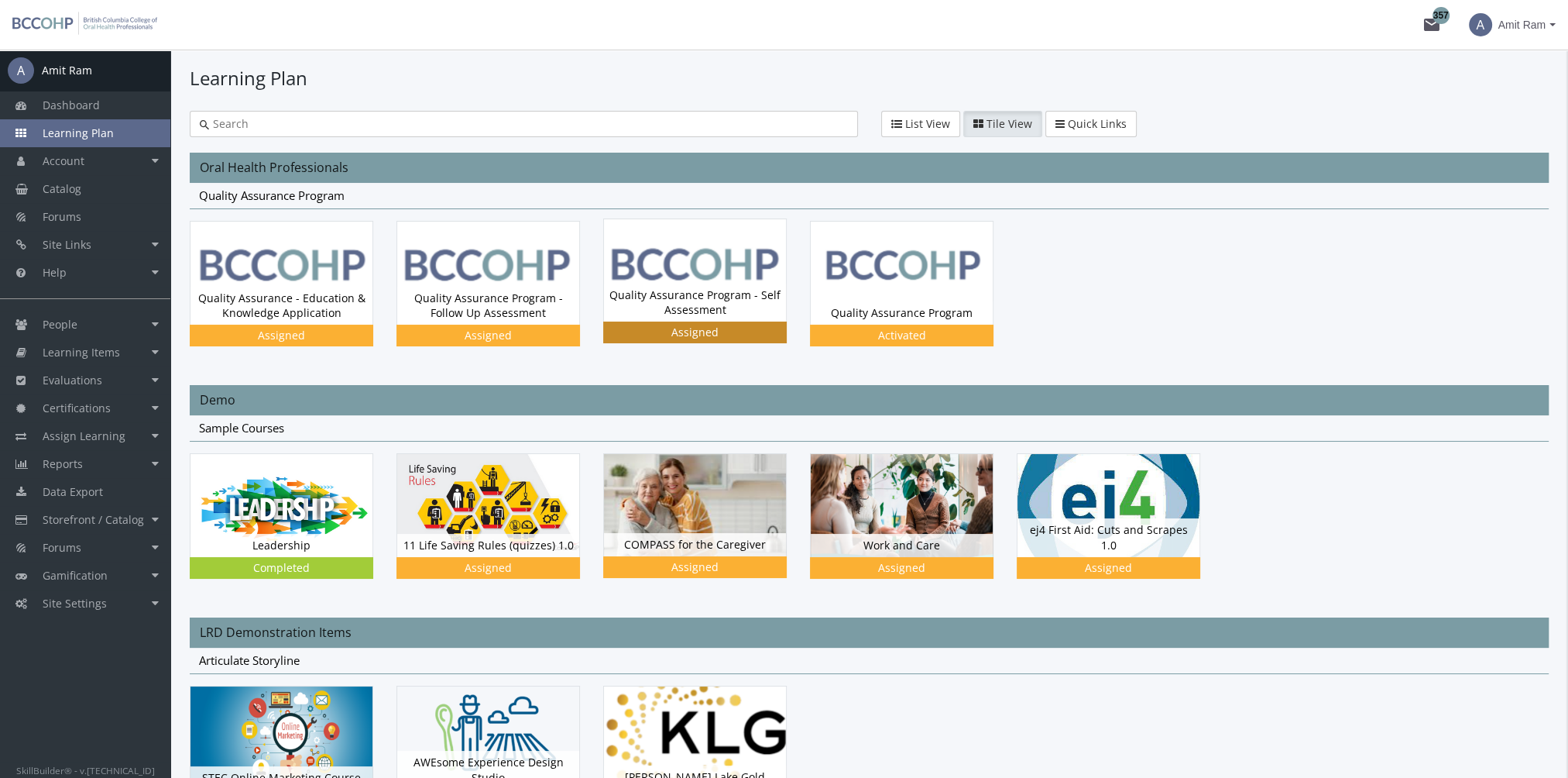
click at [664, 267] on img at bounding box center [695, 270] width 182 height 103
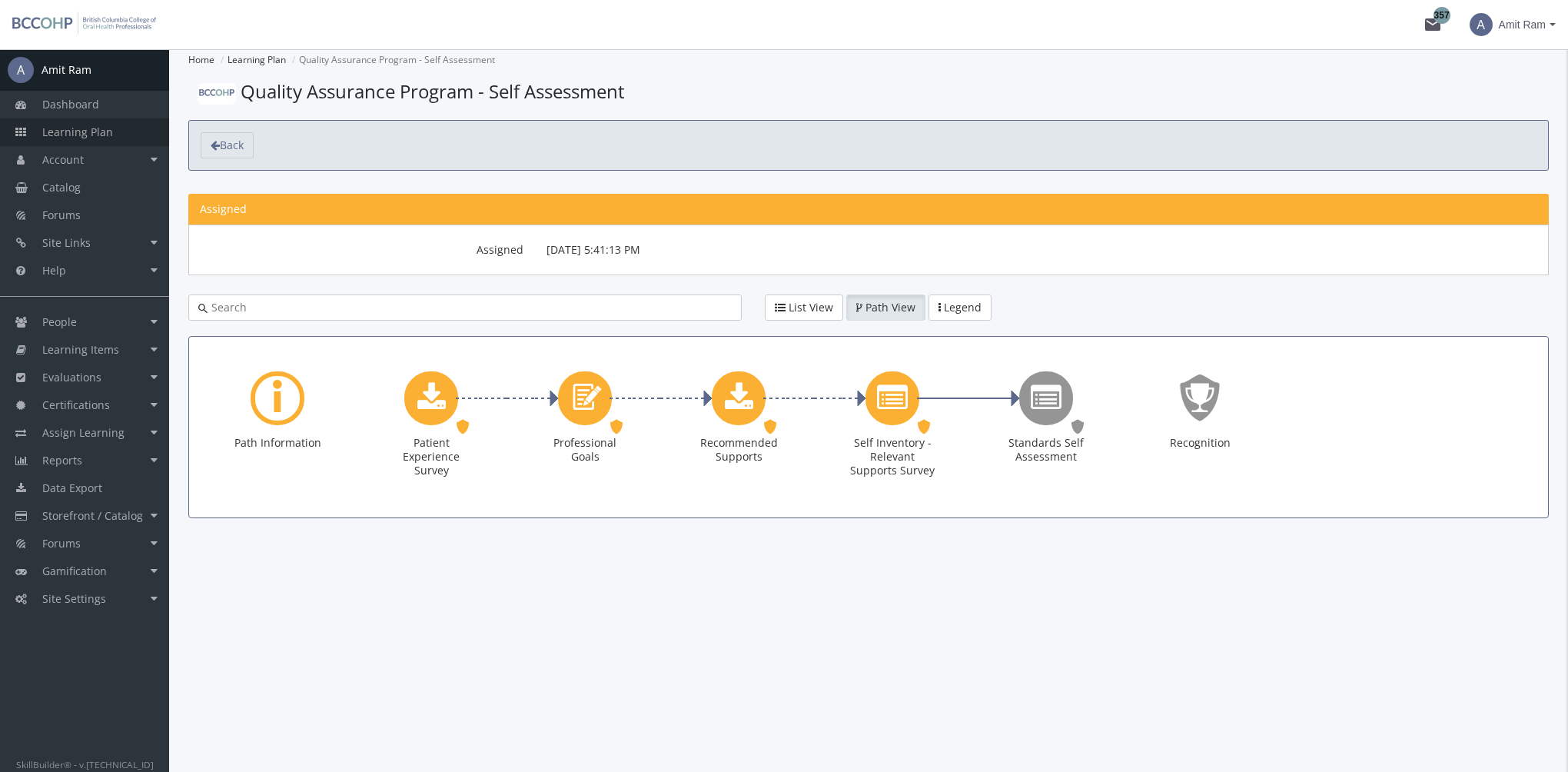
click at [99, 127] on span "Learning Plan" at bounding box center [77, 131] width 71 height 15
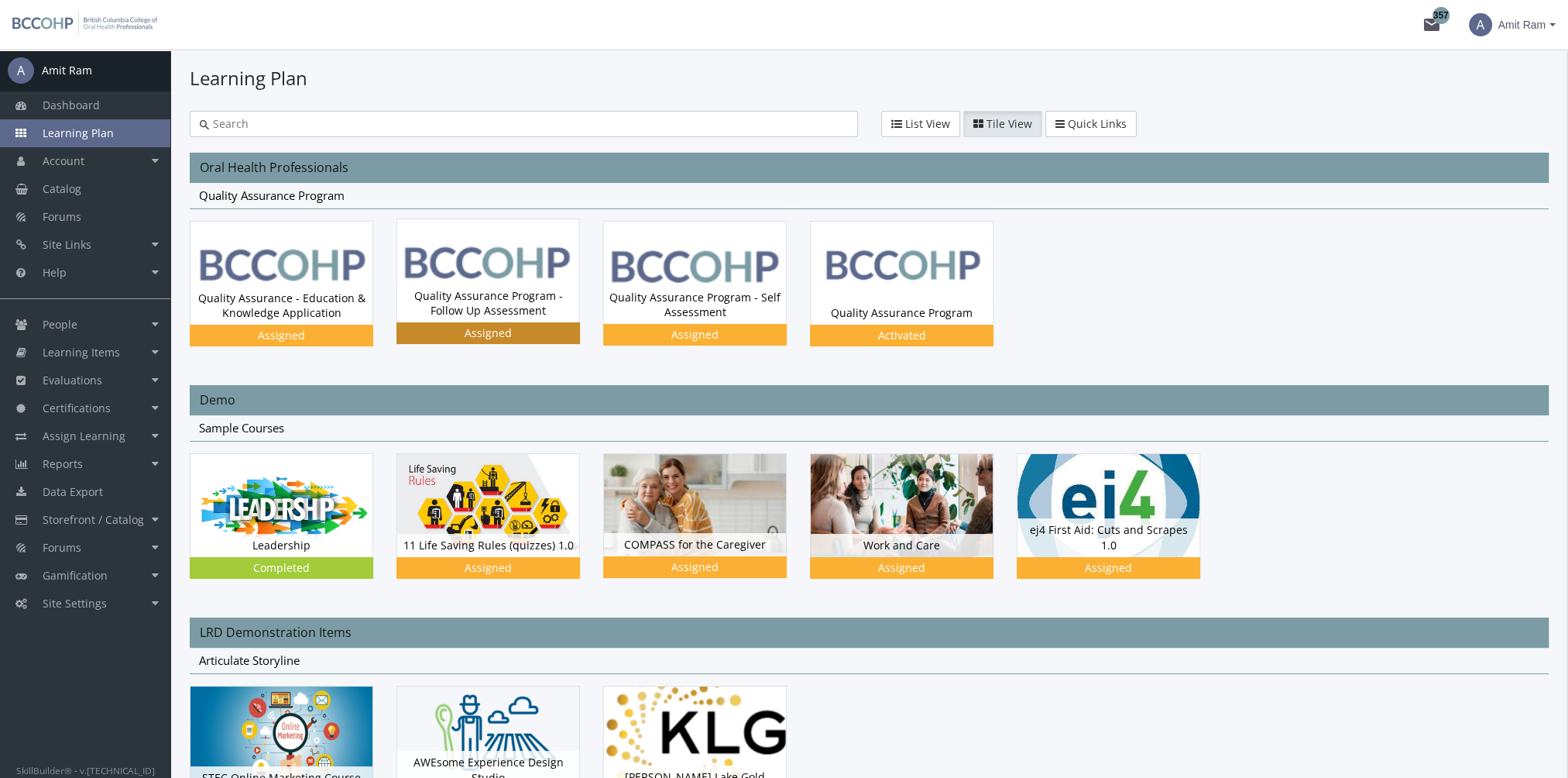
click at [491, 297] on div "Quality Assurance Program - Follow Up Assessment Status Assigned" at bounding box center [488, 303] width 182 height 38
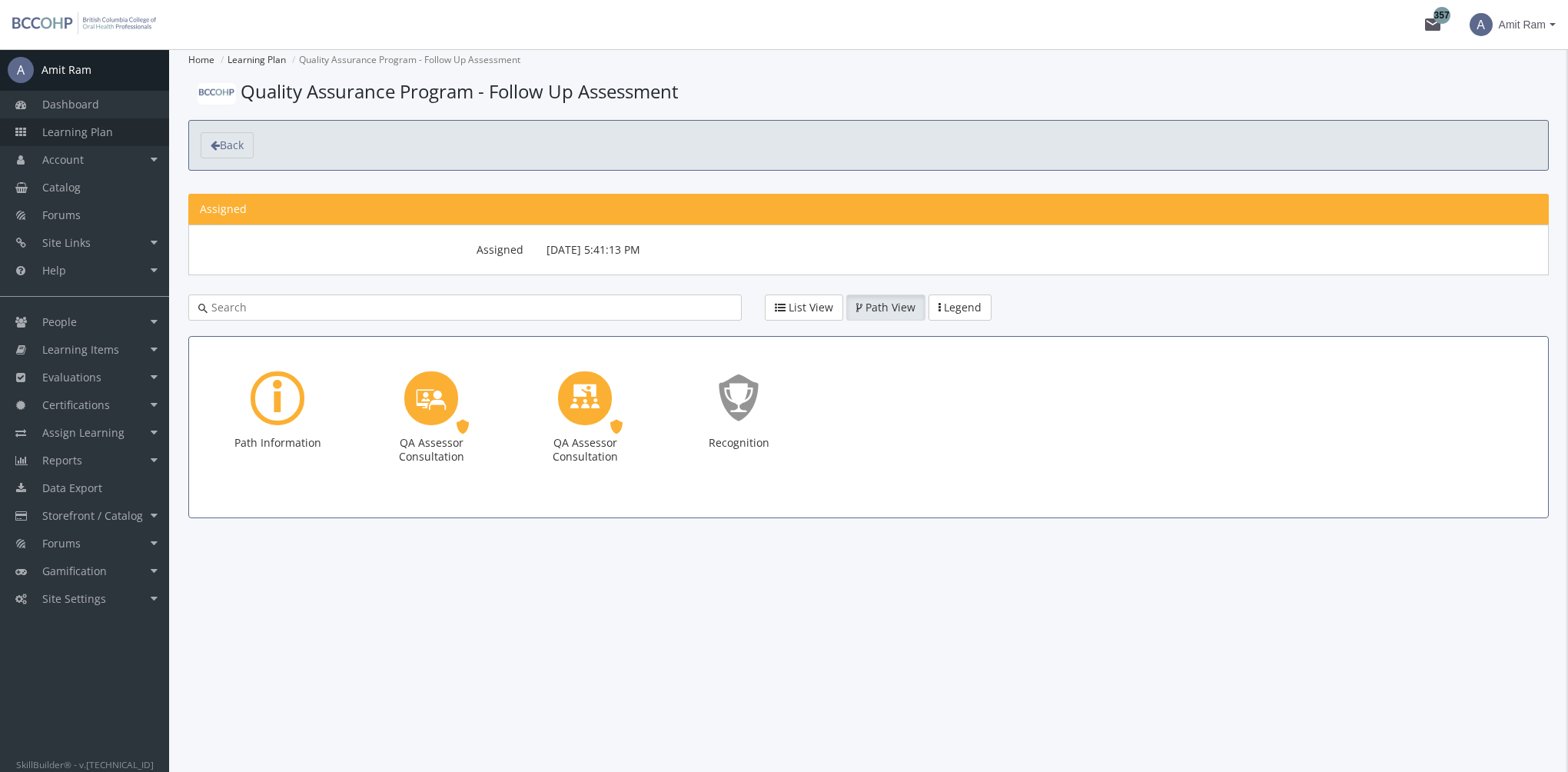
click at [123, 130] on link "Learning Plan" at bounding box center [85, 132] width 169 height 28
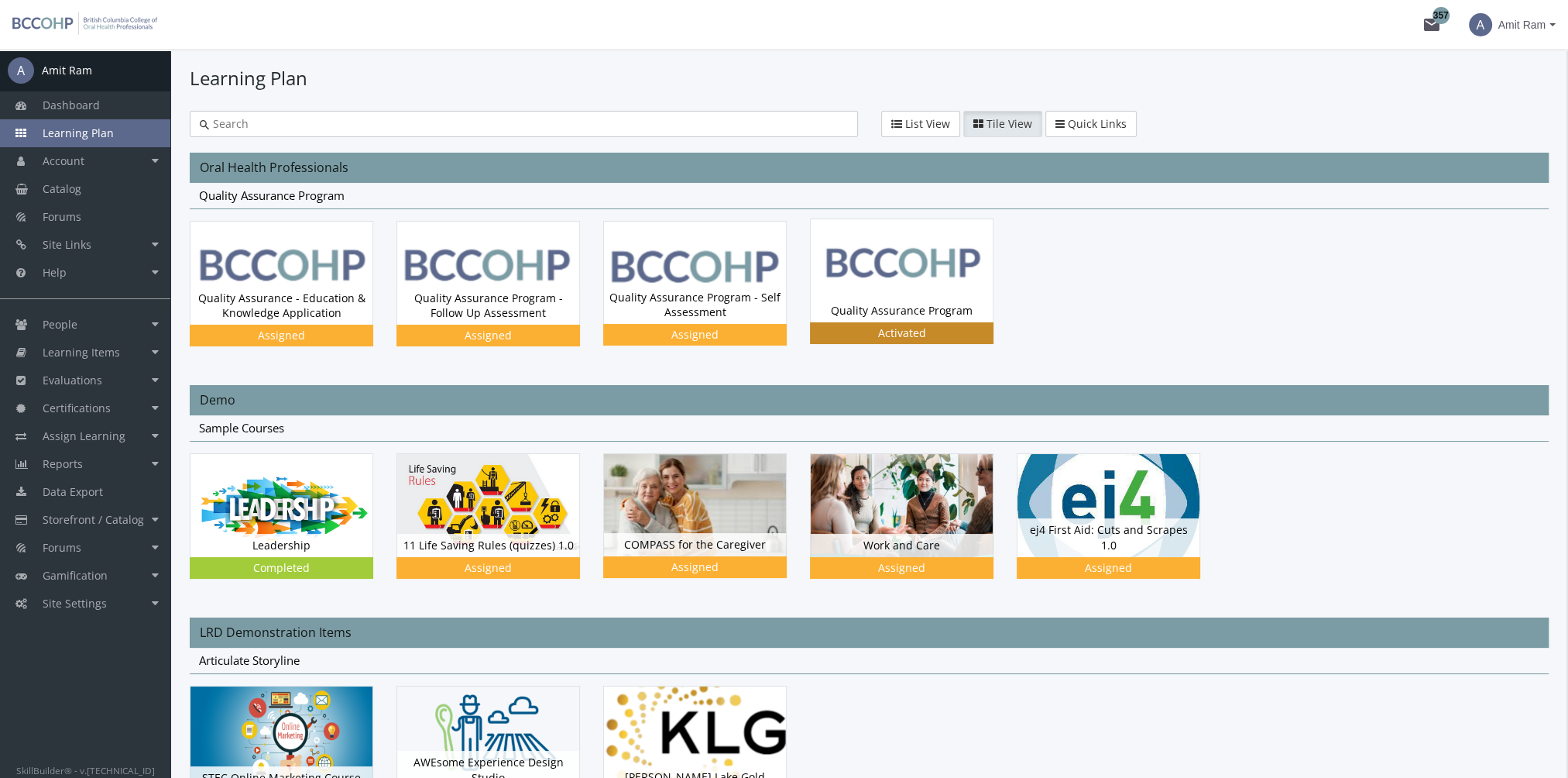
click at [914, 301] on div "Quality Assurance Program Status Activated" at bounding box center [901, 311] width 182 height 23
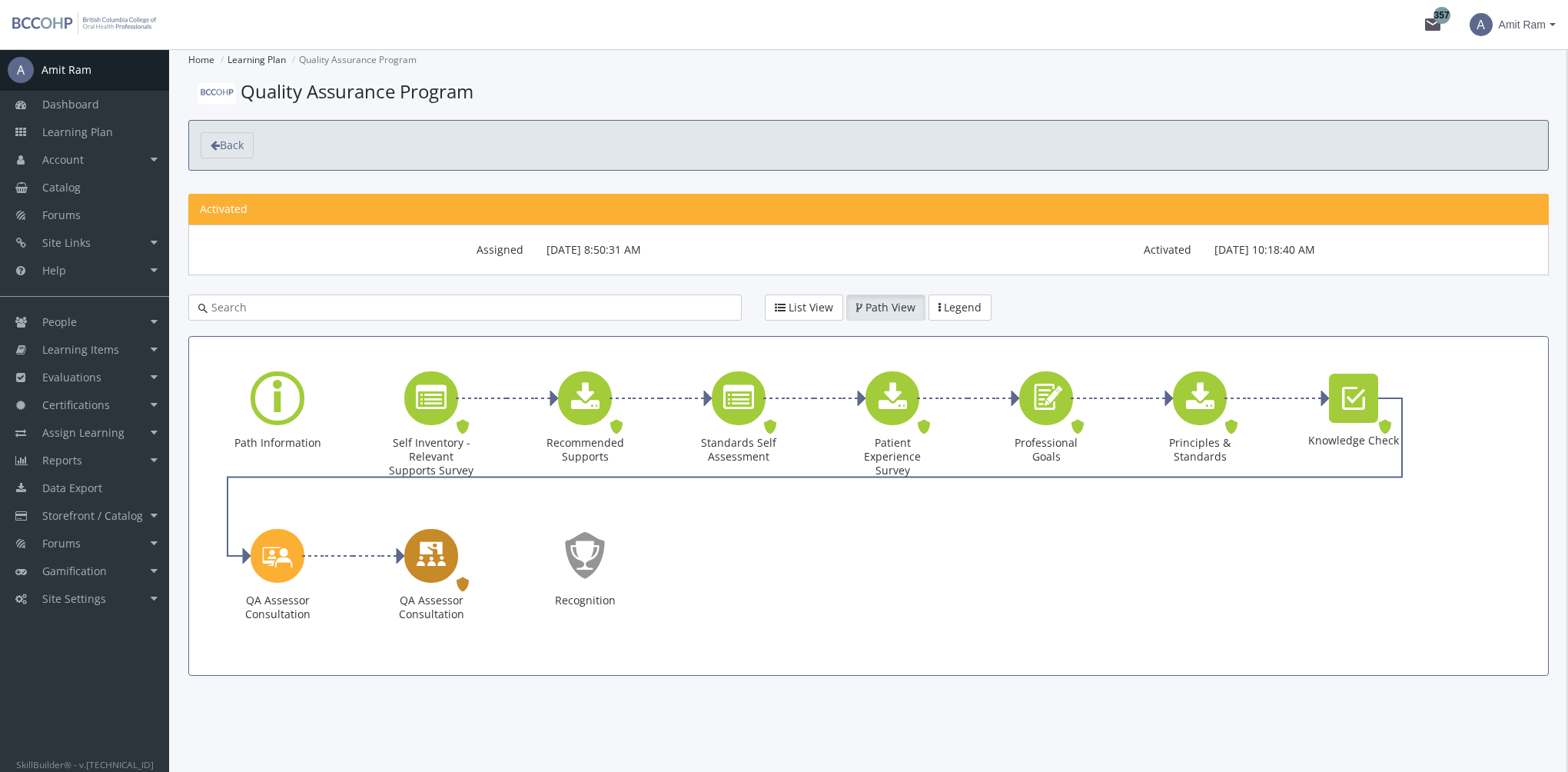
click at [446, 554] on div "QA Assessor Consultation" at bounding box center [431, 555] width 54 height 54
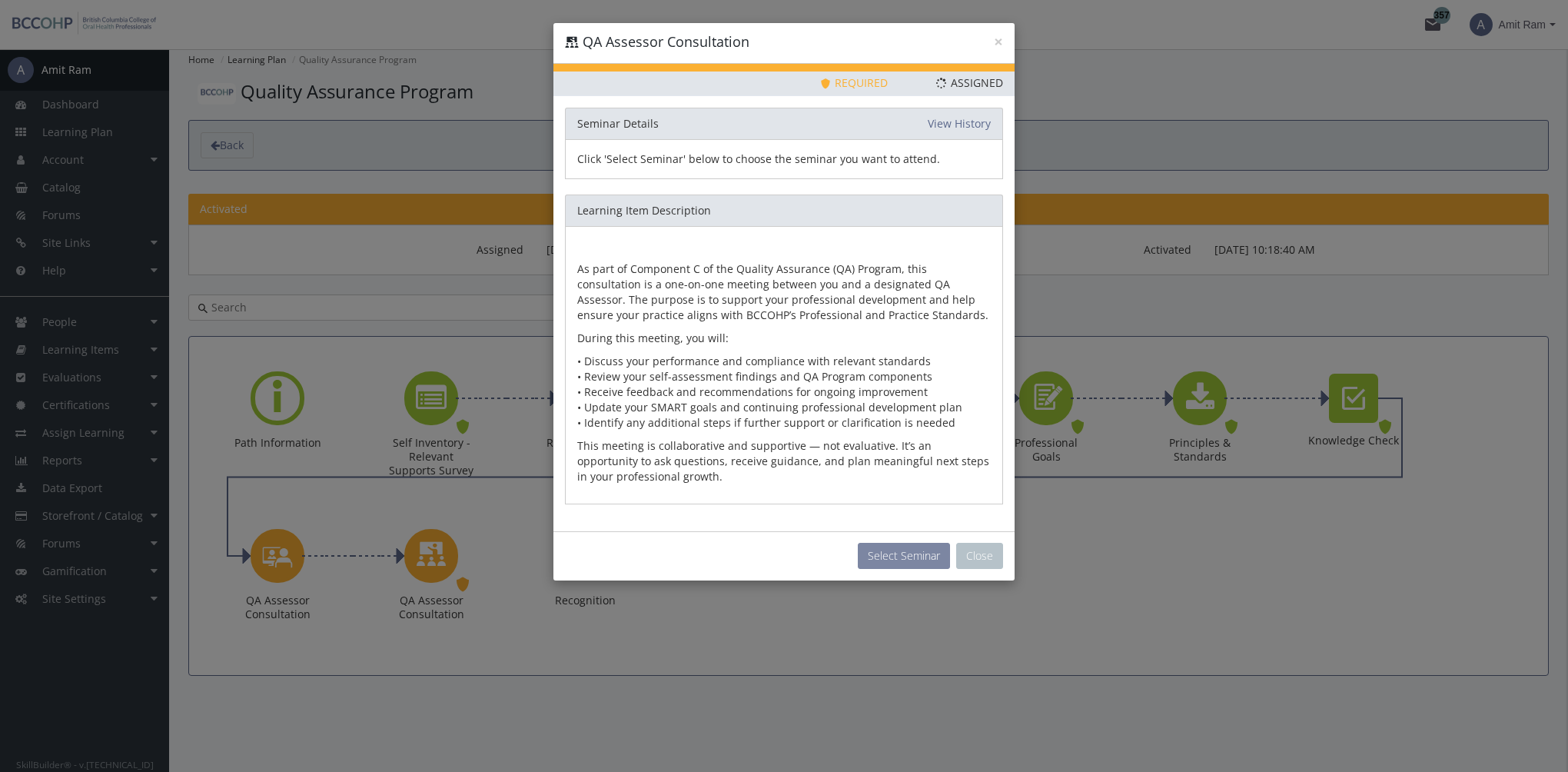
click at [892, 550] on button "Select Seminar" at bounding box center [903, 556] width 92 height 26
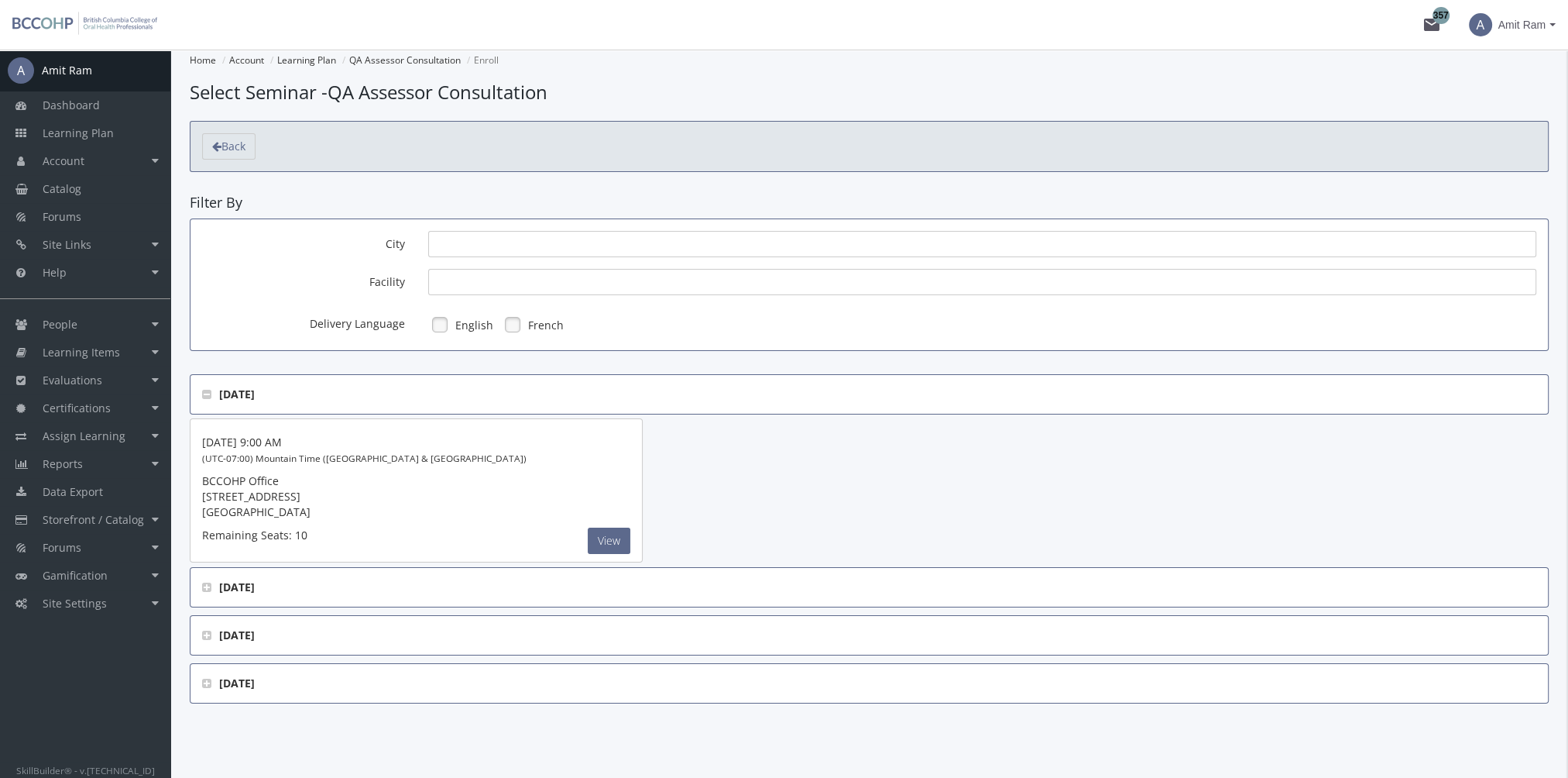
click at [210, 589] on span "[DATE]" at bounding box center [869, 587] width 1334 height 16
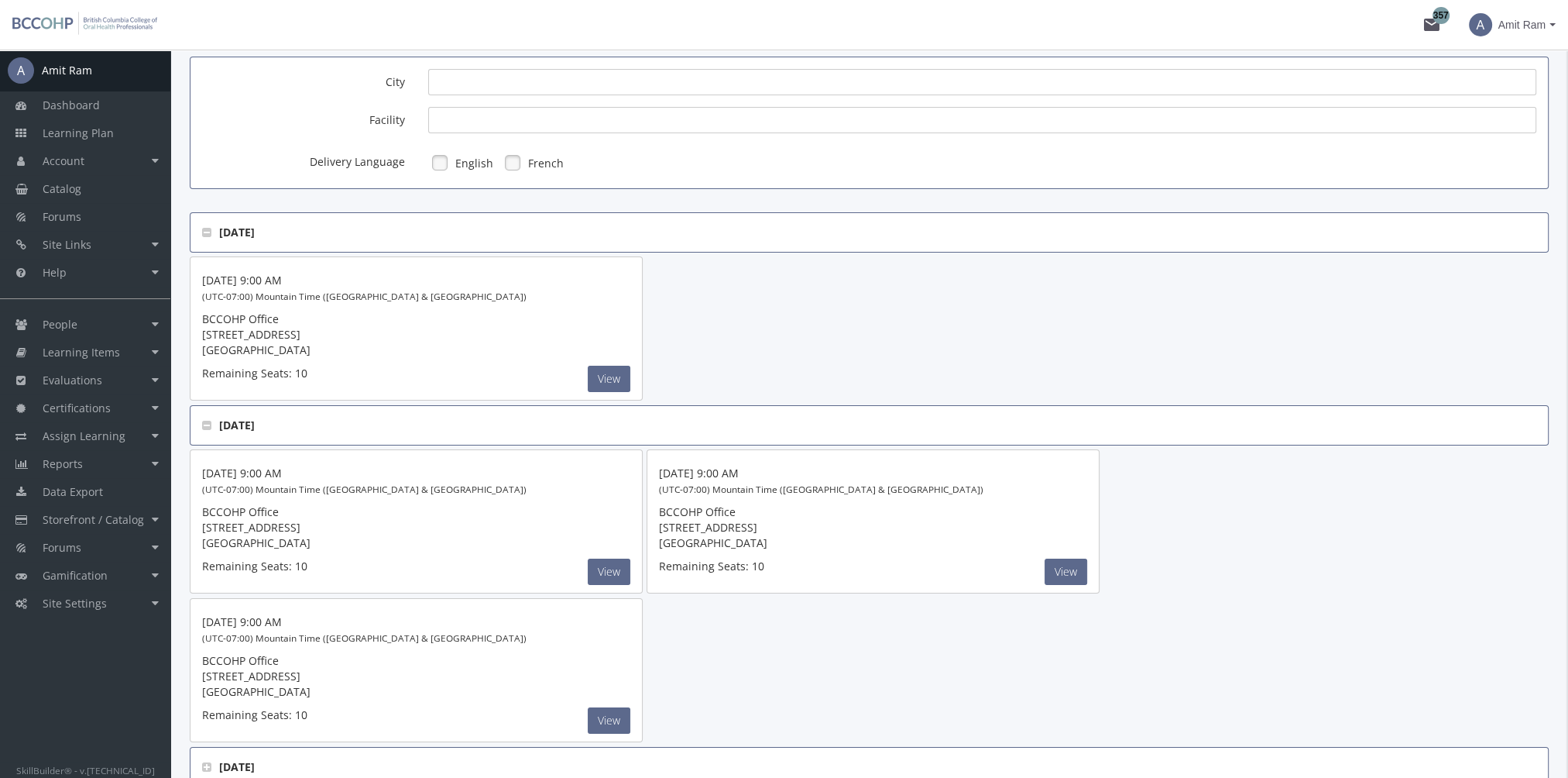
scroll to position [301, 0]
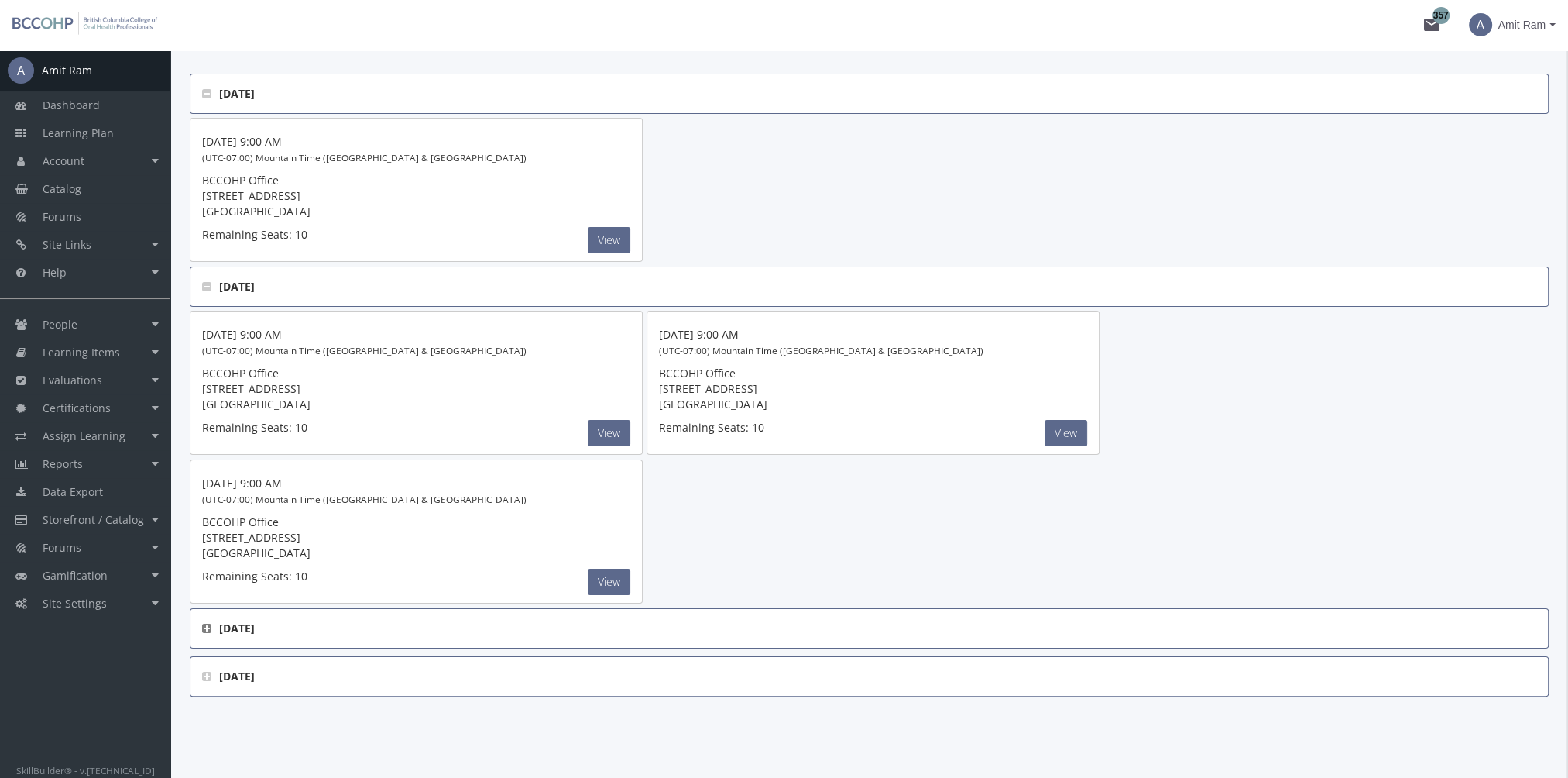
click at [210, 625] on icon at bounding box center [207, 629] width 9 height 11
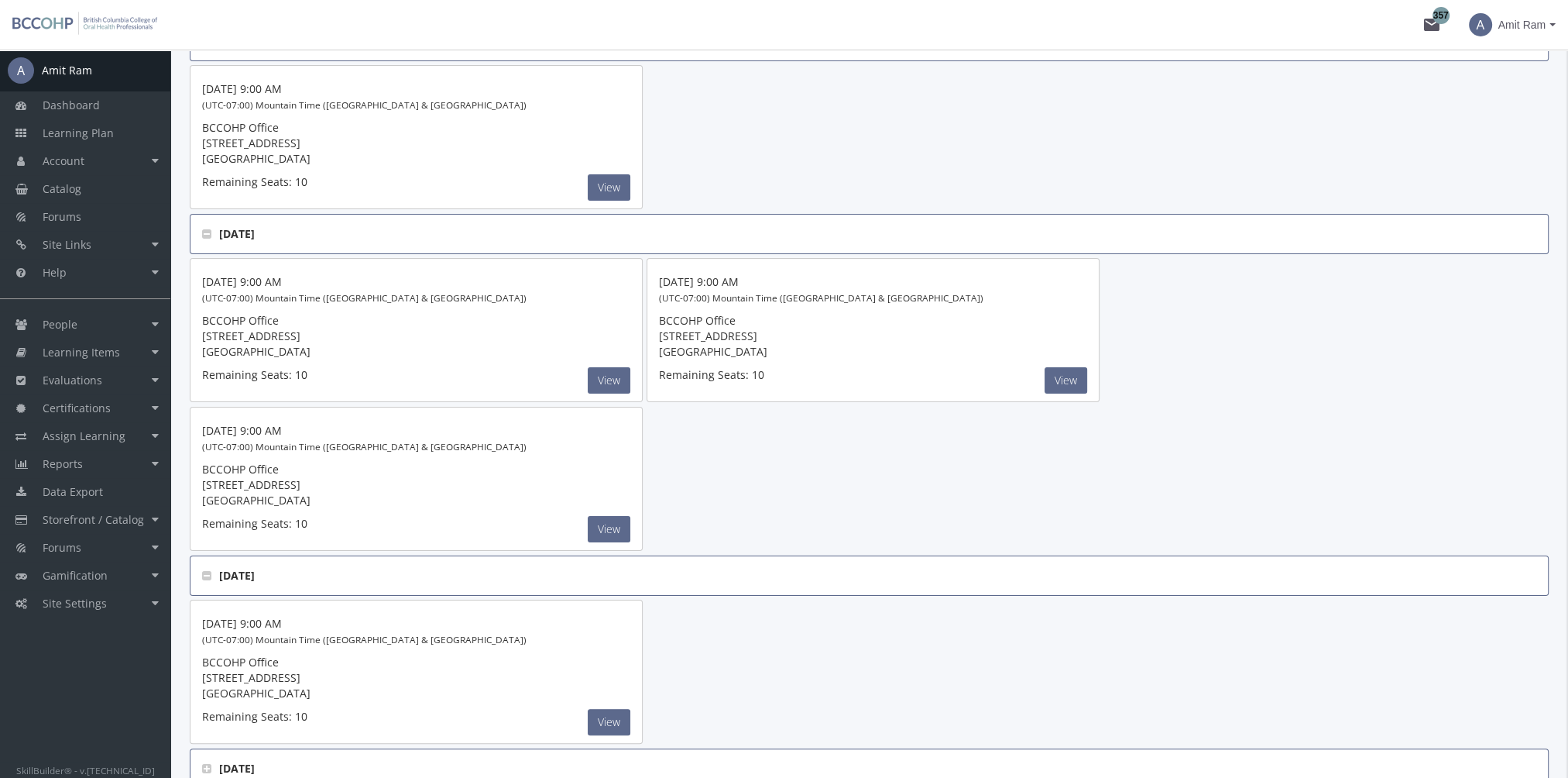
scroll to position [134, 0]
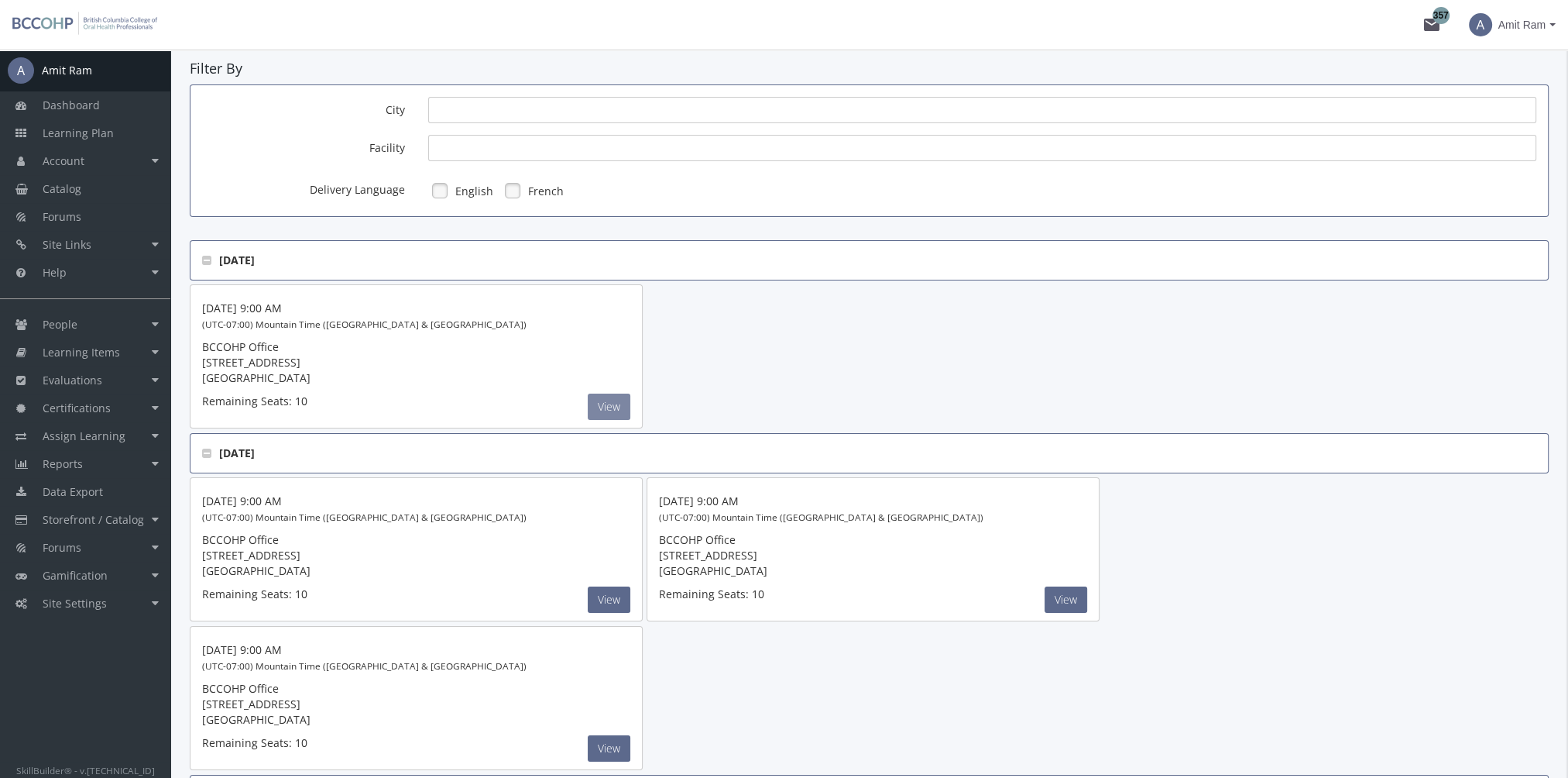
click at [601, 409] on button "View" at bounding box center [609, 407] width 42 height 27
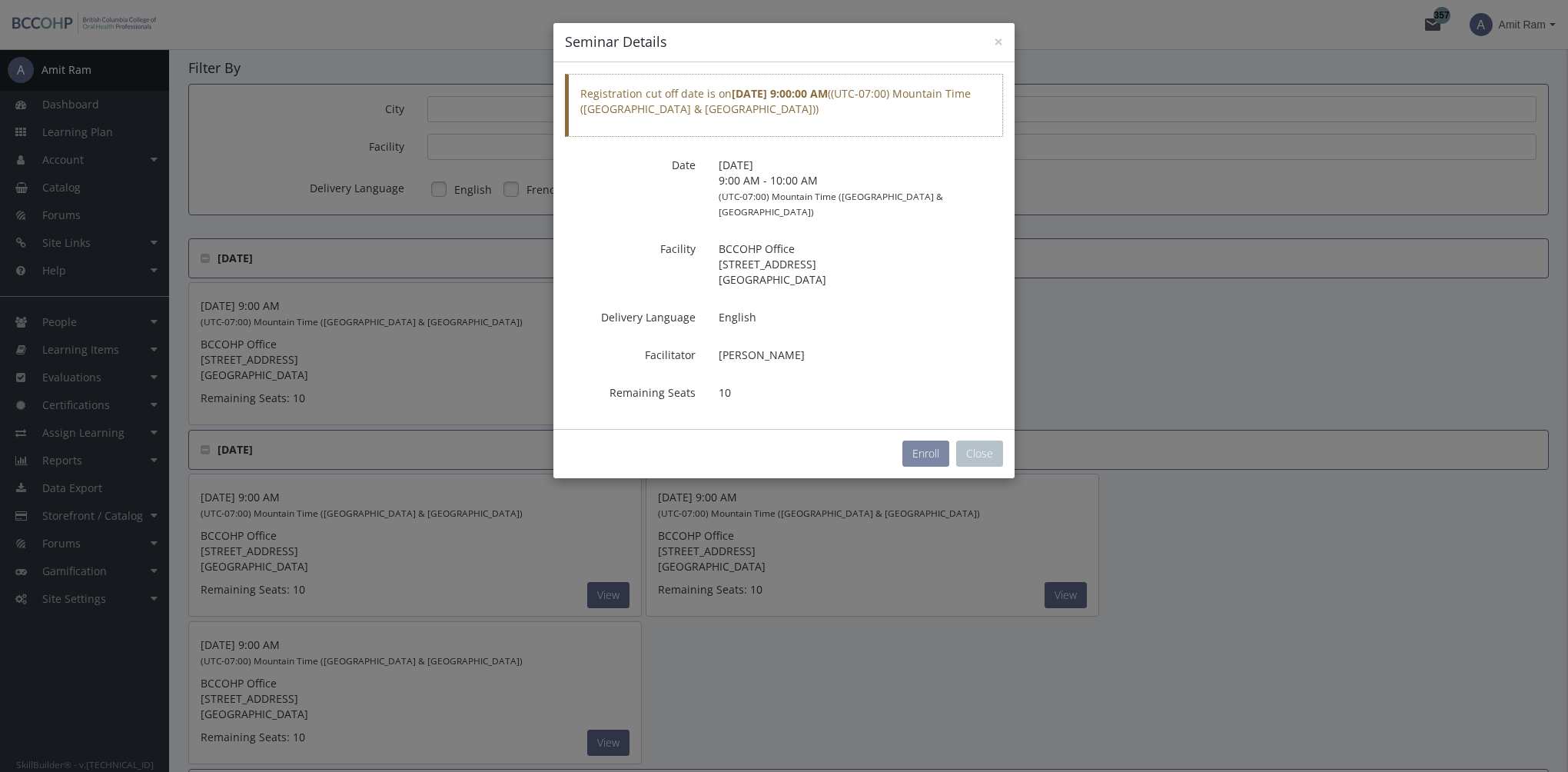
click at [911, 446] on button "Enroll" at bounding box center [926, 454] width 47 height 26
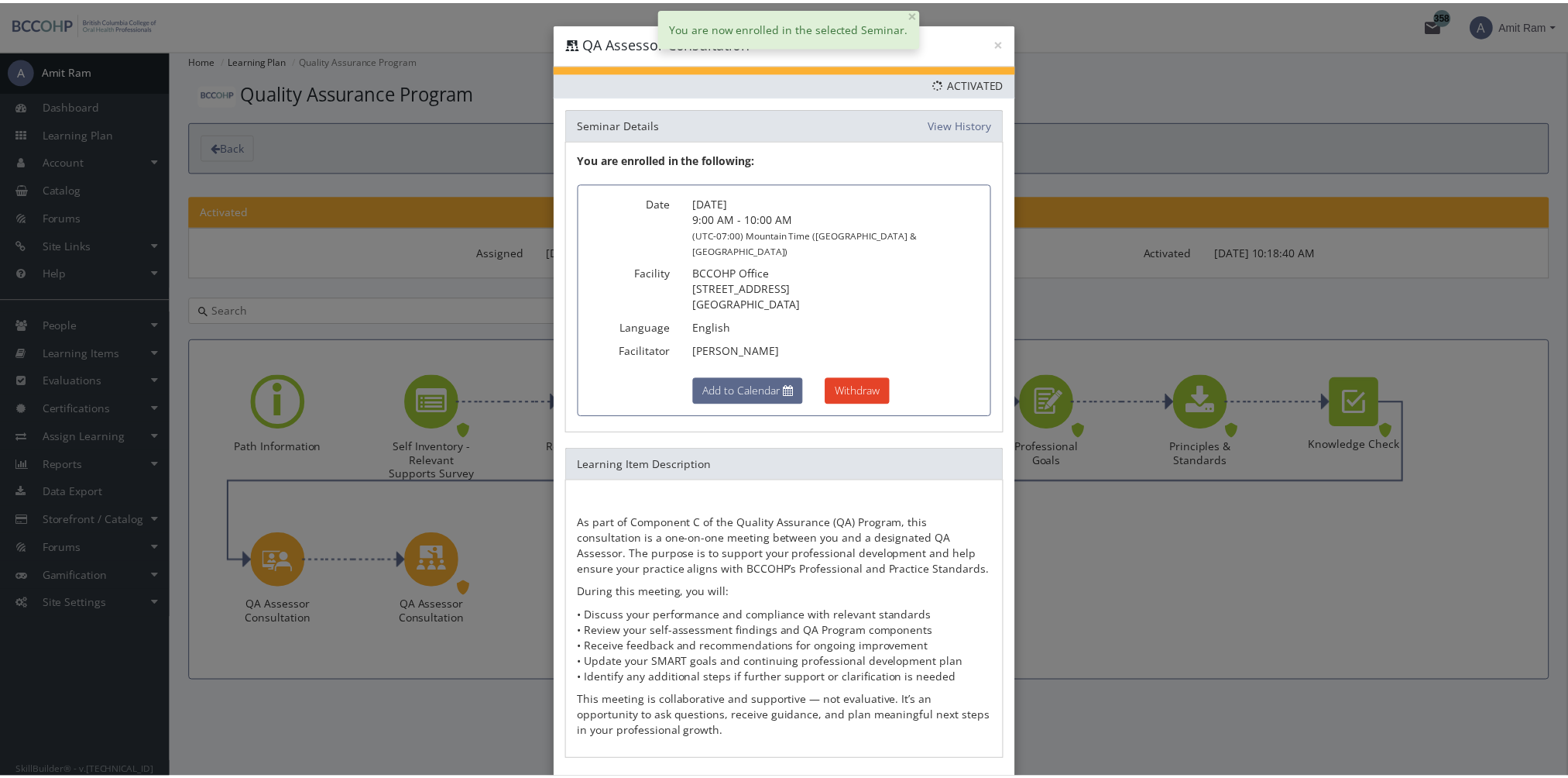
scroll to position [63, 0]
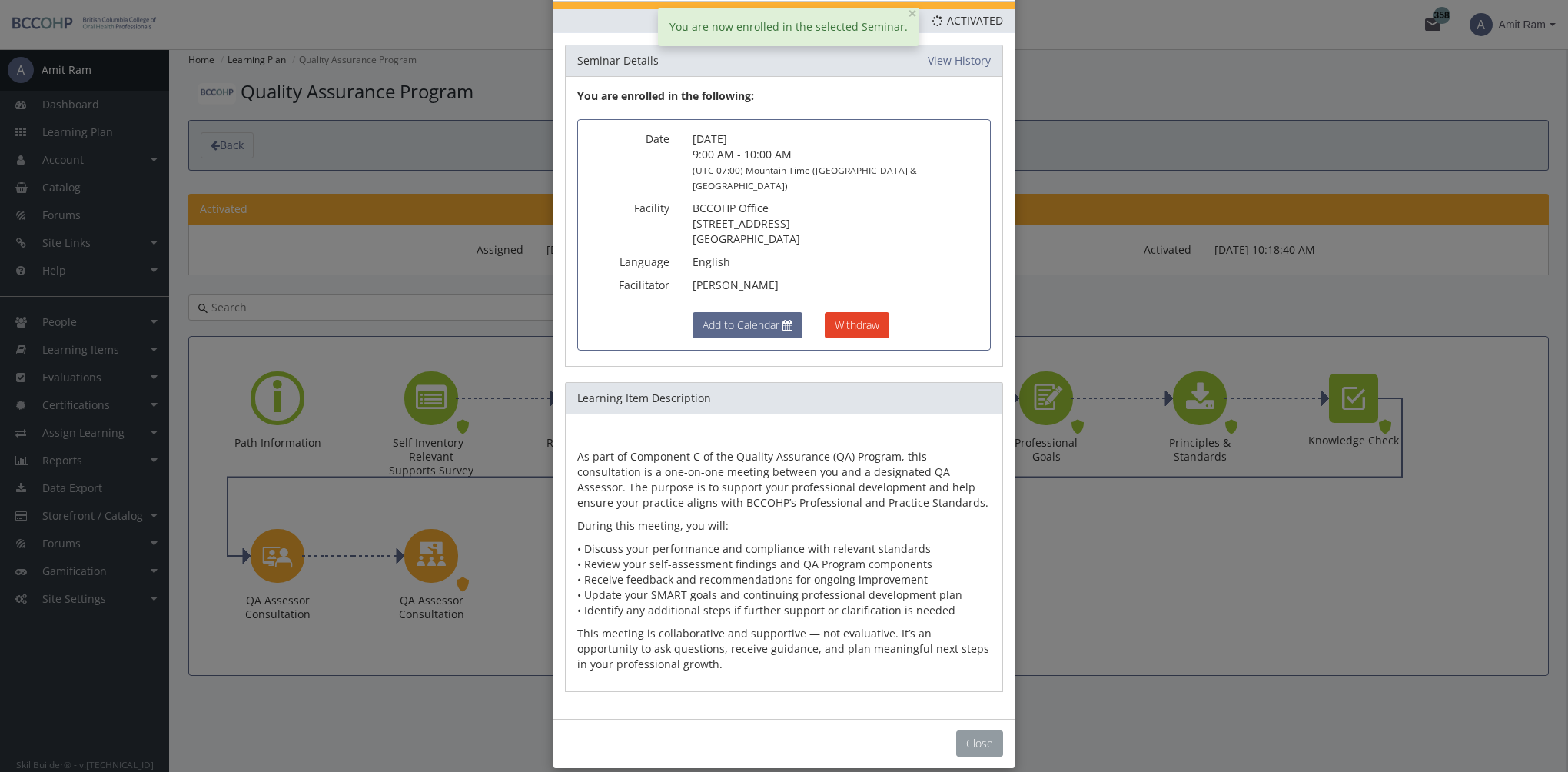
click at [976, 730] on button "Close" at bounding box center [979, 743] width 47 height 26
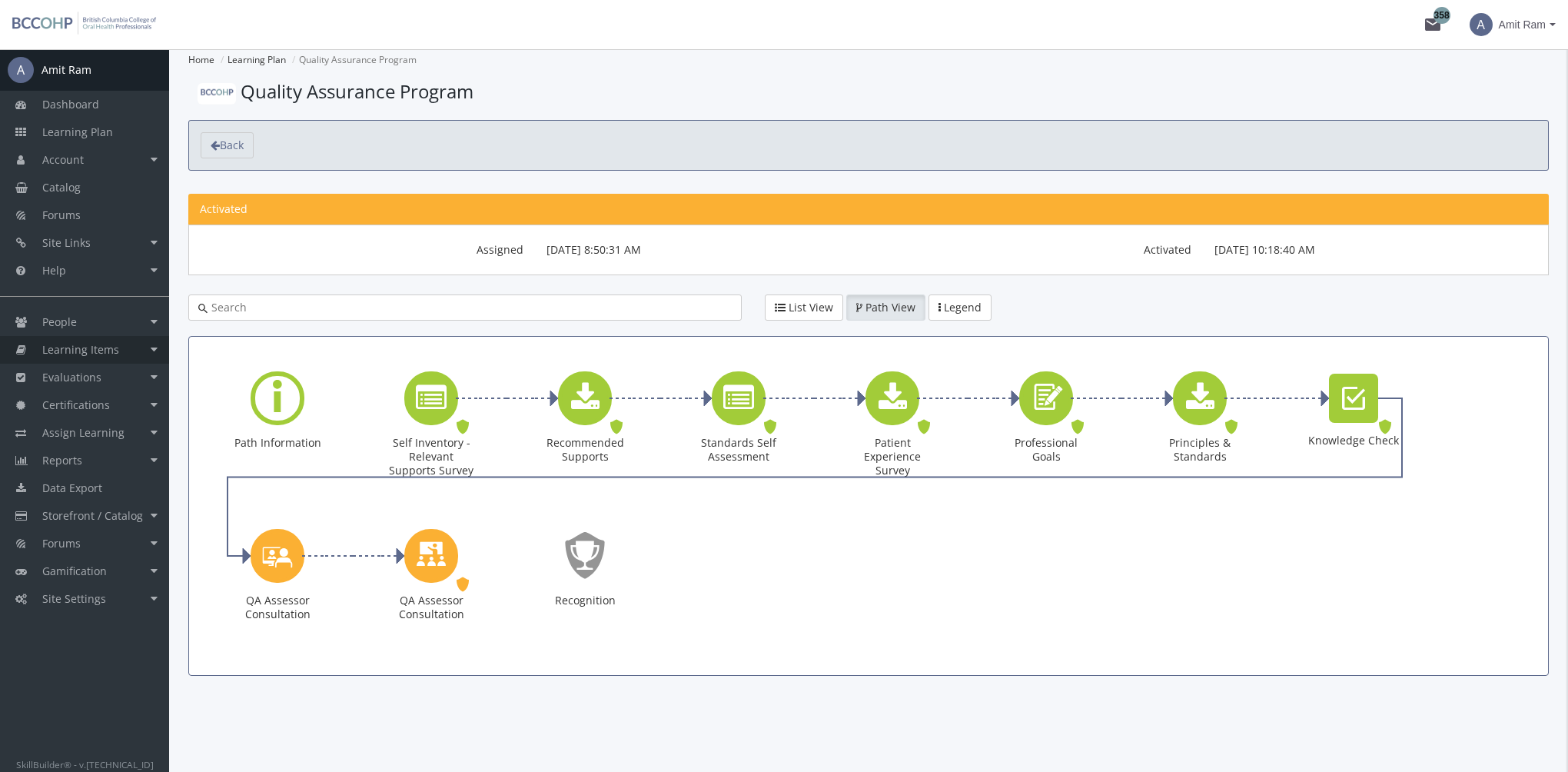
click at [116, 346] on link "Learning Items" at bounding box center [85, 349] width 169 height 28
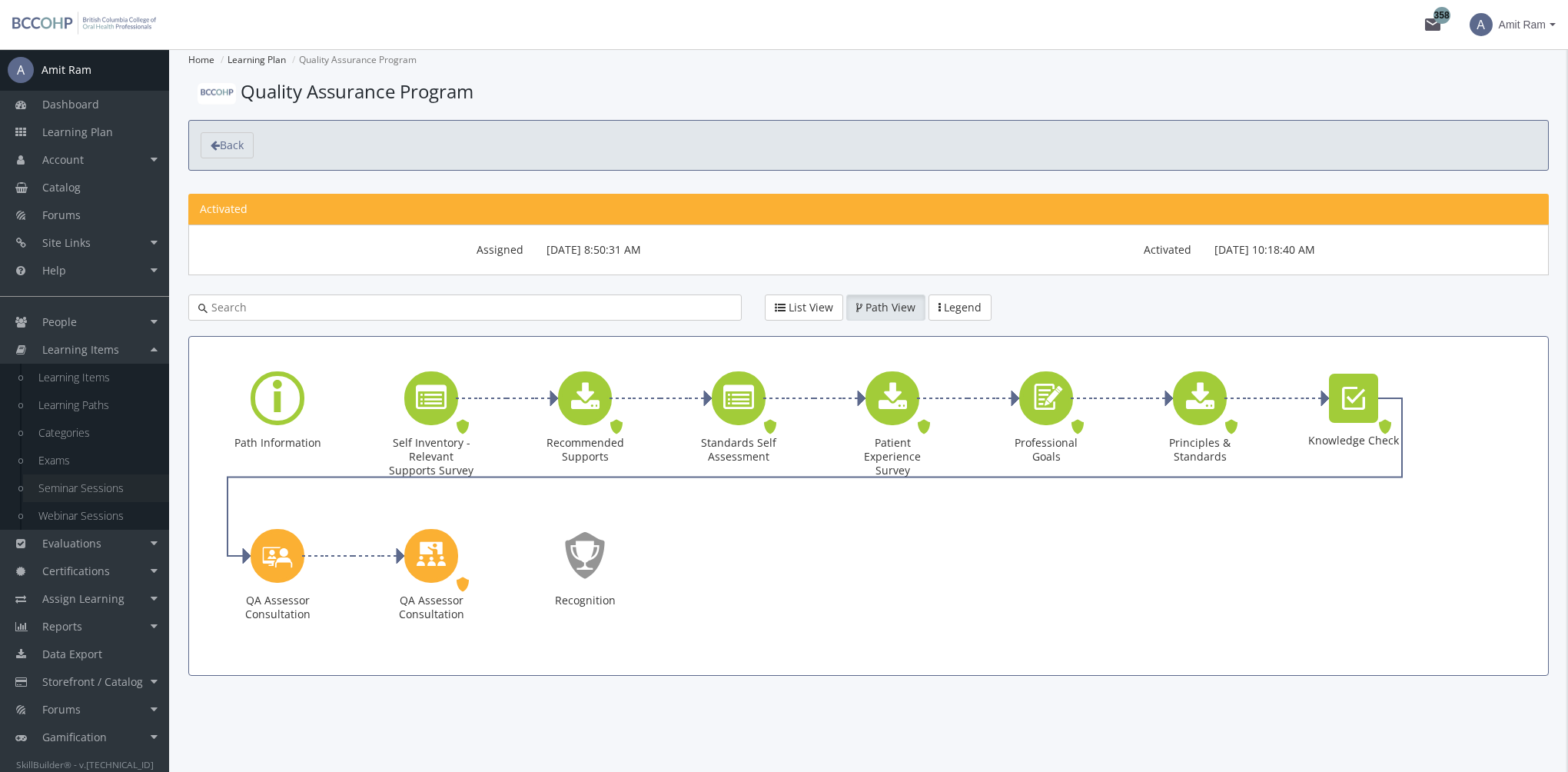
click at [101, 486] on link "Seminar Sessions" at bounding box center [96, 489] width 146 height 28
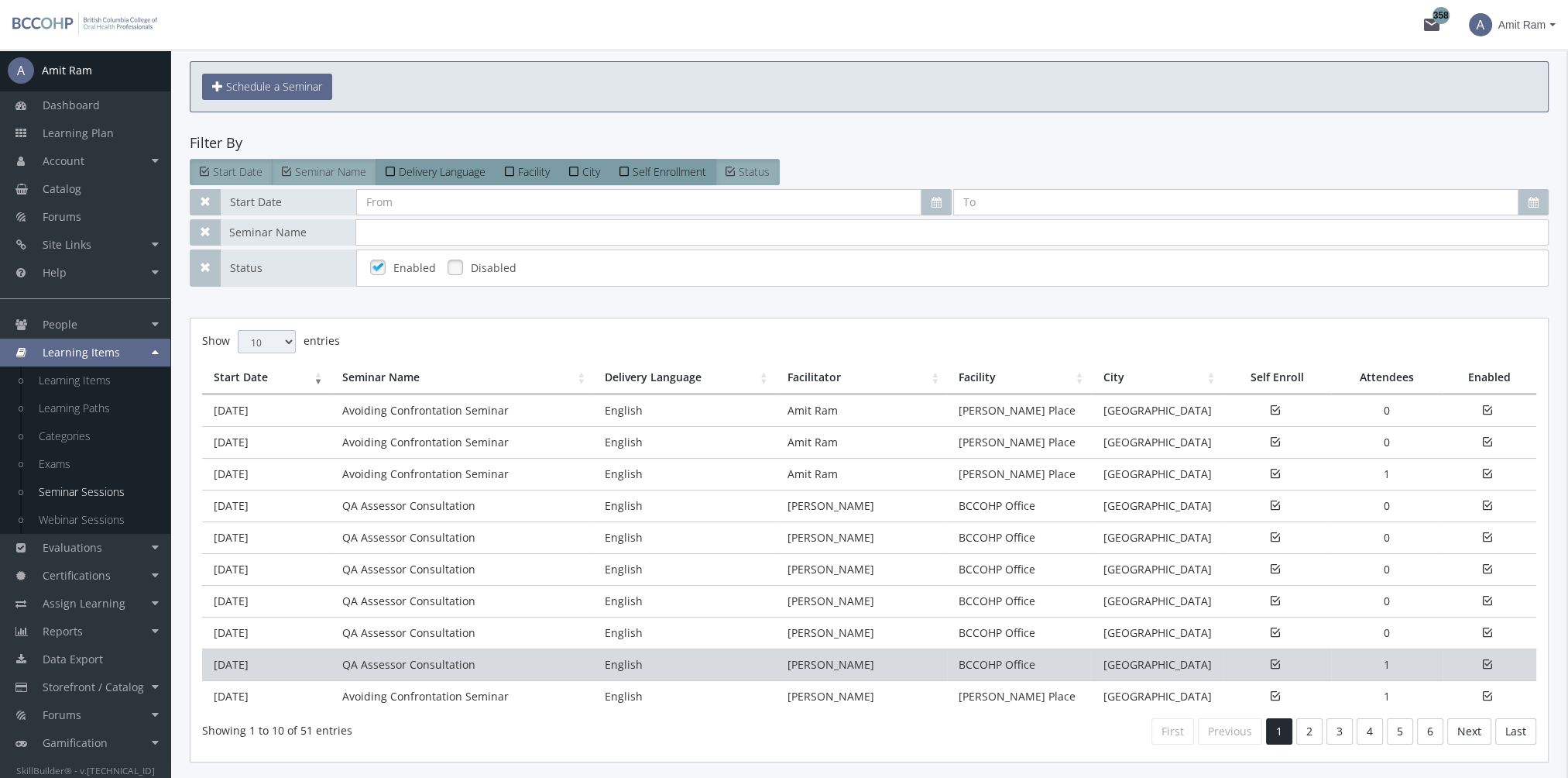
scroll to position [77, 0]
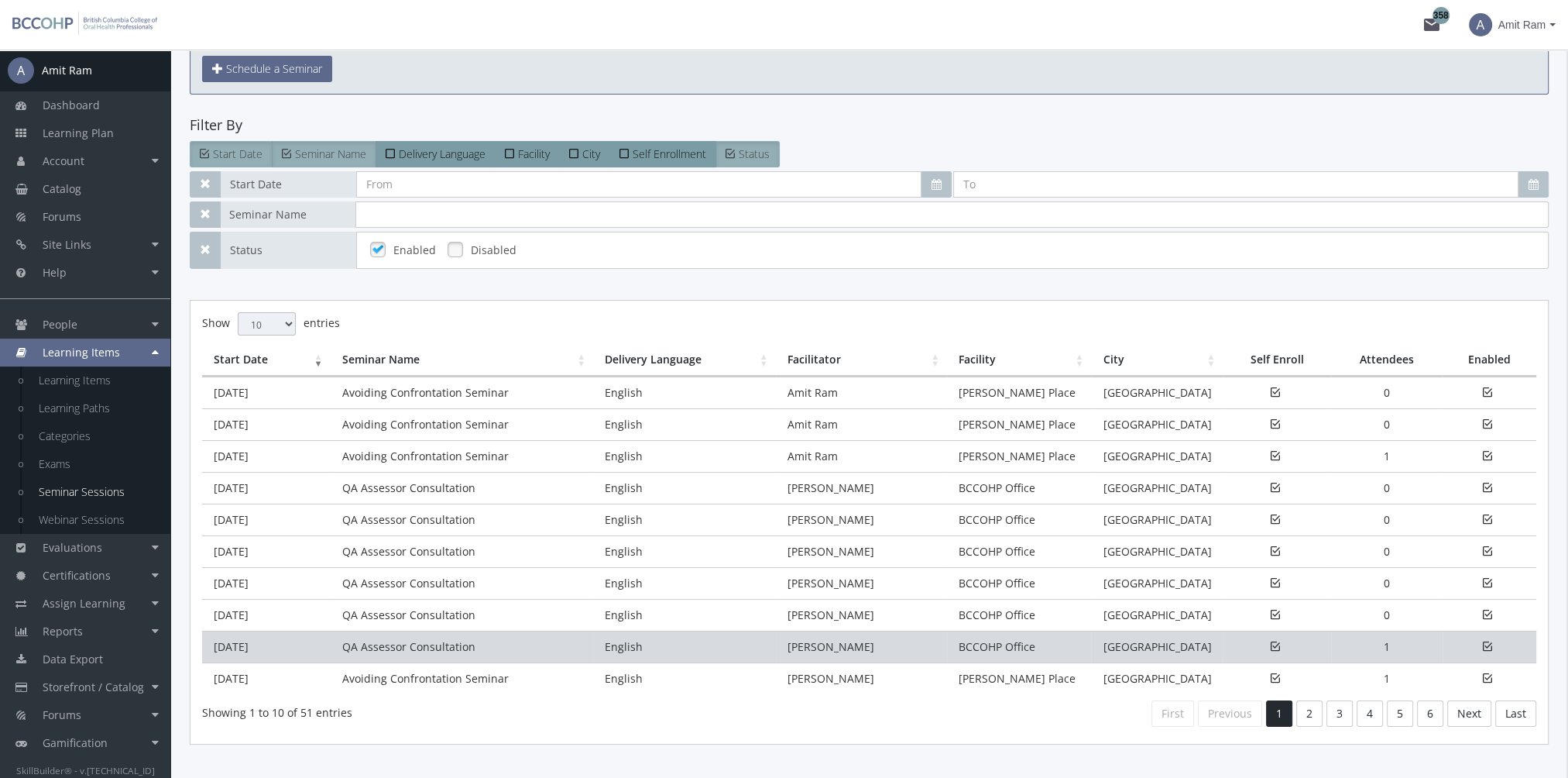
click at [348, 643] on td "QA Assessor Consultation" at bounding box center [462, 647] width 263 height 32
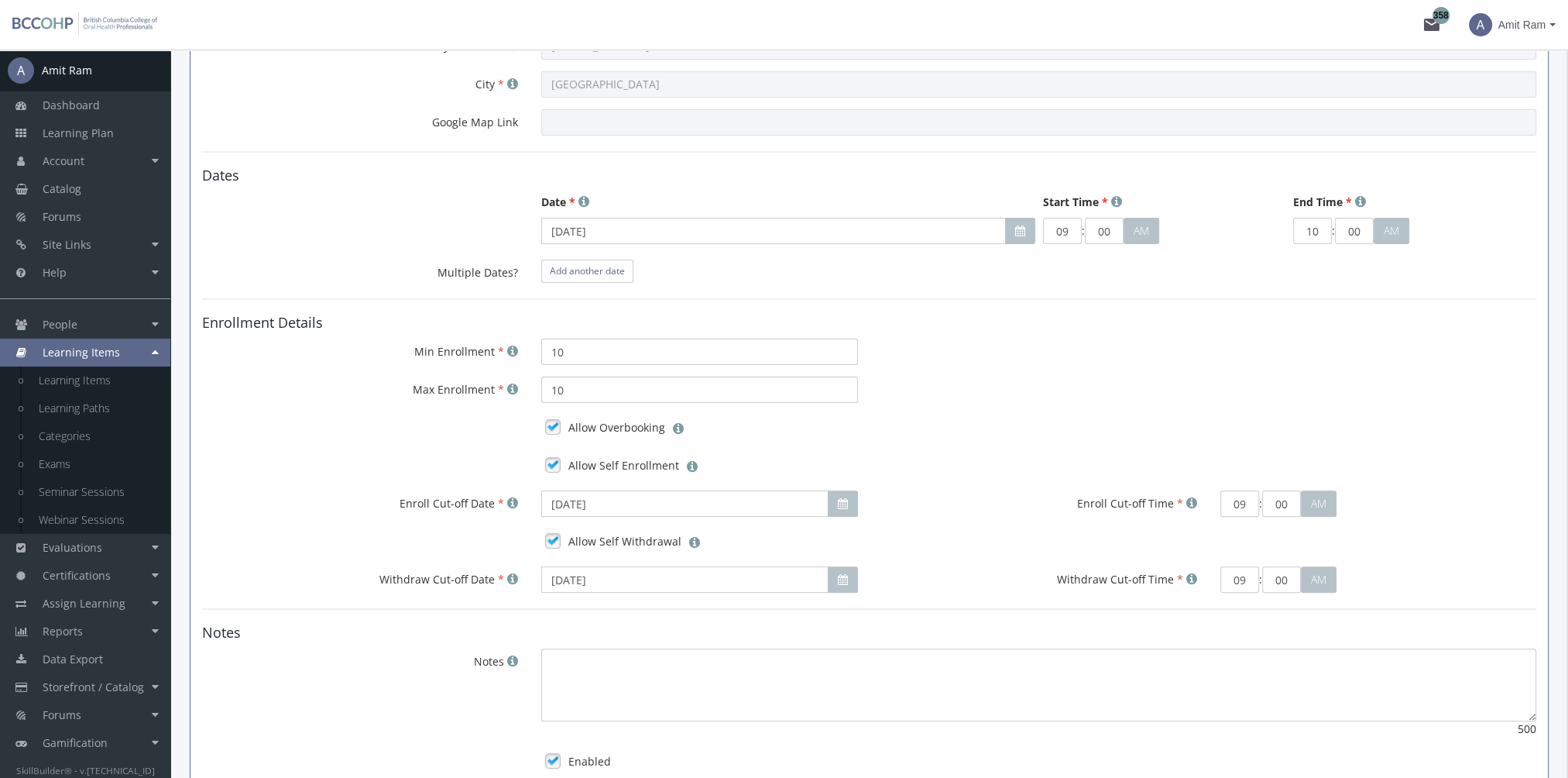
scroll to position [893, 0]
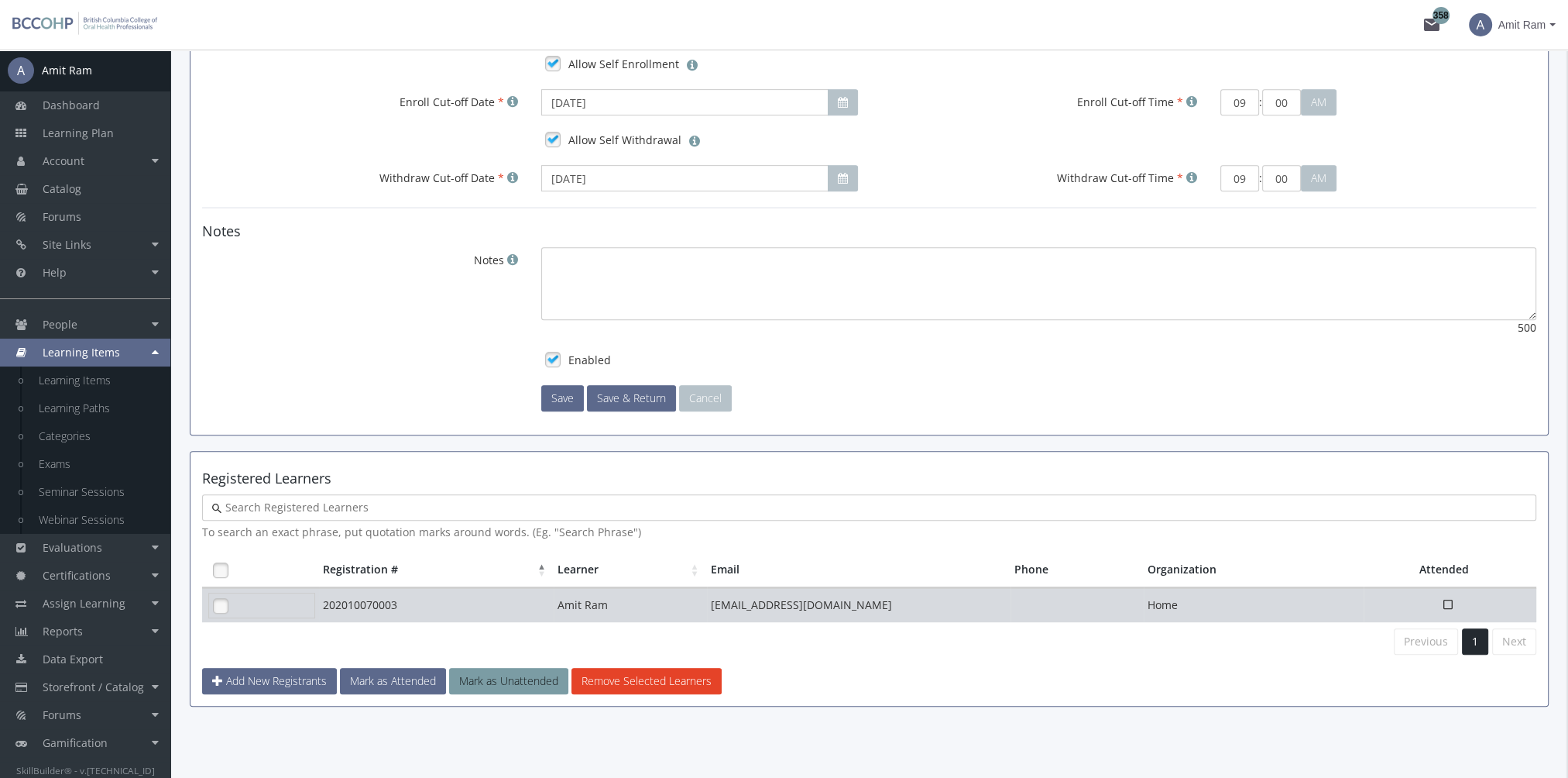
click at [221, 607] on link at bounding box center [221, 606] width 23 height 23
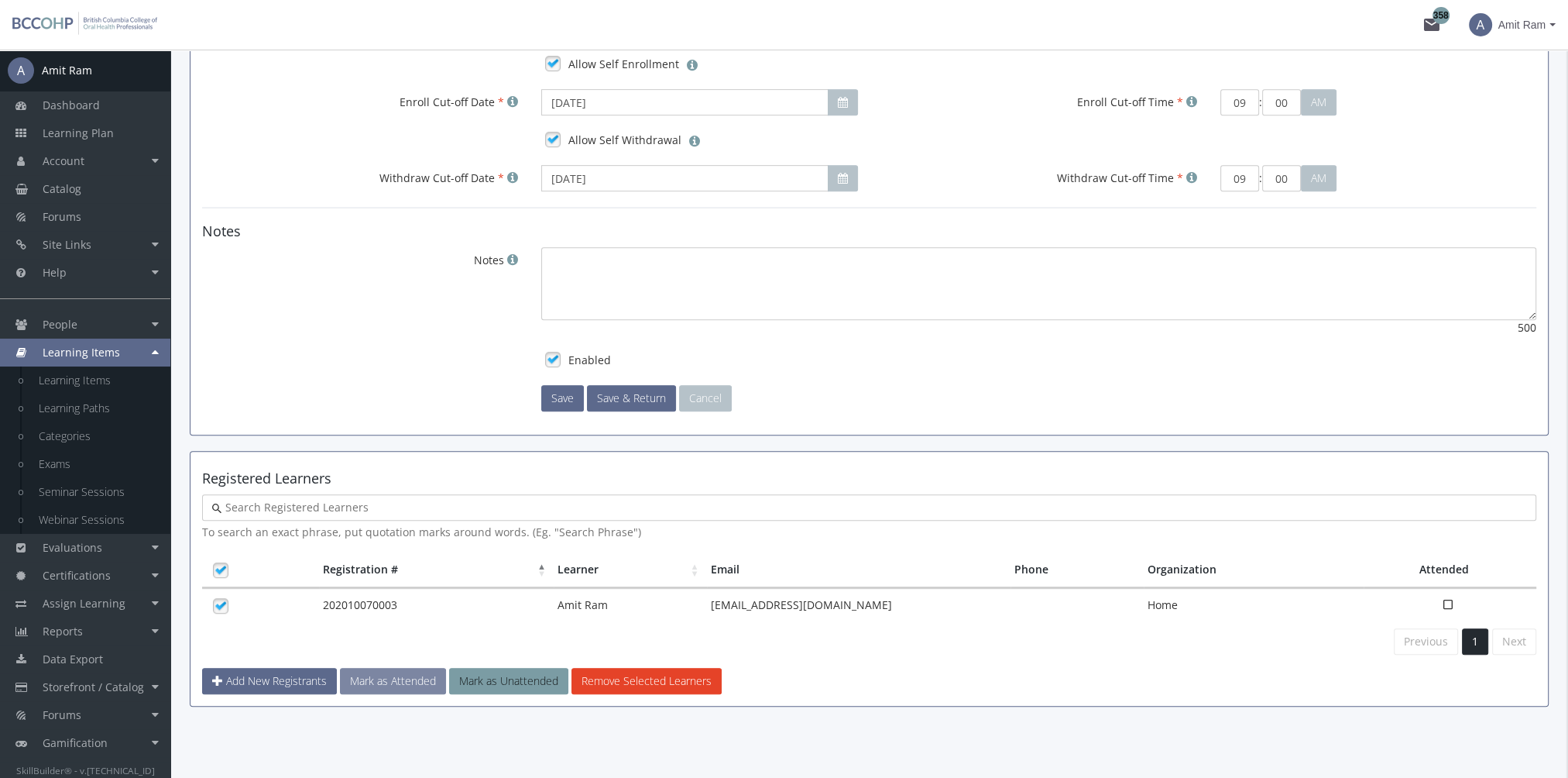
click at [414, 682] on button "Mark as Attended" at bounding box center [393, 681] width 106 height 27
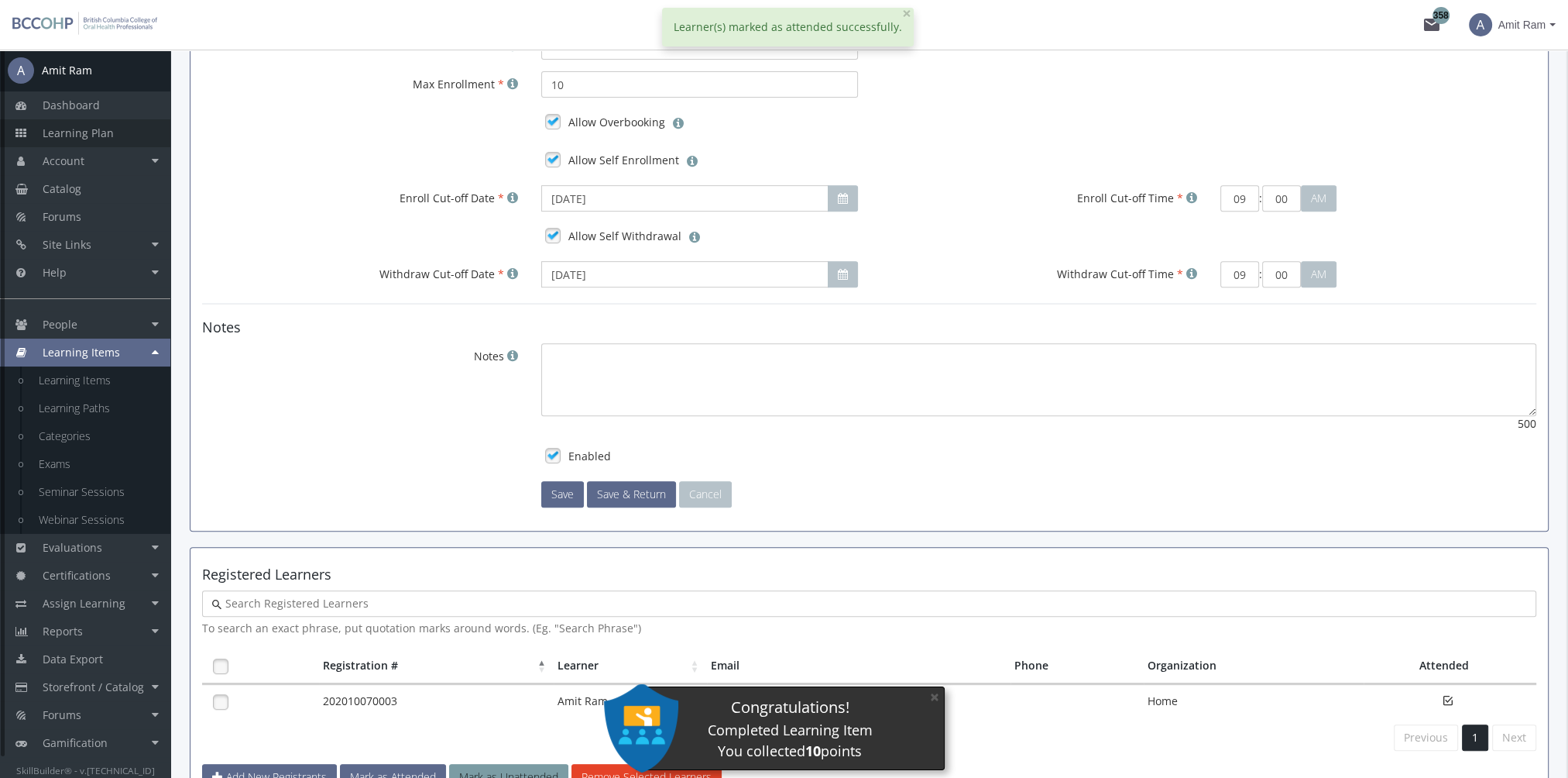
scroll to position [661, 0]
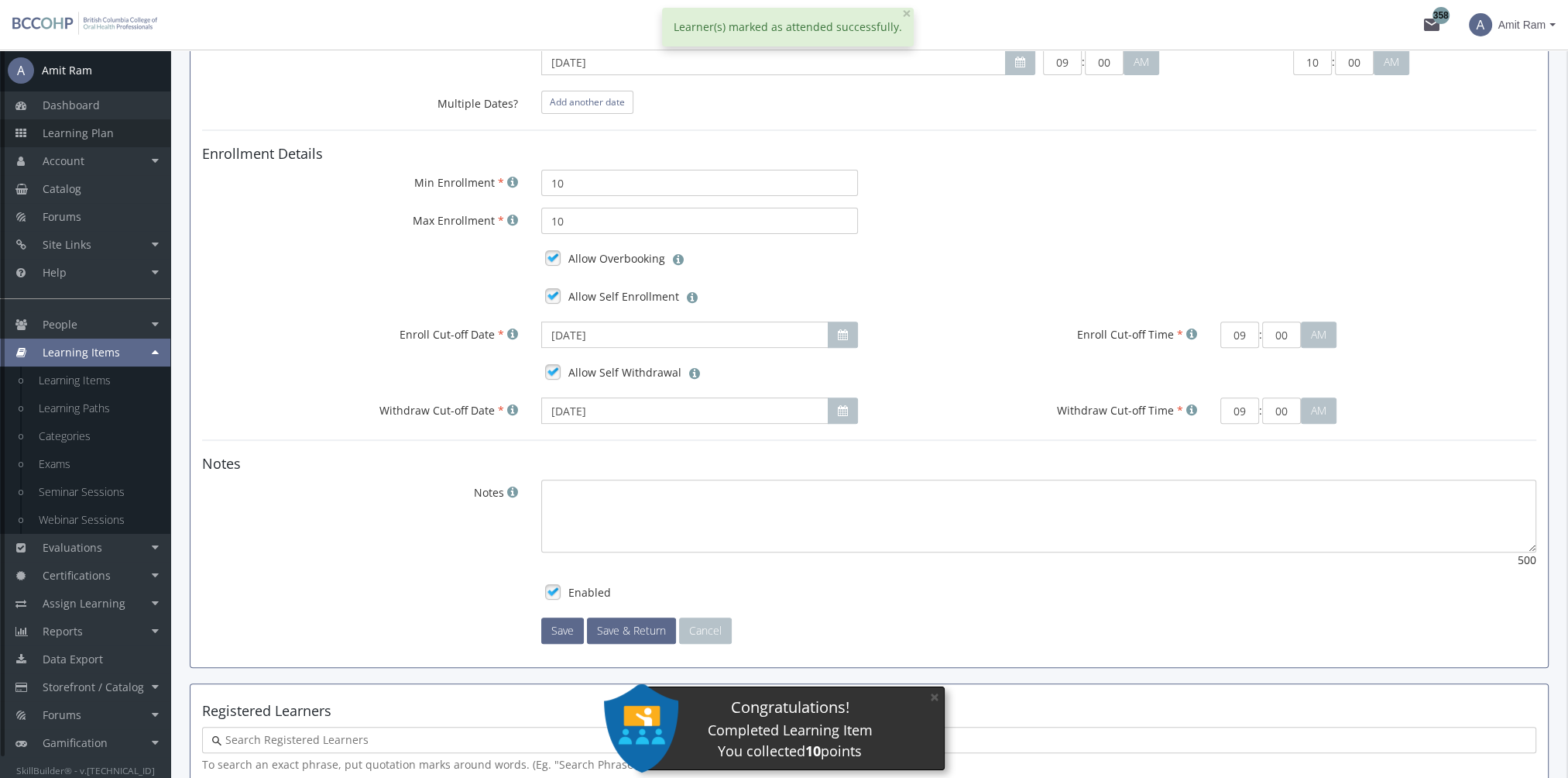
click at [96, 142] on link "Learning Plan" at bounding box center [85, 133] width 171 height 28
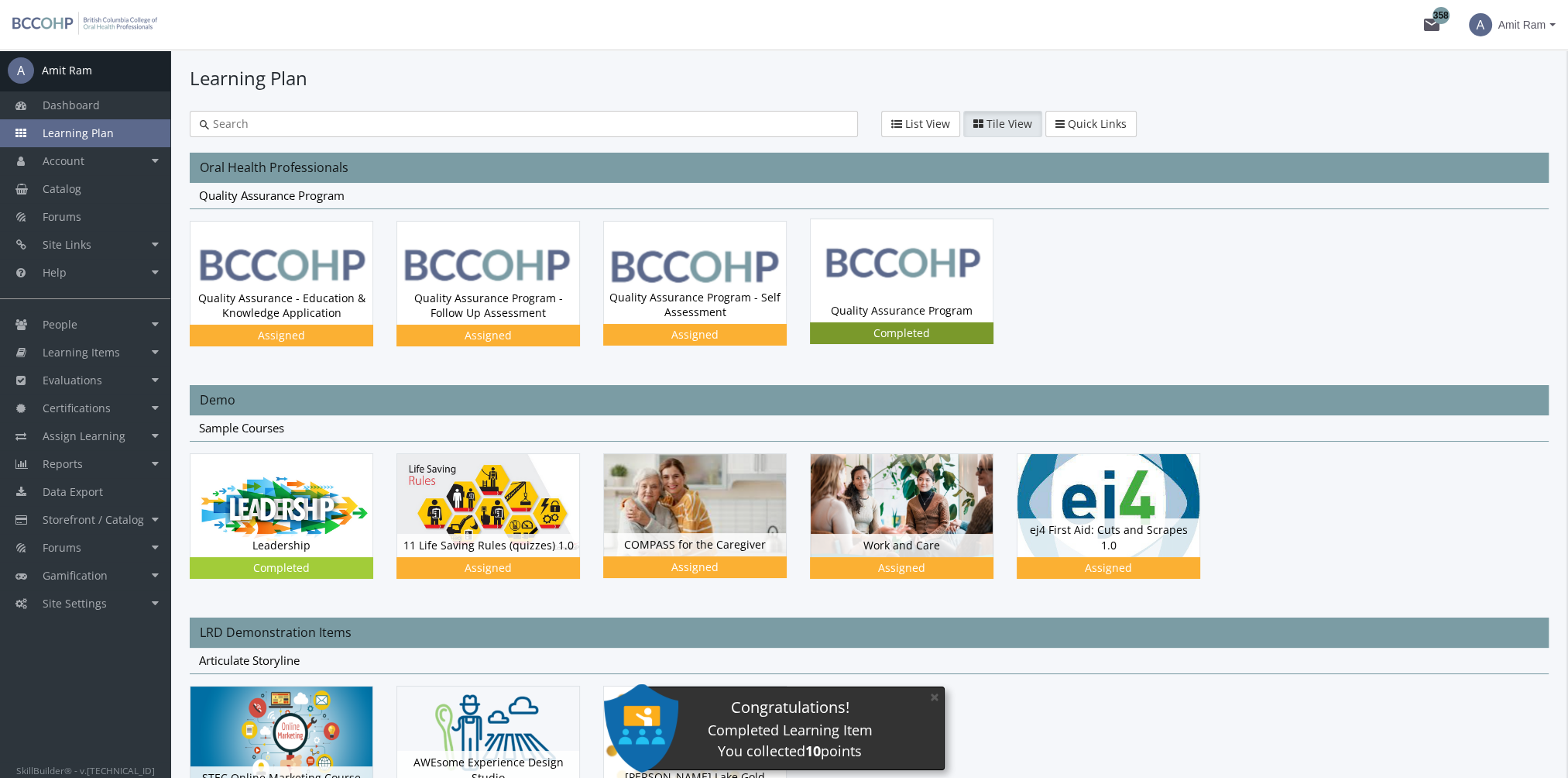
click at [935, 261] on img at bounding box center [901, 270] width 182 height 103
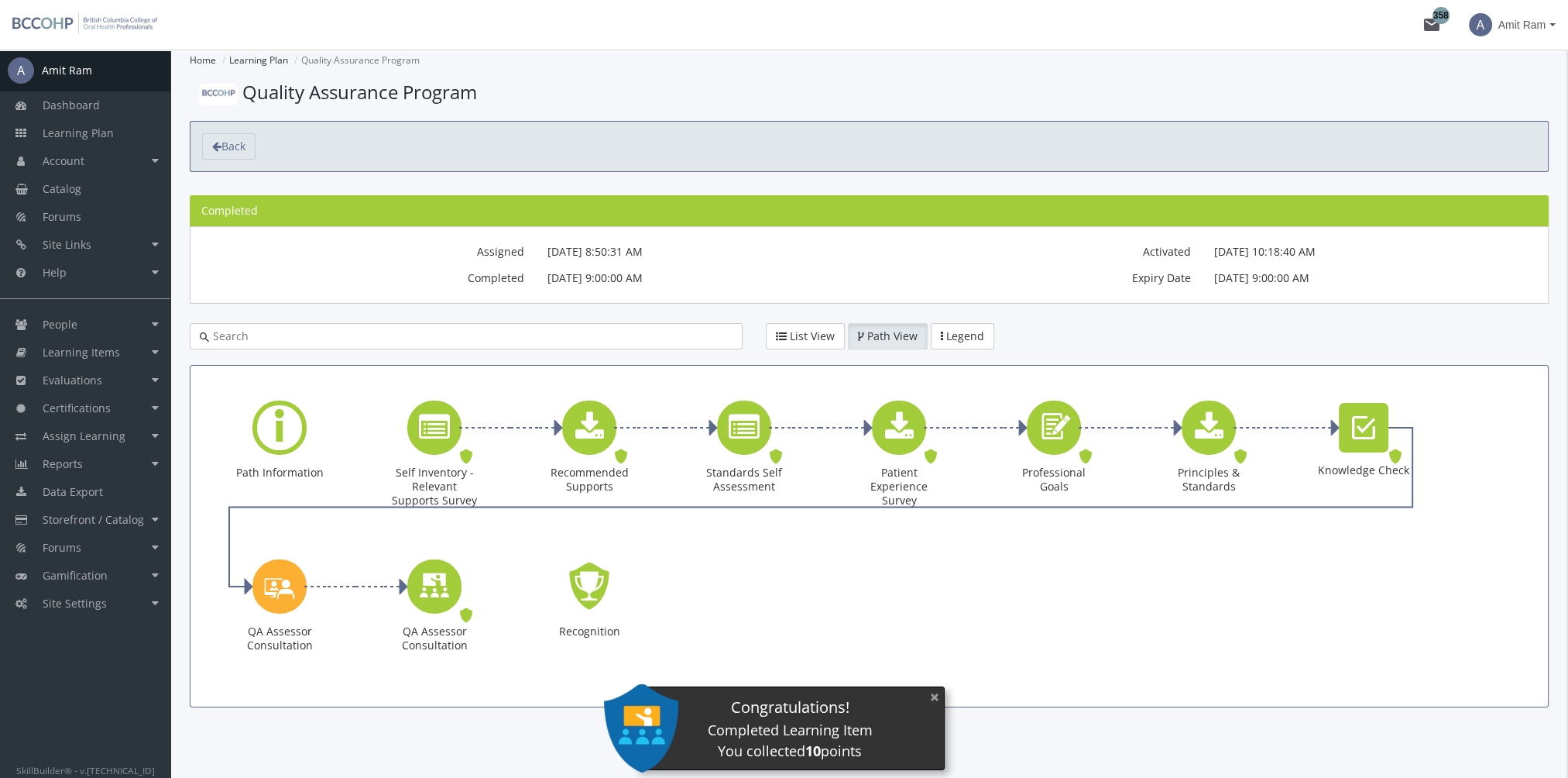
click at [934, 697] on button "×" at bounding box center [935, 697] width 25 height 32
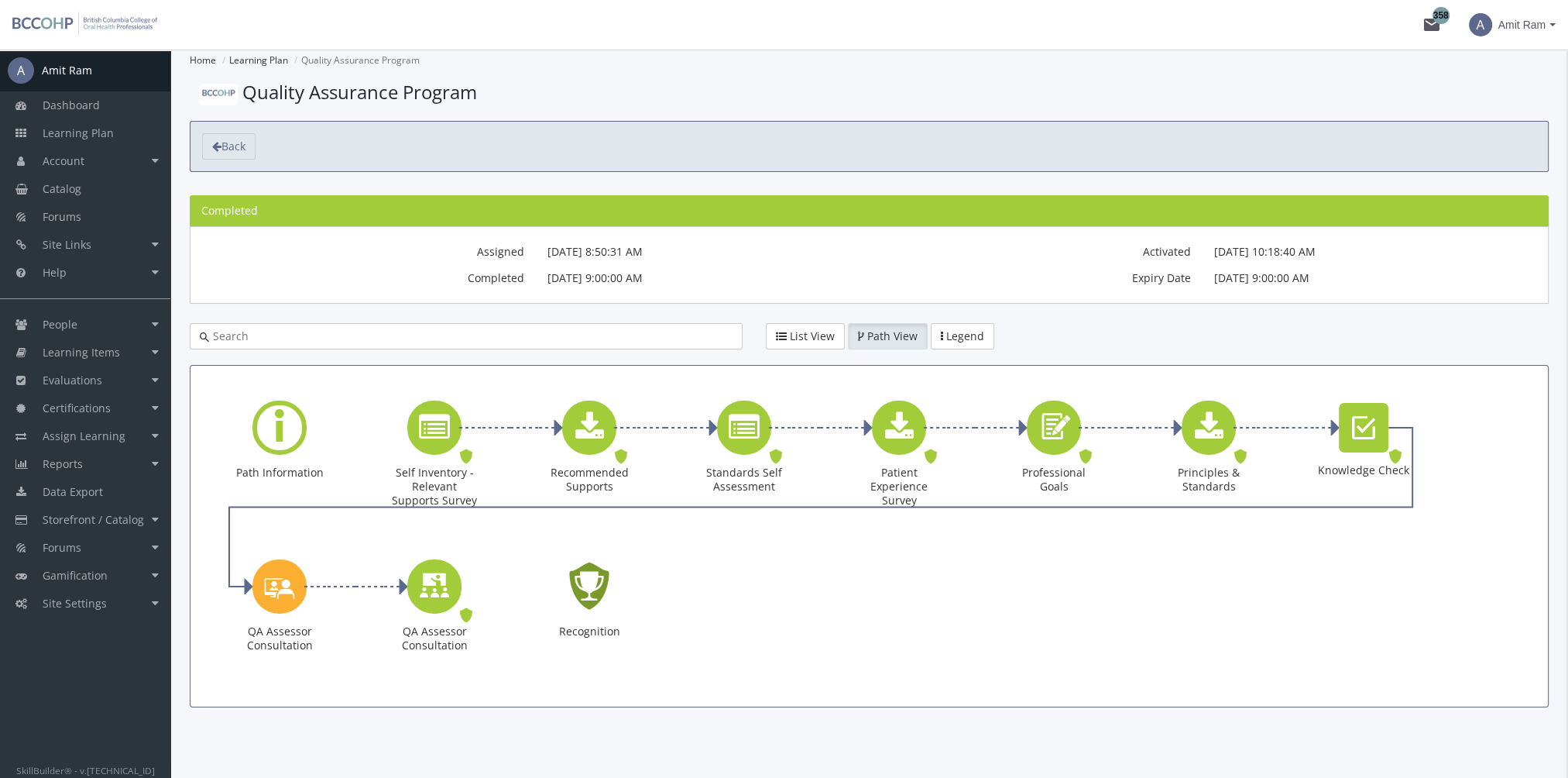
click at [592, 589] on icon "Recognition - Completed" at bounding box center [588, 586] width 49 height 70
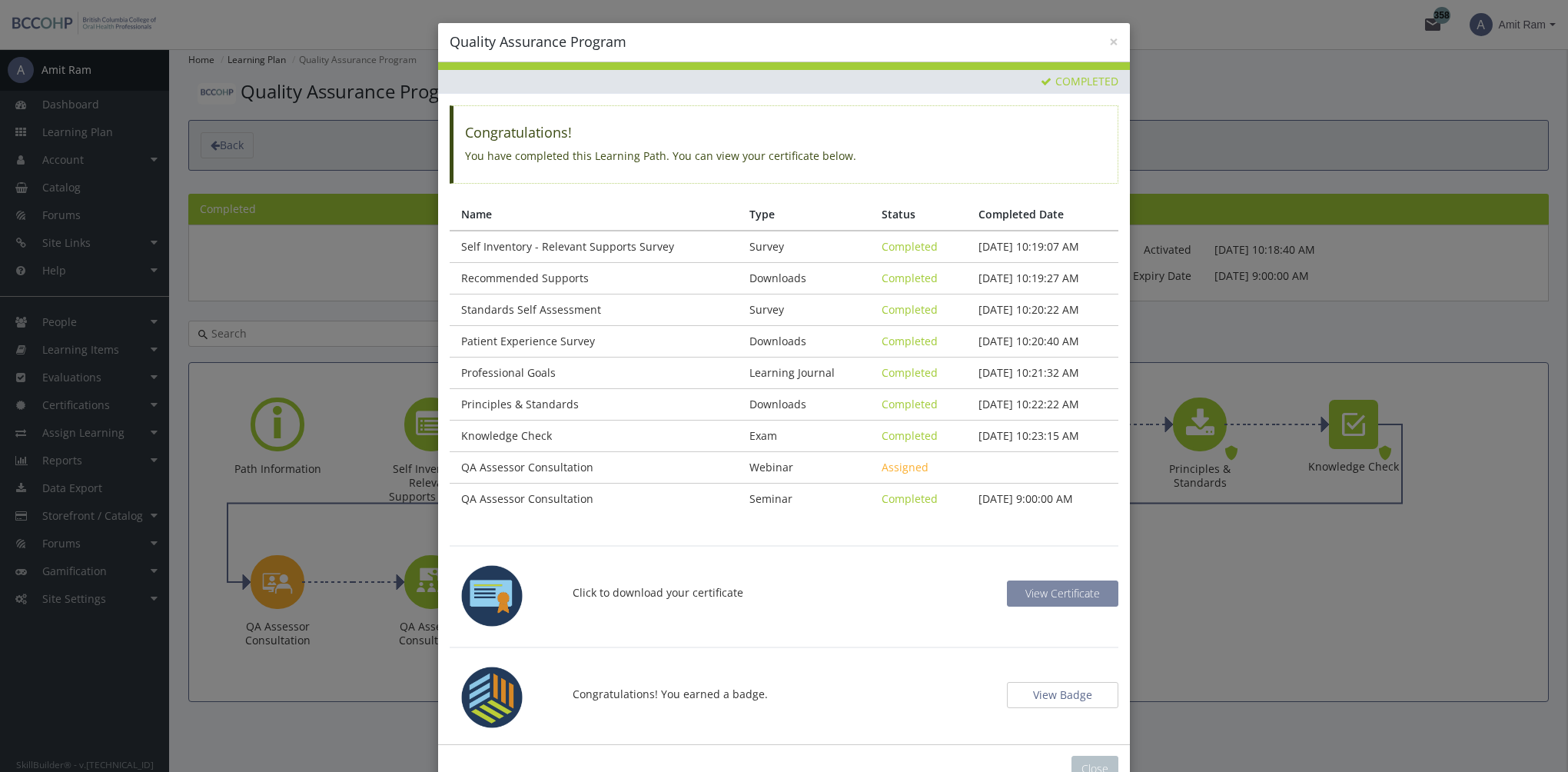
click at [1042, 588] on span "View Certificate" at bounding box center [1062, 593] width 75 height 15
click at [1072, 692] on button "View Badge" at bounding box center [1062, 695] width 111 height 26
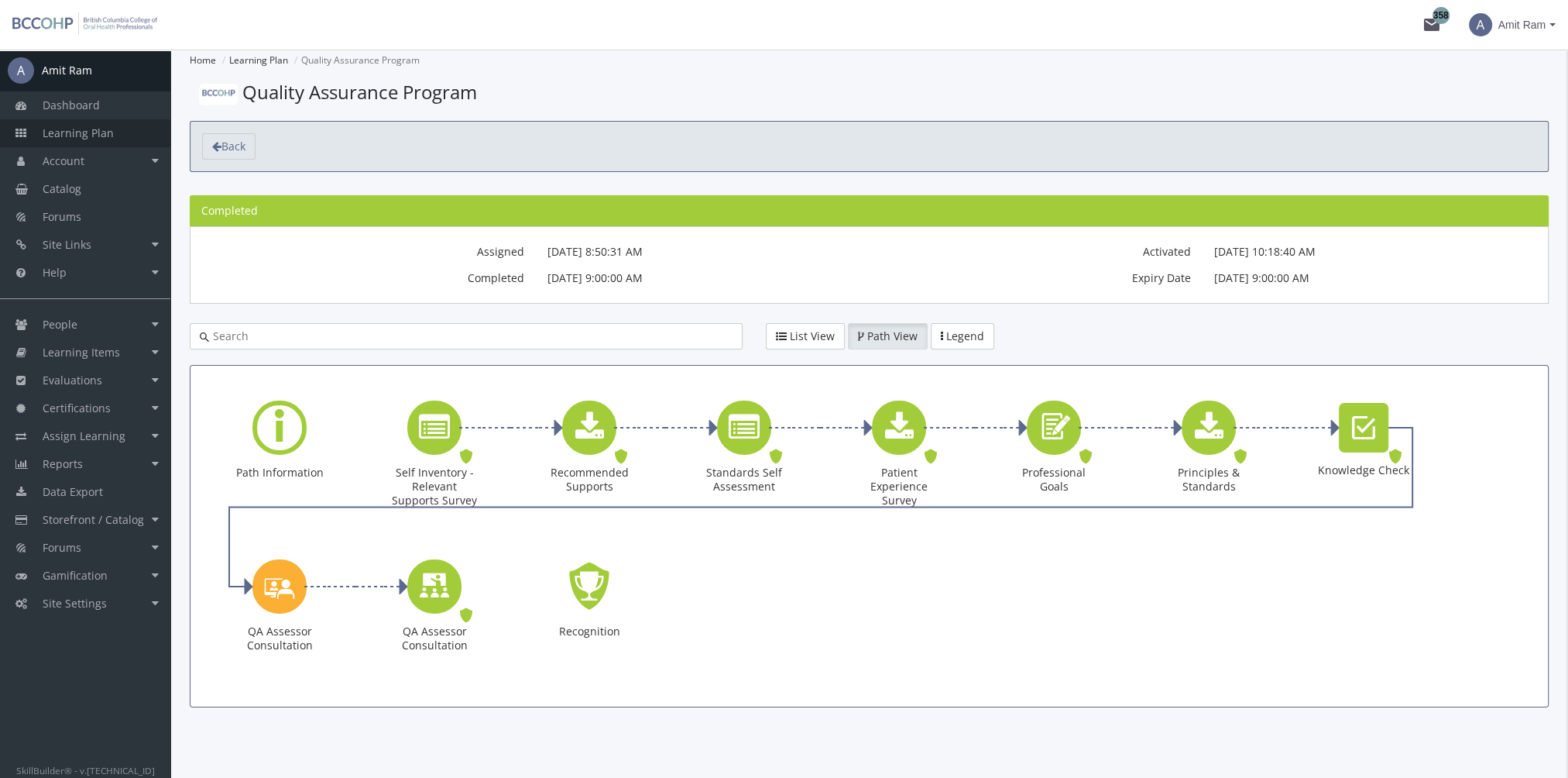
click at [120, 137] on link "Learning Plan" at bounding box center [85, 133] width 171 height 28
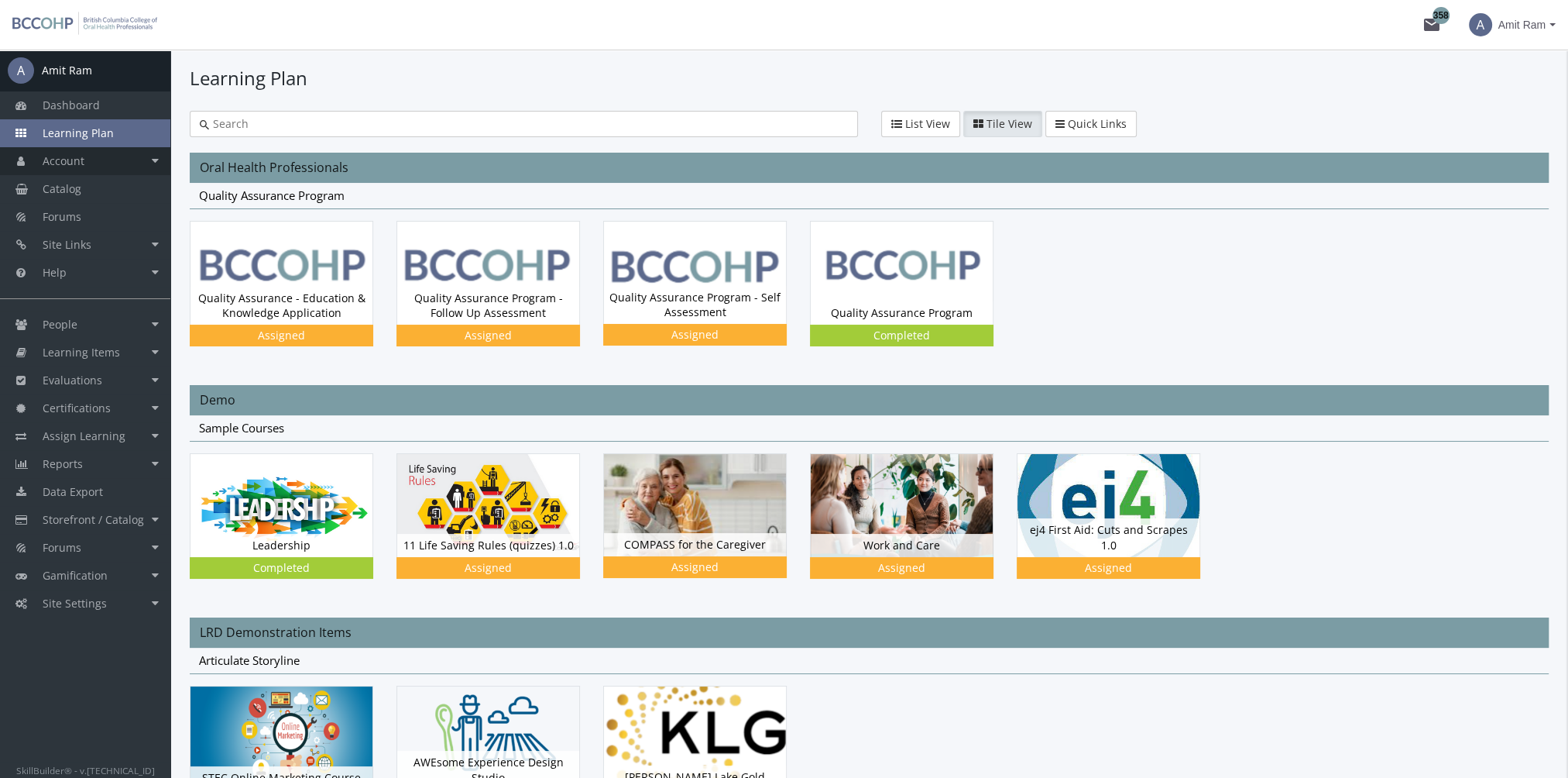
click at [109, 161] on link "Account" at bounding box center [85, 161] width 171 height 28
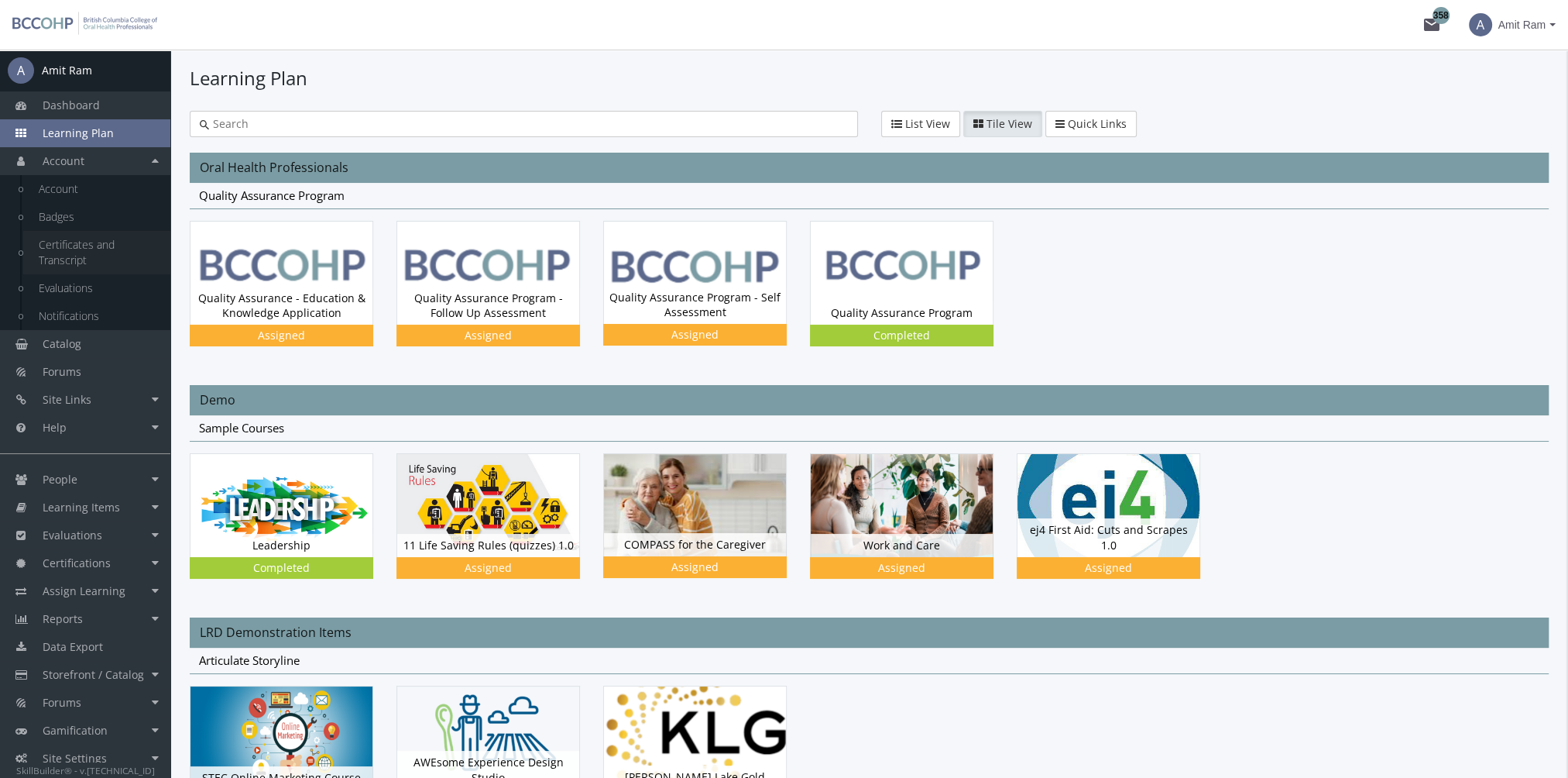
click at [98, 253] on link "Certificates and Transcript" at bounding box center [97, 252] width 147 height 43
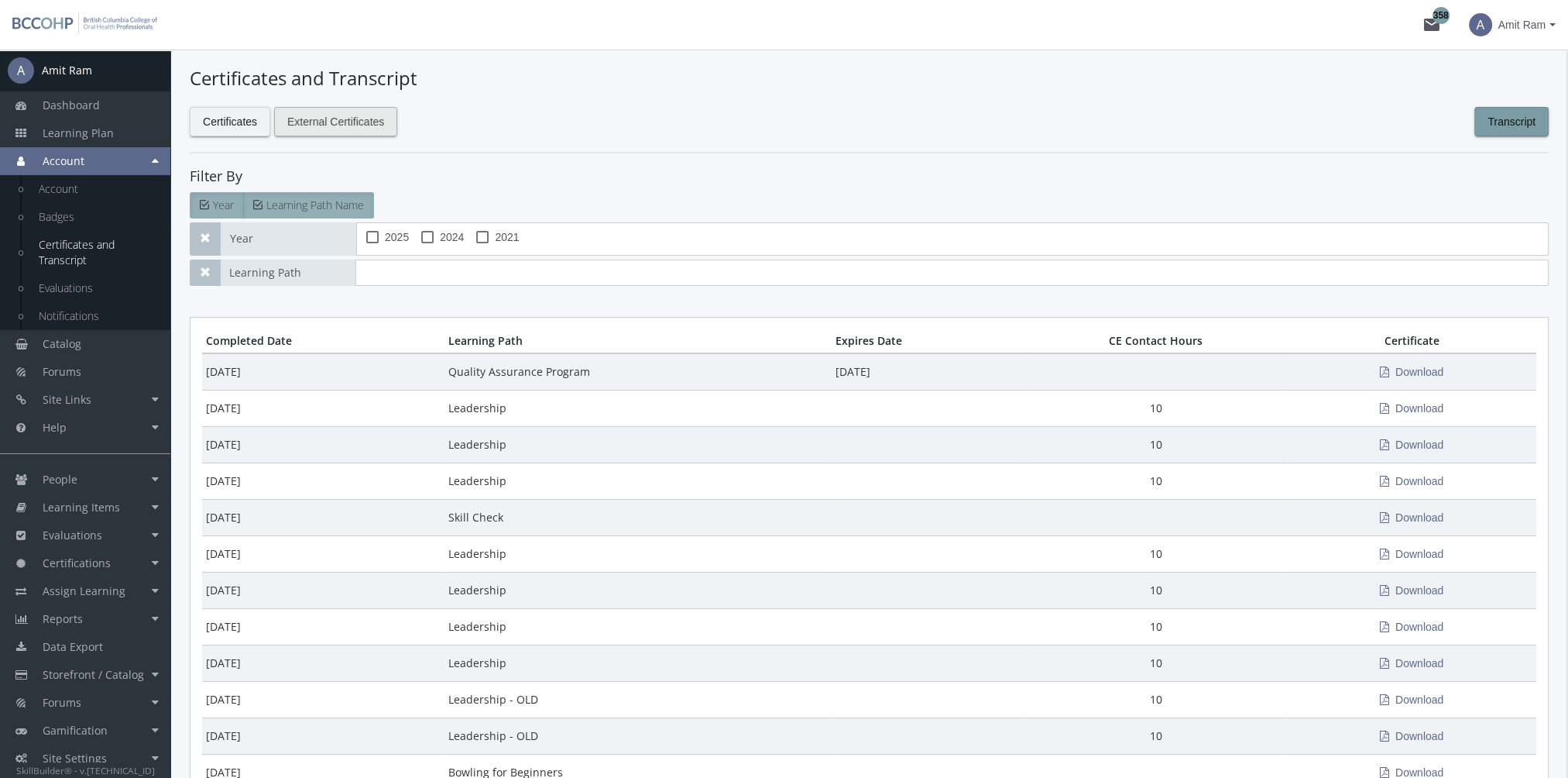
click at [302, 122] on span "External Certificates" at bounding box center [336, 122] width 97 height 28
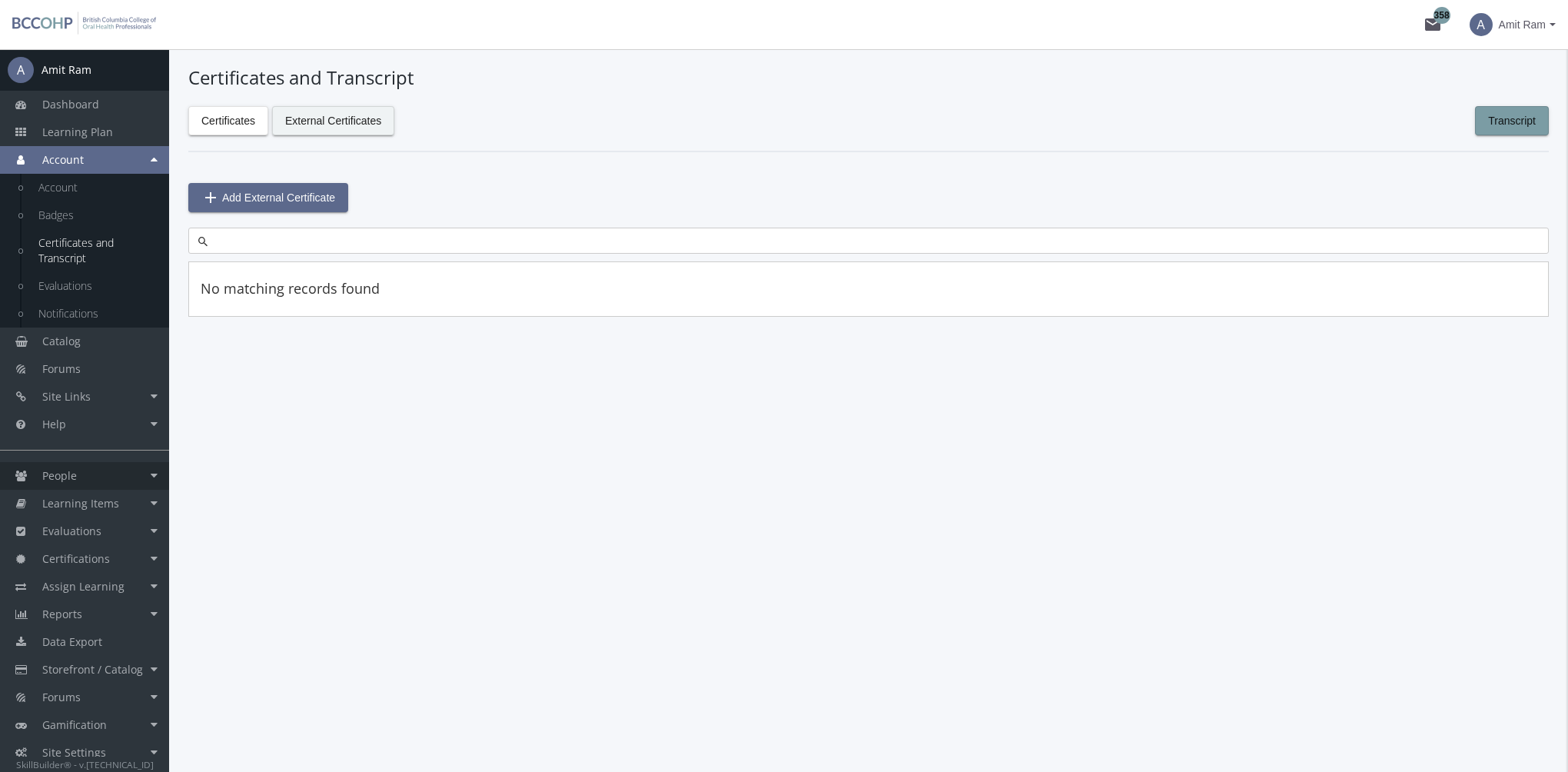
click at [109, 472] on link "People" at bounding box center [85, 476] width 169 height 28
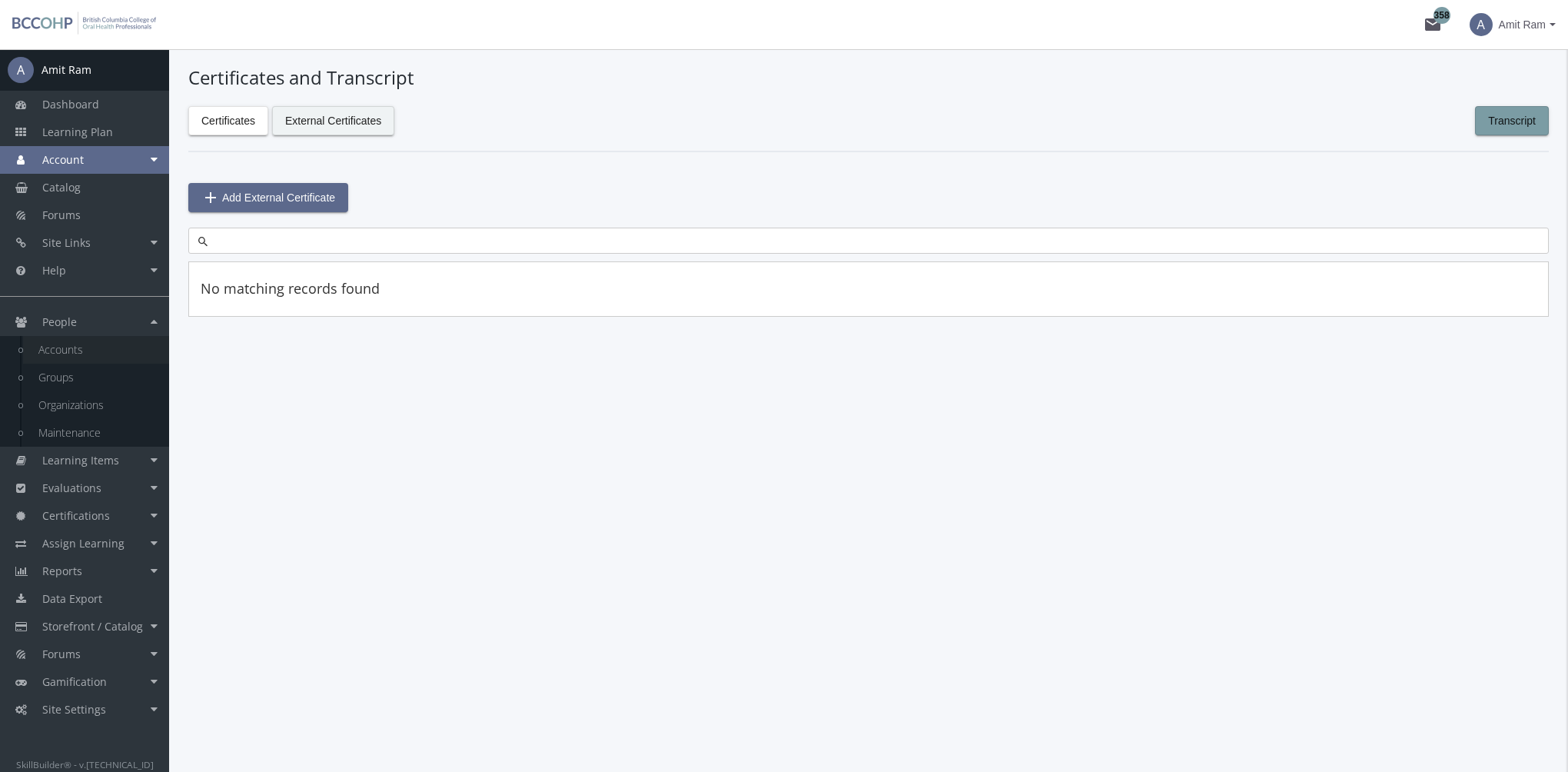
click at [76, 350] on link "Accounts" at bounding box center [96, 349] width 146 height 28
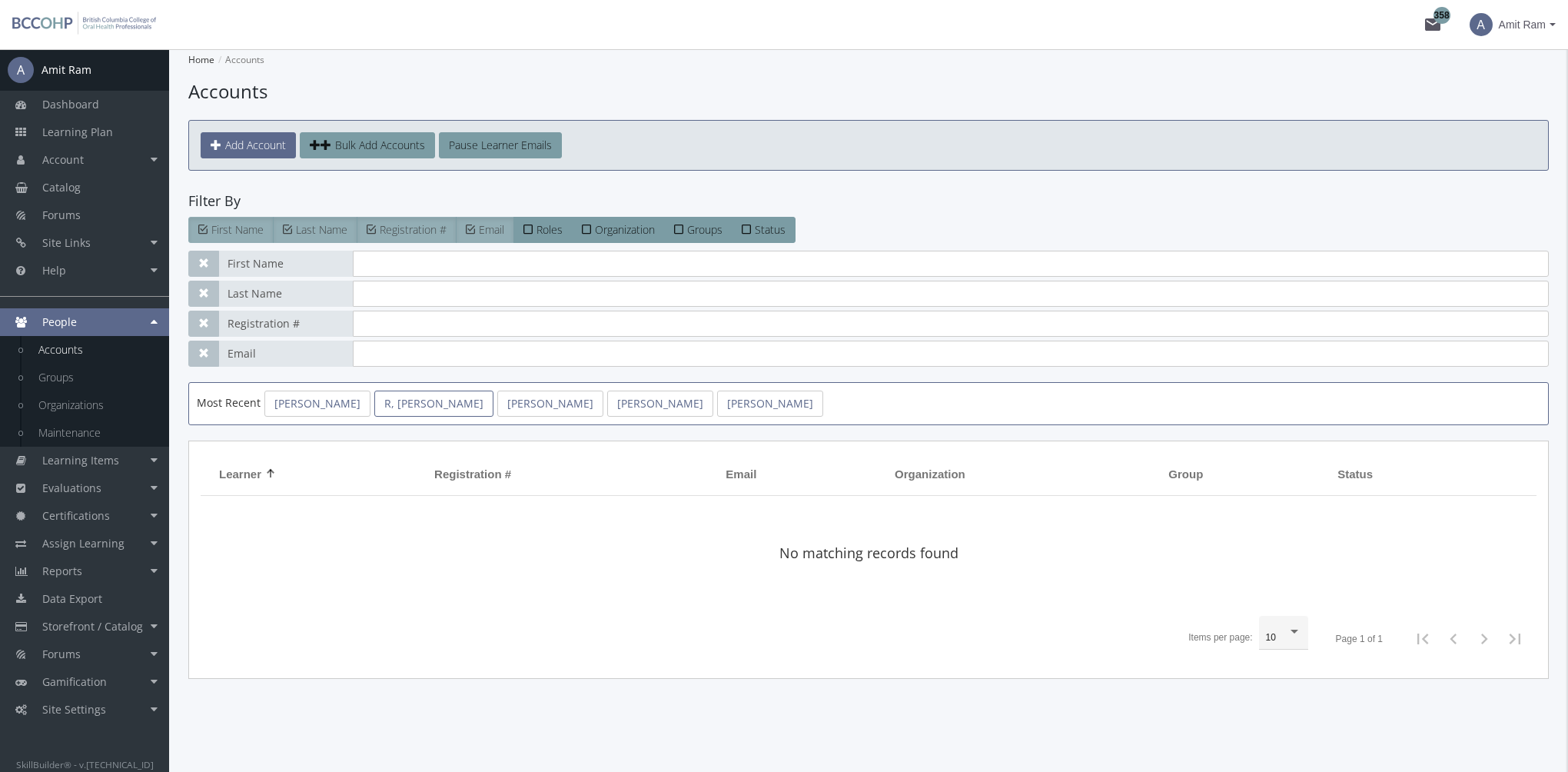
click at [416, 408] on link "R, [PERSON_NAME]" at bounding box center [433, 404] width 119 height 26
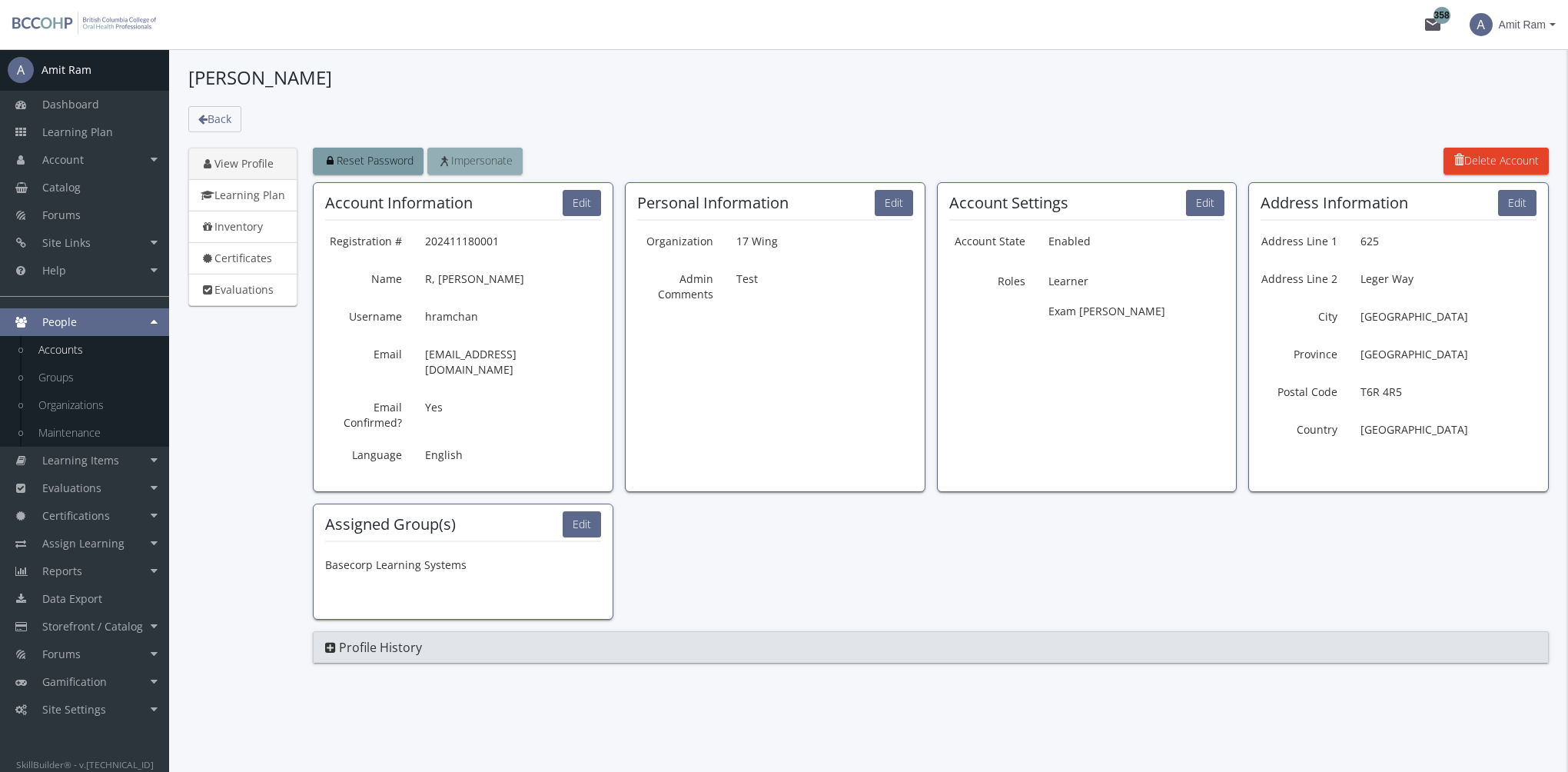
click at [480, 158] on span "Impersonate" at bounding box center [475, 160] width 75 height 15
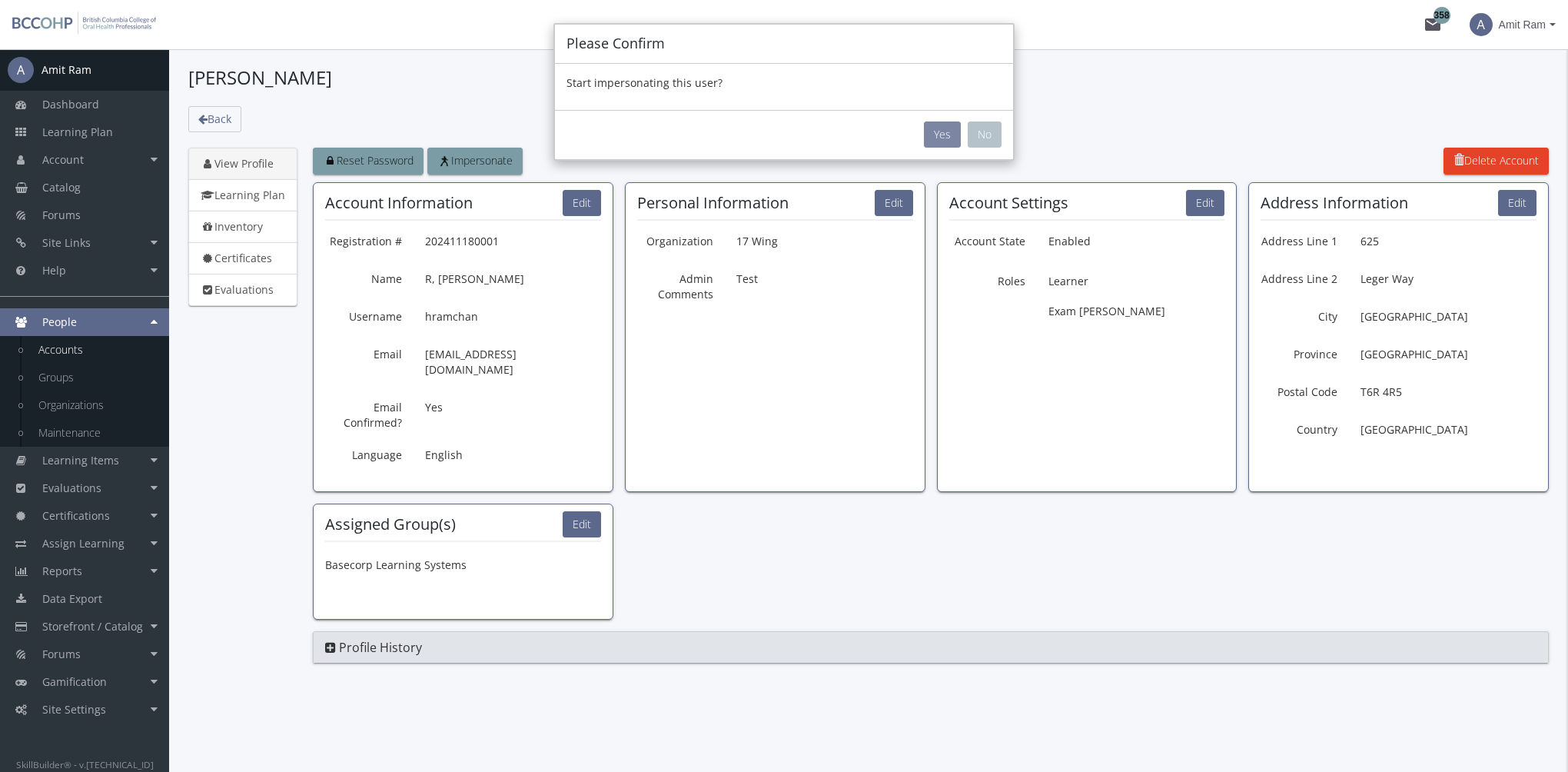
click at [933, 123] on button "Yes" at bounding box center [942, 134] width 37 height 26
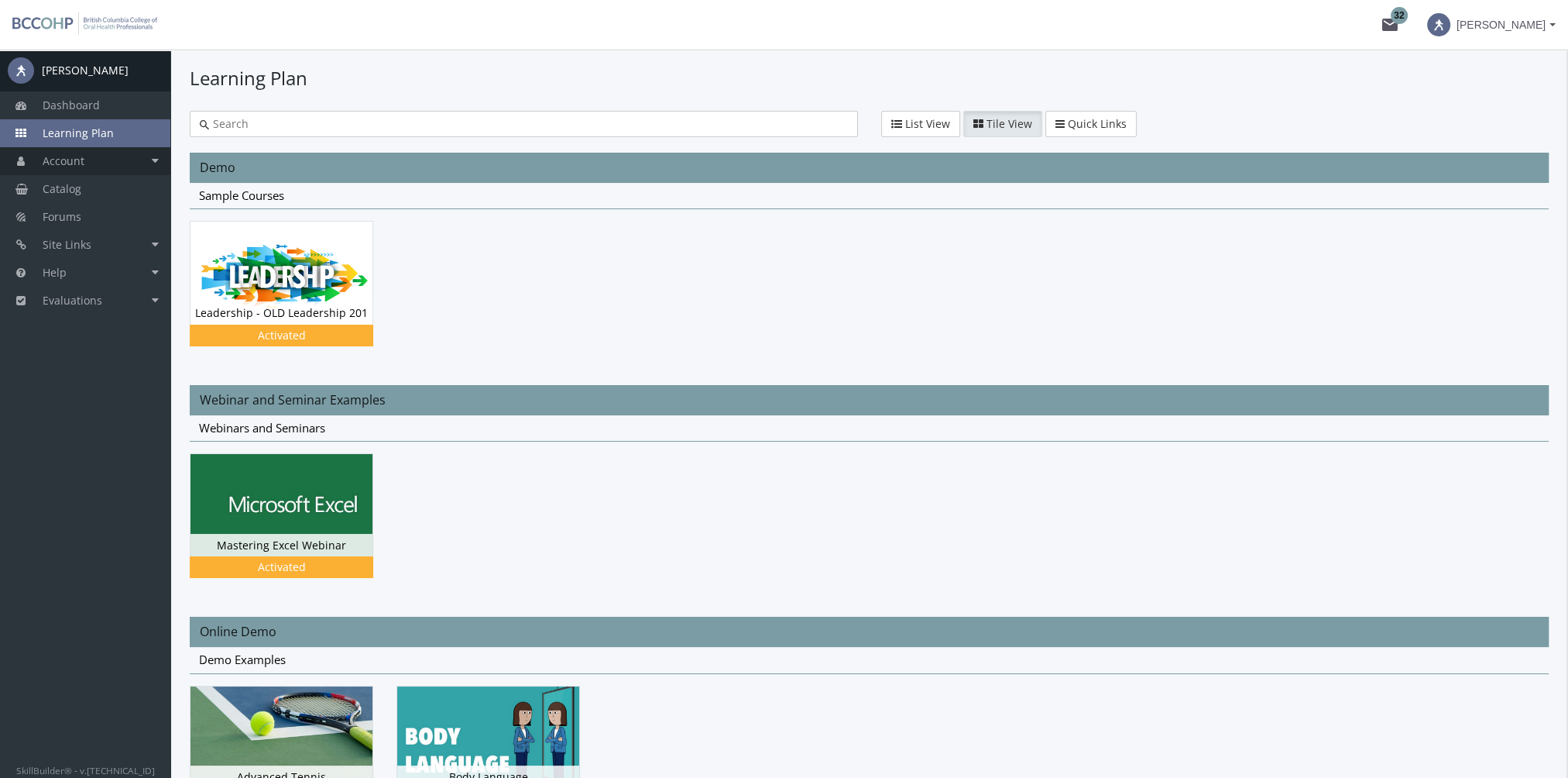
click at [123, 166] on link "Account" at bounding box center [85, 161] width 171 height 28
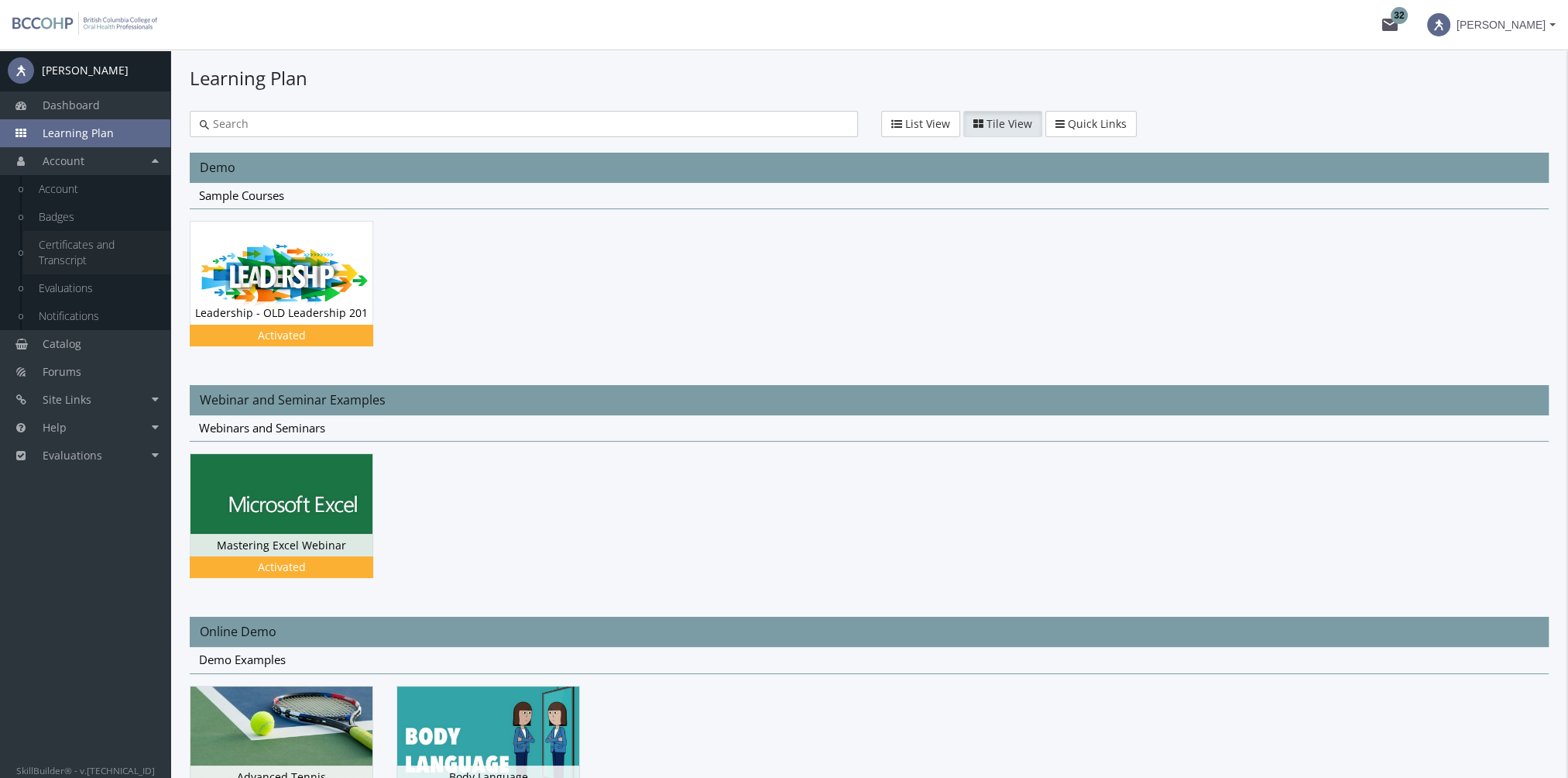
click at [87, 247] on link "Certificates and Transcript" at bounding box center [97, 252] width 147 height 43
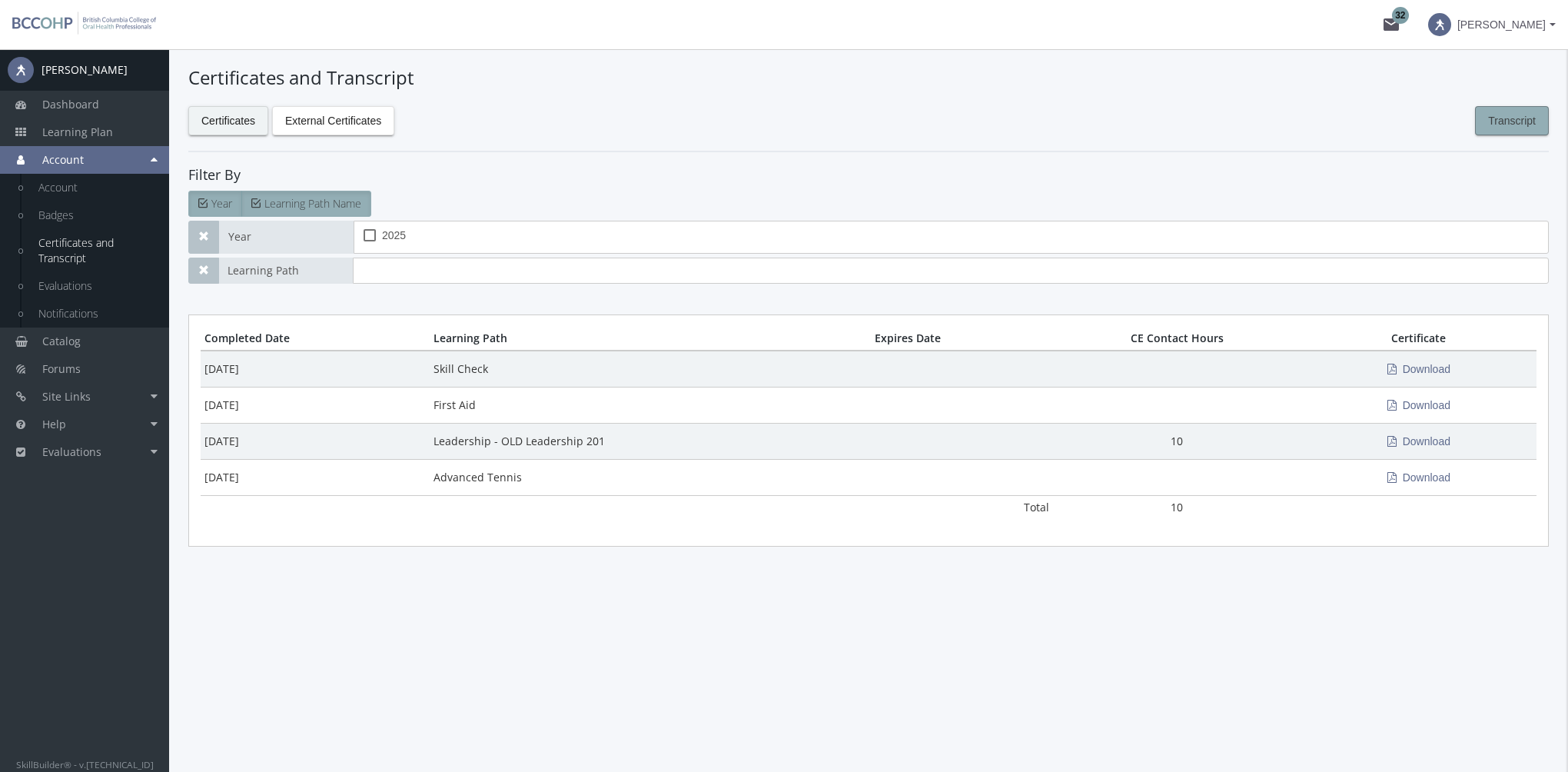
click at [1519, 117] on span "Transcript" at bounding box center [1511, 121] width 47 height 28
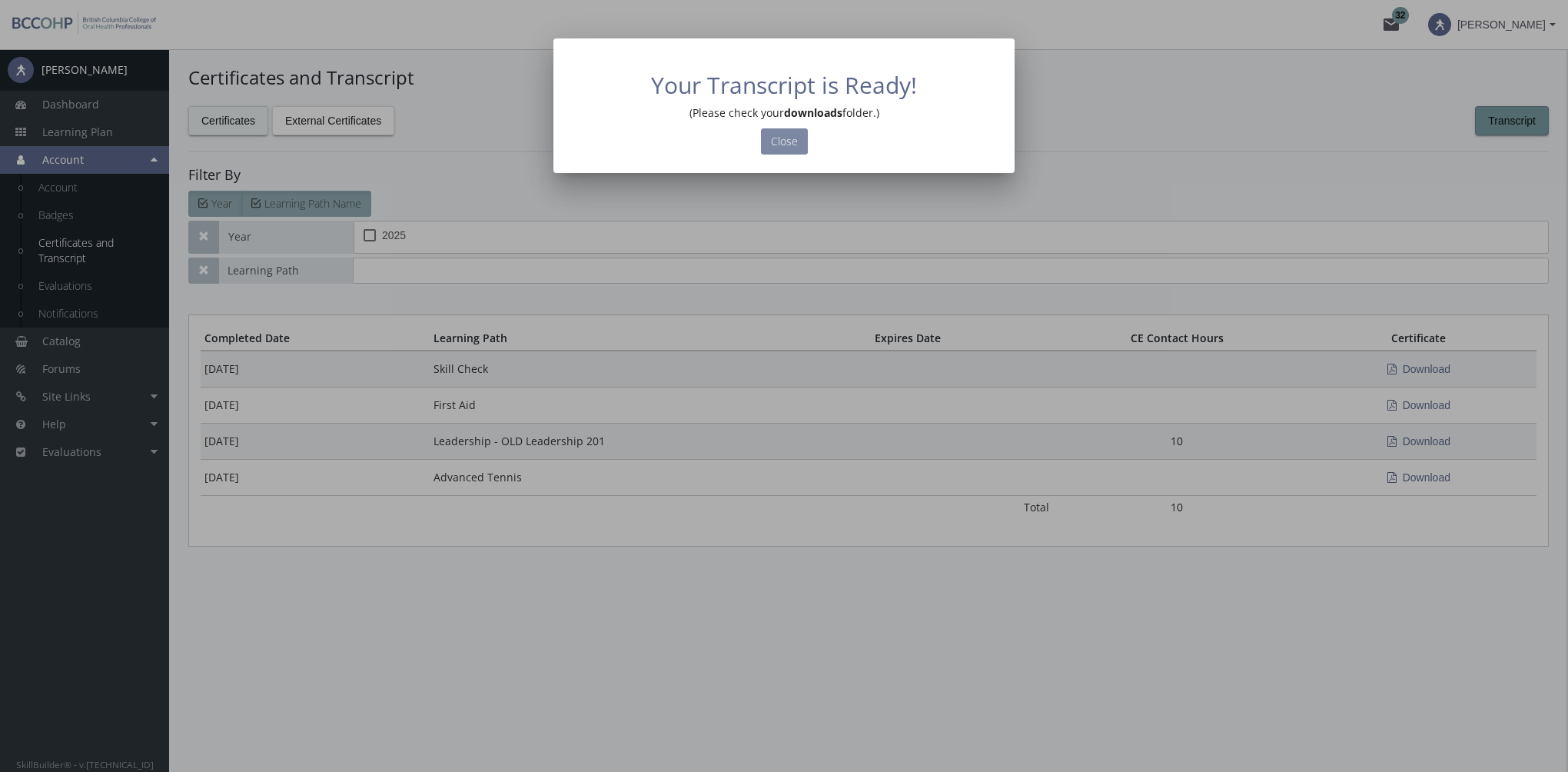
drag, startPoint x: 778, startPoint y: 144, endPoint x: 735, endPoint y: 141, distance: 43.1
click at [778, 143] on button "Close" at bounding box center [784, 141] width 47 height 26
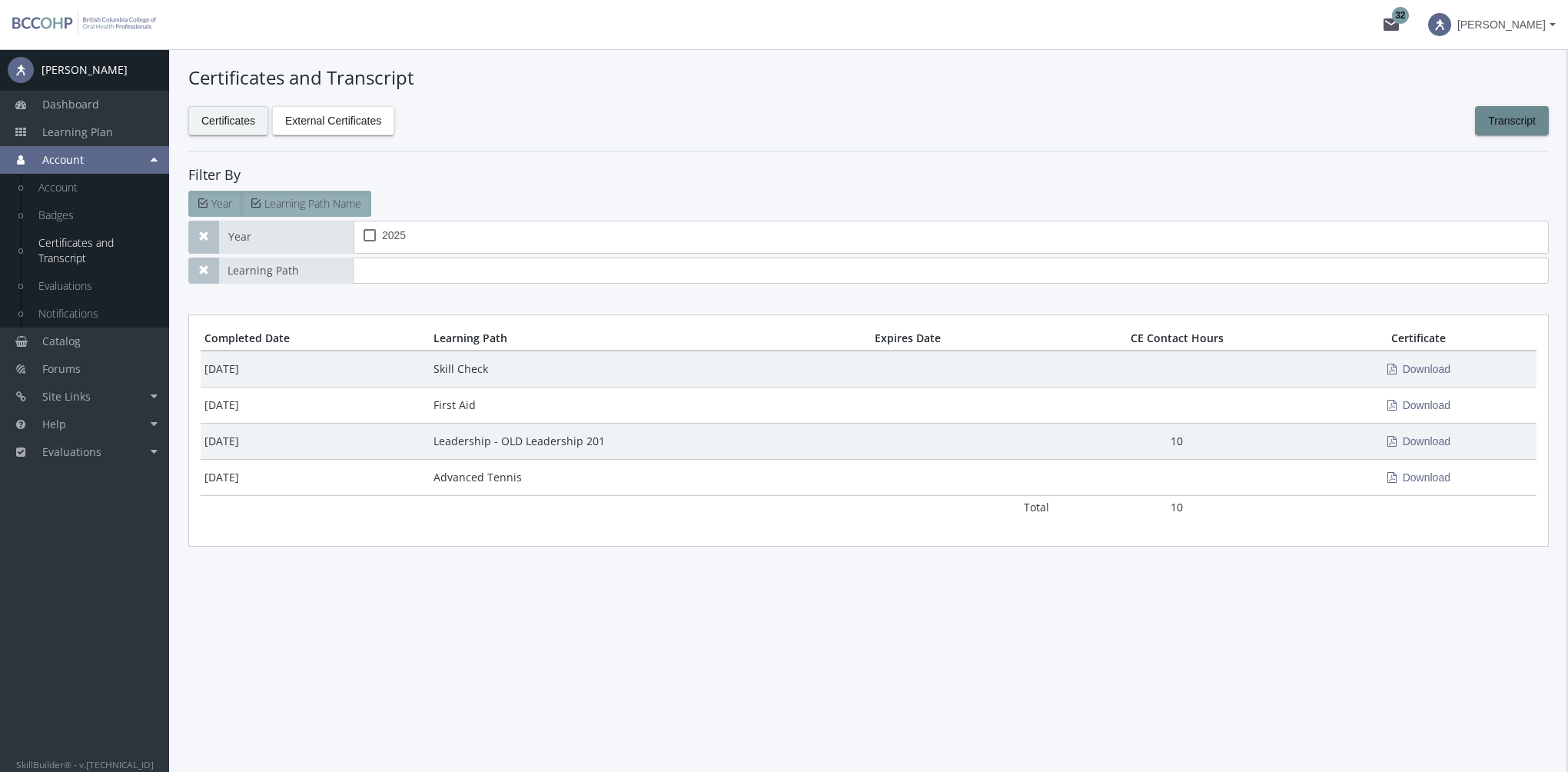
click at [1451, 28] on span at bounding box center [1440, 25] width 23 height 23
click at [1472, 102] on link "End Impersonation" at bounding box center [1462, 103] width 200 height 17
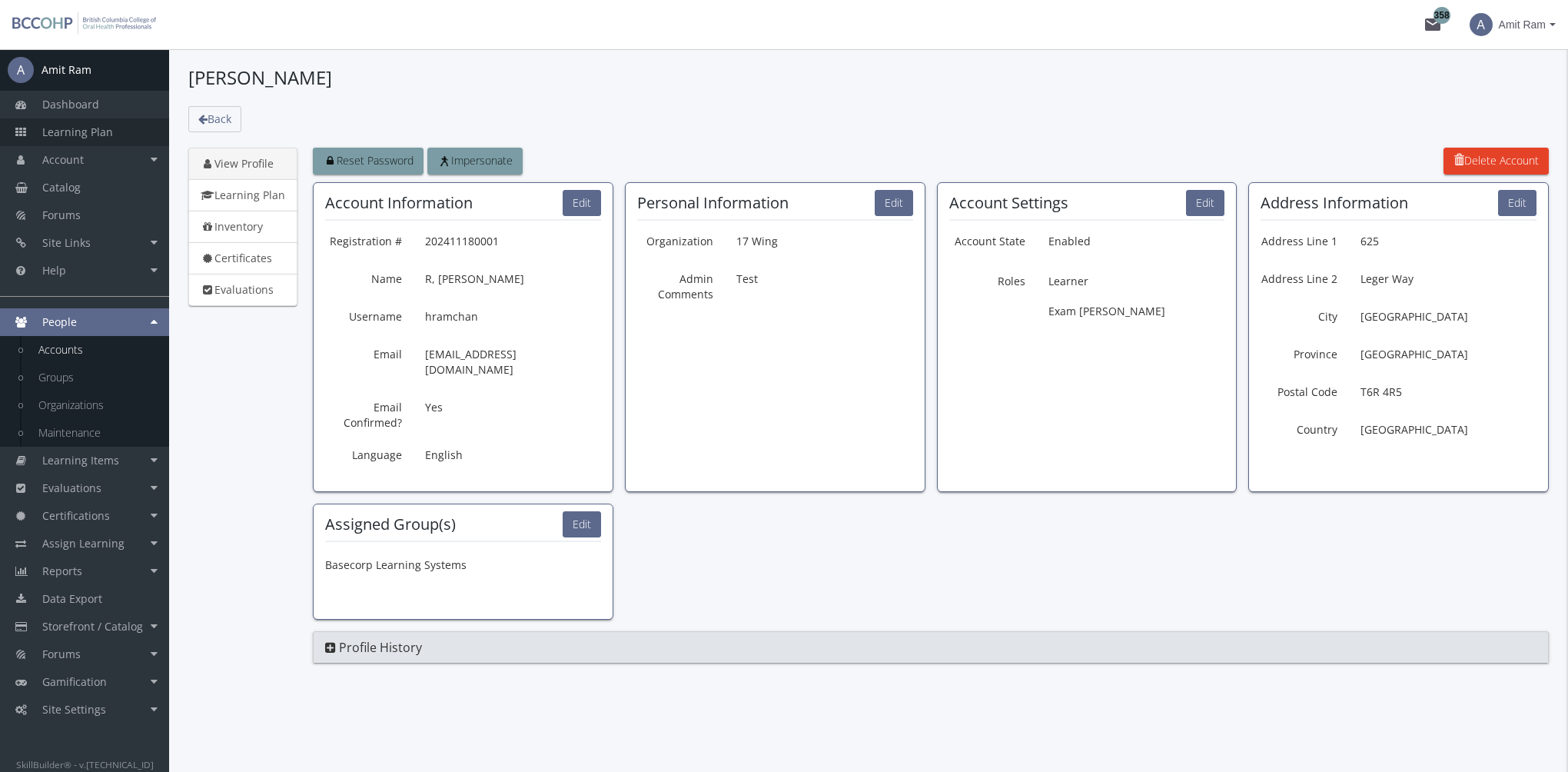
click at [121, 127] on link "Learning Plan" at bounding box center [85, 132] width 169 height 28
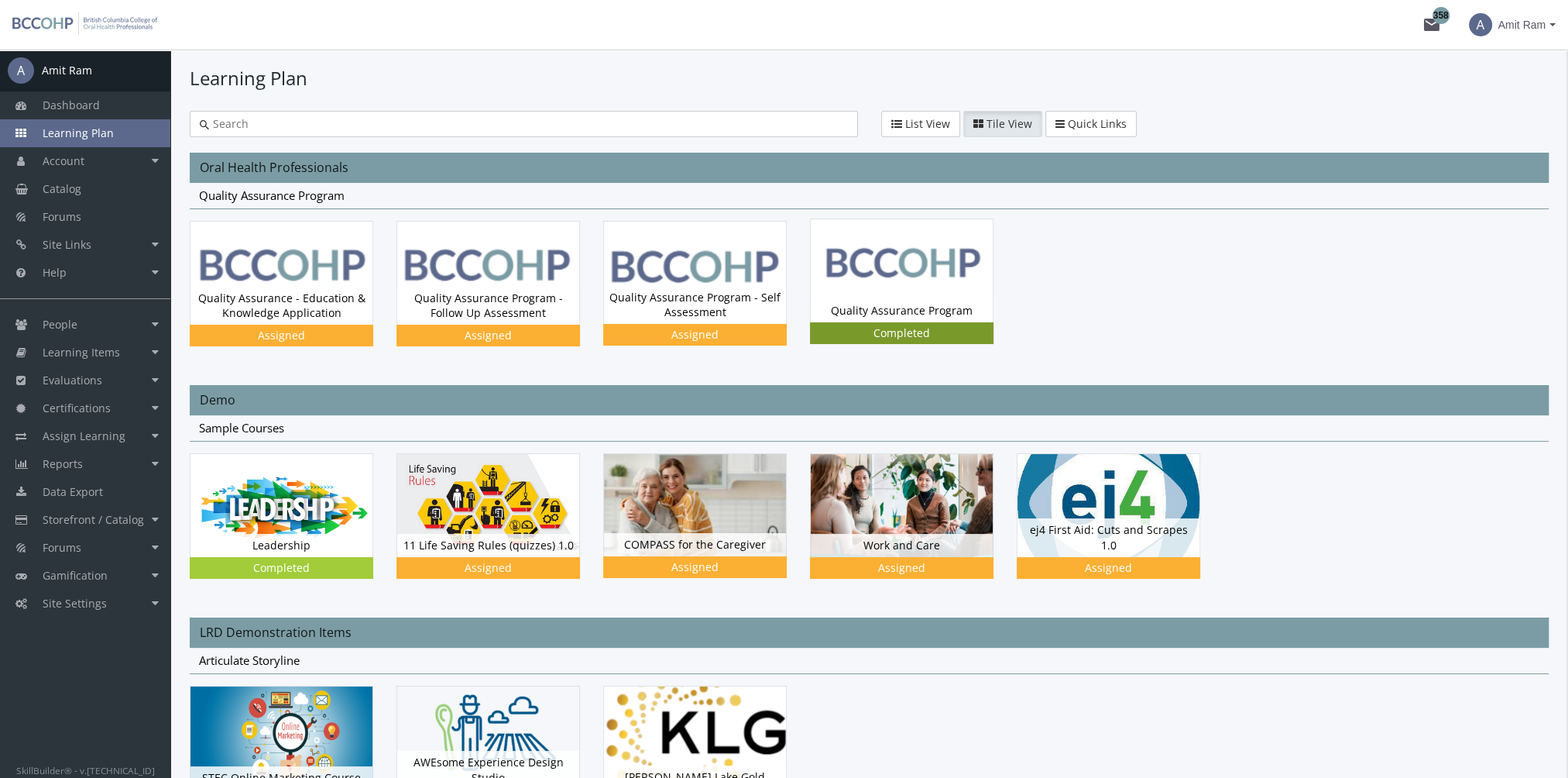
click at [879, 301] on div "Quality Assurance Program Status Completed" at bounding box center [901, 311] width 182 height 23
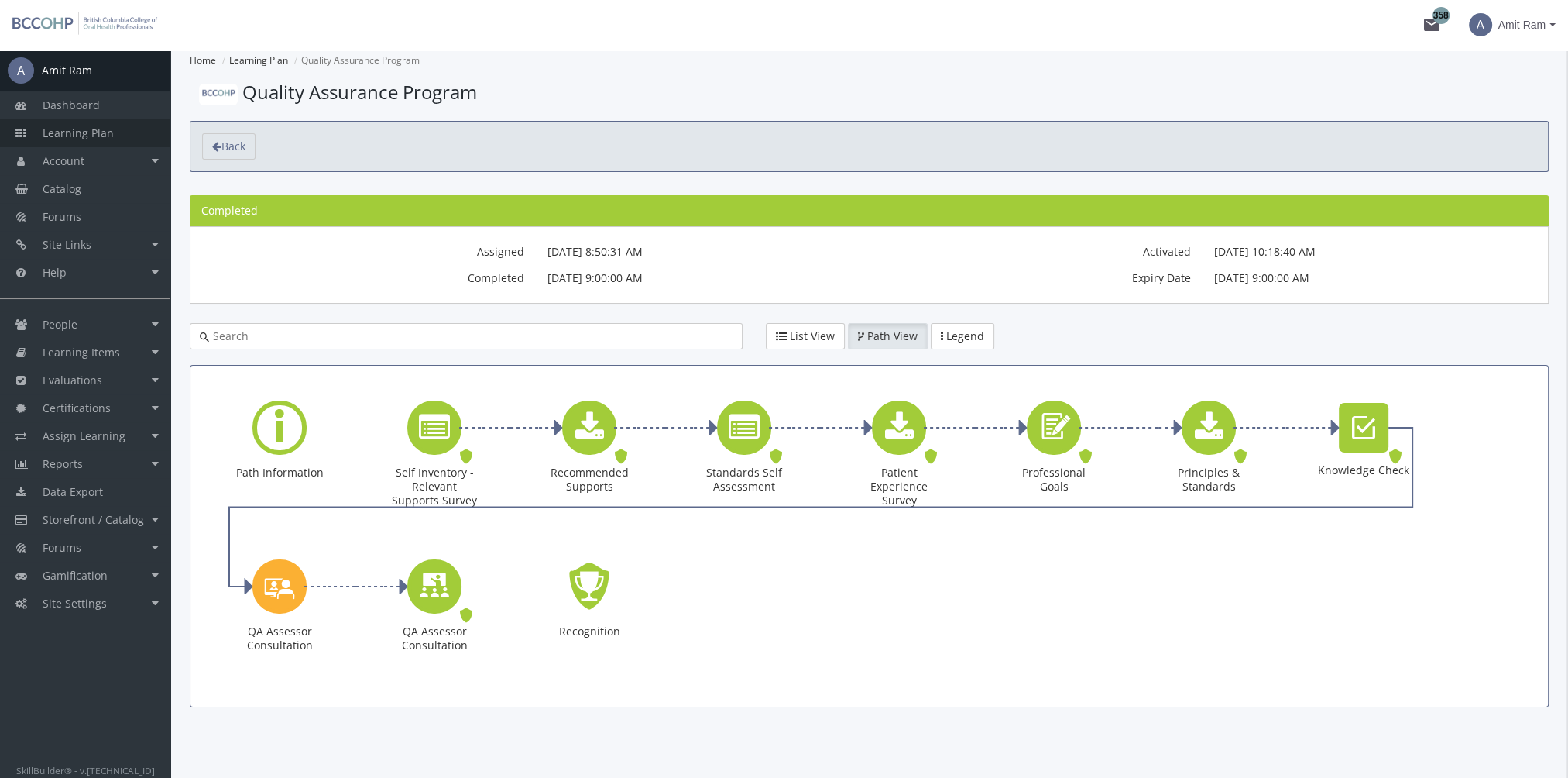
click at [102, 135] on span "Learning Plan" at bounding box center [77, 132] width 71 height 15
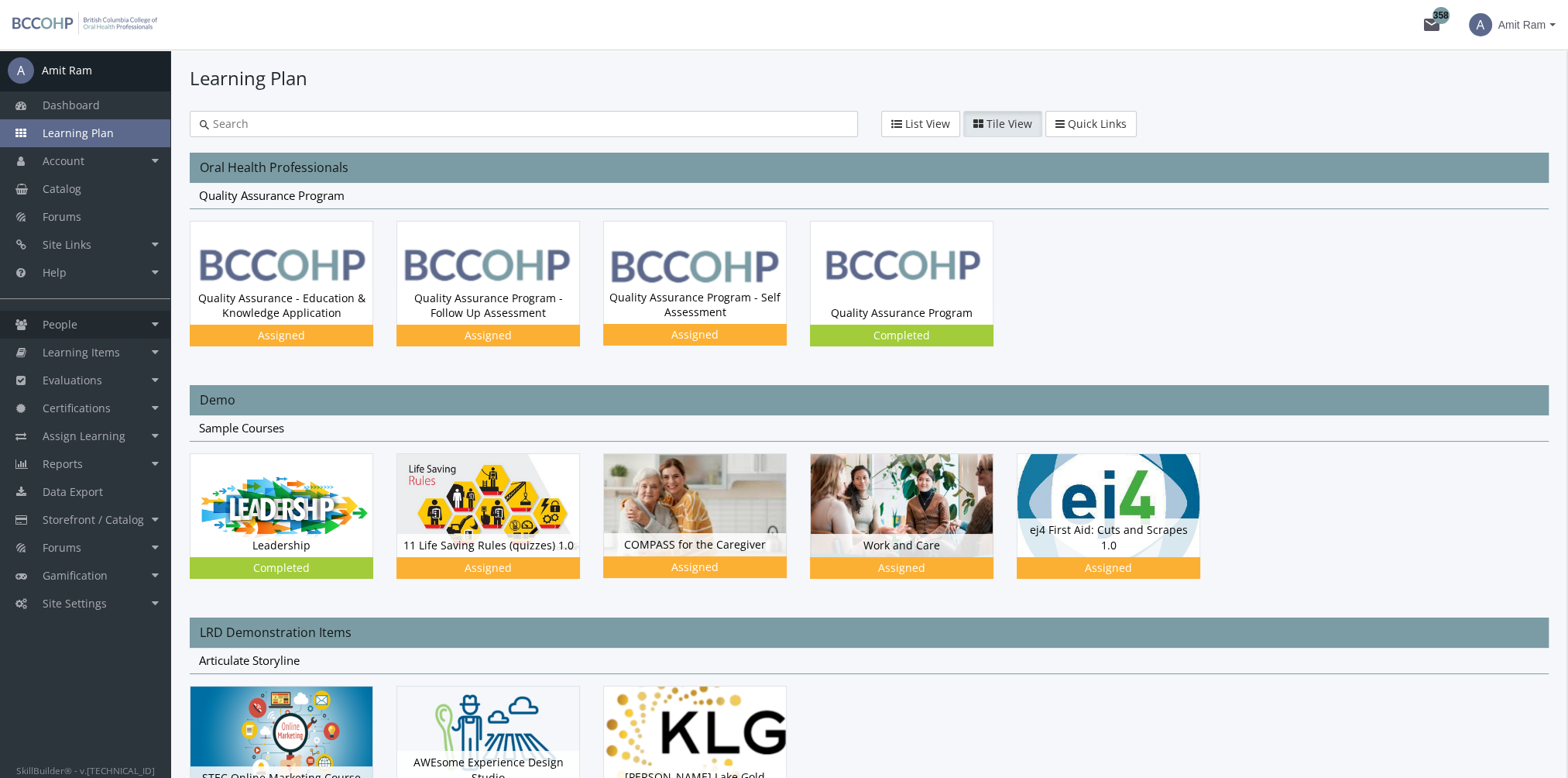
click at [102, 321] on link "People" at bounding box center [85, 325] width 171 height 28
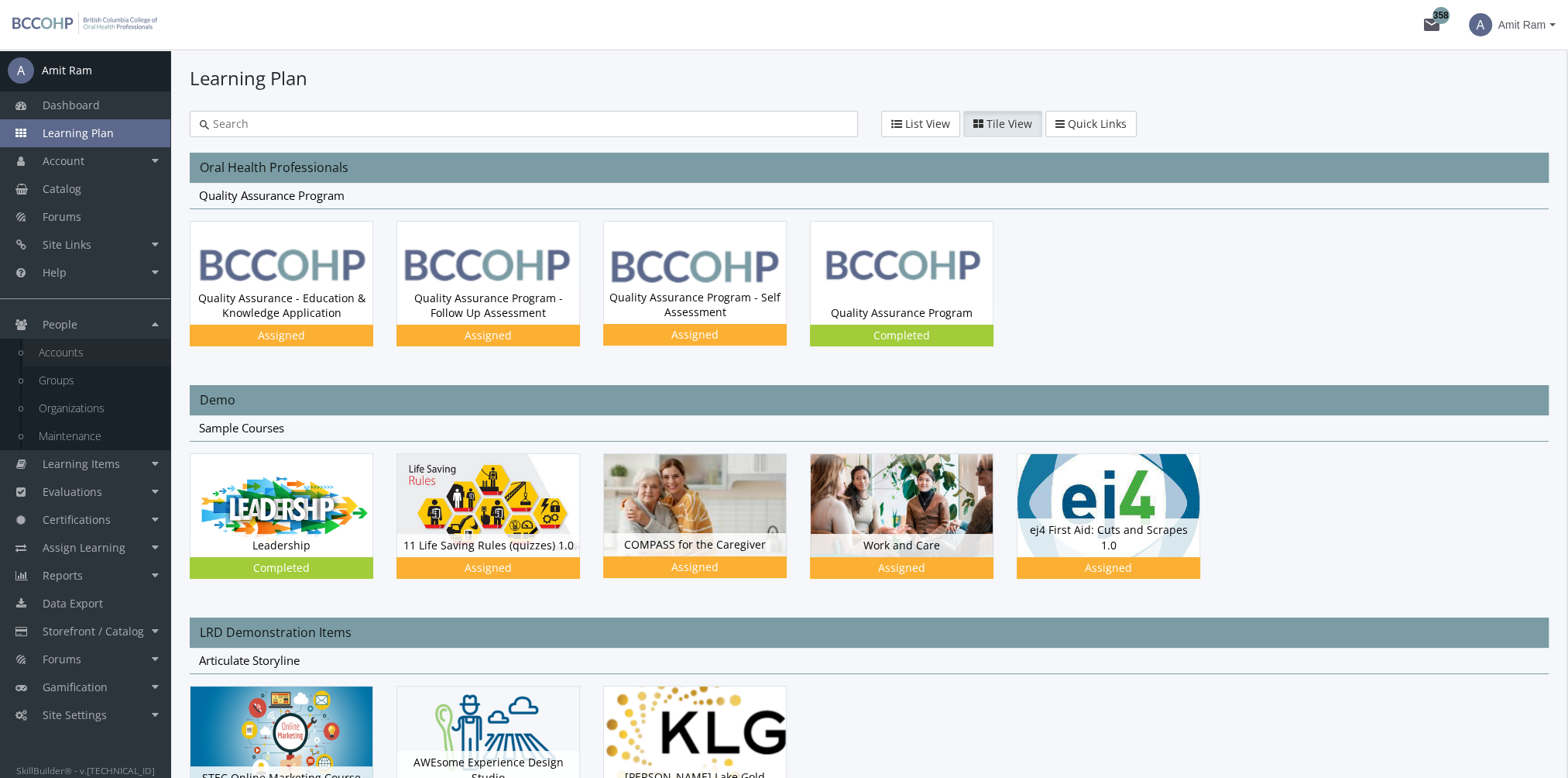
click at [99, 352] on link "Accounts" at bounding box center [97, 352] width 147 height 28
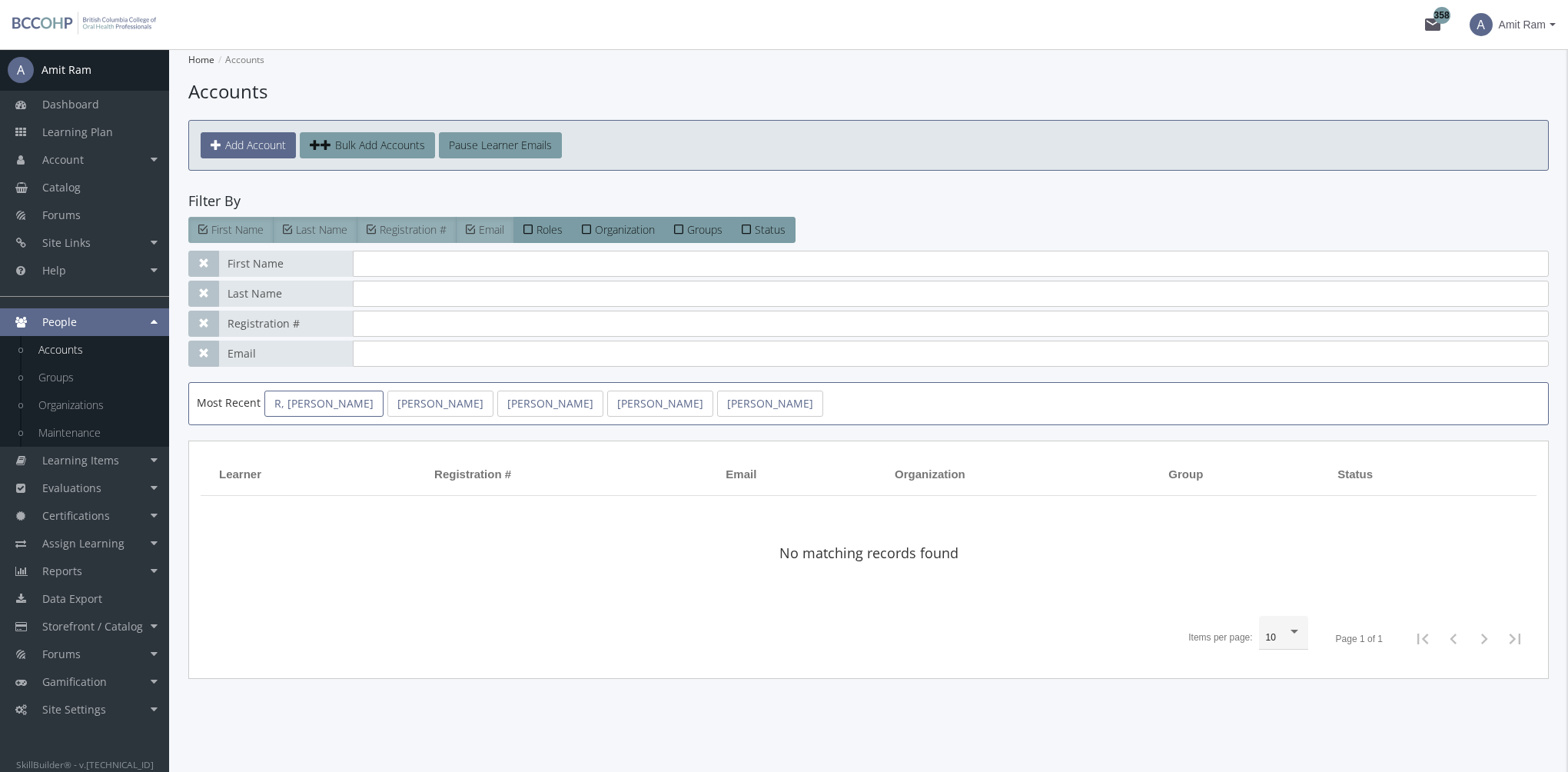
click at [308, 404] on link "R, [PERSON_NAME]" at bounding box center [323, 404] width 119 height 26
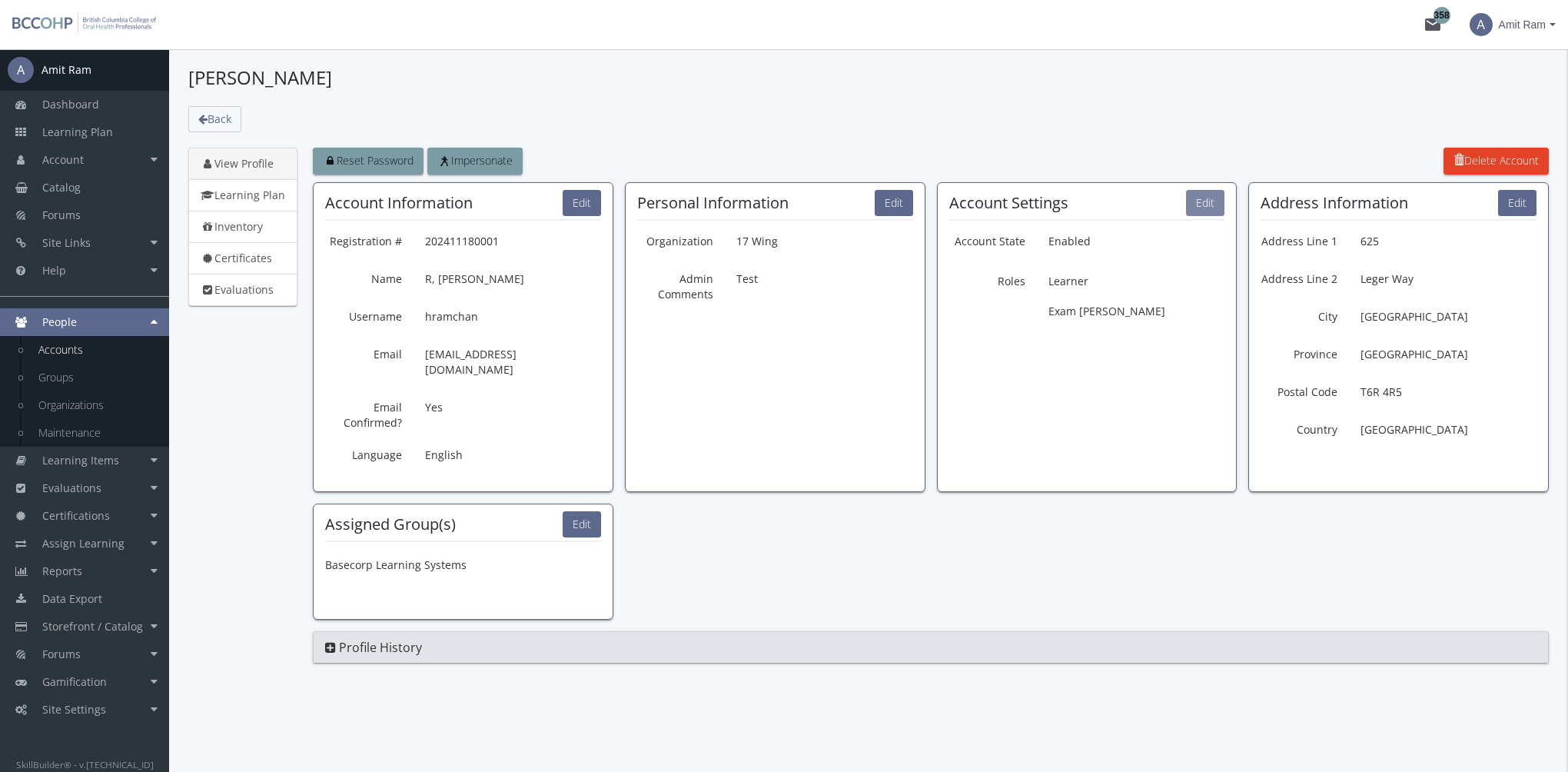
click at [1206, 215] on button "Edit" at bounding box center [1205, 203] width 38 height 26
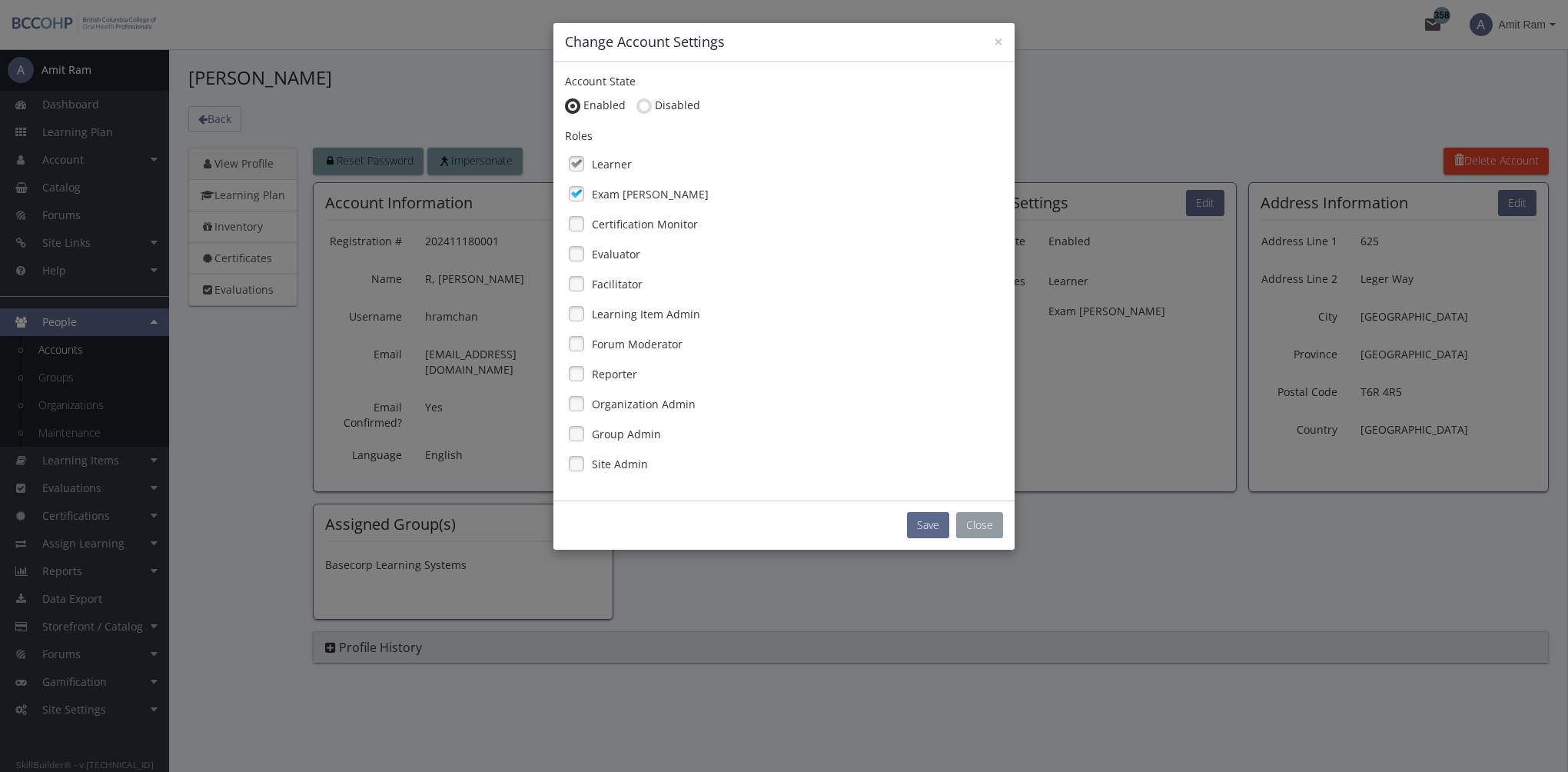
click at [974, 524] on button "Close" at bounding box center [979, 525] width 47 height 26
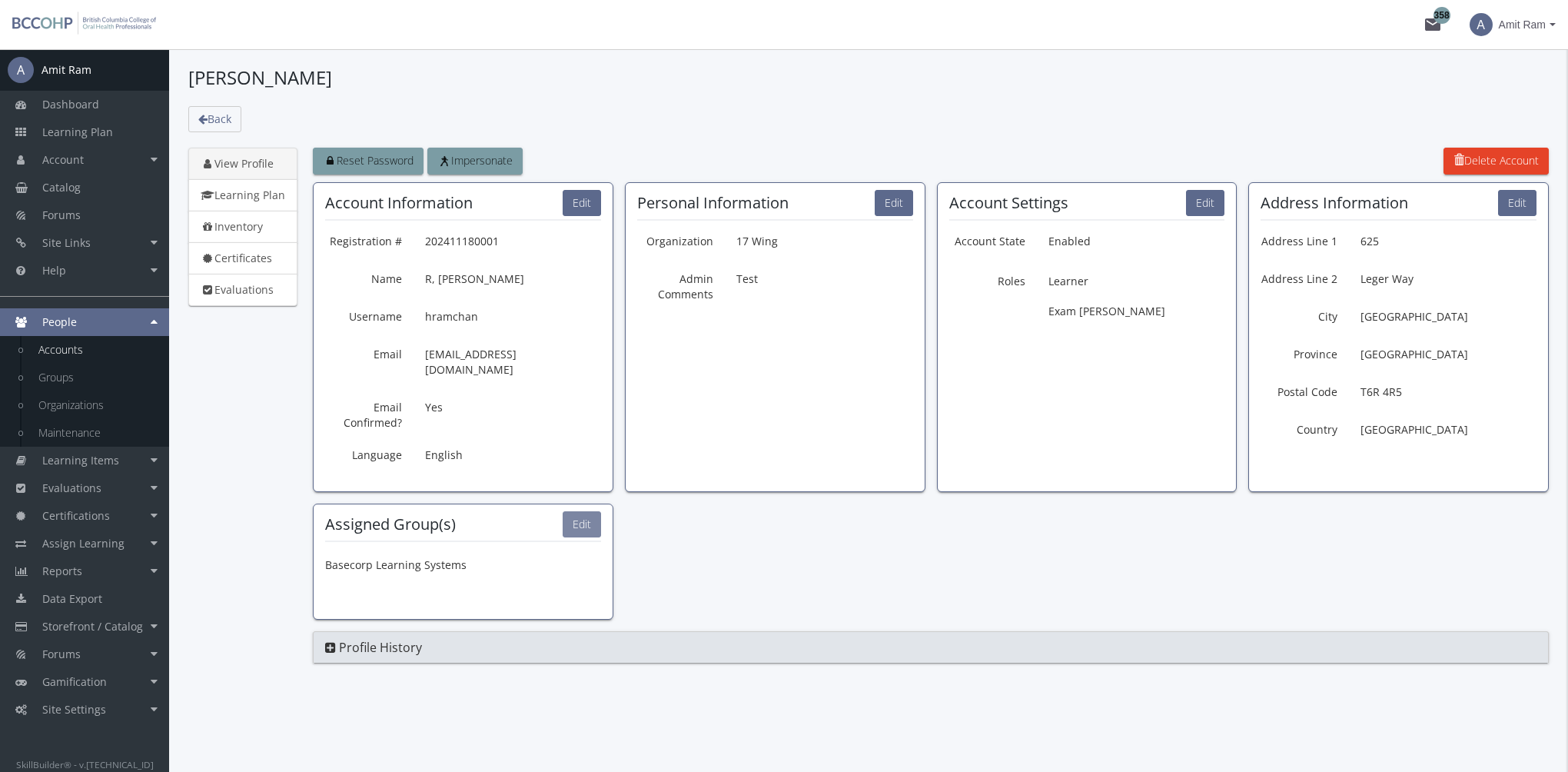
click at [571, 511] on button "Edit" at bounding box center [581, 524] width 38 height 26
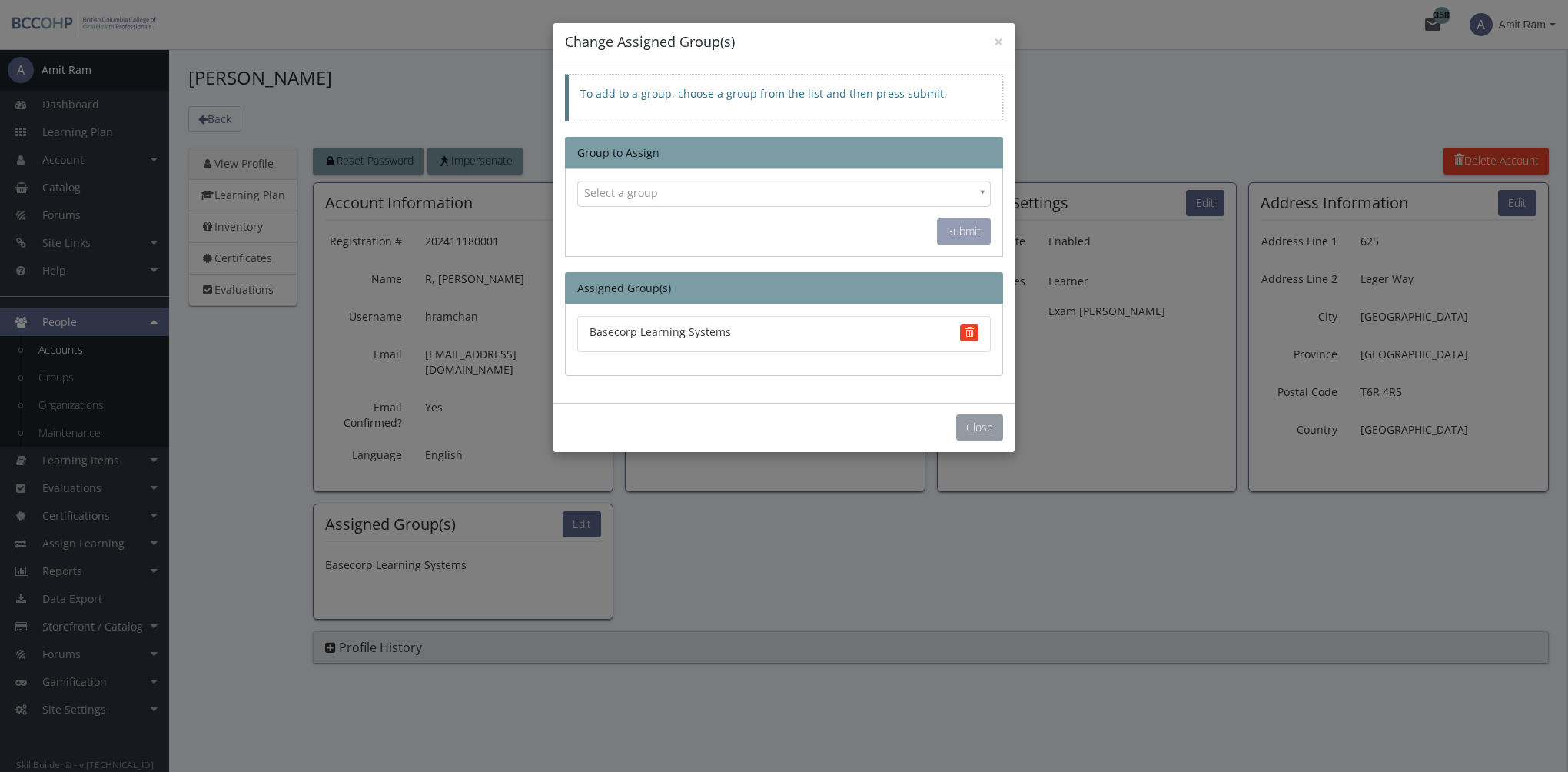
click at [982, 423] on button "Close" at bounding box center [979, 427] width 47 height 26
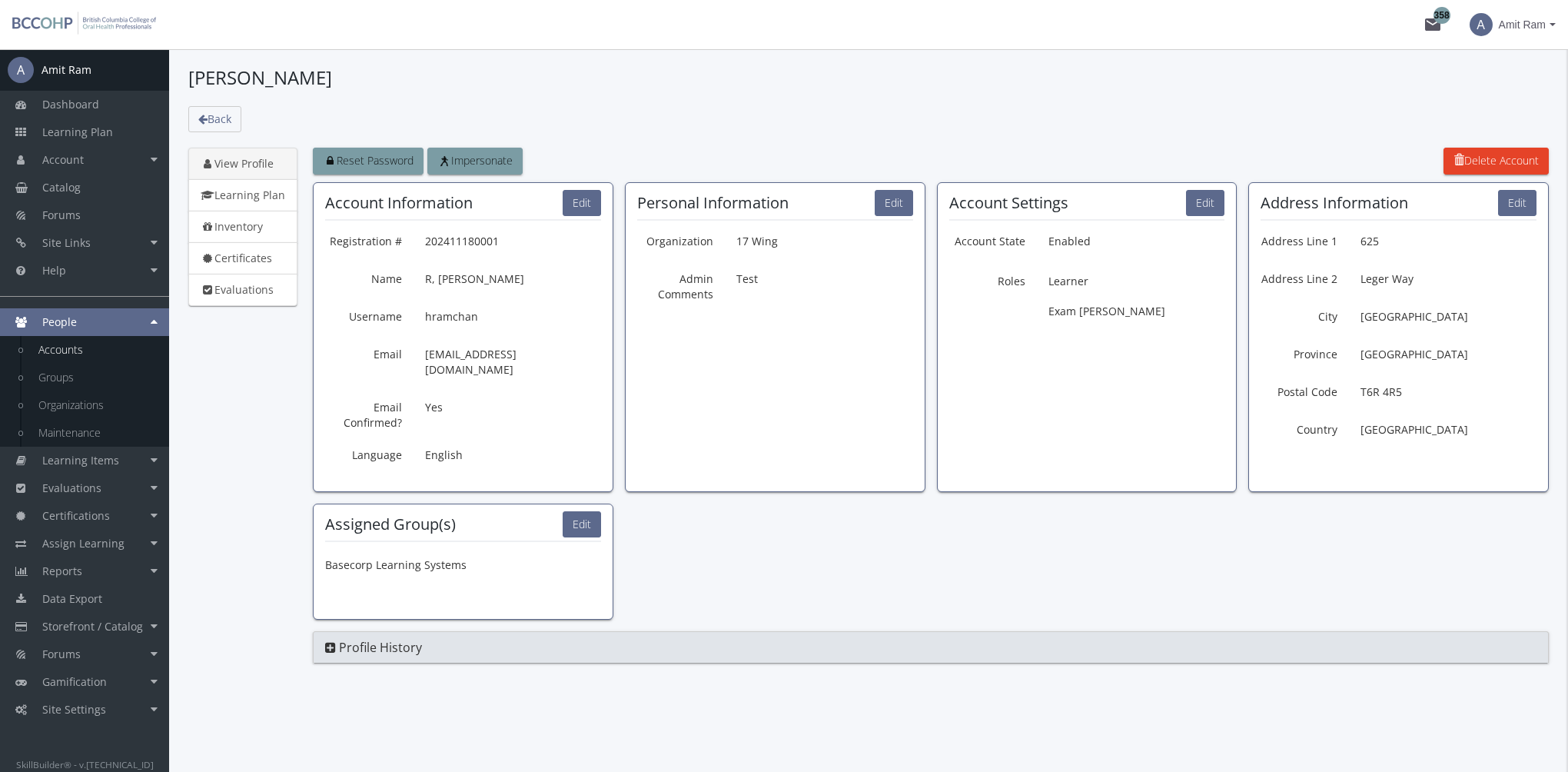
click at [259, 166] on link "View Profile" at bounding box center [242, 164] width 110 height 33
click at [261, 194] on link "Learning Plan" at bounding box center [242, 196] width 110 height 33
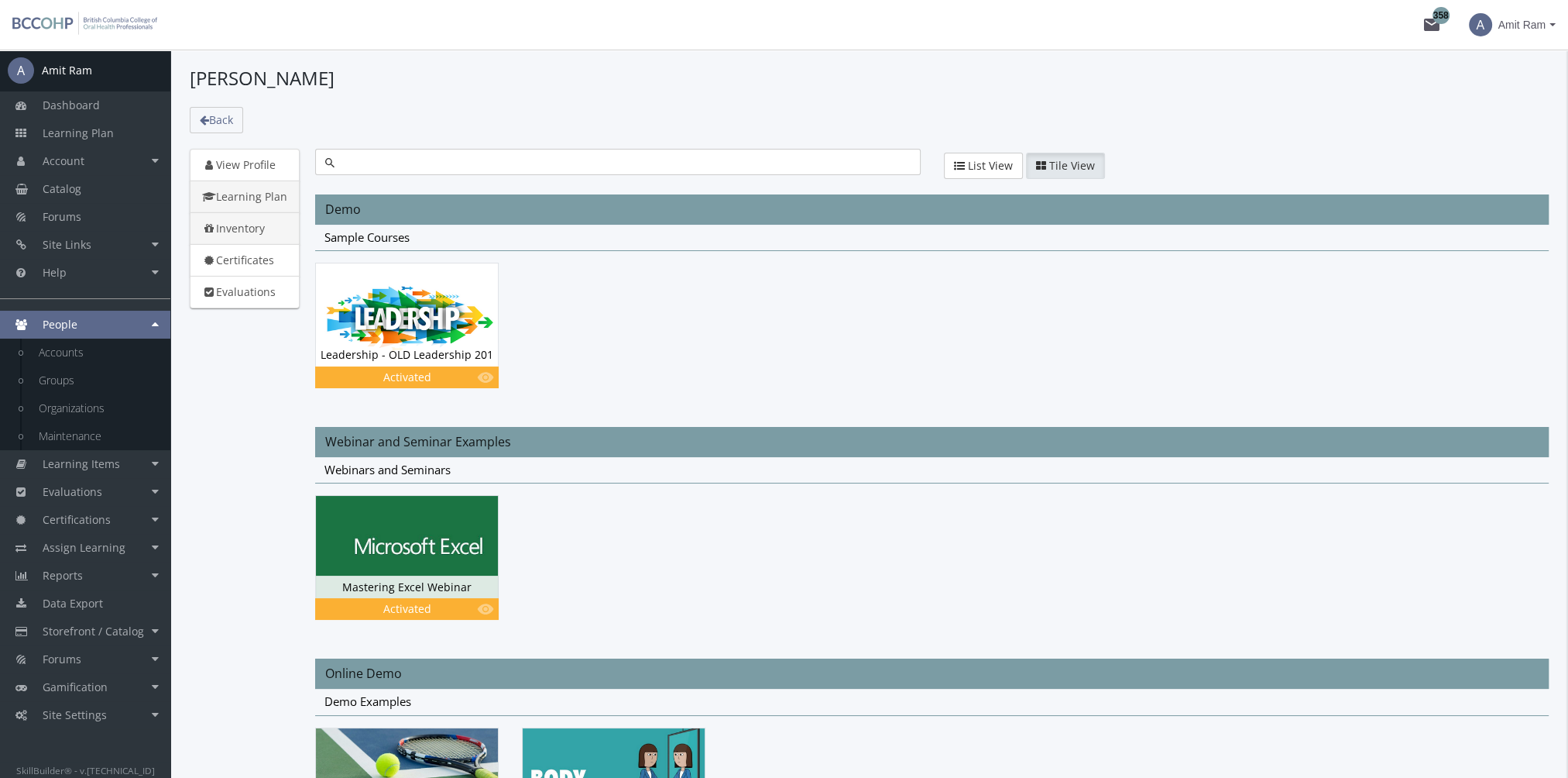
click at [267, 232] on link "Inventory" at bounding box center [244, 229] width 110 height 33
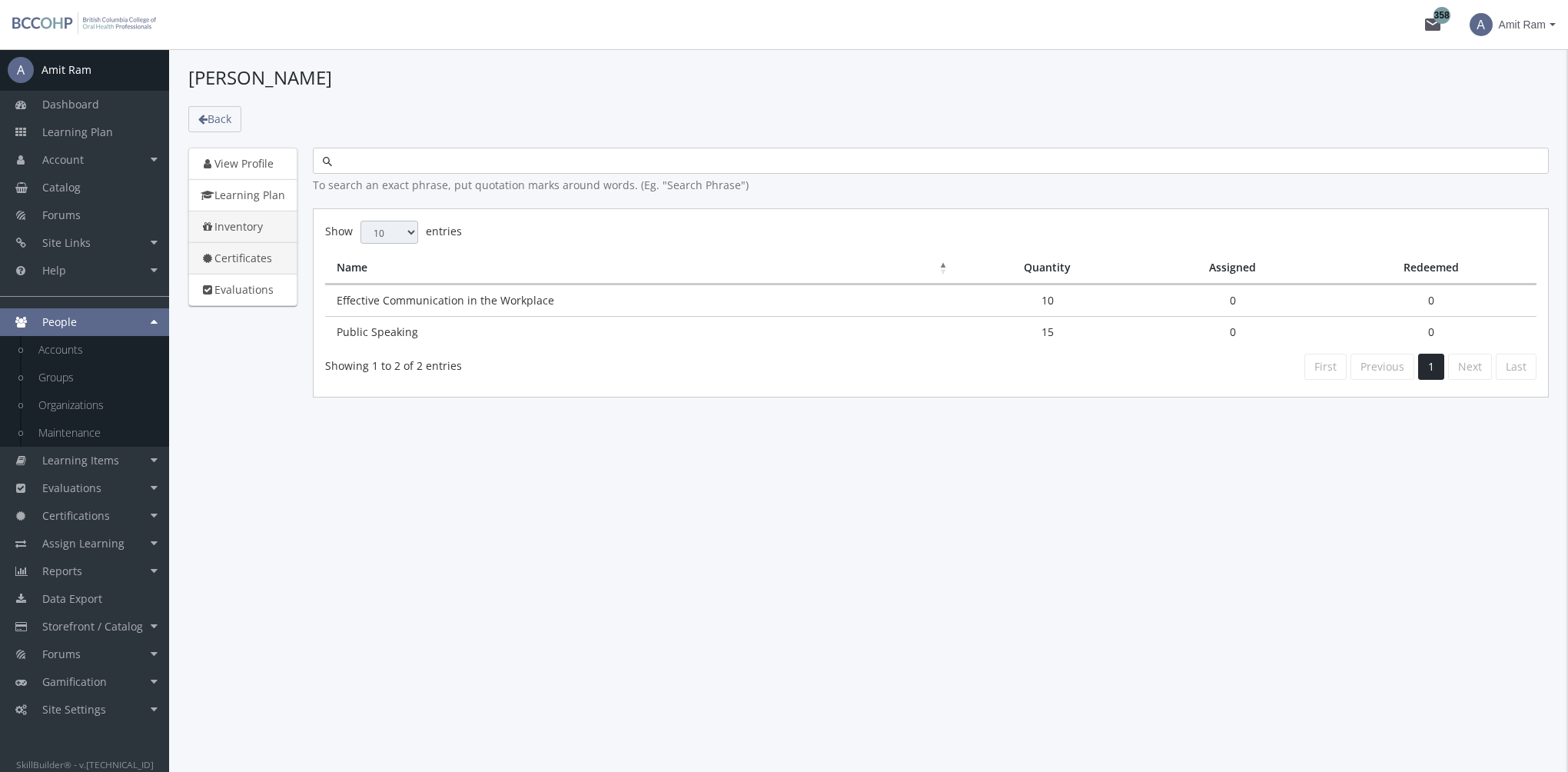
click at [249, 258] on link "Certificates" at bounding box center [242, 259] width 110 height 33
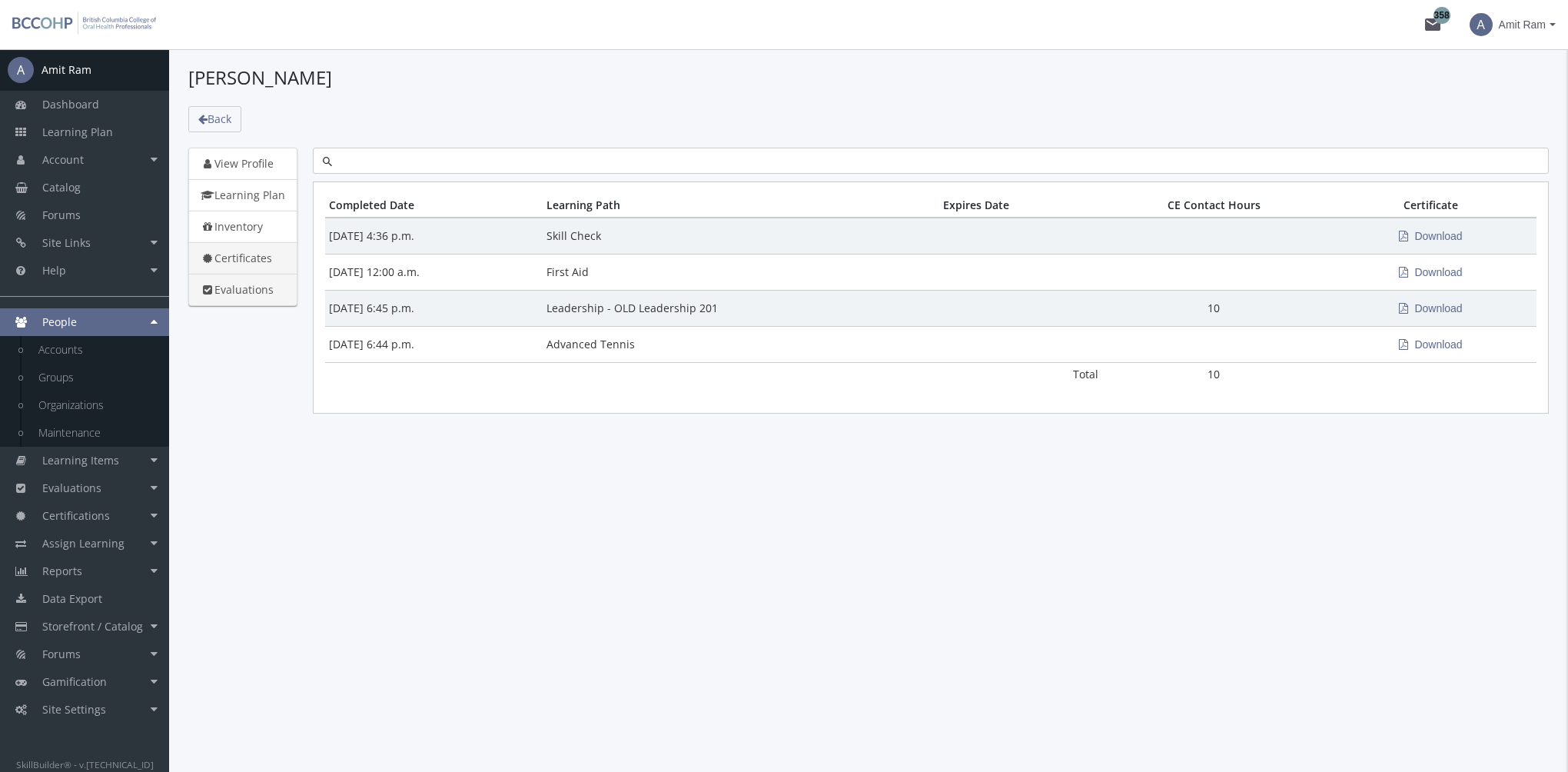
click at [276, 290] on link "Evaluations" at bounding box center [242, 290] width 110 height 33
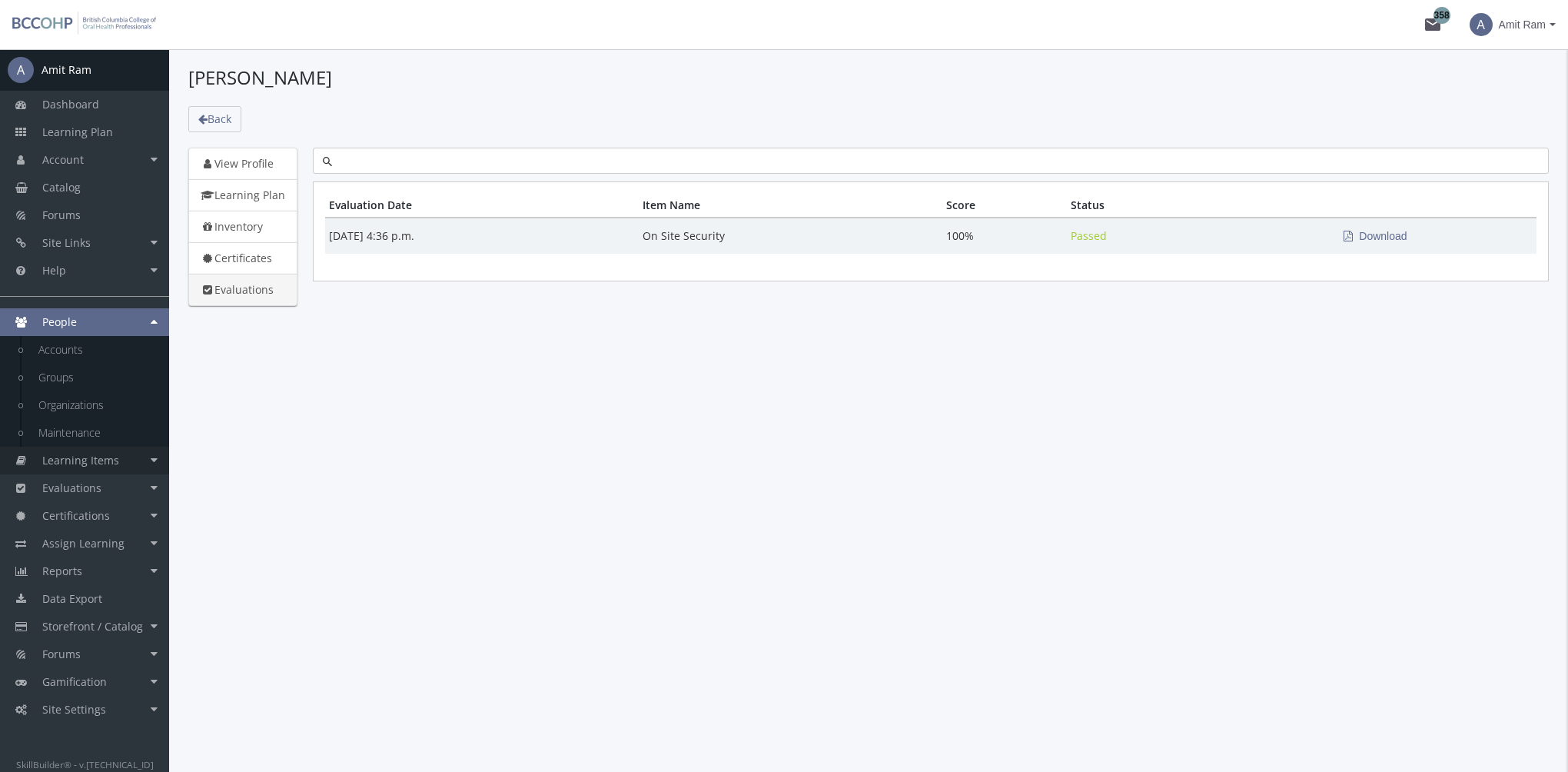
click at [103, 468] on link "Learning Items" at bounding box center [85, 461] width 169 height 28
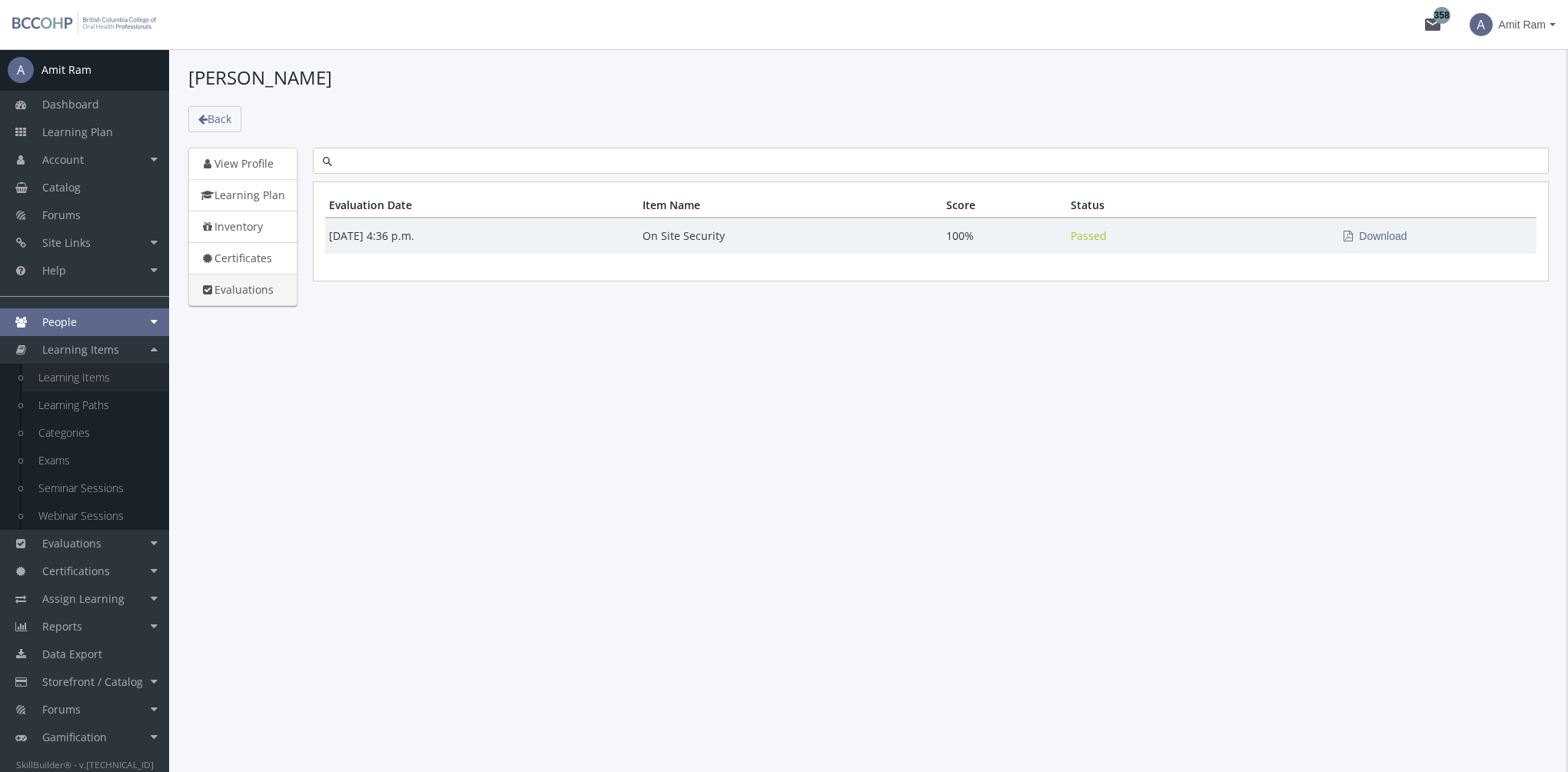
click at [100, 377] on link "Learning Items" at bounding box center [96, 377] width 146 height 28
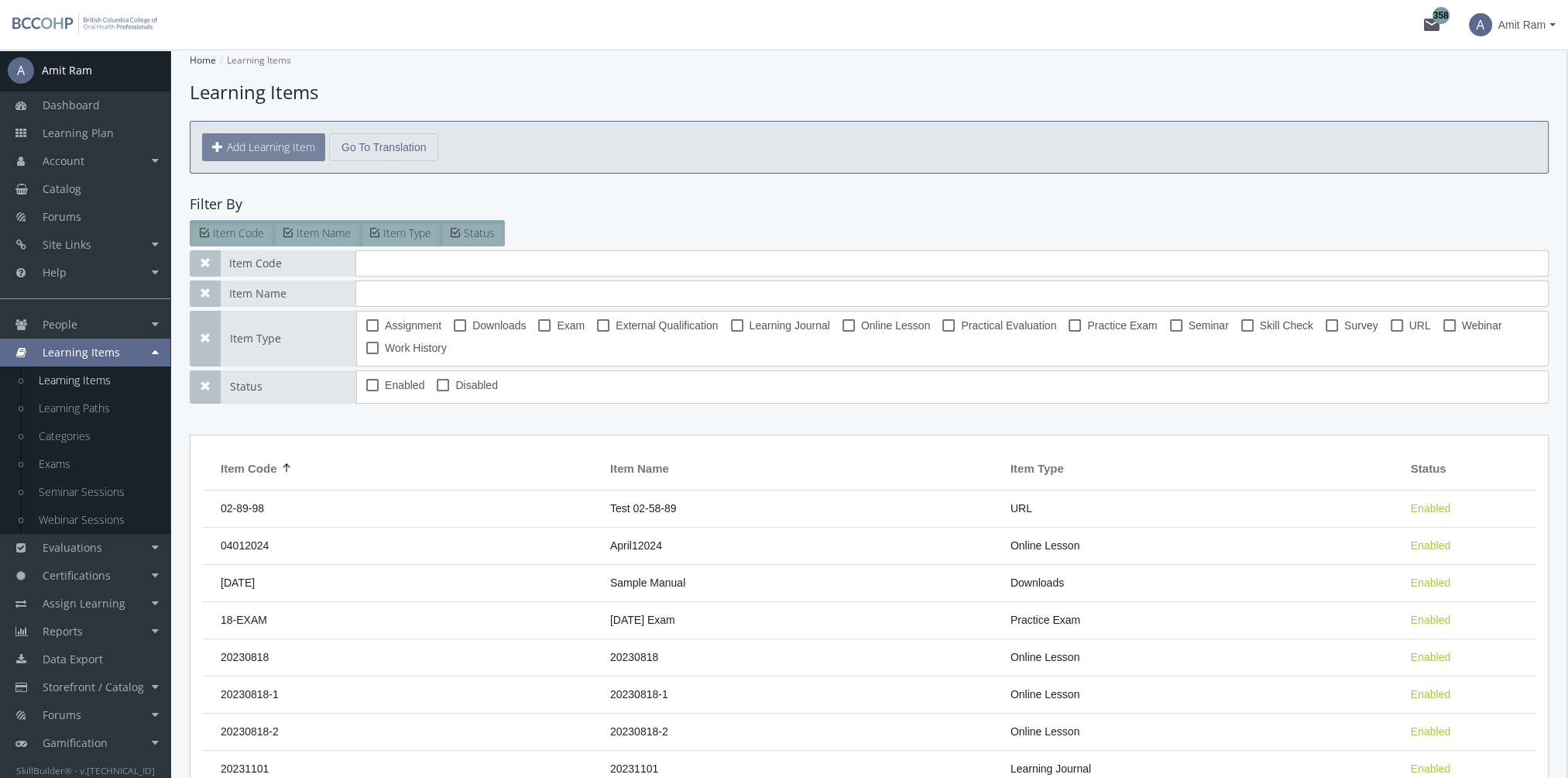
click at [257, 145] on button "Add Learning Item" at bounding box center [263, 147] width 123 height 28
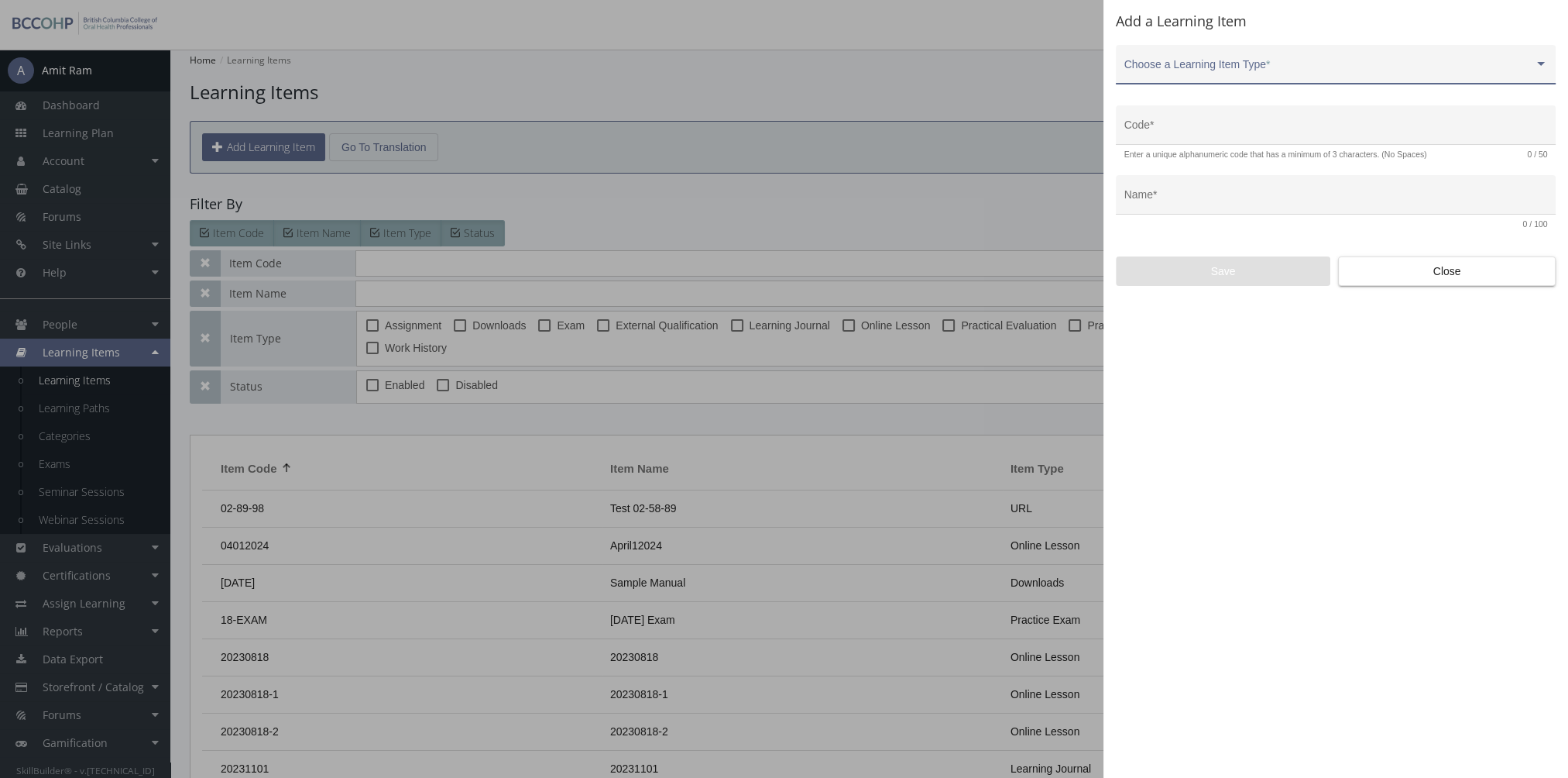
click at [1260, 59] on div "Choose a Learning Item Type *" at bounding box center [1336, 68] width 423 height 32
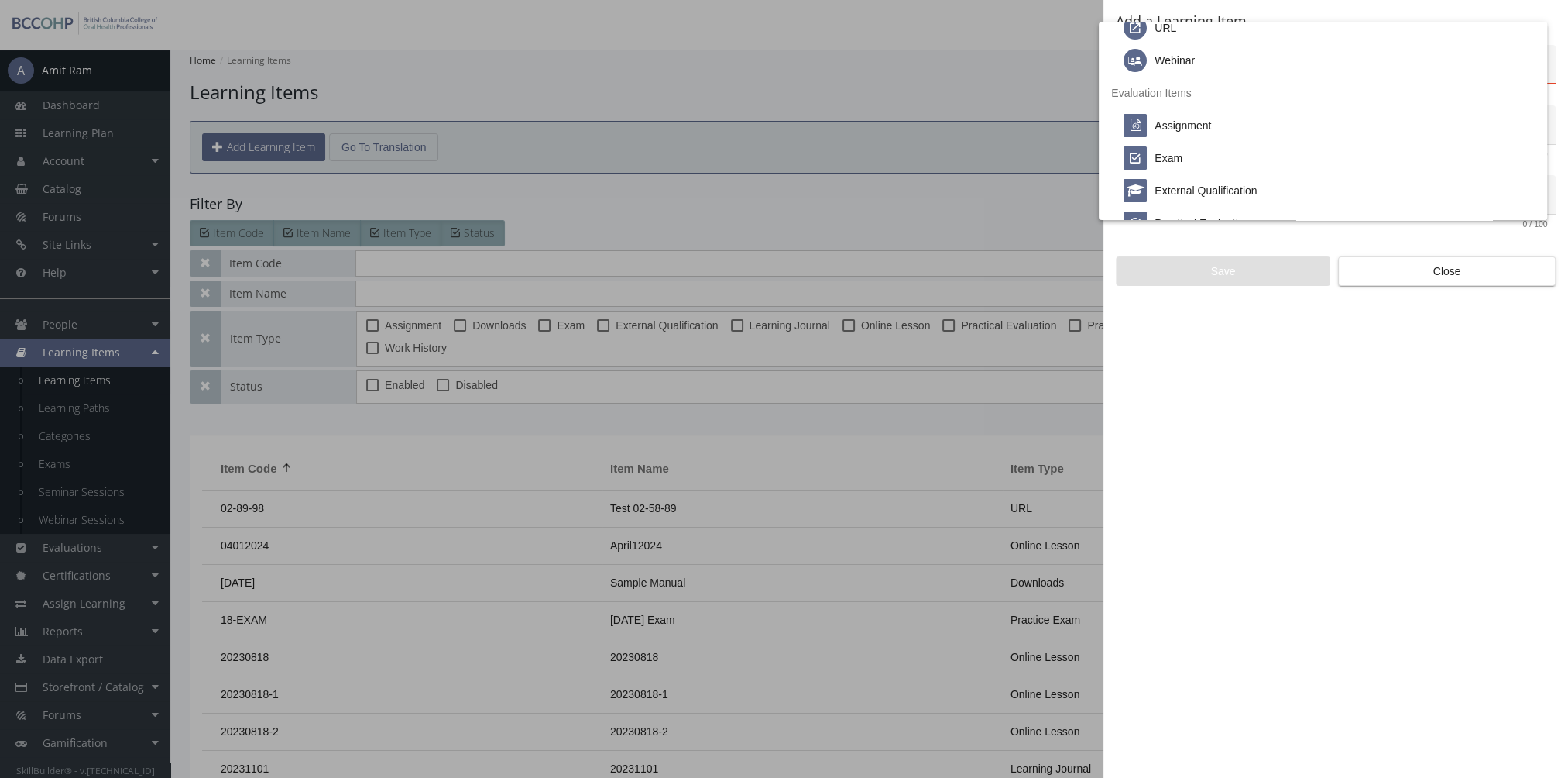
scroll to position [322, 0]
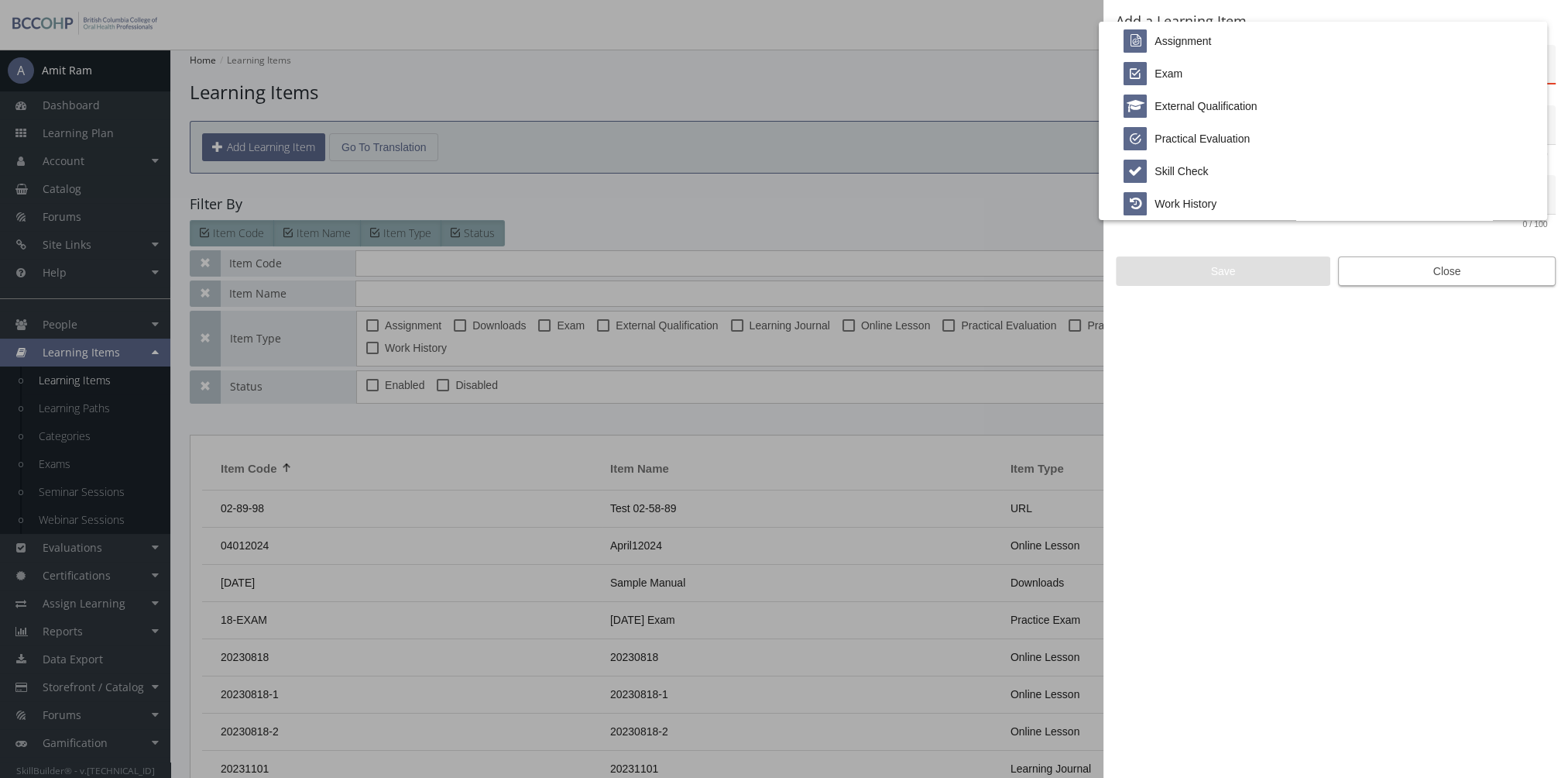
click at [1356, 272] on div at bounding box center [784, 389] width 1568 height 778
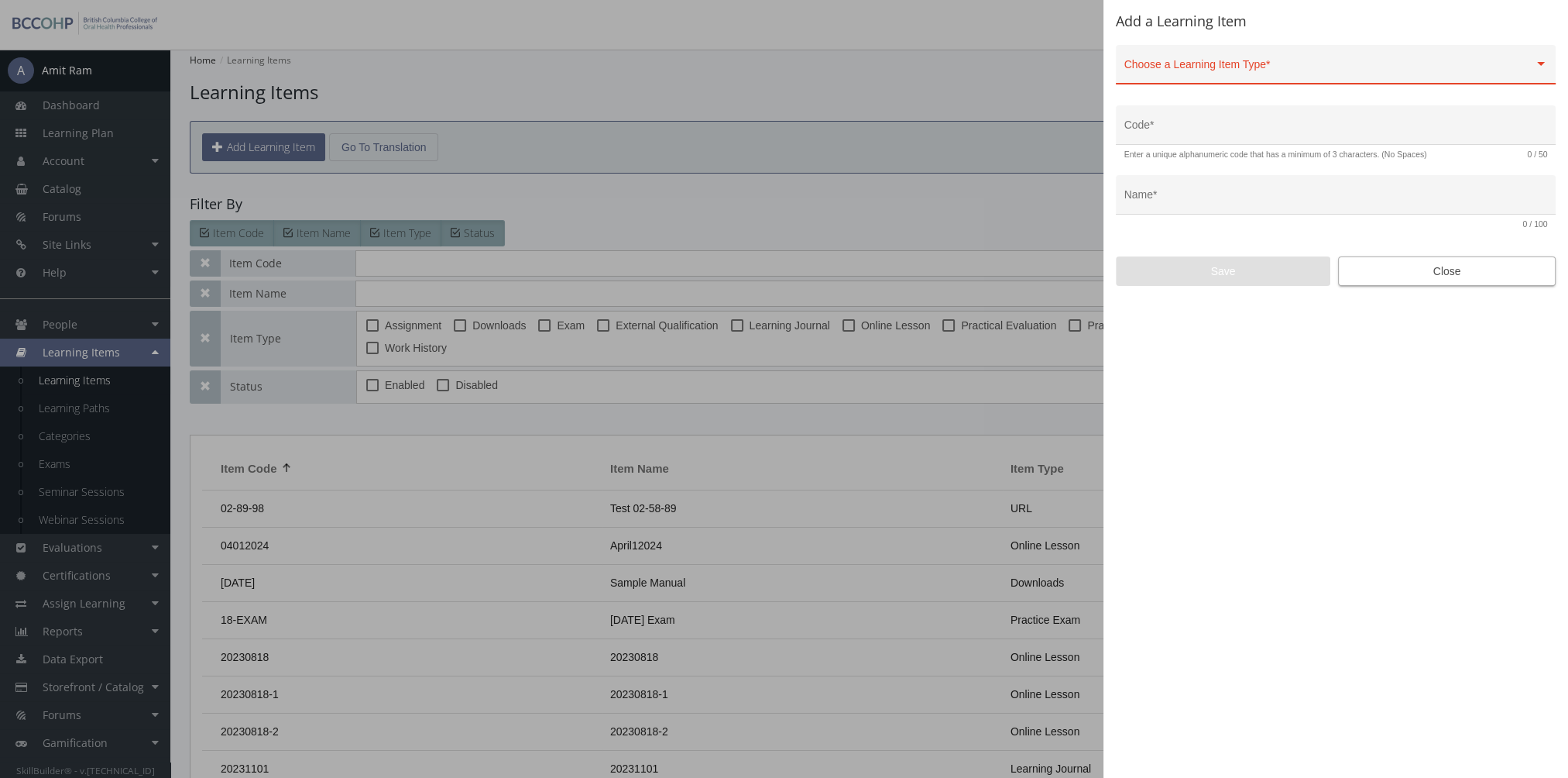
click at [1356, 276] on span "Close" at bounding box center [1447, 272] width 191 height 28
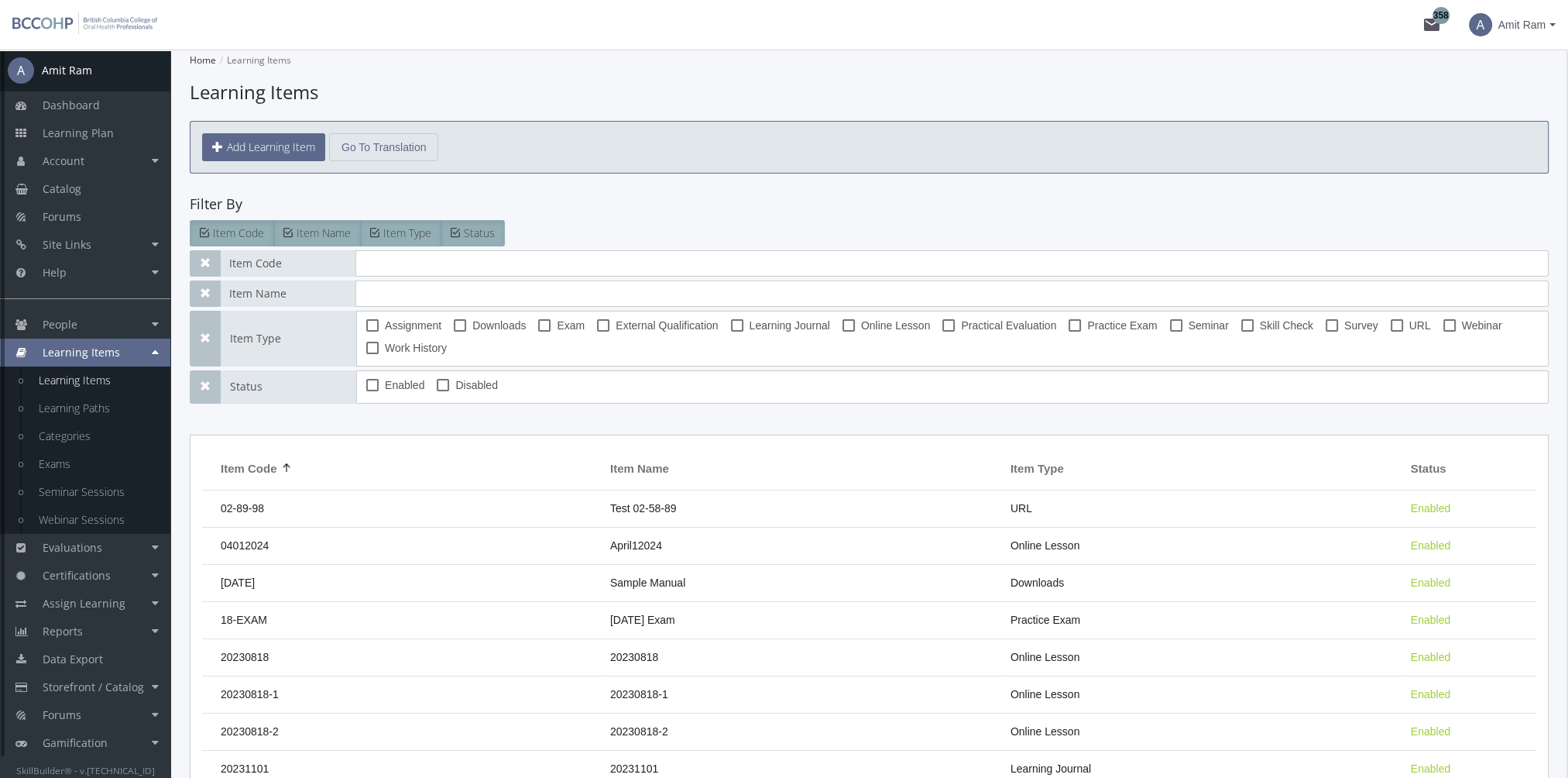
click at [143, 359] on link "Learning Items" at bounding box center [85, 352] width 171 height 28
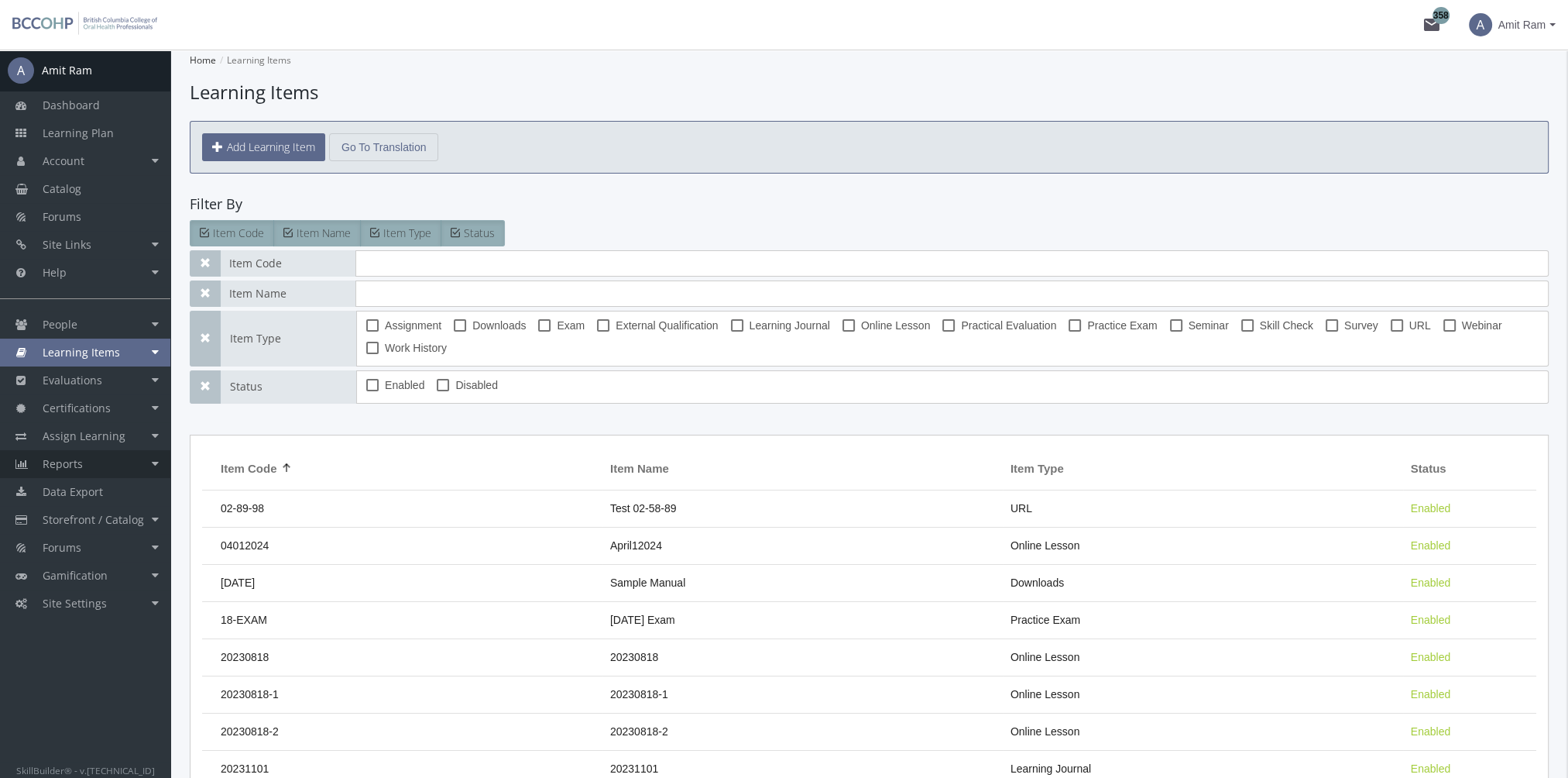
click at [70, 466] on span "Reports" at bounding box center [62, 463] width 40 height 15
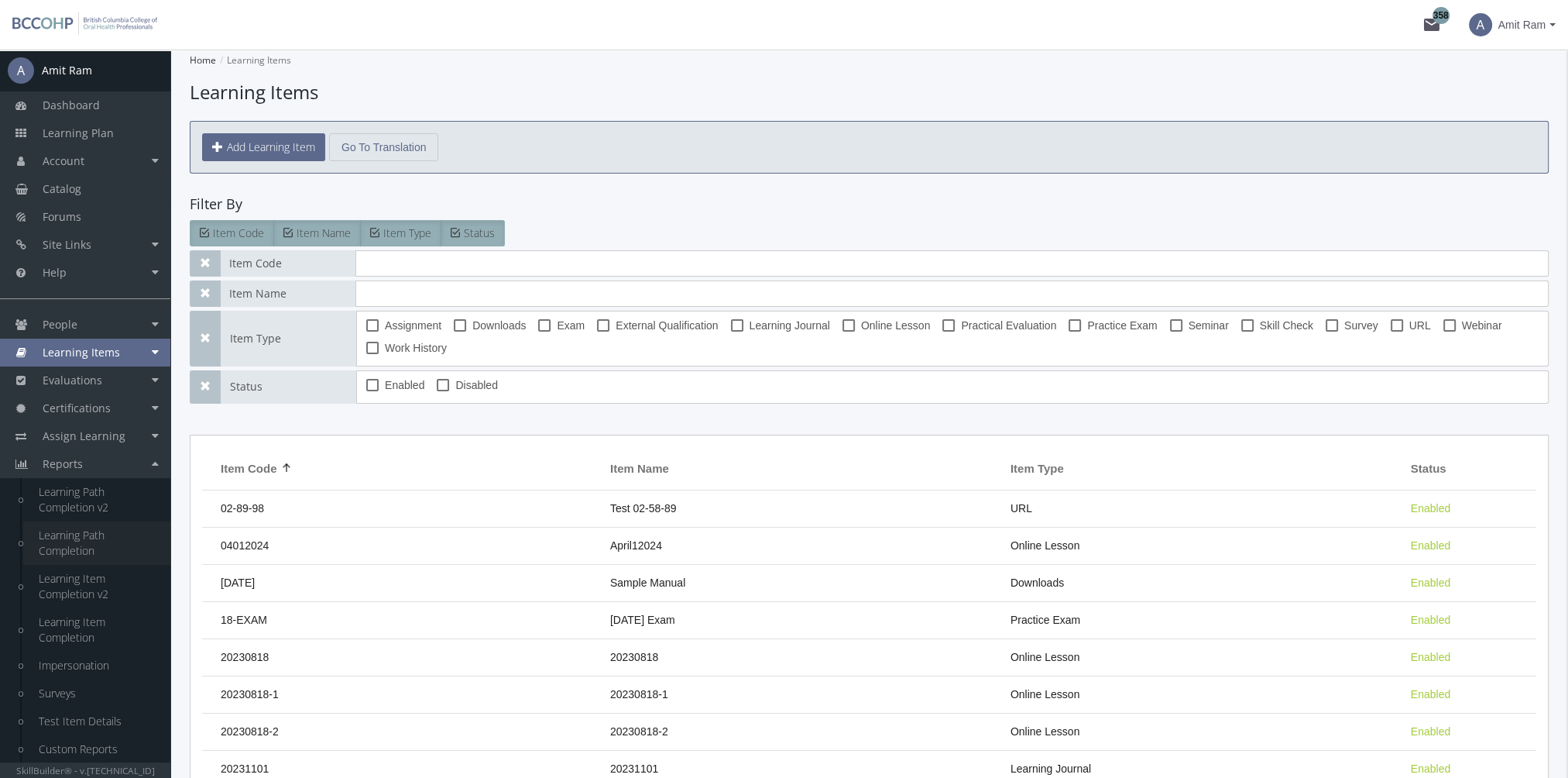
click at [75, 538] on link "Learning Path Completion" at bounding box center [97, 542] width 147 height 43
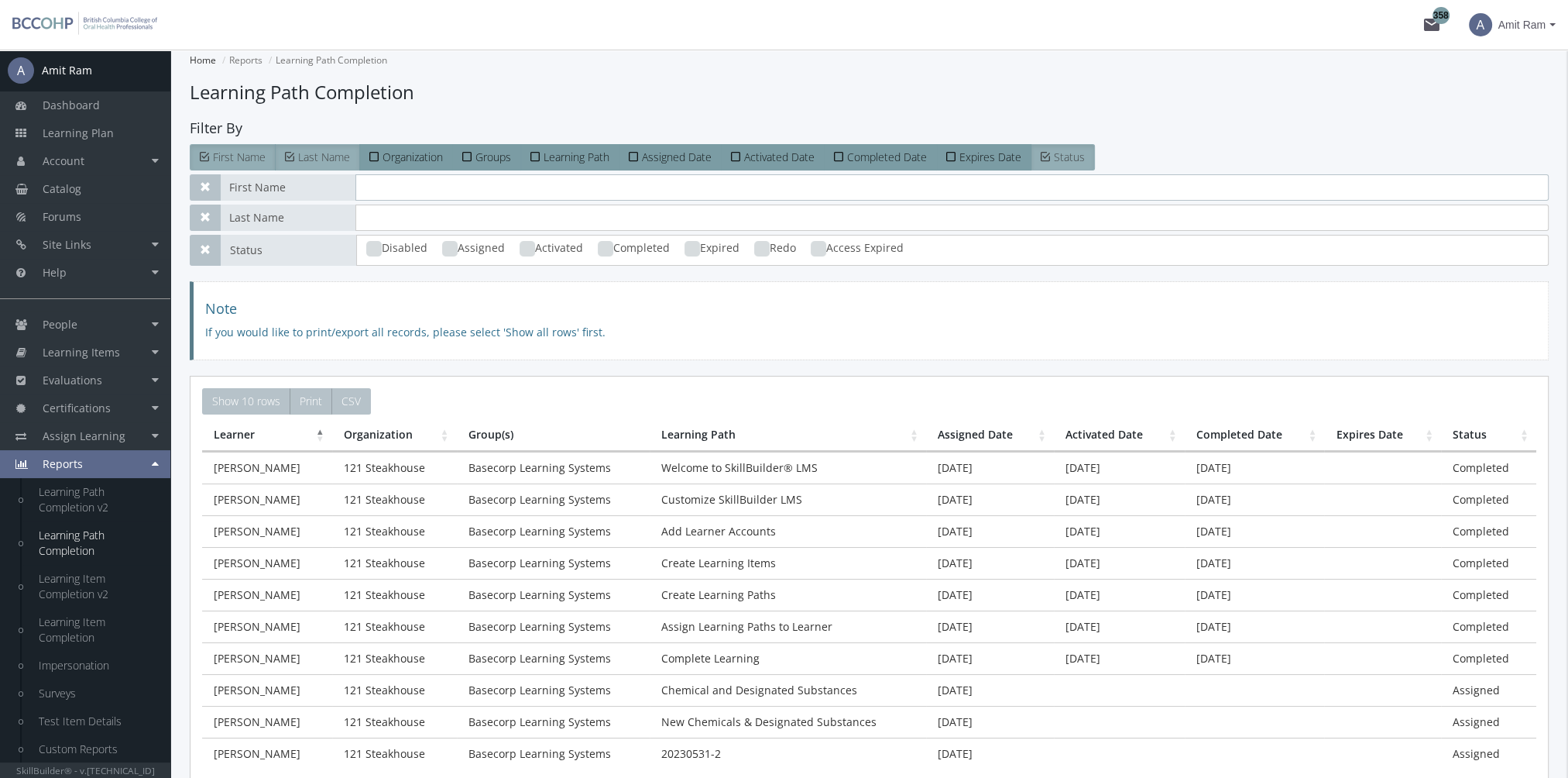
click at [405, 189] on input "text" at bounding box center [951, 188] width 1193 height 27
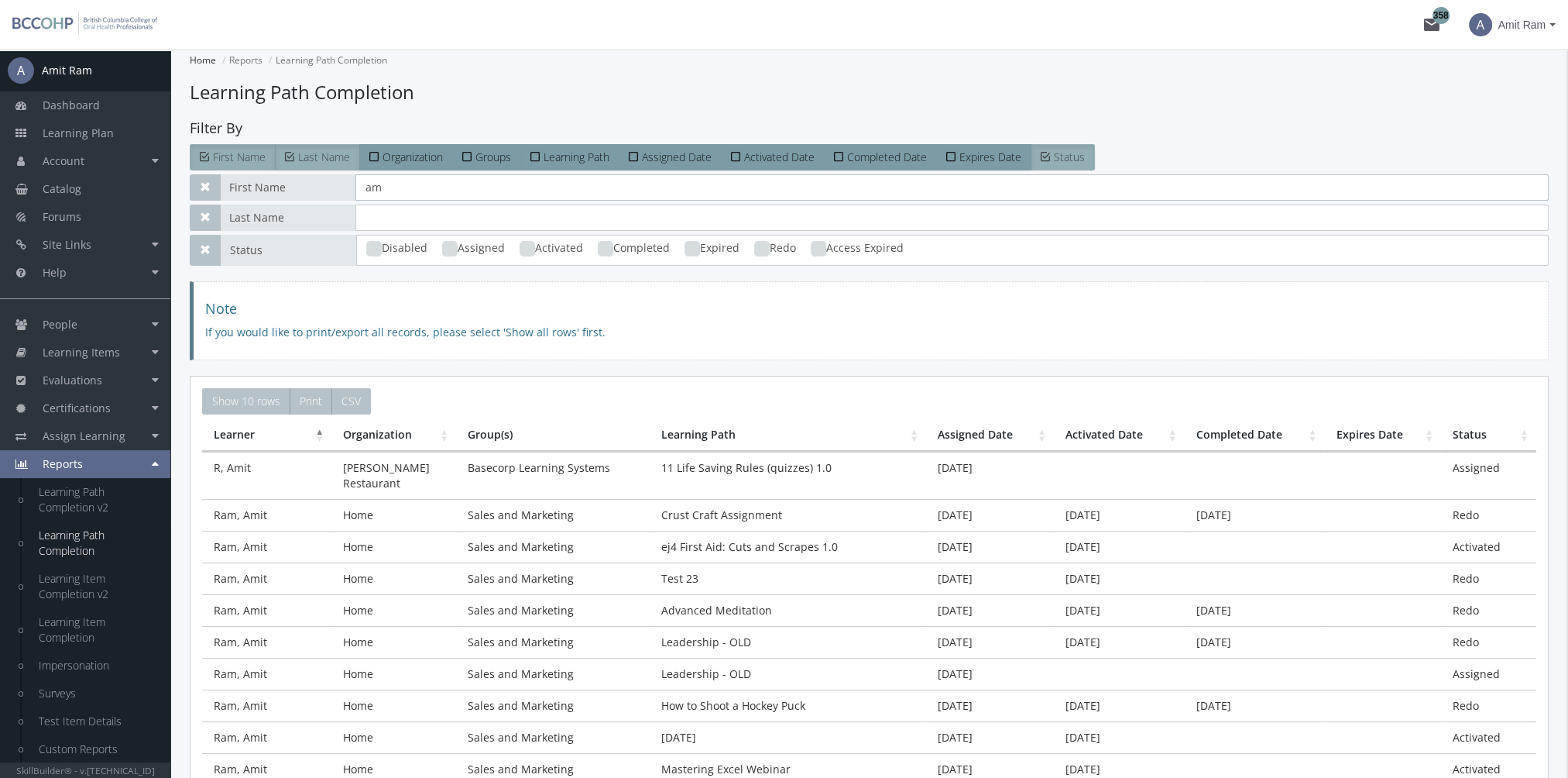
type input "a"
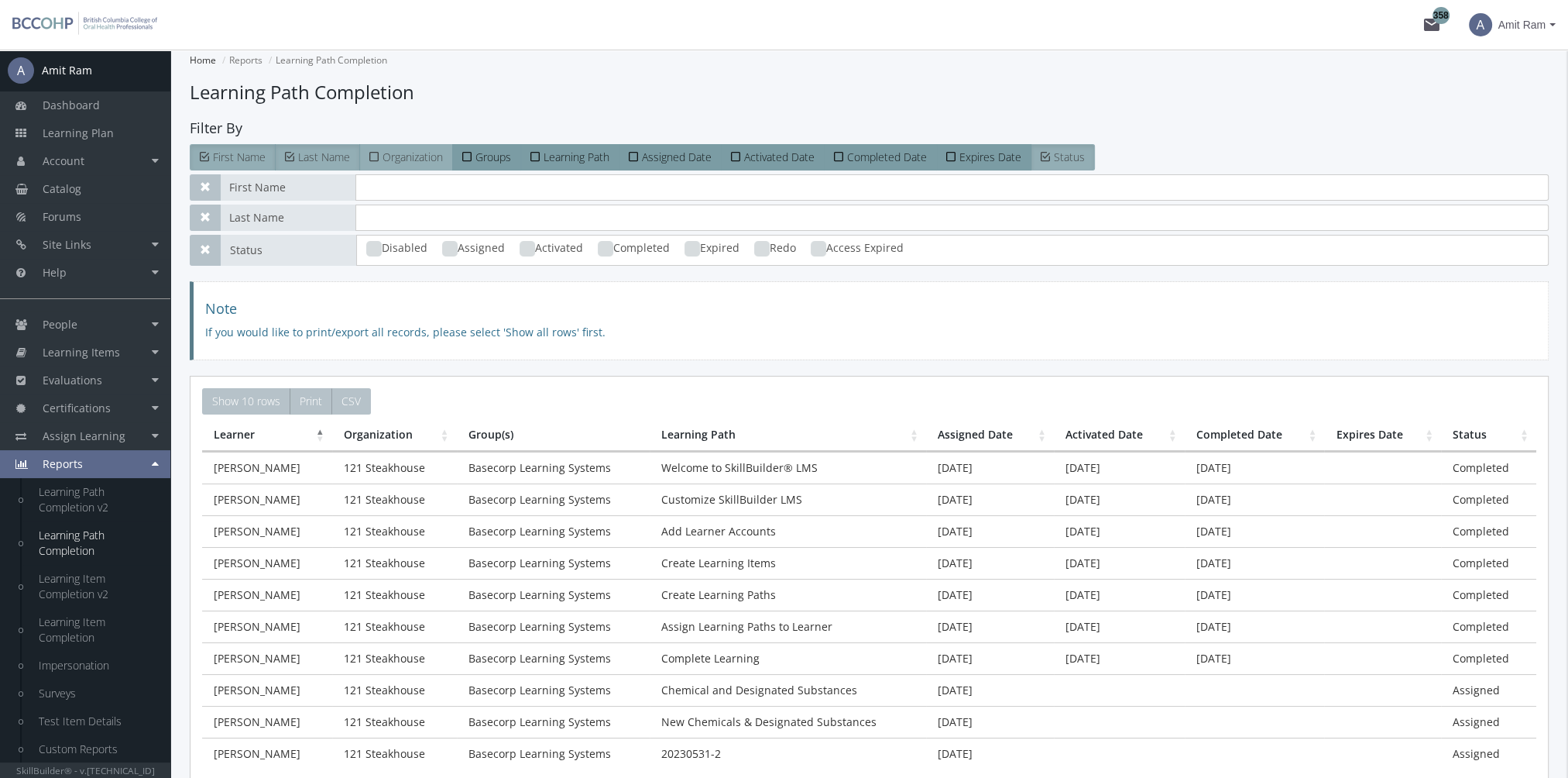
click at [399, 157] on span "Organization" at bounding box center [412, 157] width 60 height 15
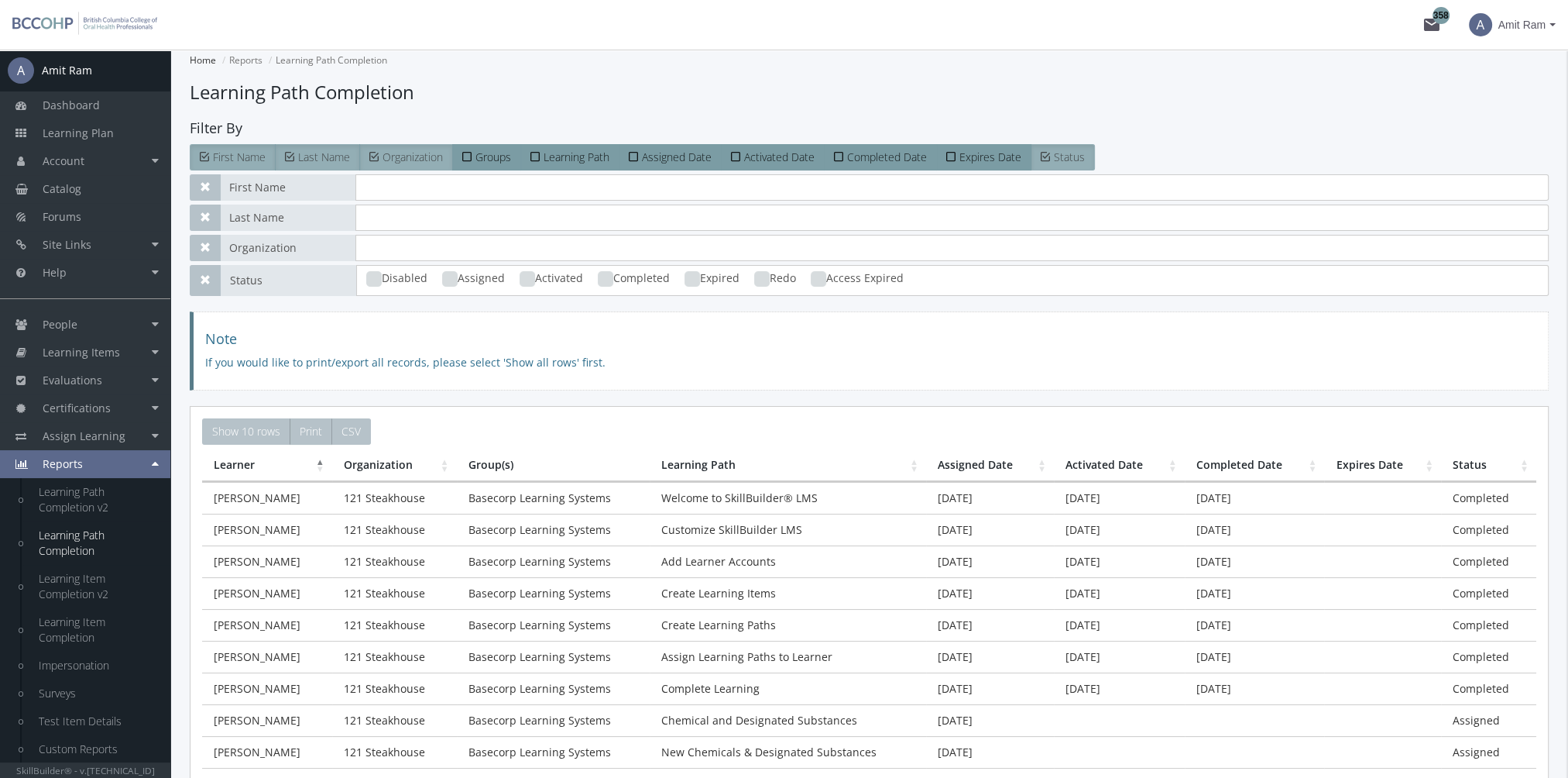
click at [399, 157] on span "Organization" at bounding box center [412, 157] width 60 height 15
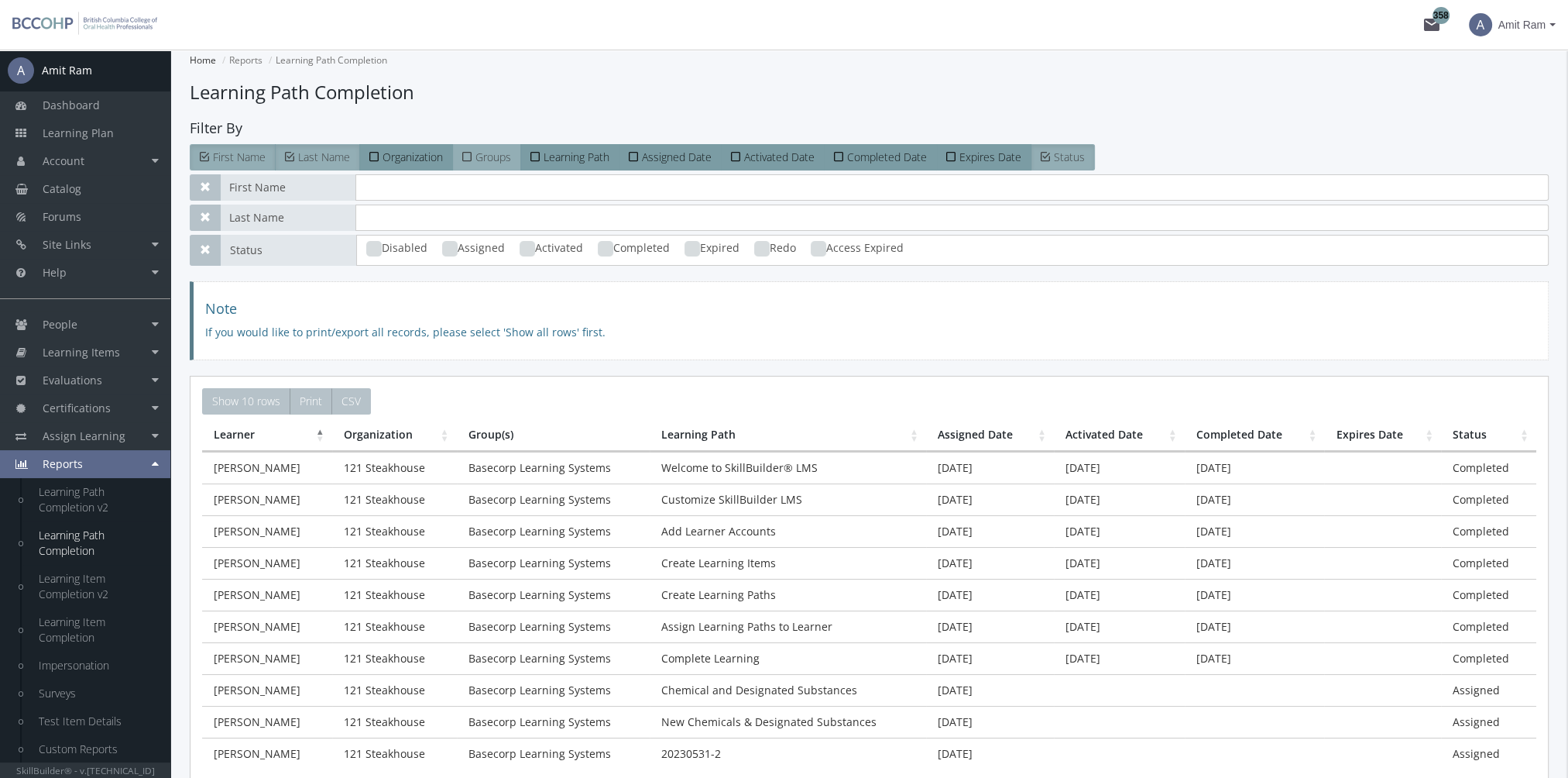
click at [487, 153] on span "Groups" at bounding box center [494, 157] width 36 height 15
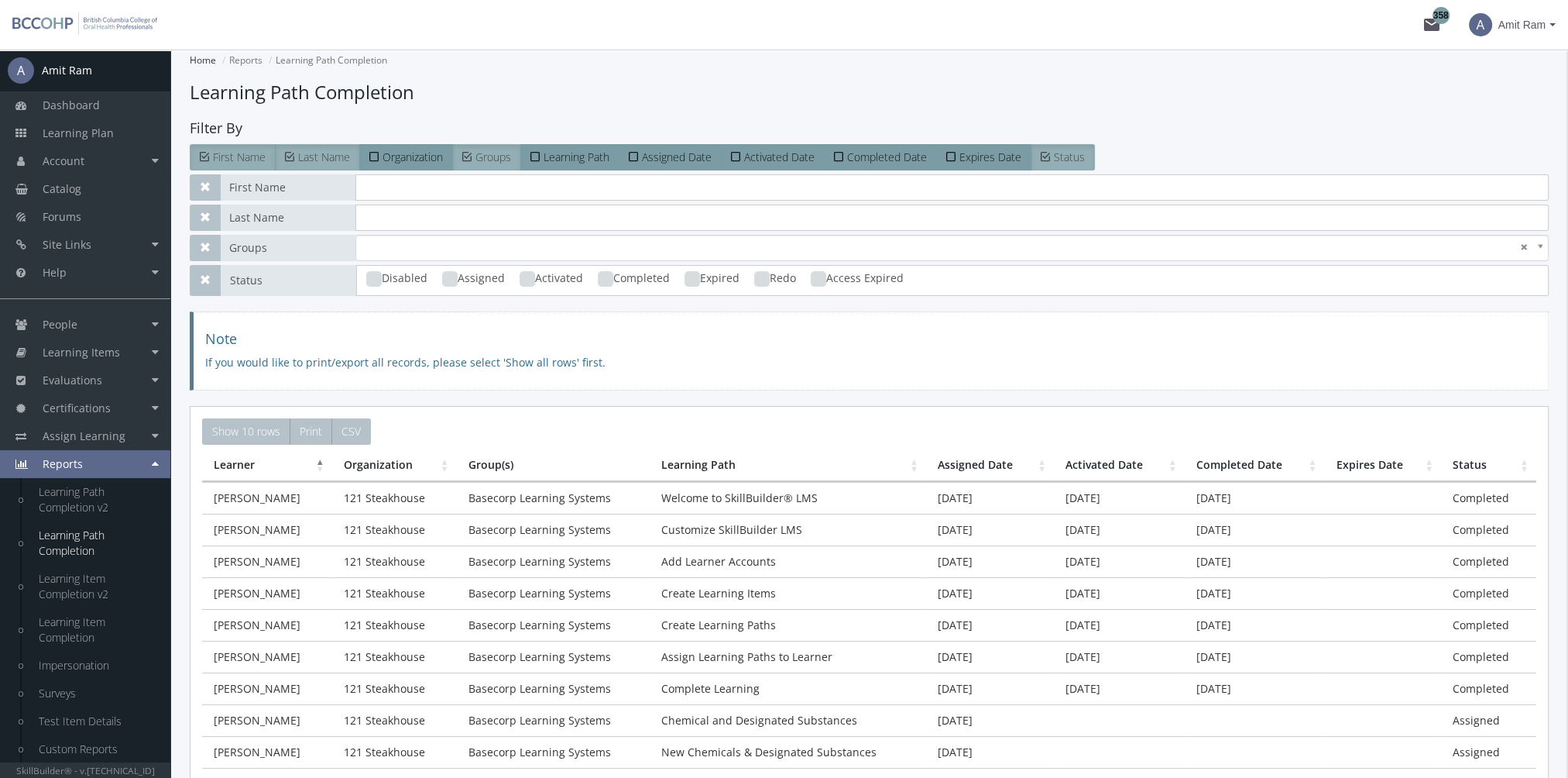
click at [487, 153] on span "Groups" at bounding box center [494, 157] width 36 height 15
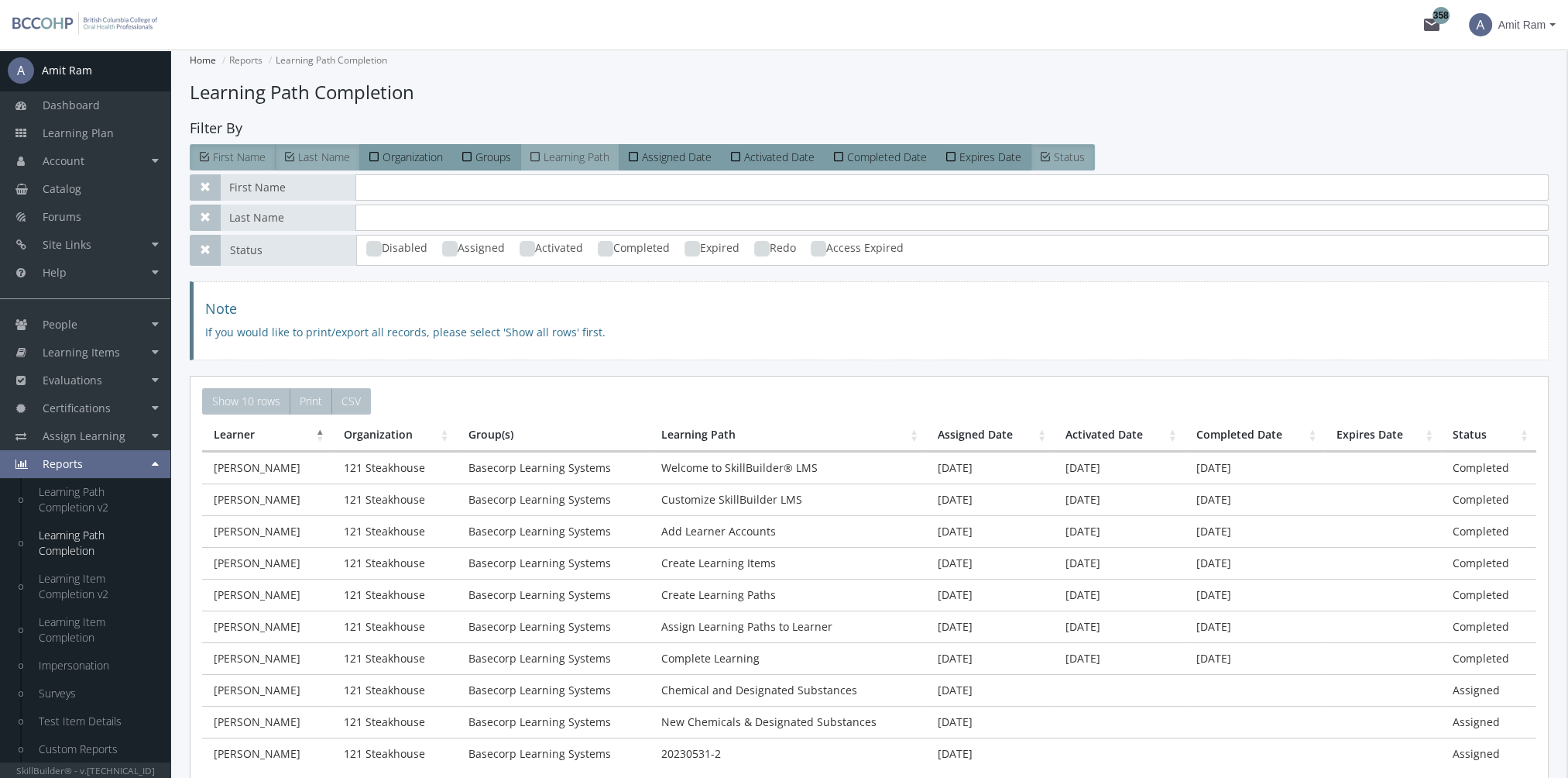
click at [566, 161] on span "Learning Path" at bounding box center [577, 157] width 66 height 15
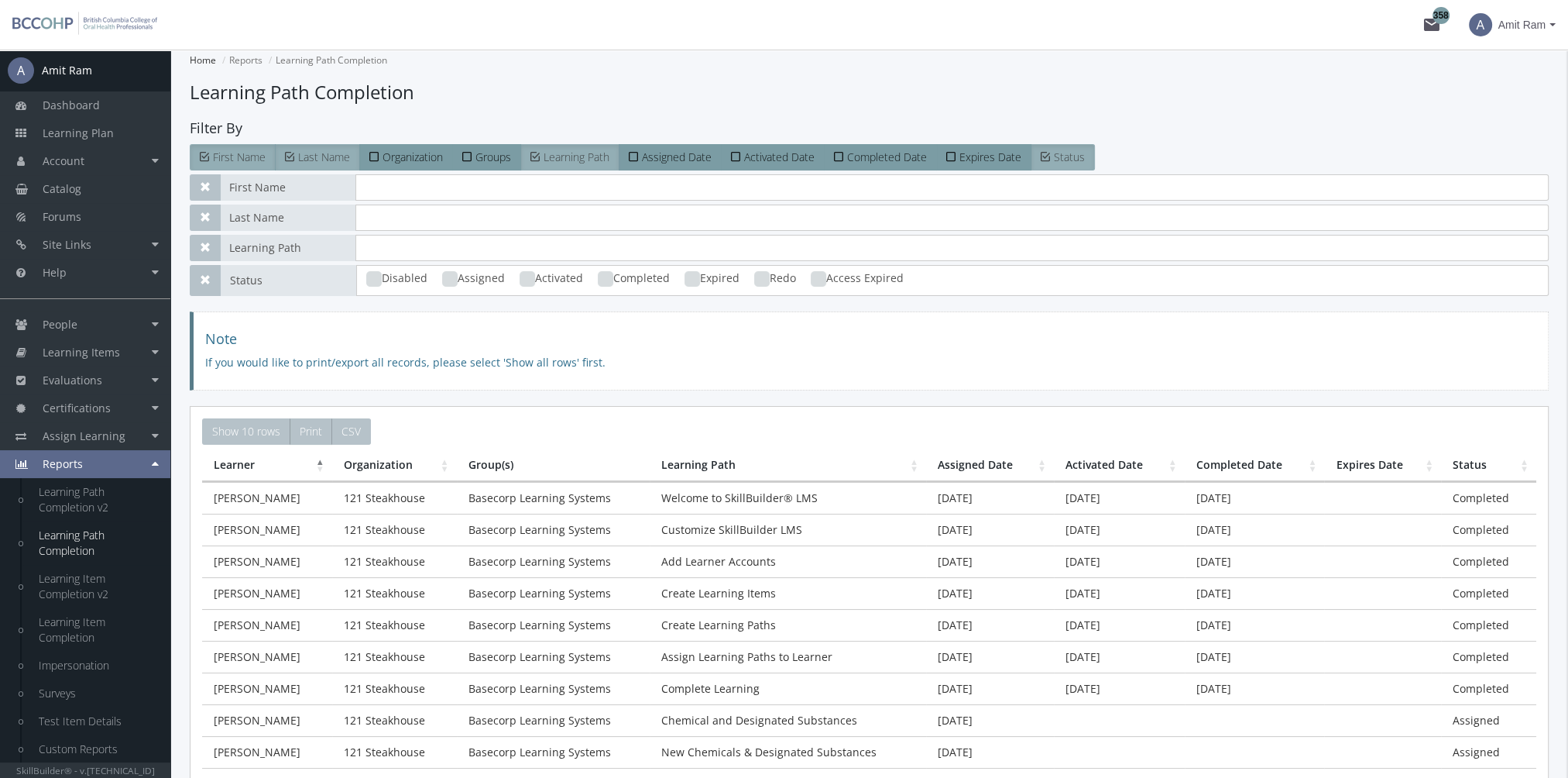
click at [595, 169] on label "Learning Path" at bounding box center [570, 157] width 99 height 27
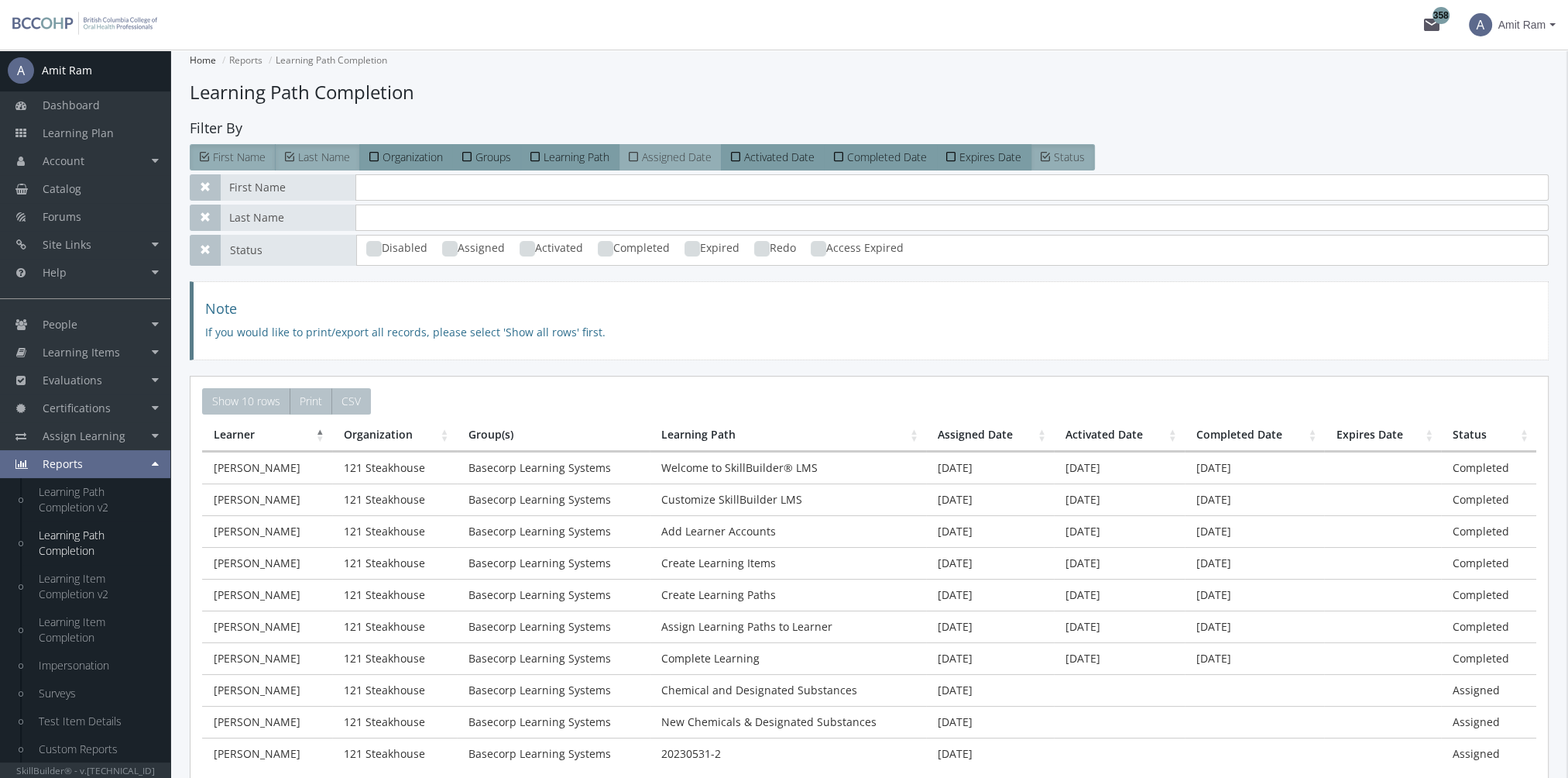
click at [635, 164] on label "Assigned Date" at bounding box center [671, 157] width 103 height 27
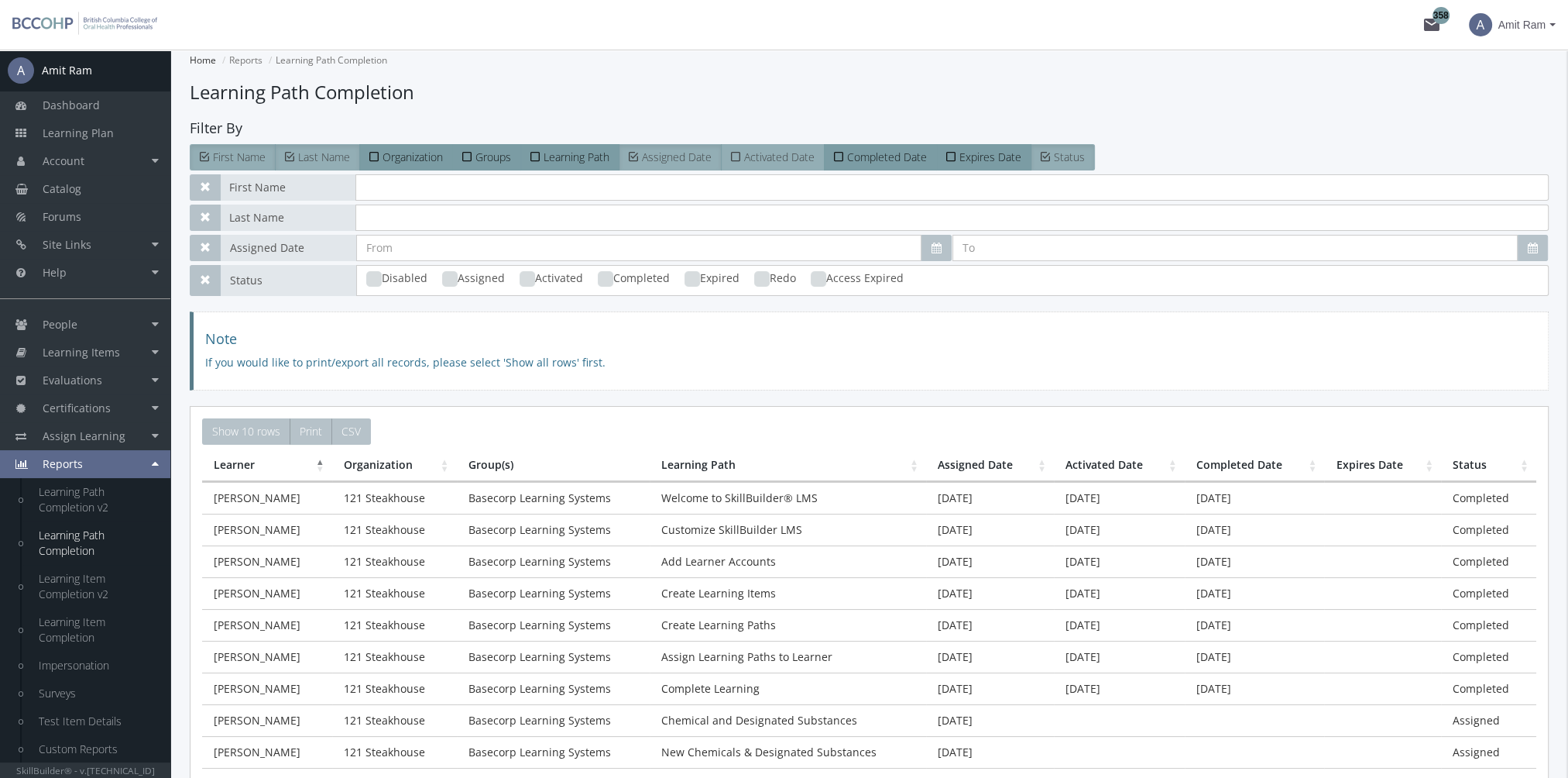
click at [746, 156] on span "Activated Date" at bounding box center [779, 157] width 70 height 15
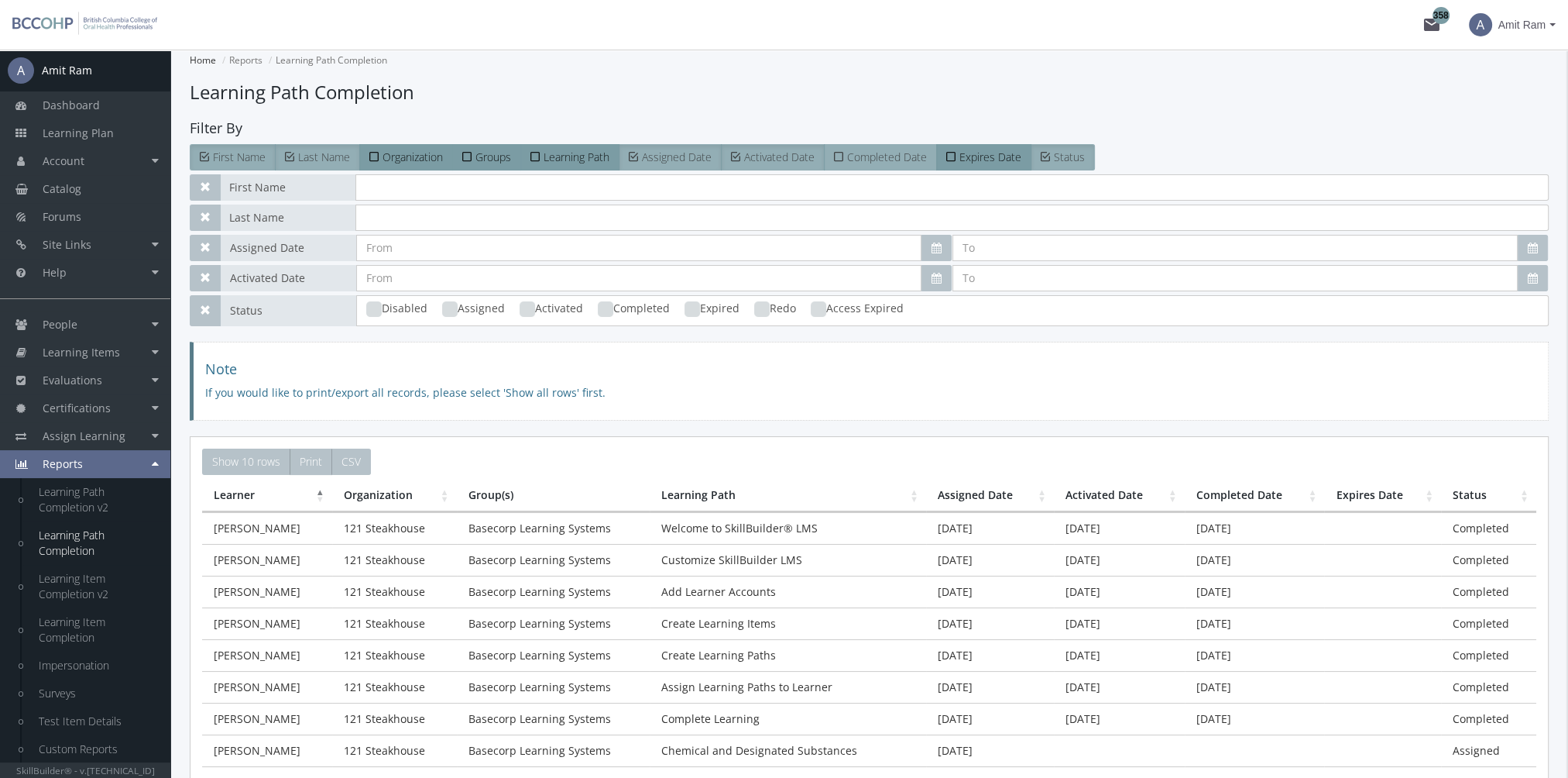
click at [897, 153] on span "Completed Date" at bounding box center [887, 157] width 80 height 15
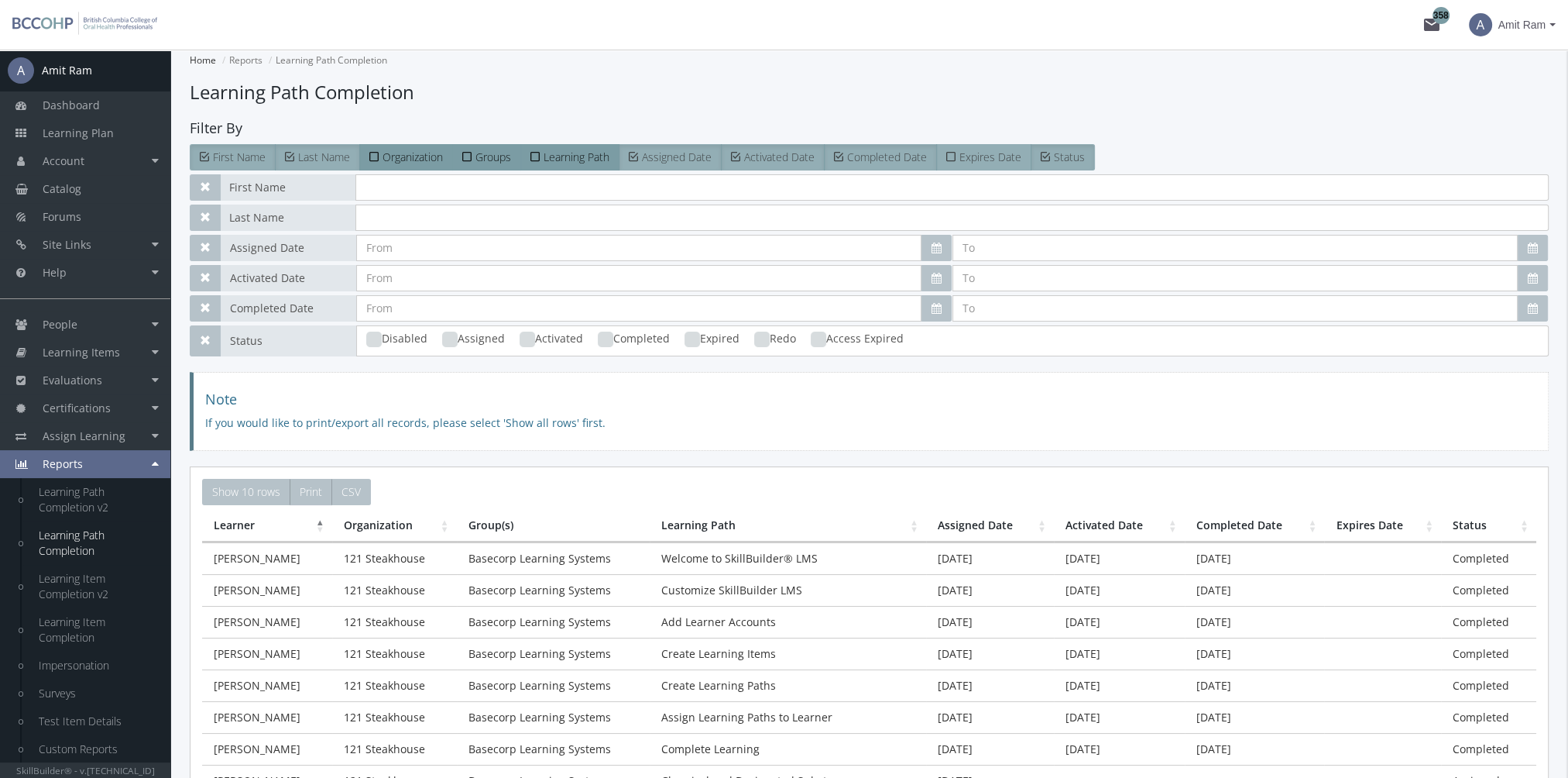
click at [972, 153] on span "Expires Date" at bounding box center [990, 157] width 62 height 15
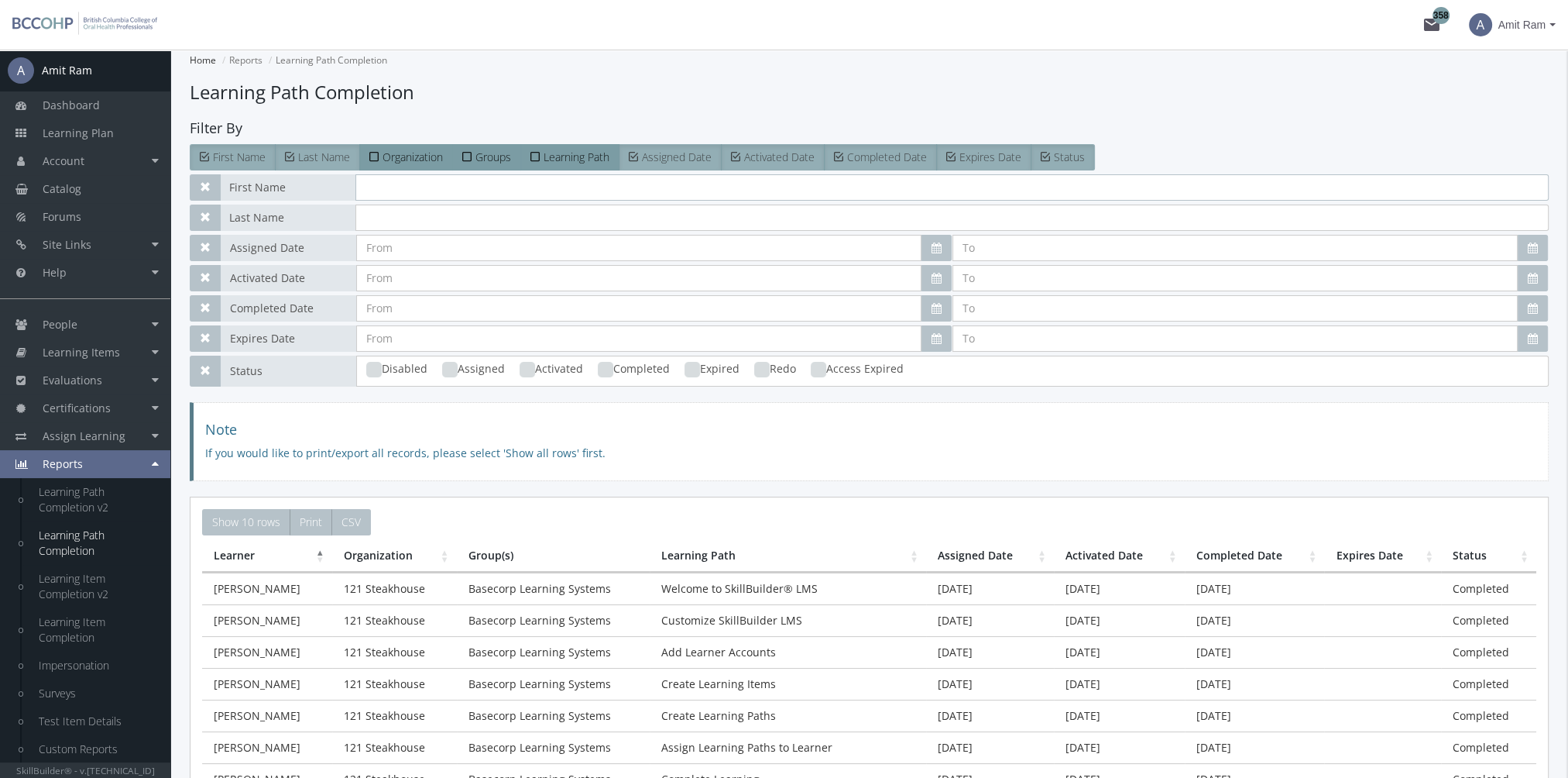
click at [470, 189] on input "text" at bounding box center [951, 188] width 1193 height 27
type input "[PERSON_NAME]"
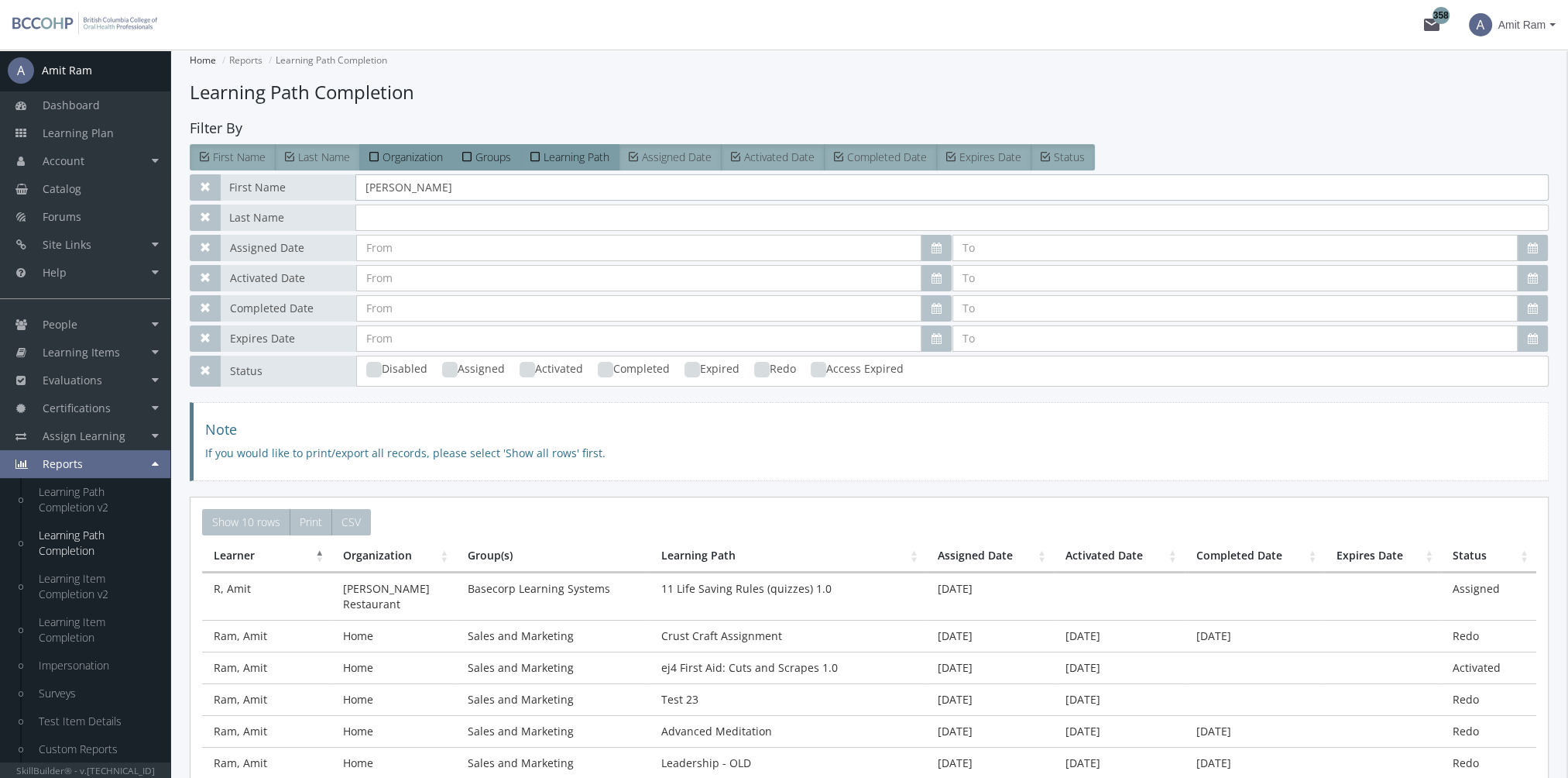
click at [604, 373] on ins at bounding box center [606, 369] width 16 height 16
checkbox input "true"
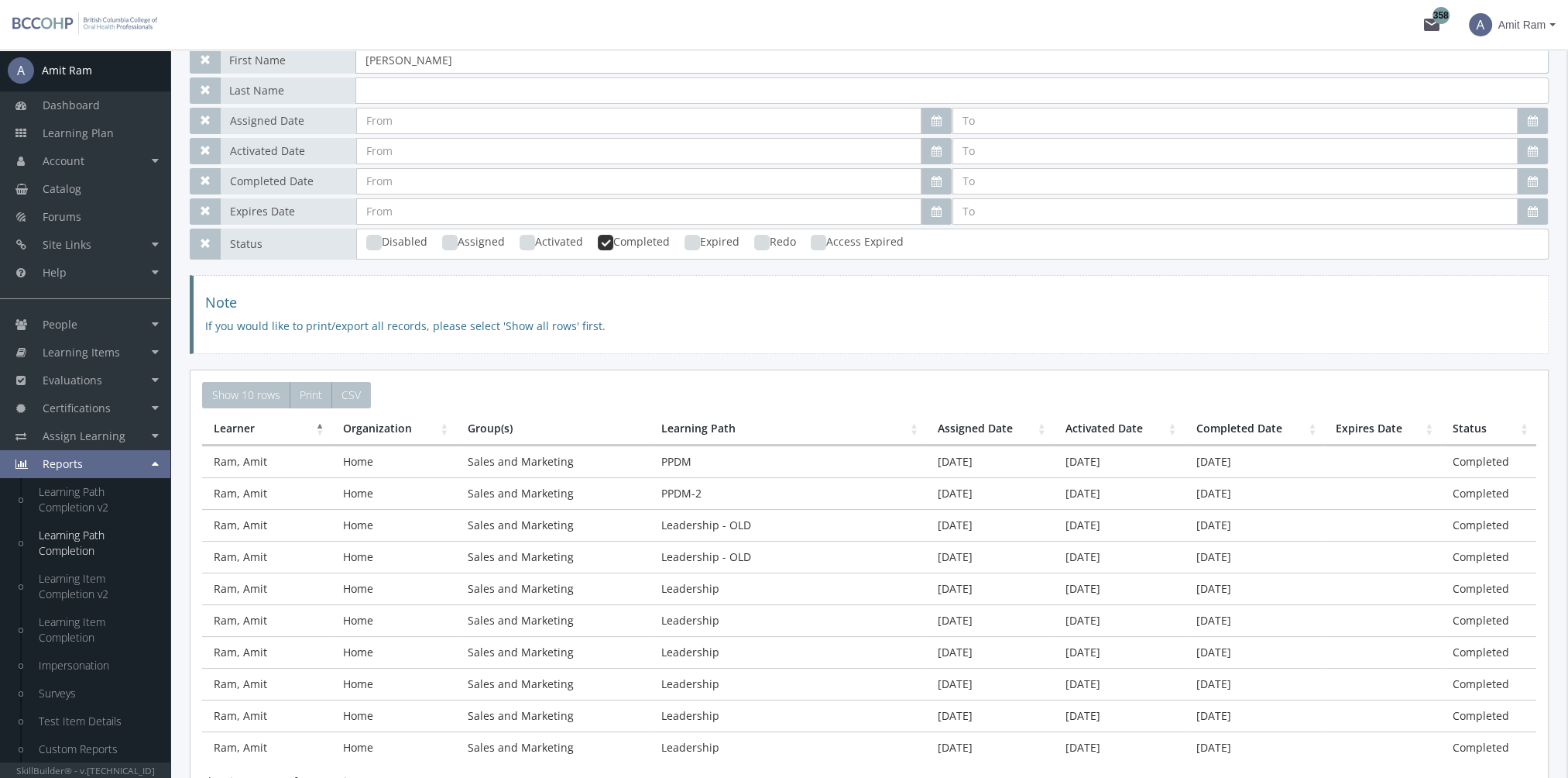
scroll to position [232, 0]
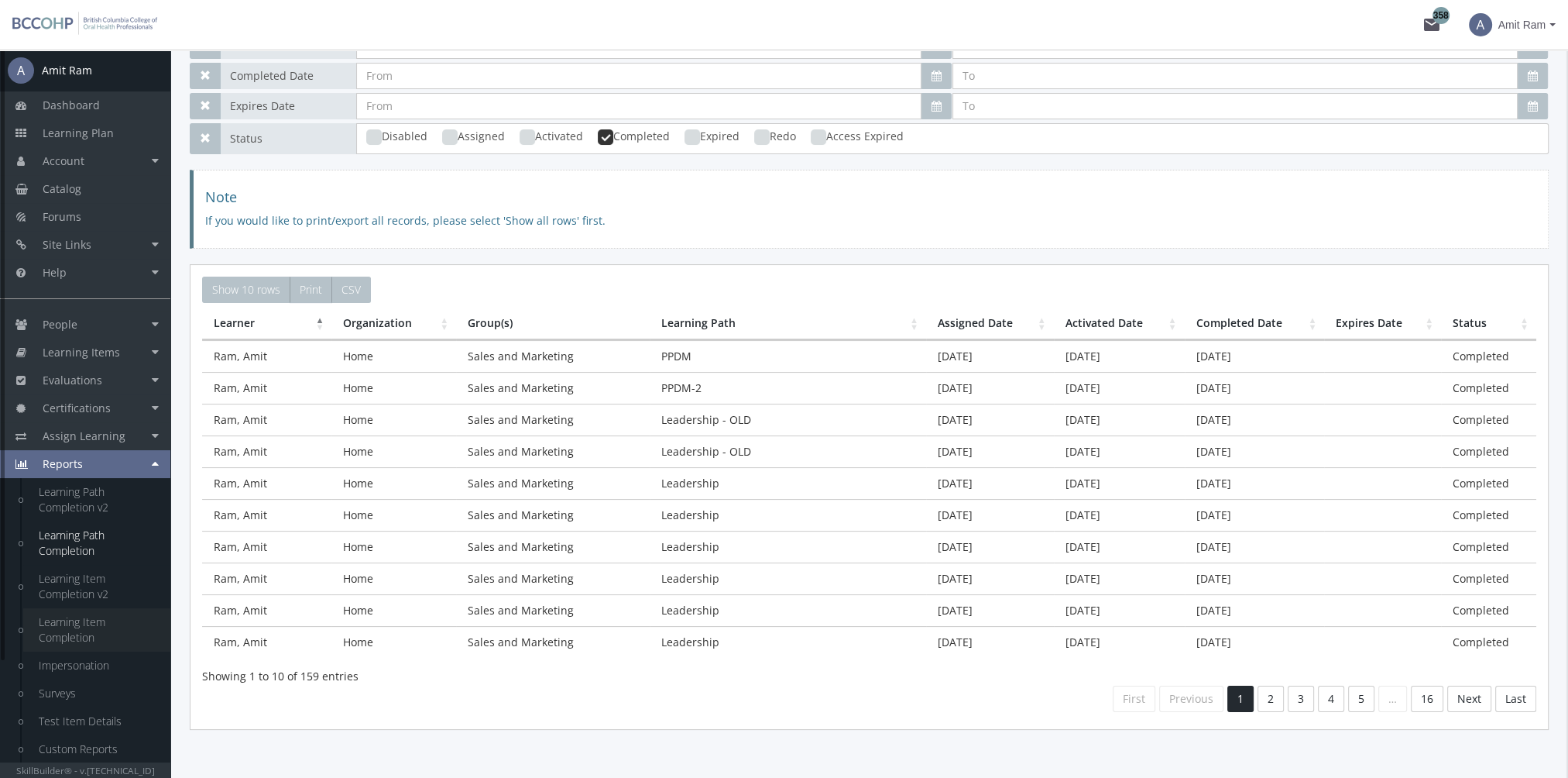
type input "[PERSON_NAME]"
click at [85, 635] on link "Learning Item Completion" at bounding box center [97, 629] width 147 height 43
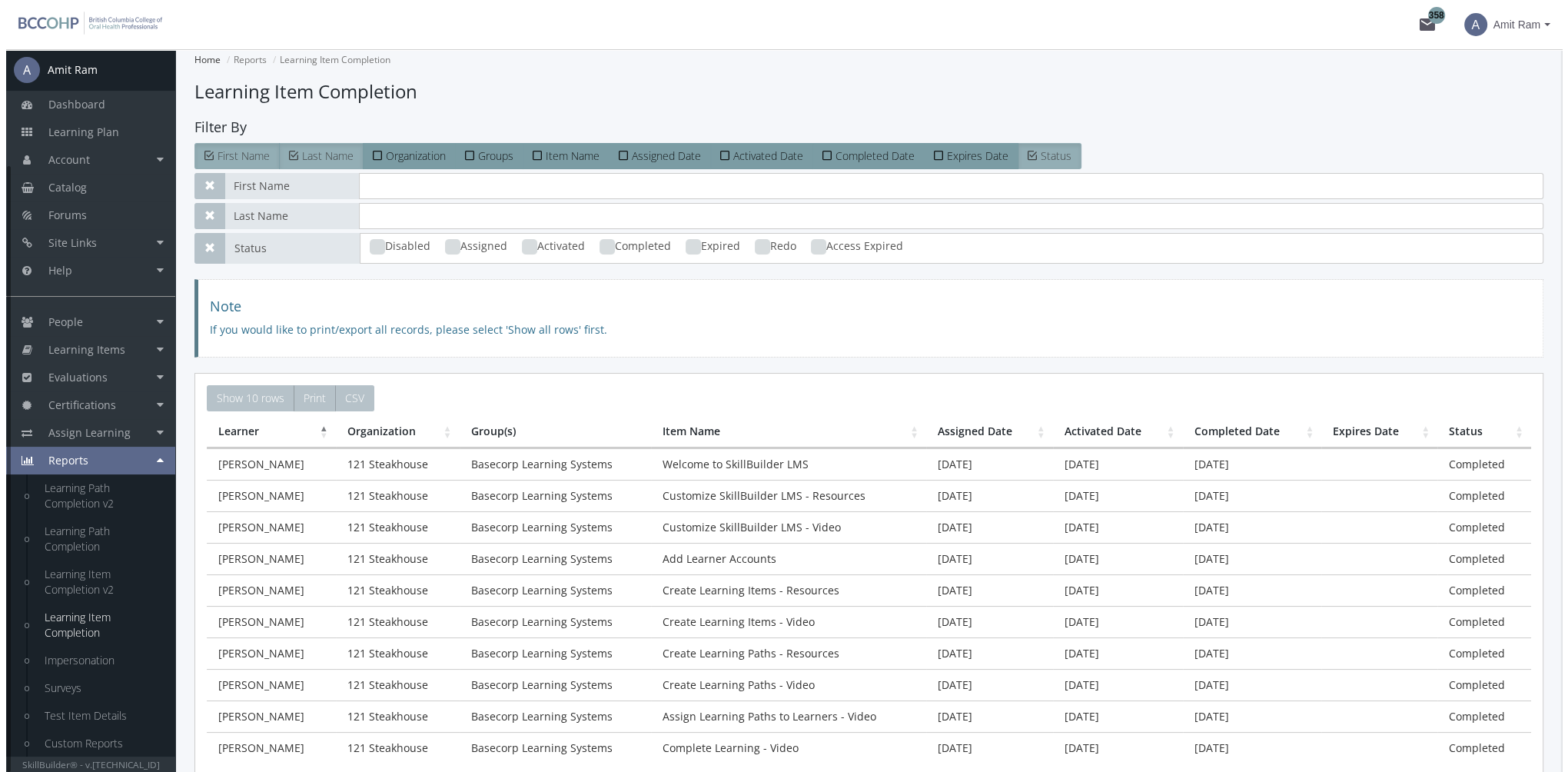
scroll to position [138, 0]
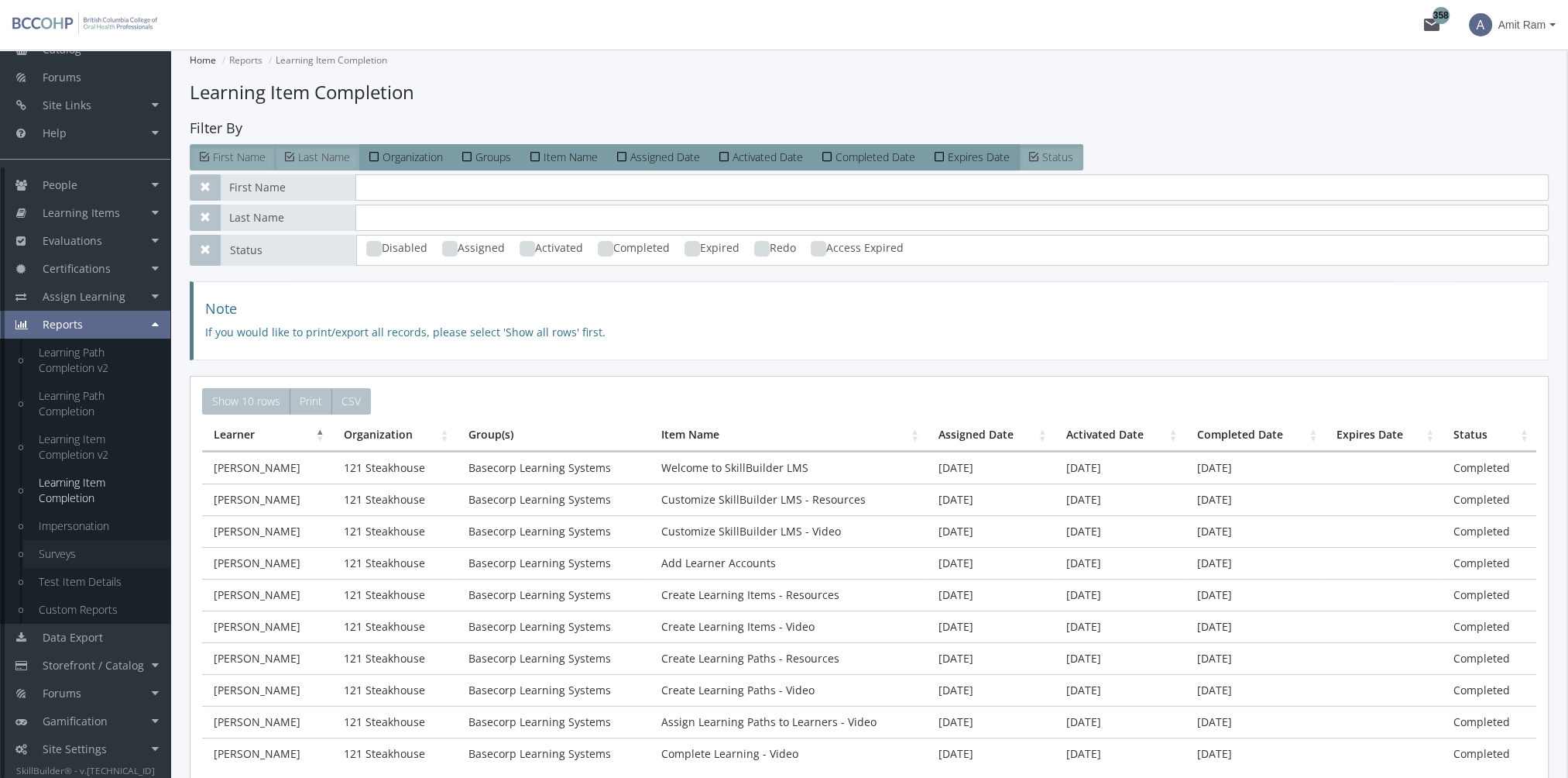
click at [61, 555] on link "Surveys" at bounding box center [97, 554] width 147 height 28
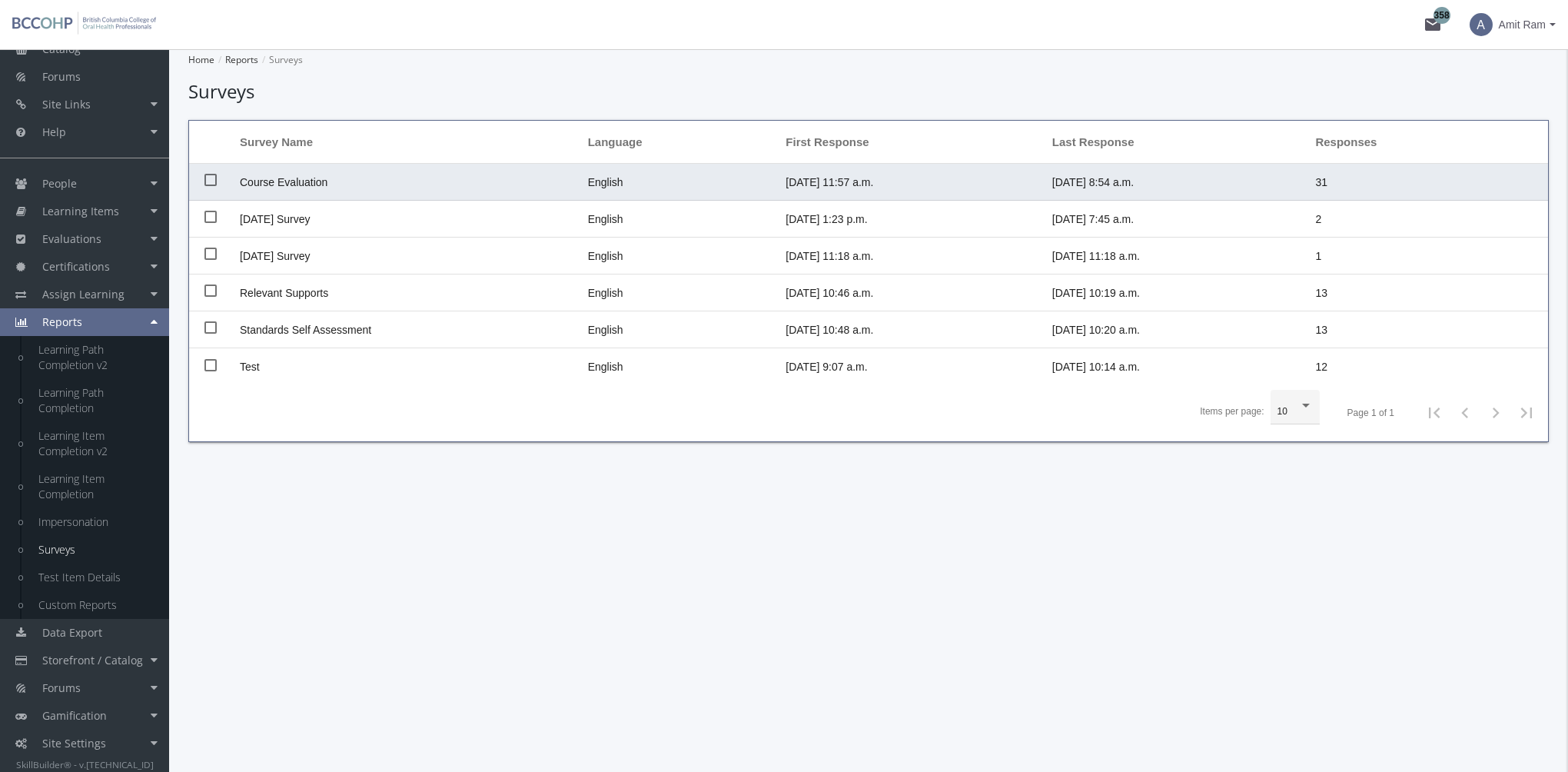
click at [283, 174] on td "Course Evaluation" at bounding box center [406, 183] width 348 height 37
checkbox input "true"
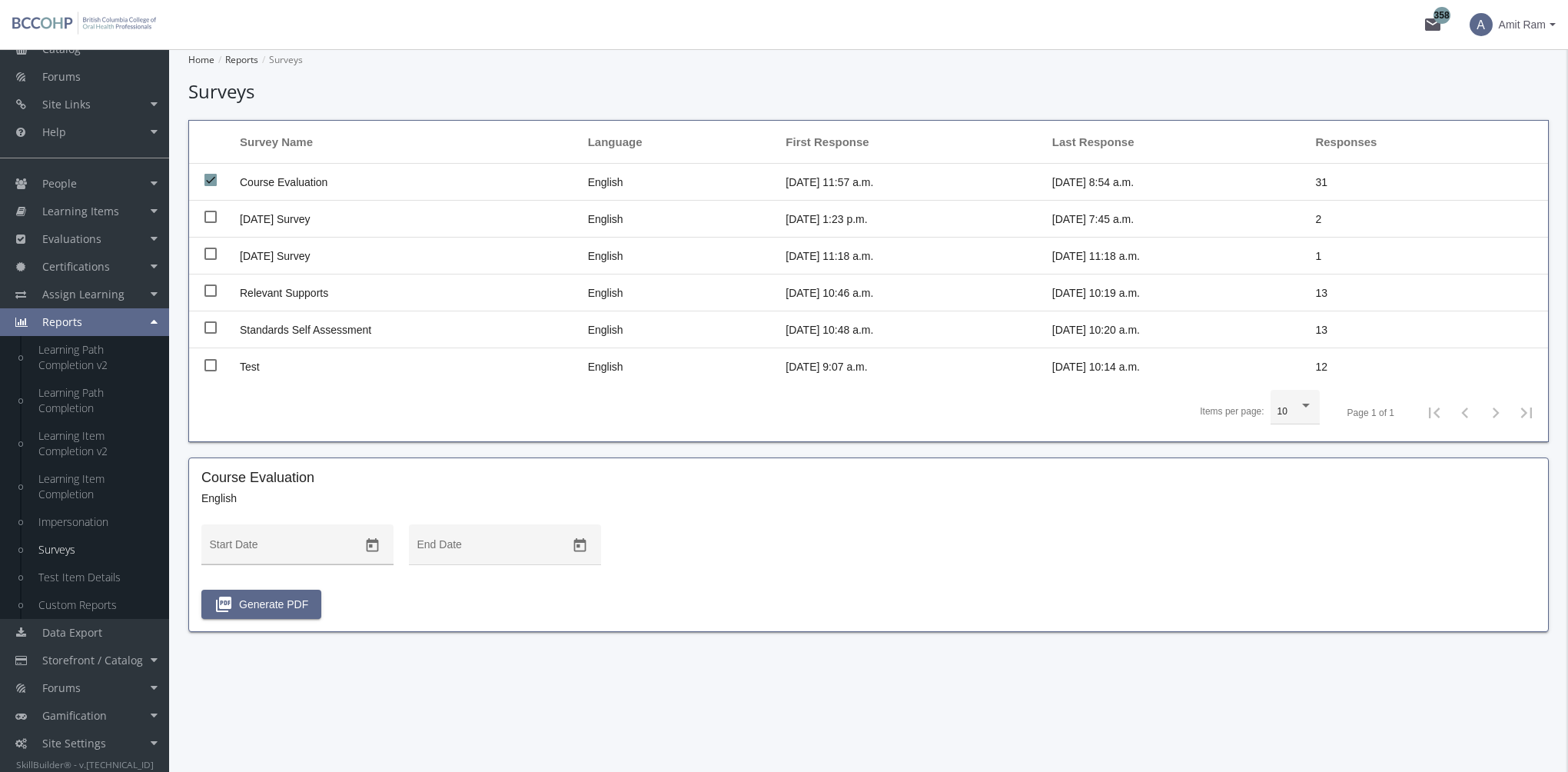
click at [359, 552] on mat-datepicker-toggle at bounding box center [372, 550] width 27 height 12
click at [377, 280] on button "Previous month" at bounding box center [379, 283] width 31 height 31
click at [378, 280] on button "Previous month" at bounding box center [379, 283] width 31 height 31
click at [377, 281] on button "Previous month" at bounding box center [379, 283] width 31 height 31
click at [341, 352] on div "1" at bounding box center [346, 349] width 28 height 28
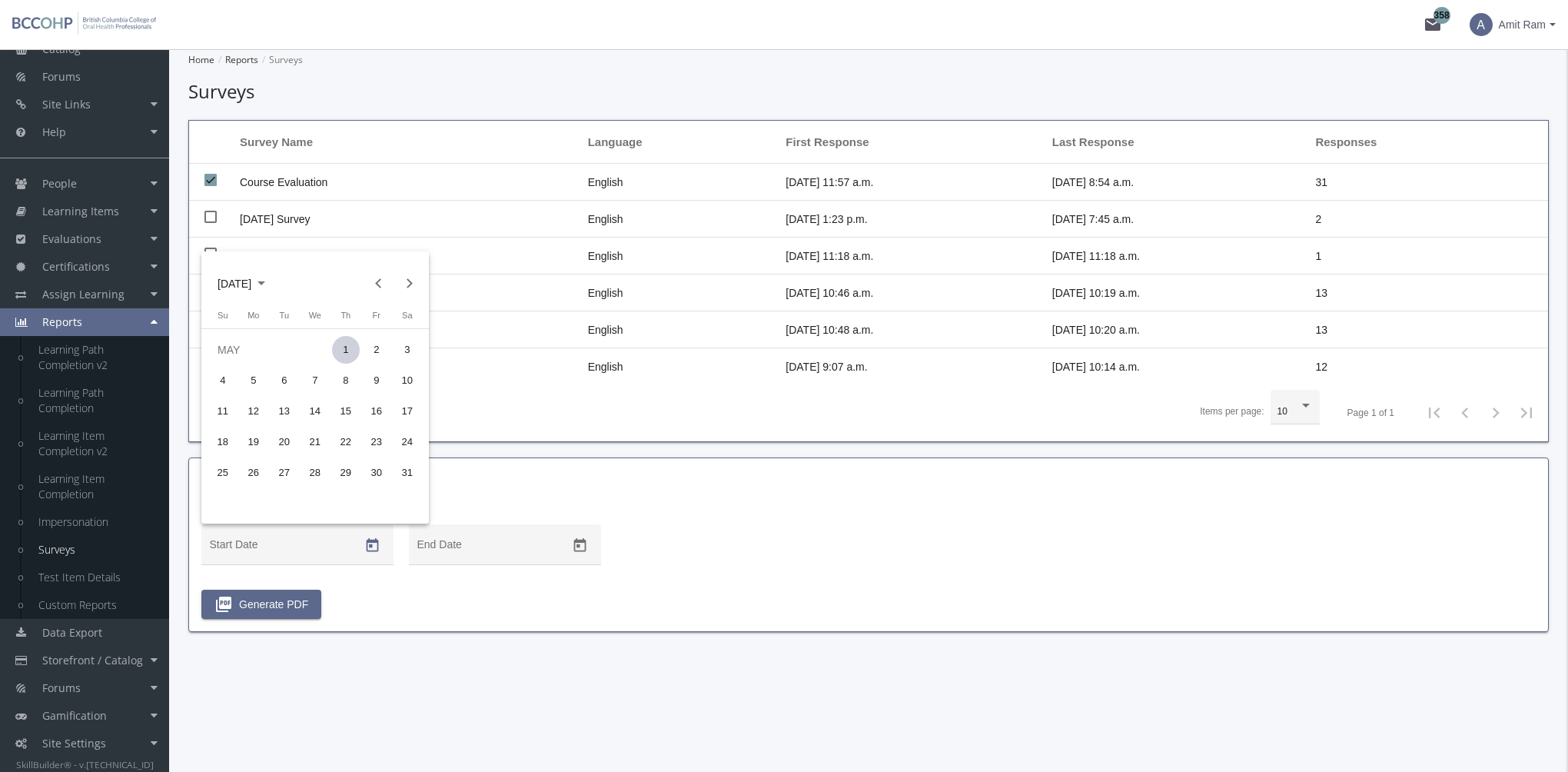
type input "[DATE]"
click at [578, 554] on button "Open calendar" at bounding box center [579, 545] width 27 height 27
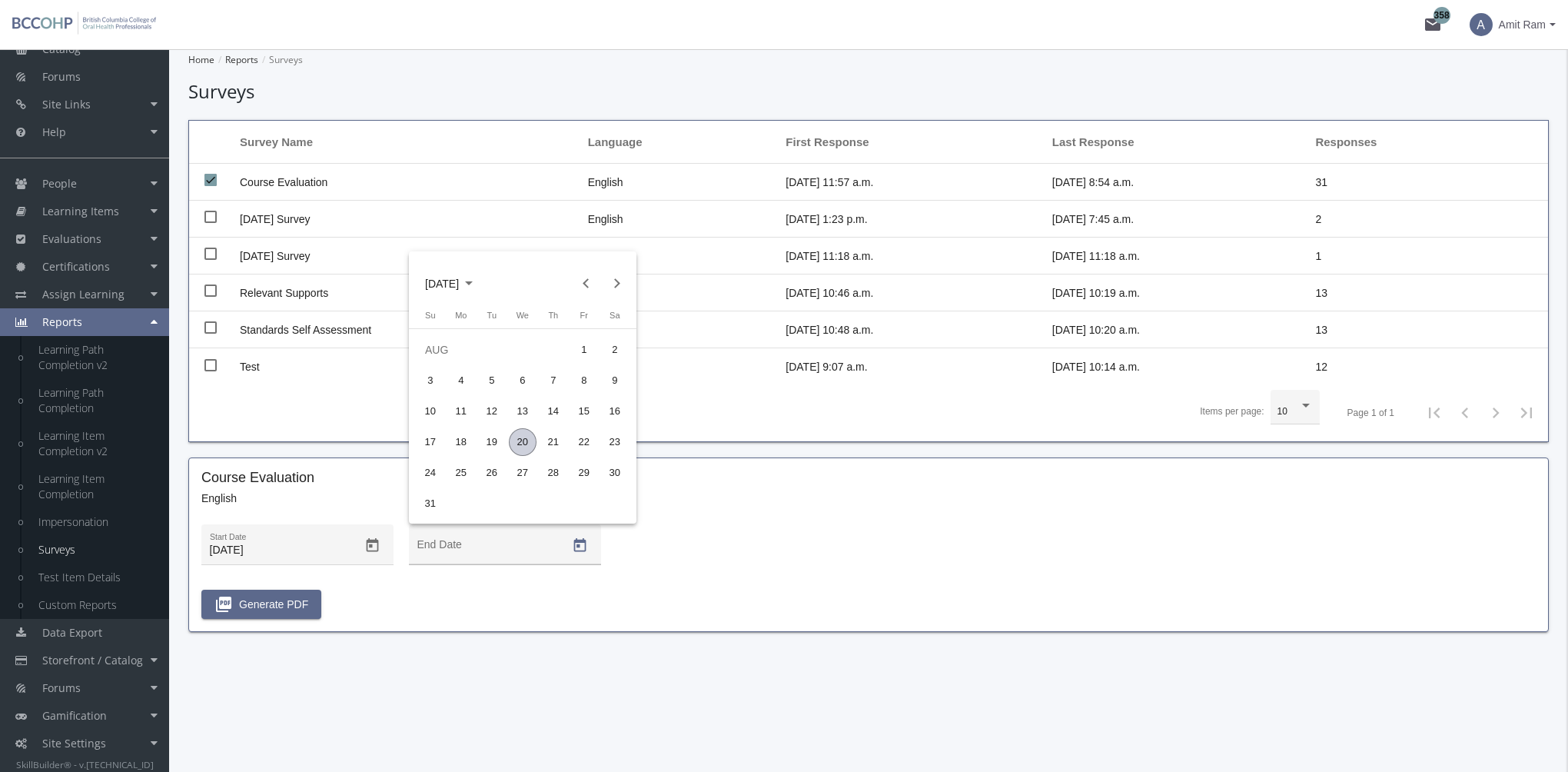
drag, startPoint x: 520, startPoint y: 443, endPoint x: 443, endPoint y: 540, distance: 123.8
click at [521, 443] on div "20" at bounding box center [523, 442] width 28 height 28
type input "[DATE]"
click at [281, 596] on span "picture_as_pdf Generate PDF" at bounding box center [261, 604] width 94 height 28
click at [99, 575] on link "Test Item Details" at bounding box center [96, 577] width 146 height 28
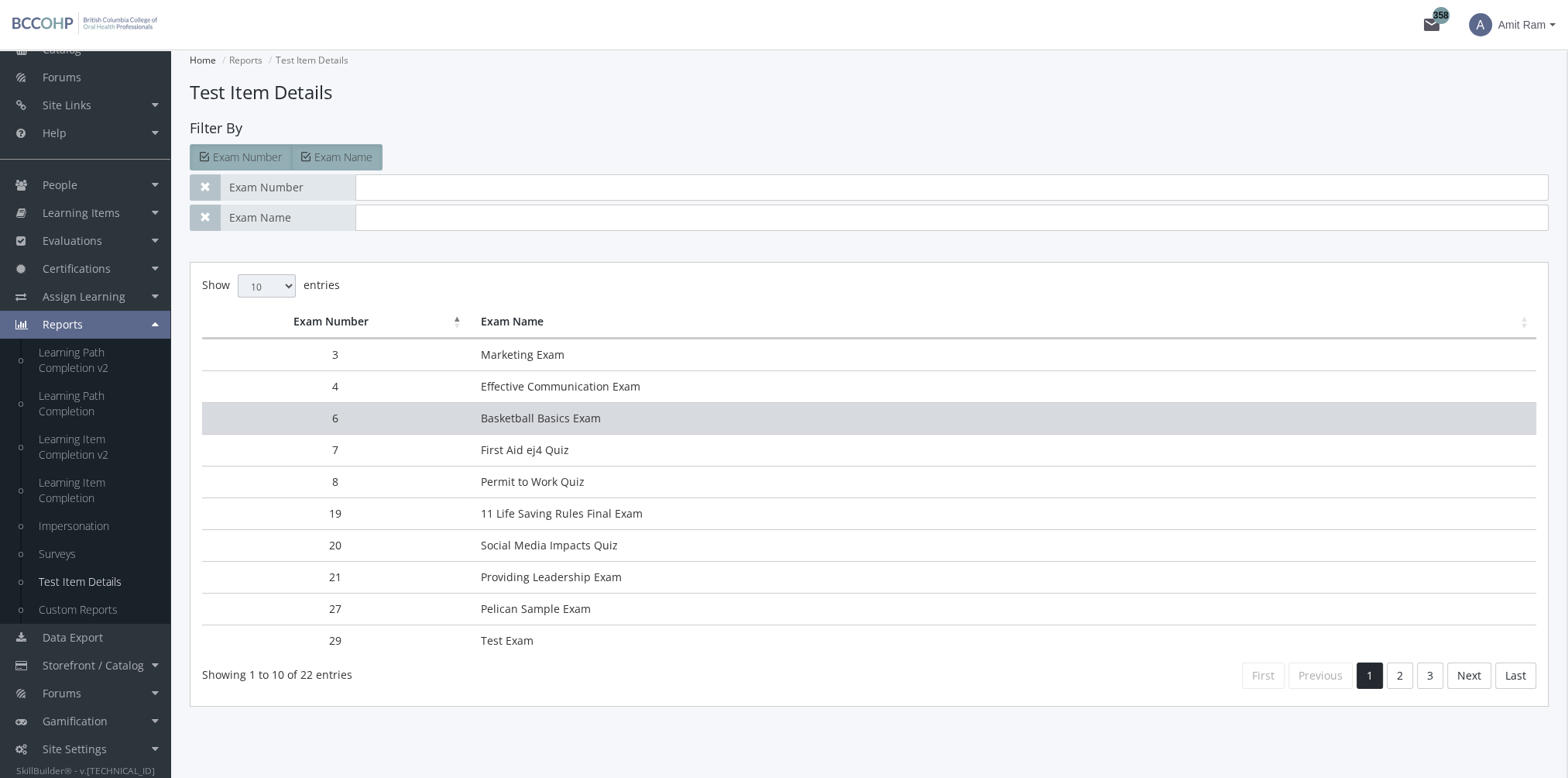
click at [548, 423] on td "Basketball Basics Exam" at bounding box center [1003, 418] width 1067 height 32
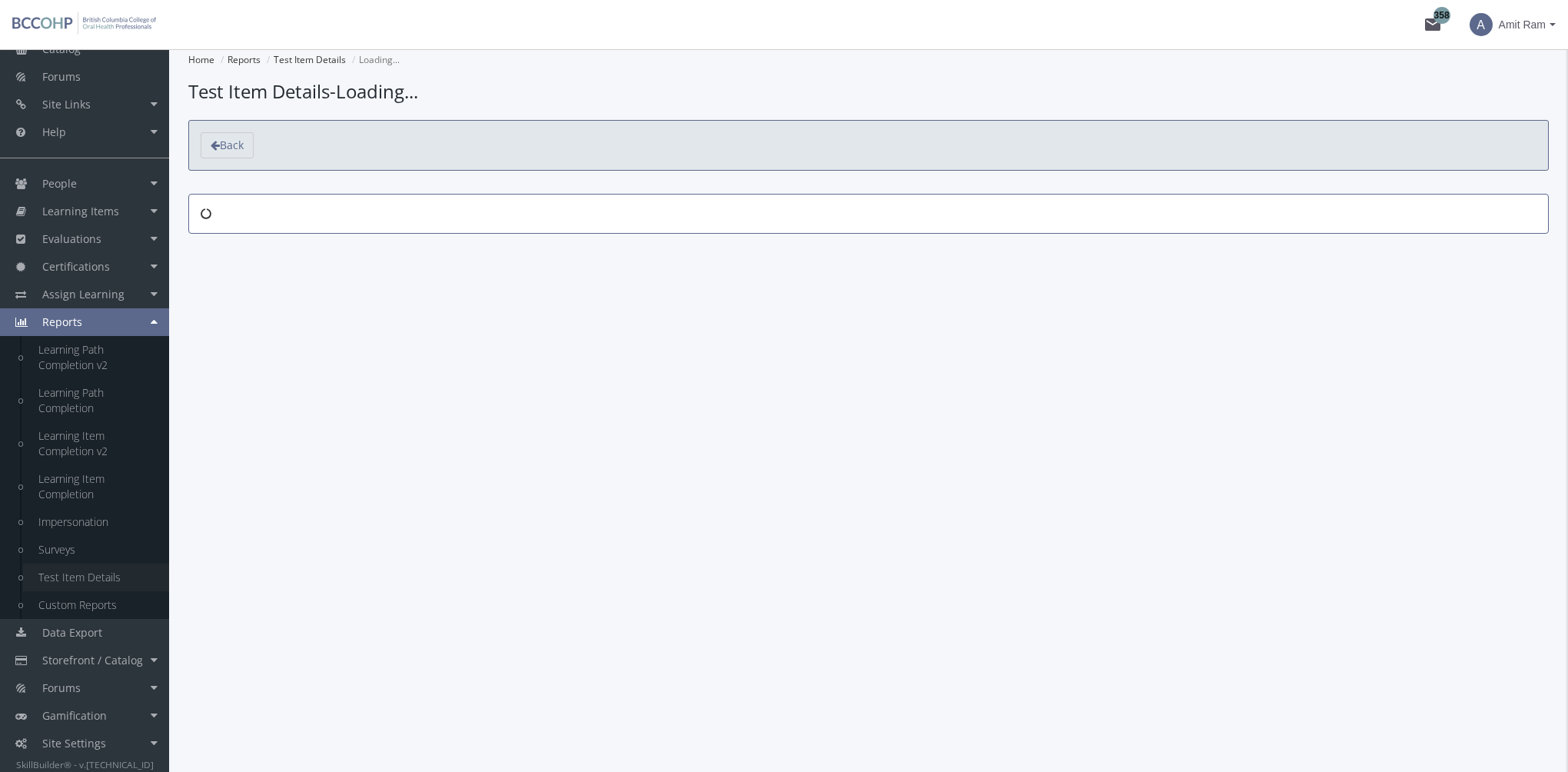
click at [78, 575] on link "Test Item Details" at bounding box center [96, 577] width 146 height 28
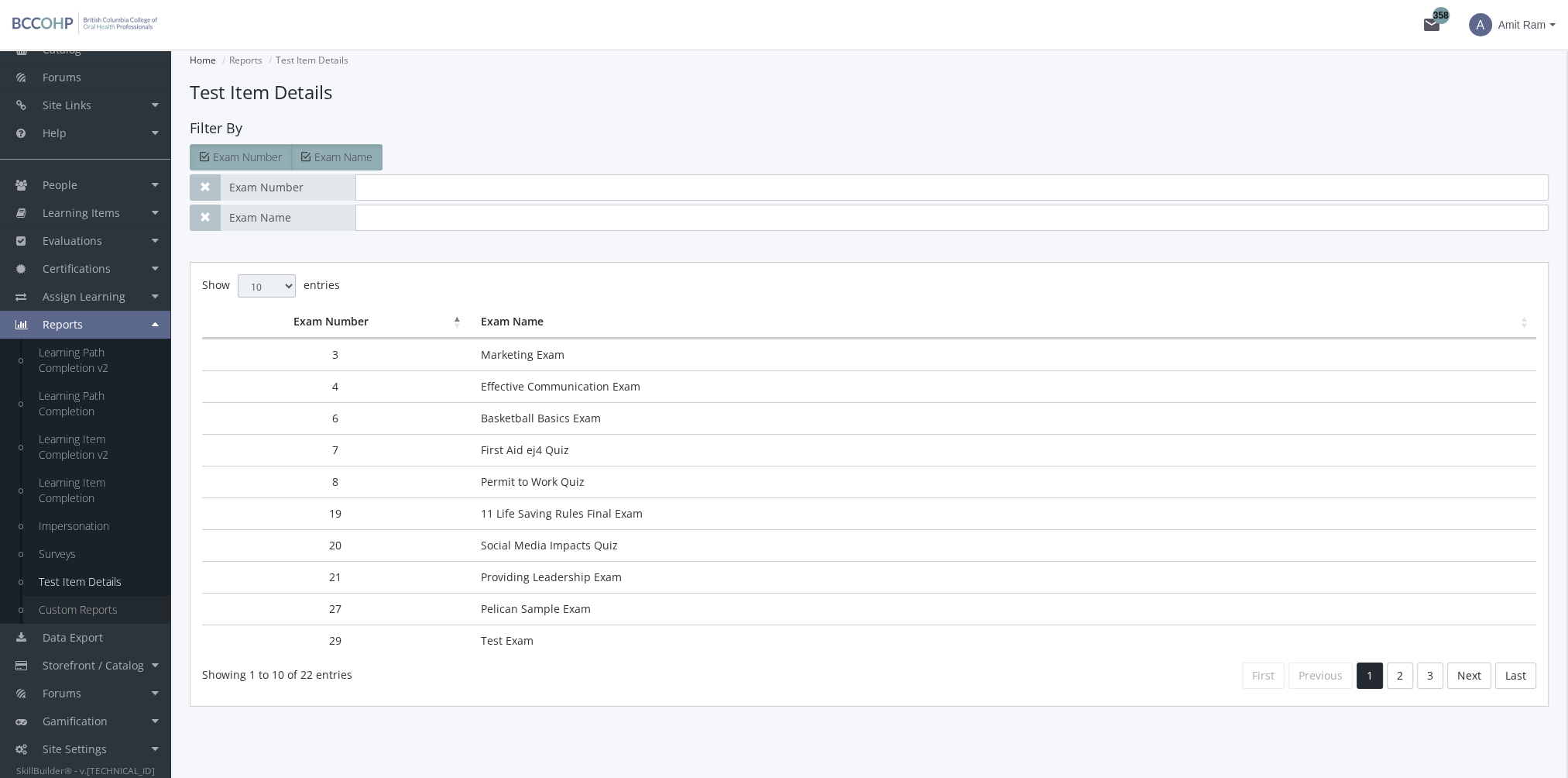
click at [92, 608] on link "Custom Reports" at bounding box center [97, 610] width 147 height 28
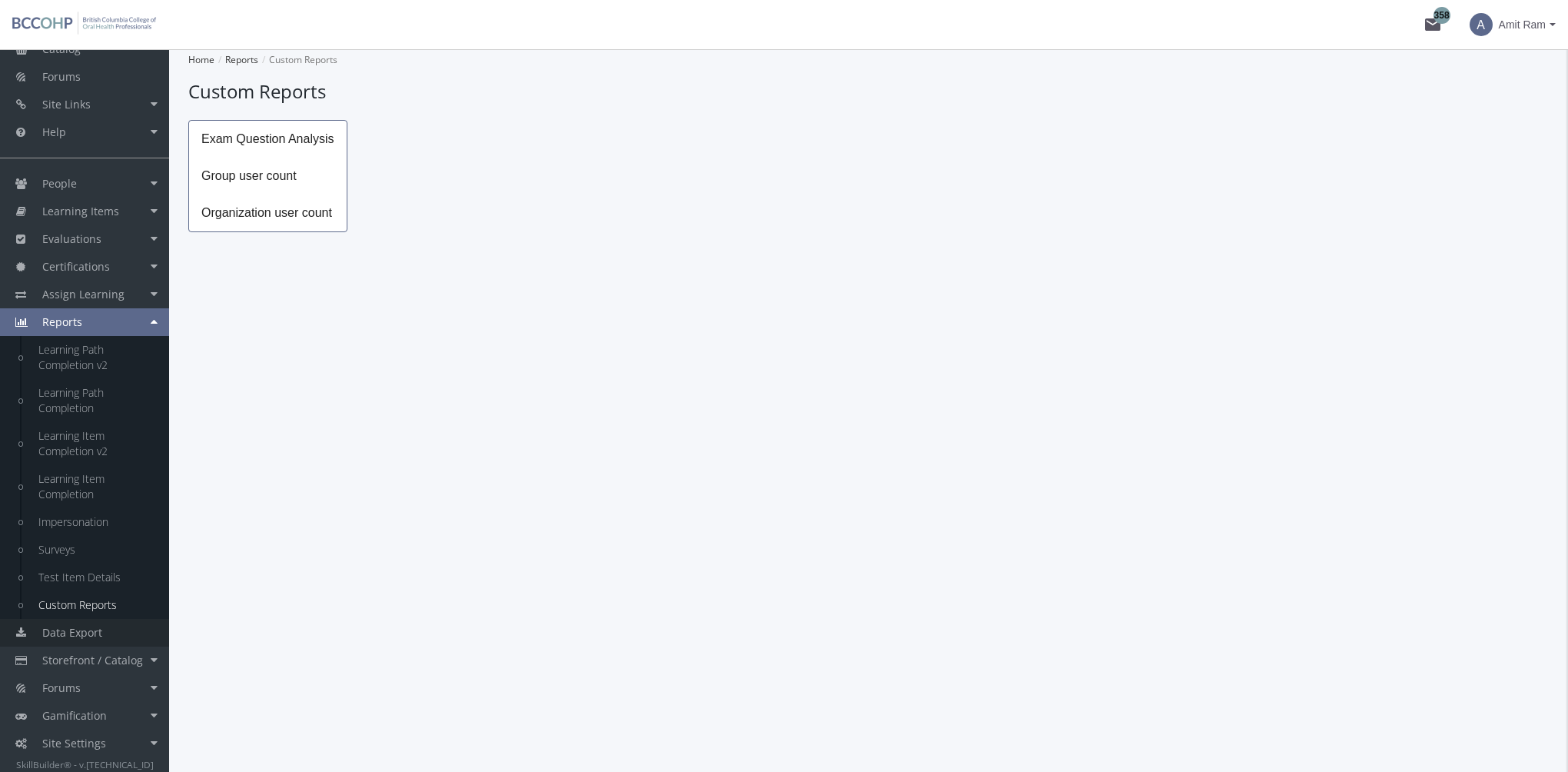
click at [91, 642] on link "Data Export" at bounding box center [85, 633] width 169 height 28
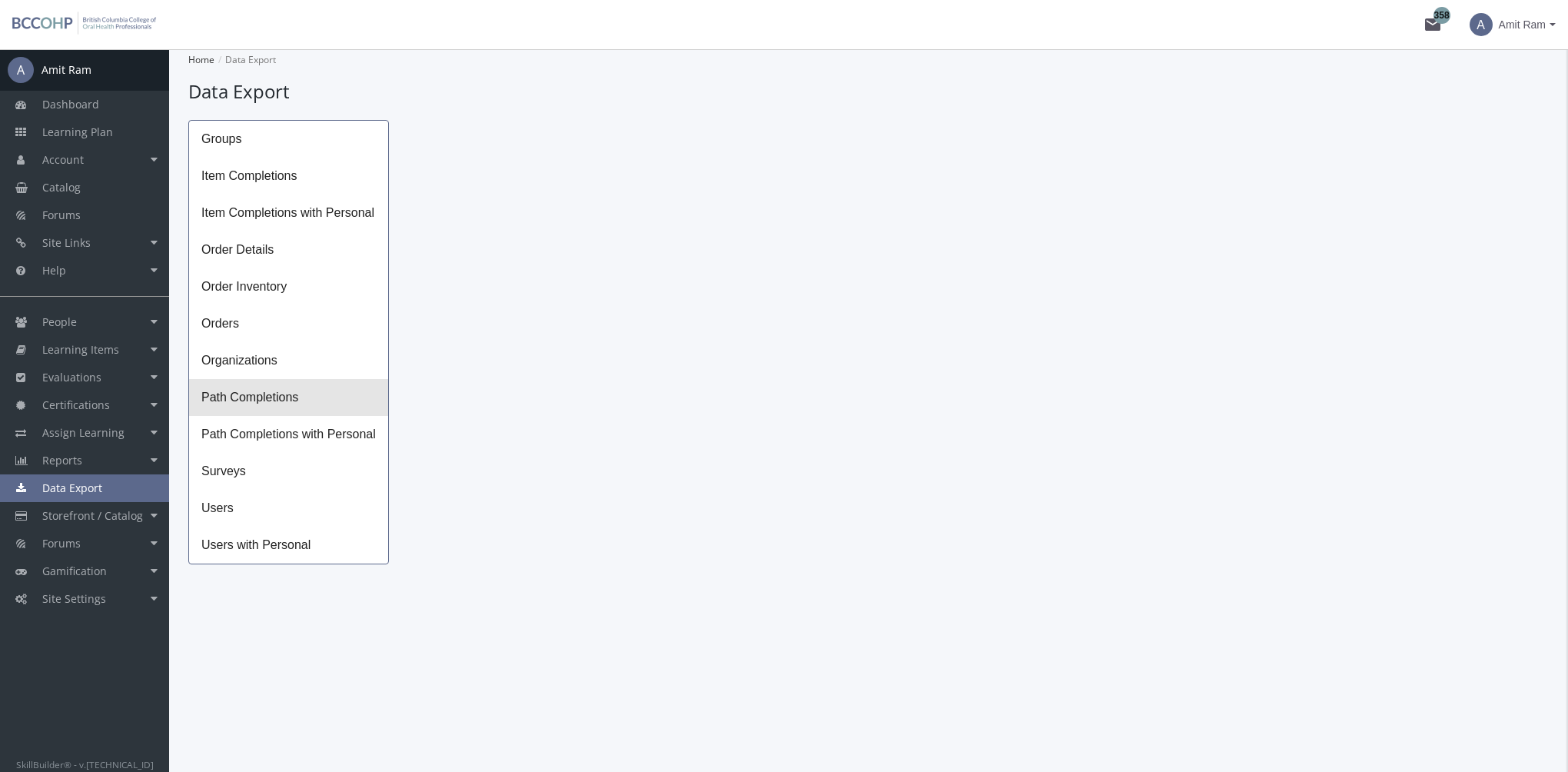
click at [249, 392] on span "Path Completions" at bounding box center [288, 398] width 199 height 37
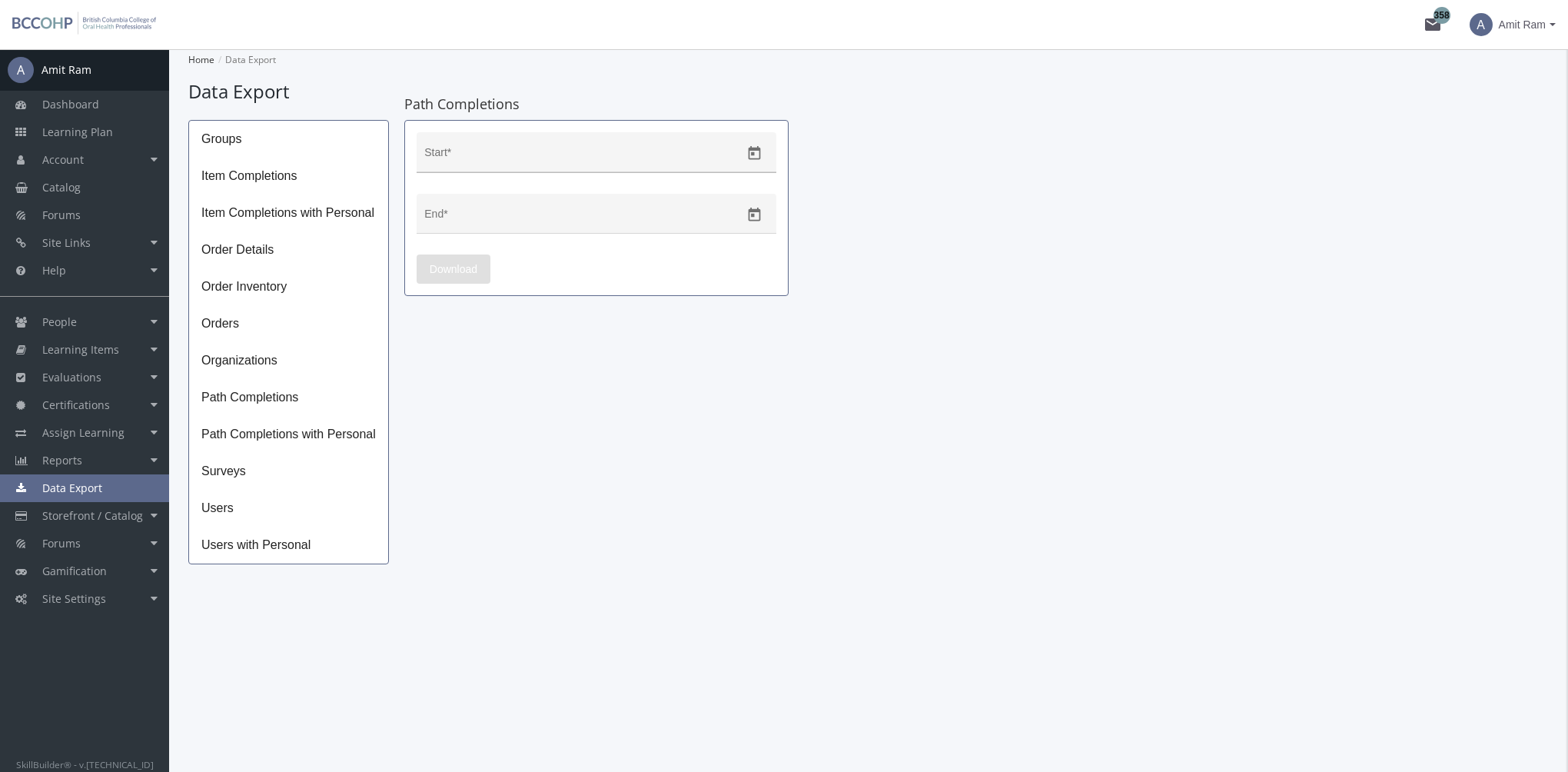
click at [756, 151] on icon "Open calendar" at bounding box center [754, 153] width 16 height 16
click at [590, 207] on button "Previous month" at bounding box center [594, 204] width 31 height 31
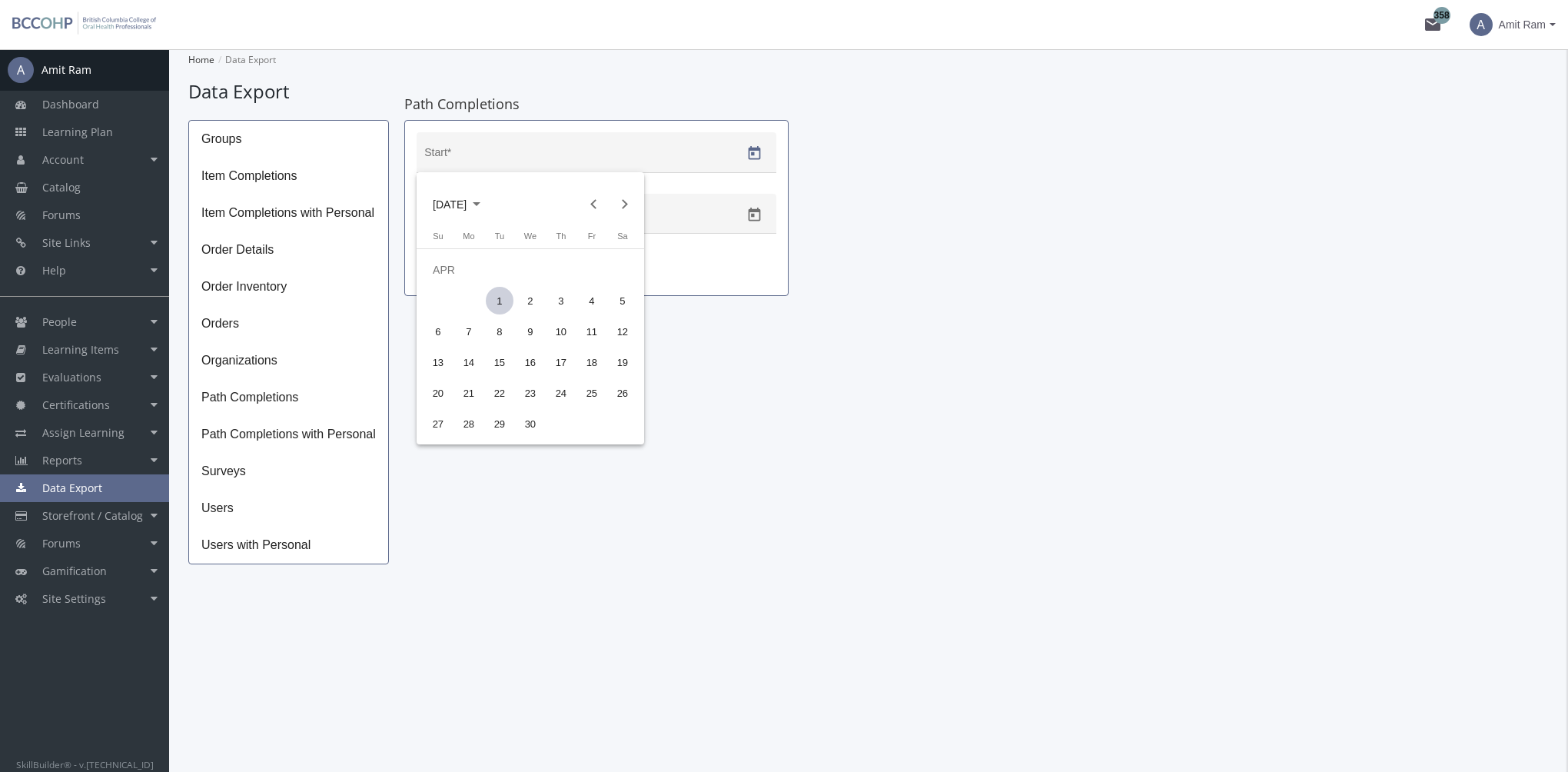
click at [488, 301] on div "1" at bounding box center [499, 301] width 28 height 28
type input "[DATE]"
click at [755, 216] on icon "Open calendar" at bounding box center [754, 214] width 16 height 16
click at [531, 422] on div "20" at bounding box center [530, 423] width 28 height 28
type input "[DATE]"
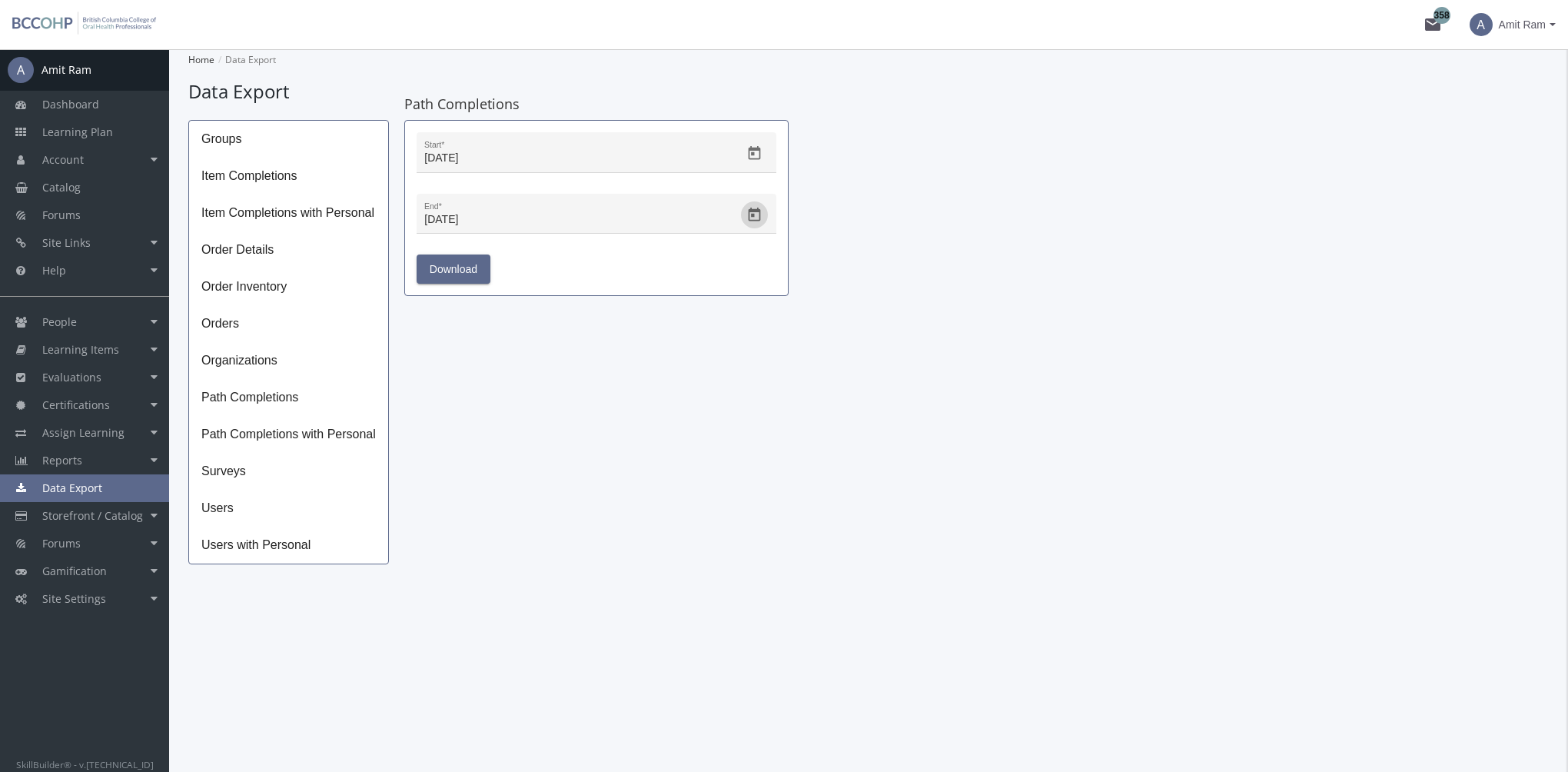
drag, startPoint x: 465, startPoint y: 268, endPoint x: 516, endPoint y: 318, distance: 71.4
click at [465, 267] on span "Download" at bounding box center [453, 270] width 47 height 28
click at [1016, 299] on div "Groups Item Completions Item Completions with Personal Order Details Order Inve…" at bounding box center [868, 342] width 1361 height 444
click at [106, 603] on link "Site Settings" at bounding box center [85, 599] width 169 height 28
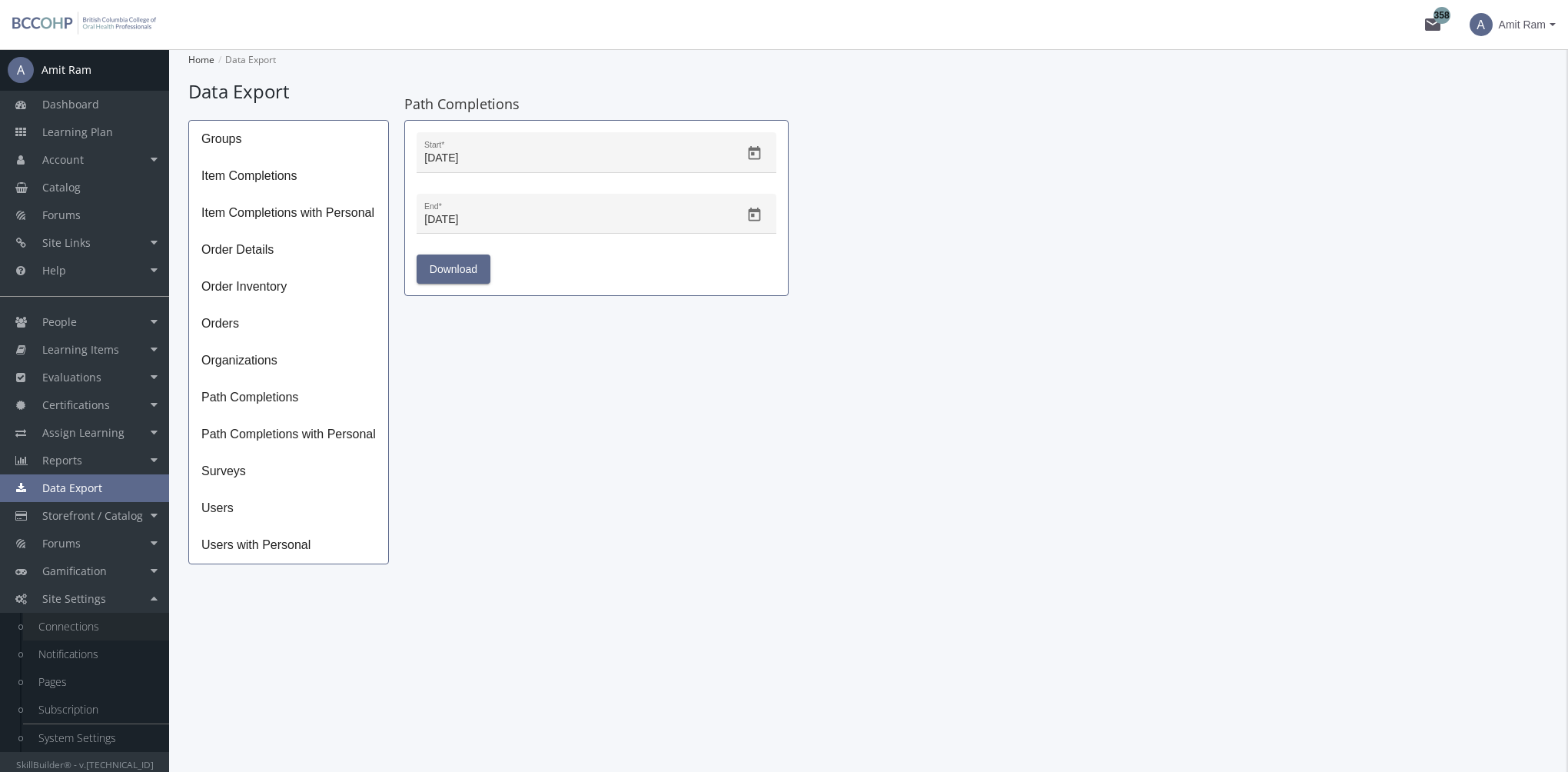
click at [84, 628] on link "Connections" at bounding box center [96, 627] width 146 height 28
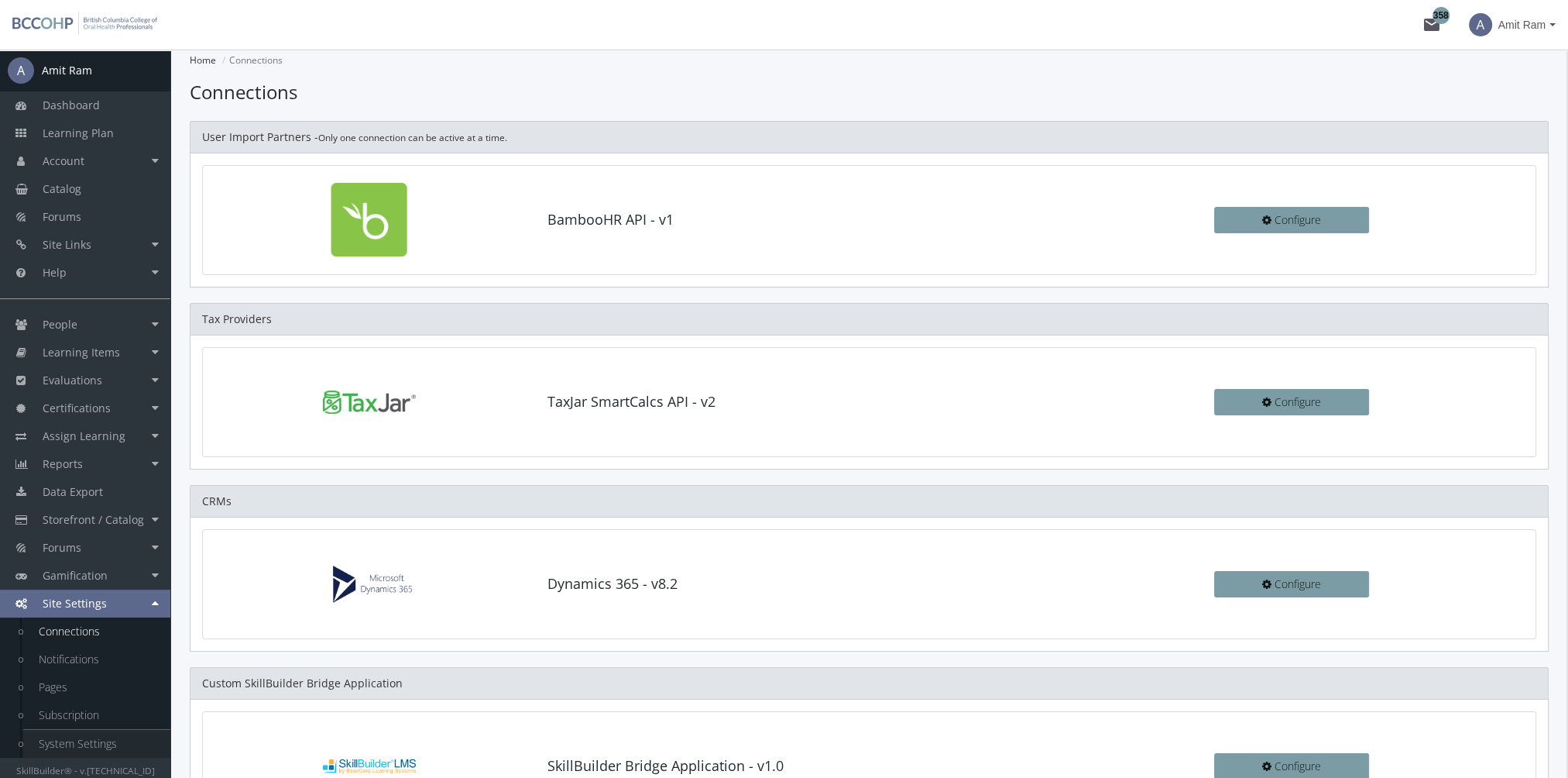
click at [102, 750] on link "System Settings" at bounding box center [97, 744] width 147 height 28
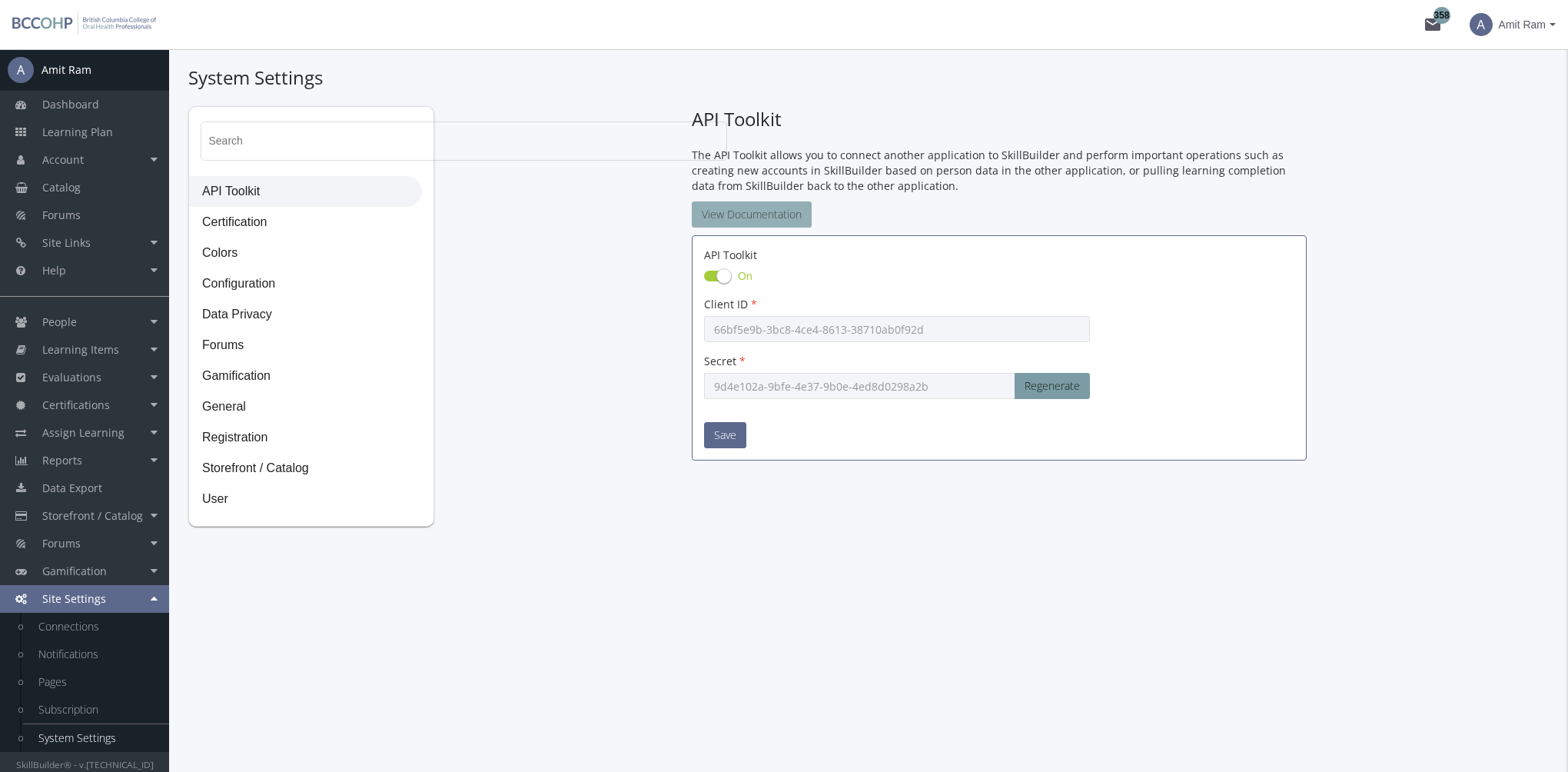
click at [787, 213] on link "View Documentation" at bounding box center [752, 214] width 120 height 26
click at [100, 656] on link "Notifications" at bounding box center [96, 654] width 146 height 28
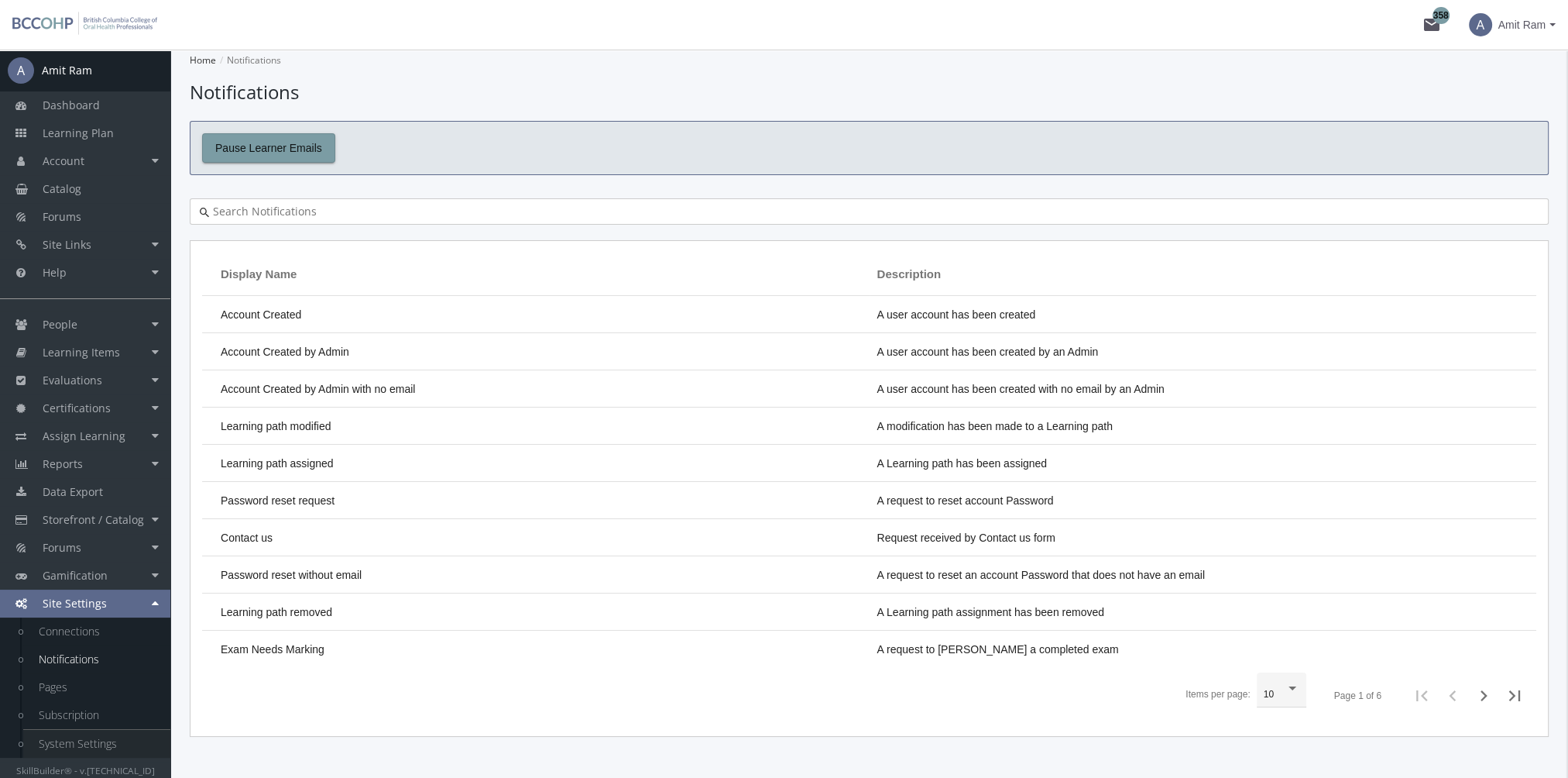
click at [72, 743] on link "System Settings" at bounding box center [97, 744] width 147 height 28
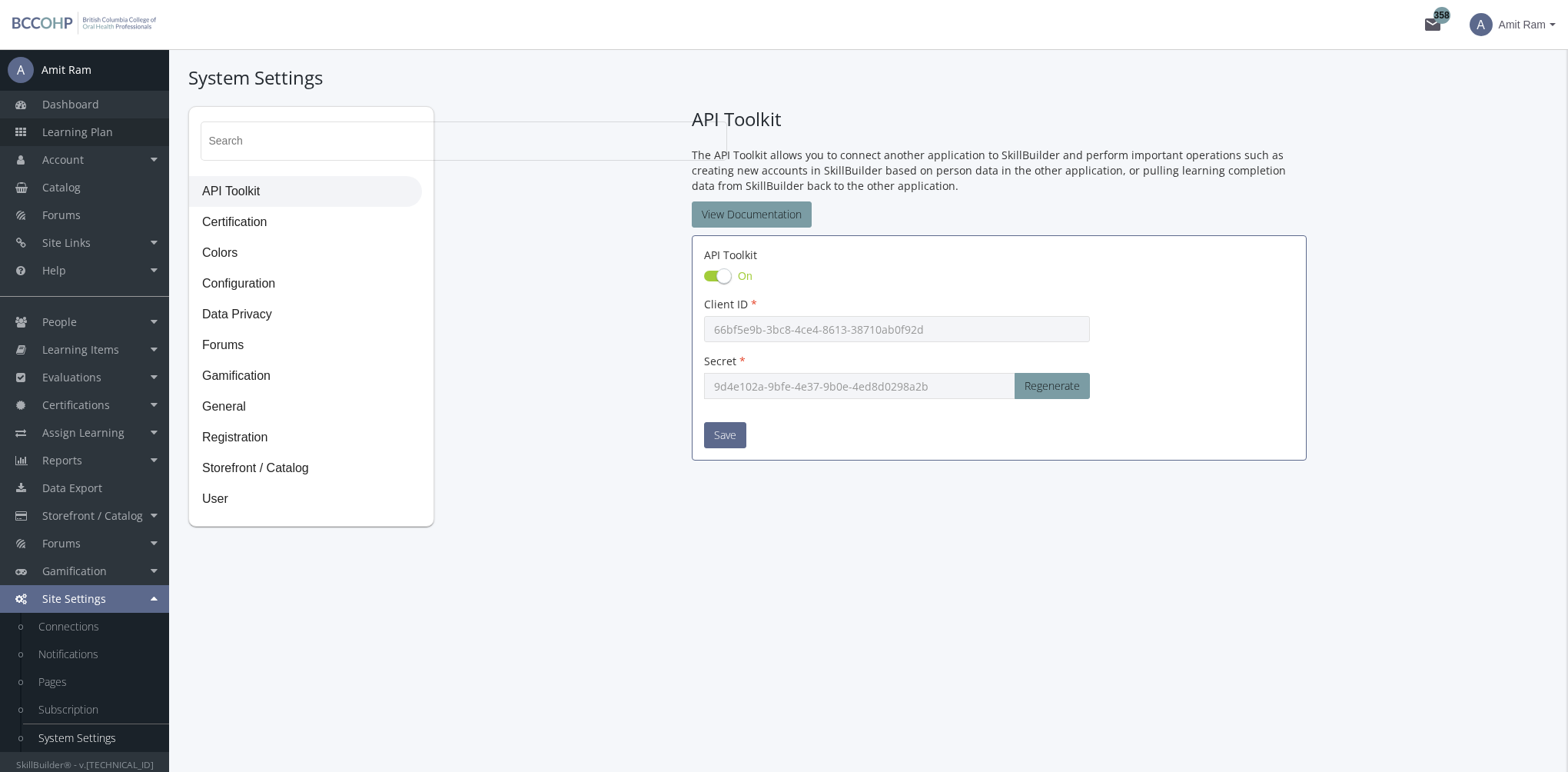
click at [81, 129] on span "Learning Plan" at bounding box center [77, 131] width 71 height 15
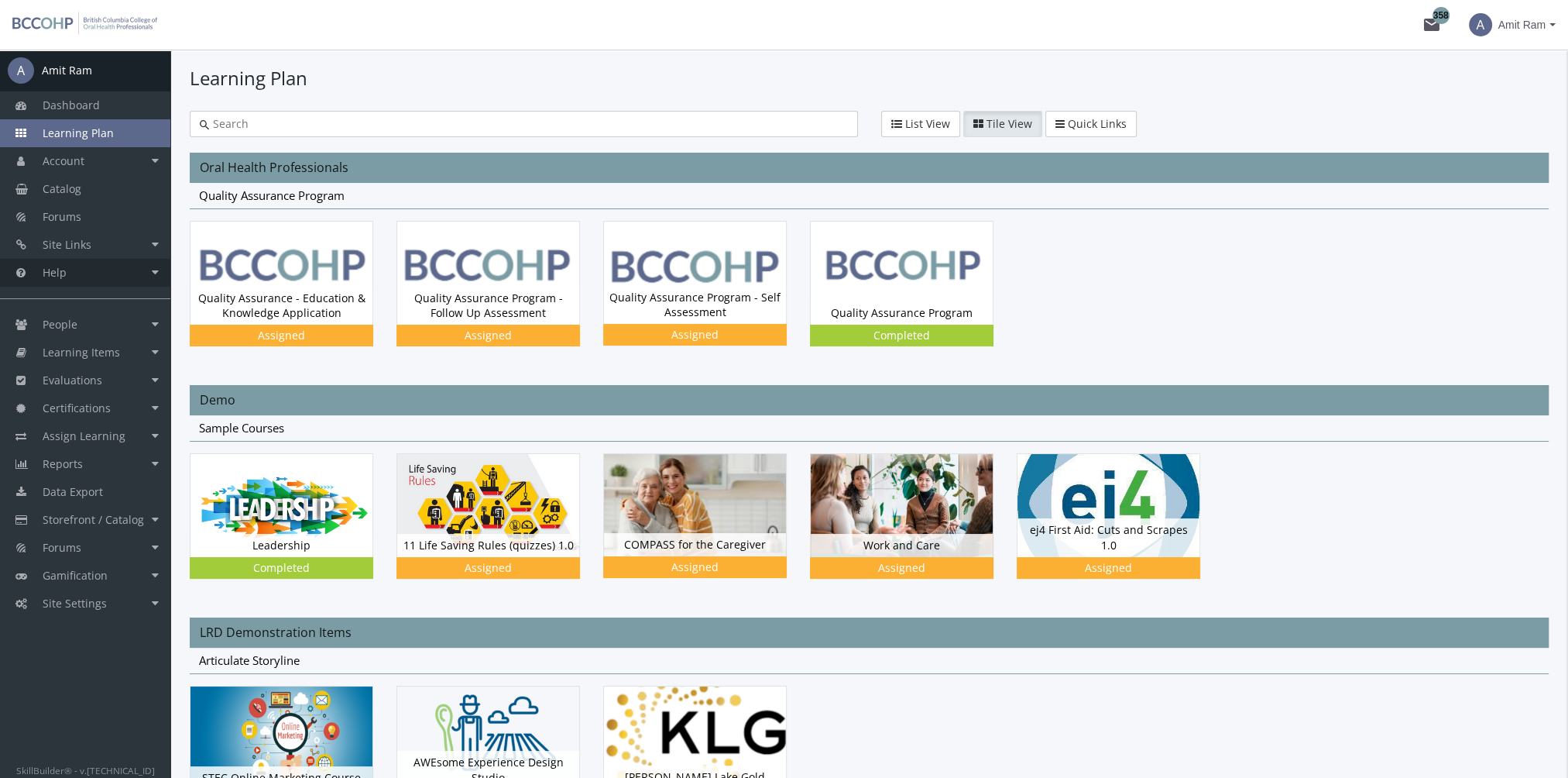
click at [104, 274] on link "Help" at bounding box center [85, 273] width 171 height 28
click at [96, 326] on link "Help Centre" at bounding box center [97, 329] width 147 height 28
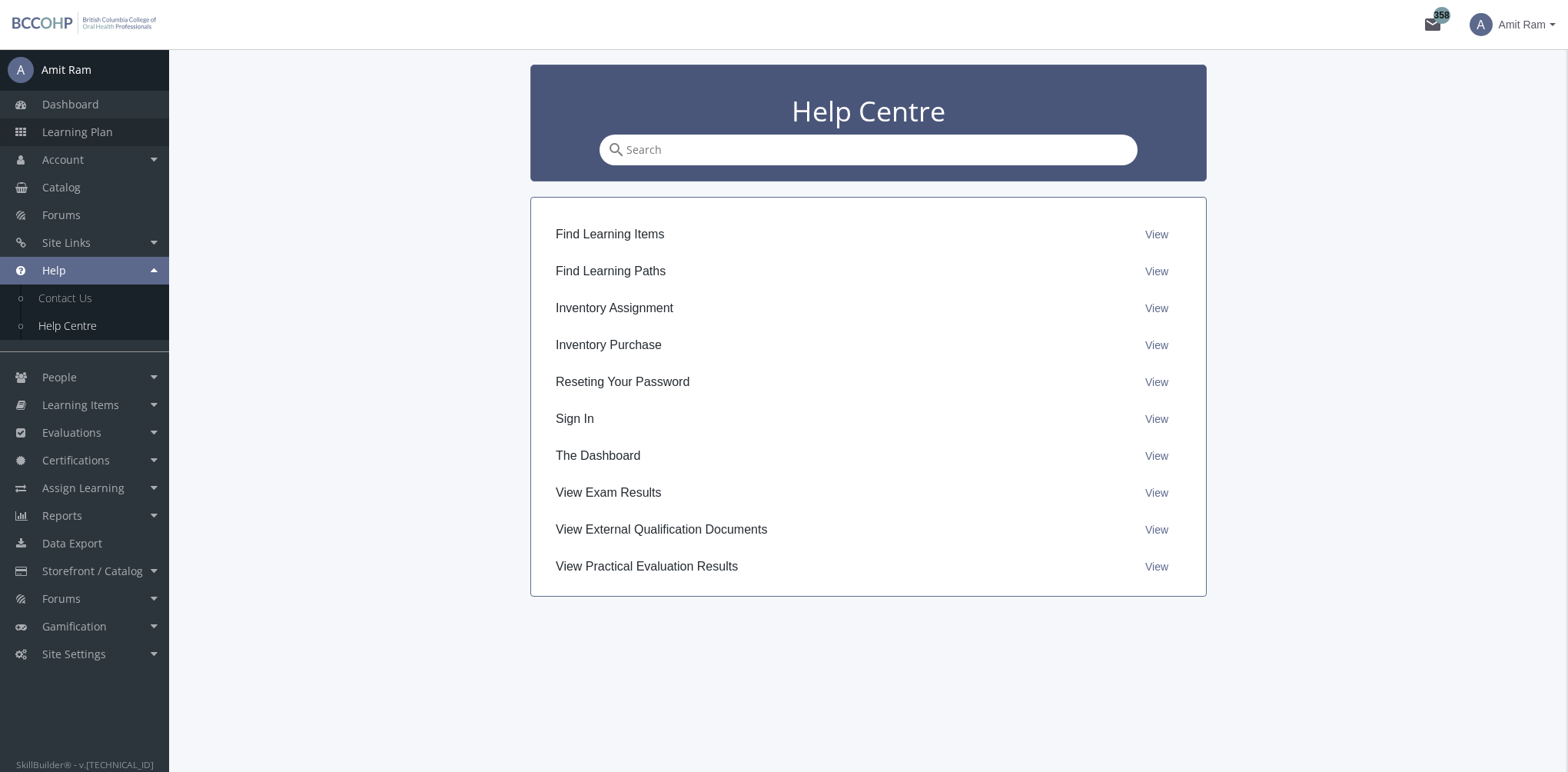
click at [122, 135] on link "Learning Plan" at bounding box center [85, 132] width 169 height 28
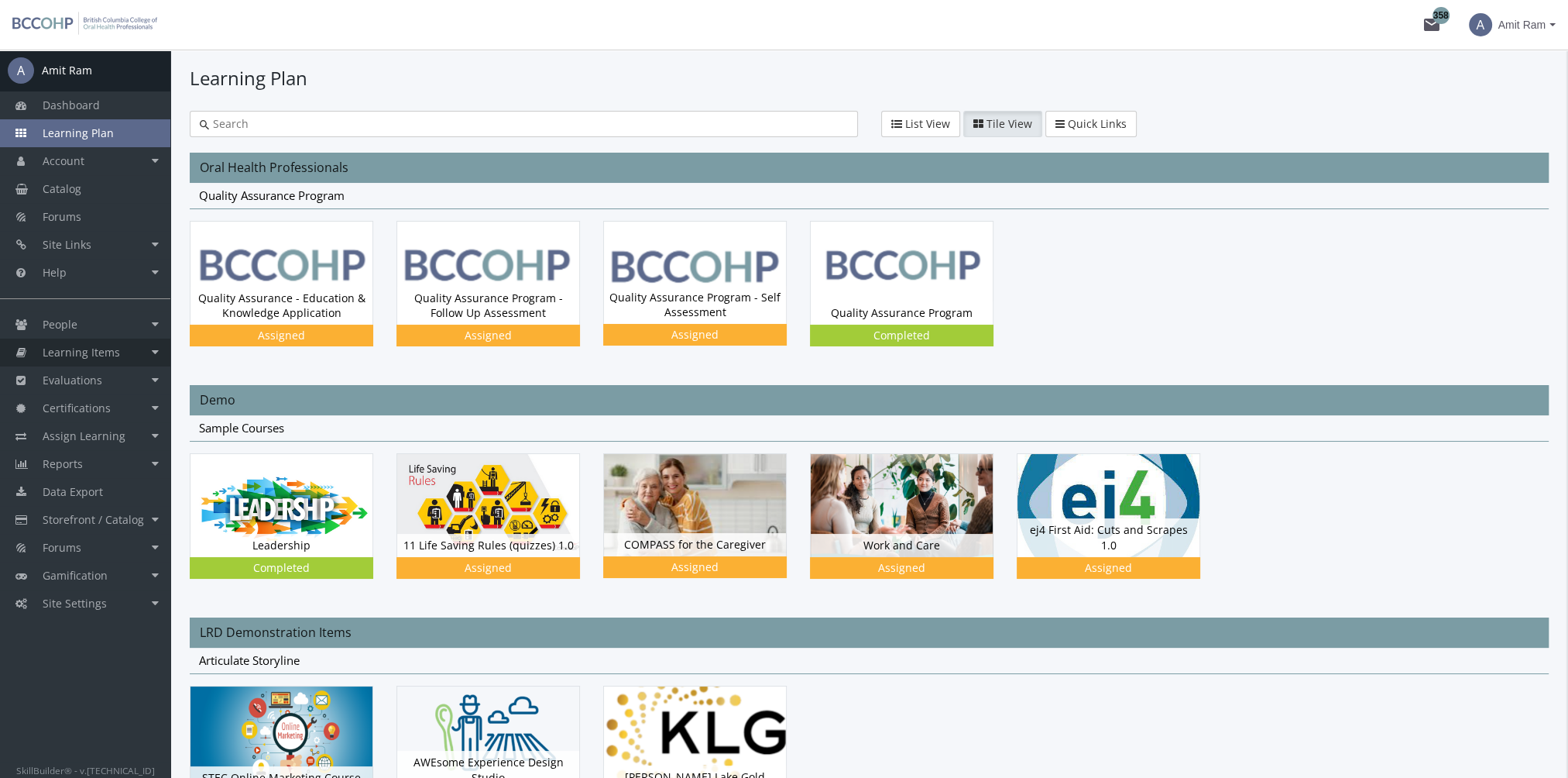
click at [124, 350] on link "Learning Items" at bounding box center [85, 352] width 171 height 28
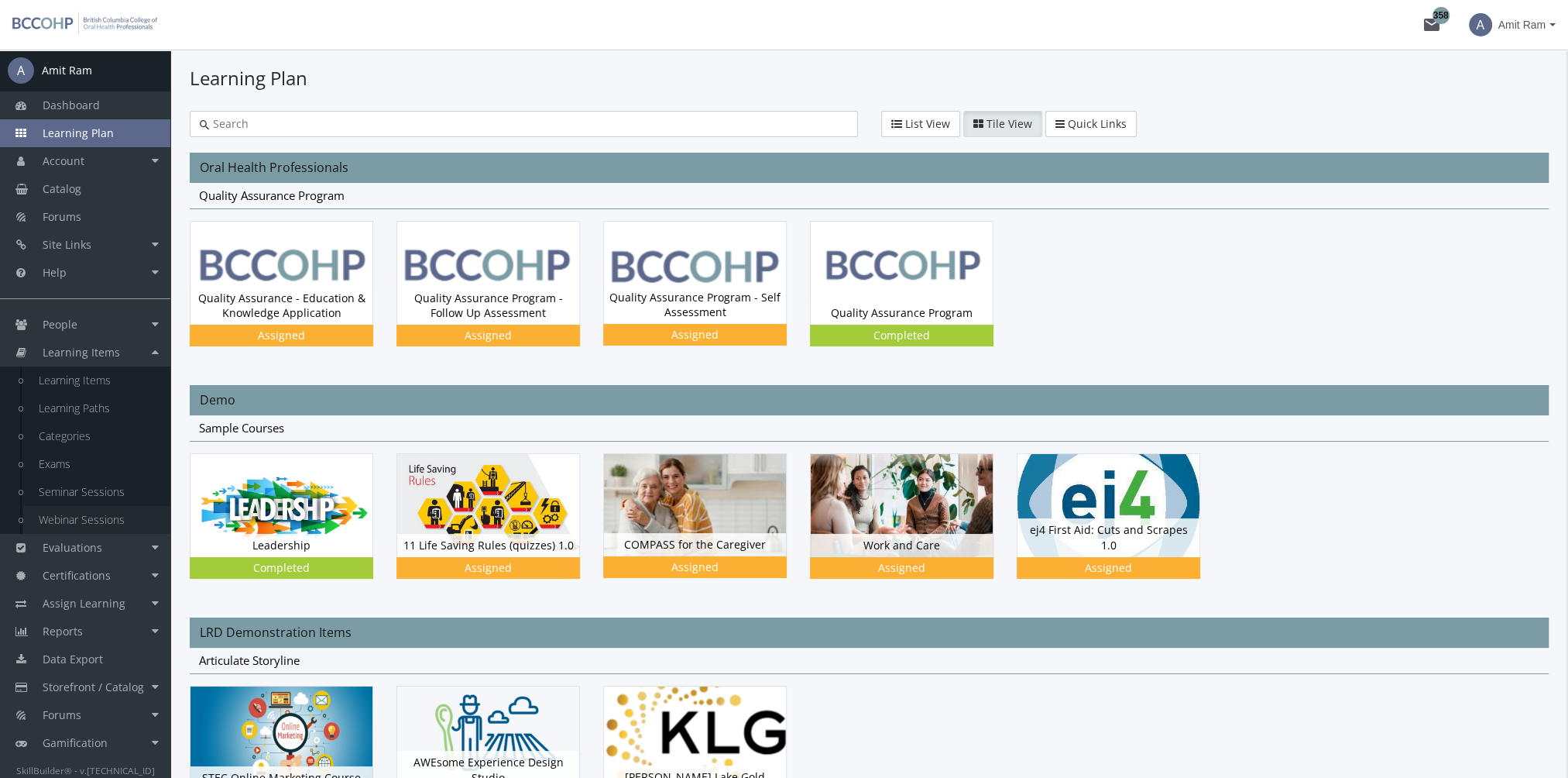
click at [93, 520] on link "Webinar Sessions" at bounding box center [97, 520] width 147 height 28
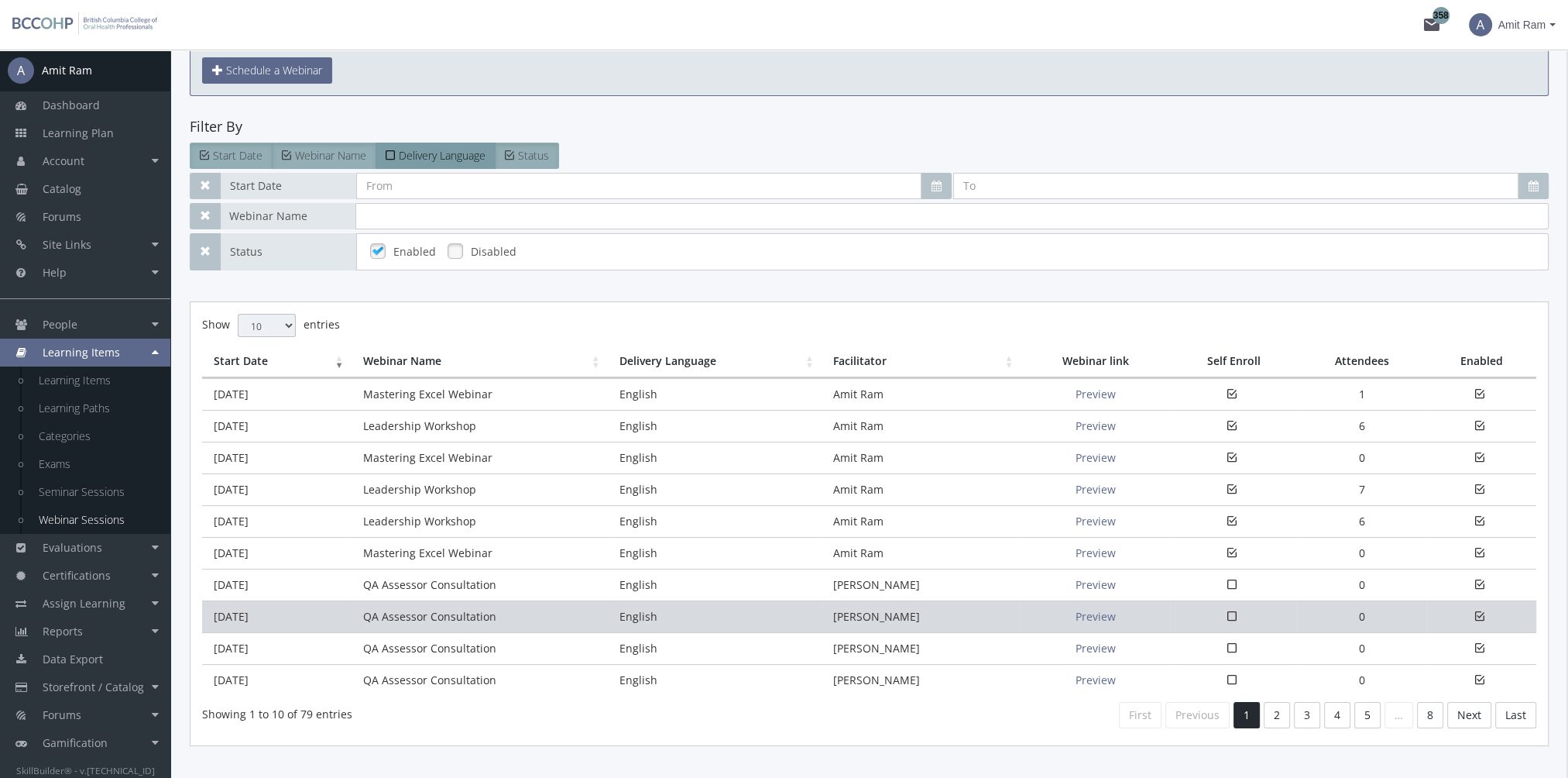
scroll to position [77, 0]
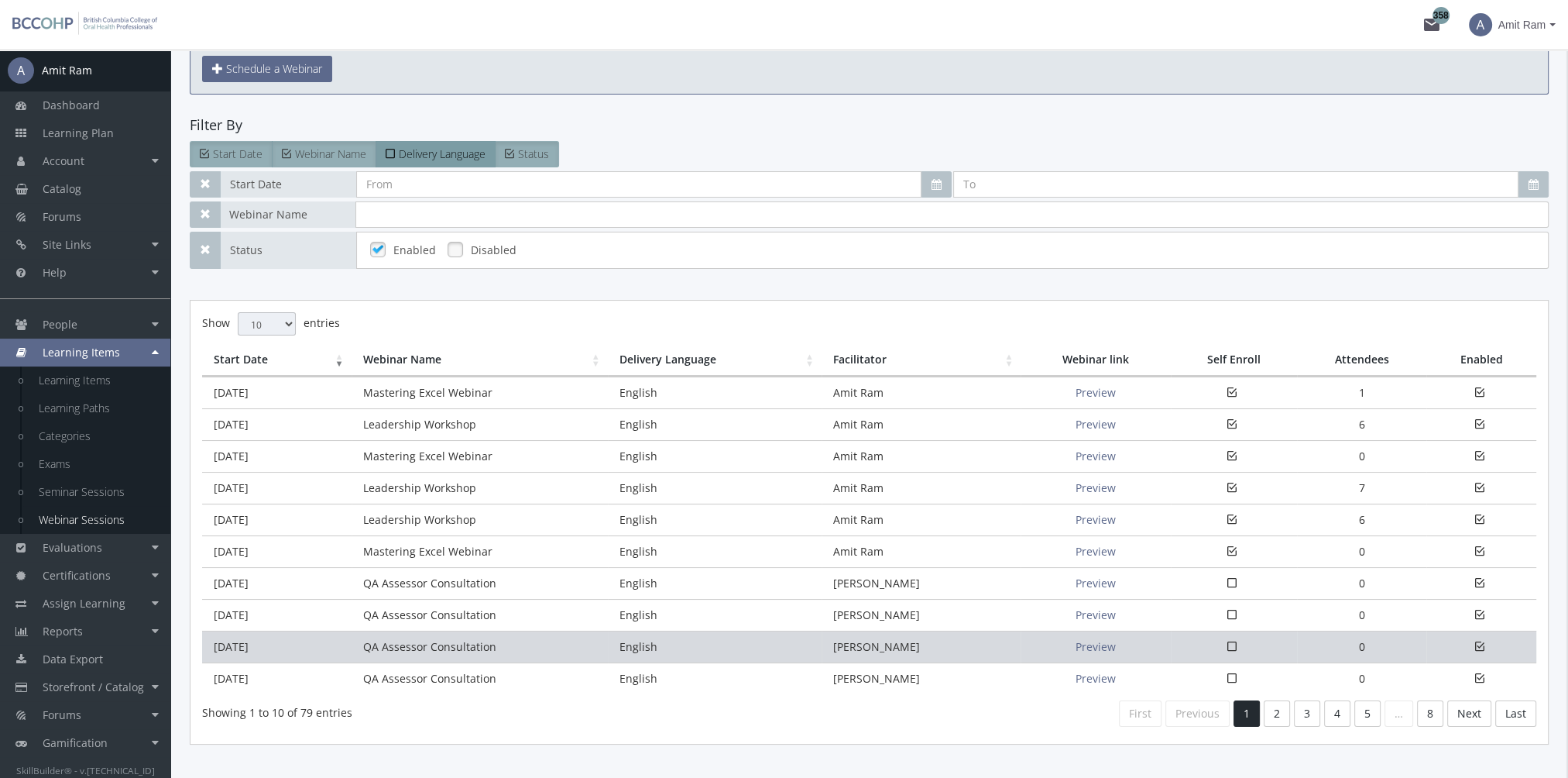
click at [447, 646] on td "QA Assessor Consultation" at bounding box center [480, 647] width 257 height 32
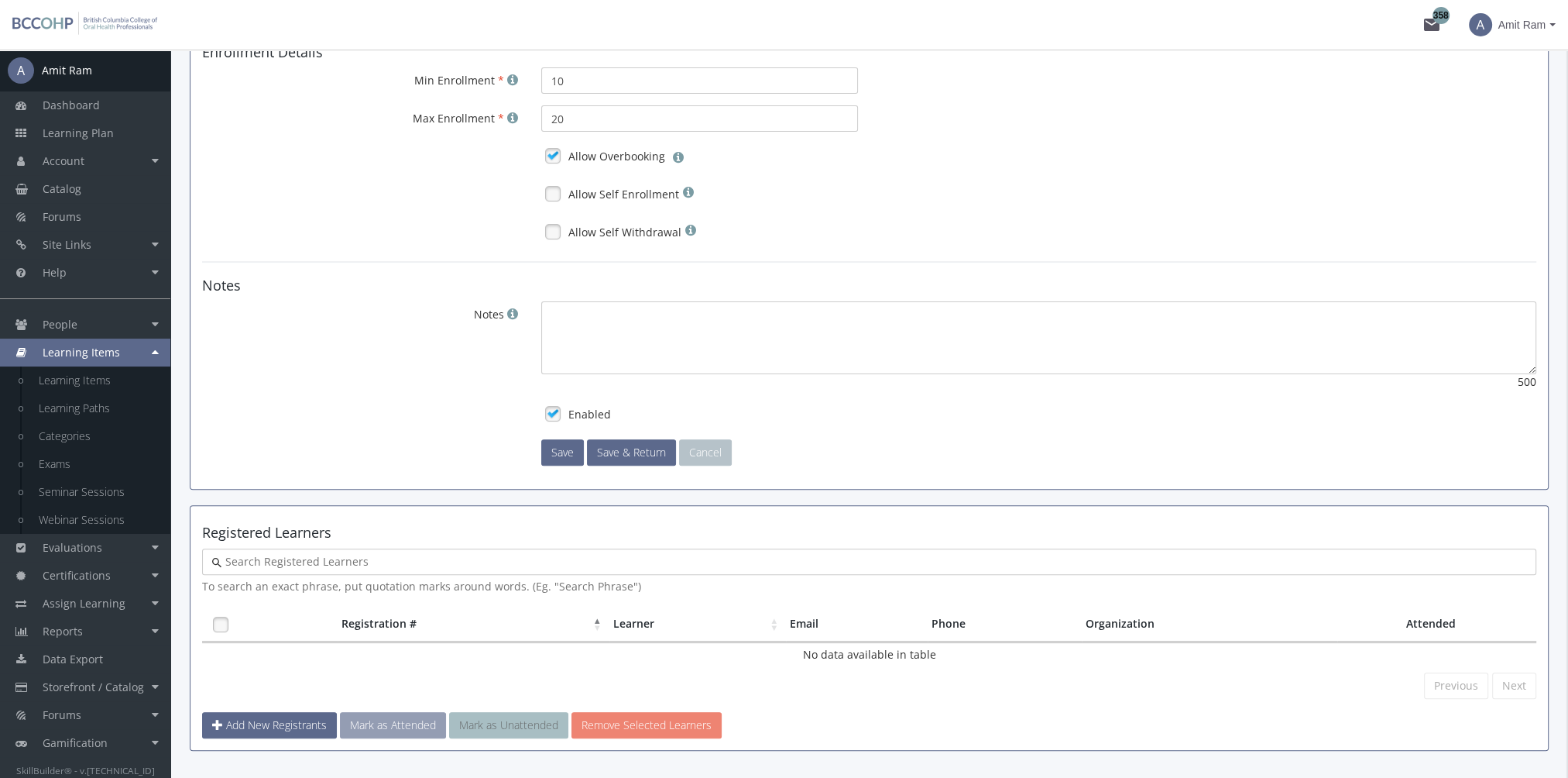
scroll to position [595, 0]
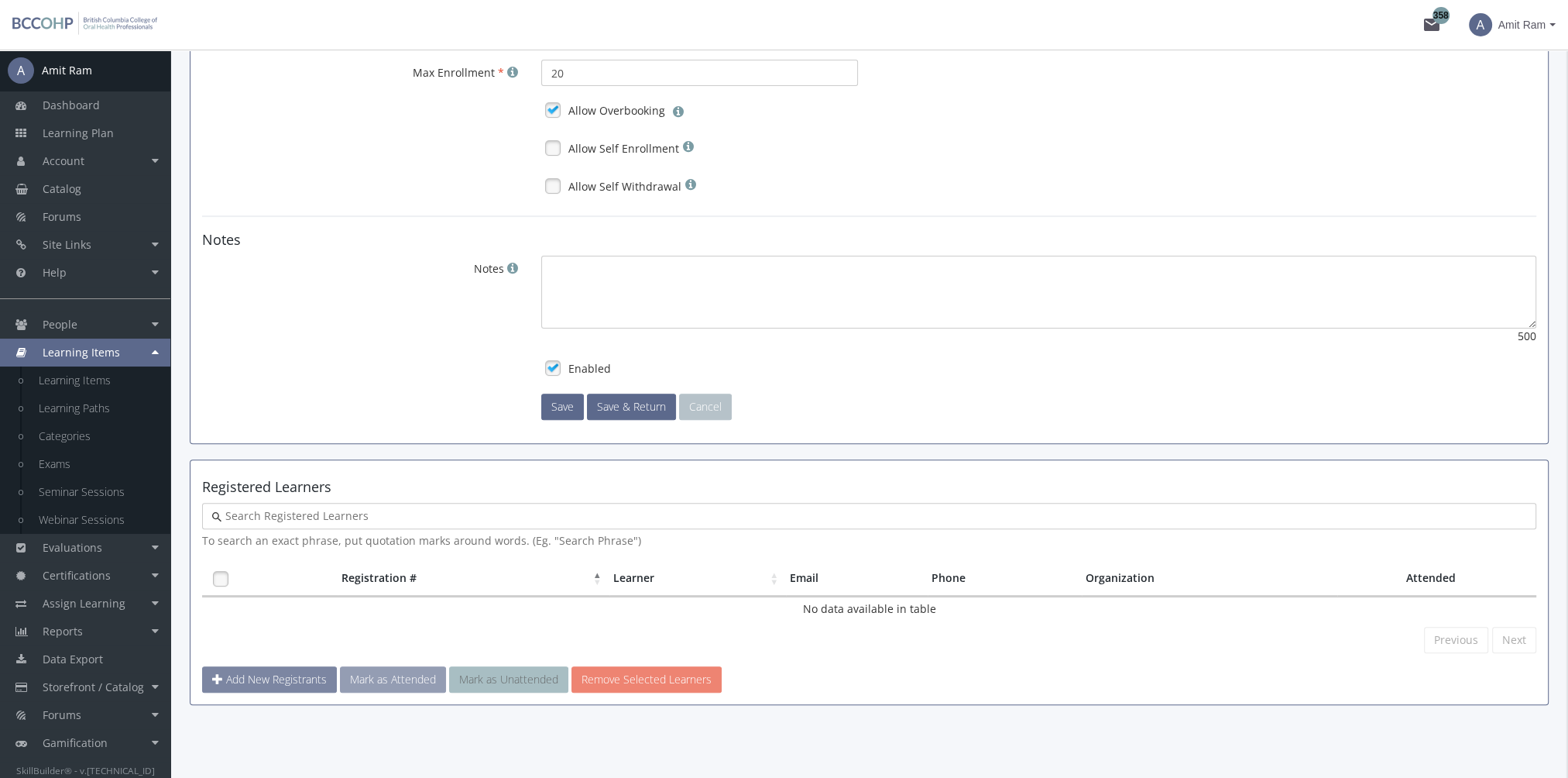
click at [291, 680] on span "Add New Registrants" at bounding box center [276, 679] width 101 height 15
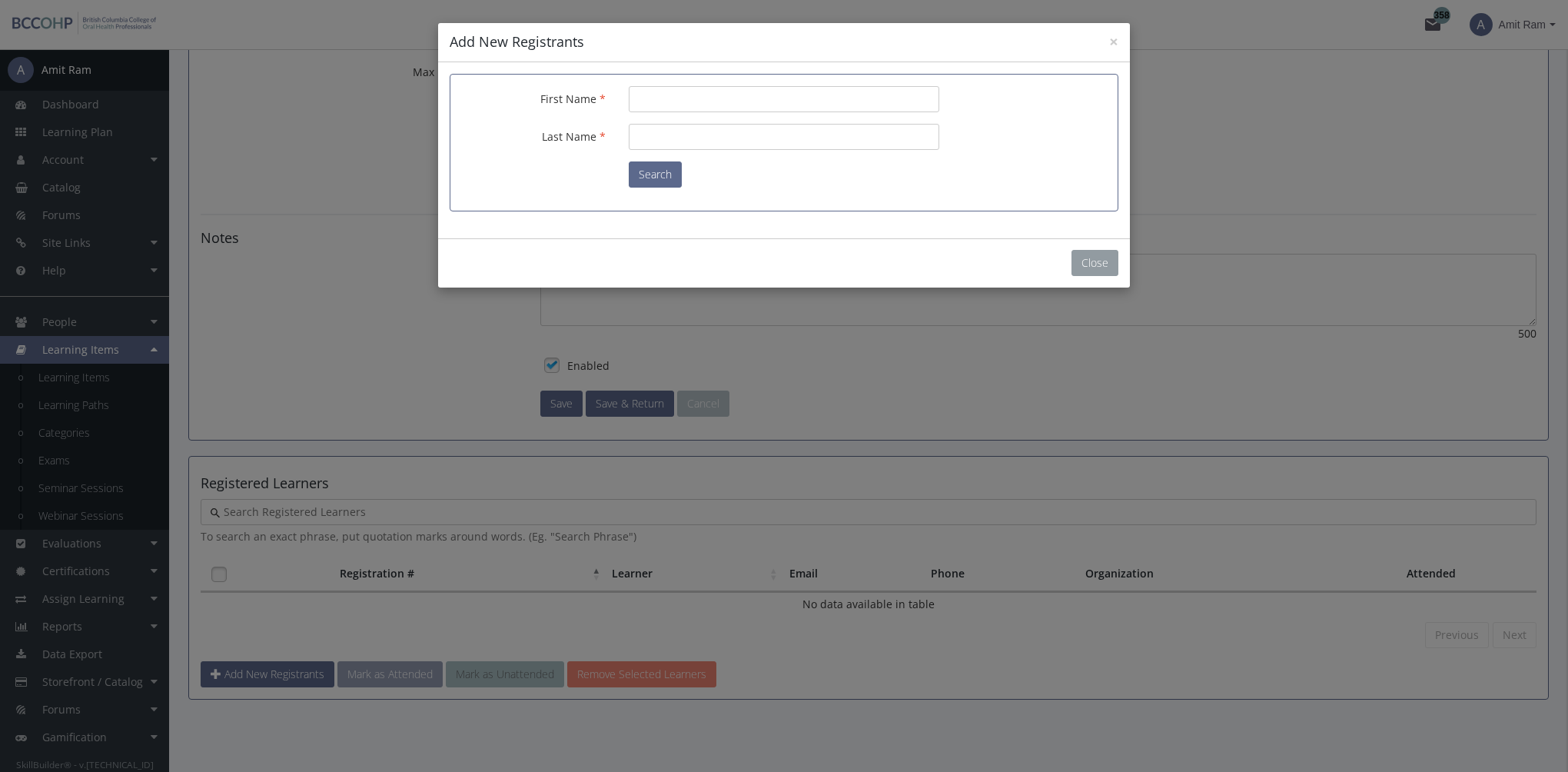
click at [1107, 269] on button "Close" at bounding box center [1094, 263] width 47 height 26
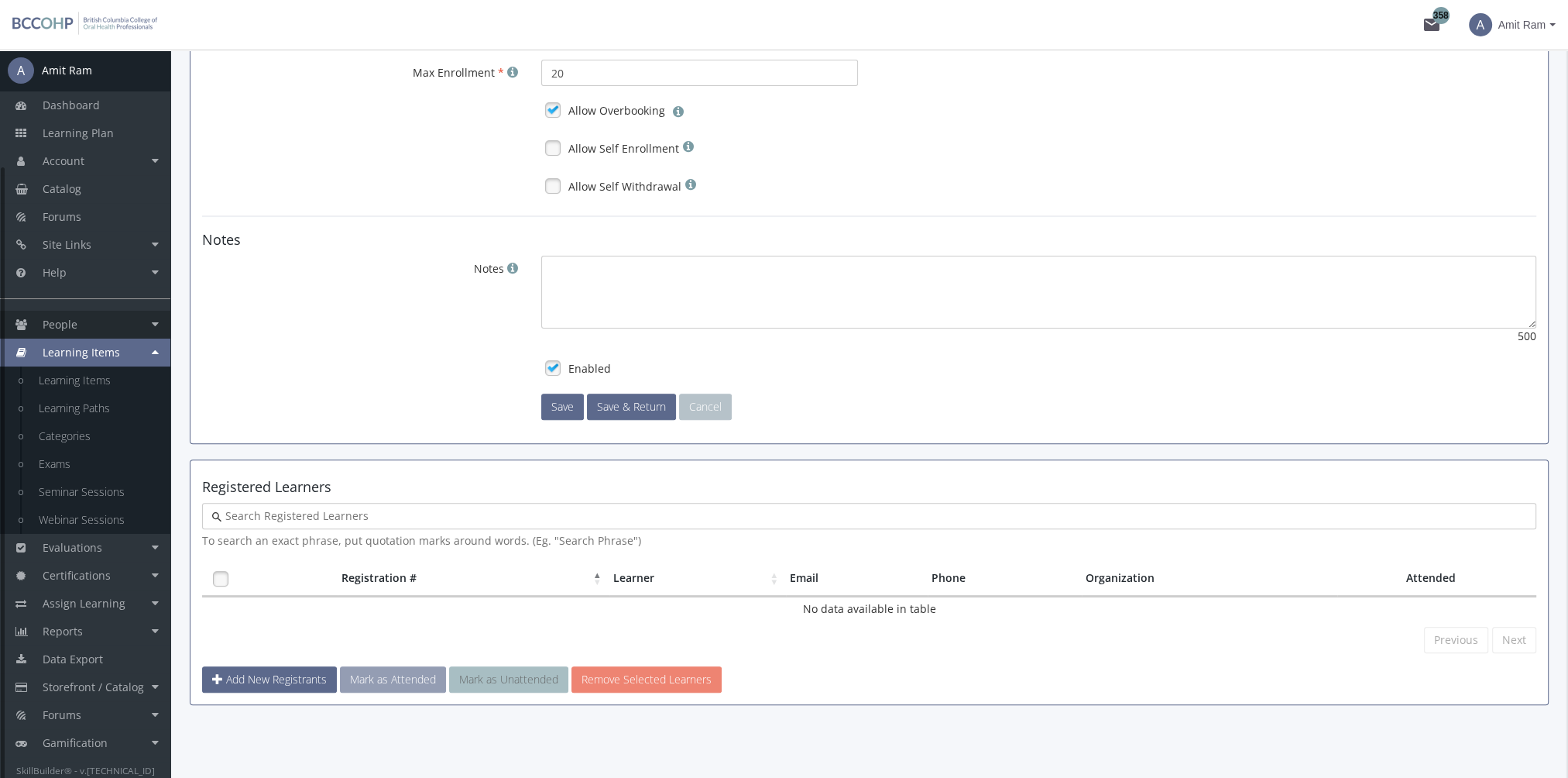
click at [102, 319] on link "People" at bounding box center [85, 325] width 171 height 28
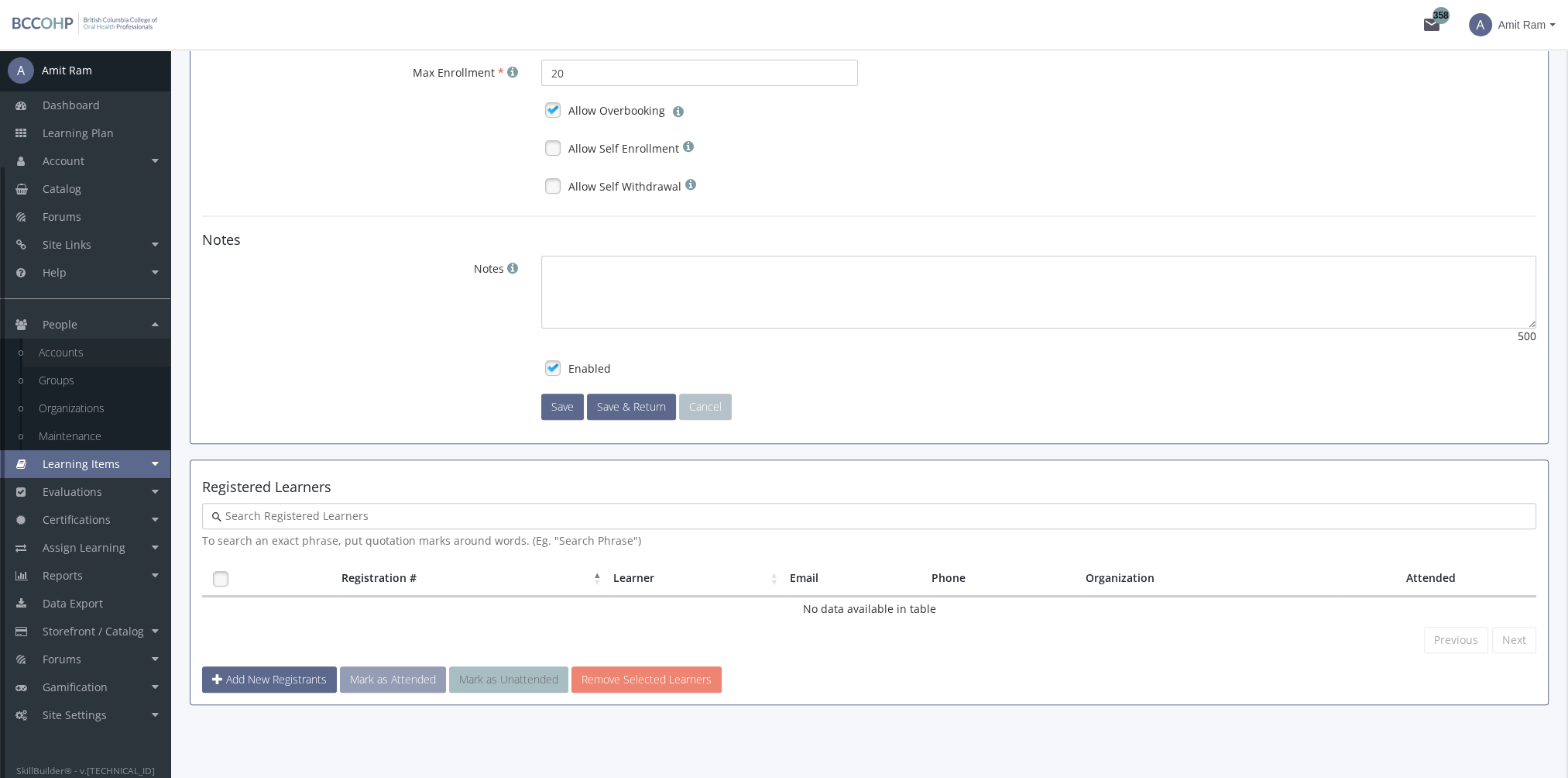
click at [107, 352] on link "Accounts" at bounding box center [97, 352] width 147 height 28
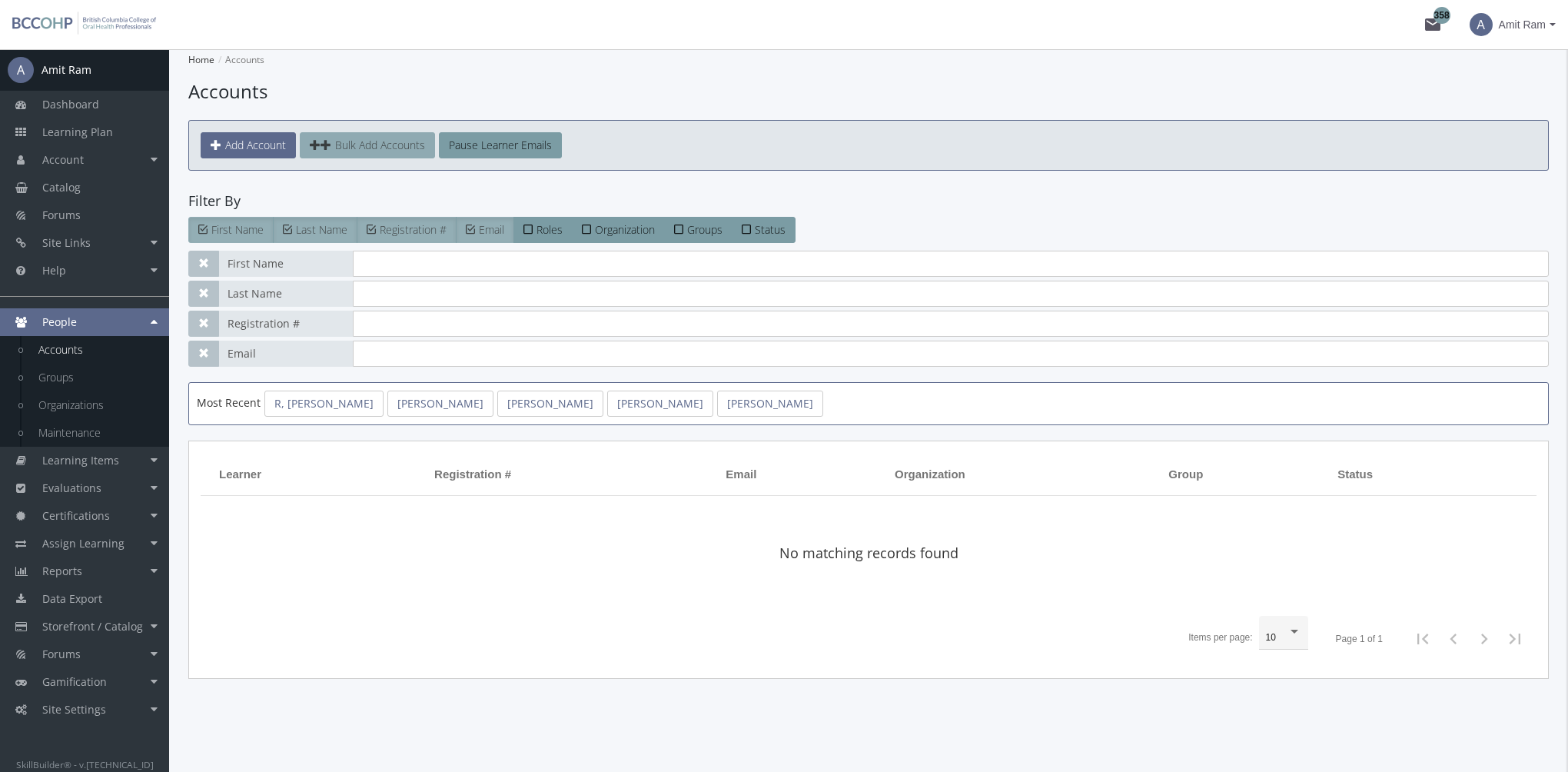
click at [381, 141] on span "Bulk Add Accounts" at bounding box center [380, 144] width 90 height 15
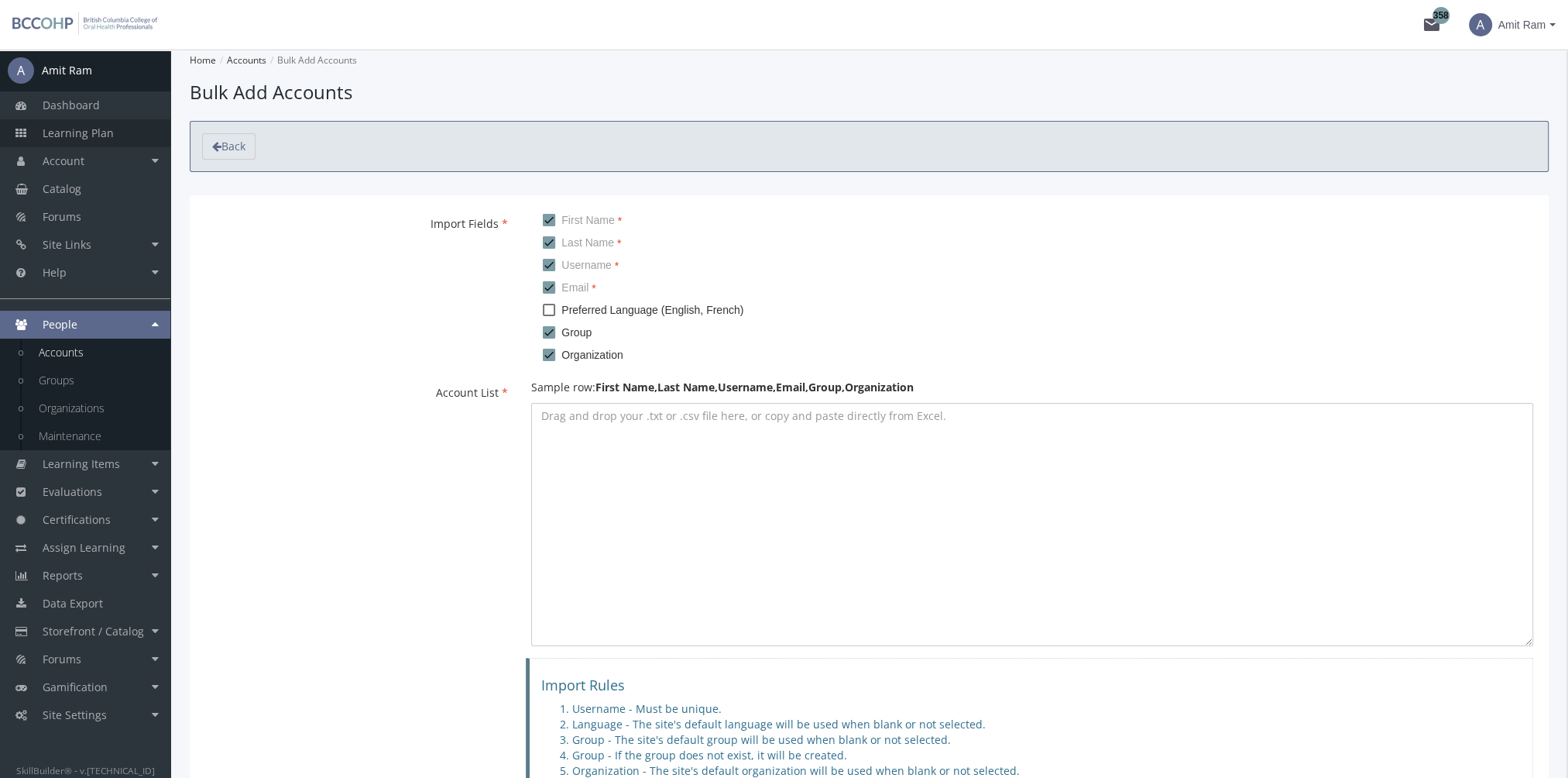
click at [111, 130] on span "Learning Plan" at bounding box center [77, 132] width 71 height 15
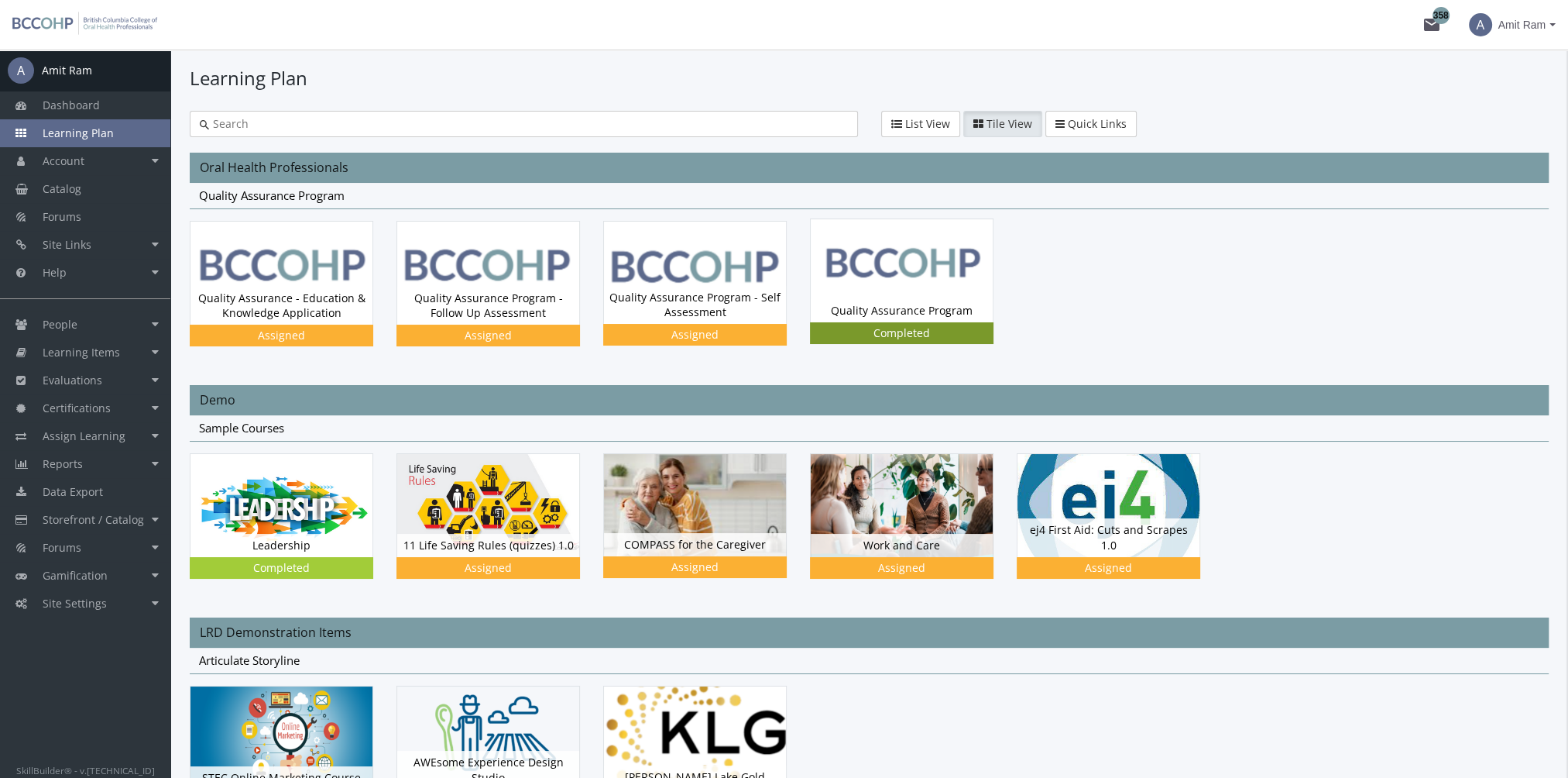
click at [969, 301] on div "Quality Assurance Program Status Completed" at bounding box center [901, 311] width 182 height 23
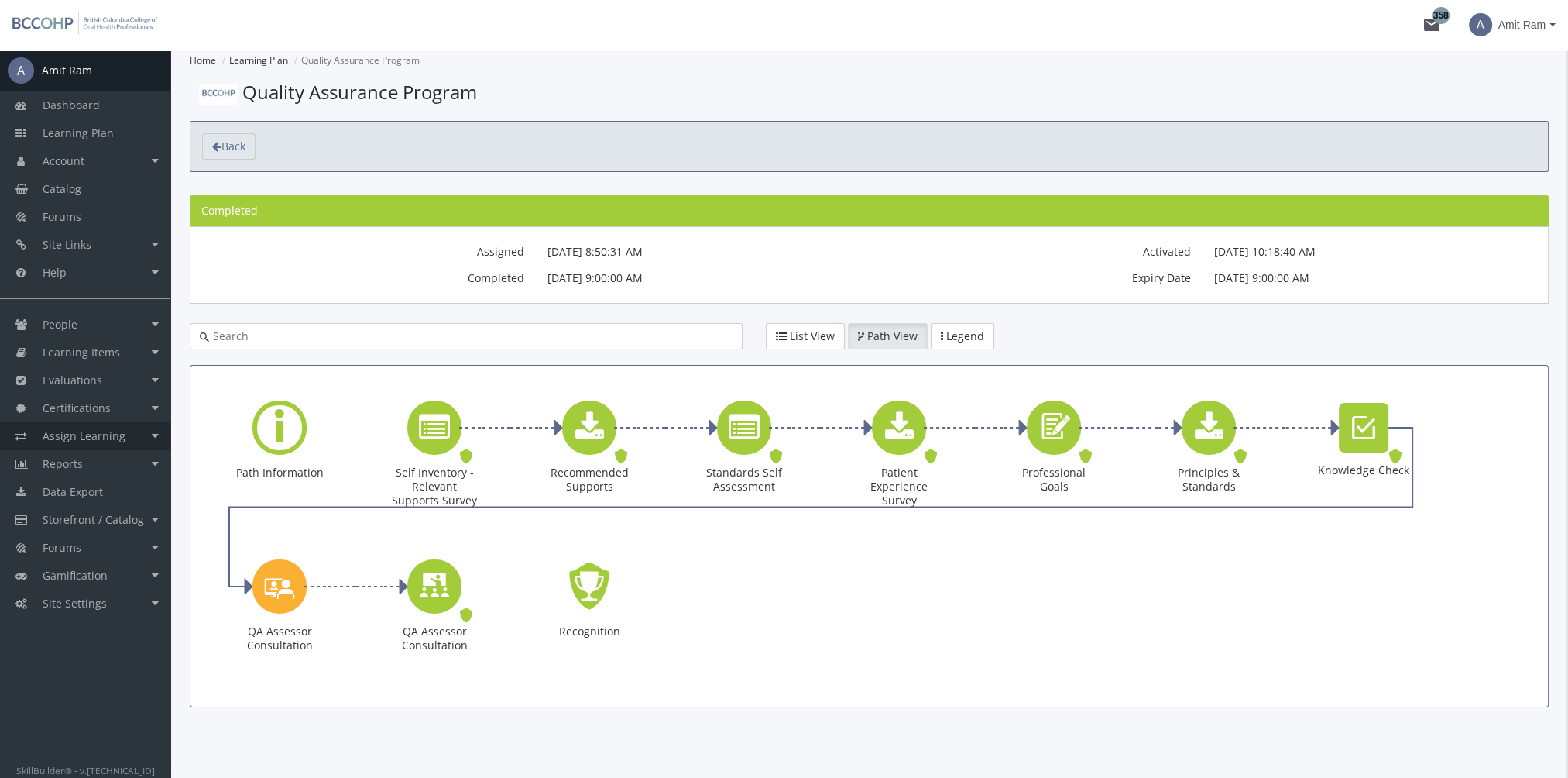
click at [101, 441] on span "Assign Learning" at bounding box center [84, 435] width 83 height 15
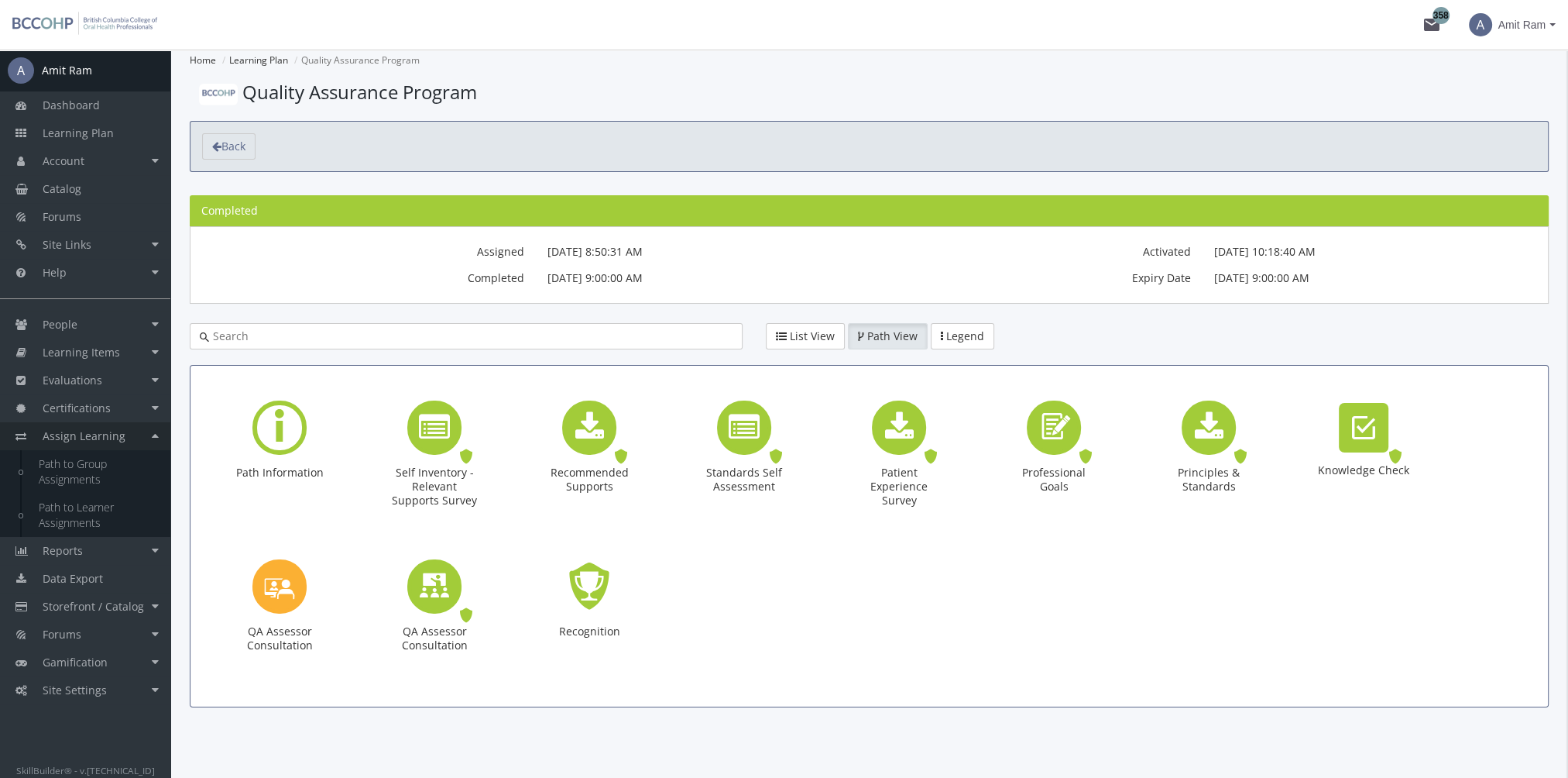
click at [106, 437] on span "Assign Learning" at bounding box center [84, 435] width 83 height 15
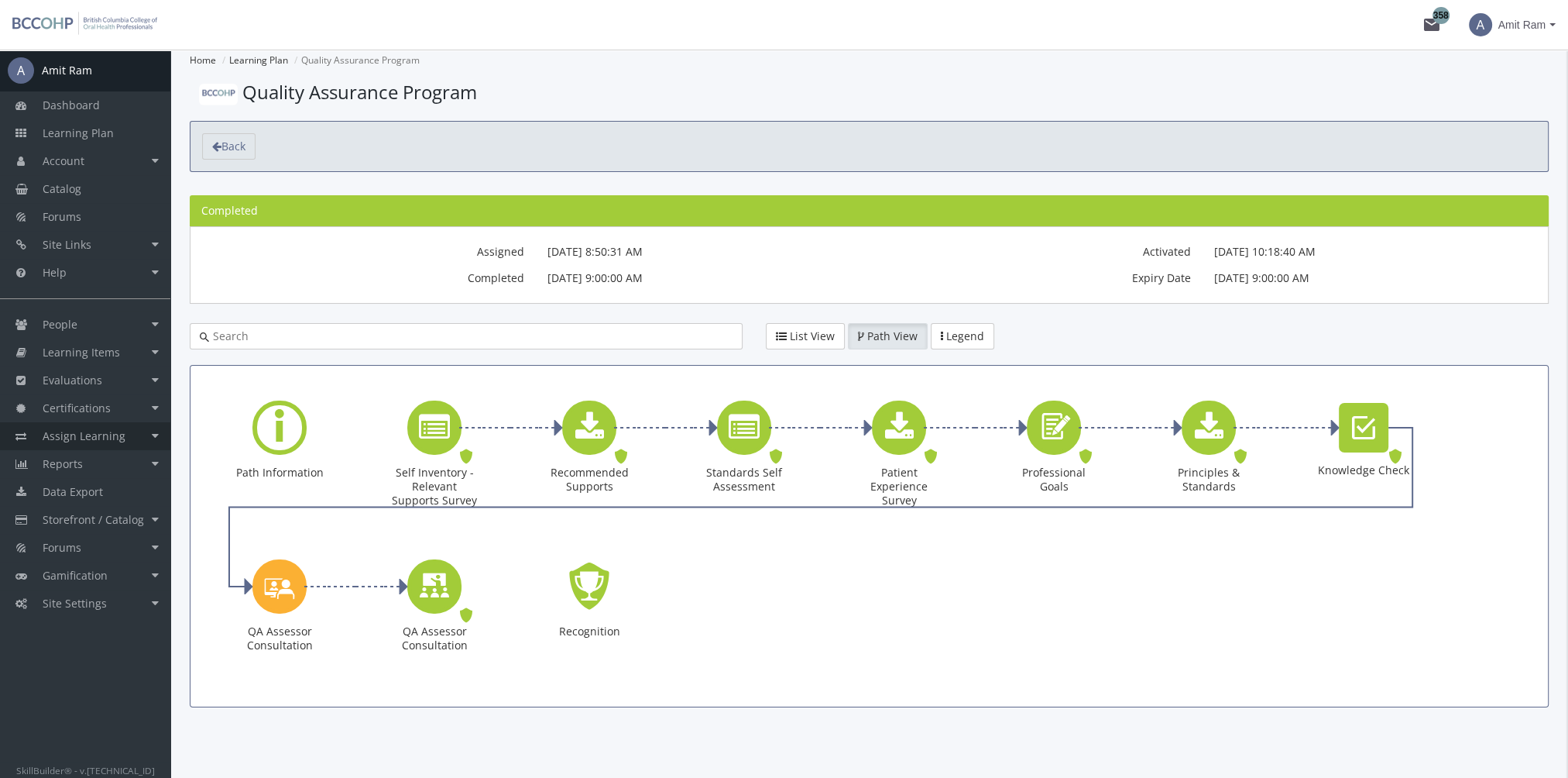
click at [106, 437] on span "Assign Learning" at bounding box center [84, 435] width 83 height 15
click at [88, 469] on link "Path to Group Assignments" at bounding box center [97, 471] width 147 height 43
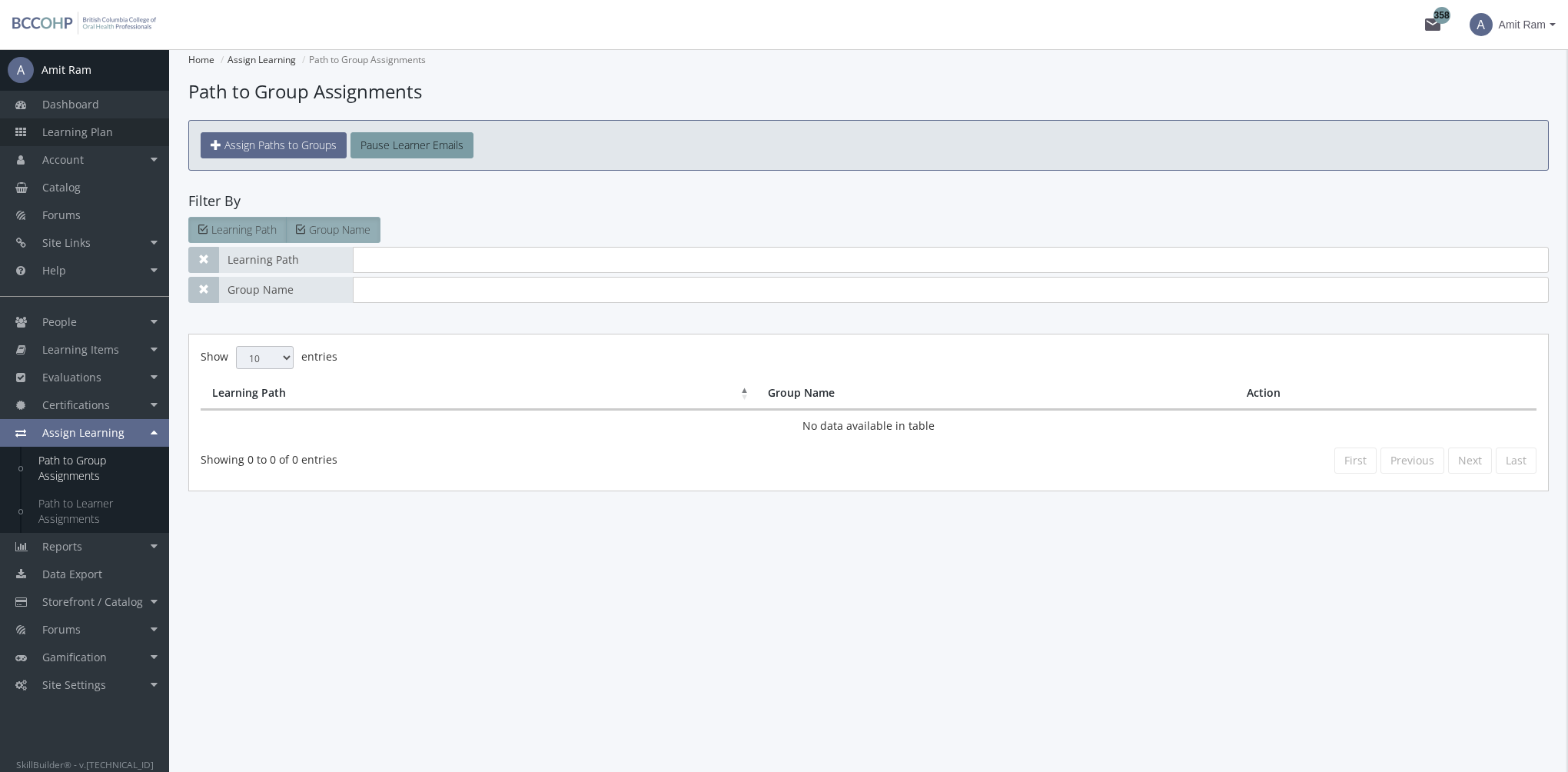
click at [96, 135] on span "Learning Plan" at bounding box center [77, 131] width 71 height 15
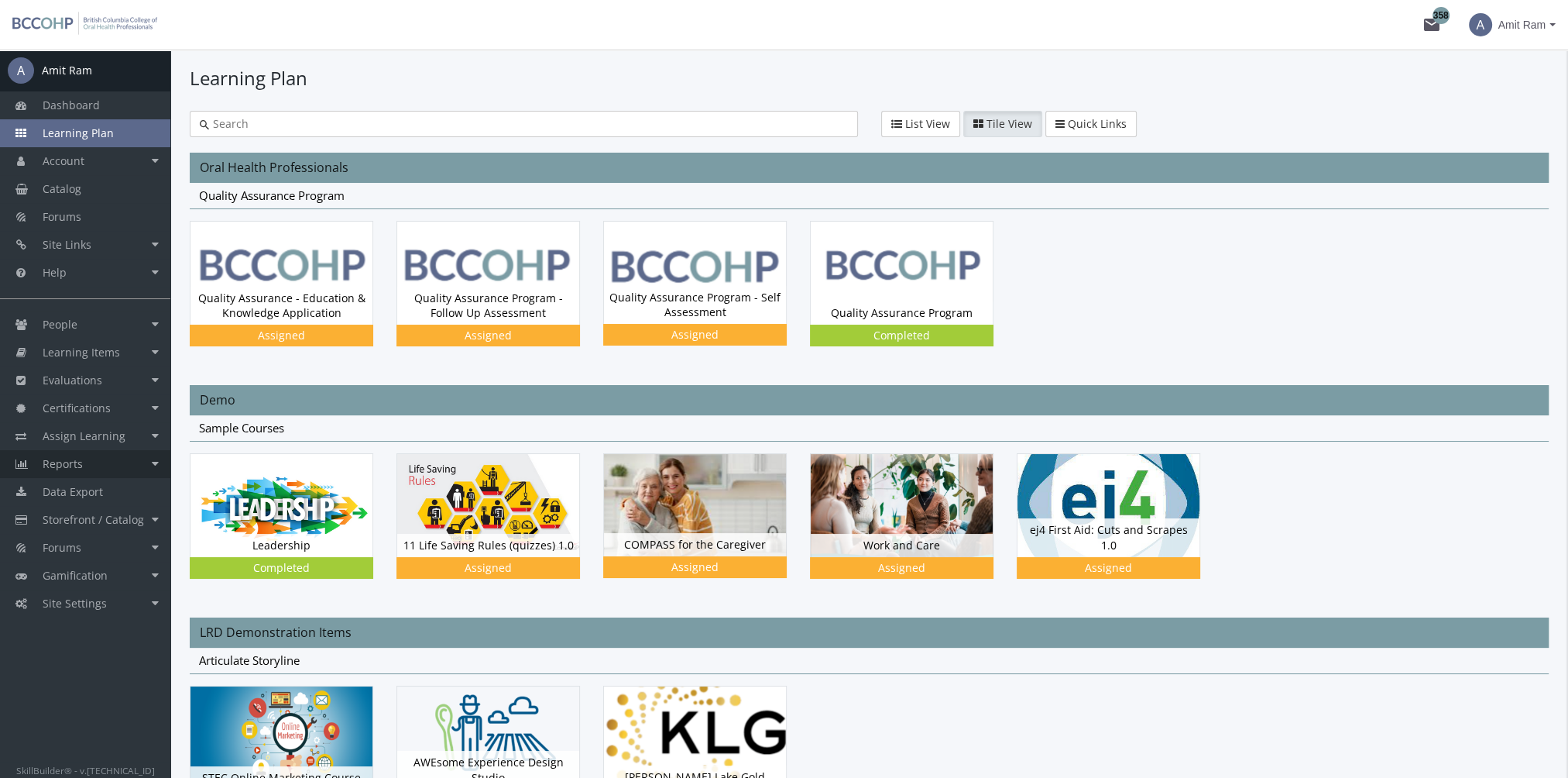
click at [130, 454] on link "Reports" at bounding box center [85, 464] width 171 height 28
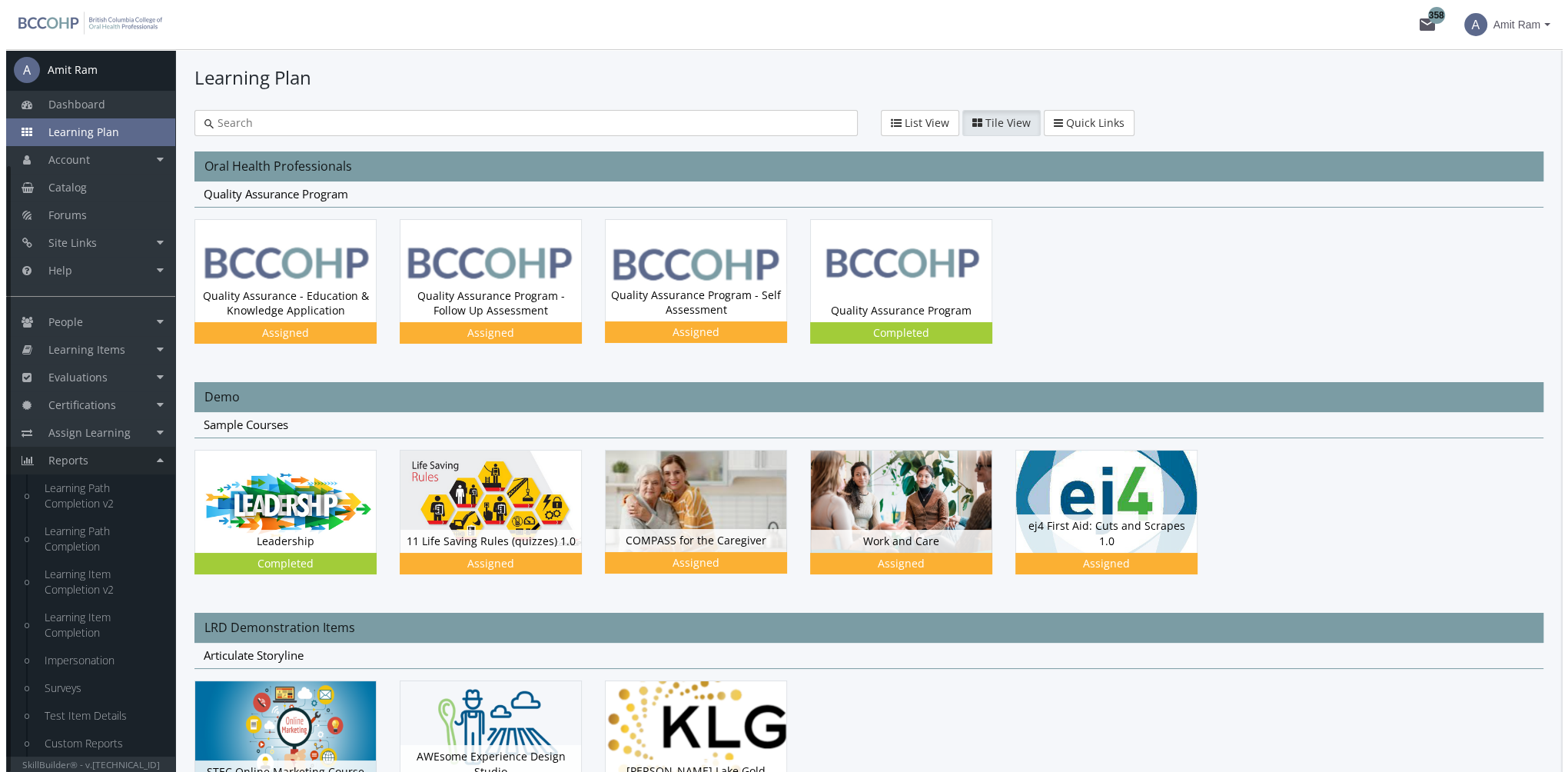
scroll to position [138, 0]
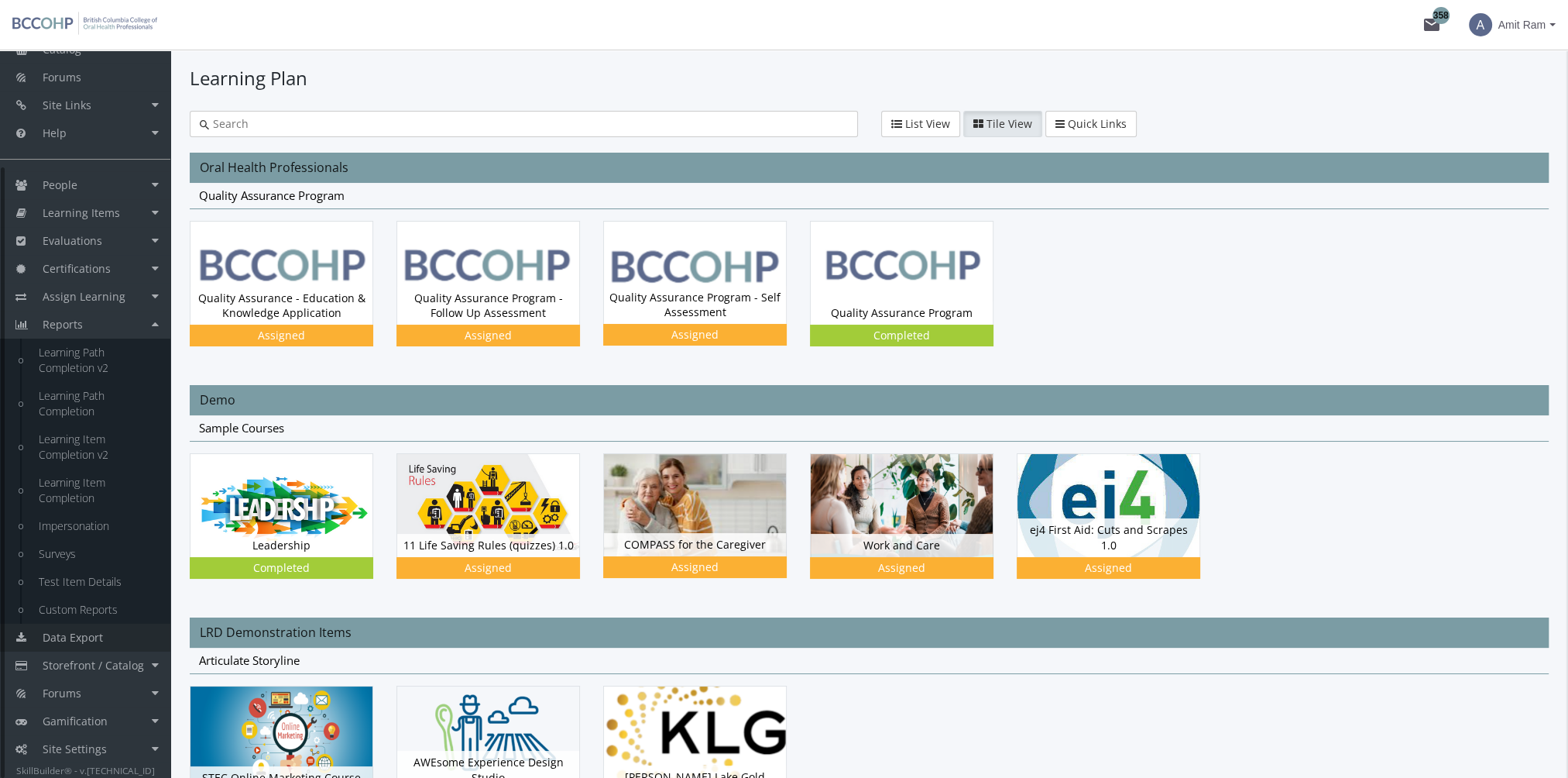
click at [102, 641] on span "Data Export" at bounding box center [72, 637] width 60 height 15
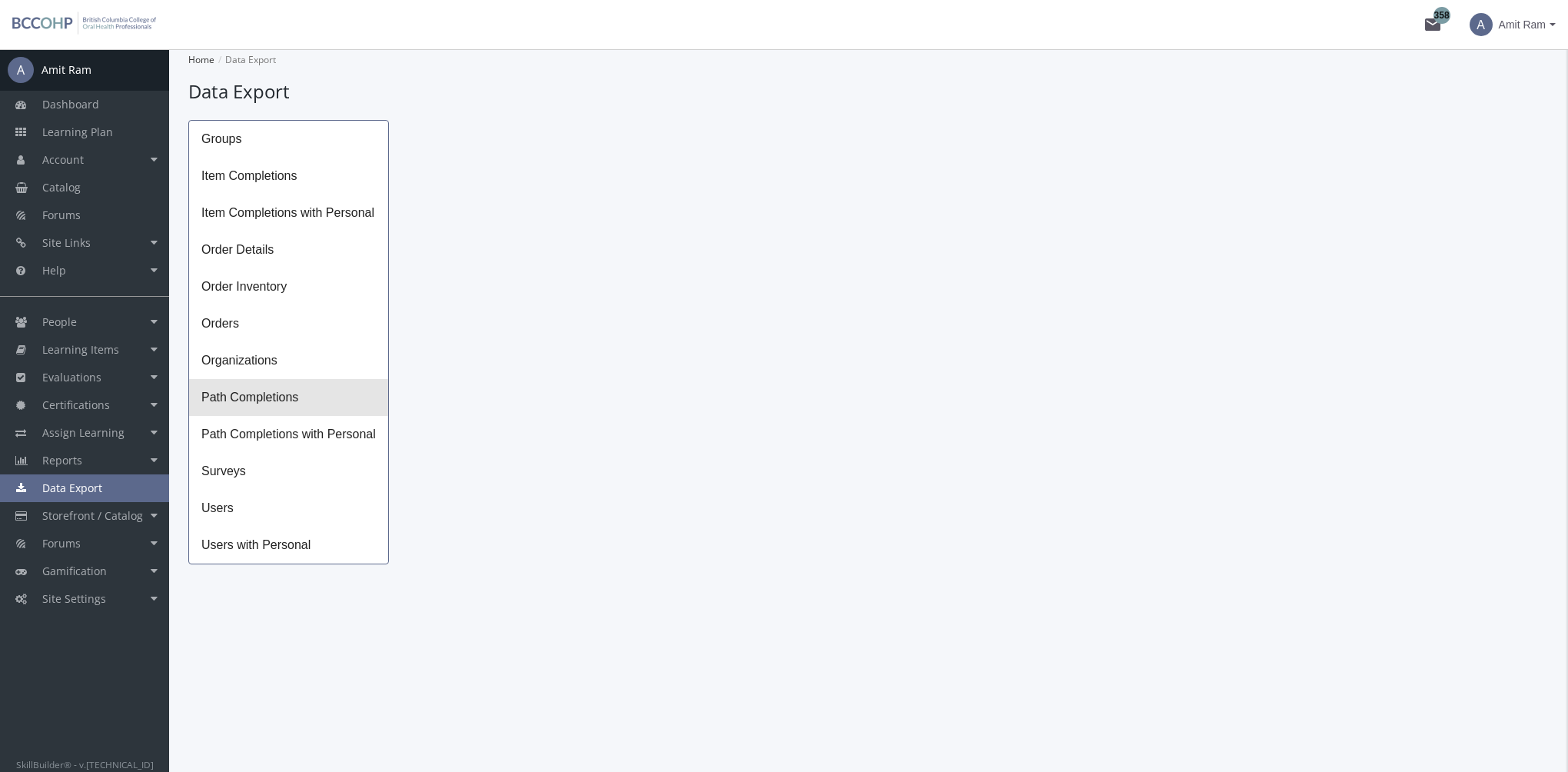
click at [275, 400] on span "Path Completions" at bounding box center [288, 398] width 199 height 37
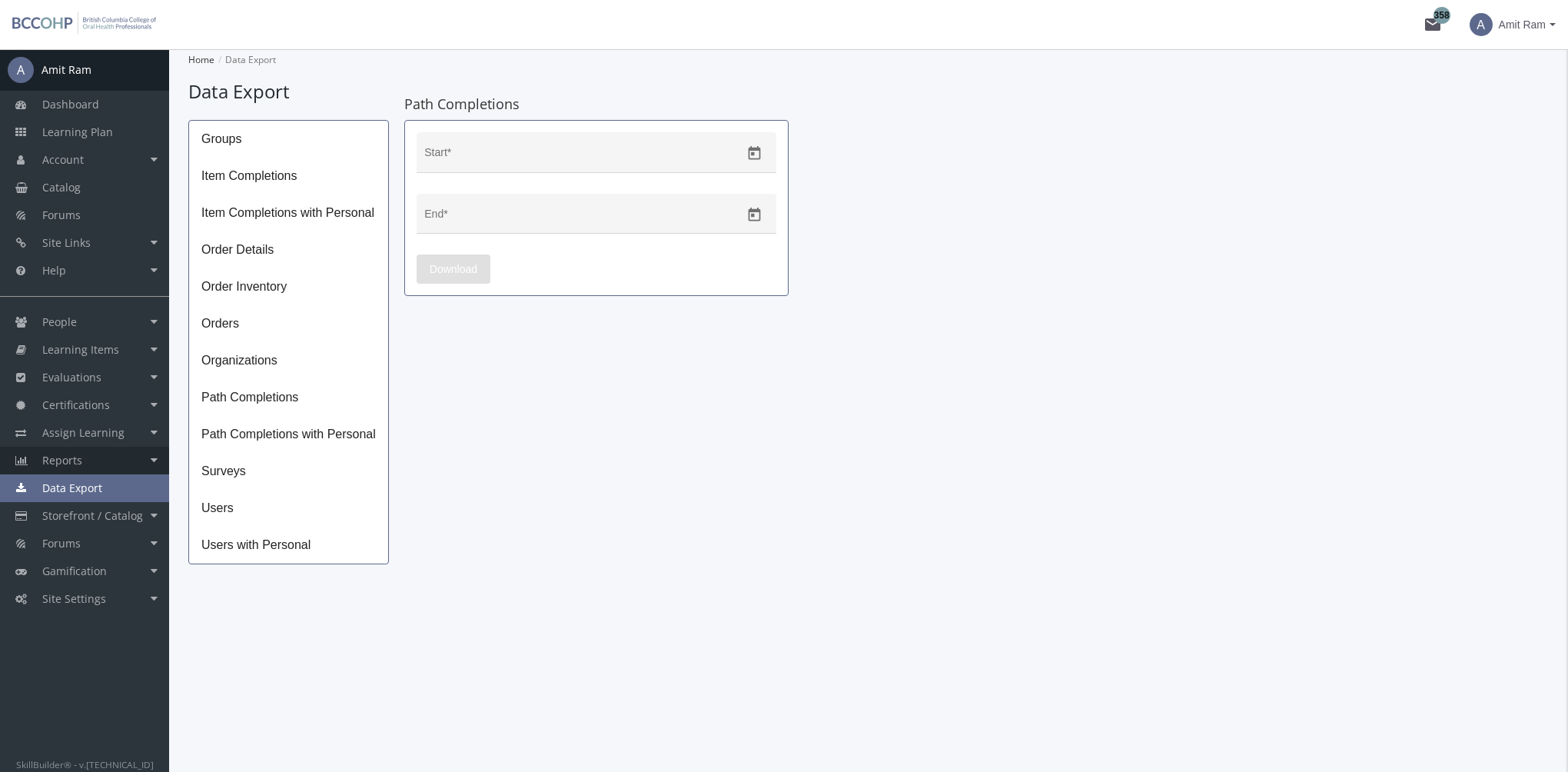
click at [101, 460] on link "Reports" at bounding box center [85, 461] width 169 height 28
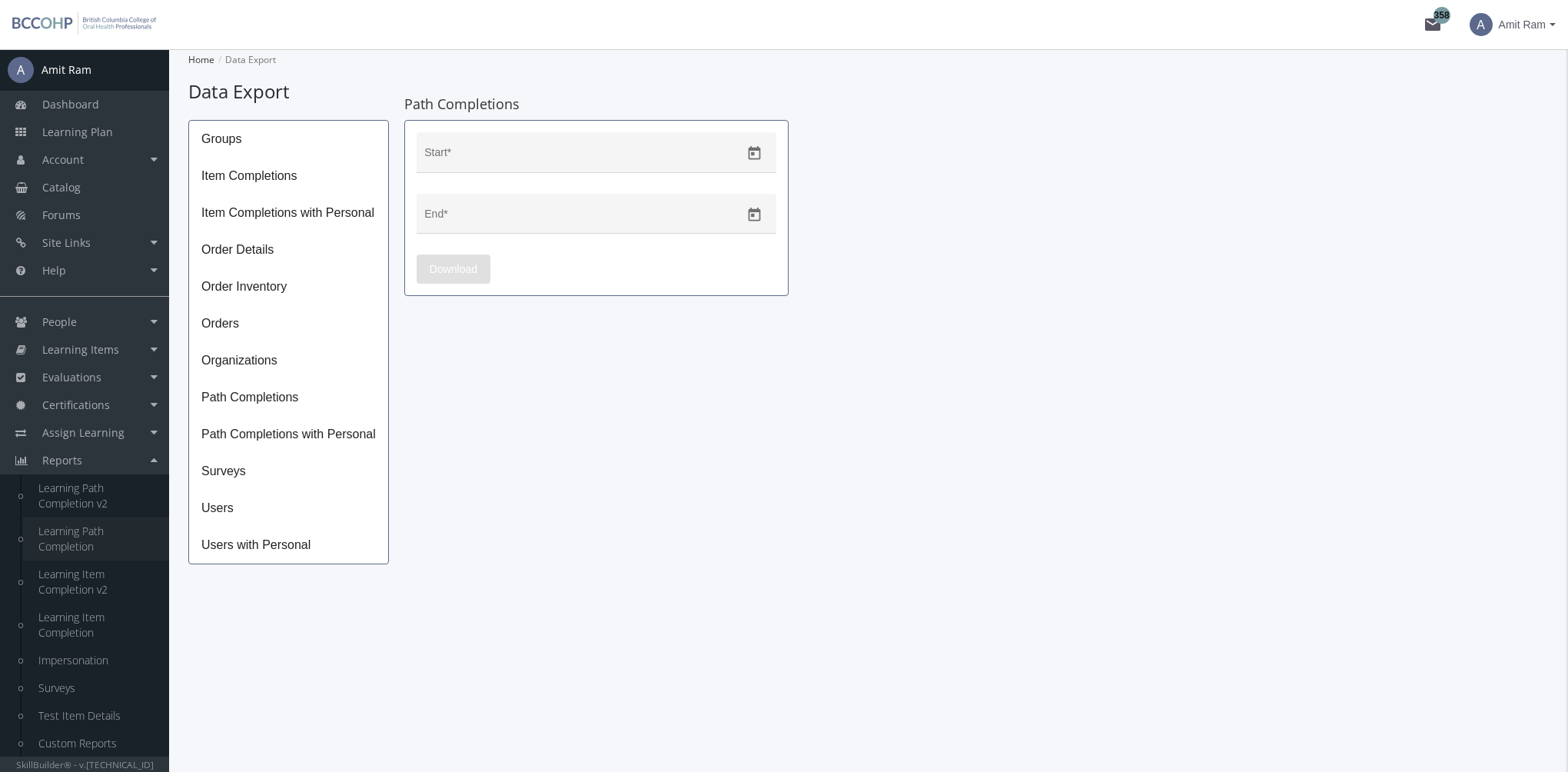
click at [96, 534] on link "Learning Path Completion" at bounding box center [96, 538] width 146 height 43
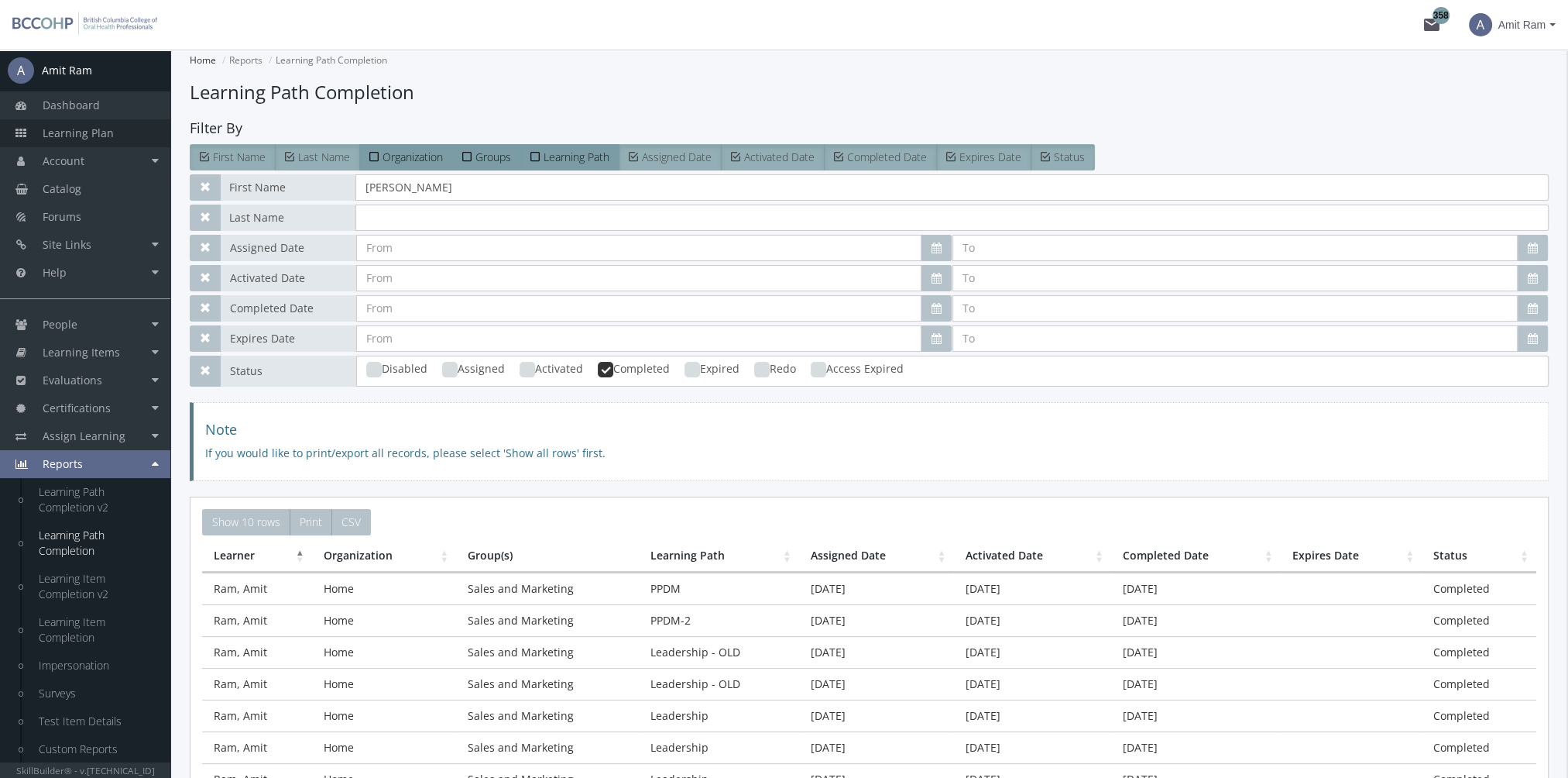
click at [93, 137] on span "Learning Plan" at bounding box center [77, 132] width 71 height 15
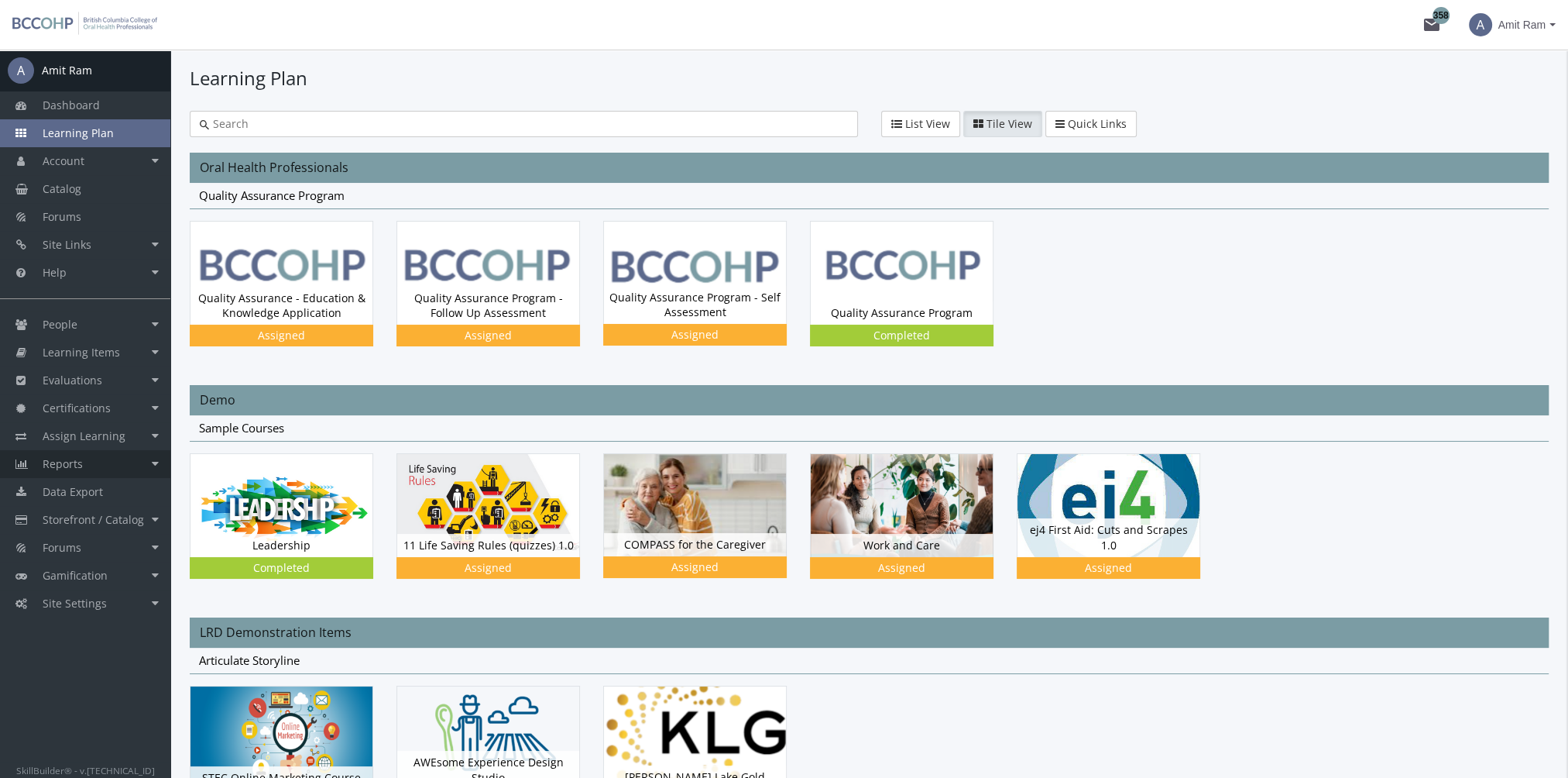
click at [104, 465] on link "Reports" at bounding box center [85, 464] width 171 height 28
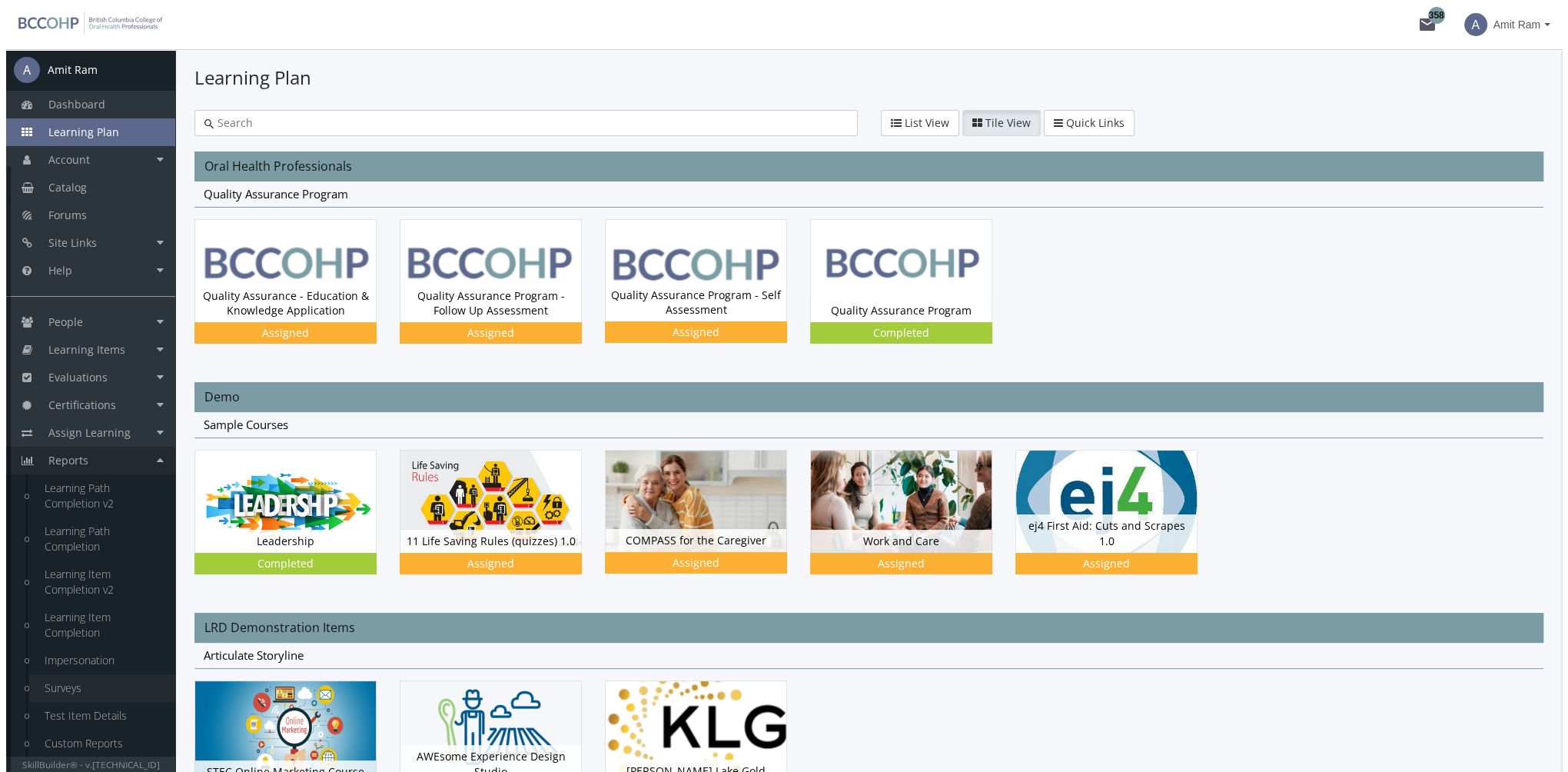
scroll to position [138, 0]
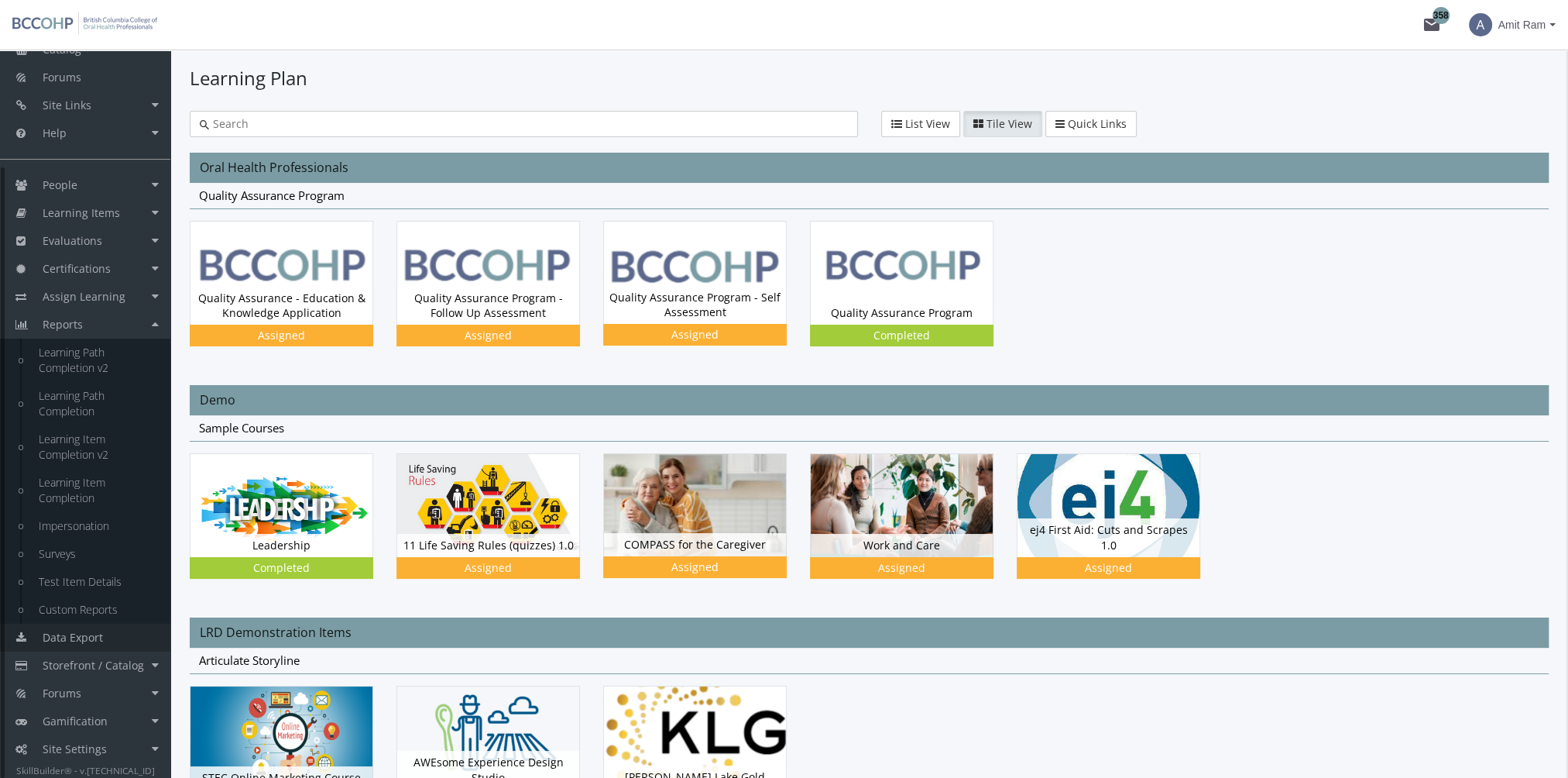
click at [100, 637] on span "Data Export" at bounding box center [72, 637] width 60 height 15
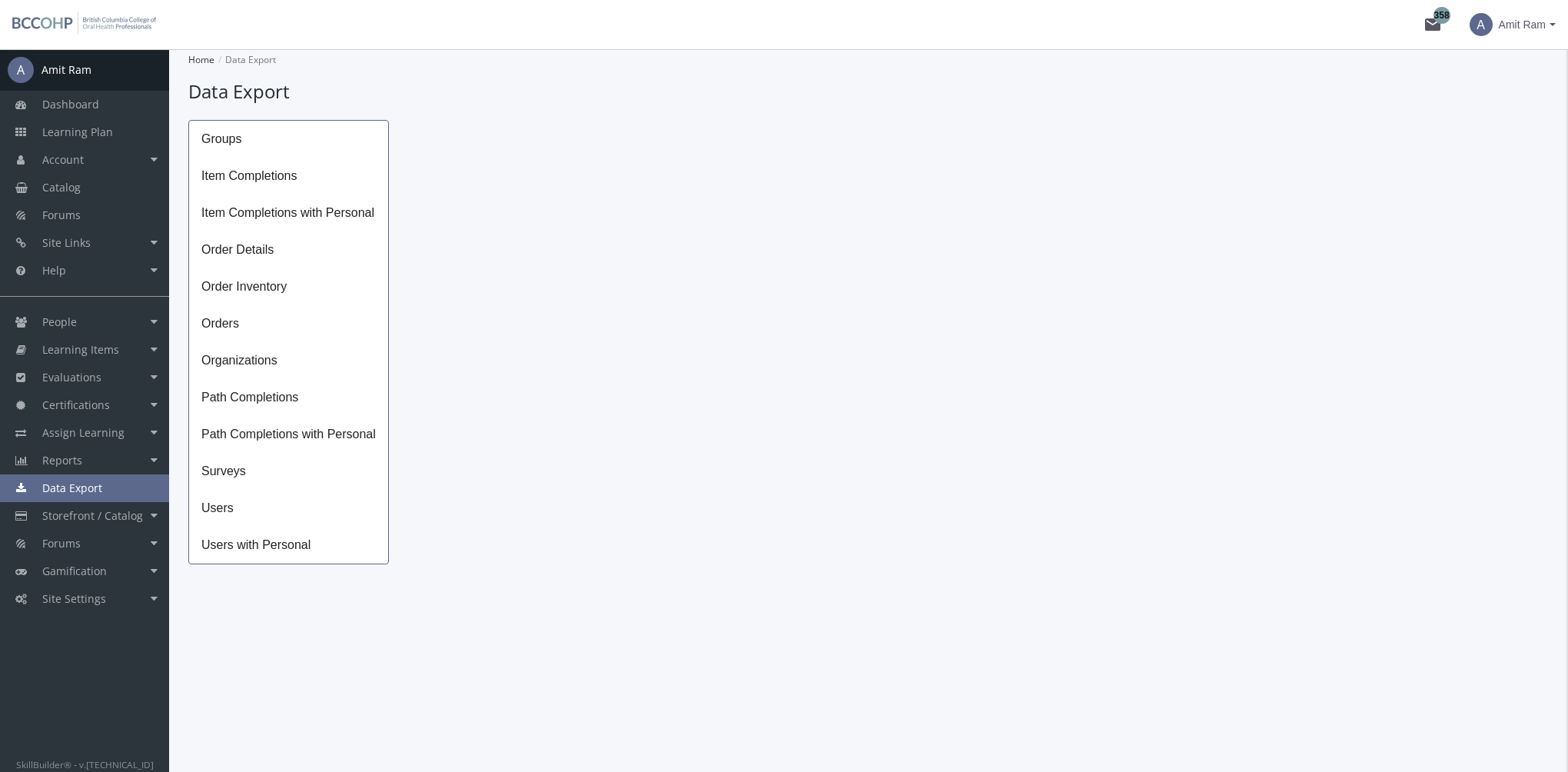
click at [229, 476] on span "Surveys" at bounding box center [288, 471] width 199 height 37
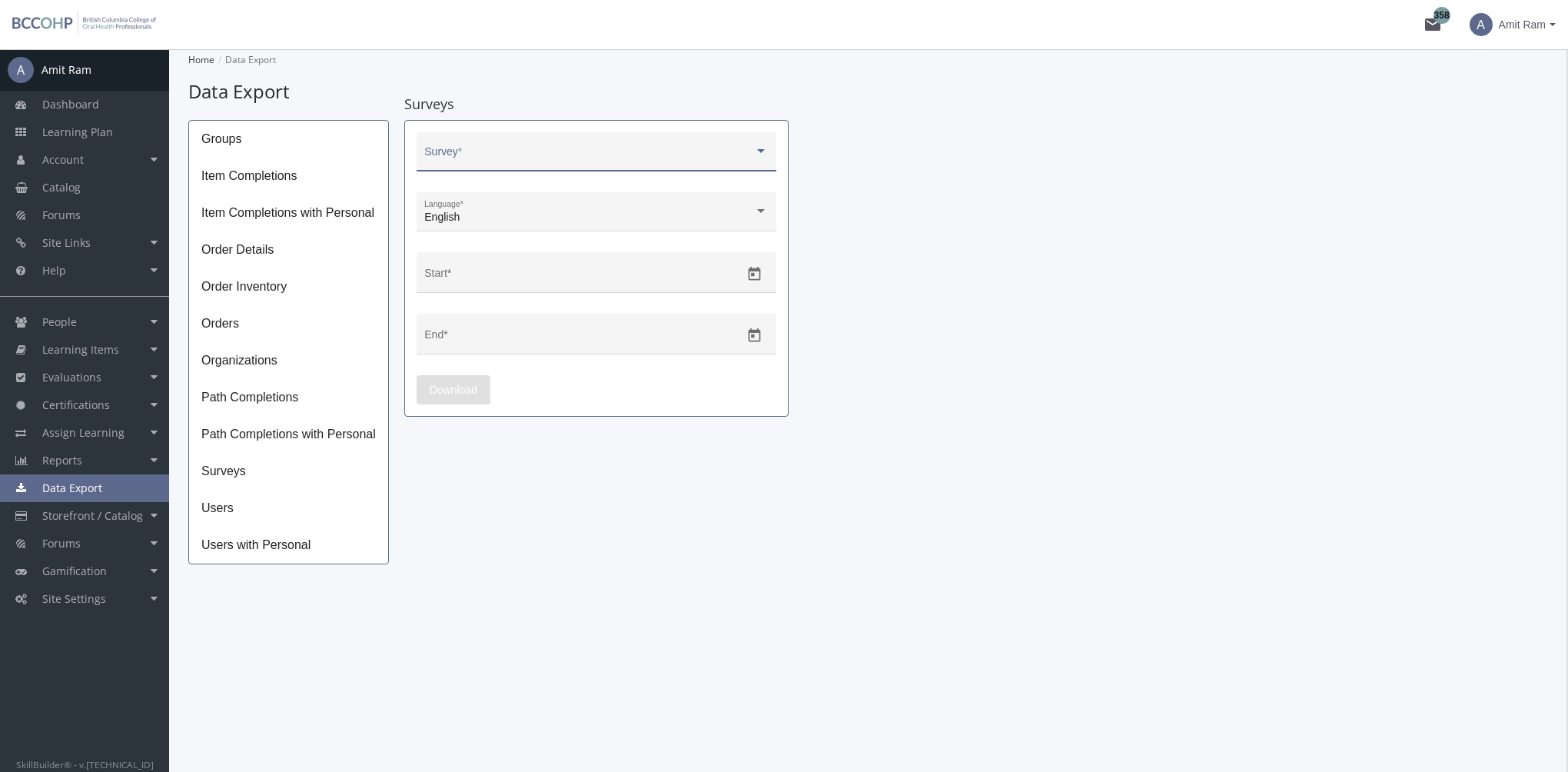
click at [707, 155] on span at bounding box center [589, 158] width 330 height 12
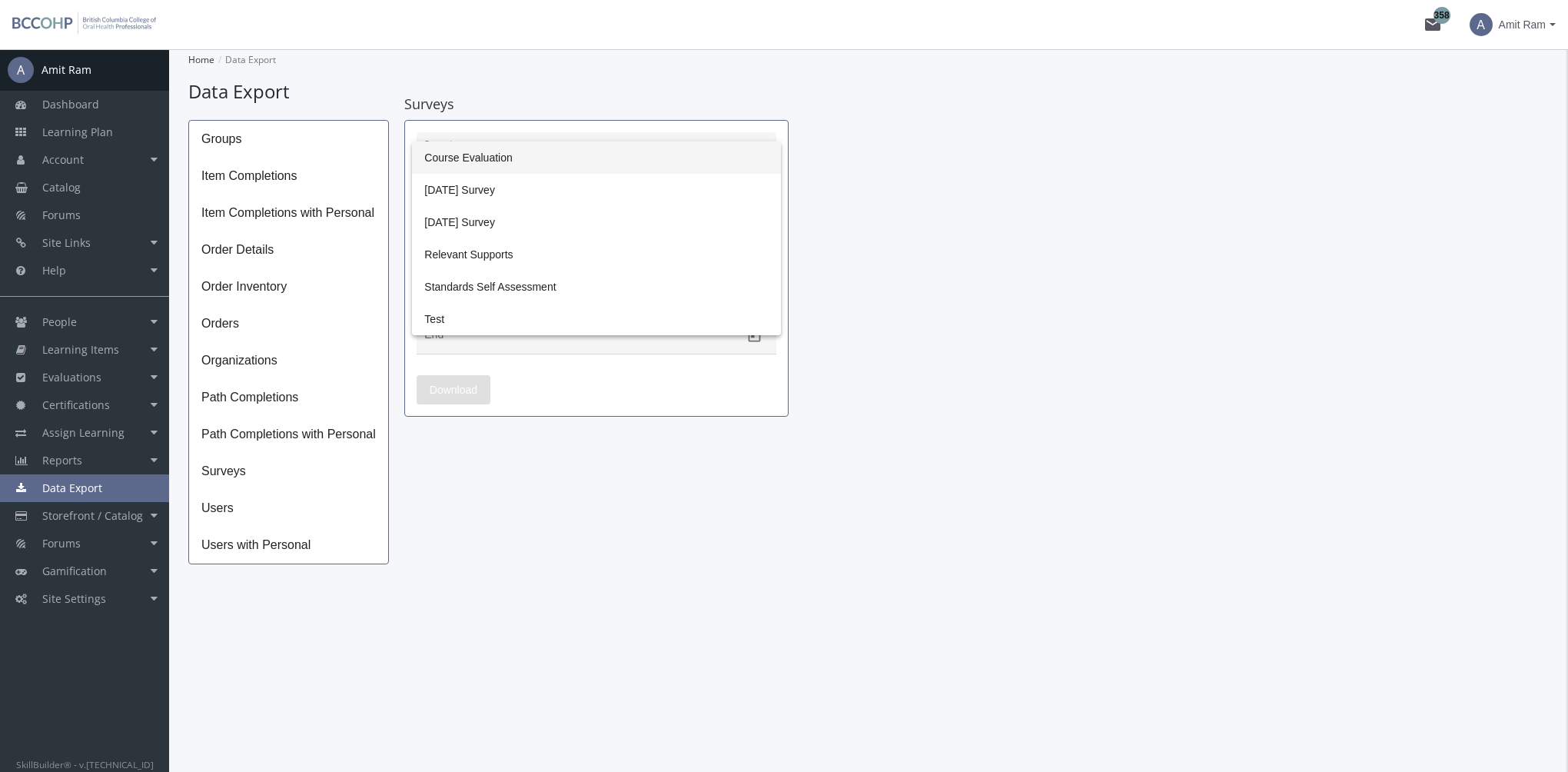
click at [556, 155] on span "Course Evaluation" at bounding box center [596, 158] width 343 height 33
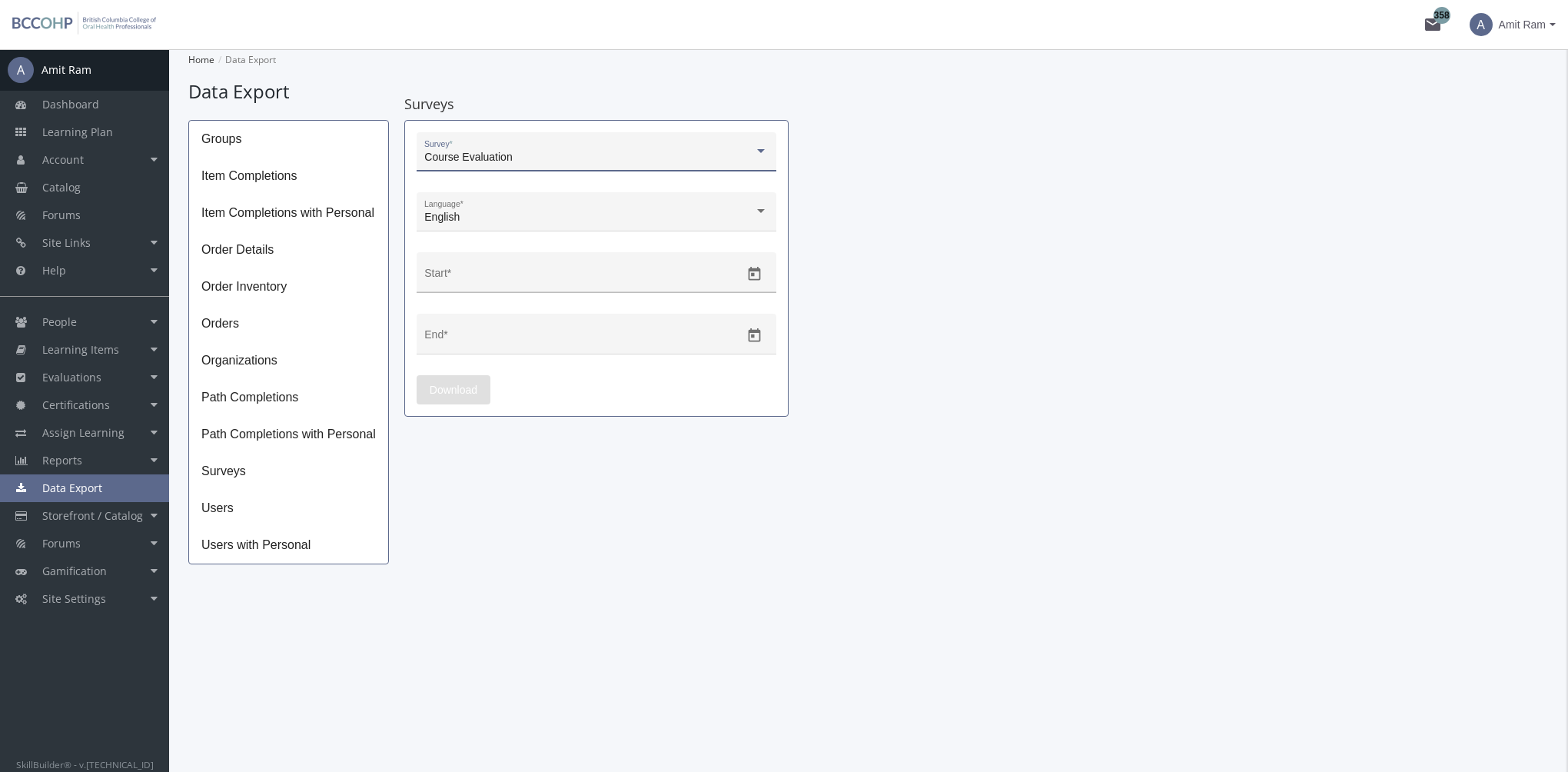
click at [760, 275] on icon "Open calendar" at bounding box center [754, 273] width 16 height 16
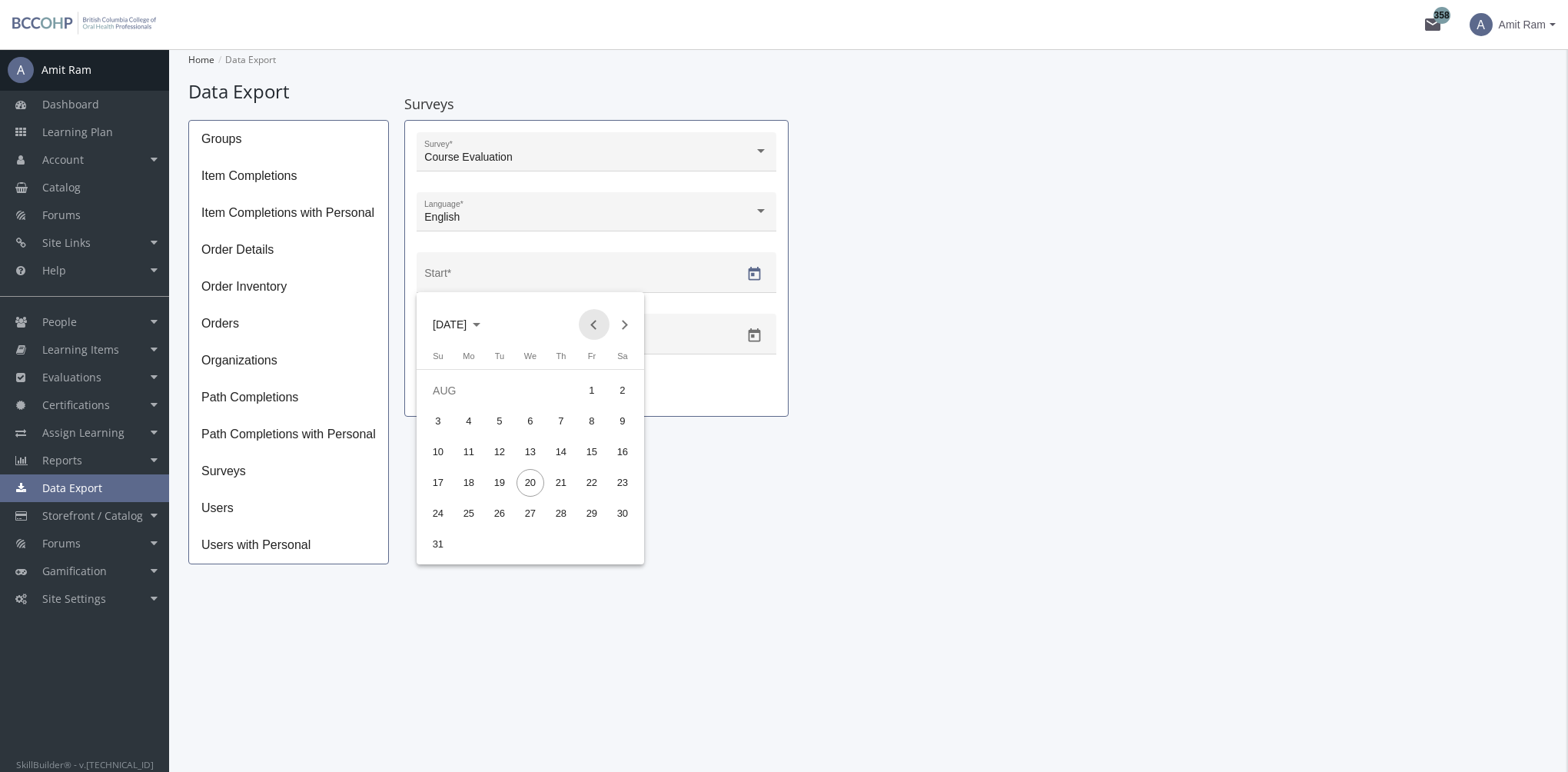
click at [594, 325] on button "Previous month" at bounding box center [594, 325] width 31 height 31
click at [560, 384] on div "1" at bounding box center [561, 391] width 28 height 28
type input "[DATE]"
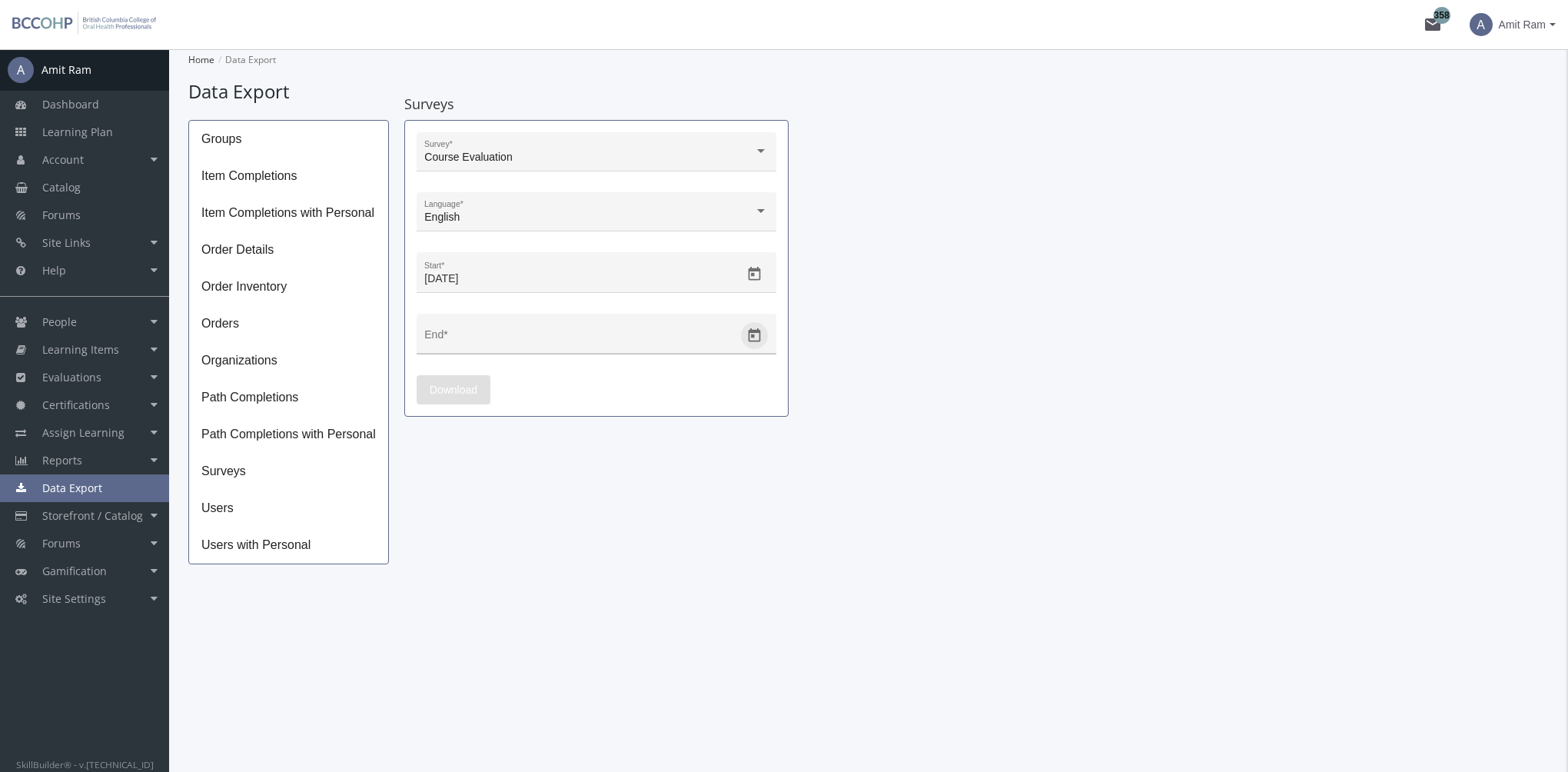
click at [757, 332] on icon "Open calendar" at bounding box center [754, 336] width 16 height 16
click at [623, 381] on button "Next month" at bounding box center [625, 385] width 31 height 31
click at [584, 382] on button "Previous month" at bounding box center [594, 385] width 31 height 31
click at [595, 381] on button "Previous month" at bounding box center [594, 385] width 31 height 31
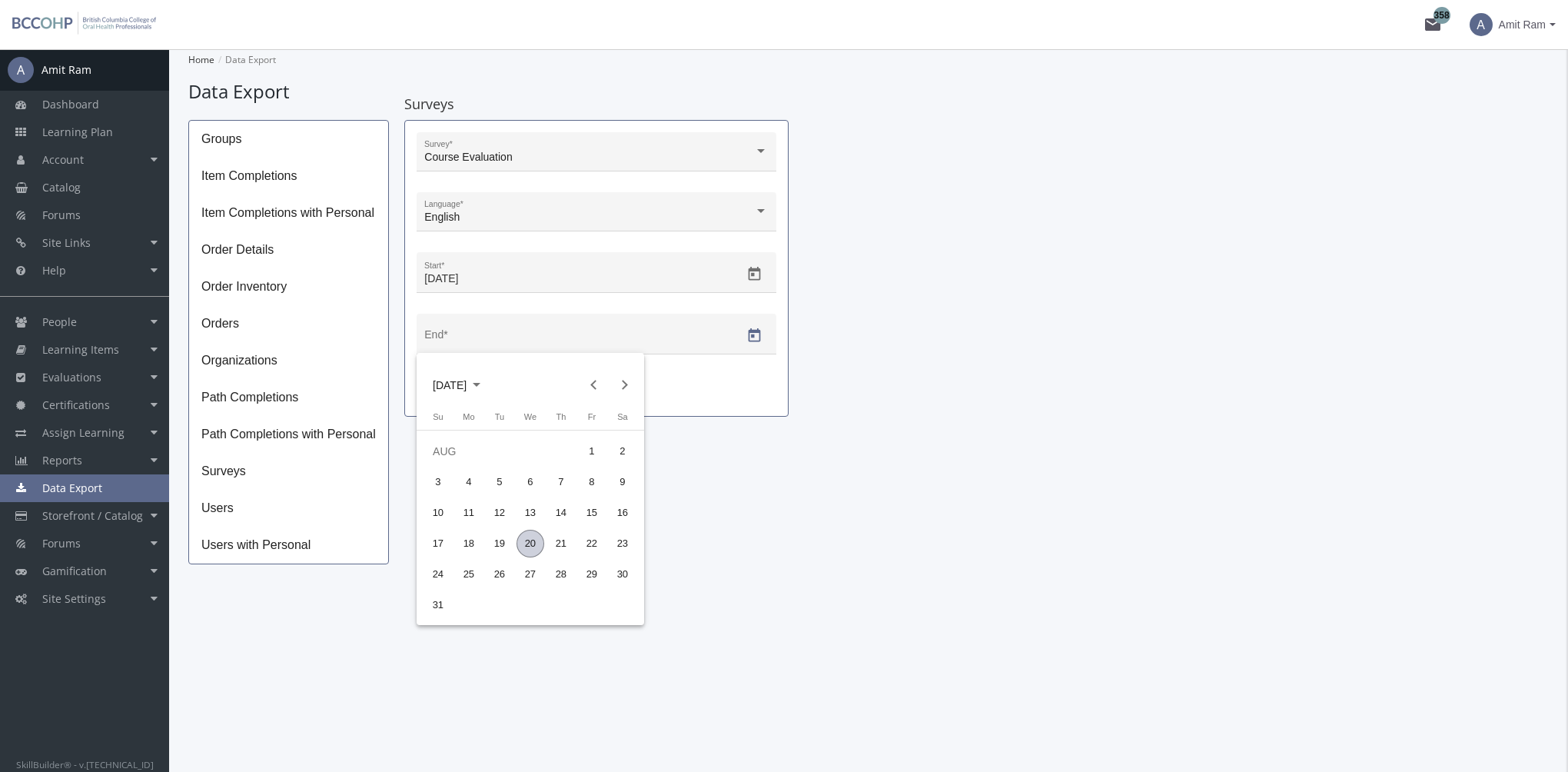
click at [532, 544] on div "20" at bounding box center [530, 544] width 28 height 28
type input "[DATE]"
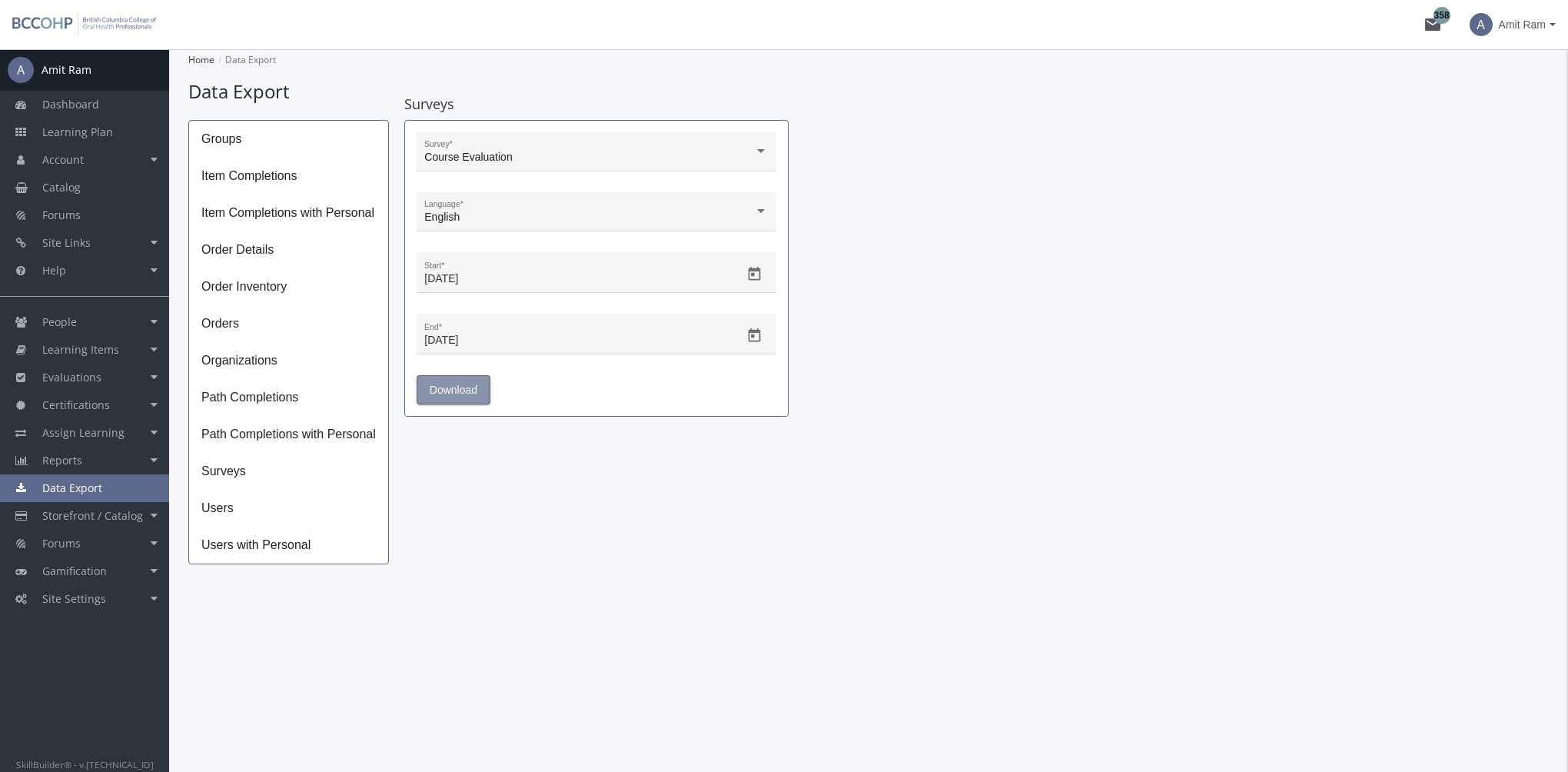
click at [458, 381] on span "Download" at bounding box center [453, 390] width 47 height 28
click at [96, 452] on link "Reports" at bounding box center [85, 461] width 169 height 28
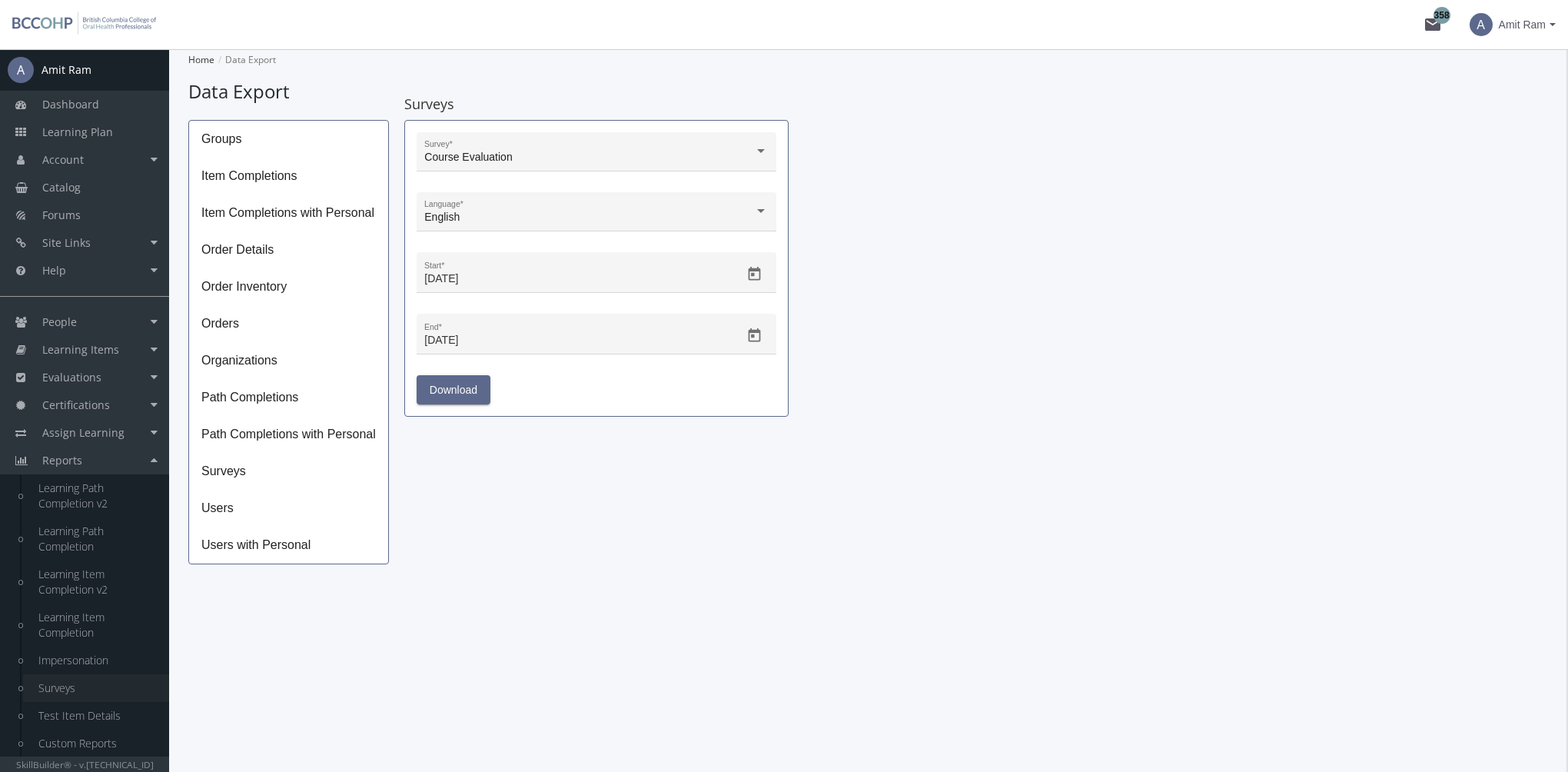
click at [74, 685] on link "Surveys" at bounding box center [96, 688] width 146 height 28
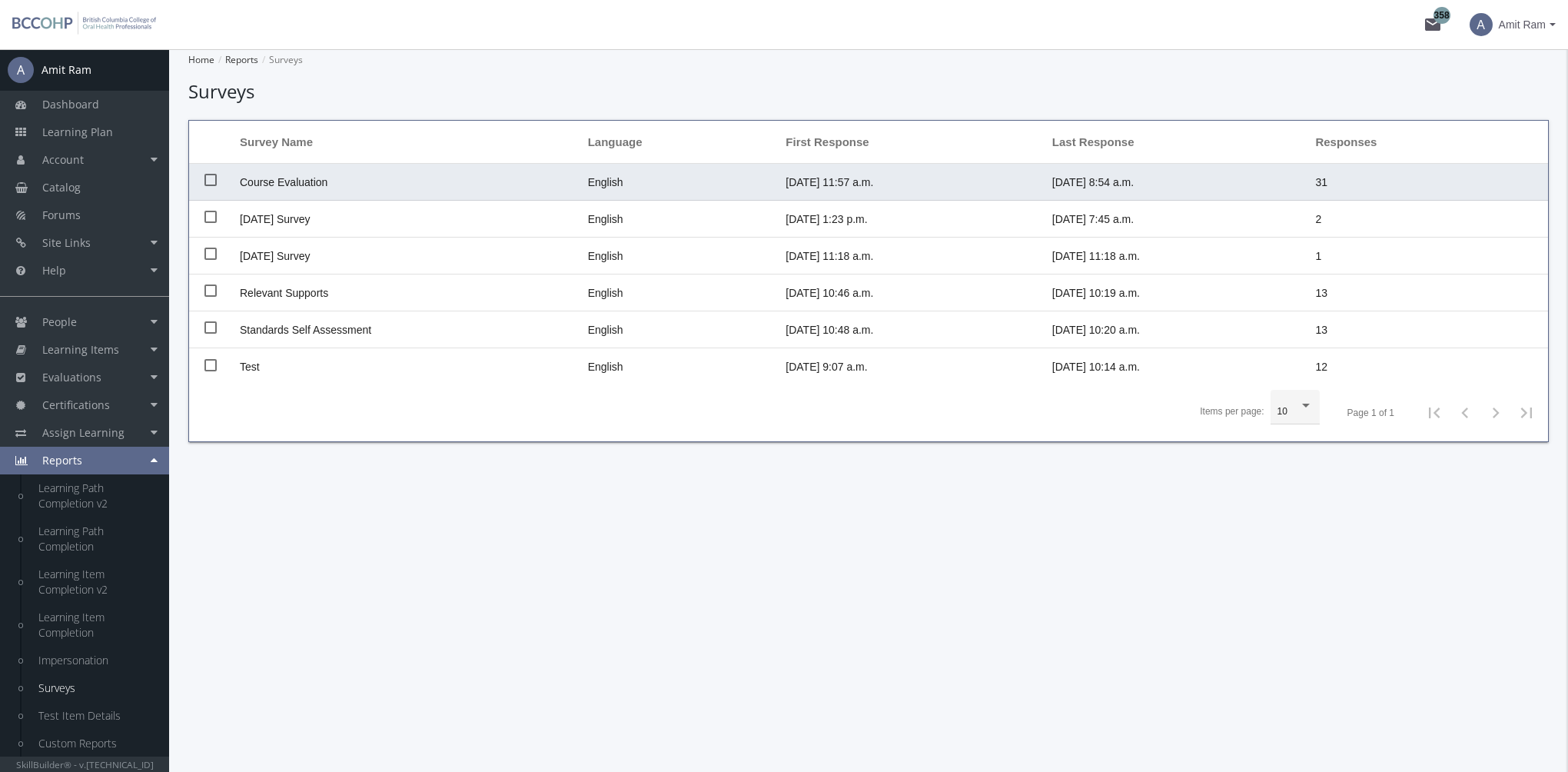
click at [292, 182] on span "Course Evaluation" at bounding box center [283, 183] width 88 height 12
checkbox input "true"
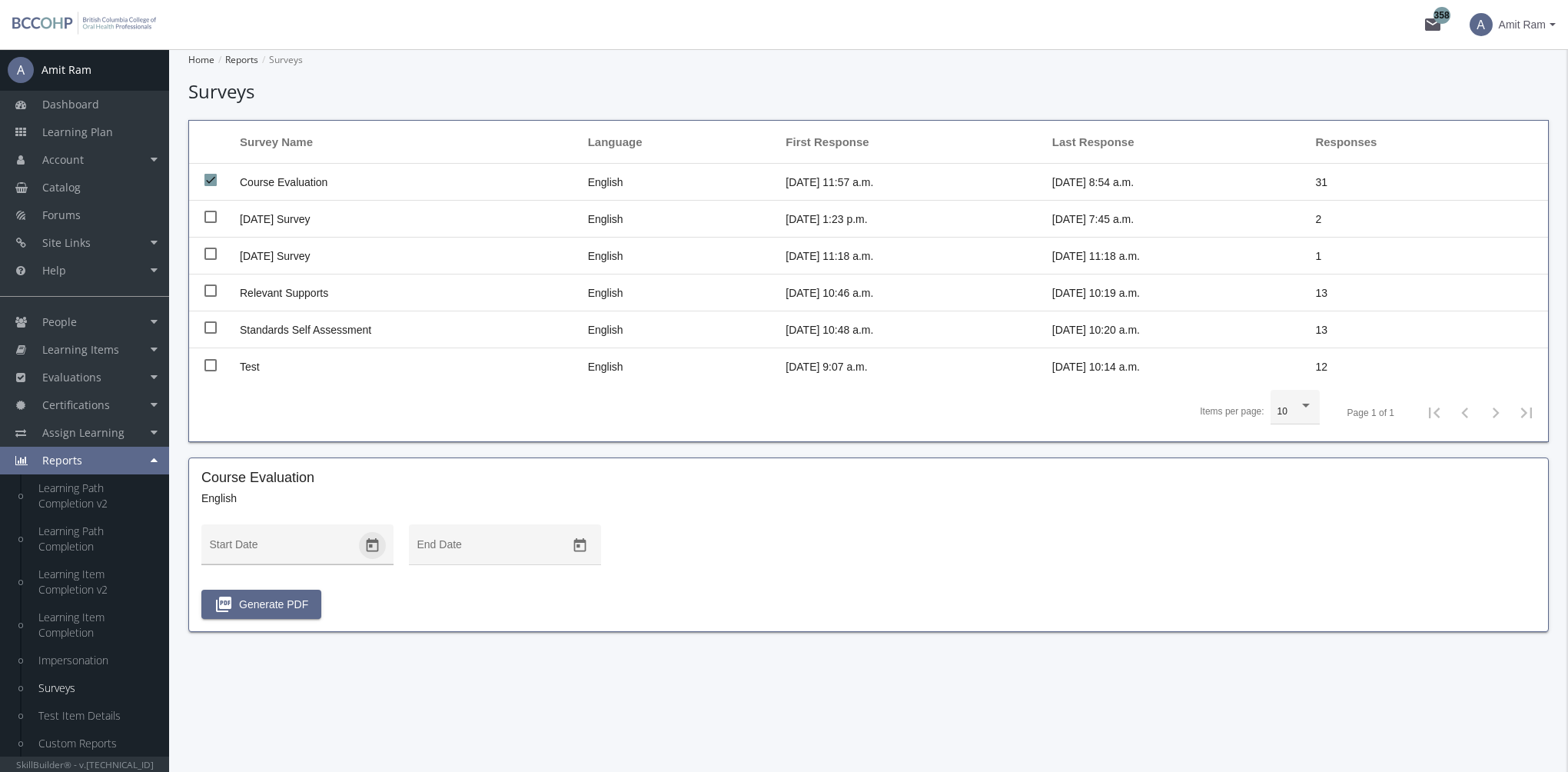
click at [372, 542] on icon "Open calendar" at bounding box center [372, 545] width 16 height 16
click at [373, 277] on button "Previous month" at bounding box center [379, 283] width 31 height 31
click at [375, 282] on button "Previous month" at bounding box center [379, 283] width 31 height 31
click at [377, 289] on button "Previous month" at bounding box center [379, 283] width 31 height 31
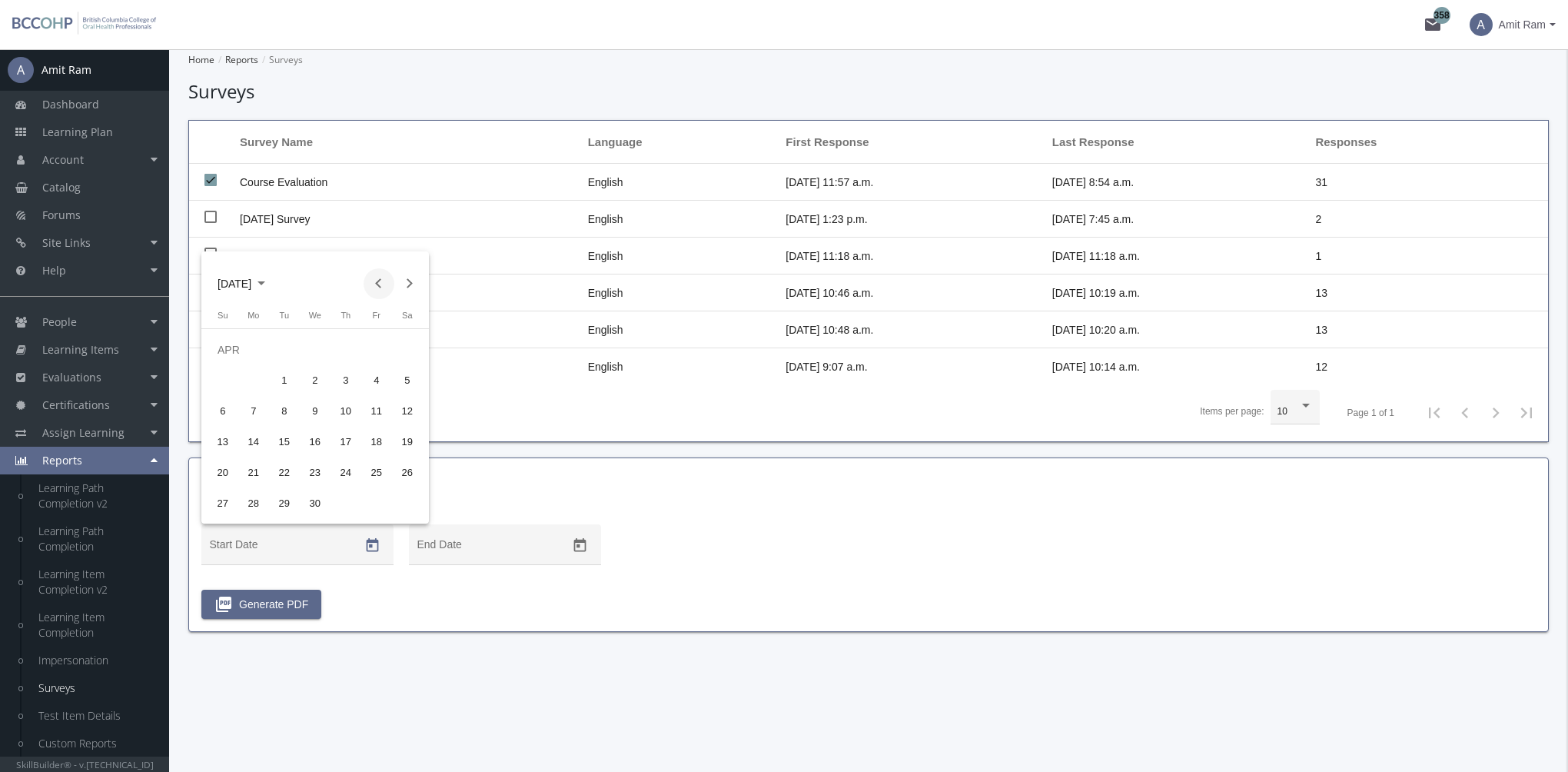
click at [377, 289] on button "Previous month" at bounding box center [379, 283] width 31 height 31
click at [257, 384] on div "3" at bounding box center [254, 381] width 28 height 28
type input "[DATE]"
click at [575, 548] on icon "Open calendar" at bounding box center [579, 545] width 16 height 16
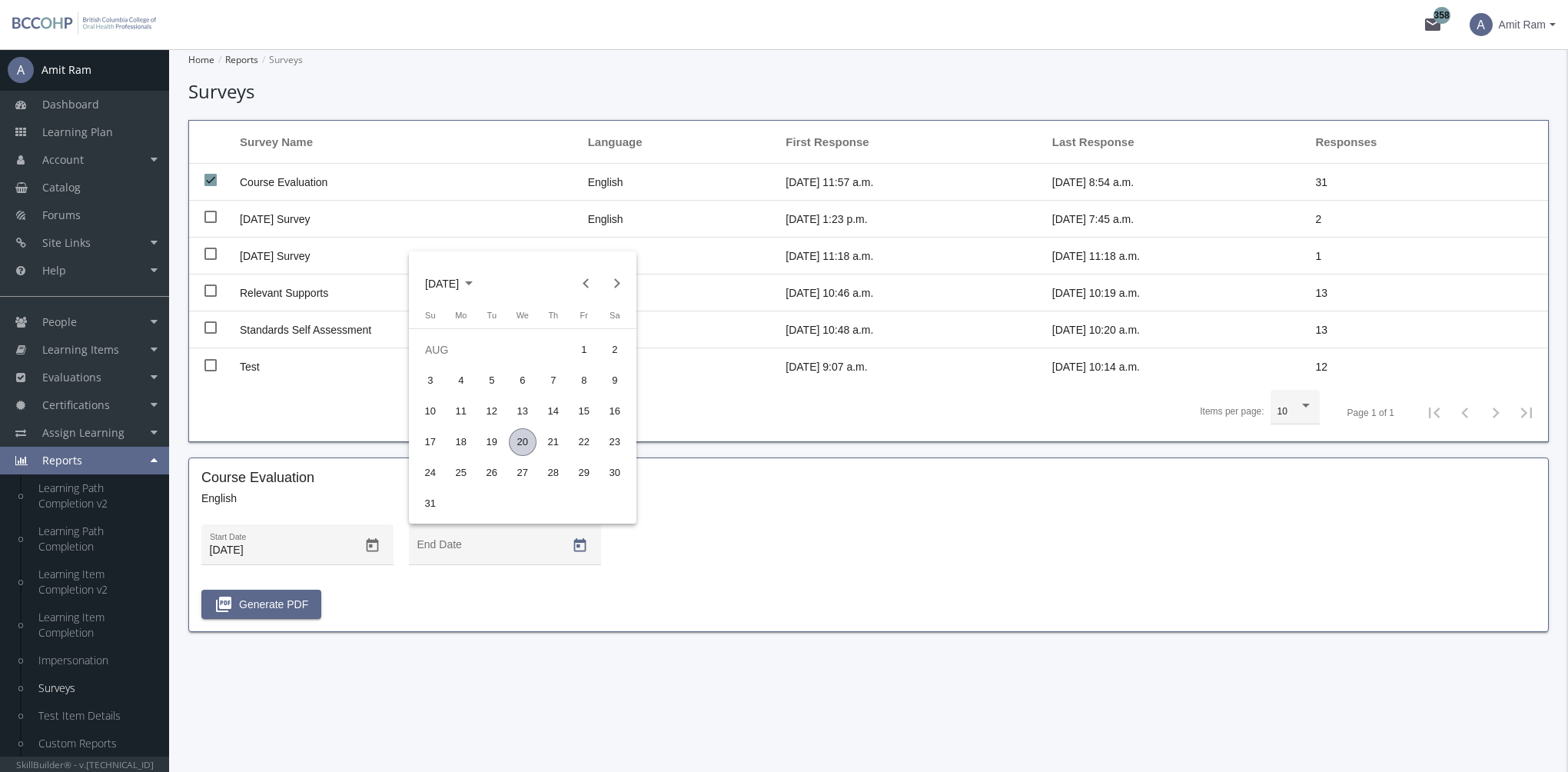
click at [517, 443] on div "20" at bounding box center [523, 442] width 28 height 28
type input "[DATE]"
click at [285, 605] on span "picture_as_pdf Generate PDF" at bounding box center [261, 604] width 94 height 28
click at [102, 130] on span "Learning Plan" at bounding box center [77, 131] width 71 height 15
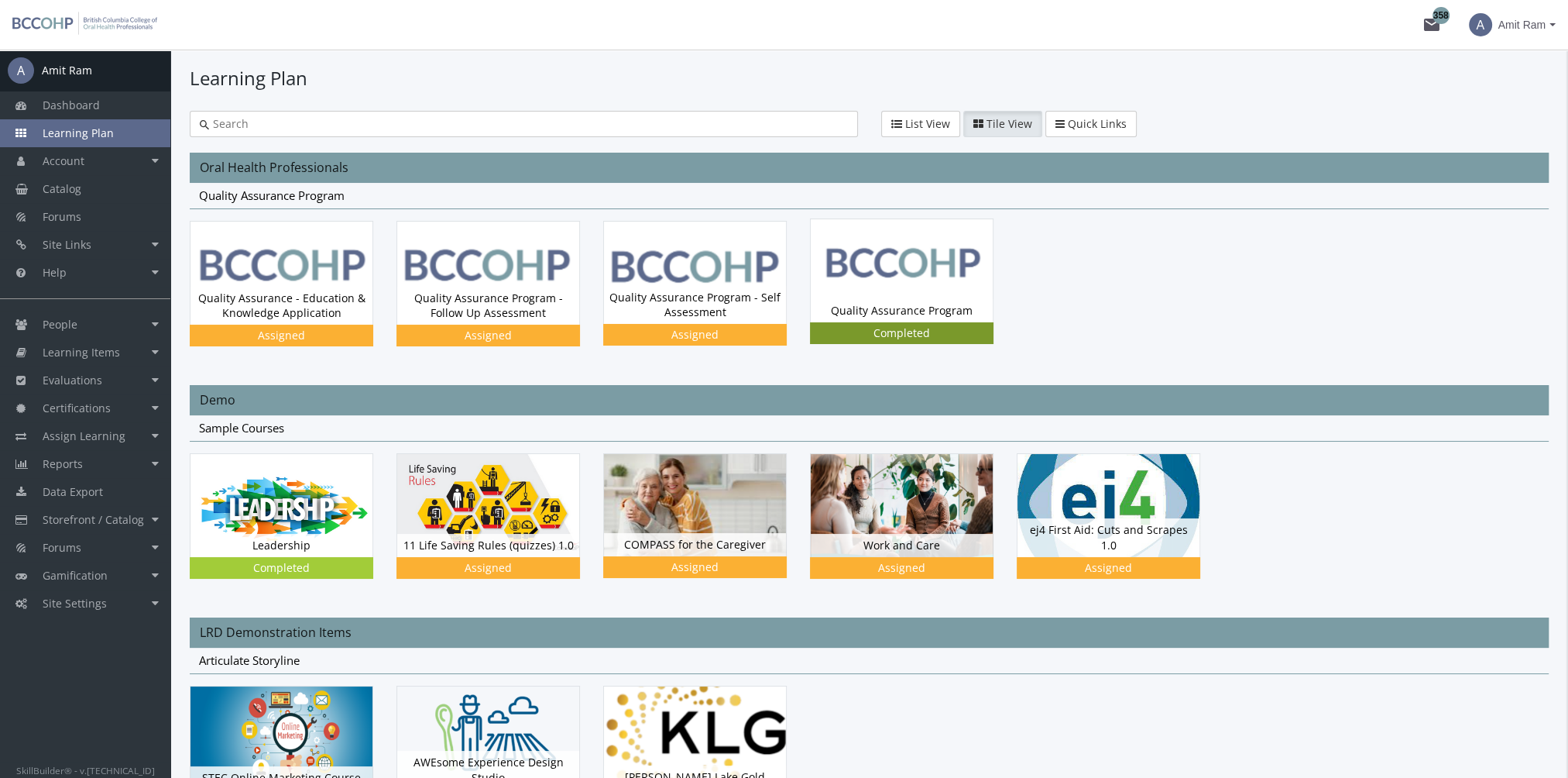
click at [934, 291] on img at bounding box center [901, 270] width 182 height 103
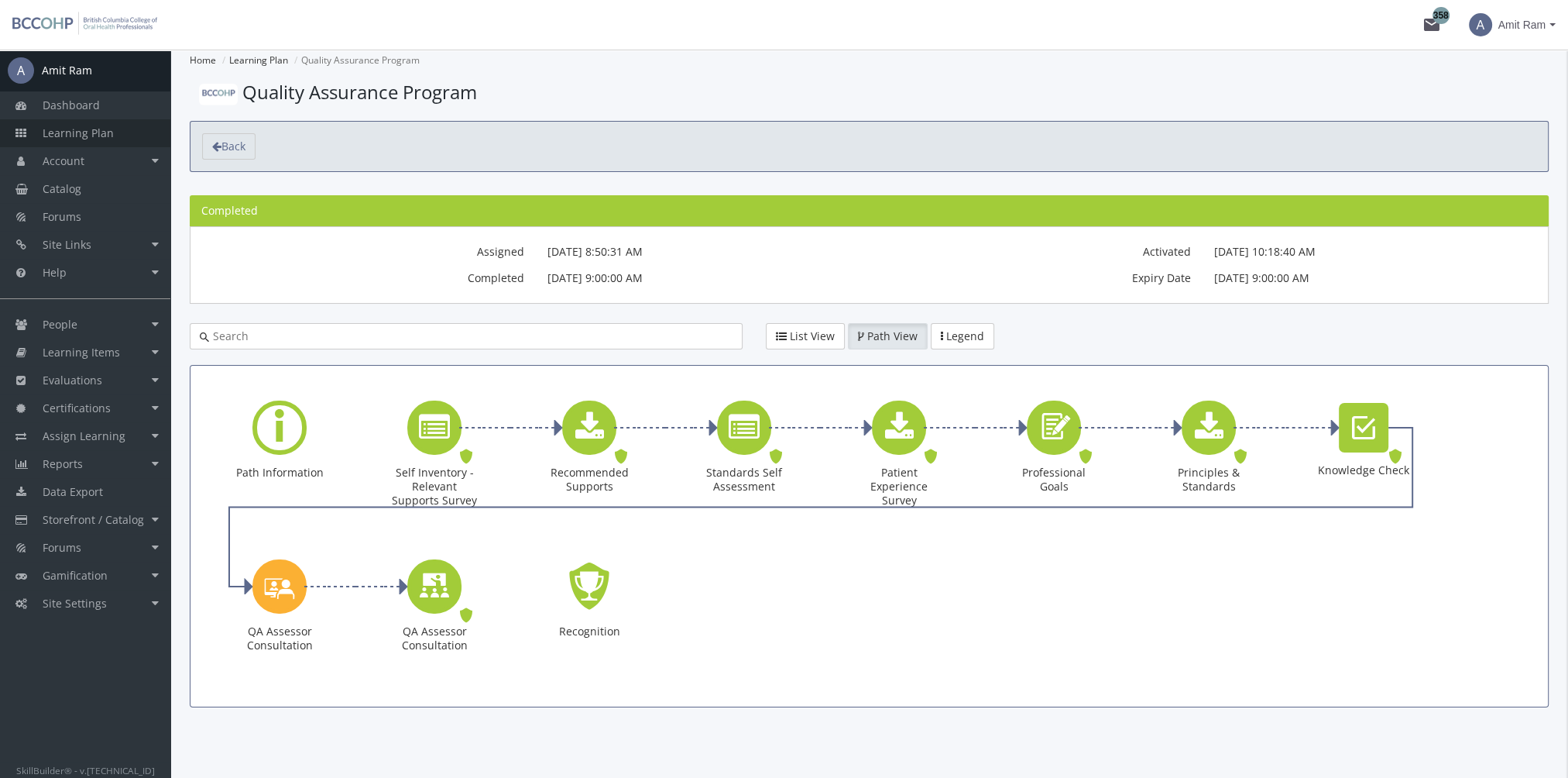
click at [113, 128] on link "Learning Plan" at bounding box center [85, 133] width 171 height 28
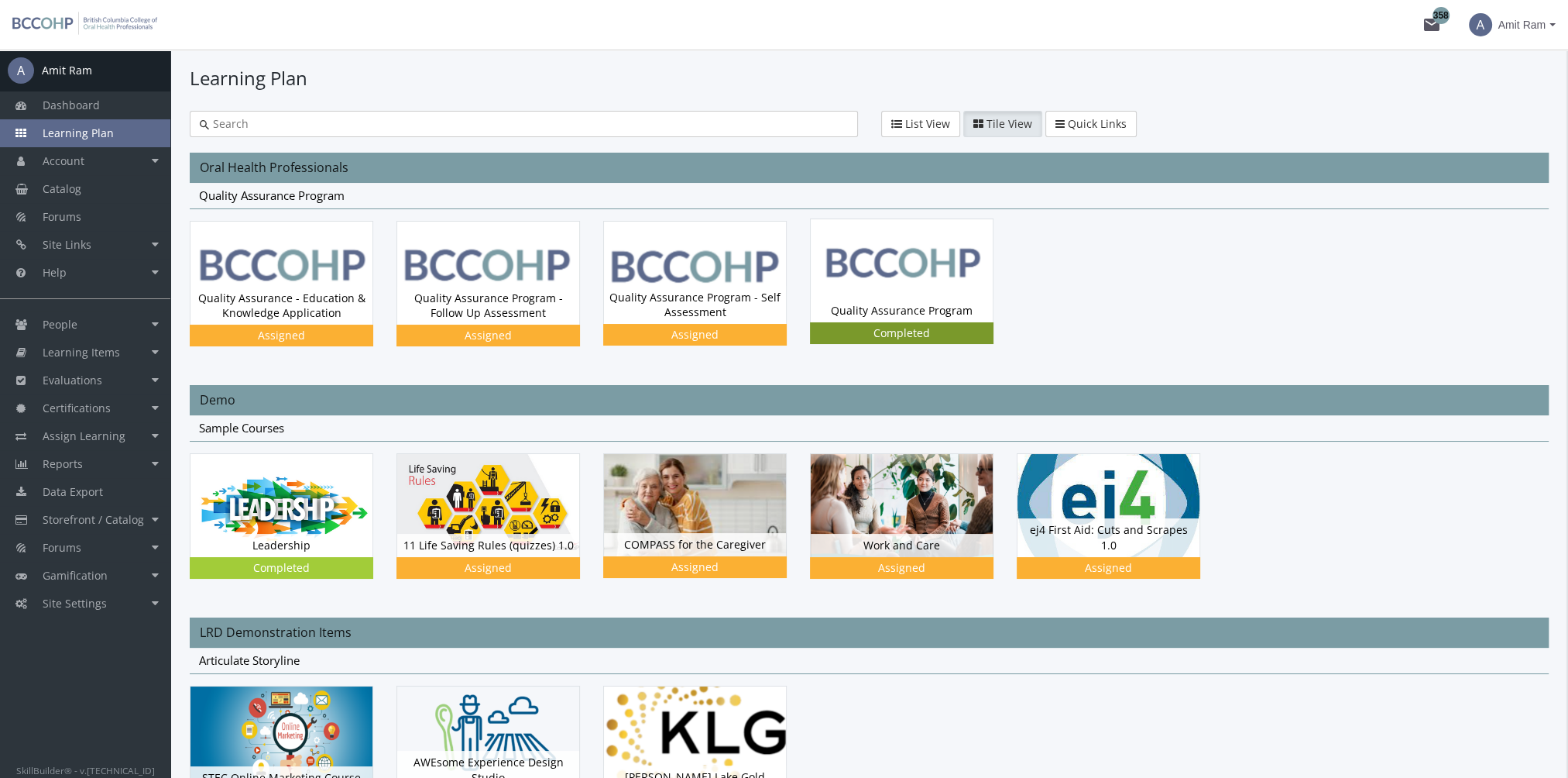
click at [890, 301] on div "Quality Assurance Program Status Completed" at bounding box center [901, 311] width 182 height 23
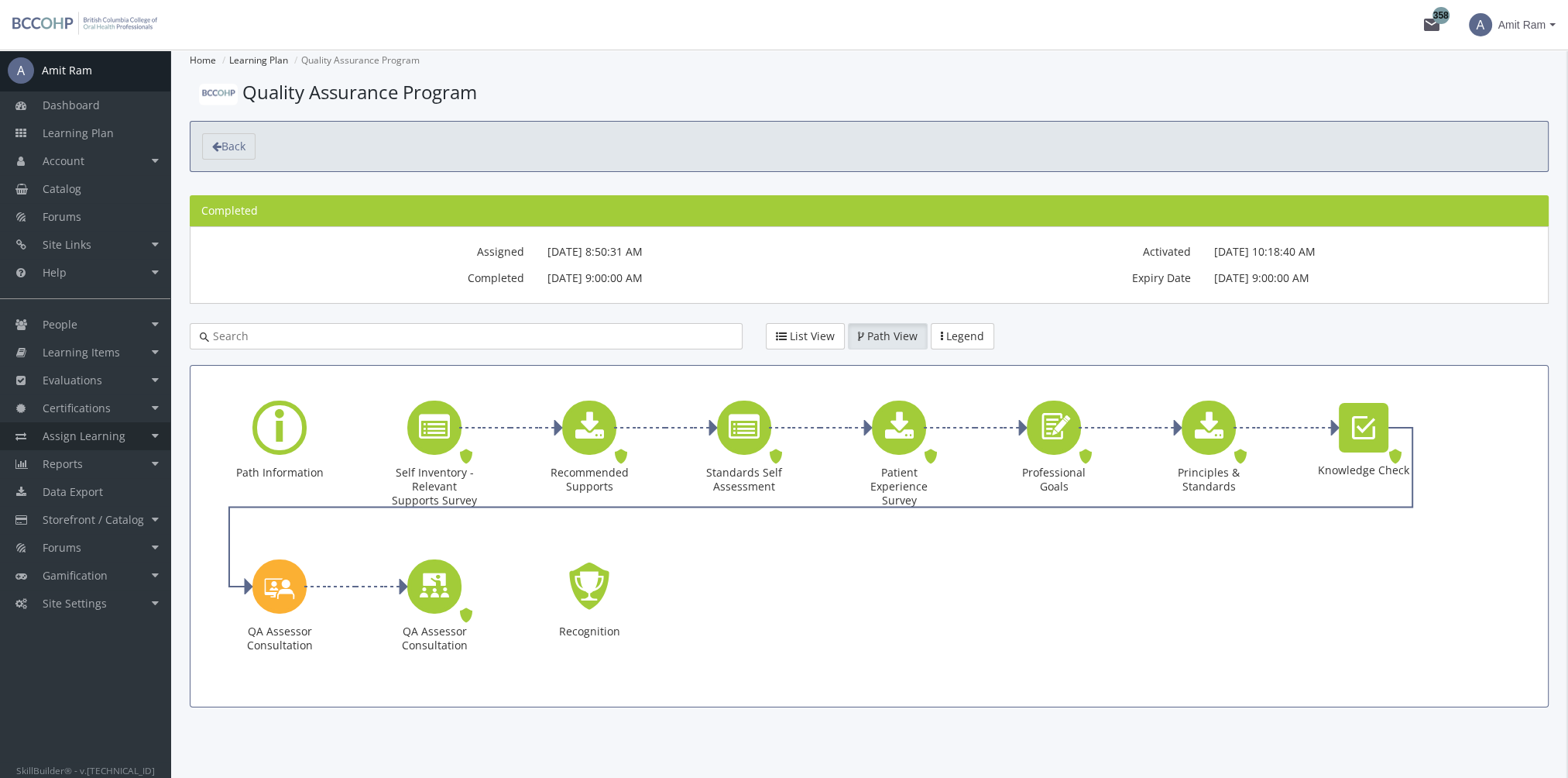
click at [120, 437] on span "Assign Learning" at bounding box center [84, 435] width 83 height 15
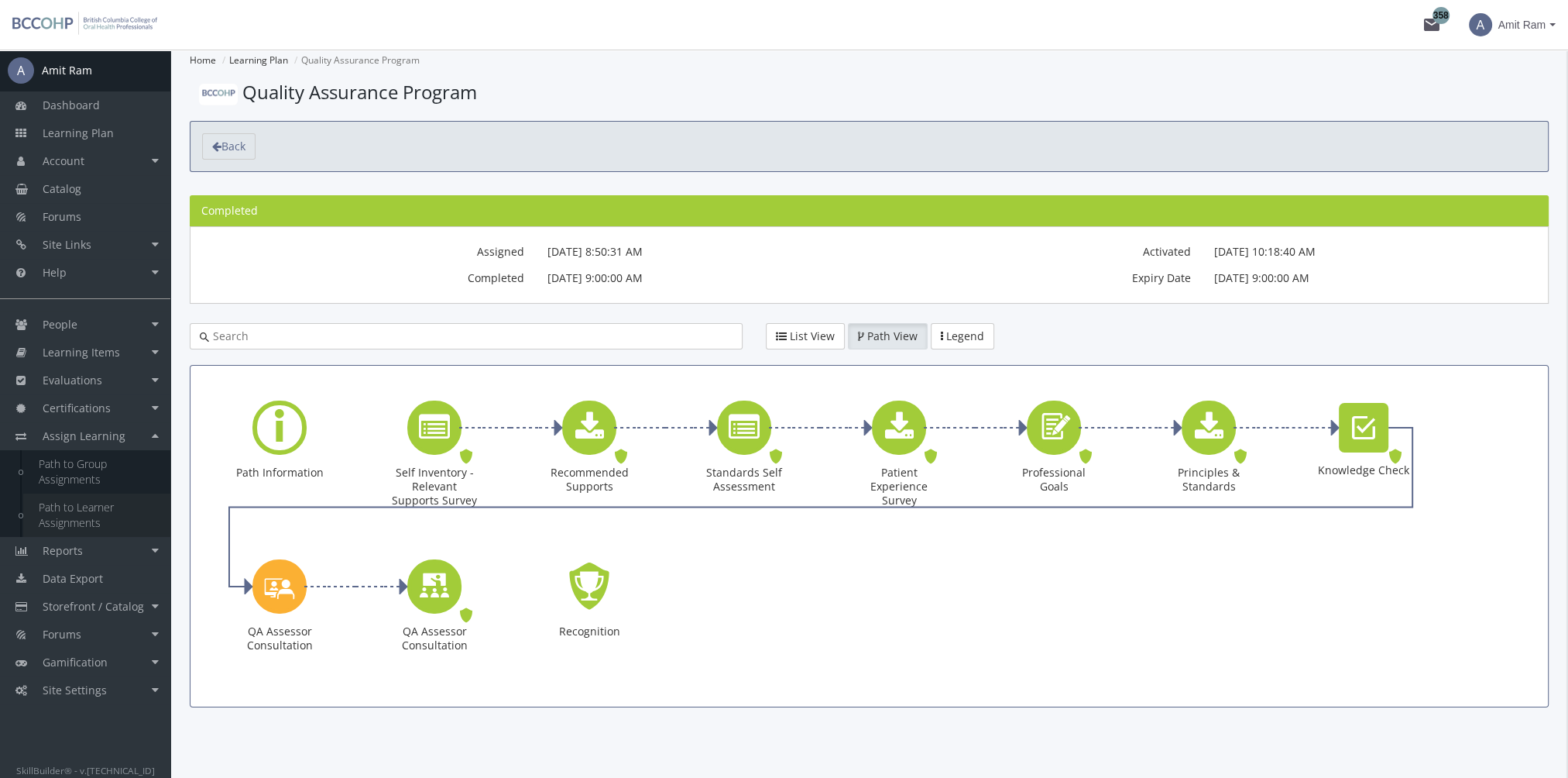
click at [95, 517] on link "Path to Learner Assignments" at bounding box center [97, 514] width 147 height 43
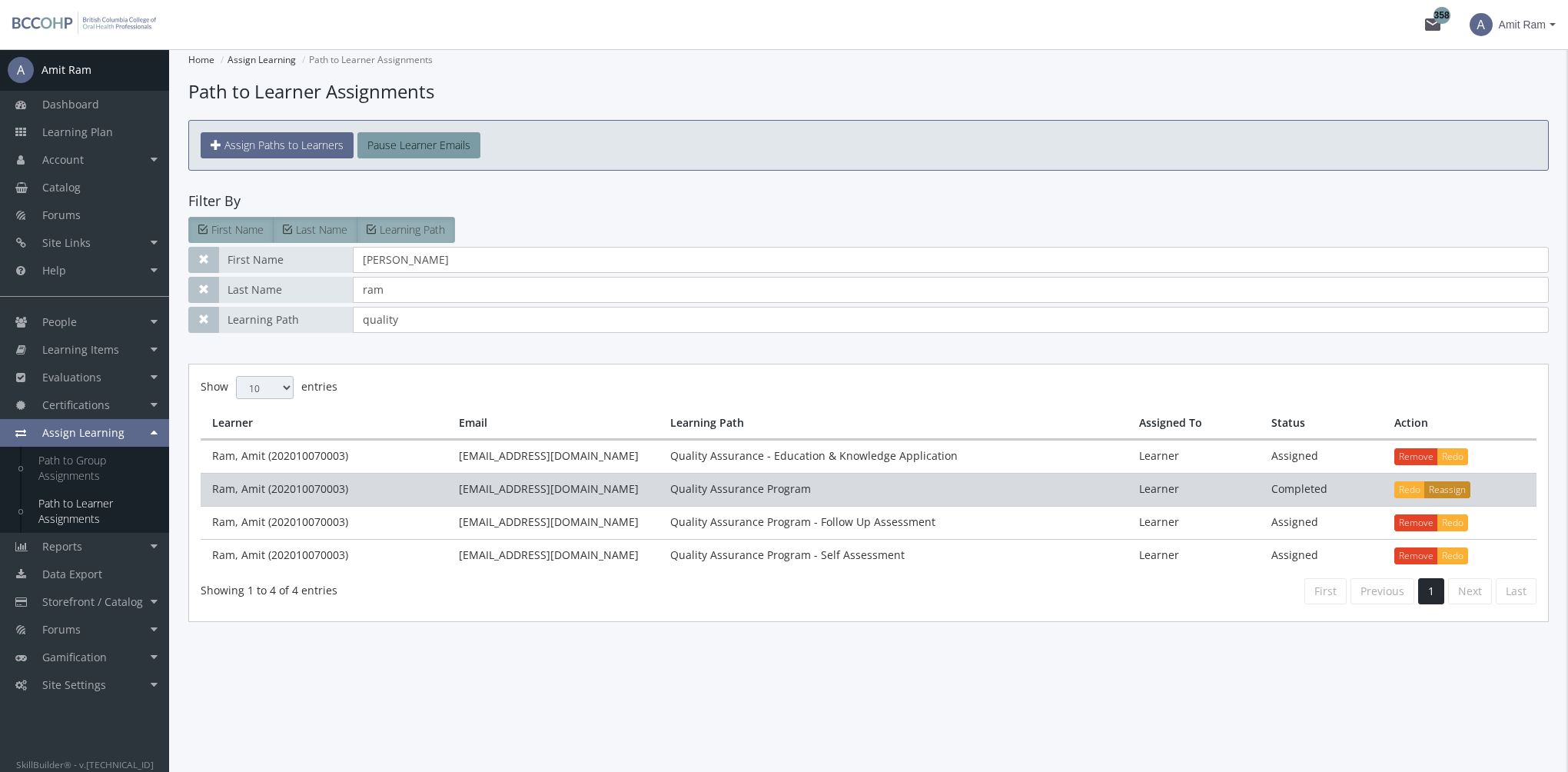
click at [1448, 489] on button "Reassign" at bounding box center [1447, 489] width 46 height 17
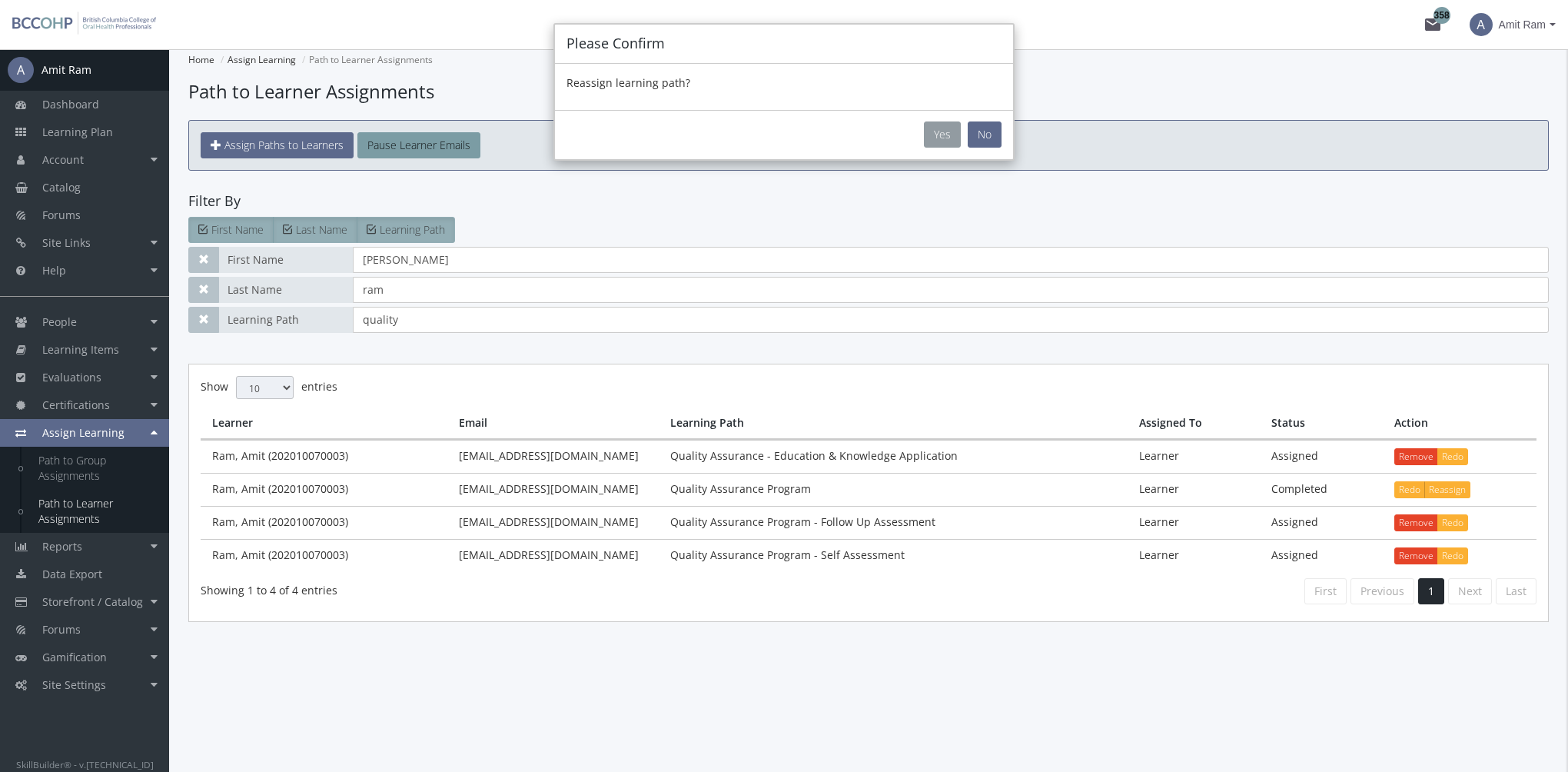
click at [947, 135] on button "Yes" at bounding box center [942, 134] width 37 height 26
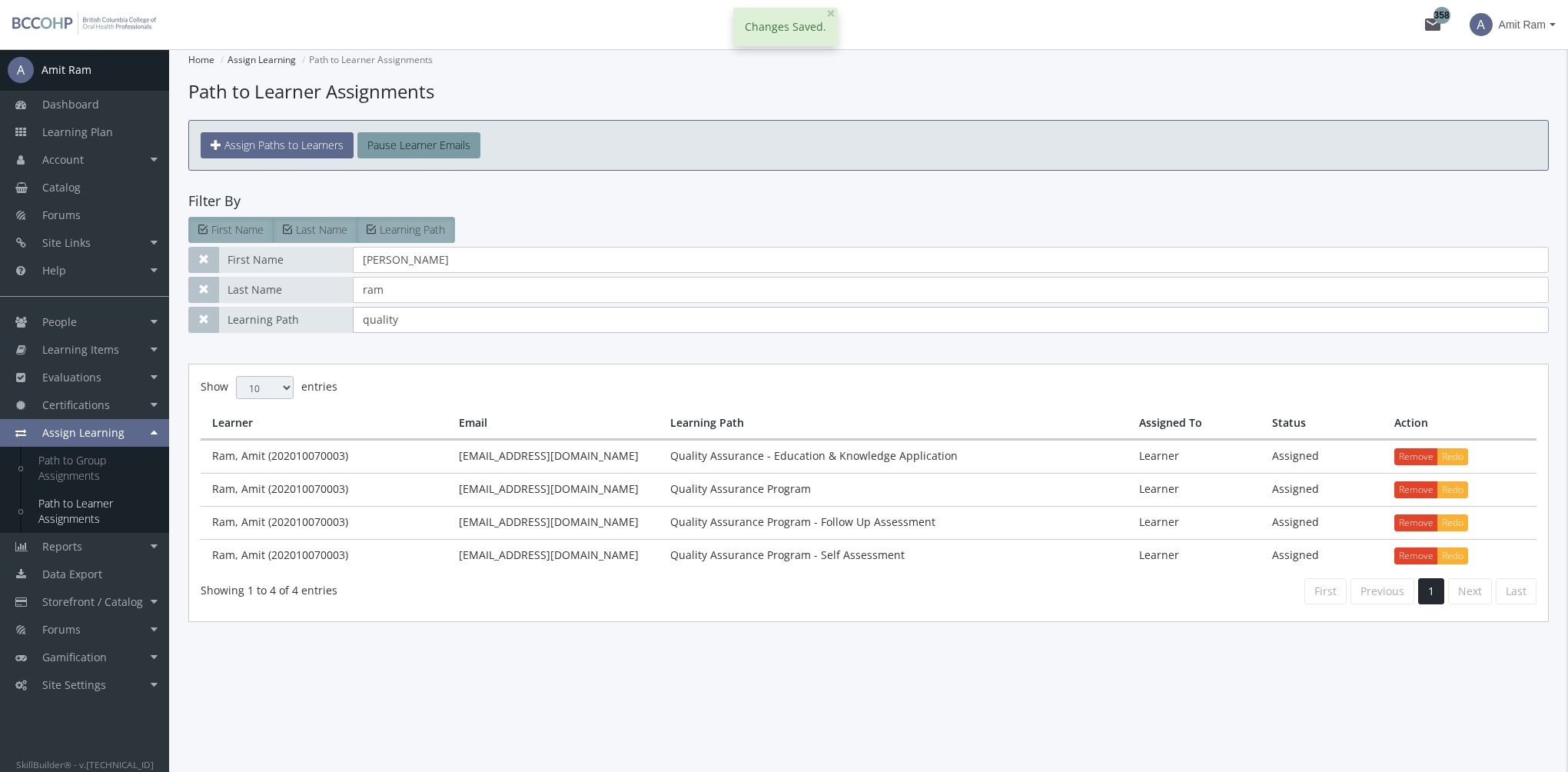
drag, startPoint x: 417, startPoint y: 323, endPoint x: 301, endPoint y: 311, distance: 116.6
click at [301, 312] on div "Learning Path quality" at bounding box center [868, 320] width 1361 height 26
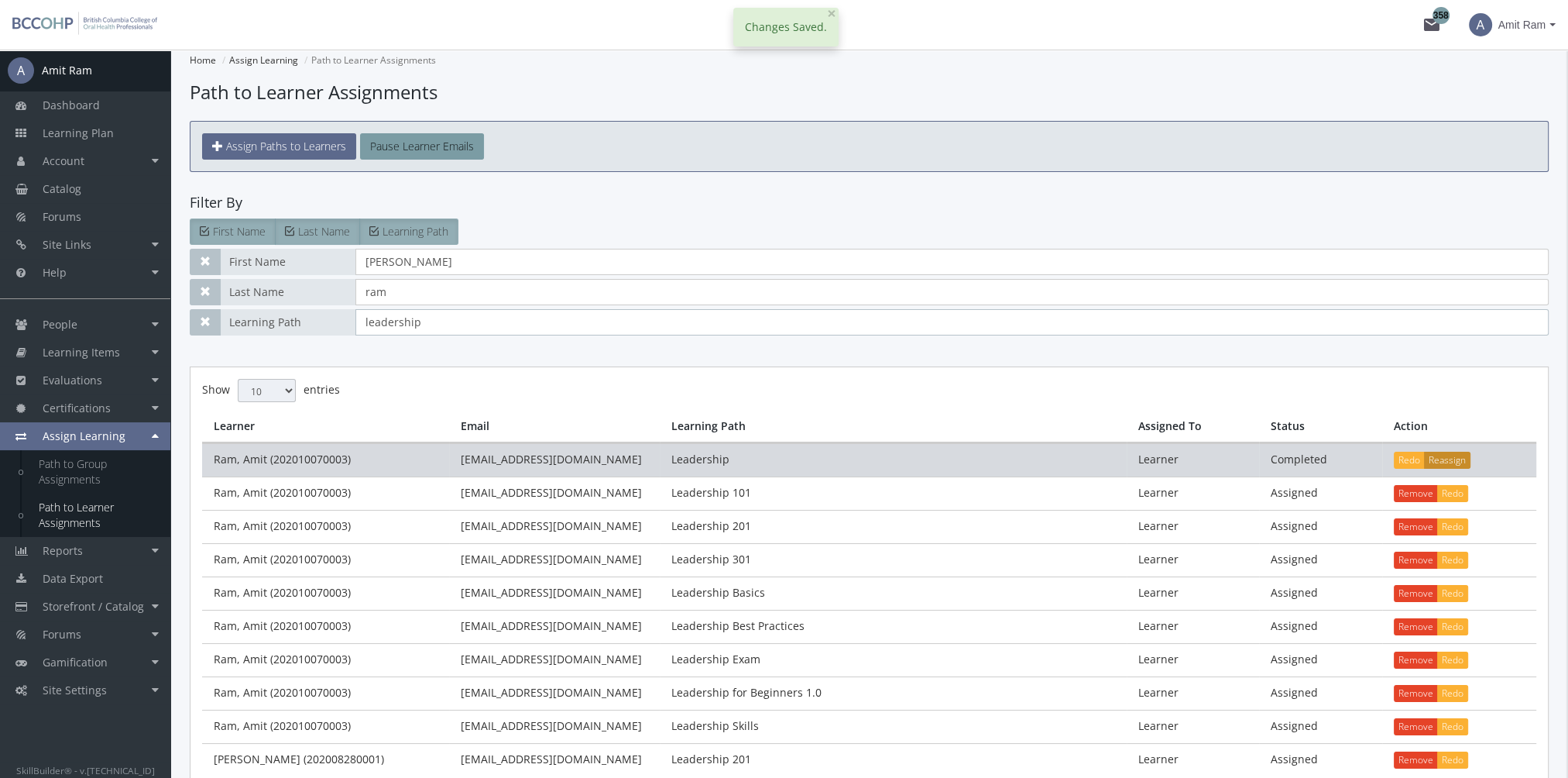
type input "leadership"
click at [1453, 454] on button "Reassign" at bounding box center [1447, 460] width 46 height 17
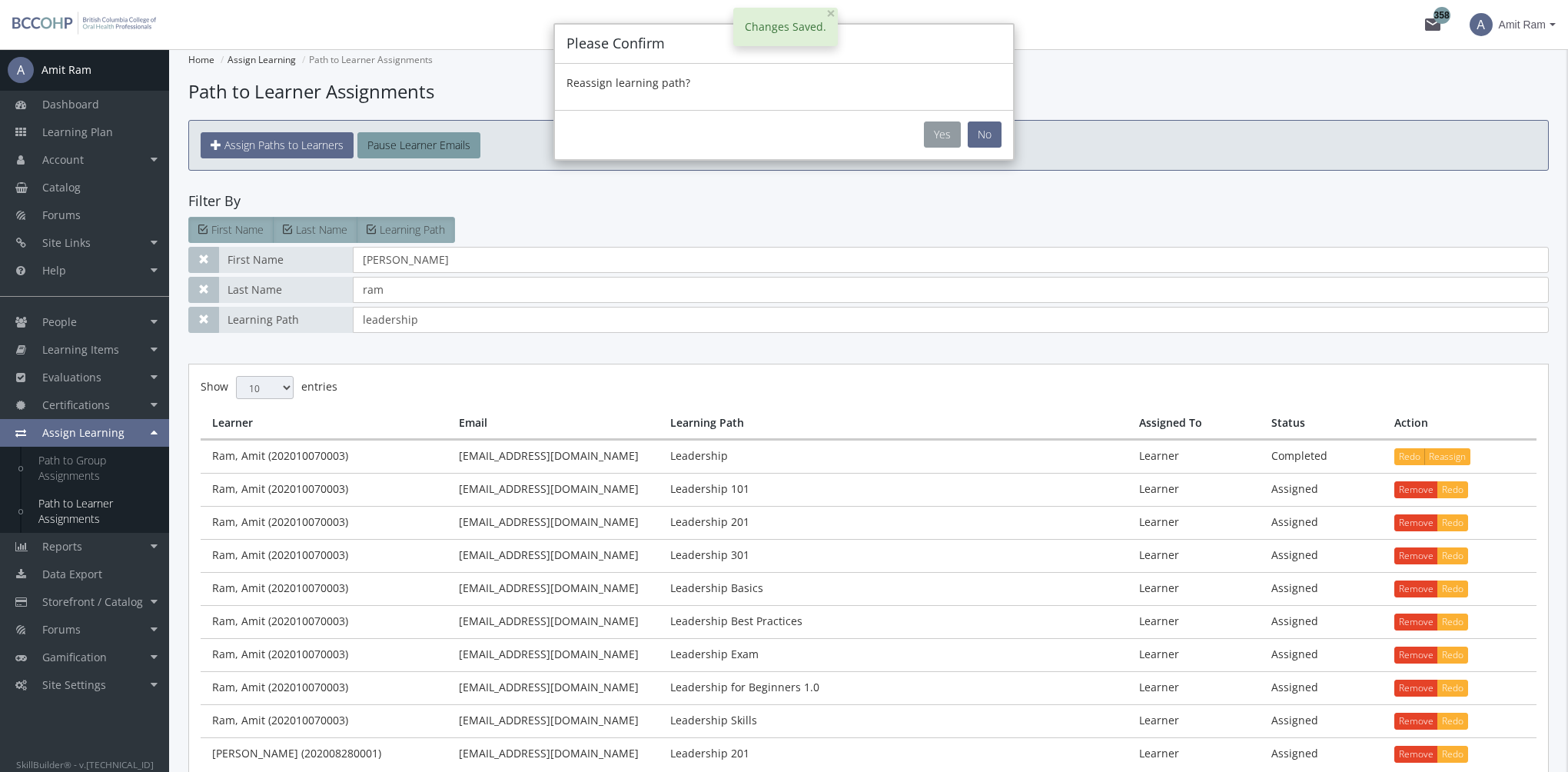
click at [947, 137] on button "Yes" at bounding box center [942, 134] width 37 height 26
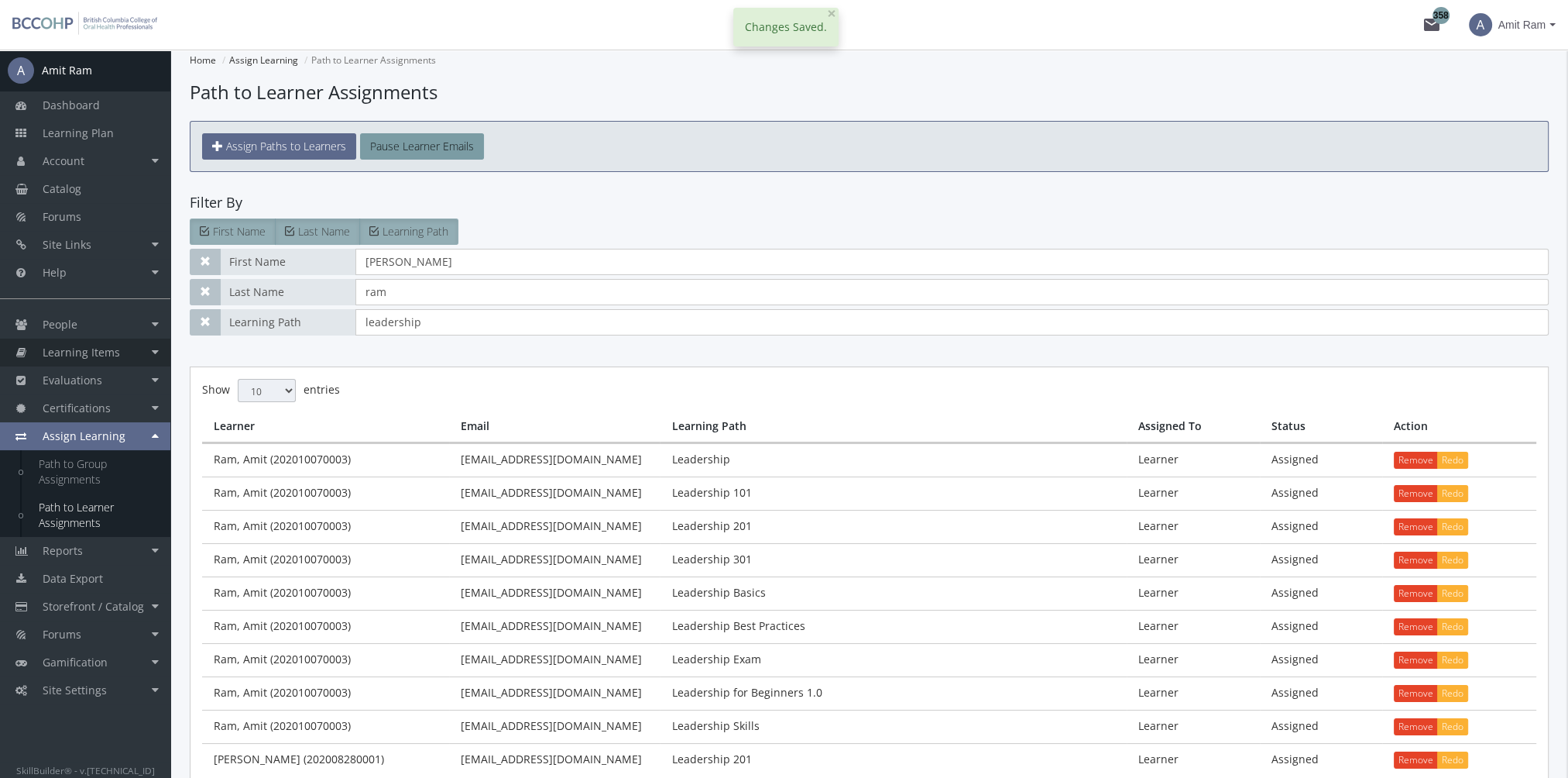
click at [80, 356] on span "Learning Items" at bounding box center [81, 351] width 77 height 15
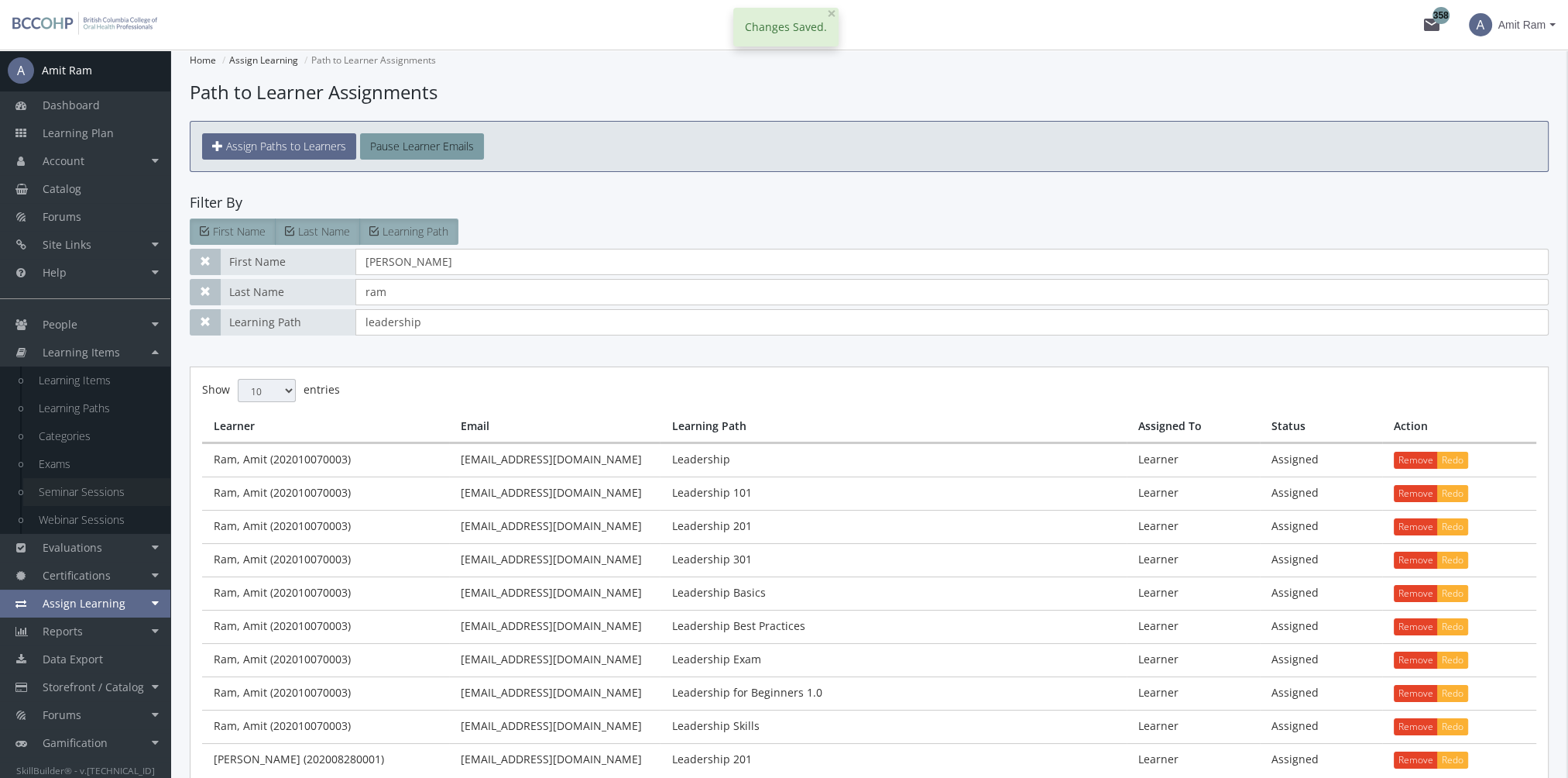
click at [106, 494] on link "Seminar Sessions" at bounding box center [97, 492] width 147 height 28
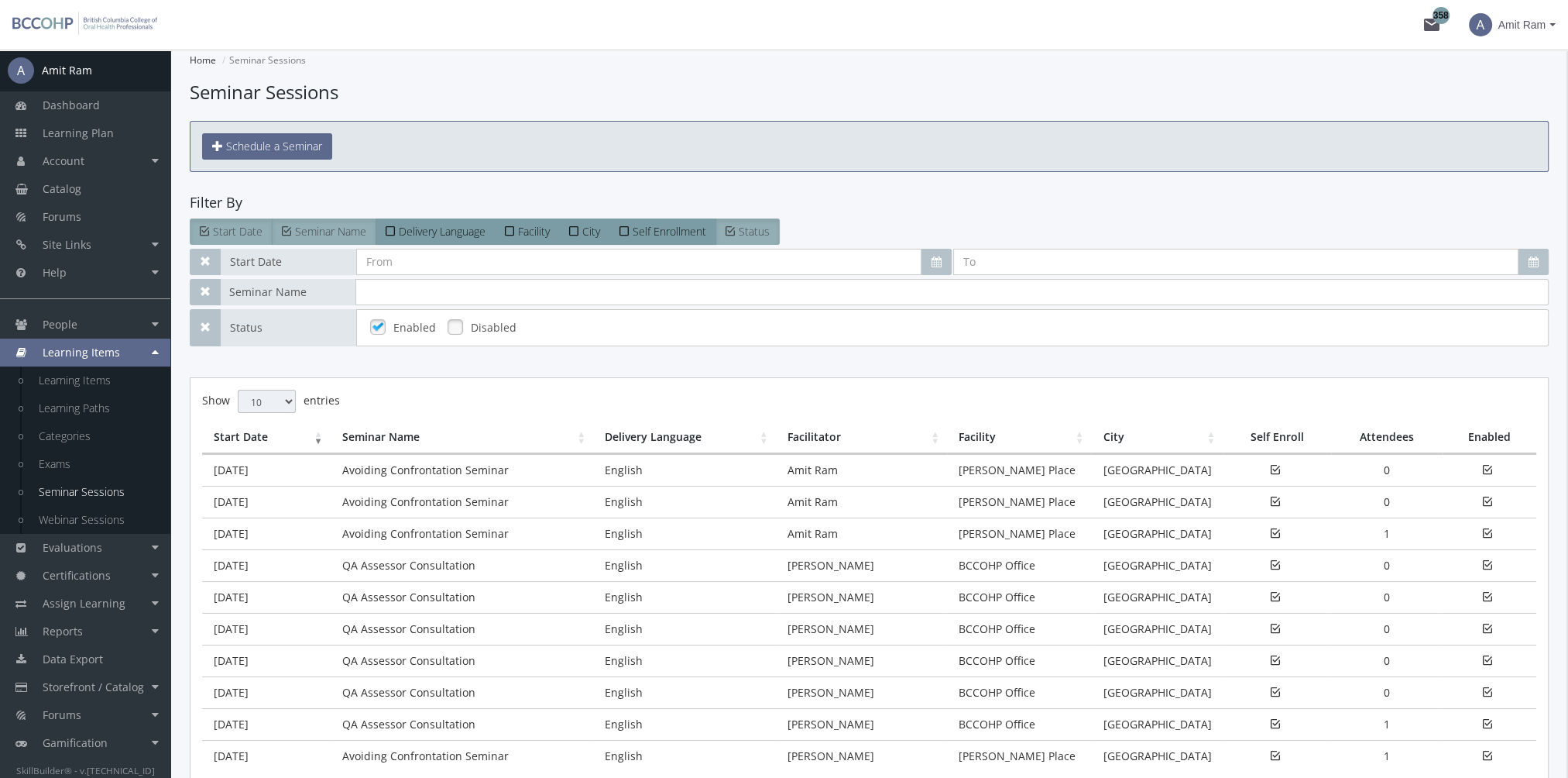
click at [372, 714] on td "QA Assessor Consultation" at bounding box center [462, 723] width 263 height 32
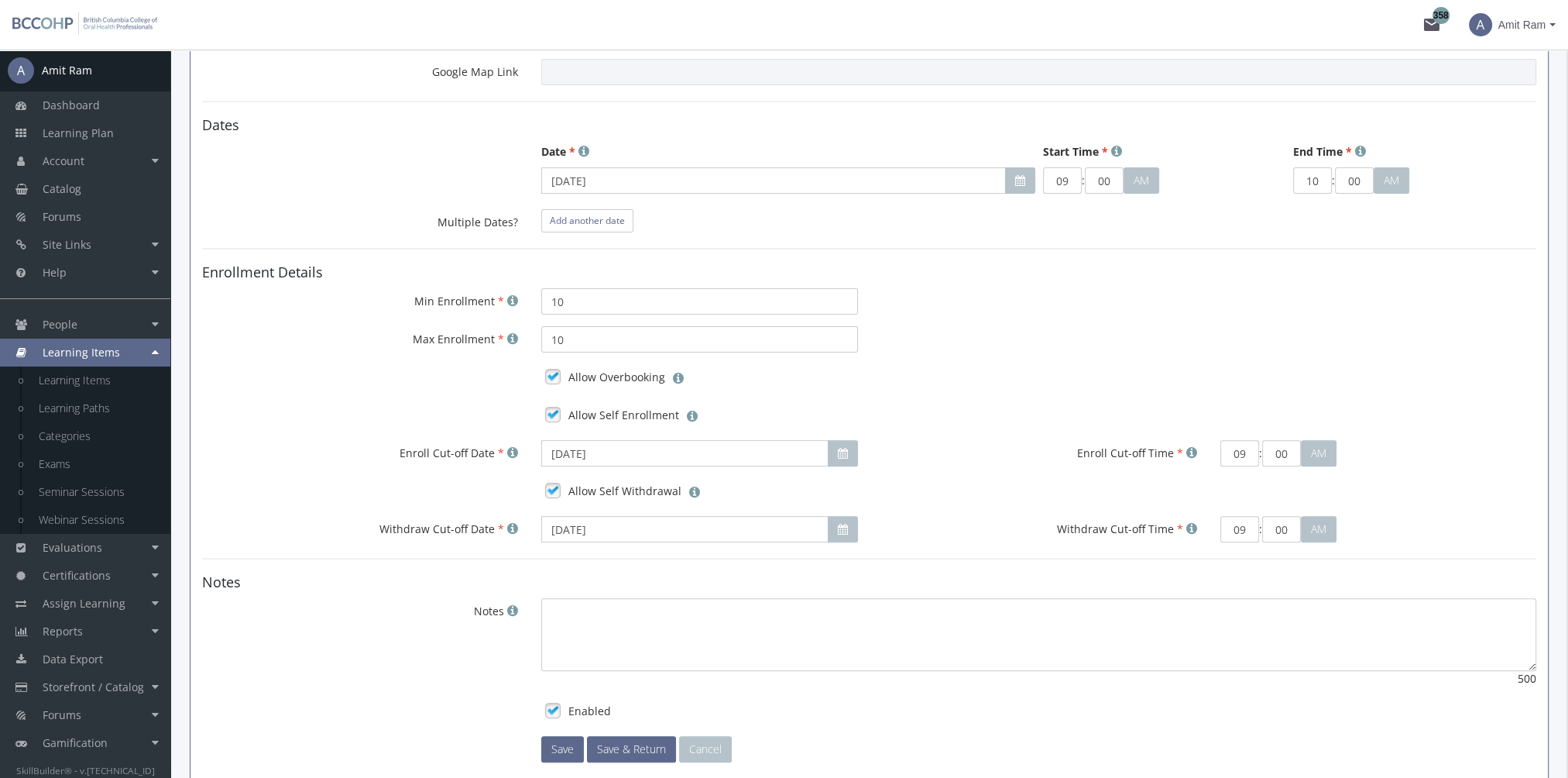
scroll to position [893, 0]
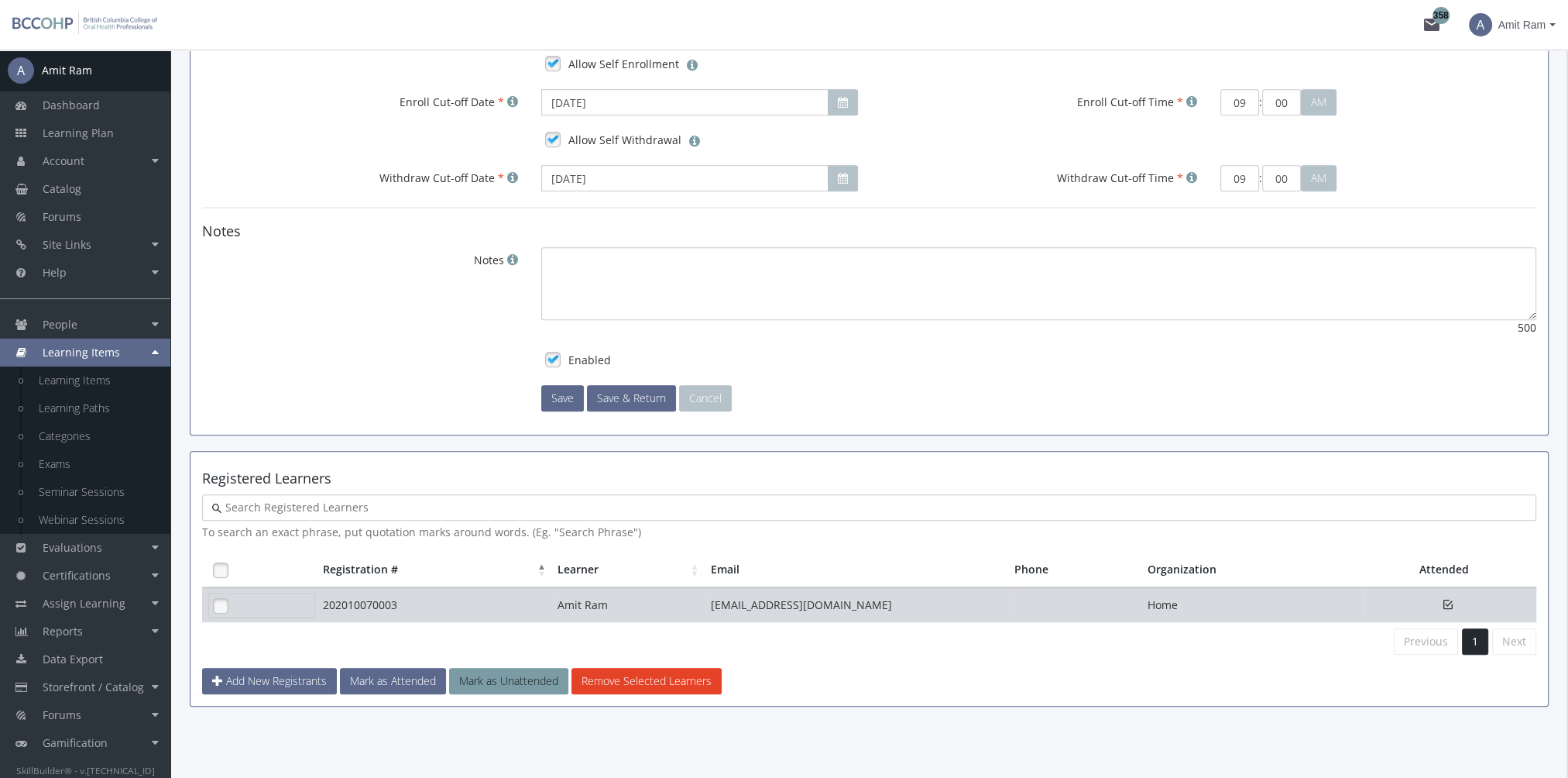
click at [218, 598] on link at bounding box center [221, 606] width 23 height 23
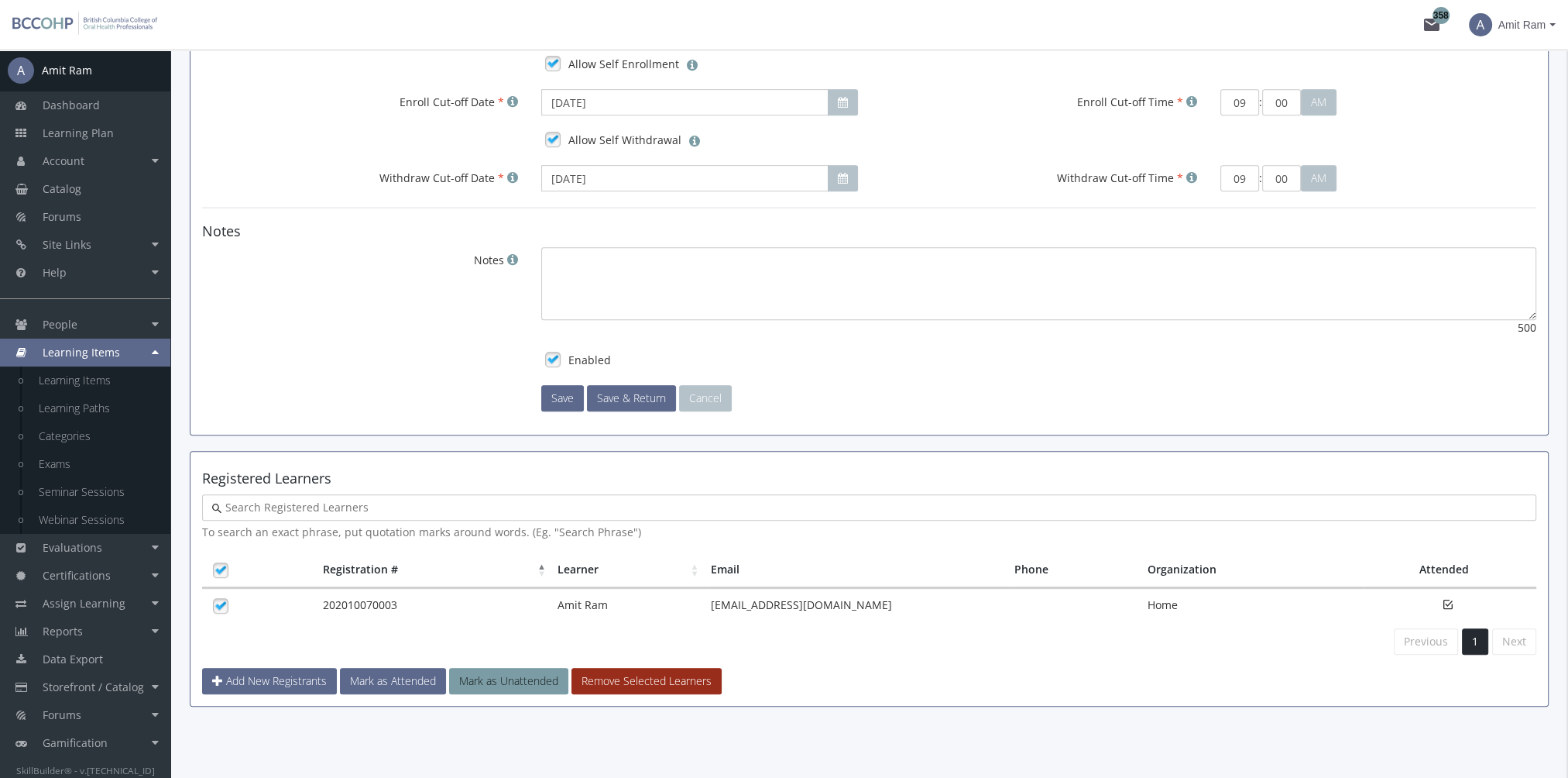
click at [674, 681] on button "Remove Selected Learners" at bounding box center [646, 681] width 150 height 27
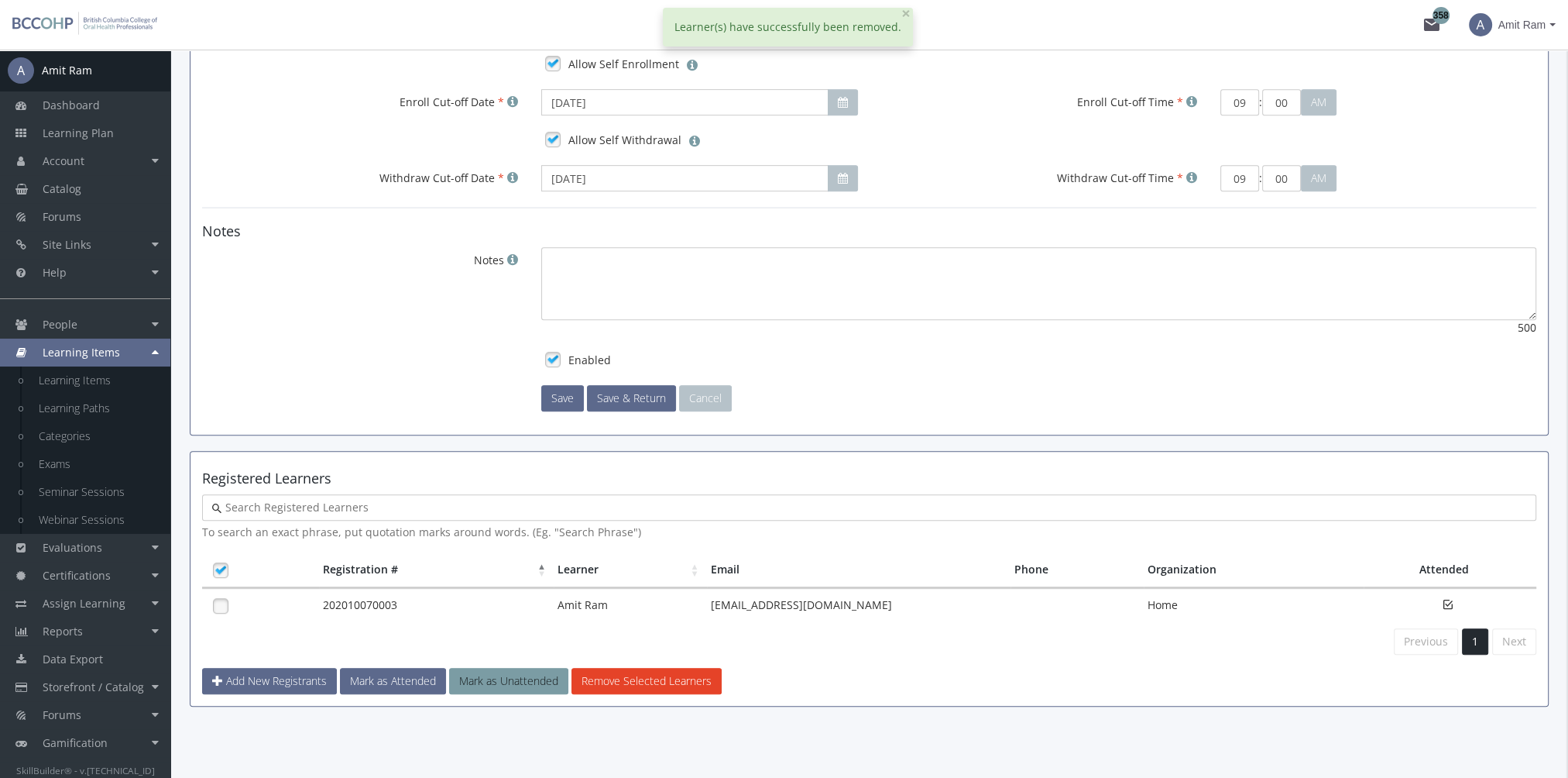
scroll to position [883, 0]
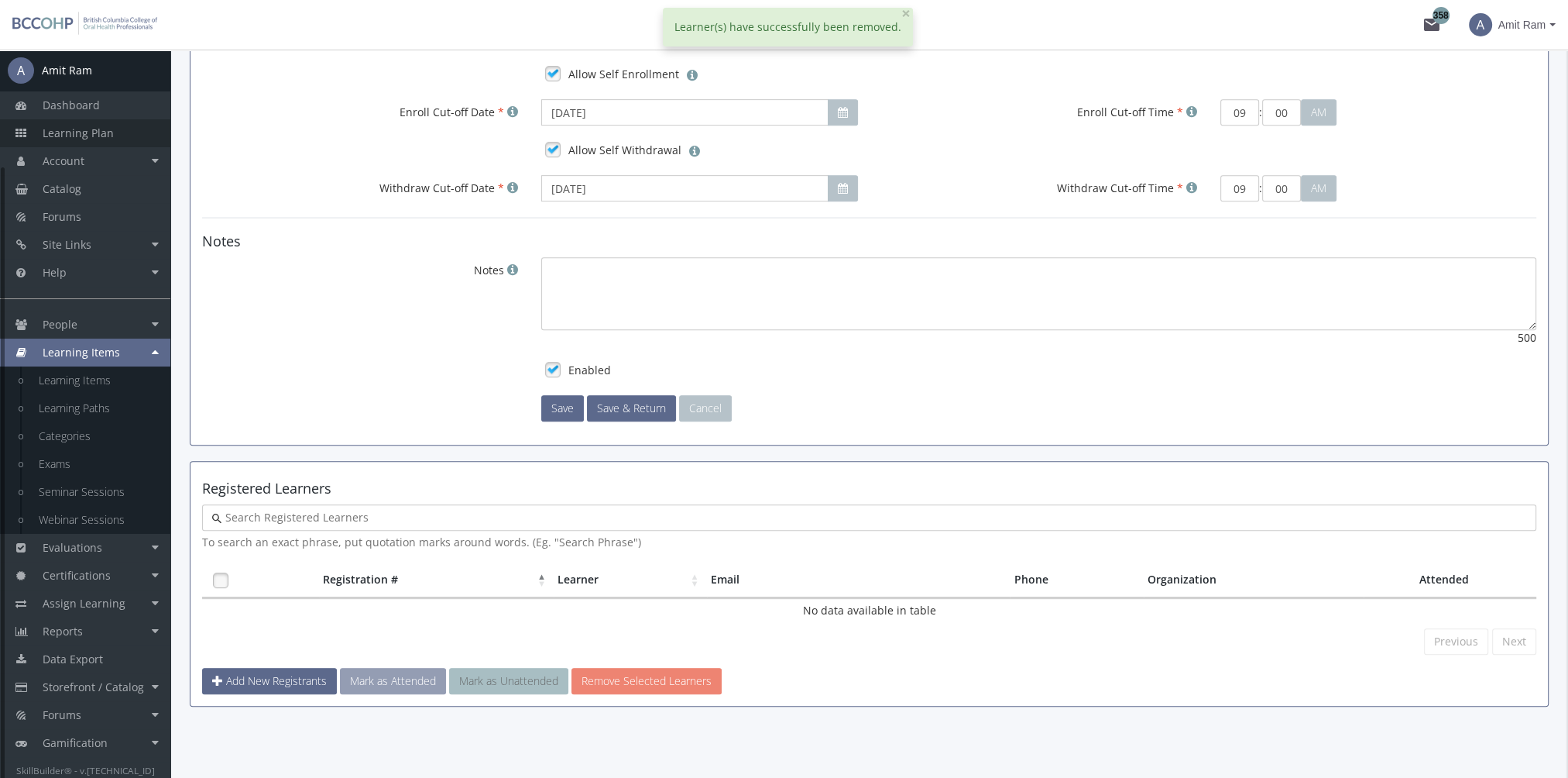
click at [106, 130] on span "Learning Plan" at bounding box center [77, 132] width 71 height 15
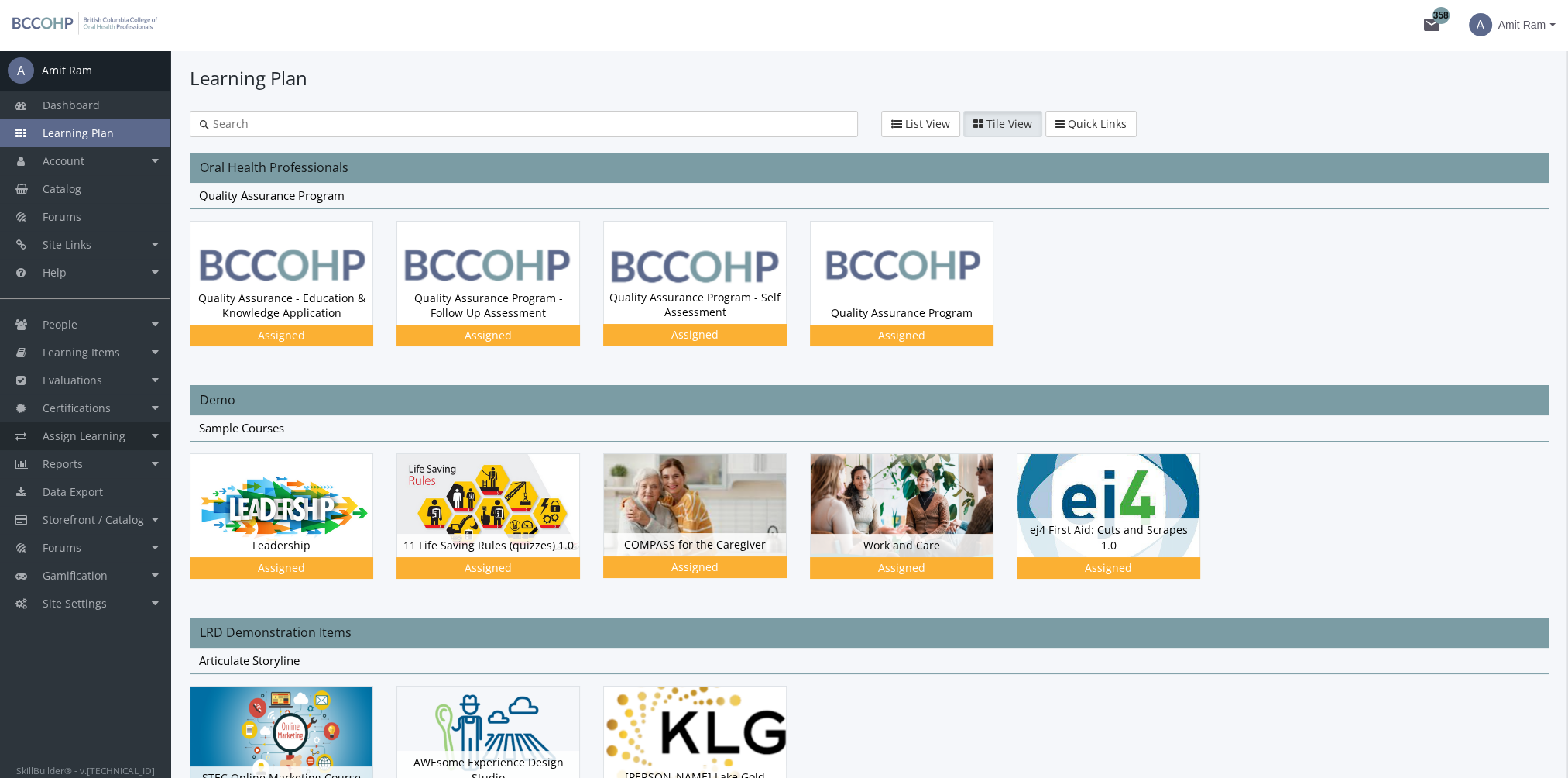
click at [109, 434] on span "Assign Learning" at bounding box center [84, 435] width 83 height 15
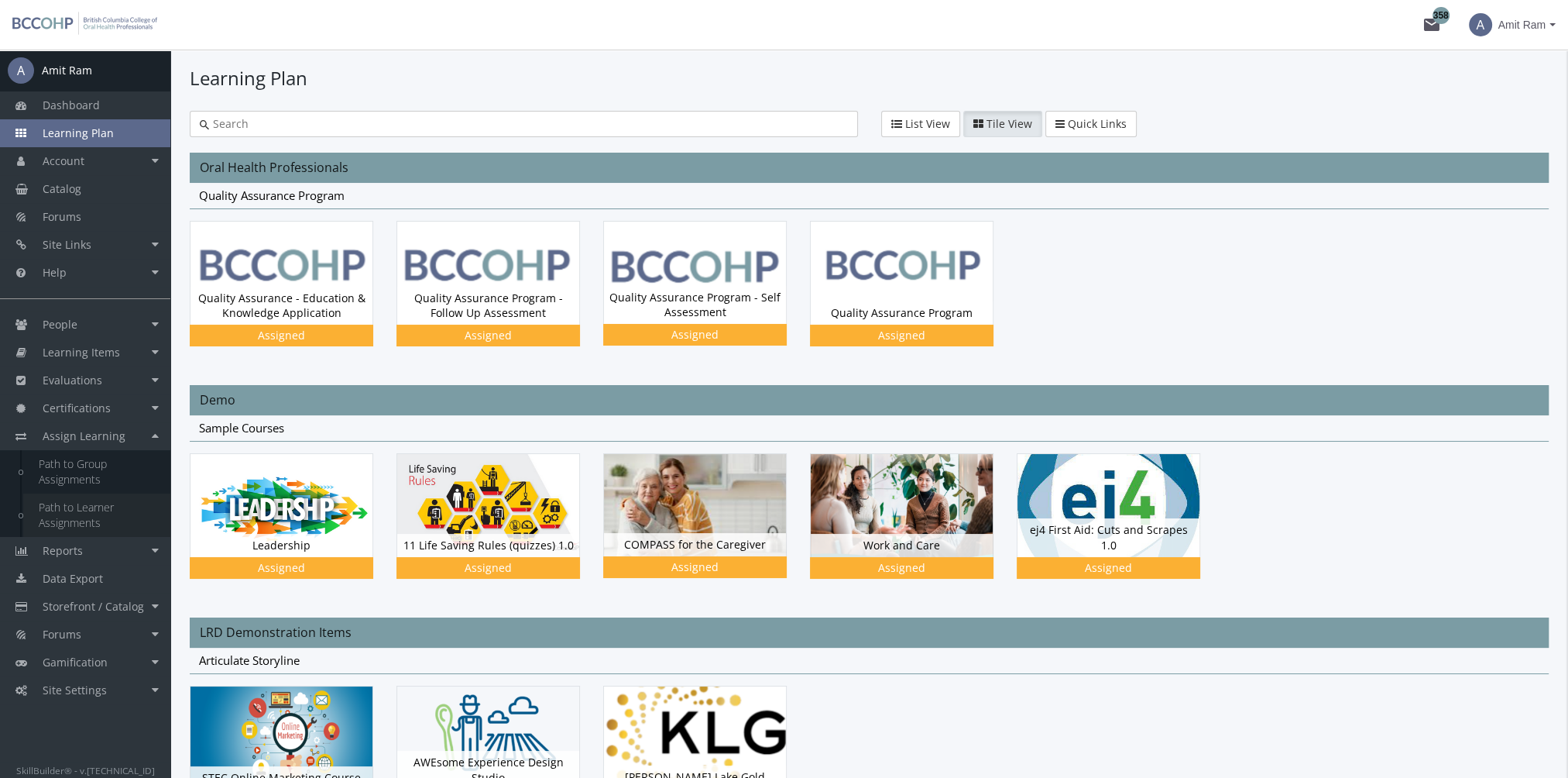
click at [95, 509] on link "Path to Learner Assignments" at bounding box center [97, 514] width 147 height 43
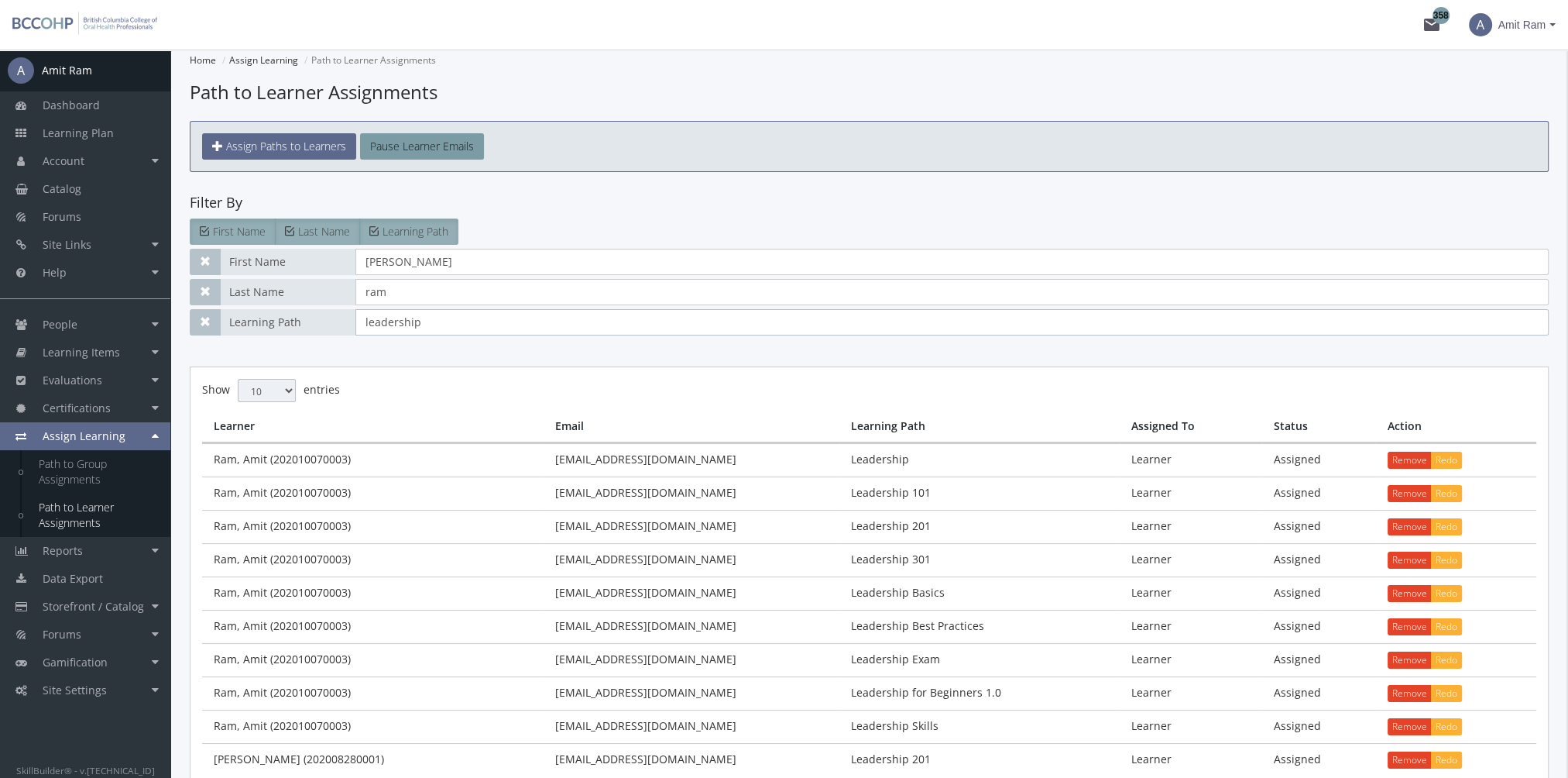
drag, startPoint x: 449, startPoint y: 319, endPoint x: 254, endPoint y: 319, distance: 195.0
click at [256, 319] on div "Learning Path leadership" at bounding box center [869, 322] width 1359 height 27
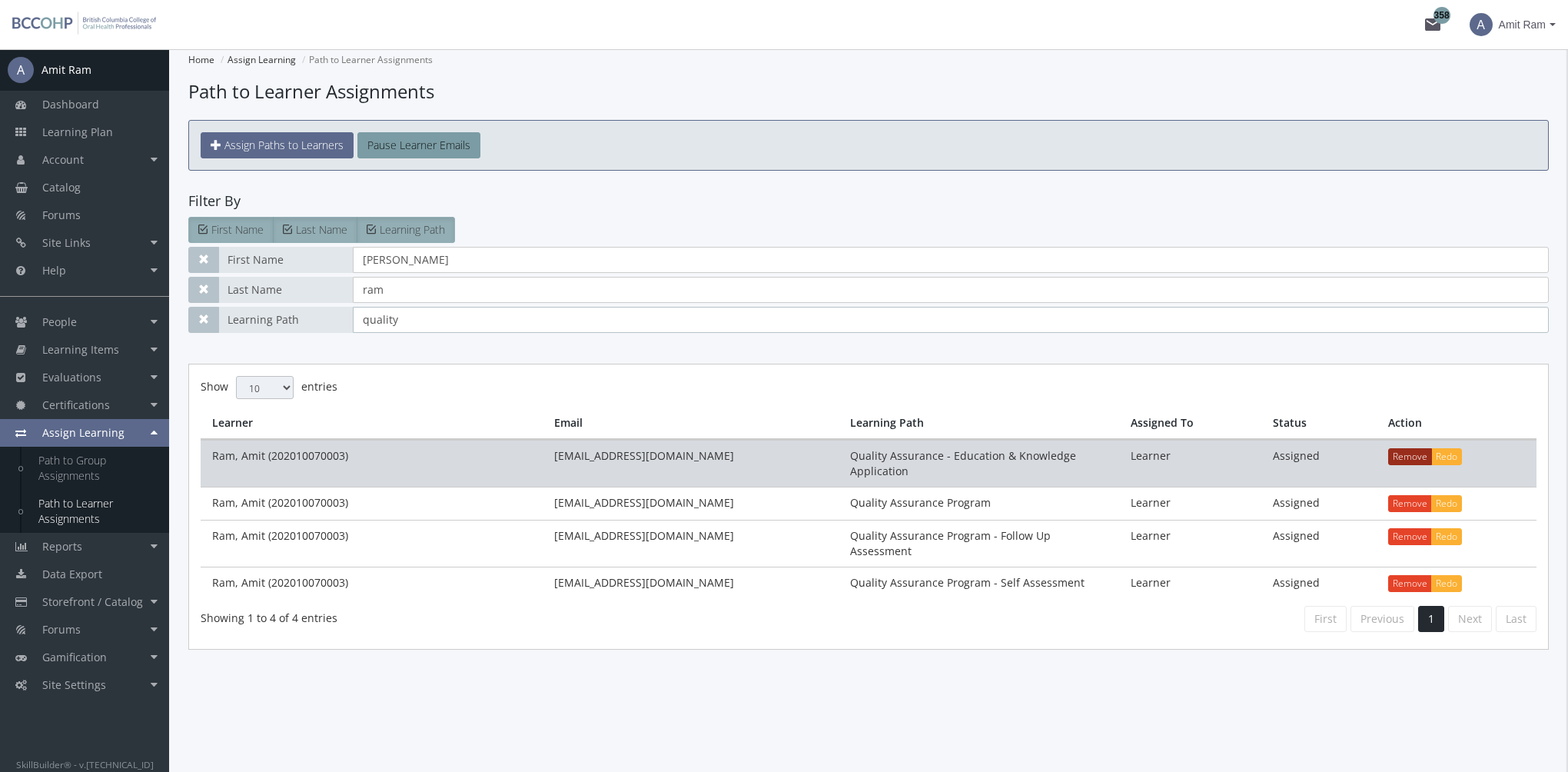
type input "quality"
click at [1403, 452] on button "Remove" at bounding box center [1410, 457] width 43 height 17
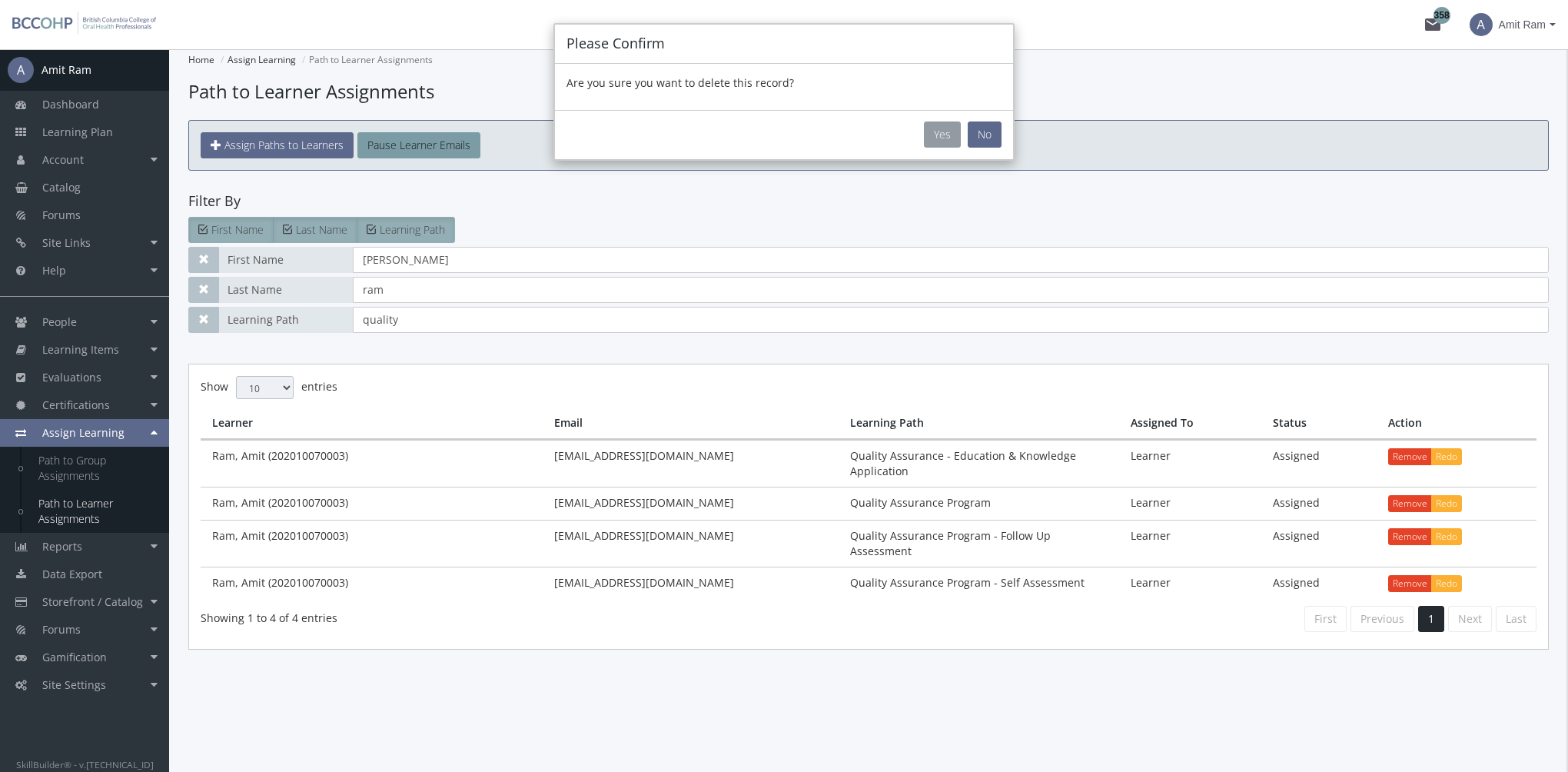
click at [933, 121] on button "Yes" at bounding box center [942, 134] width 37 height 26
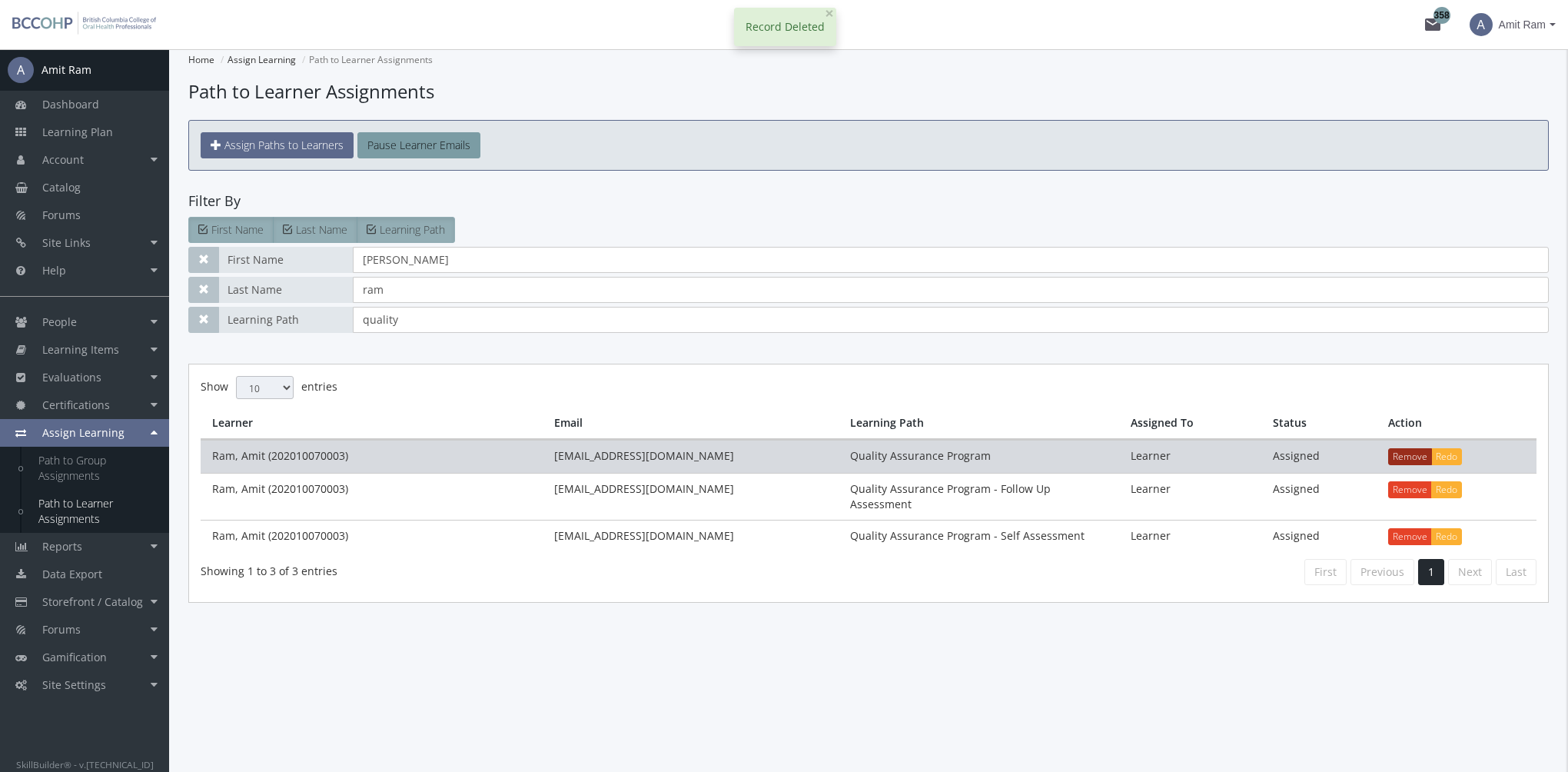
click at [1405, 454] on button "Remove" at bounding box center [1410, 457] width 43 height 17
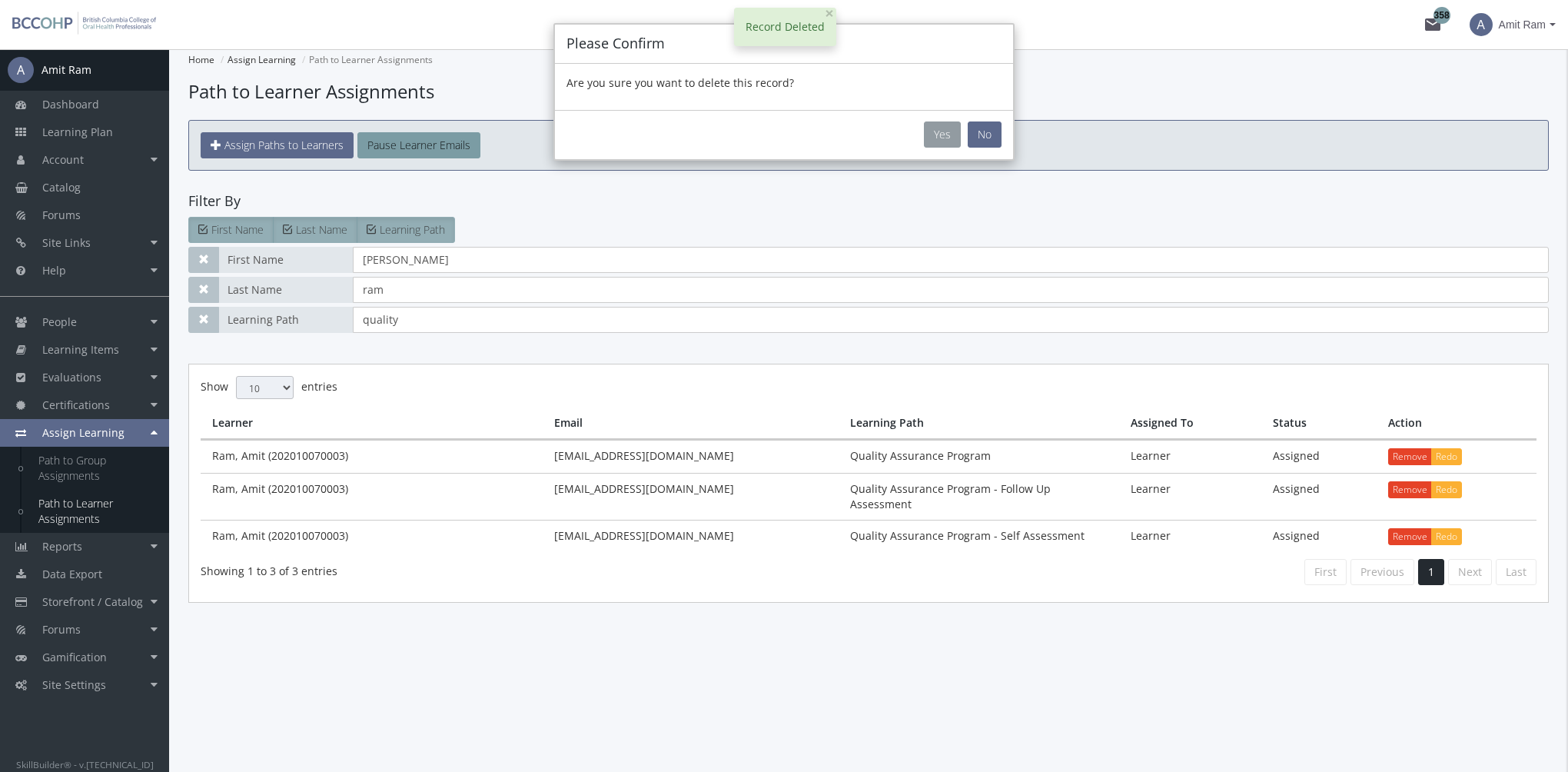
click at [935, 131] on button "Yes" at bounding box center [942, 134] width 37 height 26
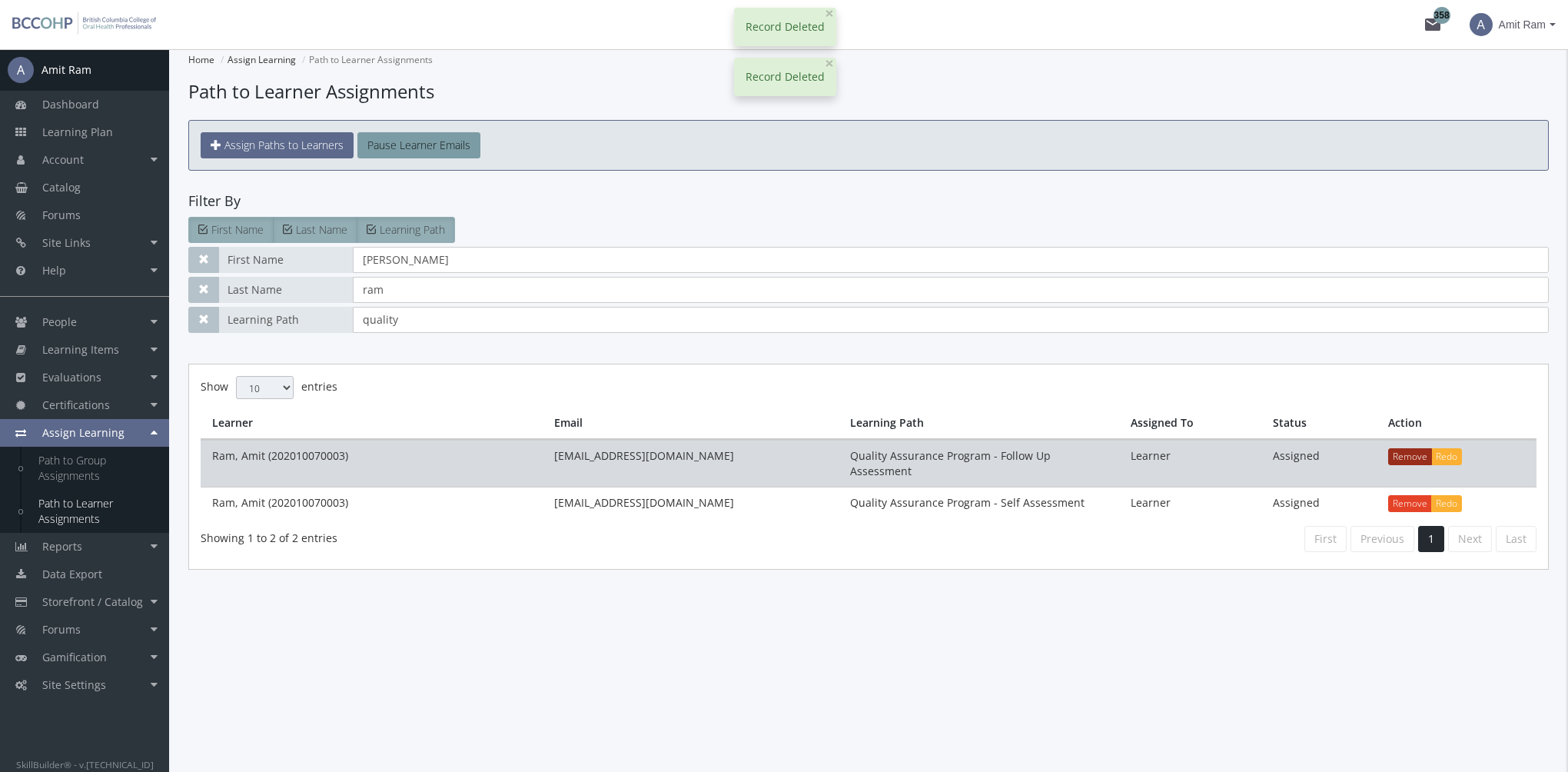
click at [1410, 449] on button "Remove" at bounding box center [1410, 457] width 43 height 17
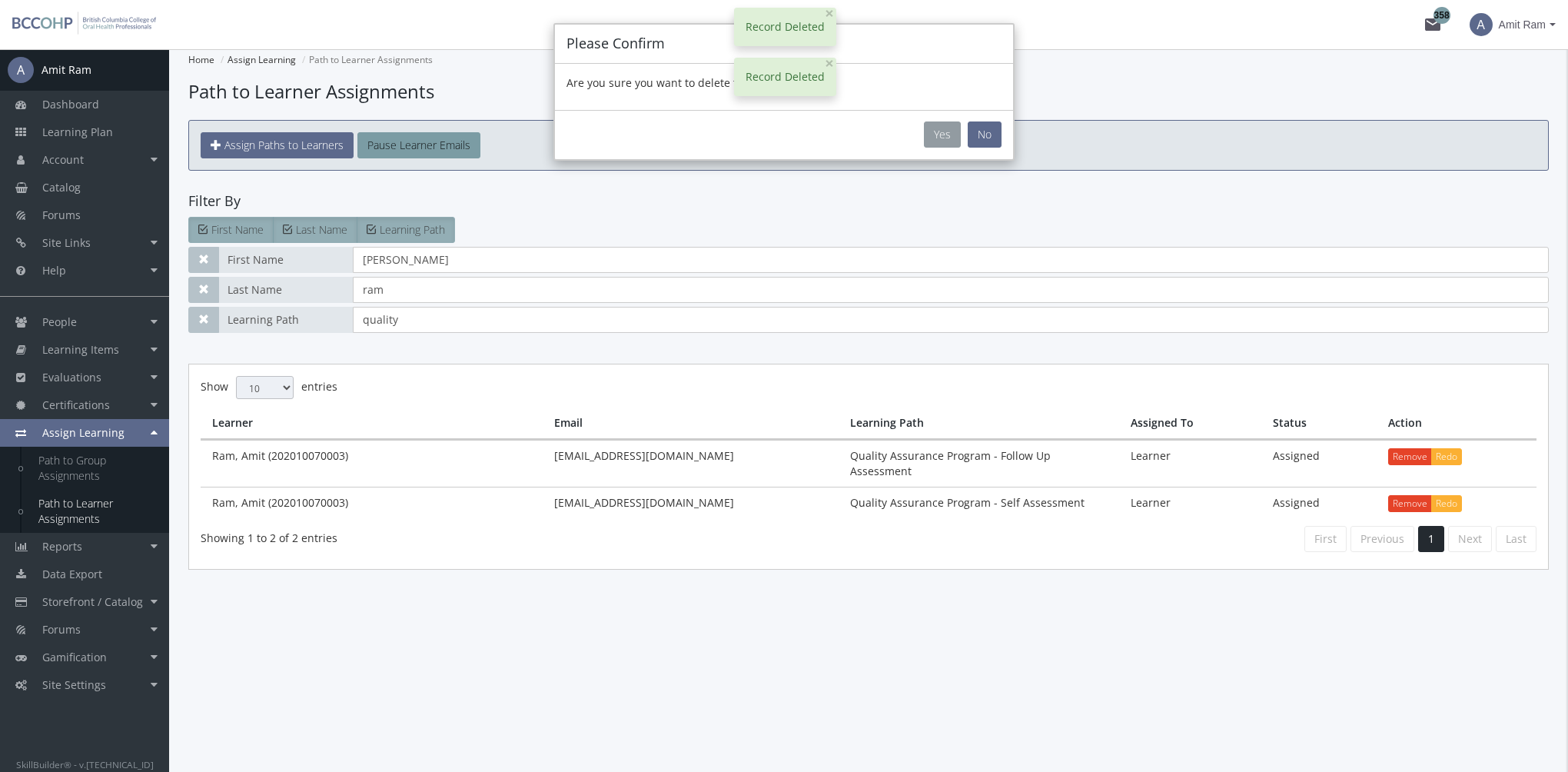
click at [933, 129] on button "Yes" at bounding box center [942, 134] width 37 height 26
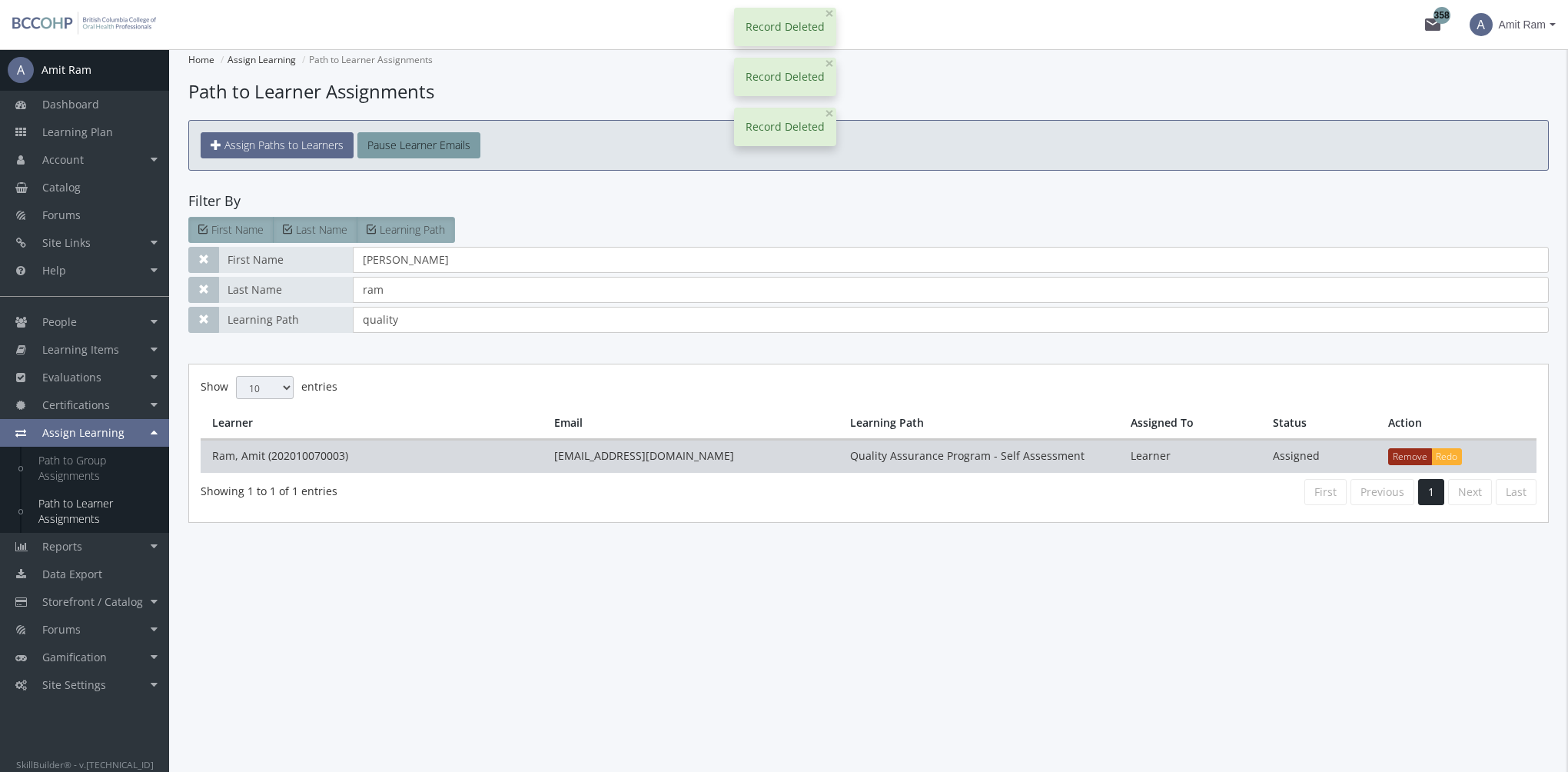
click at [1402, 453] on button "Remove" at bounding box center [1410, 457] width 43 height 17
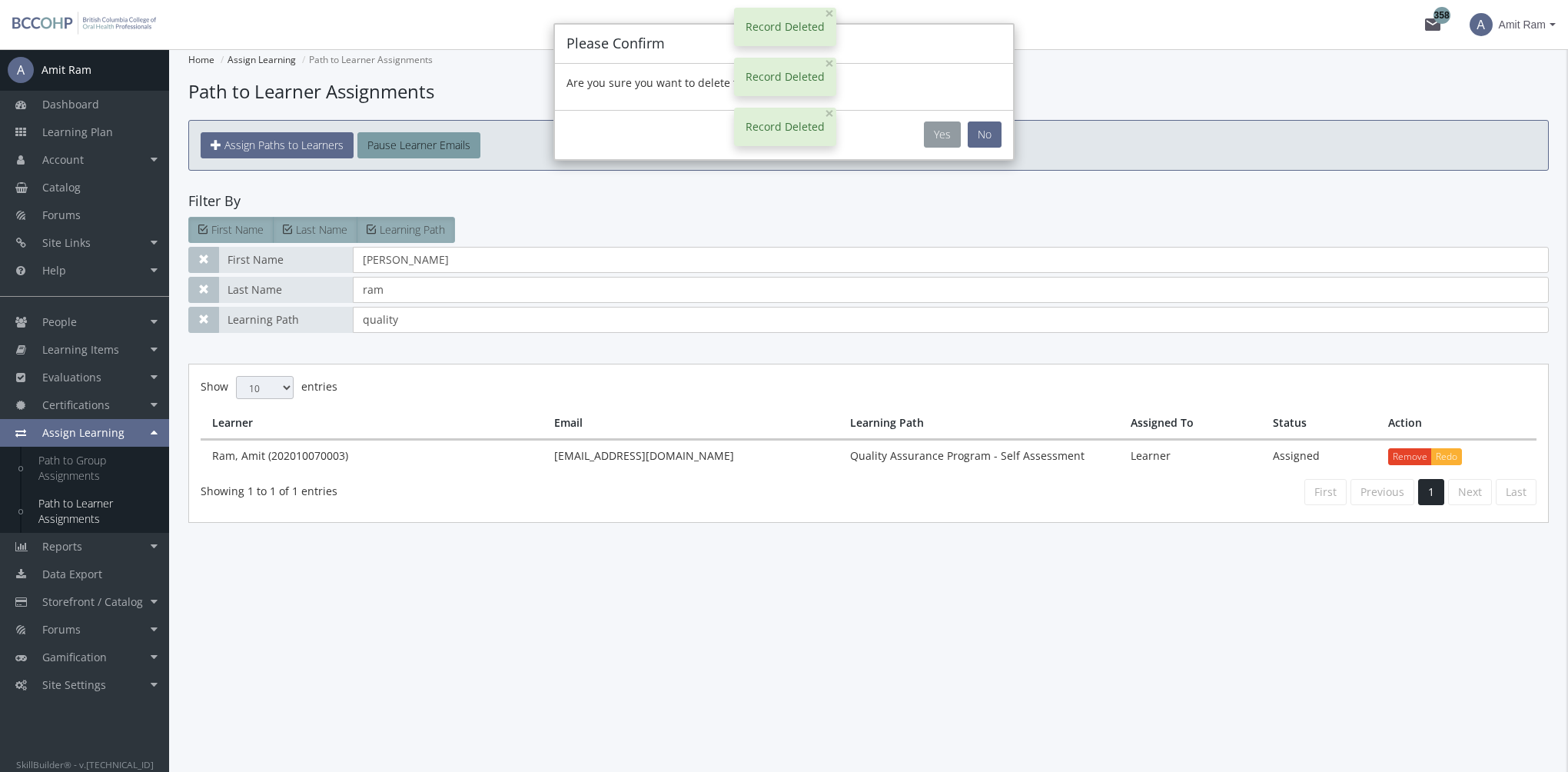
click at [947, 128] on button "Yes" at bounding box center [942, 134] width 37 height 26
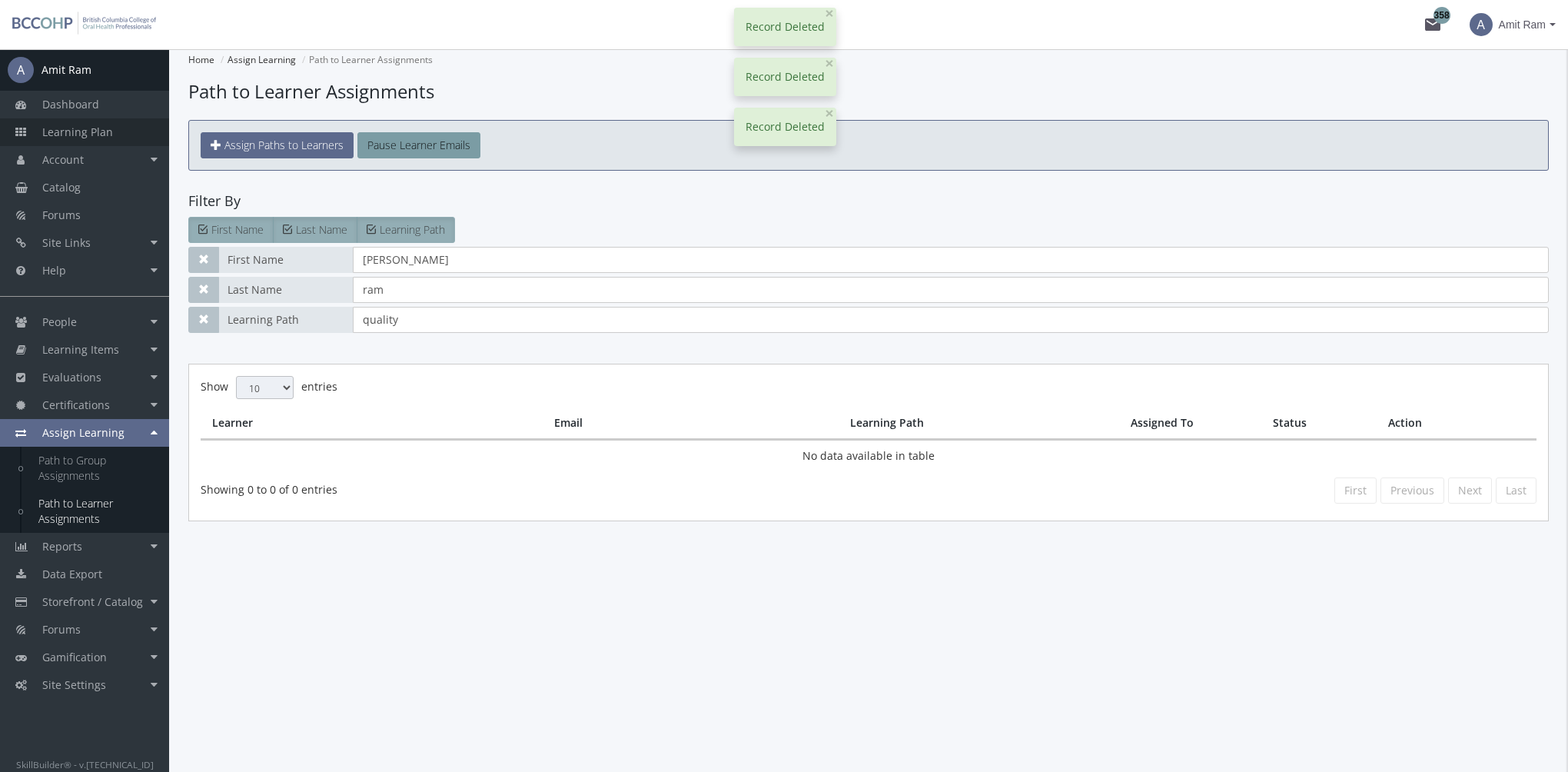
click at [106, 129] on span "Learning Plan" at bounding box center [77, 131] width 71 height 15
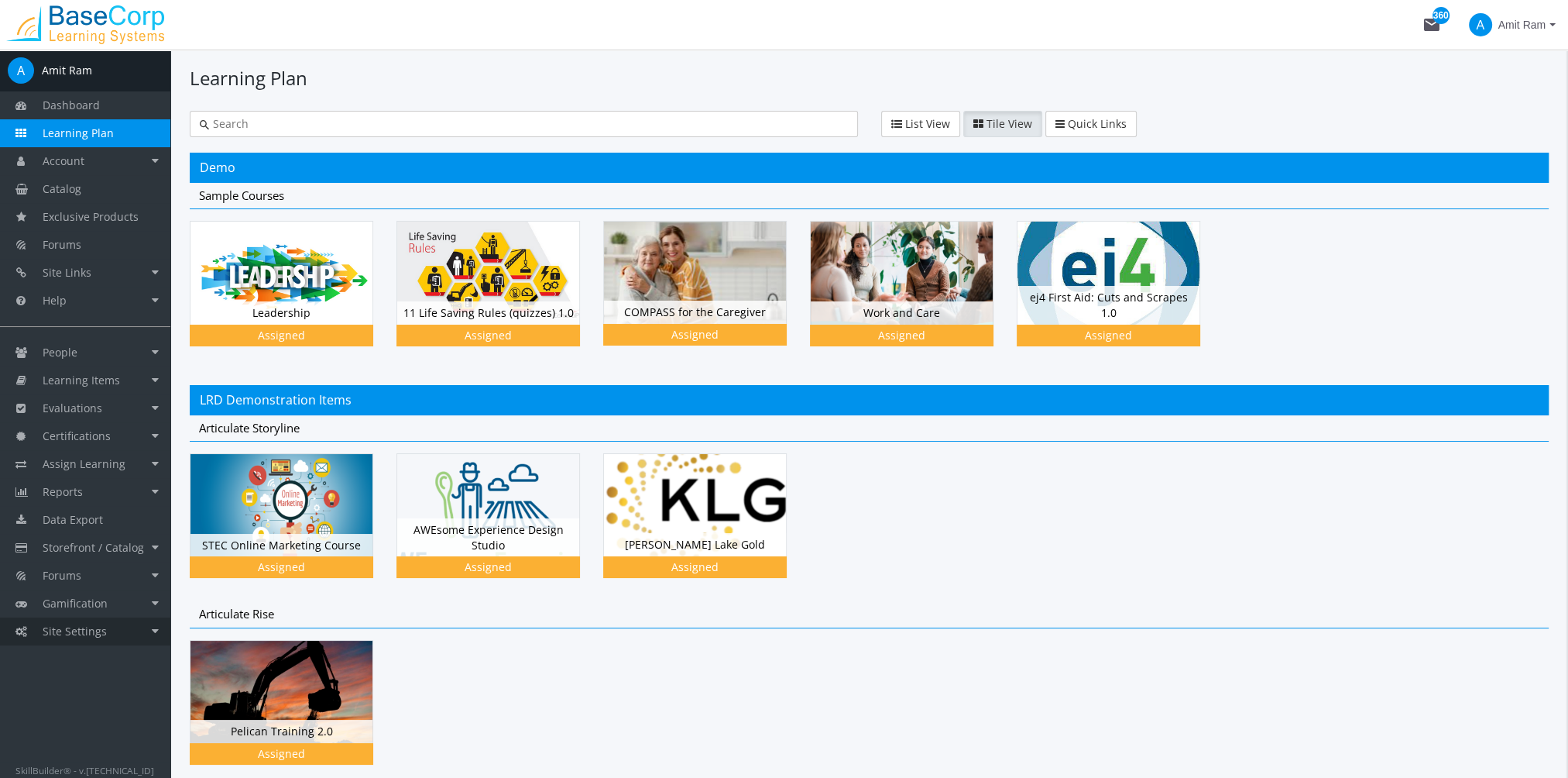
click at [124, 629] on link "Site Settings" at bounding box center [85, 632] width 171 height 28
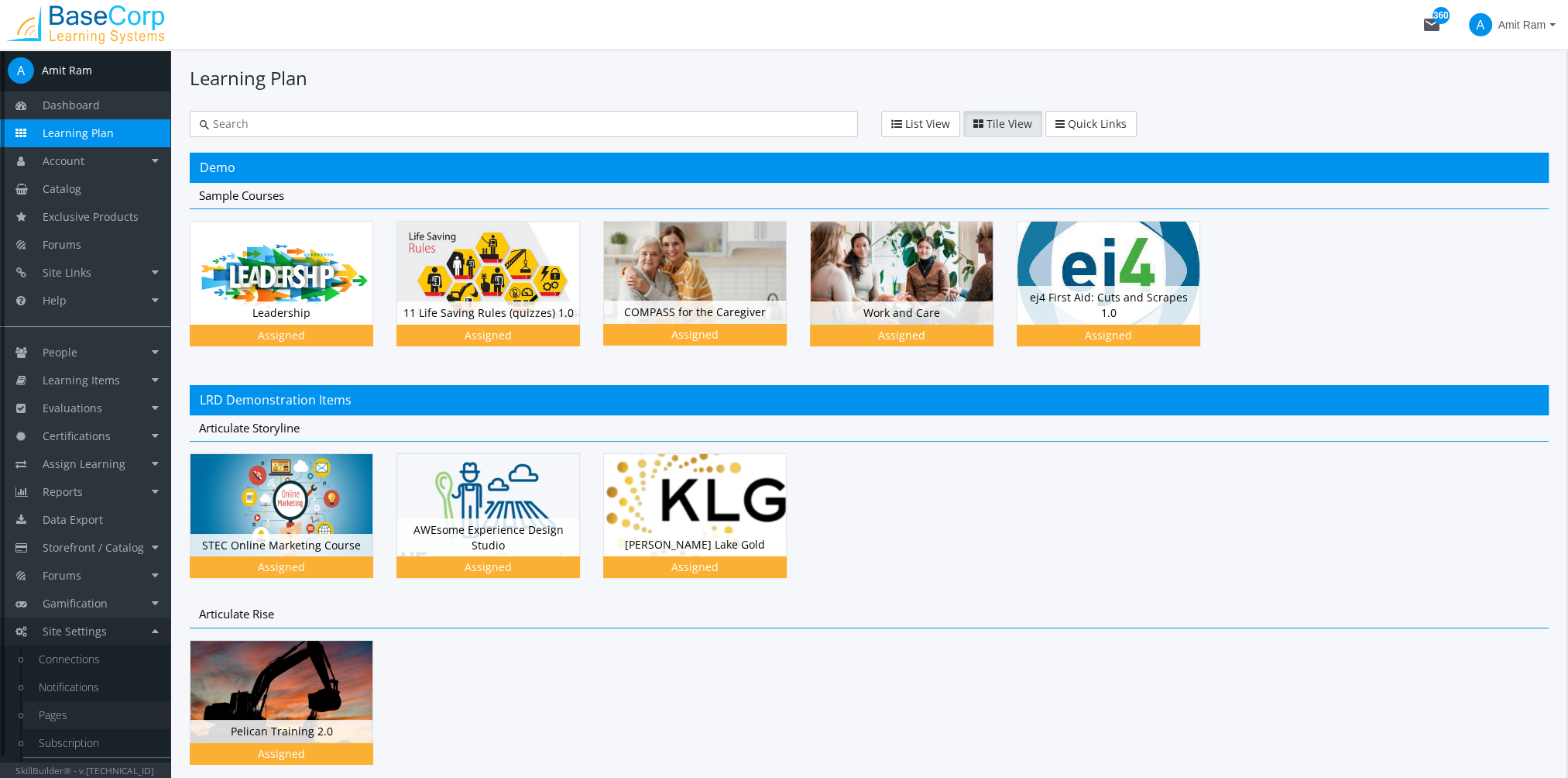
scroll to position [23, 0]
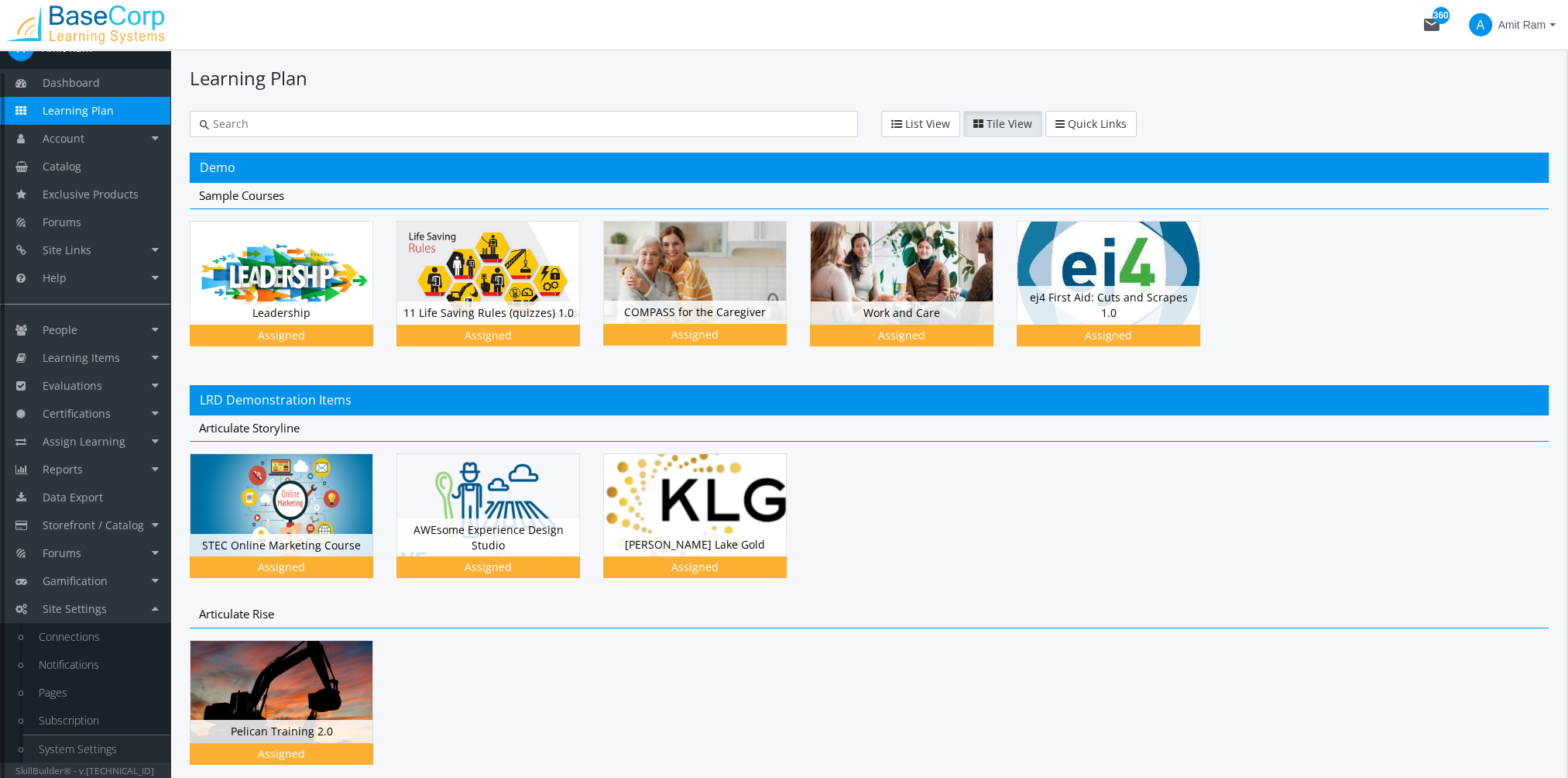
click at [113, 741] on link "System Settings" at bounding box center [97, 749] width 147 height 28
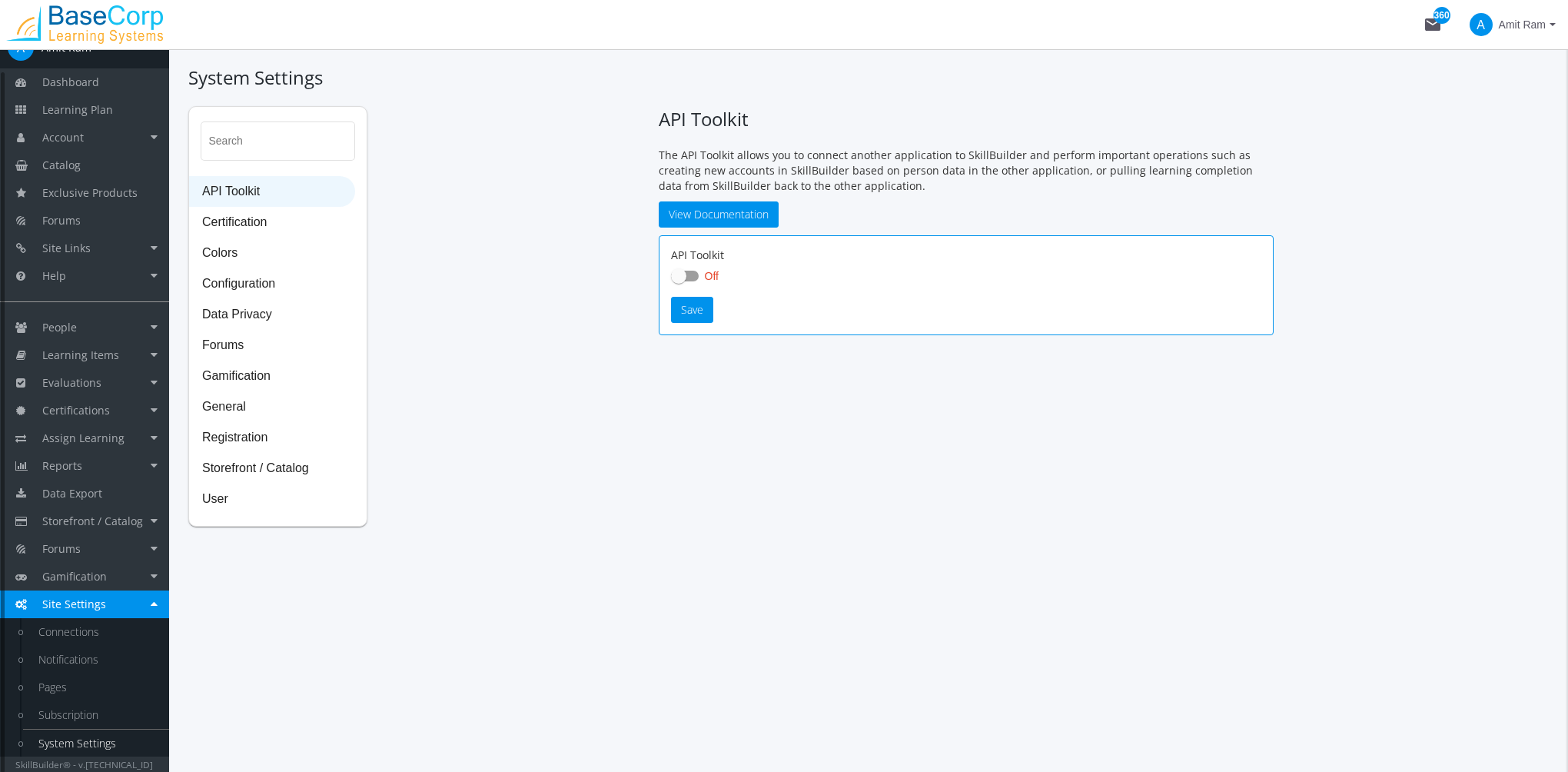
checkbox input "true"
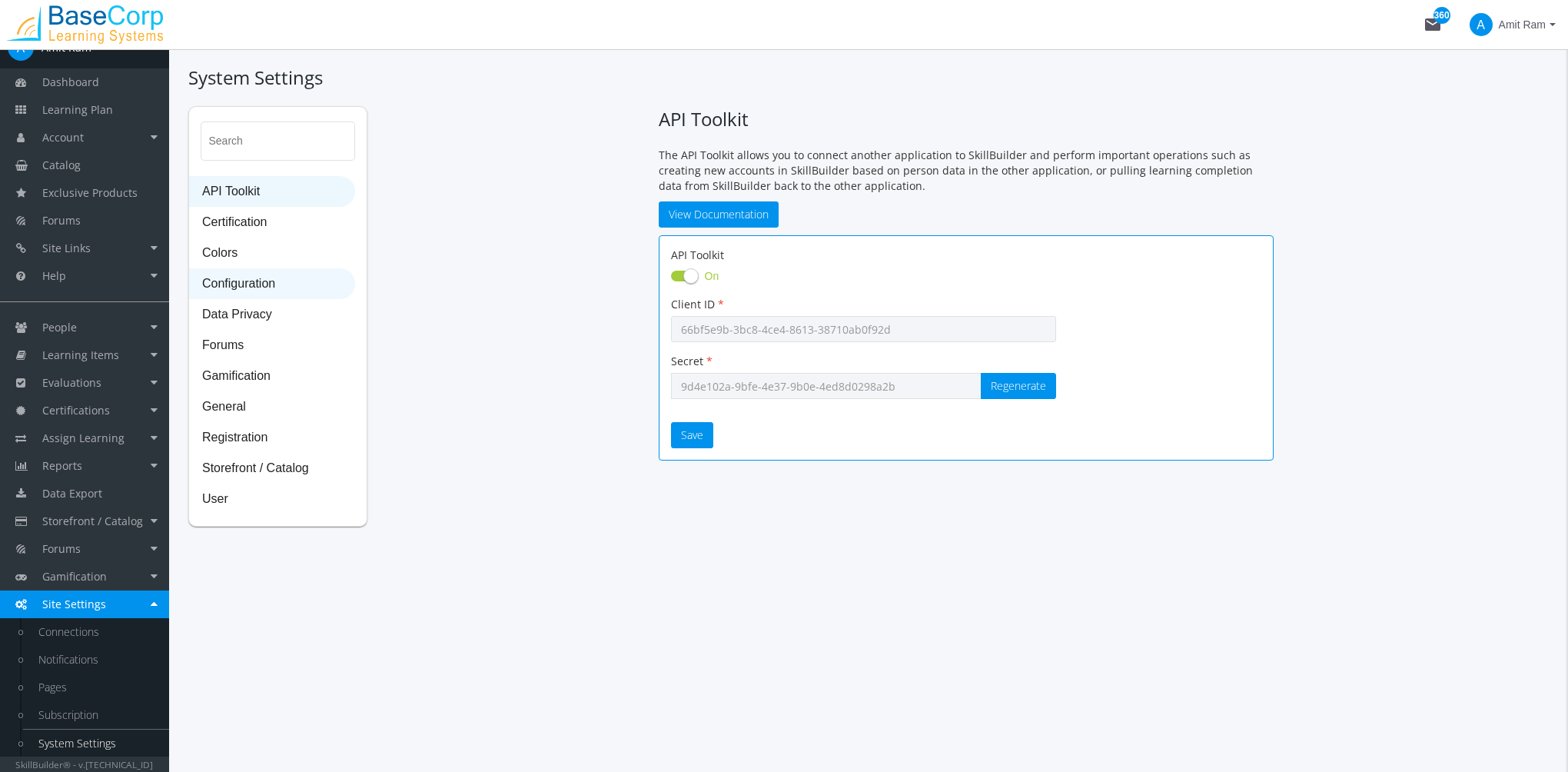
click at [266, 273] on span "Configuration" at bounding box center [272, 284] width 165 height 31
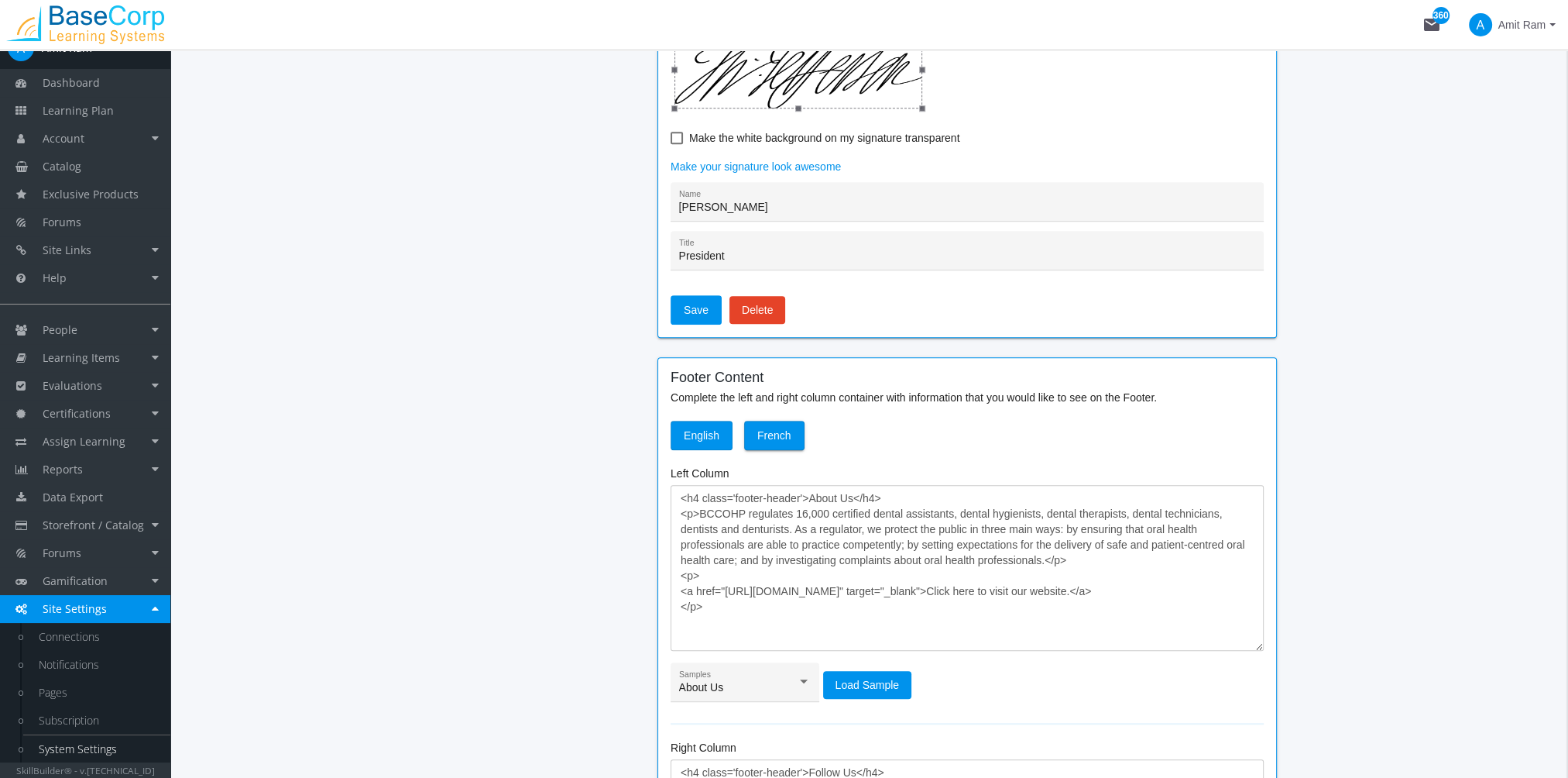
scroll to position [1162, 0]
drag, startPoint x: 750, startPoint y: 542, endPoint x: 715, endPoint y: 524, distance: 39.4
click at [750, 542] on textarea "<h4 class='footer-header'>About Us</h4> <p>BCCOHP regulates 16,000 certified de…" at bounding box center [967, 567] width 593 height 166
drag, startPoint x: 700, startPoint y: 510, endPoint x: 1045, endPoint y: 560, distance: 348.6
click at [1045, 560] on textarea "<h4 class='footer-header'>About Us</h4> <p>BCCOHP regulates 16,000 certified de…" at bounding box center [967, 567] width 593 height 166
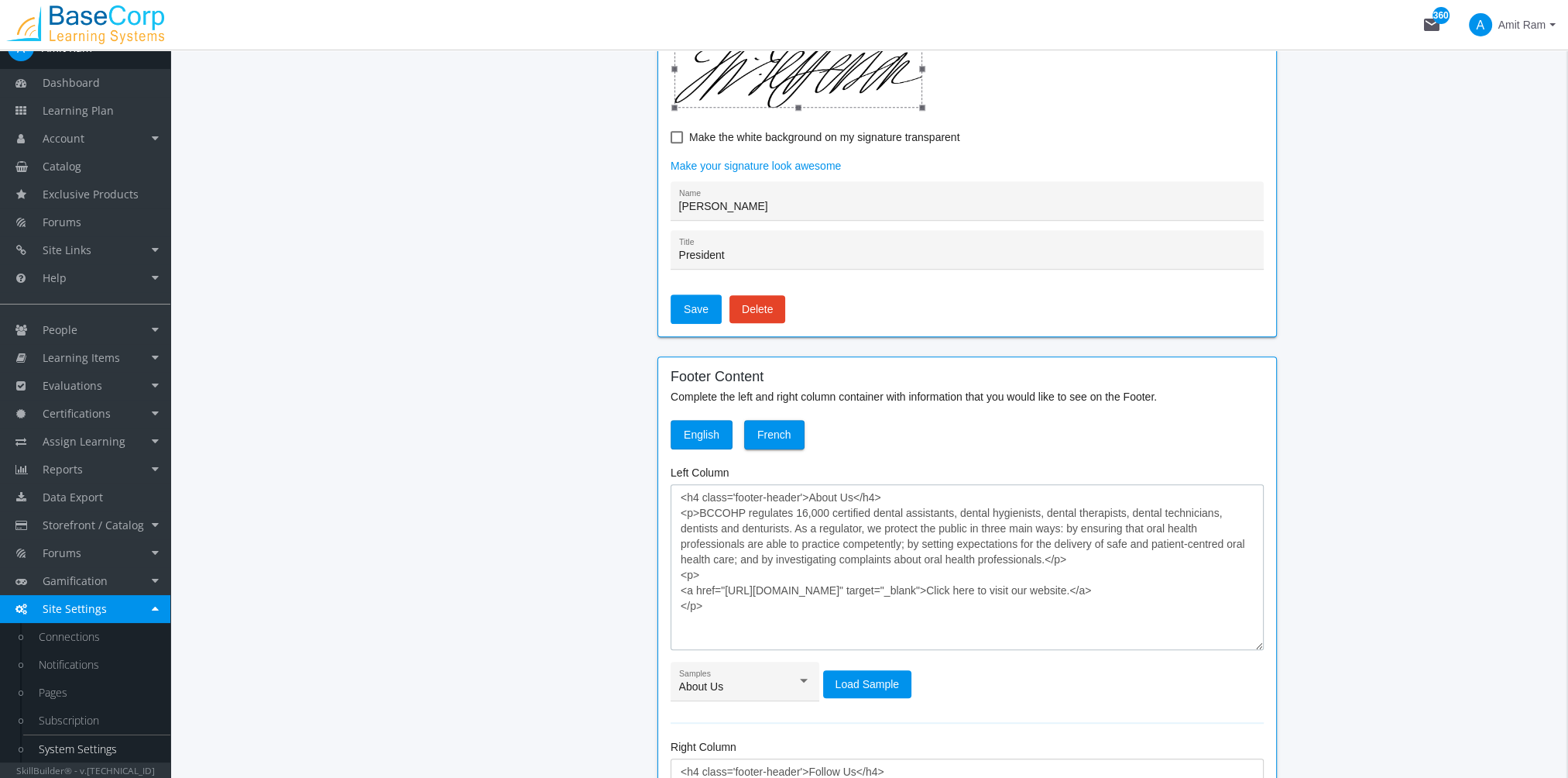
paste textarea "We are an experienced learning solutions provider, partnering with associations…"
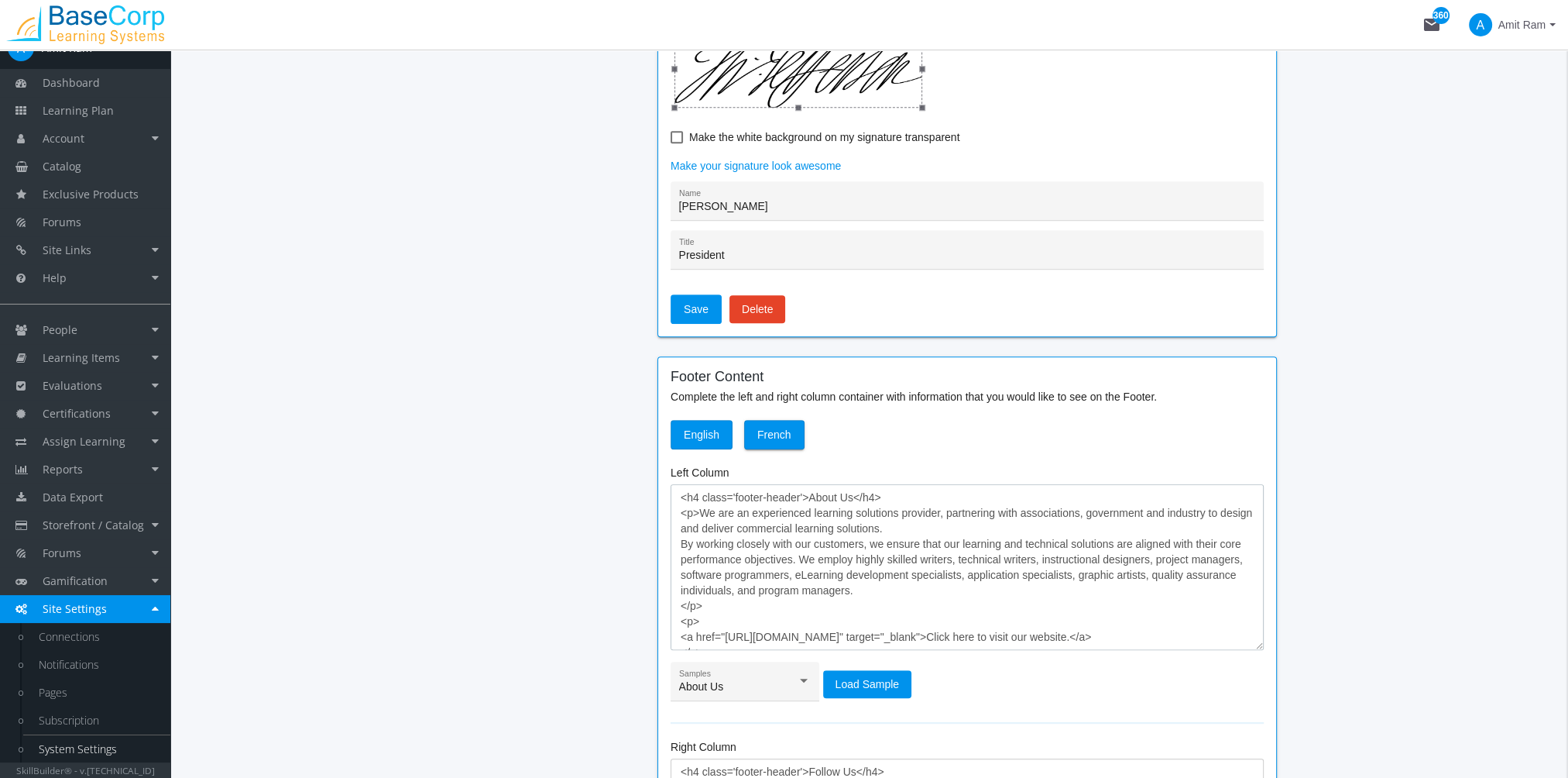
click at [684, 548] on textarea "<h4 class='footer-header'>About Us</h4> <p>We are an experienced learning solut…" at bounding box center [967, 567] width 593 height 166
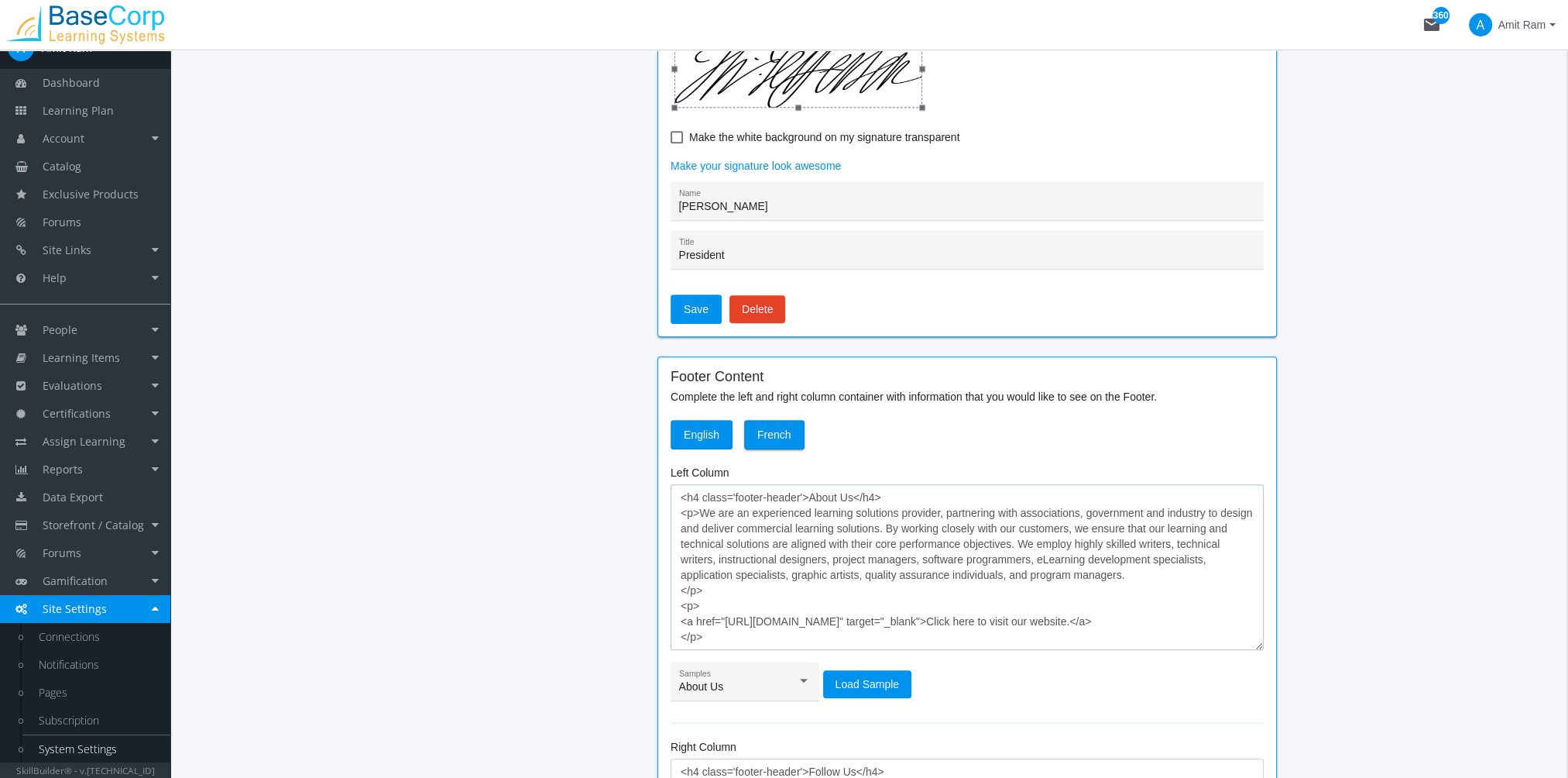
click at [678, 592] on textarea "<h4 class='footer-header'>About Us</h4> <p>We are an experienced learning solut…" at bounding box center [967, 567] width 593 height 166
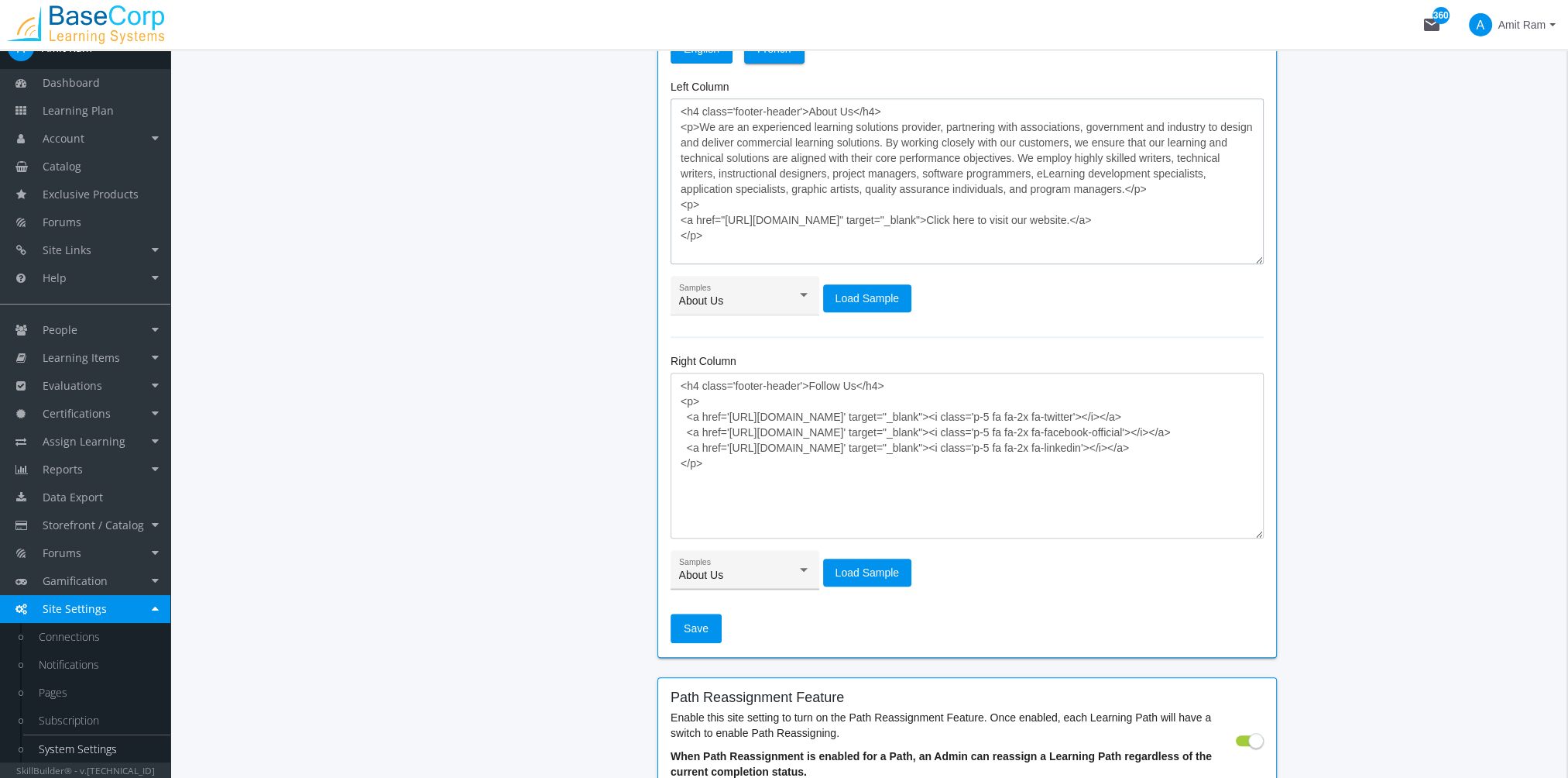
scroll to position [1549, 0]
type textarea "<h4 class='footer-header'>About Us</h4> <p>We are an experienced learning solut…"
click at [707, 624] on button "Save" at bounding box center [696, 627] width 51 height 30
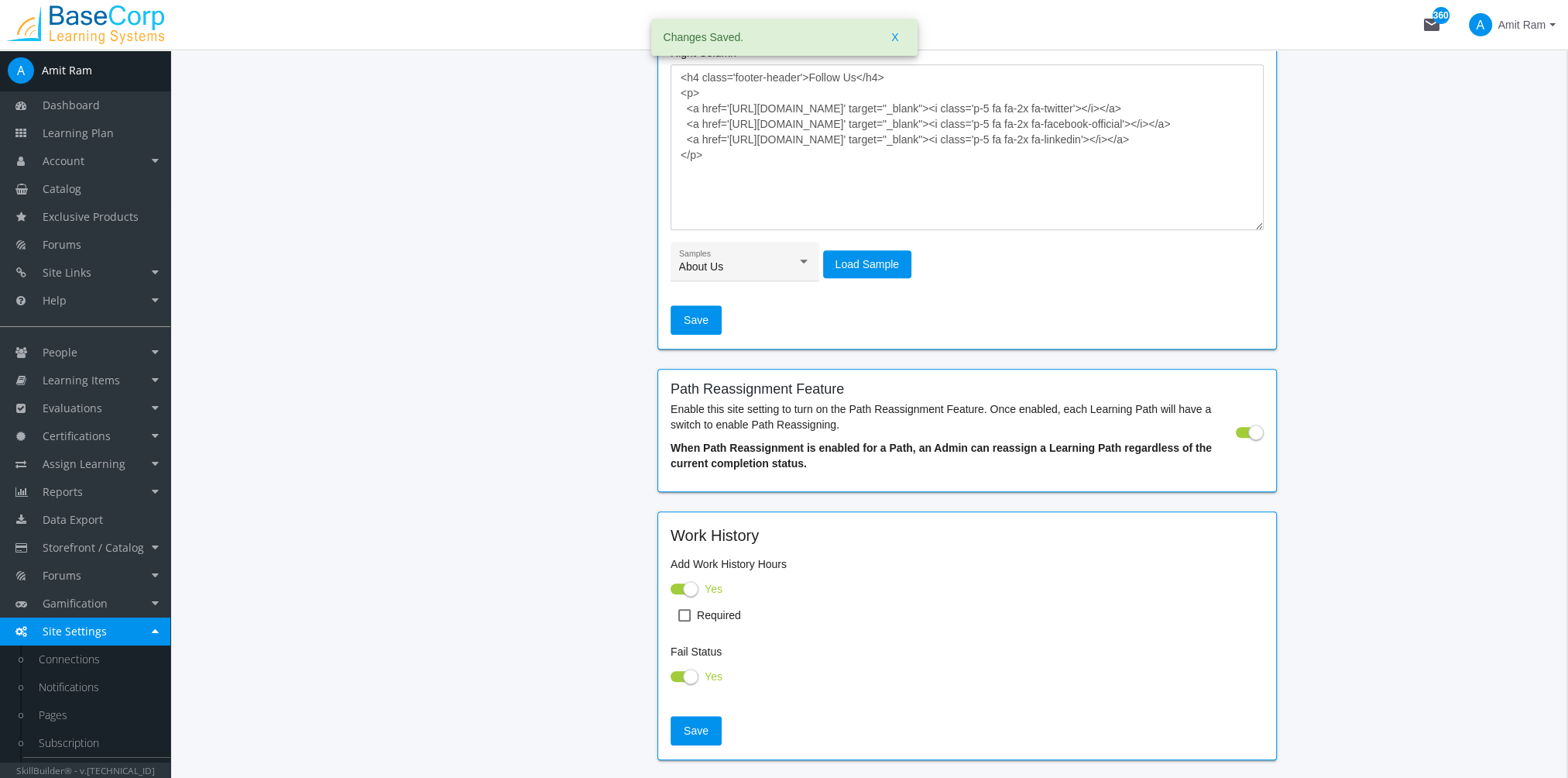
scroll to position [1930, 0]
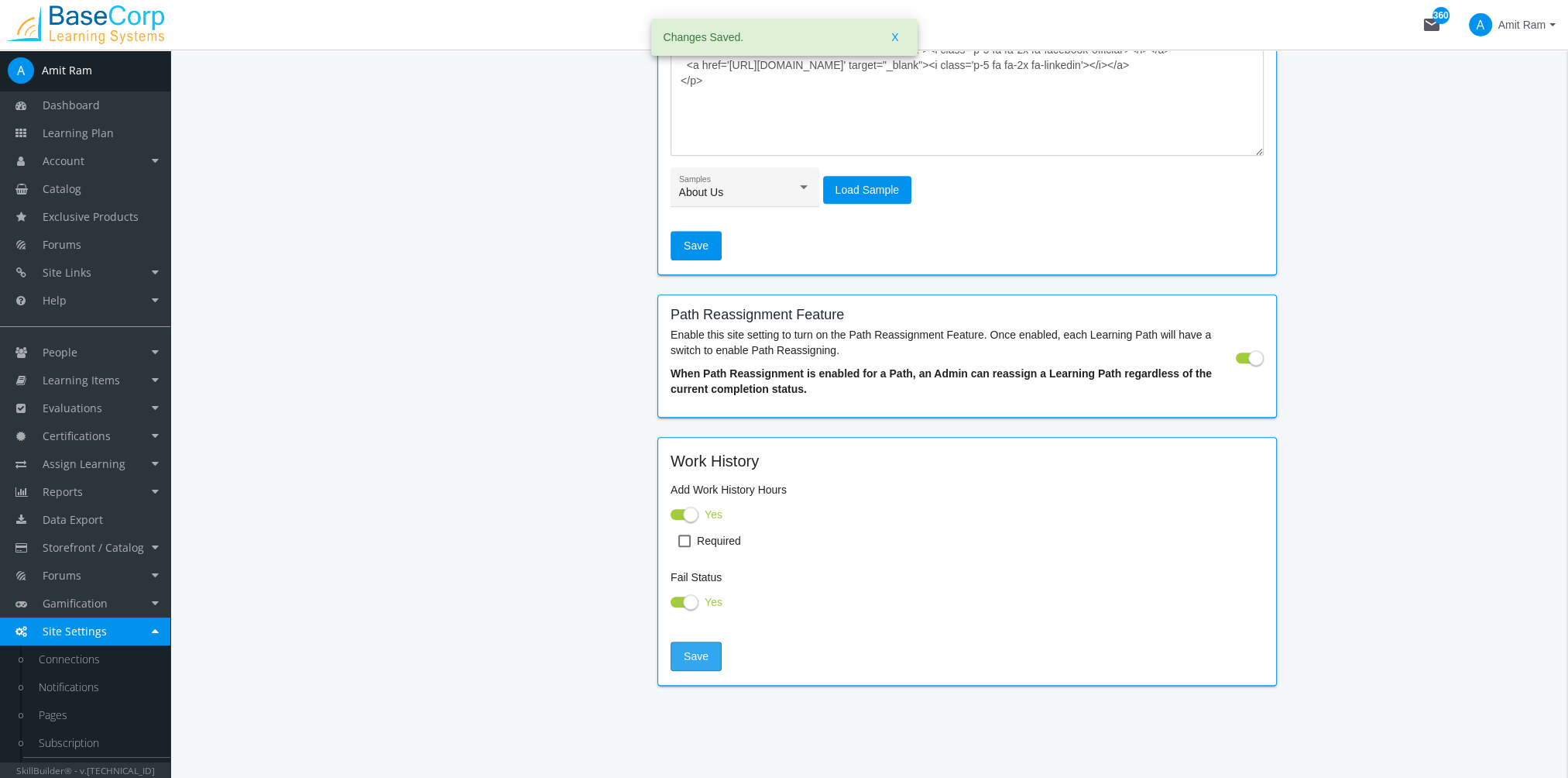
click at [706, 644] on span "Save" at bounding box center [696, 656] width 25 height 28
click at [1525, 31] on span "Amit Ram" at bounding box center [1522, 25] width 47 height 28
click at [1517, 129] on link "Sign Out" at bounding box center [1491, 138] width 140 height 17
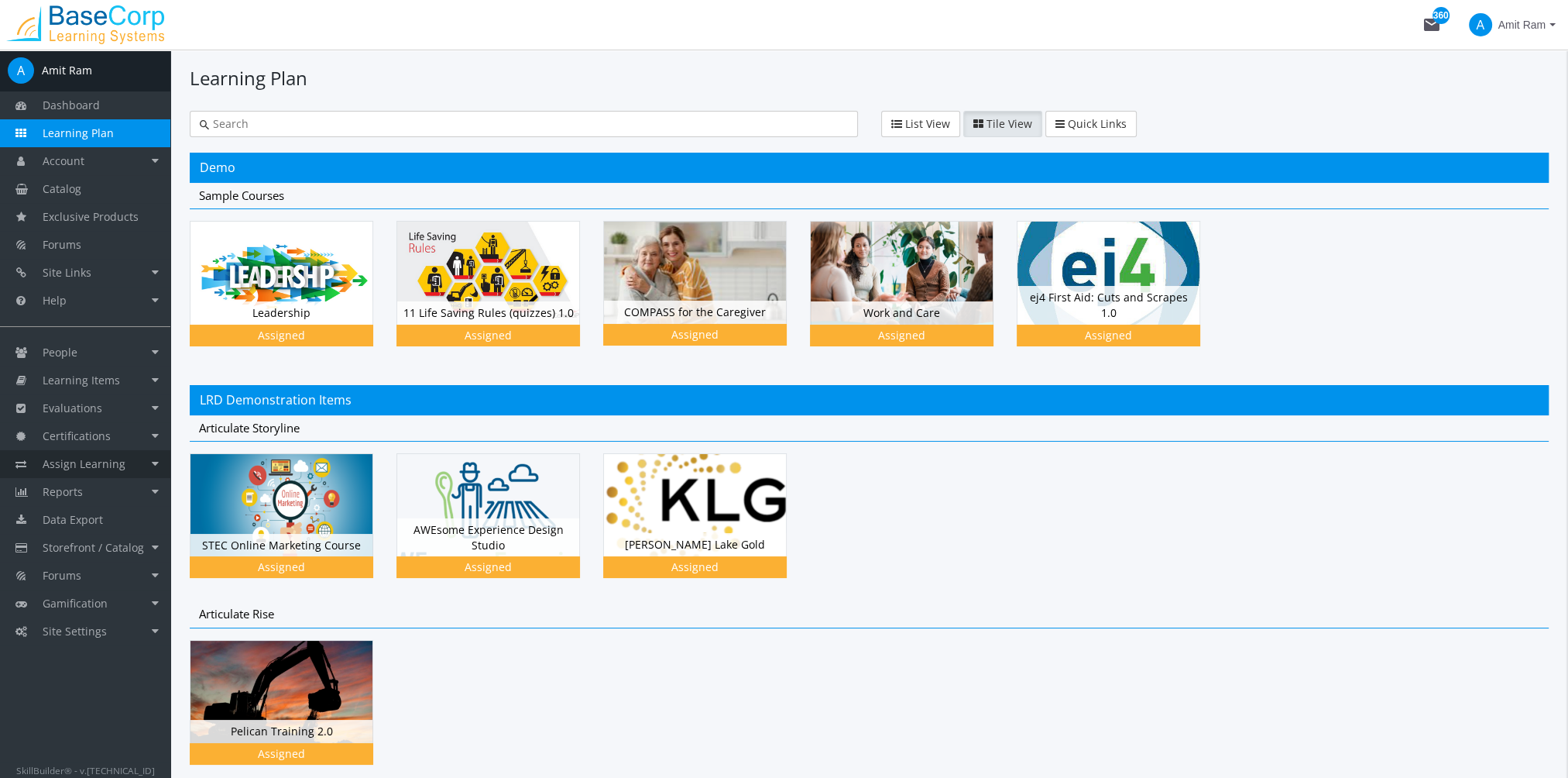
click at [74, 466] on span "Assign Learning" at bounding box center [84, 463] width 83 height 15
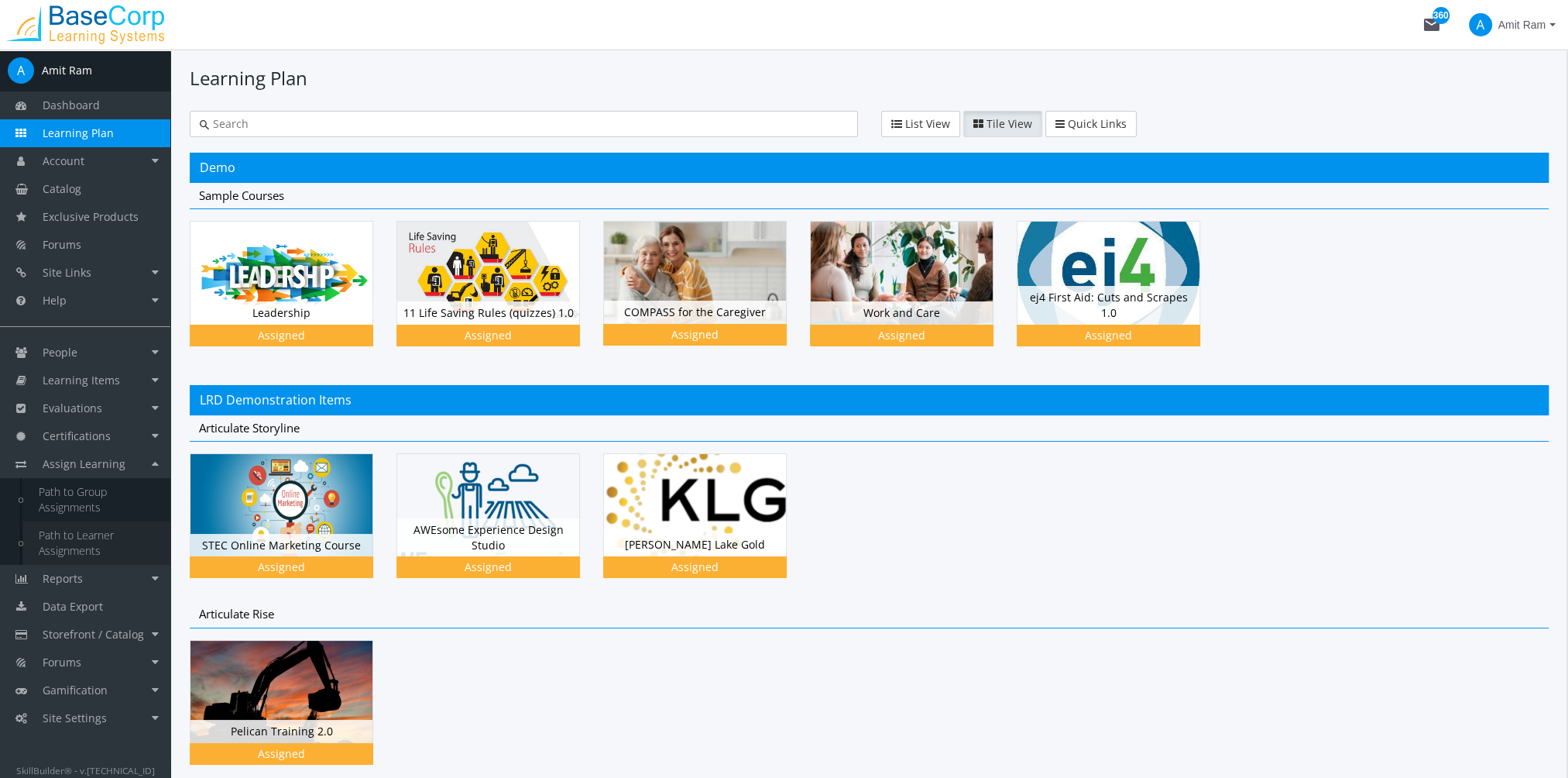
click at [110, 534] on link "Path to Learner Assignments" at bounding box center [97, 542] width 147 height 43
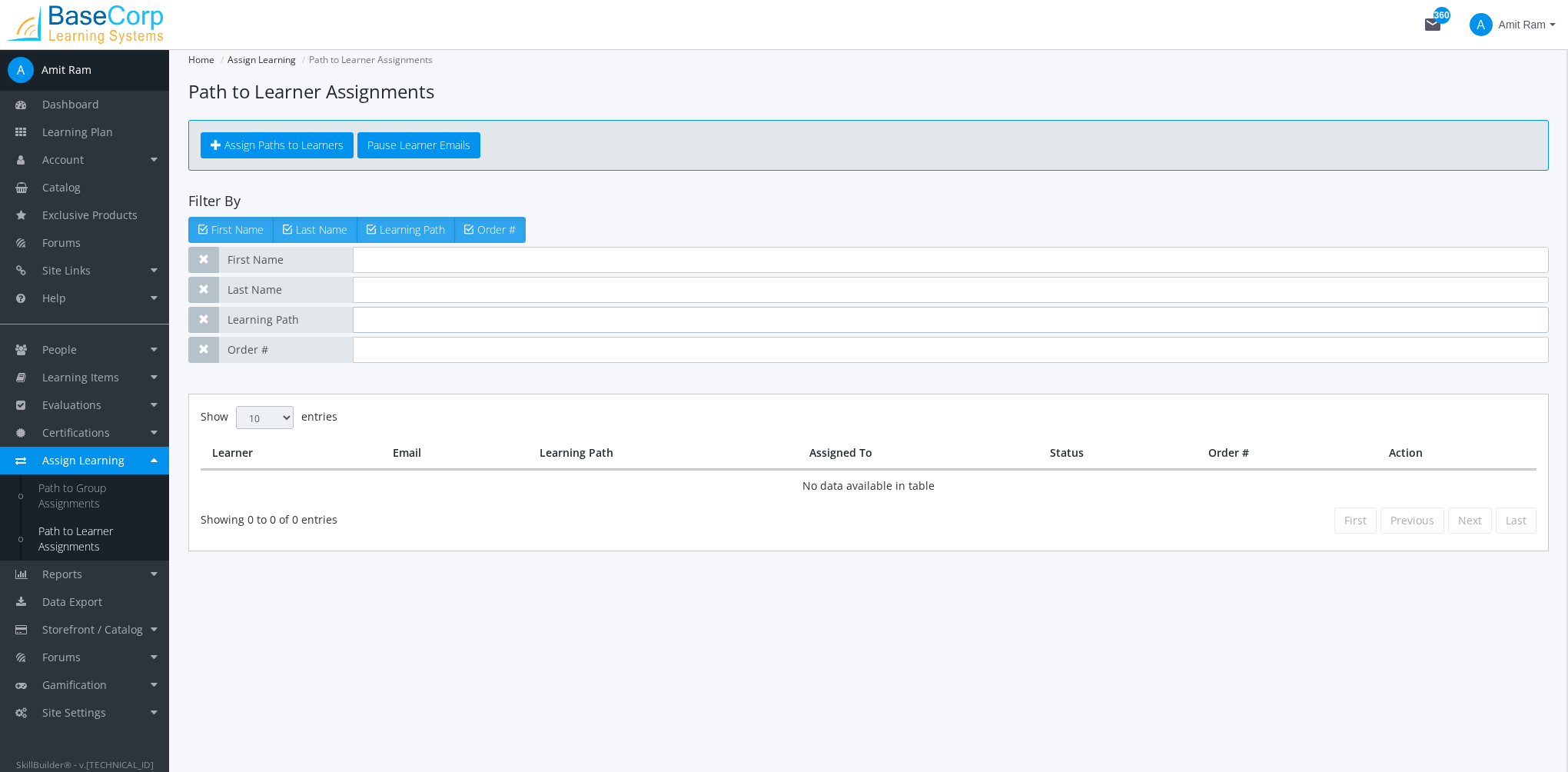
click at [367, 326] on input "text" at bounding box center [951, 320] width 1196 height 26
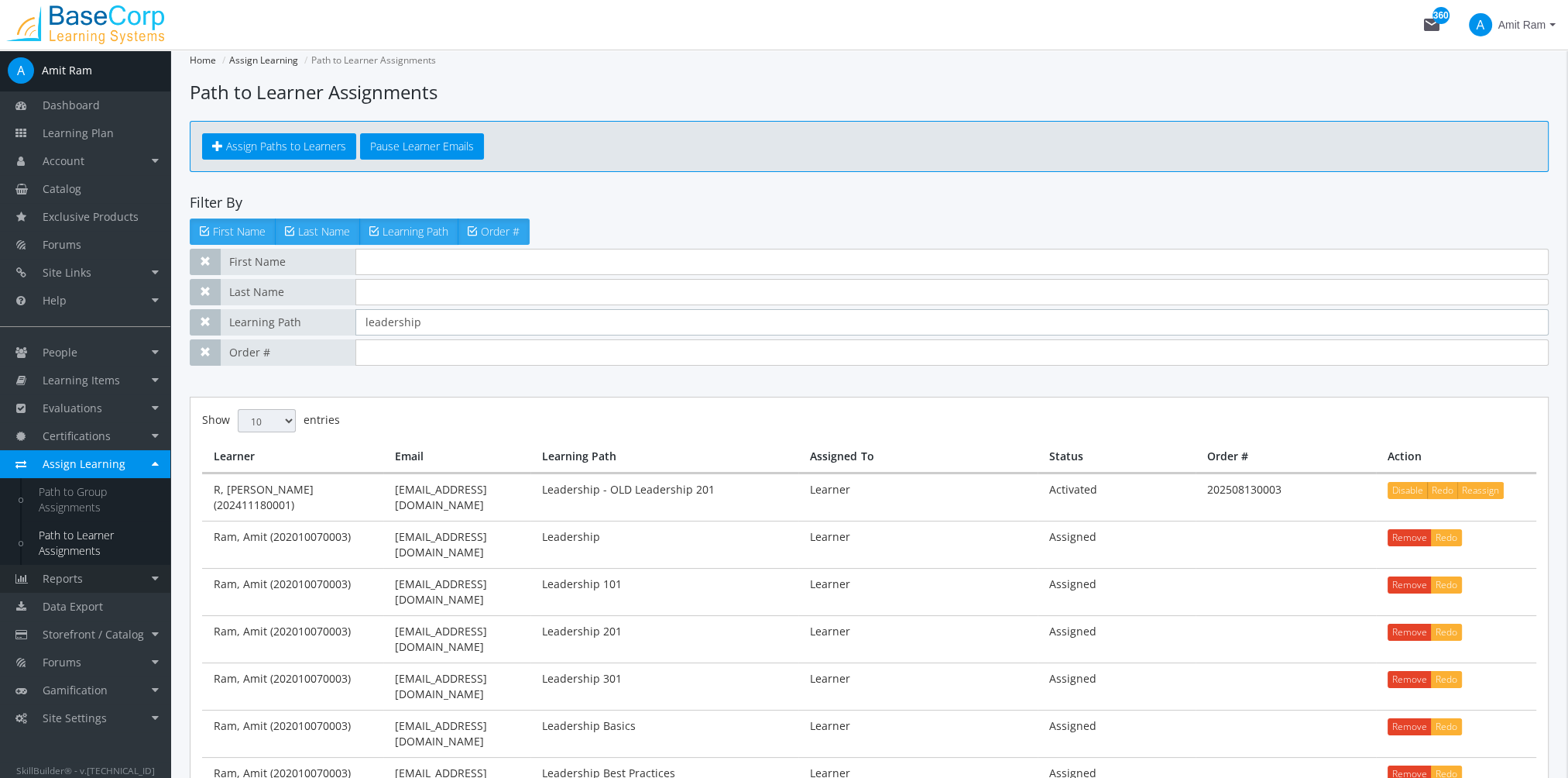
type input "leadership"
click at [109, 582] on link "Reports" at bounding box center [85, 578] width 171 height 28
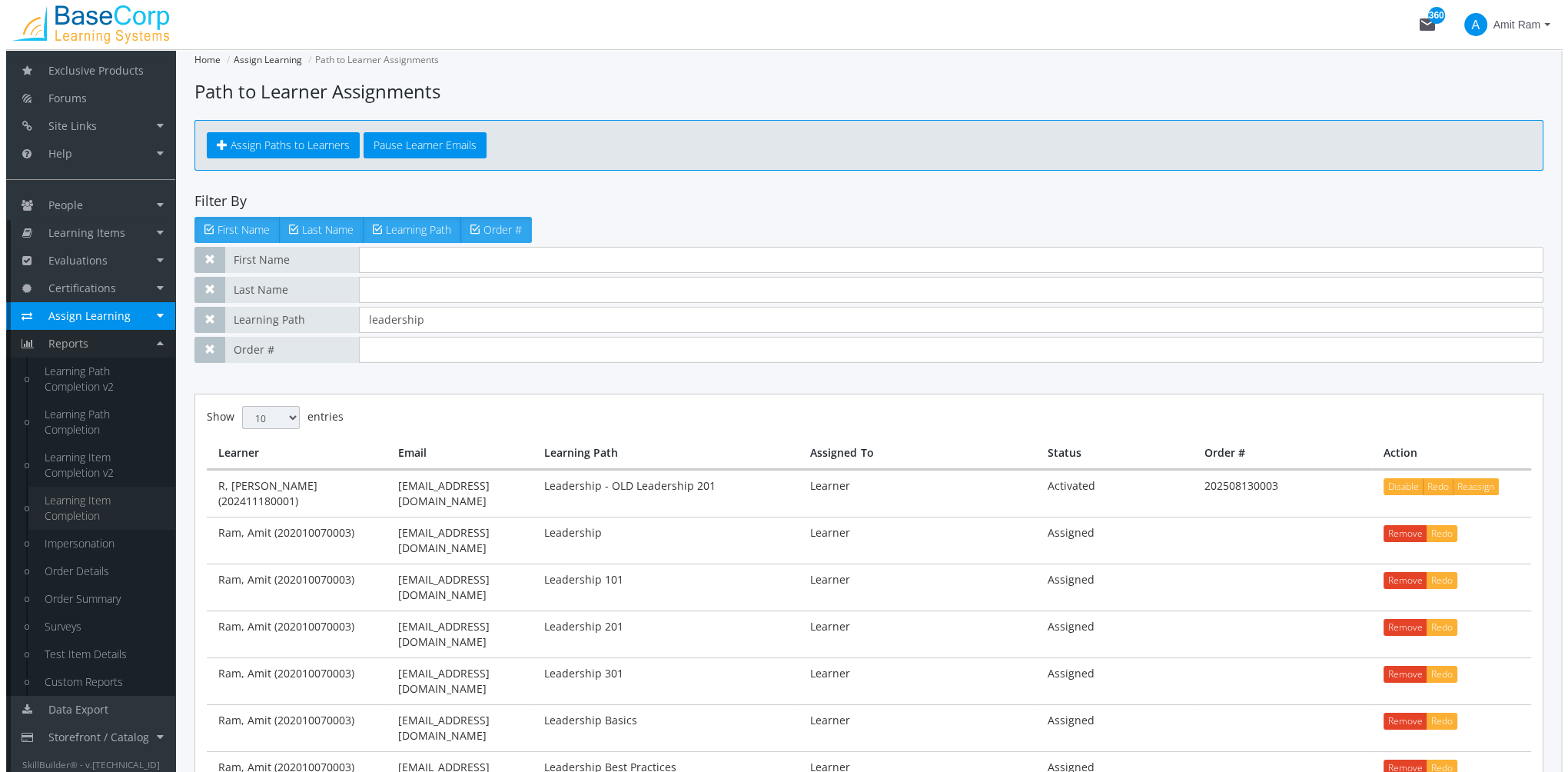
scroll to position [221, 0]
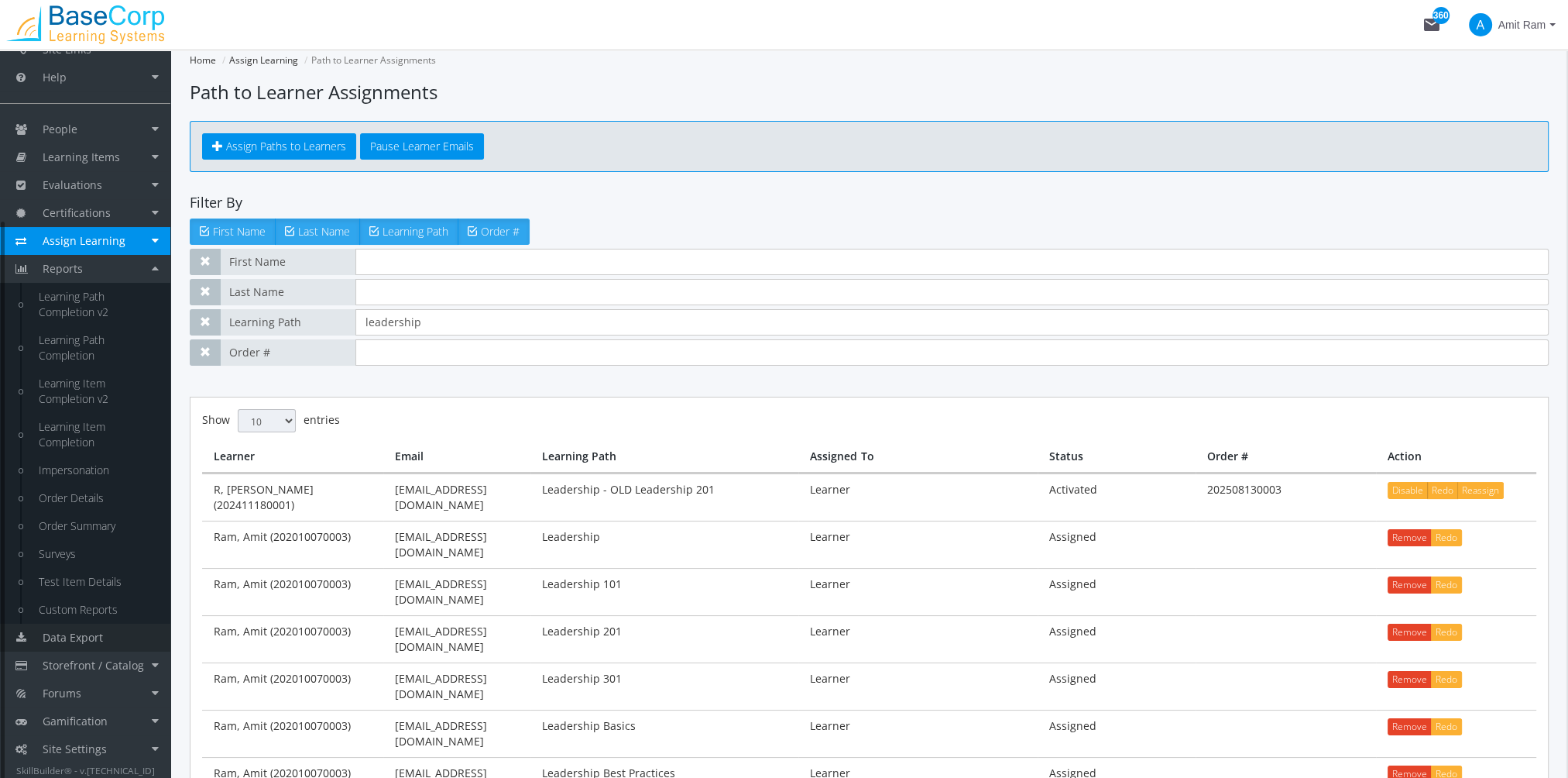
click at [85, 639] on span "Data Export" at bounding box center [72, 637] width 60 height 15
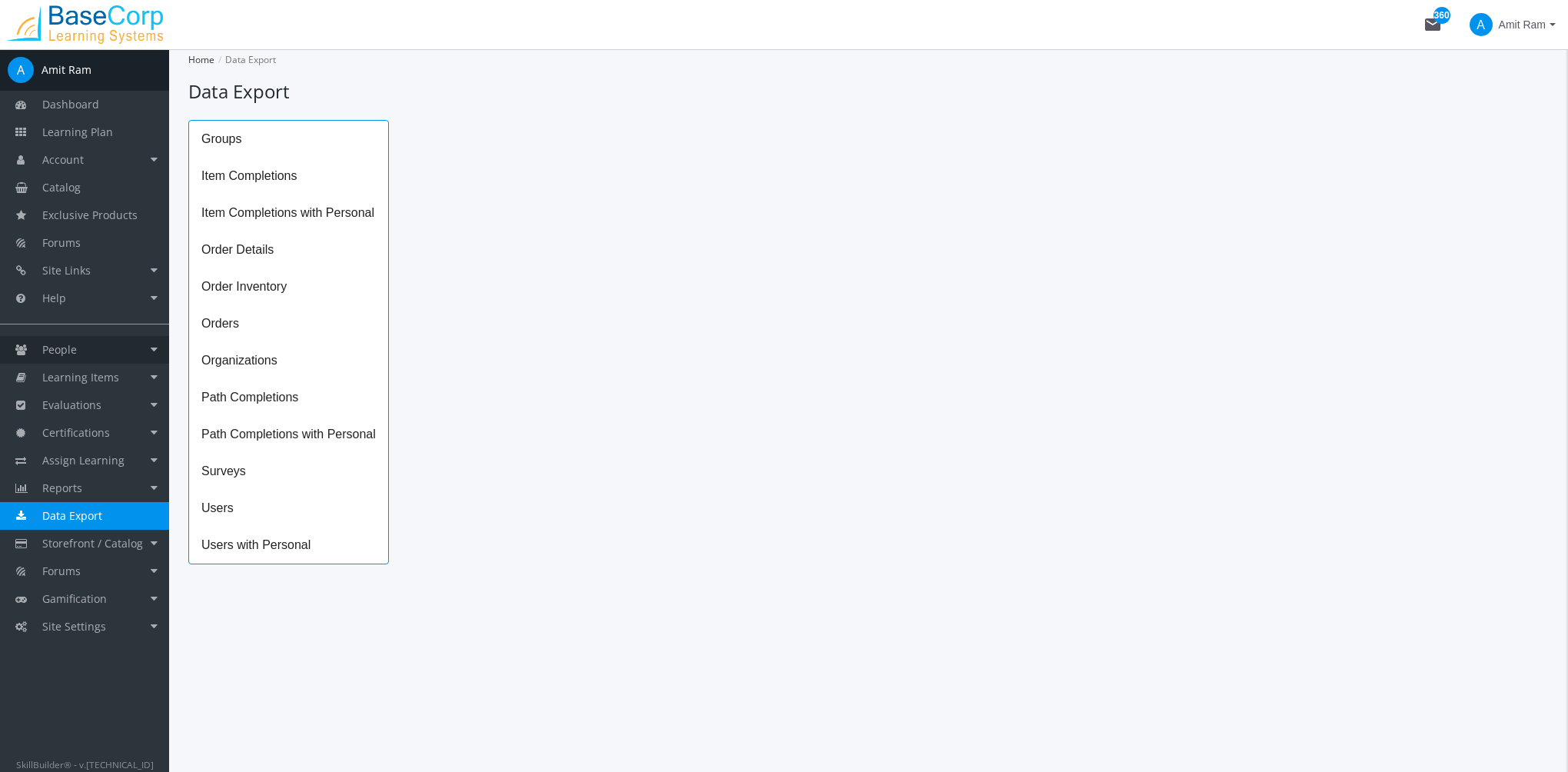
click at [100, 344] on link "People" at bounding box center [85, 349] width 169 height 28
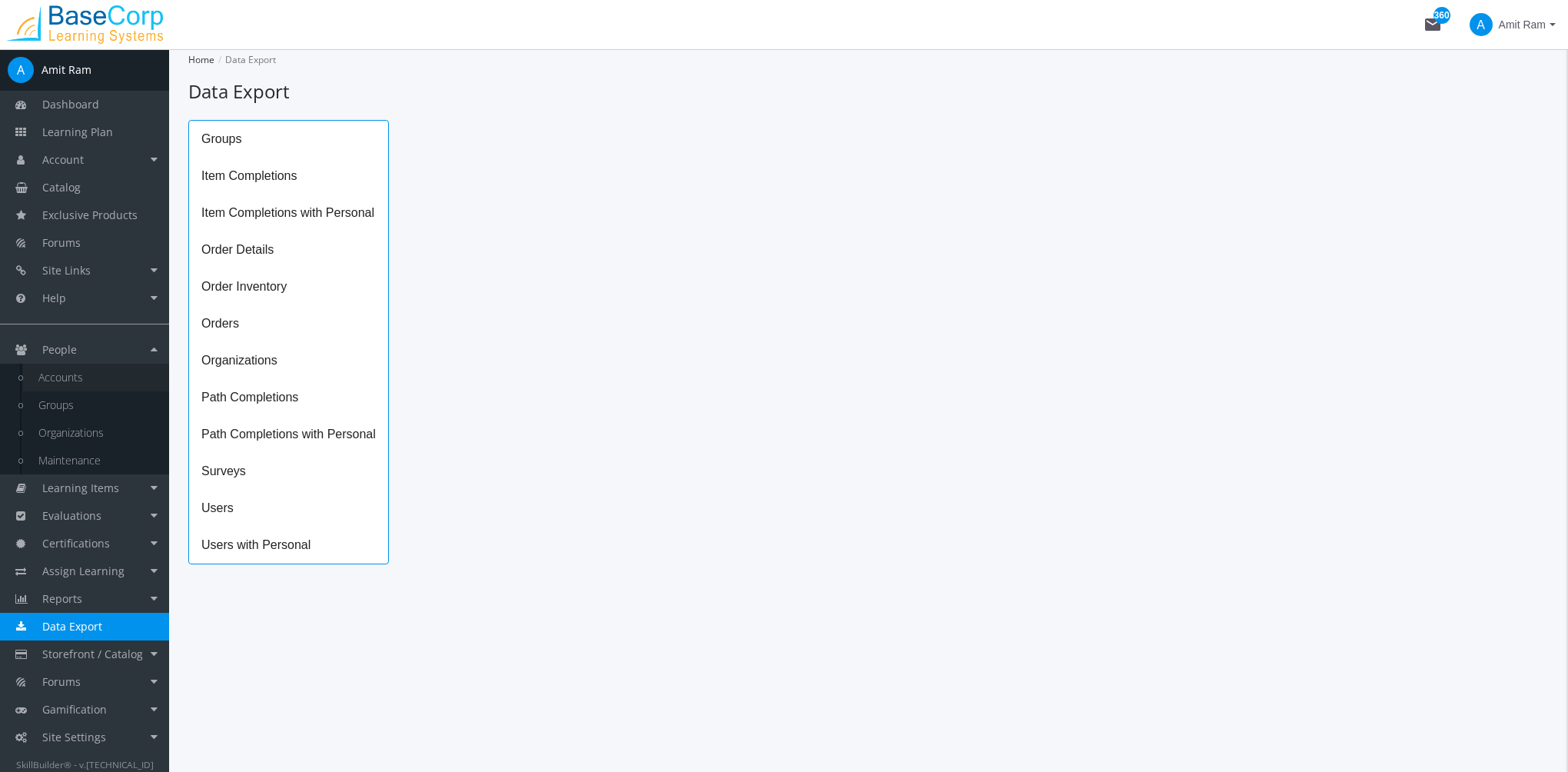
click at [95, 370] on link "Accounts" at bounding box center [96, 377] width 146 height 28
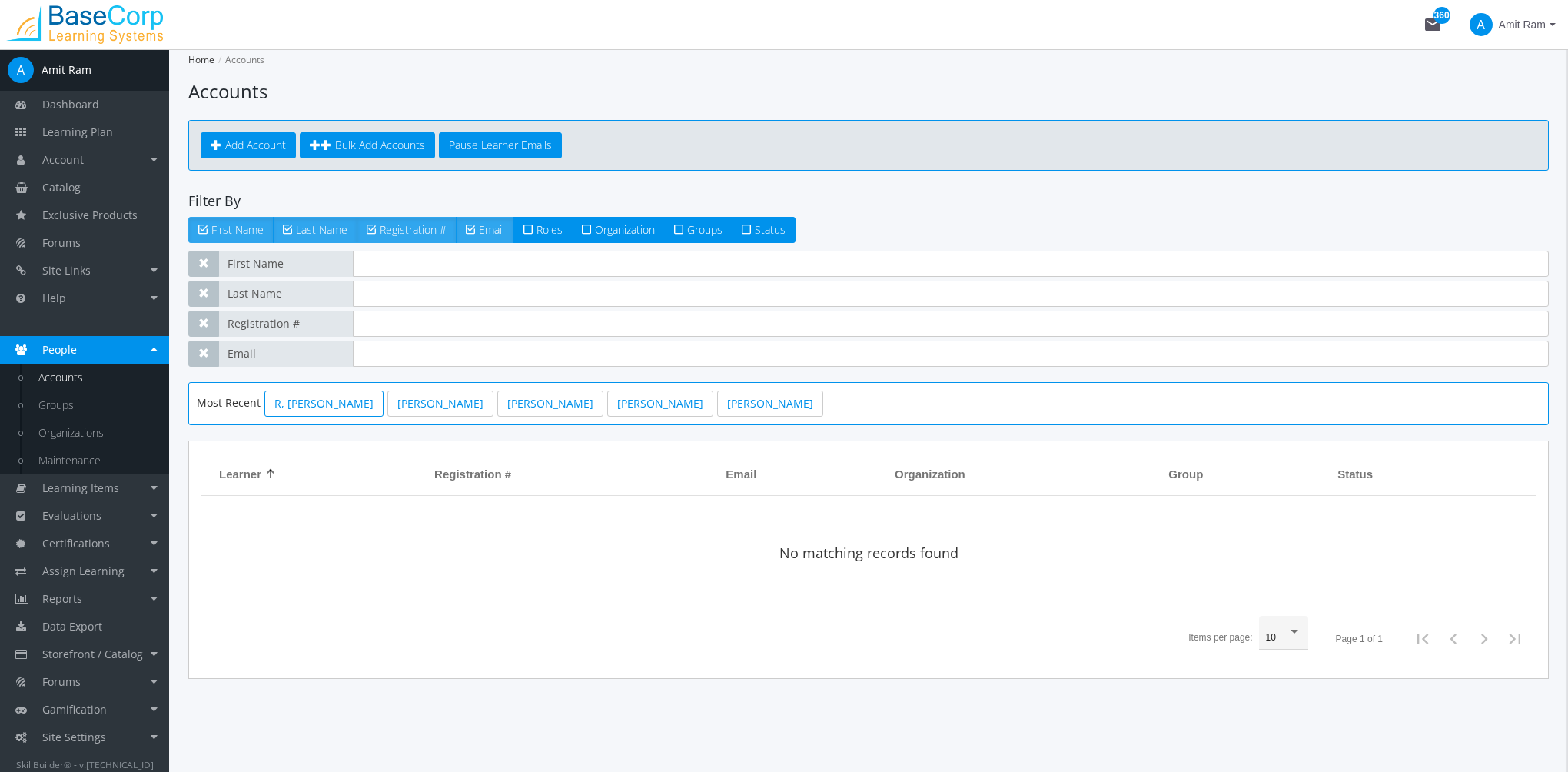
click at [276, 404] on link "R, [PERSON_NAME]" at bounding box center [323, 404] width 119 height 26
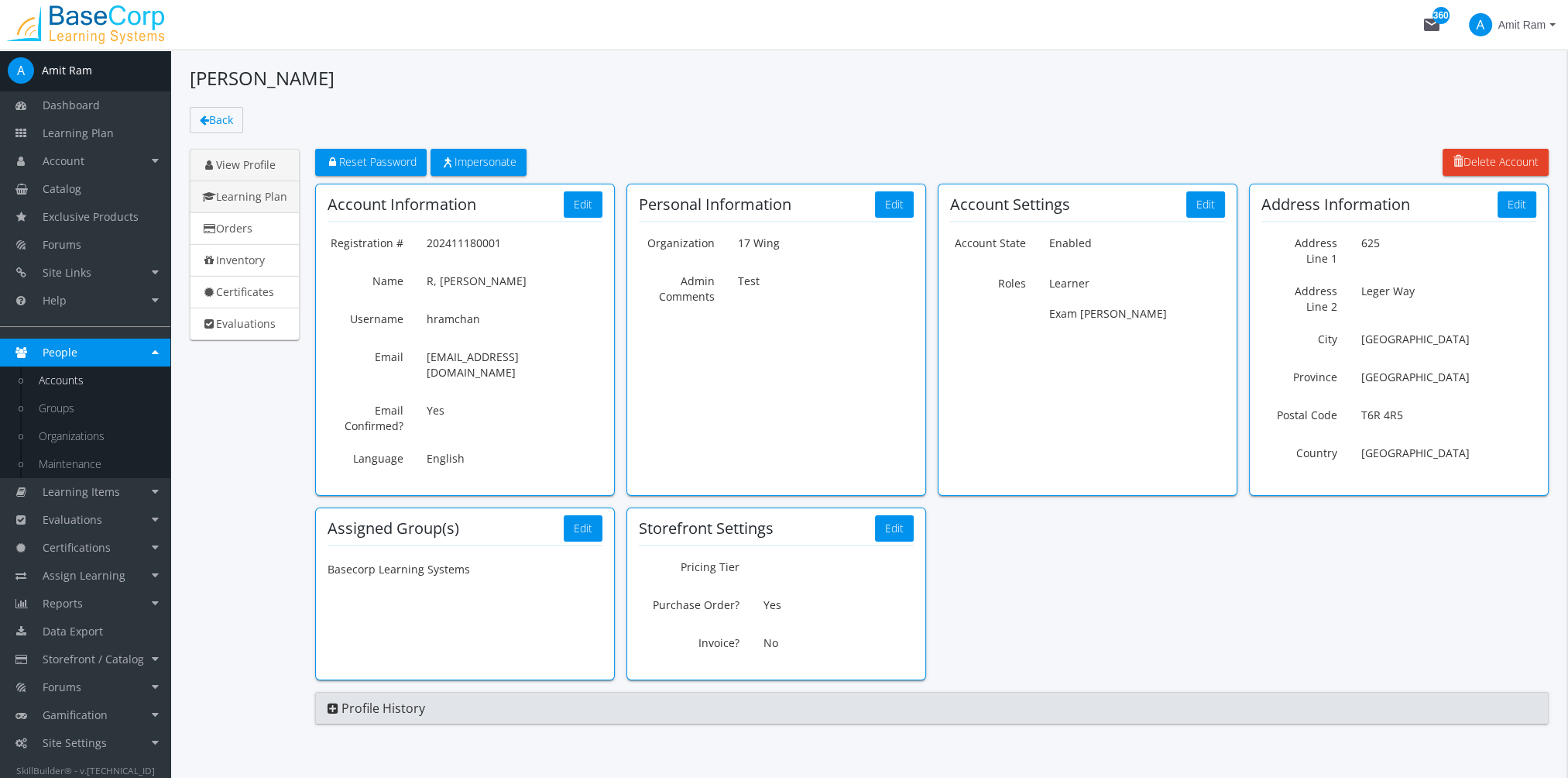
click at [268, 188] on link "Learning Plan" at bounding box center [244, 197] width 110 height 33
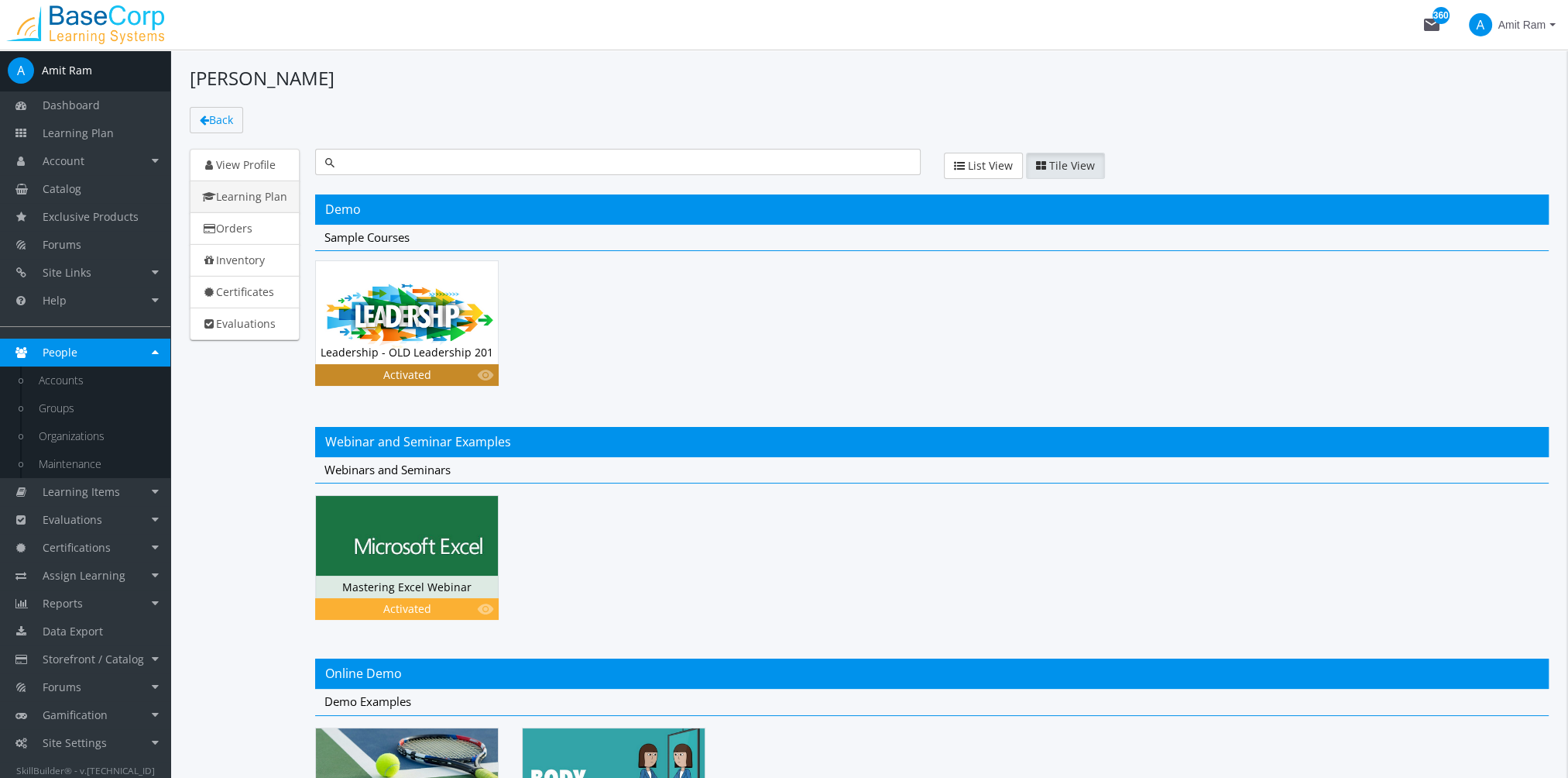
click at [424, 301] on img at bounding box center [407, 312] width 182 height 103
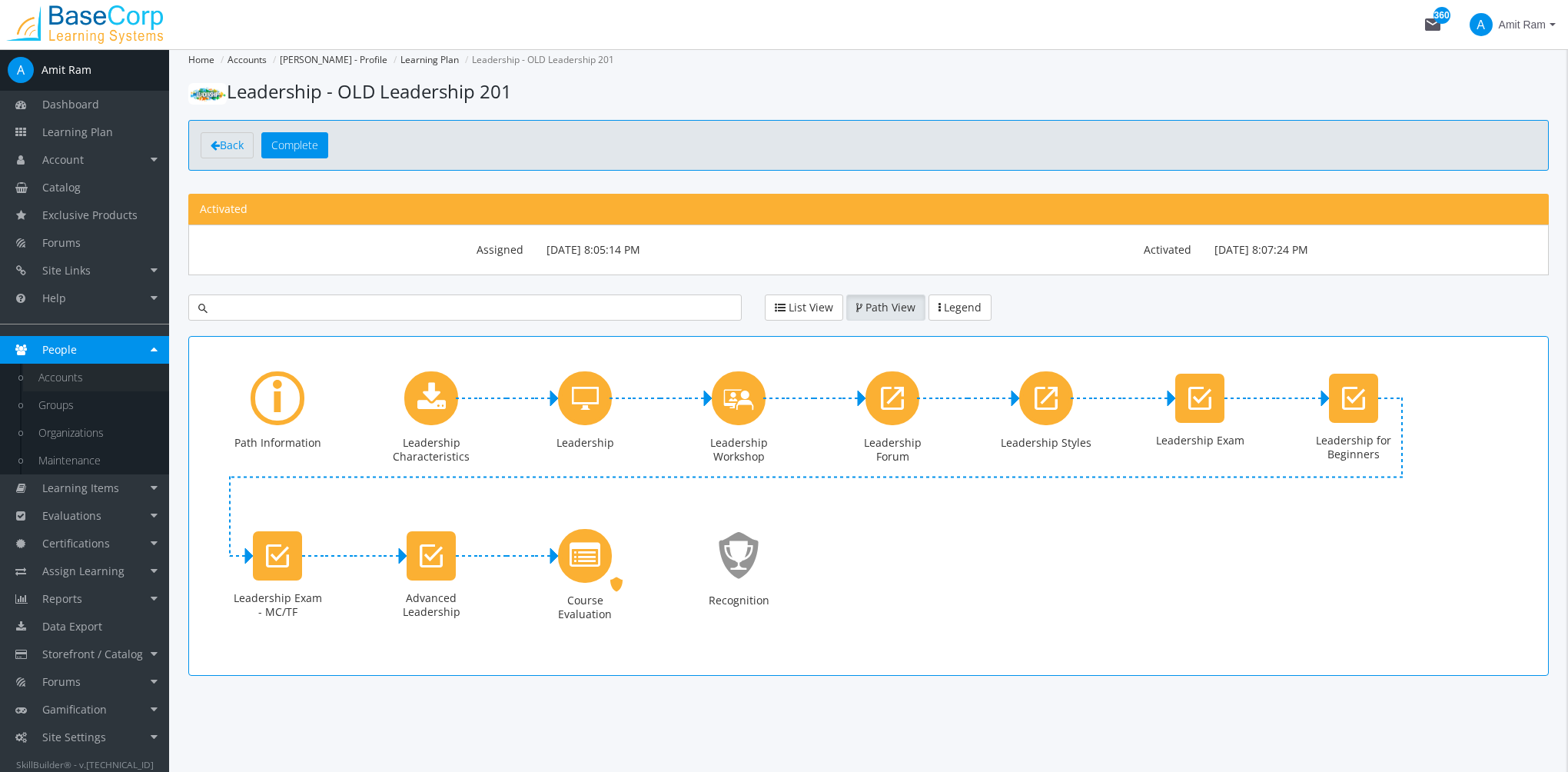
click at [68, 370] on link "Accounts" at bounding box center [96, 377] width 146 height 28
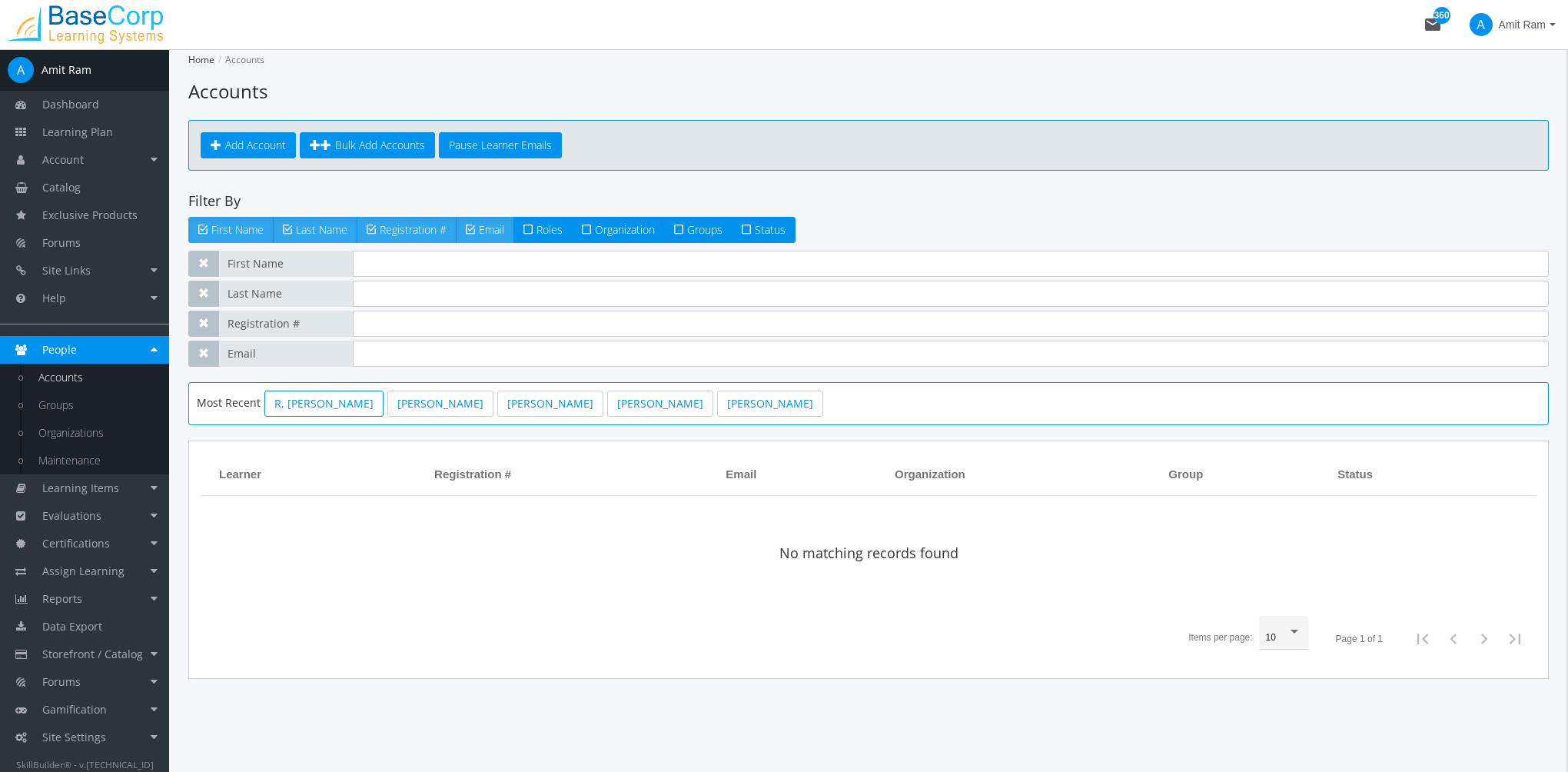
click at [283, 411] on link "R, [PERSON_NAME]" at bounding box center [323, 404] width 119 height 26
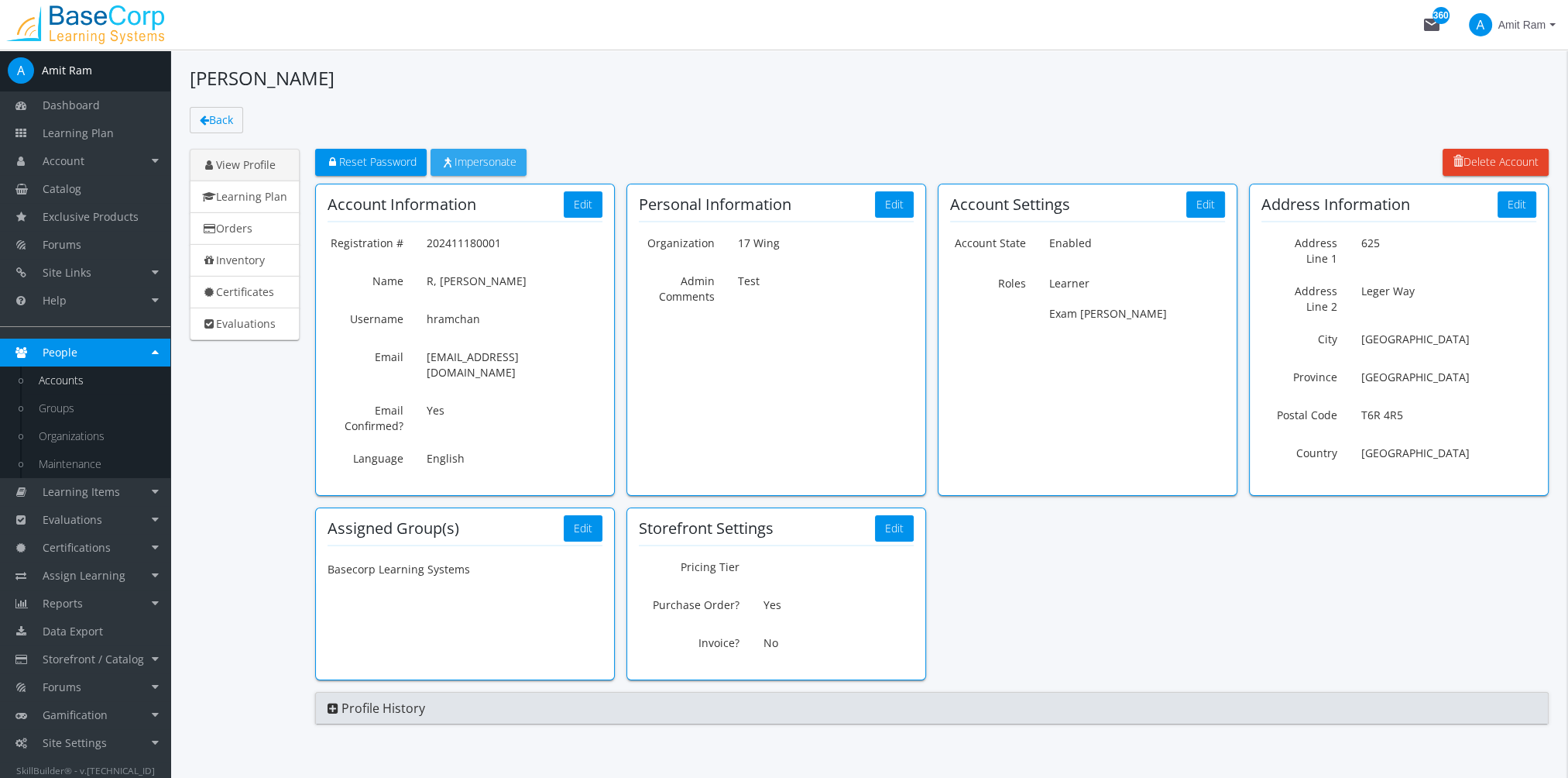
click at [486, 157] on span "Impersonate" at bounding box center [478, 161] width 76 height 15
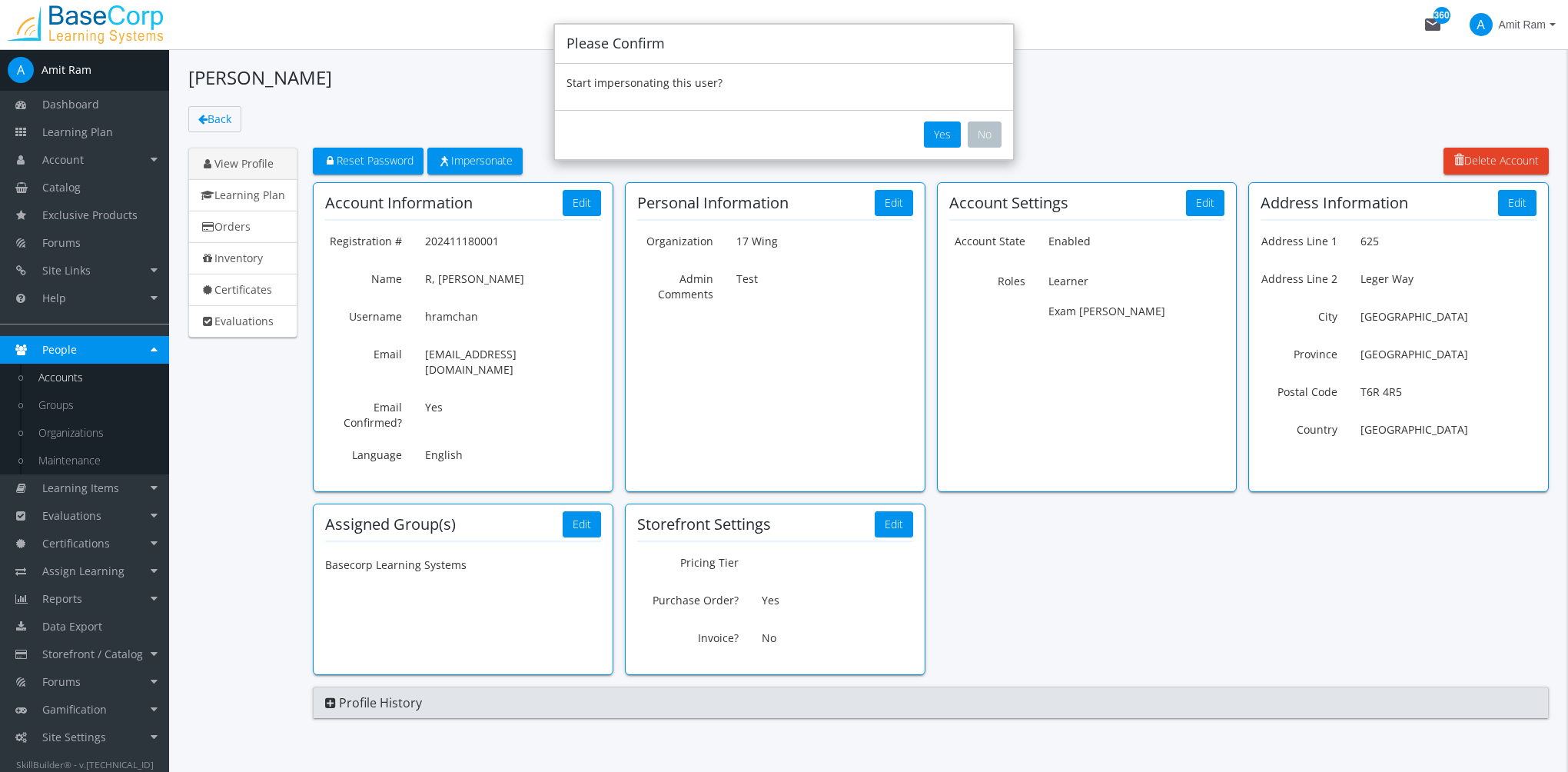
click at [965, 133] on div "Yes No" at bounding box center [784, 134] width 458 height 49
click at [949, 130] on button "Yes" at bounding box center [942, 134] width 37 height 26
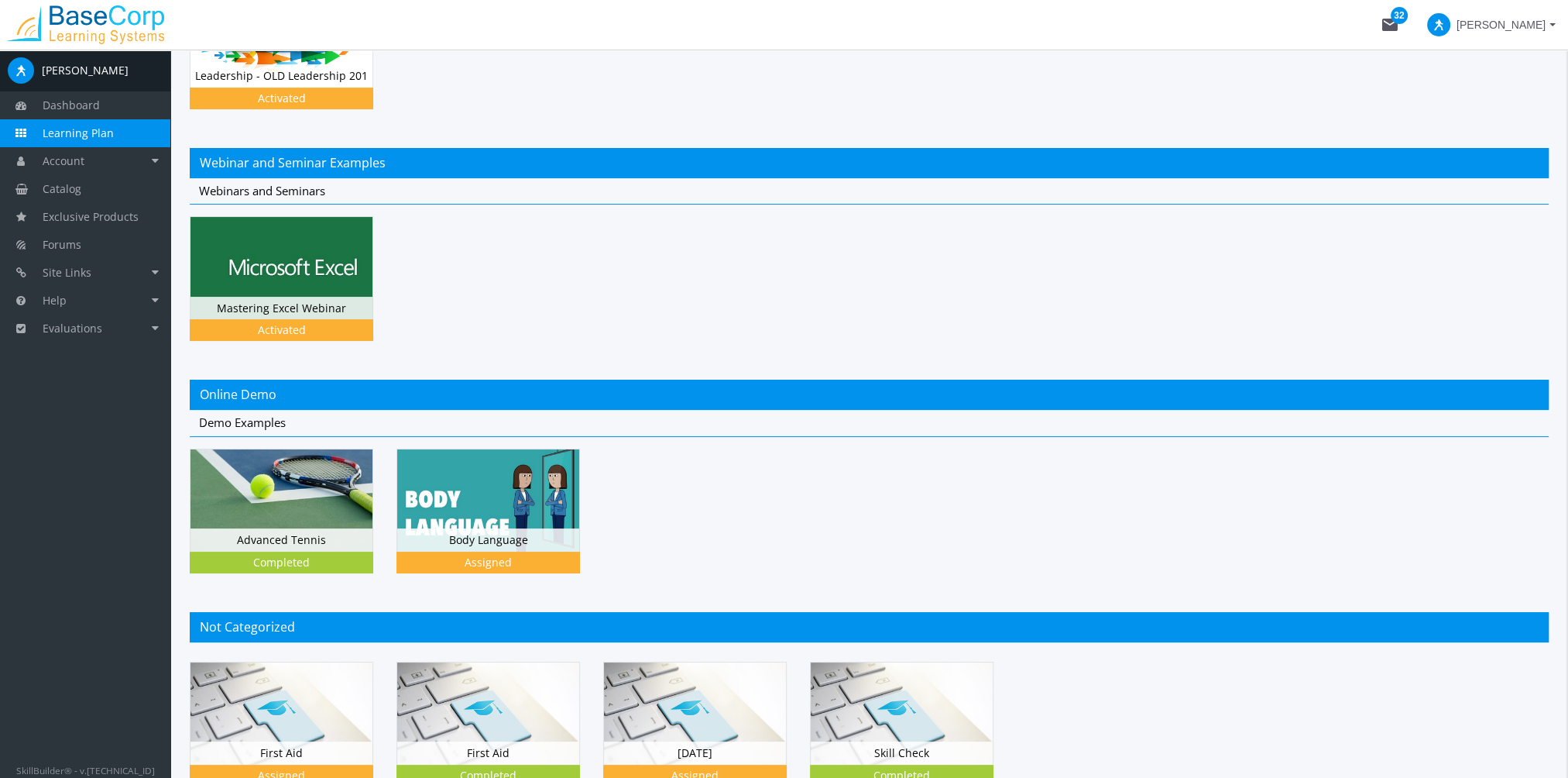
scroll to position [34, 0]
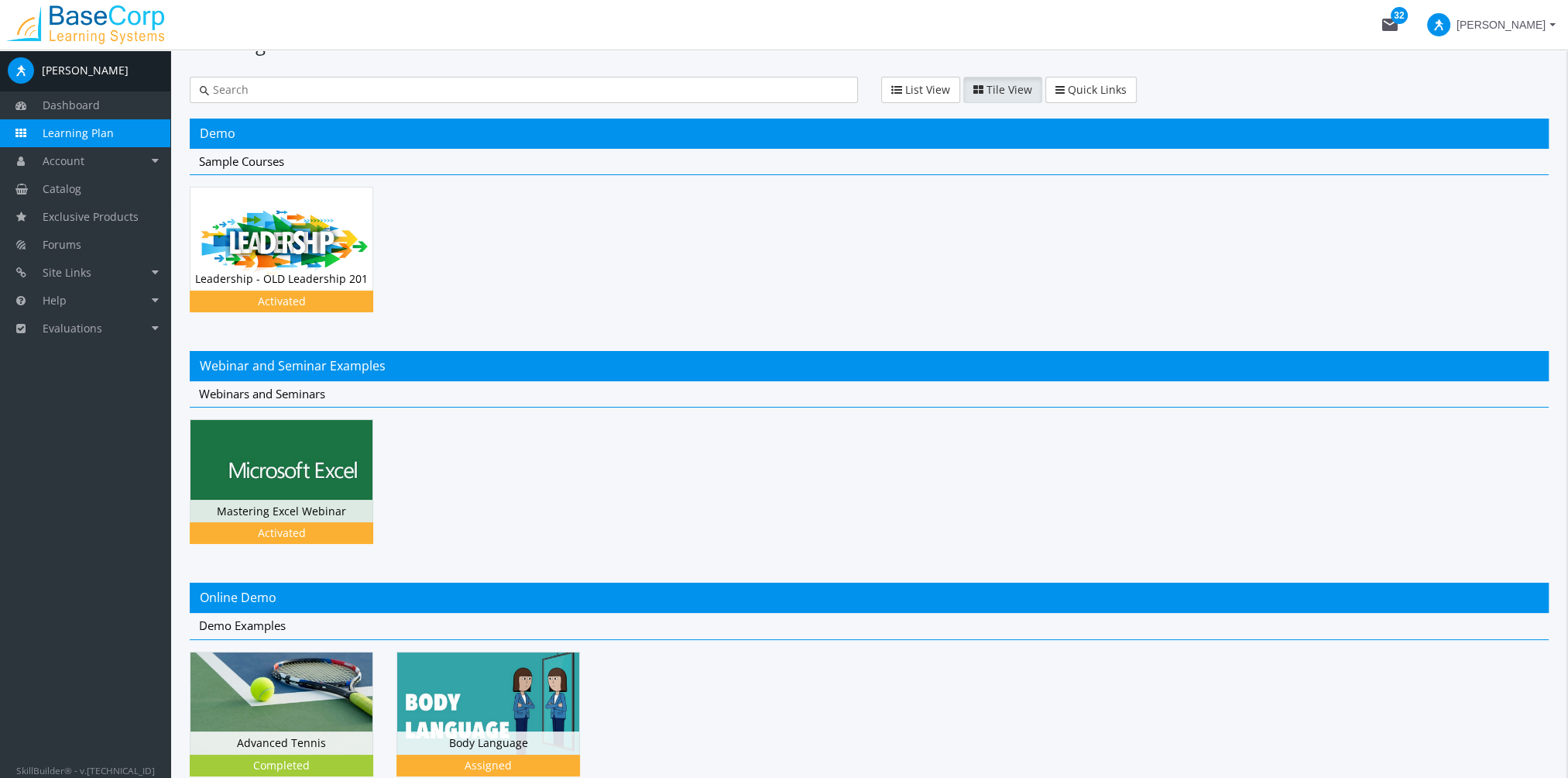
click at [131, 133] on link "Learning Plan" at bounding box center [85, 133] width 171 height 28
click at [120, 153] on link "Account" at bounding box center [85, 161] width 171 height 28
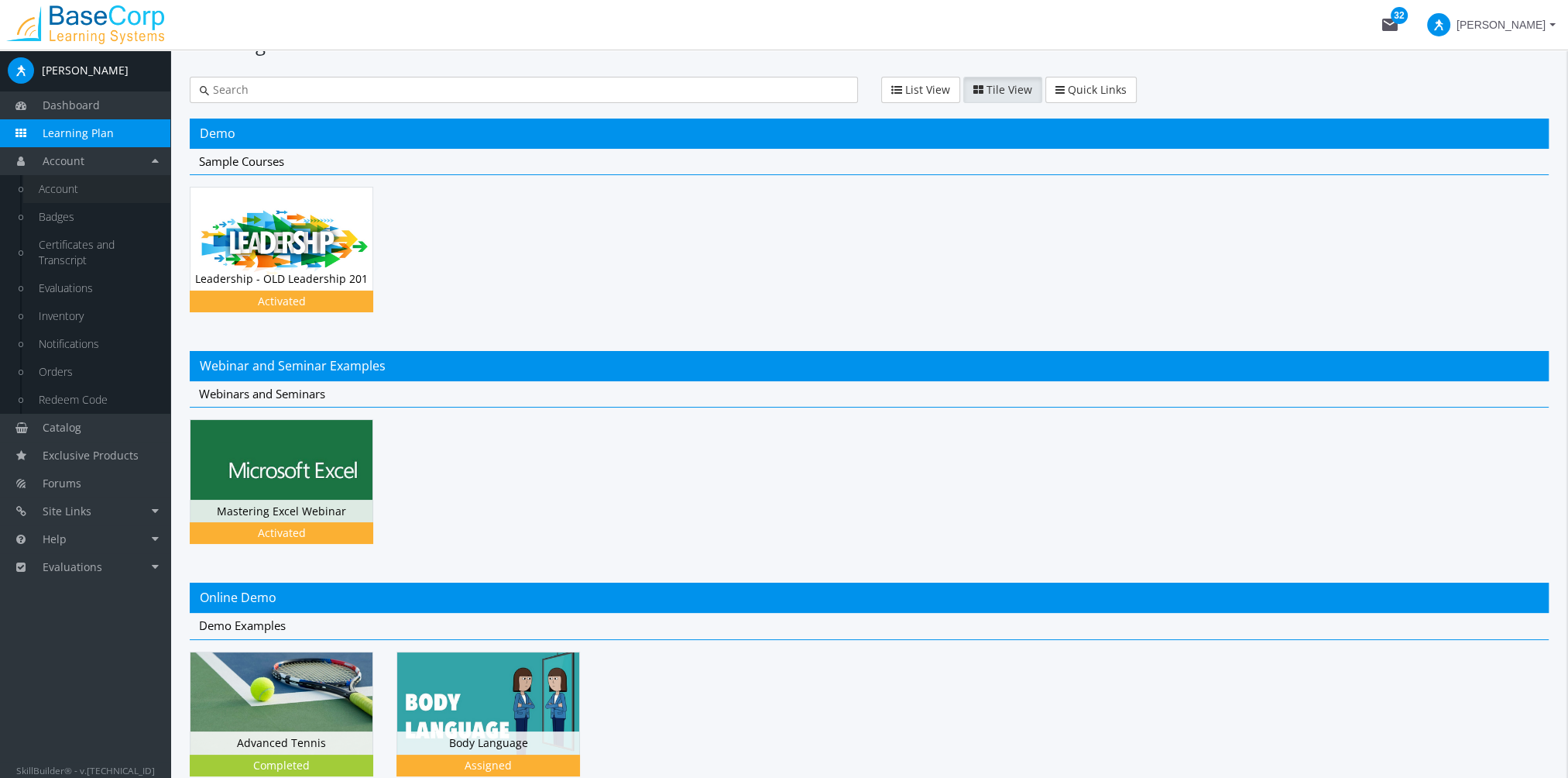
click at [108, 185] on link "Account" at bounding box center [97, 189] width 147 height 28
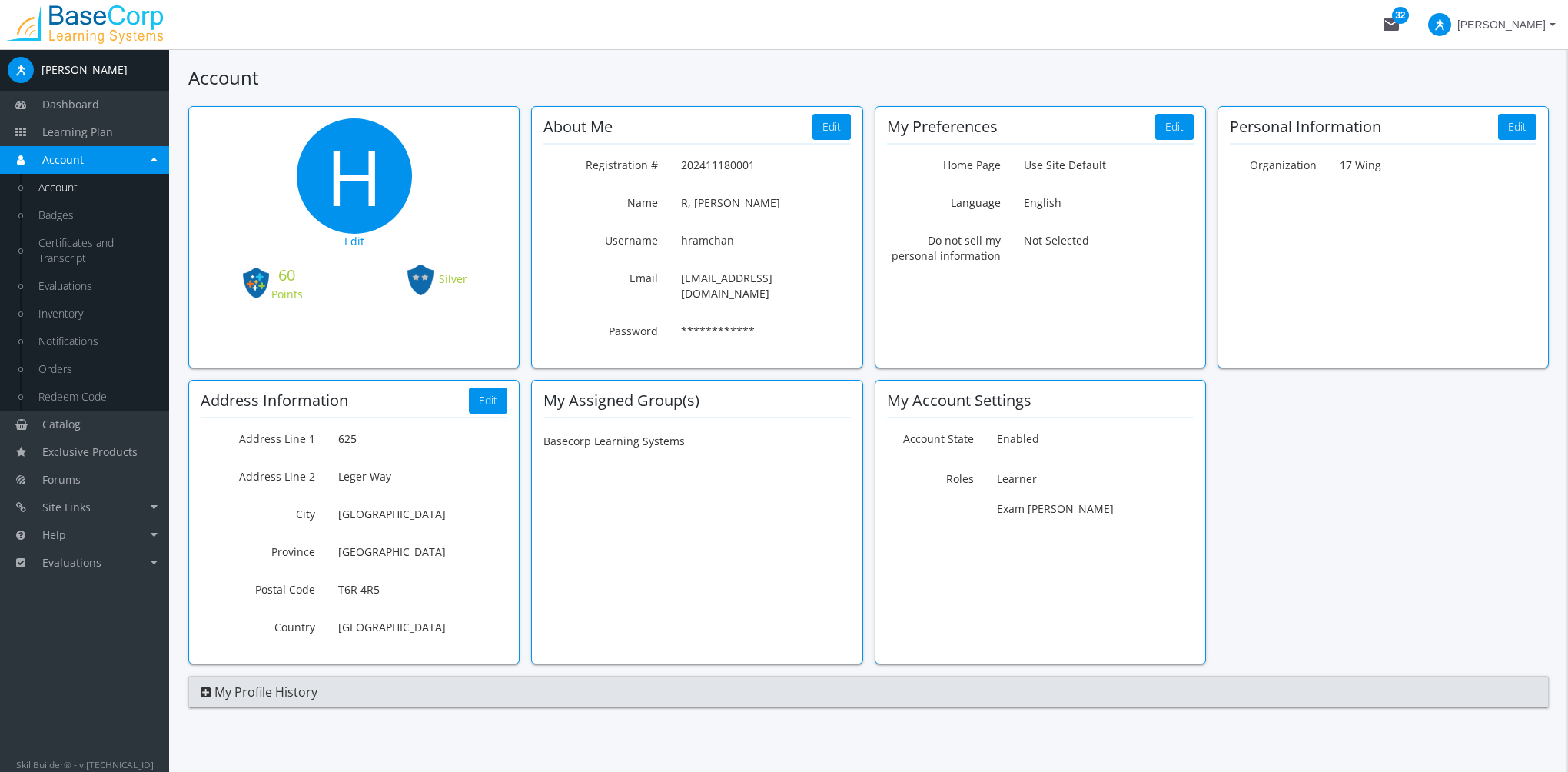
click at [192, 676] on div "My Profile History" at bounding box center [868, 691] width 1361 height 32
click at [200, 676] on div "My Profile History" at bounding box center [868, 691] width 1361 height 32
click at [206, 686] on icon at bounding box center [206, 692] width 11 height 12
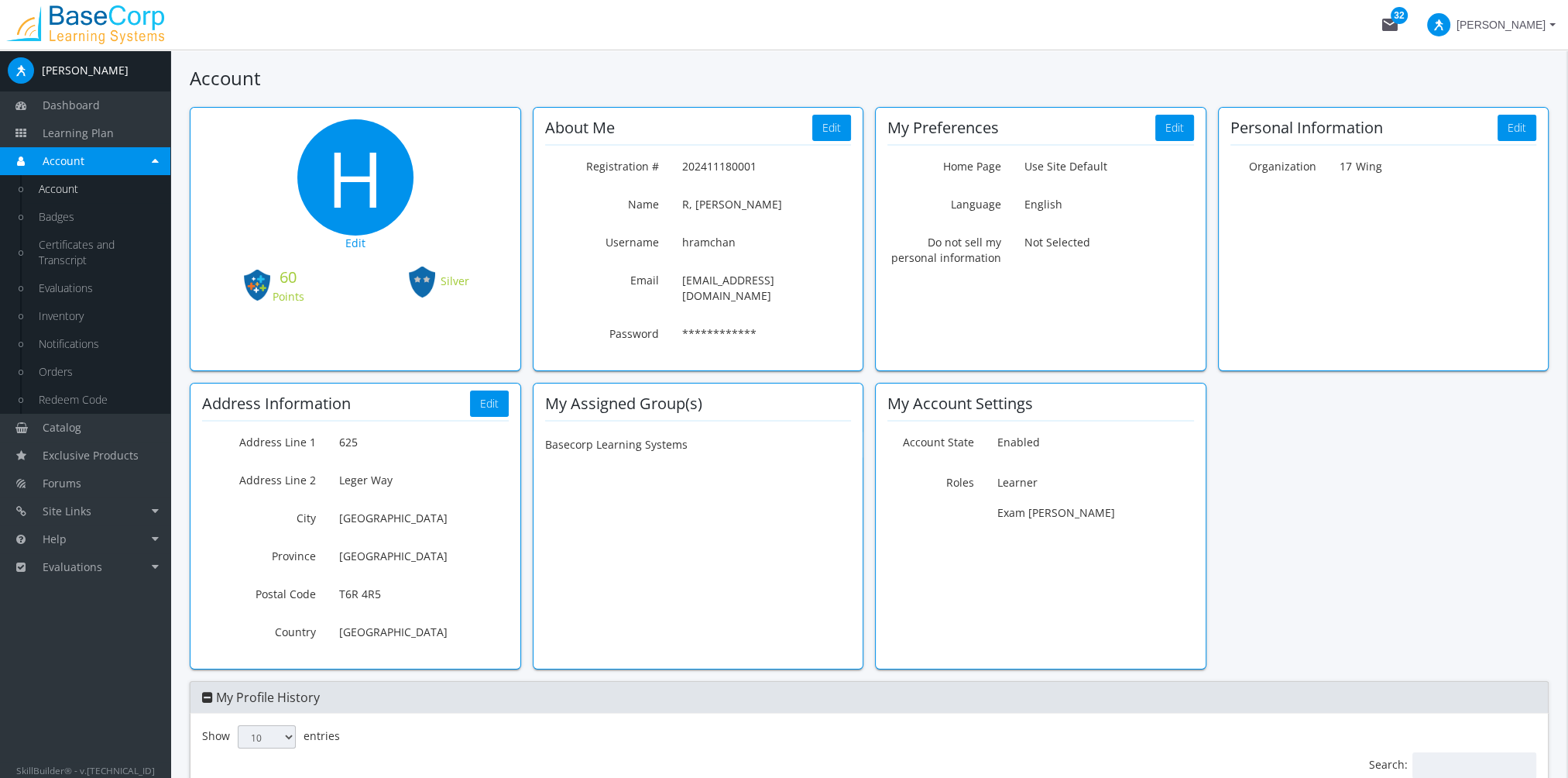
click at [1451, 21] on span at bounding box center [1439, 25] width 23 height 23
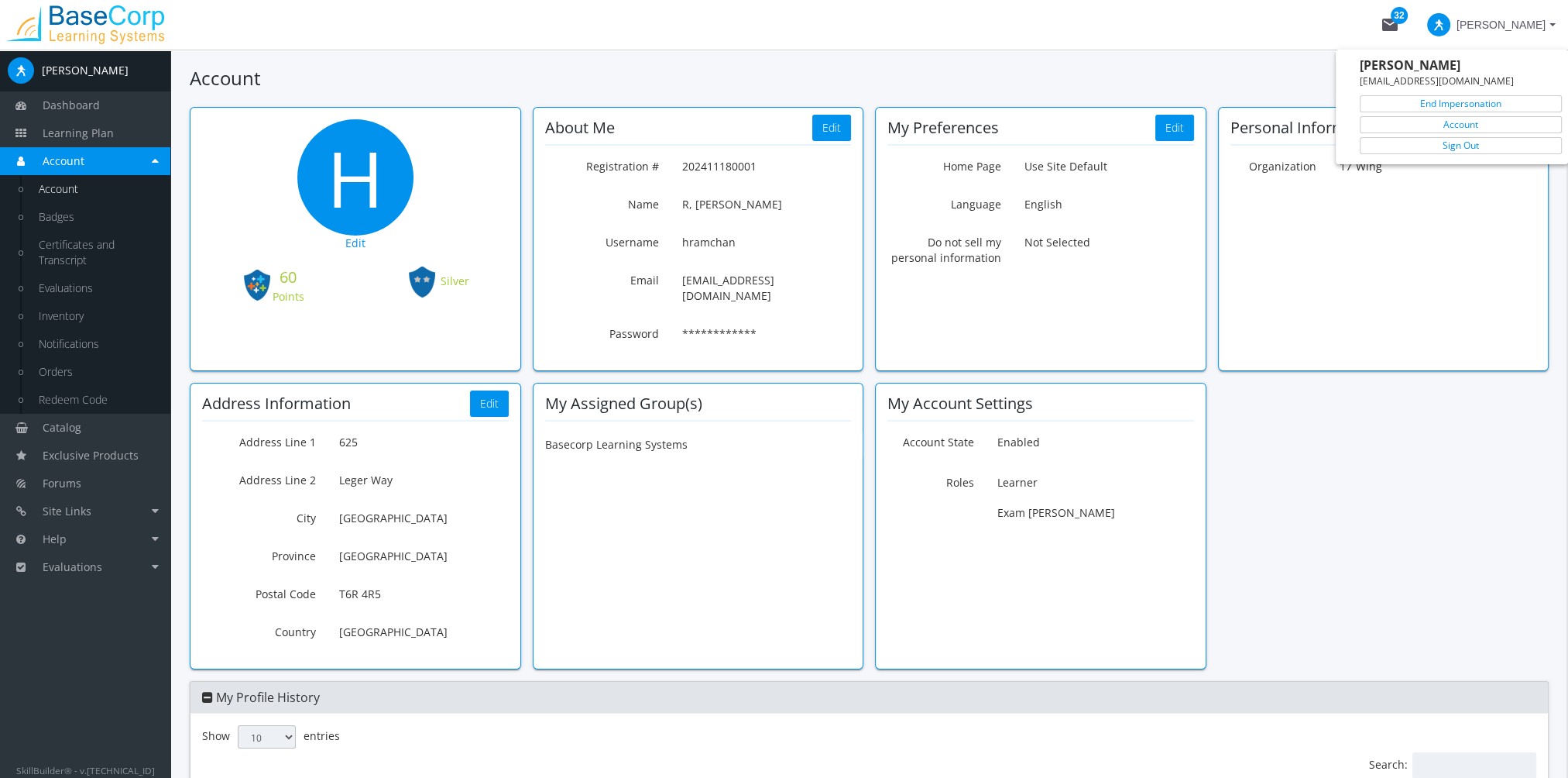
click at [1460, 112] on div "Harry R harryramchandani@hotmail.com End Impersonation Account Sign Out" at bounding box center [1464, 106] width 208 height 103
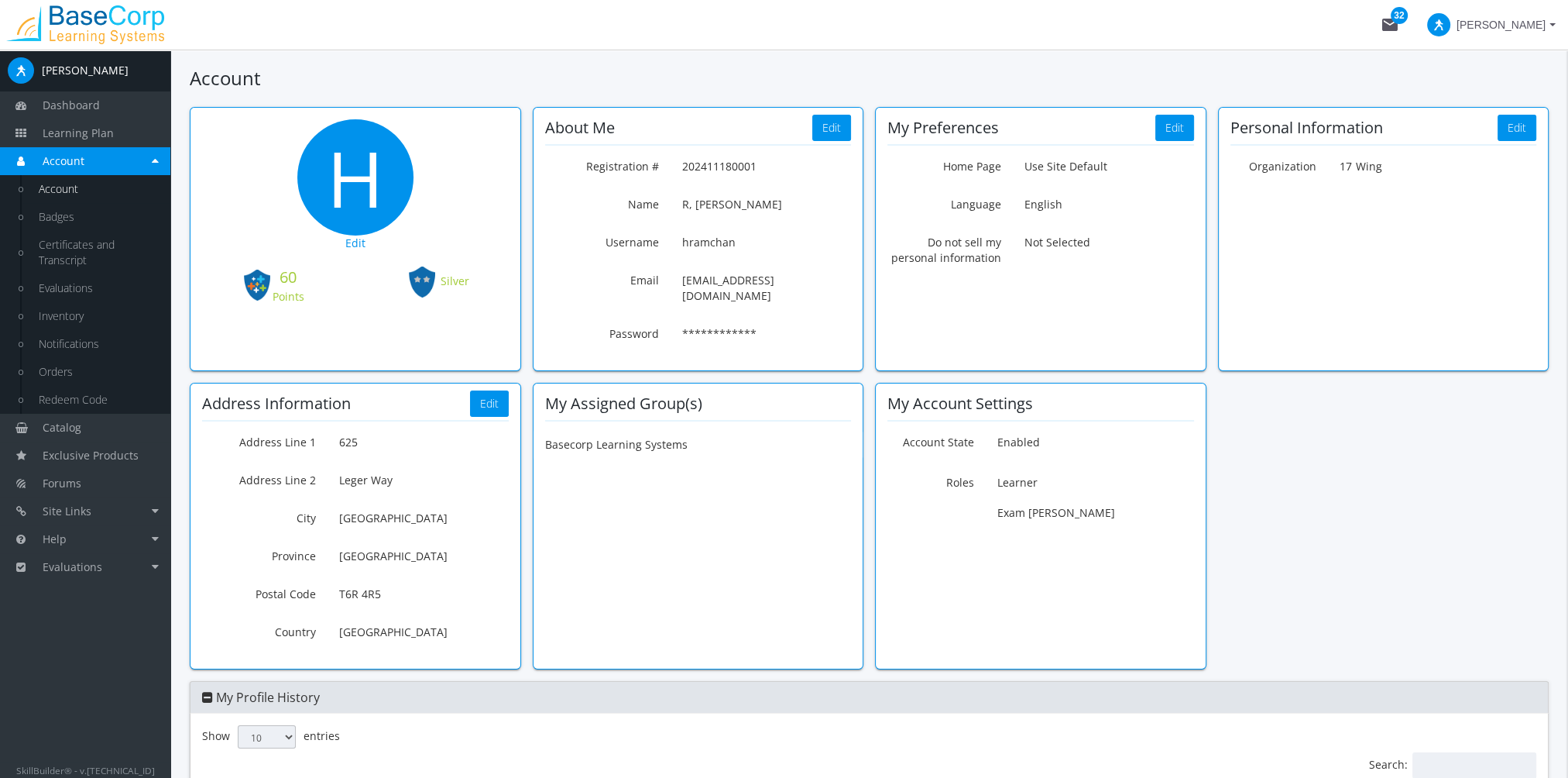
drag, startPoint x: 1496, startPoint y: 25, endPoint x: 1512, endPoint y: 25, distance: 16.0
click at [1507, 25] on span "[PERSON_NAME]" at bounding box center [1491, 25] width 128 height 28
click at [1490, 105] on link "End Impersonation" at bounding box center [1461, 104] width 202 height 17
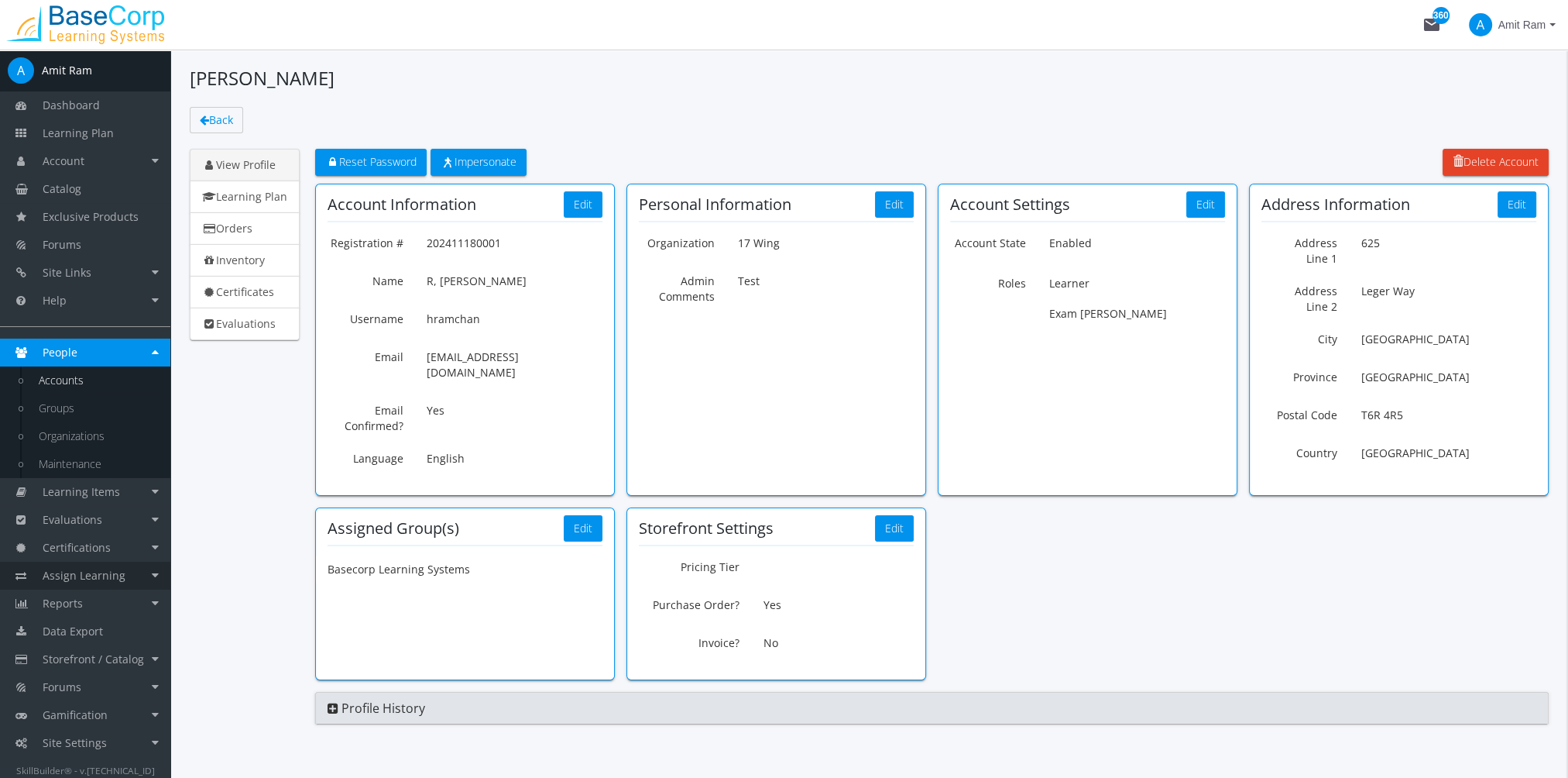
click at [93, 574] on span "Assign Learning" at bounding box center [84, 574] width 83 height 15
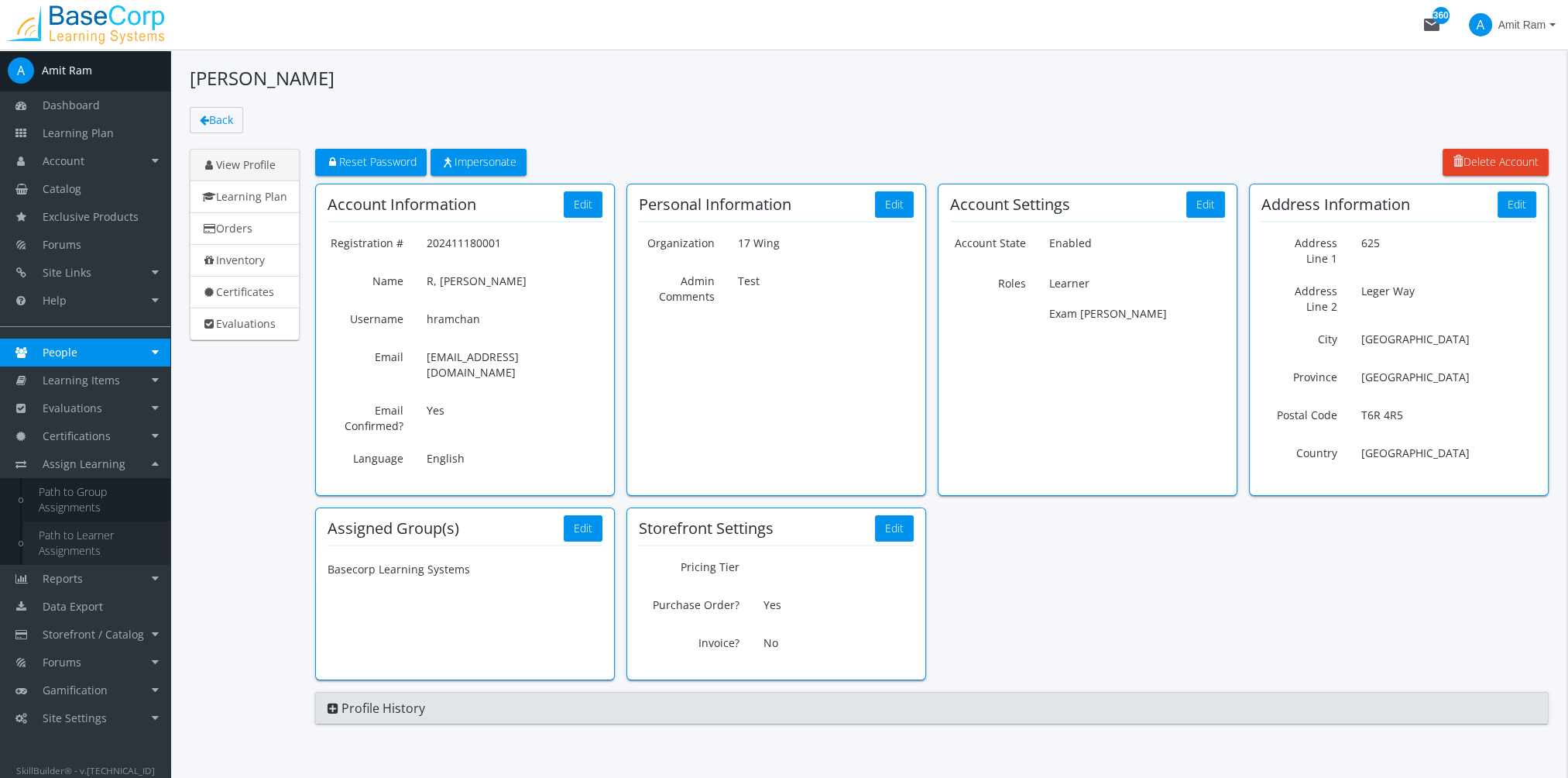
click at [88, 555] on link "Path to Learner Assignments" at bounding box center [97, 542] width 147 height 43
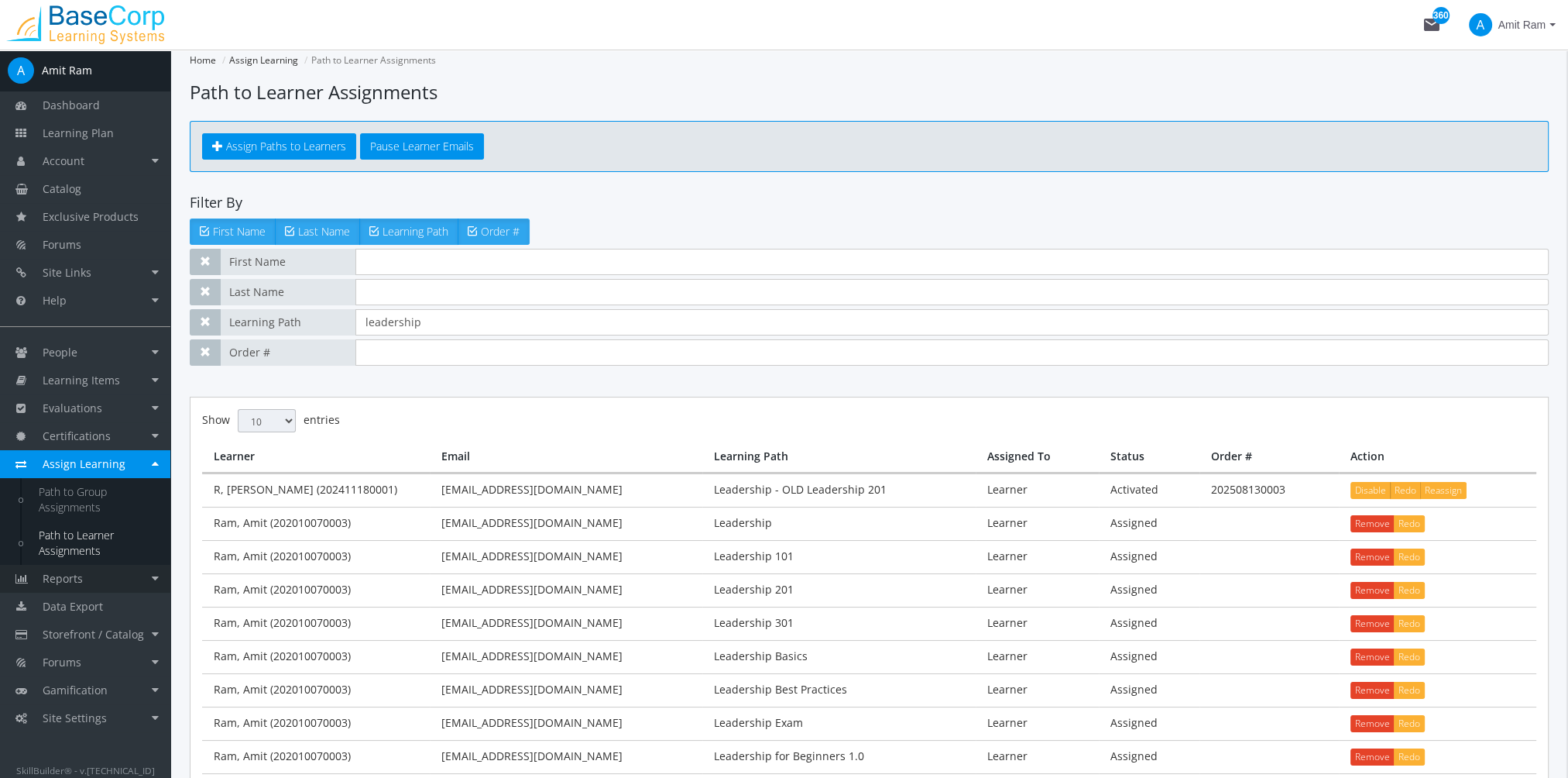
click at [102, 571] on link "Reports" at bounding box center [85, 578] width 171 height 28
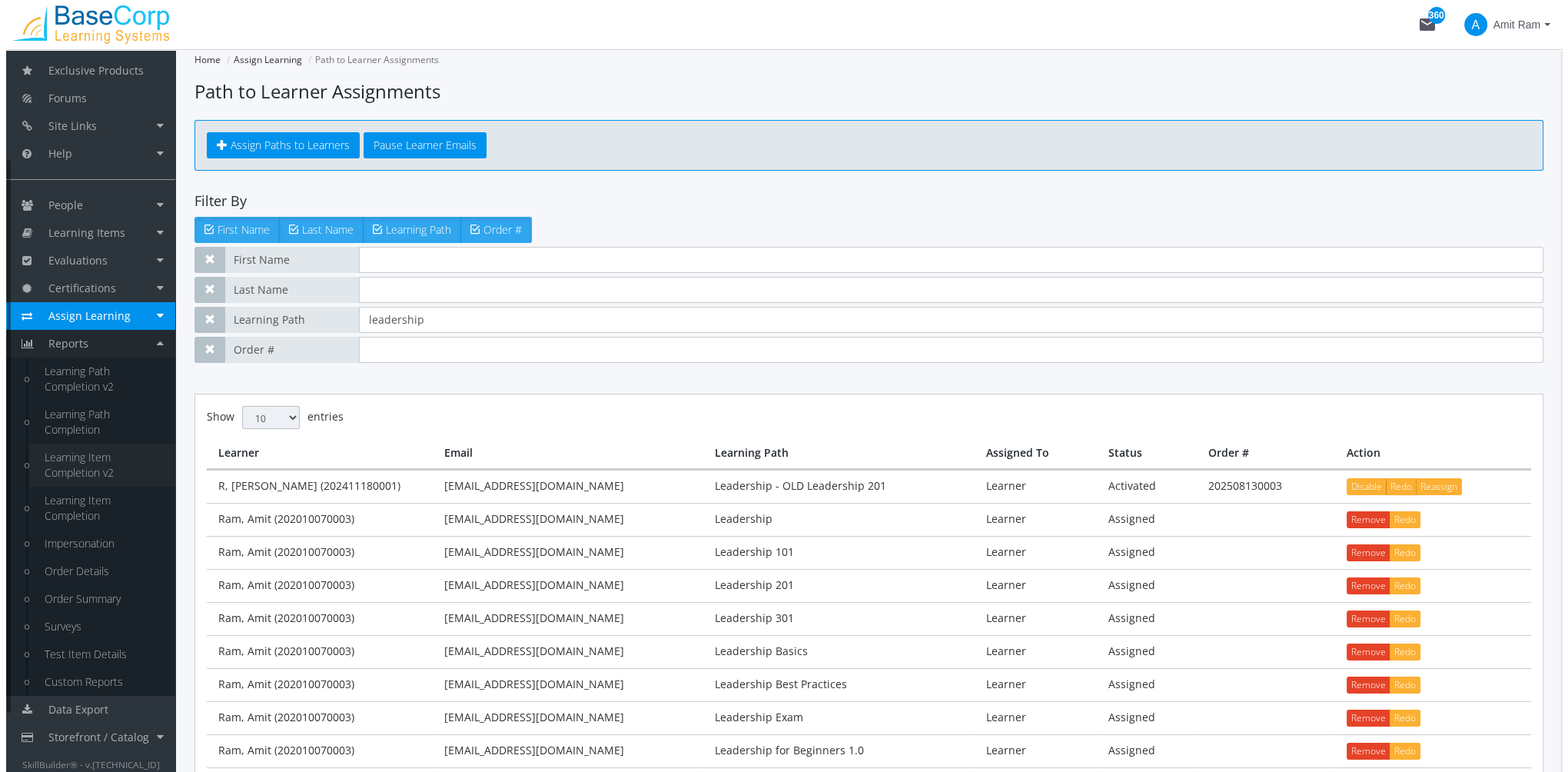
scroll to position [221, 0]
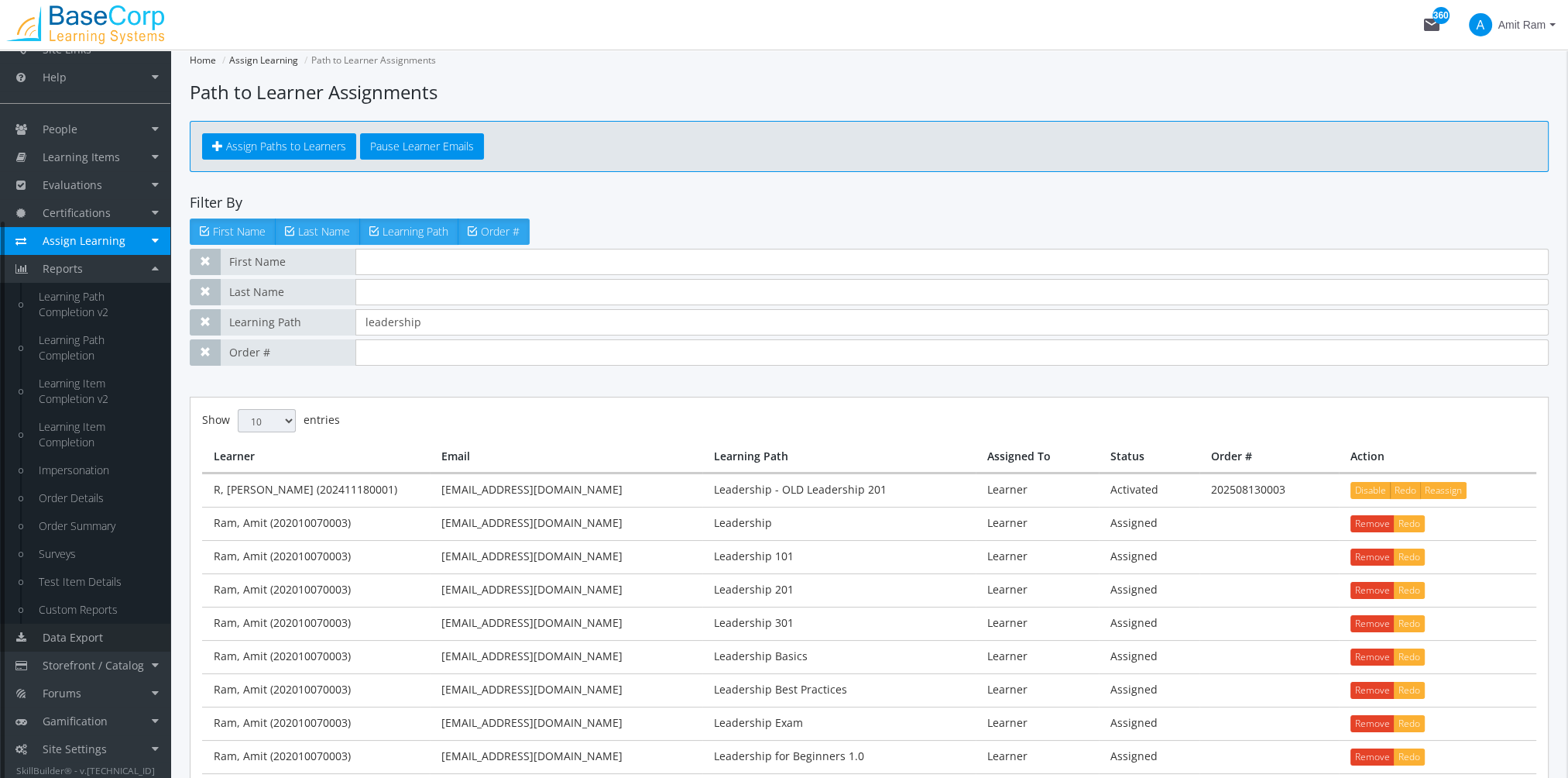
click at [87, 635] on span "Data Export" at bounding box center [72, 637] width 60 height 15
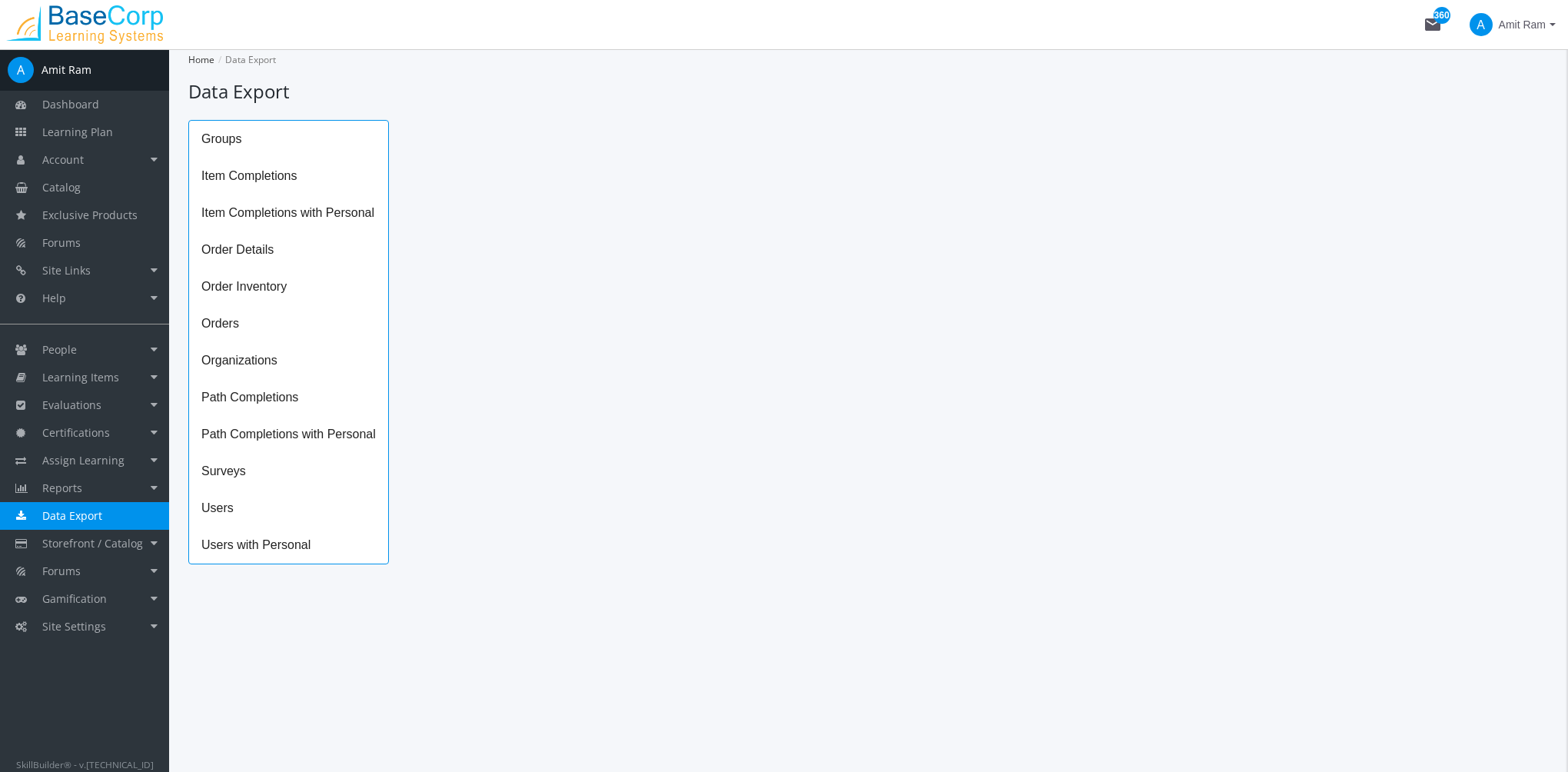
click at [280, 400] on span "Path Completions" at bounding box center [288, 398] width 199 height 37
click at [477, 144] on div "Start *" at bounding box center [582, 157] width 317 height 32
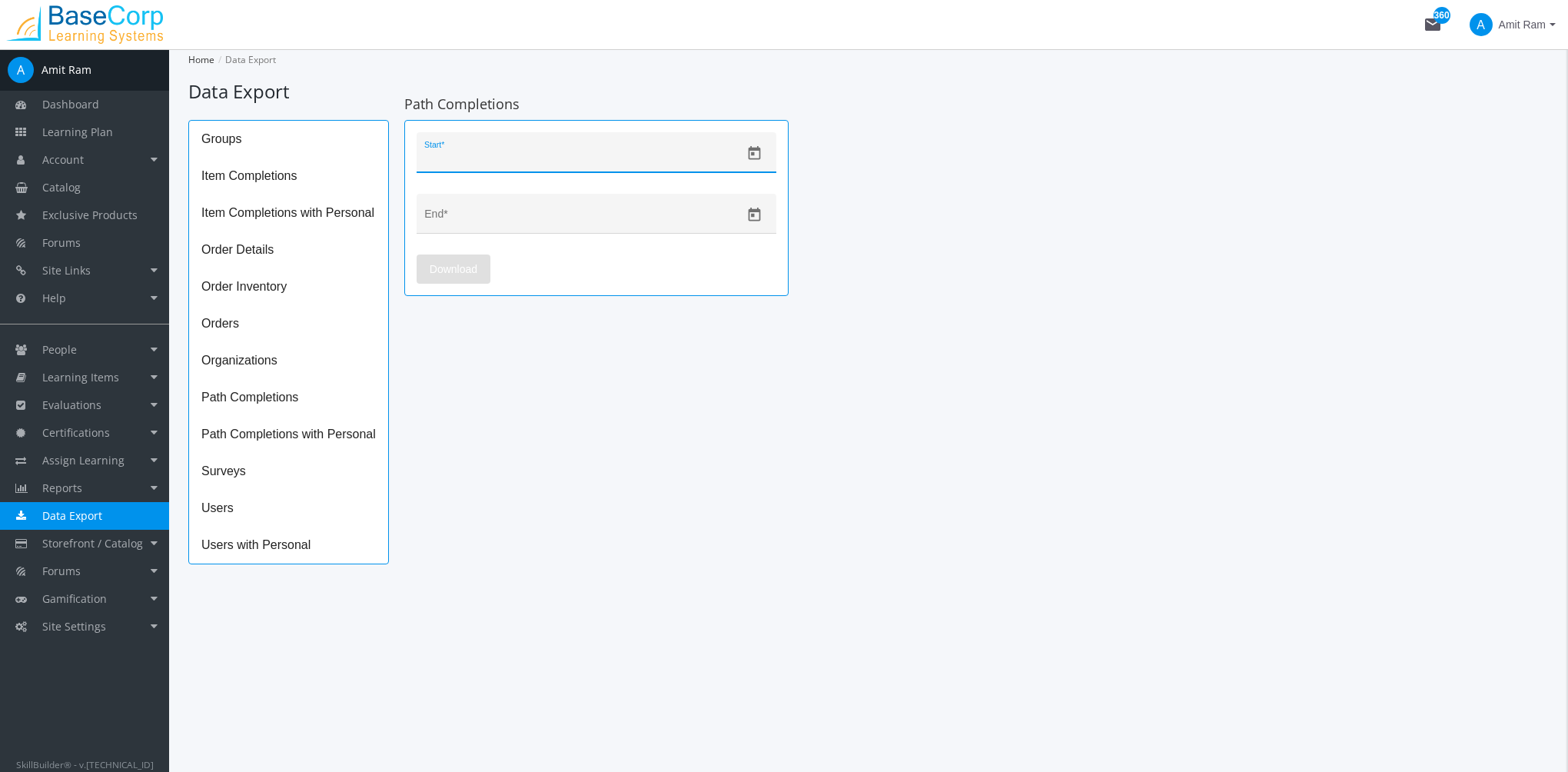
click at [480, 156] on input "Start *" at bounding box center [582, 158] width 317 height 12
click at [746, 155] on button "Open calendar" at bounding box center [754, 153] width 27 height 27
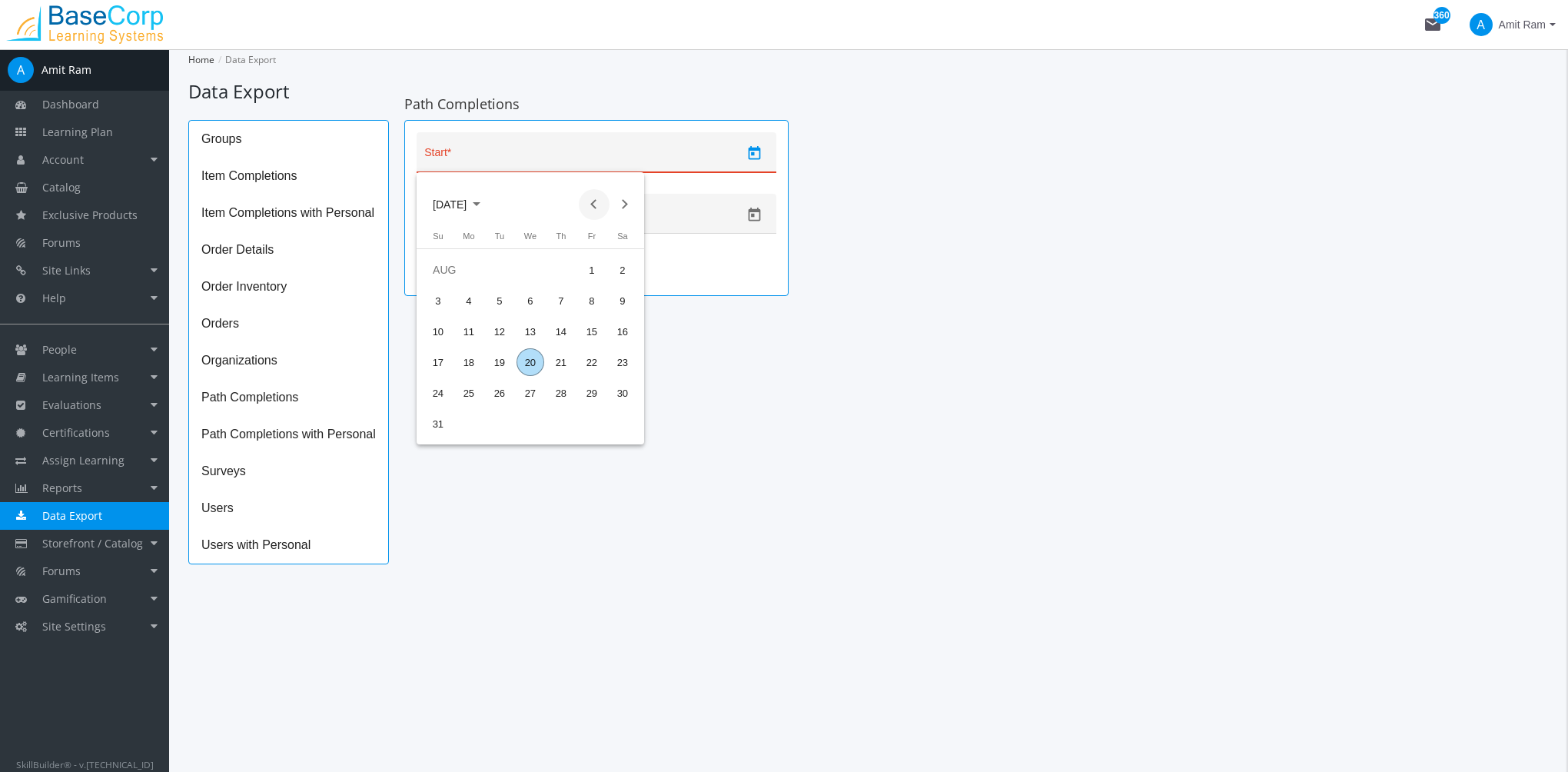
click at [593, 203] on button "Previous month" at bounding box center [594, 204] width 31 height 31
click at [593, 203] on button "Previous month" at bounding box center [594, 204] width 31 height 31
click at [496, 312] on div "6" at bounding box center [499, 301] width 28 height 28
type input "05/06/2025"
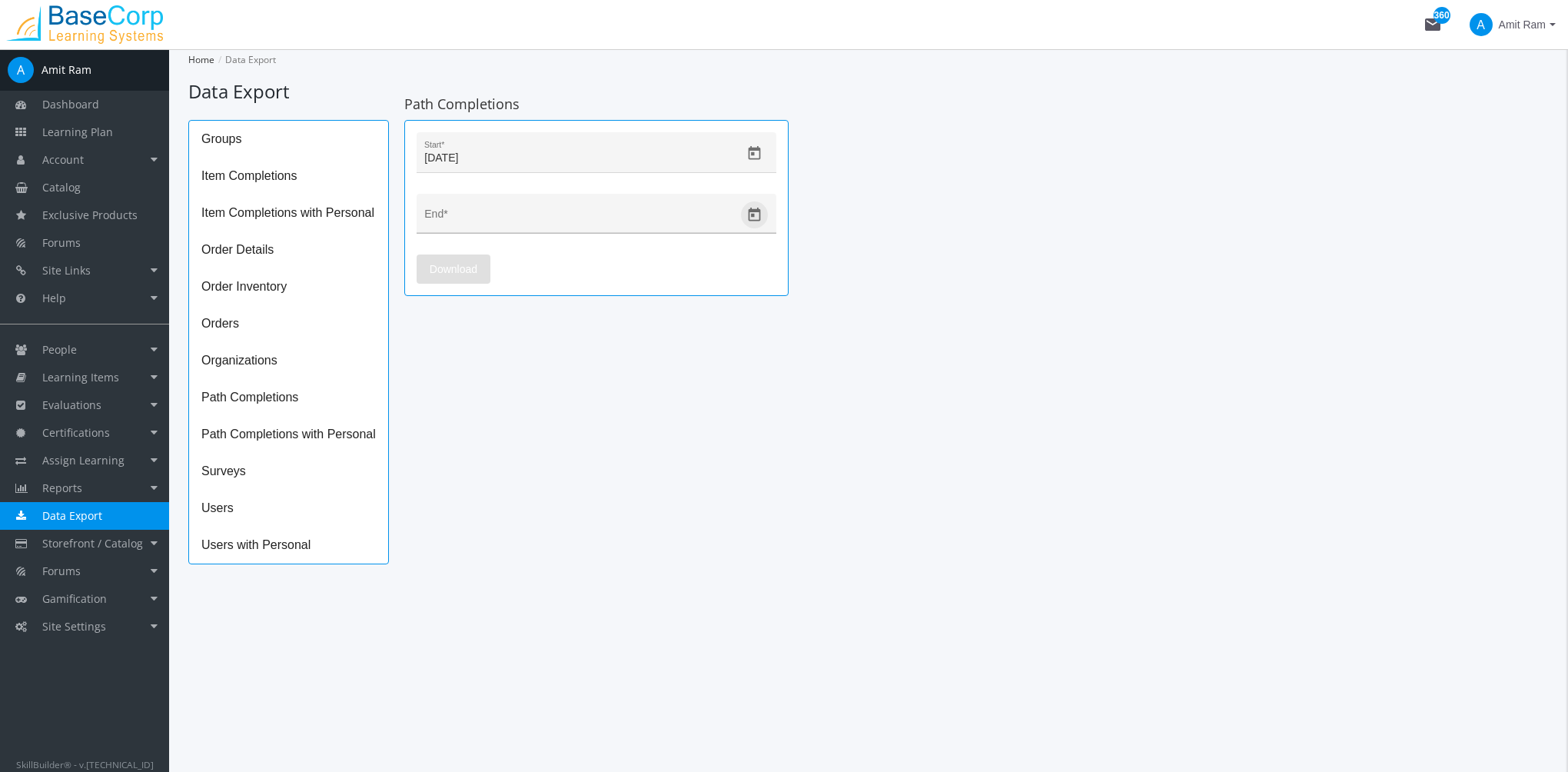
click at [749, 215] on icon "Open calendar" at bounding box center [755, 214] width 12 height 14
click at [531, 428] on div "20" at bounding box center [530, 423] width 28 height 28
type input "[DATE]"
click at [485, 265] on button "Download" at bounding box center [453, 270] width 74 height 30
